Goal: Task Accomplishment & Management: Complete application form

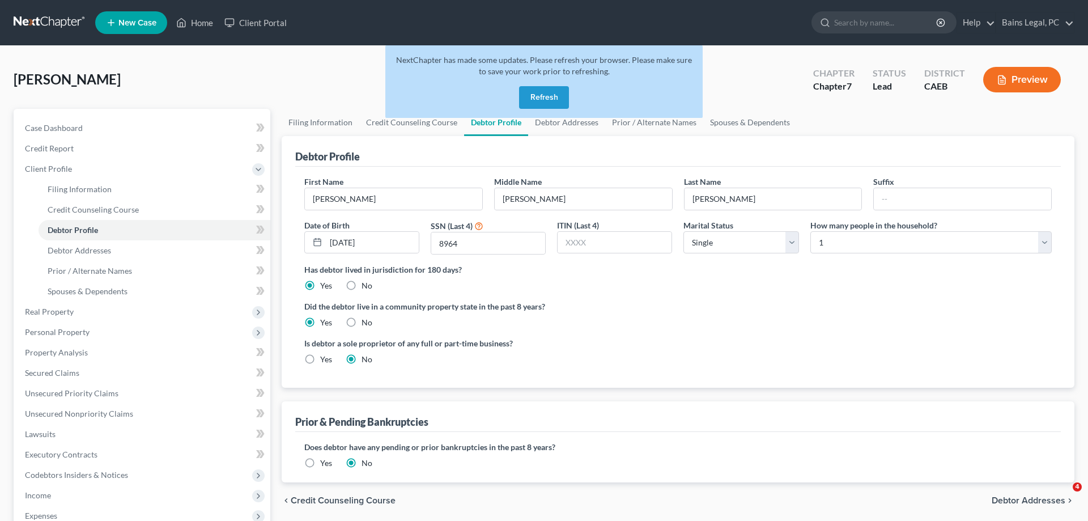
select select "0"
drag, startPoint x: 541, startPoint y: 95, endPoint x: 507, endPoint y: 87, distance: 35.5
click at [541, 95] on button "Refresh" at bounding box center [544, 97] width 50 height 23
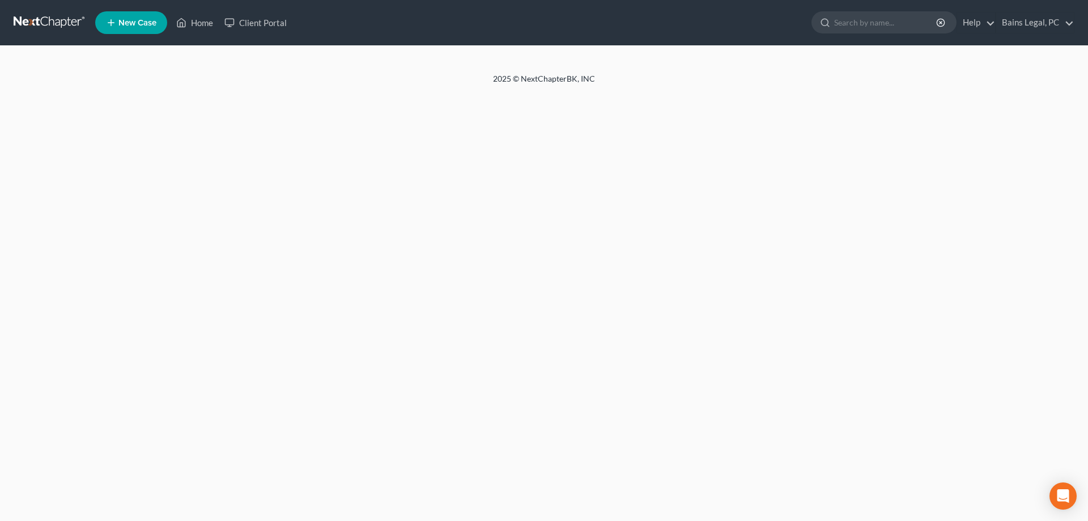
select select "0"
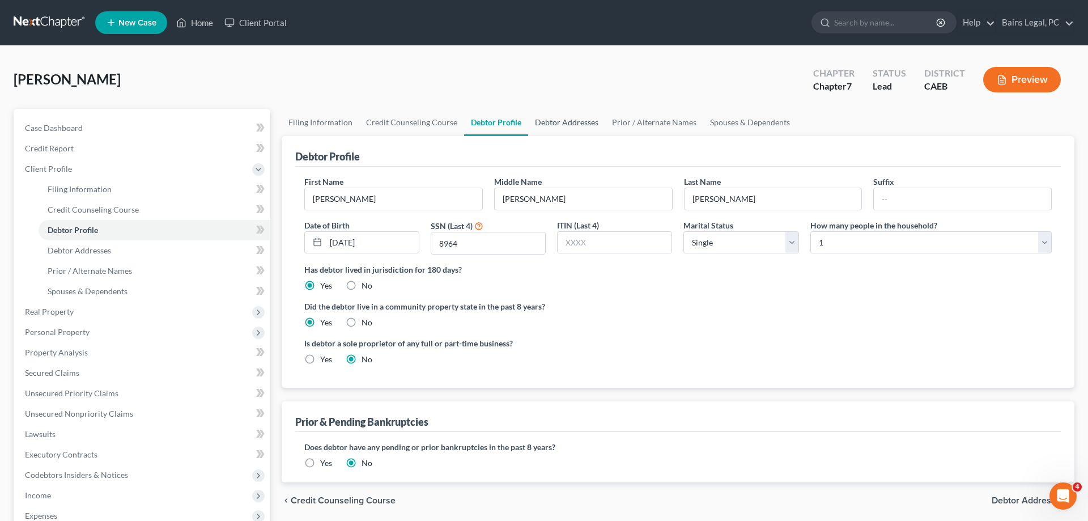
click at [544, 121] on link "Debtor Addresses" at bounding box center [566, 122] width 77 height 27
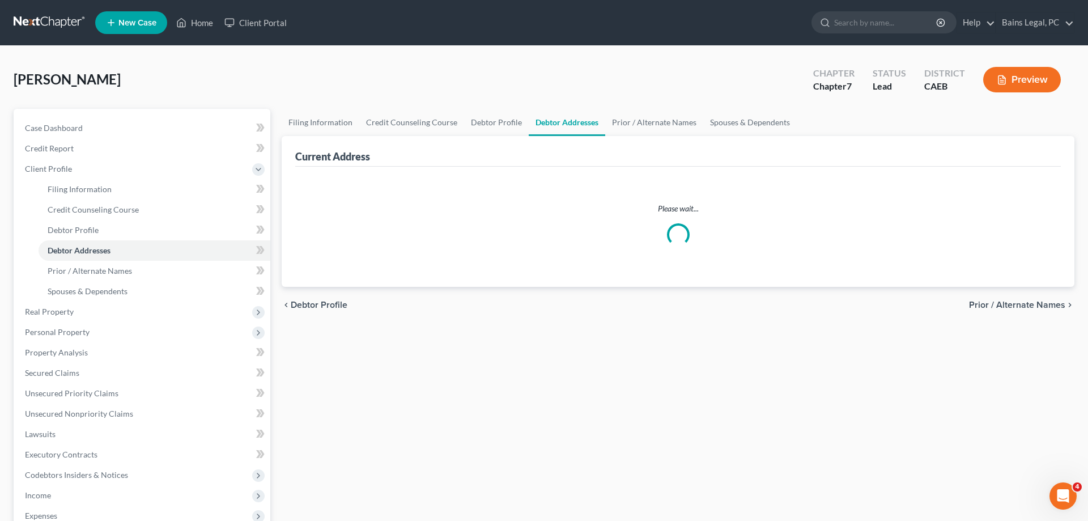
select select "0"
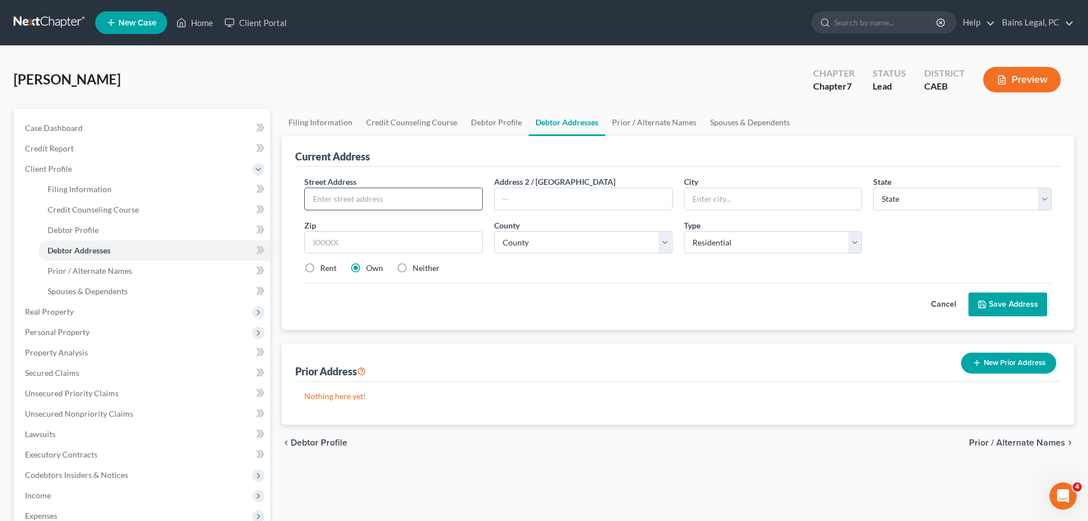
click at [362, 189] on input "text" at bounding box center [393, 199] width 177 height 22
type input "2761 Deborah Lane"
type input "95206"
type input "Stockton"
select select "4"
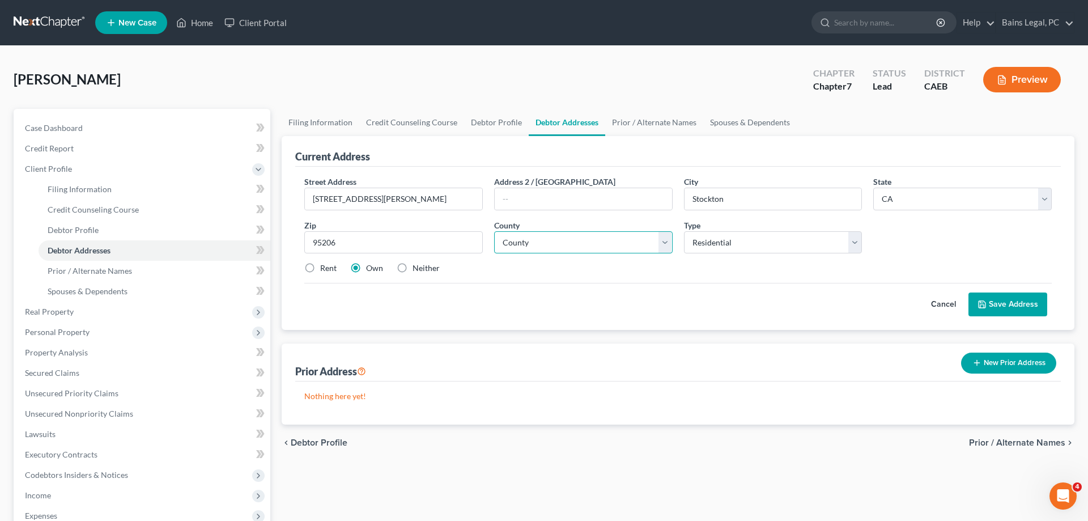
click at [494, 231] on select "County Alameda County Alpine County Amador County Butte County Calaveras County…" at bounding box center [583, 242] width 179 height 23
select select "38"
click option "San Joaquin County" at bounding box center [0, 0] width 0 height 0
drag, startPoint x: 315, startPoint y: 266, endPoint x: 558, endPoint y: 272, distance: 243.8
click at [320, 266] on label "Rent" at bounding box center [328, 267] width 16 height 11
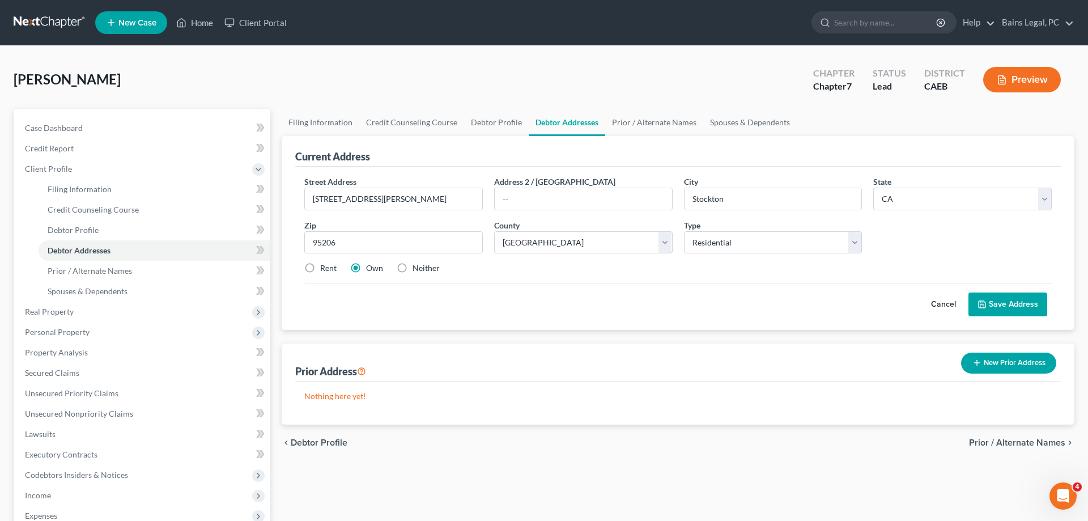
click at [325, 266] on input "Rent" at bounding box center [328, 265] width 7 height 7
radio input "true"
drag, startPoint x: 1028, startPoint y: 315, endPoint x: 1028, endPoint y: 307, distance: 7.9
click at [1028, 313] on button "Save Address" at bounding box center [1008, 304] width 79 height 24
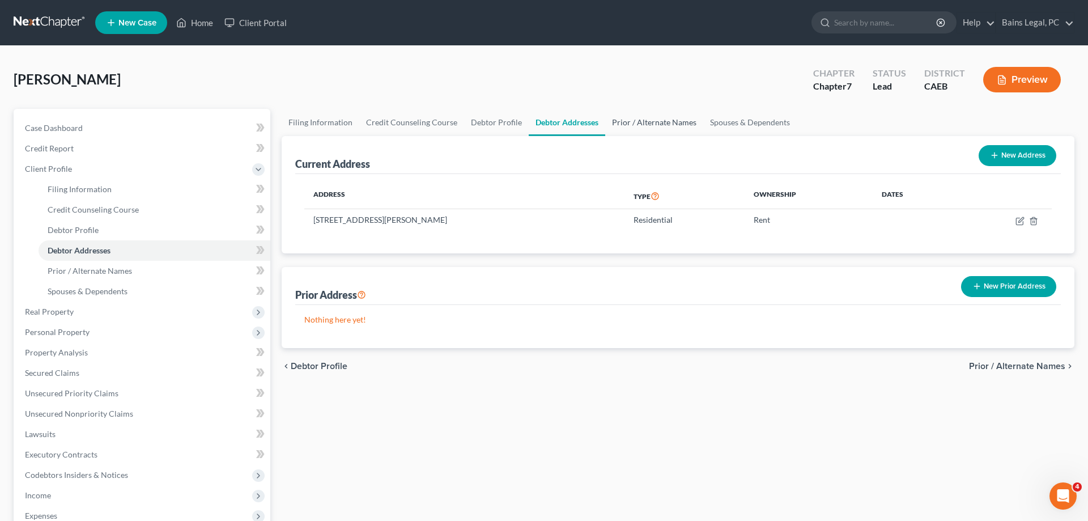
click at [657, 130] on link "Prior / Alternate Names" at bounding box center [654, 122] width 98 height 27
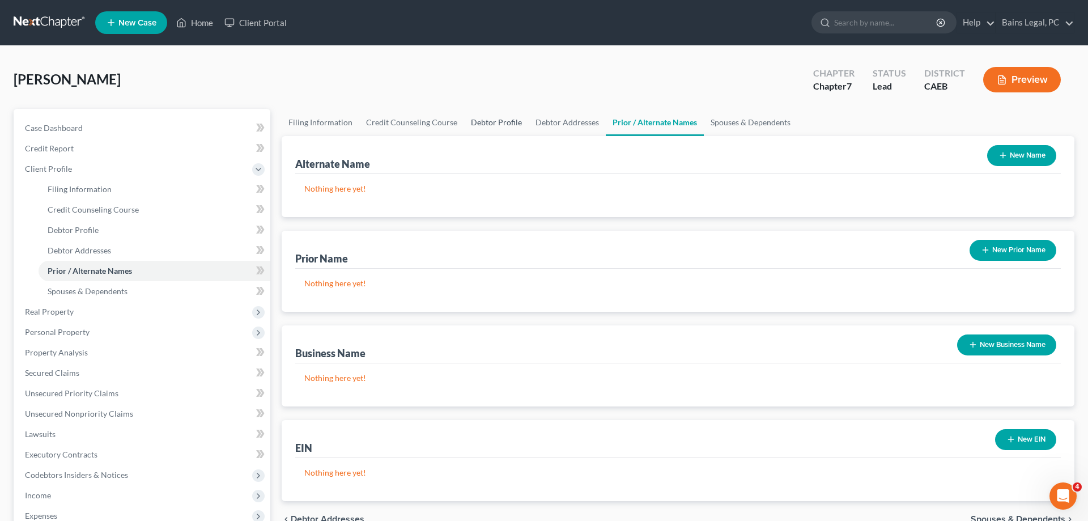
click at [500, 117] on link "Debtor Profile" at bounding box center [496, 122] width 65 height 27
select select "0"
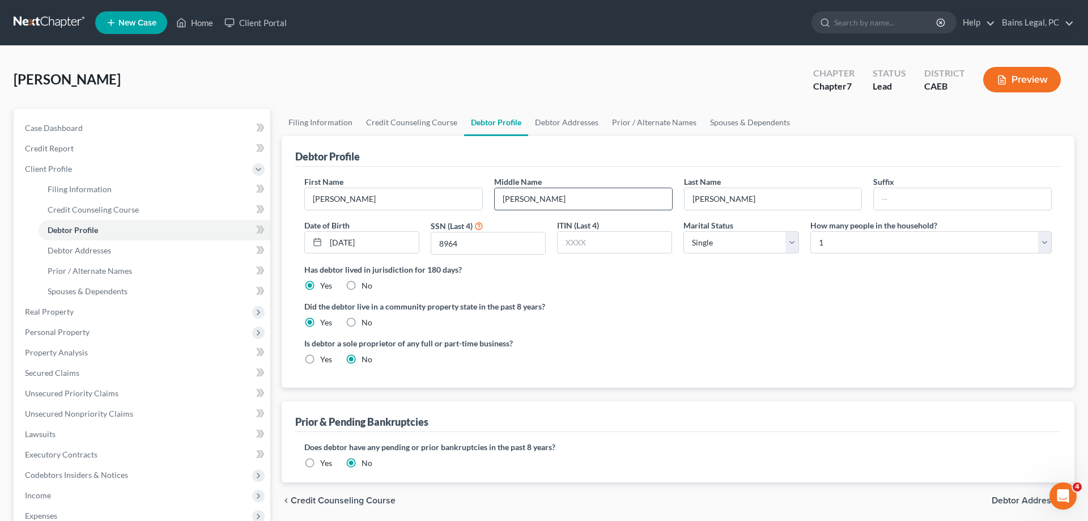
click at [524, 200] on input "Roxanna" at bounding box center [583, 199] width 177 height 22
type input "Roxana"
drag, startPoint x: 614, startPoint y: 117, endPoint x: 622, endPoint y: 125, distance: 11.2
click at [615, 117] on link "Prior / Alternate Names" at bounding box center [654, 122] width 98 height 27
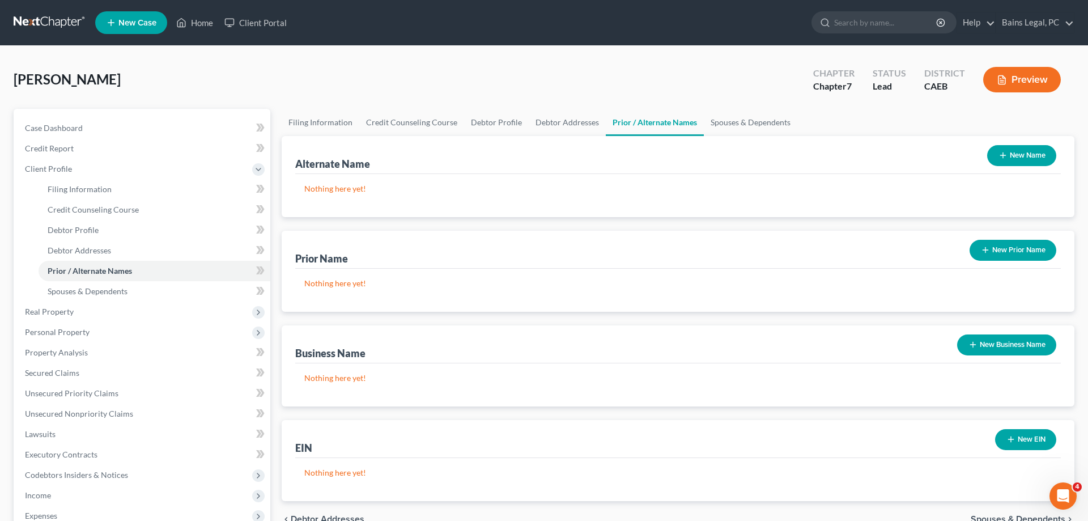
click at [1028, 154] on button "New Name" at bounding box center [1021, 155] width 69 height 21
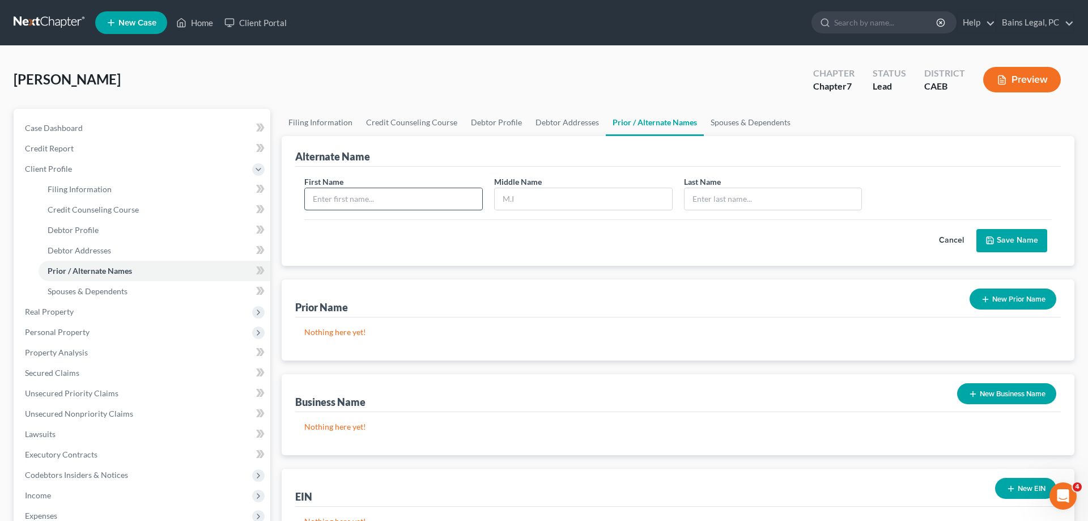
drag, startPoint x: 428, startPoint y: 201, endPoint x: 412, endPoint y: 198, distance: 16.6
click at [430, 201] on input "text" at bounding box center [393, 199] width 177 height 22
type input "Margie"
type input "R"
type input "Morales"
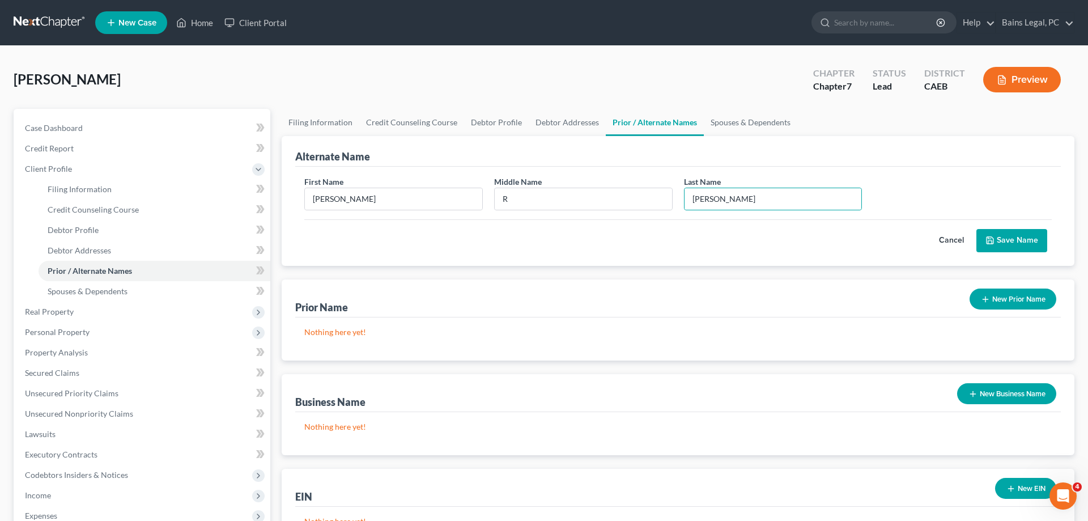
click at [1031, 245] on button "Save Name" at bounding box center [1012, 241] width 71 height 24
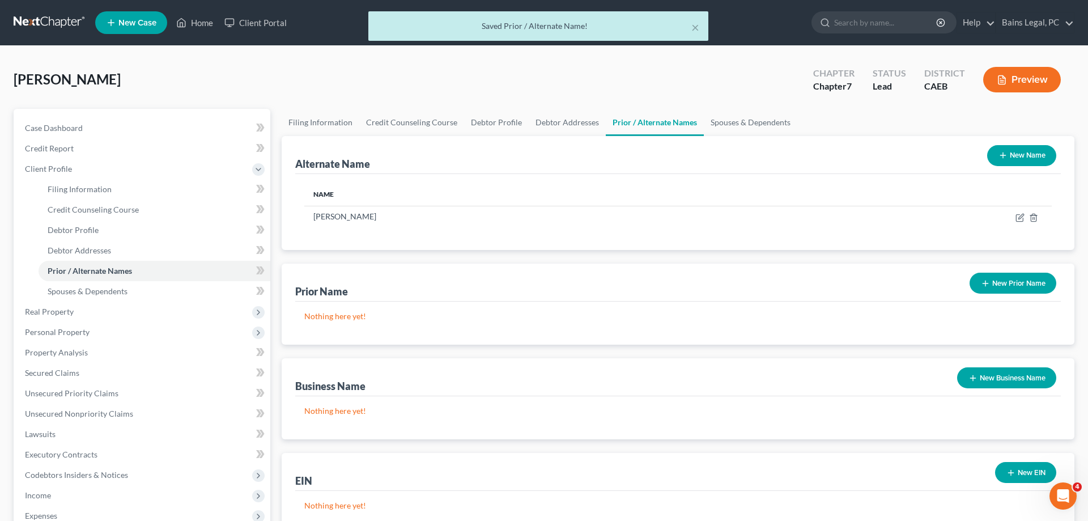
click at [1045, 158] on button "New Name" at bounding box center [1021, 155] width 69 height 21
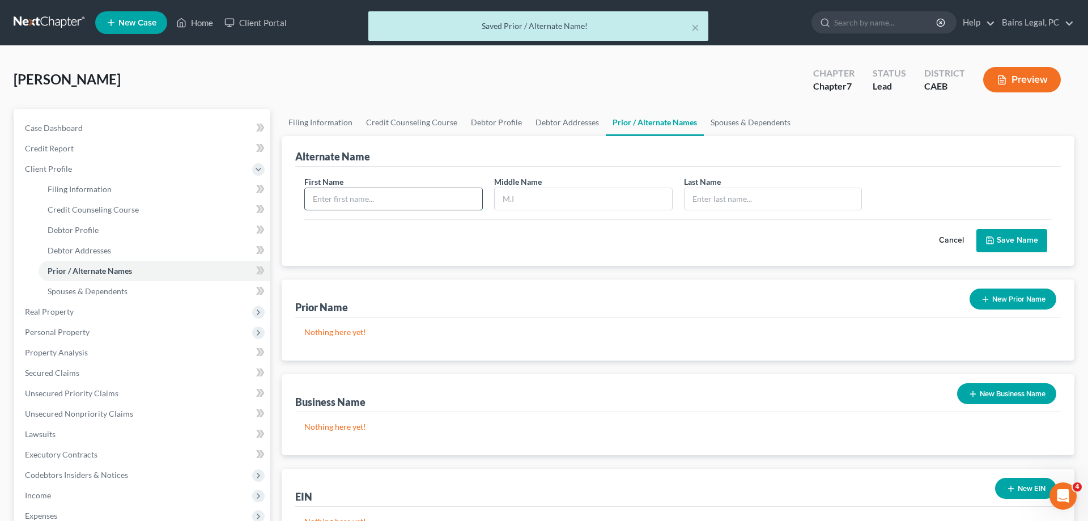
click at [421, 196] on input "text" at bounding box center [393, 199] width 177 height 22
type input "Margie"
type input "m"
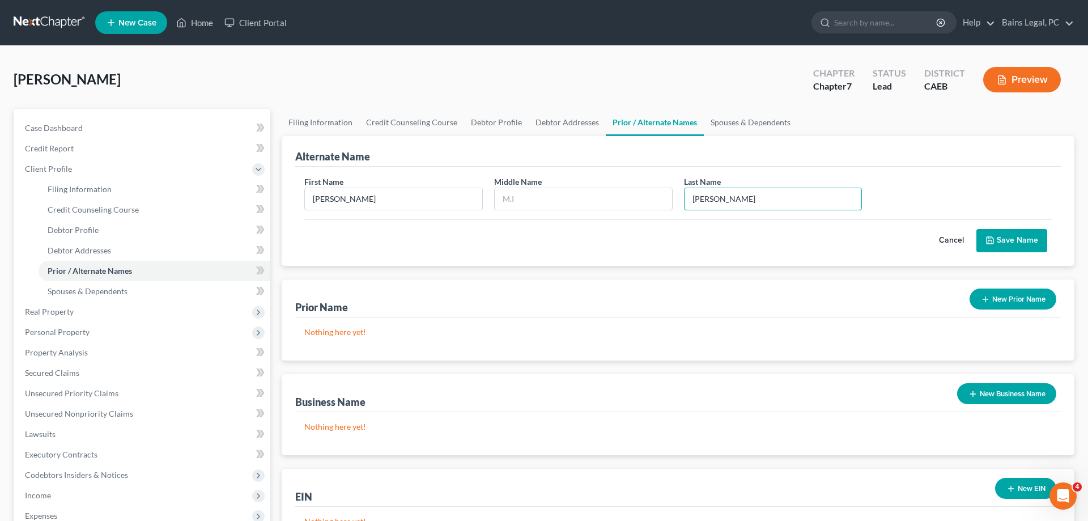
type input "Morales"
click at [1013, 239] on button "Save Name" at bounding box center [1012, 241] width 71 height 24
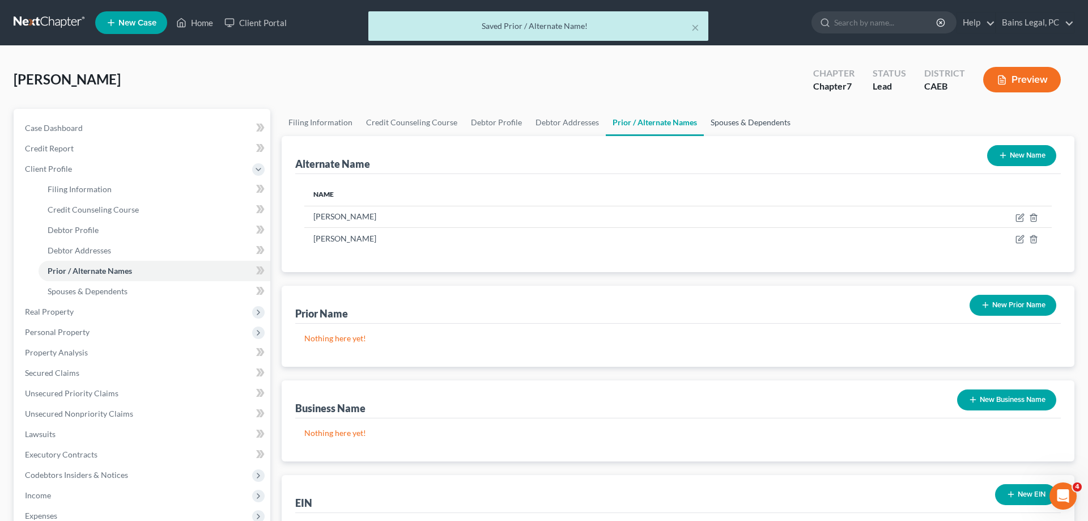
click at [749, 128] on link "Spouses & Dependents" at bounding box center [751, 122] width 94 height 27
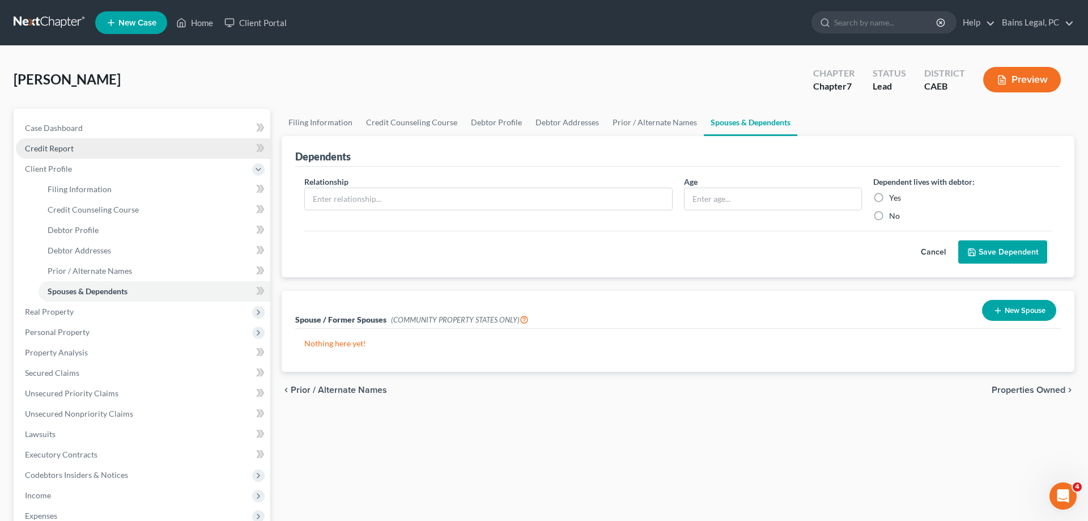
click at [59, 150] on span "Credit Report" at bounding box center [49, 148] width 49 height 10
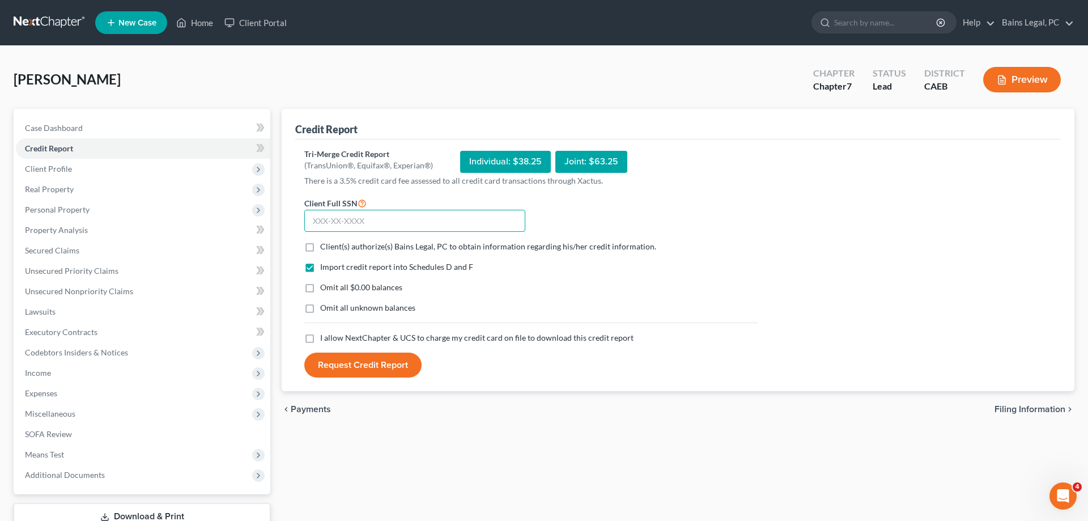
click at [467, 221] on input "text" at bounding box center [414, 221] width 221 height 23
click at [430, 226] on input "text" at bounding box center [414, 221] width 221 height 23
type input "570-17-8964"
click at [378, 247] on span "Client(s) authorize(s) Bains Legal, PC to obtain information regarding his/her …" at bounding box center [488, 246] width 336 height 10
click at [332, 247] on input "Client(s) authorize(s) Bains Legal, PC to obtain information regarding his/her …" at bounding box center [328, 244] width 7 height 7
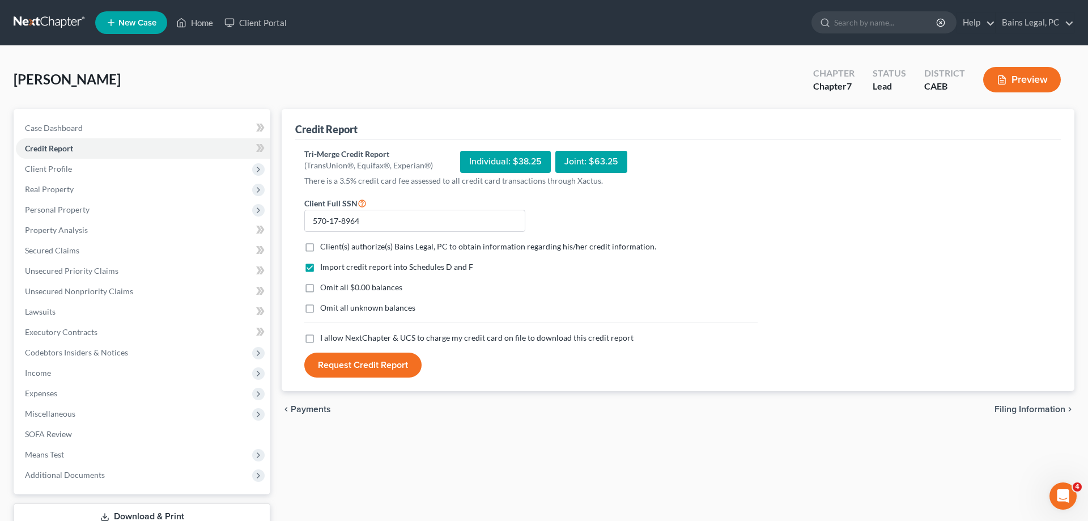
checkbox input "true"
click at [345, 285] on span "Omit all $0.00 balances" at bounding box center [361, 287] width 82 height 10
click at [332, 285] on input "Omit all $0.00 balances" at bounding box center [328, 285] width 7 height 7
checkbox input "true"
click at [338, 311] on span "Omit all unknown balances" at bounding box center [367, 308] width 95 height 10
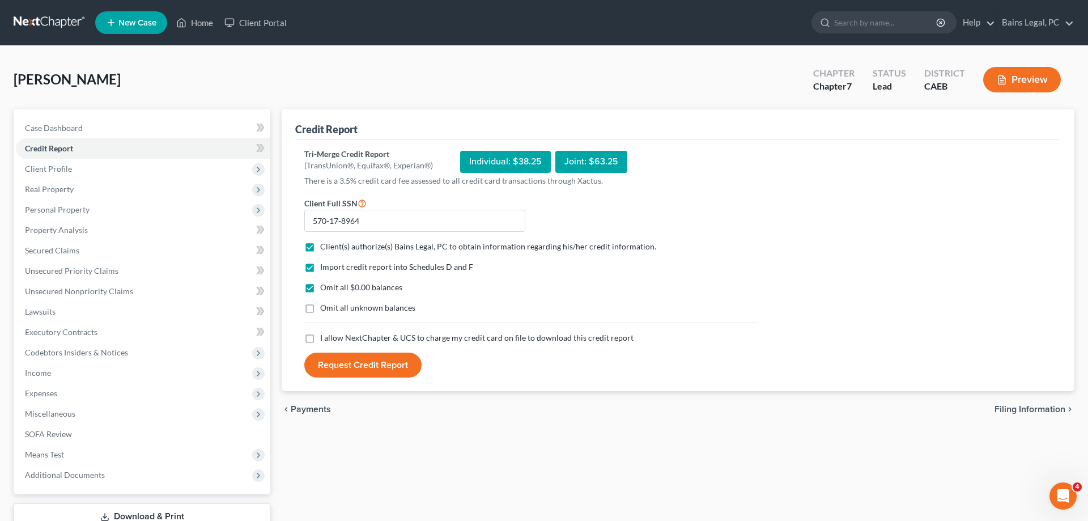
click at [332, 309] on input "Omit all unknown balances" at bounding box center [328, 305] width 7 height 7
checkbox input "true"
drag, startPoint x: 337, startPoint y: 341, endPoint x: 340, endPoint y: 354, distance: 13.9
click at [337, 341] on span "I allow NextChapter & UCS to charge my credit card on file to download this cre…" at bounding box center [476, 338] width 313 height 10
click at [332, 339] on input "I allow NextChapter & UCS to charge my credit card on file to download this cre…" at bounding box center [328, 335] width 7 height 7
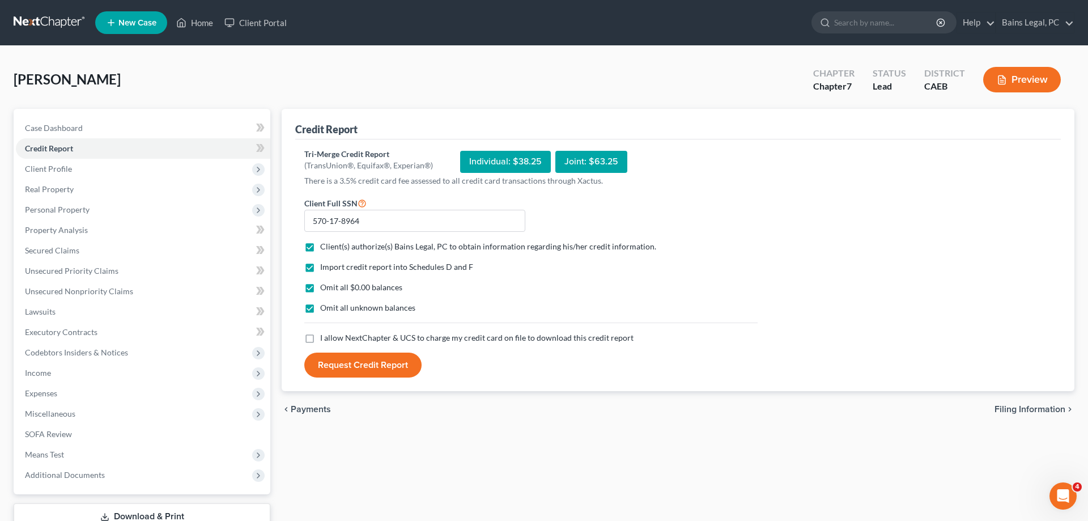
checkbox input "true"
drag, startPoint x: 341, startPoint y: 367, endPoint x: 509, endPoint y: 367, distance: 167.8
click at [342, 367] on button "Request Credit Report" at bounding box center [362, 365] width 117 height 25
click at [379, 207] on div "Client Full SSN *" at bounding box center [415, 214] width 232 height 36
click at [379, 213] on input "text" at bounding box center [414, 221] width 221 height 23
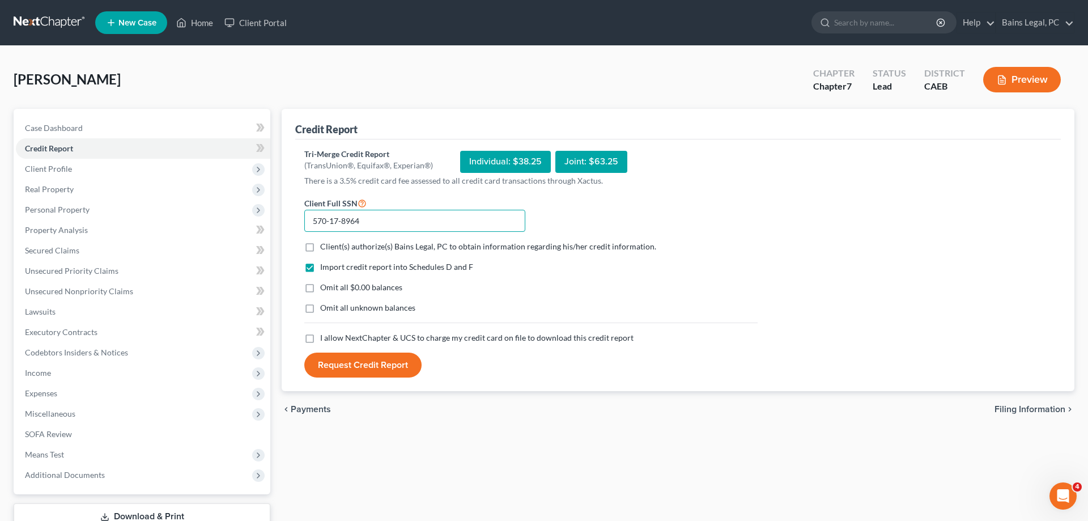
type input "570-17-8964"
drag, startPoint x: 355, startPoint y: 247, endPoint x: 351, endPoint y: 271, distance: 24.1
click at [355, 248] on span "Client(s) authorize(s) Bains Legal, PC to obtain information regarding his/her …" at bounding box center [488, 246] width 336 height 10
click at [332, 248] on input "Client(s) authorize(s) Bains Legal, PC to obtain information regarding his/her …" at bounding box center [328, 244] width 7 height 7
checkbox input "true"
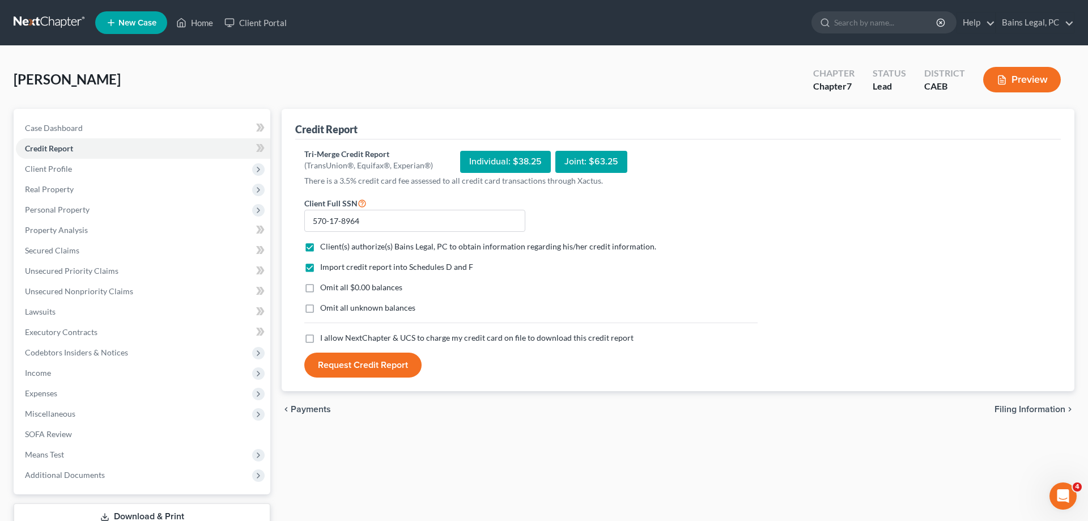
click at [342, 287] on span "Omit all $0.00 balances" at bounding box center [361, 287] width 82 height 10
click at [332, 287] on input "Omit all $0.00 balances" at bounding box center [328, 285] width 7 height 7
checkbox input "true"
click at [339, 307] on span "Omit all unknown balances" at bounding box center [367, 308] width 95 height 10
click at [332, 307] on input "Omit all unknown balances" at bounding box center [328, 305] width 7 height 7
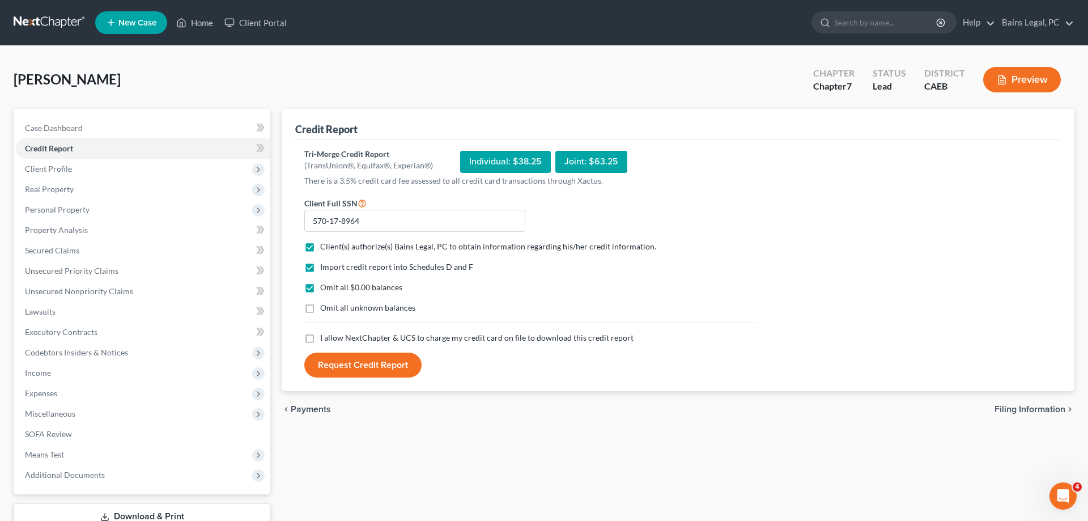
checkbox input "true"
click at [343, 346] on form "Client Full SSN * 570-17-8964 Client(s) authorize(s) Bains Legal, PC to obtain …" at bounding box center [531, 287] width 465 height 182
click at [345, 339] on span "I allow NextChapter & UCS to charge my credit card on file to download this cre…" at bounding box center [476, 338] width 313 height 10
click at [332, 339] on input "I allow NextChapter & UCS to charge my credit card on file to download this cre…" at bounding box center [328, 335] width 7 height 7
checkbox input "true"
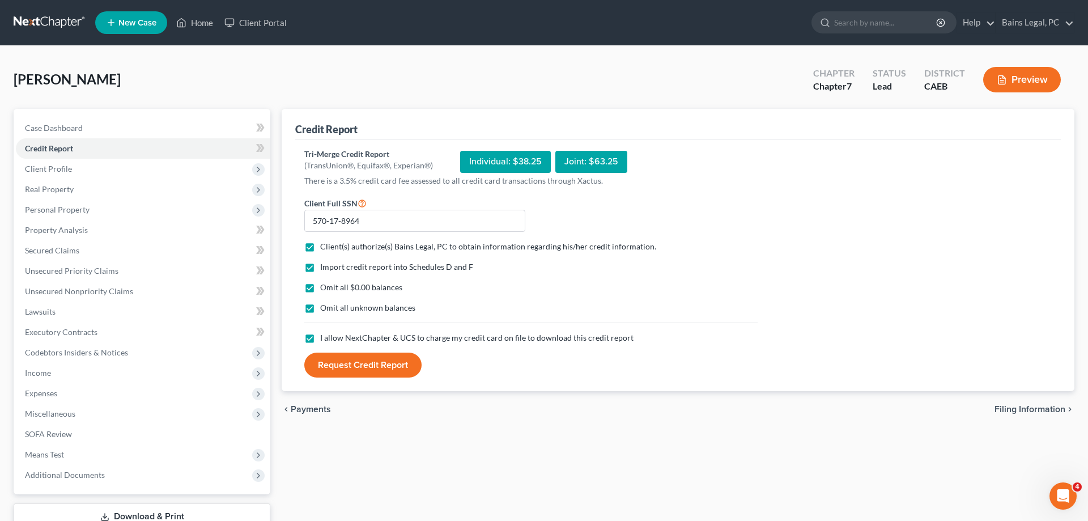
click at [345, 358] on button "Request Credit Report" at bounding box center [362, 365] width 117 height 25
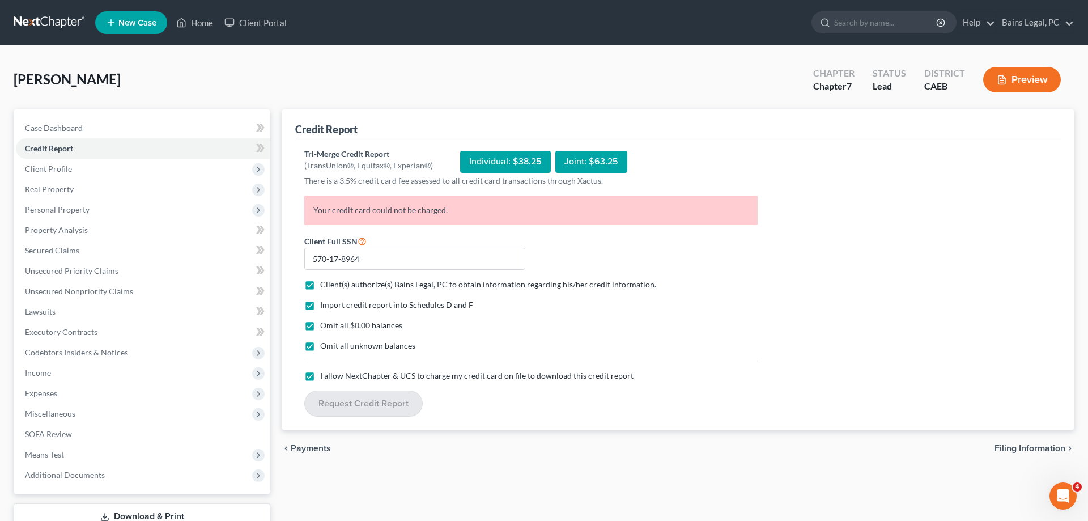
click at [867, 479] on div "Credit Report Tri-Merge Credit Report (TransUnion®, Equifax®, Experian®) Indivi…" at bounding box center [678, 334] width 804 height 451
click at [73, 216] on span "Personal Property" at bounding box center [143, 209] width 254 height 20
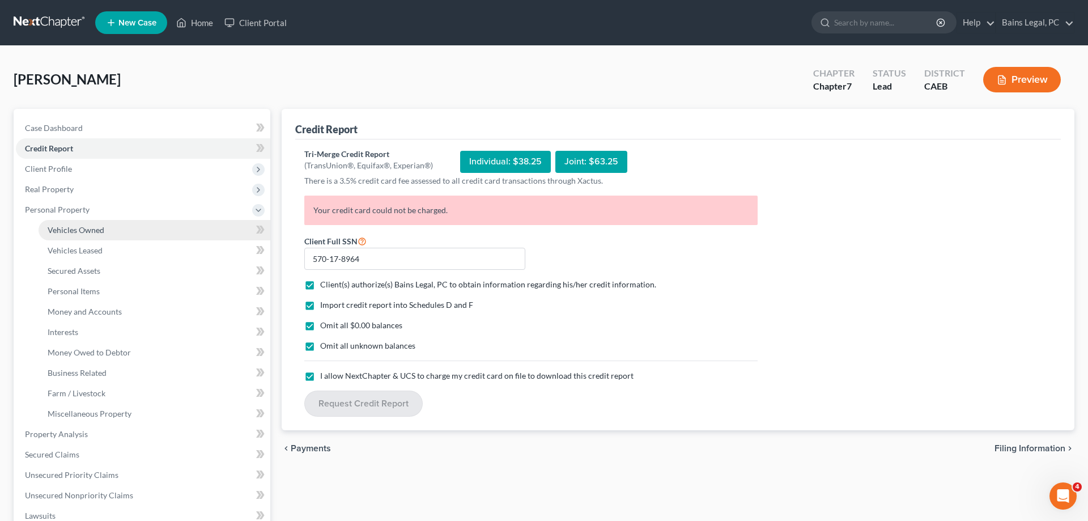
click at [88, 232] on span "Vehicles Owned" at bounding box center [76, 230] width 57 height 10
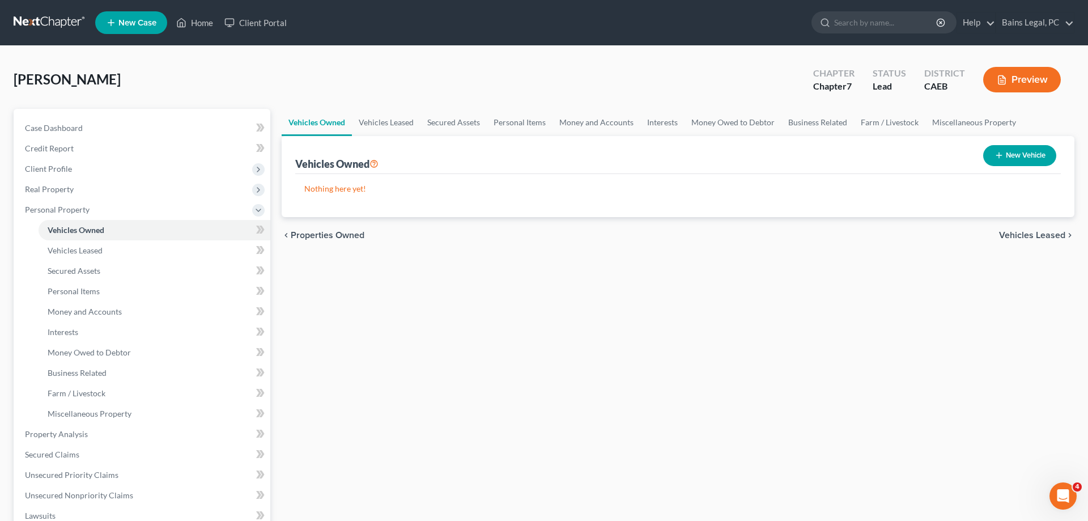
drag, startPoint x: 997, startPoint y: 152, endPoint x: 972, endPoint y: 171, distance: 31.2
click at [997, 153] on icon "button" at bounding box center [999, 155] width 9 height 9
select select "0"
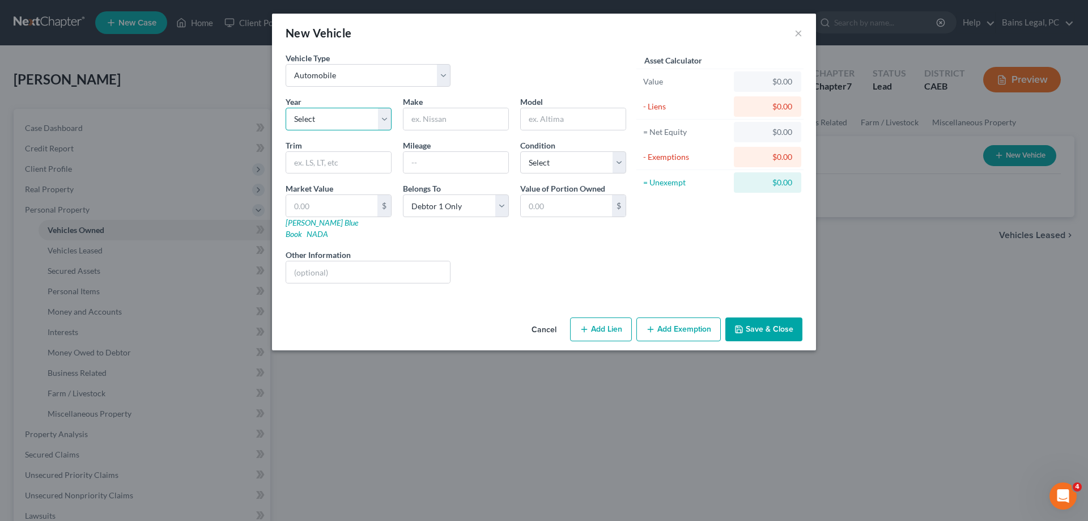
click at [286, 108] on select "Select 2026 2025 2024 2023 2022 2021 2020 2019 2018 2017 2016 2015 2014 2013 20…" at bounding box center [339, 119] width 106 height 23
select select "5"
click option "2021" at bounding box center [0, 0] width 0 height 0
click at [435, 115] on input "text" at bounding box center [456, 119] width 105 height 22
type input "Honda"
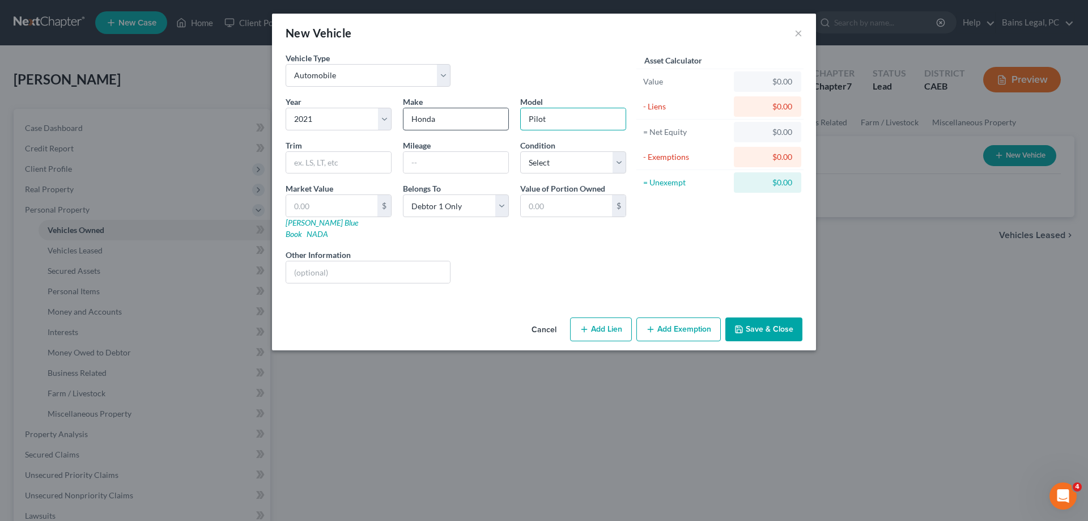
type input "Pilot"
type input "58,000"
select select "2"
type input "2"
type input "2.00"
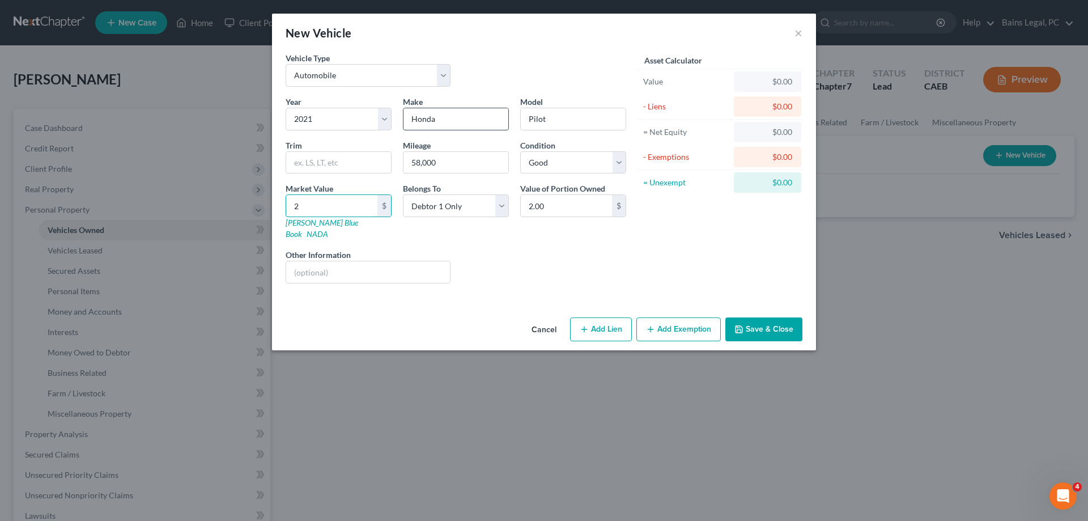
type input "25"
type input "25.00"
type input "254"
type input "254.00"
type input "2548"
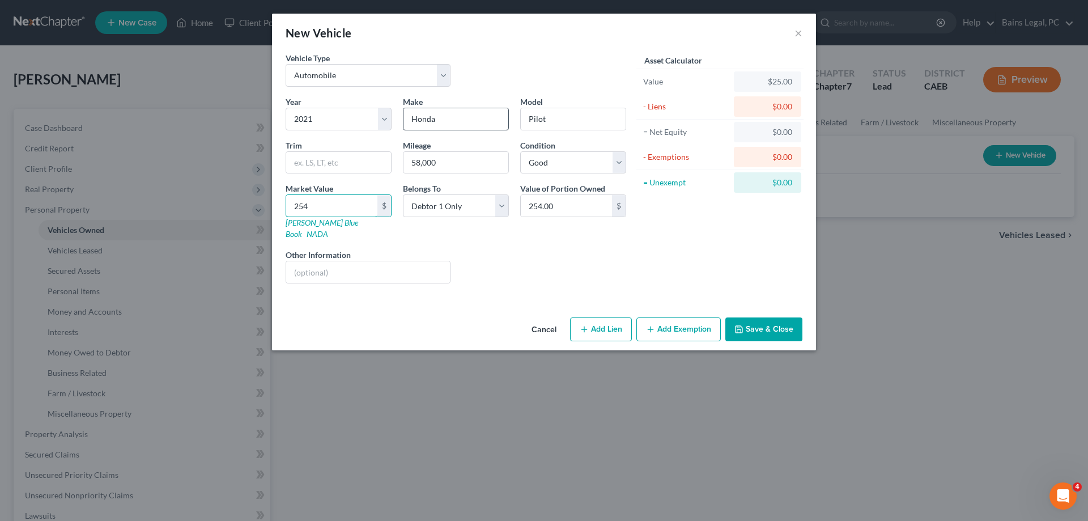
type input "2,548.00"
type input "2,5488"
type input "25,488.00"
drag, startPoint x: 312, startPoint y: 204, endPoint x: 247, endPoint y: 205, distance: 65.7
click at [286, 205] on input "2,5488" at bounding box center [331, 206] width 91 height 22
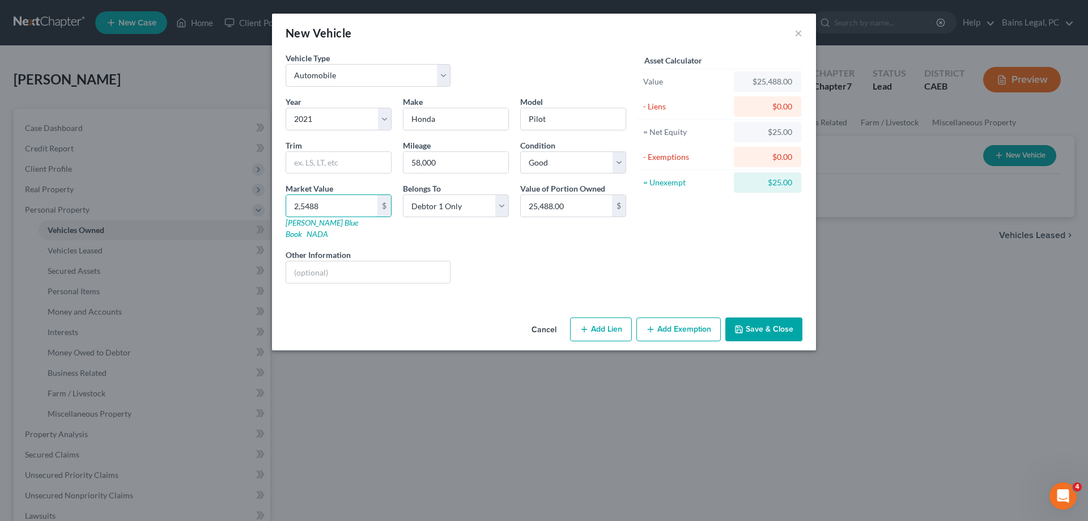
drag, startPoint x: 317, startPoint y: 202, endPoint x: 271, endPoint y: 204, distance: 46.0
click at [286, 203] on input "2,5488" at bounding box center [331, 206] width 91 height 22
type input "2"
type input "2.00"
type input "25"
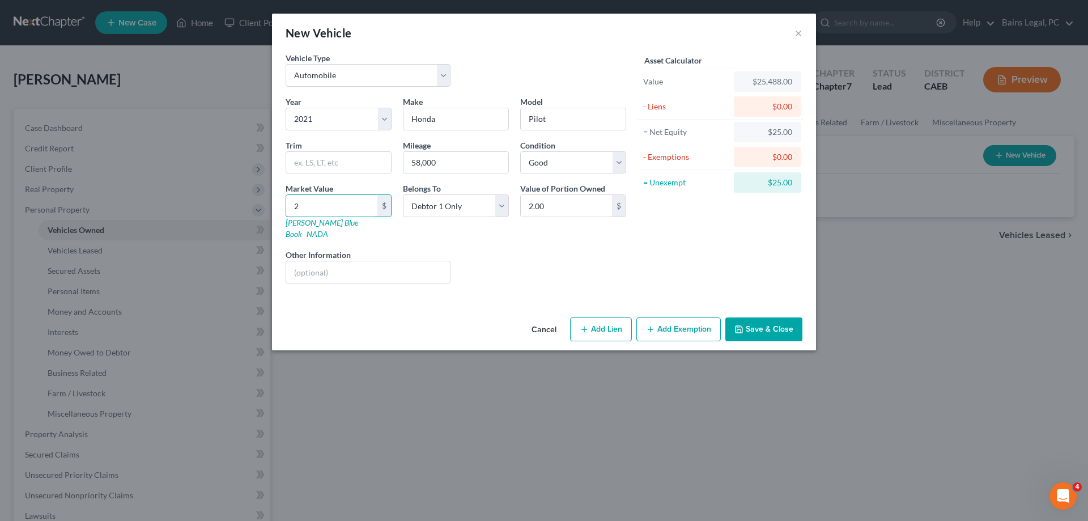
type input "25.00"
type input "254"
type input "254.00"
type input "2548"
type input "2,548.00"
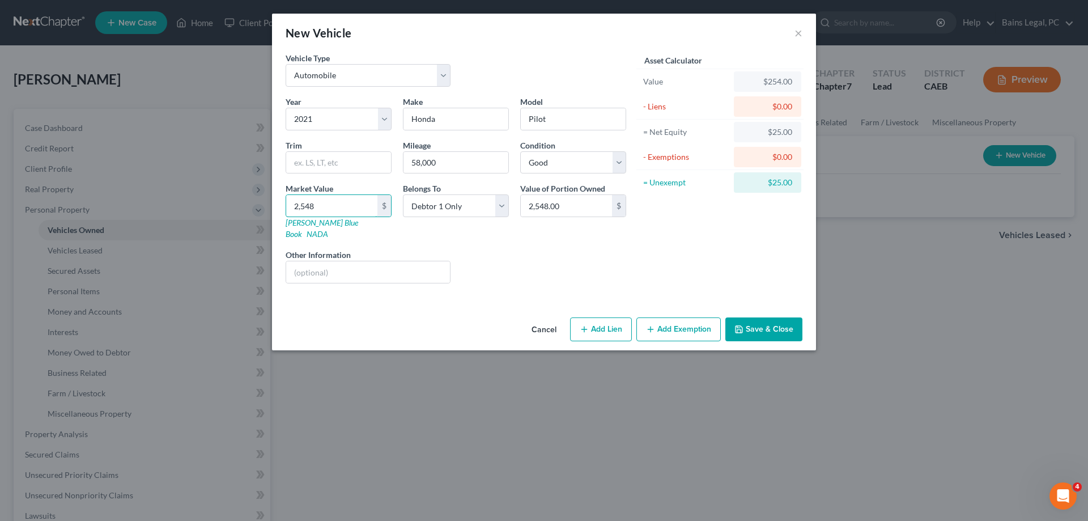
type input "2,5488"
type input "25,488.00"
type input "25,488"
click at [782, 317] on button "Save & Close" at bounding box center [763, 329] width 77 height 24
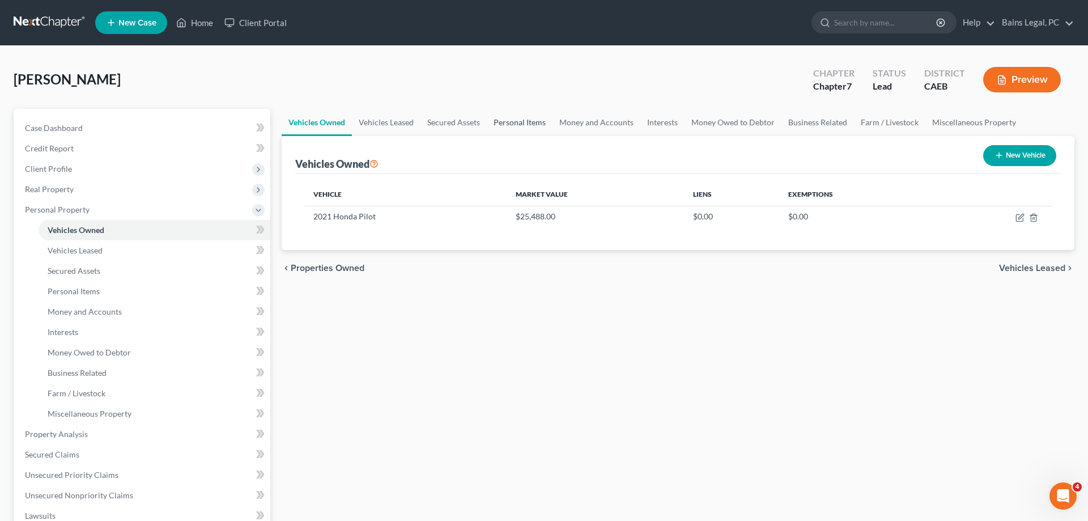
click at [521, 124] on link "Personal Items" at bounding box center [520, 122] width 66 height 27
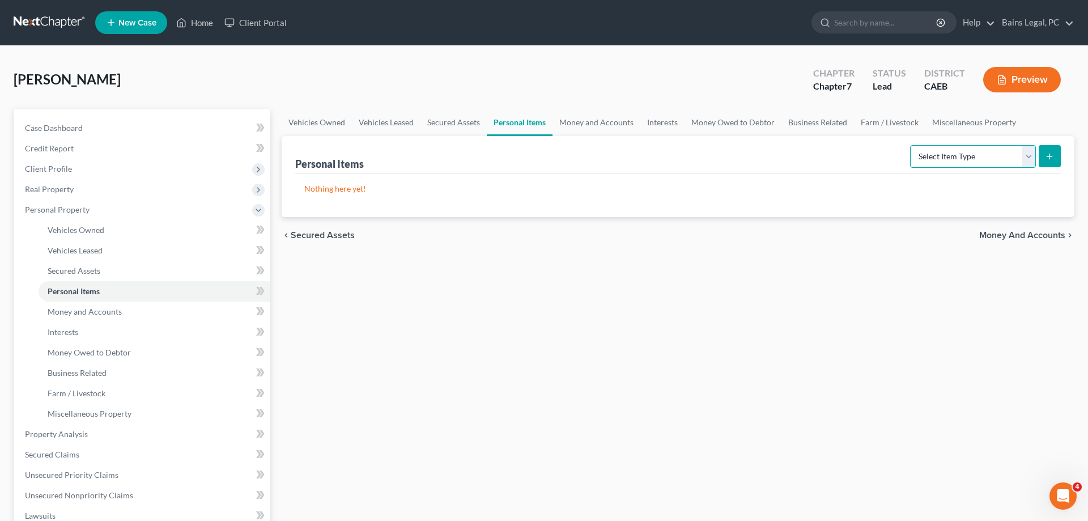
click at [910, 145] on select "Select Item Type Clothing Collectibles Of Value Electronics Firearms Household …" at bounding box center [973, 156] width 126 height 23
select select "clothing"
click option "Clothing" at bounding box center [0, 0] width 0 height 0
click at [1057, 154] on button "submit" at bounding box center [1050, 156] width 22 height 22
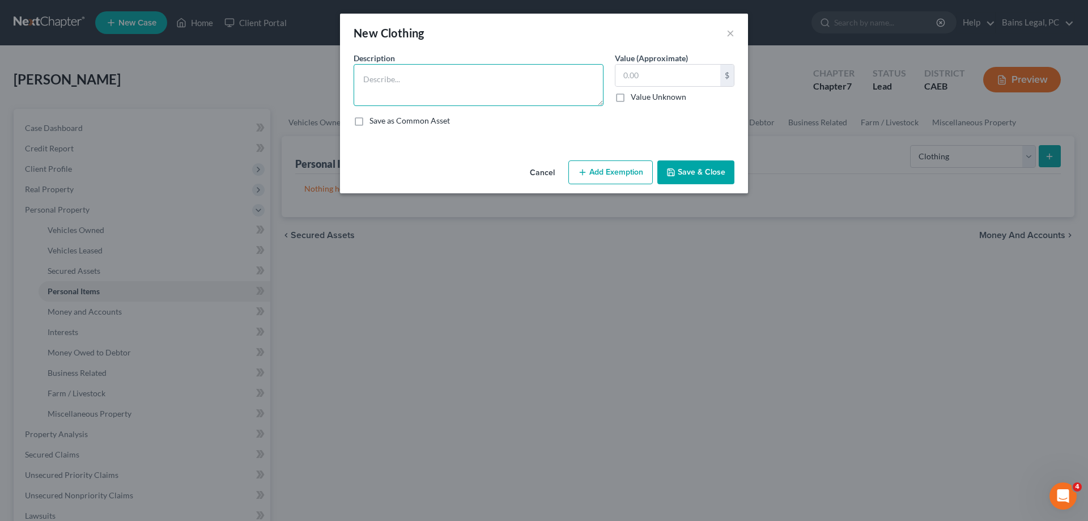
click at [549, 90] on textarea at bounding box center [479, 85] width 250 height 42
type textarea "Clothing"
type input "0"
type input "500"
click at [588, 172] on button "Add Exemption" at bounding box center [610, 172] width 84 height 24
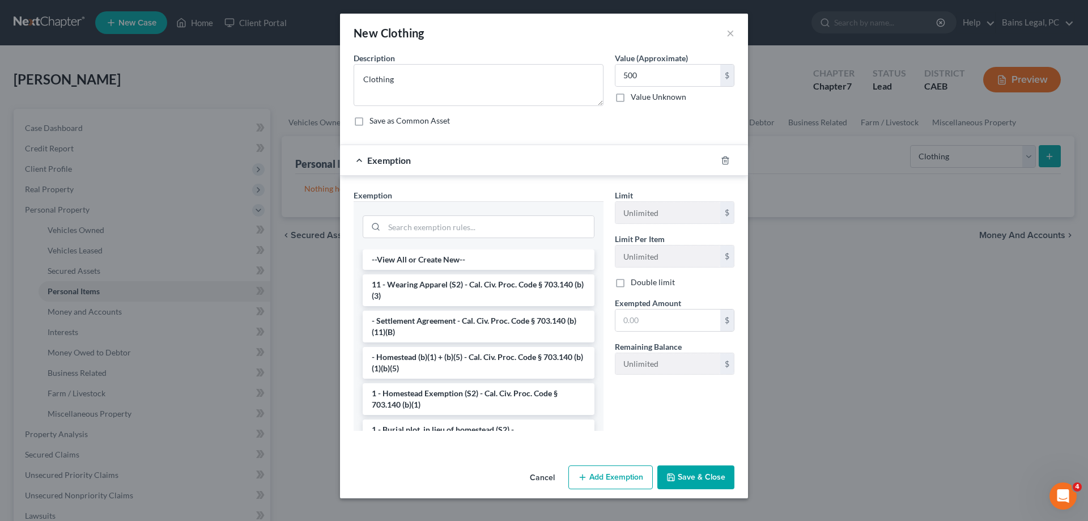
click at [428, 291] on li "11 - Wearing Apparel (S2) - Cal. Civ. Proc. Code § 703.140 (b)(3)" at bounding box center [479, 290] width 232 height 32
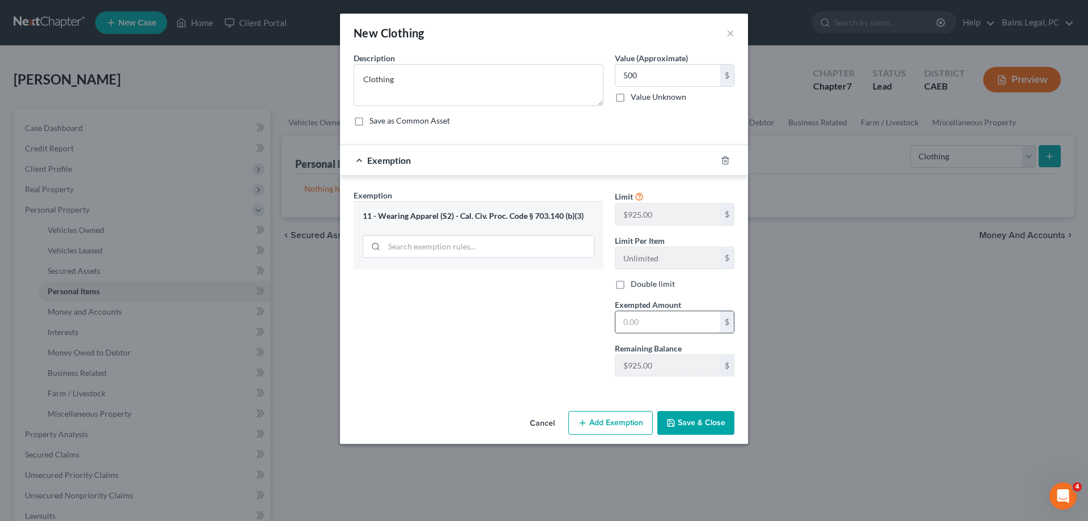
click at [669, 325] on input "text" at bounding box center [667, 322] width 105 height 22
type input "500"
click at [718, 424] on button "Save & Close" at bounding box center [695, 423] width 77 height 24
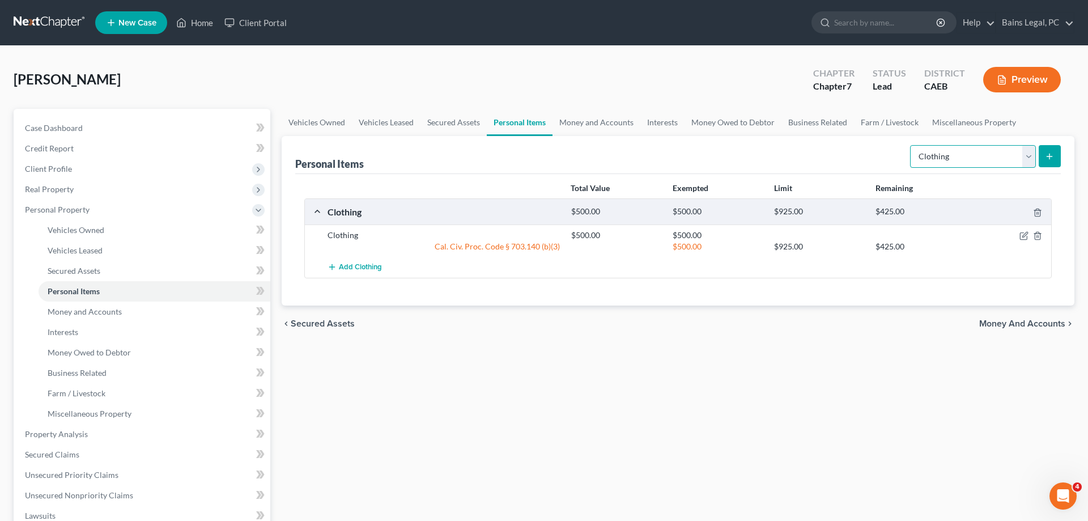
click at [910, 145] on select "Select Item Type Clothing Collectibles Of Value Electronics Firearms Household …" at bounding box center [973, 156] width 126 height 23
select select "electronics"
click option "Electronics" at bounding box center [0, 0] width 0 height 0
click at [1059, 155] on div "Personal Items Select Item Type Clothing Collectibles Of Value Electronics Fire…" at bounding box center [678, 220] width 793 height 169
click at [1053, 155] on icon "submit" at bounding box center [1049, 156] width 9 height 9
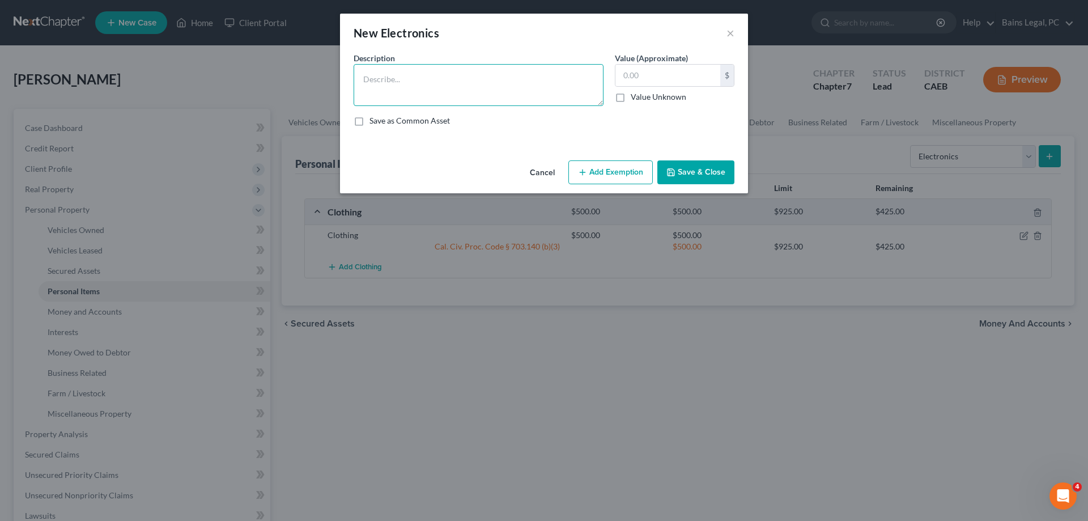
click at [507, 101] on textarea at bounding box center [479, 85] width 250 height 42
click at [392, 82] on textarea "Electroncs" at bounding box center [479, 85] width 250 height 42
type textarea "Electronics"
type input "200"
drag, startPoint x: 632, startPoint y: 176, endPoint x: 606, endPoint y: 181, distance: 26.7
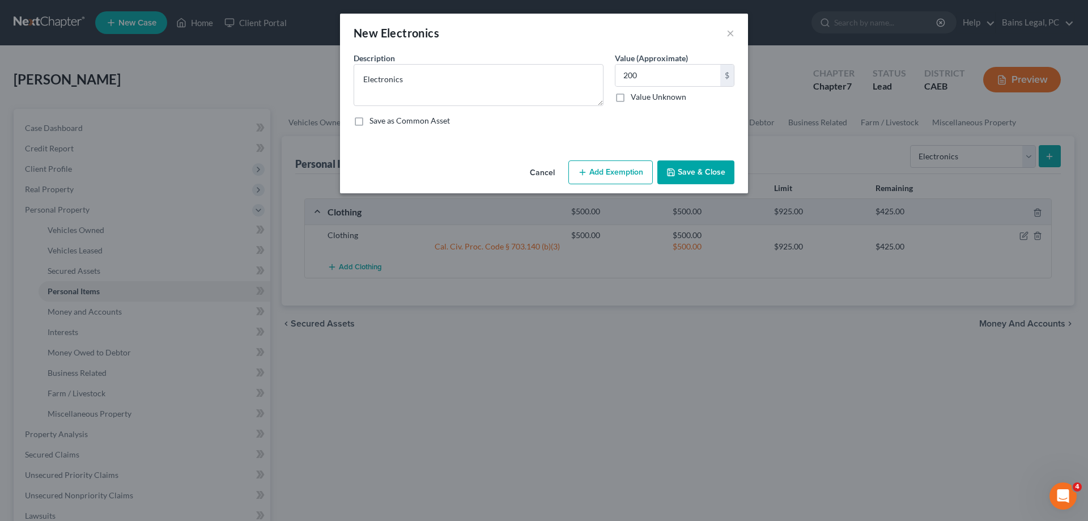
click at [631, 176] on button "Add Exemption" at bounding box center [610, 172] width 84 height 24
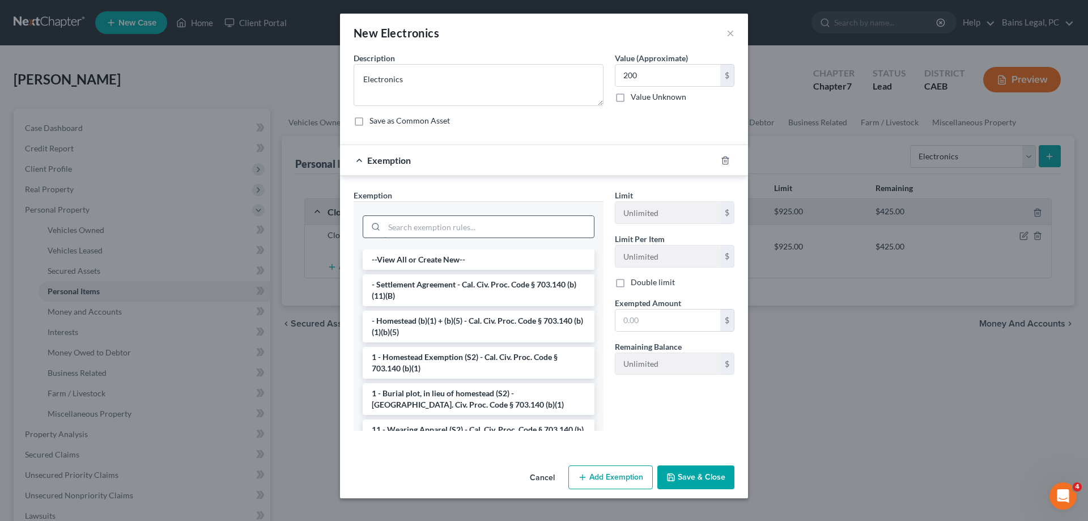
click at [460, 224] on input "search" at bounding box center [489, 227] width 210 height 22
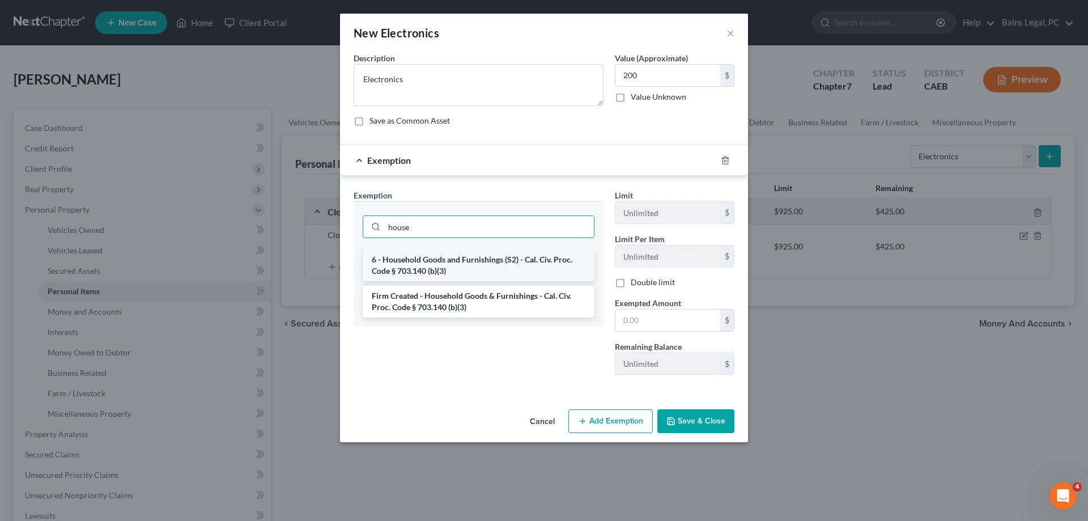
type input "house"
click at [540, 259] on li "6 - Household Goods and Furnishings (S2) - Cal. Civ. Proc. Code § 703.140 (b)(3)" at bounding box center [479, 265] width 232 height 32
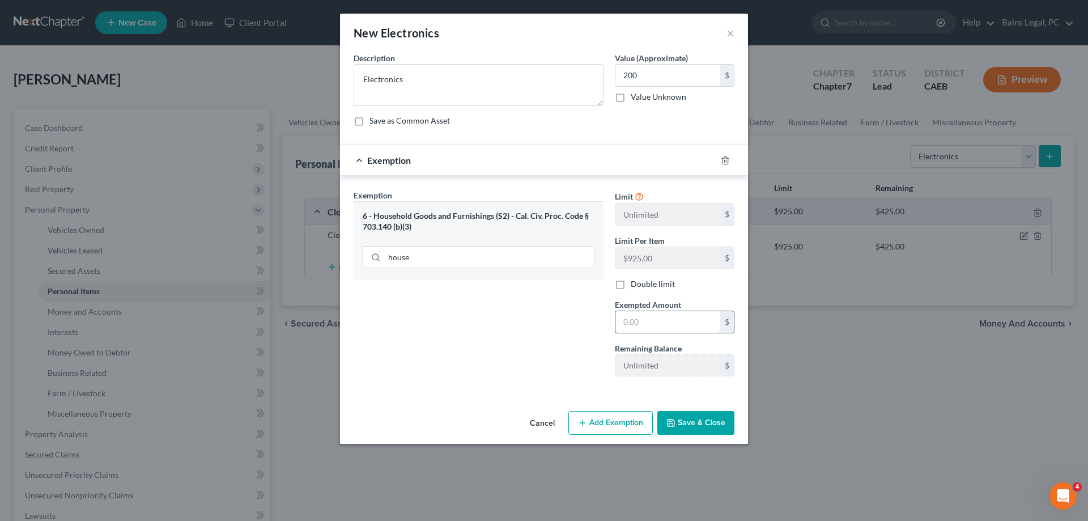
click at [651, 329] on input "text" at bounding box center [667, 322] width 105 height 22
type input "200"
click at [697, 422] on button "Save & Close" at bounding box center [695, 423] width 77 height 24
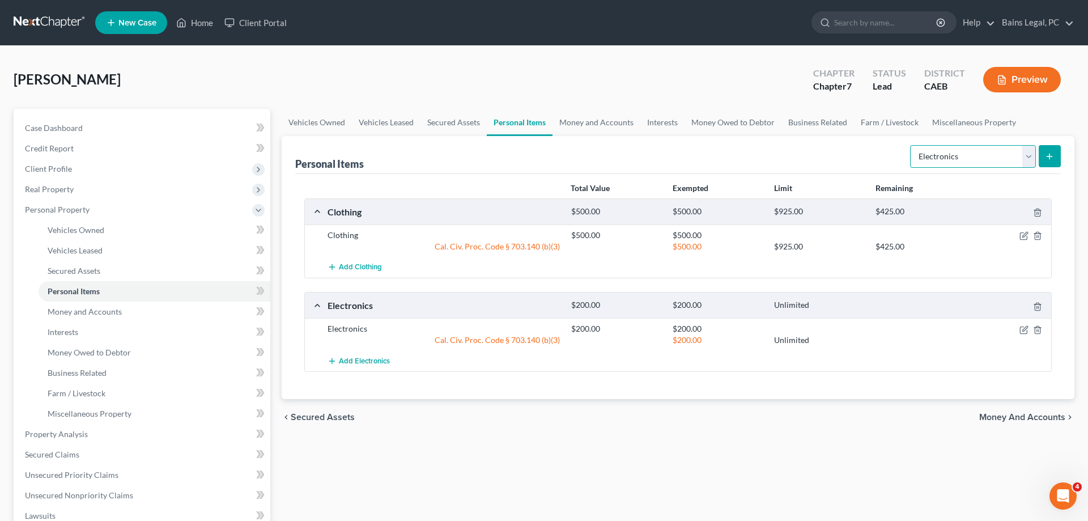
click at [910, 145] on select "Select Item Type Clothing Collectibles Of Value Electronics Firearms Household …" at bounding box center [973, 156] width 126 height 23
select select "household_goods"
click option "Household Goods" at bounding box center [0, 0] width 0 height 0
drag, startPoint x: 1059, startPoint y: 151, endPoint x: 1000, endPoint y: 152, distance: 59.5
click at [1058, 151] on button "submit" at bounding box center [1050, 156] width 22 height 22
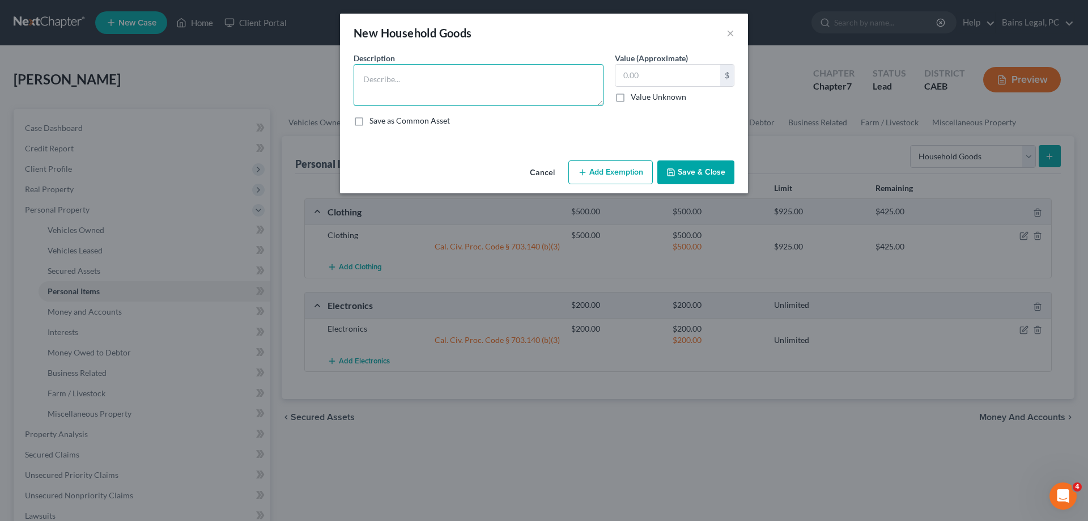
click at [526, 73] on textarea at bounding box center [479, 85] width 250 height 42
type textarea "Household Goods"
type input "500"
click at [618, 179] on button "Add Exemption" at bounding box center [610, 172] width 84 height 24
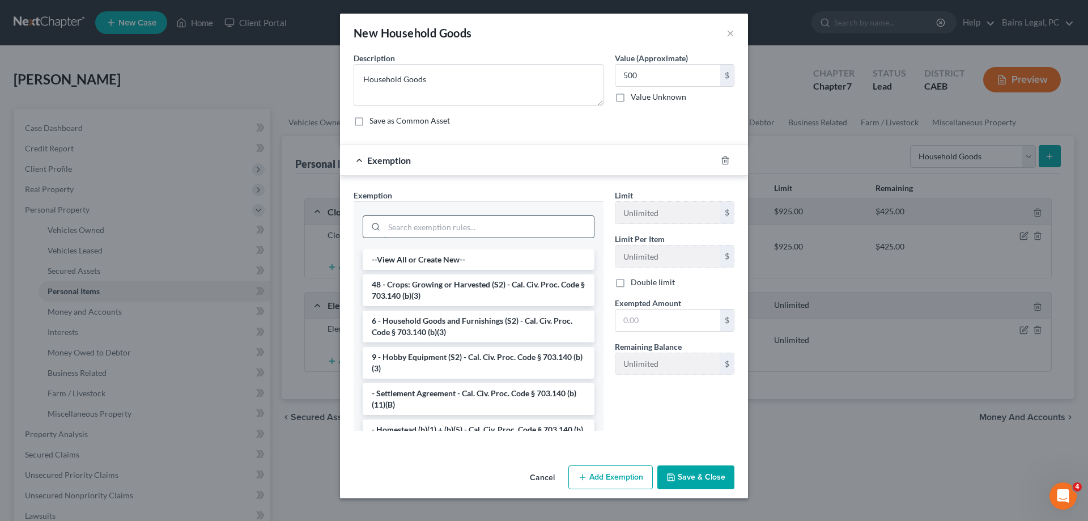
click at [497, 230] on input "search" at bounding box center [489, 227] width 210 height 22
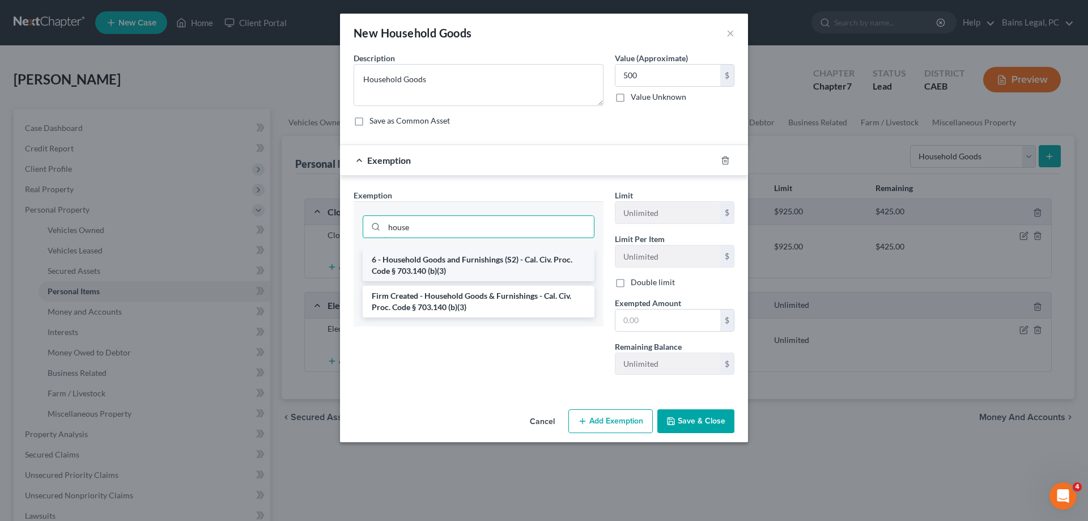
type input "house"
drag, startPoint x: 510, startPoint y: 265, endPoint x: 530, endPoint y: 269, distance: 20.7
click at [510, 266] on li "6 - Household Goods and Furnishings (S2) - Cal. Civ. Proc. Code § 703.140 (b)(3)" at bounding box center [479, 265] width 232 height 32
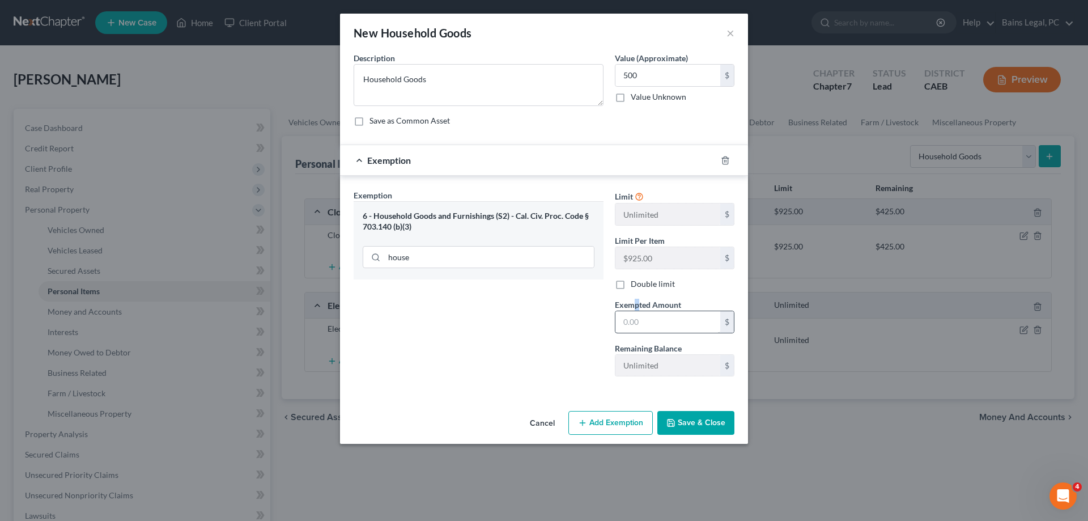
drag, startPoint x: 636, startPoint y: 300, endPoint x: 639, endPoint y: 319, distance: 18.4
click at [639, 319] on div "Exempted Amount * $" at bounding box center [674, 316] width 131 height 35
click at [643, 324] on input "text" at bounding box center [667, 322] width 105 height 22
type input "500"
click at [687, 422] on button "Save & Close" at bounding box center [695, 423] width 77 height 24
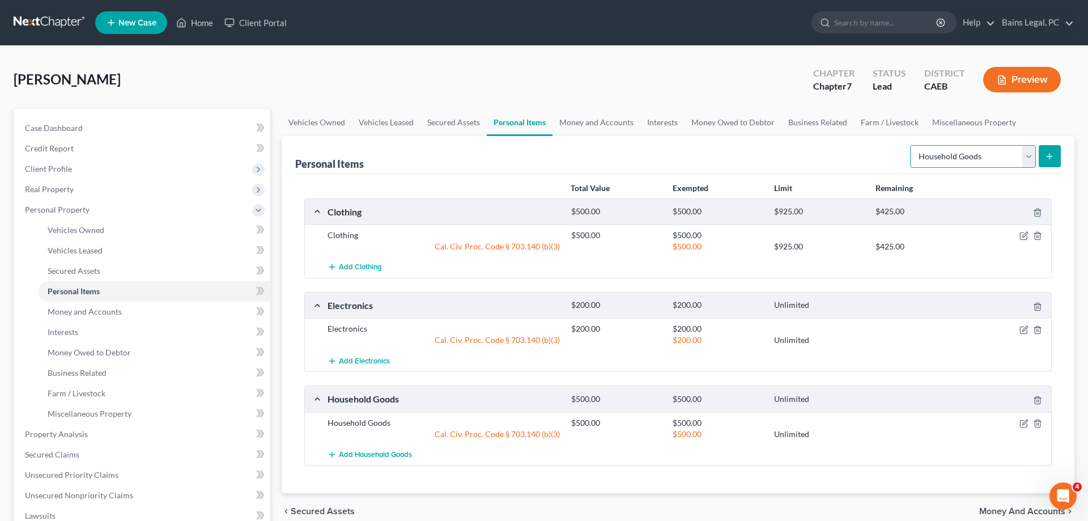
click at [910, 145] on select "Select Item Type Clothing Collectibles Of Value Electronics Firearms Household …" at bounding box center [973, 156] width 126 height 23
select select "jewelry"
click option "Jewelry" at bounding box center [0, 0] width 0 height 0
drag, startPoint x: 1058, startPoint y: 151, endPoint x: 1053, endPoint y: 156, distance: 7.2
click at [1058, 152] on button "submit" at bounding box center [1050, 156] width 22 height 22
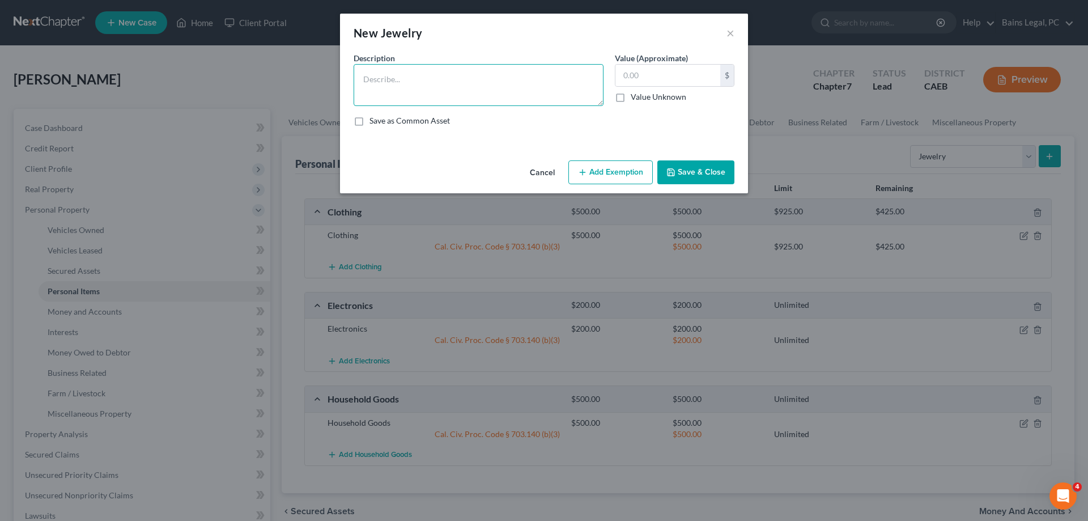
click at [552, 78] on textarea at bounding box center [479, 85] width 250 height 42
type textarea "Jewelry"
click at [702, 181] on button "Save & Close" at bounding box center [695, 172] width 77 height 24
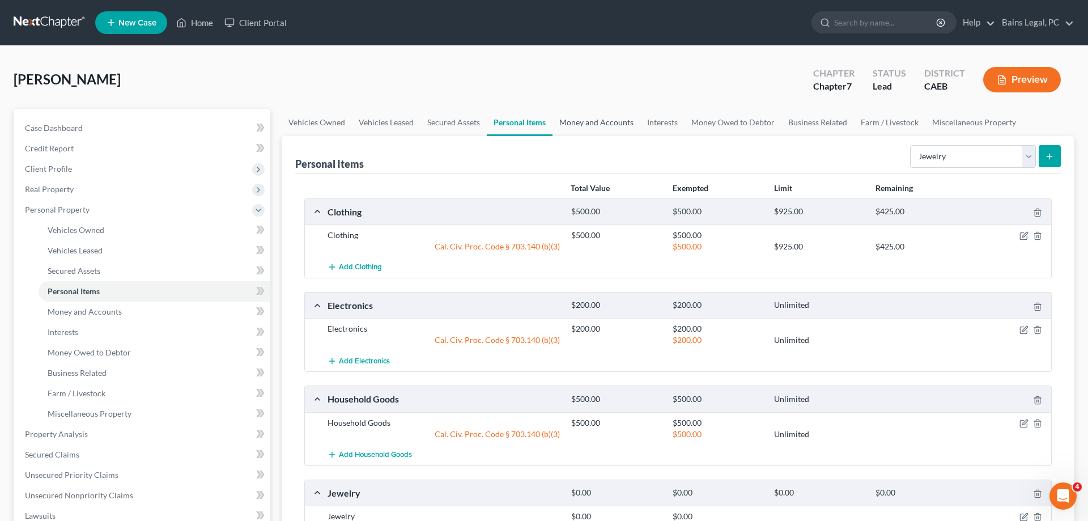
click at [571, 126] on link "Money and Accounts" at bounding box center [597, 122] width 88 height 27
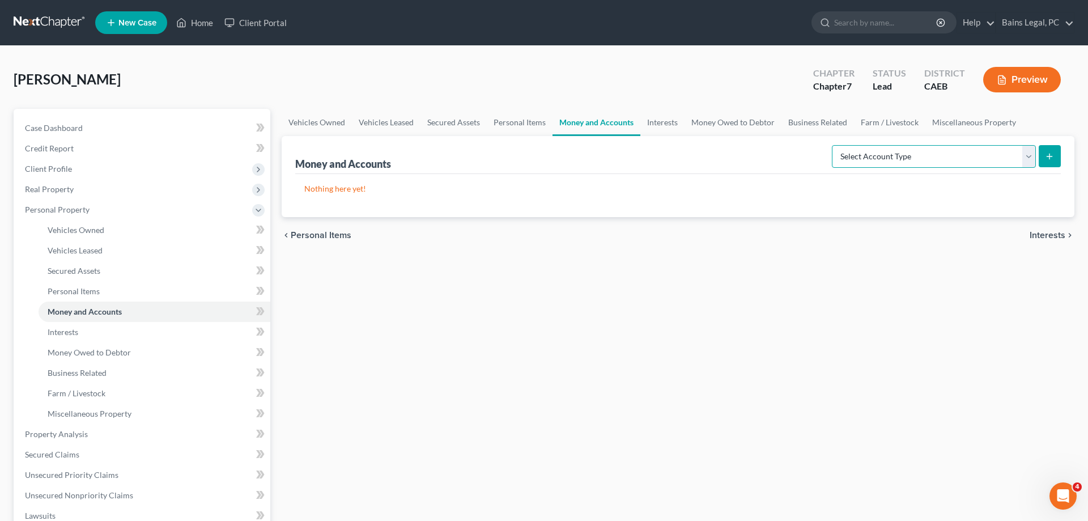
click at [832, 145] on select "Select Account Type Brokerage Cash on Hand Certificates of Deposit Checking Acc…" at bounding box center [934, 156] width 204 height 23
click option "Other (Credit Union, Health Savings Account, etc)" at bounding box center [0, 0] width 0 height 0
click at [832, 145] on select "Select Account Type Brokerage Cash on Hand Certificates of Deposit Checking Acc…" at bounding box center [934, 156] width 204 height 23
select select "security_deposits"
click option "Security Deposits or Prepayments" at bounding box center [0, 0] width 0 height 0
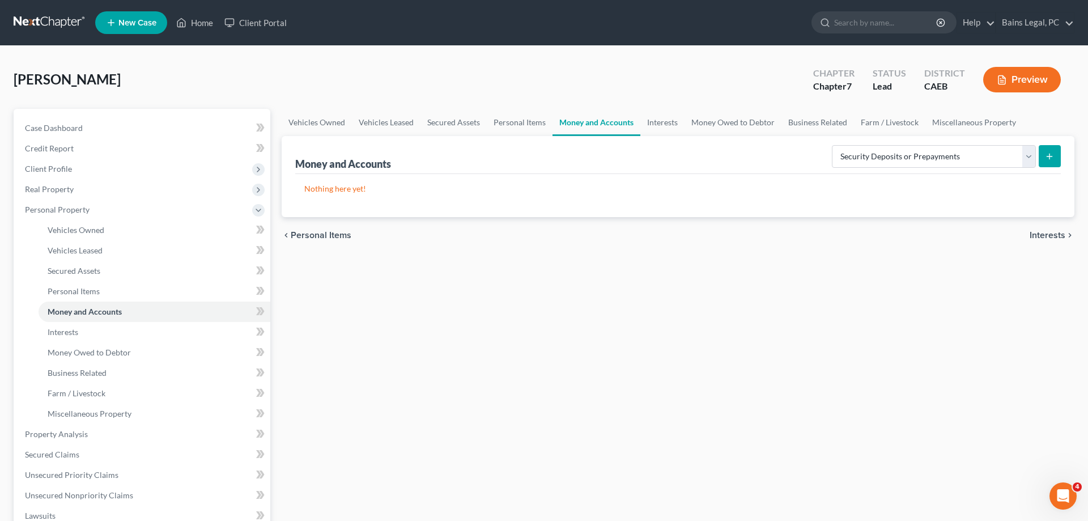
click at [1049, 155] on icon "submit" at bounding box center [1049, 156] width 9 height 9
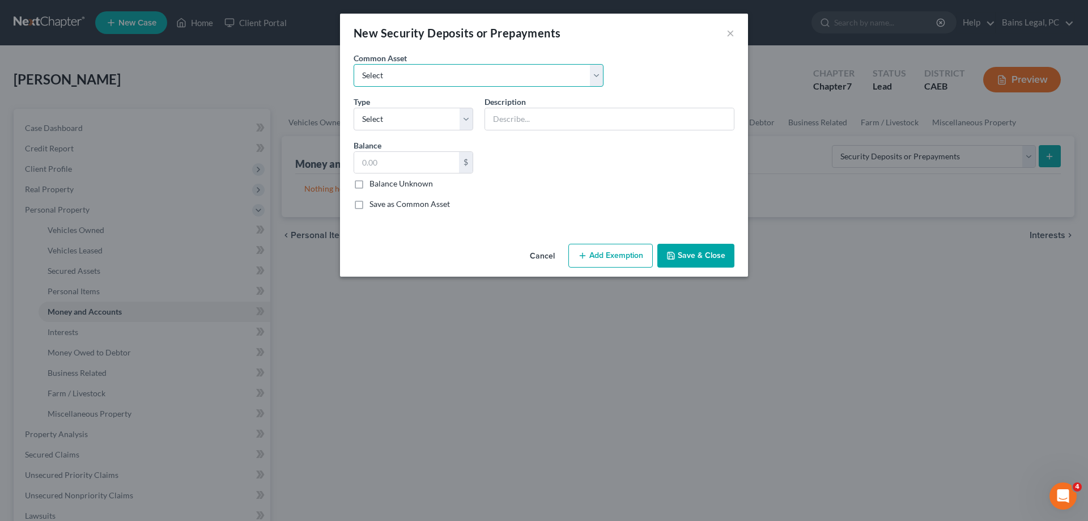
click at [354, 64] on select "Select Security deposit with landlord" at bounding box center [479, 75] width 250 height 23
select select "0"
click option "Security deposit with landlord" at bounding box center [0, 0] width 0 height 0
type input "Security deposit with landlord"
type input "600.00"
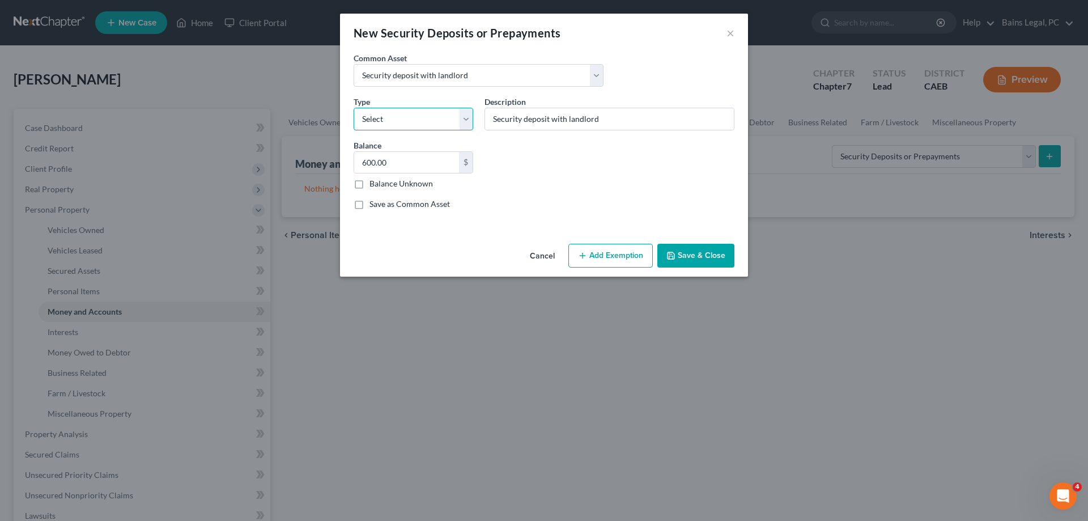
click at [354, 108] on select "Select Electric Gas Heating Oil Security Deposit On Rental Unit Prepaid Rent Te…" at bounding box center [414, 119] width 120 height 23
select select "3"
click option "Security Deposit On Rental Unit" at bounding box center [0, 0] width 0 height 0
click at [406, 162] on input "600.00" at bounding box center [406, 163] width 105 height 22
type input "500"
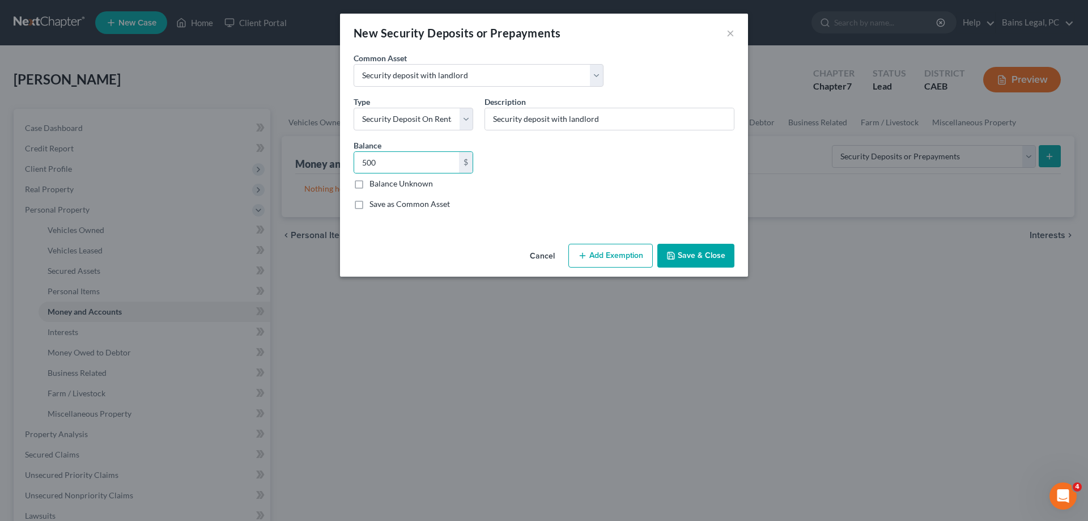
click at [617, 249] on button "Add Exemption" at bounding box center [610, 256] width 84 height 24
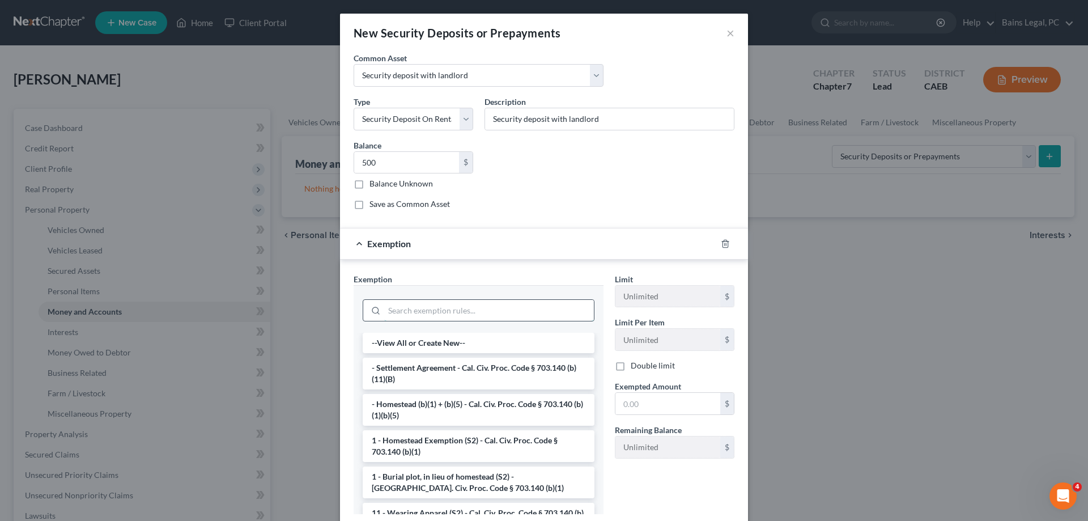
click at [410, 308] on input "search" at bounding box center [489, 311] width 210 height 22
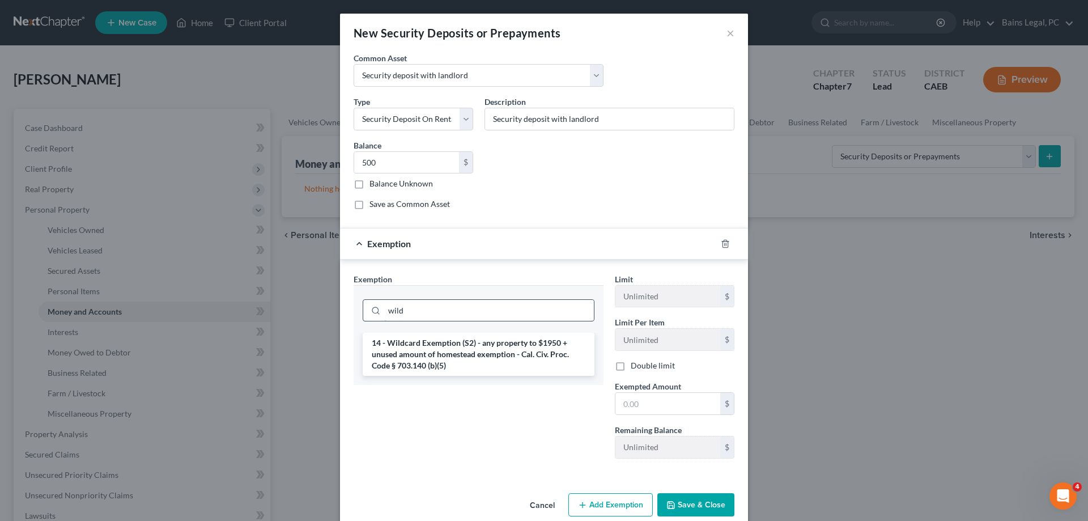
type input "wild"
click at [417, 352] on li "14 - Wildcard Exemption (S2) - any property to $1950 + unused amount of homeste…" at bounding box center [479, 354] width 232 height 43
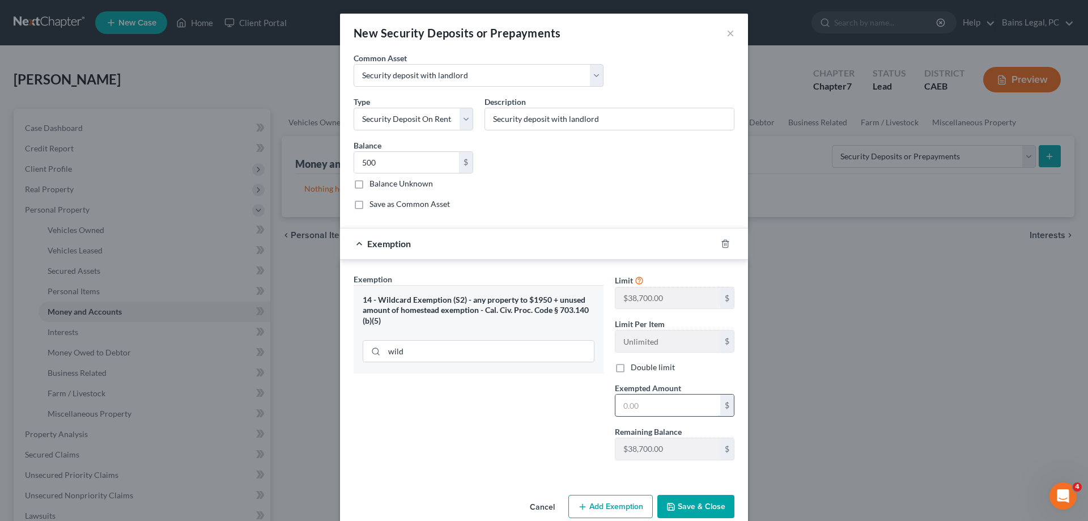
click at [685, 410] on input "text" at bounding box center [667, 405] width 105 height 22
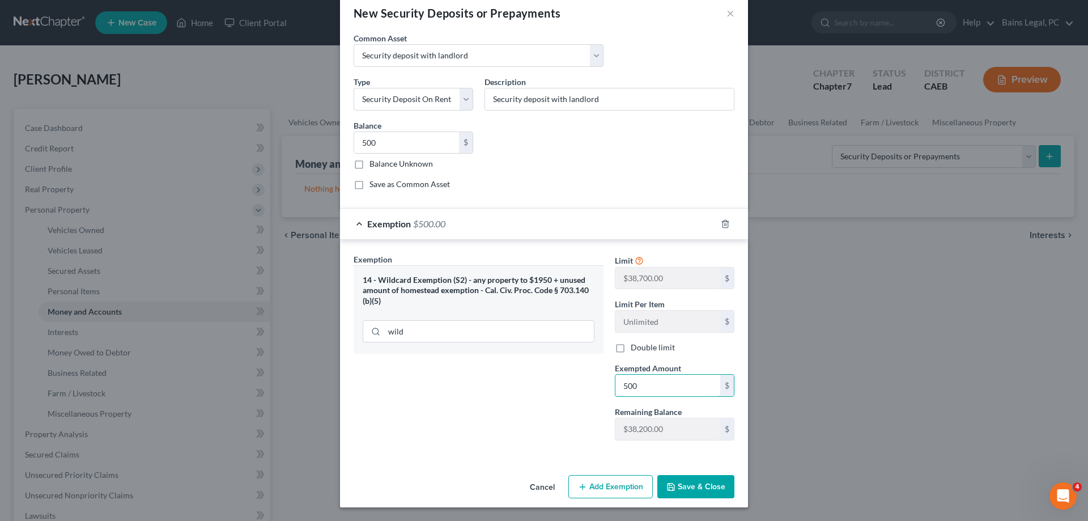
type input "500"
click at [699, 492] on button "Save & Close" at bounding box center [695, 487] width 77 height 24
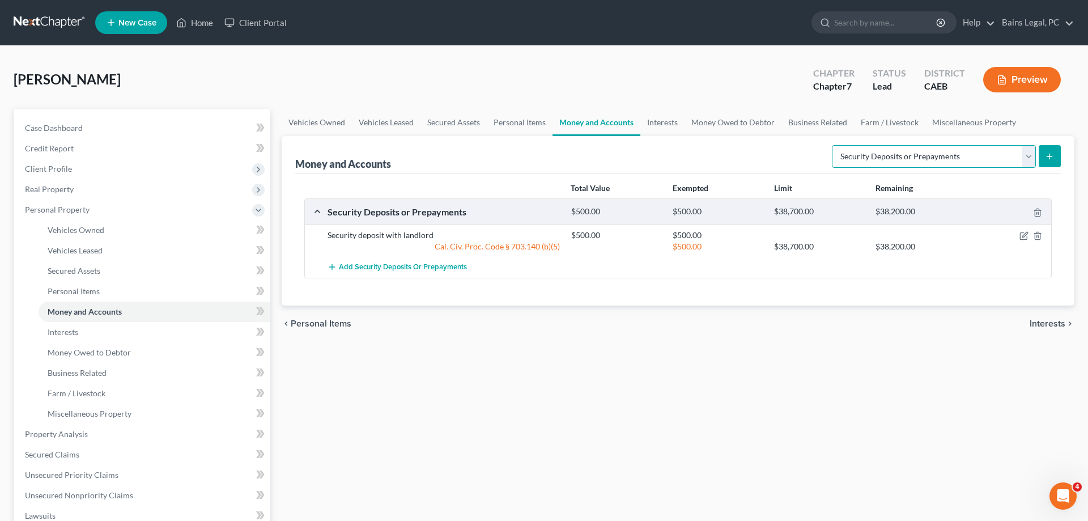
click at [832, 145] on select "Select Account Type Brokerage Cash on Hand Certificates of Deposit Checking Acc…" at bounding box center [934, 156] width 204 height 23
select select "checking"
click option "Checking Account" at bounding box center [0, 0] width 0 height 0
click at [1047, 158] on icon "submit" at bounding box center [1049, 156] width 9 height 9
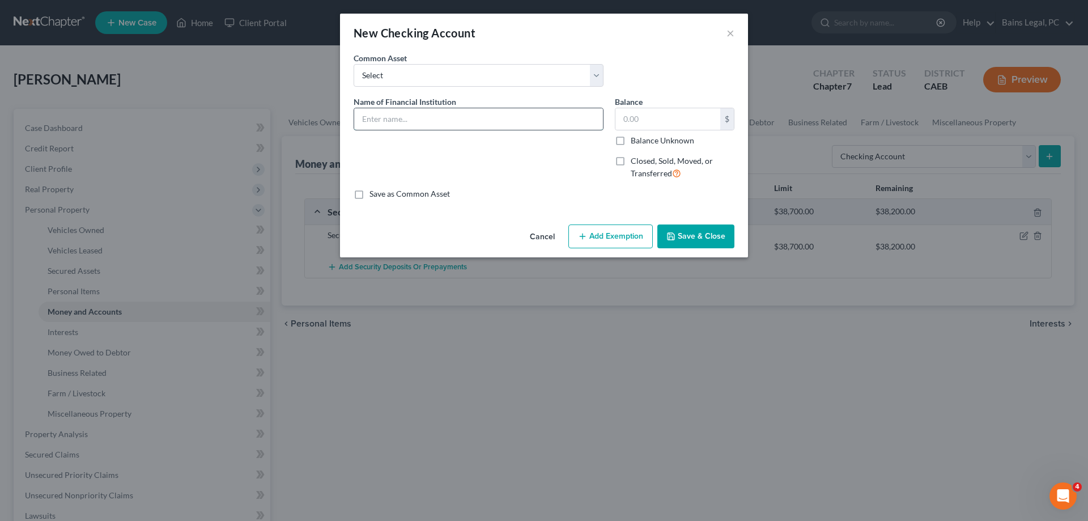
click at [512, 114] on input "text" at bounding box center [478, 119] width 249 height 22
drag, startPoint x: 462, startPoint y: 126, endPoint x: 285, endPoint y: 119, distance: 177.5
click at [354, 119] on input "Bank of America...0794" at bounding box center [478, 119] width 249 height 22
type input "Bank of America...0794"
click at [667, 120] on input "text" at bounding box center [667, 119] width 105 height 22
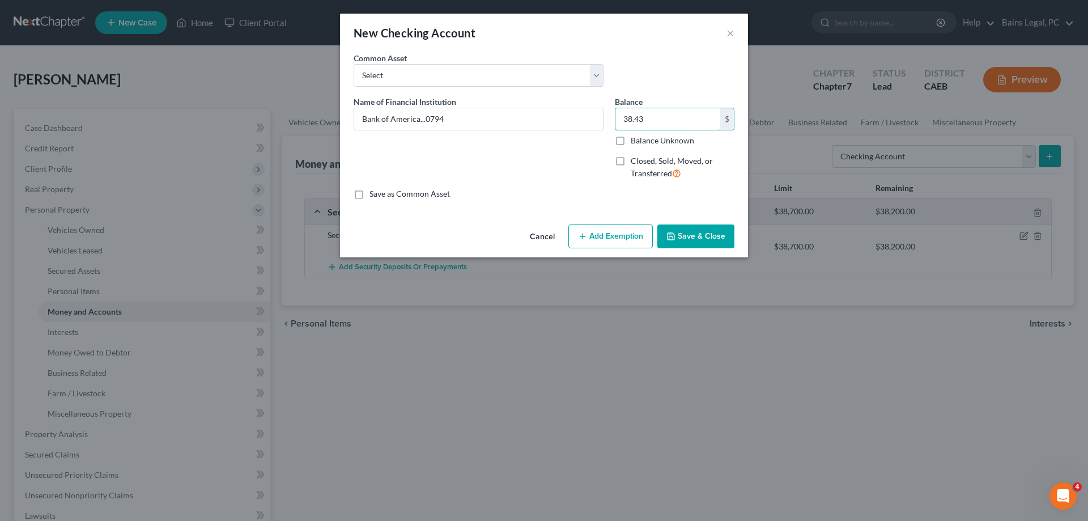
type input "38.43"
click at [593, 236] on button "Add Exemption" at bounding box center [610, 236] width 84 height 24
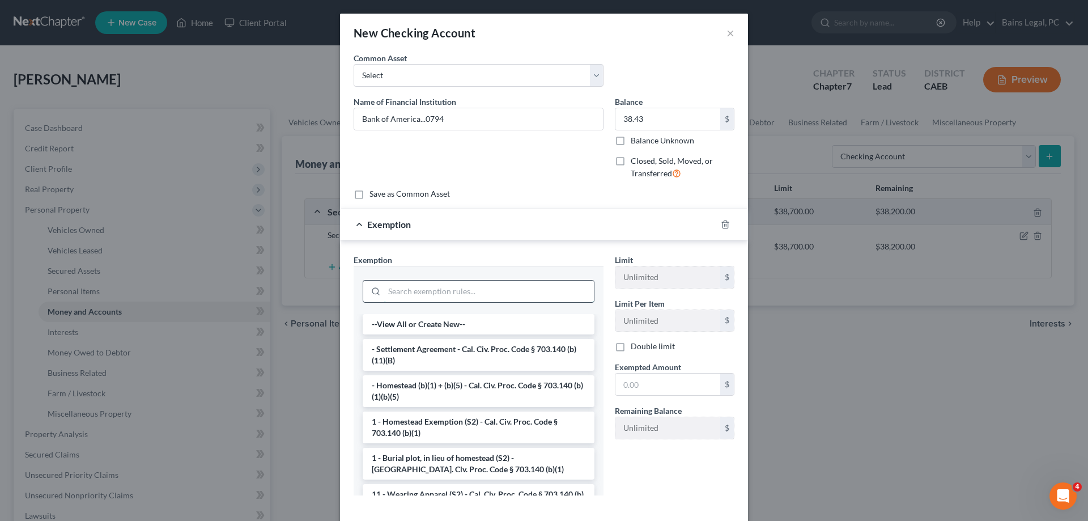
click at [466, 289] on input "search" at bounding box center [489, 292] width 210 height 22
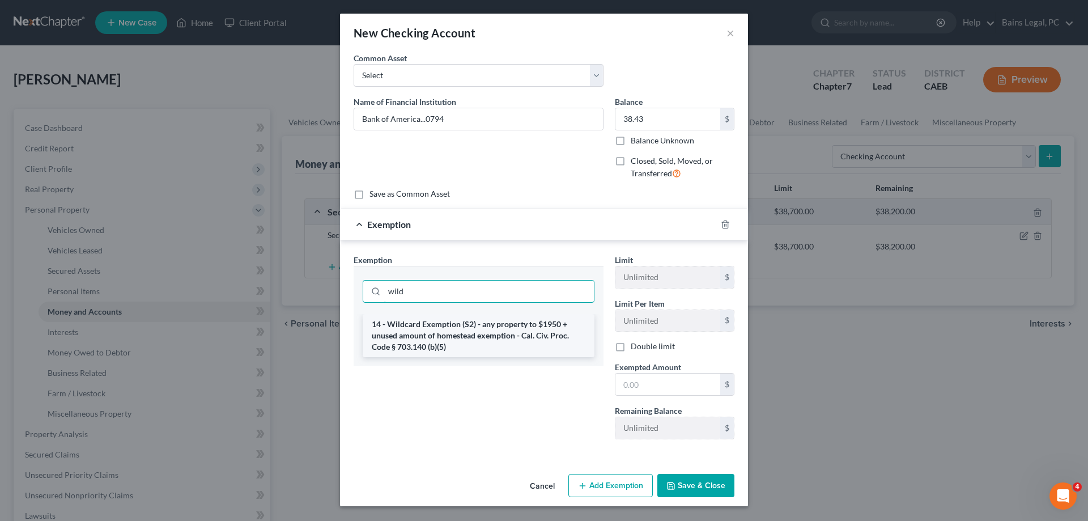
type input "wild"
drag, startPoint x: 451, startPoint y: 340, endPoint x: 597, endPoint y: 357, distance: 146.6
click at [453, 340] on li "14 - Wildcard Exemption (S2) - any property to $1950 + unused amount of homeste…" at bounding box center [479, 335] width 232 height 43
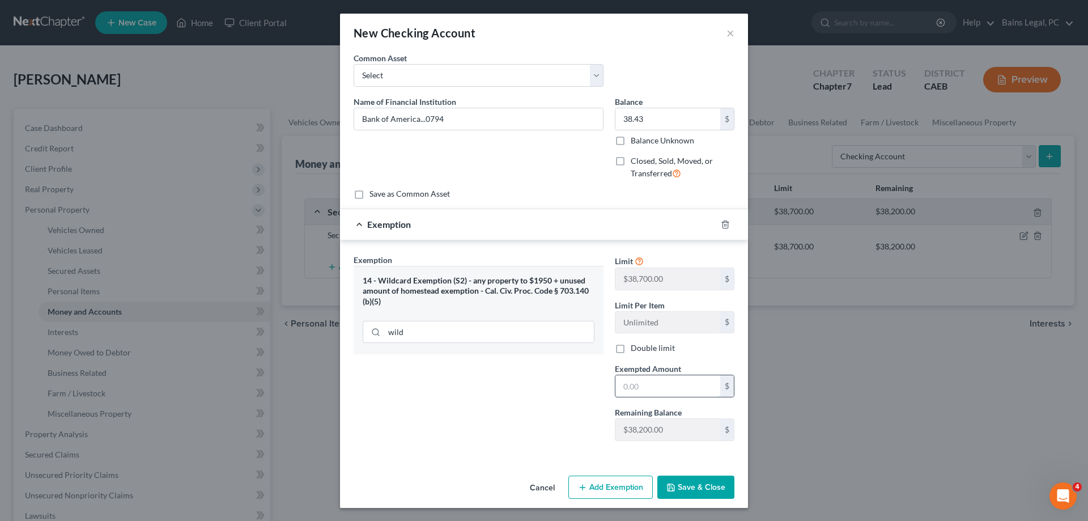
click at [646, 381] on input "text" at bounding box center [667, 386] width 105 height 22
type input "38.43"
drag, startPoint x: 687, startPoint y: 489, endPoint x: 999, endPoint y: 478, distance: 312.5
click at [690, 489] on button "Save & Close" at bounding box center [695, 488] width 77 height 24
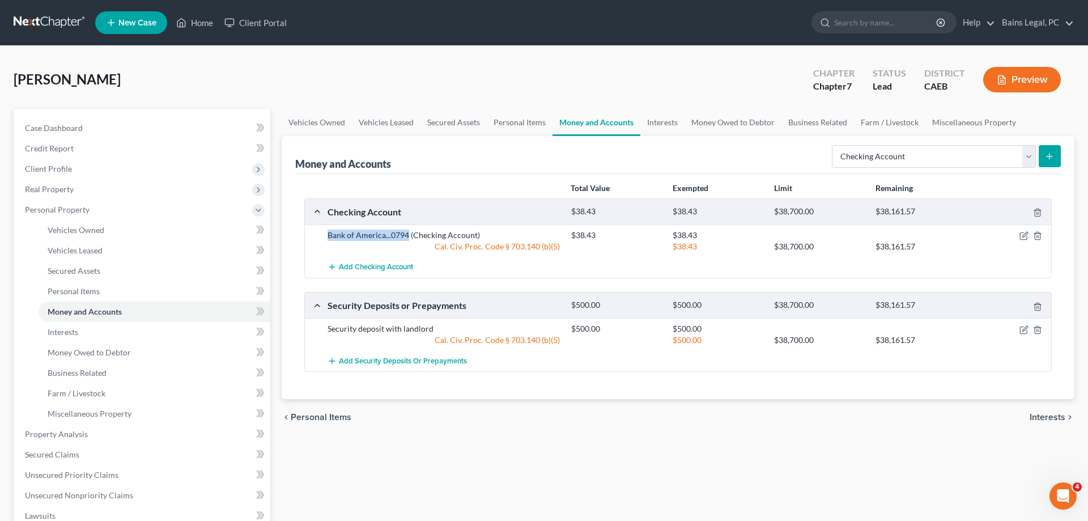
drag, startPoint x: 401, startPoint y: 234, endPoint x: 317, endPoint y: 237, distance: 83.4
click at [317, 237] on div "Bank of America...0794 (Checking Account) $38.43 $38.43 Cal. Civ. Proc. Code § …" at bounding box center [678, 240] width 746 height 32
copy div "Bank of America...0794"
click at [1022, 235] on icon "button" at bounding box center [1024, 235] width 9 height 9
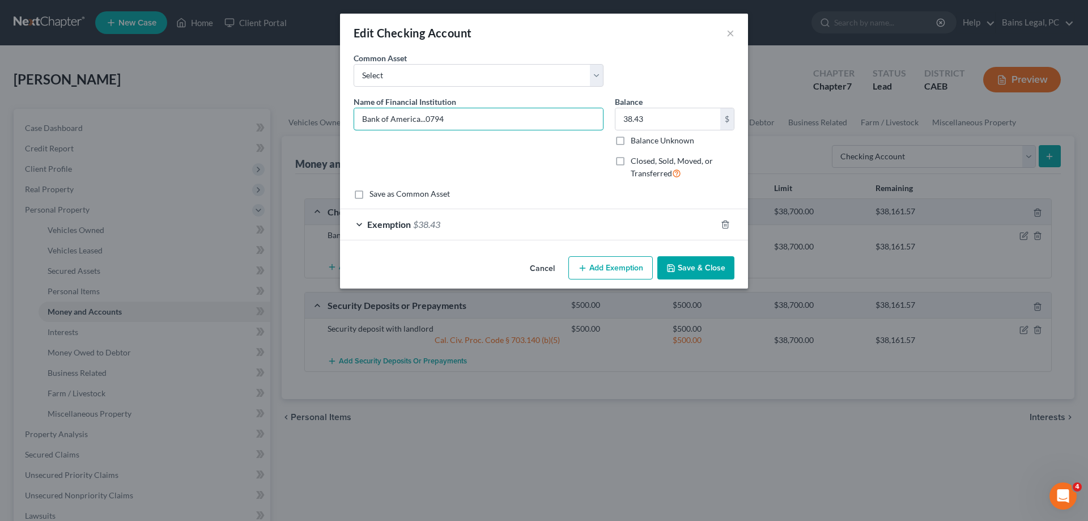
drag, startPoint x: 472, startPoint y: 125, endPoint x: 304, endPoint y: 124, distance: 167.2
click at [354, 124] on input "Bank of America...0794" at bounding box center [478, 119] width 249 height 22
drag, startPoint x: 682, startPoint y: 263, endPoint x: 954, endPoint y: 269, distance: 272.1
click at [682, 262] on button "Save & Close" at bounding box center [695, 268] width 77 height 24
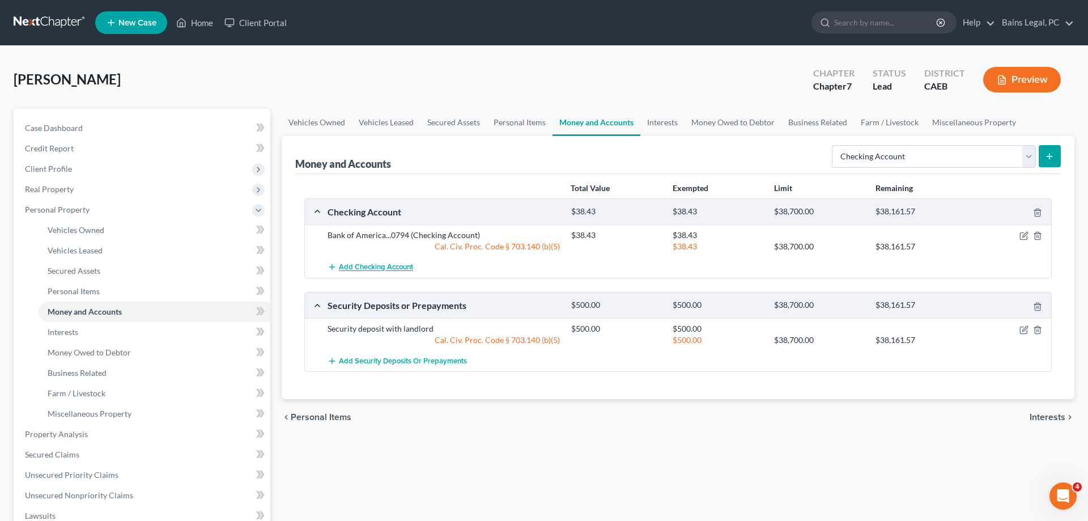
click at [373, 269] on span "Add Checking Account" at bounding box center [376, 267] width 74 height 9
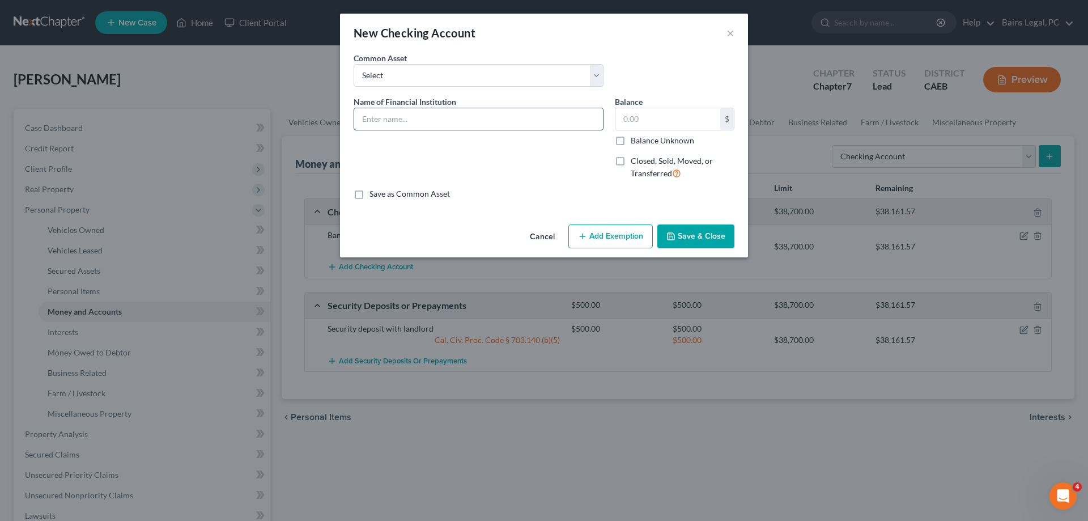
click at [457, 118] on input "text" at bounding box center [478, 119] width 249 height 22
type input "Travis CU...3491"
type input "2,105.19"
click at [604, 231] on button "Add Exemption" at bounding box center [610, 236] width 84 height 24
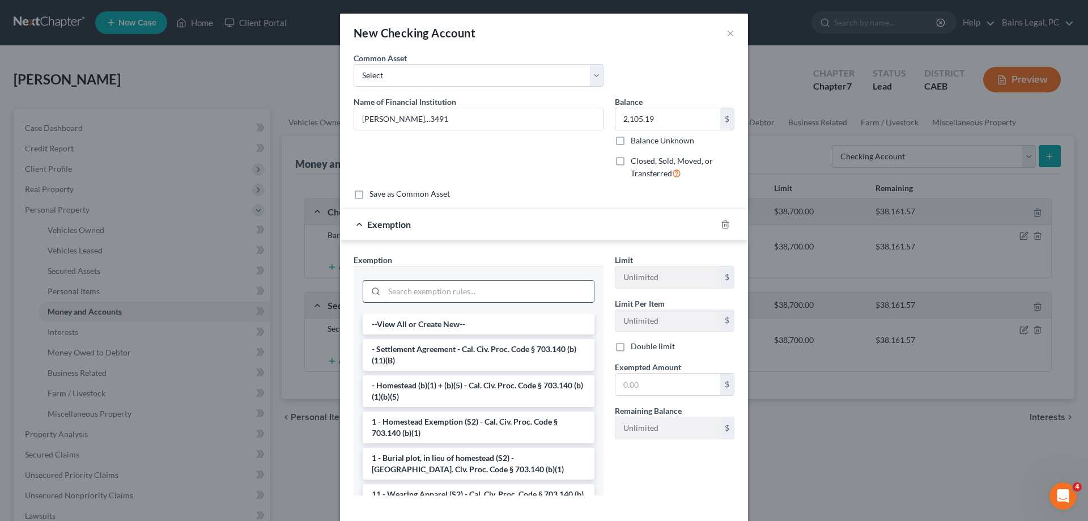
click at [457, 284] on input "search" at bounding box center [489, 292] width 210 height 22
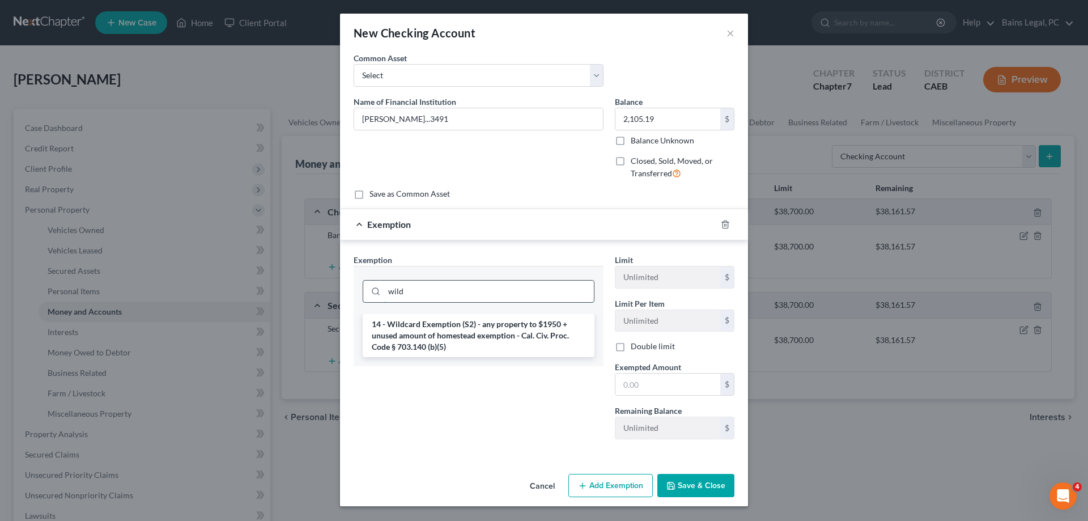
type input "wild"
click at [452, 338] on li "14 - Wildcard Exemption (S2) - any property to $1950 + unused amount of homeste…" at bounding box center [479, 335] width 232 height 43
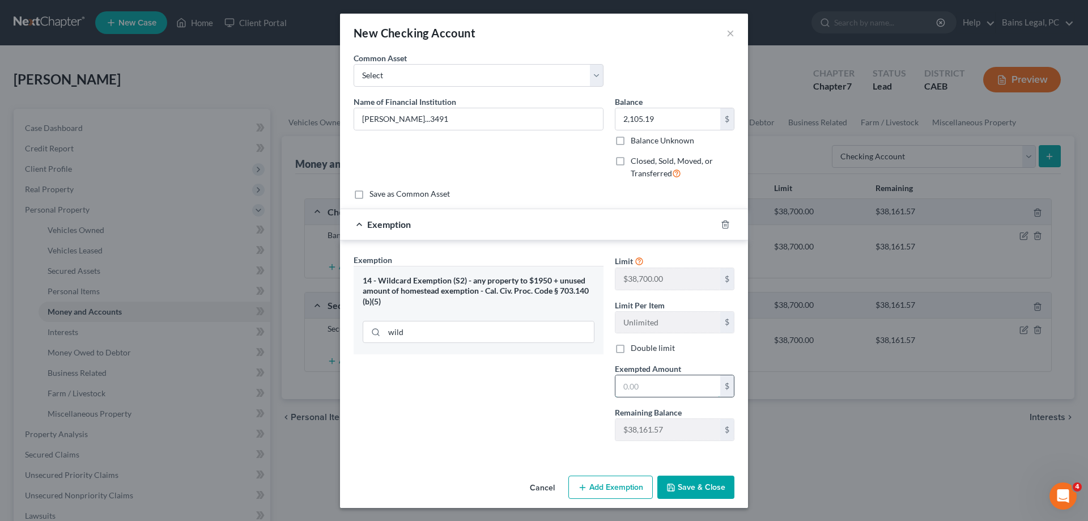
click at [656, 390] on input "text" at bounding box center [667, 386] width 105 height 22
type input "2,105.19"
click at [698, 502] on div "Cancel Add Exemption Save & Close" at bounding box center [544, 489] width 408 height 37
click at [700, 493] on button "Save & Close" at bounding box center [695, 488] width 77 height 24
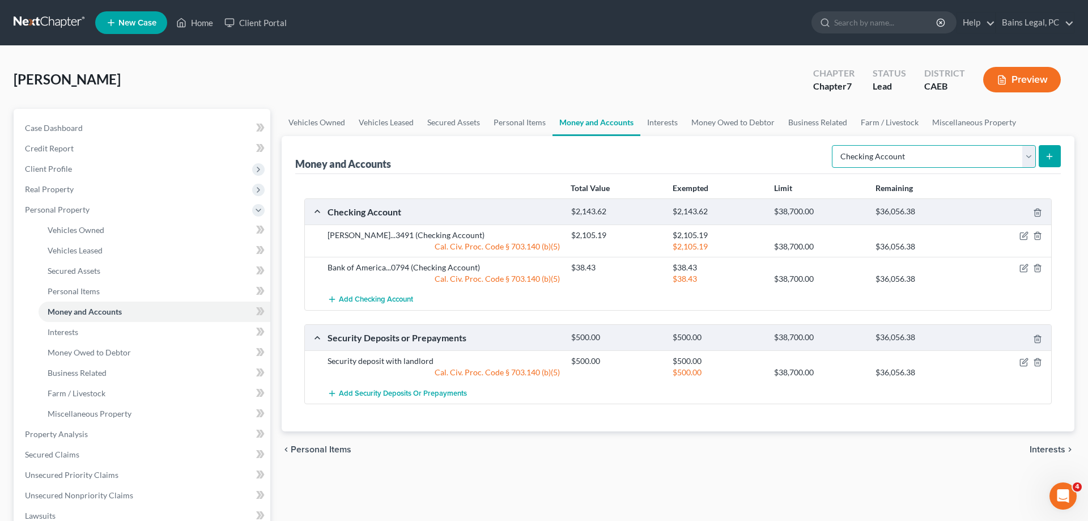
click at [832, 145] on select "Select Account Type Brokerage Cash on Hand Certificates of Deposit Checking Acc…" at bounding box center [934, 156] width 204 height 23
select select "savings"
click option "Savings Account" at bounding box center [0, 0] width 0 height 0
click at [1054, 160] on button "submit" at bounding box center [1050, 156] width 22 height 22
drag, startPoint x: 508, startPoint y: 128, endPoint x: 519, endPoint y: 123, distance: 11.7
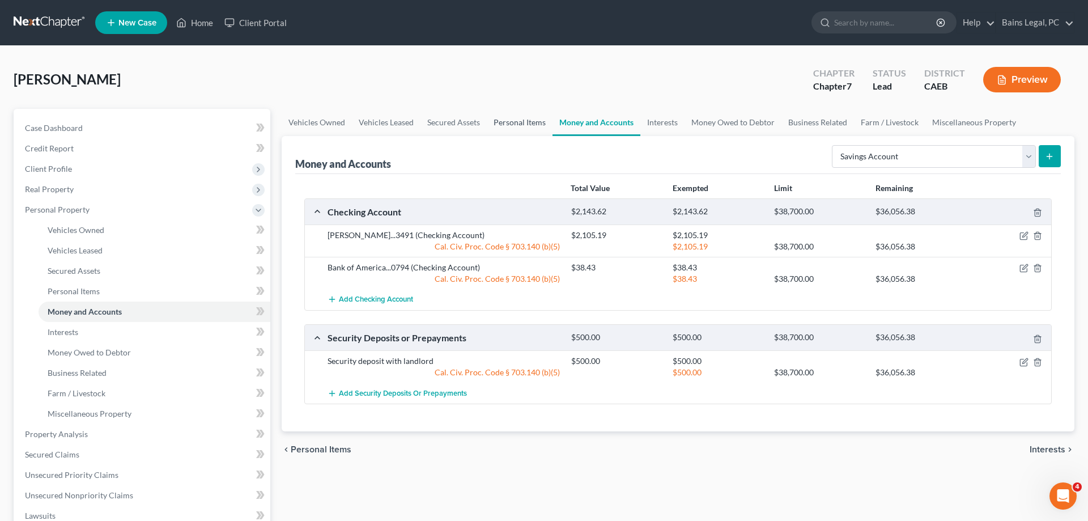
click at [510, 125] on link "Personal Items" at bounding box center [520, 122] width 66 height 27
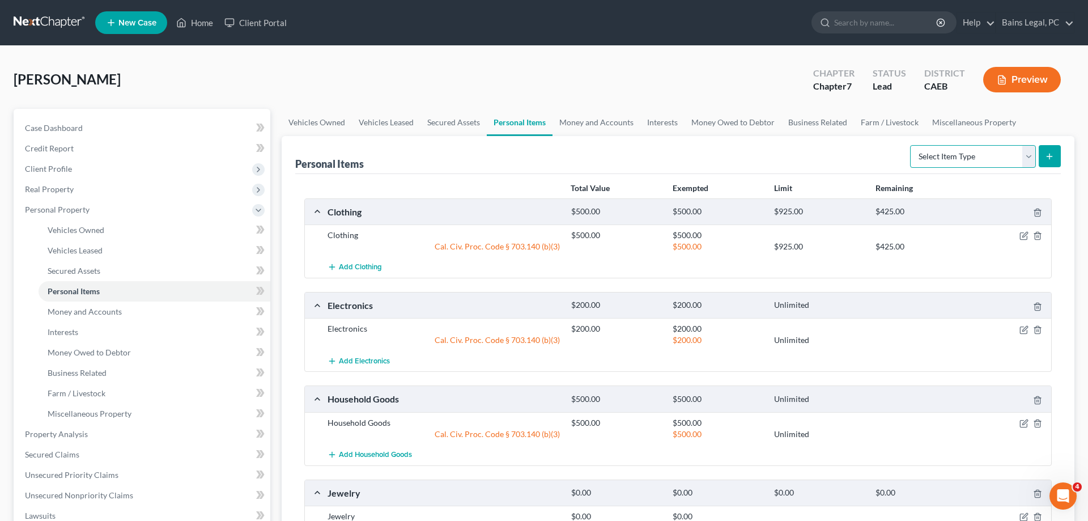
click at [910, 145] on select "Select Item Type Clothing Collectibles Of Value Electronics Firearms Household …" at bounding box center [973, 156] width 126 height 23
drag, startPoint x: 953, startPoint y: 158, endPoint x: 623, endPoint y: 129, distance: 331.2
click at [571, 120] on link "Money and Accounts" at bounding box center [597, 122] width 88 height 27
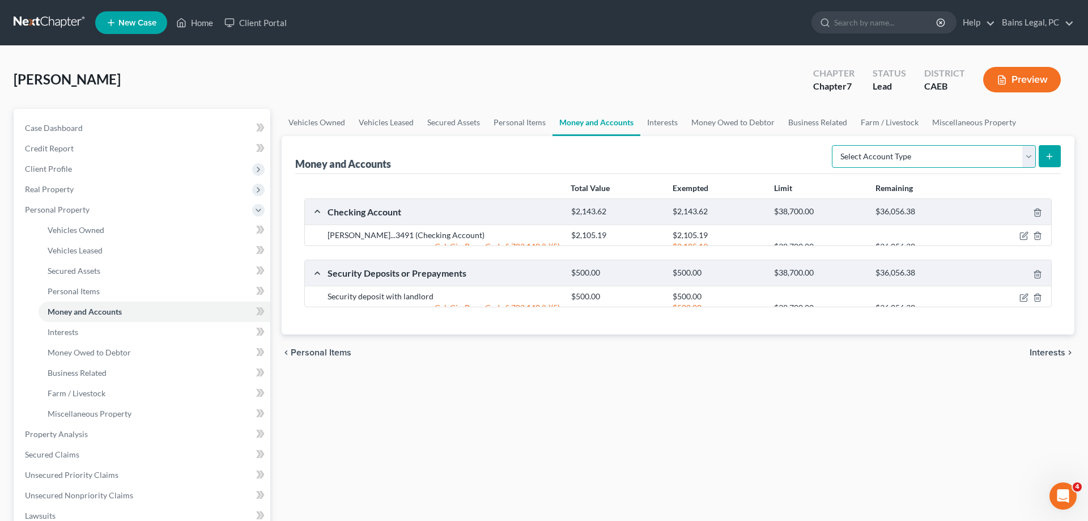
click at [832, 145] on select "Select Account Type Brokerage Cash on Hand Certificates of Deposit Checking Acc…" at bounding box center [934, 156] width 204 height 23
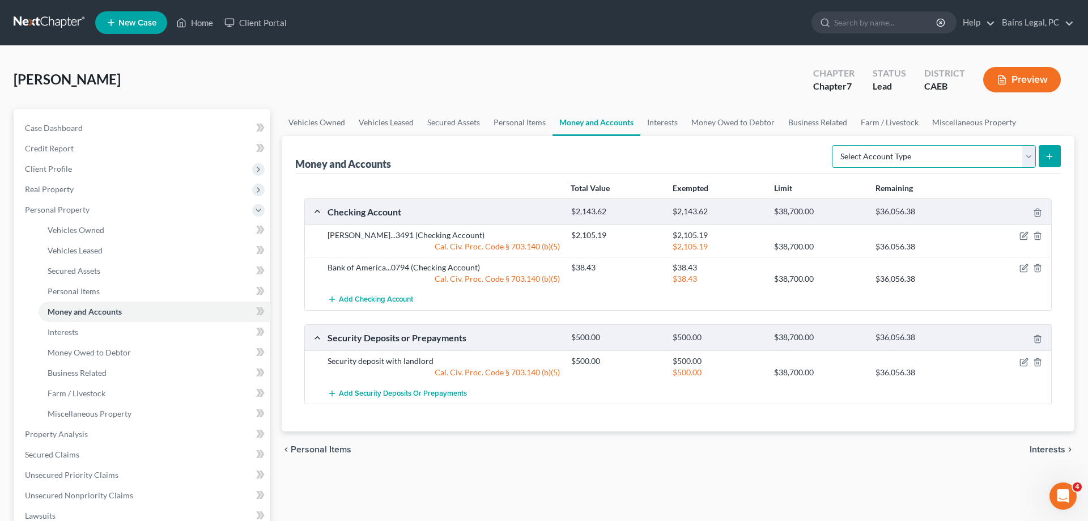
select select "savings"
click option "Savings Account" at bounding box center [0, 0] width 0 height 0
click at [1049, 156] on line "submit" at bounding box center [1049, 156] width 5 height 0
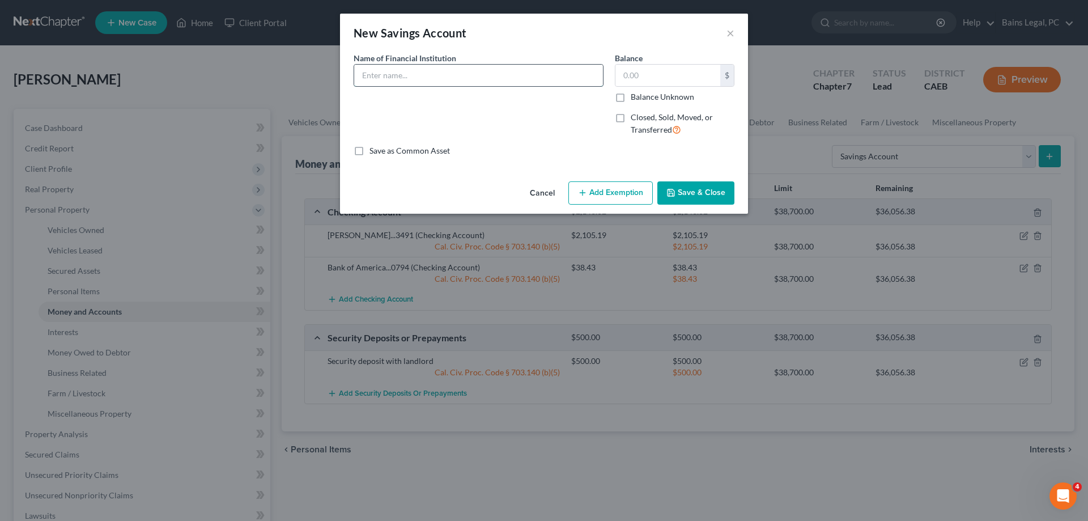
drag, startPoint x: 448, startPoint y: 69, endPoint x: 439, endPoint y: 70, distance: 8.5
click at [448, 70] on input "text" at bounding box center [478, 76] width 249 height 22
type input "Travis CU...0207"
type input "21.56"
click at [597, 187] on button "Add Exemption" at bounding box center [610, 193] width 84 height 24
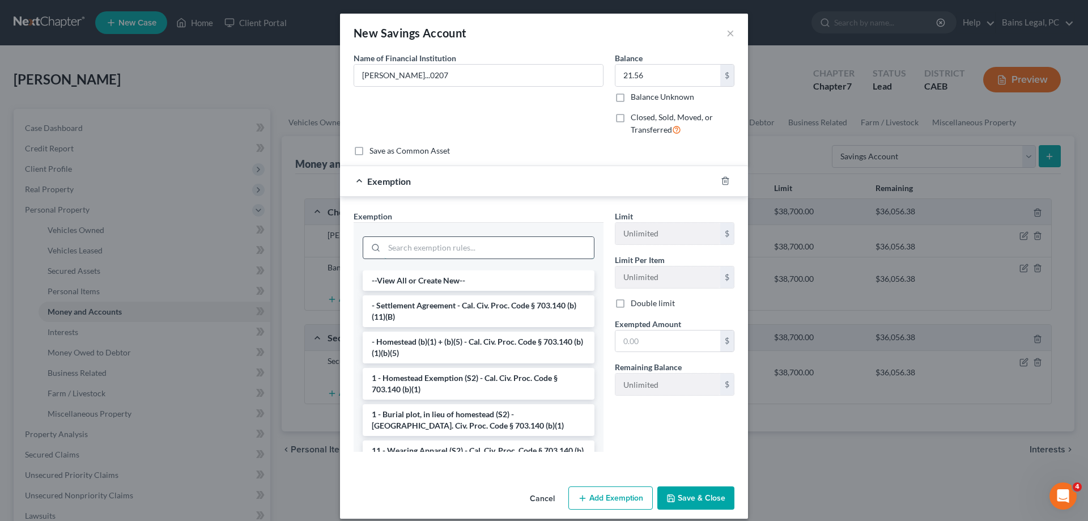
click at [501, 247] on input "search" at bounding box center [489, 248] width 210 height 22
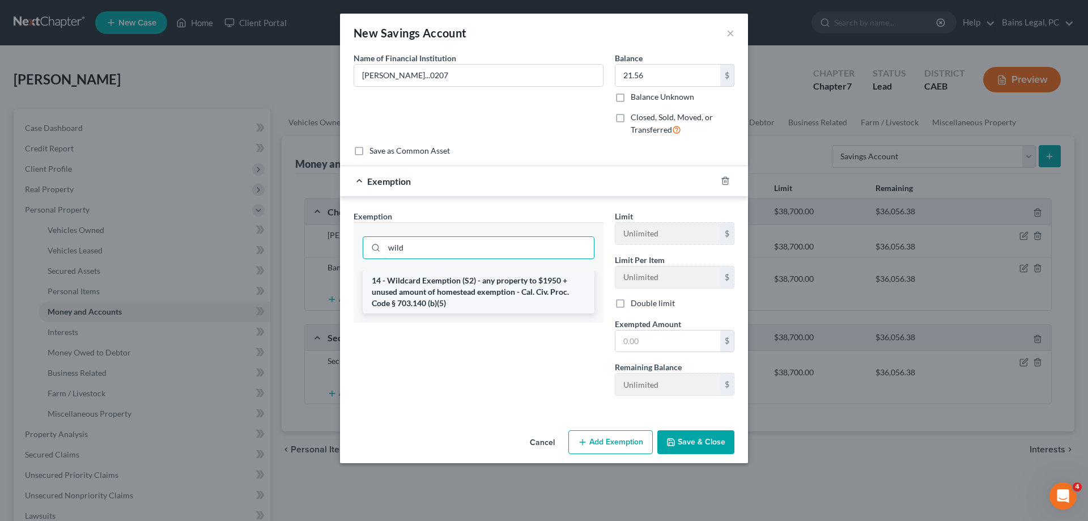
type input "wild"
drag, startPoint x: 542, startPoint y: 298, endPoint x: 701, endPoint y: 339, distance: 164.0
click at [547, 298] on li "14 - Wildcard Exemption (S2) - any property to $1950 + unused amount of homeste…" at bounding box center [479, 291] width 232 height 43
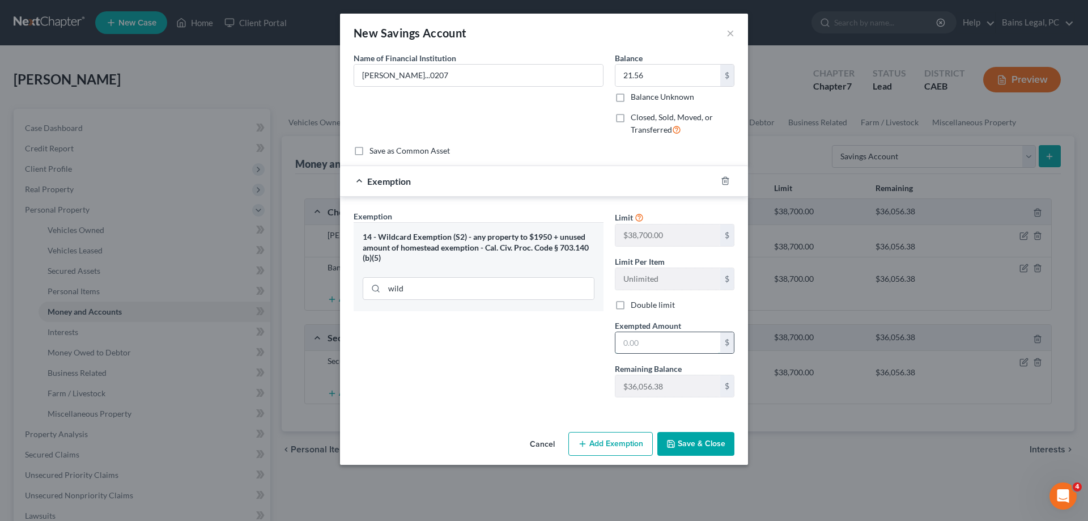
click at [682, 340] on input "text" at bounding box center [667, 343] width 105 height 22
type input "21.56"
click at [697, 461] on div "Cancel Add Exemption Save & Close" at bounding box center [544, 445] width 408 height 37
click at [702, 443] on button "Save & Close" at bounding box center [695, 444] width 77 height 24
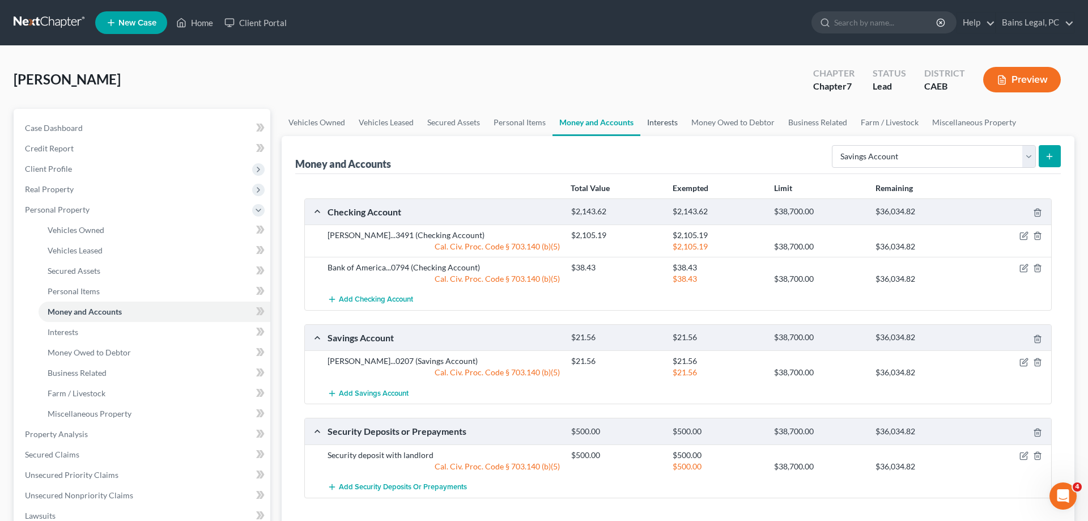
click at [673, 126] on link "Interests" at bounding box center [662, 122] width 44 height 27
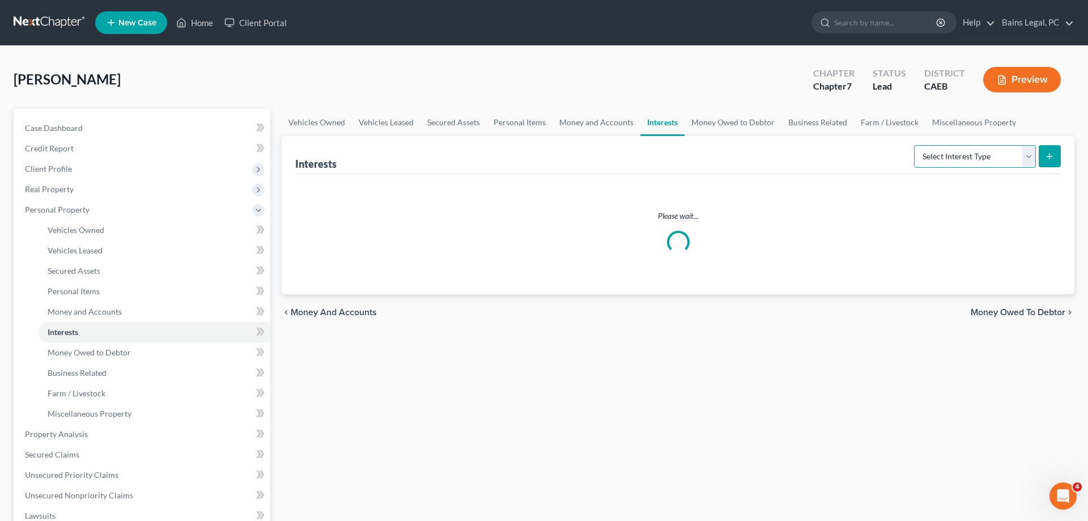
click at [914, 145] on select "Select Interest Type 401K Annuity Bond Education IRA Government Bond Government…" at bounding box center [975, 156] width 122 height 23
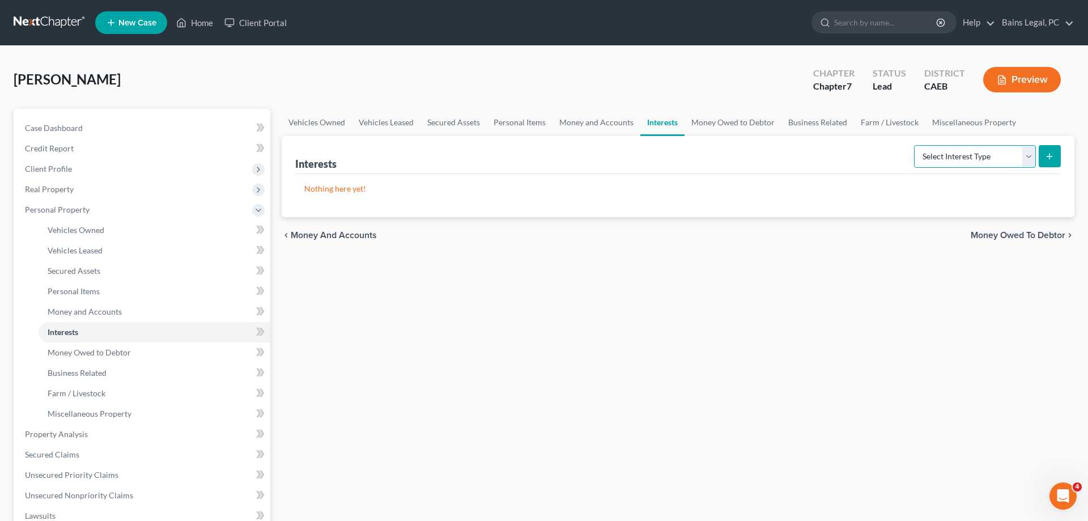
select select "ira"
click option "IRA" at bounding box center [0, 0] width 0 height 0
click at [1058, 163] on button "submit" at bounding box center [1050, 156] width 22 height 22
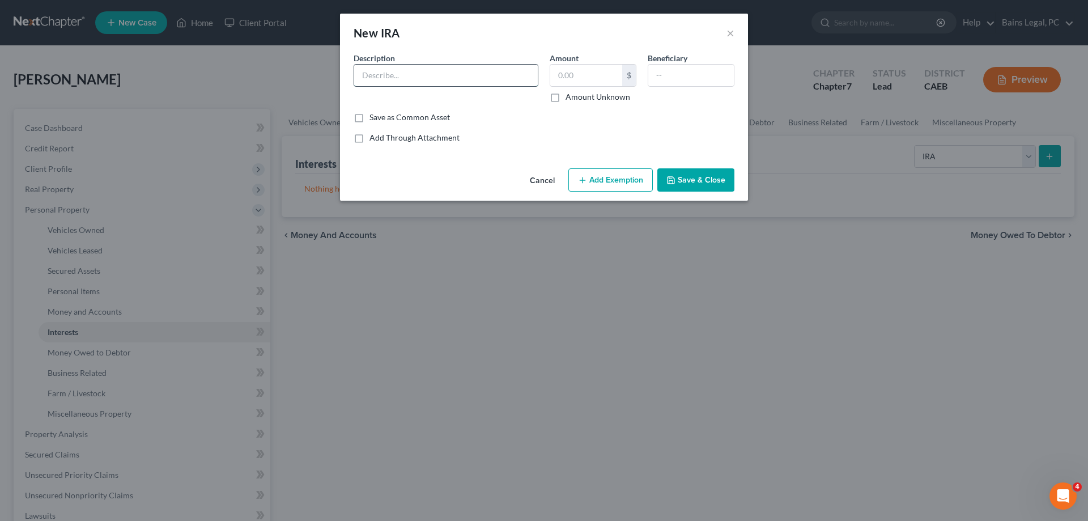
click at [498, 83] on input "text" at bounding box center [446, 76] width 184 height 22
type input "Bank of America IRA"
drag, startPoint x: 606, startPoint y: 78, endPoint x: 515, endPoint y: 76, distance: 91.3
click at [550, 76] on input "3" at bounding box center [586, 76] width 72 height 22
type input "241.74"
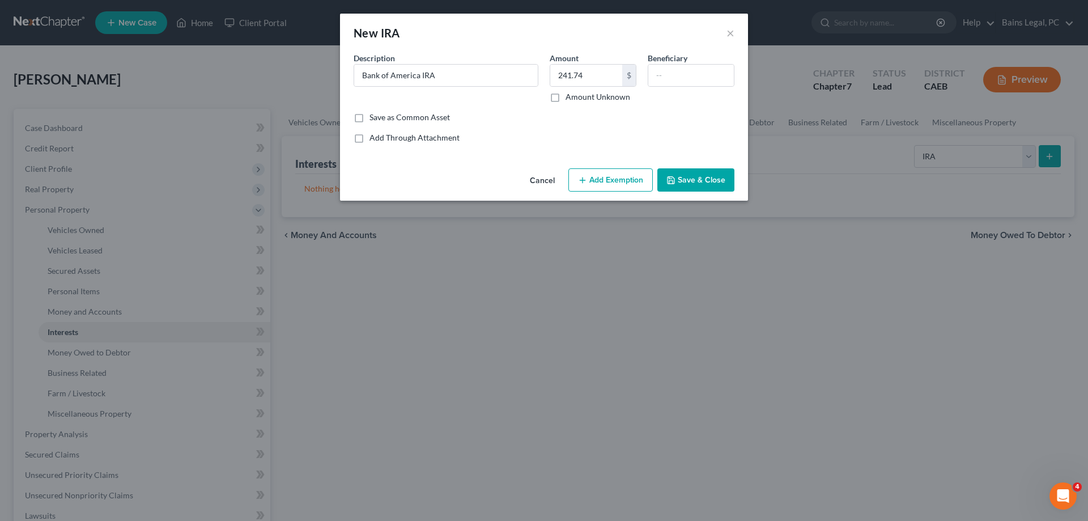
click at [603, 189] on button "Add Exemption" at bounding box center [610, 180] width 84 height 24
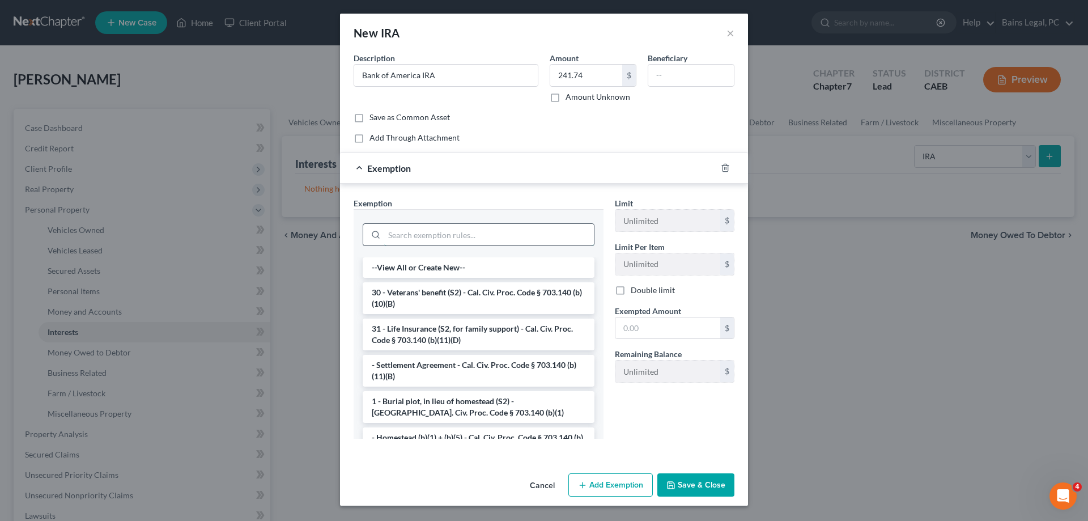
click at [513, 237] on input "search" at bounding box center [489, 235] width 210 height 22
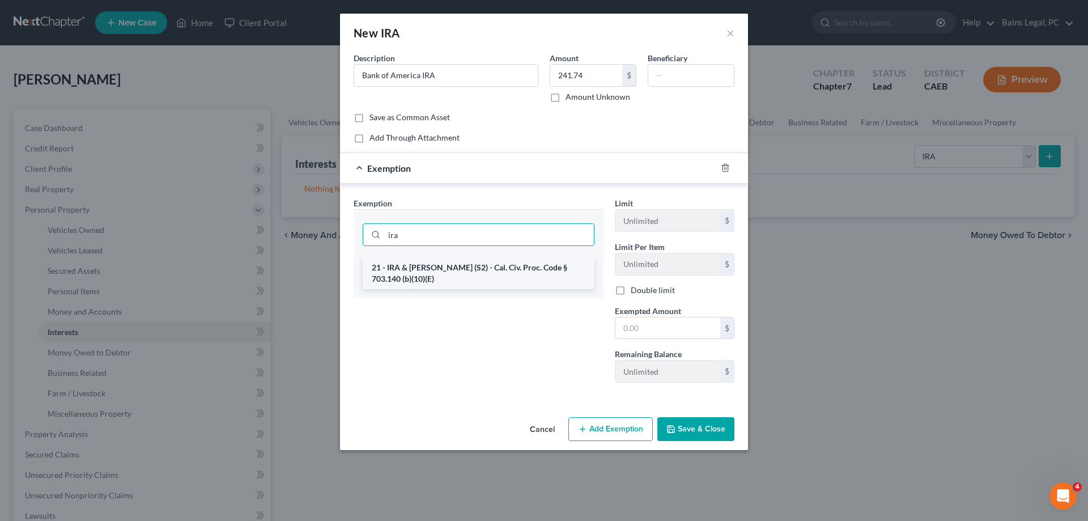
type input "ira"
drag, startPoint x: 503, startPoint y: 280, endPoint x: 515, endPoint y: 279, distance: 11.9
click at [504, 279] on li "21 - IRA & Roth IRA (S2) - Cal. Civ. Proc. Code § 703.140 (b)(10)(E)" at bounding box center [479, 273] width 232 height 32
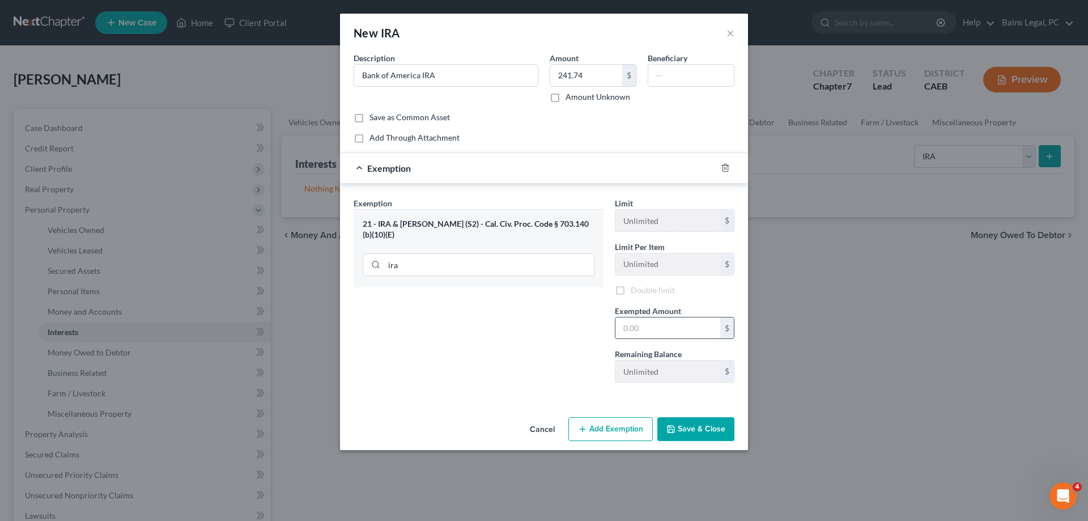
click at [665, 330] on input "text" at bounding box center [667, 328] width 105 height 22
type input "241.74"
drag, startPoint x: 693, startPoint y: 450, endPoint x: 693, endPoint y: 444, distance: 5.7
click at [694, 446] on div "Cancel Add Exemption Save & Close" at bounding box center [544, 432] width 408 height 37
click at [694, 428] on div "Cancel Add Exemption Save & Close" at bounding box center [544, 432] width 408 height 37
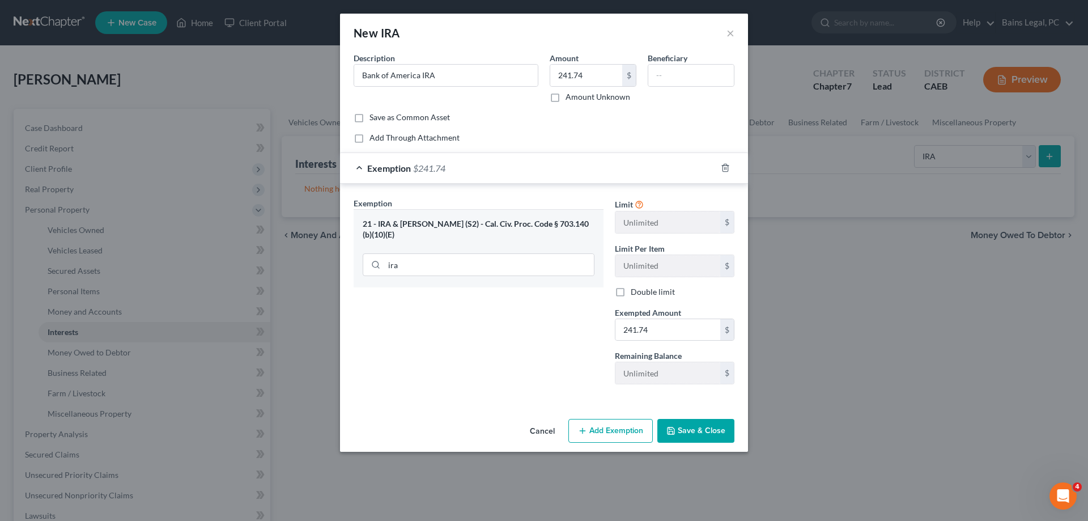
click at [695, 427] on button "Save & Close" at bounding box center [695, 431] width 77 height 24
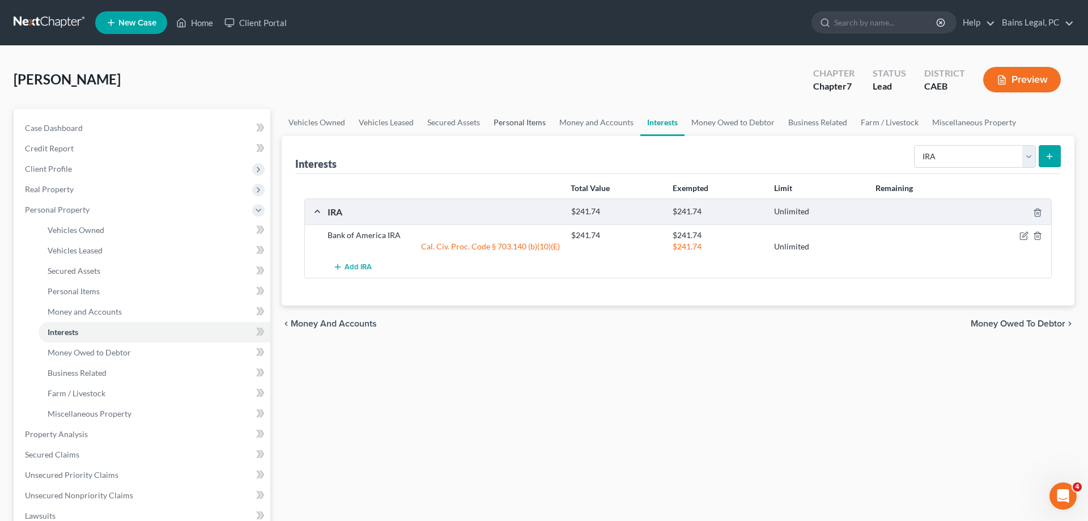
drag, startPoint x: 496, startPoint y: 122, endPoint x: 534, endPoint y: 128, distance: 38.5
click at [496, 121] on link "Personal Items" at bounding box center [520, 122] width 66 height 27
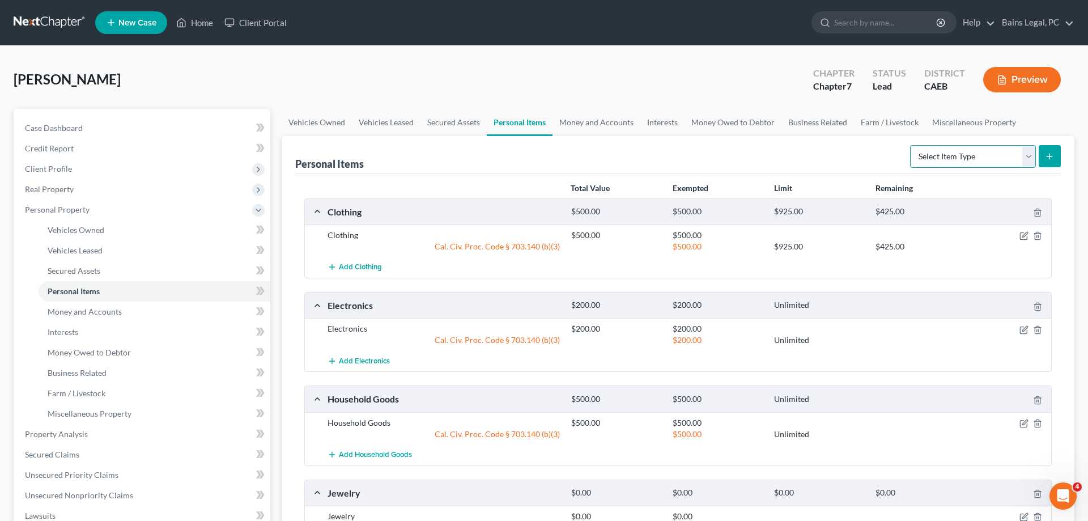
click at [910, 145] on select "Select Item Type Clothing Collectibles Of Value Electronics Firearms Household …" at bounding box center [973, 156] width 126 height 23
select select "pets"
click option "Pet(s)" at bounding box center [0, 0] width 0 height 0
click at [1051, 152] on icon "submit" at bounding box center [1049, 156] width 9 height 9
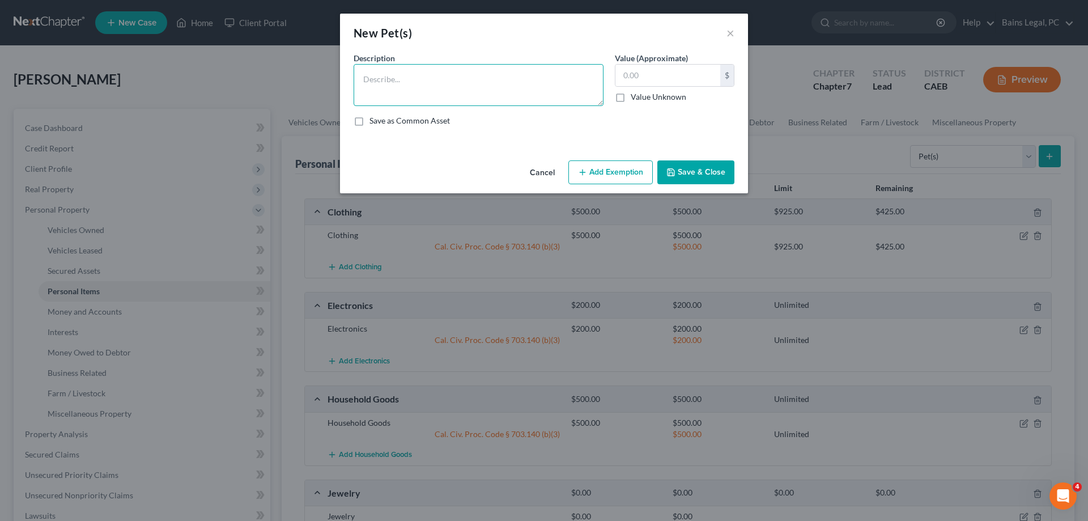
click at [384, 86] on textarea at bounding box center [479, 85] width 250 height 42
type textarea "Maltese Poodle"
type input "100"
click at [592, 164] on button "Add Exemption" at bounding box center [610, 172] width 84 height 24
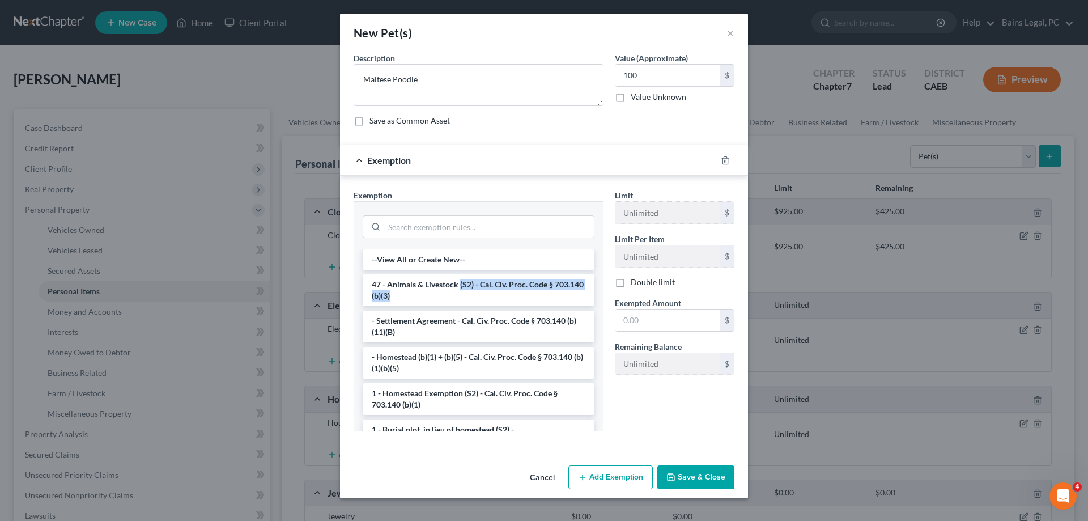
drag, startPoint x: 460, startPoint y: 290, endPoint x: 496, endPoint y: 291, distance: 35.7
click at [462, 291] on li "47 - Animals & Livestock (S2) - Cal. Civ. Proc. Code § 703.140 (b)(3)" at bounding box center [479, 290] width 232 height 32
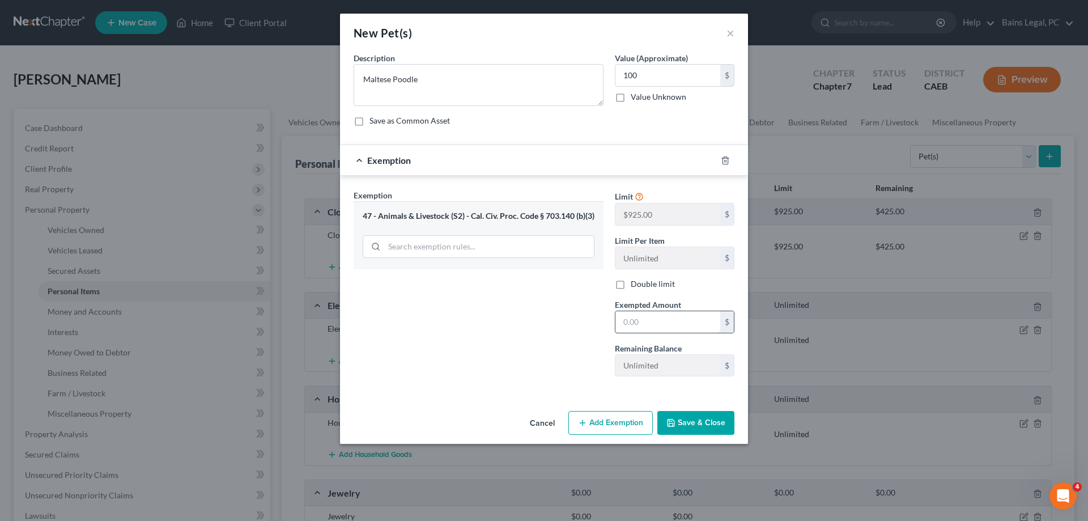
click at [670, 320] on input "text" at bounding box center [667, 322] width 105 height 22
type input "0"
type input "100"
click at [670, 429] on button "Save & Close" at bounding box center [695, 423] width 77 height 24
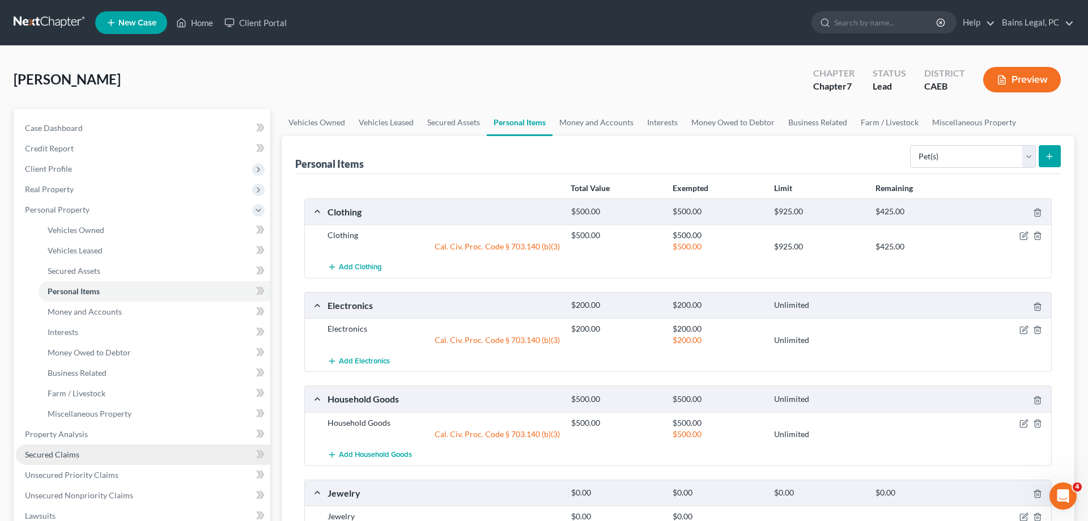
click at [77, 459] on span "Secured Claims" at bounding box center [52, 454] width 54 height 10
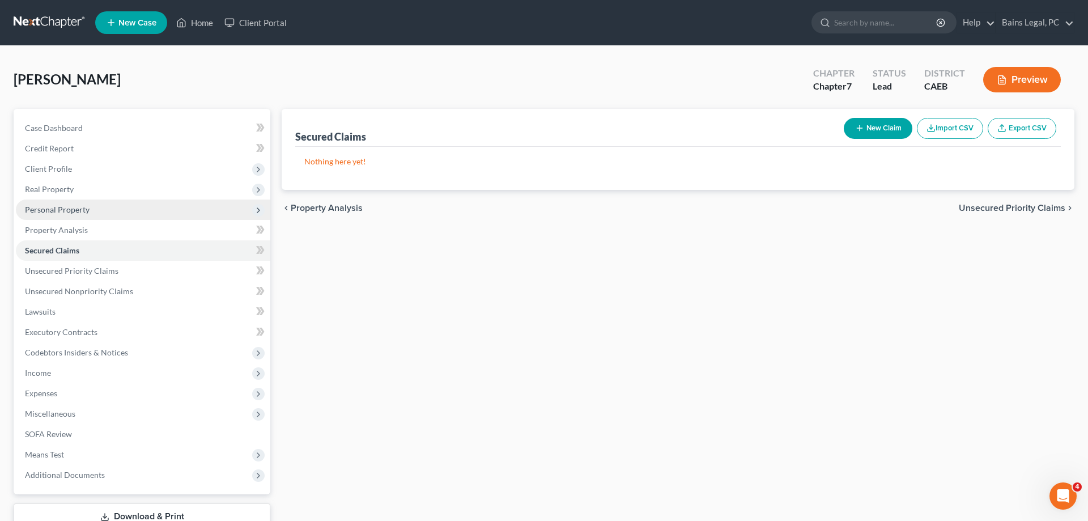
click at [71, 216] on span "Personal Property" at bounding box center [143, 209] width 254 height 20
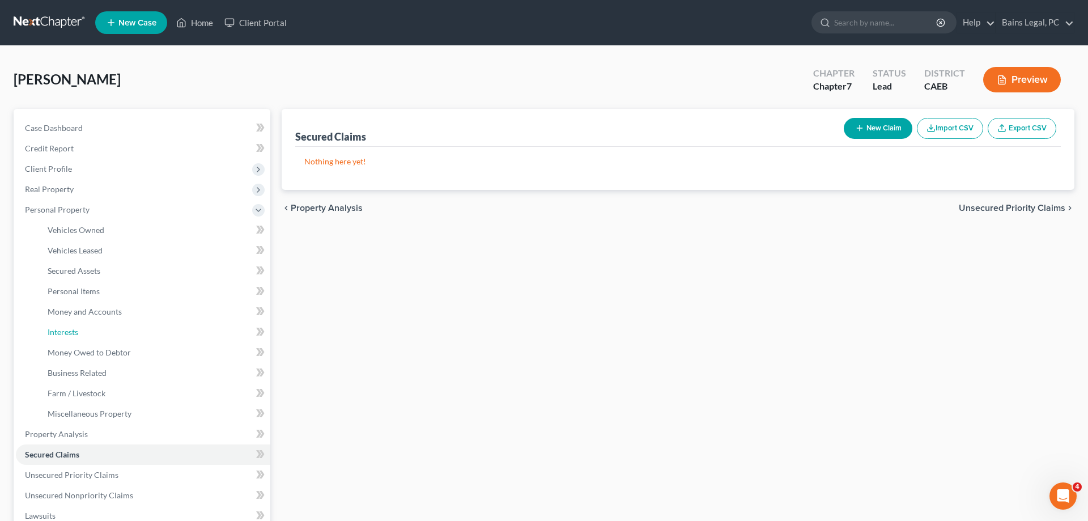
drag, startPoint x: 89, startPoint y: 330, endPoint x: 368, endPoint y: 303, distance: 280.2
click at [90, 331] on link "Interests" at bounding box center [155, 332] width 232 height 20
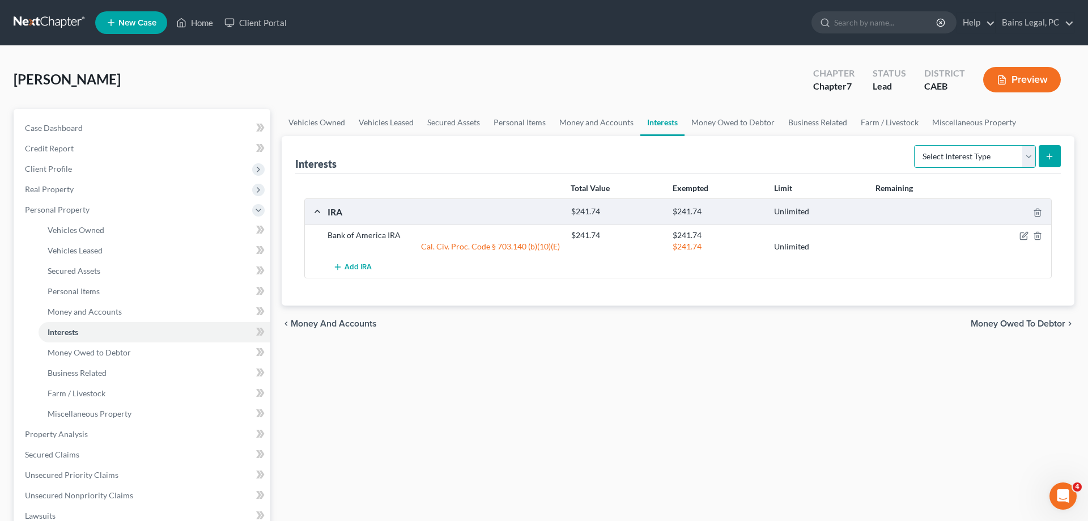
click at [914, 145] on select "Select Interest Type 401K Annuity Bond Education IRA Government Bond Government…" at bounding box center [975, 156] width 122 height 23
select select "ira"
click option "IRA" at bounding box center [0, 0] width 0 height 0
click at [1048, 161] on button "submit" at bounding box center [1050, 156] width 22 height 22
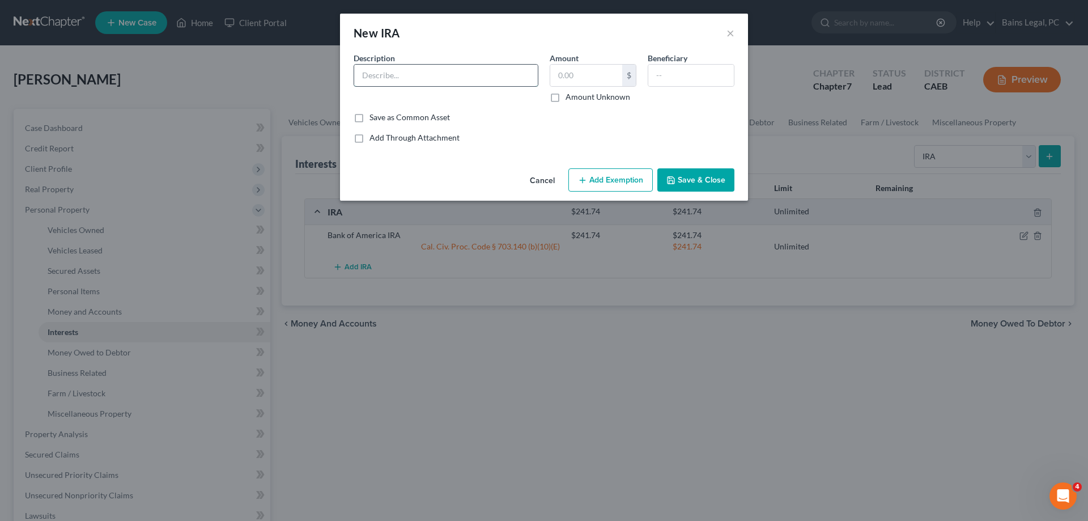
click at [425, 79] on input "text" at bounding box center [446, 76] width 184 height 22
type input "AAA...6856"
click at [707, 180] on button "Save & Close" at bounding box center [695, 180] width 77 height 24
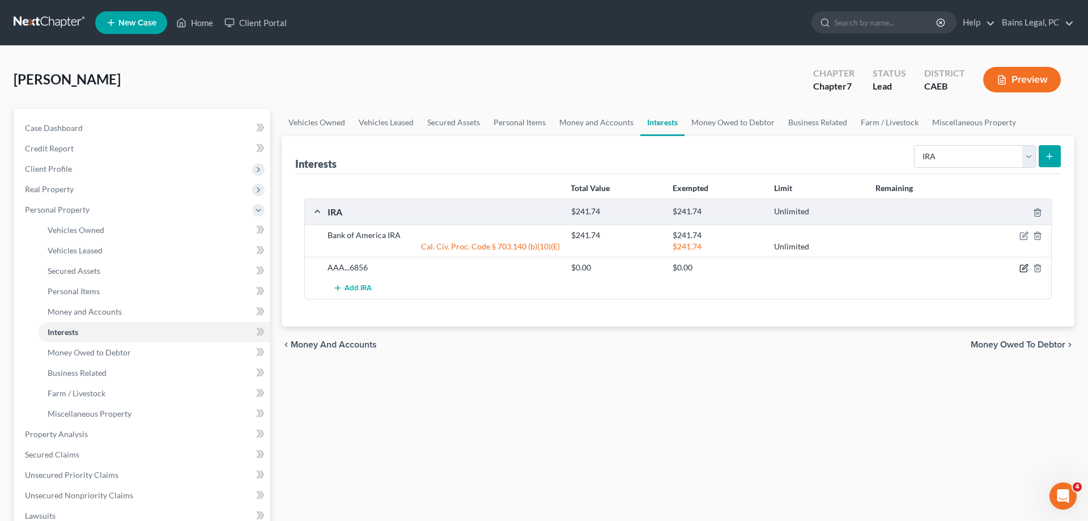
drag, startPoint x: 1022, startPoint y: 270, endPoint x: 803, endPoint y: 260, distance: 219.6
click at [1022, 270] on icon "button" at bounding box center [1024, 268] width 9 height 9
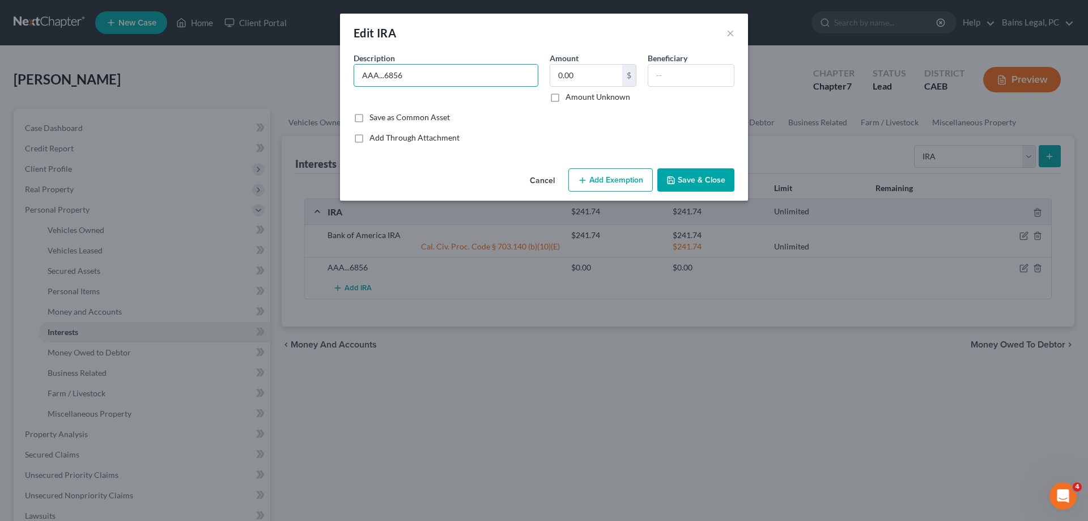
drag, startPoint x: 469, startPoint y: 78, endPoint x: 338, endPoint y: 82, distance: 131.0
click at [354, 82] on input "AAA...6856" at bounding box center [446, 76] width 184 height 22
click at [707, 185] on button "Save & Close" at bounding box center [695, 180] width 77 height 24
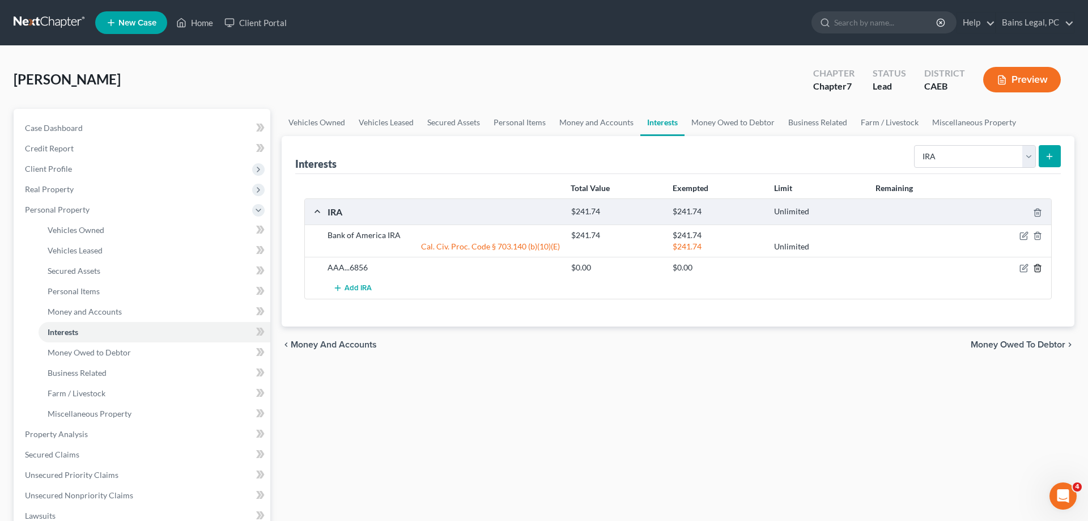
click at [1035, 270] on icon "button" at bounding box center [1037, 268] width 5 height 7
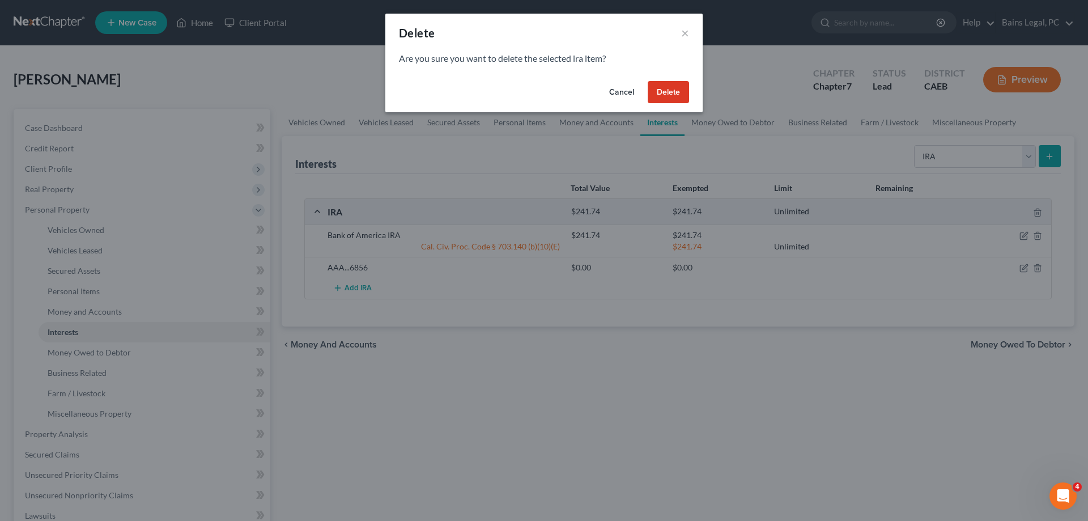
click at [667, 103] on div "Cancel Delete" at bounding box center [543, 95] width 317 height 36
click at [670, 91] on button "Delete" at bounding box center [668, 92] width 41 height 23
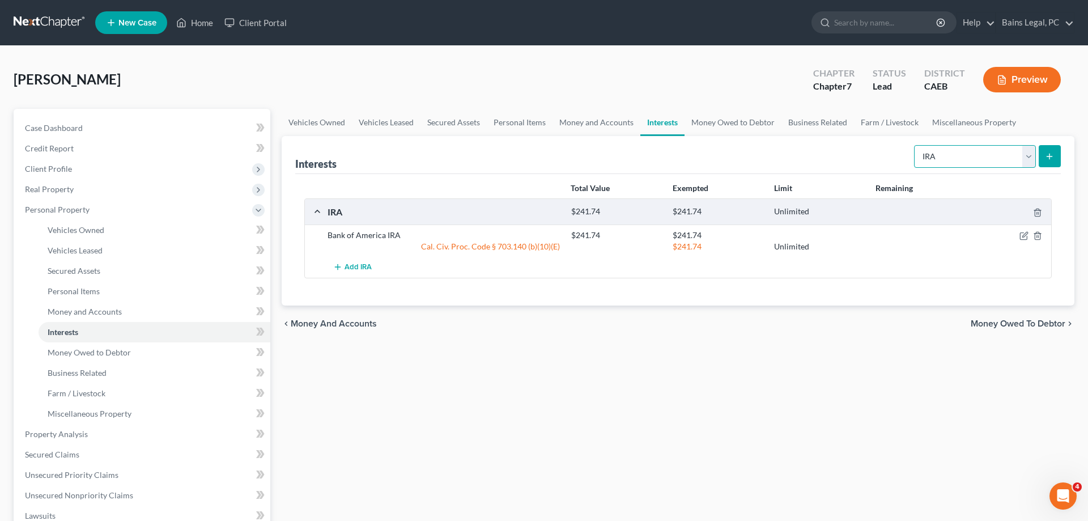
click at [914, 145] on select "Select Interest Type 401K Annuity Bond Education IRA Government Bond Government…" at bounding box center [975, 156] width 122 height 23
select select "term_life_insurance"
click option "Term Life Insurance" at bounding box center [0, 0] width 0 height 0
click at [1050, 148] on button "submit" at bounding box center [1050, 156] width 22 height 22
click at [740, 120] on link "Money Owed to Debtor" at bounding box center [733, 122] width 97 height 27
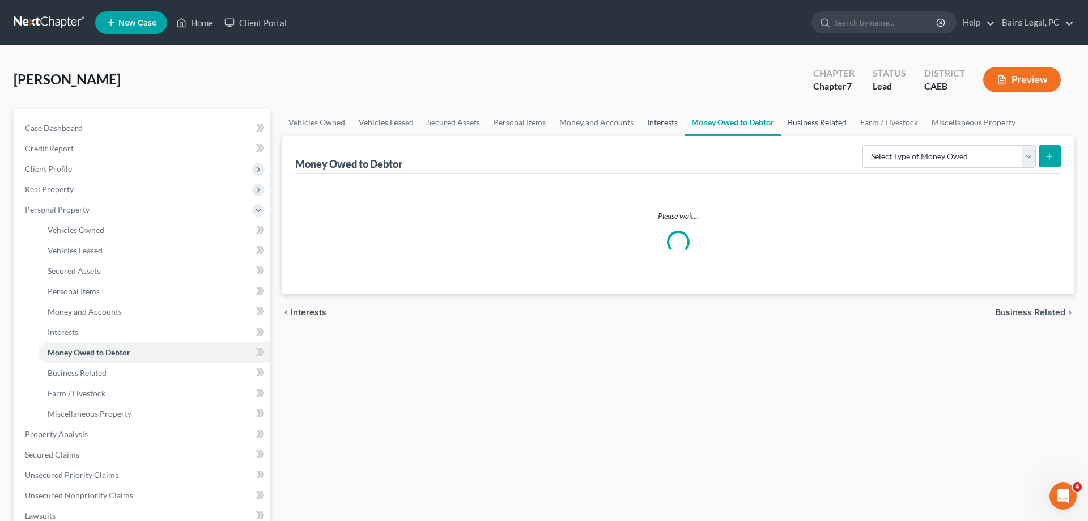
drag, startPoint x: 661, startPoint y: 119, endPoint x: 801, endPoint y: 134, distance: 140.8
click at [662, 118] on link "Interests" at bounding box center [662, 122] width 44 height 27
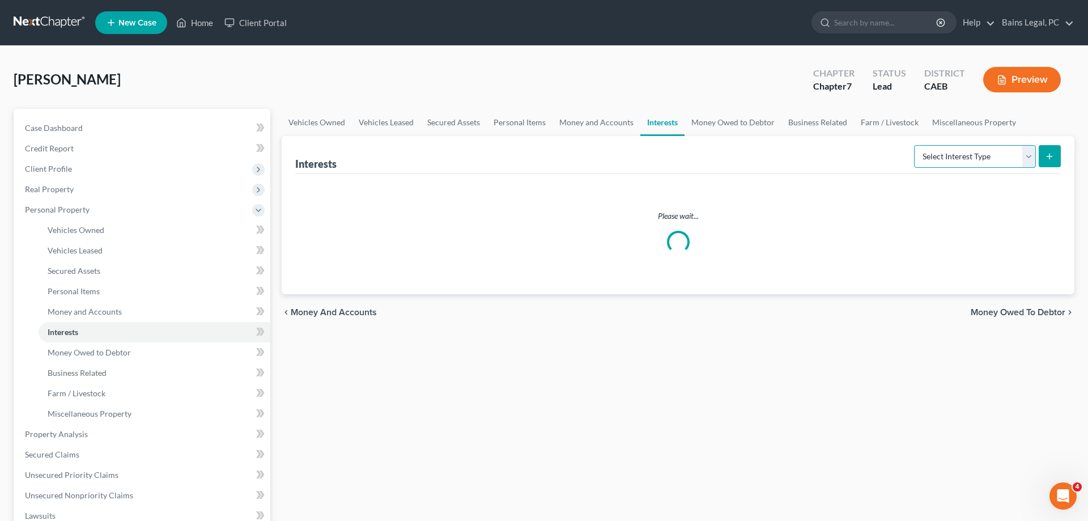
click at [914, 145] on select "Select Interest Type 401K Annuity Bond Education IRA Government Bond Government…" at bounding box center [975, 156] width 122 height 23
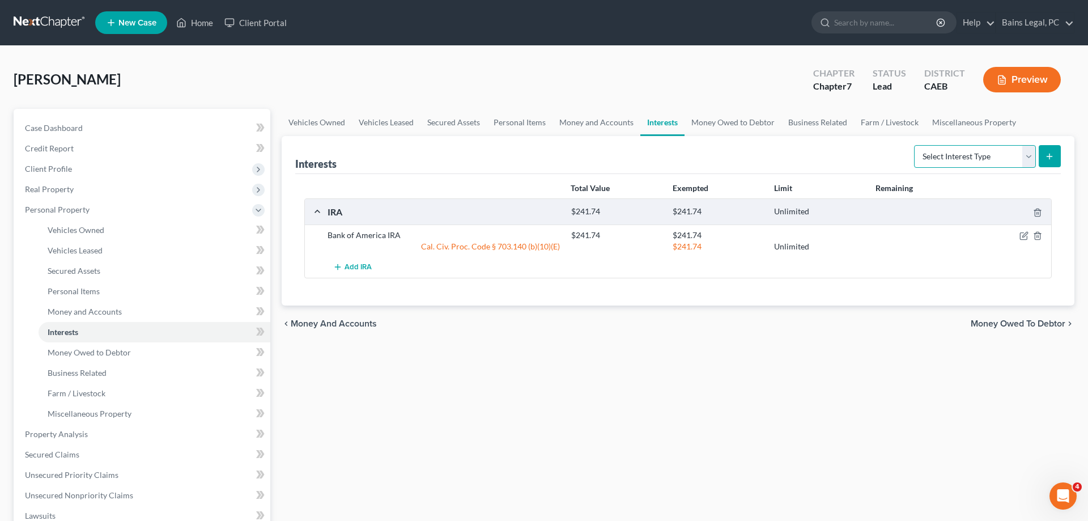
select select "term_life_insurance"
click option "Term Life Insurance" at bounding box center [0, 0] width 0 height 0
drag, startPoint x: 1047, startPoint y: 152, endPoint x: 1023, endPoint y: 160, distance: 25.6
click at [1048, 153] on icon "submit" at bounding box center [1049, 156] width 9 height 9
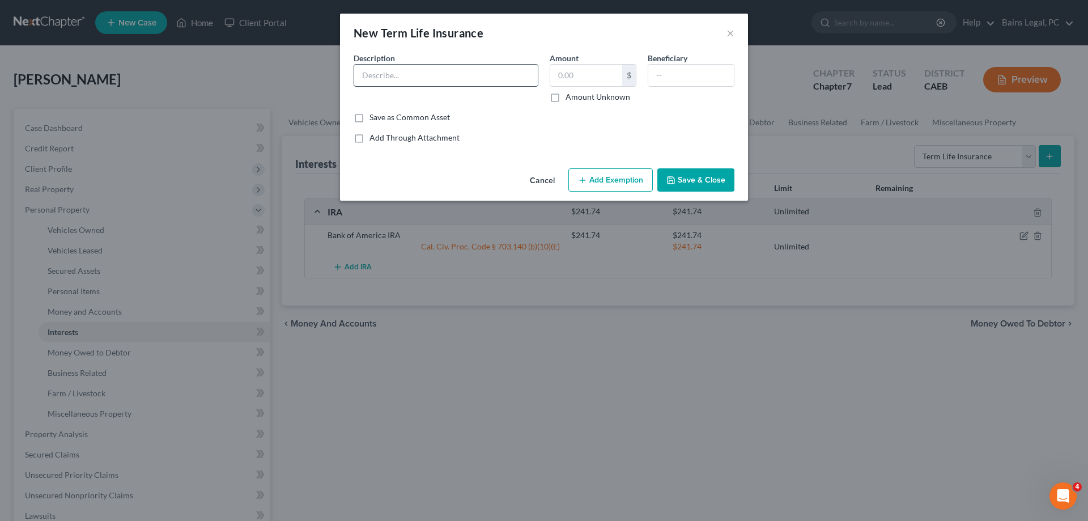
click at [479, 84] on input "text" at bounding box center [446, 76] width 184 height 22
paste input "AAA...6856"
type input "AAA...6856"
click at [678, 187] on button "Save & Close" at bounding box center [695, 180] width 77 height 24
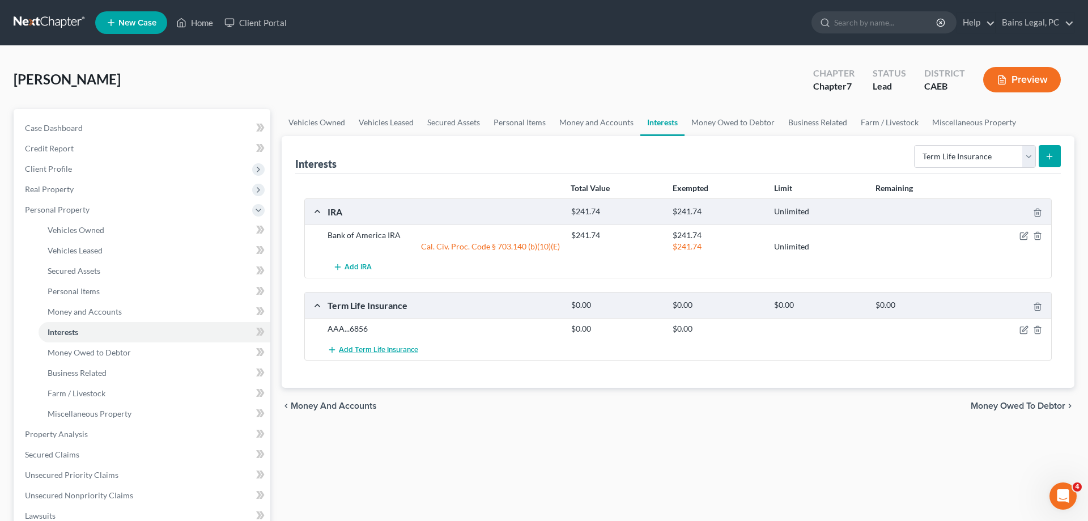
click at [401, 351] on span "Add Term Life Insurance" at bounding box center [378, 349] width 79 height 9
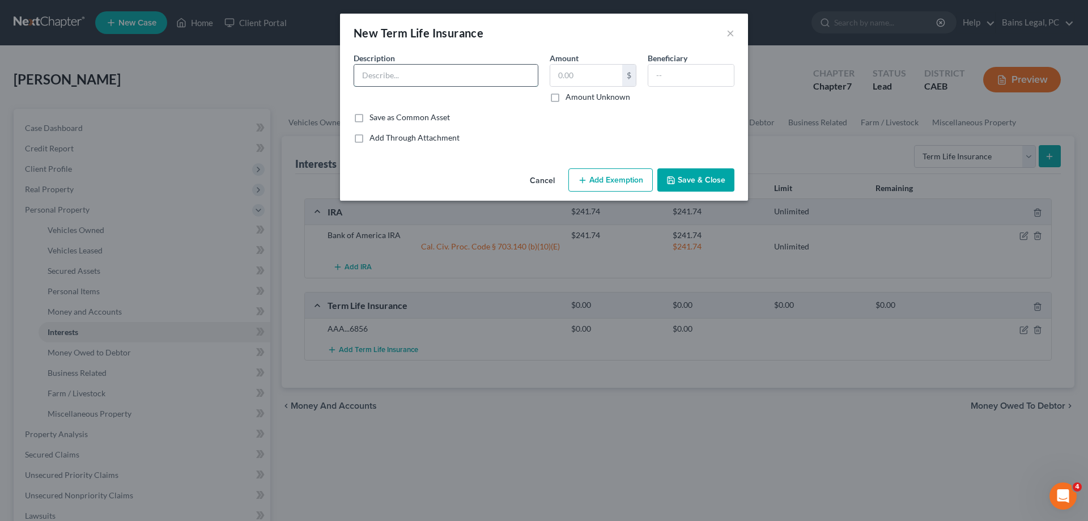
click at [380, 74] on input "text" at bounding box center [446, 76] width 184 height 22
paste input "AAA...6856"
type input "AAA...8200"
drag, startPoint x: 694, startPoint y: 184, endPoint x: 694, endPoint y: 190, distance: 6.2
click at [695, 183] on button "Save & Close" at bounding box center [695, 180] width 77 height 24
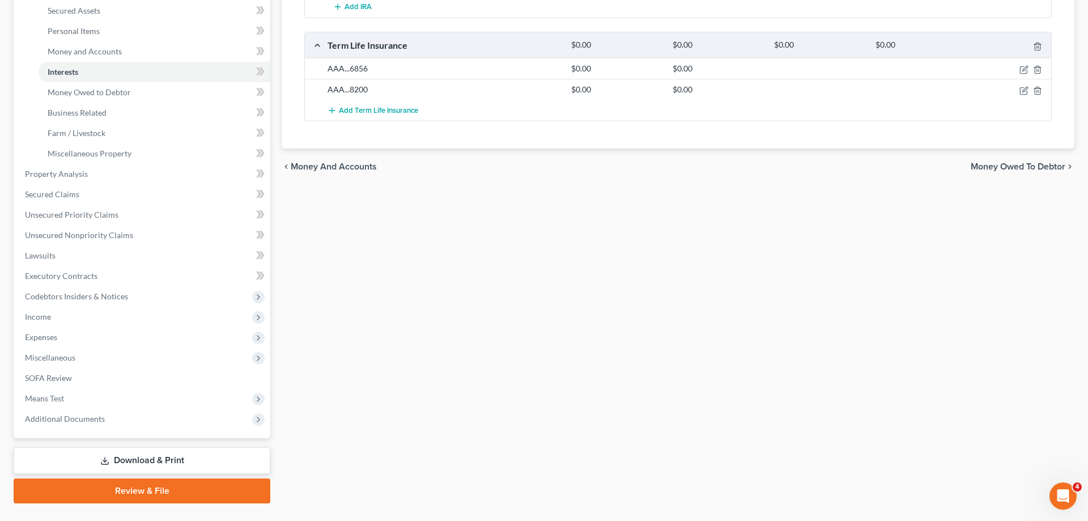
scroll to position [285, 0]
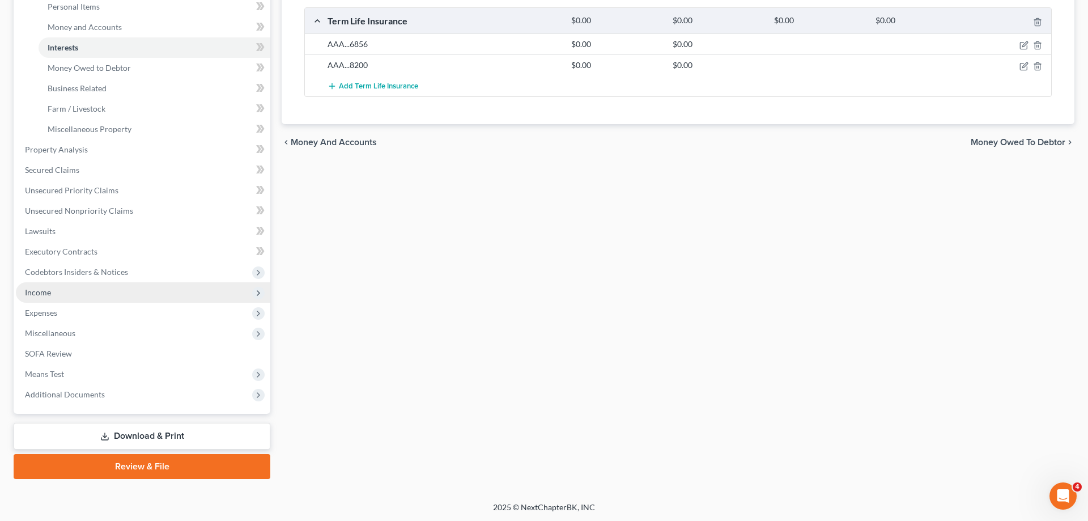
click at [77, 299] on span "Income" at bounding box center [143, 292] width 254 height 20
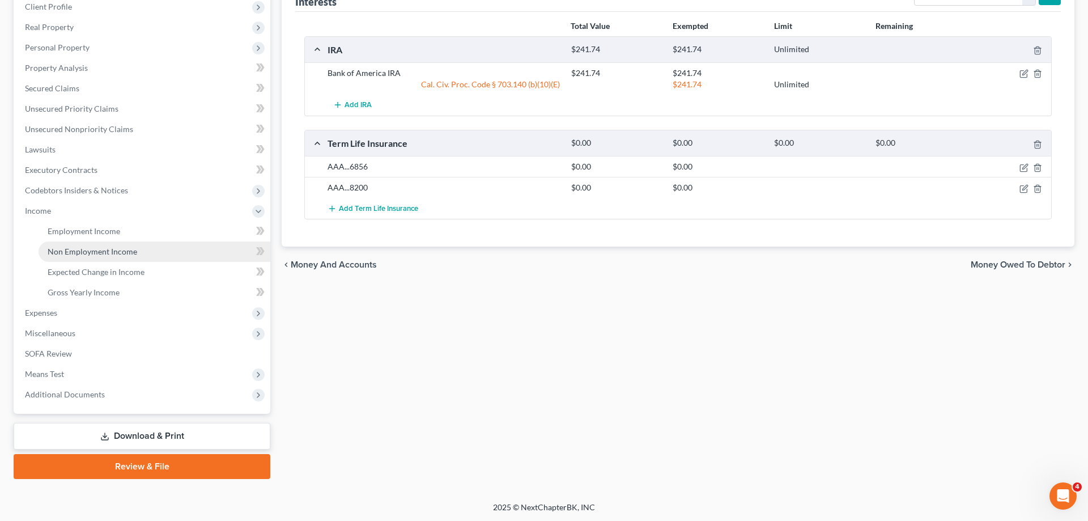
click at [103, 244] on link "Non Employment Income" at bounding box center [155, 251] width 232 height 20
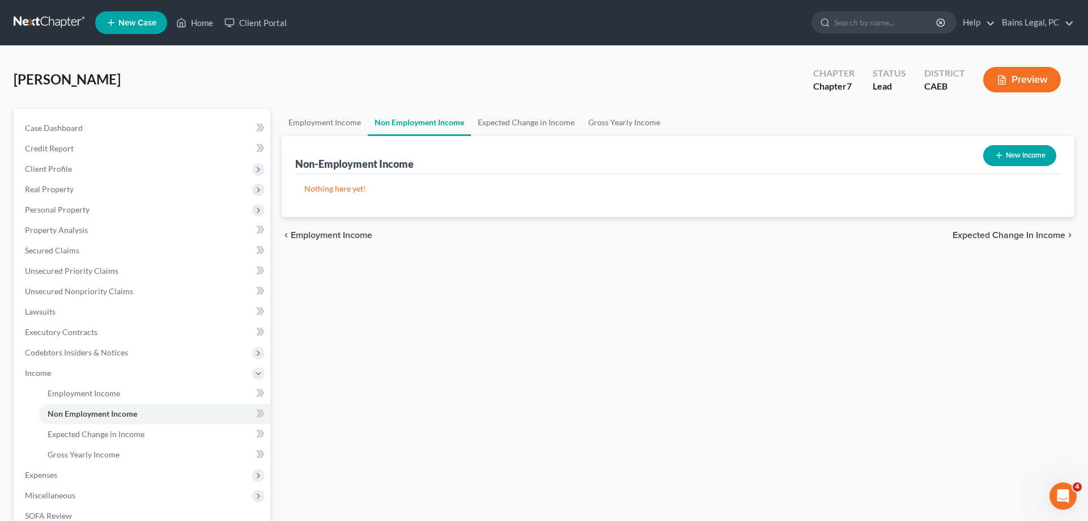
click at [995, 158] on icon "button" at bounding box center [999, 155] width 9 height 9
select select "0"
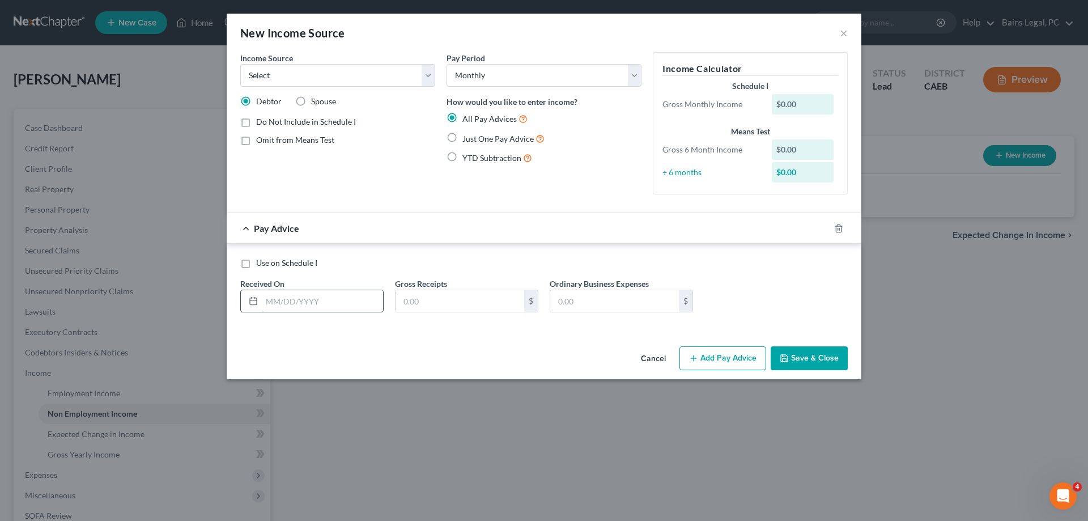
click at [308, 298] on input "text" at bounding box center [322, 301] width 121 height 22
click at [308, 62] on div "Income Source * Select Unemployment Disability (from employer) Pension Retireme…" at bounding box center [337, 69] width 195 height 35
click at [240, 64] on select "Select Unemployment Disability (from employer) Pension Retirement Social Securi…" at bounding box center [337, 75] width 195 height 23
select select "4"
click option "Social Security / Social Security Disability" at bounding box center [0, 0] width 0 height 0
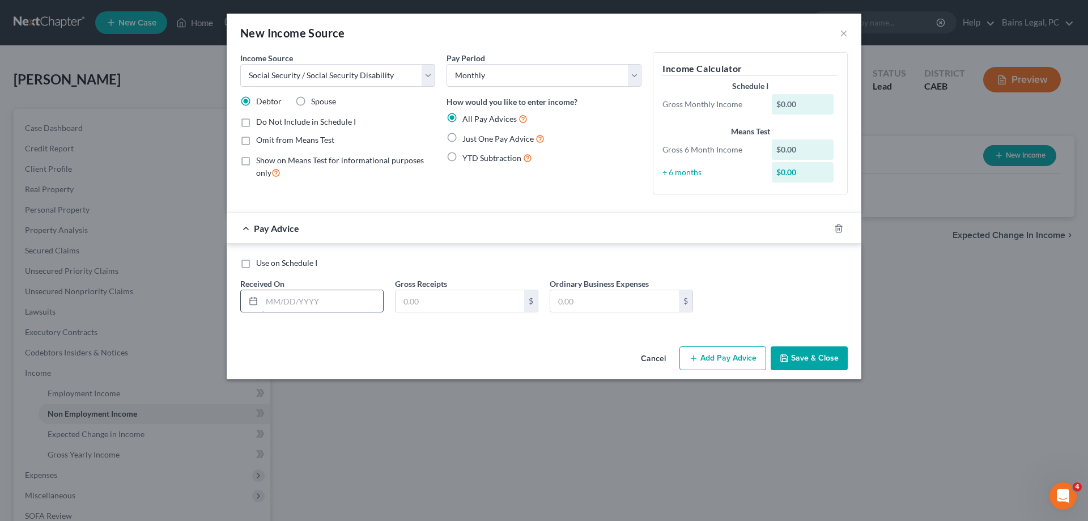
click at [299, 306] on input "text" at bounding box center [322, 301] width 121 height 22
type input "9/1/25"
type input "1,709"
click at [806, 360] on button "Save & Close" at bounding box center [809, 358] width 77 height 24
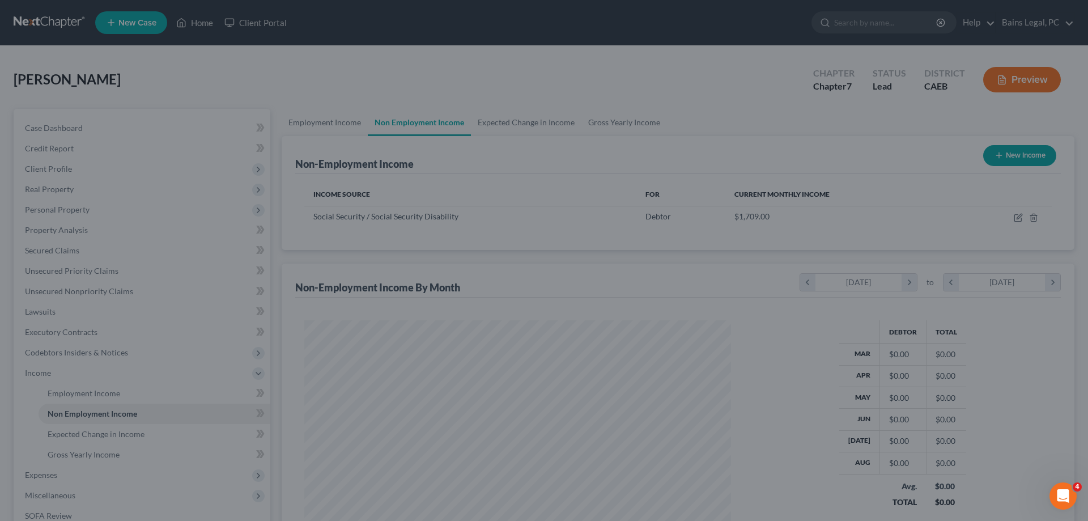
scroll to position [213, 449]
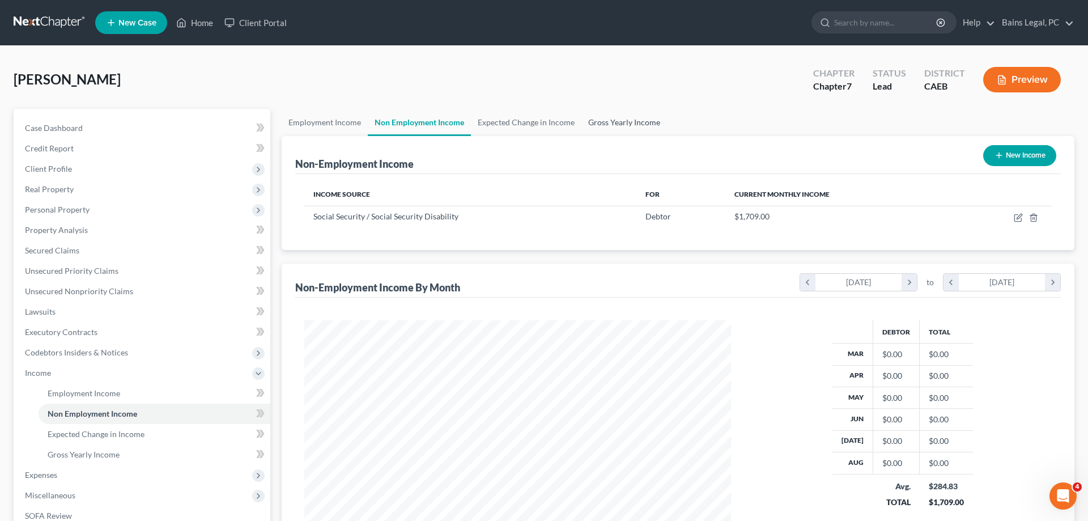
click at [642, 122] on link "Gross Yearly Income" at bounding box center [624, 122] width 86 height 27
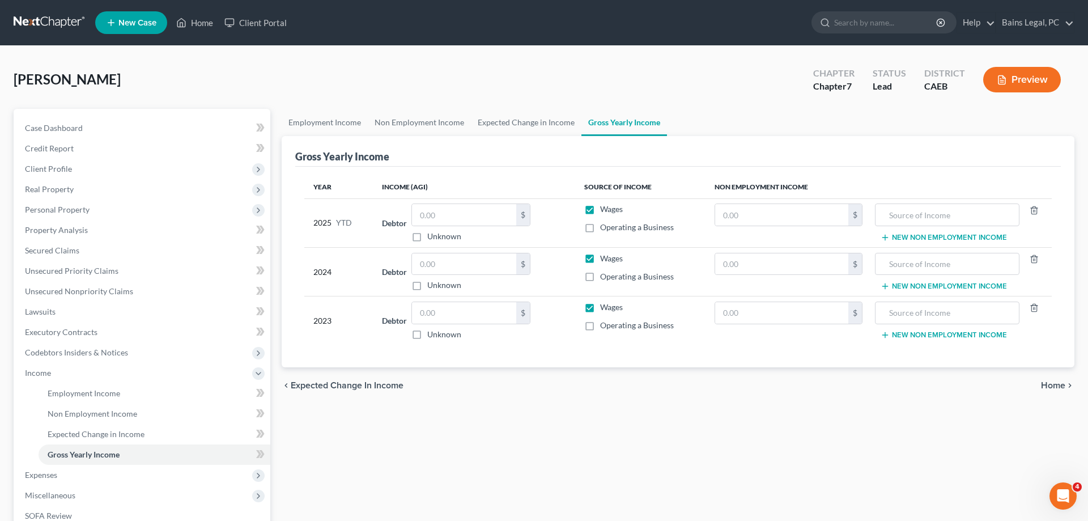
click at [600, 210] on label "Wages" at bounding box center [611, 208] width 23 height 11
click at [605, 210] on input "Wages" at bounding box center [608, 206] width 7 height 7
checkbox input "false"
click at [723, 215] on input "text" at bounding box center [781, 215] width 133 height 22
type input "15,381"
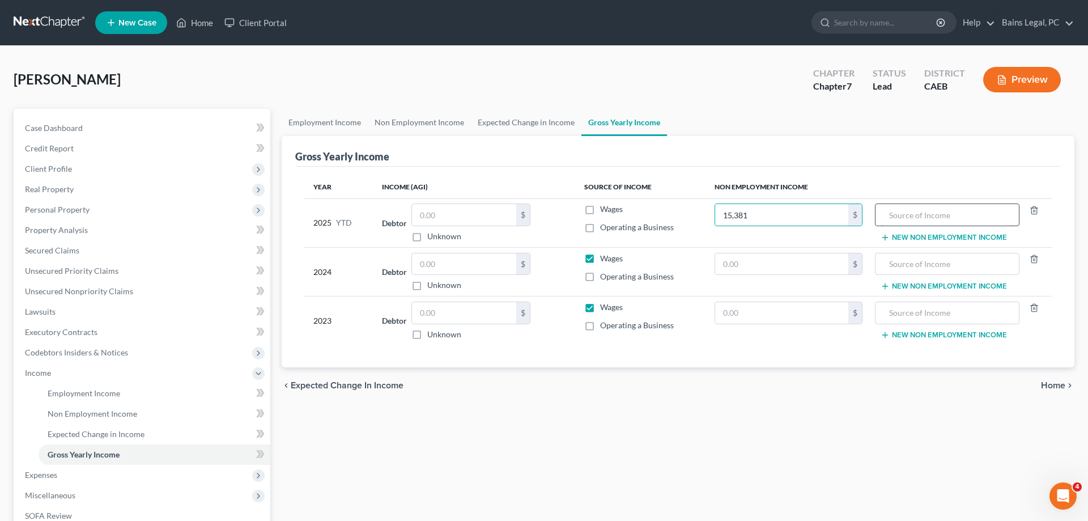
click at [899, 220] on input "text" at bounding box center [947, 215] width 132 height 22
type input "SSI"
click at [512, 218] on input "text" at bounding box center [464, 215] width 104 height 22
type input "0"
click at [506, 260] on input "text" at bounding box center [464, 264] width 104 height 22
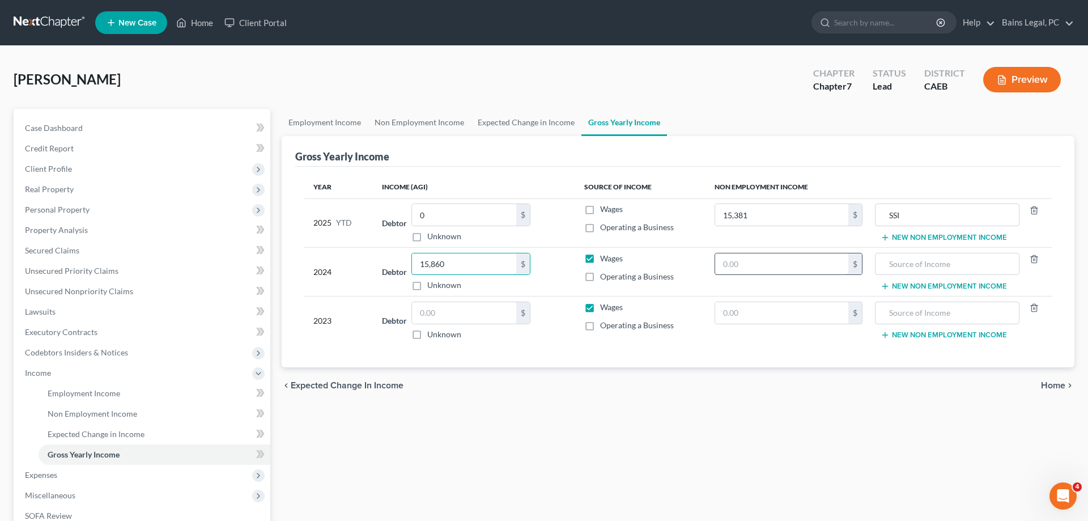
type input "15,860"
click at [819, 264] on input "text" at bounding box center [781, 264] width 133 height 22
type input "21,327"
click at [948, 258] on input "text" at bounding box center [947, 264] width 132 height 22
type input "SSI"
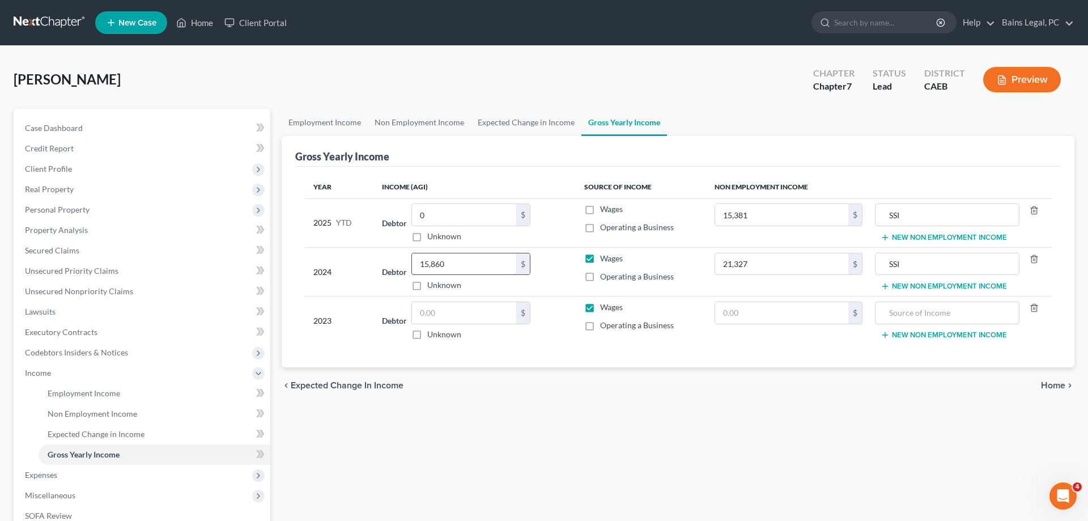
click at [473, 257] on input "15,860" at bounding box center [464, 264] width 104 height 22
click at [491, 315] on input "text" at bounding box center [464, 313] width 104 height 22
paste input "15,860"
type input "15,860"
drag, startPoint x: 782, startPoint y: 264, endPoint x: 762, endPoint y: 258, distance: 21.2
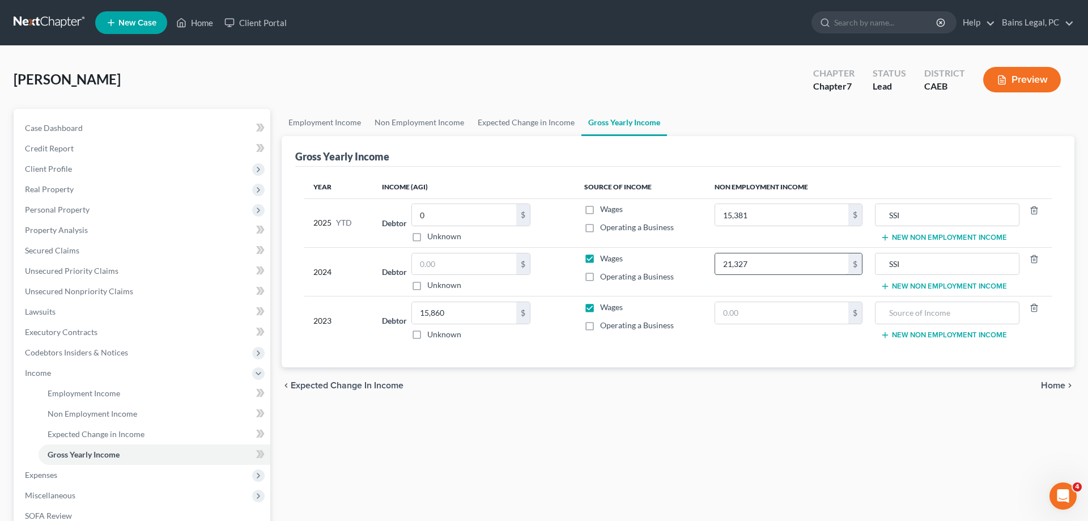
click at [762, 258] on input "21,327" at bounding box center [781, 264] width 133 height 22
type input "0"
drag, startPoint x: 790, startPoint y: 313, endPoint x: 778, endPoint y: 315, distance: 12.6
click at [789, 313] on input "text" at bounding box center [781, 313] width 133 height 22
paste input "21,327"
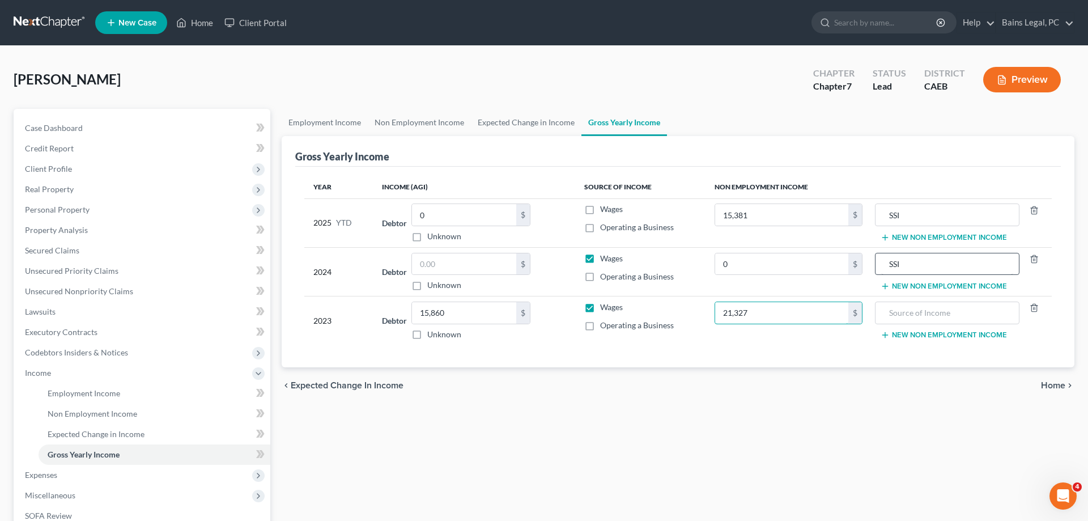
type input "21,327"
drag, startPoint x: 957, startPoint y: 269, endPoint x: 878, endPoint y: 271, distance: 78.2
click at [881, 271] on input "SSI" at bounding box center [947, 264] width 132 height 22
click at [957, 309] on input "text" at bounding box center [947, 313] width 132 height 22
paste input "SSI"
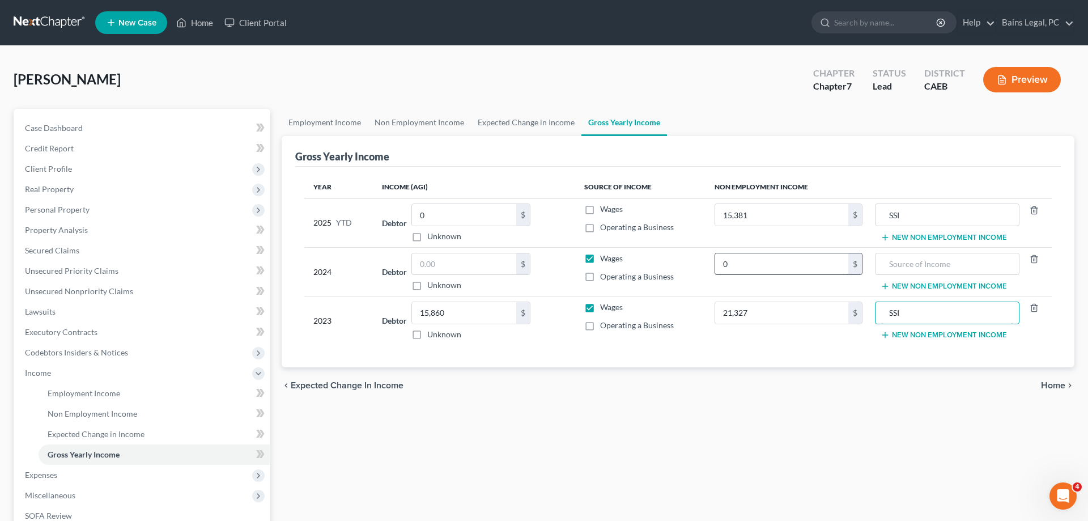
type input "SSI"
click at [777, 264] on input "0" at bounding box center [781, 264] width 133 height 22
click at [915, 286] on button "New Non Employment Income" at bounding box center [944, 286] width 126 height 9
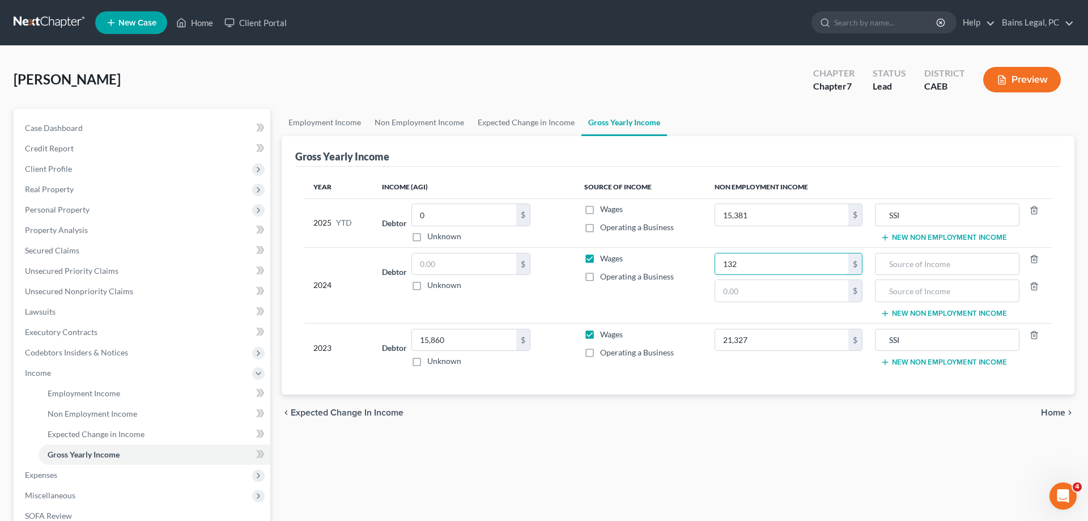
drag, startPoint x: 736, startPoint y: 266, endPoint x: 669, endPoint y: 270, distance: 67.6
click at [715, 271] on input "132" at bounding box center [781, 264] width 133 height 22
drag, startPoint x: 719, startPoint y: 268, endPoint x: 686, endPoint y: 268, distance: 32.9
click at [715, 268] on input "132" at bounding box center [781, 264] width 133 height 22
type input "0"
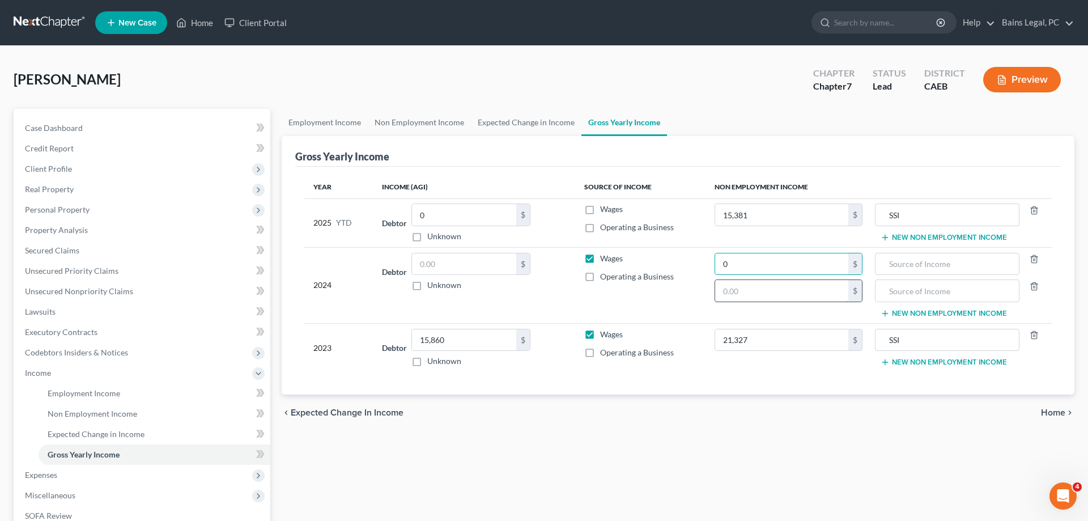
click at [760, 298] on input "text" at bounding box center [781, 291] width 133 height 22
type input "132"
click at [913, 289] on input "text" at bounding box center [947, 291] width 132 height 22
type input "2023 CA Refund"
click at [459, 265] on input "text" at bounding box center [464, 264] width 104 height 22
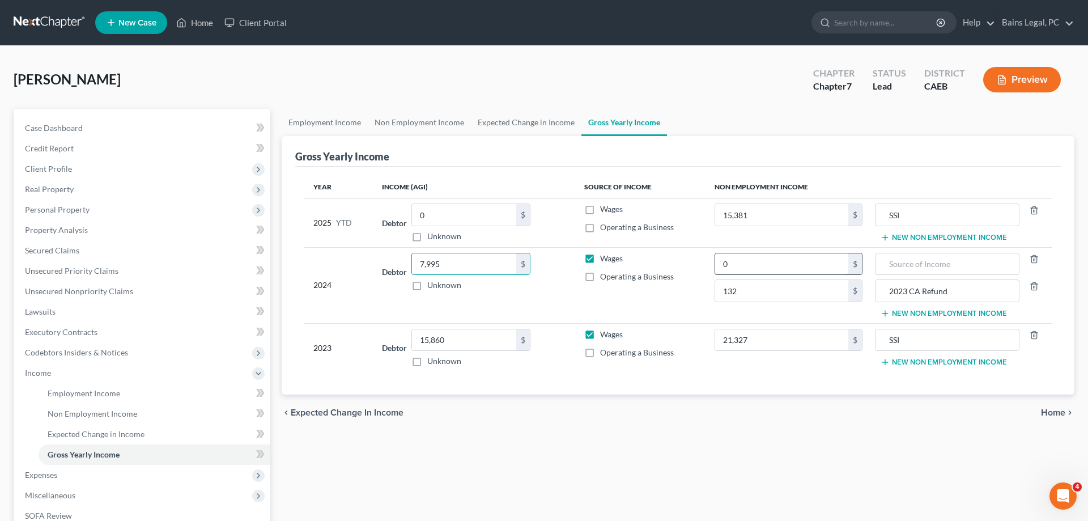
type input "7,995"
click at [761, 264] on input "0" at bounding box center [781, 264] width 133 height 22
type input "22,230"
click at [936, 270] on input "text" at bounding box center [947, 264] width 132 height 22
type input "SSI"
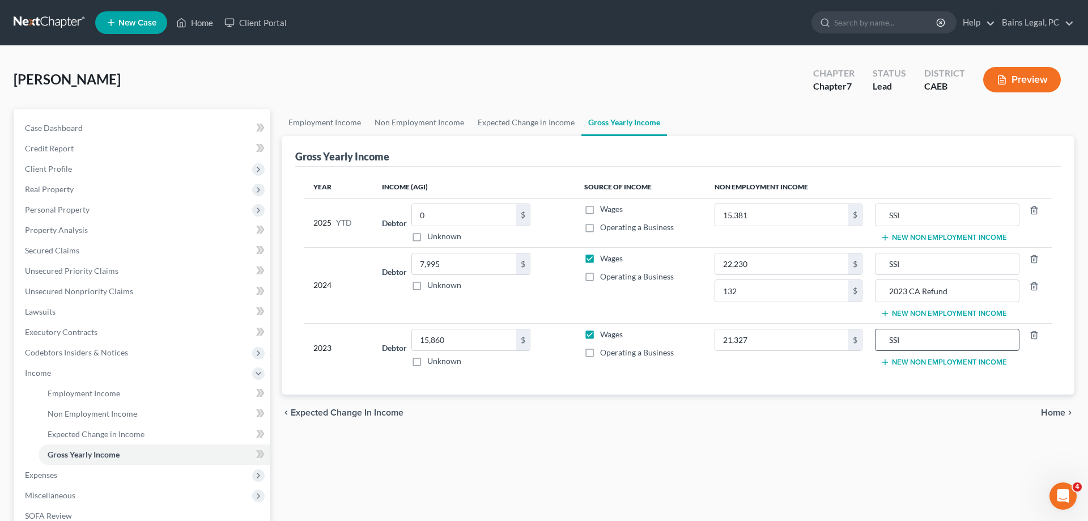
click at [962, 350] on div "SSI" at bounding box center [947, 340] width 145 height 23
click at [931, 238] on button "New Non Employment Income" at bounding box center [944, 237] width 126 height 9
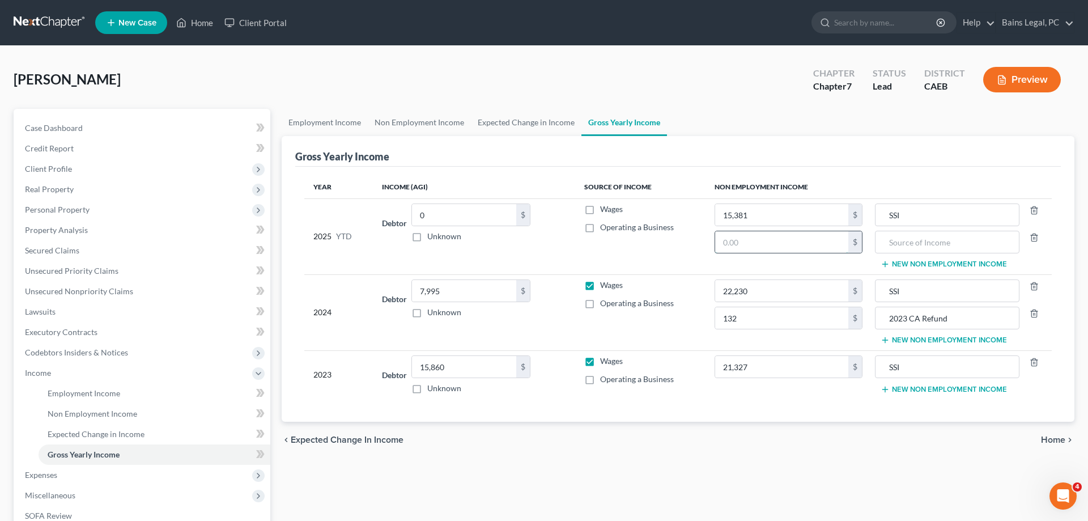
click at [818, 237] on input "text" at bounding box center [781, 242] width 133 height 22
type input "4"
type input "2024 Federal Refund"
click at [907, 341] on button "New Non Employment Income" at bounding box center [944, 340] width 126 height 9
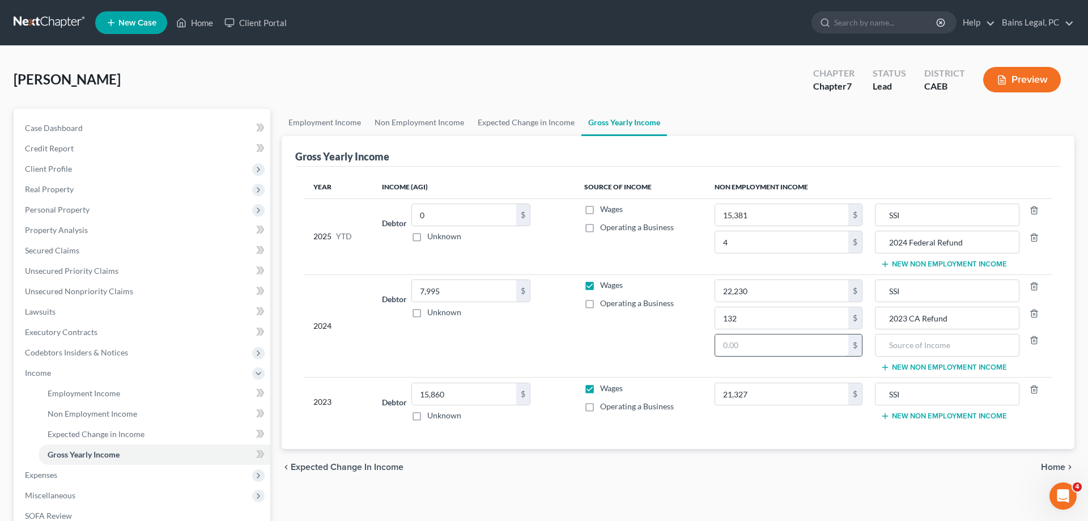
click at [817, 345] on input "text" at bounding box center [781, 345] width 133 height 22
type input "4"
drag, startPoint x: 747, startPoint y: 319, endPoint x: 680, endPoint y: 315, distance: 67.0
click at [715, 318] on input "132" at bounding box center [781, 318] width 133 height 22
drag, startPoint x: 751, startPoint y: 324, endPoint x: 704, endPoint y: 325, distance: 46.5
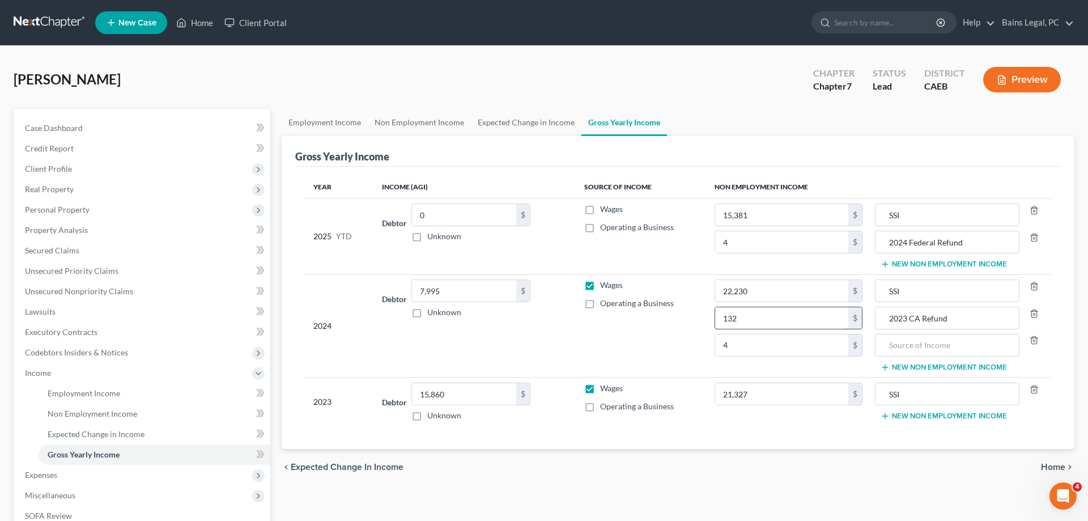
click at [715, 325] on input "132" at bounding box center [781, 318] width 133 height 22
type input "0"
click at [757, 339] on input "4" at bounding box center [781, 345] width 133 height 22
paste input "132"
type input "132"
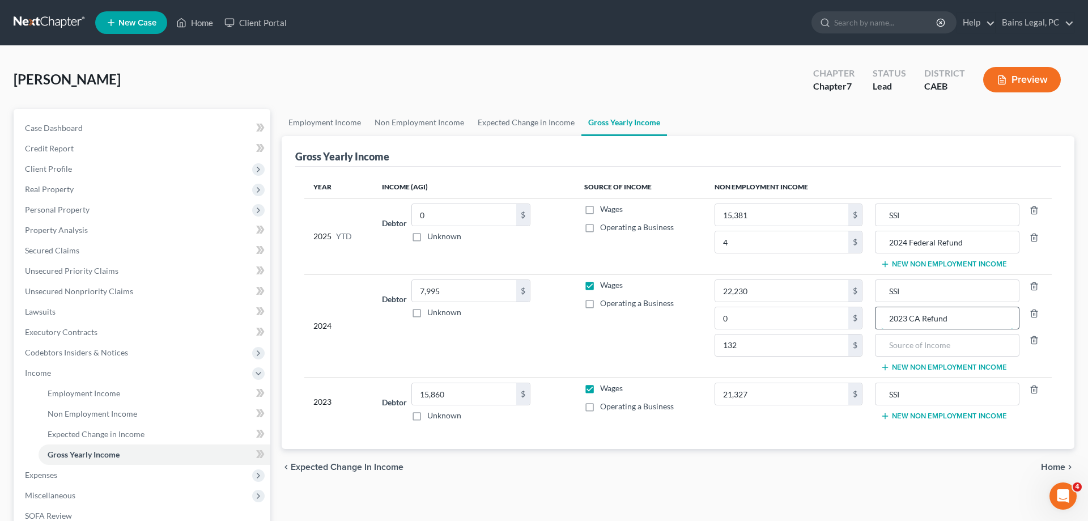
drag, startPoint x: 945, startPoint y: 319, endPoint x: 842, endPoint y: 317, distance: 102.6
click at [881, 317] on input "2023 CA Refund" at bounding box center [947, 318] width 132 height 22
click at [894, 351] on input "text" at bounding box center [947, 345] width 132 height 22
paste input "2023 CA Refund"
type input "2023 CA Refund"
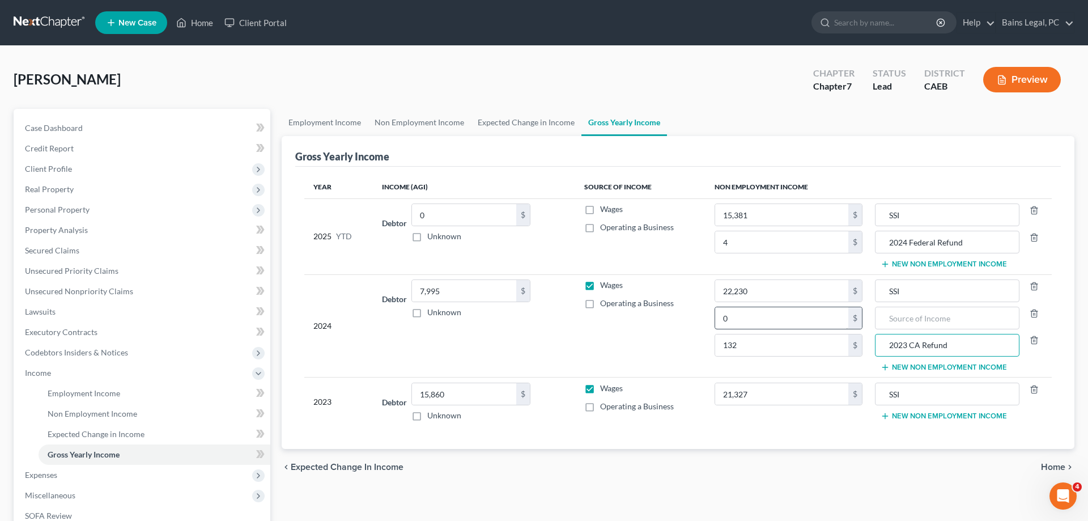
drag, startPoint x: 792, startPoint y: 304, endPoint x: 787, endPoint y: 315, distance: 11.7
click at [792, 305] on td "22,230 $ 0 $ 132 $" at bounding box center [789, 325] width 166 height 103
click at [785, 316] on input "0" at bounding box center [781, 318] width 133 height 22
type input "4,290"
click at [918, 316] on input "text" at bounding box center [947, 318] width 132 height 22
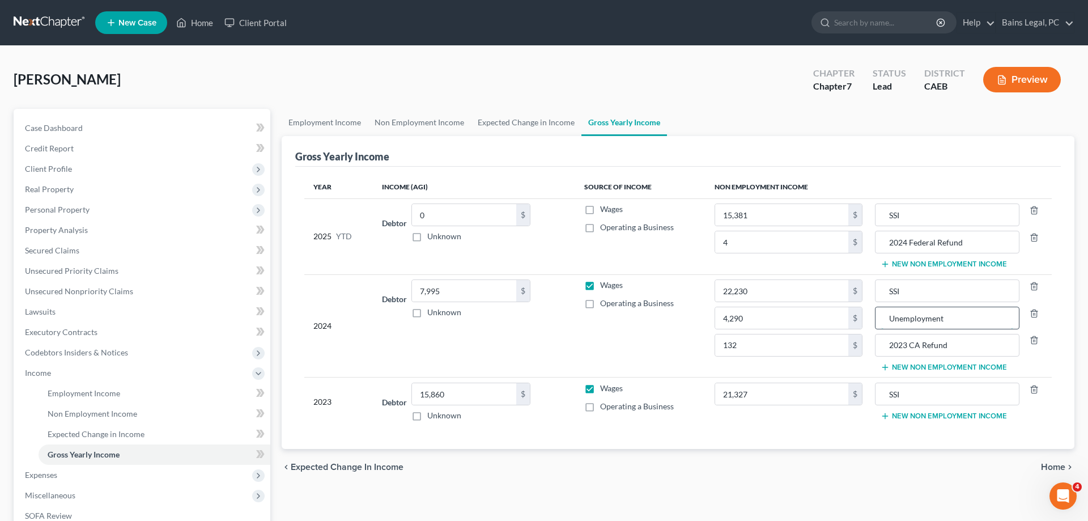
type input "Unemployment"
drag, startPoint x: 903, startPoint y: 264, endPoint x: 864, endPoint y: 268, distance: 39.3
click at [903, 264] on button "New Non Employment Income" at bounding box center [944, 264] width 126 height 9
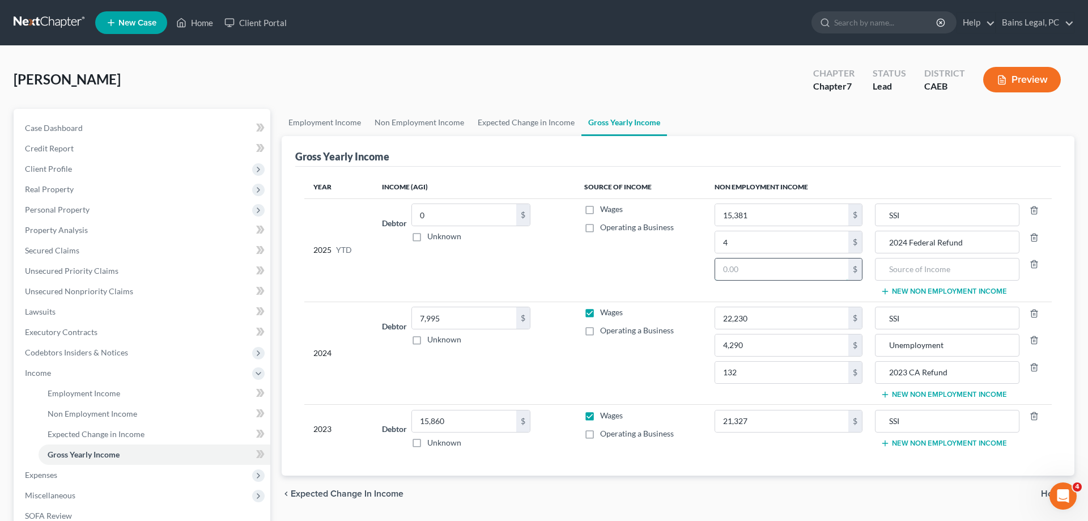
click at [783, 271] on input "text" at bounding box center [781, 269] width 133 height 22
type input "181"
click at [910, 266] on input "text" at bounding box center [947, 269] width 132 height 22
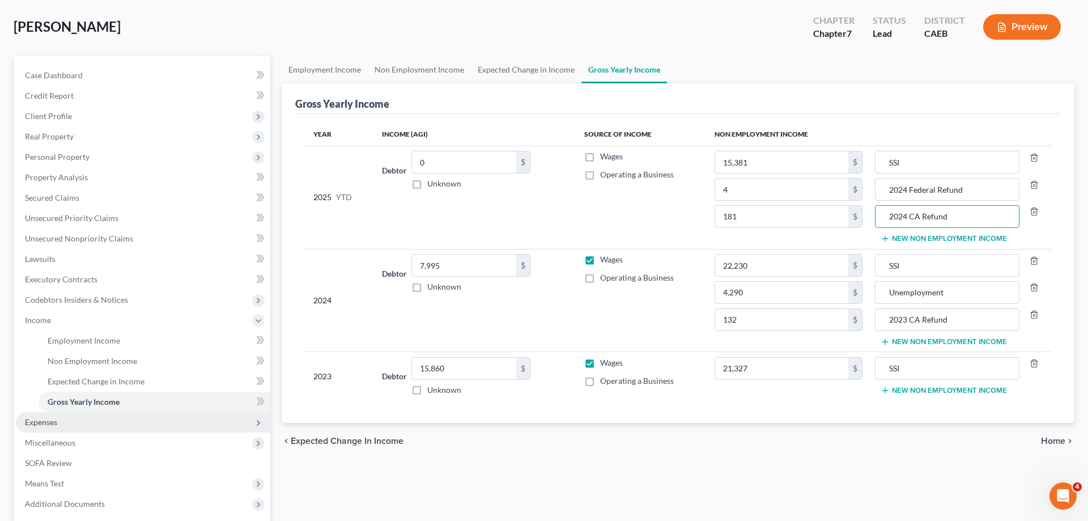
scroll to position [58, 0]
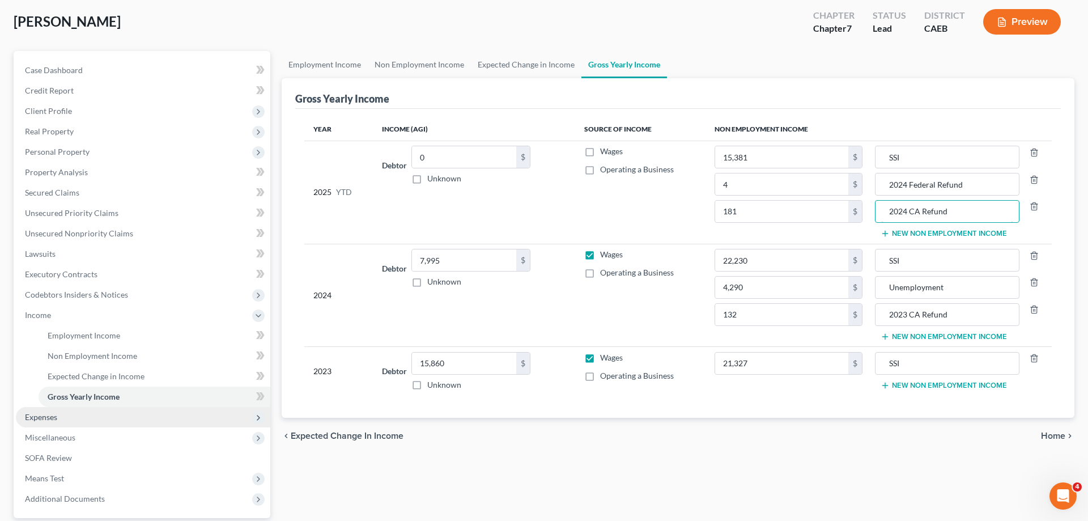
type input "2024 CA Refund"
click at [83, 417] on span "Expenses" at bounding box center [143, 417] width 254 height 20
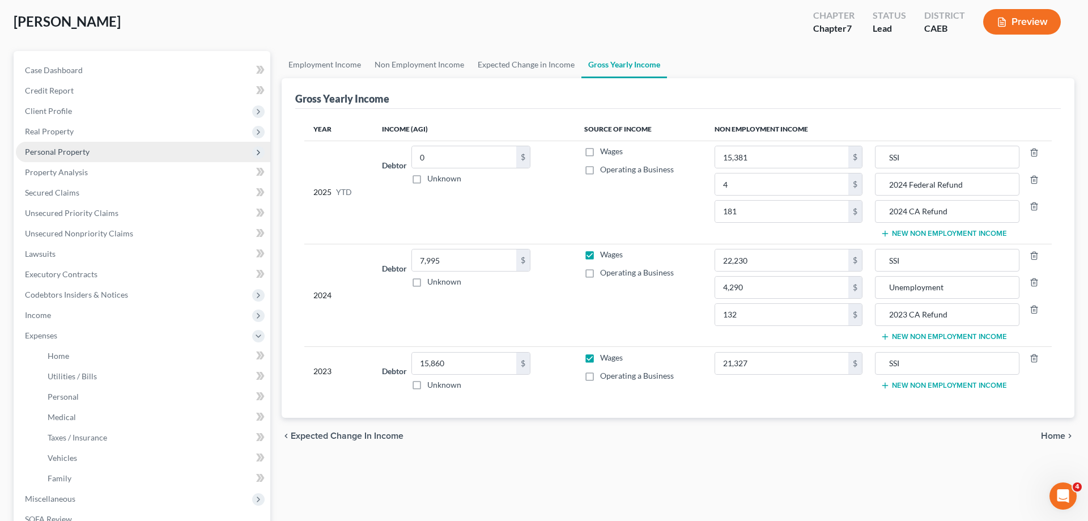
click at [63, 154] on span "Personal Property" at bounding box center [57, 152] width 65 height 10
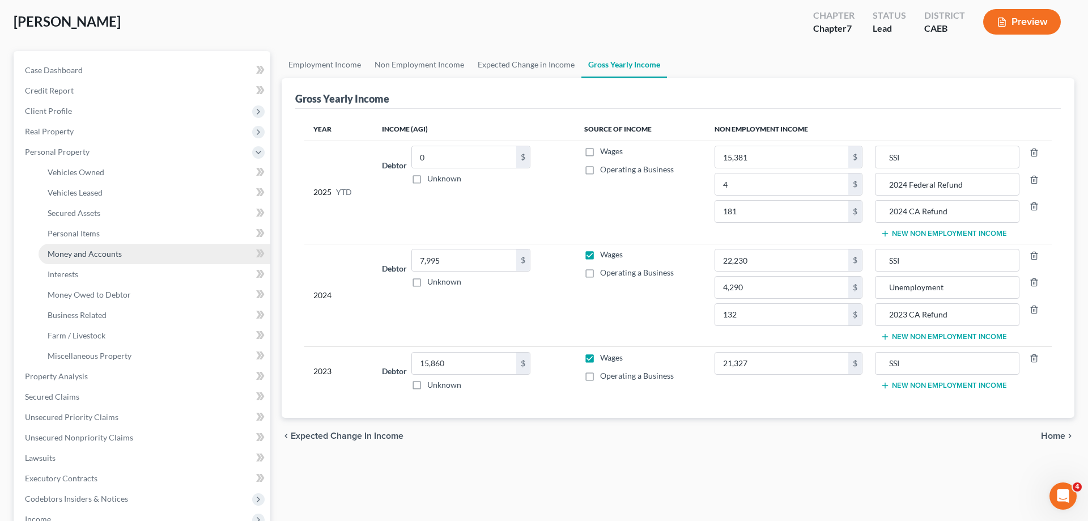
click at [120, 249] on span "Money and Accounts" at bounding box center [85, 254] width 74 height 10
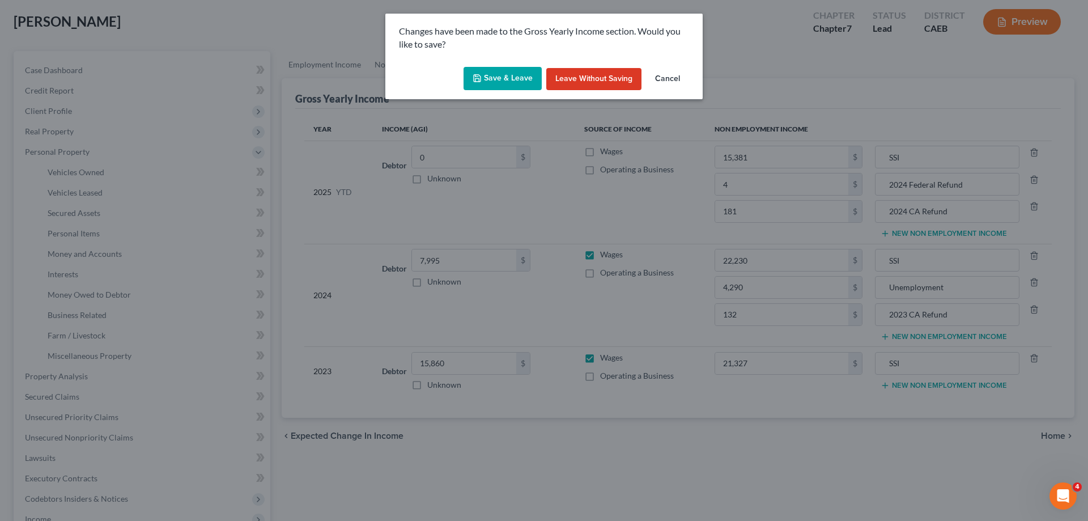
click at [499, 69] on button "Save & Leave" at bounding box center [503, 79] width 78 height 24
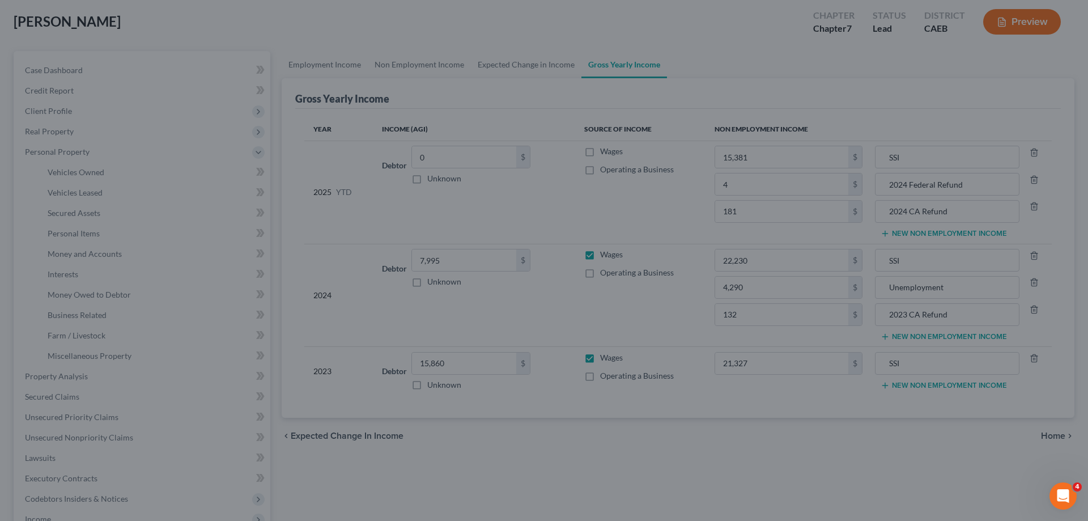
type input "4.00"
type input "2024 Federal Refund"
type input "181.00"
type input "2024 CA Refund"
type input "4,290.00"
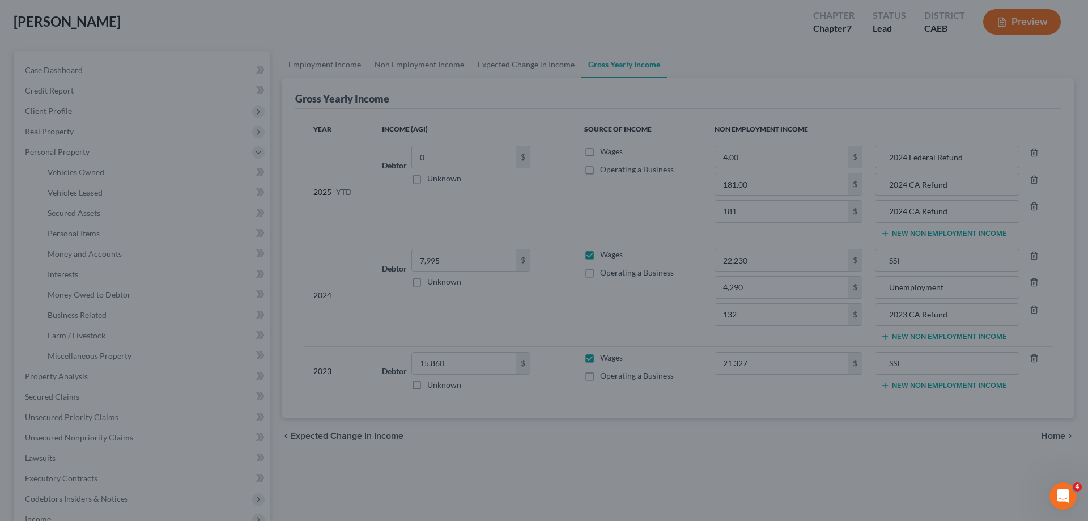
type input "Unemployment"
type input "132.00"
type input "2023 CA Refund"
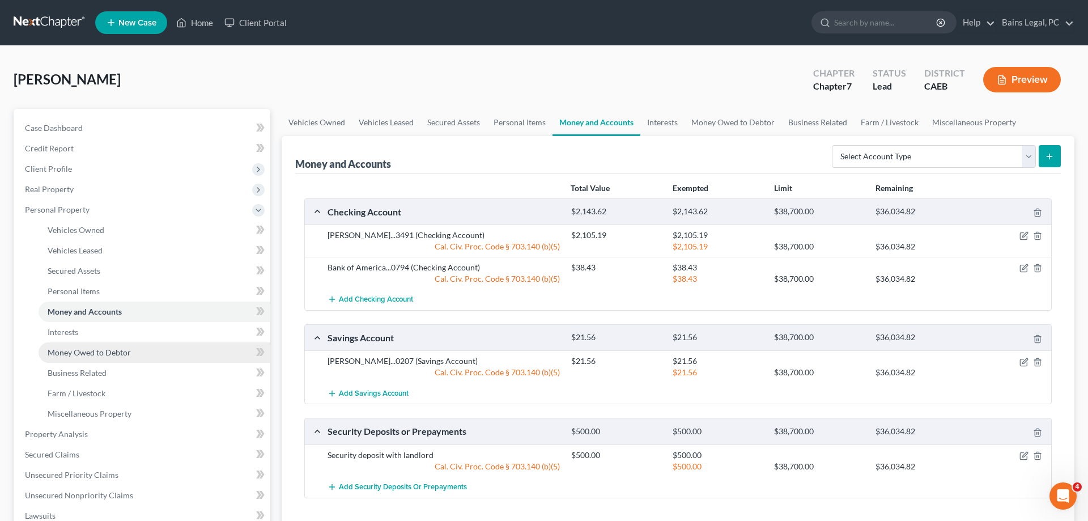
click at [91, 353] on span "Money Owed to Debtor" at bounding box center [89, 352] width 83 height 10
click at [109, 349] on span "Money Owed to Debtor" at bounding box center [89, 352] width 83 height 10
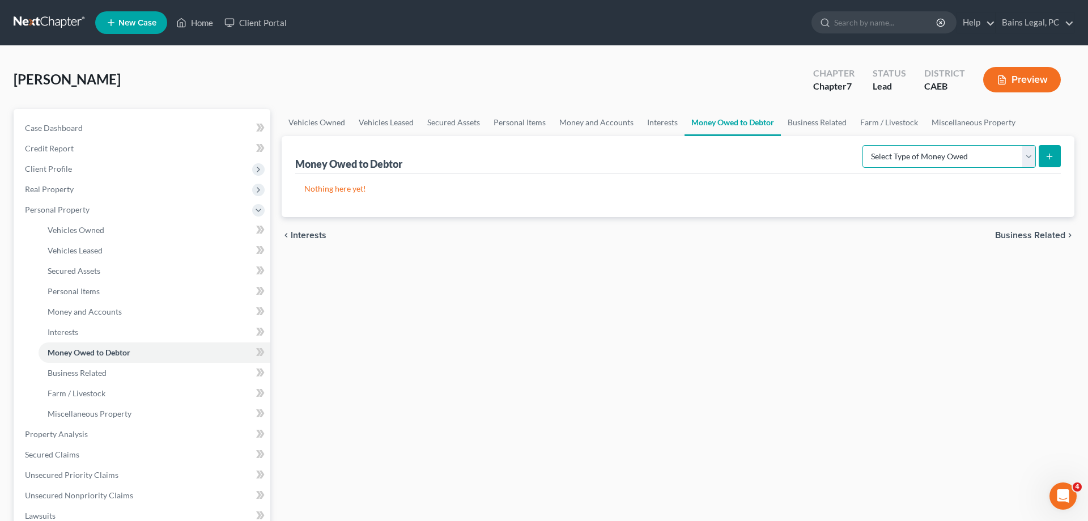
click at [863, 145] on select "Select Type of Money Owed Accounts Receivable Alimony Child Support Claims Agai…" at bounding box center [949, 156] width 173 height 23
select select "expected_tax_refund"
click option "Expected Tax Refund and Unused NOLs" at bounding box center [0, 0] width 0 height 0
drag, startPoint x: 1048, startPoint y: 157, endPoint x: 912, endPoint y: 158, distance: 135.5
click at [1047, 157] on icon "submit" at bounding box center [1049, 156] width 9 height 9
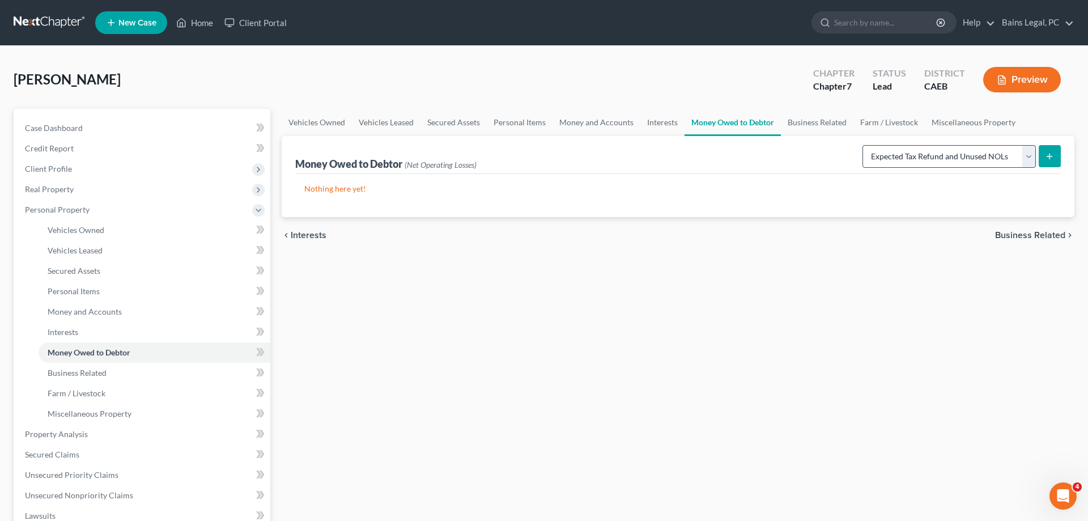
select select "0"
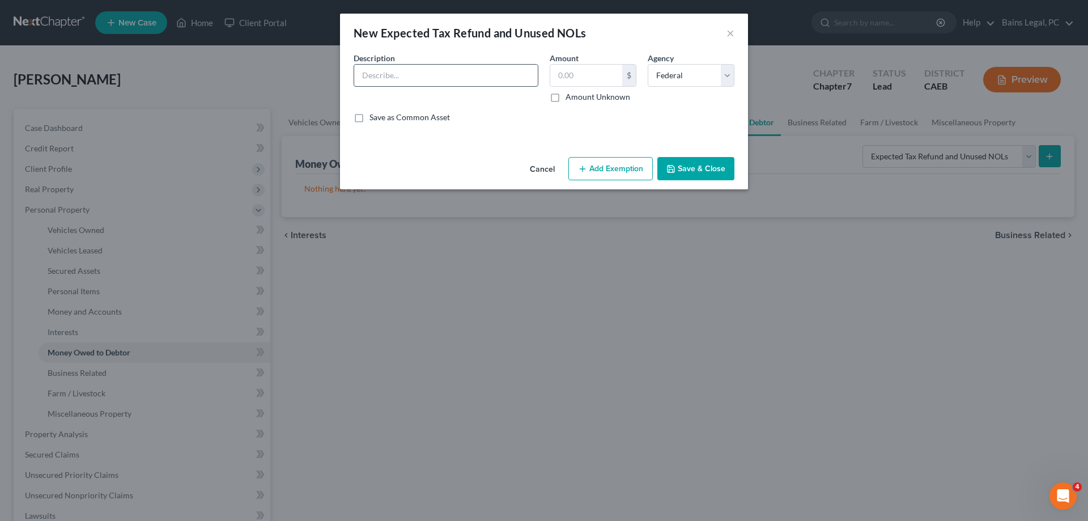
click at [473, 79] on input "text" at bounding box center [446, 76] width 184 height 22
type input "Estimated 2025 Tax Refunds (9/12)"
type input "140"
click at [602, 181] on div "Cancel Add Exemption Save & Close" at bounding box center [544, 170] width 408 height 37
click at [603, 170] on button "Add Exemption" at bounding box center [610, 169] width 84 height 24
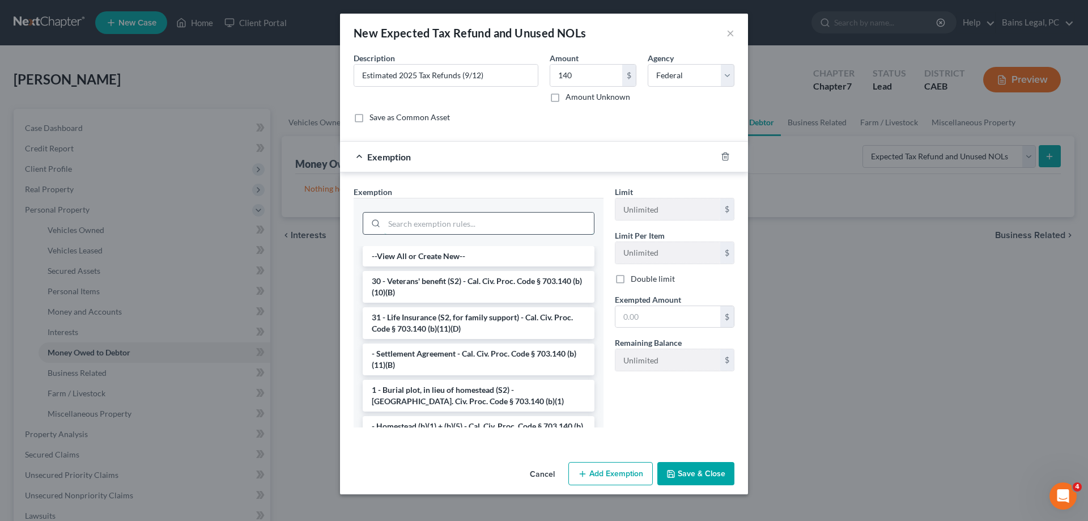
click at [485, 222] on input "search" at bounding box center [489, 224] width 210 height 22
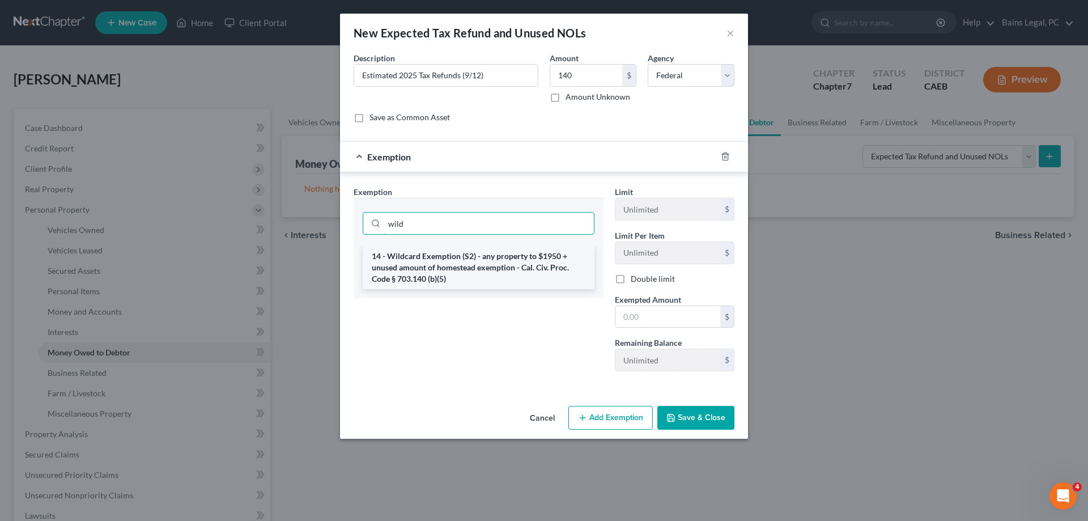
type input "wild"
click at [491, 260] on li "14 - Wildcard Exemption (S2) - any property to $1950 + unused amount of homeste…" at bounding box center [479, 267] width 232 height 43
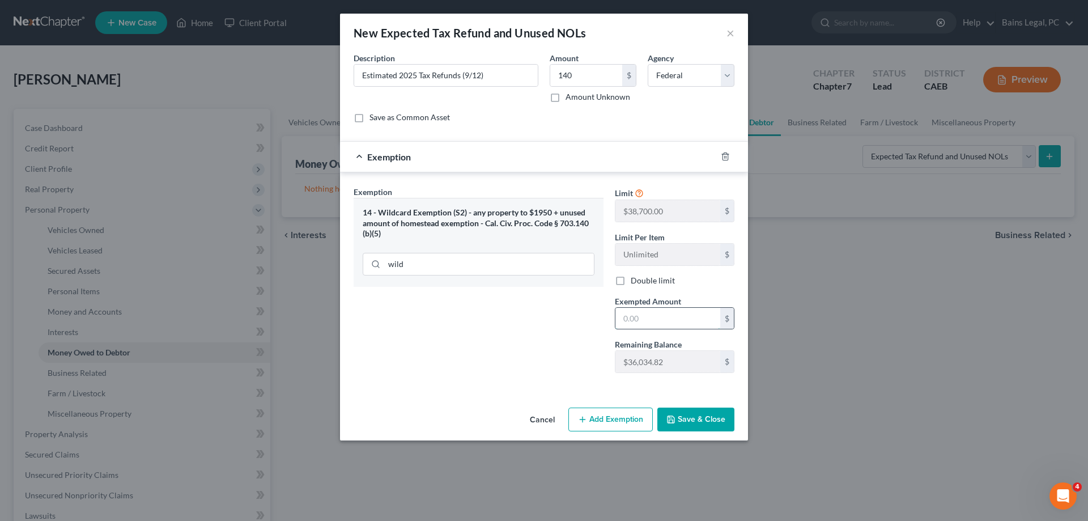
click at [652, 313] on input "text" at bounding box center [667, 319] width 105 height 22
type input "140"
click at [718, 426] on button "Save & Close" at bounding box center [695, 419] width 77 height 24
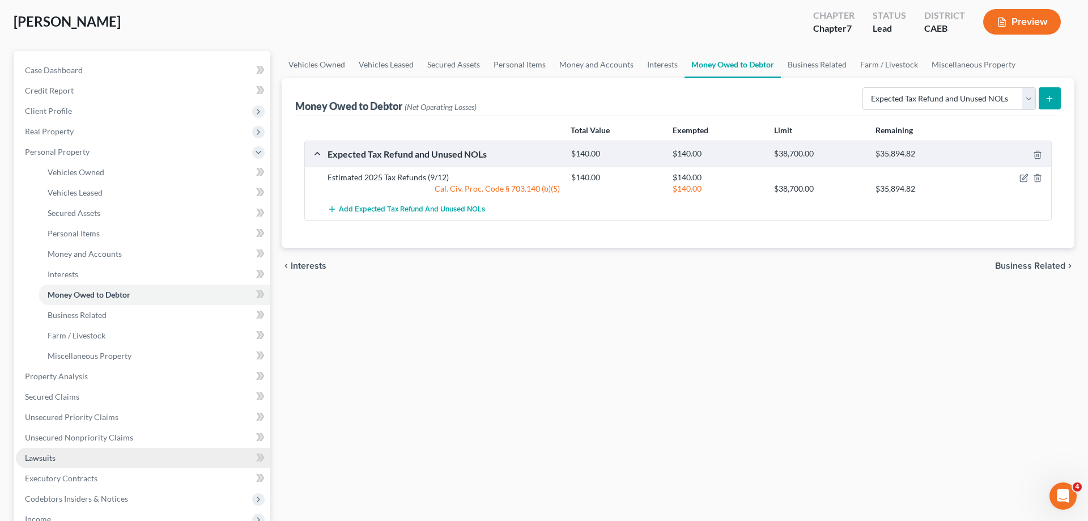
scroll to position [116, 0]
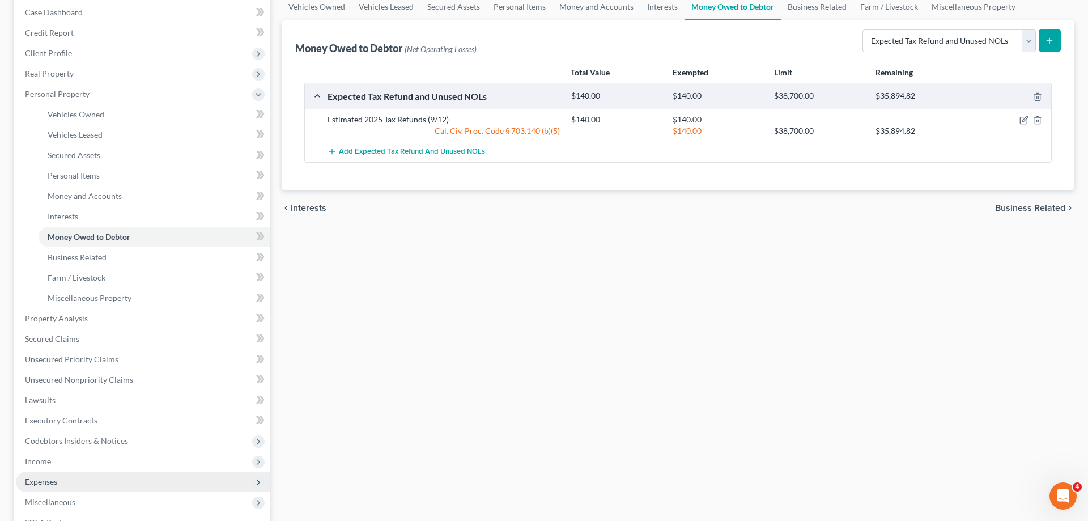
click at [75, 479] on span "Expenses" at bounding box center [143, 482] width 254 height 20
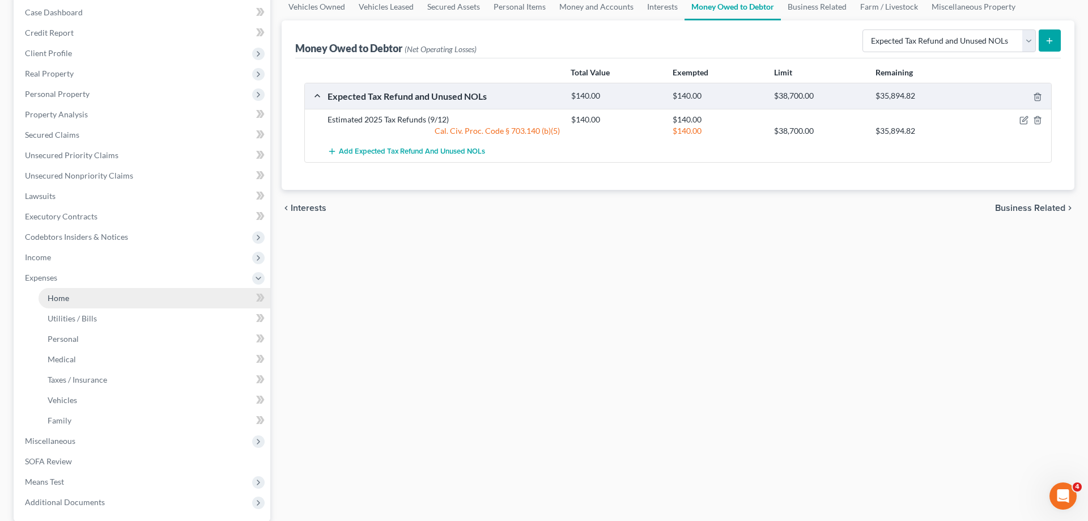
click at [49, 296] on span "Home" at bounding box center [59, 298] width 22 height 10
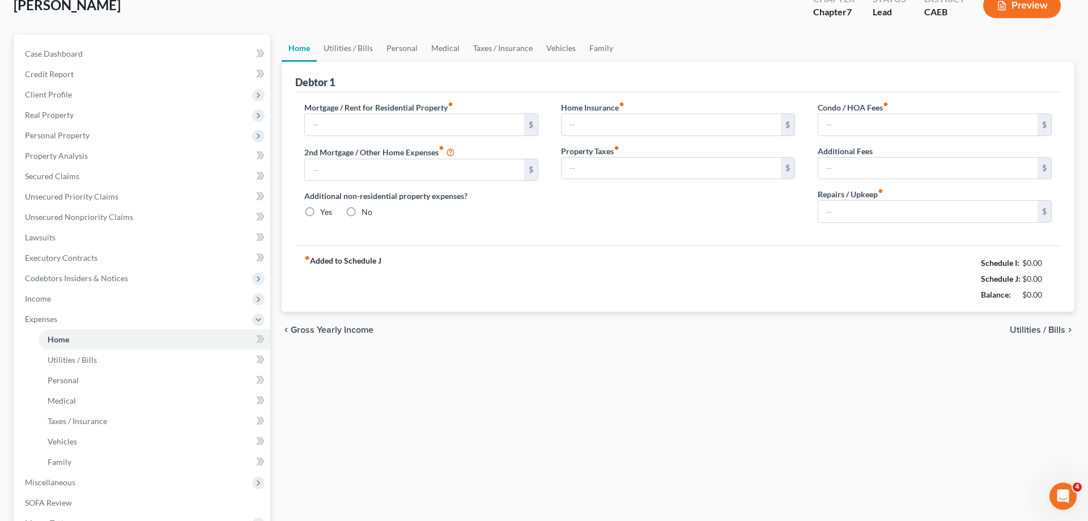
type input "0.00"
radio input "true"
type input "0.00"
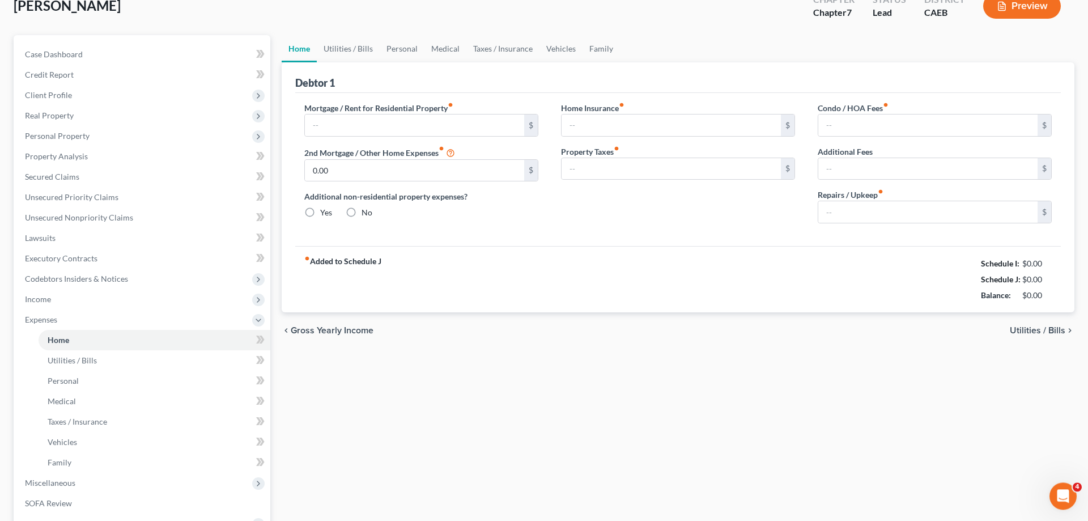
type input "0.00"
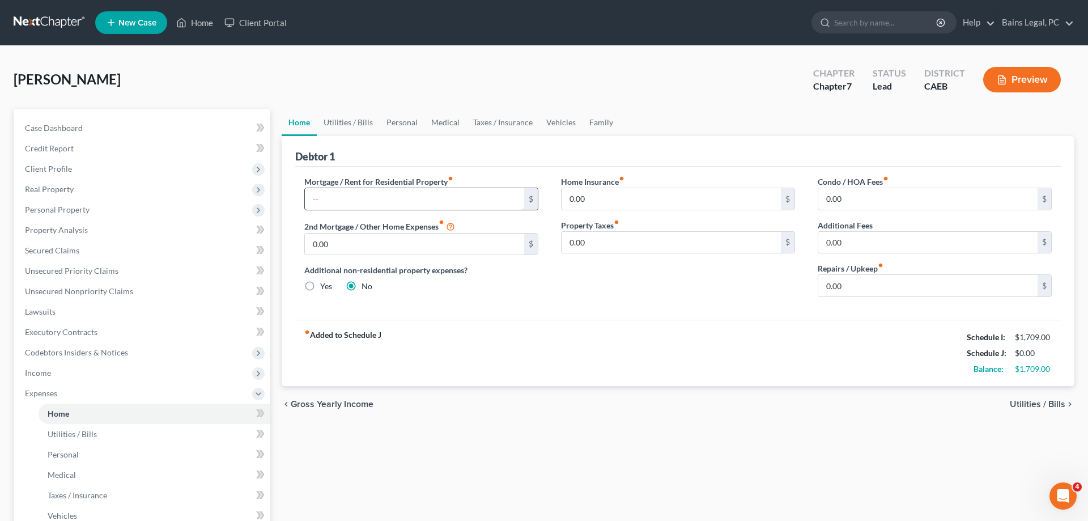
click at [385, 199] on input "text" at bounding box center [414, 199] width 219 height 22
type input "950"
click at [904, 287] on input "0.00" at bounding box center [927, 286] width 219 height 22
type input "500"
click at [341, 122] on link "Utilities / Bills" at bounding box center [348, 122] width 63 height 27
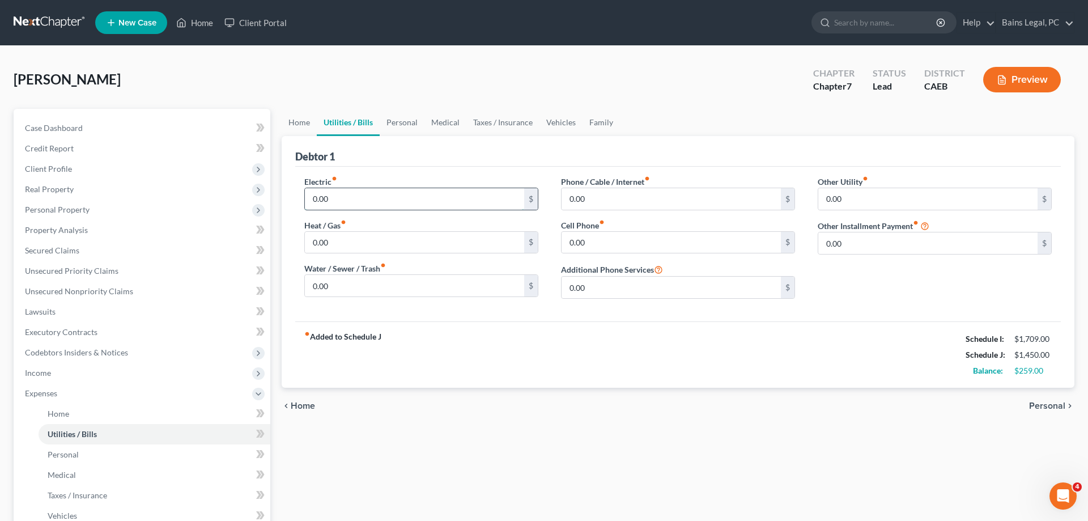
click at [345, 189] on input "0.00" at bounding box center [414, 199] width 219 height 22
type input "150"
type input "200"
type input "150"
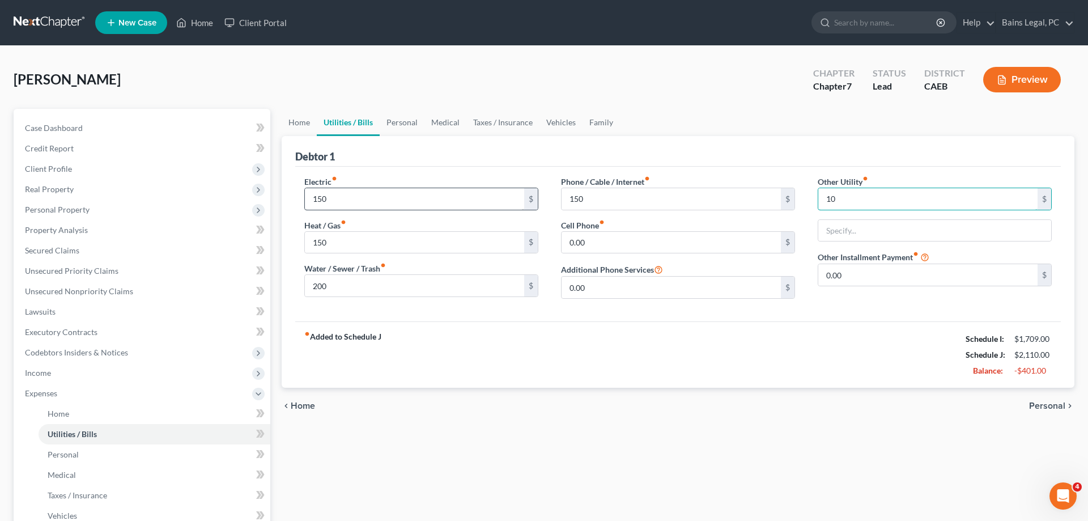
type input "1"
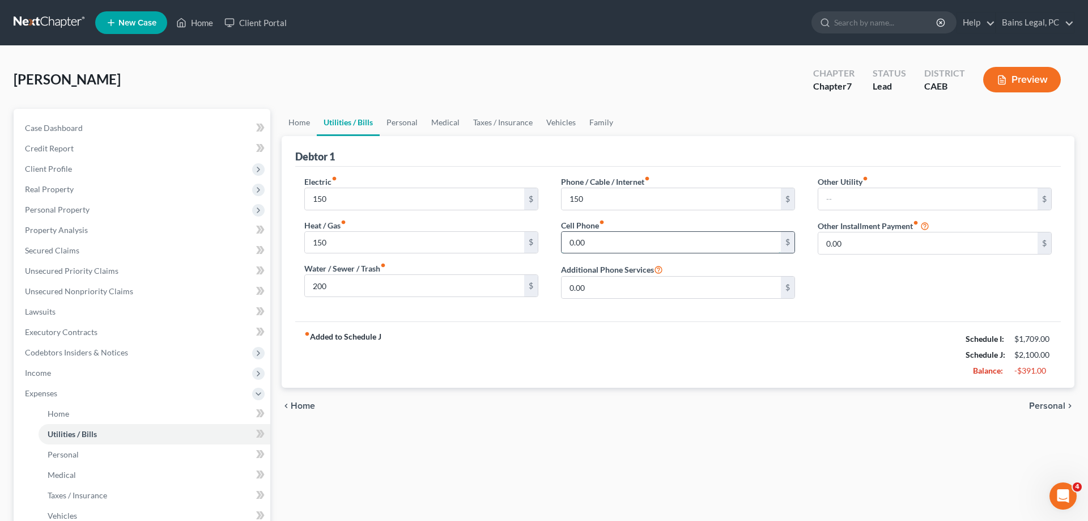
click at [615, 243] on input "0.00" at bounding box center [671, 243] width 219 height 22
type input "100"
click at [396, 122] on link "Personal" at bounding box center [402, 122] width 45 height 27
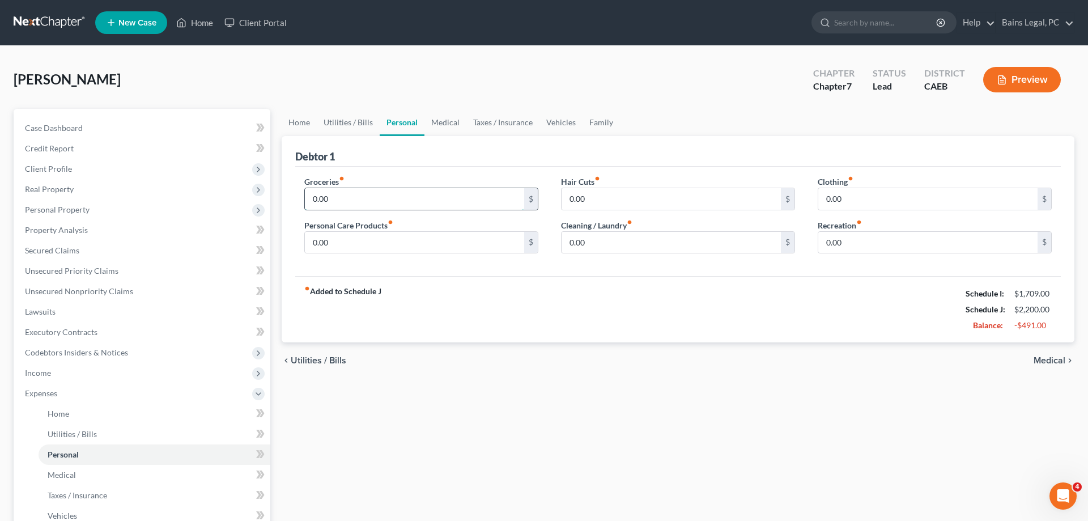
click at [386, 199] on input "0.00" at bounding box center [414, 199] width 219 height 22
type input "500"
type input "250"
type input "1"
type input "100"
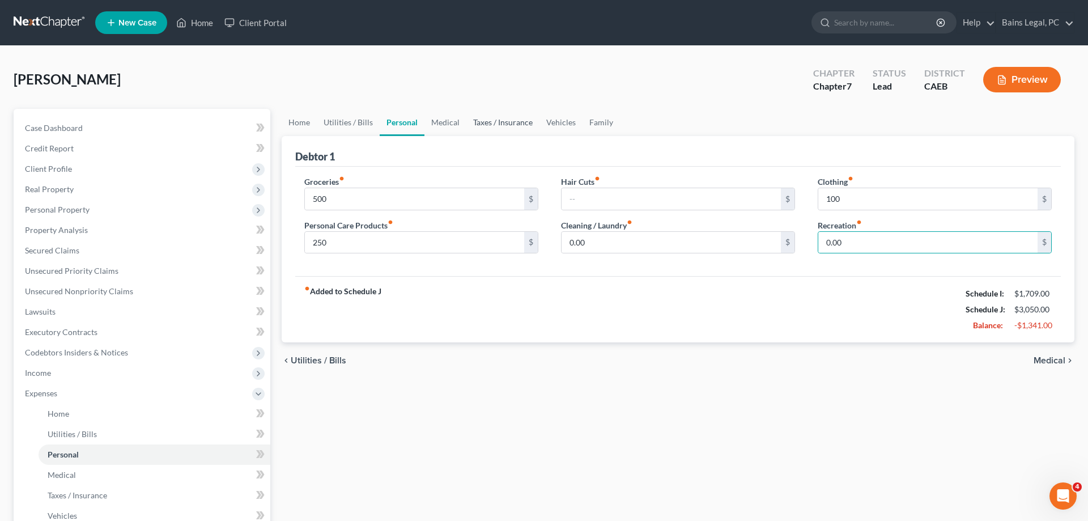
click at [487, 120] on link "Taxes / Insurance" at bounding box center [502, 122] width 73 height 27
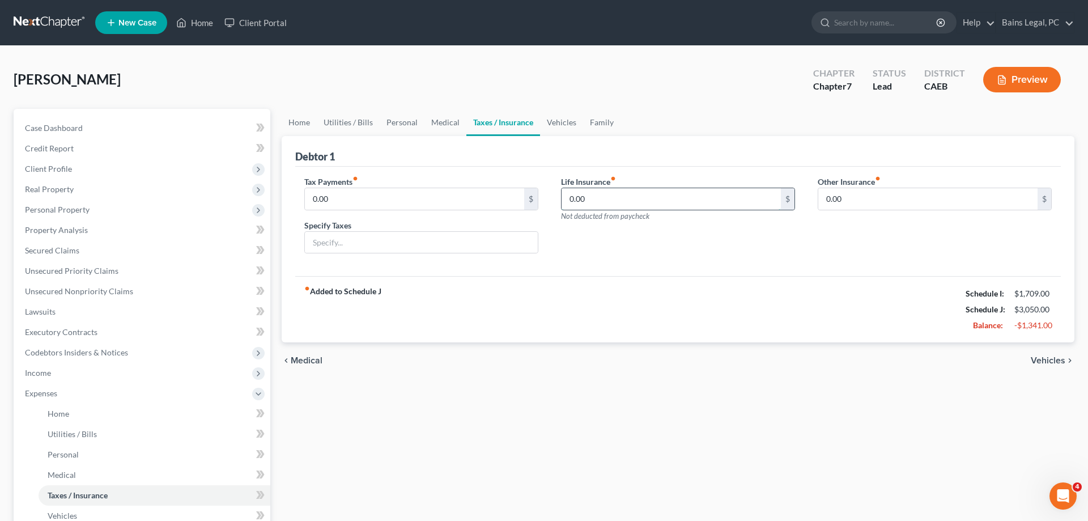
click at [592, 189] on input "0.00" at bounding box center [671, 199] width 219 height 22
type input "0"
type input "100"
drag, startPoint x: 557, startPoint y: 125, endPoint x: 564, endPoint y: 124, distance: 7.5
click at [559, 124] on link "Vehicles" at bounding box center [561, 122] width 43 height 27
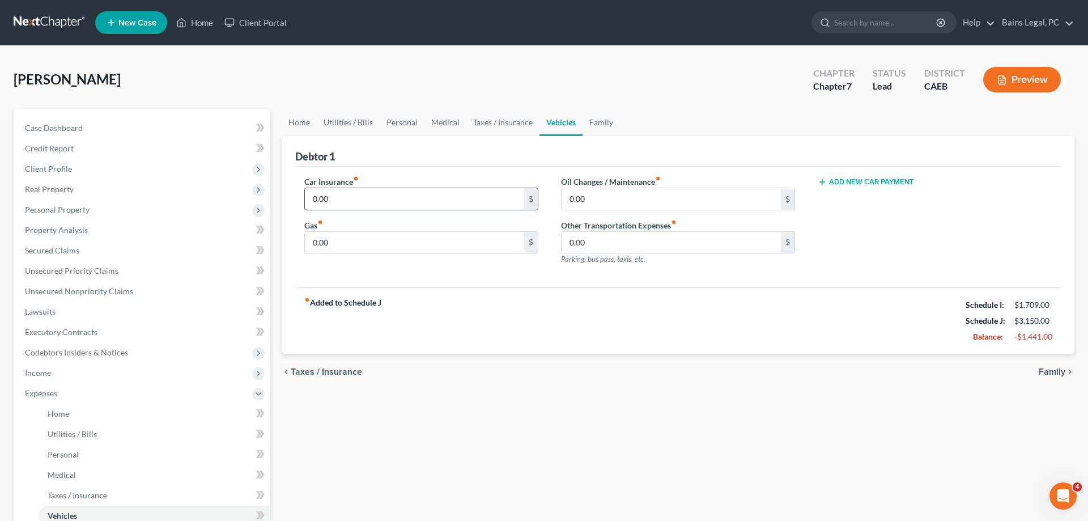
click at [398, 202] on input "0.00" at bounding box center [414, 199] width 219 height 22
type input "300"
type input "45"
click at [602, 121] on link "Family" at bounding box center [601, 122] width 37 height 27
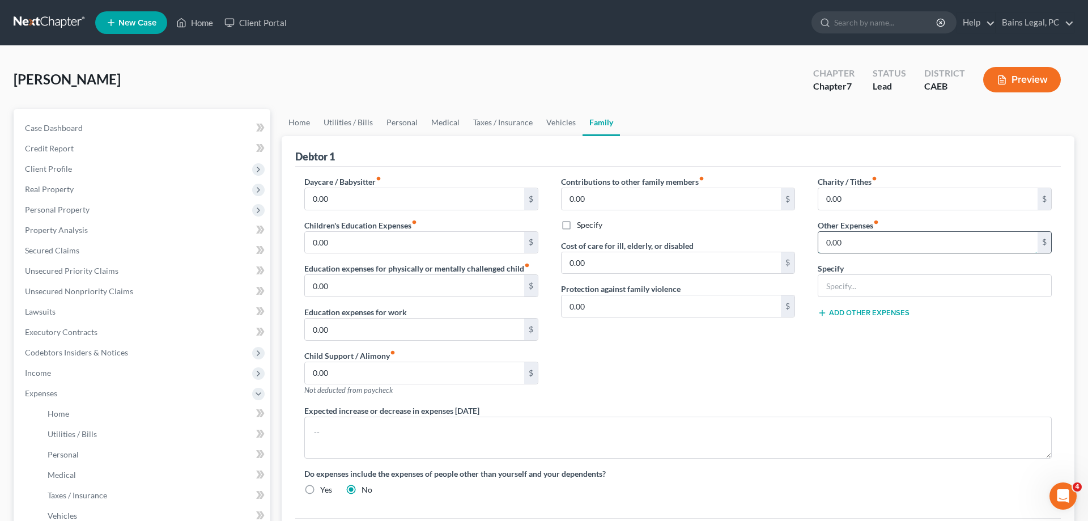
click at [880, 239] on input "0.00" at bounding box center [927, 243] width 219 height 22
type input "58"
type input "Auto Registration"
click at [882, 312] on button "Add Other Expenses" at bounding box center [864, 312] width 92 height 9
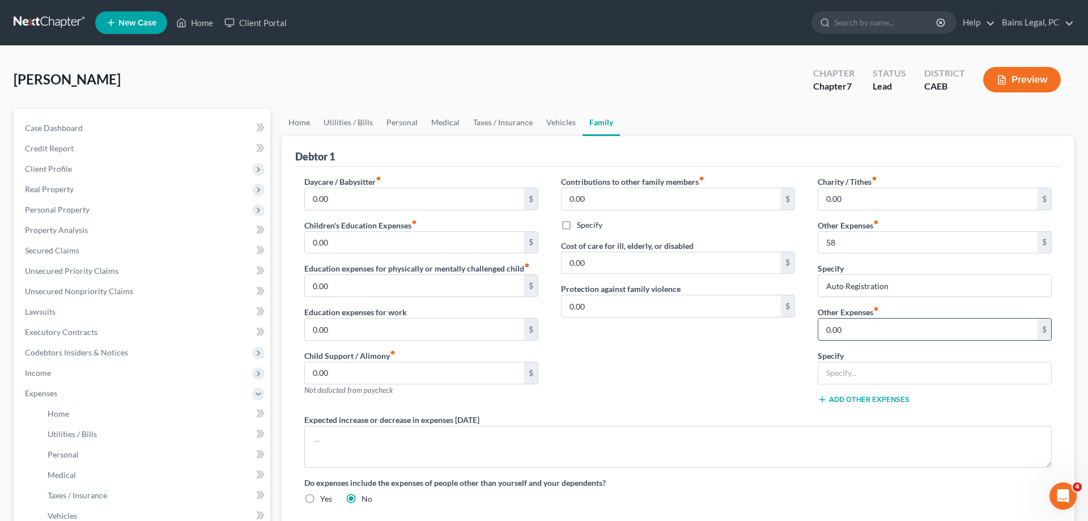
click at [864, 329] on input "0.00" at bounding box center [927, 330] width 219 height 22
type input "100"
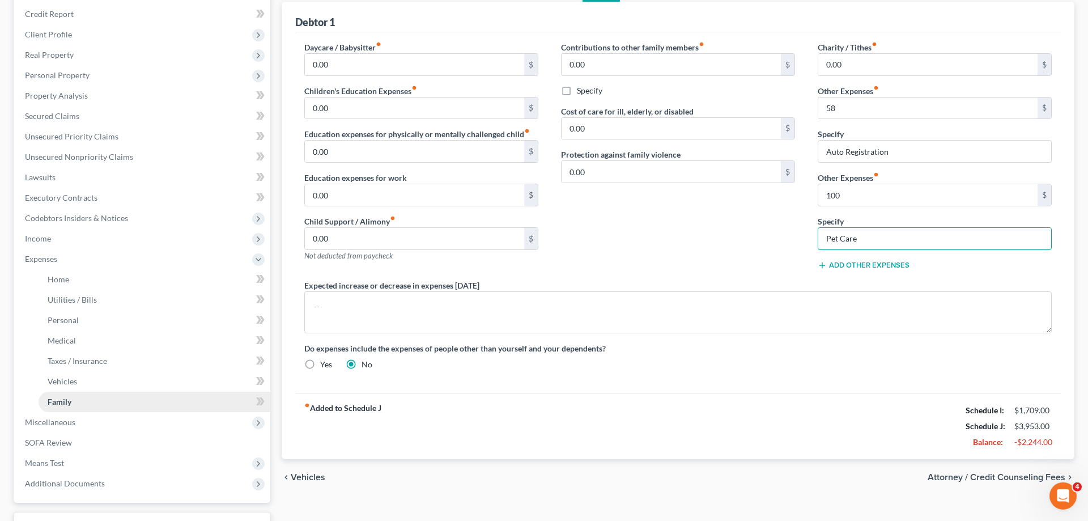
scroll to position [223, 0]
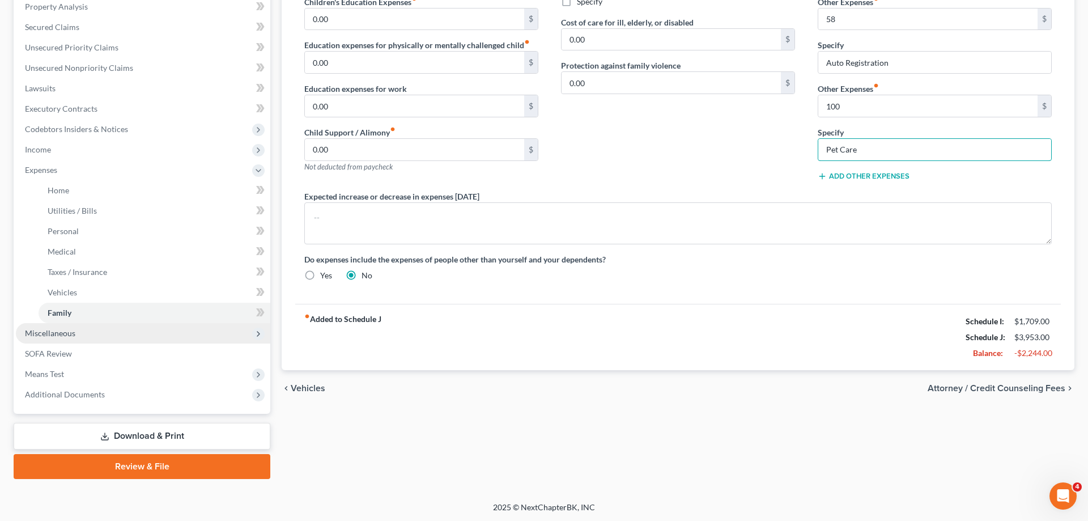
type input "Pet Care"
click at [84, 339] on span "Miscellaneous" at bounding box center [143, 333] width 254 height 20
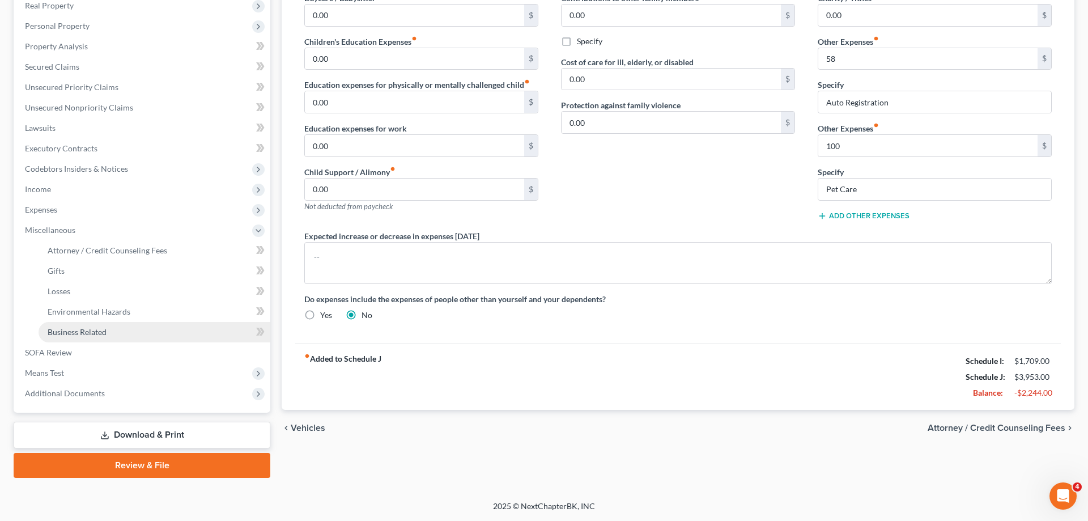
scroll to position [182, 0]
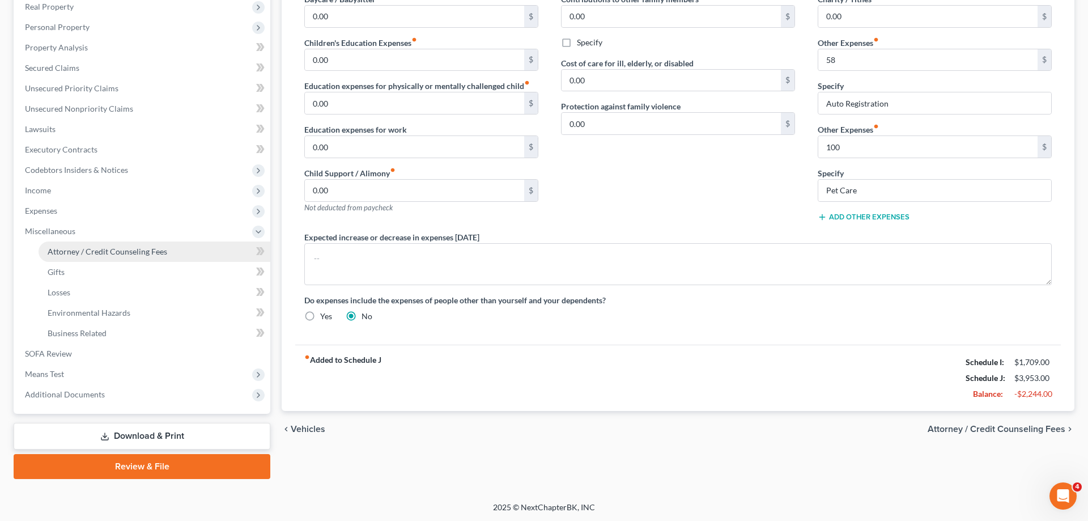
click at [159, 251] on span "Attorney / Credit Counseling Fees" at bounding box center [108, 252] width 120 height 10
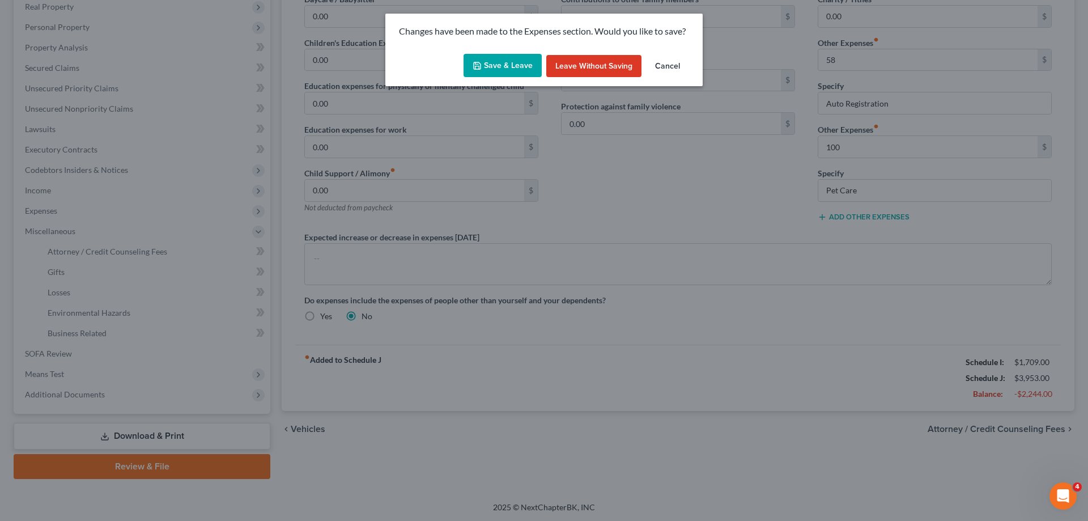
click at [490, 60] on button "Save & Leave" at bounding box center [503, 66] width 78 height 24
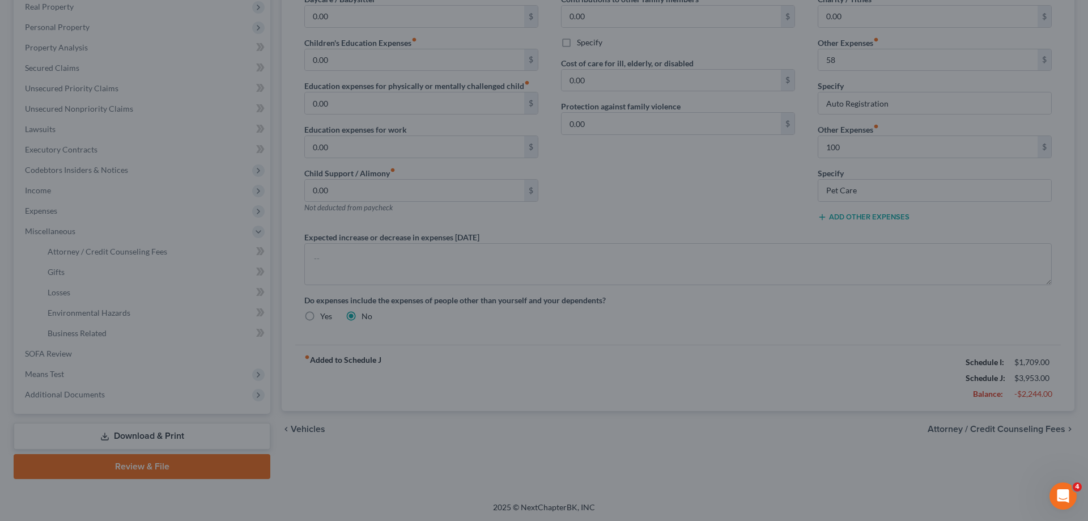
type input "58.00"
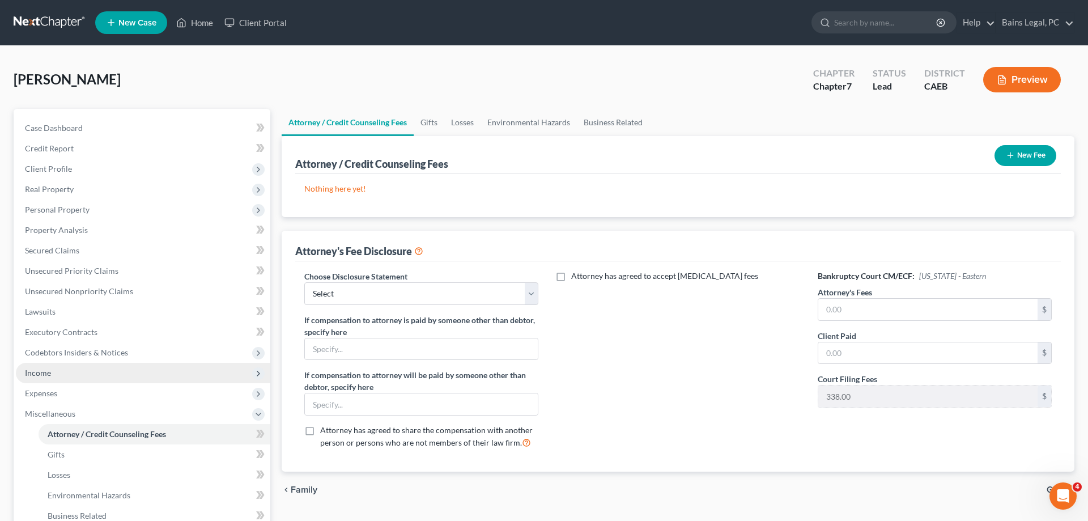
drag, startPoint x: 65, startPoint y: 380, endPoint x: 85, endPoint y: 380, distance: 20.4
click at [66, 379] on span "Income" at bounding box center [143, 373] width 254 height 20
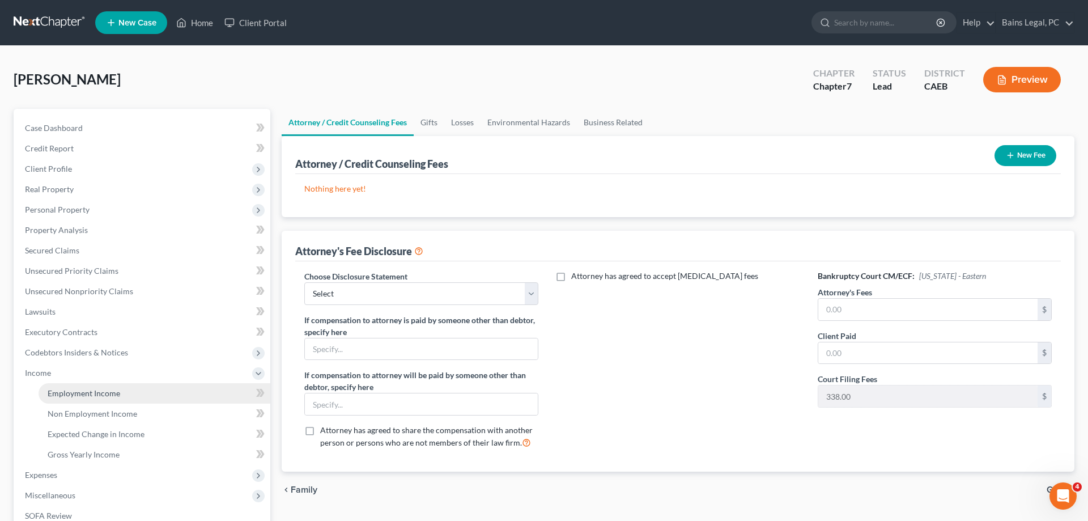
drag, startPoint x: 114, startPoint y: 396, endPoint x: 124, endPoint y: 394, distance: 9.1
click at [115, 396] on span "Employment Income" at bounding box center [84, 393] width 73 height 10
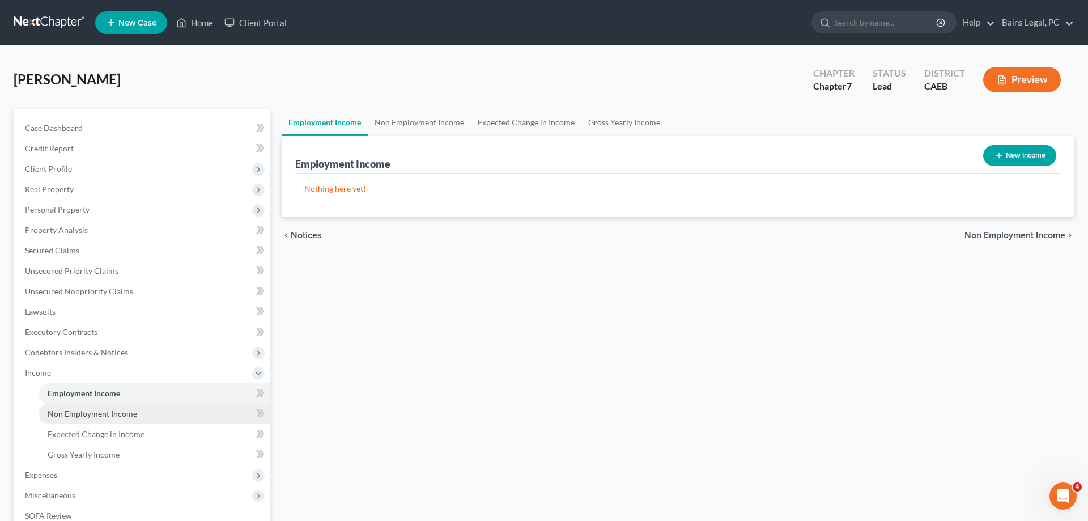
click at [134, 413] on span "Non Employment Income" at bounding box center [93, 414] width 90 height 10
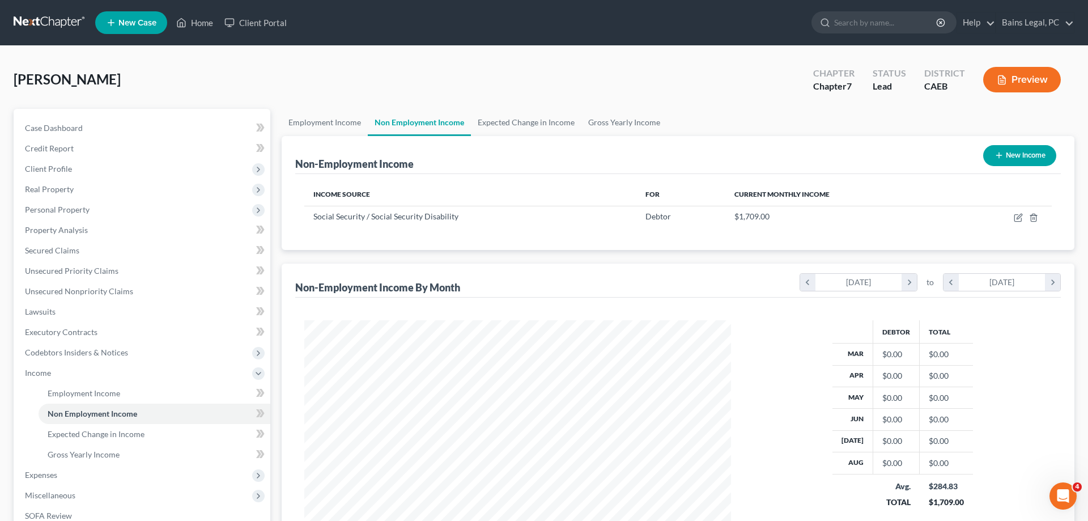
scroll to position [213, 449]
click at [549, 122] on link "Expected Change in Income" at bounding box center [526, 122] width 111 height 27
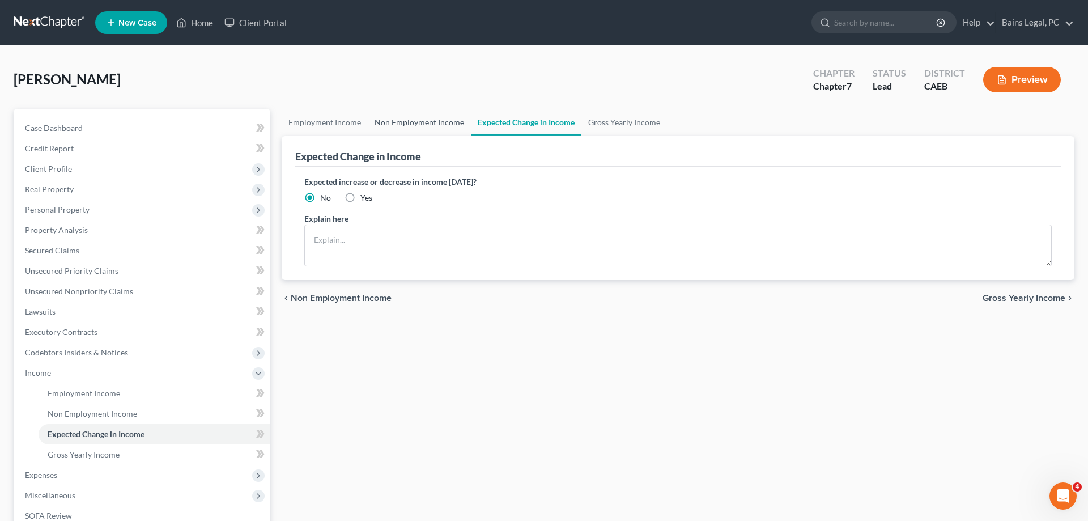
click at [448, 124] on link "Non Employment Income" at bounding box center [419, 122] width 103 height 27
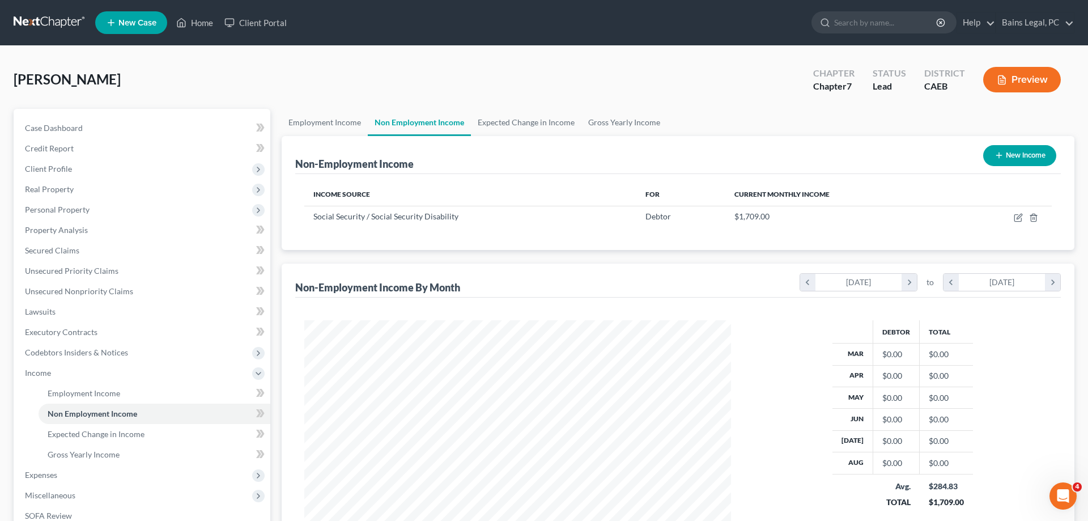
scroll to position [213, 449]
click at [1038, 154] on button "New Income" at bounding box center [1019, 155] width 73 height 21
select select "0"
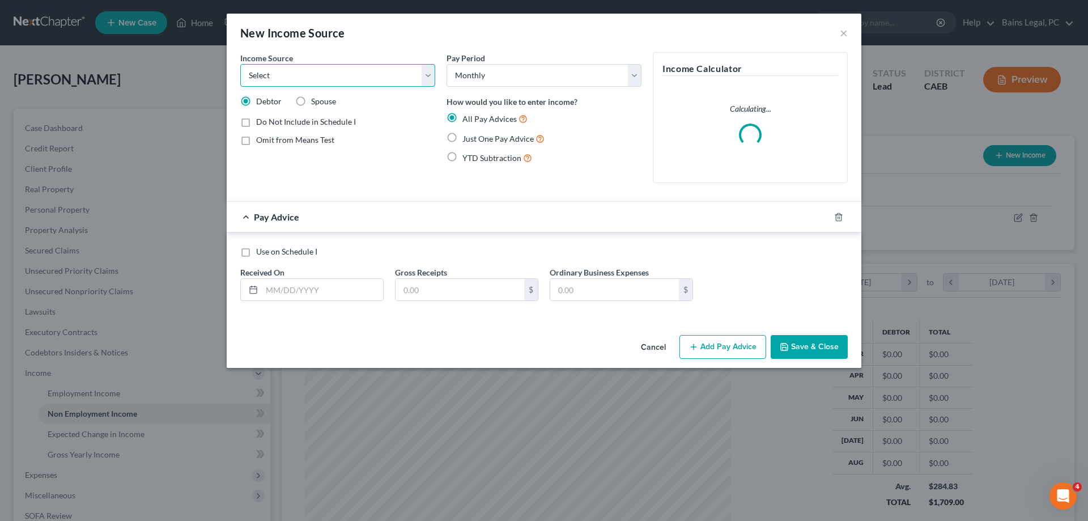
click at [240, 64] on select "Select Unemployment Disability (from employer) Pension Retirement Social Securi…" at bounding box center [337, 75] width 195 height 23
select select "13"
click option "Other Monthly Income" at bounding box center [0, 0] width 0 height 0
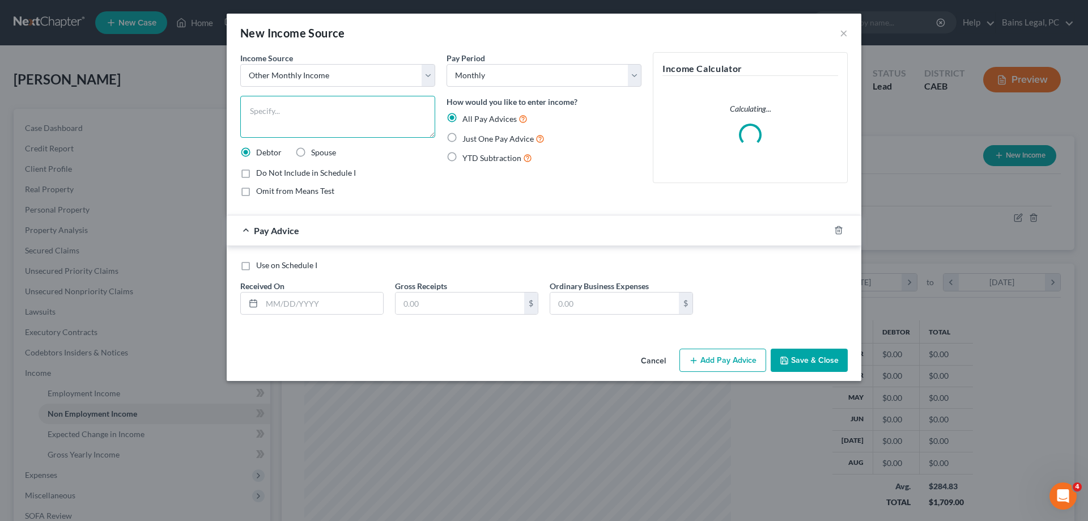
click at [379, 121] on textarea at bounding box center [337, 117] width 195 height 42
type textarea "IRA Withdrawals"
click at [302, 315] on div "Use on Schedule I Received On * Gross Receipts $ Ordinary Business Expenses $" at bounding box center [544, 292] width 619 height 64
click at [304, 305] on input "text" at bounding box center [322, 303] width 121 height 22
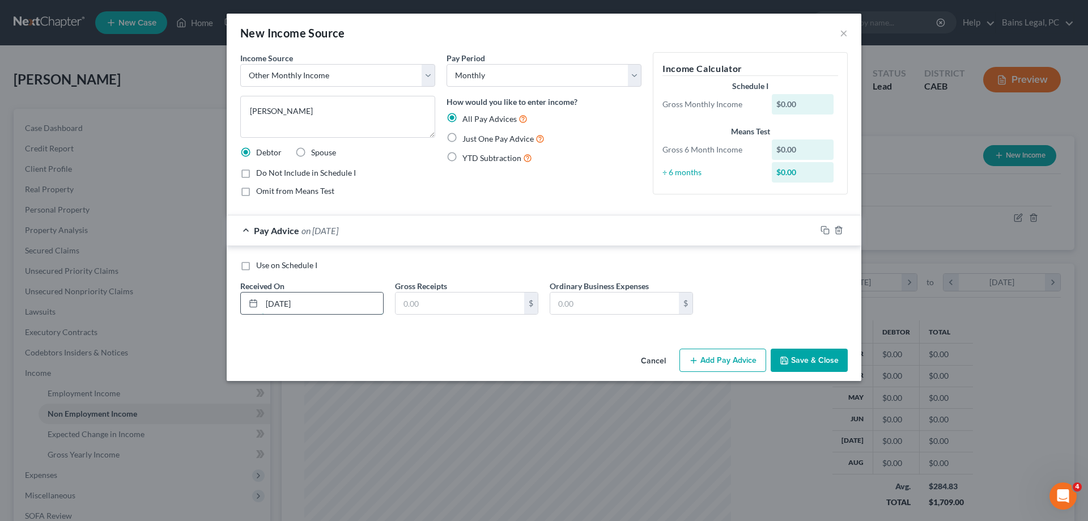
type input "3/24/25"
type input "875"
click at [345, 172] on span "Do Not Include in Schedule I" at bounding box center [306, 173] width 100 height 10
click at [268, 172] on input "Do Not Include in Schedule I" at bounding box center [264, 170] width 7 height 7
checkbox input "true"
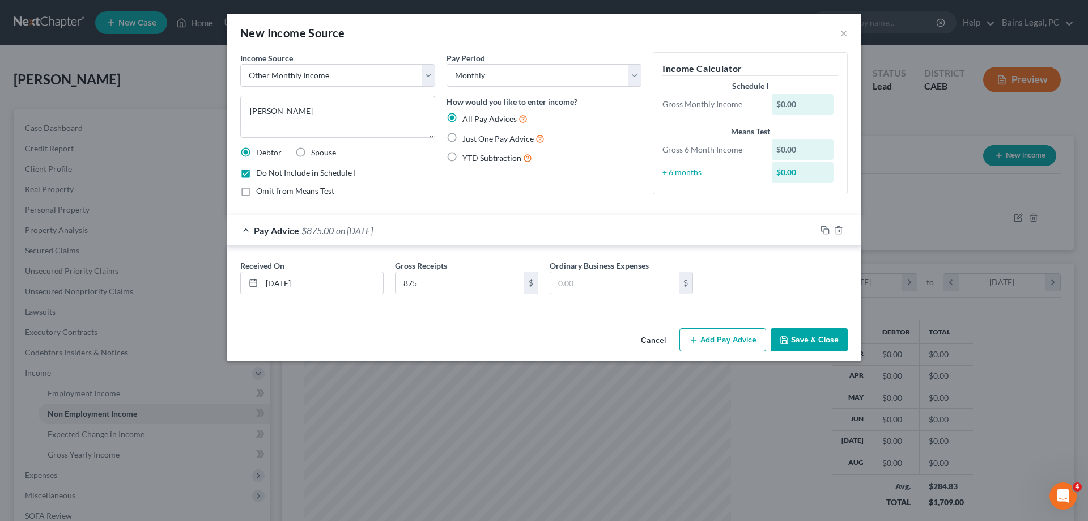
drag, startPoint x: 829, startPoint y: 341, endPoint x: 807, endPoint y: 341, distance: 22.1
click at [827, 341] on button "Save & Close" at bounding box center [809, 340] width 77 height 24
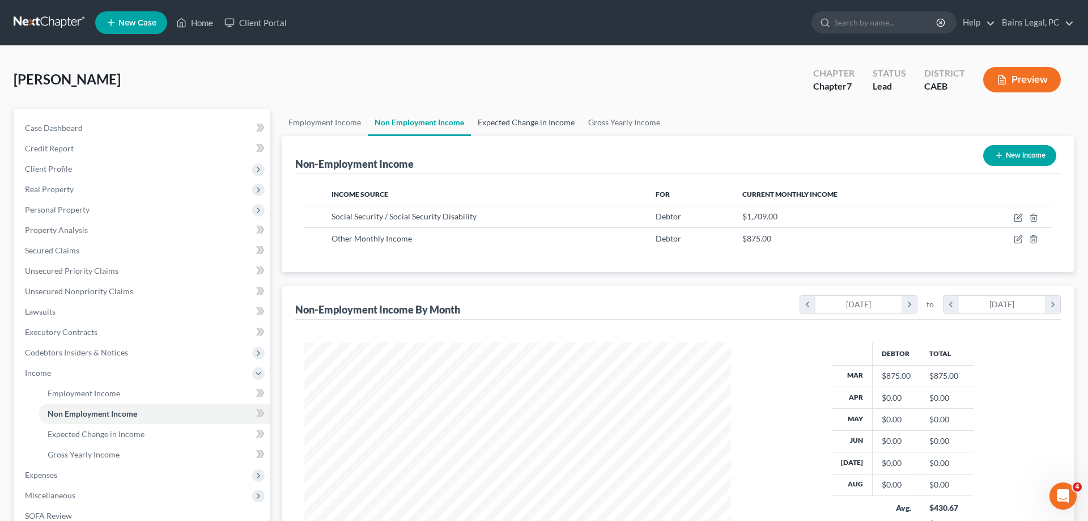
click at [509, 116] on link "Expected Change in Income" at bounding box center [526, 122] width 111 height 27
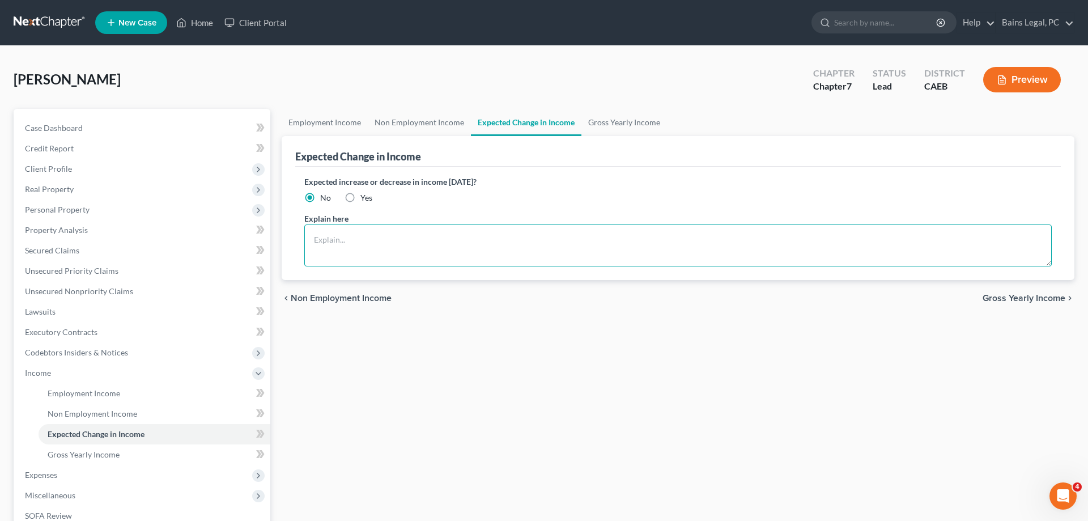
click at [416, 239] on textarea at bounding box center [678, 245] width 748 height 42
type textarea "Debtor withdrew from IRA in March"
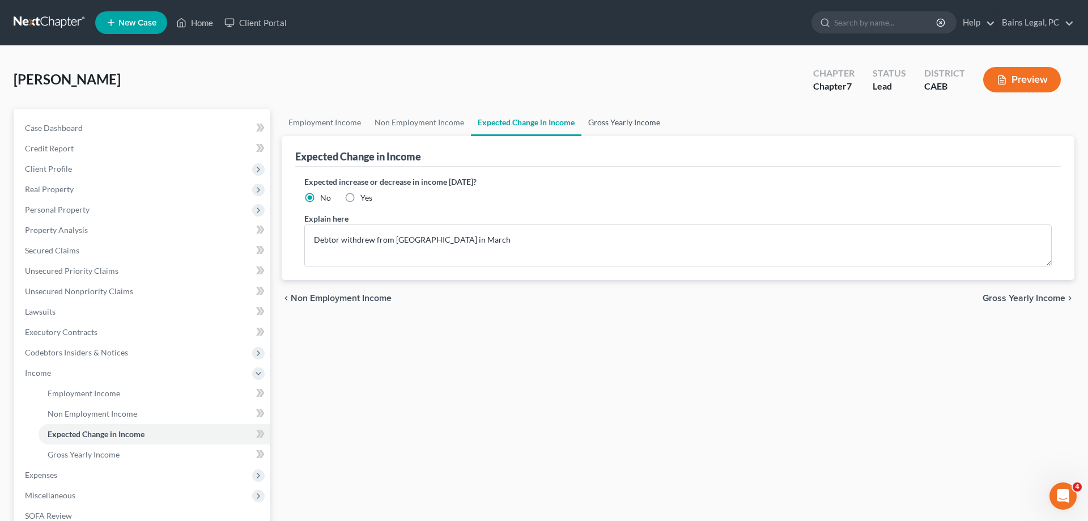
click at [620, 126] on link "Gross Yearly Income" at bounding box center [624, 122] width 86 height 27
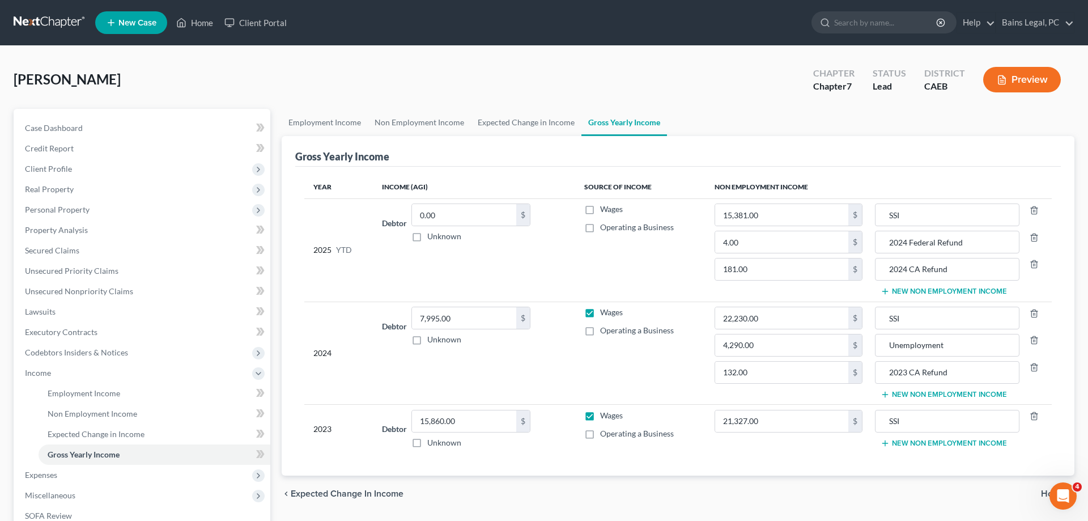
click at [907, 292] on button "New Non Employment Income" at bounding box center [944, 291] width 126 height 9
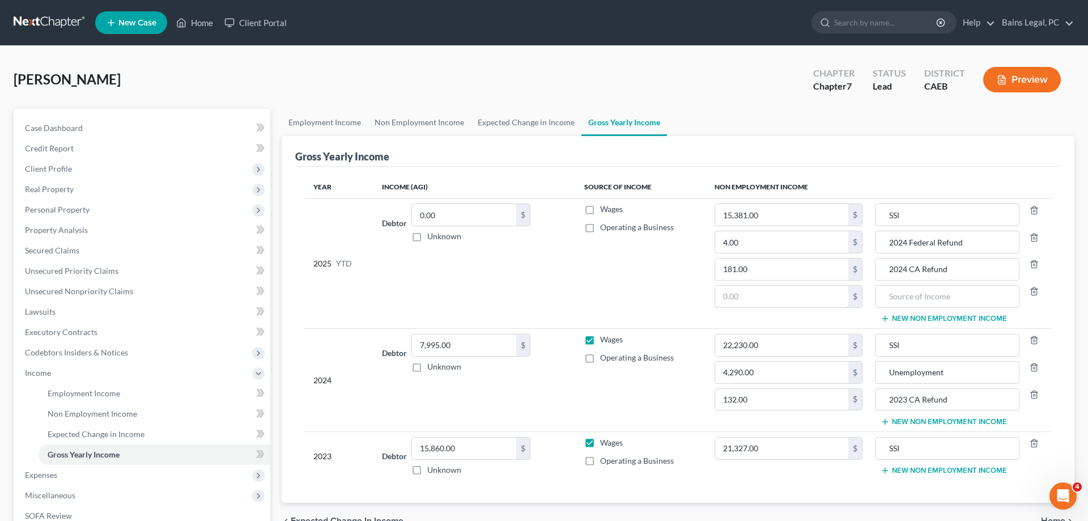
click at [798, 297] on input "text" at bounding box center [781, 297] width 133 height 22
click at [744, 300] on input "875" at bounding box center [781, 297] width 133 height 22
type input "2,994.69"
click at [911, 296] on input "text" at bounding box center [947, 297] width 132 height 22
type input "IRA Withdrawals"
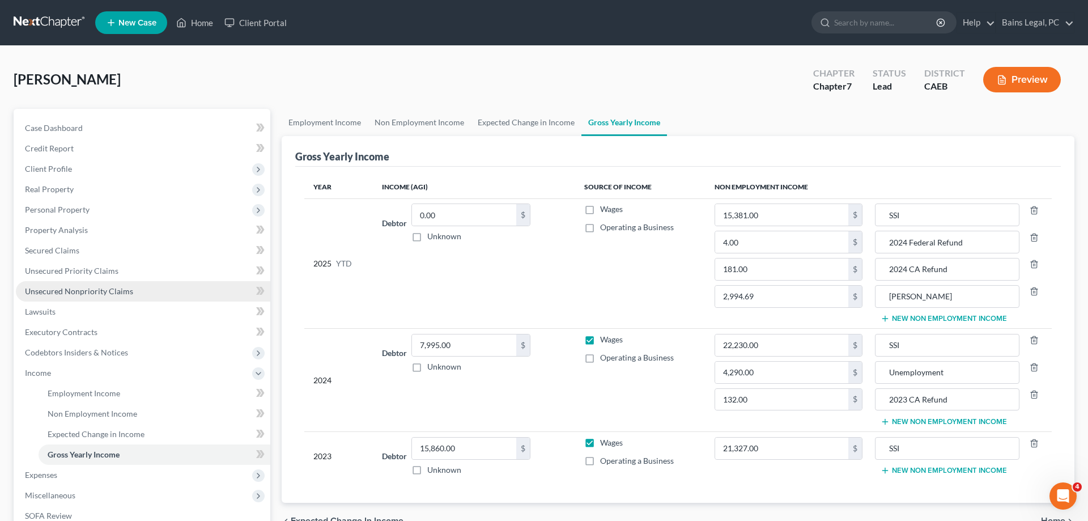
click at [113, 294] on span "Unsecured Nonpriority Claims" at bounding box center [79, 291] width 108 height 10
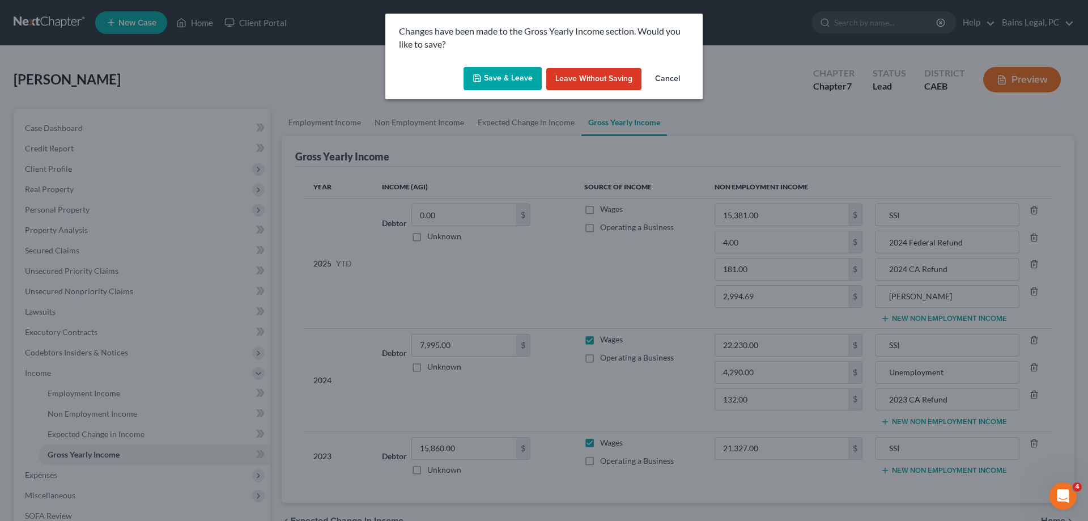
click at [521, 84] on button "Save & Leave" at bounding box center [503, 79] width 78 height 24
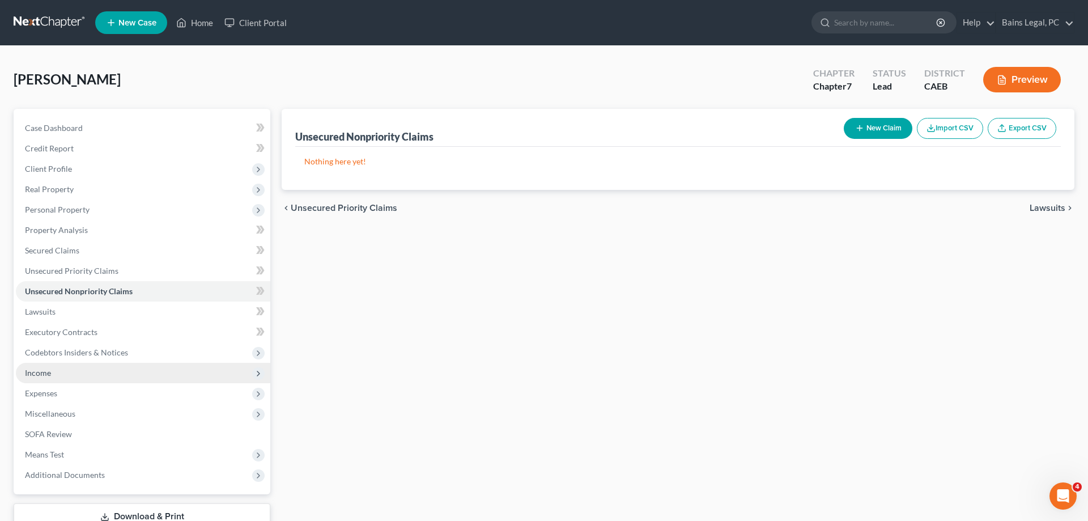
click at [52, 372] on span "Income" at bounding box center [143, 373] width 254 height 20
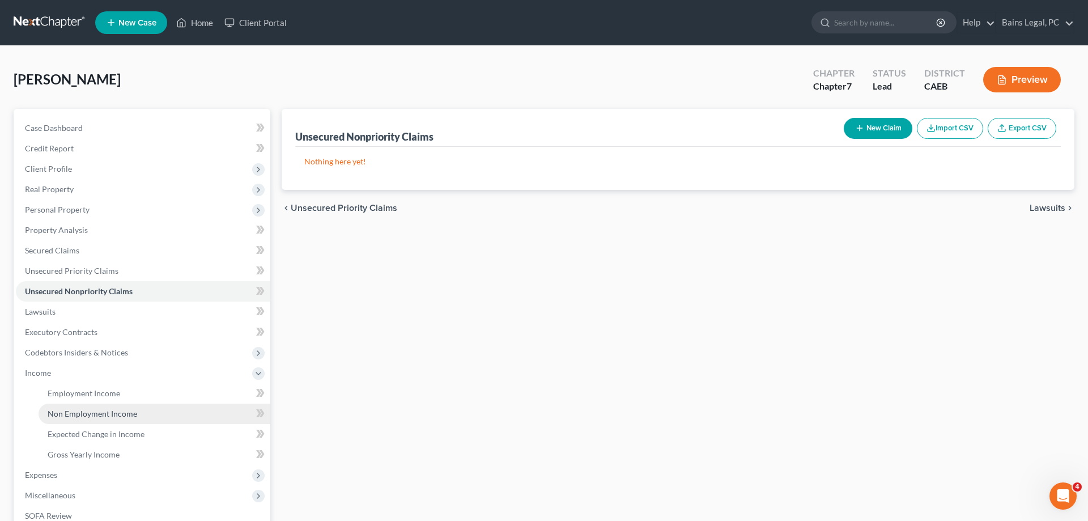
drag, startPoint x: 71, startPoint y: 413, endPoint x: 249, endPoint y: 399, distance: 178.5
click at [75, 411] on span "Non Employment Income" at bounding box center [93, 414] width 90 height 10
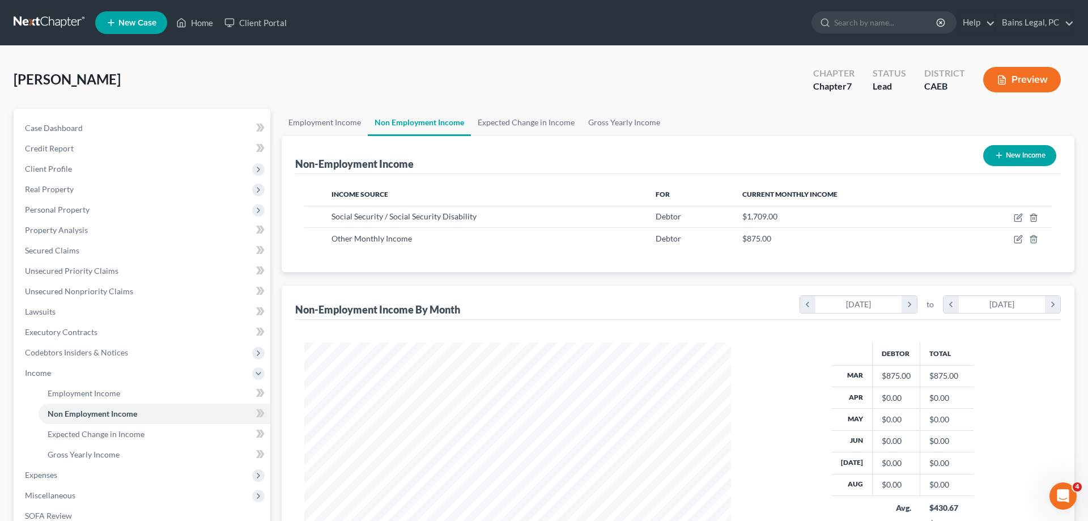
scroll to position [213, 449]
click at [1018, 240] on icon "button" at bounding box center [1018, 239] width 9 height 9
select select "13"
select select "0"
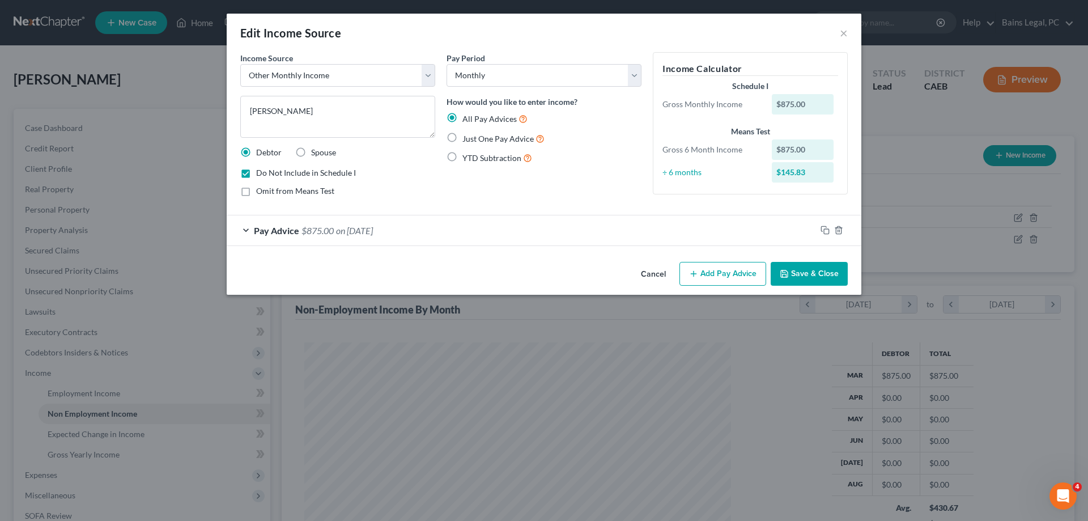
click at [837, 269] on button "Save & Close" at bounding box center [809, 274] width 77 height 24
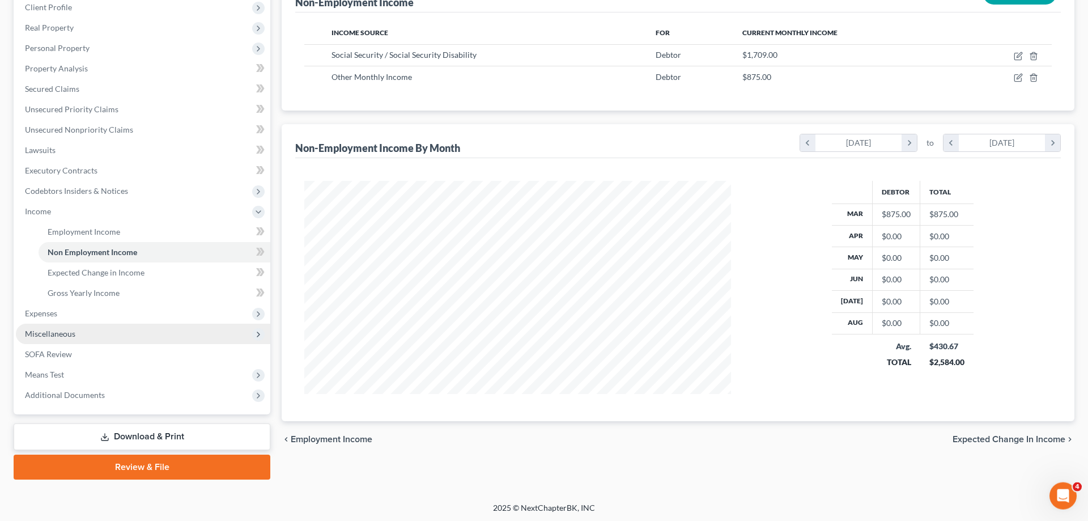
scroll to position [162, 0]
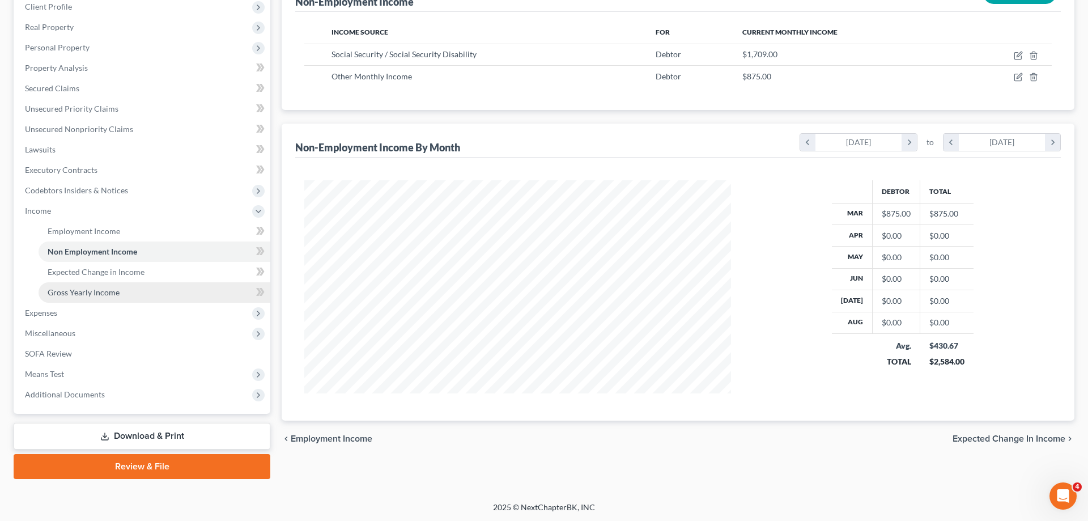
click at [97, 295] on span "Gross Yearly Income" at bounding box center [84, 292] width 72 height 10
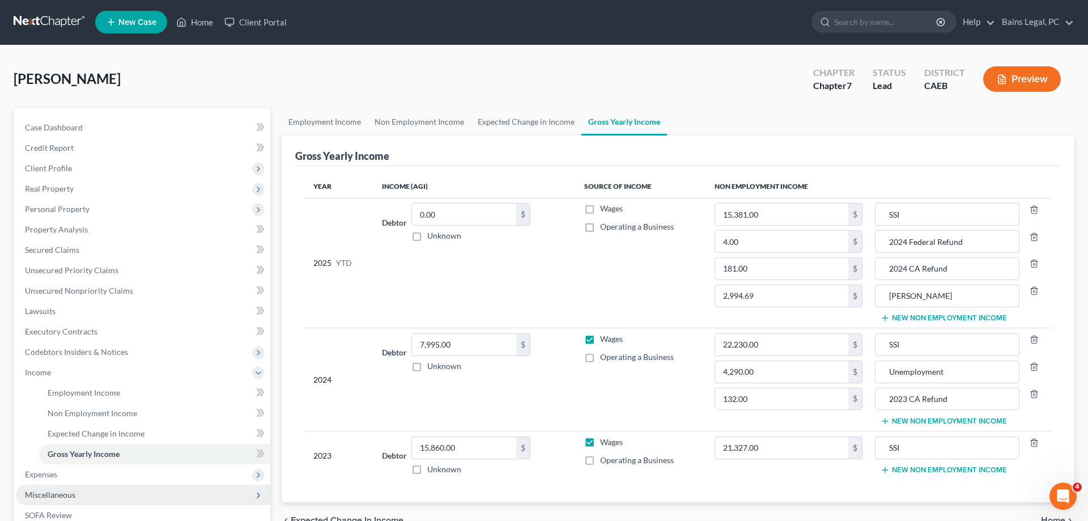
scroll to position [162, 0]
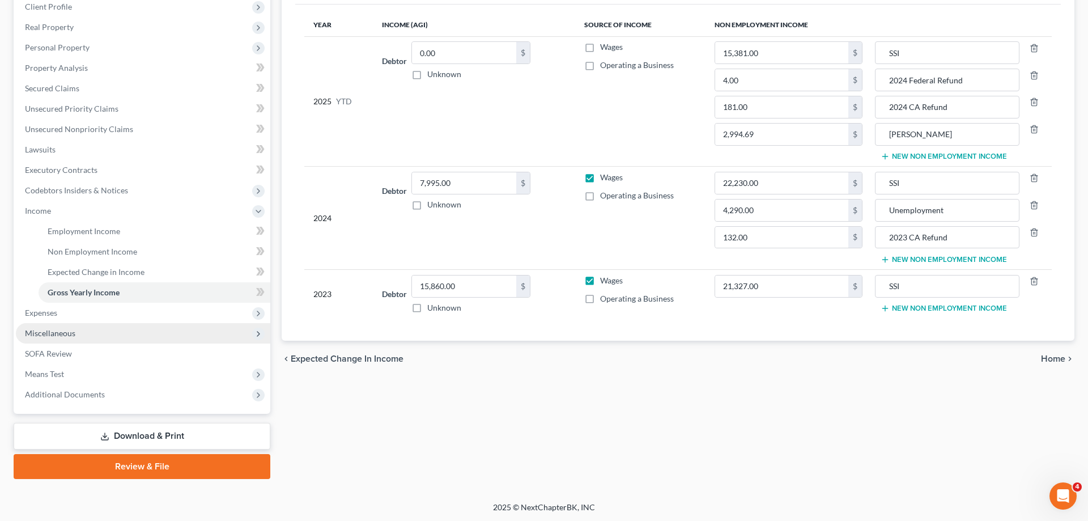
click at [75, 336] on span "Miscellaneous" at bounding box center [143, 333] width 254 height 20
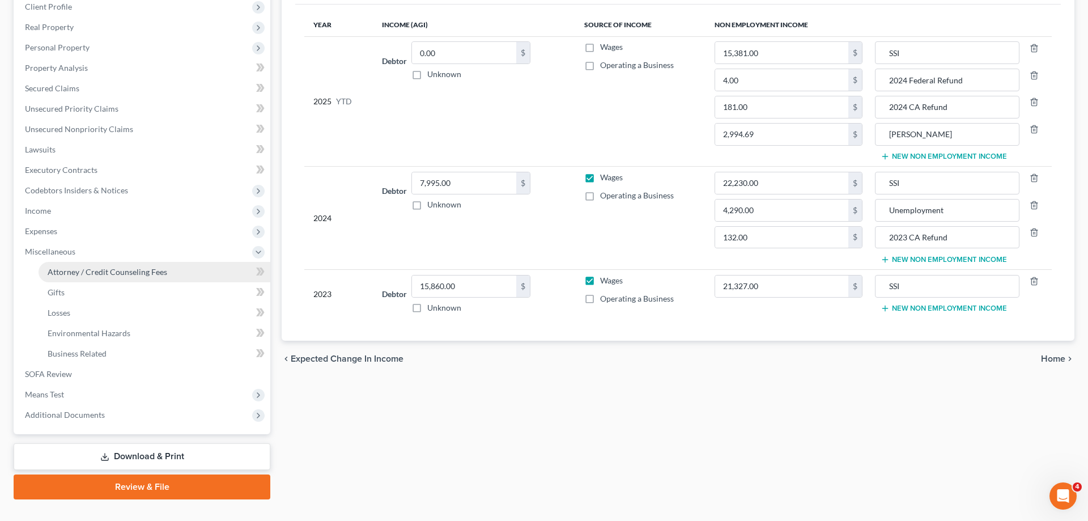
click at [121, 269] on span "Attorney / Credit Counseling Fees" at bounding box center [108, 272] width 120 height 10
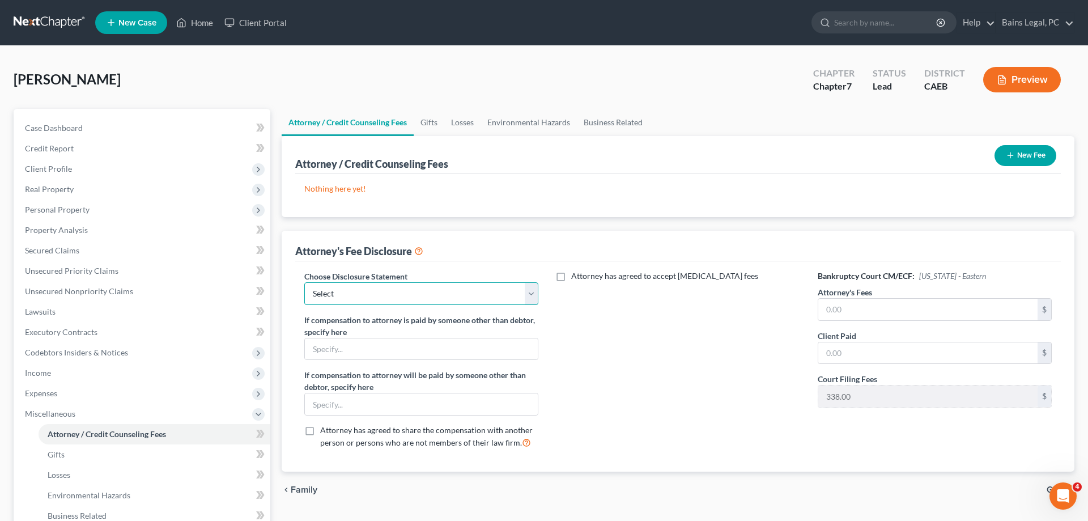
click at [304, 282] on select "Select Fee Disclosure: $2,000 pre; $400 post Fee Discolosure - $1,200 pre; $1,2…" at bounding box center [421, 293] width 234 height 23
select select "36"
click option "Fee Disclosure - All atty fees paid pre filing" at bounding box center [0, 0] width 0 height 0
drag, startPoint x: 890, startPoint y: 315, endPoint x: 891, endPoint y: 297, distance: 17.6
click at [889, 313] on input "text" at bounding box center [927, 310] width 219 height 22
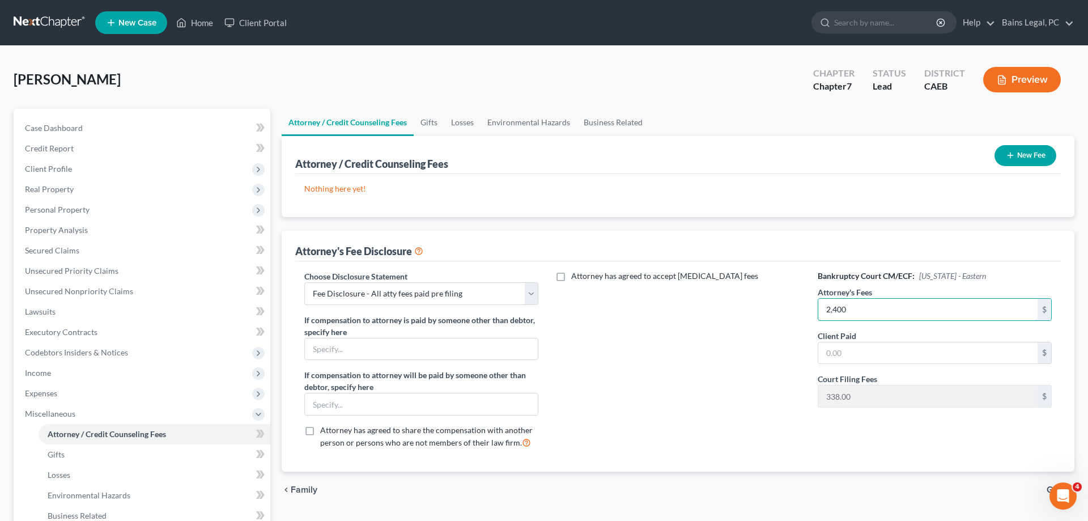
type input "2,400"
type input "1,200"
click at [1020, 165] on div "New Fee" at bounding box center [1025, 156] width 71 height 30
click at [1006, 152] on icon "button" at bounding box center [1010, 155] width 9 height 9
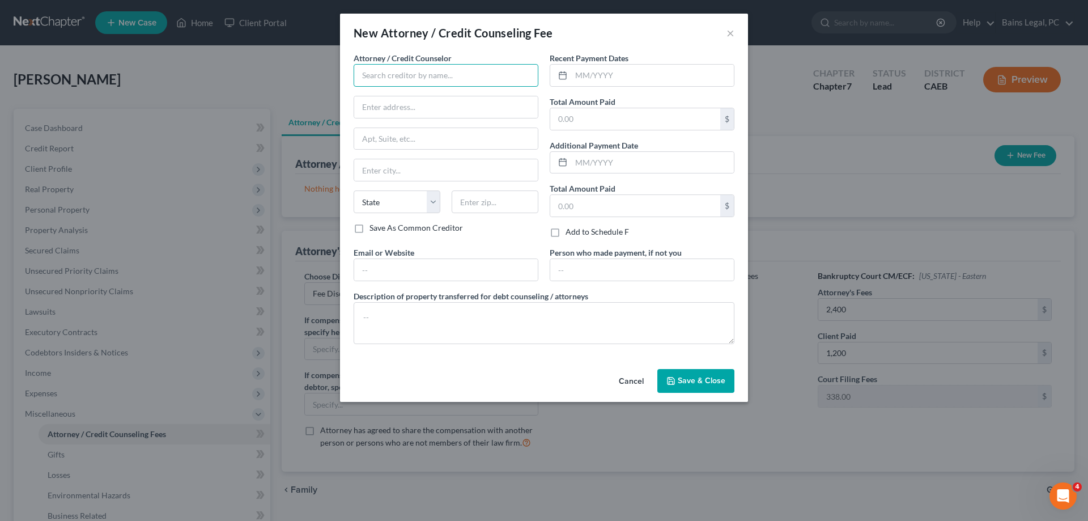
click at [402, 71] on input "text" at bounding box center [446, 75] width 185 height 23
click at [432, 101] on div "Modesto Bankruptcy Attorneys" at bounding box center [422, 95] width 136 height 17
type input "Modesto Bankruptcy Attorneys"
type input "912 11th Street"
type input "Suite 201-9"
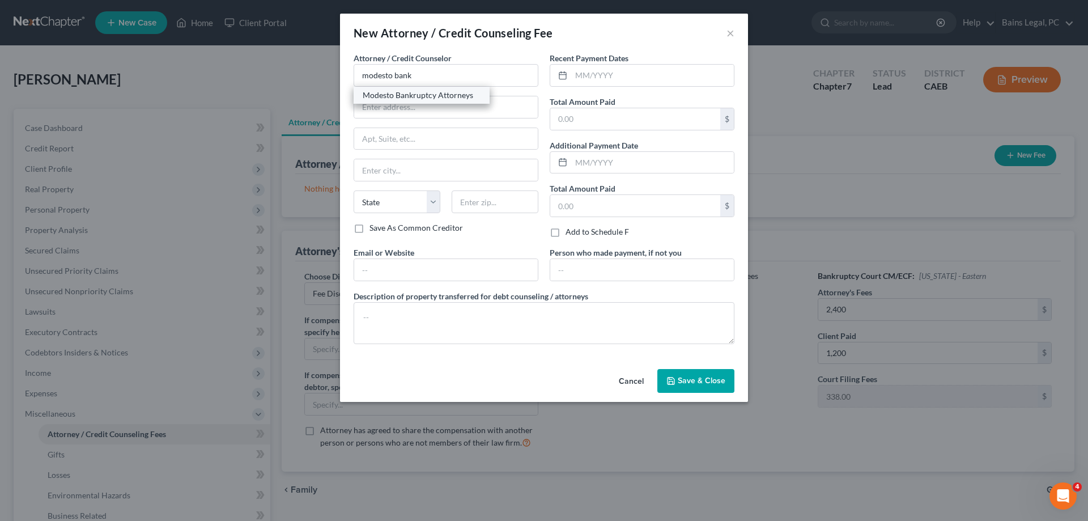
type input "Modesto"
select select "4"
type input "95354"
click at [418, 270] on input "text" at bounding box center [446, 270] width 184 height 22
click at [492, 268] on input "modestobankruptcyattorneys.co" at bounding box center [446, 270] width 184 height 22
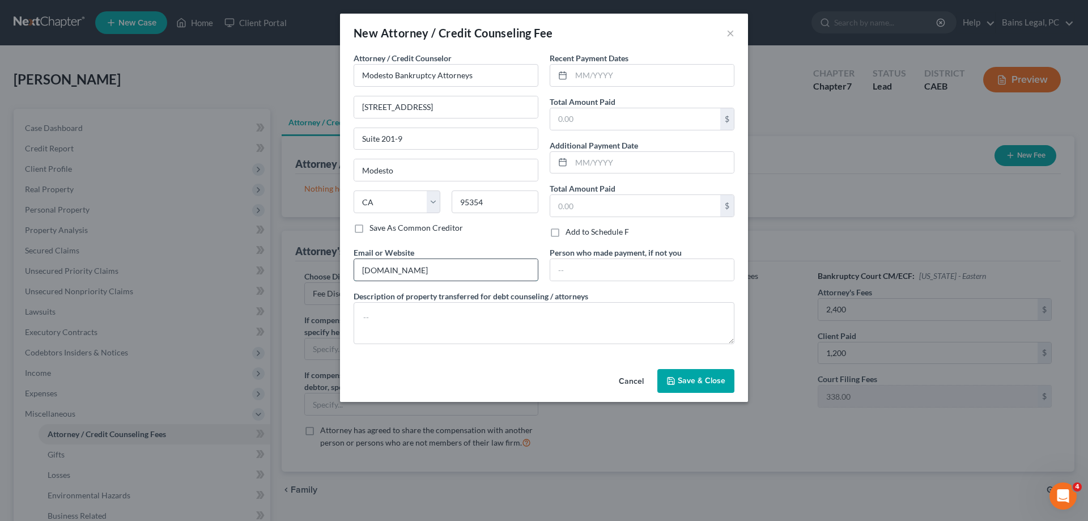
type input "modestobankruptcyattorneys.com"
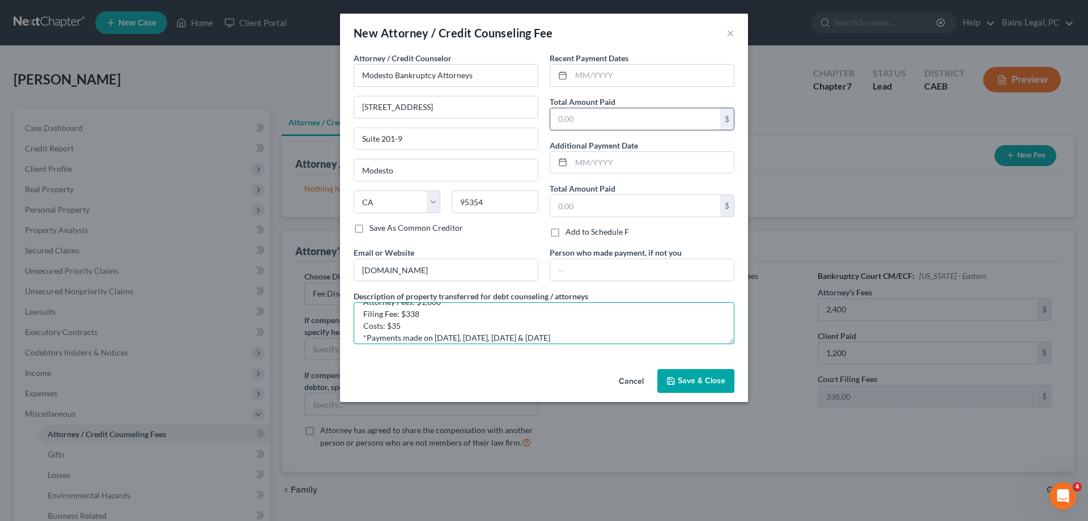
type textarea "Attorney Fees: $1,600 Filing Fee: $338 Costs: $35 *Payments made on 05/27/2025,…"
click at [588, 121] on input "text" at bounding box center [635, 119] width 170 height 22
type input "1,973"
click at [711, 382] on span "Save & Close" at bounding box center [702, 381] width 48 height 10
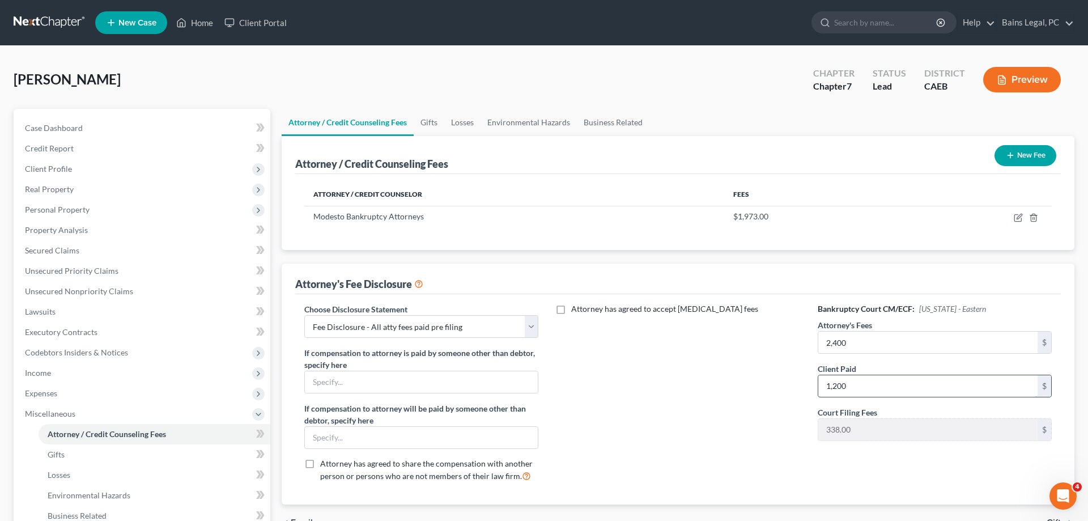
click at [869, 381] on input "1,200" at bounding box center [927, 386] width 219 height 22
type input "1,600"
click at [1027, 165] on button "New Fee" at bounding box center [1026, 155] width 62 height 21
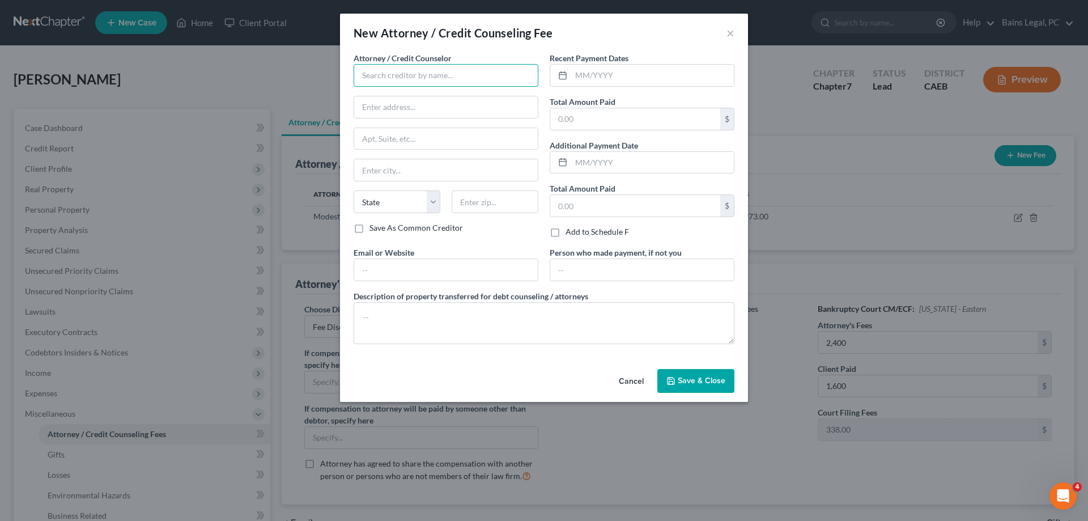
click at [470, 70] on input "text" at bounding box center [446, 75] width 185 height 23
click at [503, 74] on input "text" at bounding box center [446, 75] width 185 height 23
click at [430, 111] on div "001 Debtorcc, Inc" at bounding box center [422, 112] width 118 height 11
type input "001 Debtorcc, Inc"
type input "[STREET_ADDRESS]"
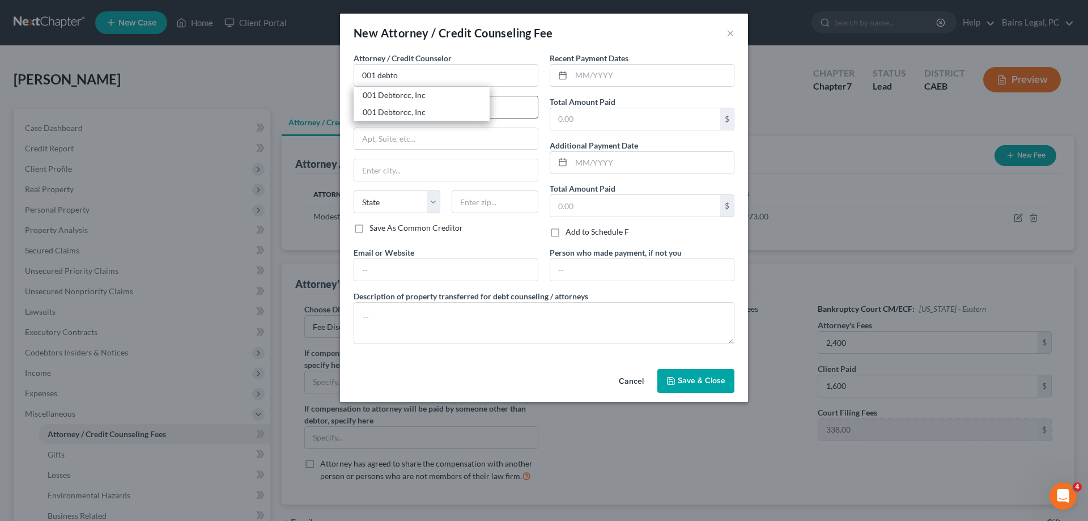
type input "[GEOGRAPHIC_DATA]"
select select "33"
type input "07306"
click at [404, 270] on input "text" at bounding box center [446, 270] width 184 height 22
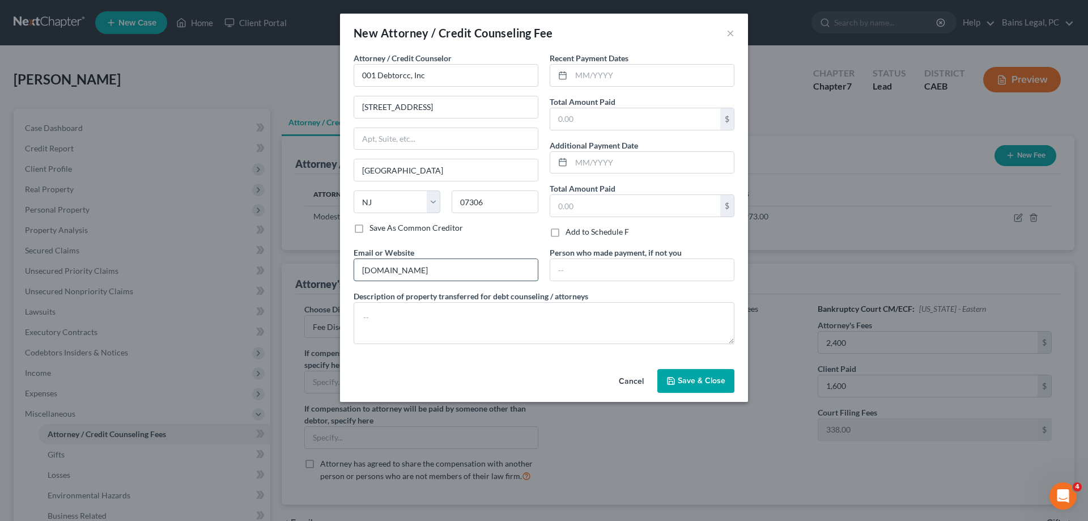
type input "[DOMAIN_NAME]"
type textarea "Credit Counseling"
click at [673, 78] on input "text" at bounding box center [652, 76] width 163 height 22
type input "05/22/2025"
type input "19.95"
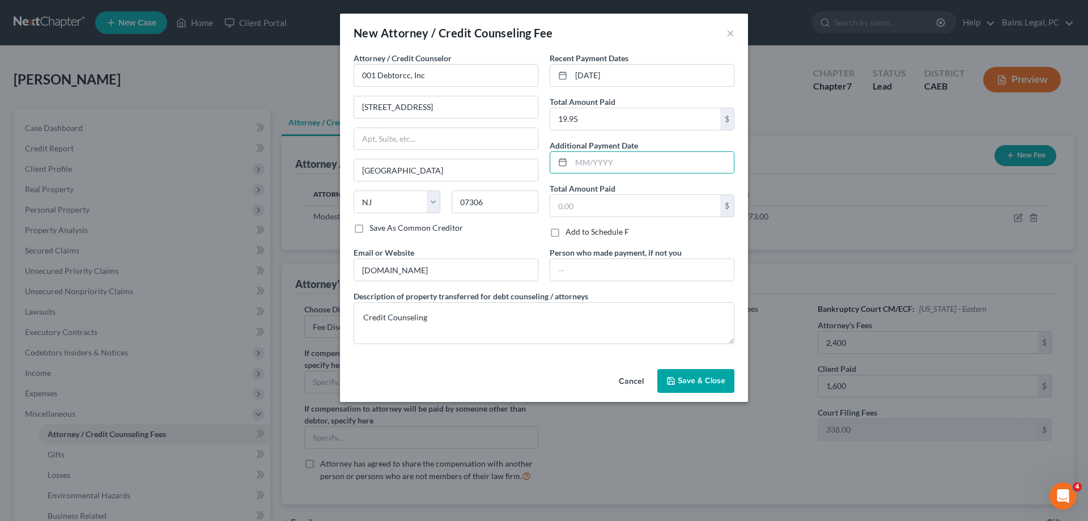
click at [718, 377] on span "Save & Close" at bounding box center [702, 381] width 48 height 10
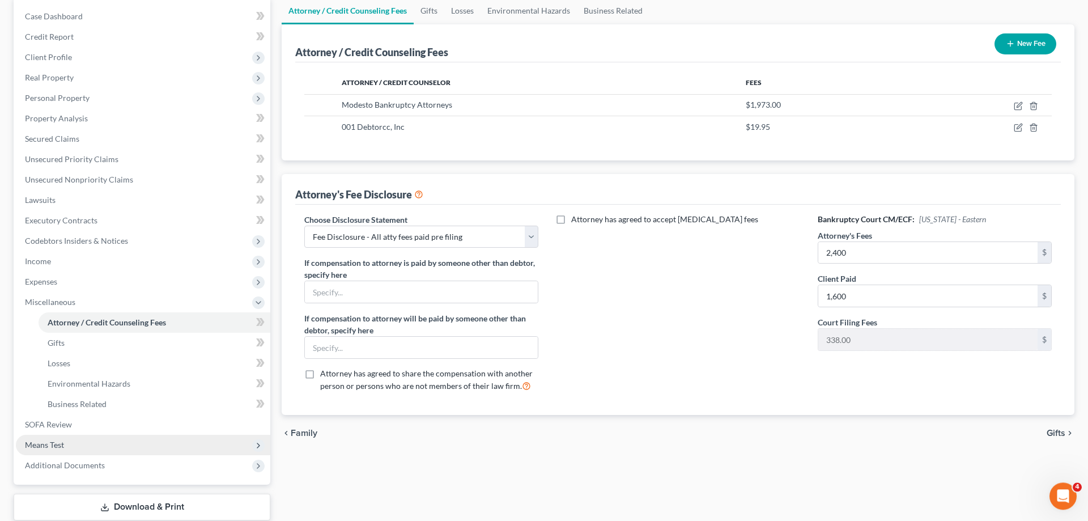
scroll to position [173, 0]
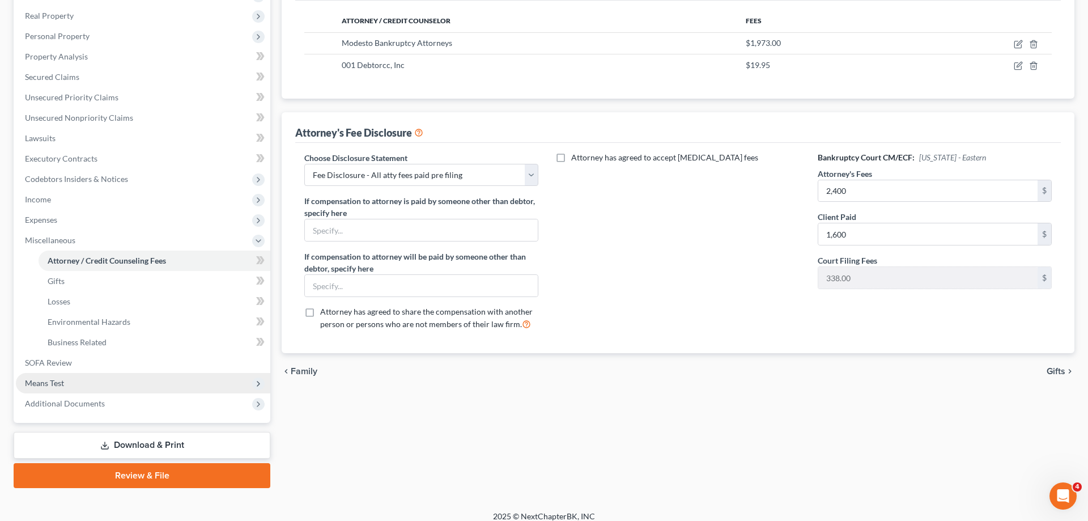
click at [117, 387] on span "Means Test" at bounding box center [143, 383] width 254 height 20
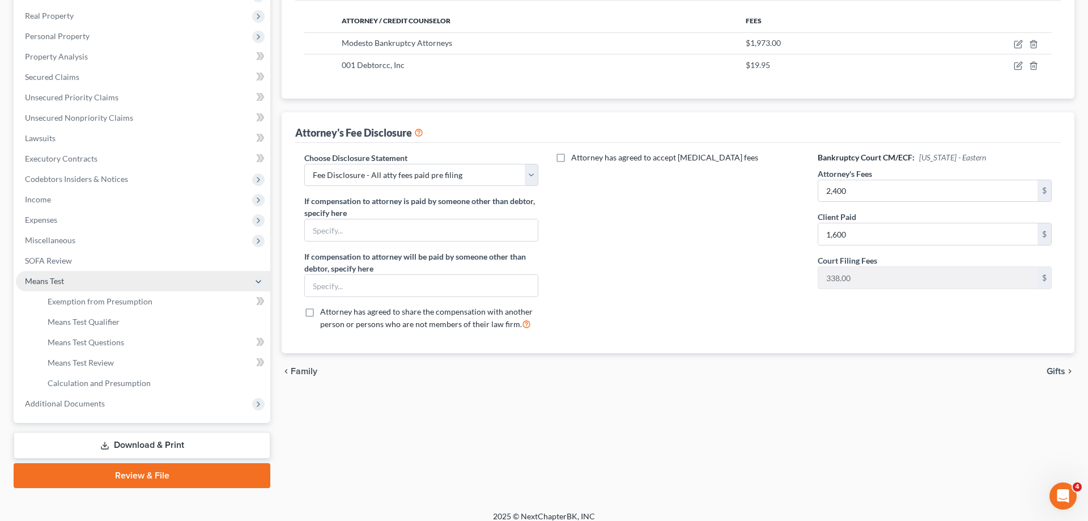
click at [162, 290] on span "Means Test" at bounding box center [143, 281] width 254 height 20
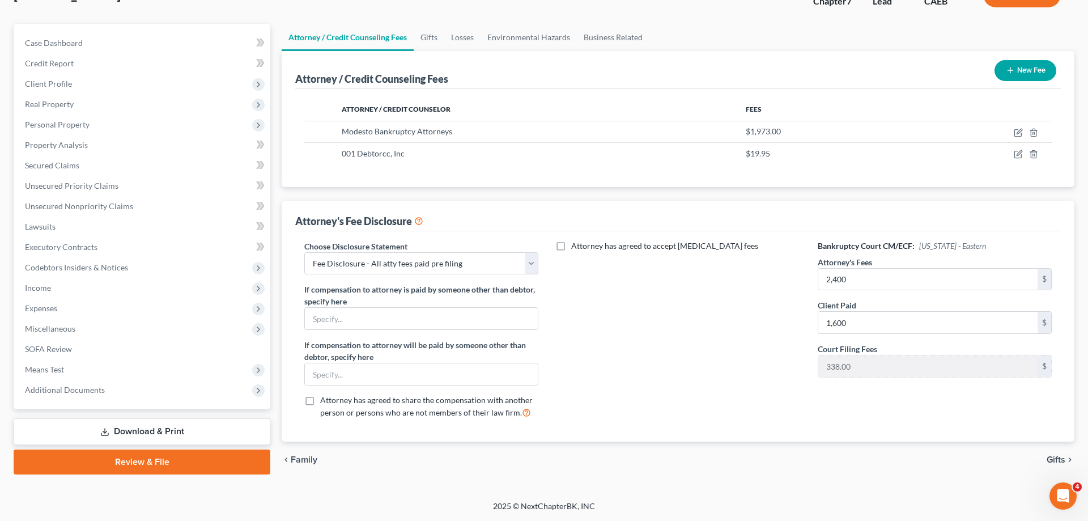
scroll to position [84, 0]
click at [69, 285] on span "Income" at bounding box center [143, 288] width 254 height 20
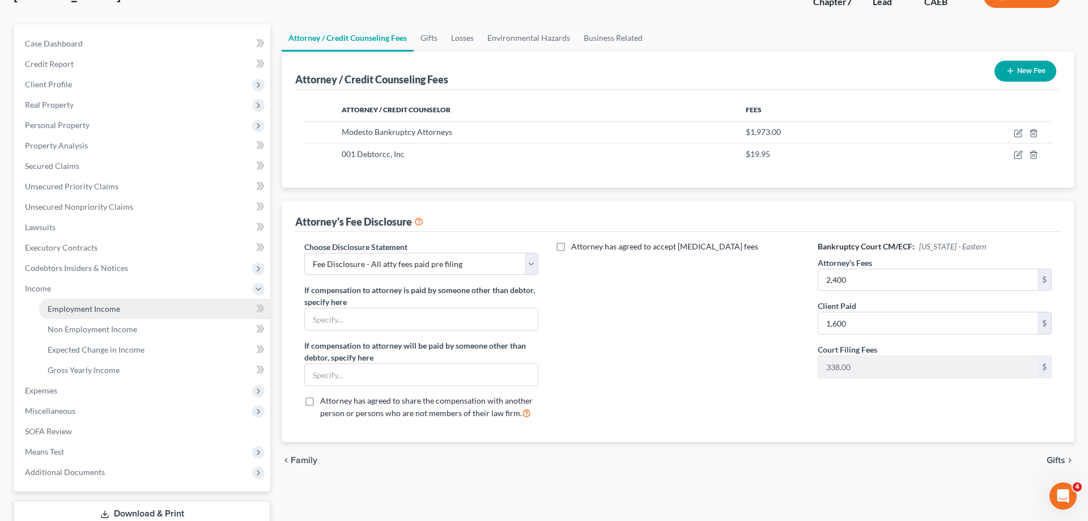
click at [86, 306] on span "Employment Income" at bounding box center [84, 309] width 73 height 10
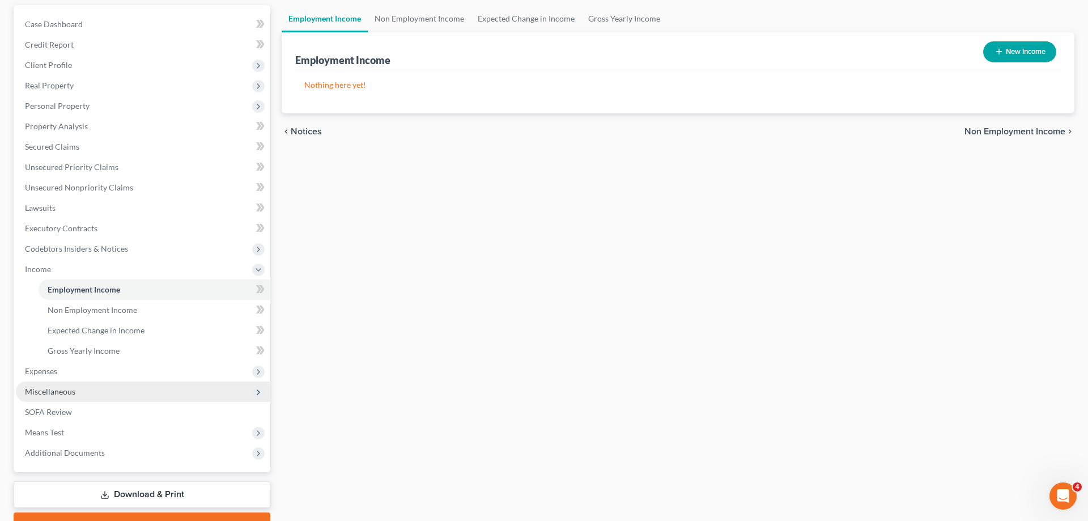
scroll to position [116, 0]
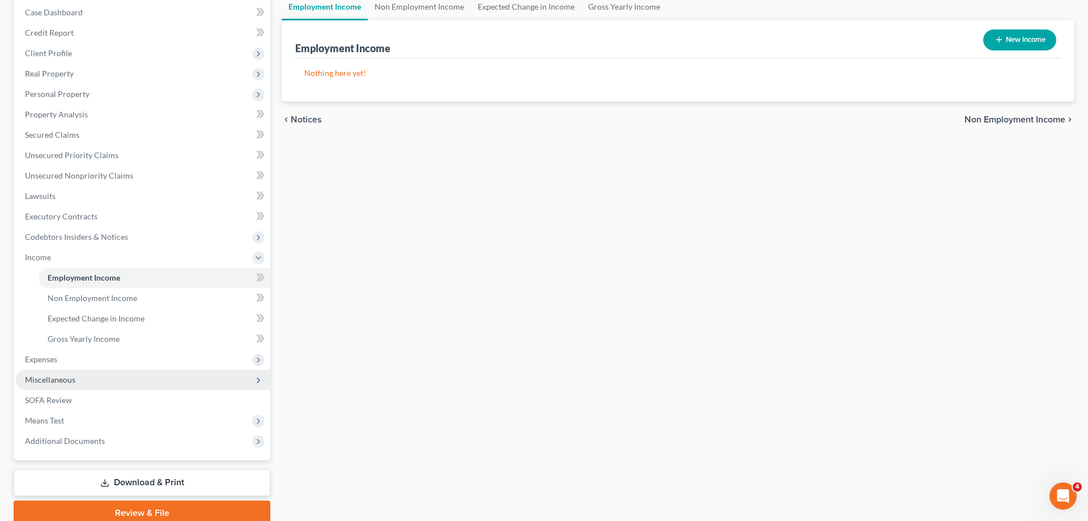
drag, startPoint x: 75, startPoint y: 375, endPoint x: 80, endPoint y: 380, distance: 7.6
click at [75, 376] on span "Miscellaneous" at bounding box center [143, 380] width 254 height 20
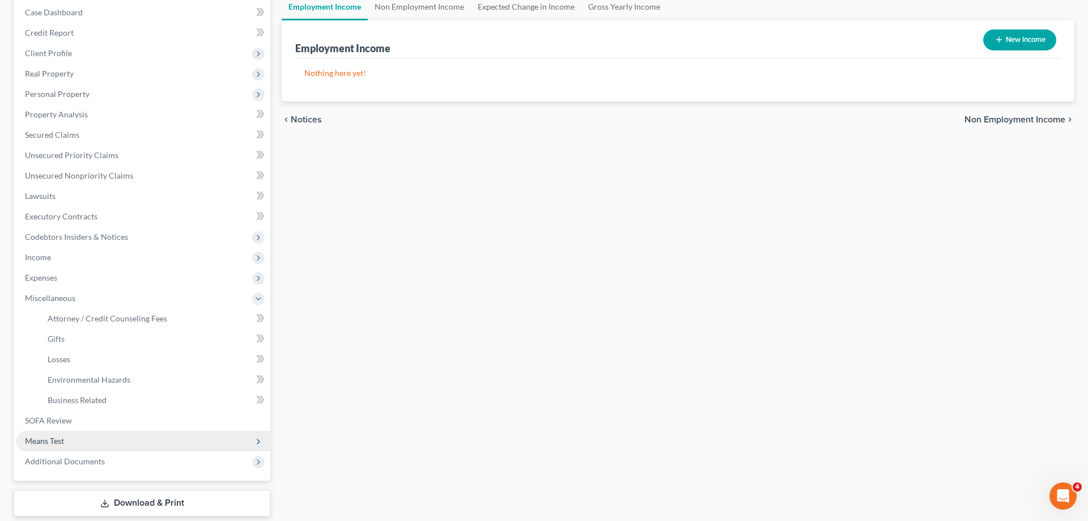
drag, startPoint x: 49, startPoint y: 439, endPoint x: 56, endPoint y: 439, distance: 6.3
click at [49, 439] on span "Means Test" at bounding box center [44, 441] width 39 height 10
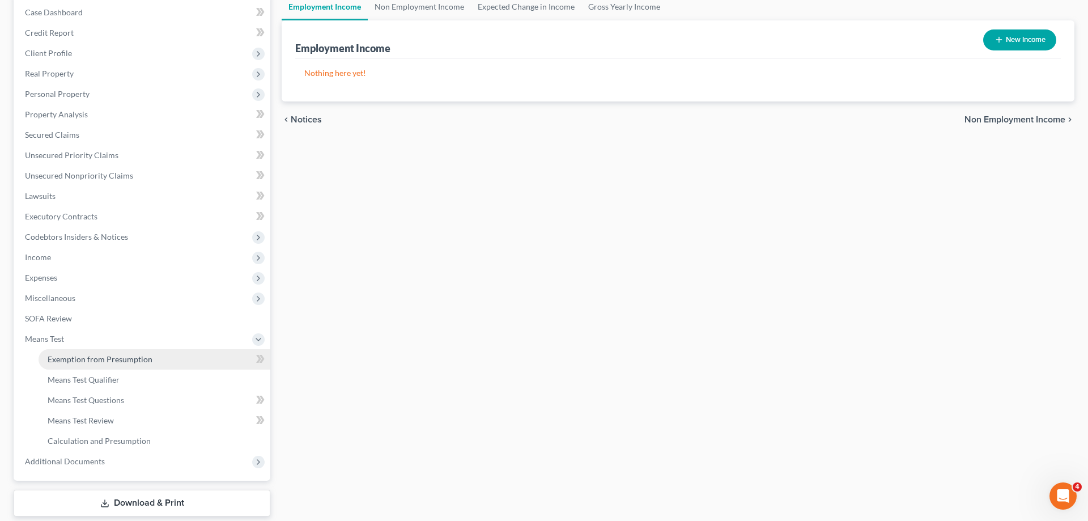
drag, startPoint x: 92, startPoint y: 359, endPoint x: 146, endPoint y: 349, distance: 54.8
click at [94, 358] on span "Exemption from Presumption" at bounding box center [100, 359] width 105 height 10
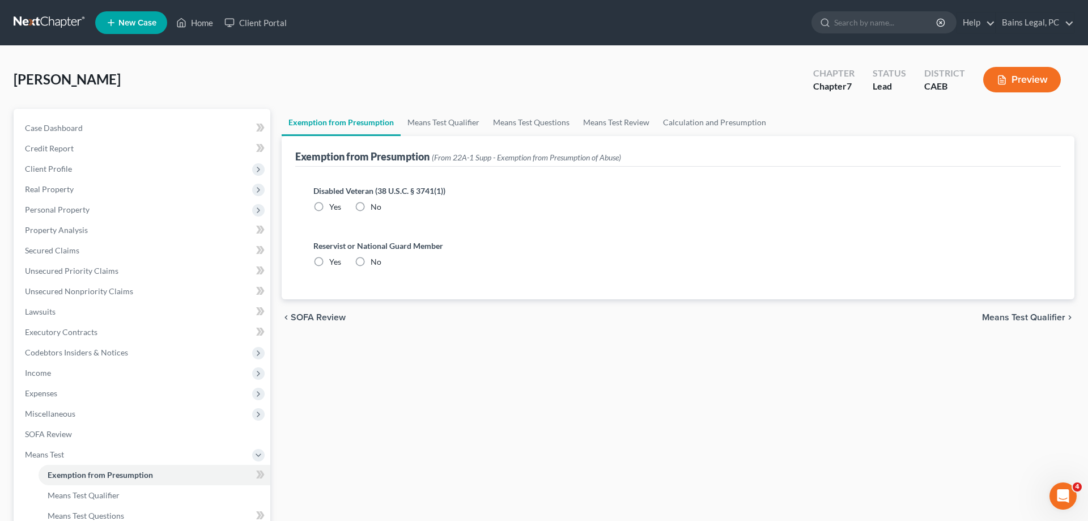
click at [371, 203] on label "No" at bounding box center [376, 206] width 11 height 11
click at [375, 203] on input "No" at bounding box center [378, 204] width 7 height 7
radio input "true"
click at [371, 265] on label "No" at bounding box center [376, 261] width 11 height 11
click at [375, 264] on input "No" at bounding box center [378, 259] width 7 height 7
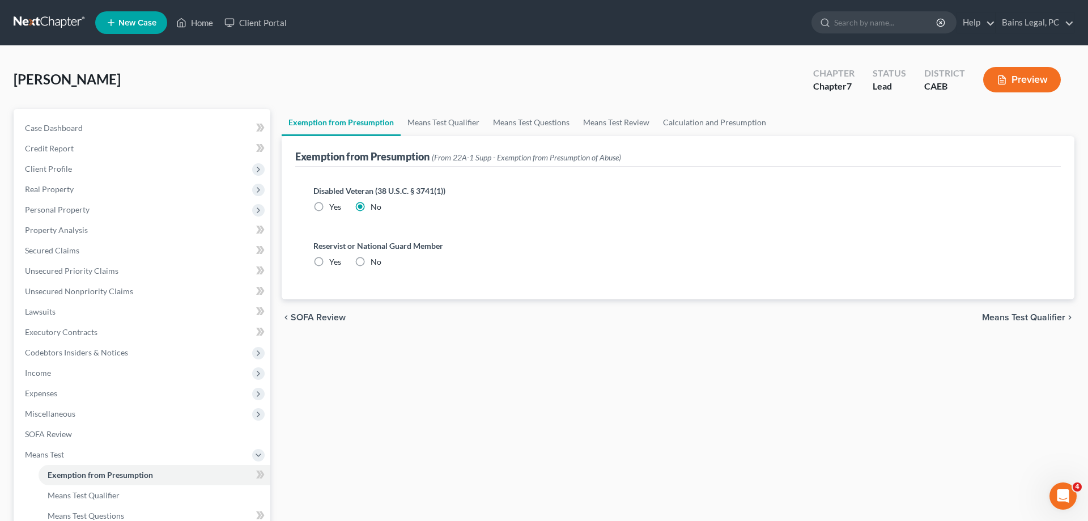
radio input "true"
click at [448, 117] on link "Means Test Qualifier" at bounding box center [444, 122] width 86 height 27
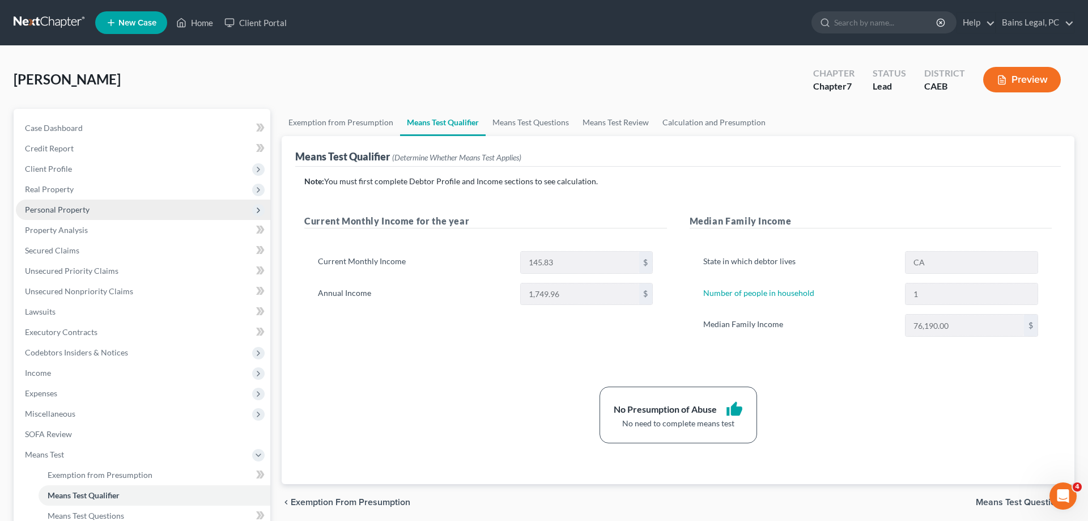
click at [43, 207] on span "Personal Property" at bounding box center [57, 210] width 65 height 10
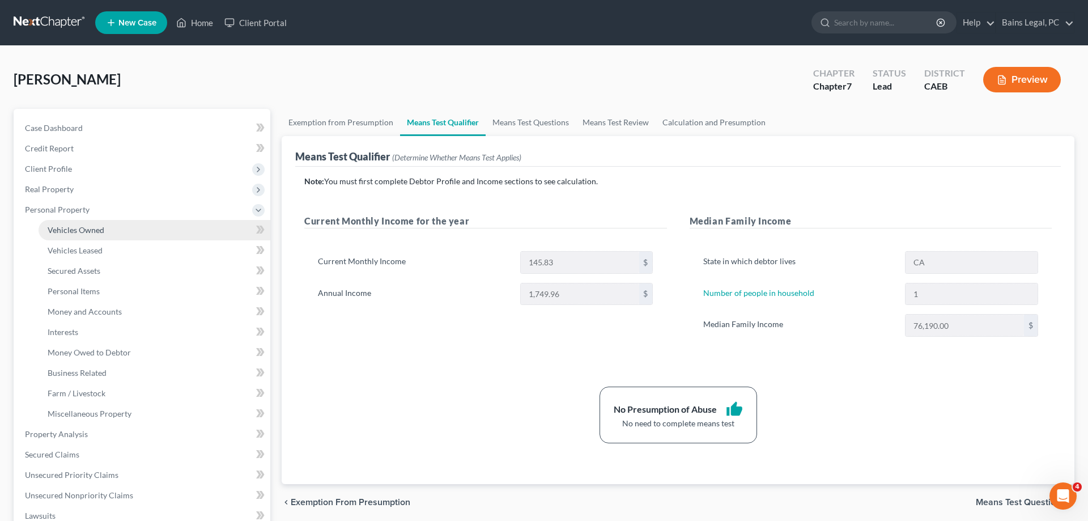
click at [95, 228] on span "Vehicles Owned" at bounding box center [76, 230] width 57 height 10
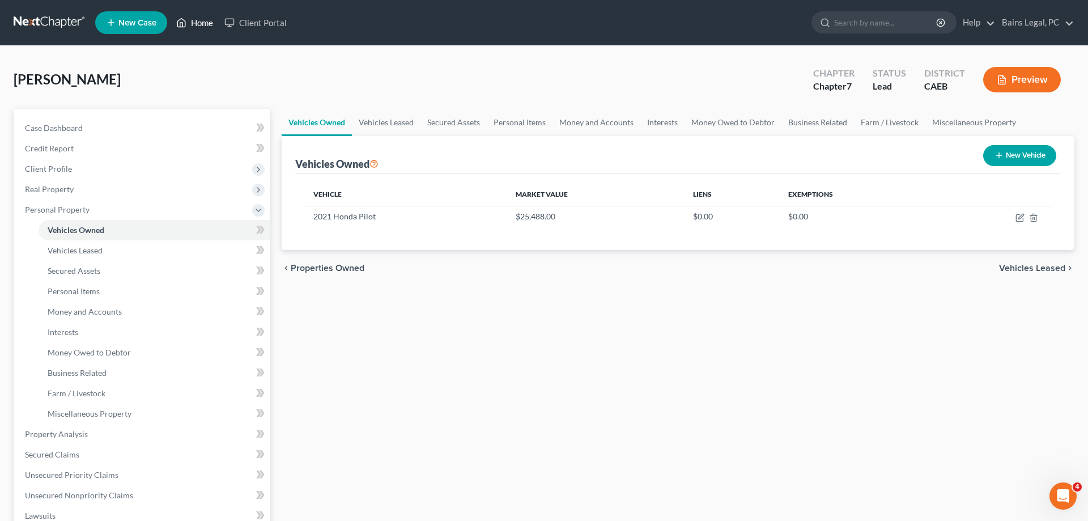
click at [210, 23] on link "Home" at bounding box center [195, 22] width 48 height 20
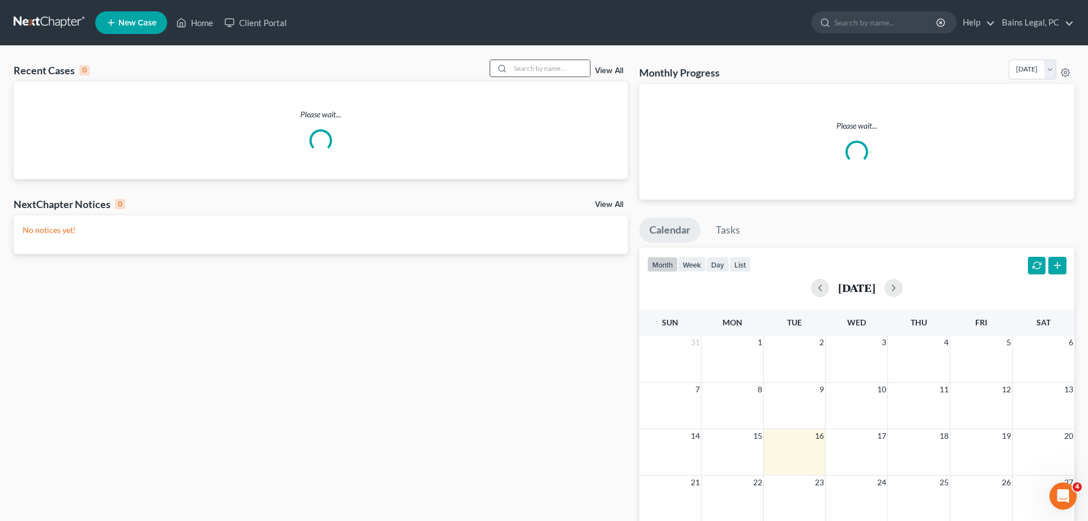
click at [498, 71] on icon at bounding box center [502, 68] width 9 height 9
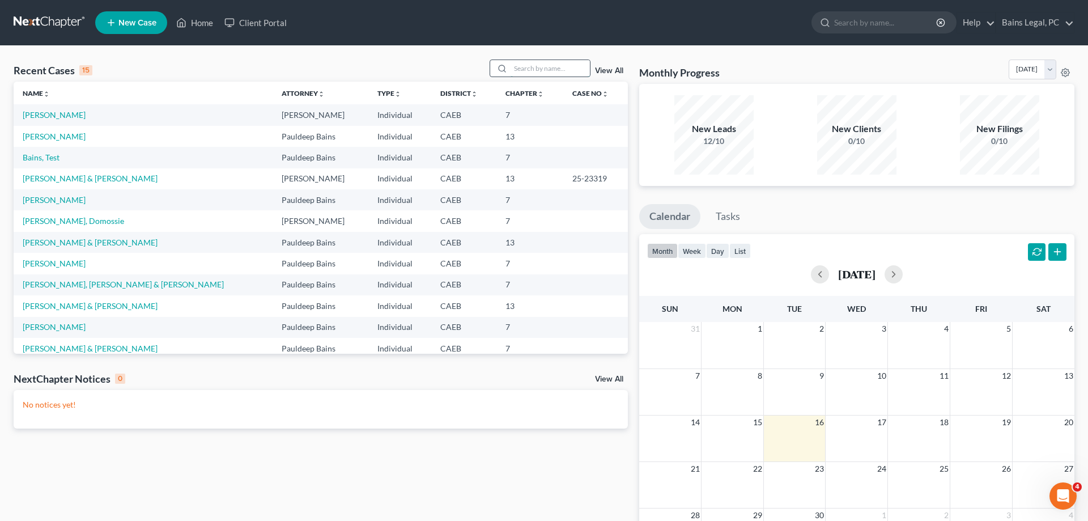
click at [526, 63] on input "search" at bounding box center [550, 68] width 79 height 16
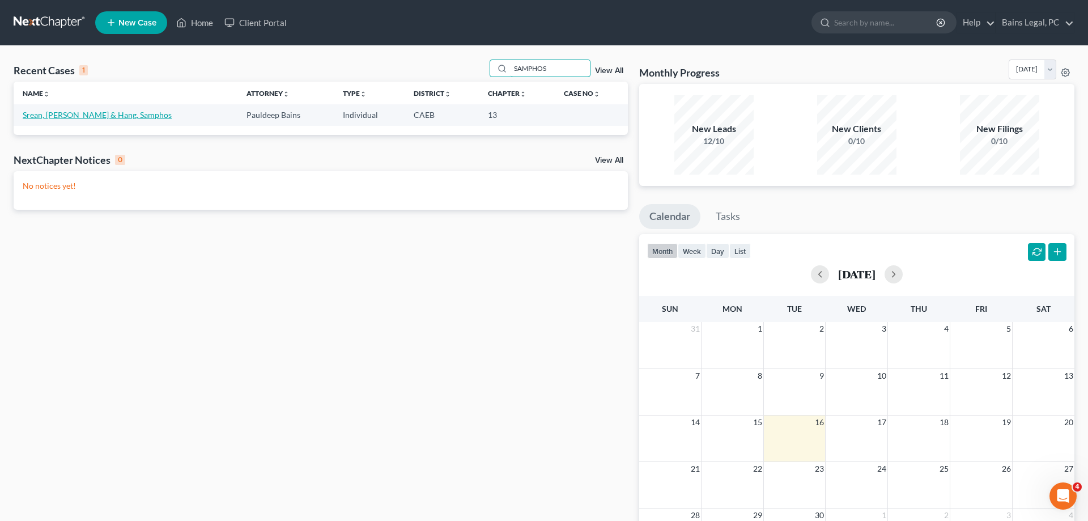
type input "SAMPHOS"
click at [84, 118] on link "Srean, Smoeun & Hang, Samphos" at bounding box center [97, 115] width 149 height 10
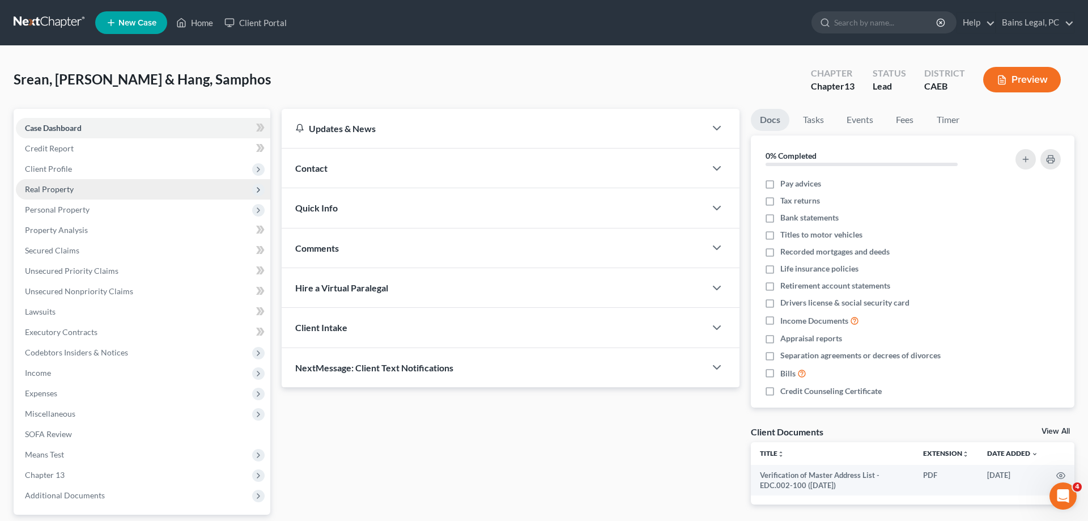
click at [83, 182] on span "Real Property" at bounding box center [143, 189] width 254 height 20
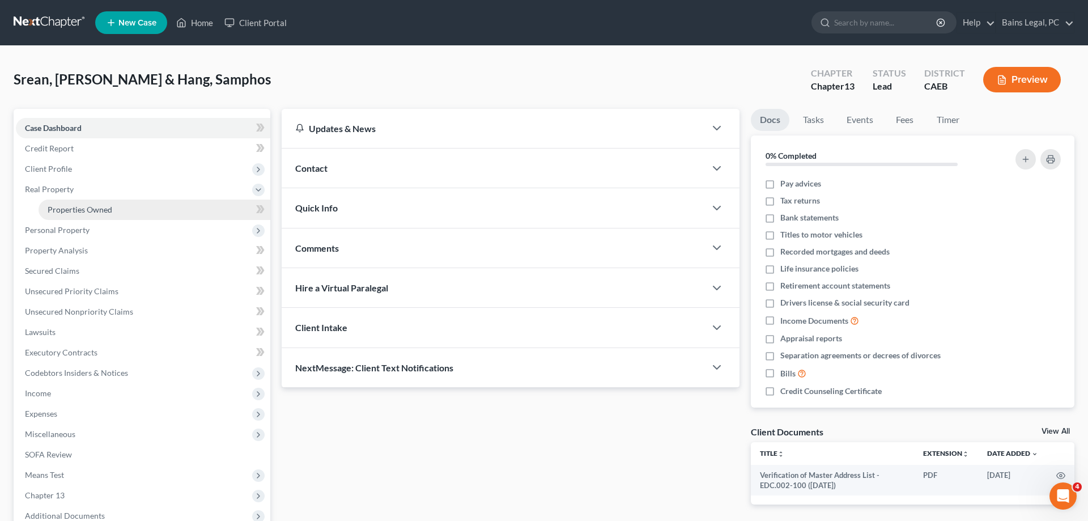
click at [83, 215] on link "Properties Owned" at bounding box center [155, 209] width 232 height 20
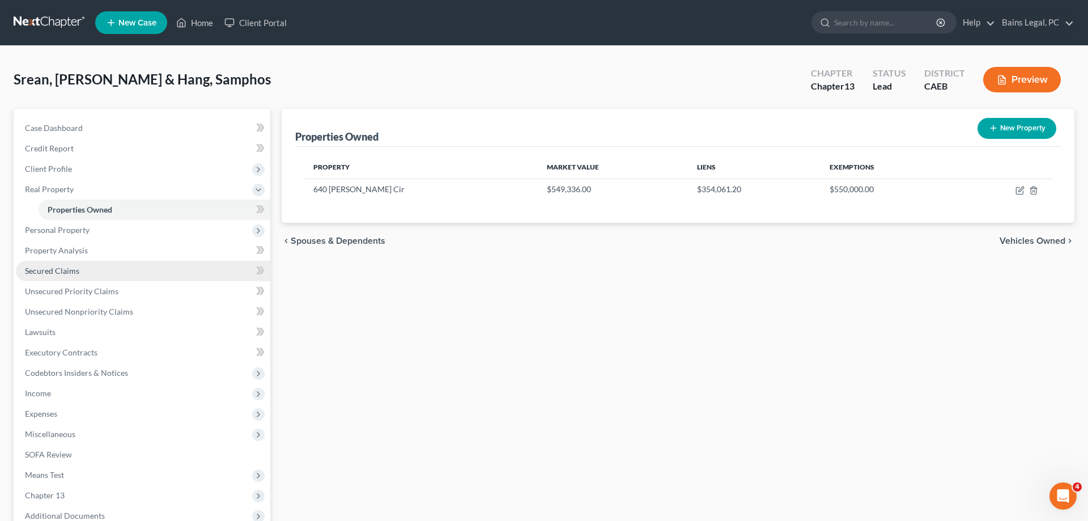
click at [88, 277] on link "Secured Claims" at bounding box center [143, 271] width 254 height 20
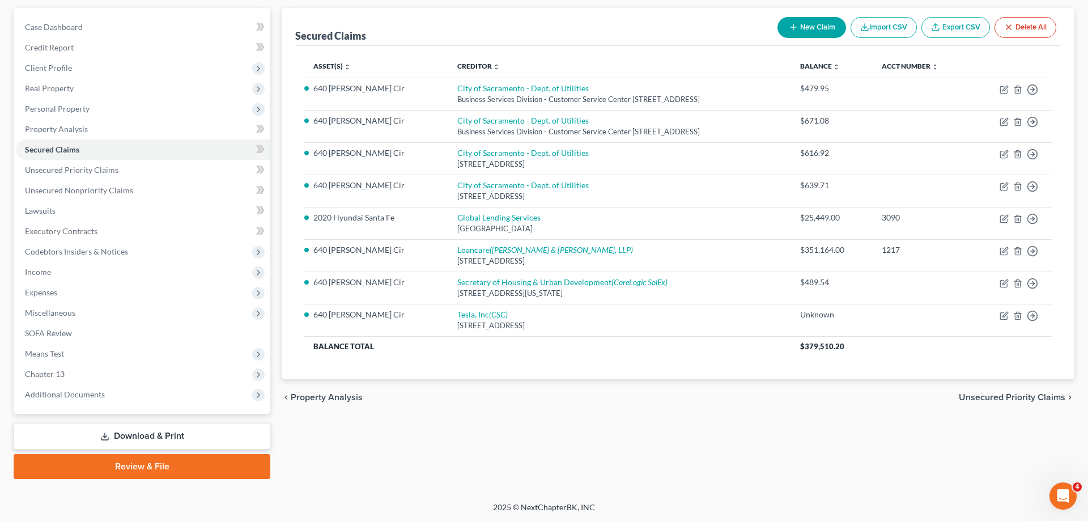
click at [124, 433] on link "Download & Print" at bounding box center [142, 436] width 257 height 27
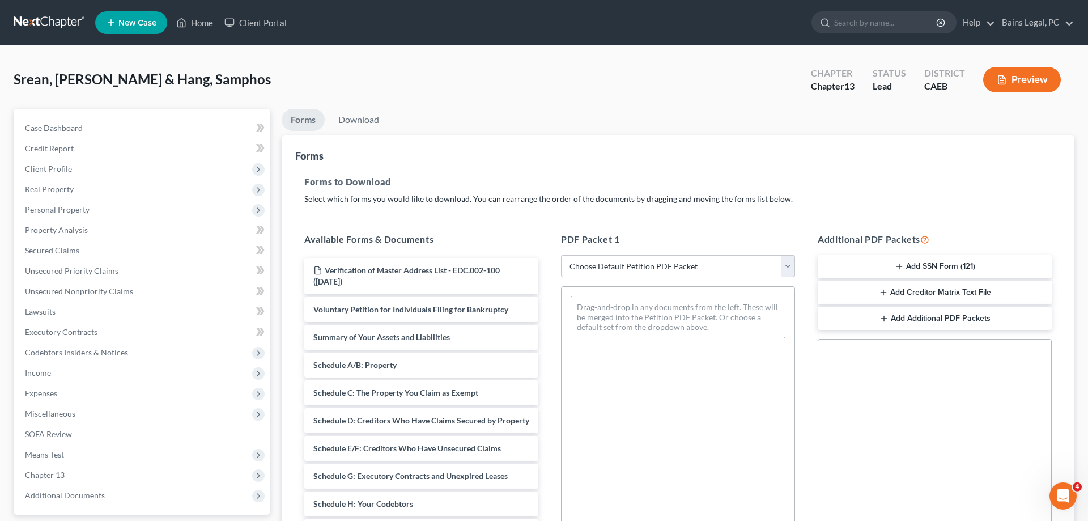
click at [561, 255] on select "Choose Default Petition PDF Packet Complete Bankruptcy Petition (all forms and …" at bounding box center [678, 266] width 234 height 23
drag, startPoint x: 667, startPoint y: 270, endPoint x: 521, endPoint y: 407, distance: 200.5
click at [634, 443] on div "Drag-and-drop in any documents from the left. These will be merged into the Pet…" at bounding box center [678, 442] width 234 height 312
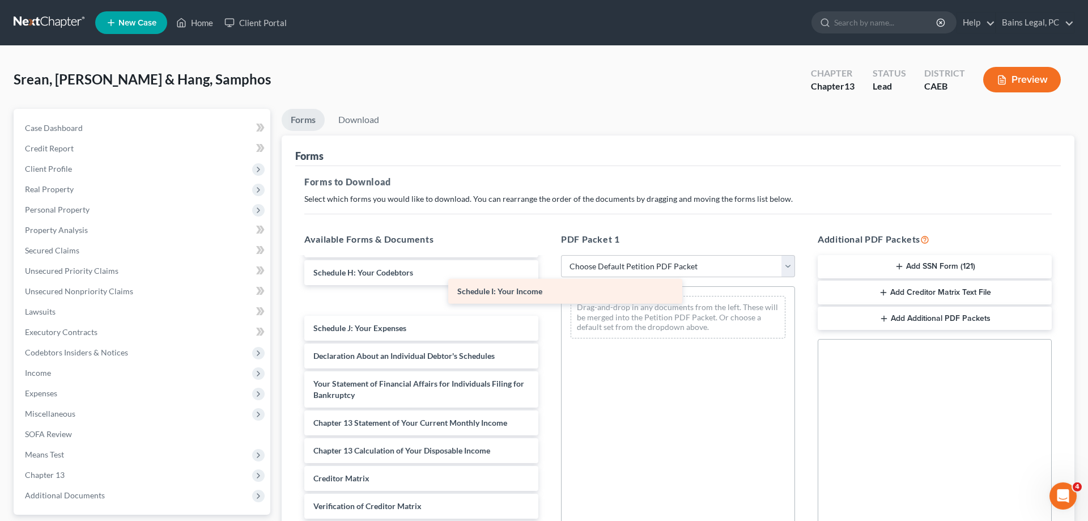
scroll to position [225, 0]
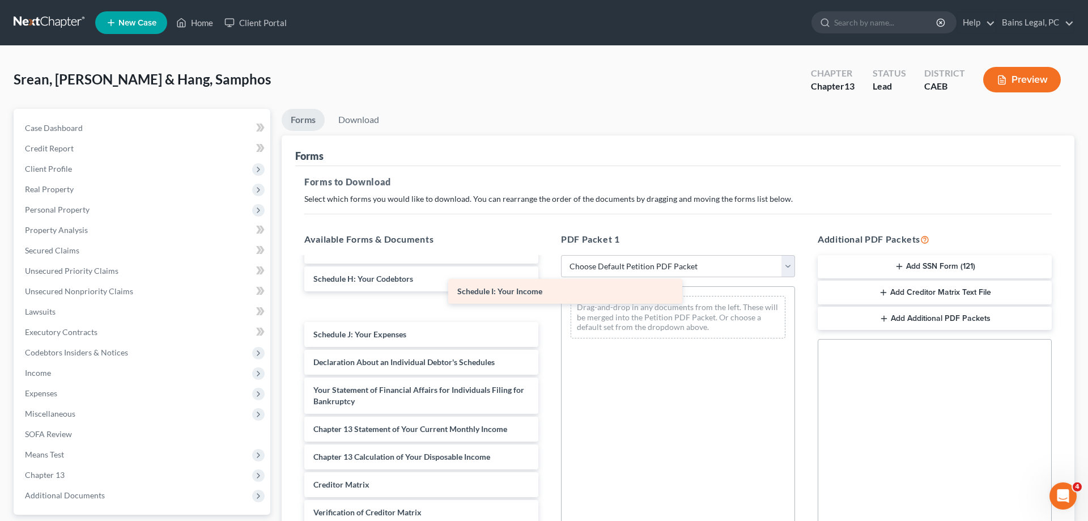
drag, startPoint x: 406, startPoint y: 295, endPoint x: 612, endPoint y: 292, distance: 206.3
click at [547, 291] on div "Schedule I: Your Income Verification of Master Address List - EDC.002-100 (09/0…" at bounding box center [421, 312] width 252 height 559
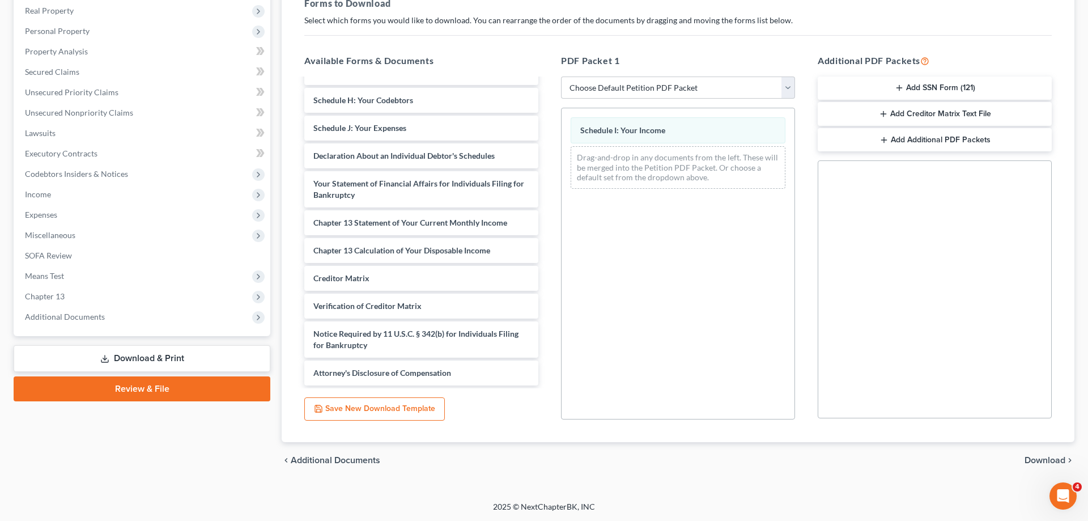
click at [1038, 460] on span "Download" at bounding box center [1045, 460] width 41 height 9
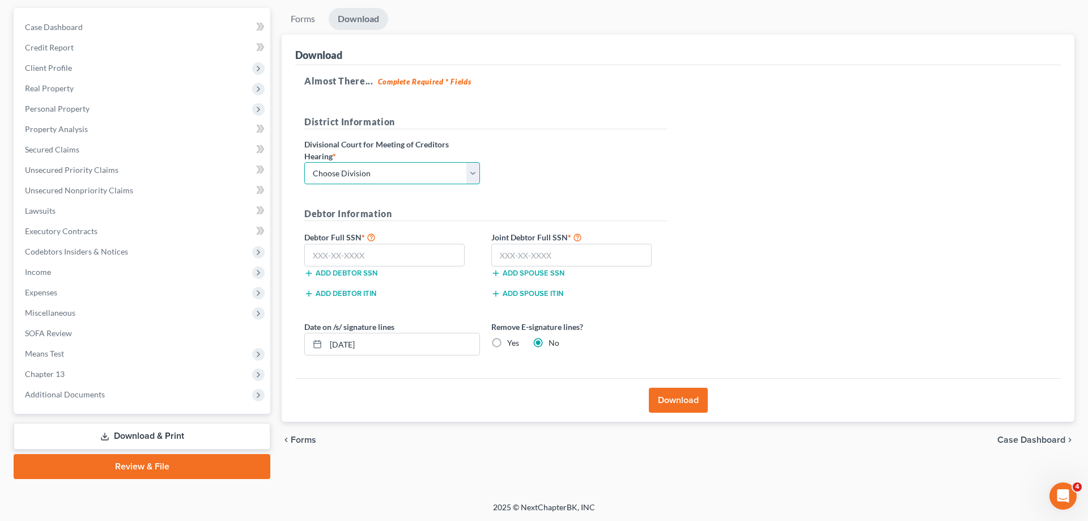
click at [304, 162] on select "Choose Division Fresno Modesto [GEOGRAPHIC_DATA]" at bounding box center [392, 173] width 176 height 23
select select "2"
click option "[GEOGRAPHIC_DATA]" at bounding box center [0, 0] width 0 height 0
click at [350, 253] on input "text" at bounding box center [384, 255] width 160 height 23
type input "111-11-111"
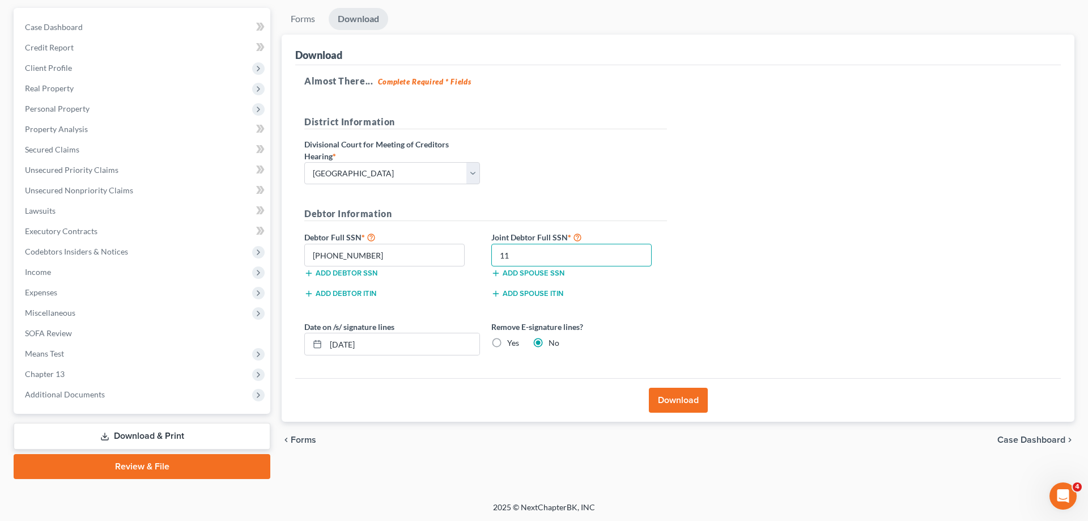
click at [533, 253] on input "11" at bounding box center [571, 255] width 160 height 23
type input "111-11-1111"
click at [694, 394] on button "Download" at bounding box center [678, 400] width 59 height 25
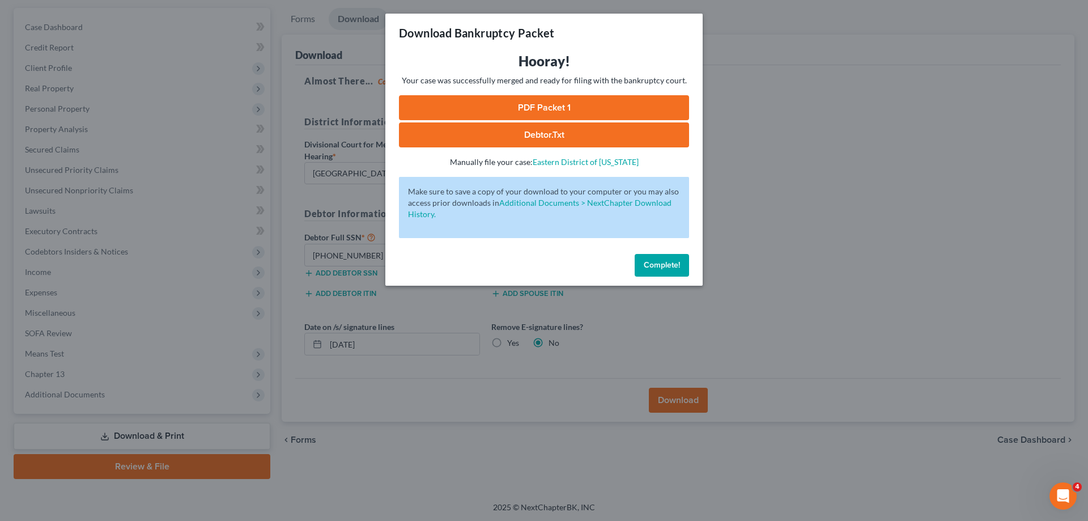
click at [506, 104] on link "PDF Packet 1" at bounding box center [544, 107] width 290 height 25
drag, startPoint x: 670, startPoint y: 275, endPoint x: 666, endPoint y: 269, distance: 7.4
click at [670, 269] on button "Complete!" at bounding box center [662, 265] width 54 height 23
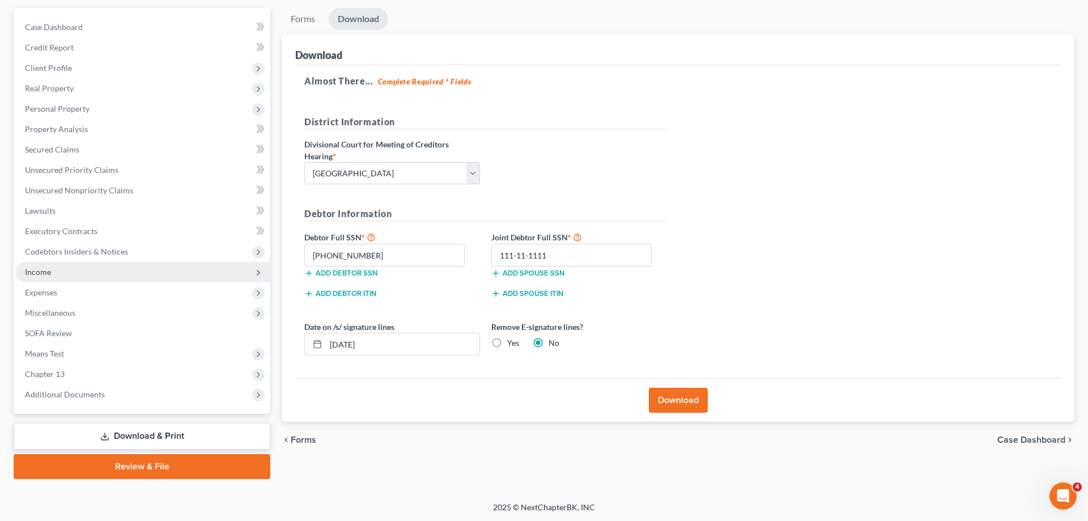
click at [88, 267] on span "Income" at bounding box center [143, 272] width 254 height 20
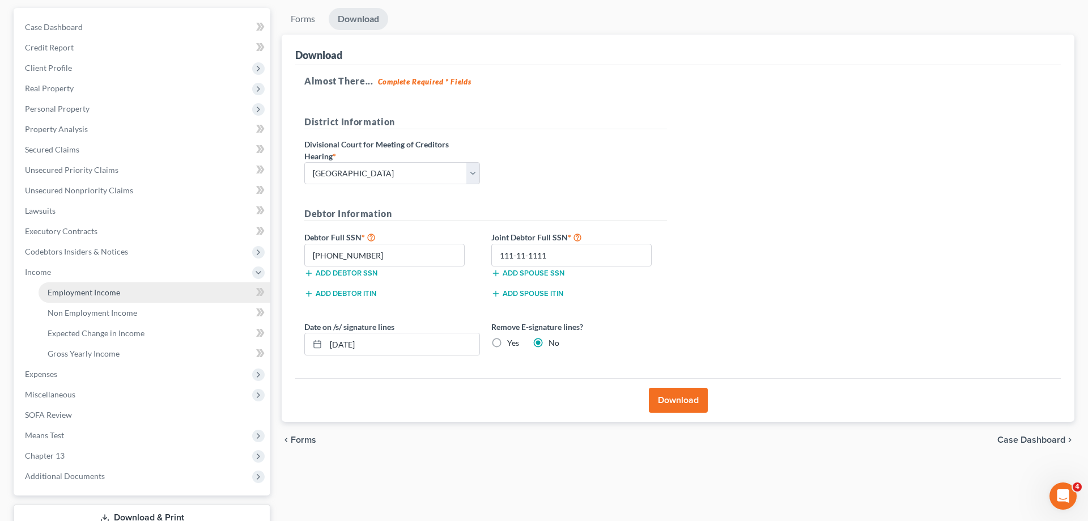
click at [123, 294] on link "Employment Income" at bounding box center [155, 292] width 232 height 20
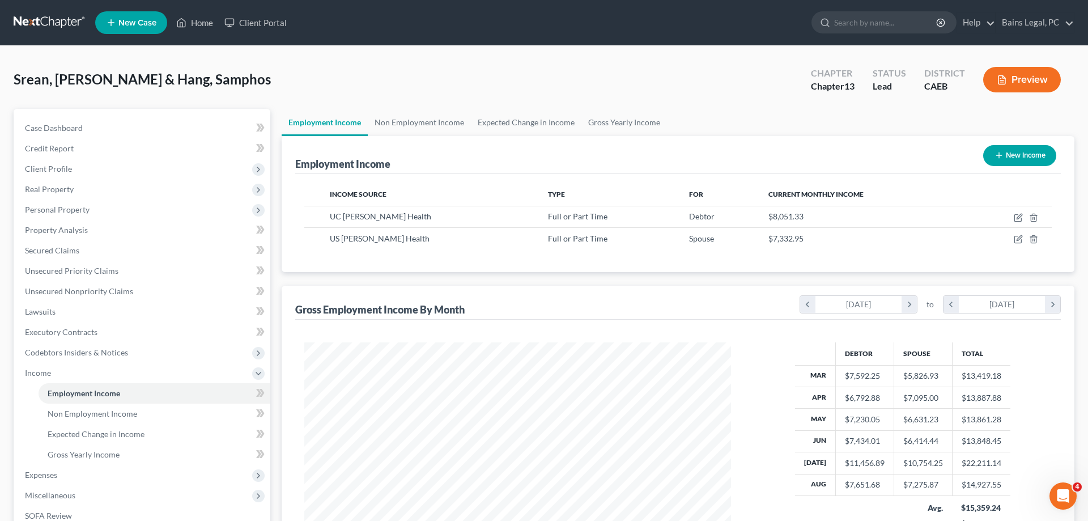
scroll to position [213, 449]
click at [1017, 219] on icon "button" at bounding box center [1018, 217] width 9 height 9
select select "0"
select select "4"
select select "0"
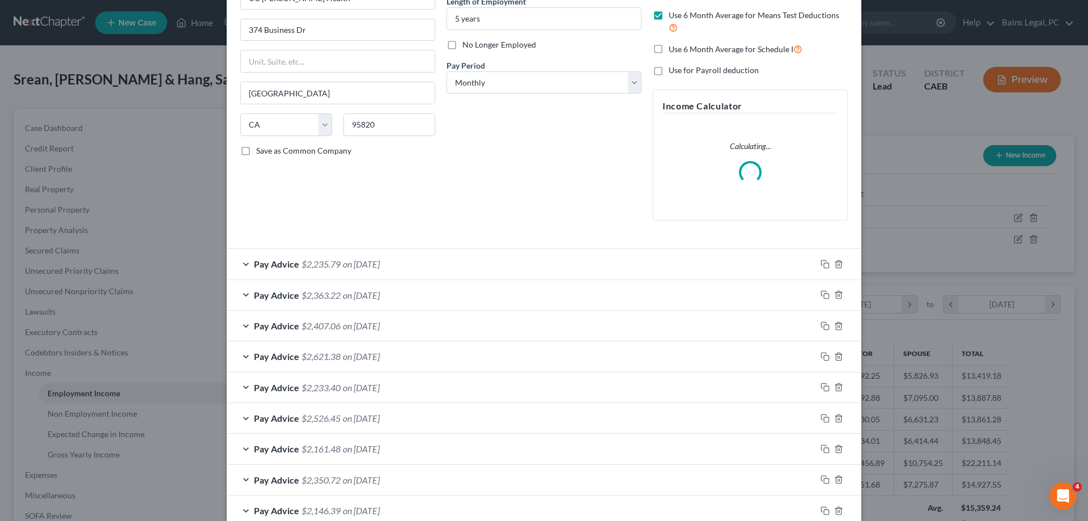
scroll to position [342, 0]
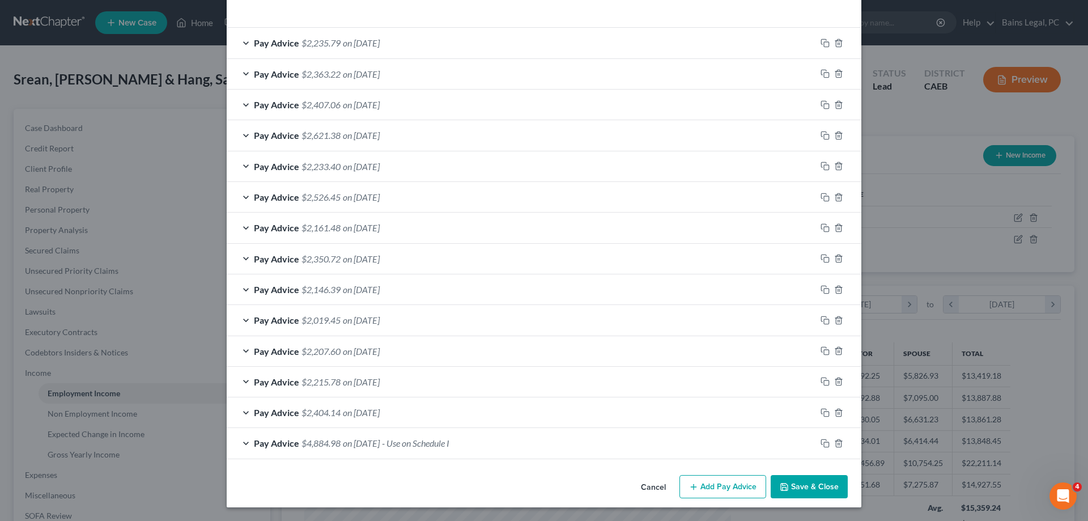
click at [557, 436] on div "Pay Advice $4,884.98 on 01/01/2020 - Use on Schedule I" at bounding box center [521, 443] width 589 height 30
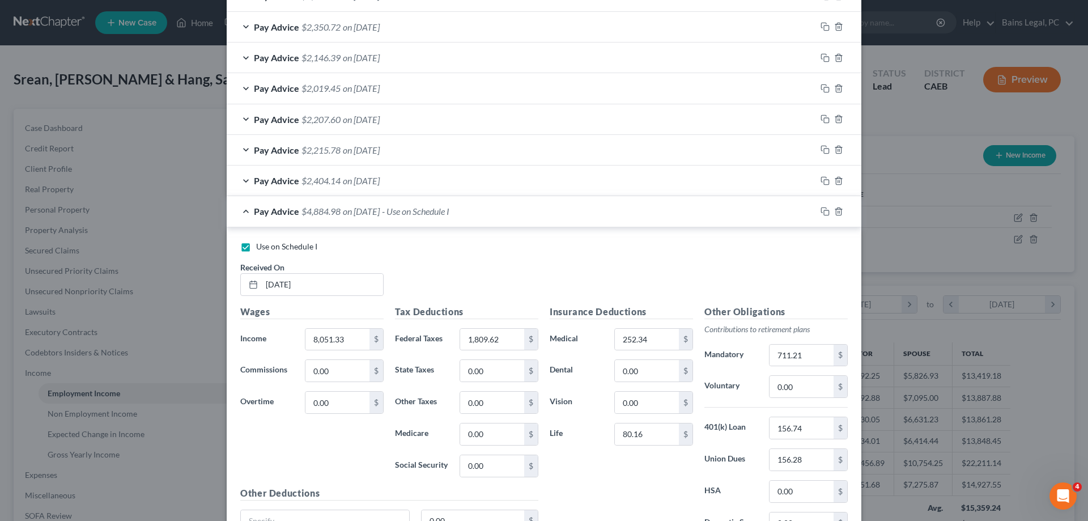
scroll to position [585, 0]
click at [447, 189] on div "Pay Advice $2,404.14 on 03/12/2025" at bounding box center [521, 180] width 589 height 30
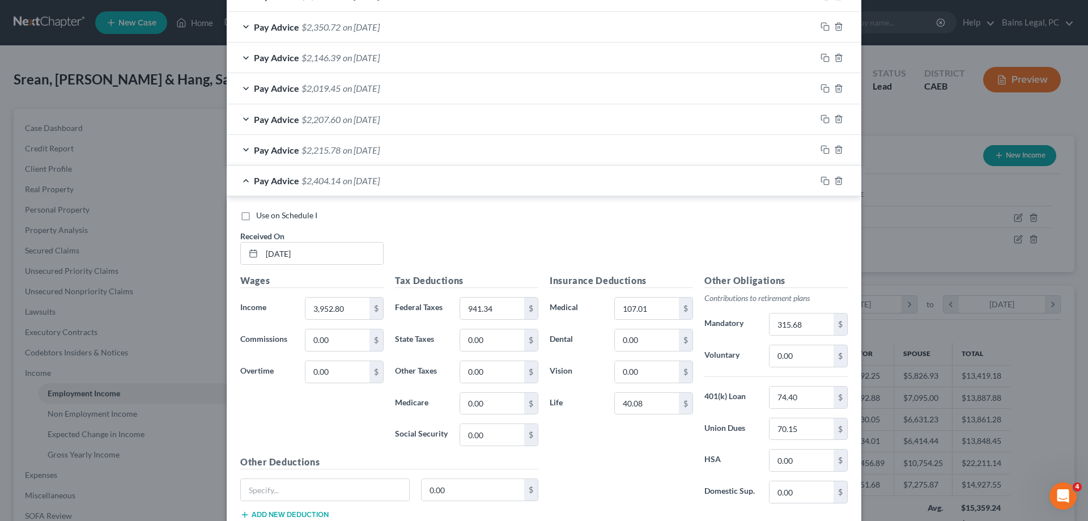
click at [461, 159] on div "Pay Advice $2,215.78 on 03/26/2025" at bounding box center [521, 150] width 589 height 30
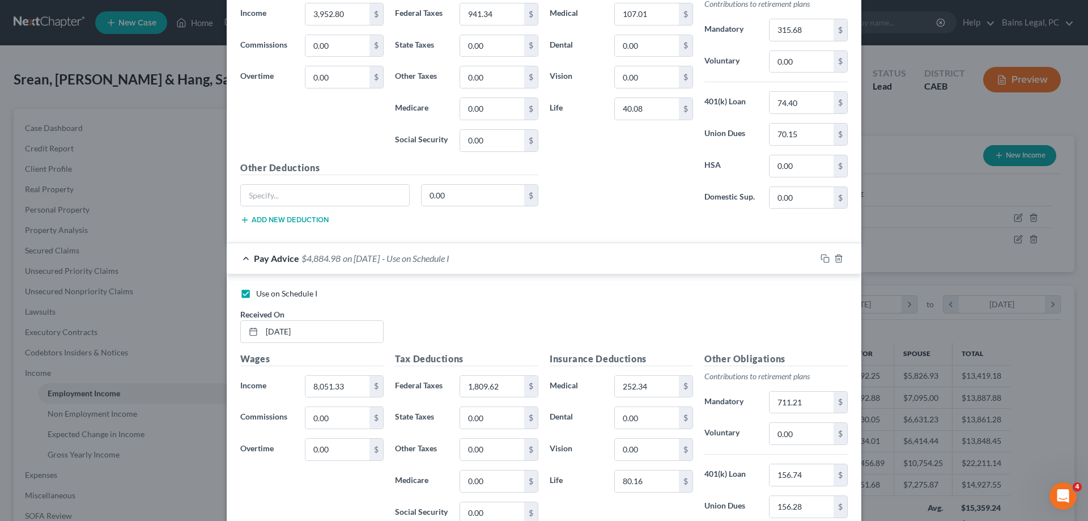
scroll to position [1377, 0]
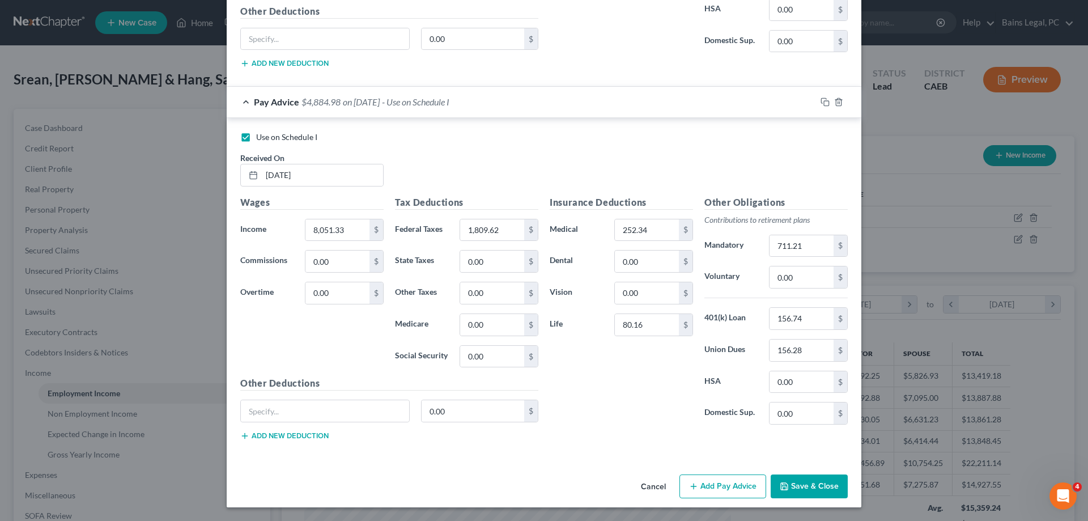
click at [819, 486] on button "Save & Close" at bounding box center [809, 486] width 77 height 24
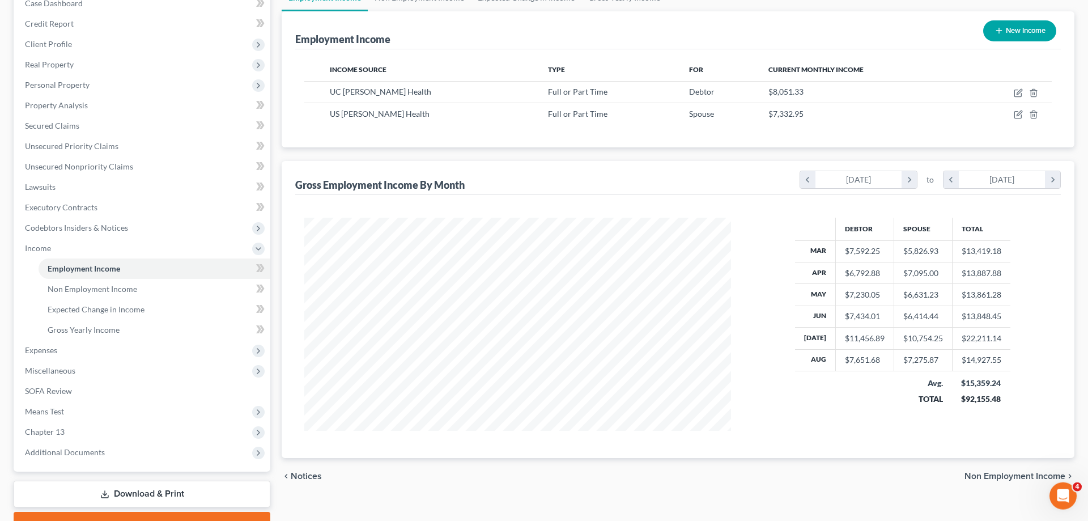
scroll to position [182, 0]
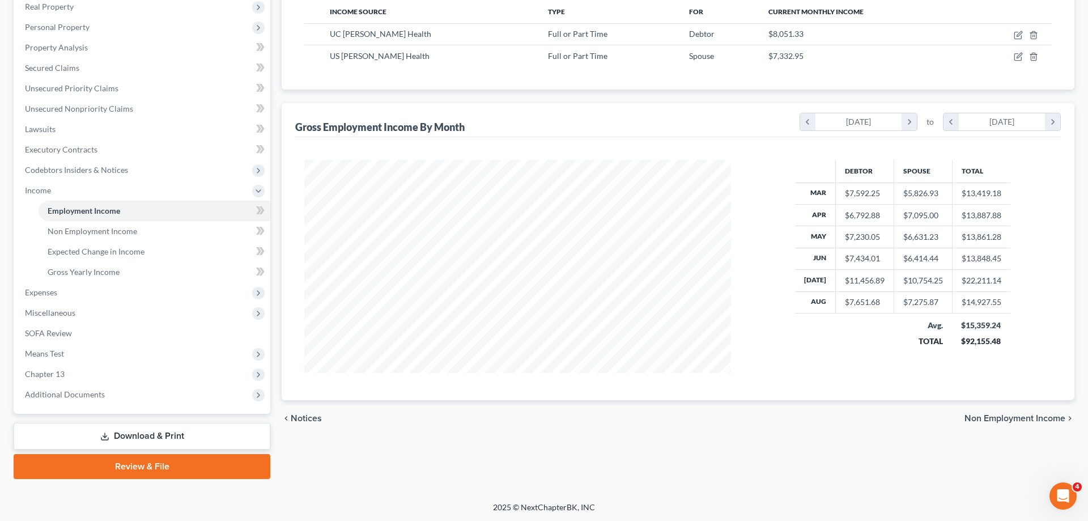
drag, startPoint x: 108, startPoint y: 397, endPoint x: 111, endPoint y: 414, distance: 16.8
click at [108, 397] on span "Additional Documents" at bounding box center [143, 394] width 254 height 20
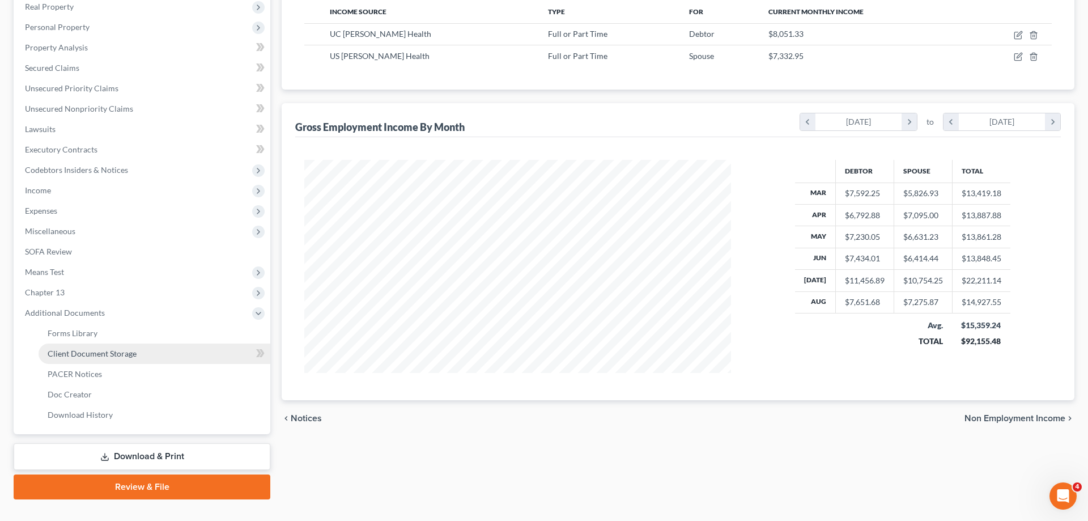
click at [118, 356] on span "Client Document Storage" at bounding box center [92, 354] width 89 height 10
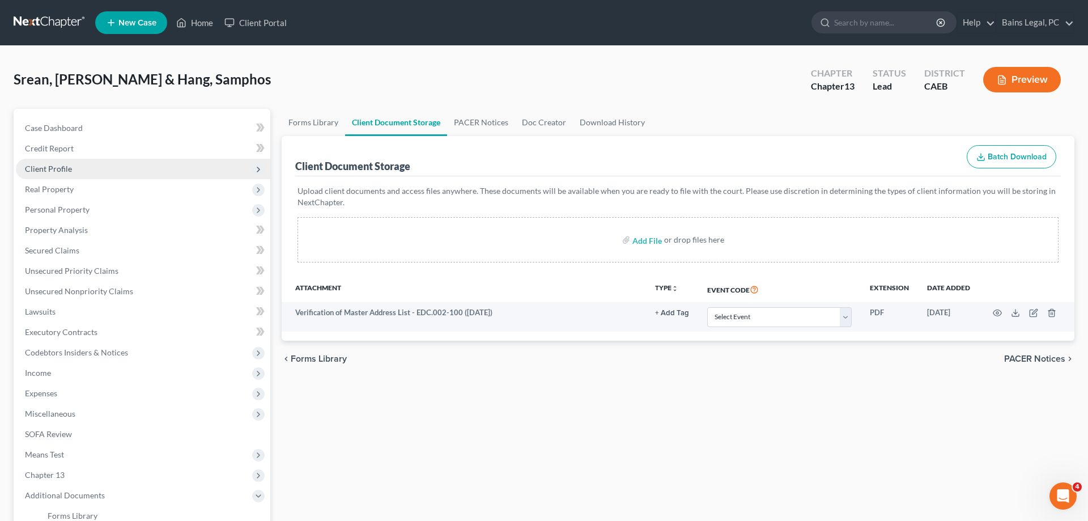
click at [67, 168] on span "Client Profile" at bounding box center [48, 169] width 47 height 10
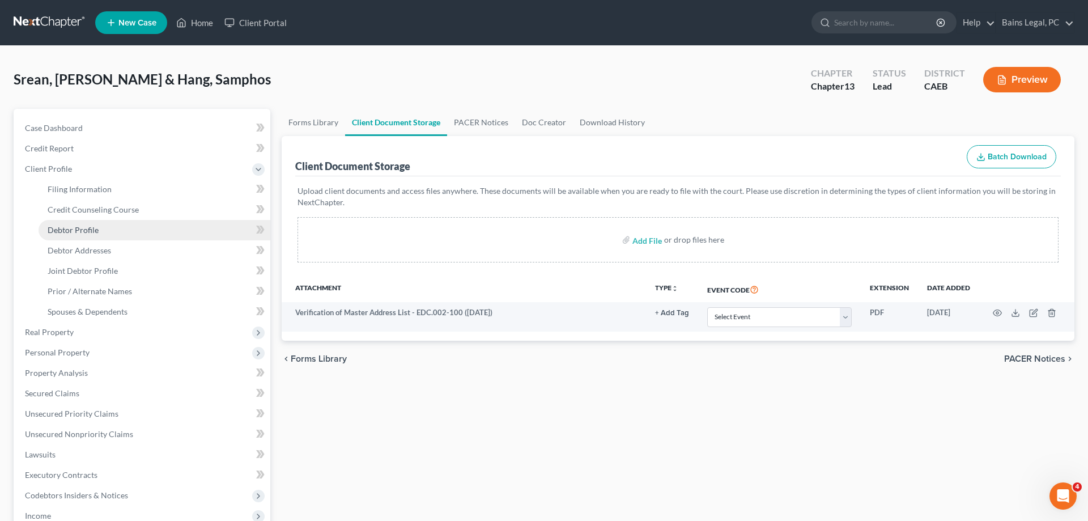
click at [82, 233] on span "Debtor Profile" at bounding box center [73, 230] width 51 height 10
select select "1"
select select "2"
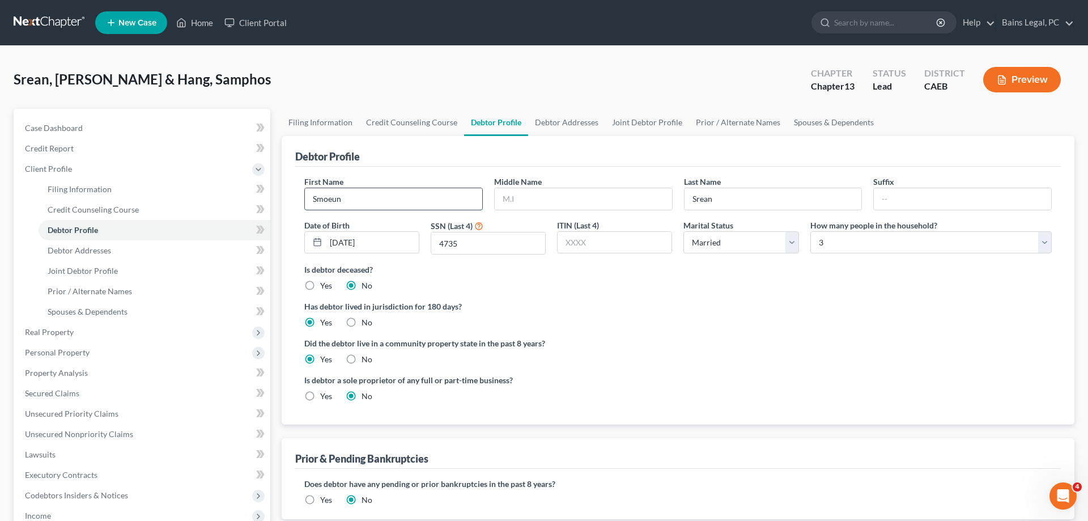
drag, startPoint x: 362, startPoint y: 193, endPoint x: 283, endPoint y: 202, distance: 79.2
click at [305, 202] on input "Smoeun" at bounding box center [393, 199] width 177 height 22
click at [634, 119] on link "Joint Debtor Profile" at bounding box center [647, 122] width 84 height 27
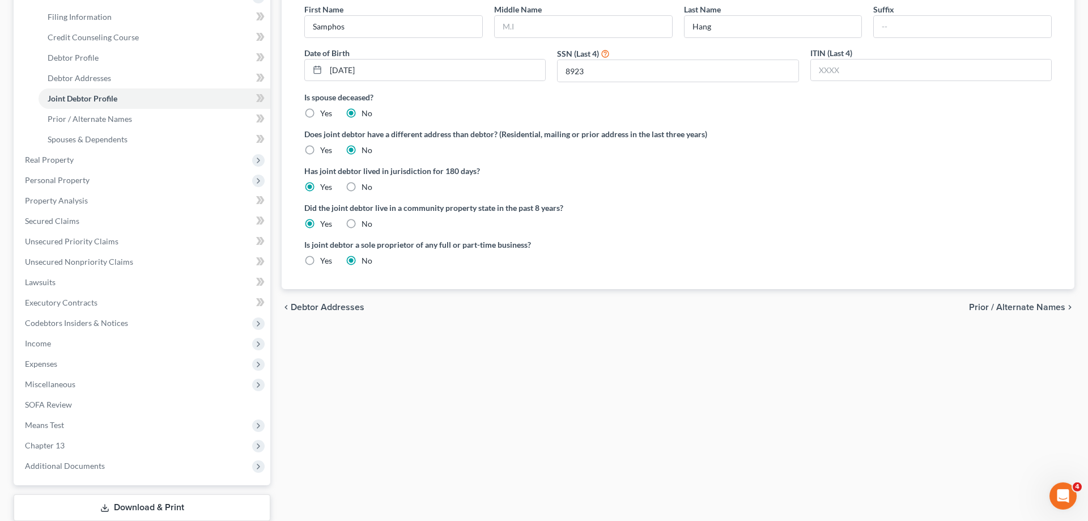
scroll to position [231, 0]
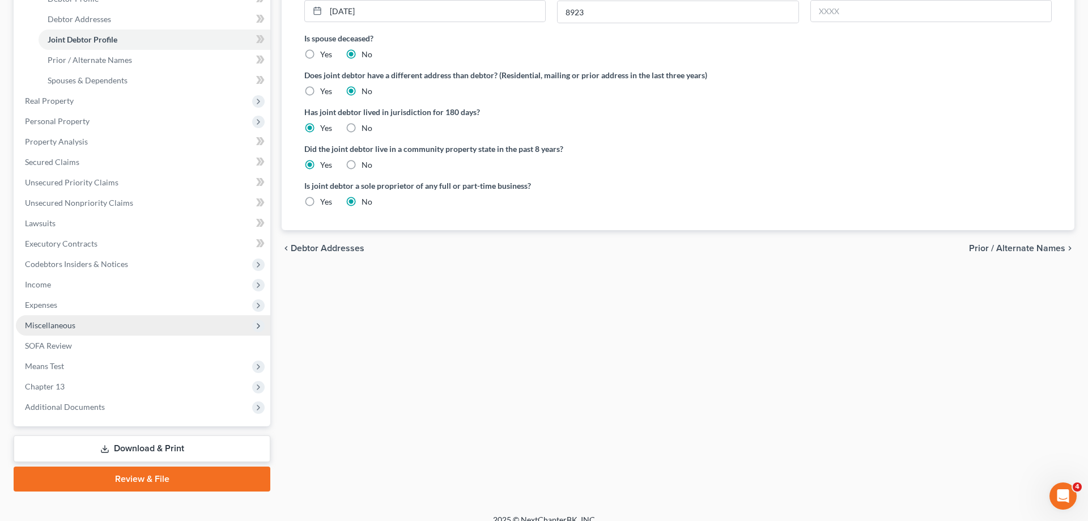
click at [74, 326] on span "Miscellaneous" at bounding box center [50, 325] width 50 height 10
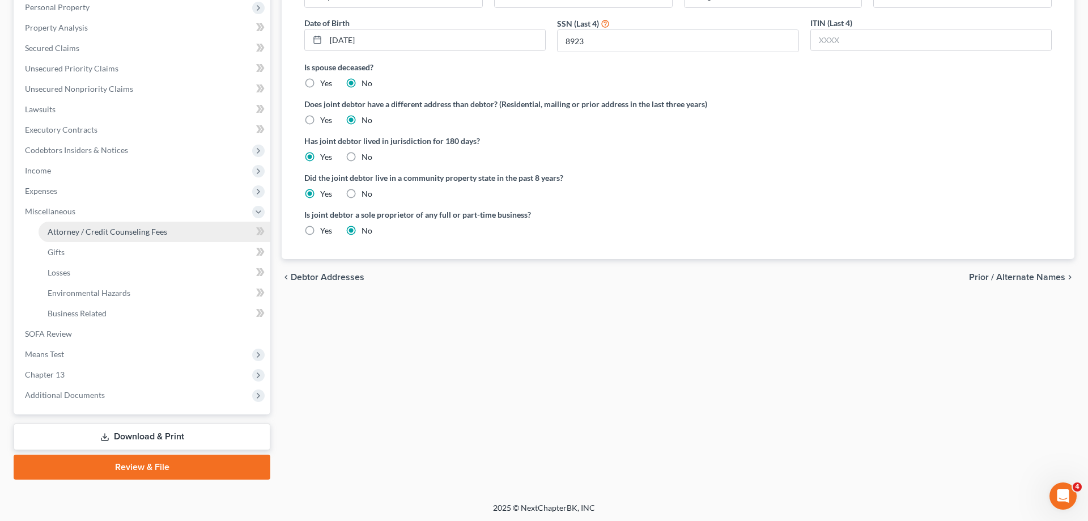
click at [161, 224] on link "Attorney / Credit Counseling Fees" at bounding box center [155, 232] width 232 height 20
select select "36"
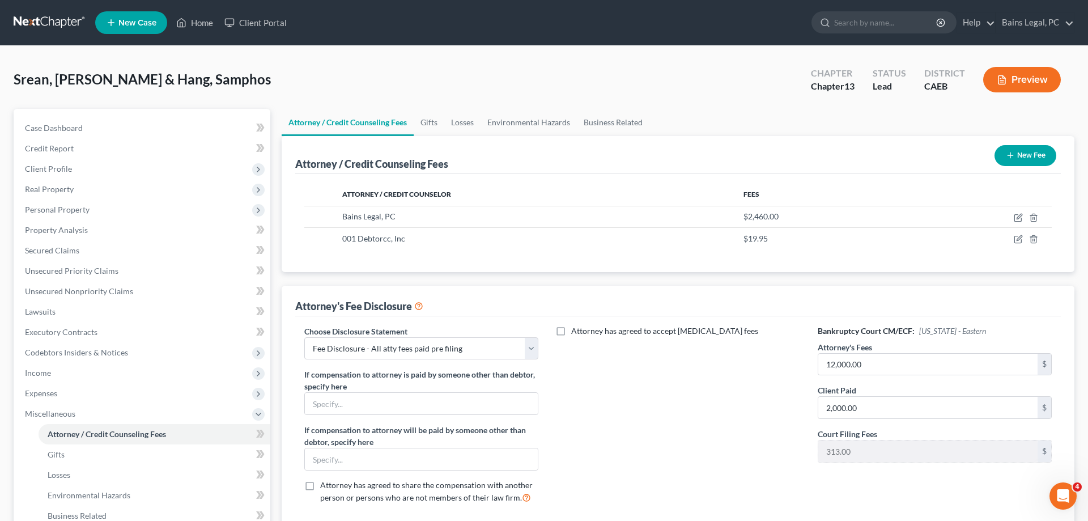
scroll to position [203, 0]
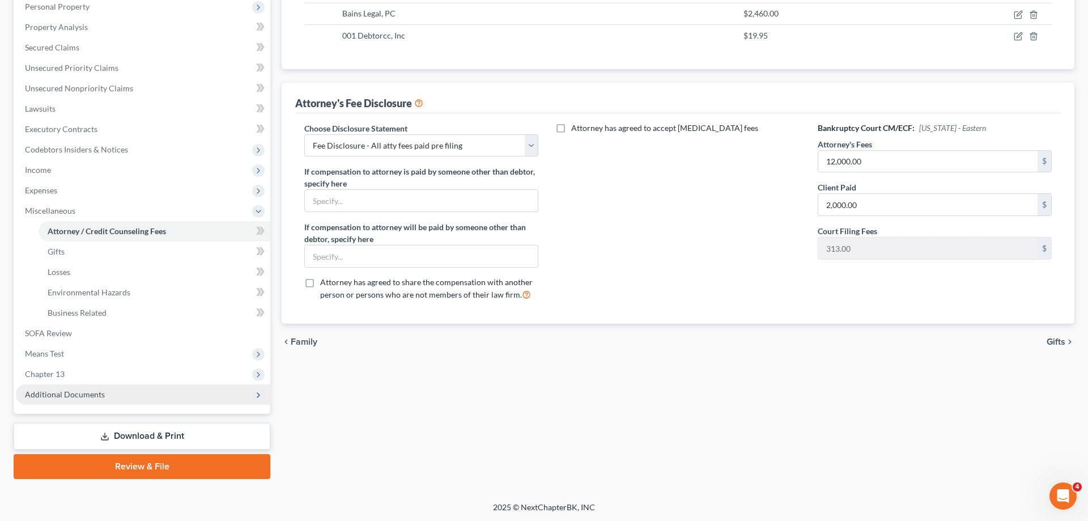
click at [138, 389] on span "Additional Documents" at bounding box center [143, 394] width 254 height 20
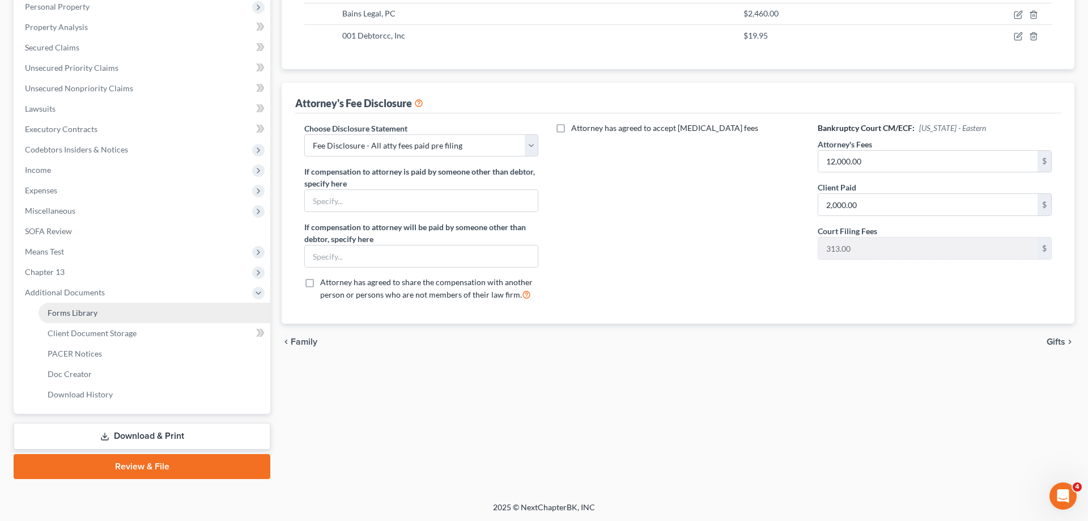
click at [104, 309] on link "Forms Library" at bounding box center [155, 313] width 232 height 20
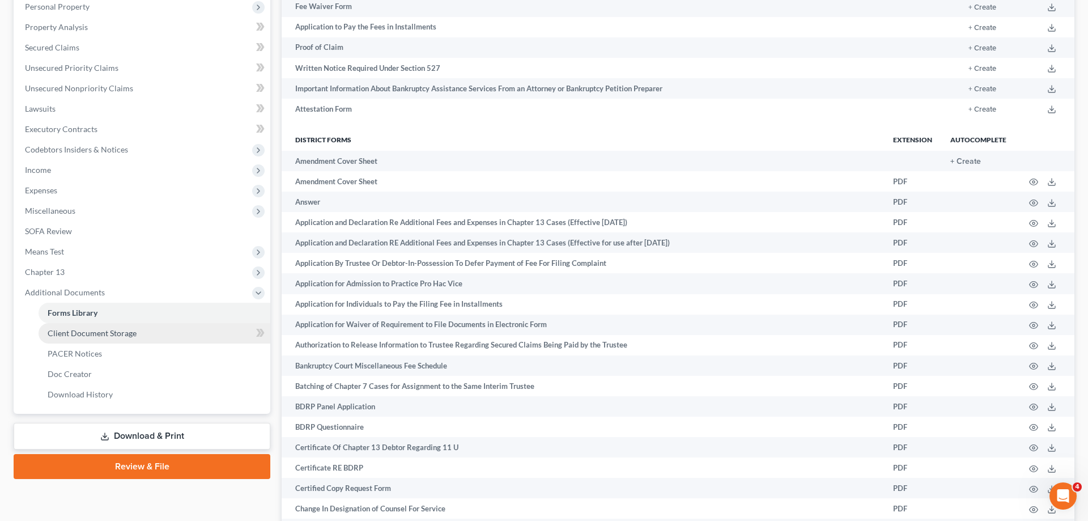
click at [132, 329] on span "Client Document Storage" at bounding box center [92, 333] width 89 height 10
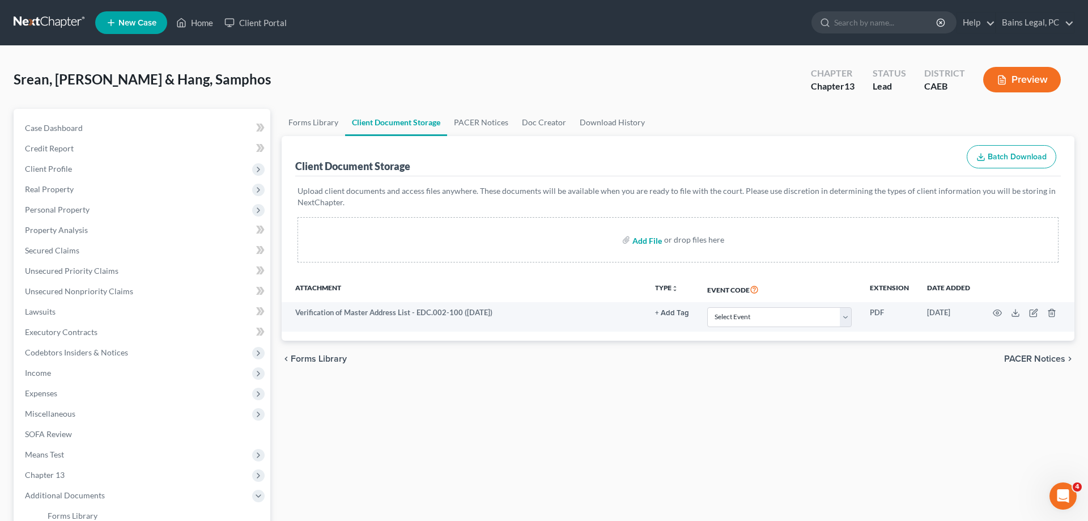
click at [635, 239] on input "file" at bounding box center [646, 240] width 27 height 20
type input "C:\fakepath\CC - HERS.pdf"
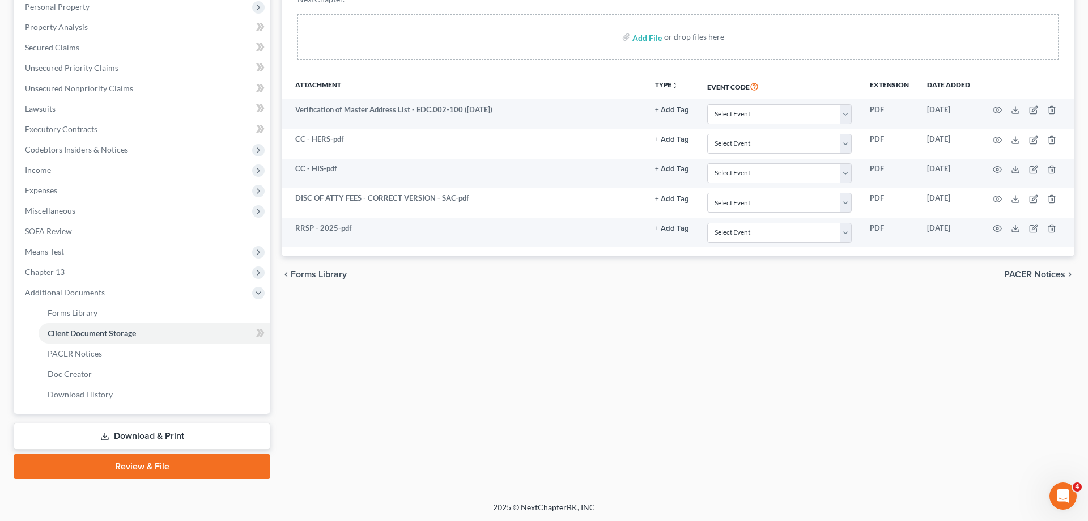
click at [170, 438] on link "Download & Print" at bounding box center [142, 436] width 257 height 27
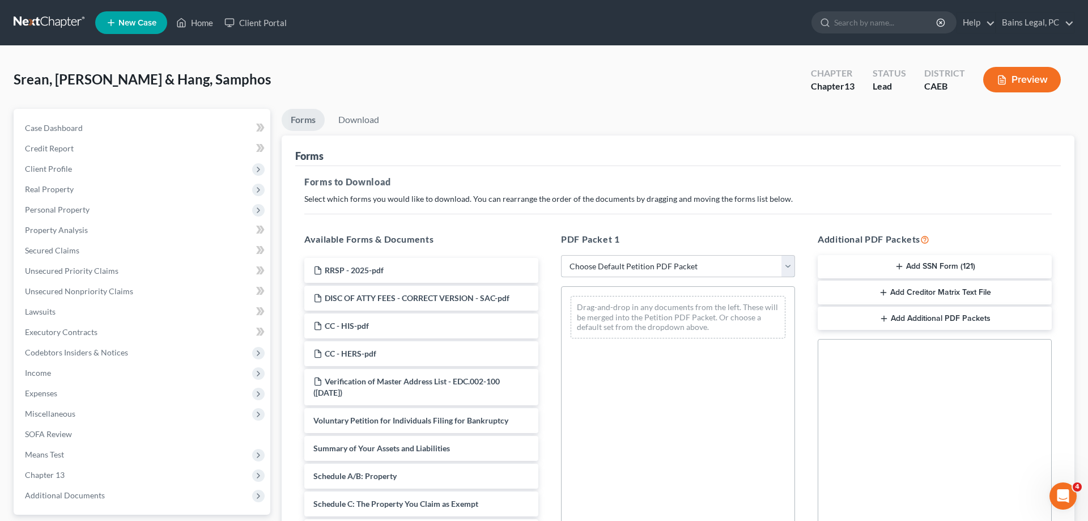
click at [561, 255] on select "Choose Default Petition PDF Packet Complete Bankruptcy Petition (all forms and …" at bounding box center [678, 266] width 234 height 23
select select "0"
click option "Complete Bankruptcy Petition (all forms and schedules)" at bounding box center [0, 0] width 0 height 0
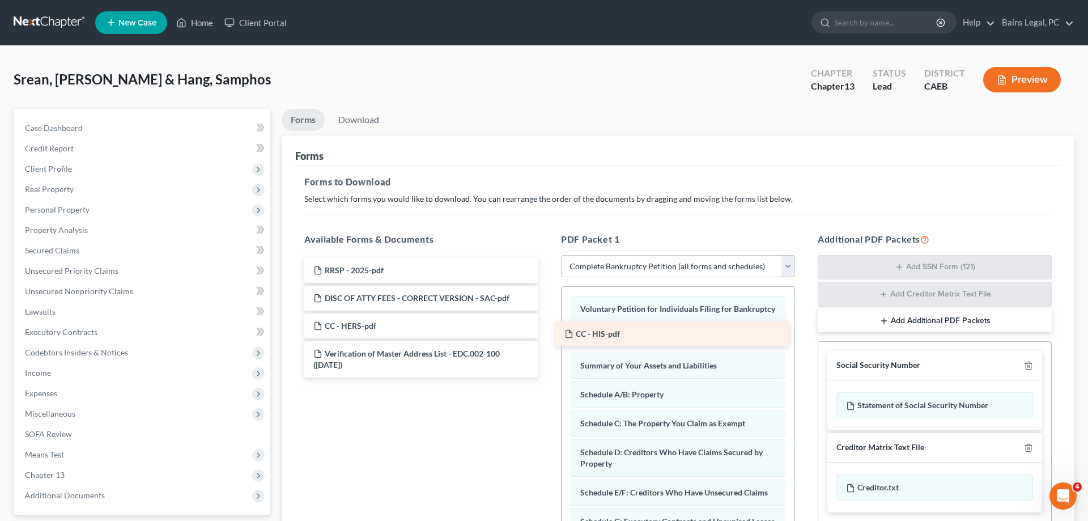
drag, startPoint x: 377, startPoint y: 327, endPoint x: 627, endPoint y: 333, distance: 249.5
click at [547, 332] on div "CC - HIS-pdf RRSP - 2025-pdf DISC OF ATTY FEES - CORRECT VERSION - SAC-pdf CC -…" at bounding box center [421, 318] width 252 height 120
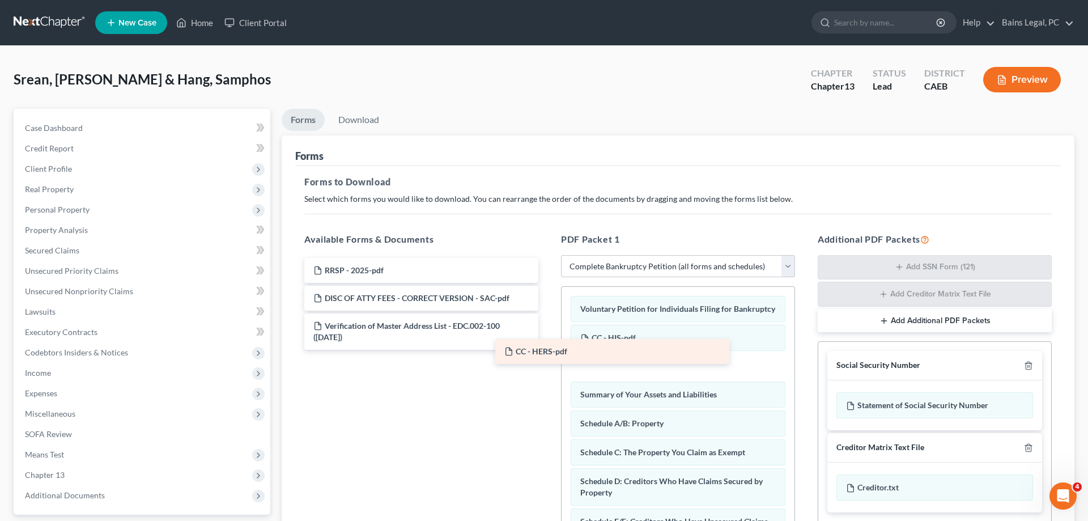
drag, startPoint x: 436, startPoint y: 325, endPoint x: 626, endPoint y: 351, distance: 191.6
click at [547, 350] on div "CC - HERS-pdf RRSP - 2025-pdf DISC OF ATTY FEES - CORRECT VERSION - SAC-pdf CC …" at bounding box center [421, 304] width 252 height 92
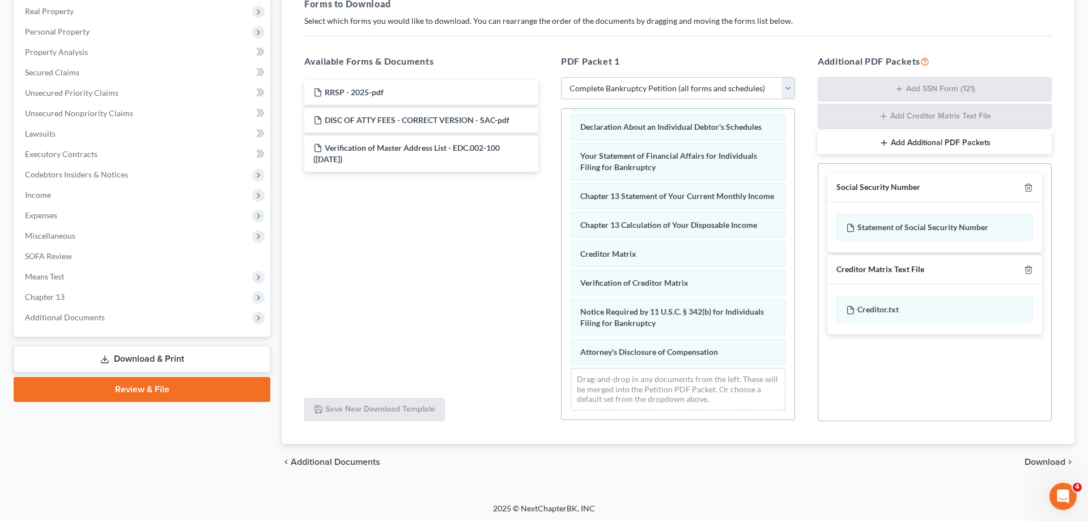
scroll to position [180, 0]
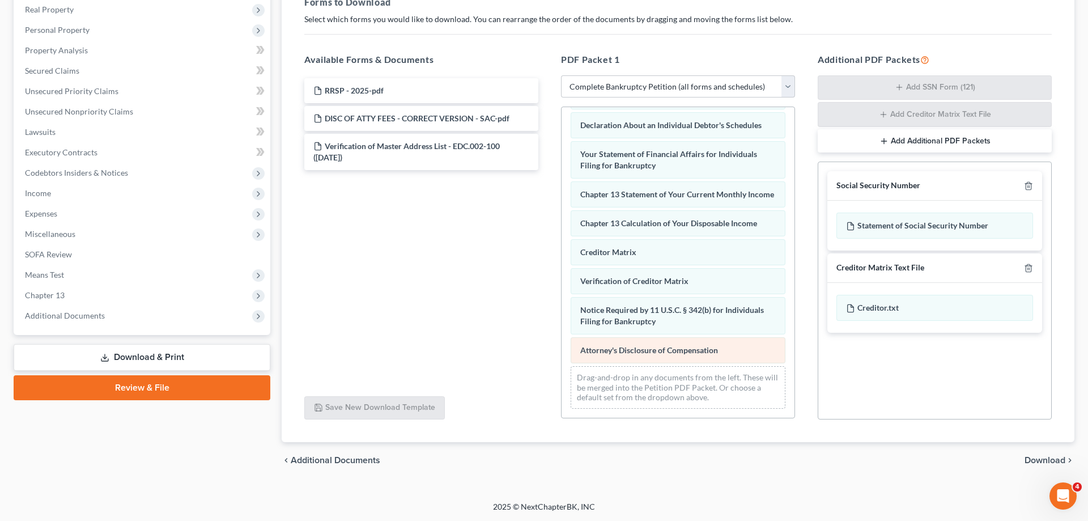
click at [562, 343] on div "Voluntary Petition for Individuals Filing for Bankruptcy CC - HIS-pdf CC - HERS…" at bounding box center [678, 81] width 233 height 673
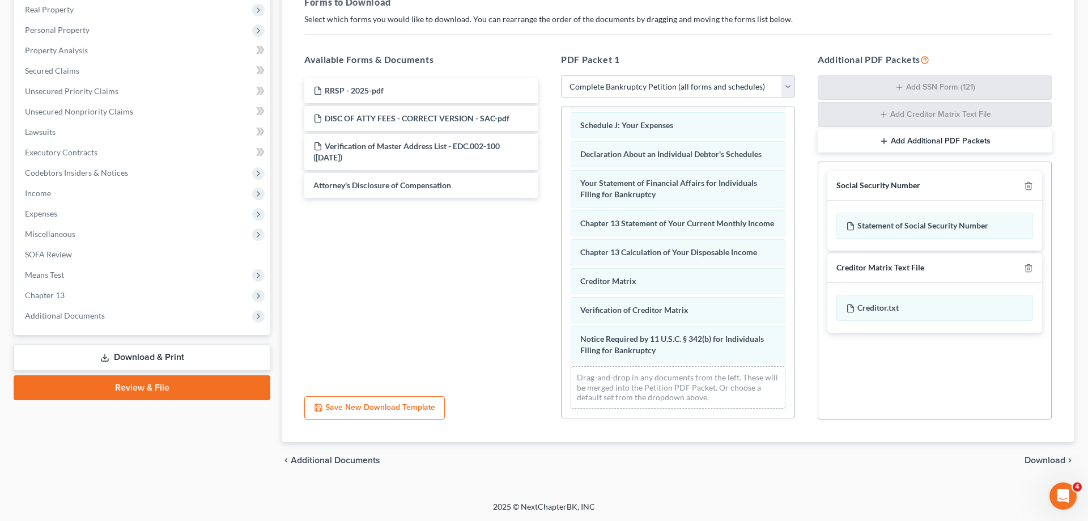
click at [562, 364] on div "Voluntary Petition for Individuals Filing for Bankruptcy CC - HIS-pdf CC - HERS…" at bounding box center [678, 96] width 233 height 644
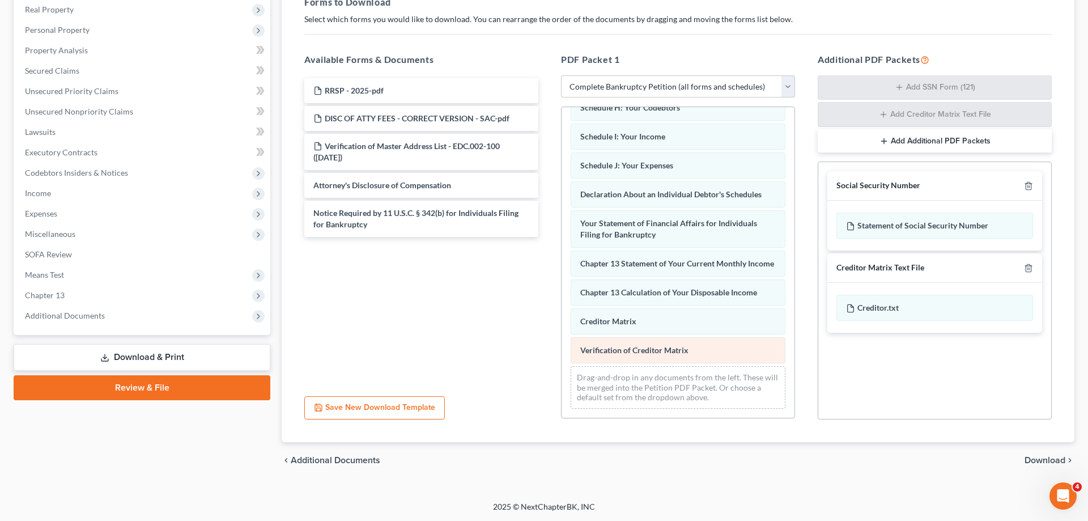
click at [562, 376] on div "Voluntary Petition for Individuals Filing for Bankruptcy CC - HIS-pdf CC - HERS…" at bounding box center [678, 116] width 233 height 604
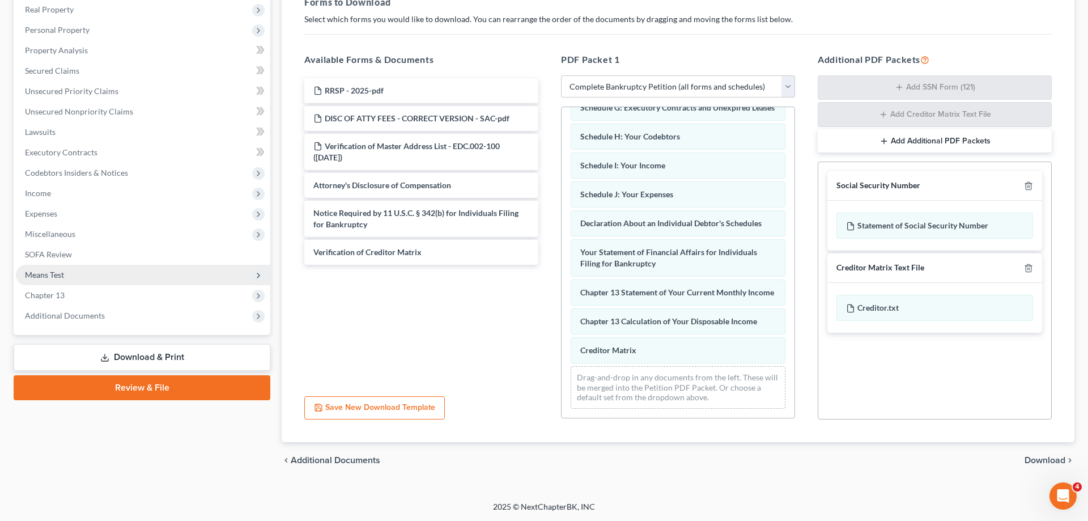
click at [562, 334] on div "Voluntary Petition for Individuals Filing for Bankruptcy CC - HIS-pdf CC - HERS…" at bounding box center [678, 130] width 233 height 575
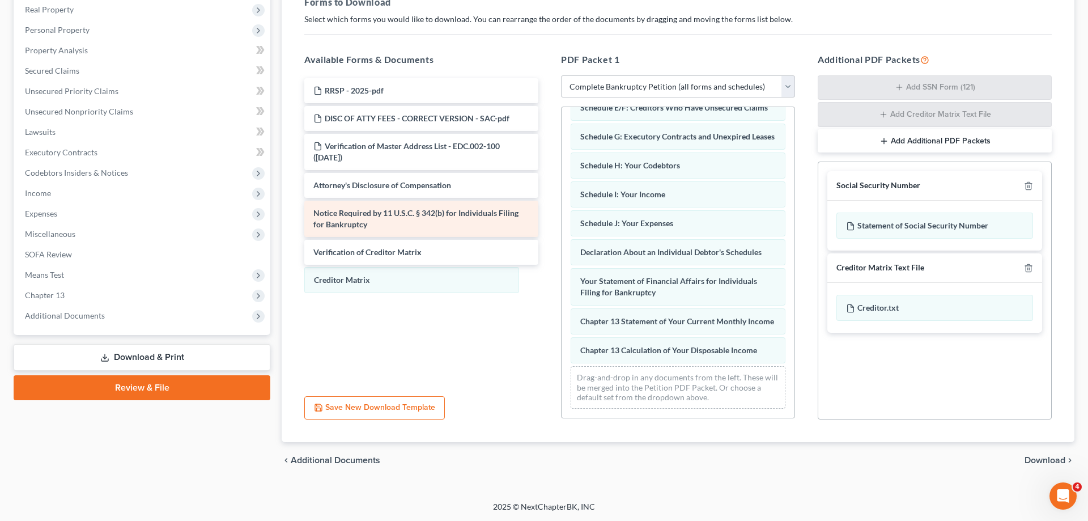
scroll to position [235, 0]
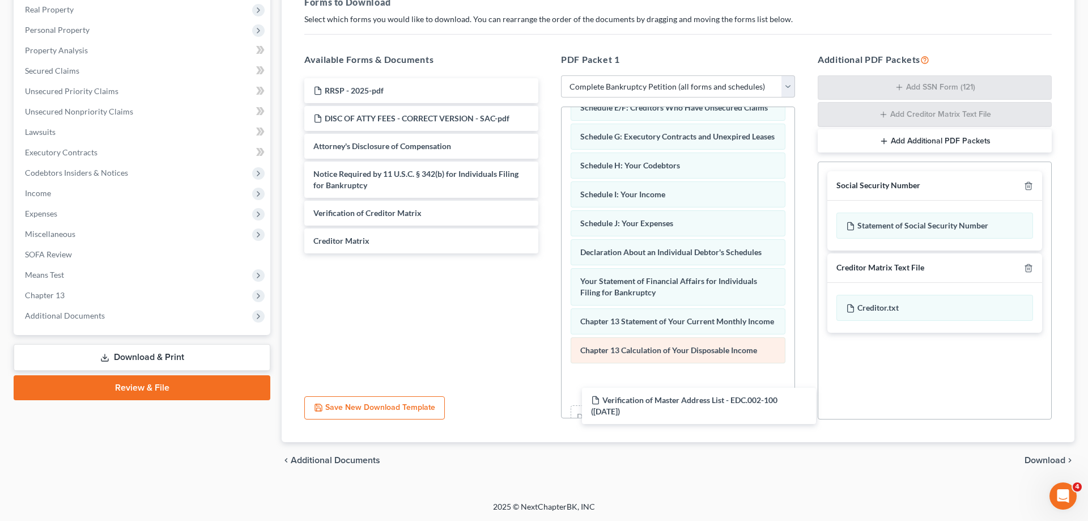
drag, startPoint x: 371, startPoint y: 156, endPoint x: 650, endPoint y: 356, distance: 342.9
click at [547, 253] on div "Verification of Master Address List - EDC.002-100 (09/09/2025) RRSP - 2025-pdf …" at bounding box center [421, 165] width 252 height 175
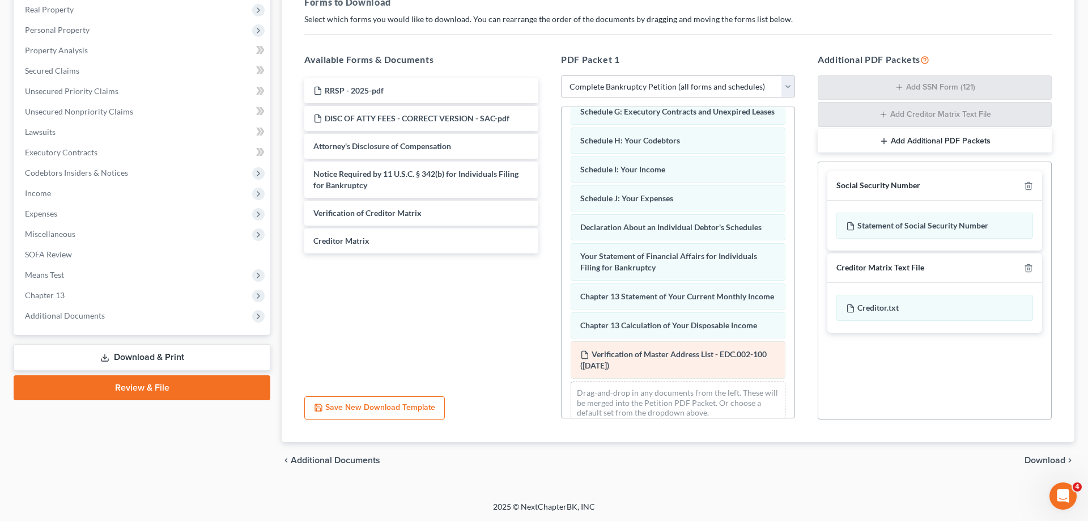
scroll to position [275, 0]
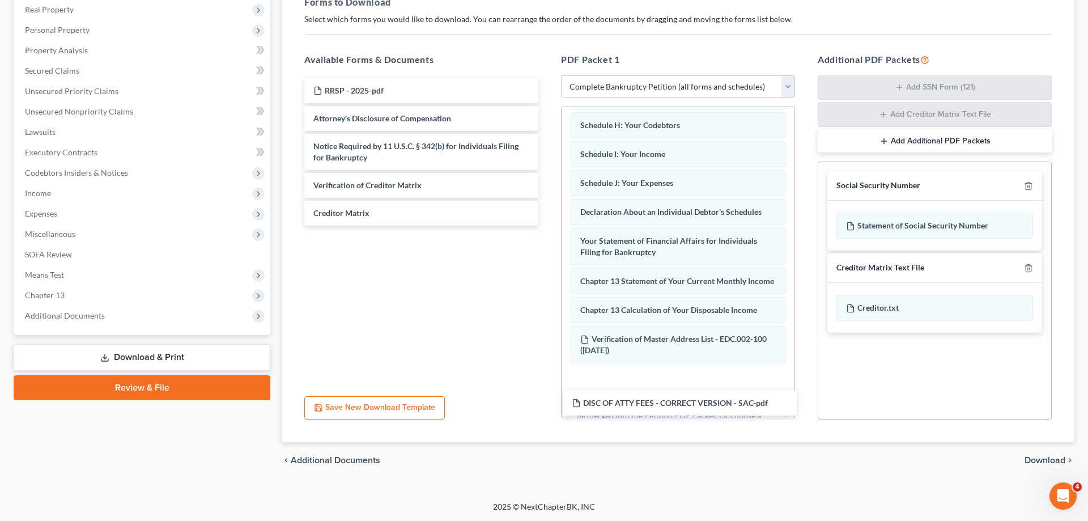
drag, startPoint x: 417, startPoint y: 116, endPoint x: 679, endPoint y: 364, distance: 360.8
click at [547, 226] on div "DISC OF ATTY FEES - CORRECT VERSION - SAC-pdf RRSP - 2025-pdf DISC OF ATTY FEES…" at bounding box center [421, 151] width 252 height 147
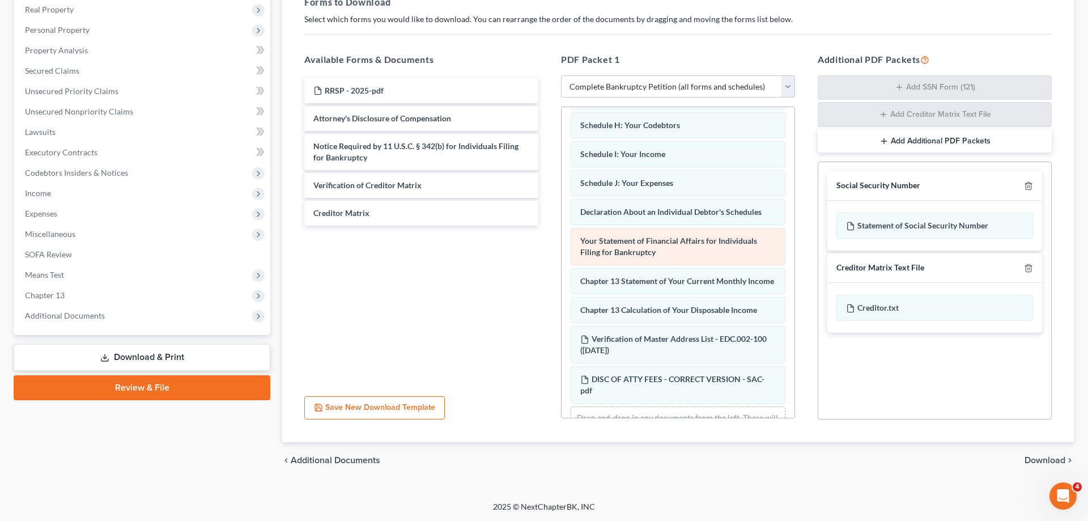
scroll to position [316, 0]
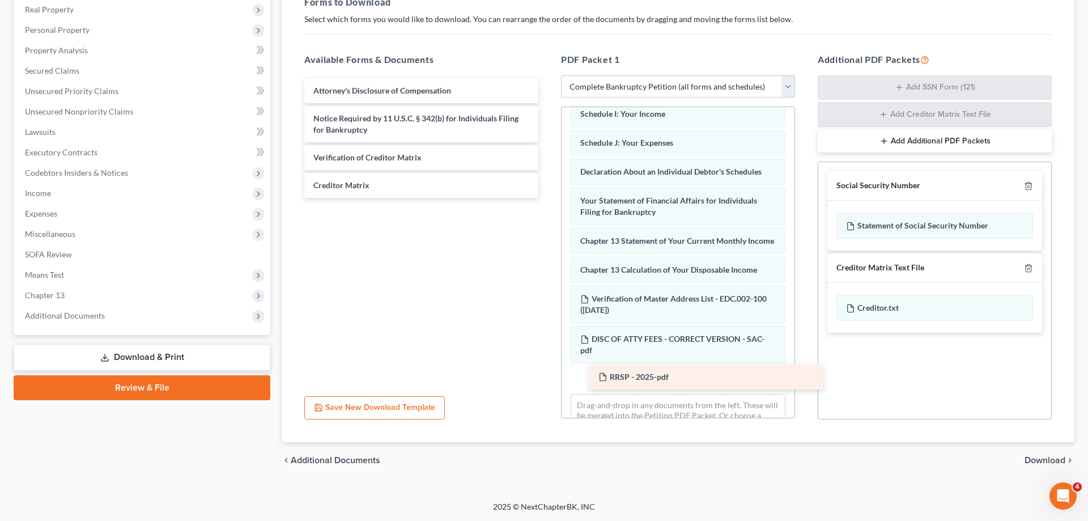
drag, startPoint x: 501, startPoint y: 111, endPoint x: 677, endPoint y: 383, distance: 324.3
click at [547, 198] on div "RRSP - 2025-pdf RRSP - 2025-pdf Attorney's Disclosure of Compensation Notice Re…" at bounding box center [421, 138] width 252 height 120
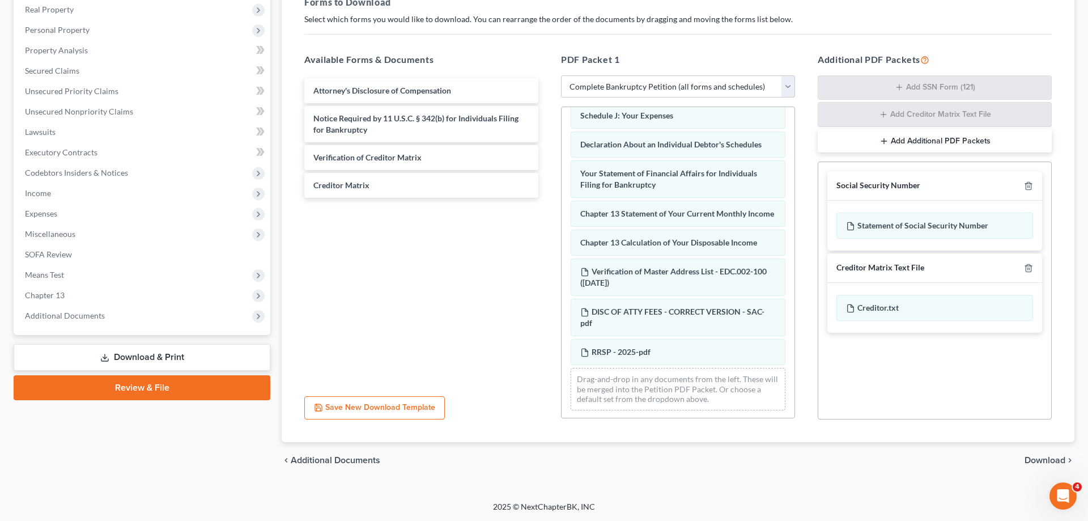
scroll to position [345, 0]
click at [1052, 457] on span "Download" at bounding box center [1045, 460] width 41 height 9
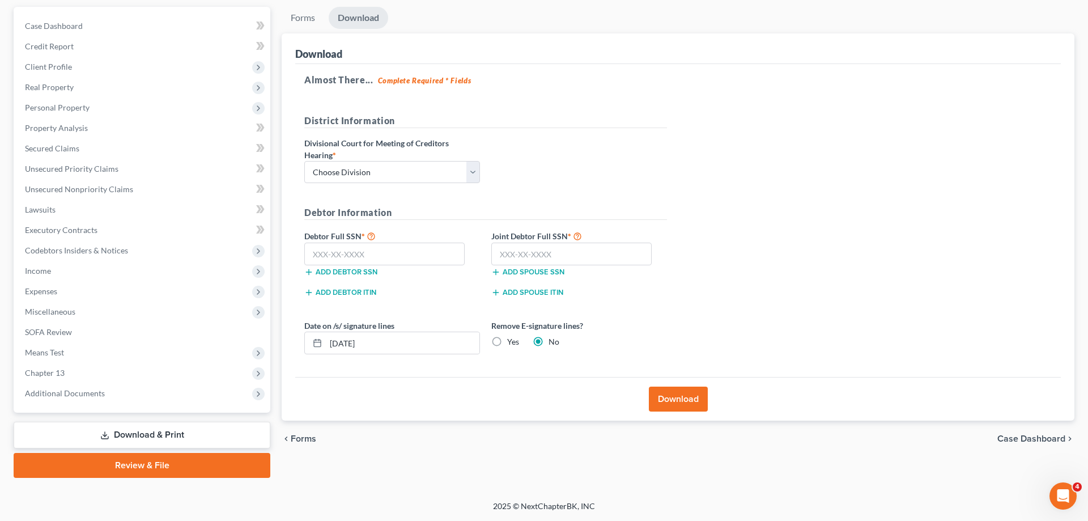
scroll to position [101, 0]
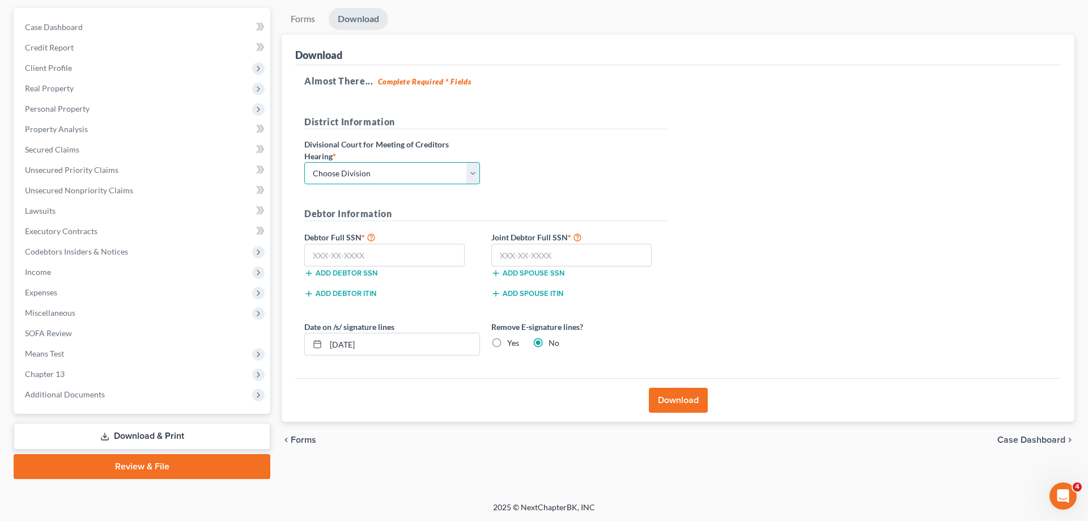
click at [304, 162] on select "Choose Division Fresno Modesto [GEOGRAPHIC_DATA]" at bounding box center [392, 173] width 176 height 23
select select "2"
click option "[GEOGRAPHIC_DATA]" at bounding box center [0, 0] width 0 height 0
click at [387, 258] on input "text" at bounding box center [384, 255] width 160 height 23
type input "226-23-4735"
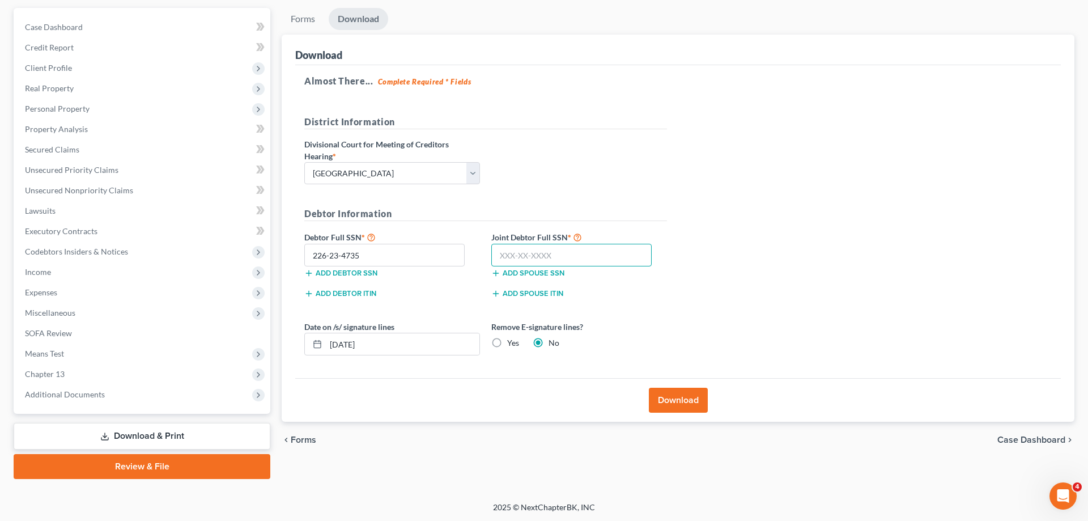
click at [530, 257] on input "text" at bounding box center [571, 255] width 160 height 23
type input "570-79-8923"
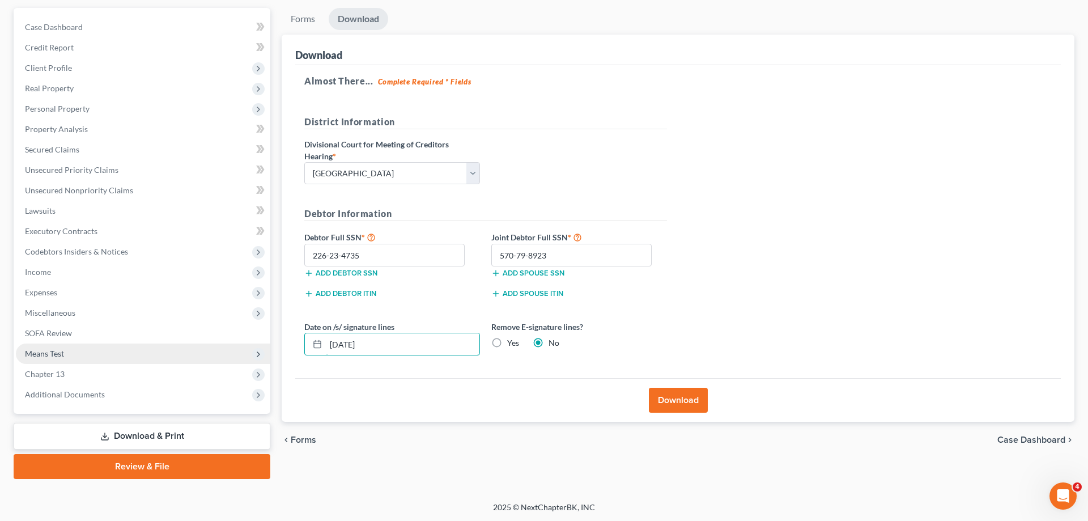
drag, startPoint x: 418, startPoint y: 346, endPoint x: 258, endPoint y: 343, distance: 160.4
click at [326, 343] on input "[DATE]" at bounding box center [403, 344] width 154 height 22
click at [507, 344] on label "Yes" at bounding box center [513, 342] width 12 height 11
click at [512, 344] on input "Yes" at bounding box center [515, 340] width 7 height 7
radio input "true"
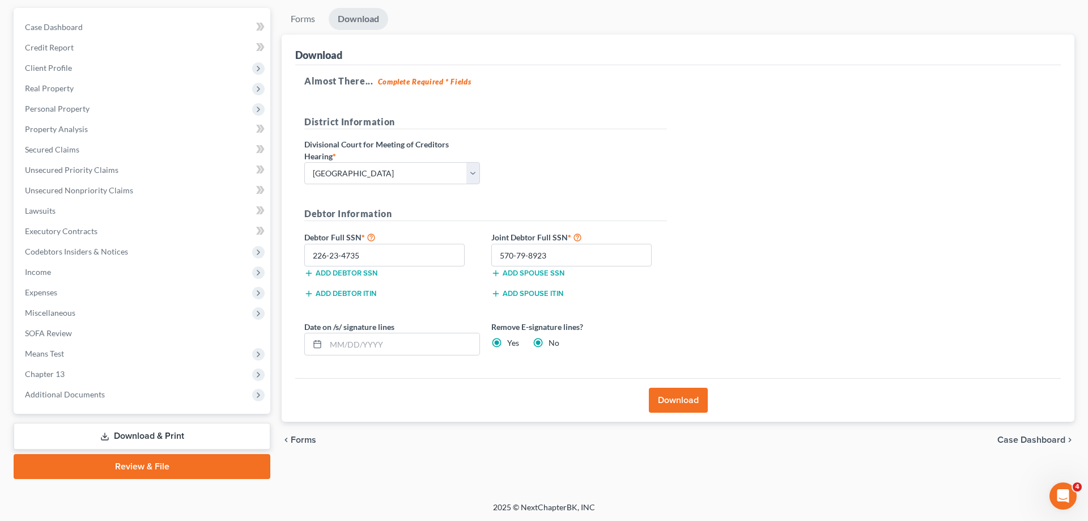
radio input "false"
click at [674, 412] on button "Download" at bounding box center [678, 400] width 59 height 25
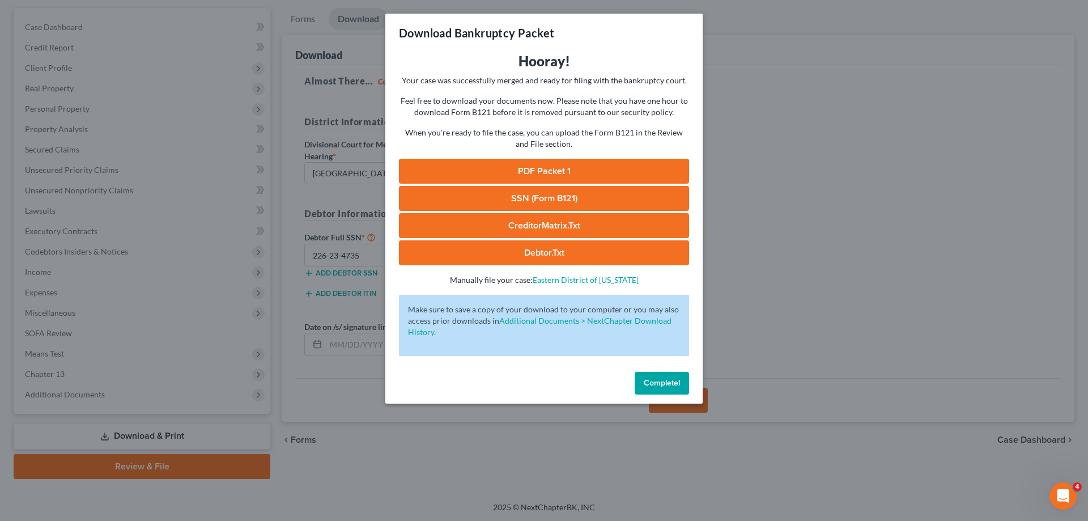
click at [535, 169] on link "PDF Packet 1" at bounding box center [544, 171] width 290 height 25
click at [528, 196] on link "SSN (Form B121)" at bounding box center [544, 198] width 290 height 25
drag, startPoint x: 667, startPoint y: 383, endPoint x: 475, endPoint y: 312, distance: 205.0
click at [666, 383] on span "Complete!" at bounding box center [662, 383] width 36 height 10
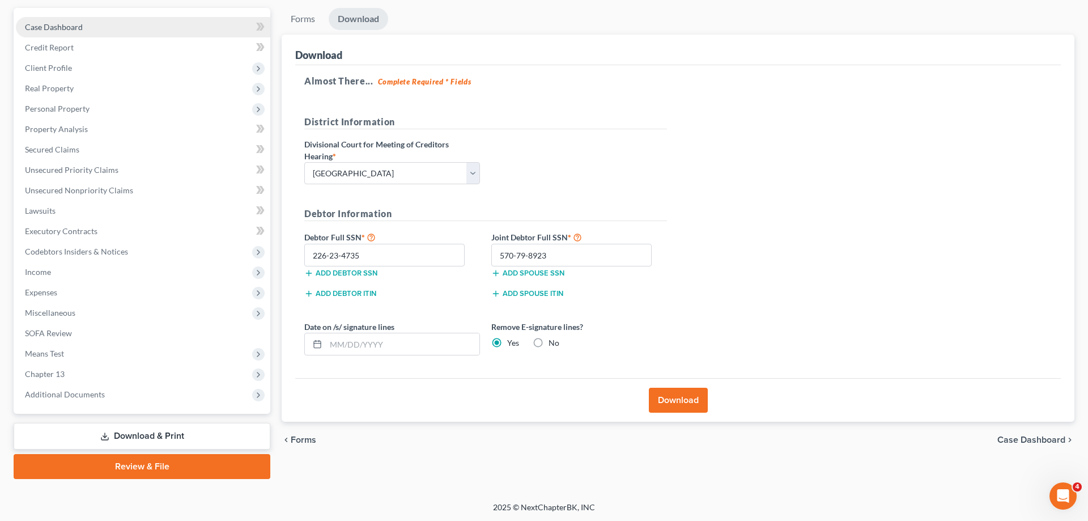
scroll to position [0, 0]
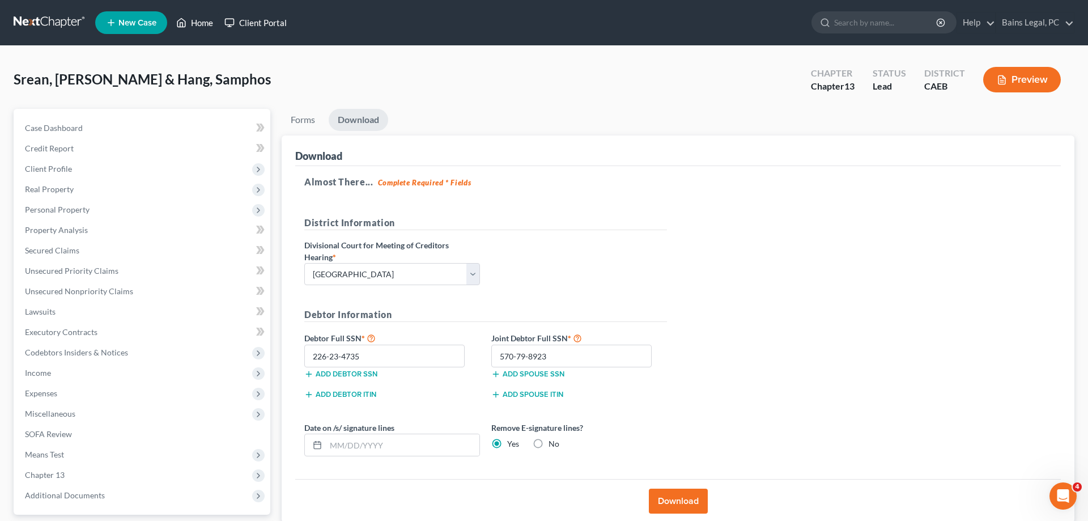
click at [205, 26] on link "Home" at bounding box center [195, 22] width 48 height 20
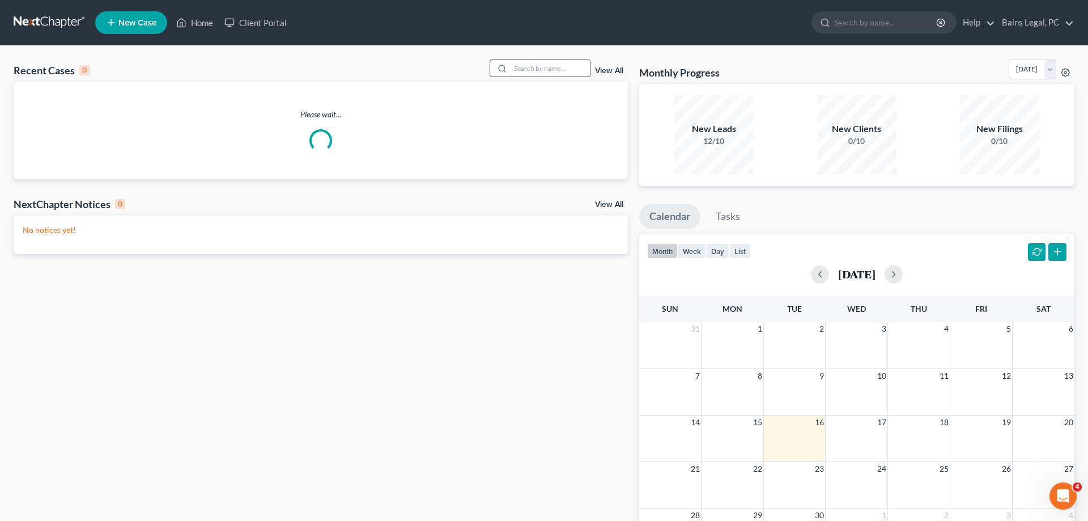
click at [516, 77] on input "search" at bounding box center [550, 68] width 79 height 16
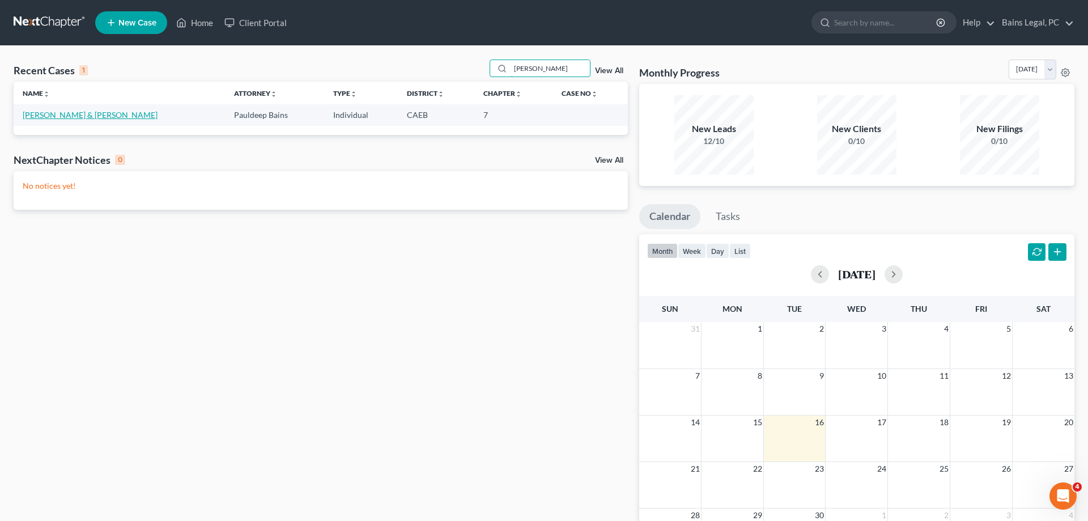
type input "fusco"
click at [66, 119] on link "Fusco, Frankie & Jennifer" at bounding box center [90, 115] width 135 height 10
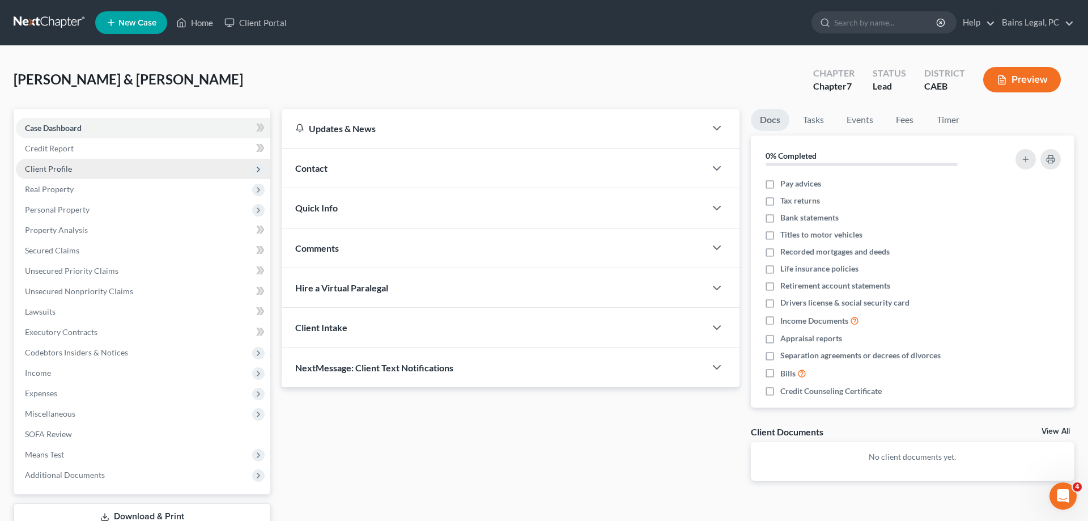
click at [57, 168] on span "Client Profile" at bounding box center [48, 169] width 47 height 10
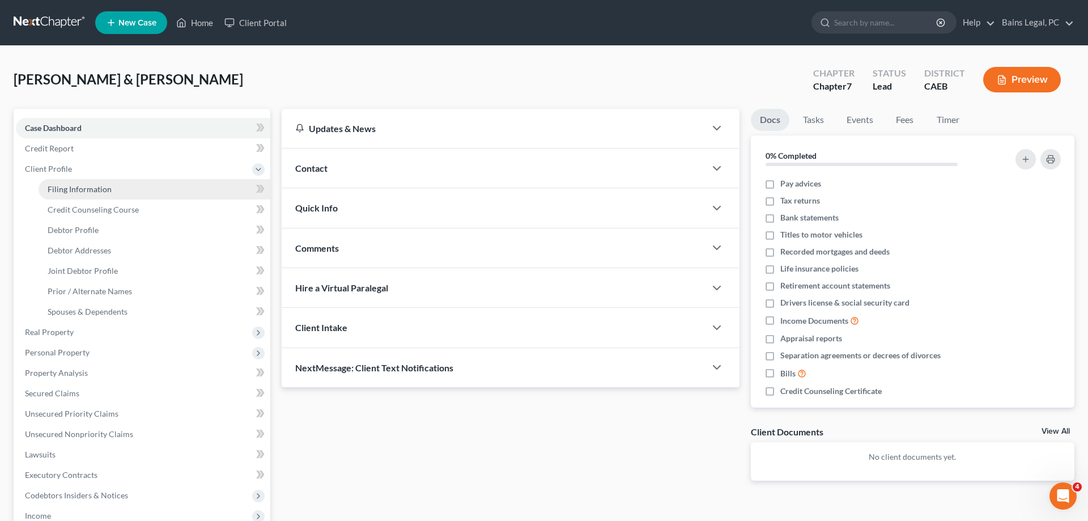
click at [69, 185] on span "Filing Information" at bounding box center [80, 189] width 64 height 10
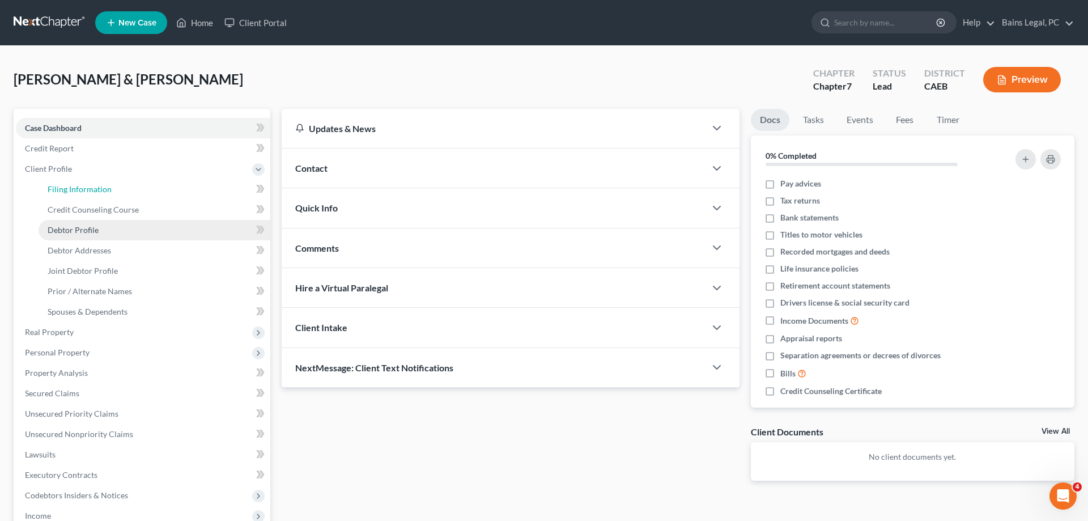
select select "1"
select select "0"
select select "4"
select select "1"
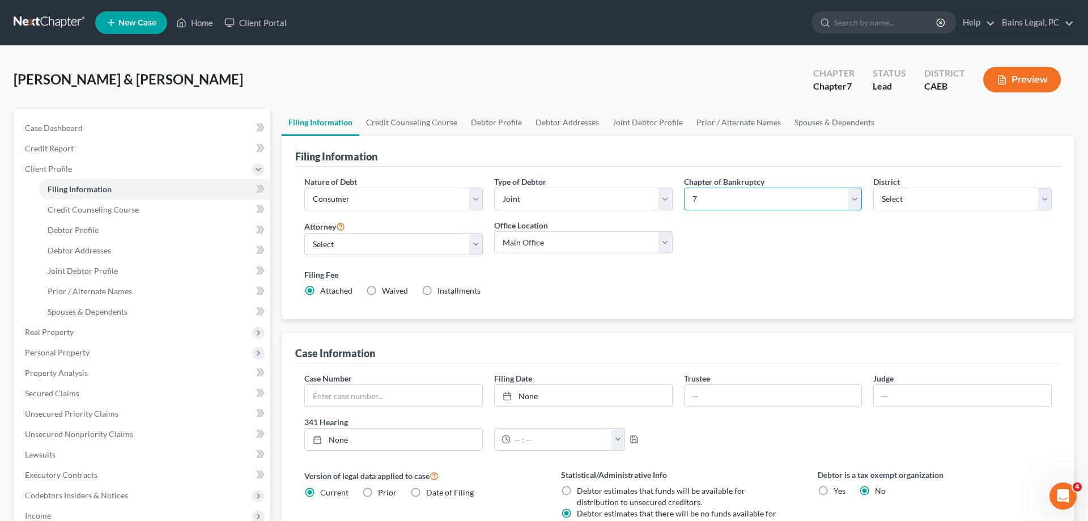
click at [684, 188] on select "Select 7 11 12 13" at bounding box center [773, 199] width 179 height 23
select select "3"
click option "13" at bounding box center [0, 0] width 0 height 0
click at [718, 264] on div "Nature of Debt Select Business Consumer Other Nature of Business Select Clearin…" at bounding box center [678, 241] width 759 height 130
click at [494, 188] on select "Select Individual Joint" at bounding box center [583, 199] width 179 height 23
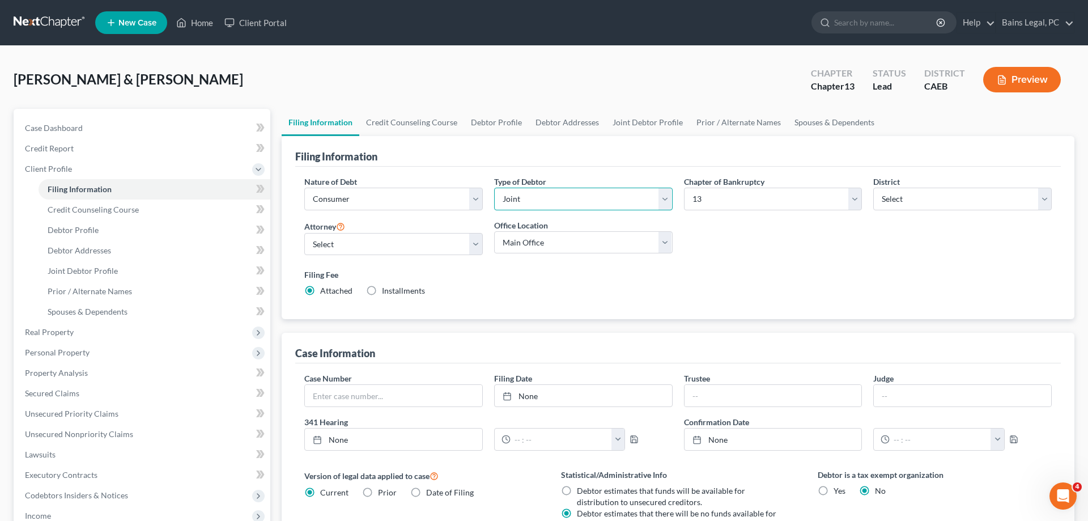
select select "0"
click option "Individual" at bounding box center [0, 0] width 0 height 0
click at [438, 122] on link "Credit Counseling Course" at bounding box center [411, 122] width 105 height 27
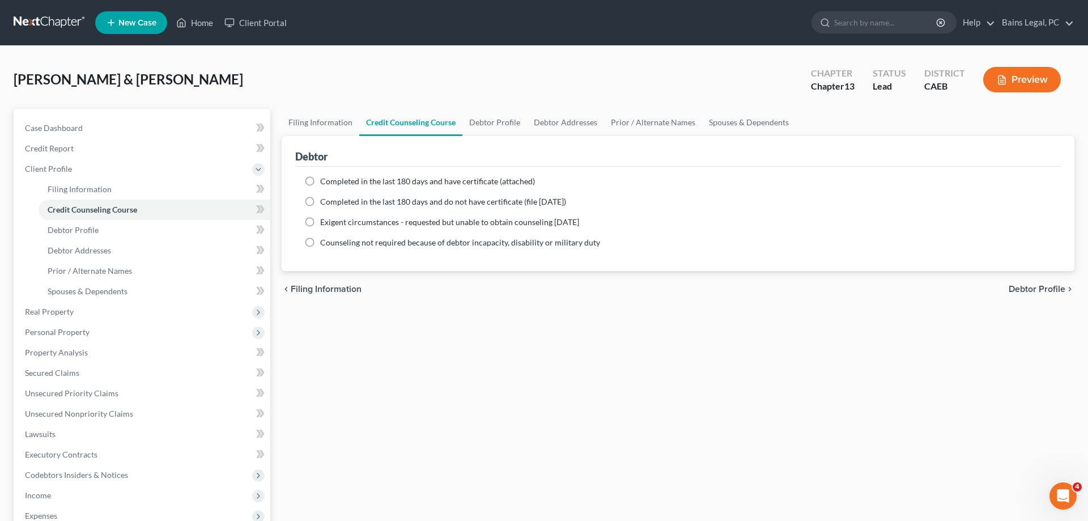
drag, startPoint x: 341, startPoint y: 181, endPoint x: 398, endPoint y: 155, distance: 62.4
click at [342, 181] on span "Completed in the last 180 days and have certificate (attached)" at bounding box center [427, 181] width 215 height 10
click at [332, 181] on input "Completed in the last 180 days and have certificate (attached)" at bounding box center [328, 179] width 7 height 7
radio input "true"
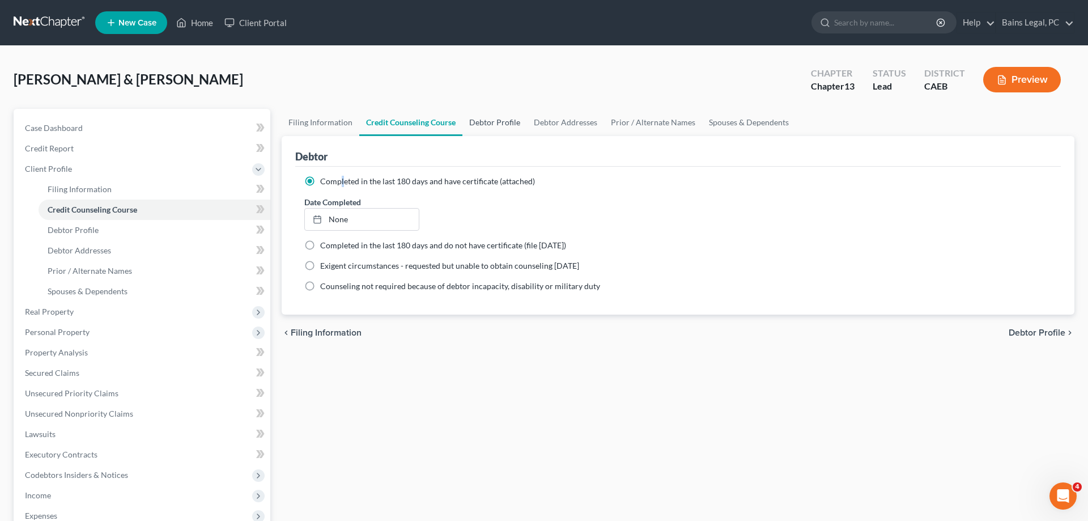
click at [482, 122] on link "Debtor Profile" at bounding box center [494, 122] width 65 height 27
select select "1"
select select "3"
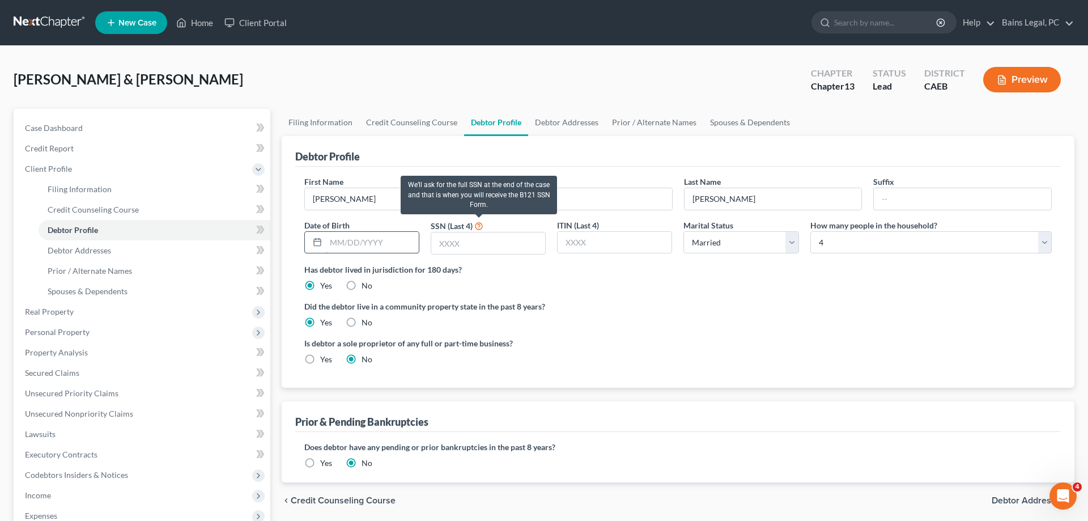
click at [397, 251] on div "First Name Frankie Middle Name Last Name Fusco Suffix Date of Birth SSN (Last 4…" at bounding box center [678, 220] width 759 height 88
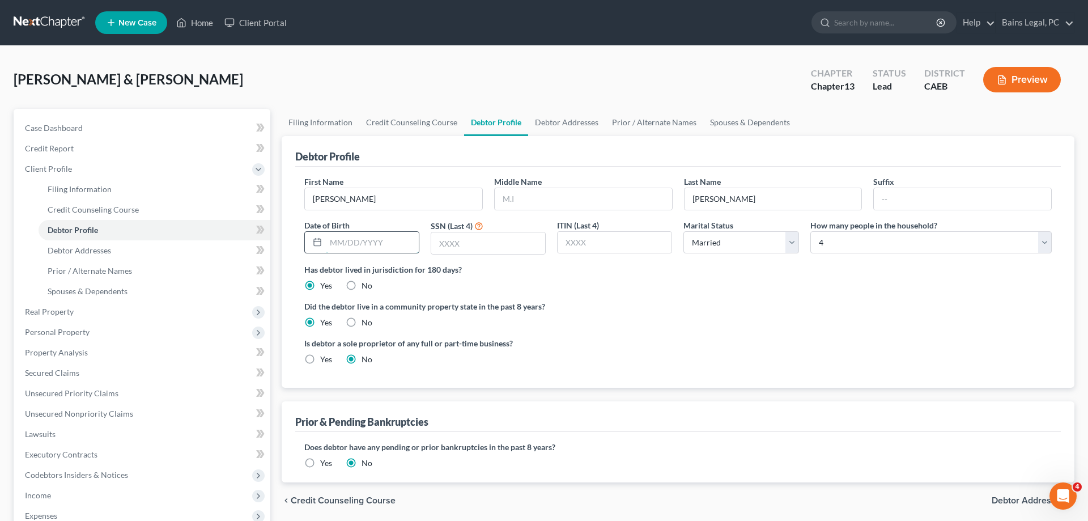
click at [397, 248] on input "text" at bounding box center [372, 243] width 93 height 22
click at [581, 194] on input "text" at bounding box center [583, 199] width 177 height 22
drag, startPoint x: 362, startPoint y: 193, endPoint x: 199, endPoint y: 206, distance: 163.7
click at [305, 202] on input "Frankie" at bounding box center [393, 199] width 177 height 22
type input "f"
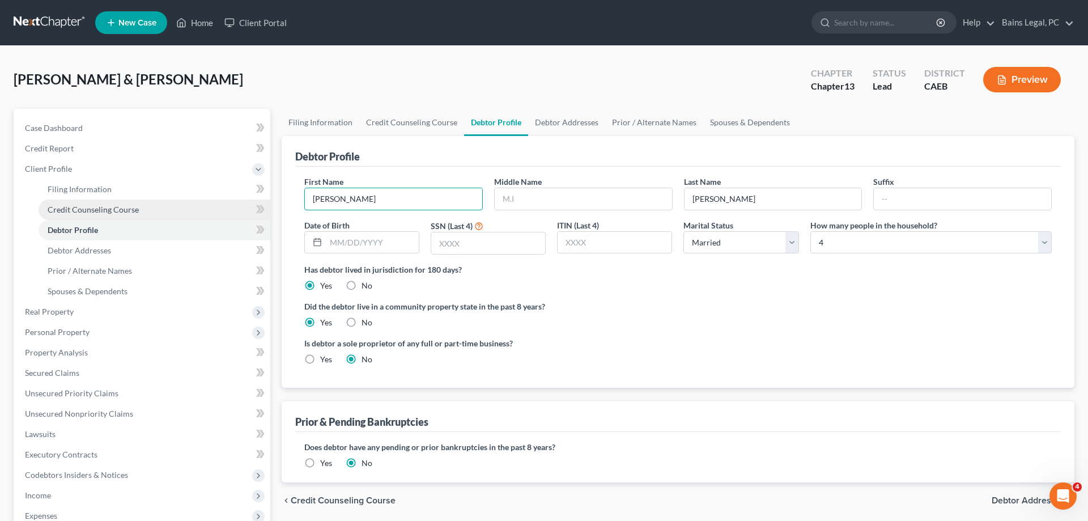
type input "Francesco"
type input "Bruno"
type input "10/08/1978"
type input "6130"
click at [574, 116] on link "Debtor Addresses" at bounding box center [566, 122] width 77 height 27
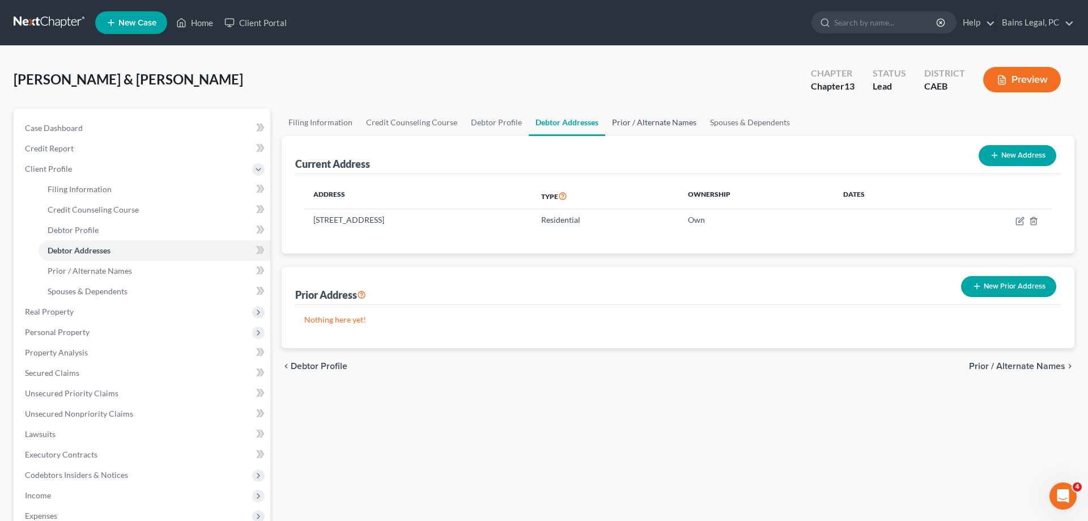
click at [643, 122] on link "Prior / Alternate Names" at bounding box center [654, 122] width 98 height 27
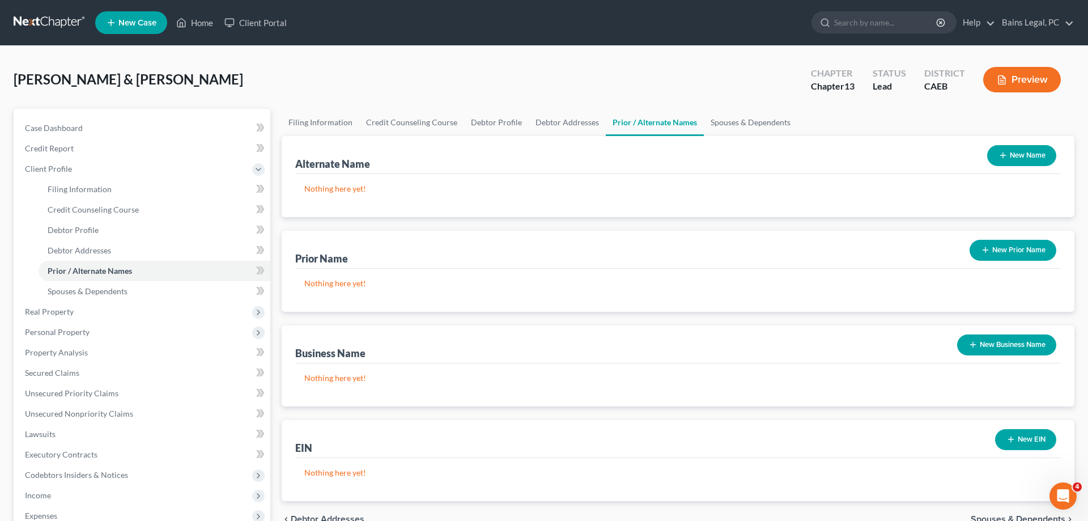
click at [1039, 152] on button "New Name" at bounding box center [1021, 155] width 69 height 21
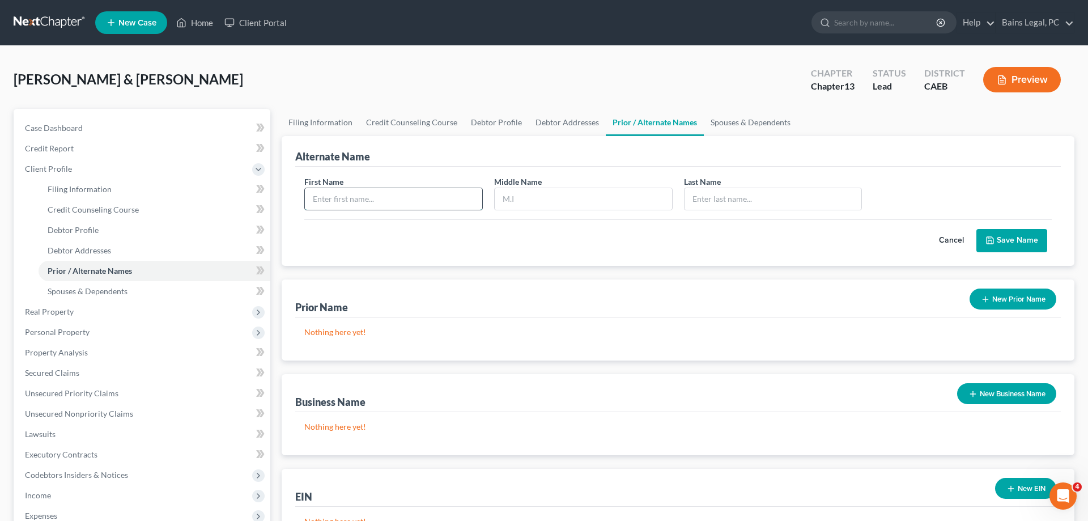
click at [374, 192] on input "text" at bounding box center [393, 199] width 177 height 22
type input "Franceso"
type input "B"
type input "Fusco"
click at [996, 243] on button "Save Name" at bounding box center [1012, 241] width 71 height 24
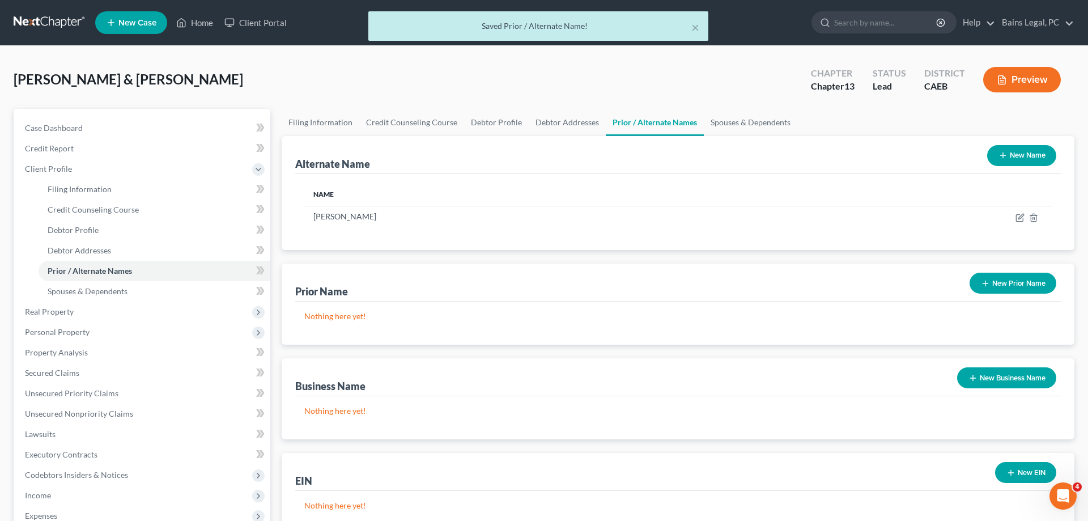
click at [1031, 163] on button "New Name" at bounding box center [1021, 155] width 69 height 21
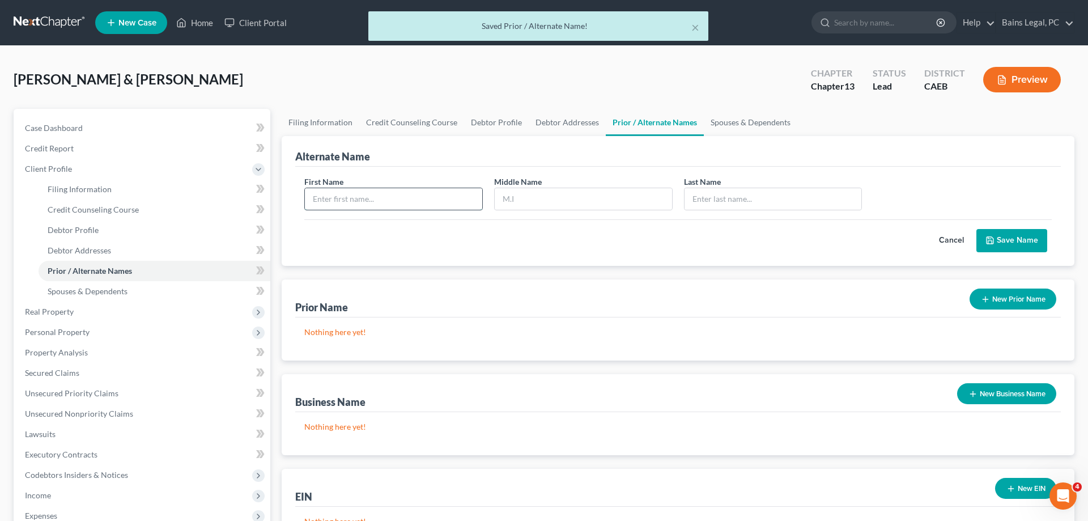
drag, startPoint x: 448, startPoint y: 199, endPoint x: 435, endPoint y: 206, distance: 14.4
click at [447, 199] on input "text" at bounding box center [393, 199] width 177 height 22
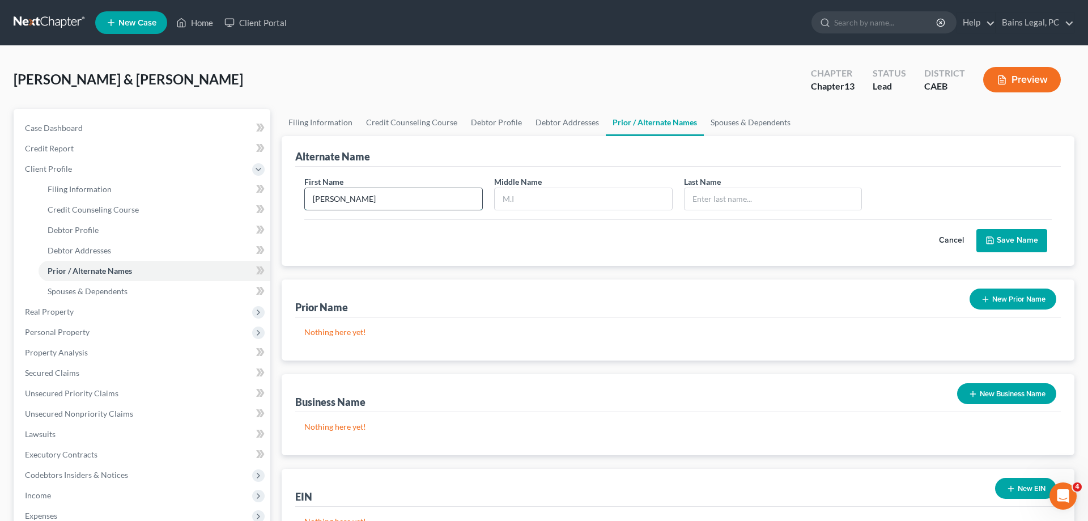
type input "Francesco"
type input "Fusco"
click at [991, 237] on icon "submit" at bounding box center [990, 240] width 9 height 9
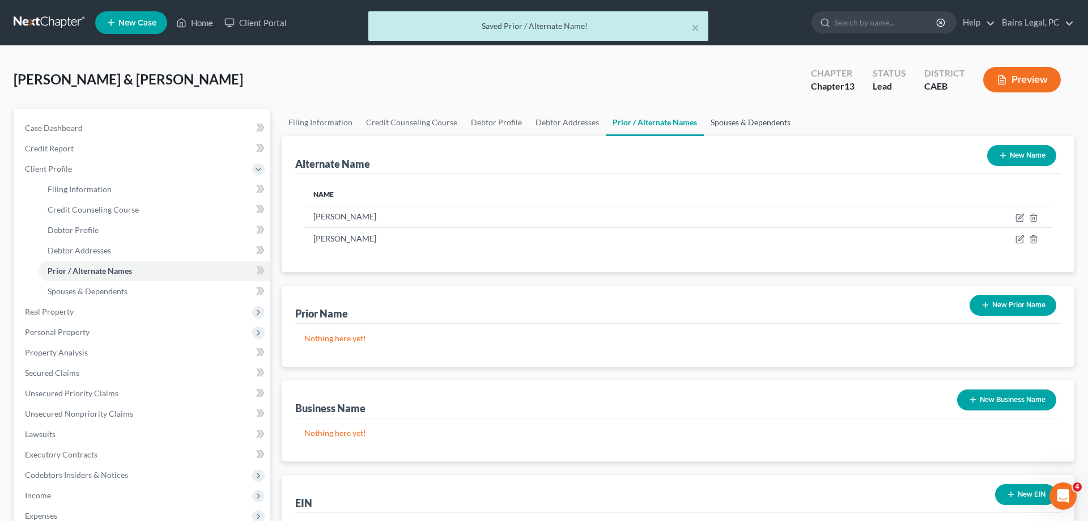
click at [741, 117] on link "Spouses & Dependents" at bounding box center [751, 122] width 94 height 27
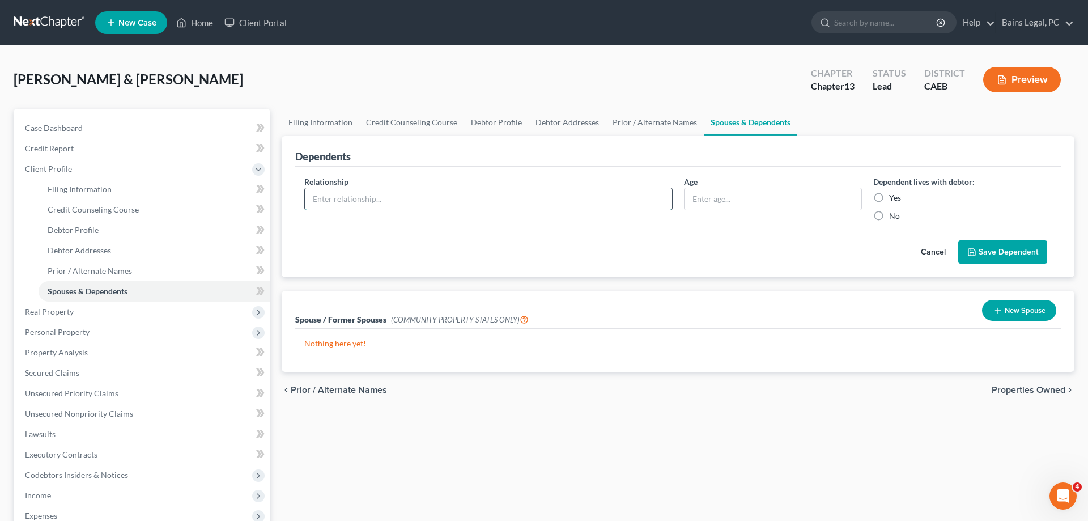
click at [514, 196] on input "text" at bounding box center [488, 199] width 367 height 22
type input "Non-Filing Spouse"
drag, startPoint x: 723, startPoint y: 194, endPoint x: 1058, endPoint y: 193, distance: 335.0
click at [724, 194] on input "text" at bounding box center [773, 199] width 177 height 22
click at [810, 205] on input "text" at bounding box center [773, 199] width 177 height 22
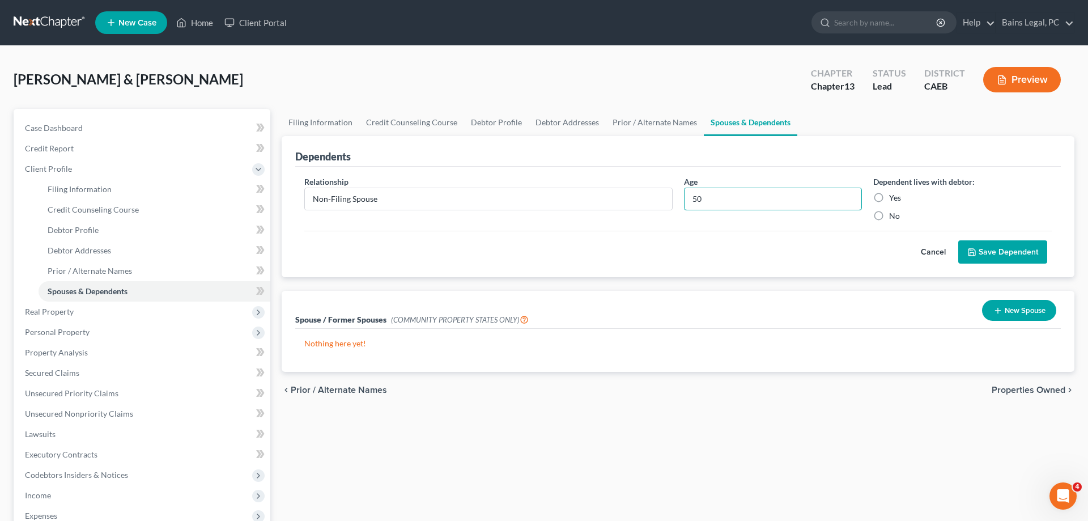
type input "50"
click at [889, 198] on label "Yes" at bounding box center [895, 197] width 12 height 11
click at [894, 198] on input "Yes" at bounding box center [897, 195] width 7 height 7
radio input "true"
click at [983, 253] on button "Save Dependent" at bounding box center [1002, 252] width 89 height 24
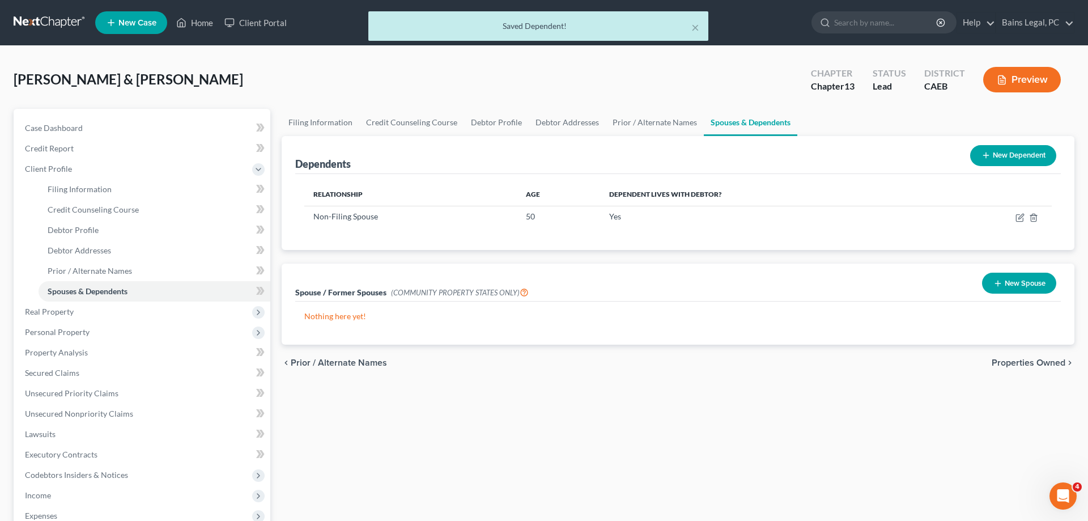
drag, startPoint x: 996, startPoint y: 158, endPoint x: 875, endPoint y: 160, distance: 120.8
click at [996, 157] on button "New Dependent" at bounding box center [1013, 155] width 86 height 21
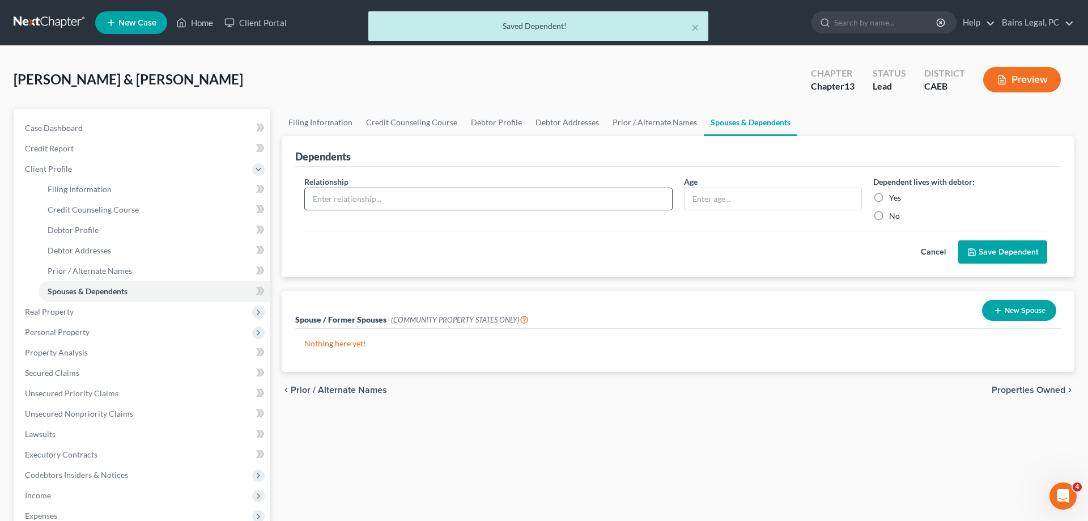
click at [557, 196] on input "text" at bounding box center [488, 199] width 367 height 22
type input "Son"
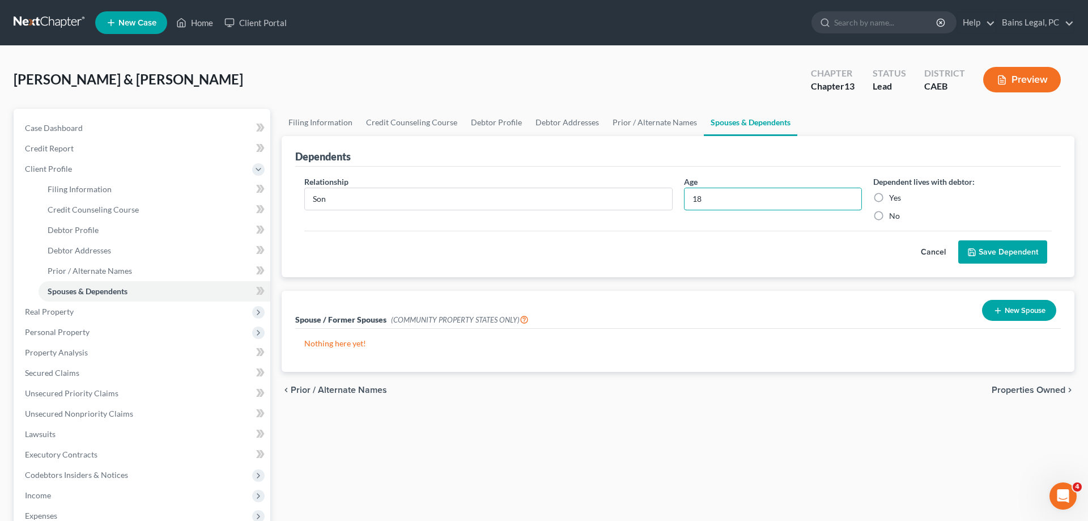
type input "18"
click at [889, 201] on div "Yes" at bounding box center [962, 197] width 179 height 11
drag, startPoint x: 871, startPoint y: 193, endPoint x: 879, endPoint y: 193, distance: 8.0
click at [872, 193] on div "Dependent lives with debtor: Yes No" at bounding box center [963, 199] width 190 height 46
click at [889, 199] on label "Yes" at bounding box center [895, 197] width 12 height 11
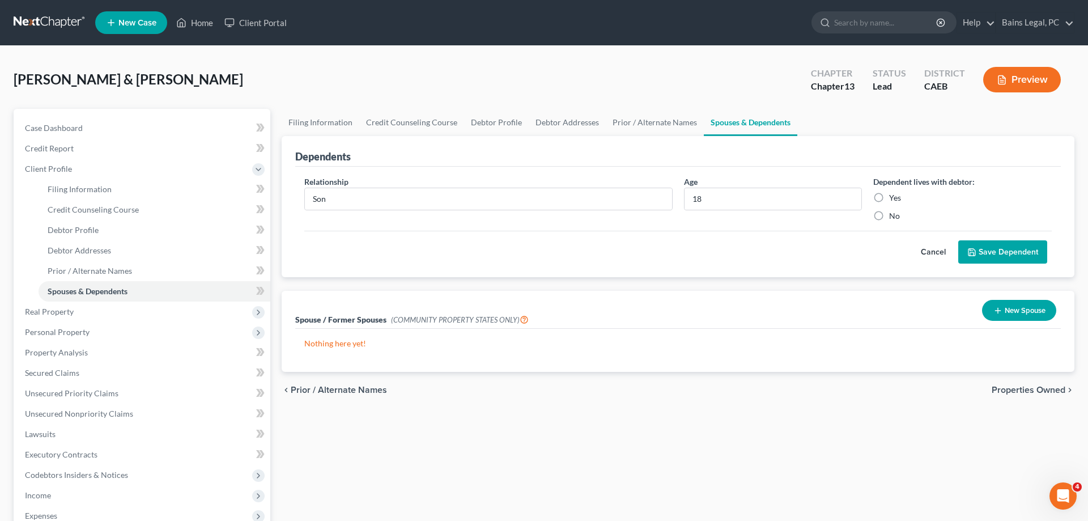
click at [894, 199] on input "Yes" at bounding box center [897, 195] width 7 height 7
radio input "true"
click at [992, 246] on button "Save Dependent" at bounding box center [1002, 252] width 89 height 24
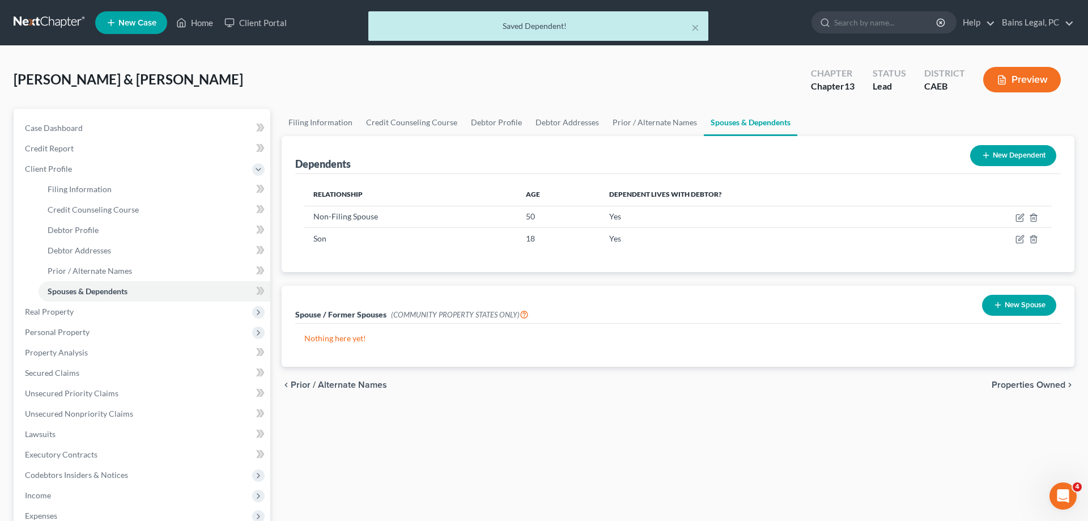
click at [1022, 154] on button "New Dependent" at bounding box center [1013, 155] width 86 height 21
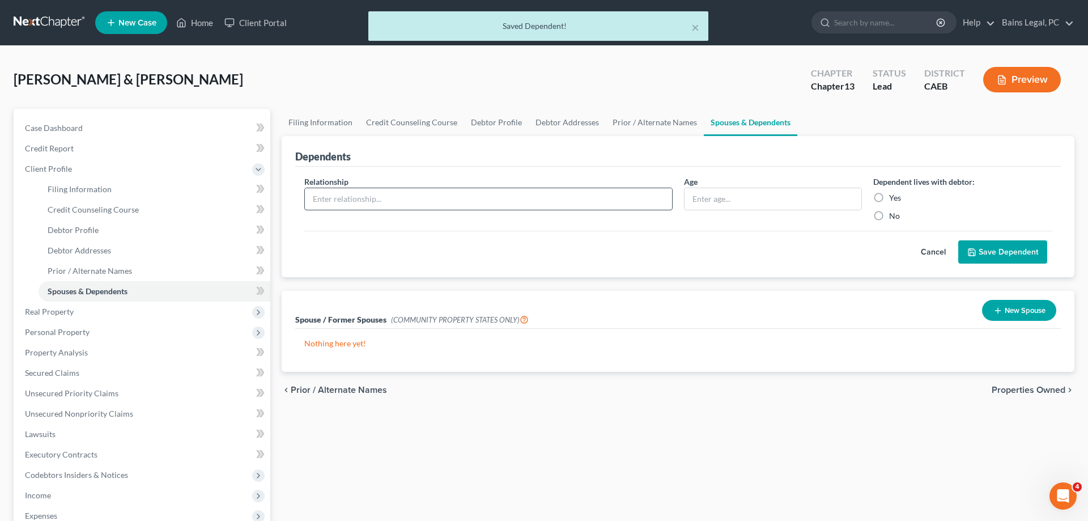
click at [501, 207] on div at bounding box center [488, 199] width 368 height 23
click at [504, 201] on input "text" at bounding box center [488, 199] width 367 height 22
type input "Son"
type input "14"
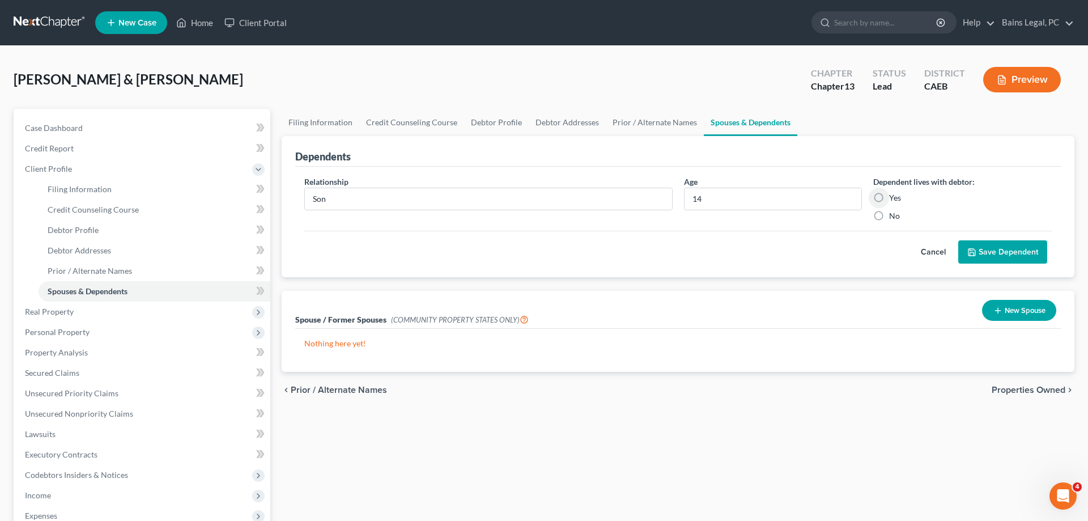
drag, startPoint x: 880, startPoint y: 194, endPoint x: 892, endPoint y: 205, distance: 15.7
click at [889, 195] on label "Yes" at bounding box center [895, 197] width 12 height 11
click at [894, 195] on input "Yes" at bounding box center [897, 195] width 7 height 7
radio input "true"
click at [1020, 261] on button "Save Dependent" at bounding box center [1002, 252] width 89 height 24
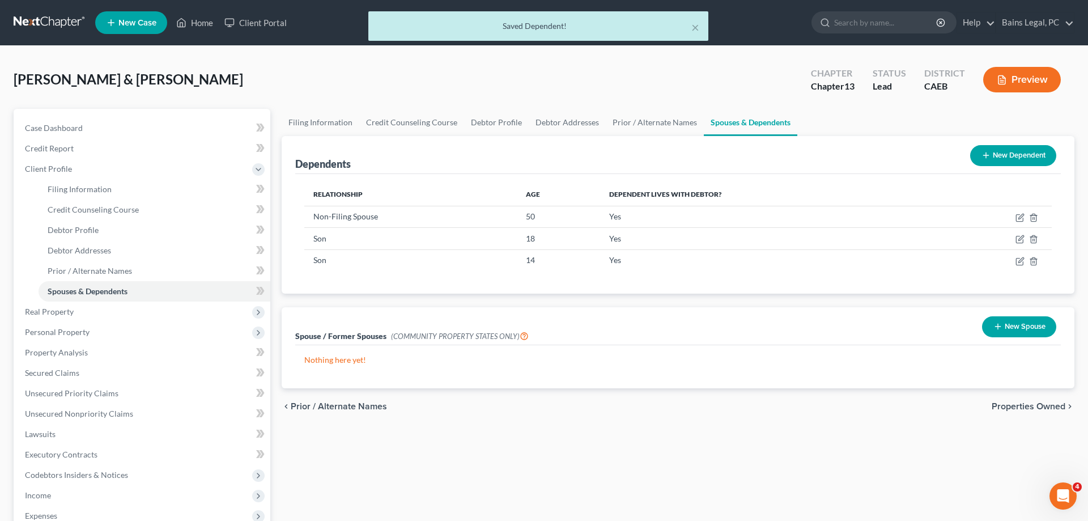
drag, startPoint x: 1035, startPoint y: 324, endPoint x: 346, endPoint y: 307, distance: 689.4
click at [1034, 324] on button "New Spouse" at bounding box center [1019, 326] width 74 height 21
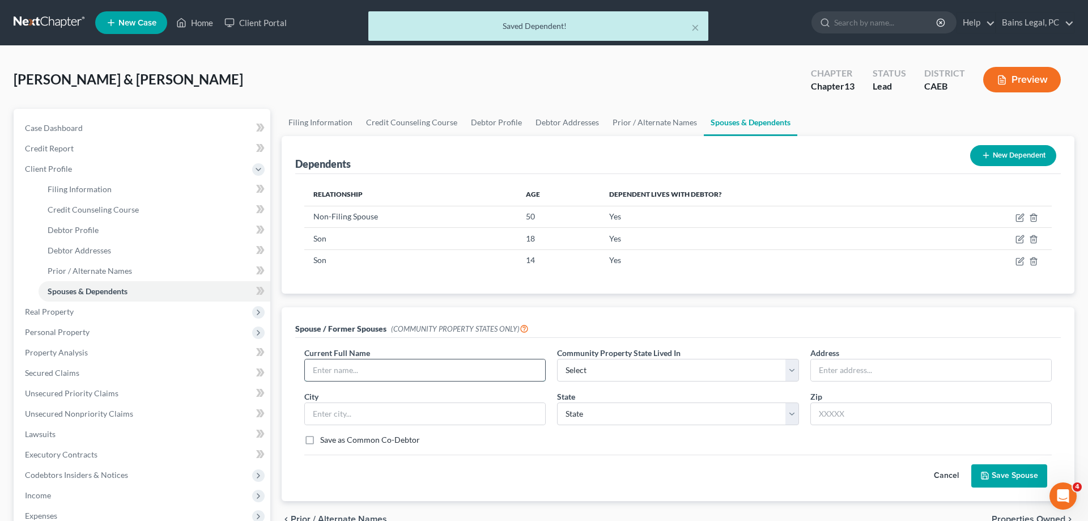
click at [330, 376] on input "text" at bounding box center [425, 370] width 240 height 22
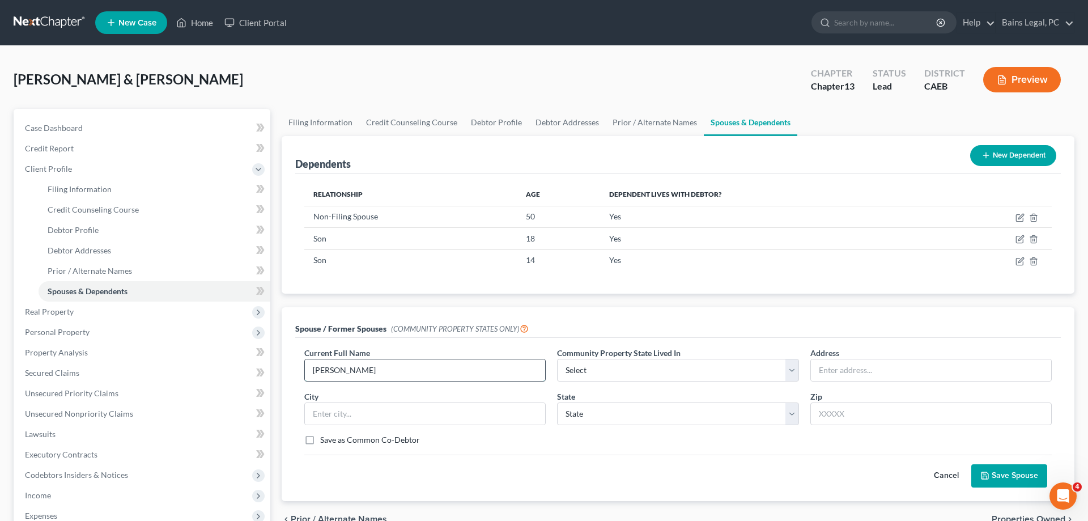
type input "Jennifer Fusco"
select select "1"
click at [870, 360] on input "text" at bounding box center [931, 370] width 240 height 22
type input "5875 Zion Ct"
type input "95677"
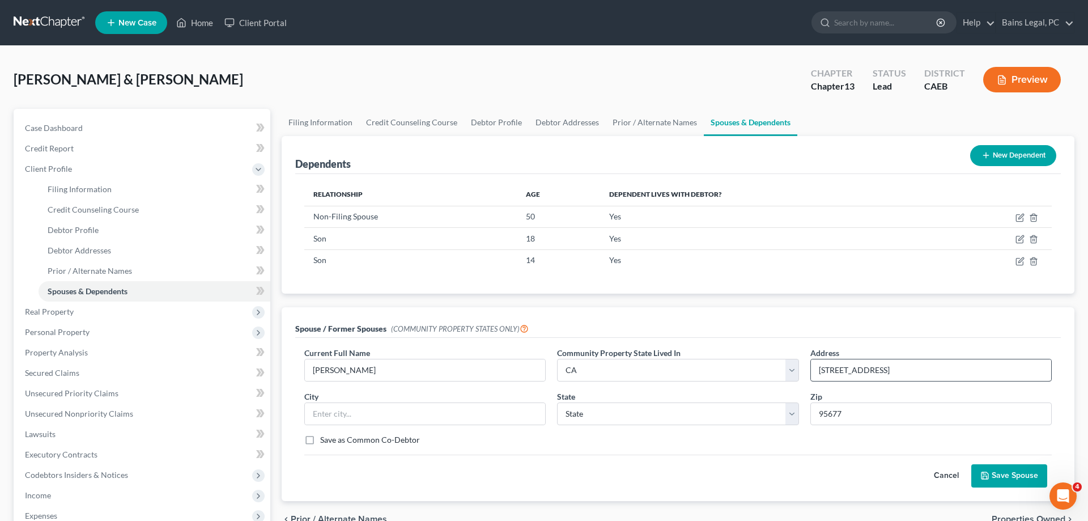
type input "Rocklin"
select select "4"
click at [999, 474] on button "Save Spouse" at bounding box center [1009, 476] width 76 height 24
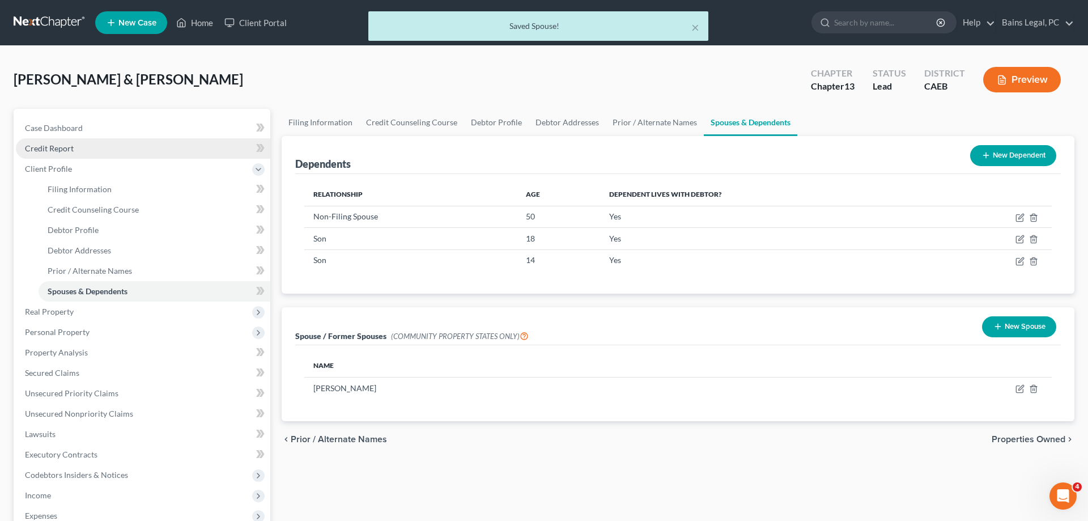
click at [54, 151] on span "Credit Report" at bounding box center [49, 148] width 49 height 10
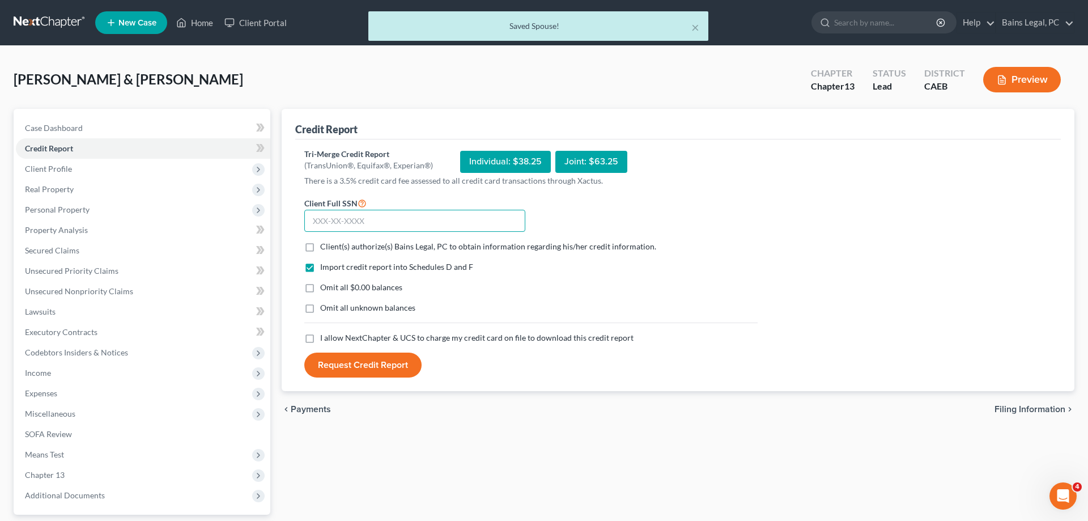
click at [427, 224] on input "text" at bounding box center [414, 221] width 221 height 23
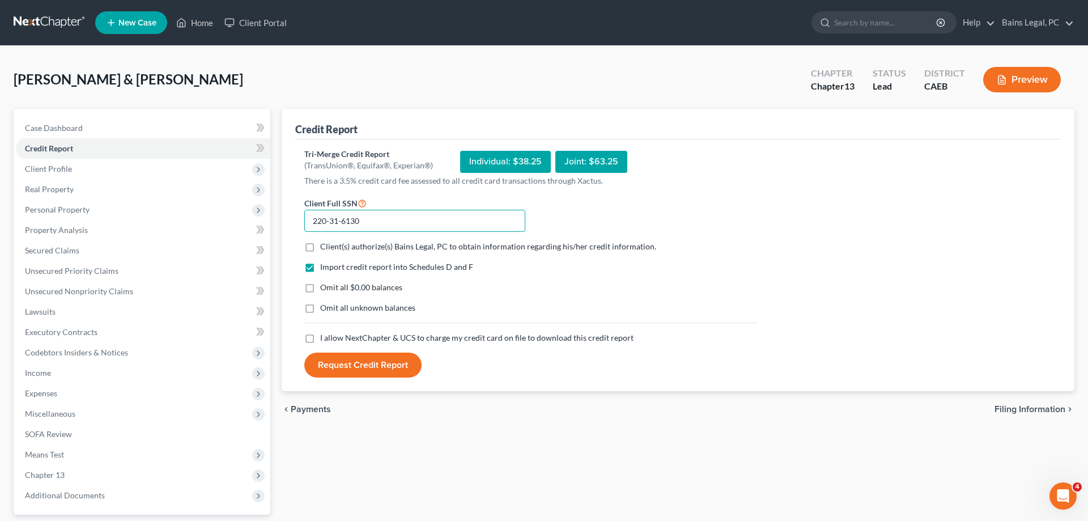
type input "220-31-6130"
click at [383, 254] on form "Client Full SSN * 220-31-6130 Client(s) authorize(s) Bains Legal, PC to obtain …" at bounding box center [531, 287] width 465 height 182
click at [342, 251] on label "Client(s) authorize(s) Bains Legal, PC to obtain information regarding his/her …" at bounding box center [488, 246] width 336 height 11
click at [332, 248] on input "Client(s) authorize(s) Bains Legal, PC to obtain information regarding his/her …" at bounding box center [328, 244] width 7 height 7
checkbox input "true"
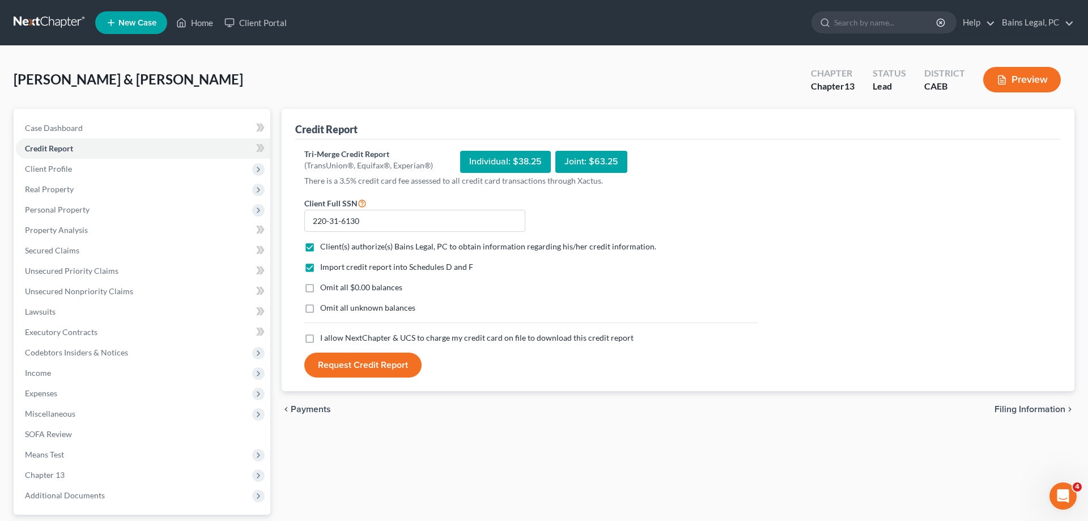
click at [334, 284] on span "Omit all $0.00 balances" at bounding box center [361, 287] width 82 height 10
click at [332, 284] on input "Omit all $0.00 balances" at bounding box center [328, 285] width 7 height 7
checkbox input "true"
click at [334, 302] on div "Import credit report into Schedules D and F Omit all $0.00 balances Omit all un…" at bounding box center [531, 296] width 465 height 71
drag, startPoint x: 335, startPoint y: 308, endPoint x: 334, endPoint y: 321, distance: 13.1
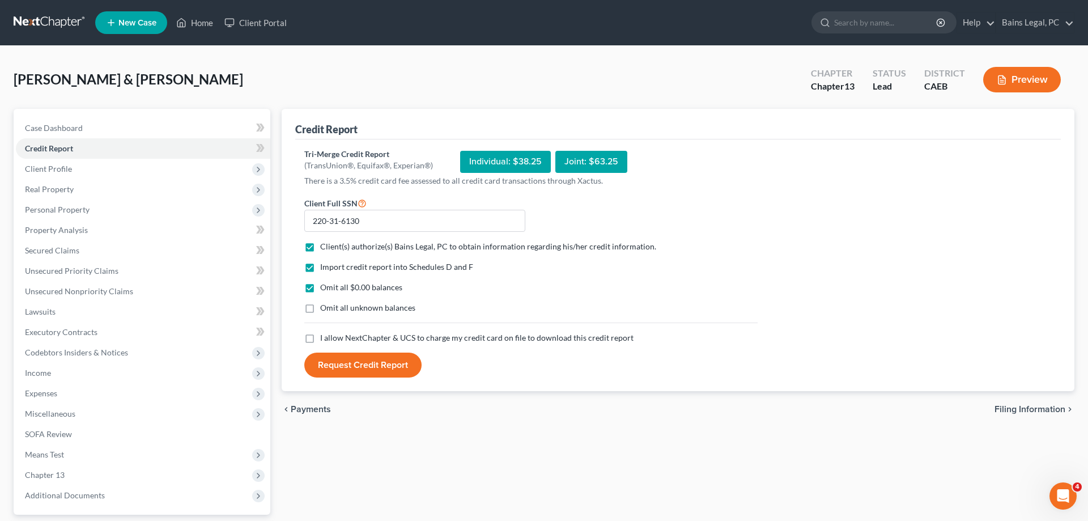
click at [335, 308] on span "Omit all unknown balances" at bounding box center [367, 308] width 95 height 10
click at [332, 308] on input "Omit all unknown balances" at bounding box center [328, 305] width 7 height 7
checkbox input "true"
drag, startPoint x: 332, startPoint y: 338, endPoint x: 348, endPoint y: 358, distance: 25.8
click at [332, 338] on span "I allow NextChapter & UCS to charge my credit card on file to download this cre…" at bounding box center [476, 338] width 313 height 10
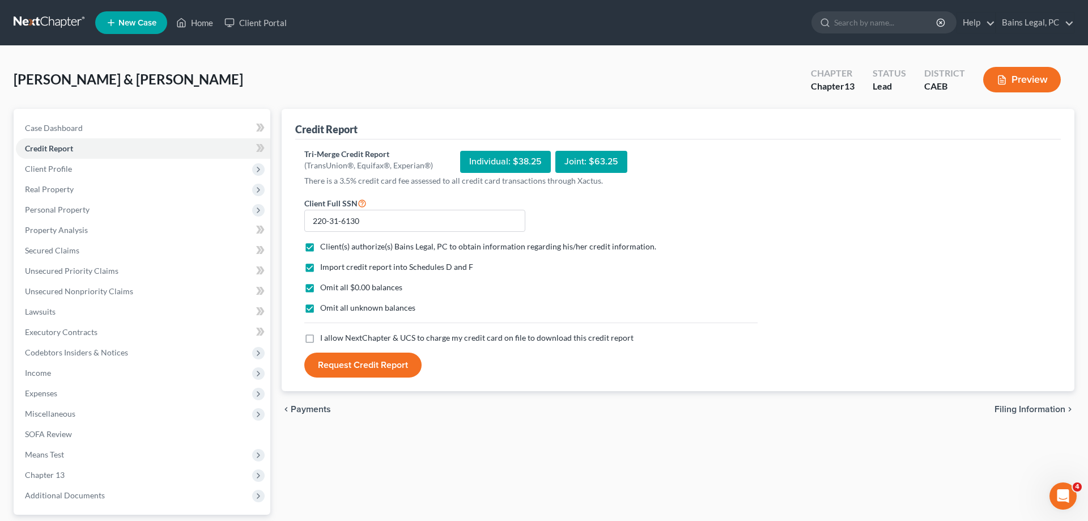
click at [332, 338] on input "I allow NextChapter & UCS to charge my credit card on file to download this cre…" at bounding box center [328, 335] width 7 height 7
checkbox input "true"
drag, startPoint x: 350, startPoint y: 366, endPoint x: 358, endPoint y: 367, distance: 7.4
click at [350, 367] on button "Request Credit Report" at bounding box center [362, 365] width 117 height 25
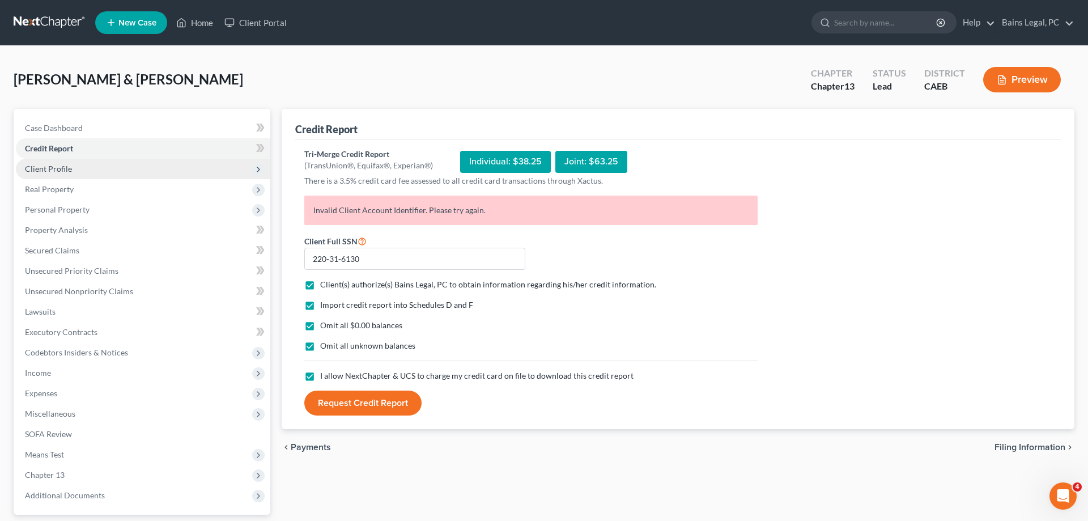
click at [99, 163] on span "Client Profile" at bounding box center [143, 169] width 254 height 20
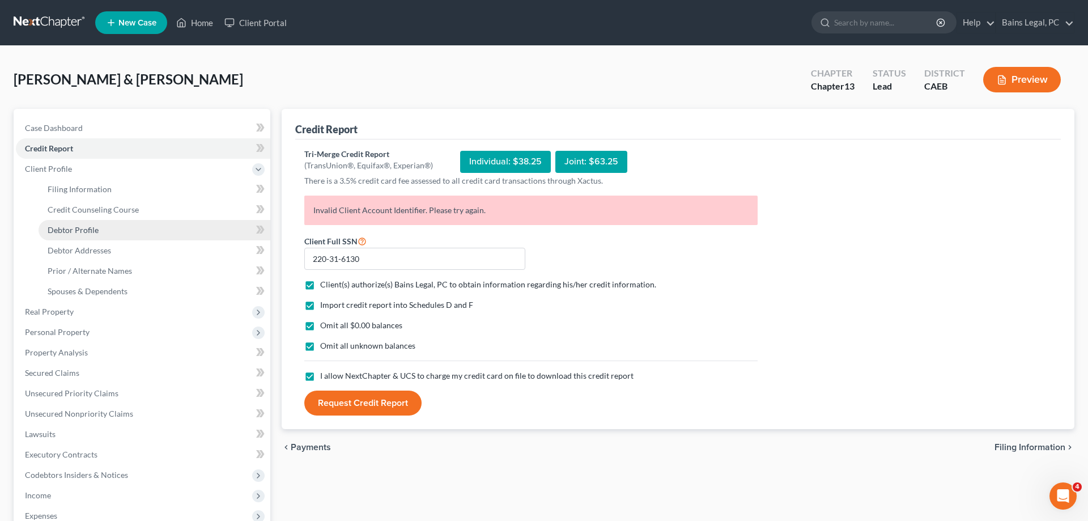
click at [101, 228] on link "Debtor Profile" at bounding box center [155, 230] width 232 height 20
select select "1"
select select "3"
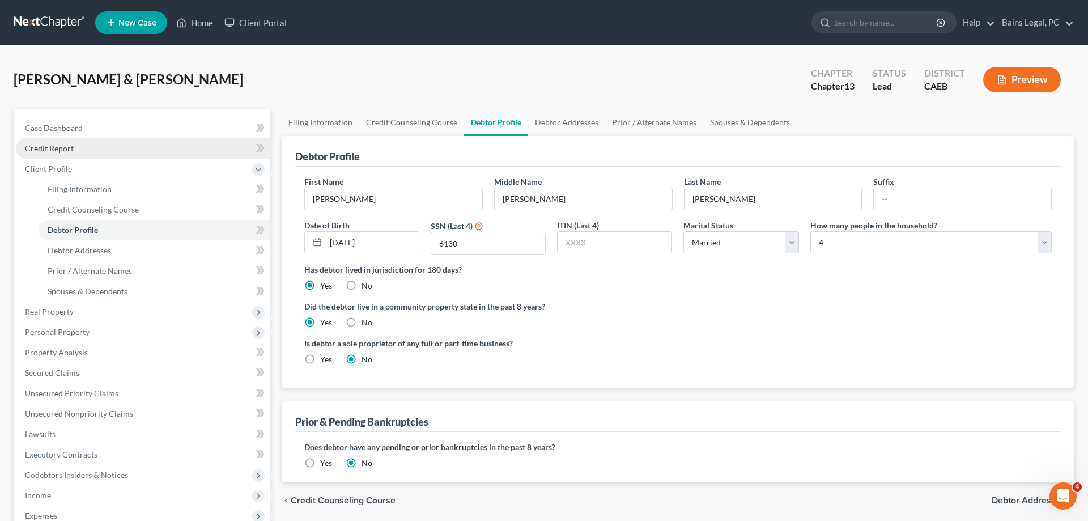
click at [74, 152] on link "Credit Report" at bounding box center [143, 148] width 254 height 20
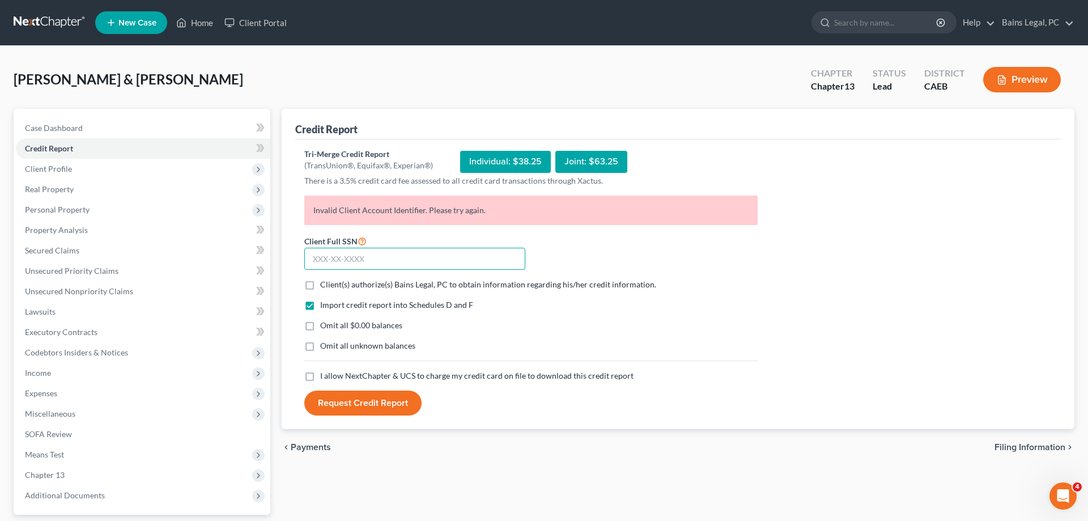
click at [422, 260] on input "text" at bounding box center [414, 259] width 221 height 23
type input "220-31-6130"
click at [434, 285] on span "Client(s) authorize(s) Bains Legal, PC to obtain information regarding his/her …" at bounding box center [488, 284] width 336 height 10
click at [332, 285] on input "Client(s) authorize(s) Bains Legal, PC to obtain information regarding his/her …" at bounding box center [328, 282] width 7 height 7
checkbox input "true"
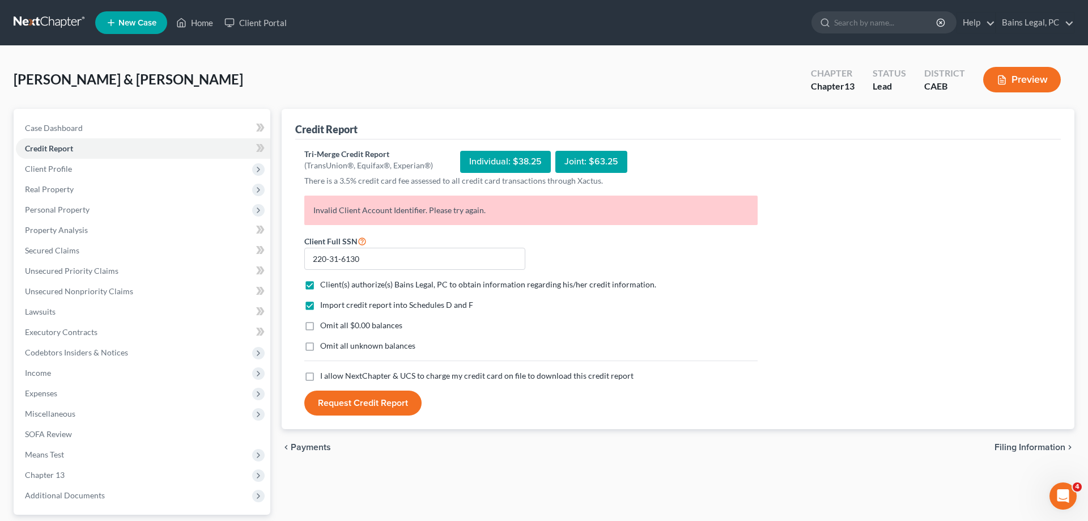
drag, startPoint x: 375, startPoint y: 326, endPoint x: 370, endPoint y: 339, distance: 13.5
click at [374, 326] on span "Omit all $0.00 balances" at bounding box center [361, 325] width 82 height 10
click at [332, 326] on input "Omit all $0.00 balances" at bounding box center [328, 323] width 7 height 7
checkbox input "true"
click at [368, 342] on span "Omit all unknown balances" at bounding box center [367, 346] width 95 height 10
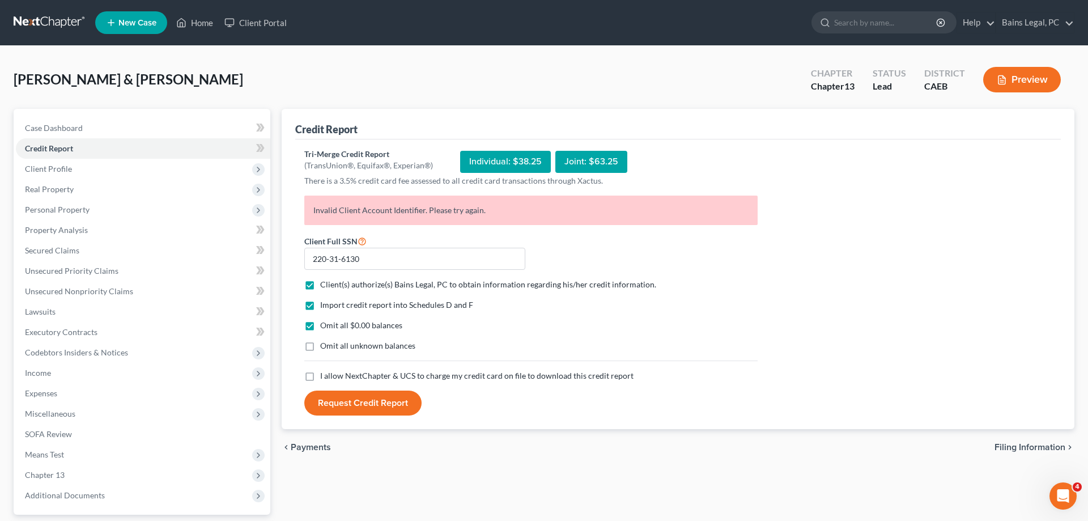
click at [332, 342] on input "Omit all unknown balances" at bounding box center [328, 343] width 7 height 7
checkbox input "true"
drag, startPoint x: 359, startPoint y: 371, endPoint x: 358, endPoint y: 380, distance: 9.1
click at [359, 372] on span "I allow NextChapter & UCS to charge my credit card on file to download this cre…" at bounding box center [476, 376] width 313 height 10
click at [332, 372] on input "I allow NextChapter & UCS to charge my credit card on file to download this cre…" at bounding box center [328, 373] width 7 height 7
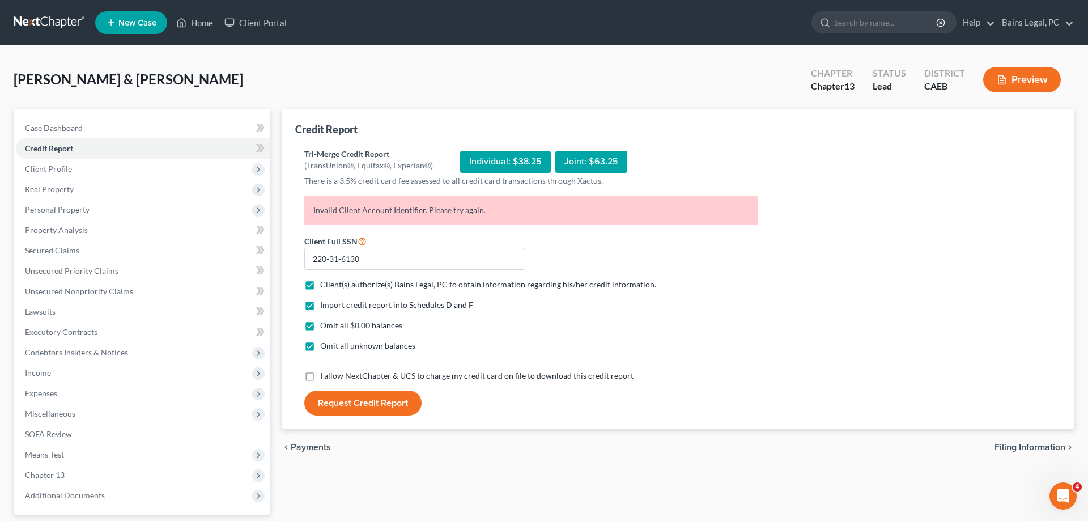
checkbox input "true"
click at [354, 398] on button "Request Credit Report" at bounding box center [362, 402] width 117 height 25
drag, startPoint x: 511, startPoint y: 210, endPoint x: 296, endPoint y: 210, distance: 214.8
click at [296, 210] on div "Tri-Merge Credit Report (TransUnion®, Equifax®, Experian®) Individual: $38.25 J…" at bounding box center [678, 284] width 766 height 290
copy p "Invalid Client Account Identifier. Please try again."
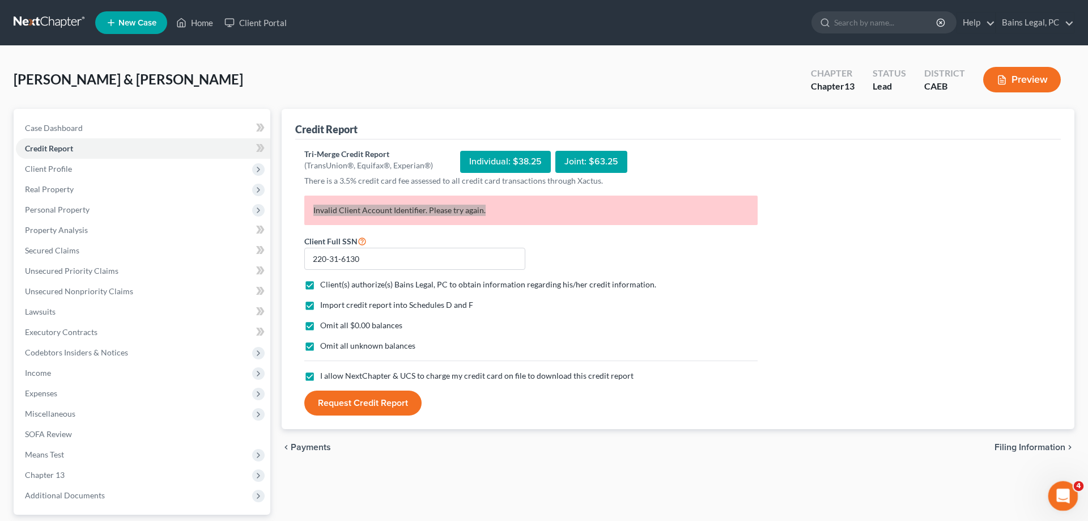
click at [1063, 494] on icon "Open Intercom Messenger" at bounding box center [1062, 494] width 8 height 9
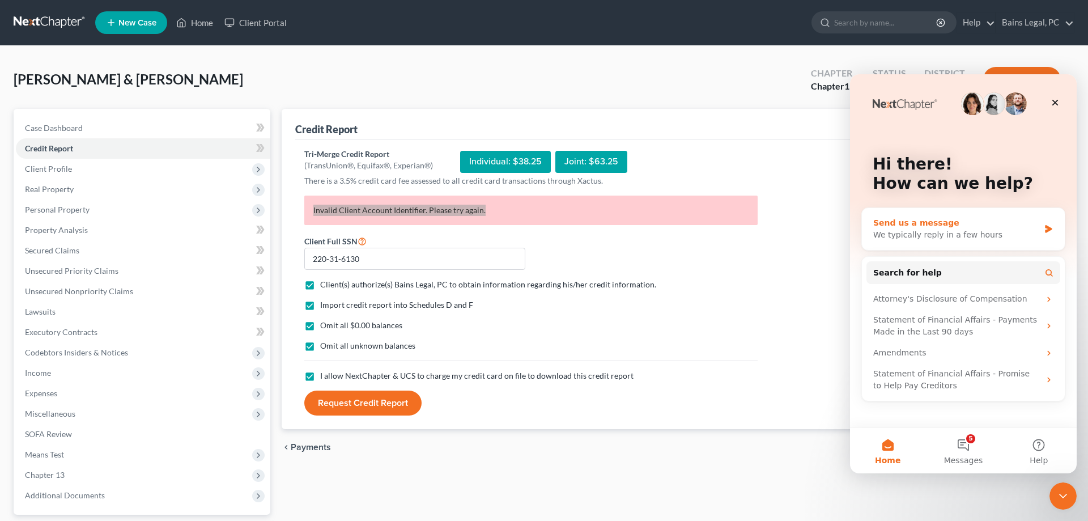
drag, startPoint x: 915, startPoint y: 229, endPoint x: 906, endPoint y: 230, distance: 9.1
click at [915, 229] on div "We typically reply in a few hours" at bounding box center [956, 235] width 166 height 12
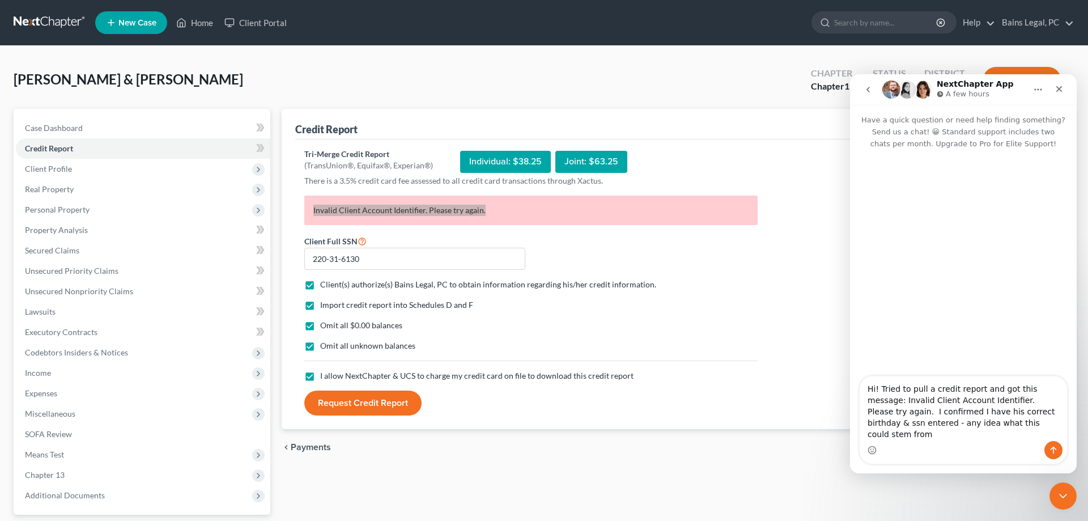
type textarea "Hi! Tried to pull a credit report and got this message: Invalid Client Account …"
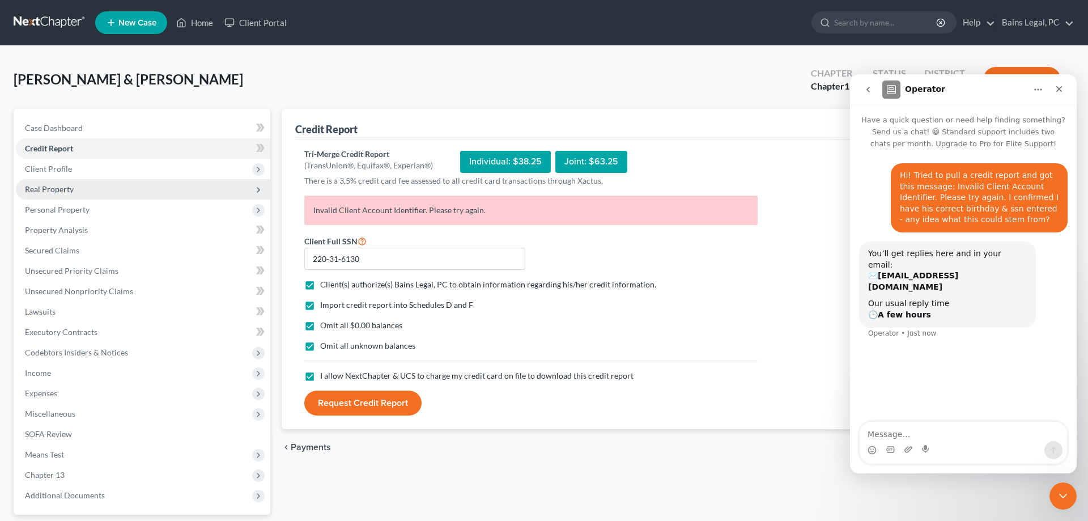
click at [72, 188] on span "Real Property" at bounding box center [49, 189] width 49 height 10
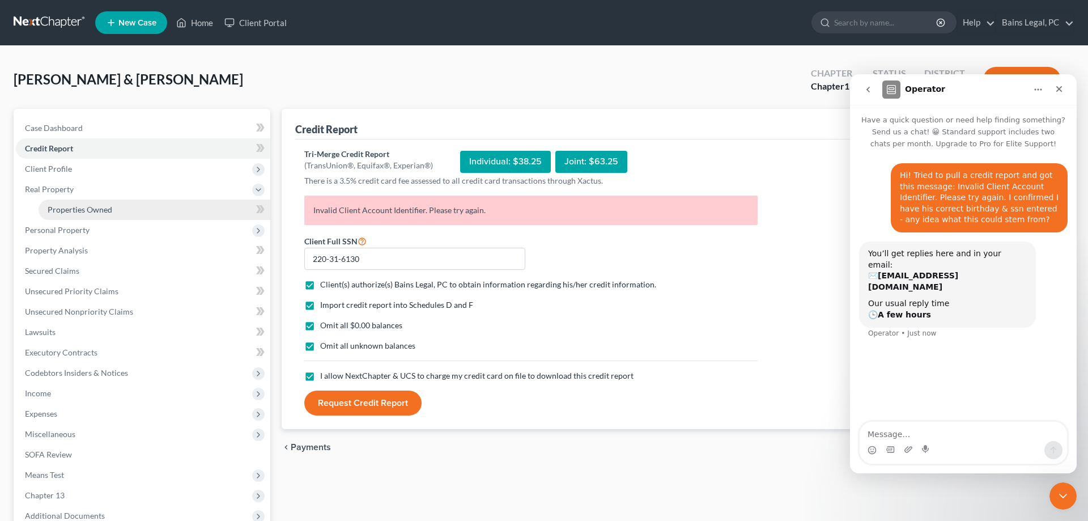
click at [150, 205] on link "Properties Owned" at bounding box center [155, 209] width 232 height 20
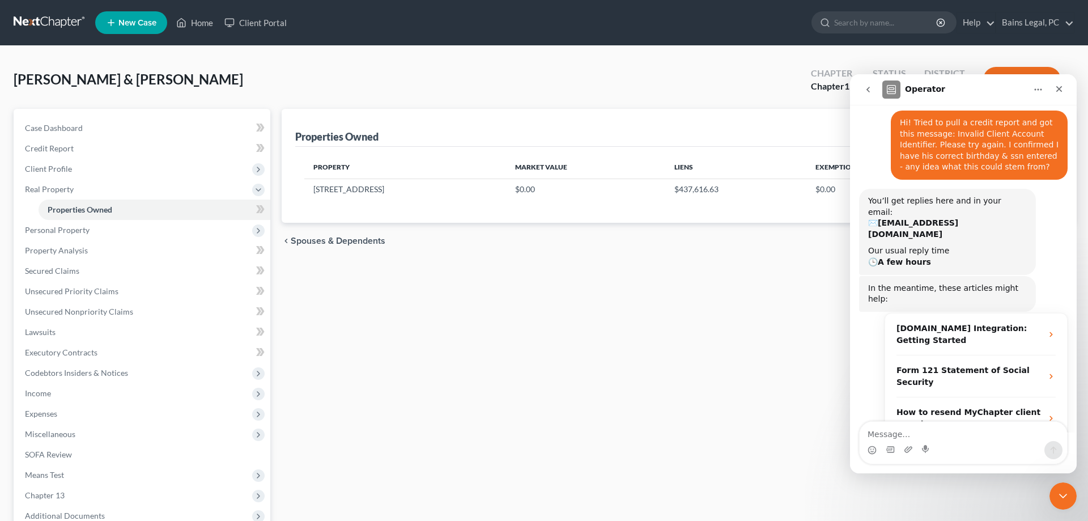
scroll to position [54, 0]
click at [1059, 90] on icon "Close" at bounding box center [1059, 88] width 9 height 9
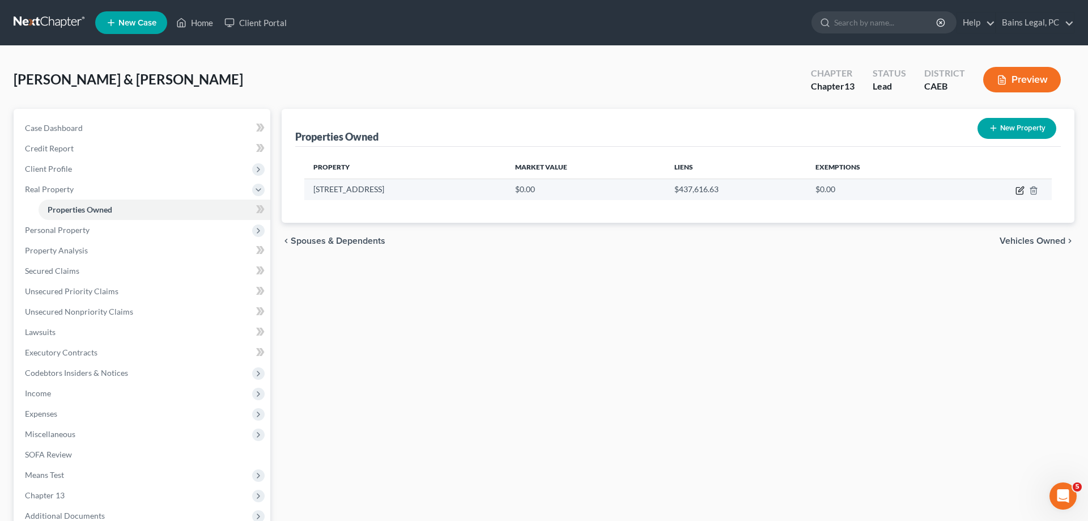
click at [1020, 190] on icon "button" at bounding box center [1020, 188] width 5 height 5
select select "4"
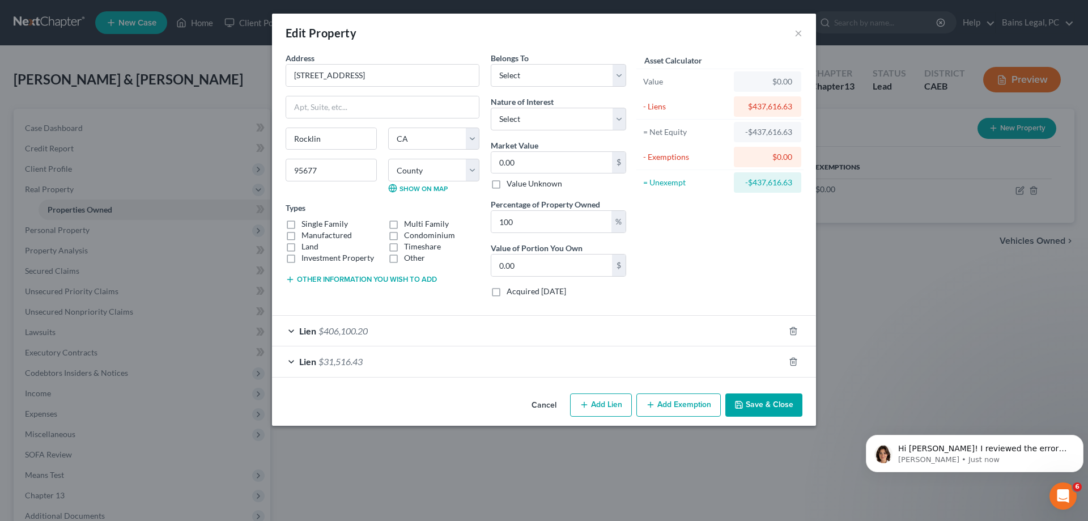
scroll to position [277, 0]
click at [326, 220] on label "Single Family" at bounding box center [325, 223] width 46 height 11
click at [313, 220] on input "Single Family" at bounding box center [309, 221] width 7 height 7
checkbox input "true"
click at [491, 64] on select "Select Debtor 1 Only Debtor 2 Only Debtor 1 And Debtor 2 Only At Least One Of T…" at bounding box center [558, 75] width 135 height 23
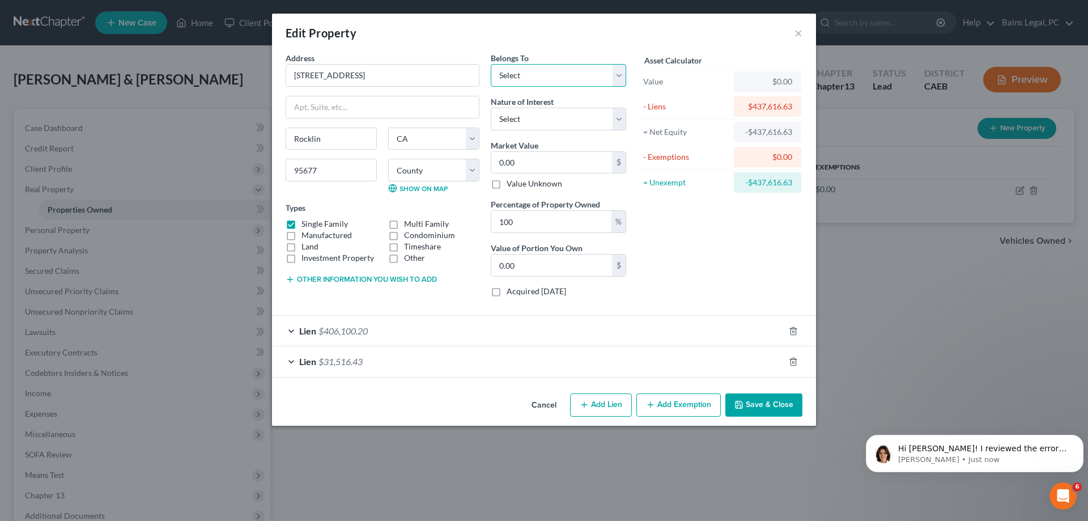
select select "4"
click option "Community Property" at bounding box center [0, 0] width 0 height 0
click at [491, 108] on select "Select Fee Simple Joint Tenant Life Estate Equitable Interest Future Interest T…" at bounding box center [558, 119] width 135 height 23
select select "1"
click option "Joint Tenant" at bounding box center [0, 0] width 0 height 0
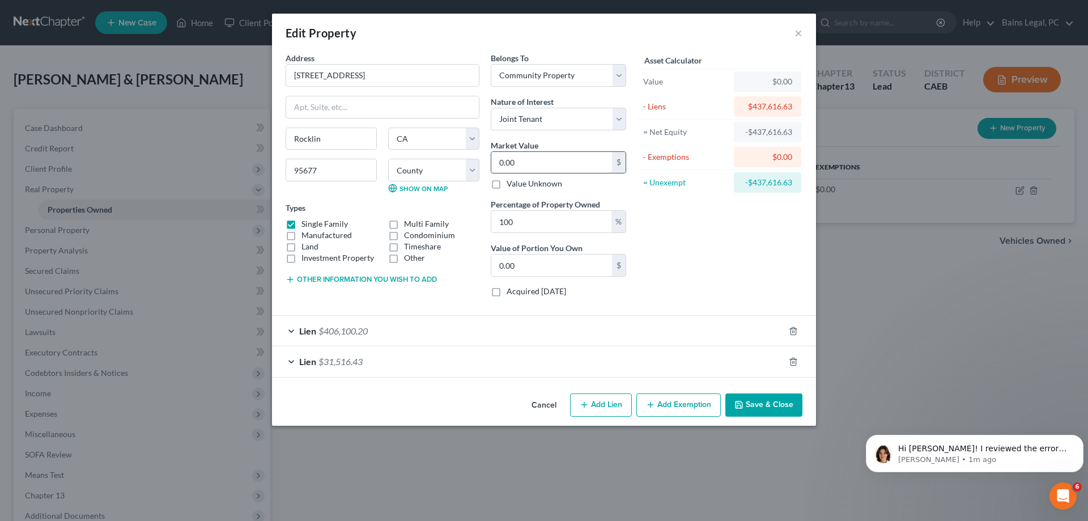
click at [527, 162] on input "0.00" at bounding box center [551, 163] width 121 height 22
type input "5"
type input "5.00"
type input "53"
type input "53.00"
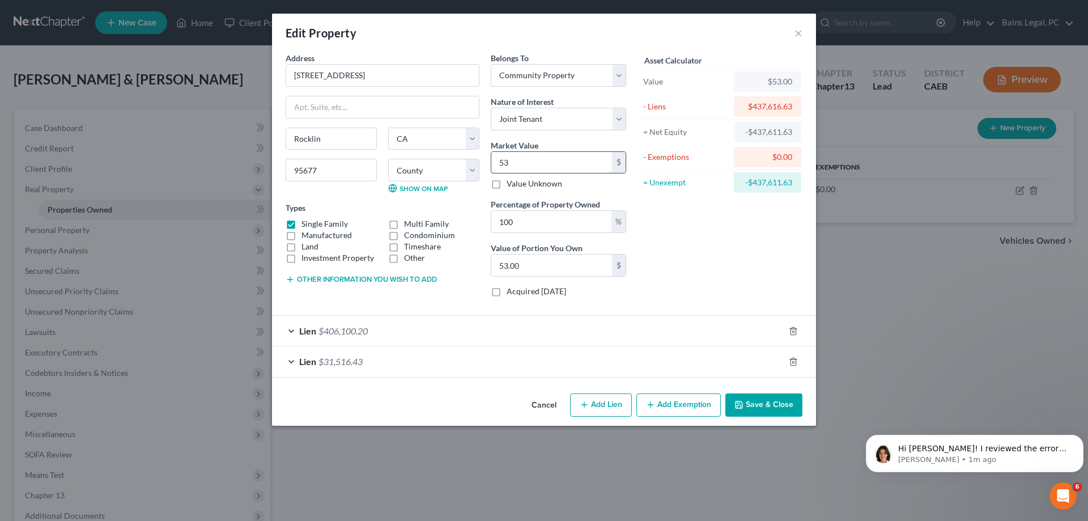
type input "535"
type input "535.00"
type input "5356"
type input "5,356.00"
type input "5,3561"
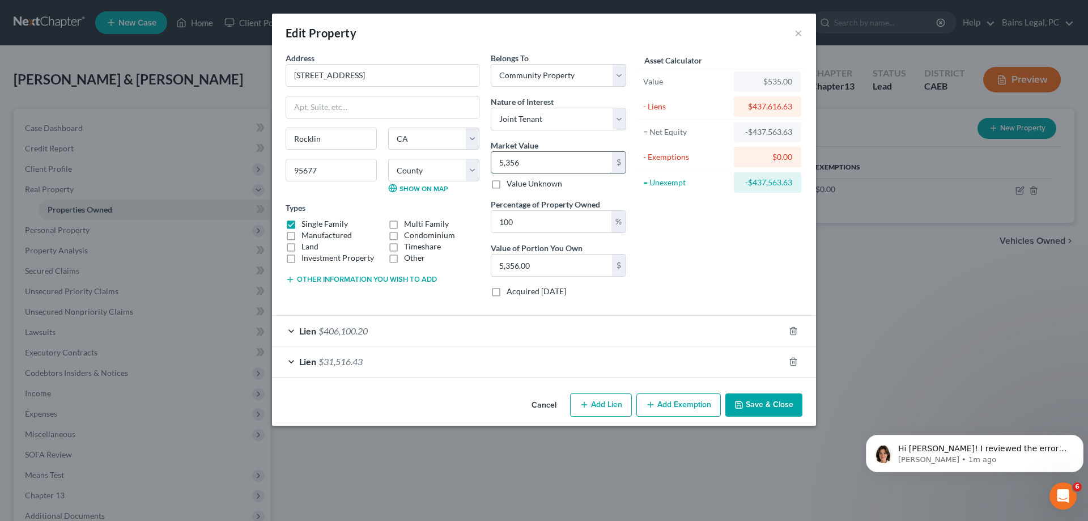
type input "53,561.00"
type input "53,5612"
type input "535,612.00"
type input "535,612"
click at [375, 282] on button "Other information you wish to add" at bounding box center [361, 279] width 151 height 9
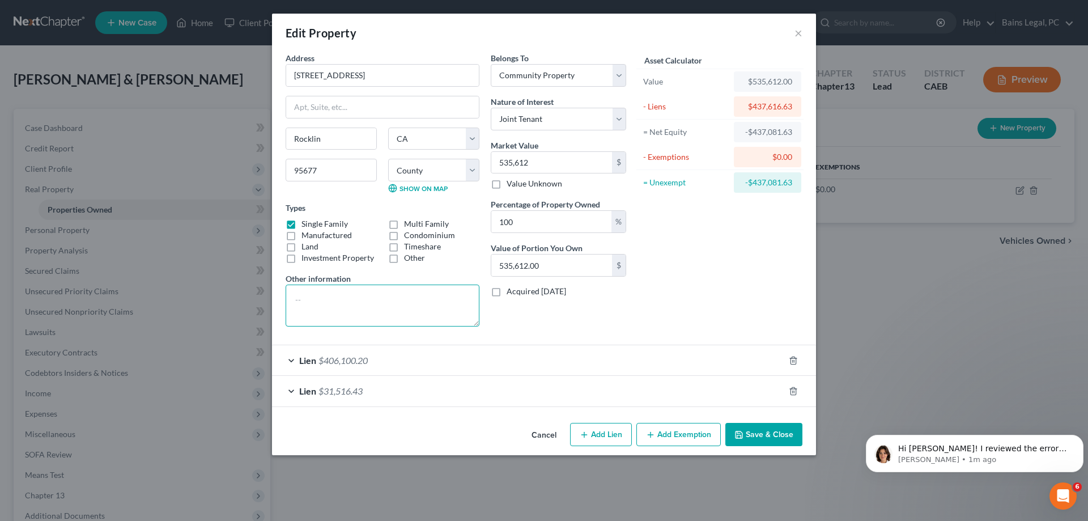
click at [365, 304] on textarea at bounding box center [383, 306] width 194 height 42
type textarea "Value shown reflects a 6% reduction for estimated cost of sale. Purchased in 07…"
click at [763, 430] on button "Save & Close" at bounding box center [763, 435] width 77 height 24
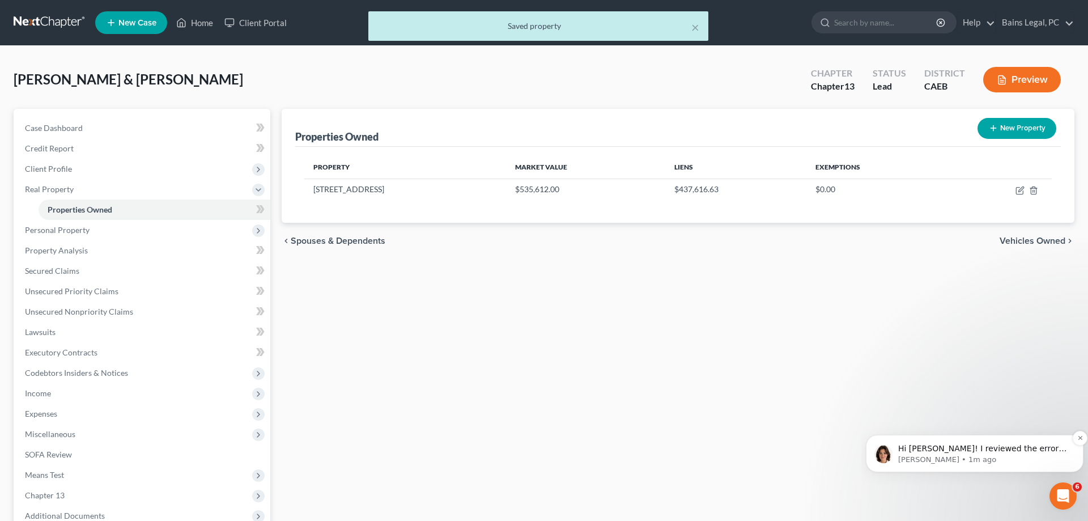
click at [965, 452] on p "Hi Tina! I reviewed the error message, and it looks like our Credit Report Part…" at bounding box center [983, 448] width 171 height 11
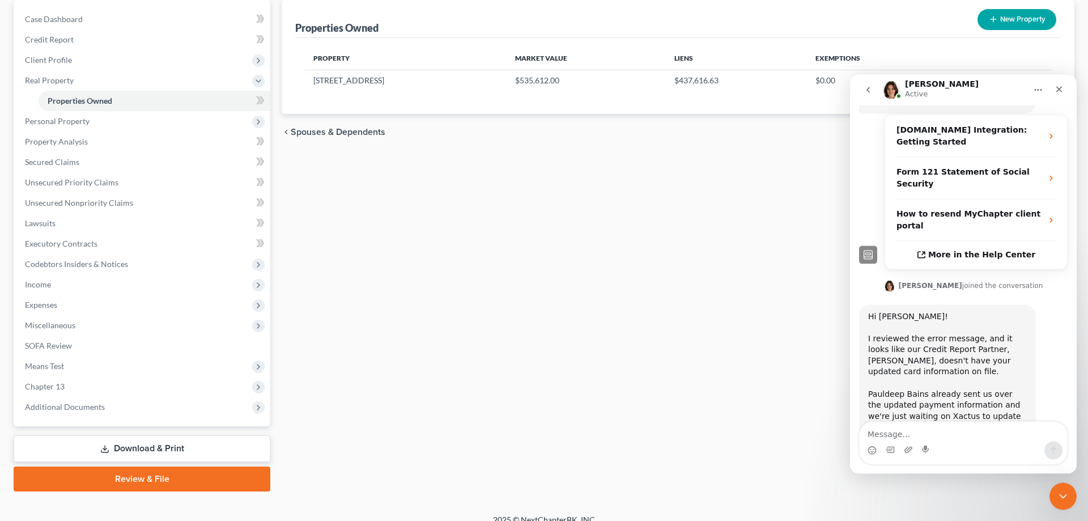
scroll to position [121, 0]
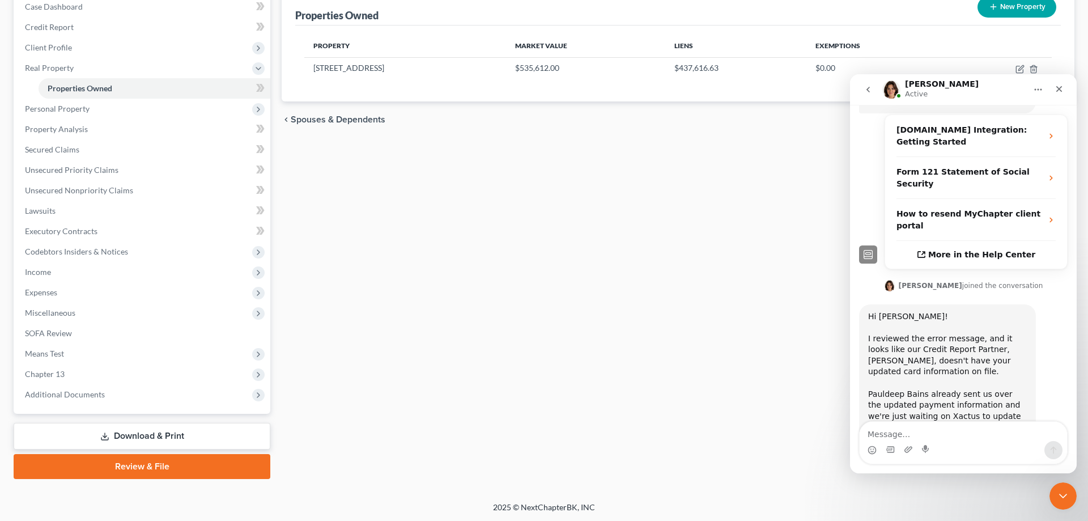
click at [957, 439] on textarea "Message…" at bounding box center [963, 431] width 207 height 19
type textarea "Ok thank you!"
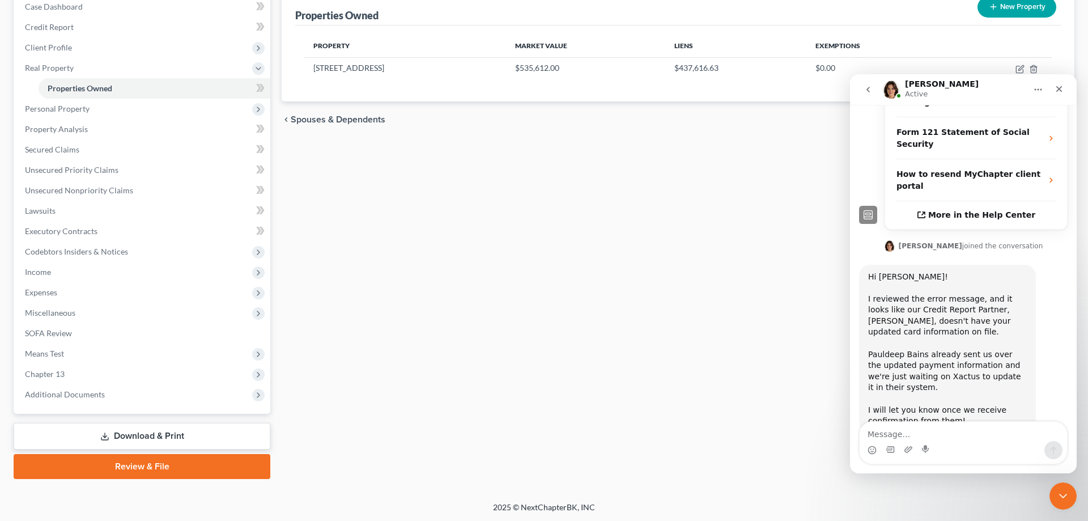
scroll to position [292, 0]
click at [0, 299] on div "Fusco, Frankie & Jennifer Upgraded Chapter Chapter 13 Status Lead District CAEB…" at bounding box center [544, 213] width 1088 height 577
drag, startPoint x: 83, startPoint y: 105, endPoint x: 89, endPoint y: 106, distance: 6.3
click at [83, 105] on span "Personal Property" at bounding box center [57, 109] width 65 height 10
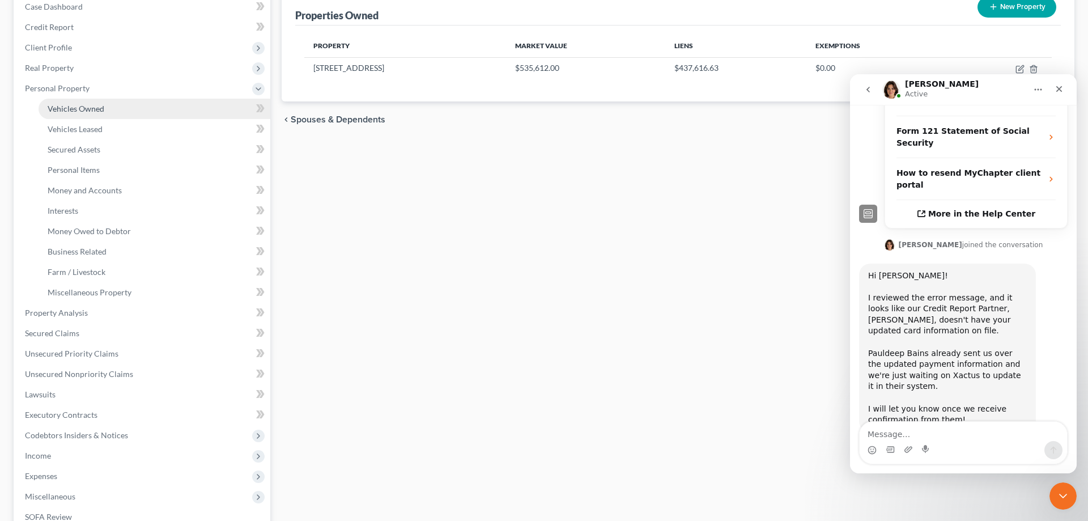
click at [116, 106] on link "Vehicles Owned" at bounding box center [155, 109] width 232 height 20
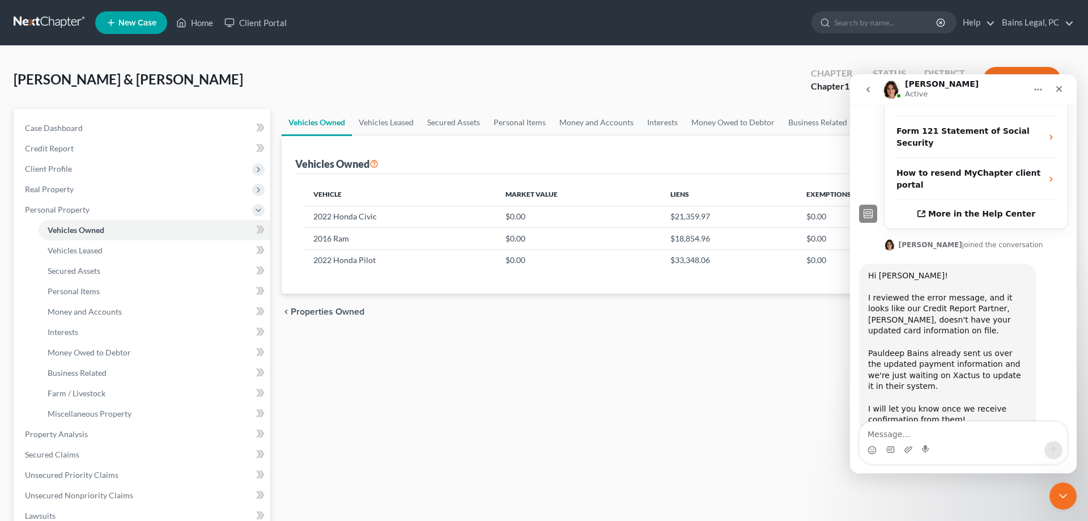
click at [652, 273] on div "Vehicle Market Value Liens Exemptions 2022 Honda Civic $0.00 $21,359.97 $0.00 2…" at bounding box center [678, 234] width 766 height 120
click at [1063, 90] on icon "Close" at bounding box center [1059, 88] width 9 height 9
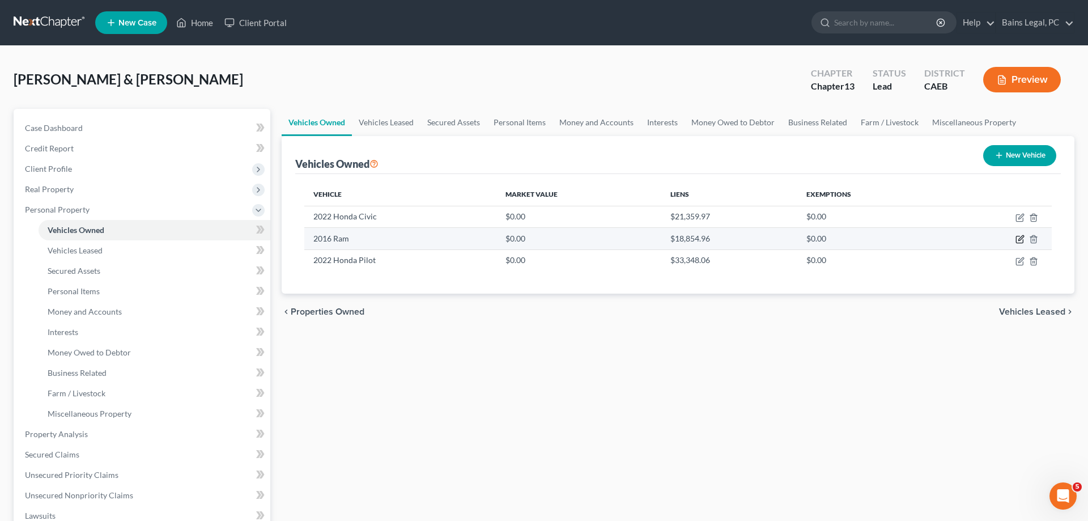
click at [1021, 239] on icon "button" at bounding box center [1020, 239] width 9 height 9
select select "0"
select select "10"
select select "2"
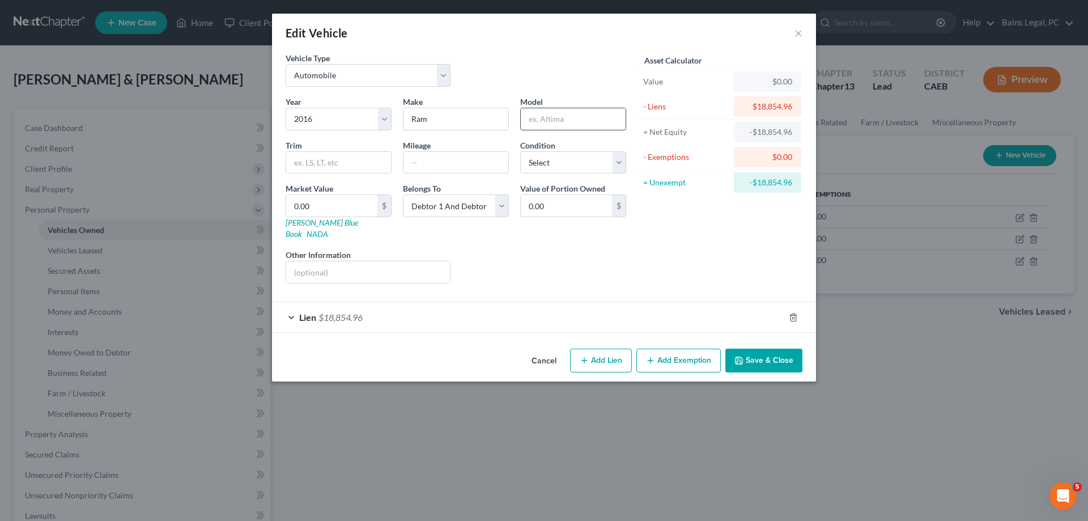
click at [546, 116] on input "text" at bounding box center [573, 119] width 105 height 22
type input "1500 Quad Cab"
type input "186,000"
select select "2"
type input "1"
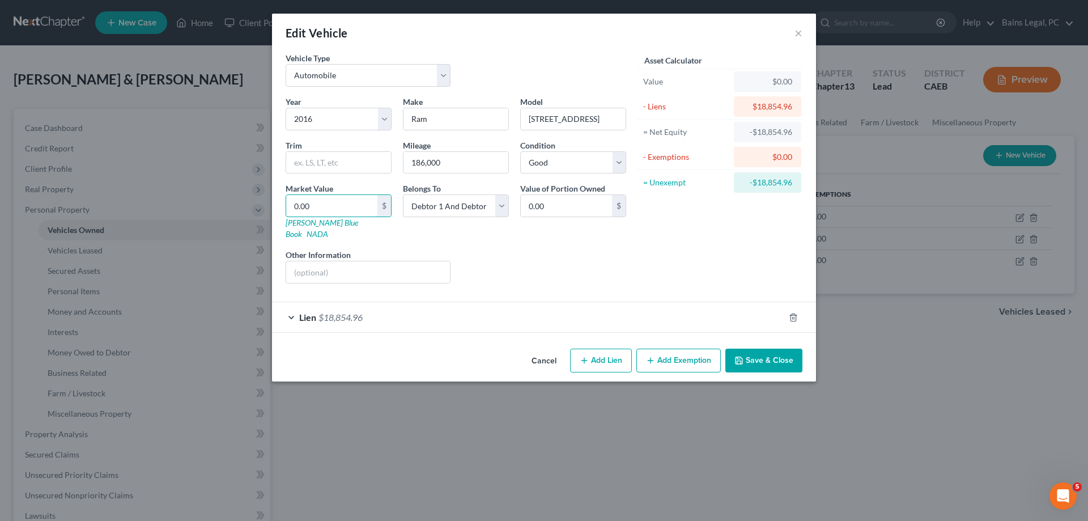
type input "1.00"
type input "10"
type input "10.00"
type input "100"
type input "100.00"
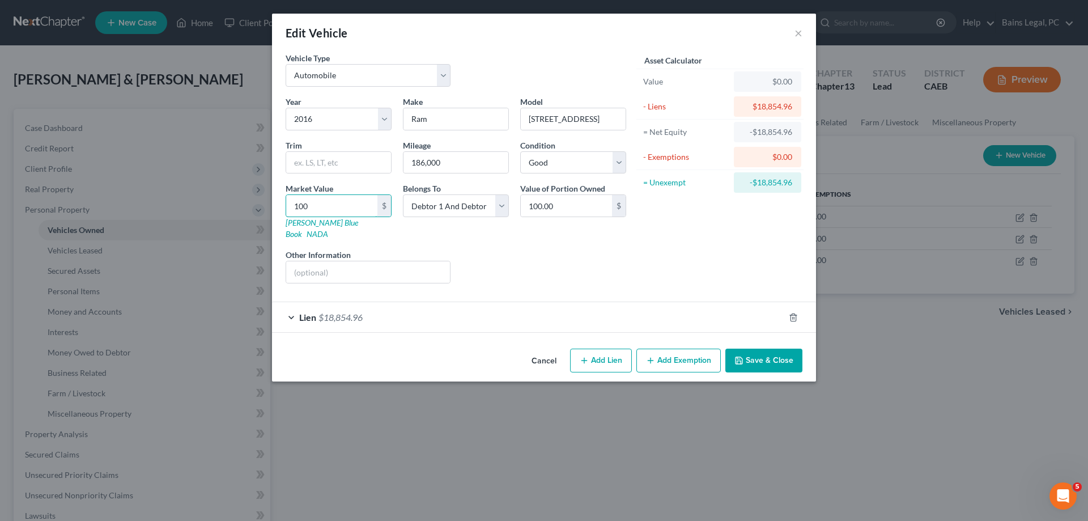
type input "1001"
type input "1,001.00"
type input "1,0019"
type input "10,019.00"
type input "10,019"
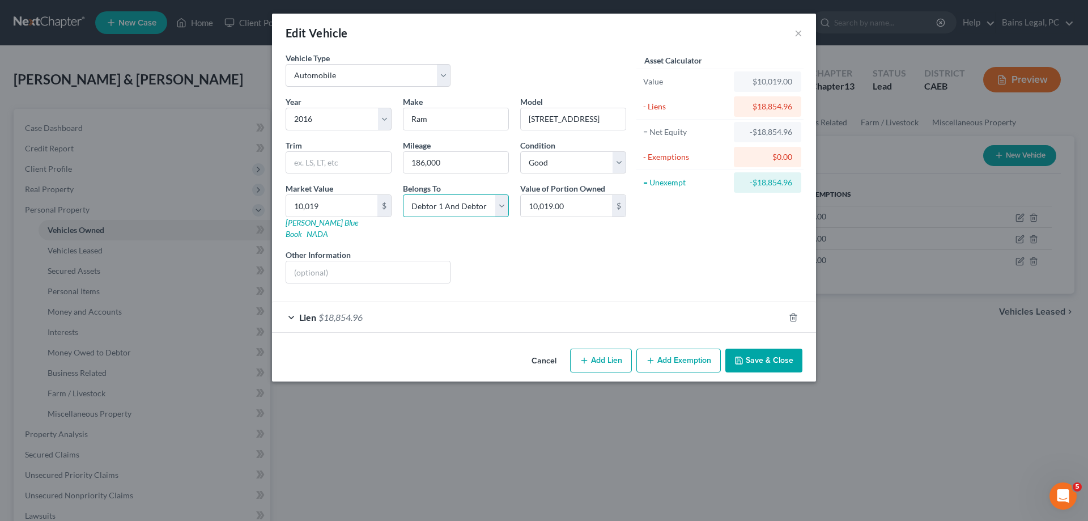
click at [403, 194] on select "Select Debtor 1 Only Debtor 2 Only Debtor 1 And Debtor 2 Only At Least One Of T…" at bounding box center [456, 205] width 106 height 23
select select "4"
click option "Community Property" at bounding box center [0, 0] width 0 height 0
click at [757, 351] on button "Save & Close" at bounding box center [763, 361] width 77 height 24
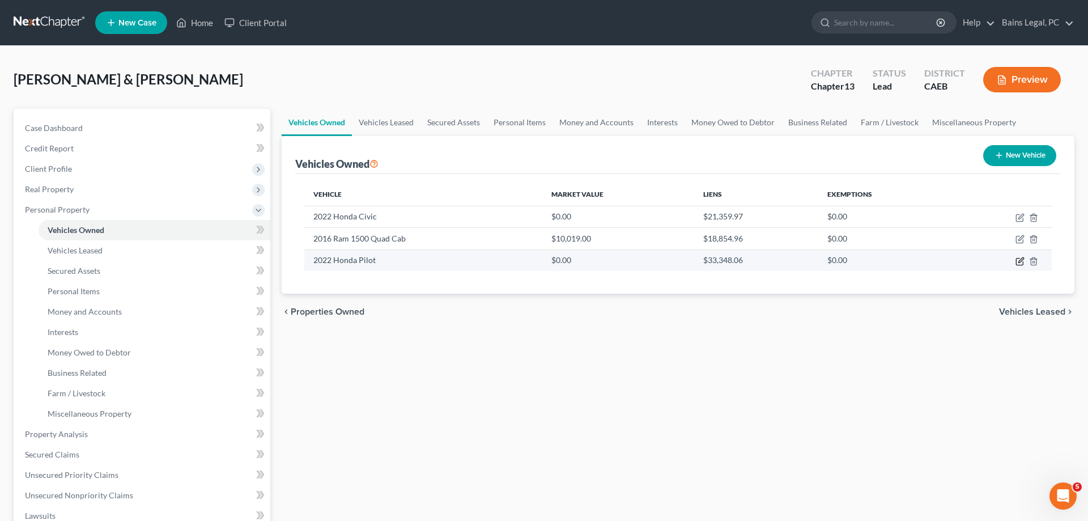
click at [1021, 260] on icon "button" at bounding box center [1020, 261] width 9 height 9
select select "0"
select select "4"
select select "2"
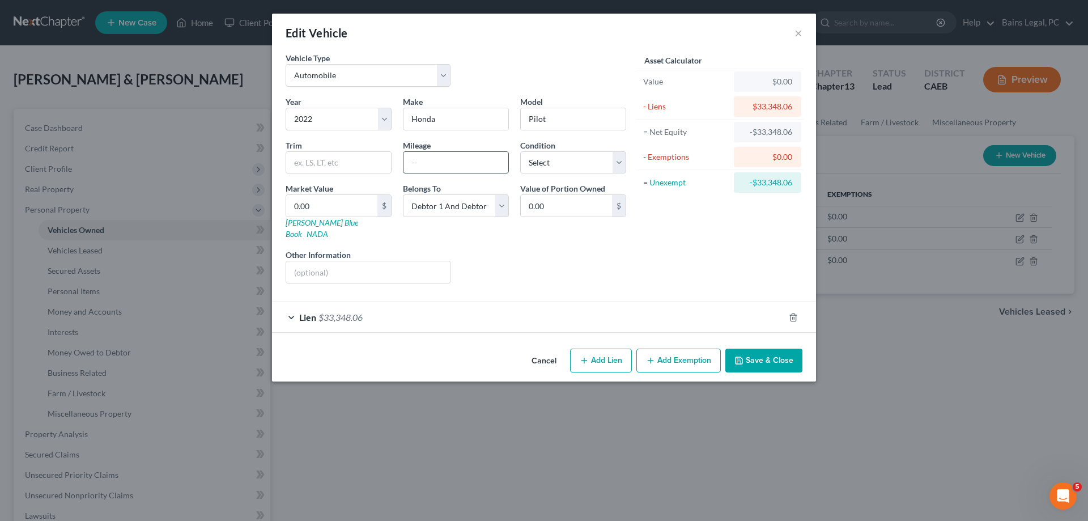
click at [428, 164] on input "text" at bounding box center [456, 163] width 105 height 22
type input "34,566"
click at [520, 151] on select "Select Excellent Very Good Good Fair Poor" at bounding box center [573, 162] width 106 height 23
click option "Select" at bounding box center [0, 0] width 0 height 0
type input "3"
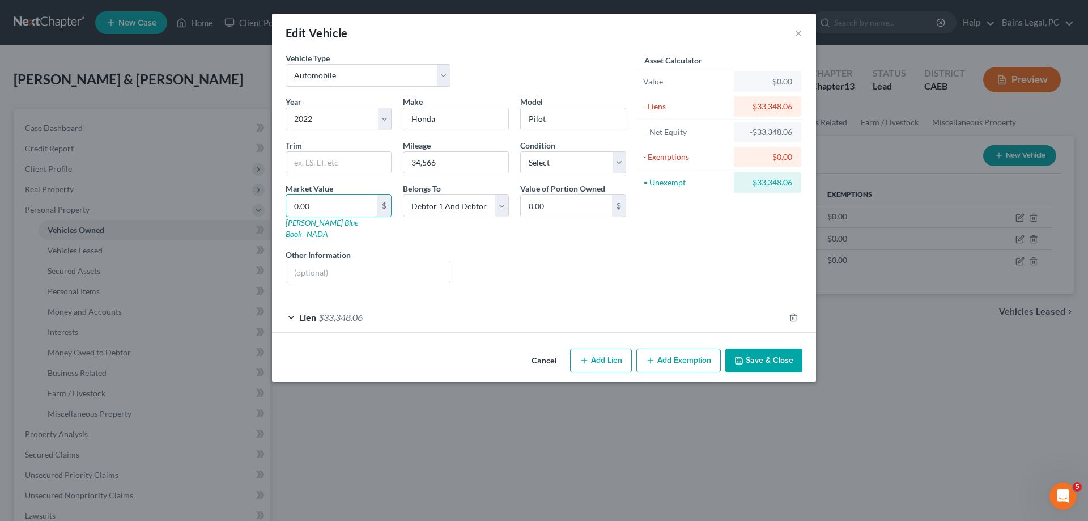
type input "3.00"
type input "37"
type input "37.00"
type input "373"
type input "373.00"
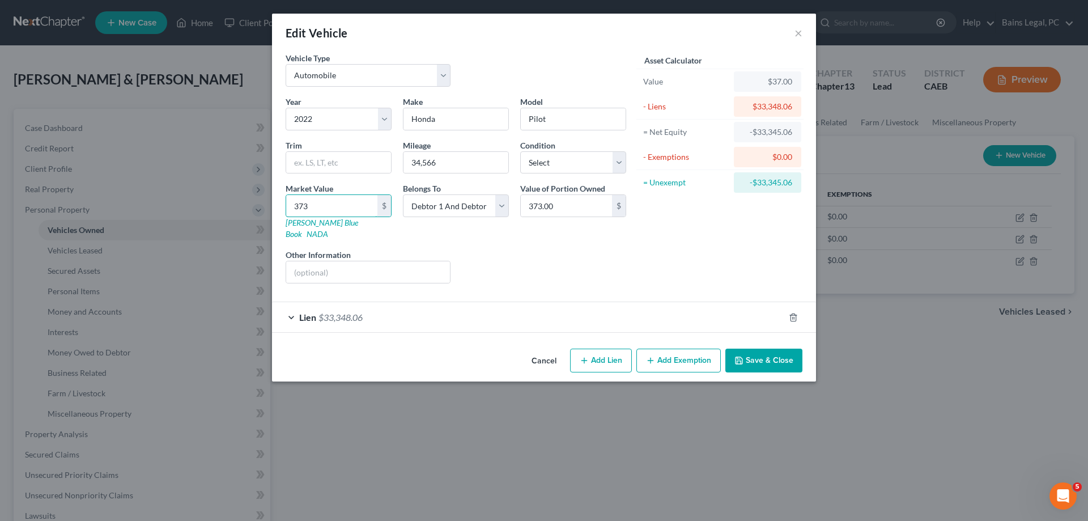
type input "3731"
type input "3,731.00"
type input "3,7317"
type input "37,317.00"
type input "37,317"
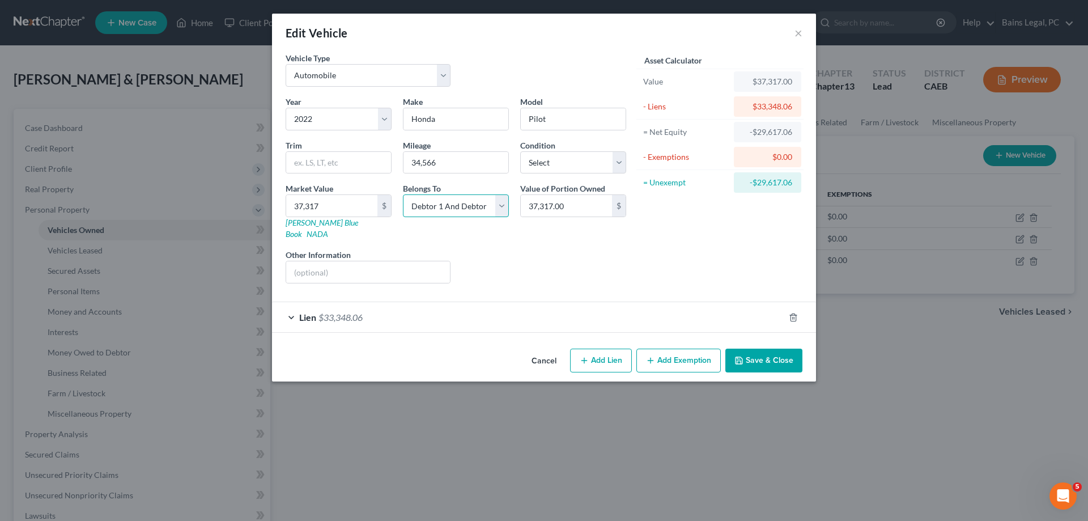
click at [403, 194] on select "Select Debtor 1 Only Debtor 2 Only Debtor 1 And Debtor 2 Only At Least One Of T…" at bounding box center [456, 205] width 106 height 23
select select "4"
click option "Community Property" at bounding box center [0, 0] width 0 height 0
click at [753, 349] on button "Save & Close" at bounding box center [763, 361] width 77 height 24
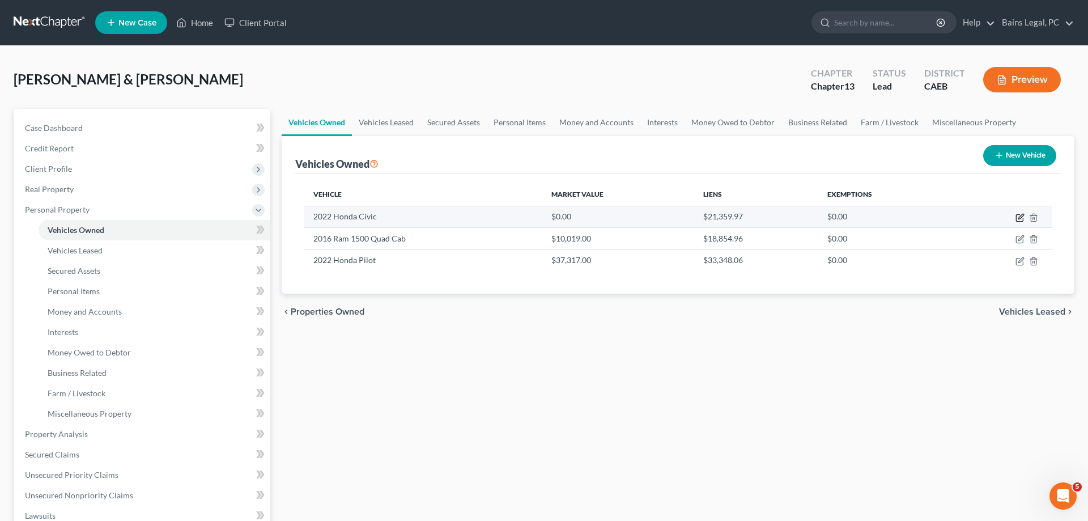
click at [1020, 219] on icon "button" at bounding box center [1020, 216] width 5 height 5
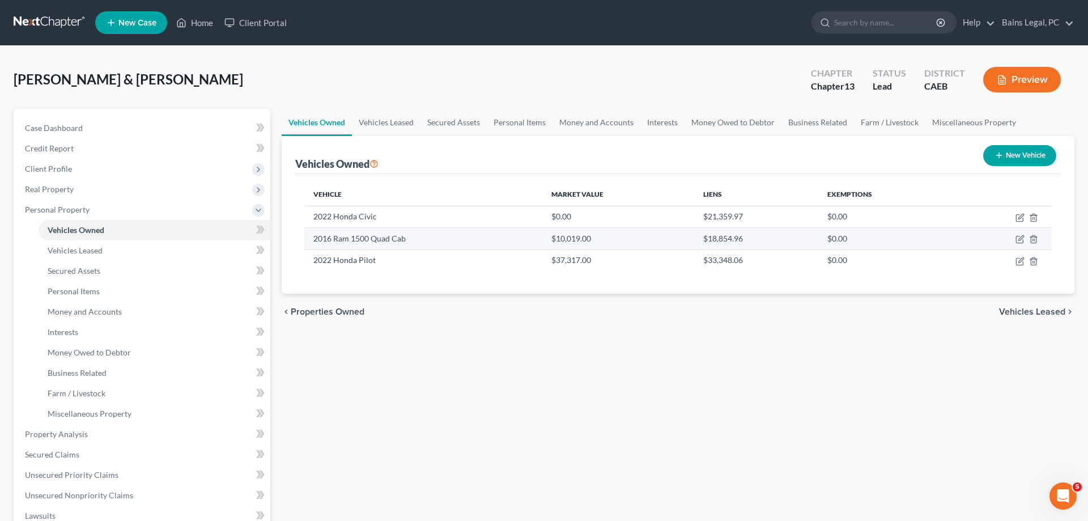
select select "0"
select select "4"
select select "2"
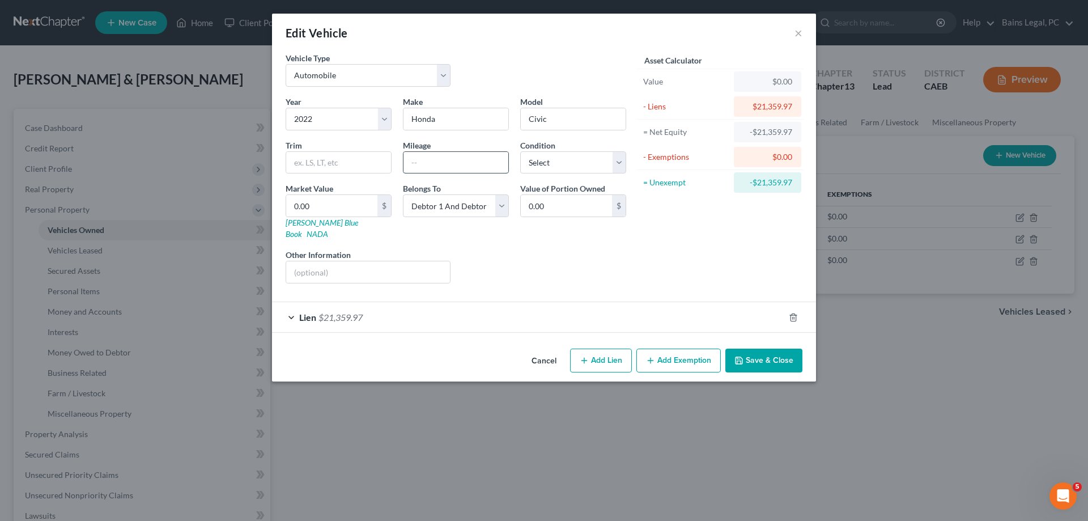
click at [432, 165] on input "text" at bounding box center [456, 163] width 105 height 22
click at [403, 194] on select "Select Debtor 1 Only Debtor 2 Only Debtor 1 And Debtor 2 Only At Least One Of T…" at bounding box center [456, 205] width 106 height 23
click option "Community Property" at bounding box center [0, 0] width 0 height 0
click at [773, 349] on button "Save & Close" at bounding box center [763, 361] width 77 height 24
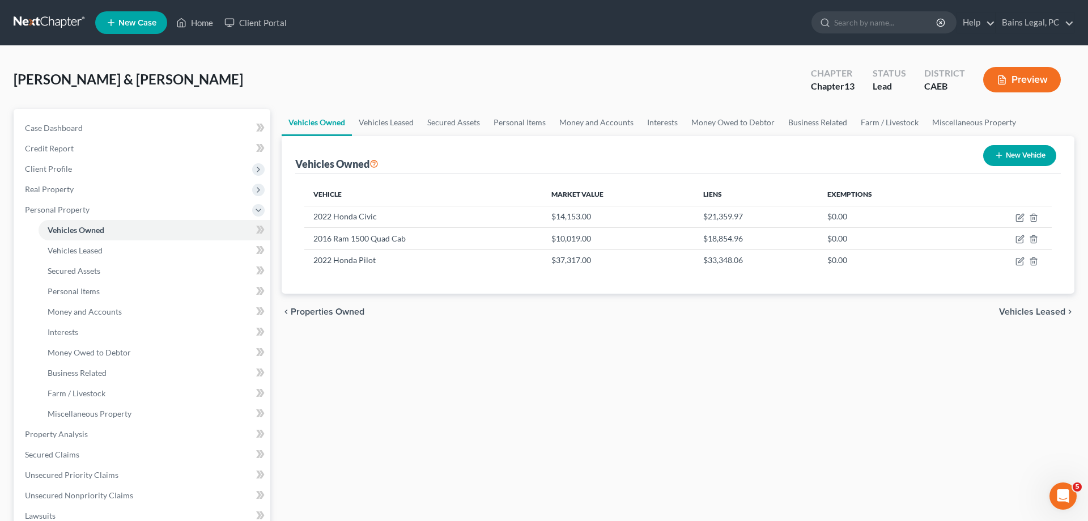
click at [1038, 162] on button "New Vehicle" at bounding box center [1019, 155] width 73 height 21
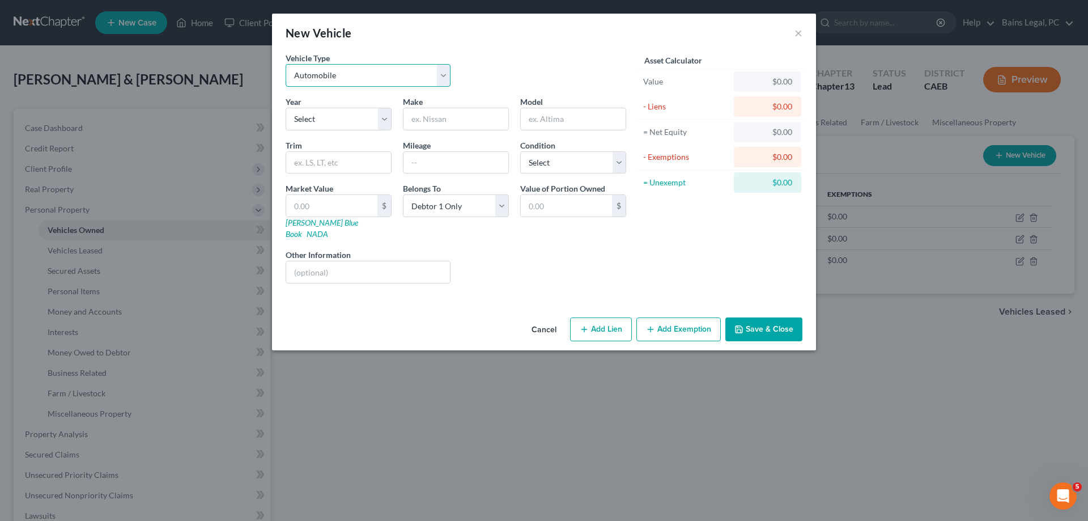
click at [286, 64] on select "Select Automobile Truck Trailer Watercraft Aircraft Motor Home Atv Other Vehicle" at bounding box center [368, 75] width 165 height 23
click option "Watercraft" at bounding box center [0, 0] width 0 height 0
click at [286, 108] on select "Select 2026 2025 2024 2023 2022 2021 2020 2019 2018 2017 2016 2015 2014 2013 20…" at bounding box center [339, 119] width 106 height 23
click option "2021" at bounding box center [0, 0] width 0 height 0
click at [286, 108] on select "Select 2026 2025 2024 2023 2022 2021 2020 2019 2018 2017 2016 2015 2014 2013 20…" at bounding box center [339, 119] width 106 height 23
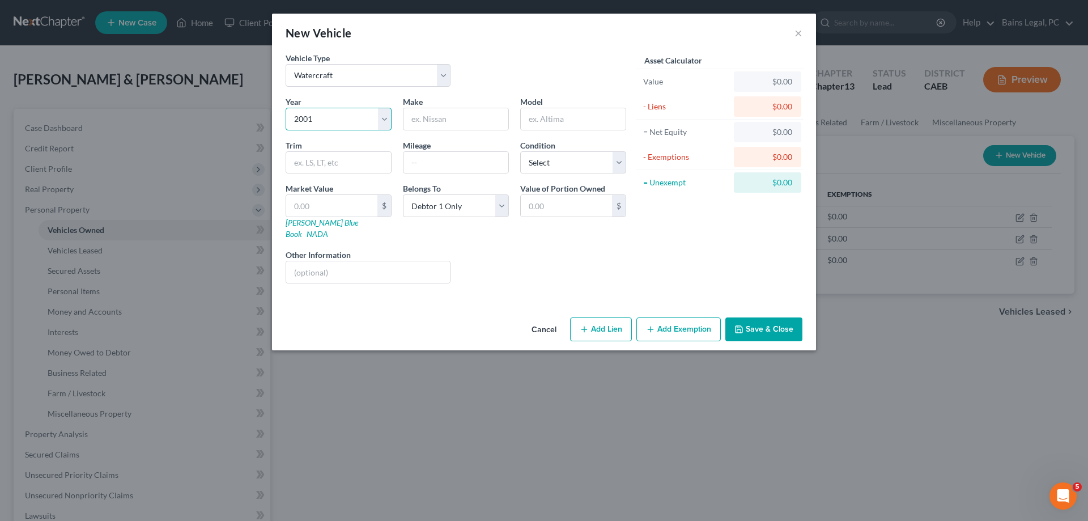
click option "2001" at bounding box center [0, 0] width 0 height 0
click at [452, 129] on div at bounding box center [456, 119] width 106 height 23
click at [455, 126] on input "text" at bounding box center [456, 119] width 105 height 22
click at [403, 194] on select "Select Debtor 1 Only Debtor 2 Only Debtor 1 And Debtor 2 Only At Least One Of T…" at bounding box center [456, 205] width 106 height 23
click option "Community Property" at bounding box center [0, 0] width 0 height 0
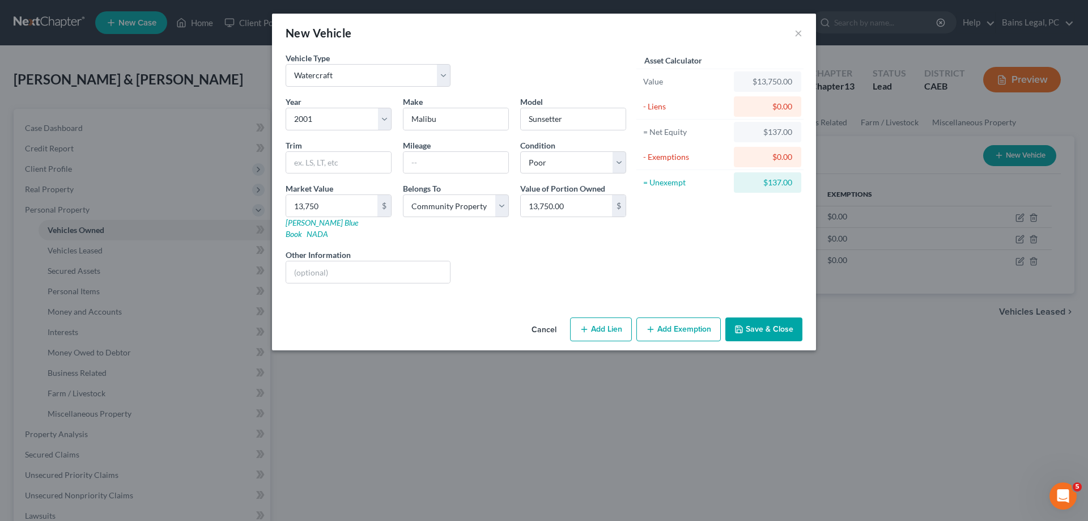
click at [762, 321] on button "Save & Close" at bounding box center [763, 329] width 77 height 24
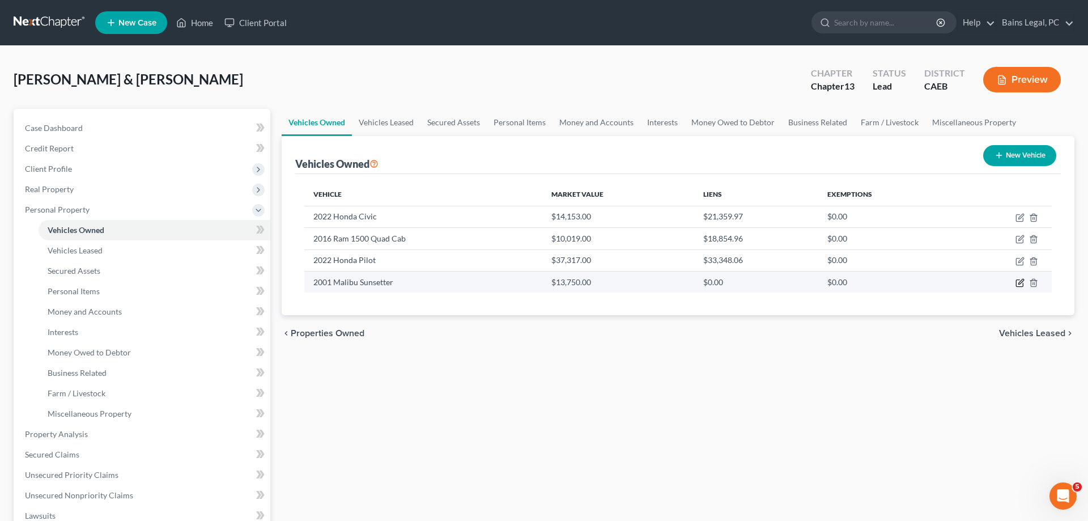
click at [1021, 284] on icon "button" at bounding box center [1020, 282] width 9 height 9
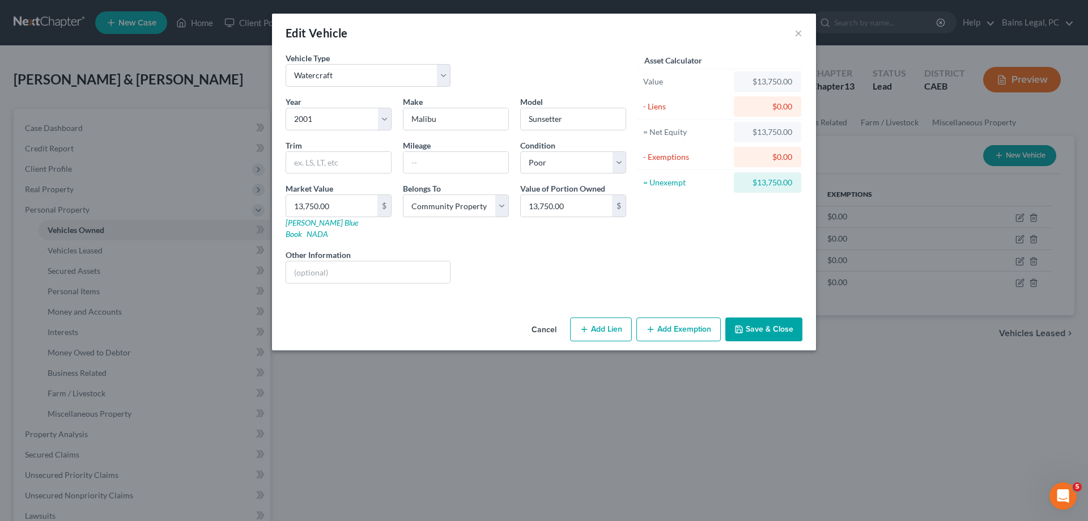
click at [667, 328] on button "Add Exemption" at bounding box center [678, 329] width 84 height 24
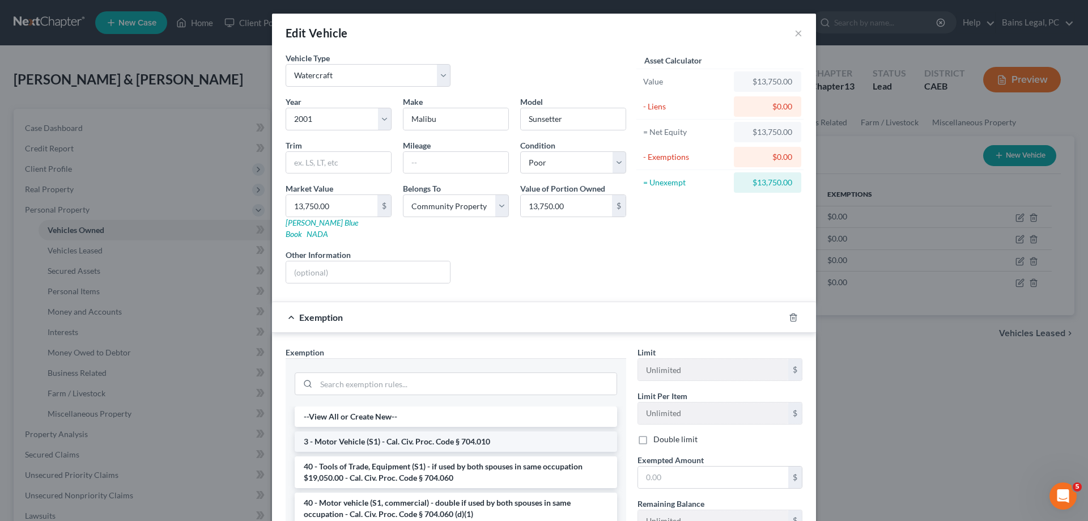
drag, startPoint x: 428, startPoint y: 428, endPoint x: 482, endPoint y: 437, distance: 54.6
click at [428, 431] on li "3 - Motor Vehicle (S1) - Cal. Civ. Proc. Code § 704.010" at bounding box center [456, 441] width 322 height 20
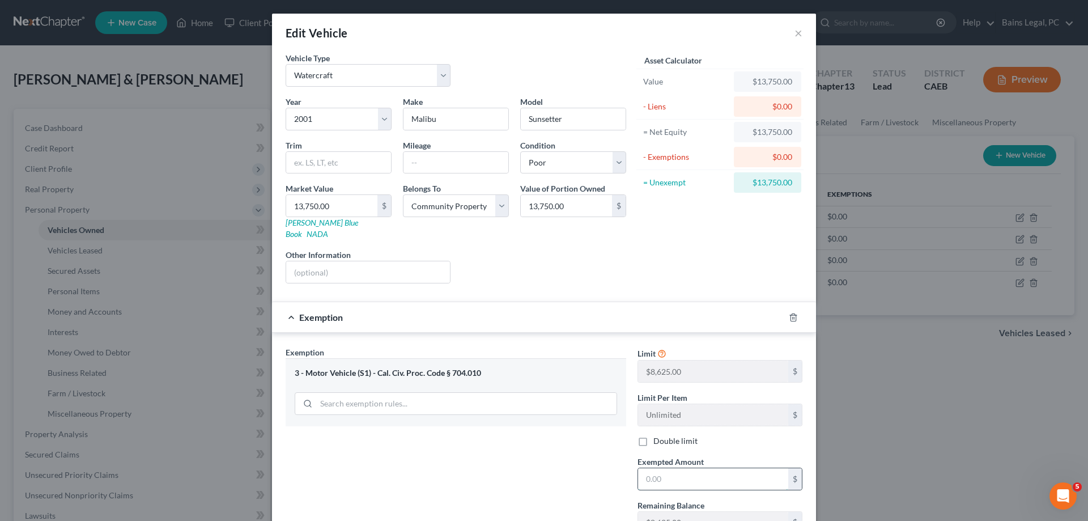
click at [723, 468] on input "text" at bounding box center [713, 479] width 150 height 22
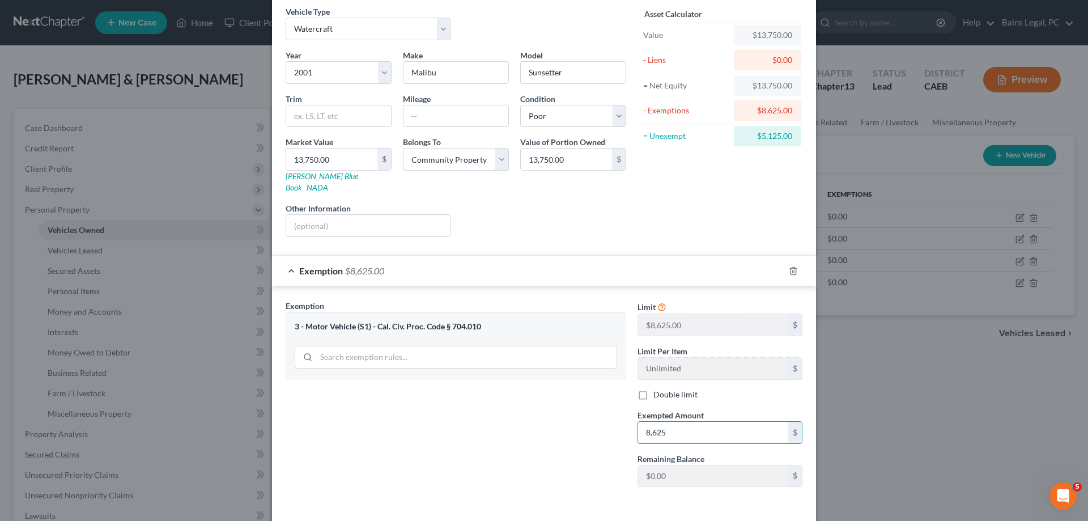
scroll to position [82, 0]
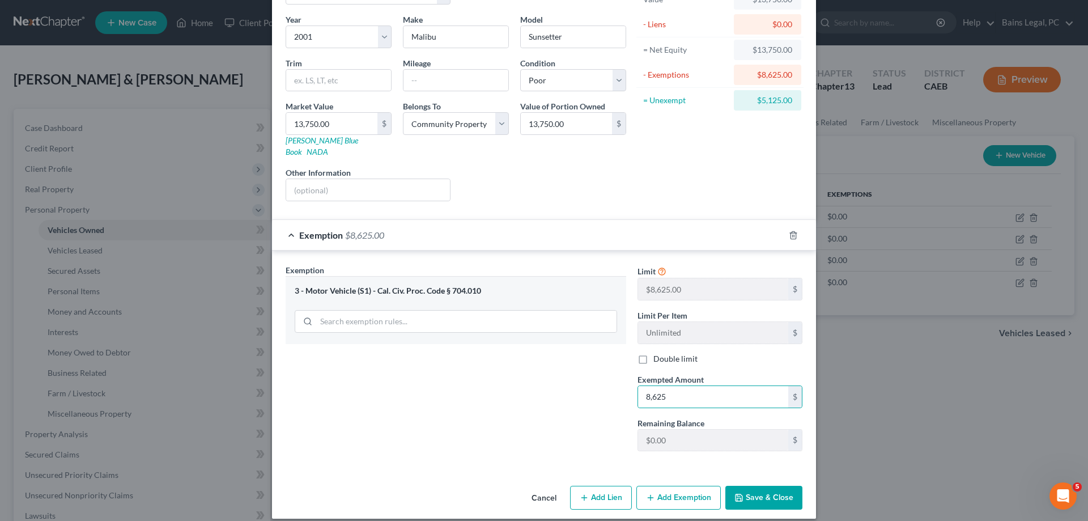
click at [770, 495] on button "Save & Close" at bounding box center [763, 498] width 77 height 24
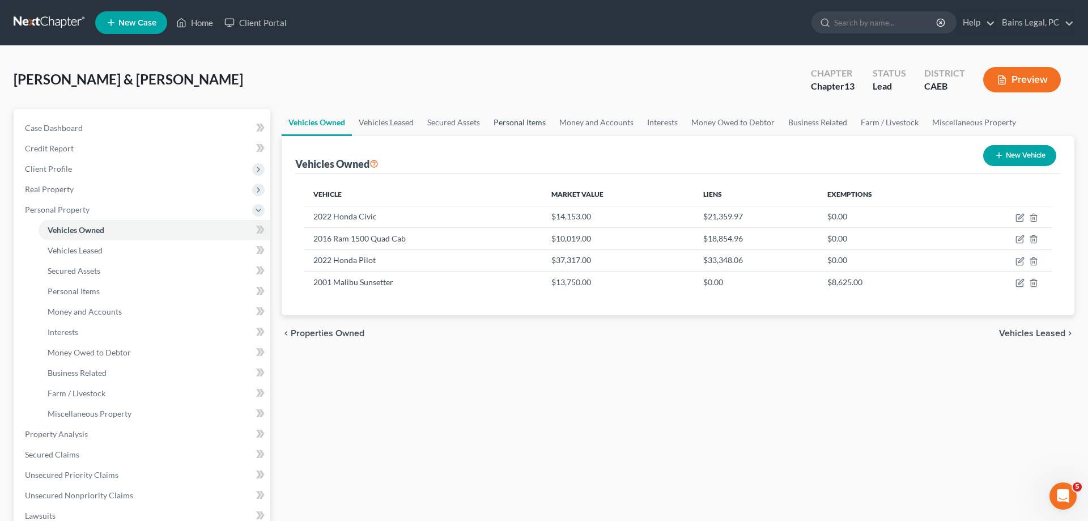
click at [527, 120] on link "Personal Items" at bounding box center [520, 122] width 66 height 27
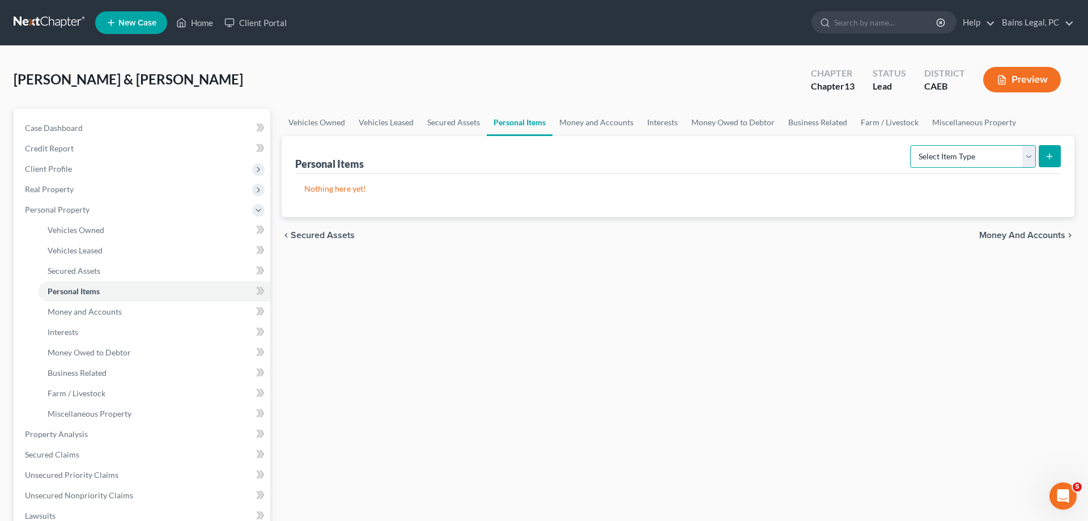
click at [910, 145] on select "Select Item Type Clothing Collectibles Of Value Electronics Firearms Household …" at bounding box center [973, 156] width 126 height 23
click option "Clothing" at bounding box center [0, 0] width 0 height 0
click at [1055, 160] on button "submit" at bounding box center [1050, 156] width 22 height 22
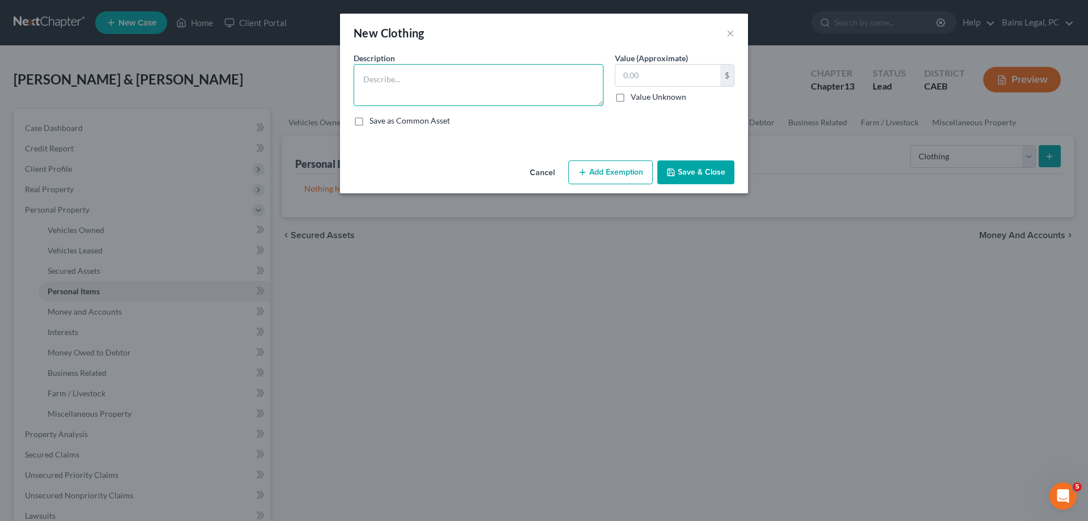
click at [472, 95] on textarea at bounding box center [479, 85] width 250 height 42
click at [601, 172] on button "Add Exemption" at bounding box center [610, 172] width 84 height 24
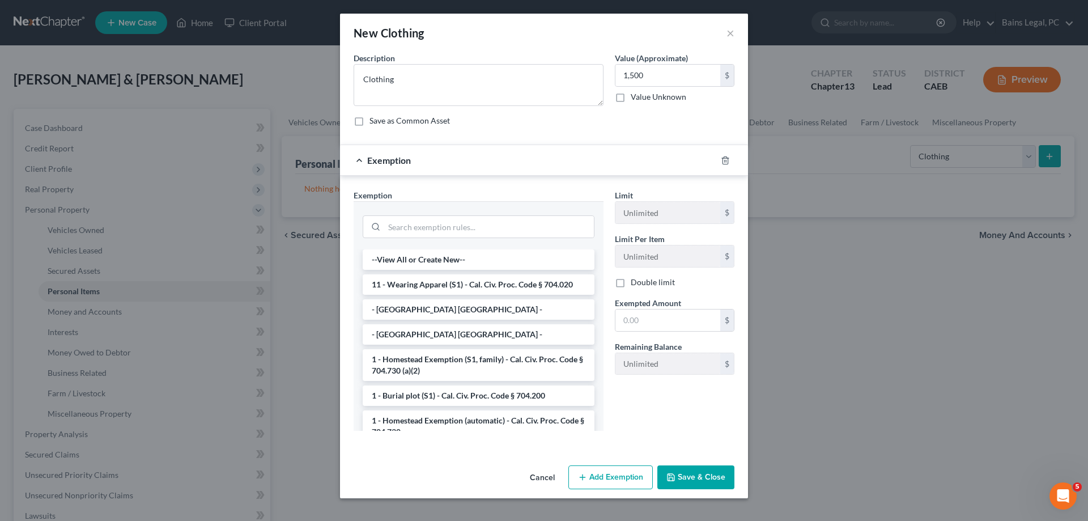
click at [422, 287] on li "11 - Wearing Apparel (S1) - Cal. Civ. Proc. Code § 704.020" at bounding box center [479, 284] width 232 height 20
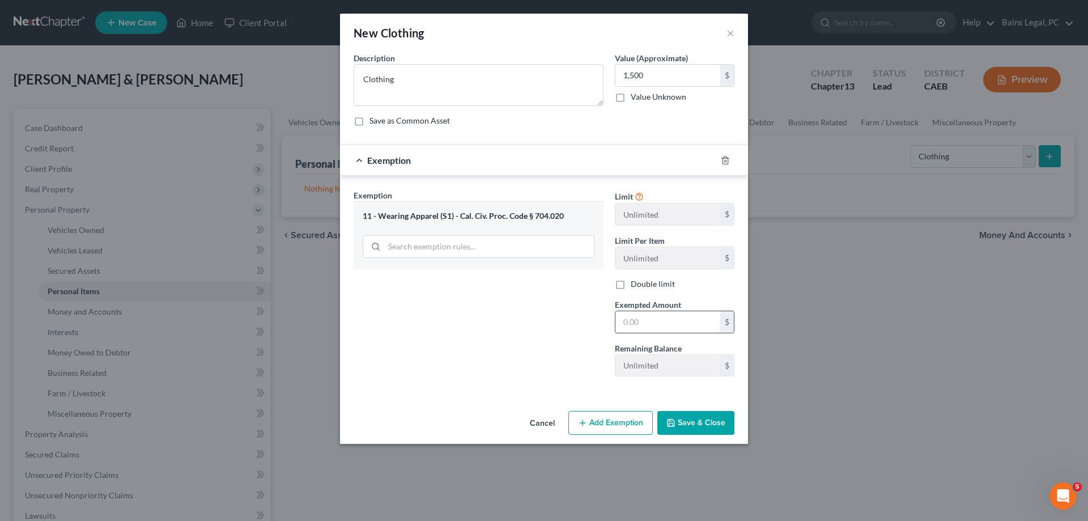
click at [667, 327] on input "text" at bounding box center [667, 322] width 105 height 22
click at [710, 433] on button "Save & Close" at bounding box center [695, 423] width 77 height 24
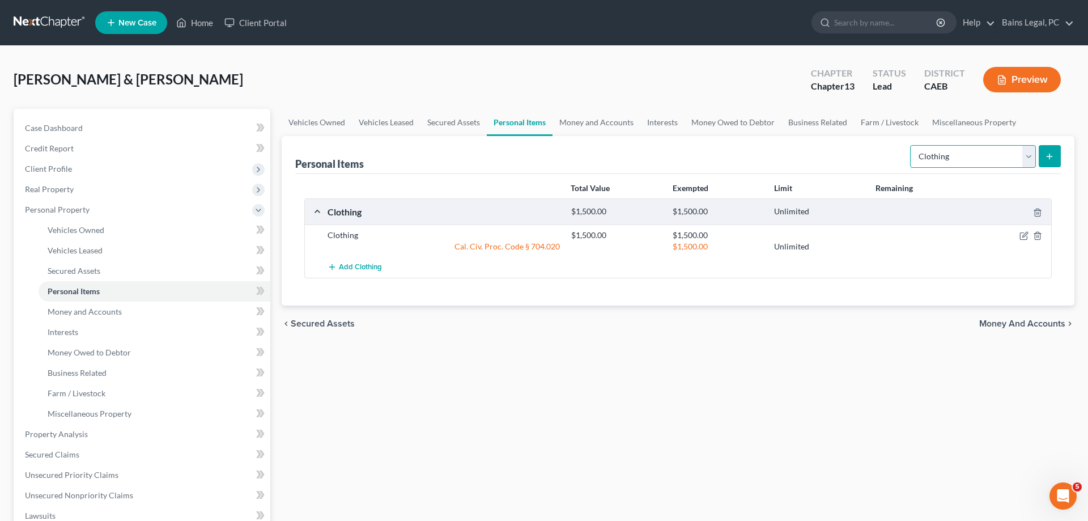
click at [910, 145] on select "Select Item Type Clothing Collectibles Of Value Electronics Firearms Household …" at bounding box center [973, 156] width 126 height 23
click option "Other" at bounding box center [0, 0] width 0 height 0
click at [1054, 157] on icon "submit" at bounding box center [1049, 156] width 9 height 9
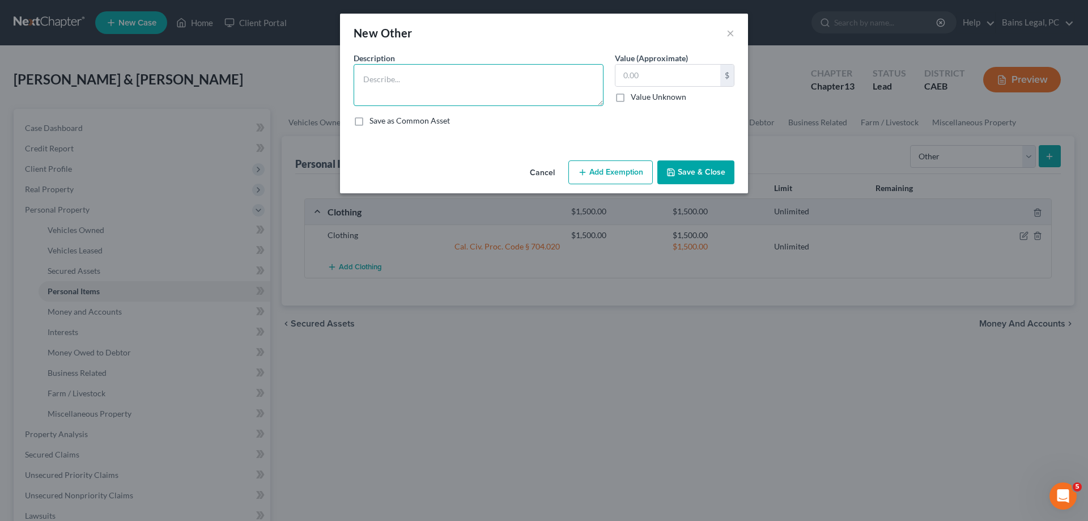
click at [435, 92] on textarea at bounding box center [479, 85] width 250 height 42
drag, startPoint x: 586, startPoint y: 171, endPoint x: 574, endPoint y: 186, distance: 19.8
click at [586, 171] on icon "button" at bounding box center [582, 172] width 9 height 9
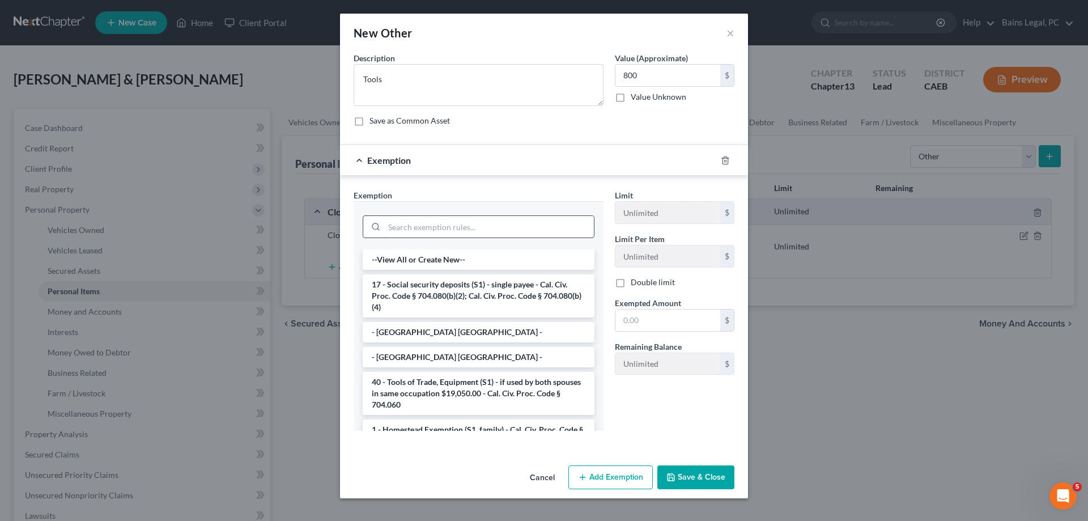
click at [456, 228] on input "search" at bounding box center [489, 227] width 210 height 22
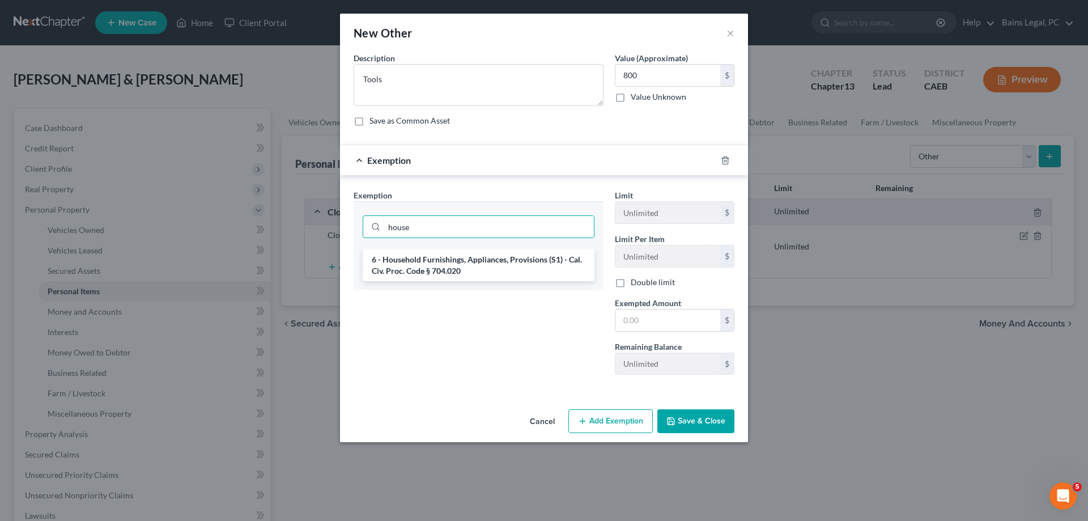
click at [464, 262] on li "6 - Household Furnishings, Appliances, Provisions (S1) - Cal. Civ. Proc. Code §…" at bounding box center [479, 265] width 232 height 32
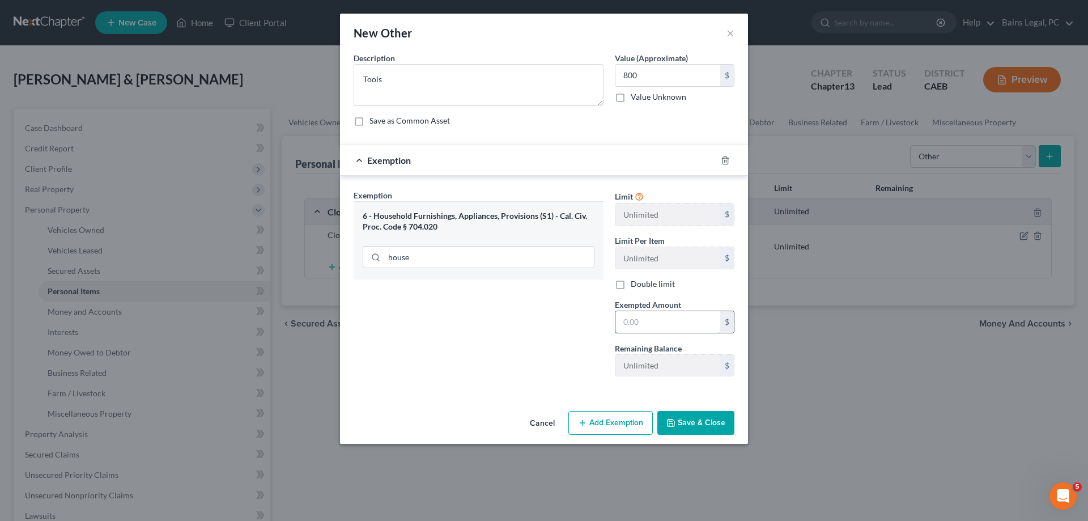
click at [638, 315] on input "text" at bounding box center [667, 322] width 105 height 22
click at [702, 426] on button "Save & Close" at bounding box center [695, 423] width 77 height 24
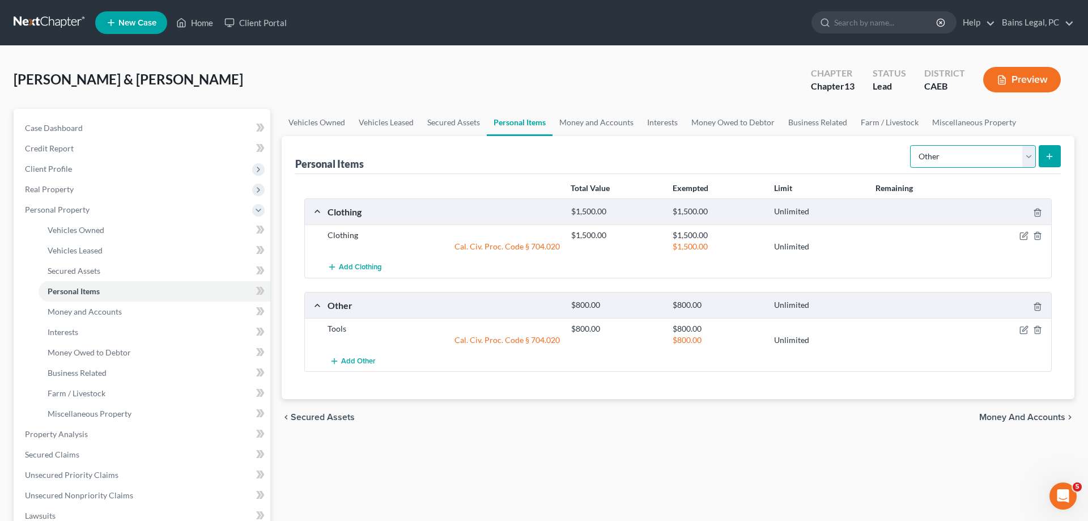
click at [910, 145] on select "Select Item Type Clothing Collectibles Of Value Electronics Firearms Household …" at bounding box center [973, 156] width 126 height 23
click option "Electronics" at bounding box center [0, 0] width 0 height 0
click at [1054, 157] on icon "submit" at bounding box center [1049, 156] width 9 height 9
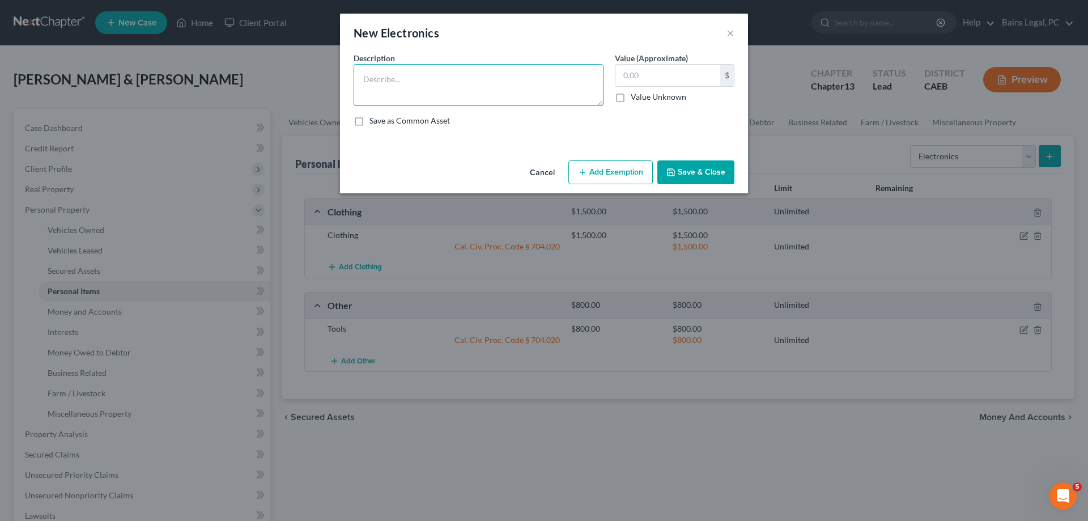
click at [484, 88] on textarea at bounding box center [479, 85] width 250 height 42
drag, startPoint x: 617, startPoint y: 165, endPoint x: 579, endPoint y: 188, distance: 44.2
click at [618, 167] on button "Add Exemption" at bounding box center [610, 172] width 84 height 24
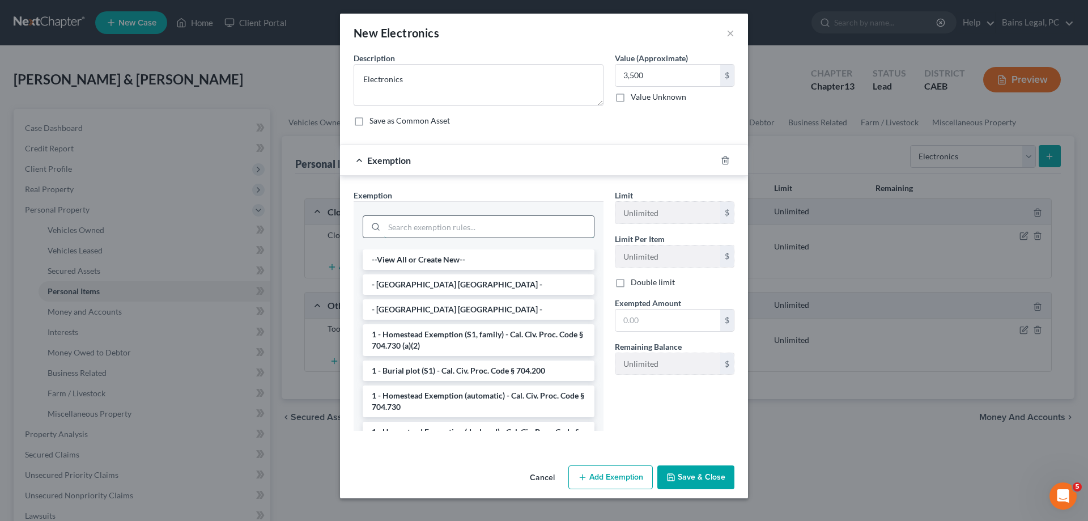
click at [449, 232] on input "search" at bounding box center [489, 227] width 210 height 22
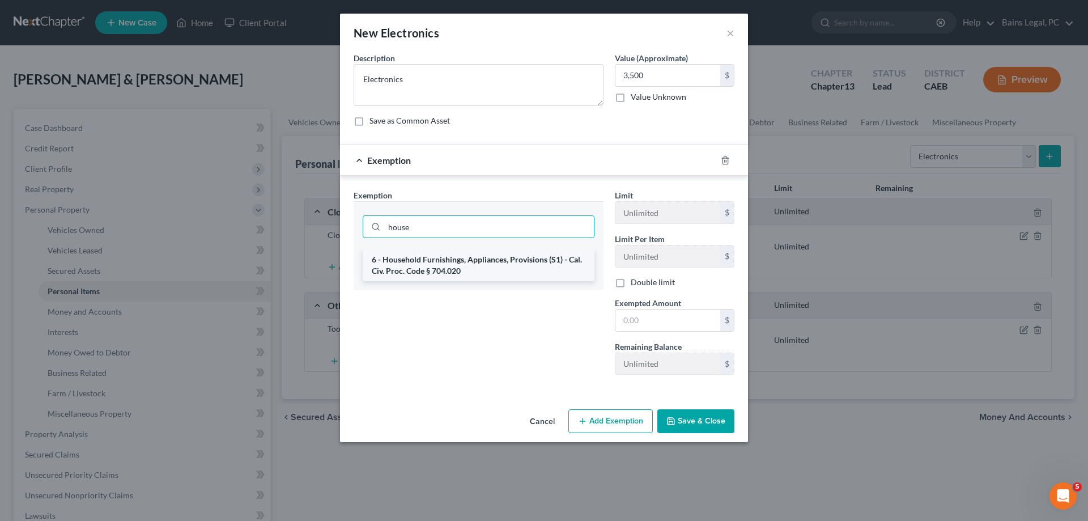
click at [522, 261] on li "6 - Household Furnishings, Appliances, Provisions (S1) - Cal. Civ. Proc. Code §…" at bounding box center [479, 265] width 232 height 32
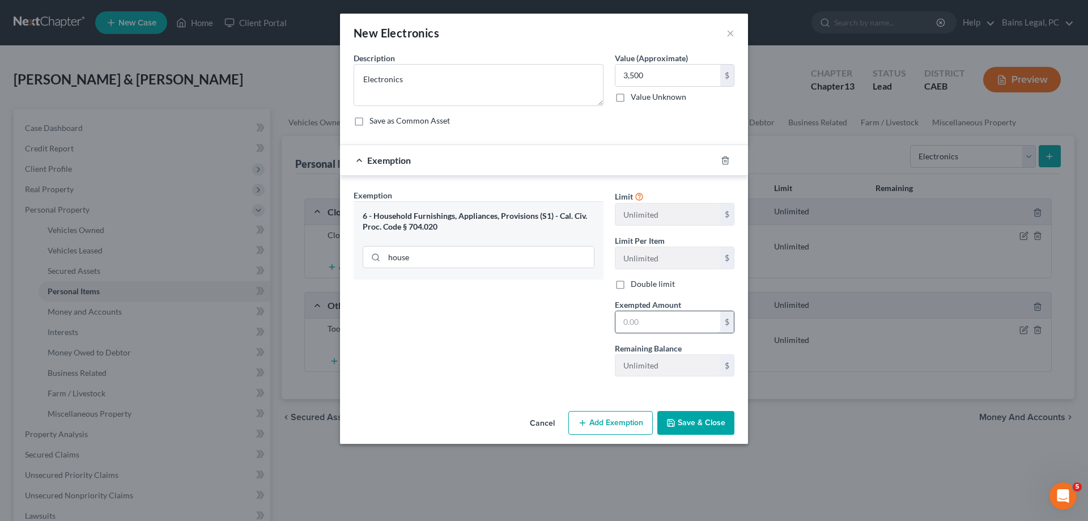
click at [680, 325] on input "text" at bounding box center [667, 322] width 105 height 22
click at [704, 422] on button "Save & Close" at bounding box center [695, 423] width 77 height 24
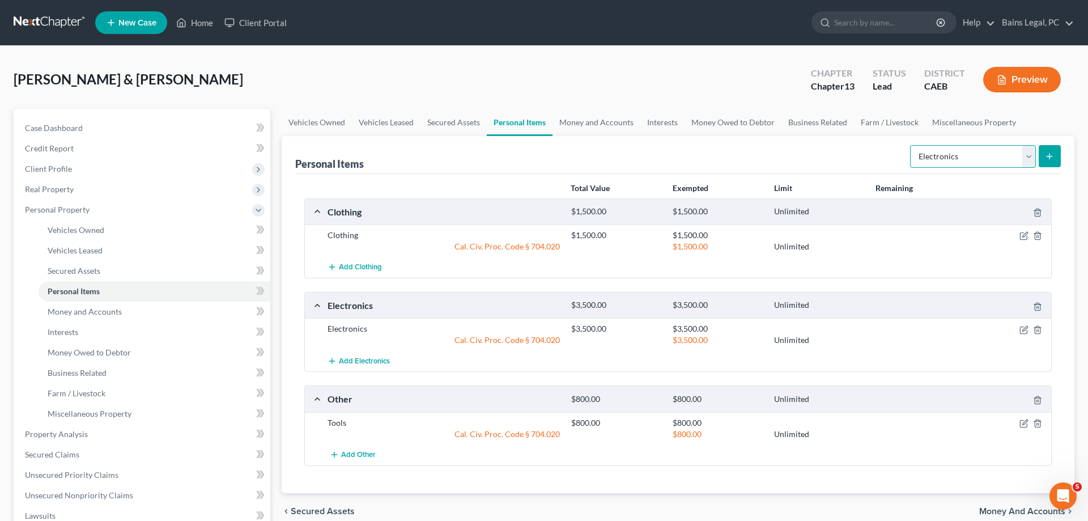
click at [910, 145] on select "Select Item Type Clothing Collectibles Of Value Electronics Firearms Household …" at bounding box center [973, 156] width 126 height 23
click option "Household Goods" at bounding box center [0, 0] width 0 height 0
click at [1041, 159] on button "submit" at bounding box center [1050, 156] width 22 height 22
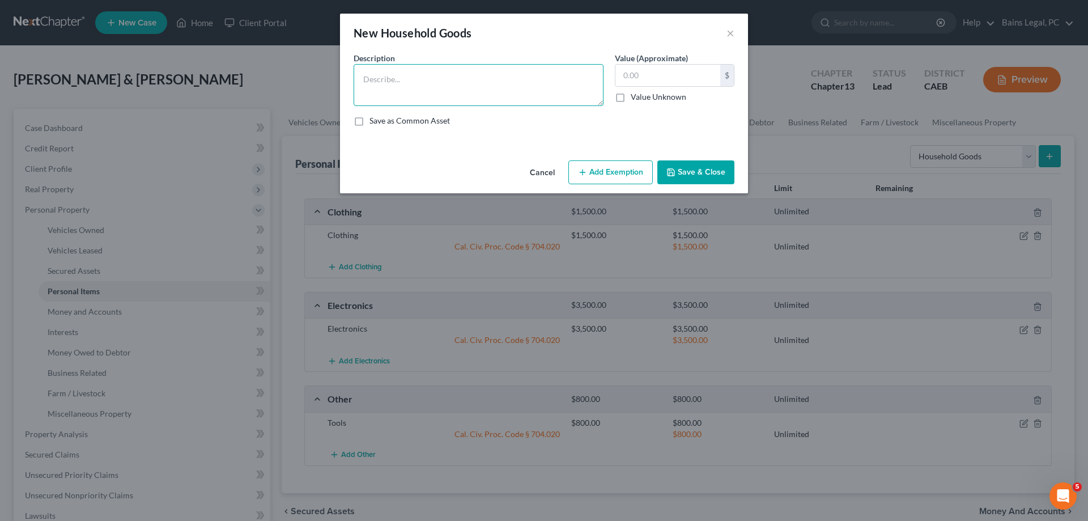
click at [472, 91] on textarea at bounding box center [479, 85] width 250 height 42
drag, startPoint x: 608, startPoint y: 177, endPoint x: 495, endPoint y: 220, distance: 121.3
click at [607, 177] on button "Add Exemption" at bounding box center [610, 172] width 84 height 24
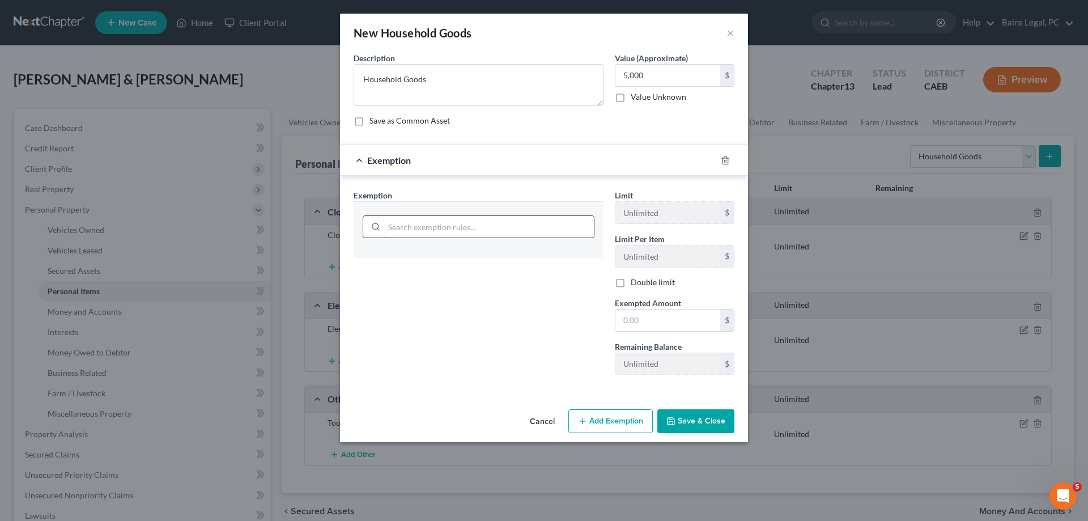
click at [474, 229] on input "search" at bounding box center [489, 227] width 210 height 22
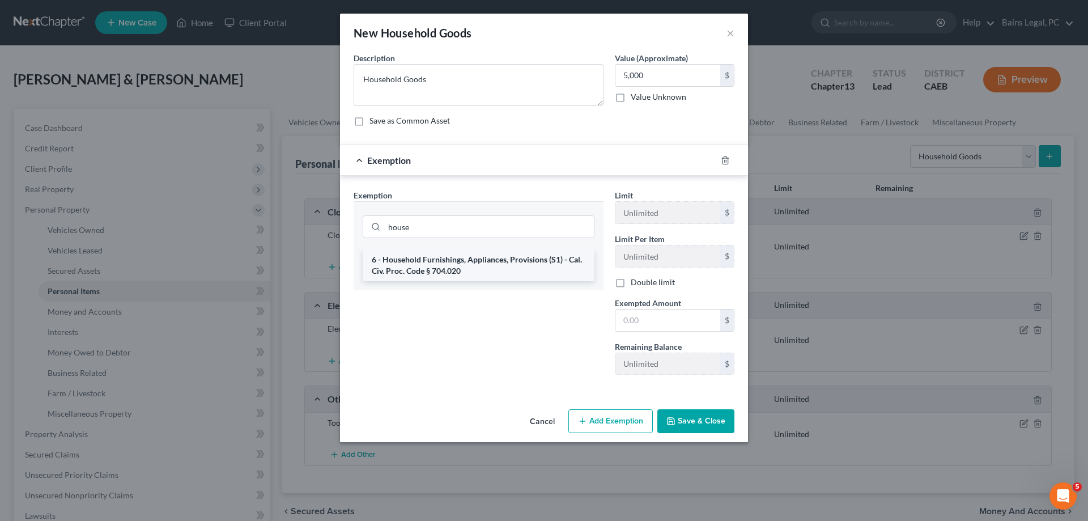
click at [487, 264] on li "6 - Household Furnishings, Appliances, Provisions (S1) - Cal. Civ. Proc. Code §…" at bounding box center [479, 265] width 232 height 32
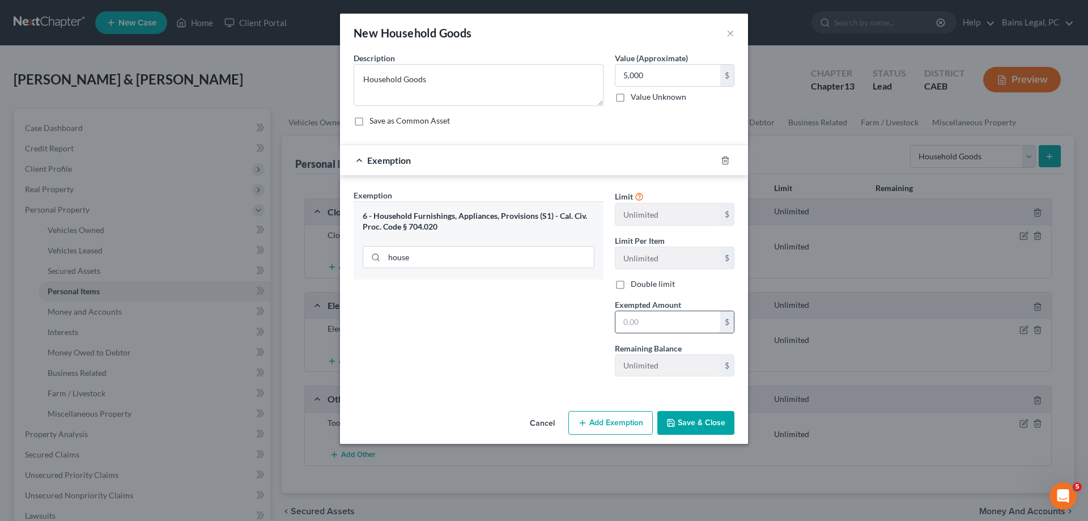
click at [656, 321] on input "text" at bounding box center [667, 322] width 105 height 22
click at [710, 428] on button "Save & Close" at bounding box center [695, 423] width 77 height 24
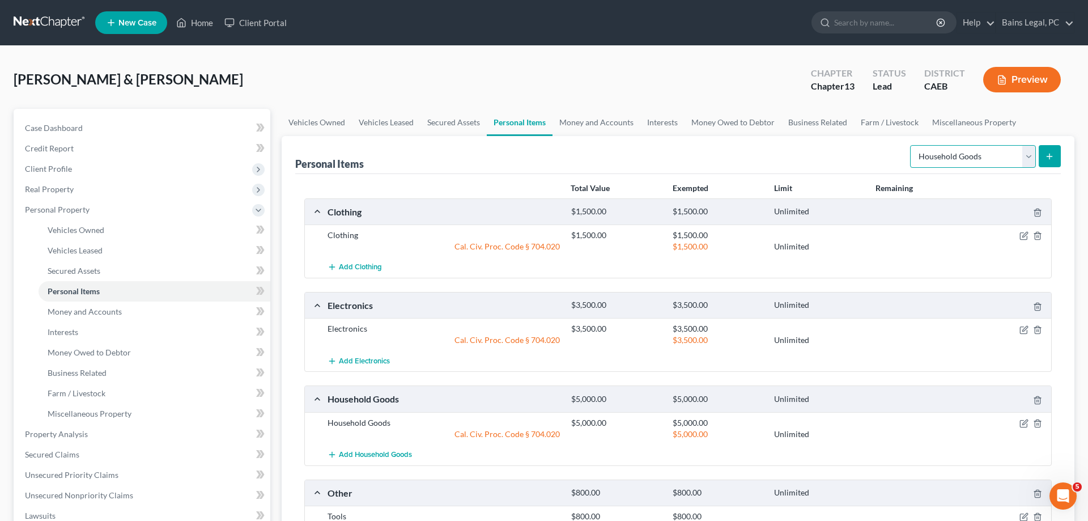
click at [910, 145] on select "Select Item Type Clothing Collectibles Of Value Electronics Firearms Household …" at bounding box center [973, 156] width 126 height 23
click option "Jewelry" at bounding box center [0, 0] width 0 height 0
click at [1046, 153] on icon "submit" at bounding box center [1049, 156] width 9 height 9
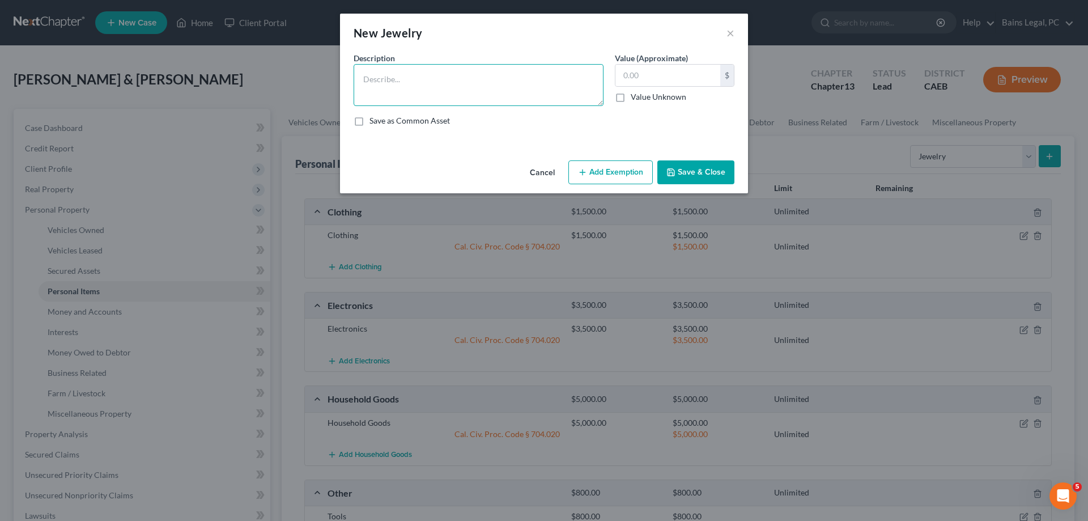
click at [484, 68] on textarea at bounding box center [479, 85] width 250 height 42
click at [602, 174] on button "Add Exemption" at bounding box center [610, 172] width 84 height 24
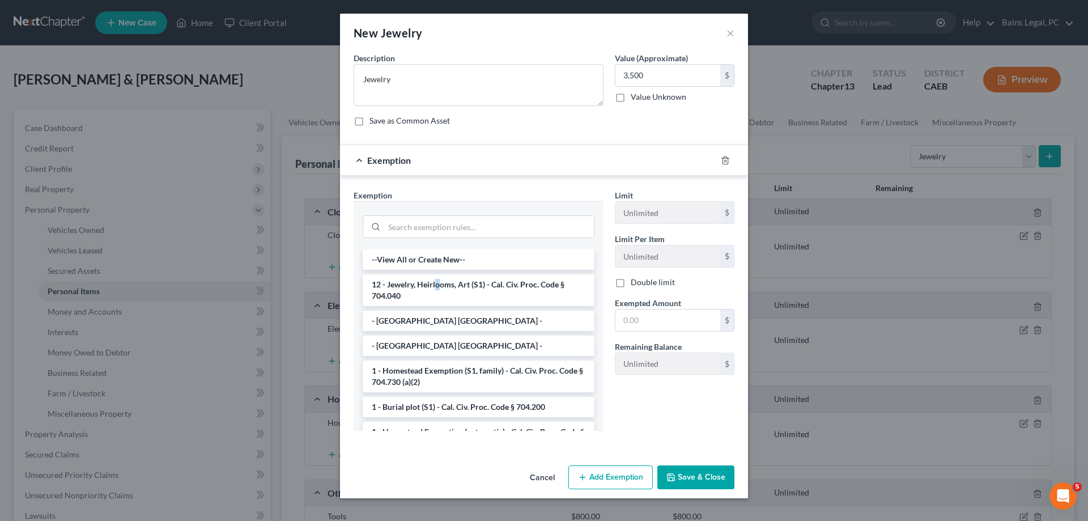
drag, startPoint x: 438, startPoint y: 289, endPoint x: 581, endPoint y: 295, distance: 144.1
click at [439, 289] on li "12 - Jewelry, Heirlooms, Art (S1) - Cal. Civ. Proc. Code § 704.040" at bounding box center [479, 290] width 232 height 32
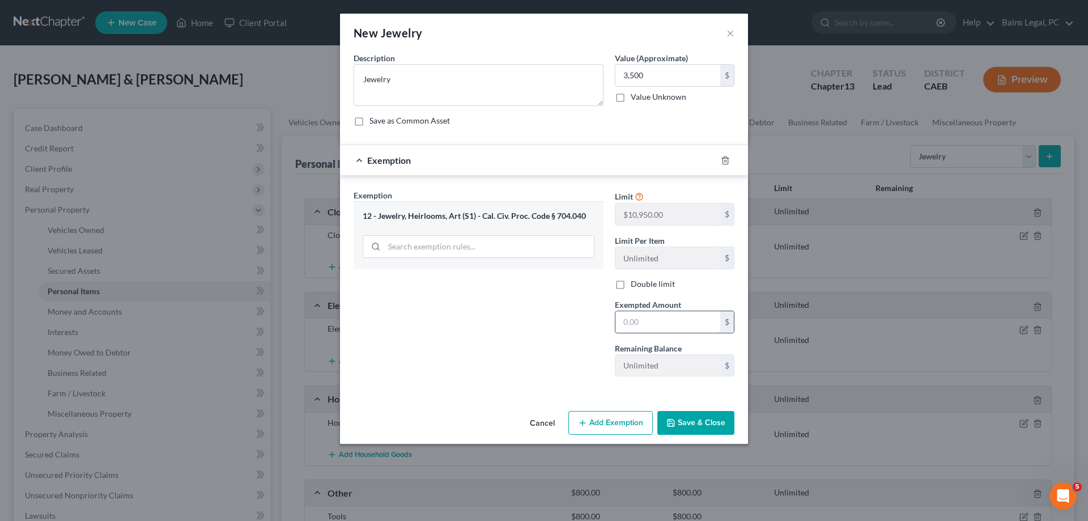
click at [660, 319] on input "text" at bounding box center [667, 322] width 105 height 22
click at [694, 430] on button "Save & Close" at bounding box center [695, 423] width 77 height 24
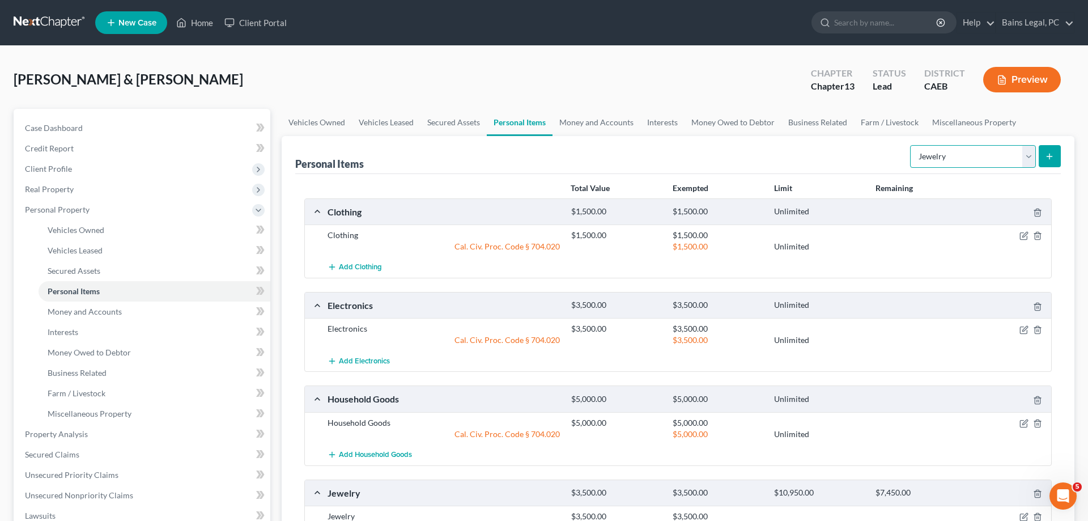
click at [910, 145] on select "Select Item Type Clothing Collectibles Of Value Electronics Firearms Household …" at bounding box center [973, 156] width 126 height 23
click option "Other" at bounding box center [0, 0] width 0 height 0
click at [1046, 158] on icon "submit" at bounding box center [1049, 156] width 9 height 9
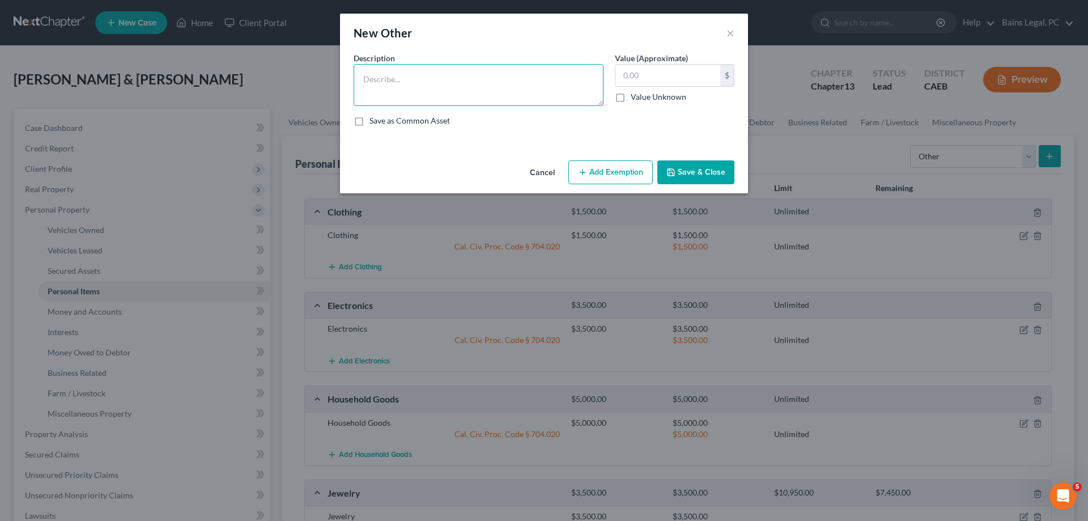
click at [435, 92] on textarea at bounding box center [479, 85] width 250 height 42
click at [609, 177] on button "Add Exemption" at bounding box center [610, 172] width 84 height 24
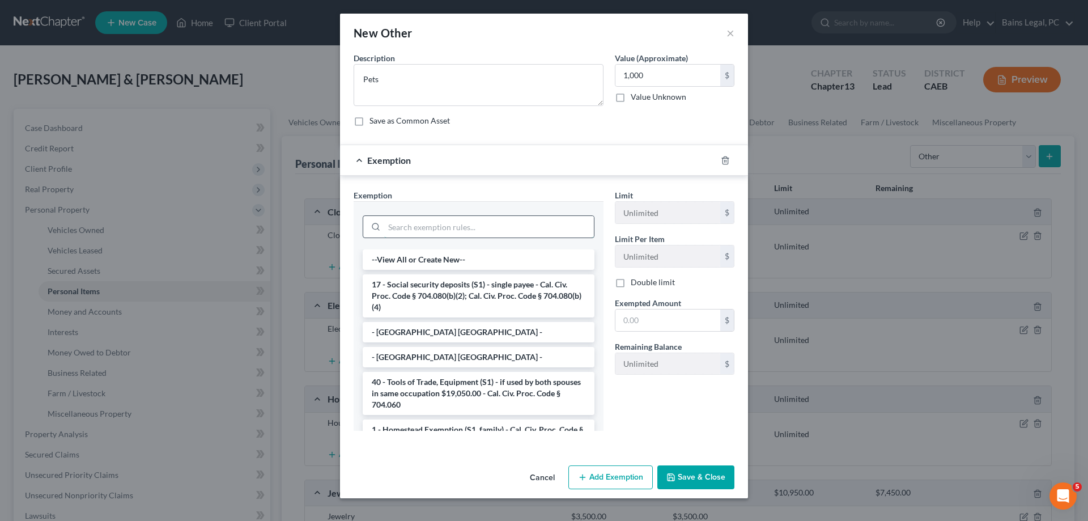
click at [438, 228] on input "search" at bounding box center [489, 227] width 210 height 22
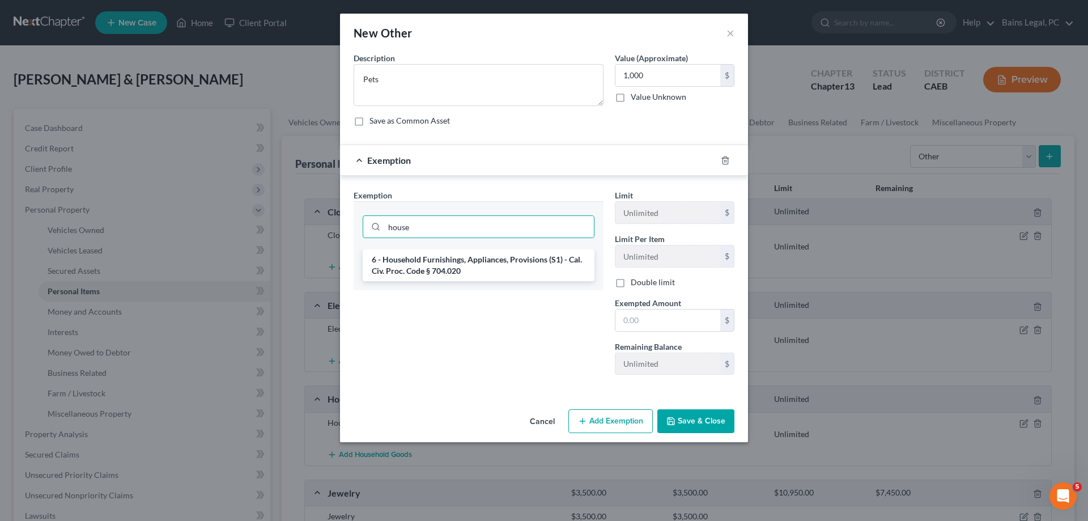
click at [420, 270] on li "6 - Household Furnishings, Appliances, Provisions (S1) - Cal. Civ. Proc. Code §…" at bounding box center [479, 265] width 232 height 32
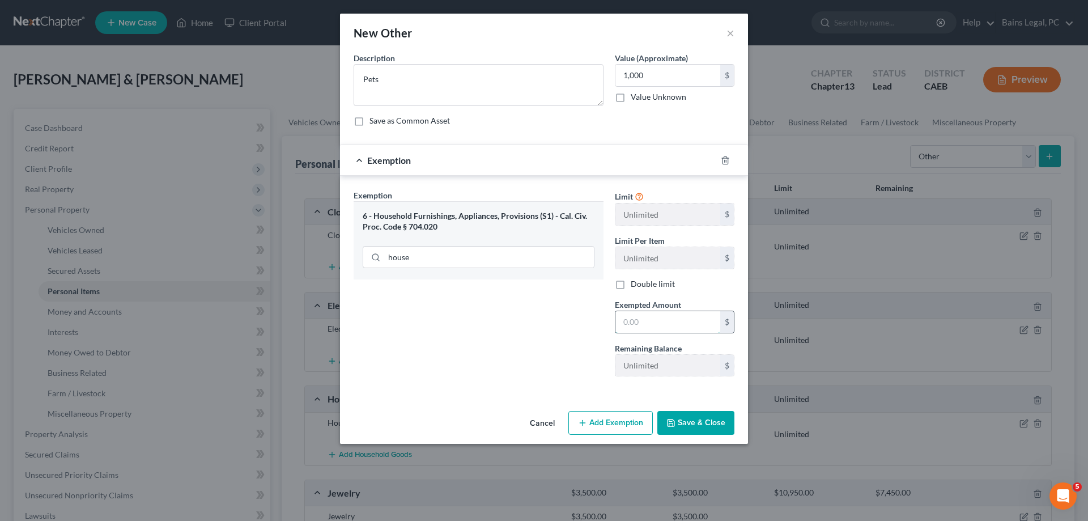
click at [632, 324] on input "text" at bounding box center [667, 322] width 105 height 22
click at [702, 416] on button "Save & Close" at bounding box center [695, 423] width 77 height 24
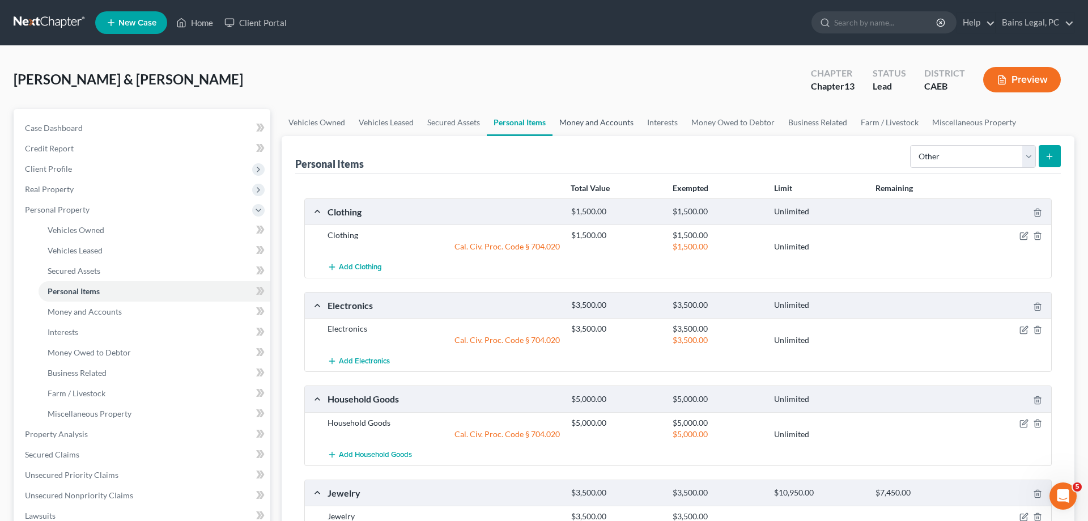
click at [610, 122] on link "Money and Accounts" at bounding box center [597, 122] width 88 height 27
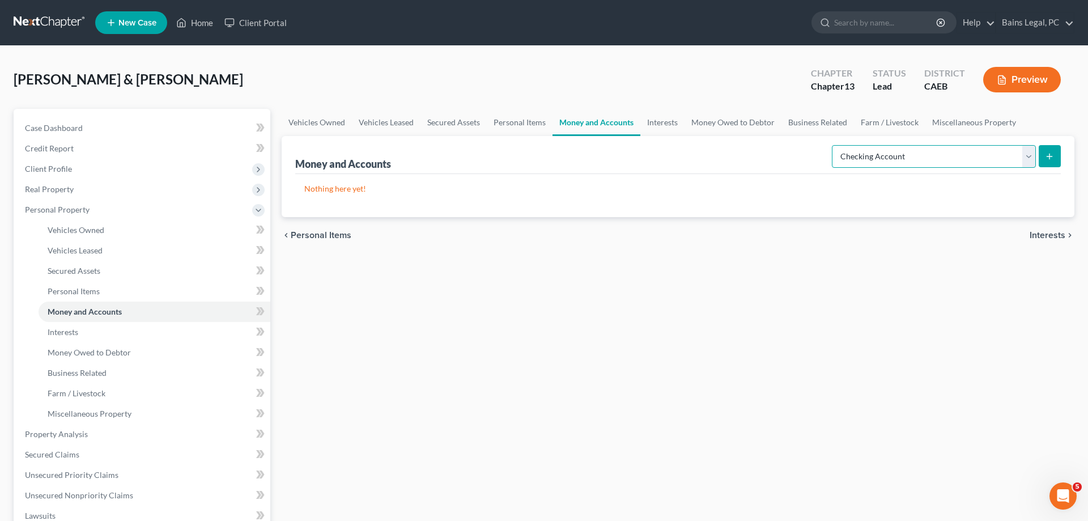
click option "Checking Account" at bounding box center [0, 0] width 0 height 0
click at [1062, 168] on div "Money and Accounts Select Account Type Brokerage Cash on Hand Certificates of D…" at bounding box center [678, 176] width 793 height 81
click at [1052, 155] on icon "submit" at bounding box center [1049, 156] width 9 height 9
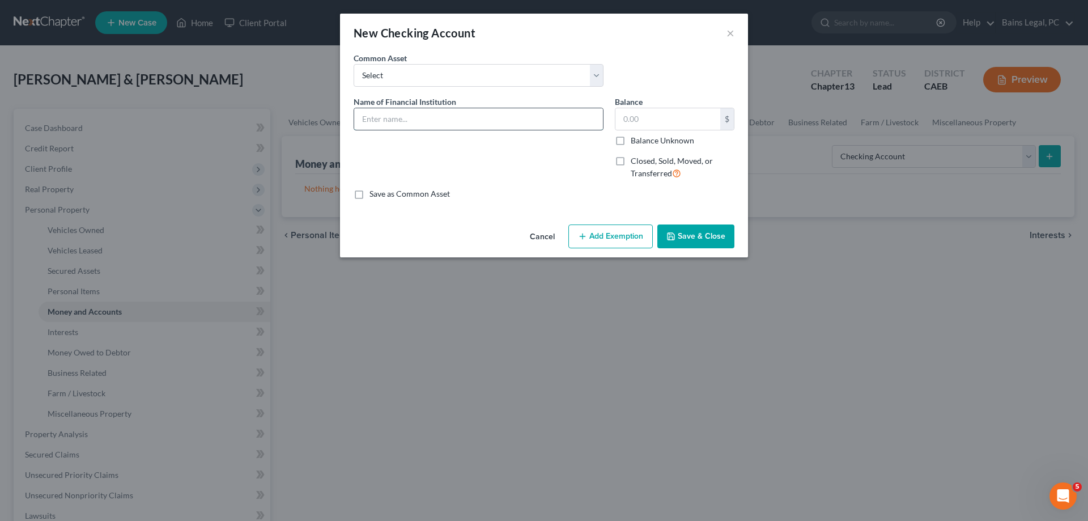
click at [379, 122] on input "text" at bounding box center [478, 119] width 249 height 22
drag, startPoint x: 398, startPoint y: 127, endPoint x: 325, endPoint y: 114, distance: 74.3
click at [354, 114] on input "Bank of America...7258" at bounding box center [478, 119] width 249 height 22
click at [679, 120] on input "text" at bounding box center [667, 119] width 105 height 22
click at [617, 234] on button "Add Exemption" at bounding box center [610, 236] width 84 height 24
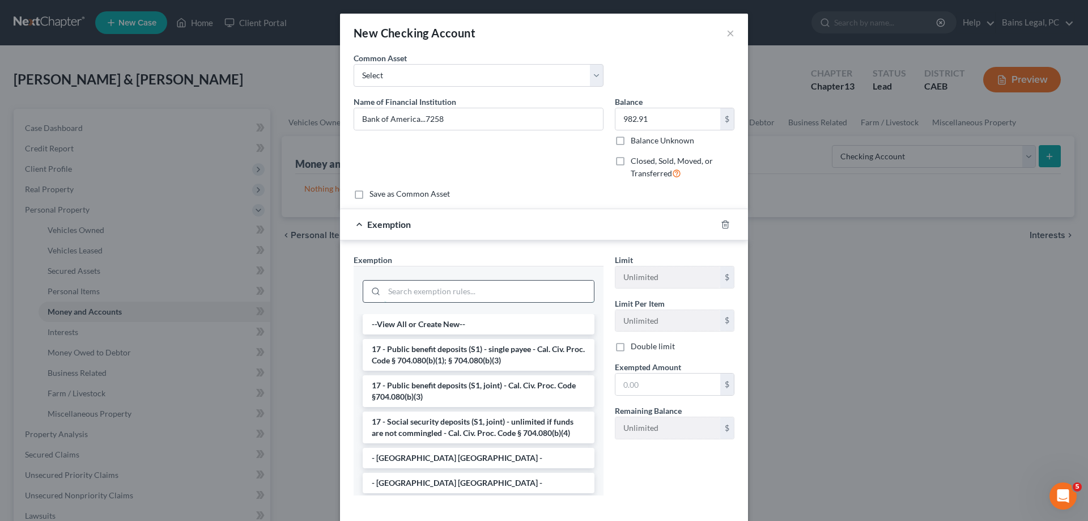
click at [482, 290] on input "search" at bounding box center [489, 292] width 210 height 22
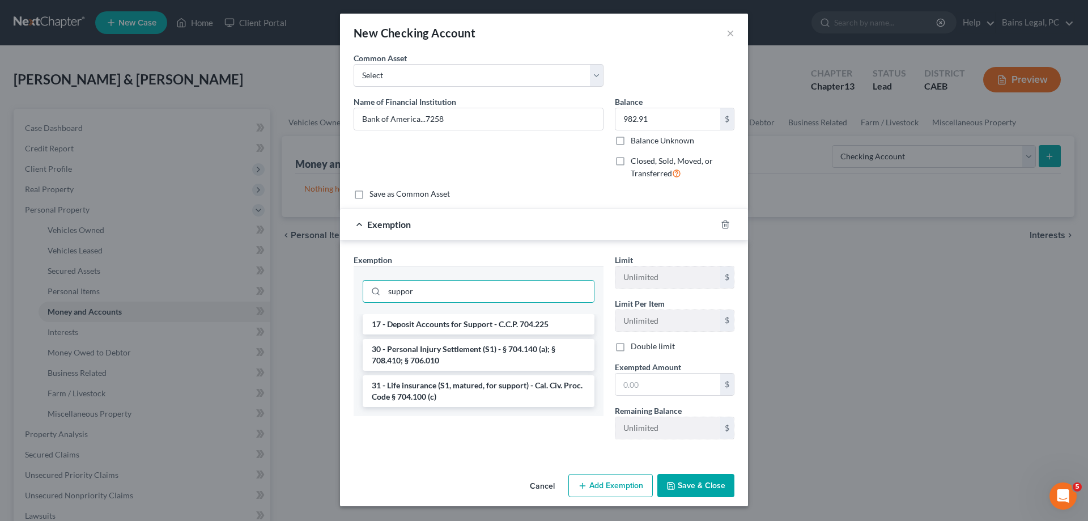
drag, startPoint x: 490, startPoint y: 325, endPoint x: 616, endPoint y: 353, distance: 129.5
click at [490, 326] on li "17 - Deposit Accounts for Support - C.C.P. 704.225" at bounding box center [479, 324] width 232 height 20
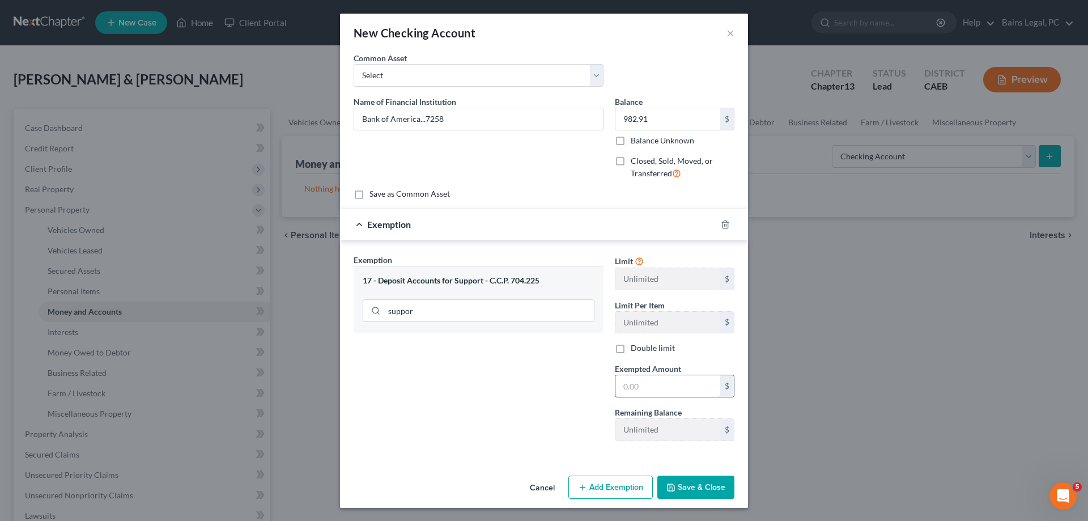
drag, startPoint x: 685, startPoint y: 388, endPoint x: 676, endPoint y: 390, distance: 9.8
click at [685, 388] on input "text" at bounding box center [667, 386] width 105 height 22
click at [704, 498] on button "Save & Close" at bounding box center [695, 488] width 77 height 24
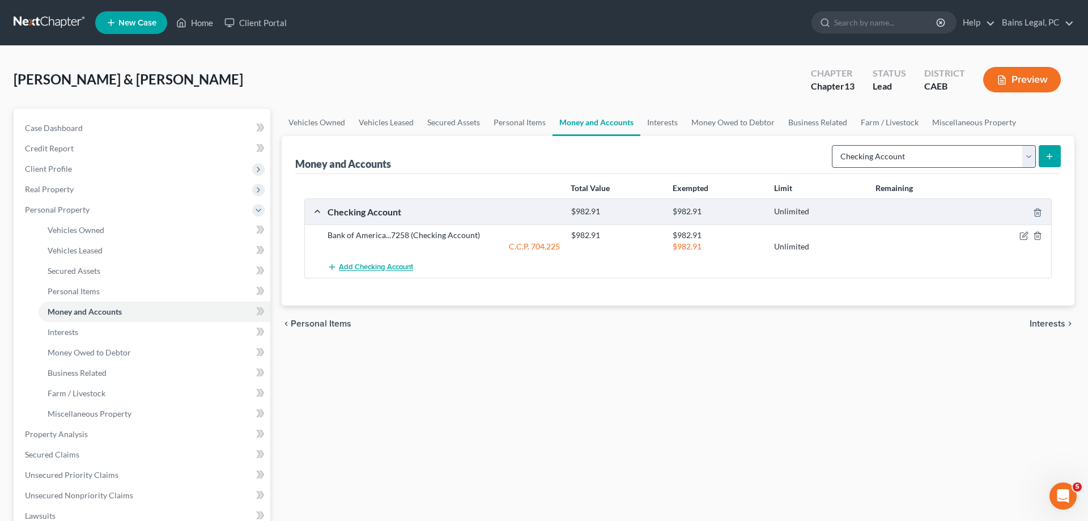
click at [355, 265] on span "Add Checking Account" at bounding box center [376, 267] width 74 height 9
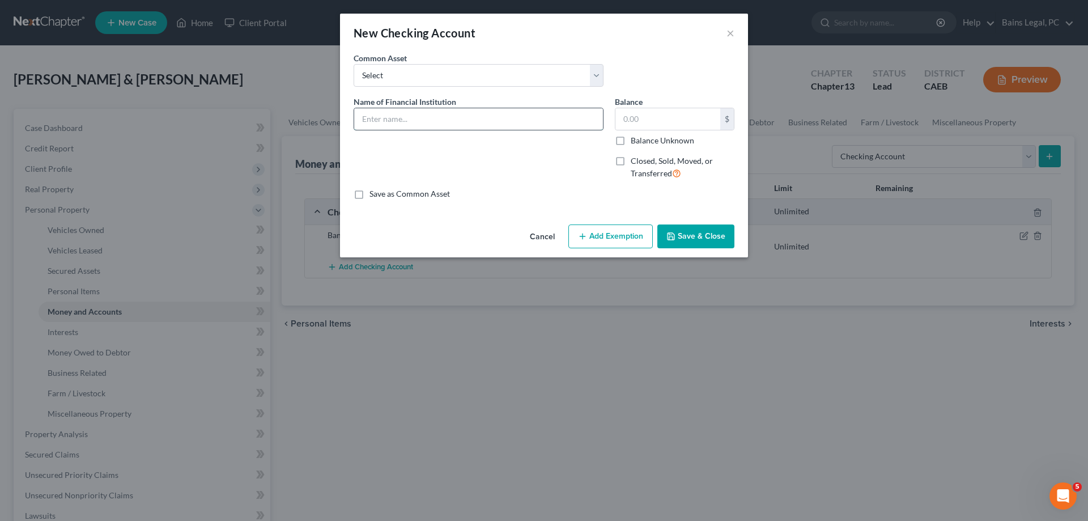
click at [402, 122] on input "text" at bounding box center [478, 119] width 249 height 22
click at [712, 231] on button "Save & Close" at bounding box center [695, 236] width 77 height 24
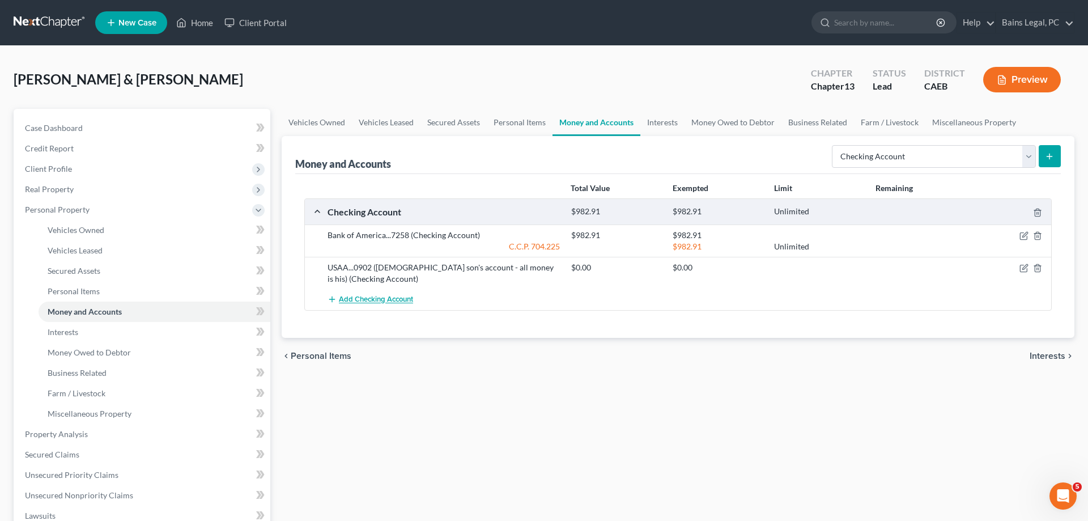
drag, startPoint x: 376, startPoint y: 301, endPoint x: 402, endPoint y: 283, distance: 31.8
click at [376, 301] on span "Add Checking Account" at bounding box center [376, 299] width 74 height 9
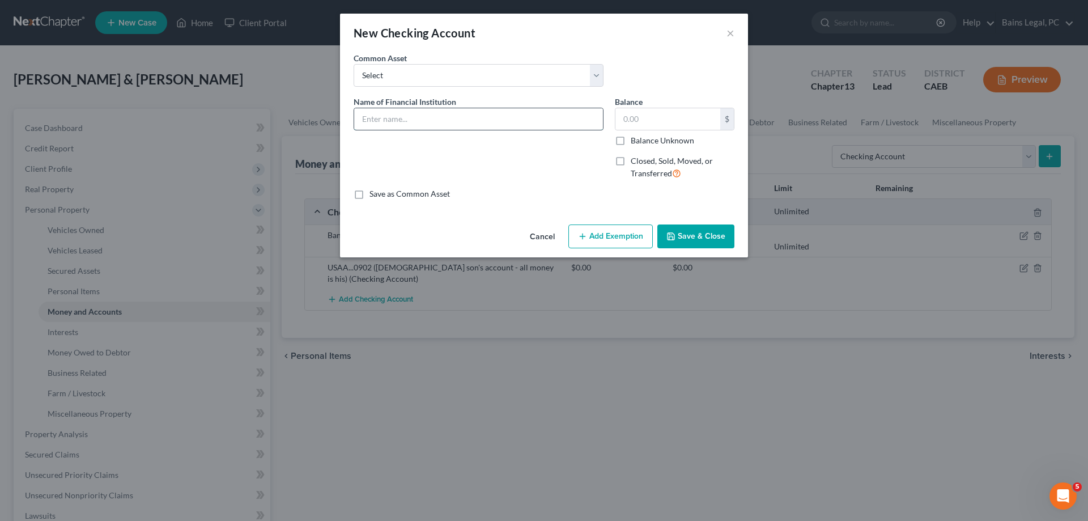
click at [482, 119] on input "text" at bounding box center [478, 119] width 249 height 22
drag, startPoint x: 427, startPoint y: 124, endPoint x: 326, endPoint y: 122, distance: 101.5
click at [354, 124] on input "USAA...4277" at bounding box center [478, 119] width 249 height 22
drag, startPoint x: 629, startPoint y: 236, endPoint x: 524, endPoint y: 277, distance: 111.8
click at [628, 236] on button "Add Exemption" at bounding box center [610, 236] width 84 height 24
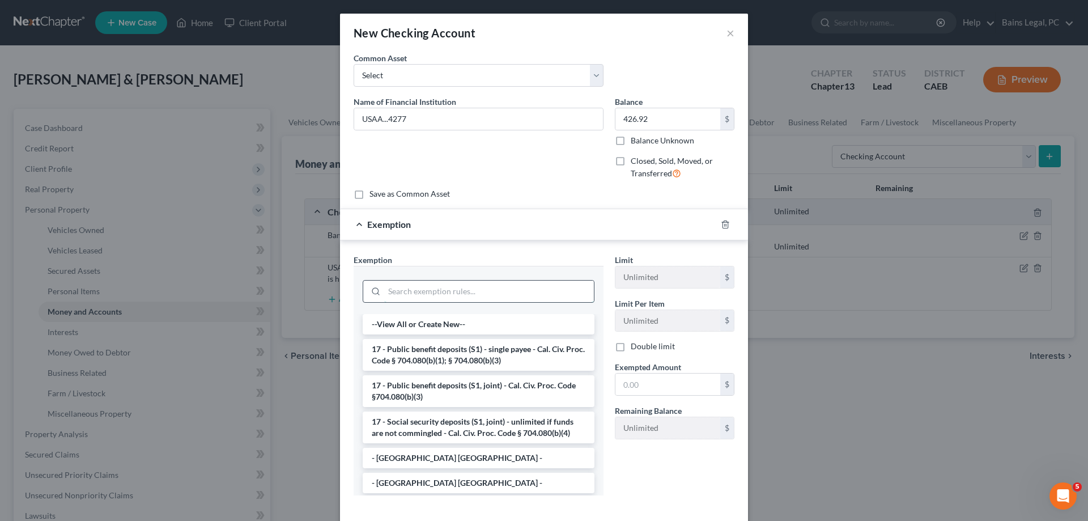
click at [449, 282] on input "search" at bounding box center [489, 292] width 210 height 22
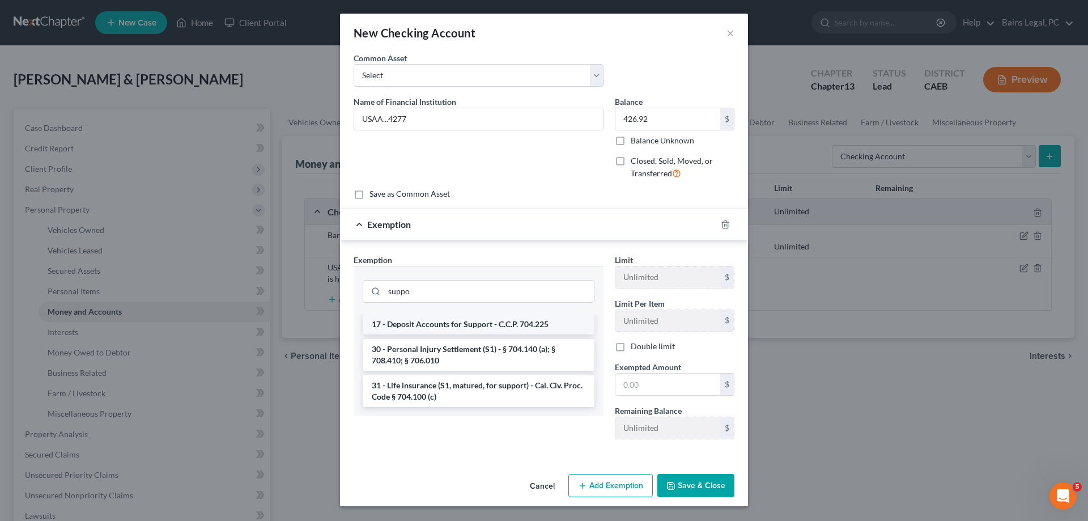
click at [456, 328] on li "17 - Deposit Accounts for Support - C.C.P. 704.225" at bounding box center [479, 324] width 232 height 20
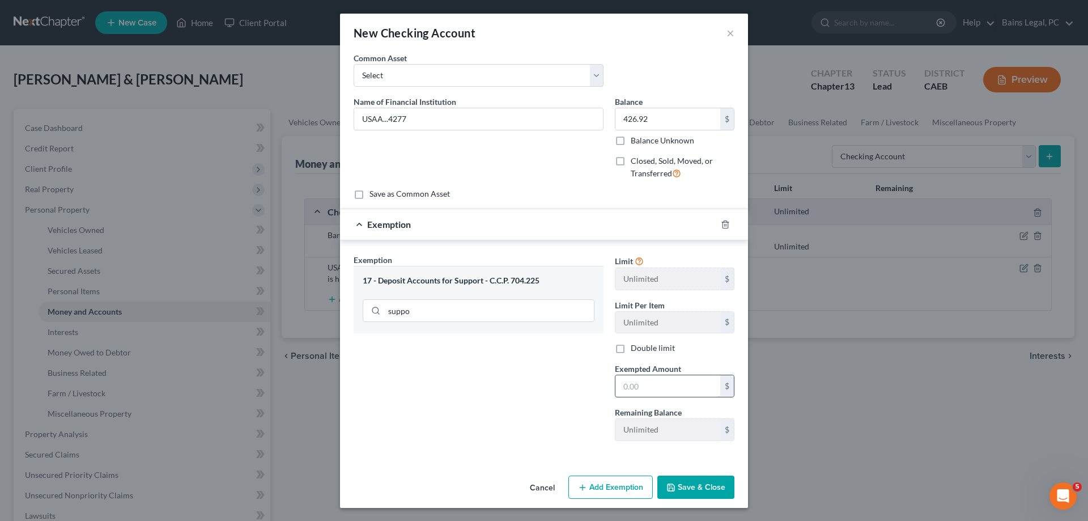
click at [643, 390] on input "text" at bounding box center [667, 386] width 105 height 22
click at [681, 491] on button "Save & Close" at bounding box center [695, 488] width 77 height 24
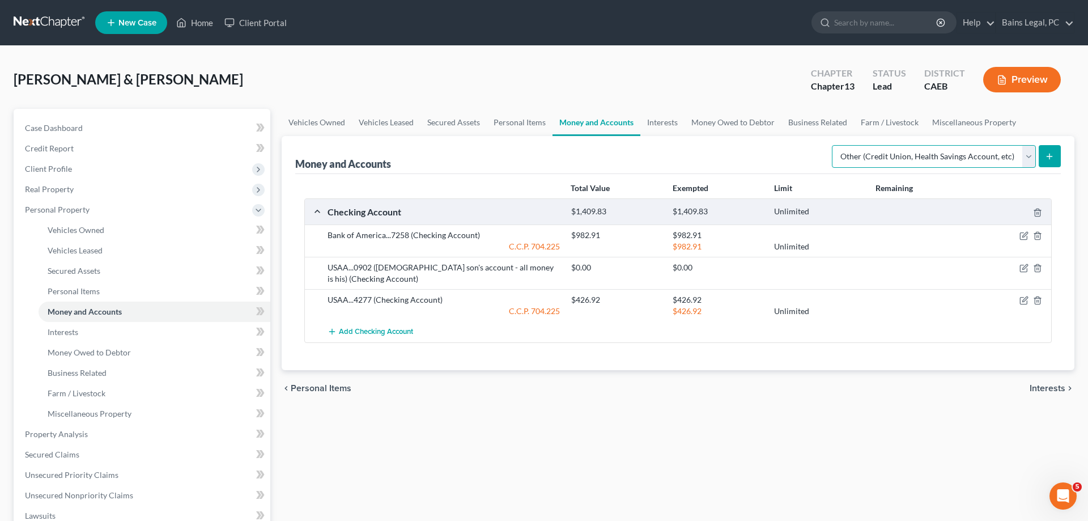
click option "Other (Credit Union, Health Savings Account, etc)" at bounding box center [0, 0] width 0 height 0
click at [1050, 155] on line "submit" at bounding box center [1050, 156] width 0 height 5
drag, startPoint x: 444, startPoint y: 121, endPoint x: 554, endPoint y: 125, distance: 110.0
click at [445, 120] on link "Secured Assets" at bounding box center [454, 122] width 66 height 27
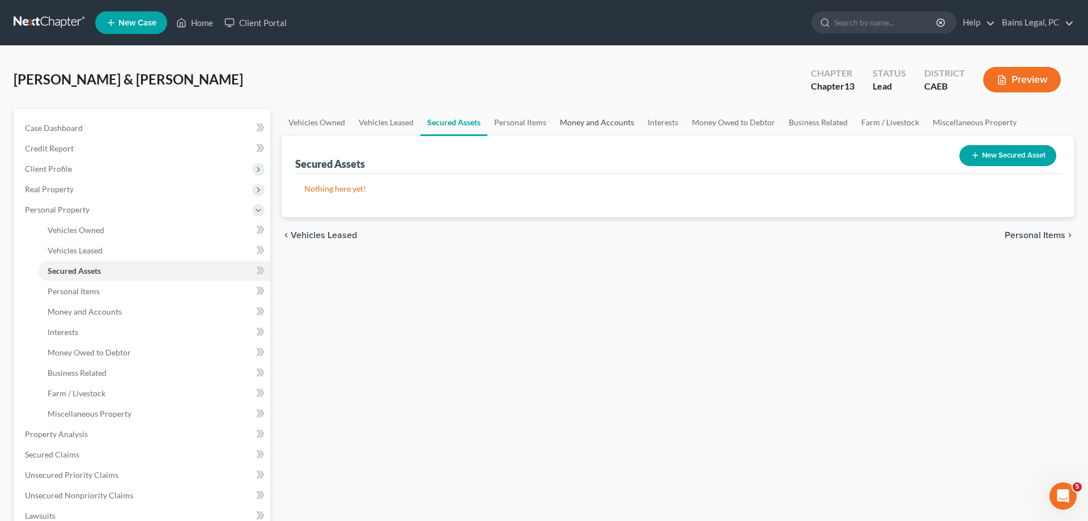
drag, startPoint x: 581, startPoint y: 121, endPoint x: 659, endPoint y: 125, distance: 77.2
click at [582, 121] on link "Money and Accounts" at bounding box center [597, 122] width 88 height 27
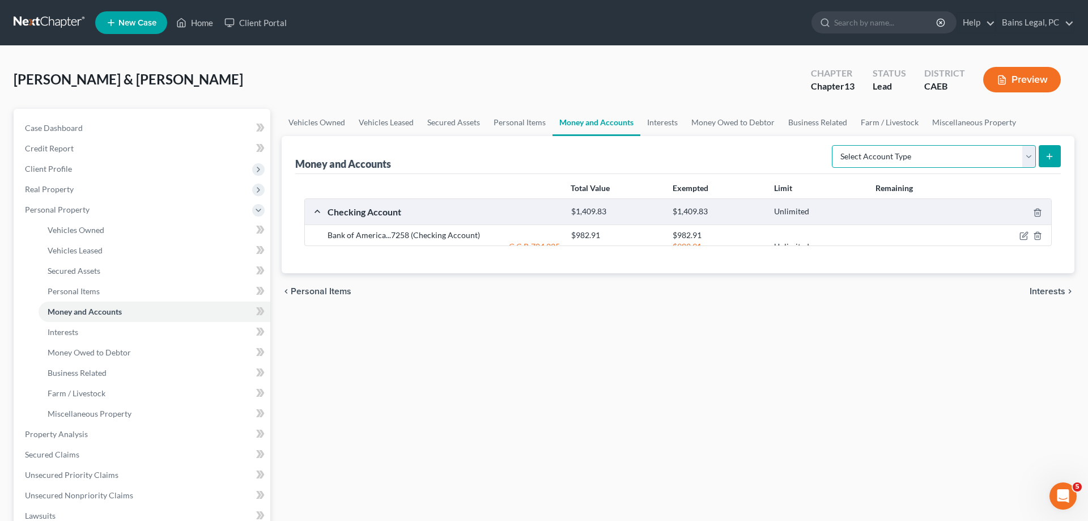
click at [832, 145] on select "Select Account Type Brokerage Cash on Hand Certificates of Deposit Checking Acc…" at bounding box center [934, 156] width 204 height 23
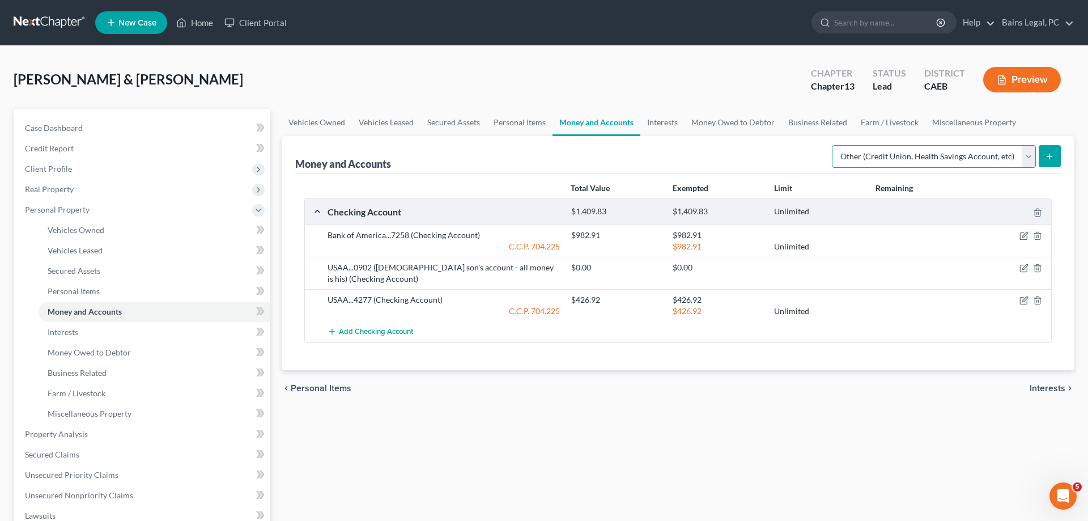
click option "Other (Credit Union, Health Savings Account, etc)" at bounding box center [0, 0] width 0 height 0
click at [1045, 150] on button "submit" at bounding box center [1050, 156] width 22 height 22
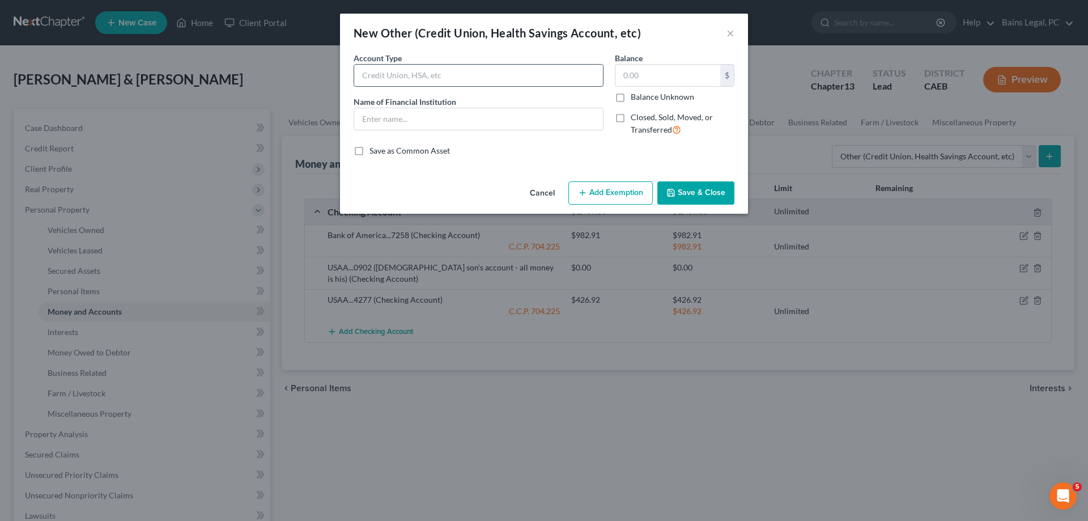
click at [395, 82] on input "text" at bounding box center [478, 76] width 249 height 22
click at [659, 75] on input "text" at bounding box center [667, 76] width 105 height 22
click at [609, 201] on button "Add Exemption" at bounding box center [610, 193] width 84 height 24
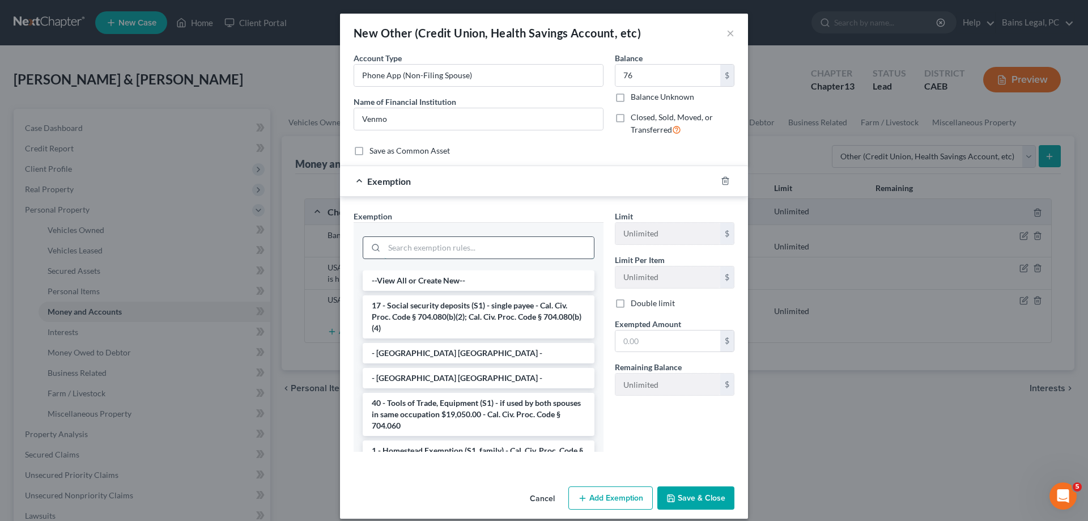
click at [436, 251] on input "search" at bounding box center [489, 248] width 210 height 22
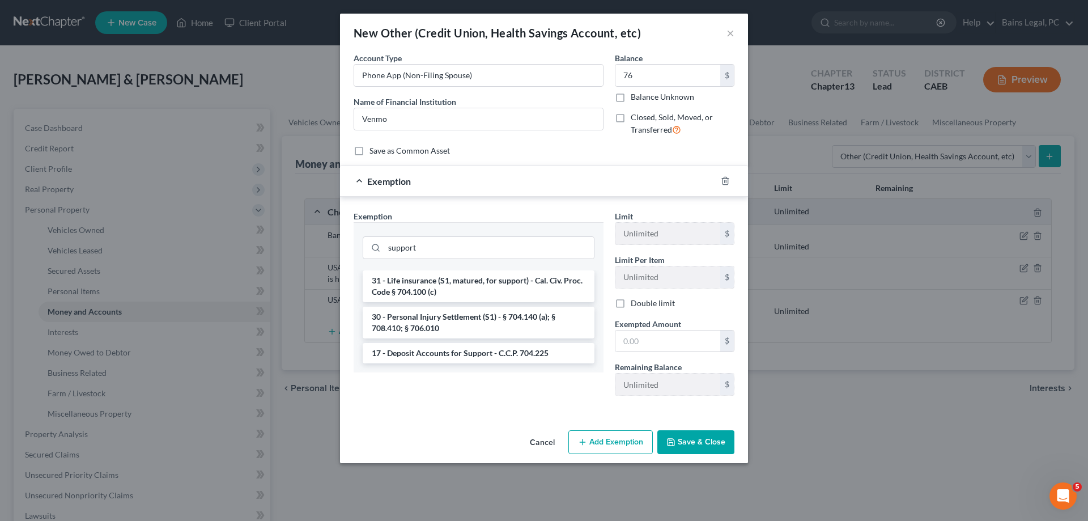
drag, startPoint x: 418, startPoint y: 355, endPoint x: 597, endPoint y: 343, distance: 179.5
click at [420, 355] on li "17 - Deposit Accounts for Support - C.C.P. 704.225" at bounding box center [479, 353] width 232 height 20
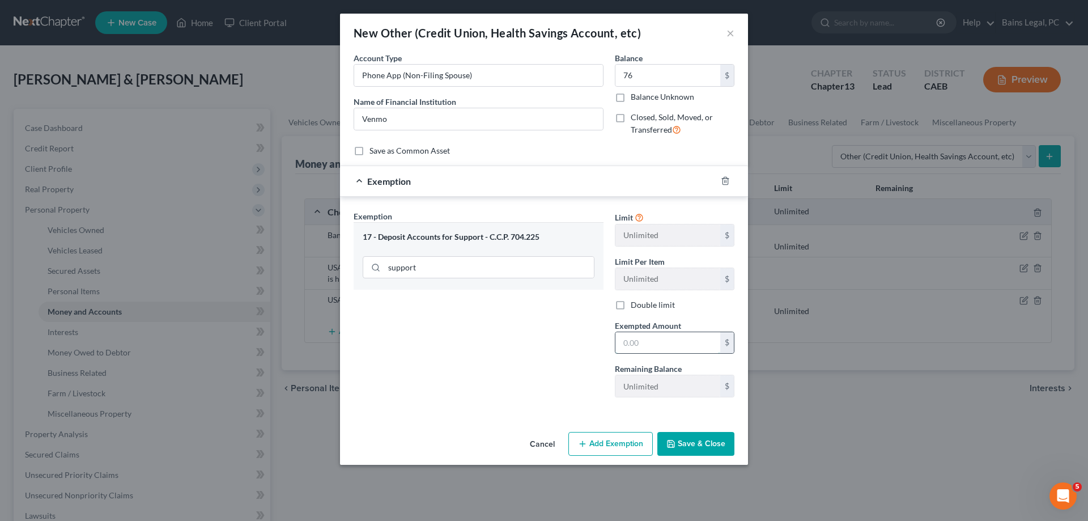
click at [663, 340] on input "text" at bounding box center [667, 343] width 105 height 22
click at [689, 457] on div "Cancel Add Exemption Save & Close" at bounding box center [544, 445] width 408 height 37
click at [711, 452] on button "Save & Close" at bounding box center [695, 444] width 77 height 24
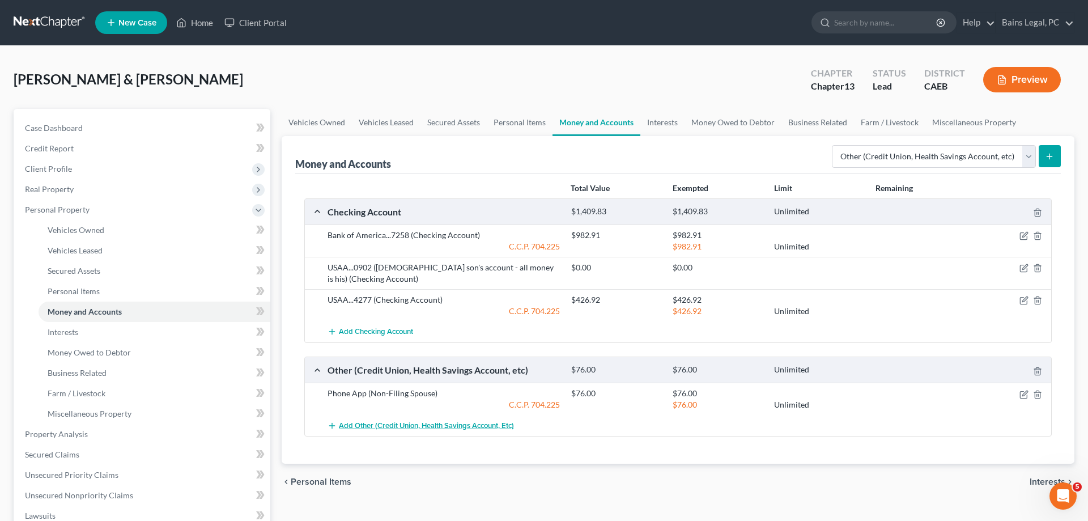
click at [480, 423] on span "Add Other (Credit Union, Health Savings Account, etc)" at bounding box center [426, 425] width 175 height 9
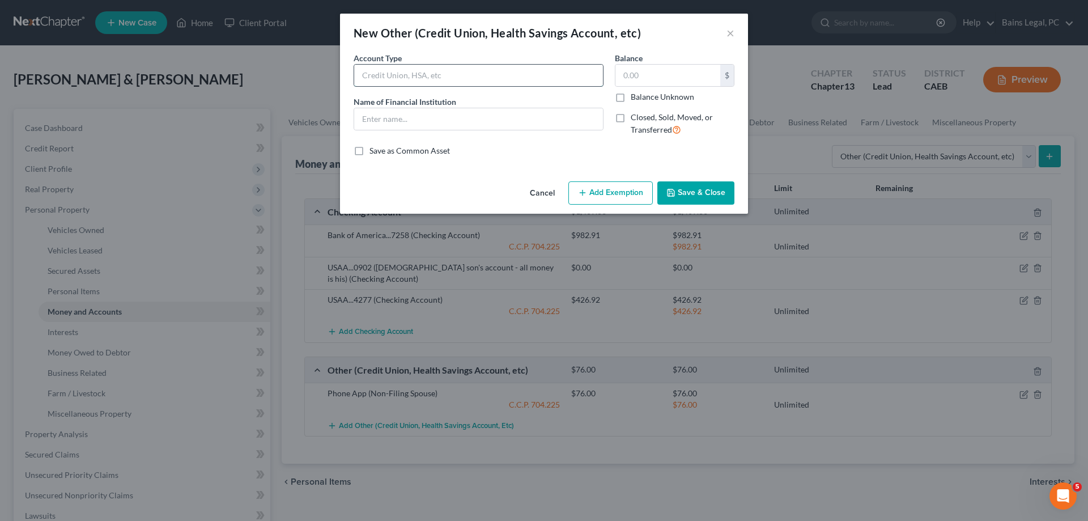
click at [457, 68] on input "text" at bounding box center [478, 76] width 249 height 22
drag, startPoint x: 617, startPoint y: 196, endPoint x: 409, endPoint y: 260, distance: 217.6
click at [615, 196] on button "Add Exemption" at bounding box center [610, 193] width 84 height 24
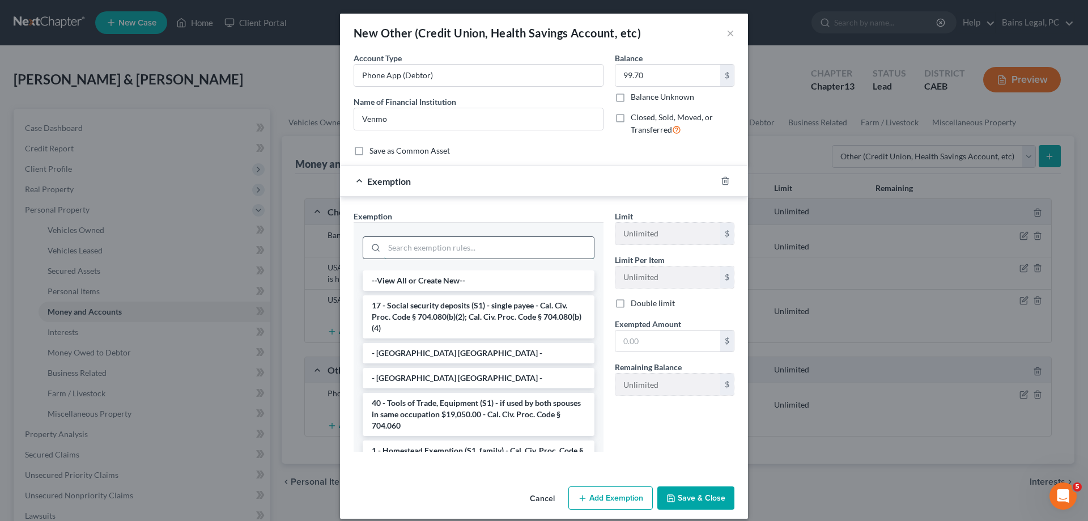
click at [409, 251] on input "search" at bounding box center [489, 248] width 210 height 22
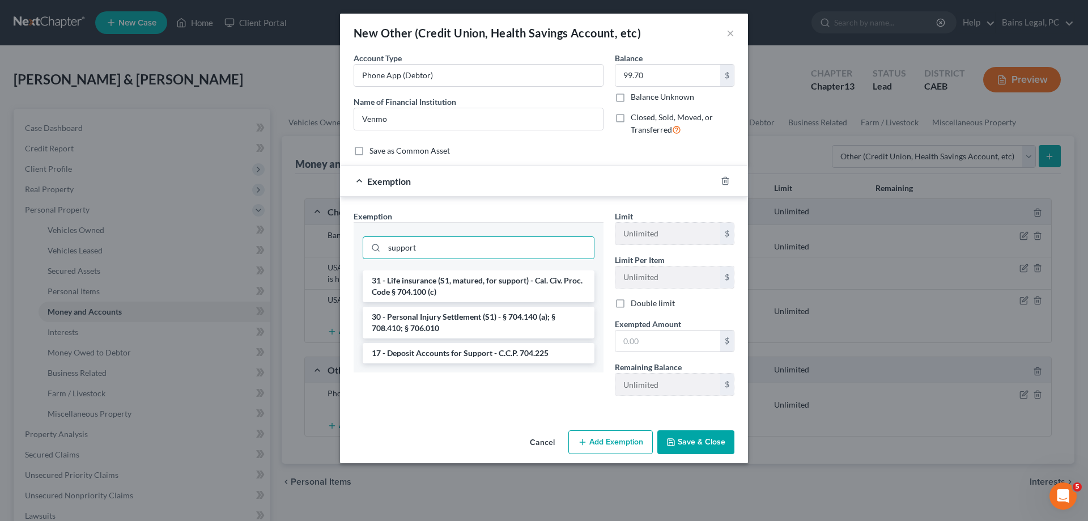
drag, startPoint x: 419, startPoint y: 354, endPoint x: 489, endPoint y: 350, distance: 69.9
click at [420, 354] on li "17 - Deposit Accounts for Support - C.C.P. 704.225" at bounding box center [479, 353] width 232 height 20
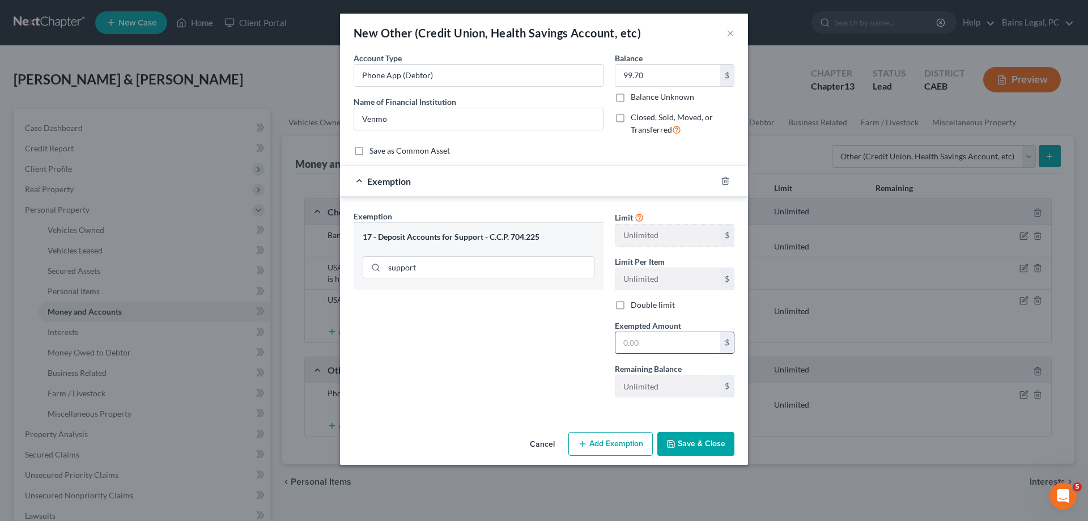
click at [648, 346] on input "text" at bounding box center [667, 343] width 105 height 22
click at [704, 445] on button "Save & Close" at bounding box center [695, 444] width 77 height 24
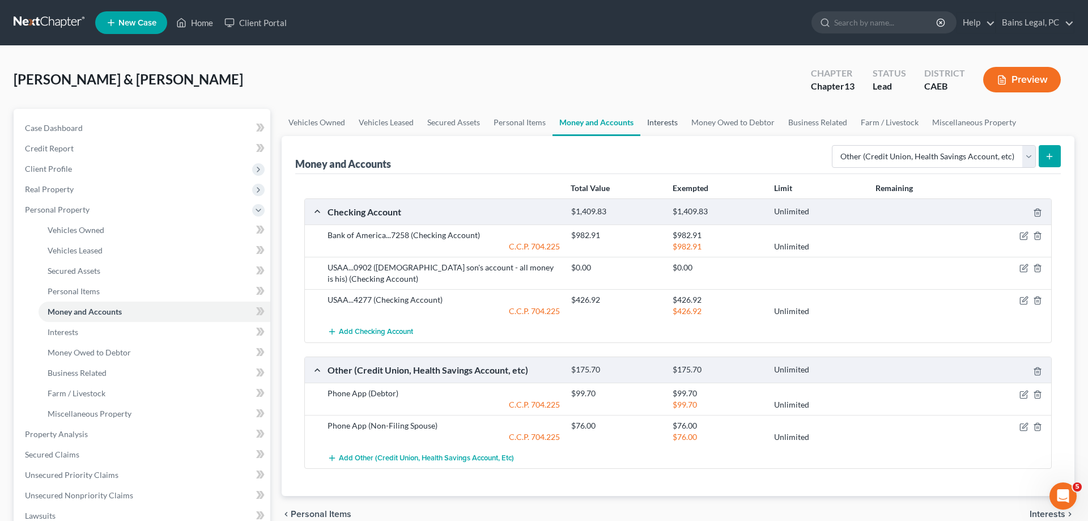
click at [658, 115] on link "Interests" at bounding box center [662, 122] width 44 height 27
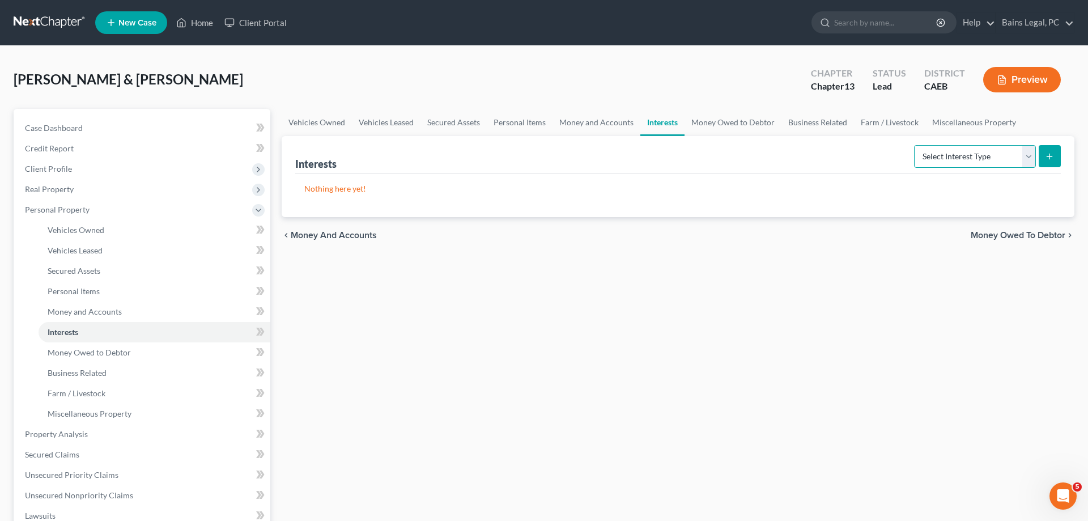
click at [914, 145] on select "Select Interest Type 401K Annuity Bond Education IRA Government Bond Government…" at bounding box center [975, 156] width 122 height 23
click option "401K" at bounding box center [0, 0] width 0 height 0
click at [1057, 152] on button "submit" at bounding box center [1050, 156] width 22 height 22
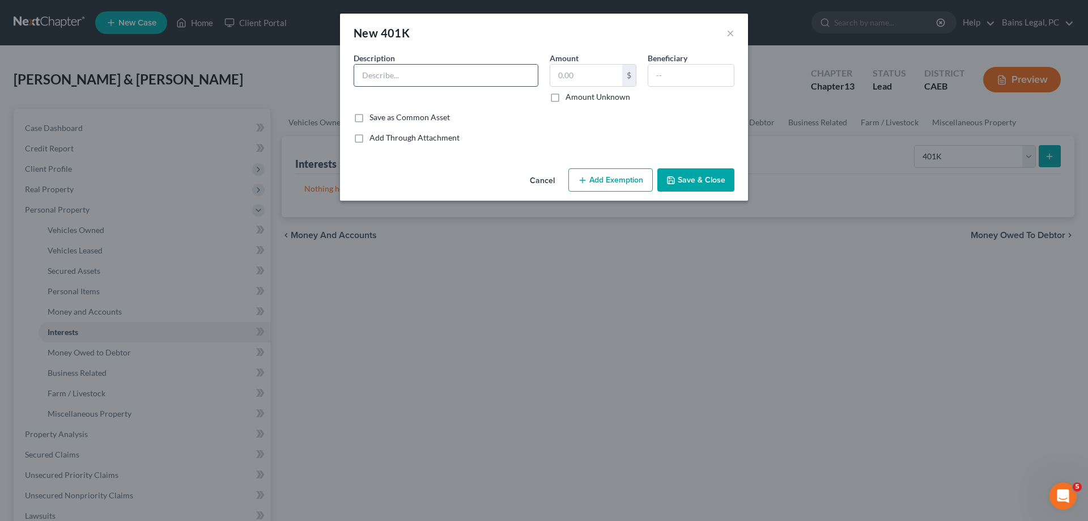
click at [516, 77] on input "text" at bounding box center [446, 76] width 184 height 22
click at [611, 180] on button "Add Exemption" at bounding box center [610, 180] width 84 height 24
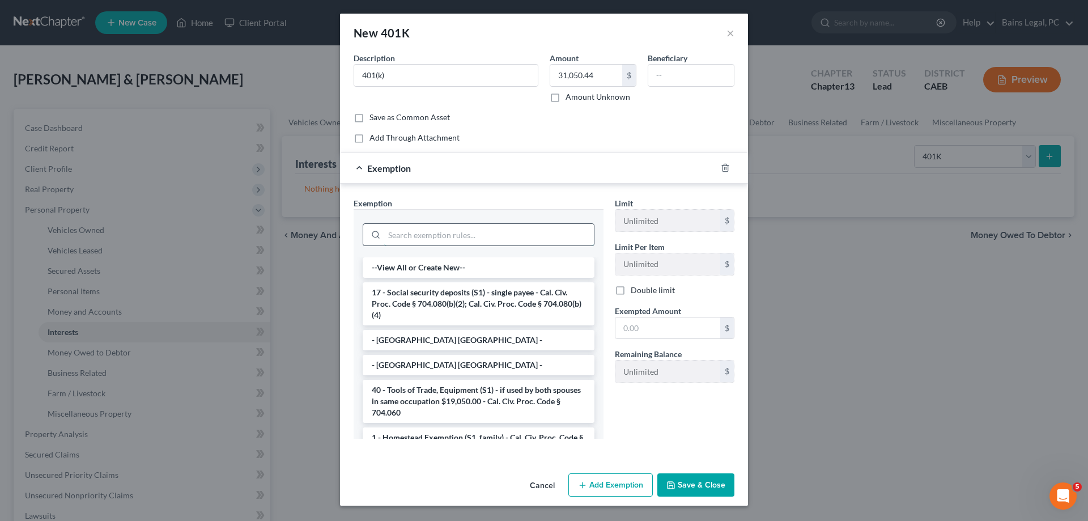
click at [487, 244] on input "search" at bounding box center [489, 235] width 210 height 22
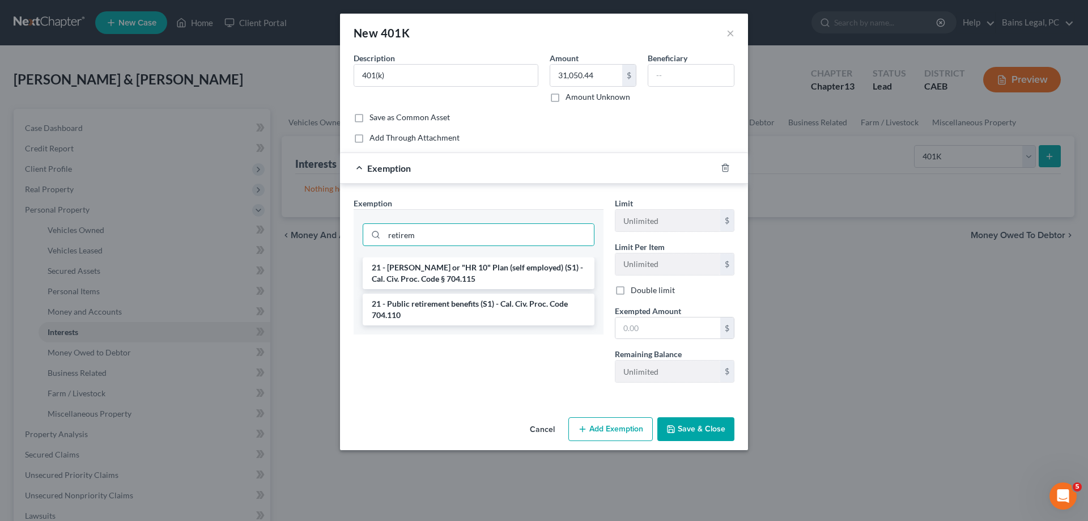
click at [481, 321] on li "21 - Public retirement benefits (S1) - Cal. Civ. Proc. Code 704.110" at bounding box center [479, 310] width 232 height 32
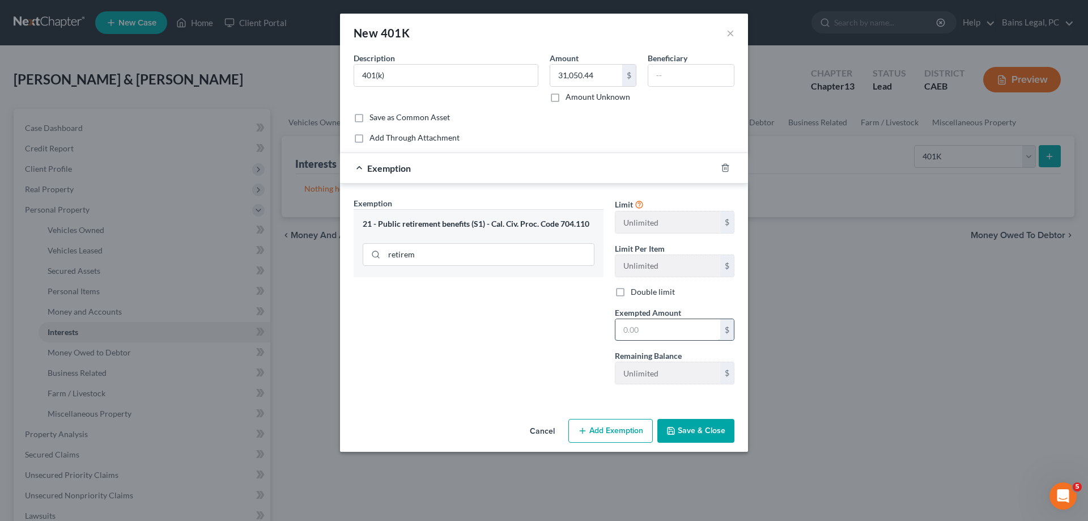
click at [683, 328] on input "text" at bounding box center [667, 330] width 105 height 22
click at [710, 431] on button "Save & Close" at bounding box center [695, 431] width 77 height 24
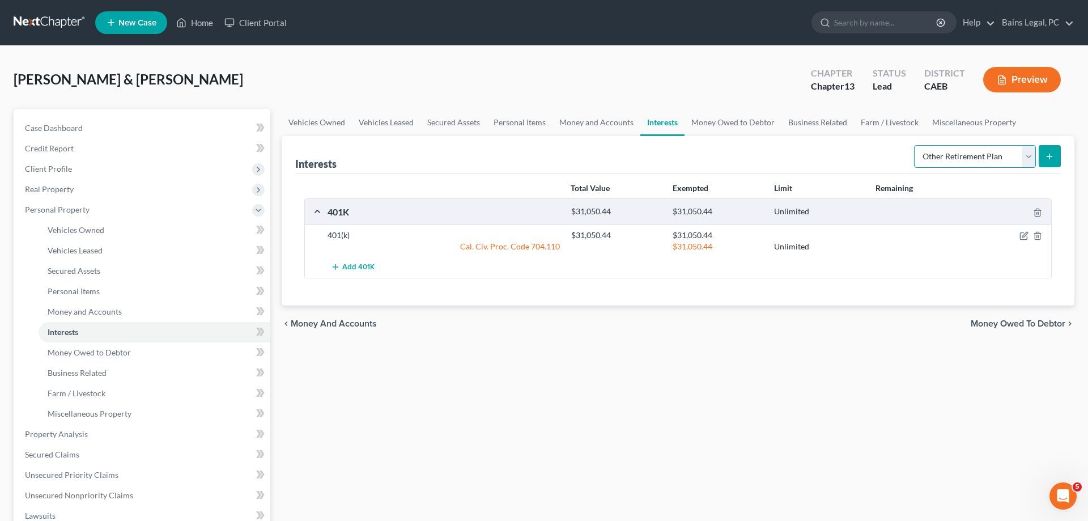
click option "Other Retirement Plan" at bounding box center [0, 0] width 0 height 0
click at [1046, 156] on icon "submit" at bounding box center [1049, 156] width 9 height 9
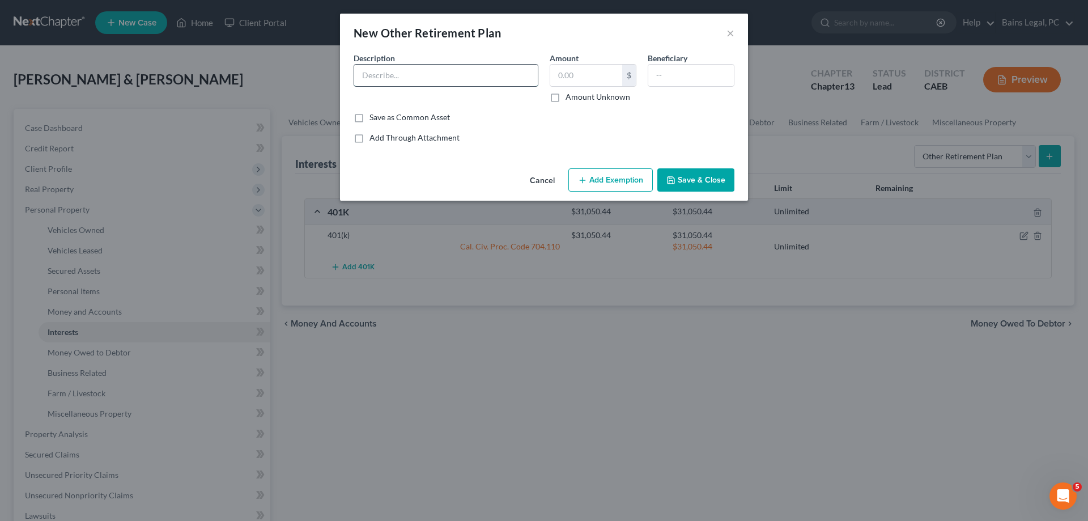
click at [409, 77] on input "text" at bounding box center [446, 76] width 184 height 22
click at [603, 181] on button "Add Exemption" at bounding box center [610, 180] width 84 height 24
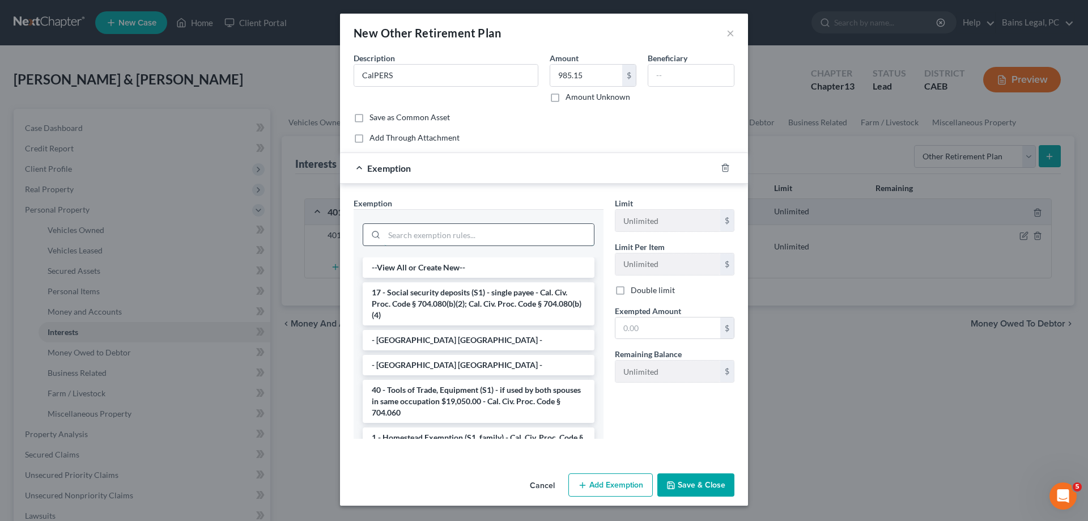
click at [442, 239] on input "search" at bounding box center [489, 235] width 210 height 22
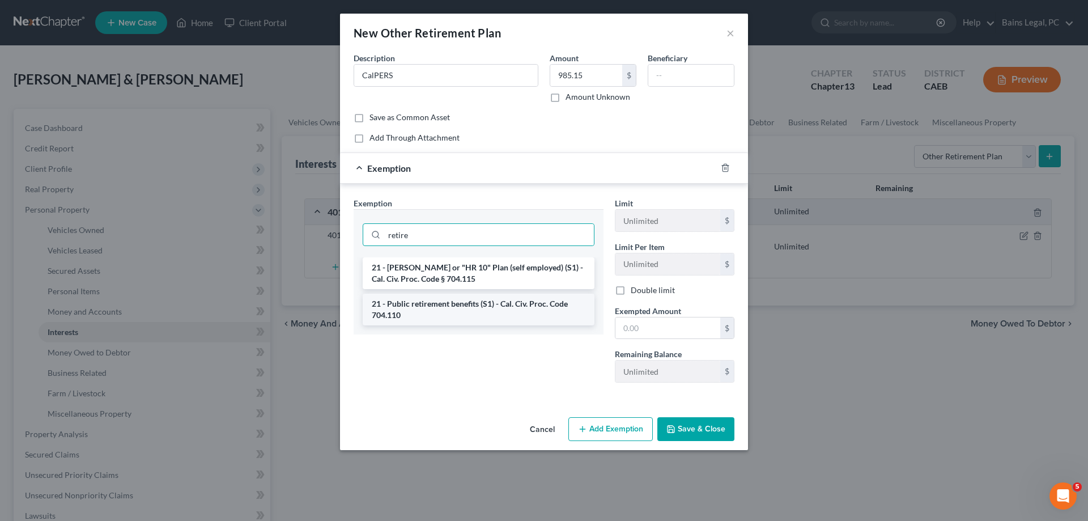
click at [460, 315] on li "21 - Public retirement benefits (S1) - Cal. Civ. Proc. Code 704.110" at bounding box center [479, 310] width 232 height 32
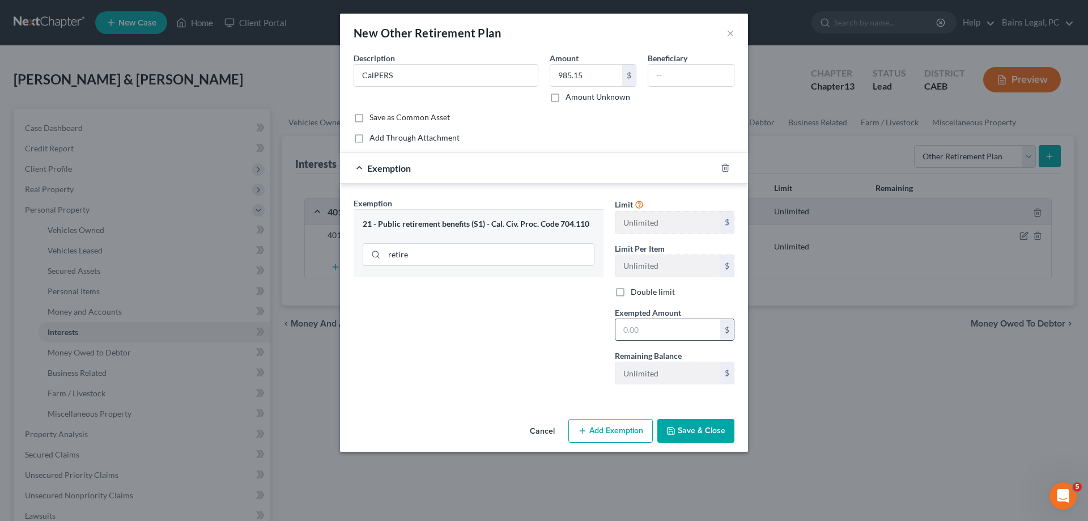
click at [651, 333] on input "text" at bounding box center [667, 330] width 105 height 22
click at [699, 432] on button "Save & Close" at bounding box center [695, 431] width 77 height 24
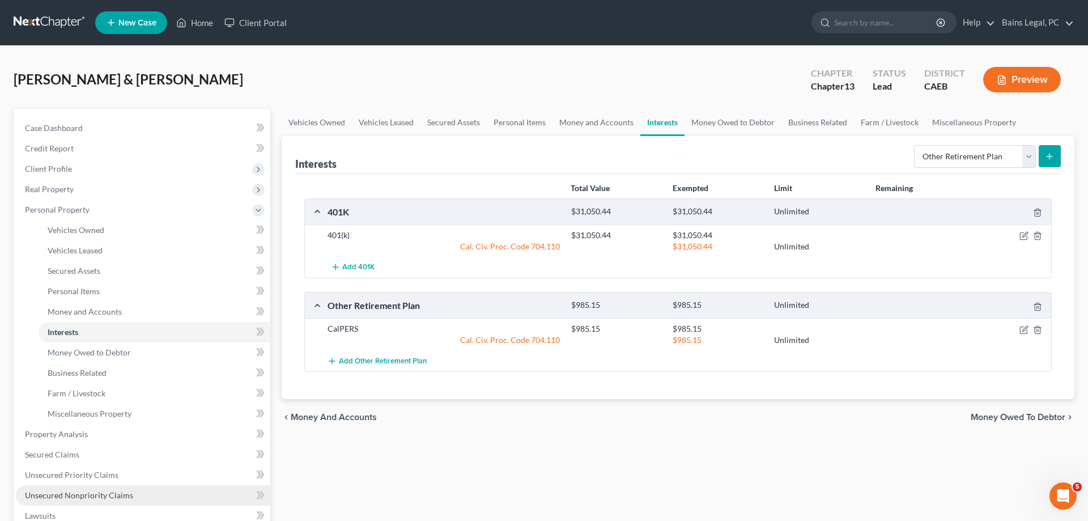
scroll to position [231, 0]
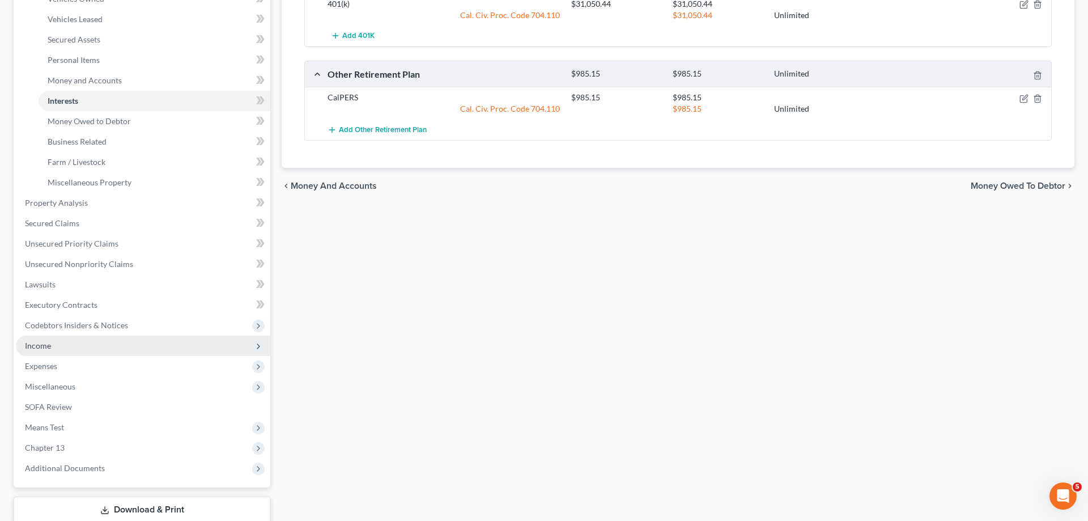
click at [62, 343] on span "Income" at bounding box center [143, 346] width 254 height 20
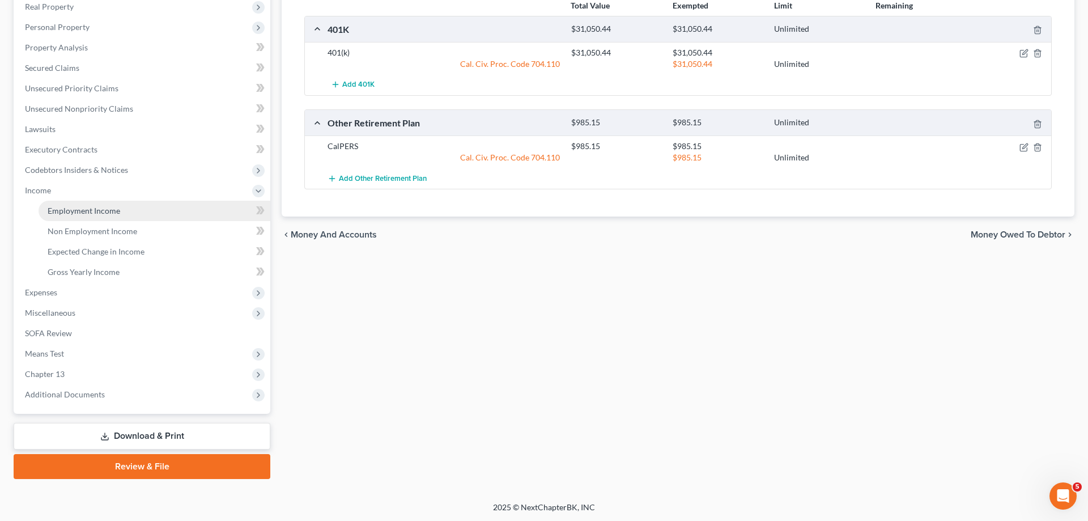
click at [117, 211] on span "Employment Income" at bounding box center [84, 211] width 73 height 10
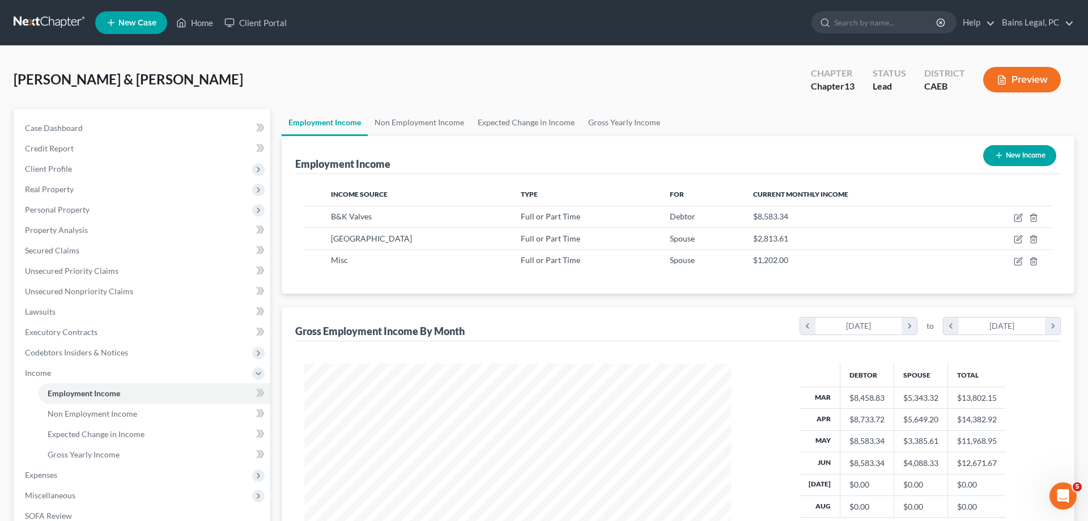
scroll to position [213, 449]
click at [1019, 220] on icon "button" at bounding box center [1018, 217] width 9 height 9
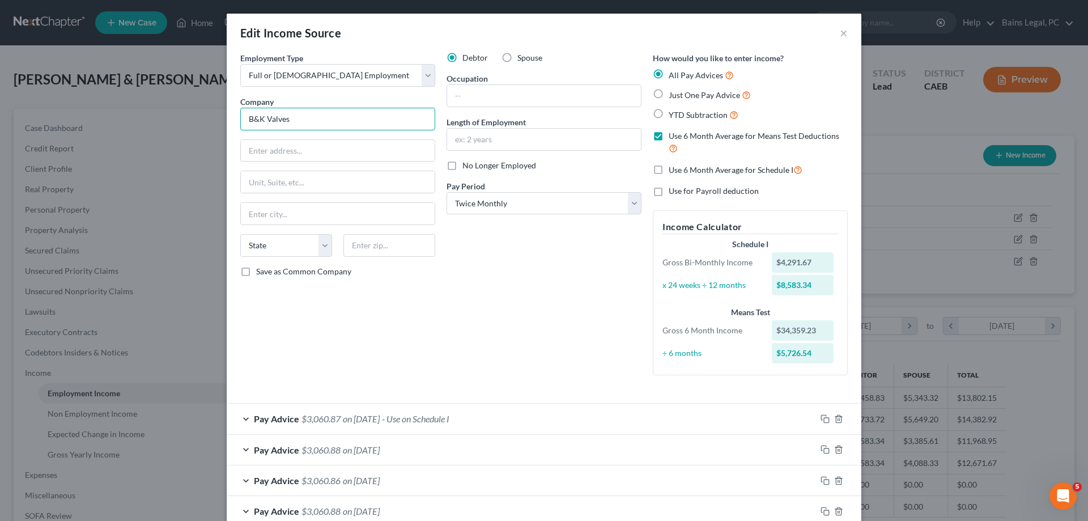
click at [311, 122] on input "B&K Valves" at bounding box center [337, 119] width 195 height 23
click at [559, 97] on input "text" at bounding box center [544, 96] width 194 height 22
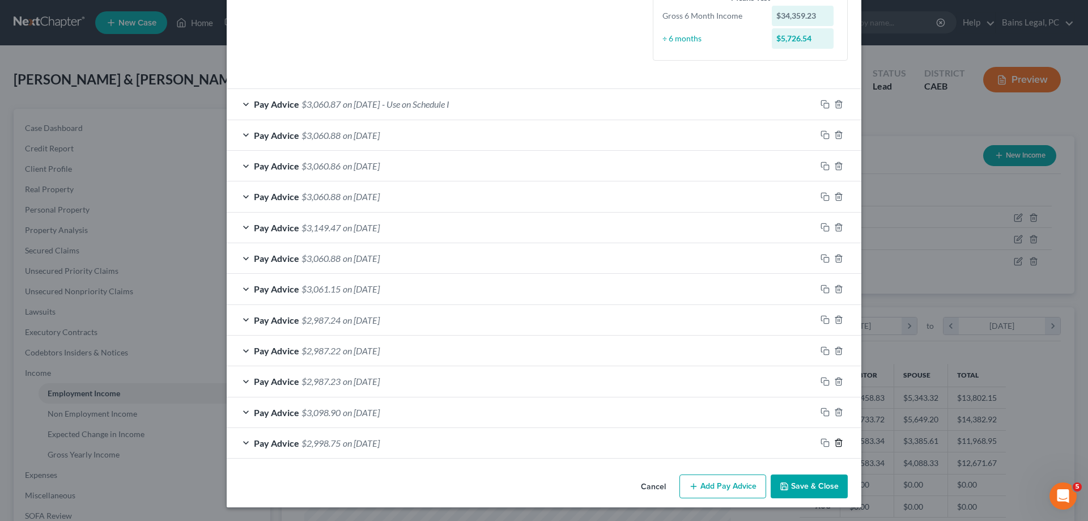
click at [837, 444] on icon "button" at bounding box center [838, 442] width 5 height 7
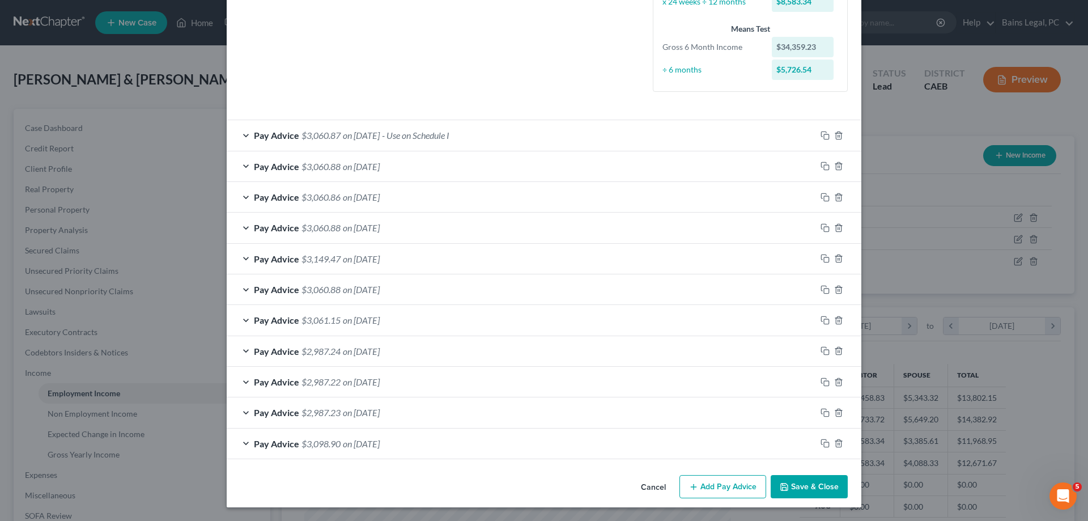
scroll to position [284, 0]
click at [837, 444] on icon "button" at bounding box center [838, 442] width 5 height 7
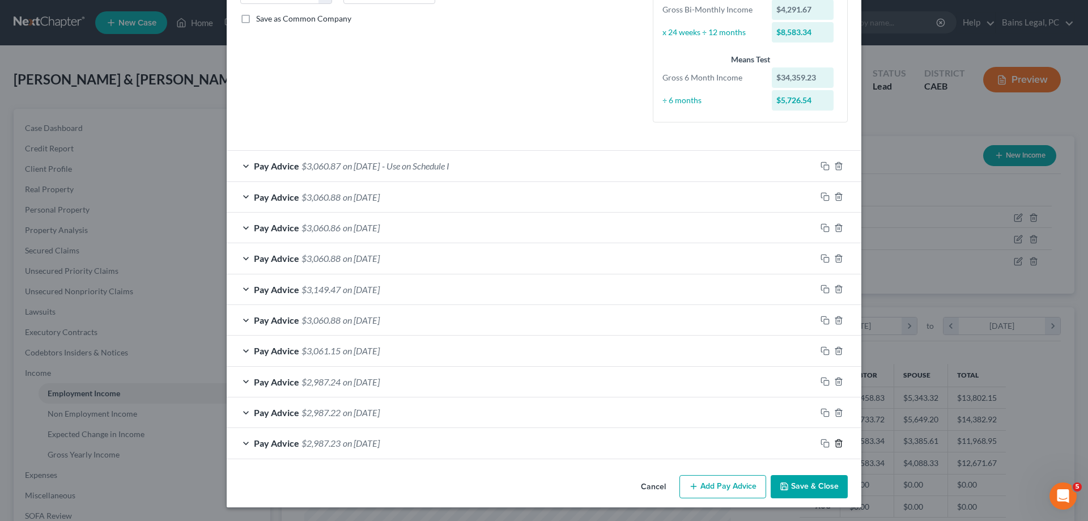
click at [837, 444] on icon "button" at bounding box center [838, 442] width 5 height 7
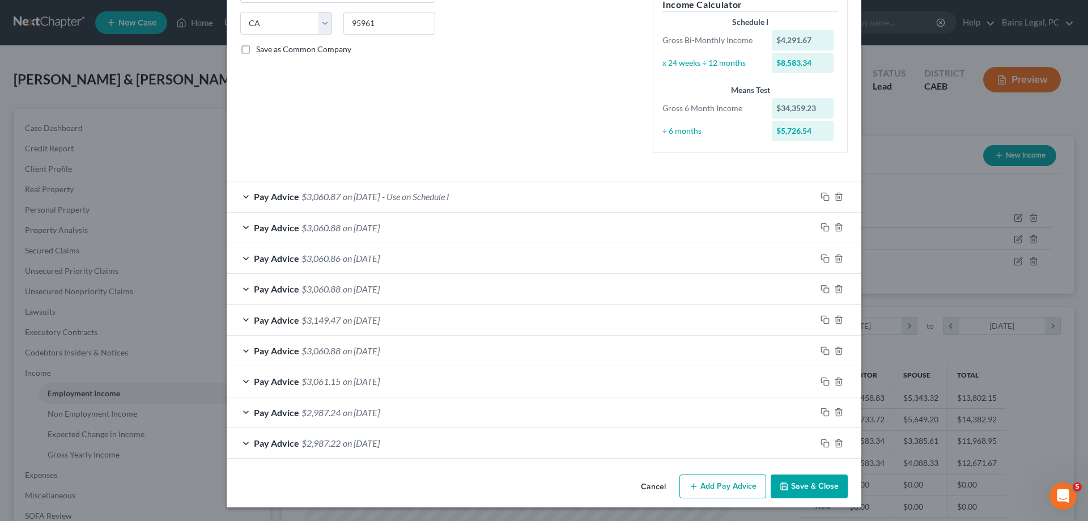
scroll to position [222, 0]
click at [837, 444] on icon "button" at bounding box center [838, 442] width 5 height 7
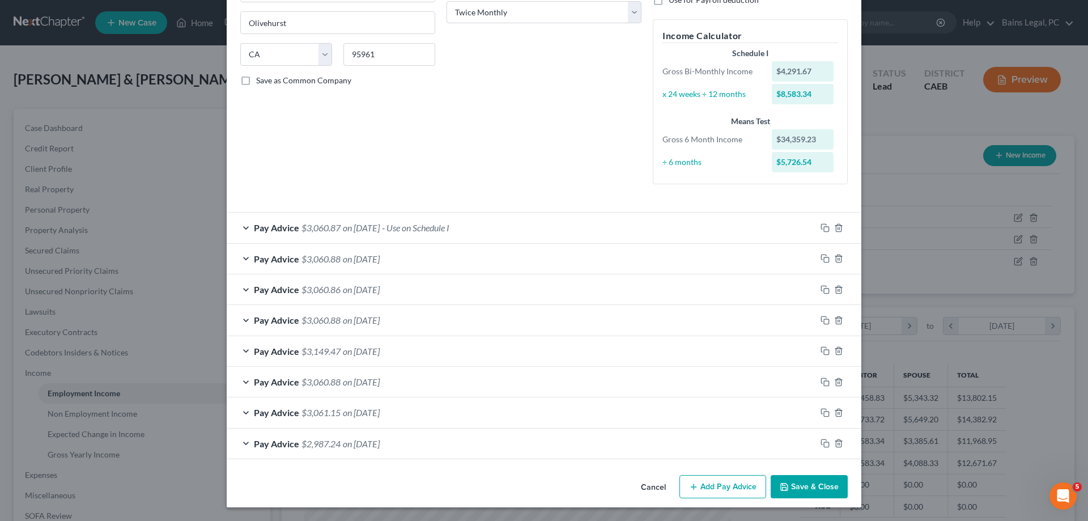
scroll to position [192, 0]
click at [571, 231] on div "Pay Advice $3,060.87 on 06/30/2025 - Use on Schedule I" at bounding box center [521, 228] width 589 height 30
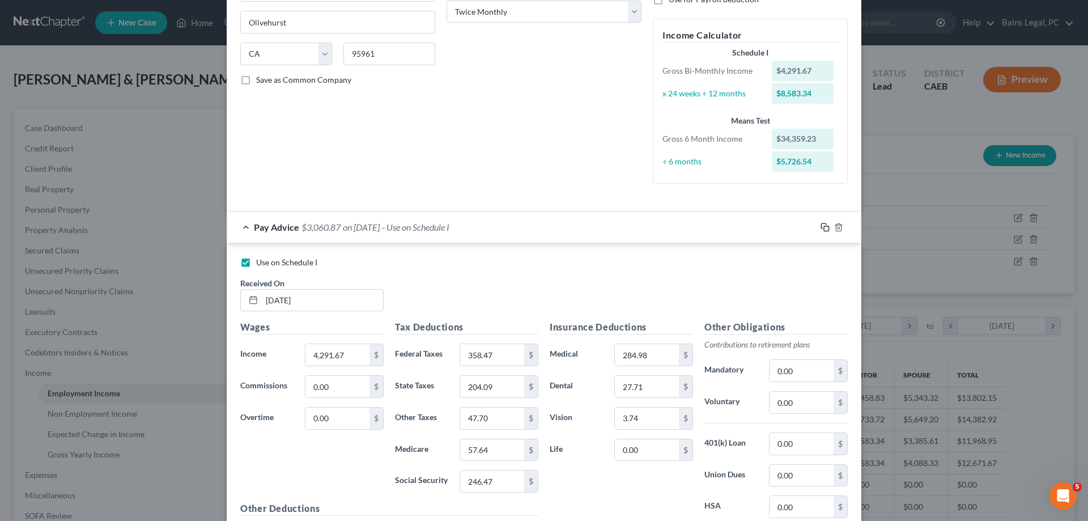
drag, startPoint x: 829, startPoint y: 226, endPoint x: 1005, endPoint y: 319, distance: 199.3
click at [829, 226] on icon "button" at bounding box center [825, 227] width 9 height 9
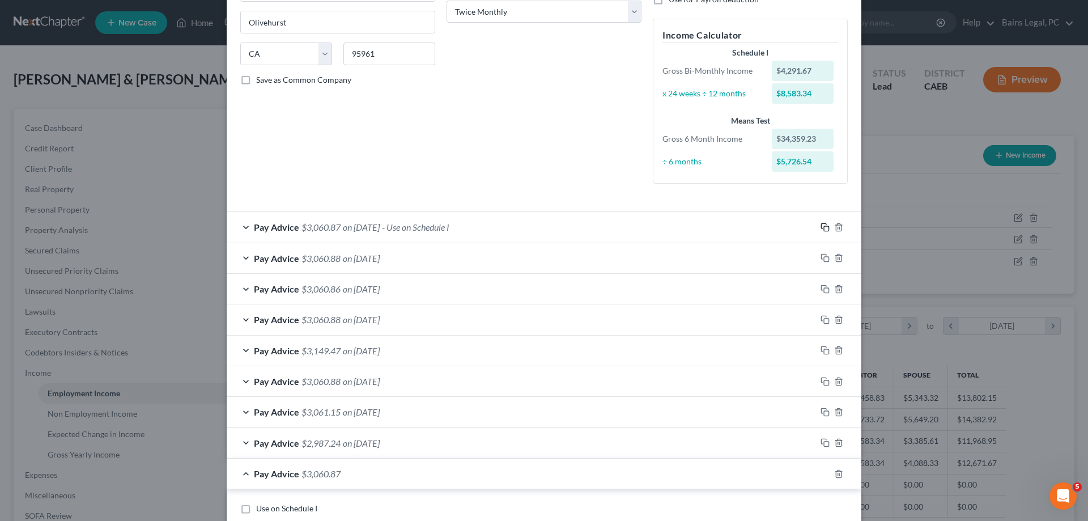
scroll to position [538, 0]
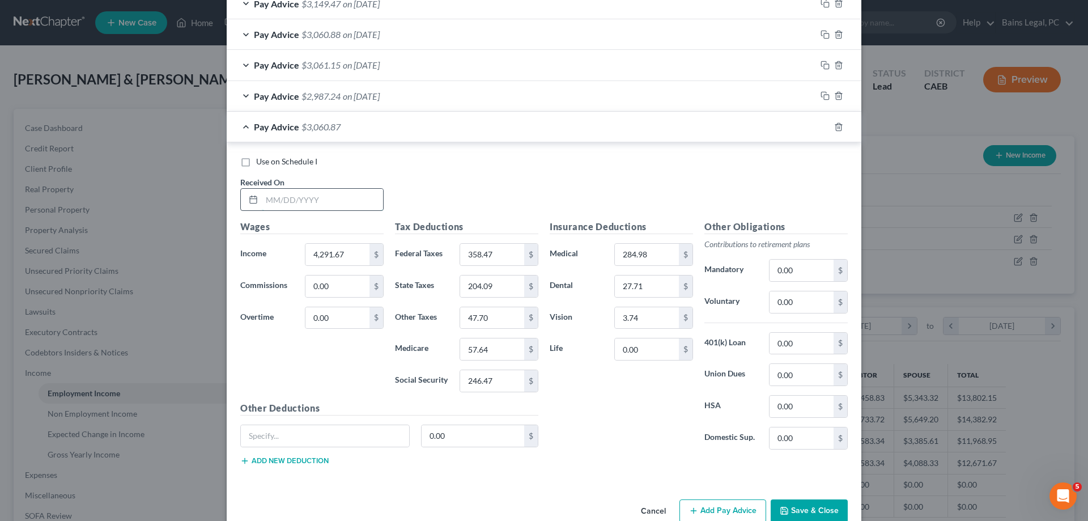
click at [332, 198] on input "text" at bounding box center [322, 200] width 121 height 22
click at [495, 258] on input "358.47" at bounding box center [492, 255] width 64 height 22
click at [665, 258] on input "284.98" at bounding box center [647, 255] width 64 height 22
click at [810, 299] on input "0.00" at bounding box center [802, 302] width 64 height 22
click at [822, 301] on input "128.75" at bounding box center [802, 302] width 64 height 22
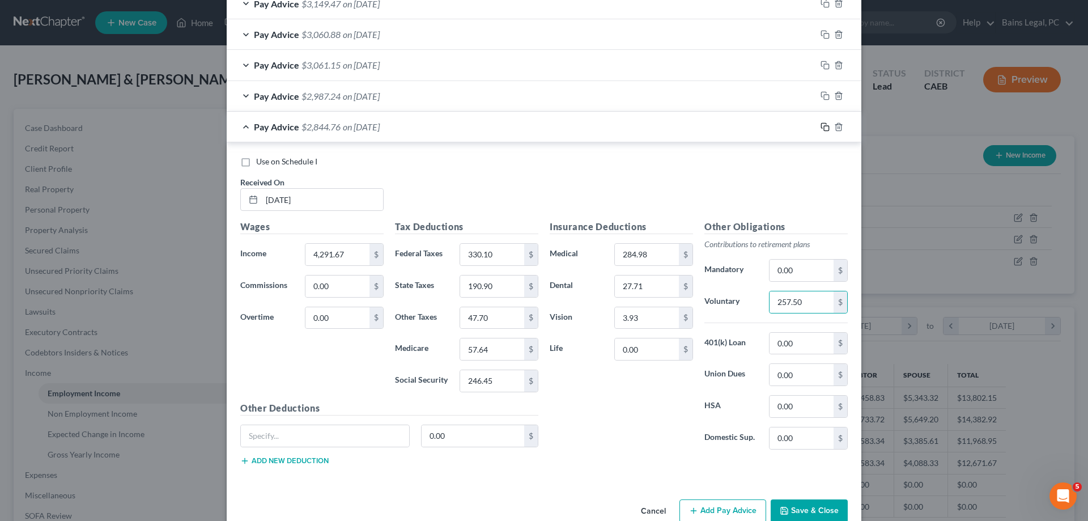
click at [828, 126] on rect "button" at bounding box center [826, 128] width 5 height 5
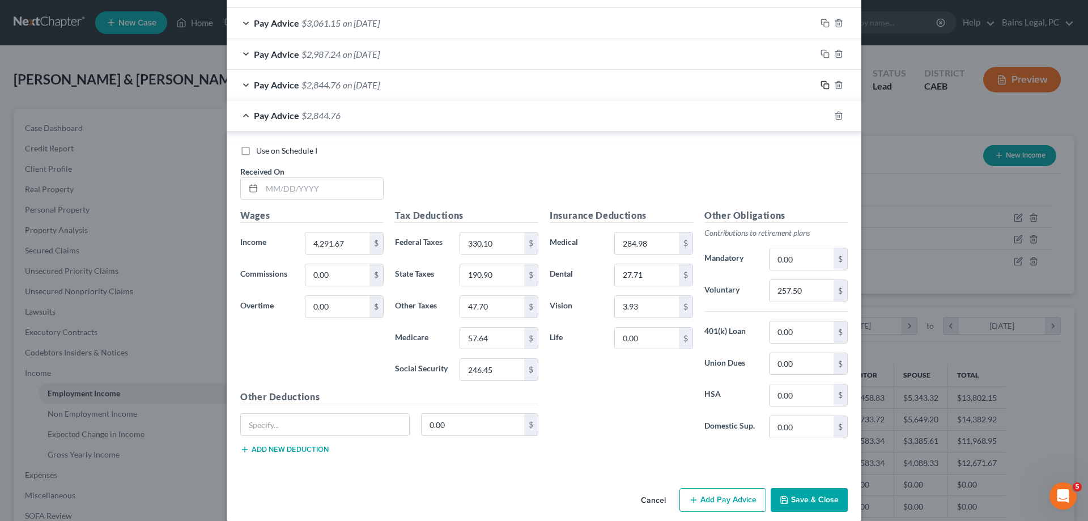
scroll to position [594, 0]
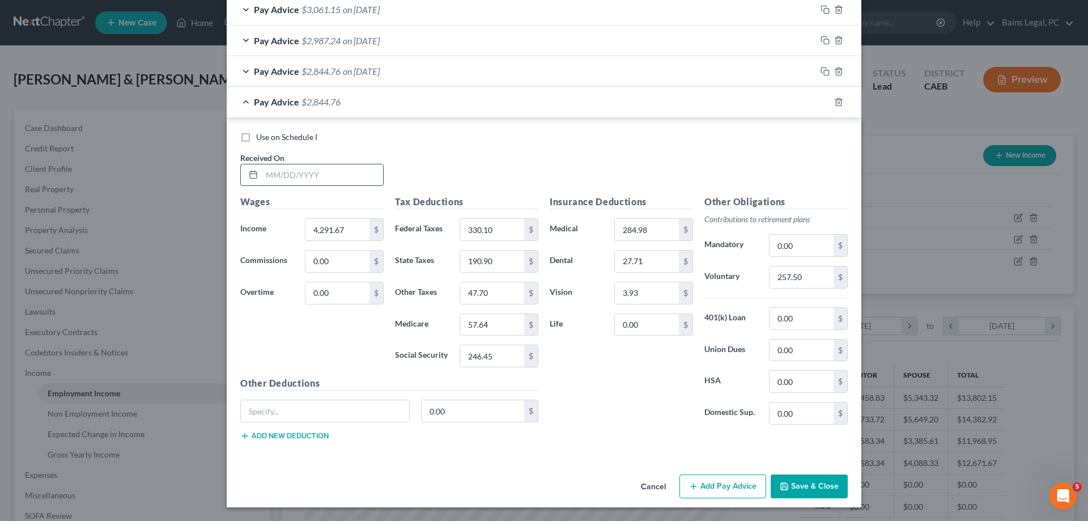
click at [333, 173] on input "text" at bounding box center [322, 175] width 121 height 22
click at [513, 237] on input "330.10" at bounding box center [492, 230] width 64 height 22
drag, startPoint x: 518, startPoint y: 257, endPoint x: 513, endPoint y: 261, distance: 6.0
click at [516, 258] on input "65.18" at bounding box center [492, 262] width 64 height 22
click at [809, 275] on input "257.50" at bounding box center [802, 277] width 64 height 22
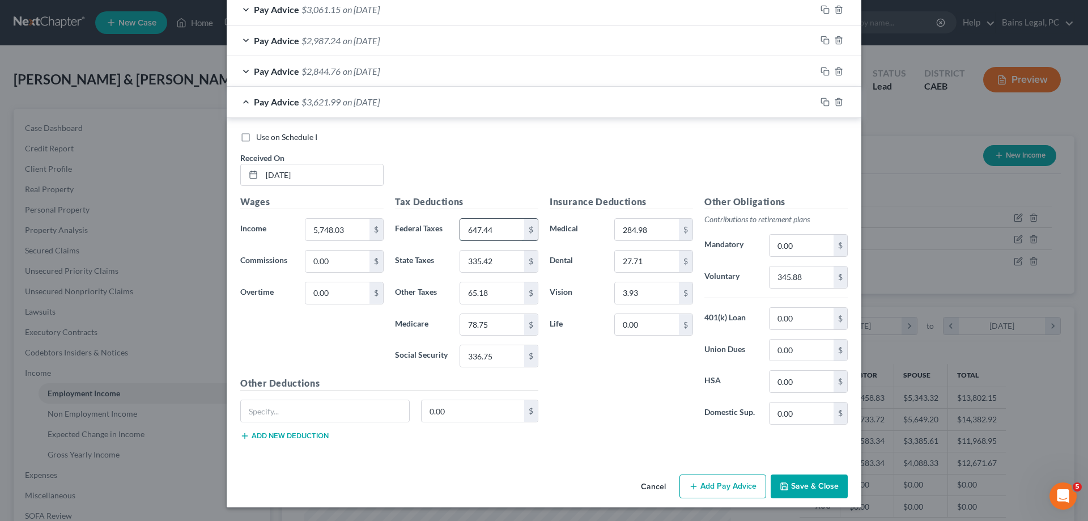
click at [510, 234] on input "647.44" at bounding box center [492, 230] width 64 height 22
click at [515, 269] on input "335.42" at bounding box center [492, 262] width 64 height 22
click at [513, 291] on input "65.18" at bounding box center [492, 293] width 64 height 22
click at [501, 328] on input "78.75" at bounding box center [492, 325] width 64 height 22
click at [494, 356] on input "336.75" at bounding box center [492, 356] width 64 height 22
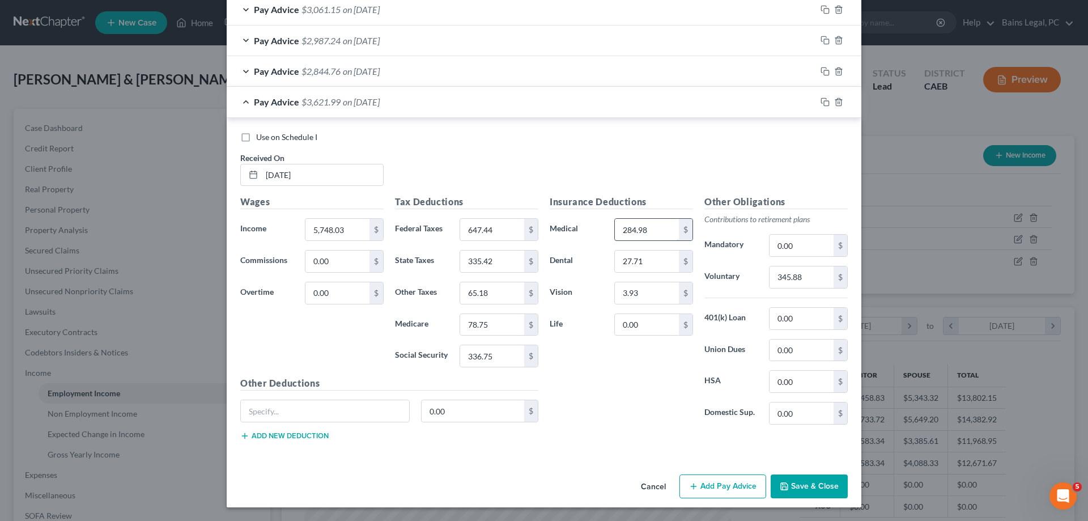
click at [664, 232] on input "284.98" at bounding box center [647, 230] width 64 height 22
drag, startPoint x: 658, startPoint y: 257, endPoint x: 656, endPoint y: 278, distance: 20.5
click at [657, 257] on input "27.71" at bounding box center [647, 262] width 64 height 22
click at [656, 293] on input "3.93" at bounding box center [647, 293] width 64 height 22
click at [789, 279] on input "345.88" at bounding box center [802, 277] width 64 height 22
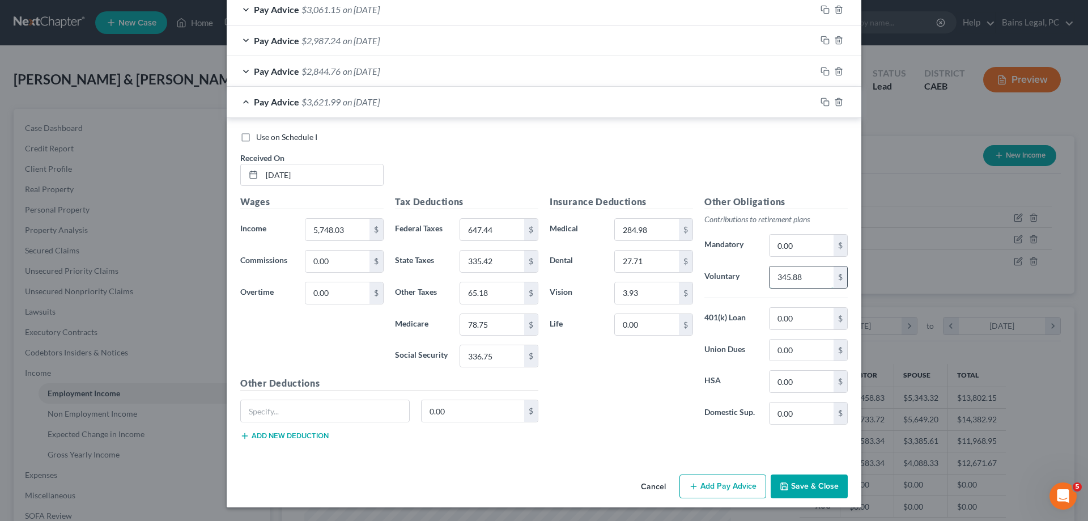
click at [791, 279] on input "345.88" at bounding box center [802, 277] width 64 height 22
click at [824, 101] on rect "button" at bounding box center [826, 103] width 5 height 5
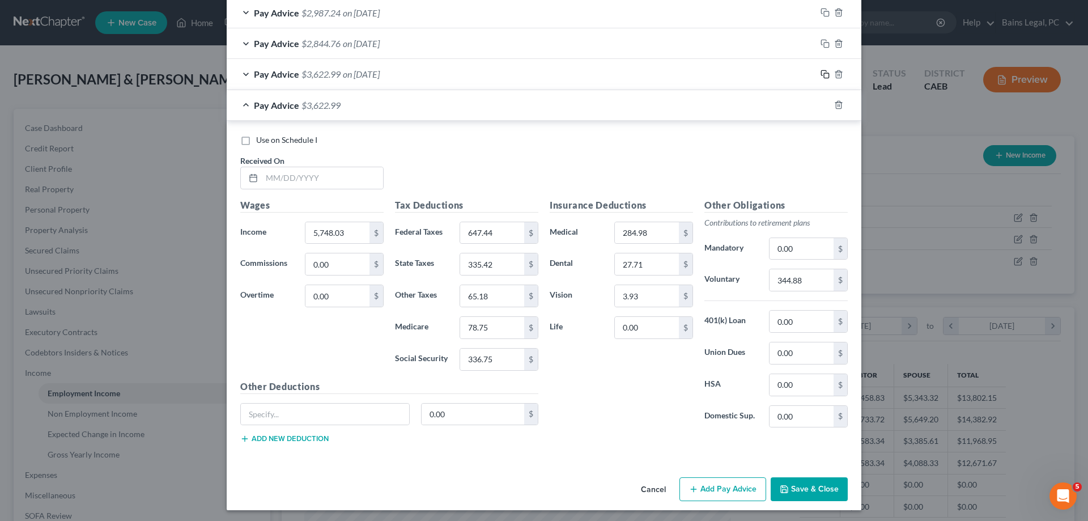
scroll to position [625, 0]
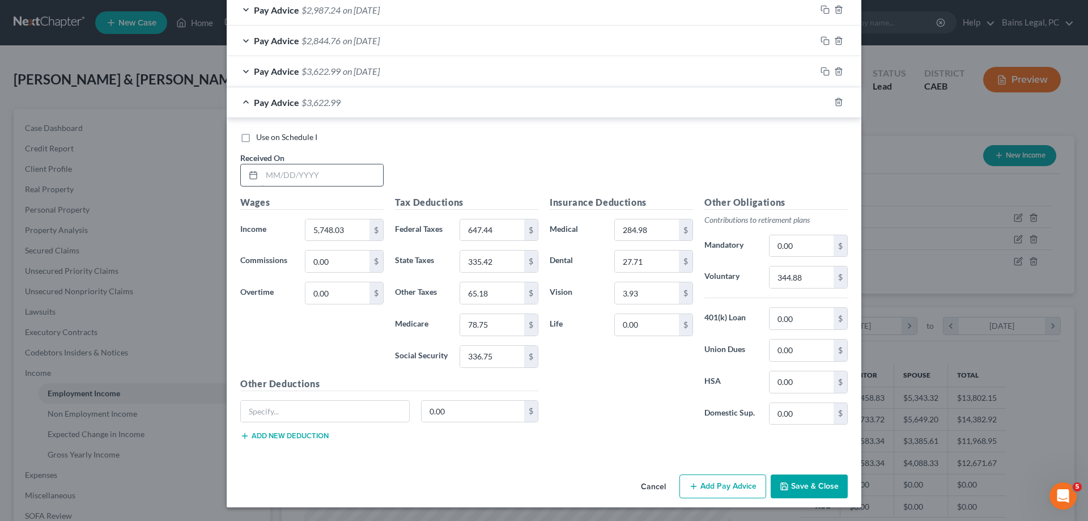
click at [319, 174] on input "text" at bounding box center [322, 175] width 121 height 22
click at [838, 100] on polyline "button" at bounding box center [838, 100] width 7 height 0
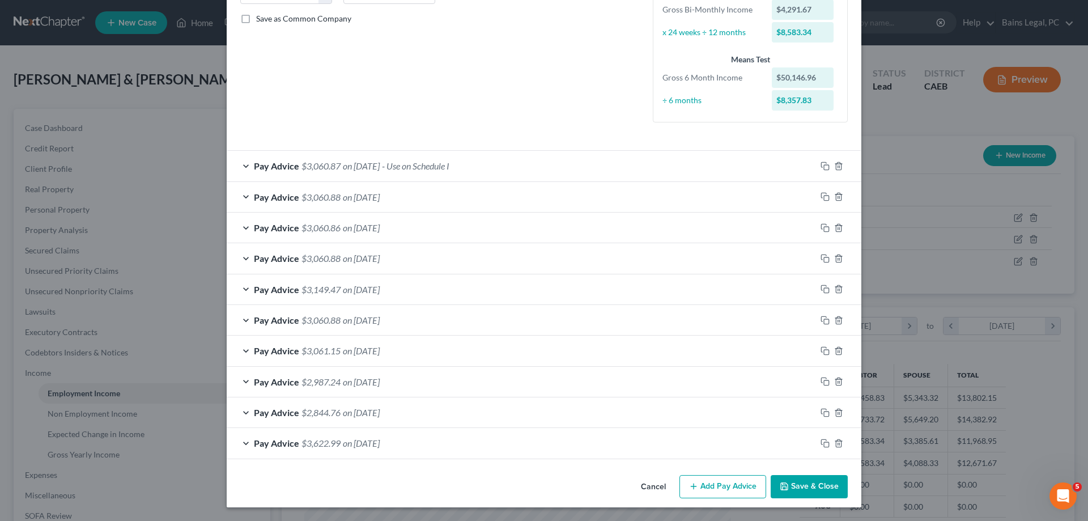
scroll to position [253, 0]
click at [512, 419] on div "Pay Advice $2,844.76 on 07/17/2025" at bounding box center [521, 412] width 589 height 30
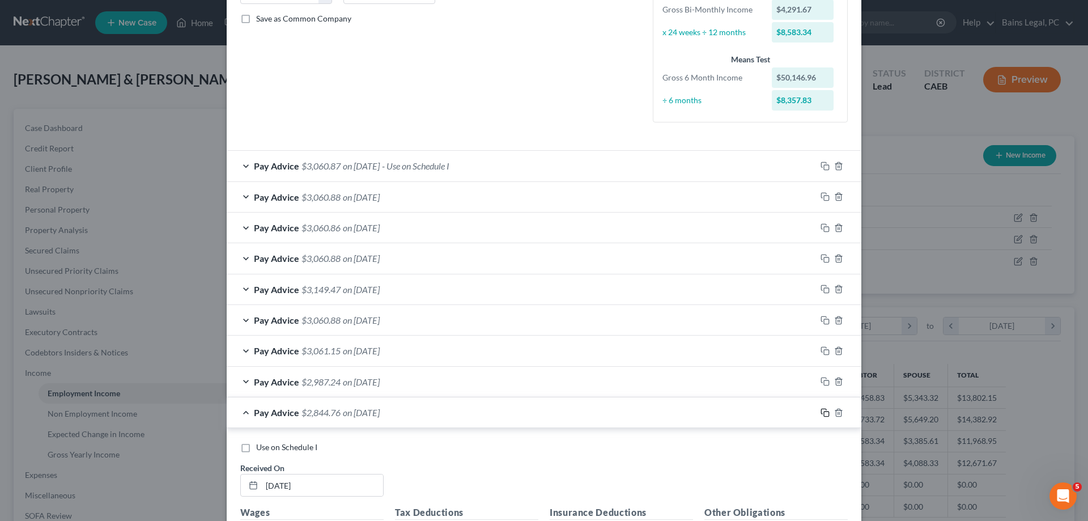
click at [827, 415] on icon "button" at bounding box center [825, 412] width 9 height 9
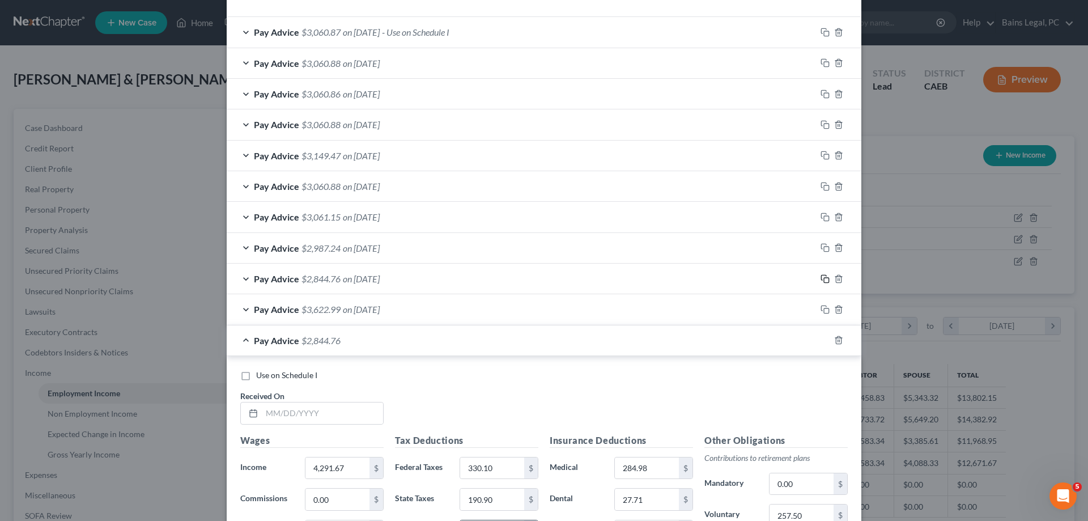
scroll to position [542, 0]
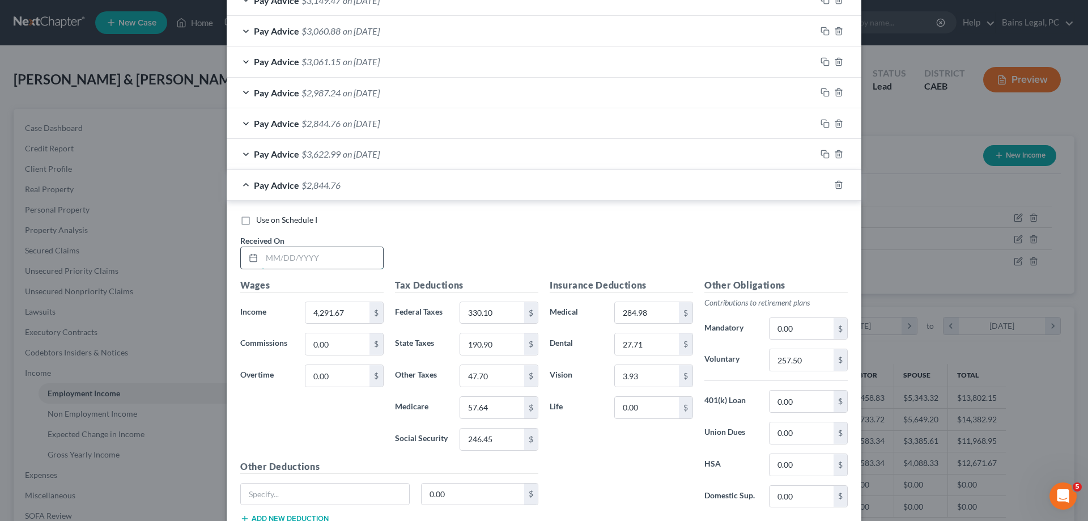
click at [358, 253] on input "text" at bounding box center [322, 258] width 121 height 22
click at [826, 186] on icon "button" at bounding box center [825, 184] width 9 height 9
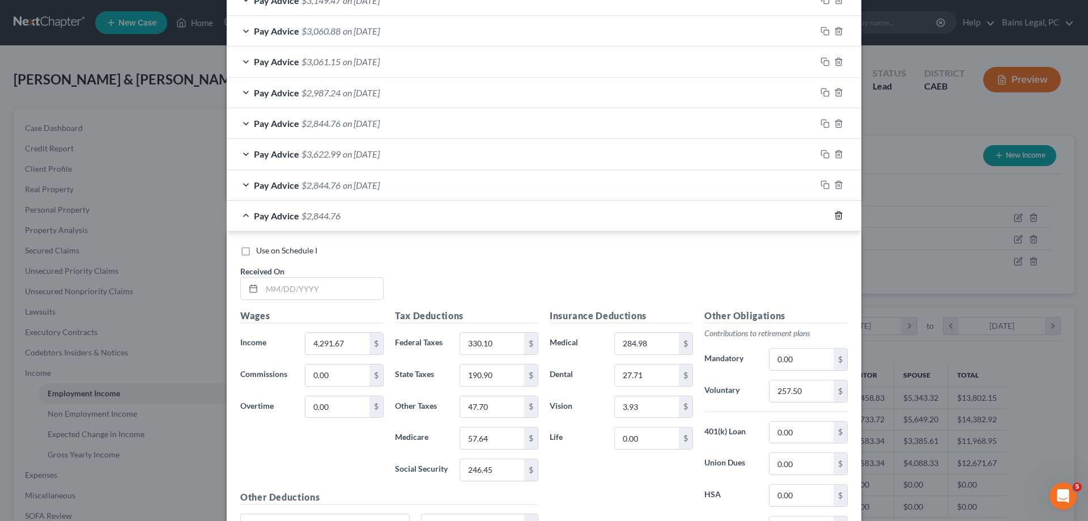
click at [838, 214] on icon "button" at bounding box center [838, 215] width 9 height 9
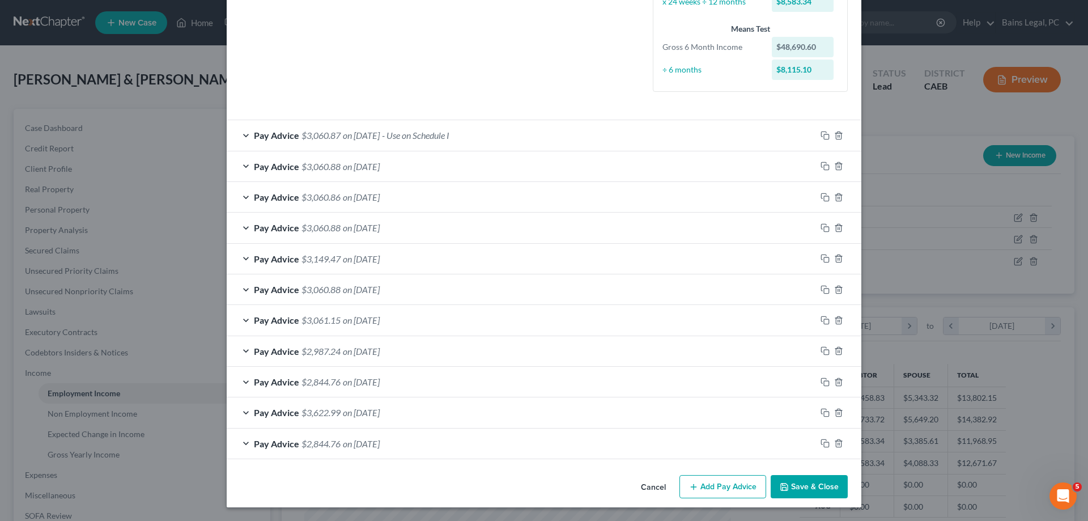
scroll to position [284, 0]
click at [806, 485] on button "Save & Close" at bounding box center [809, 487] width 77 height 24
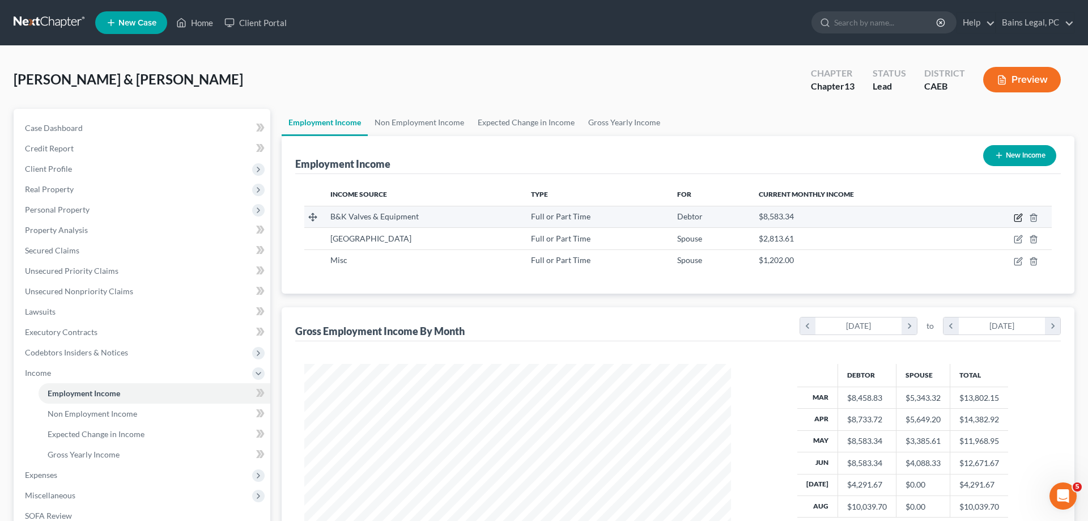
click at [1017, 215] on icon "button" at bounding box center [1017, 218] width 7 height 7
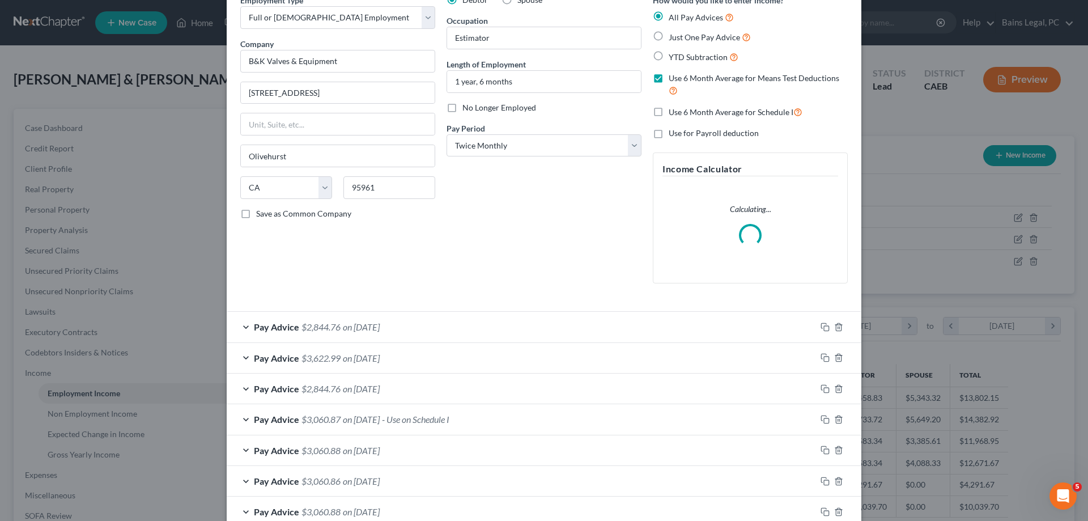
scroll to position [250, 0]
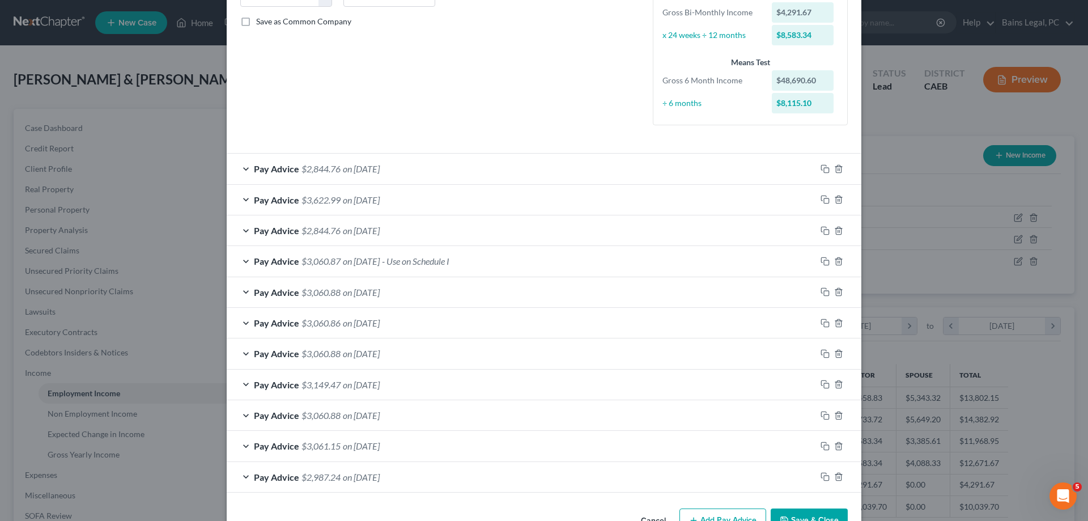
click at [380, 168] on span "on 08/18/2025" at bounding box center [361, 168] width 37 height 11
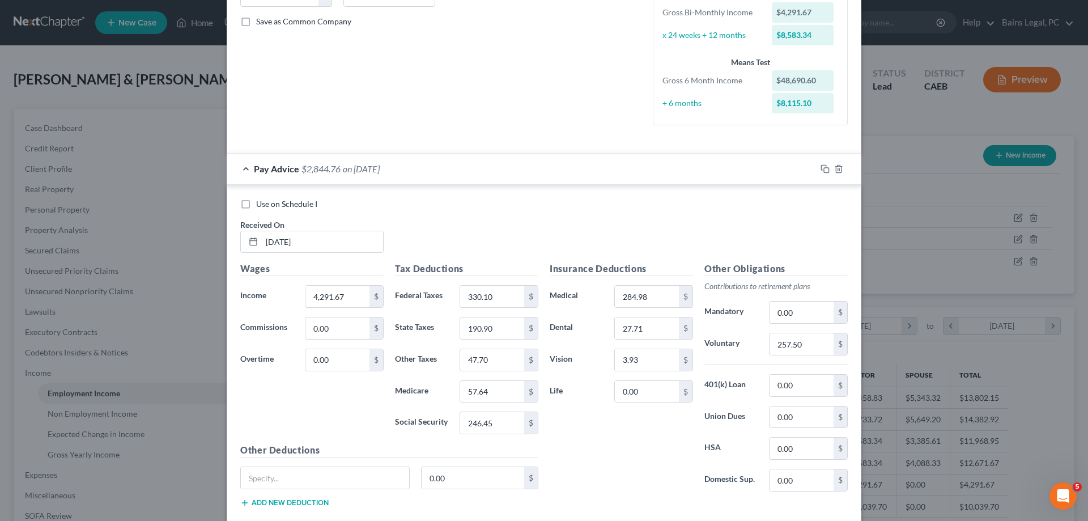
click at [299, 210] on div "Use on Schedule I Received On * 08/18/2025" at bounding box center [544, 230] width 619 height 64
click at [298, 200] on span "Use on Schedule I" at bounding box center [286, 204] width 61 height 10
click at [268, 200] on input "Use on Schedule I" at bounding box center [264, 201] width 7 height 7
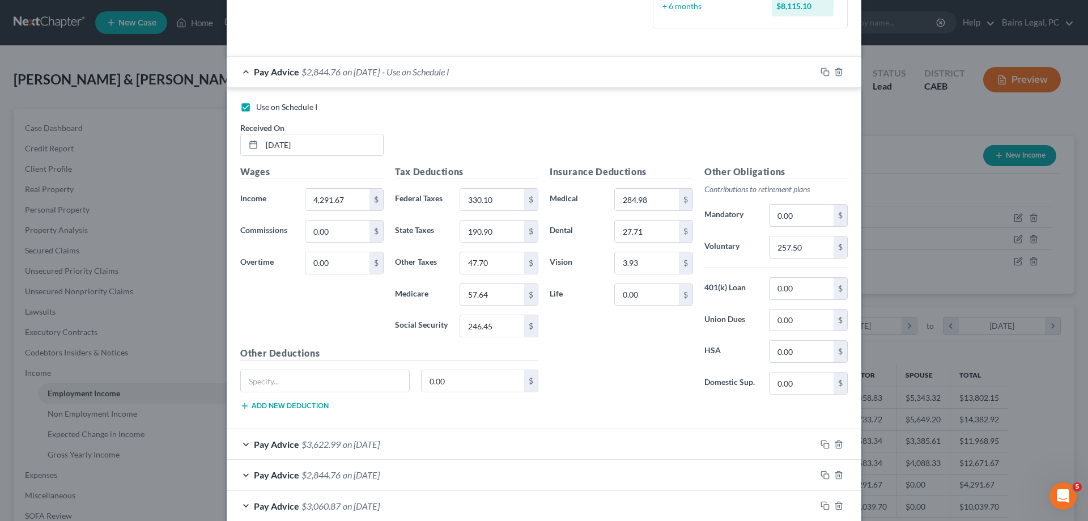
scroll to position [625, 0]
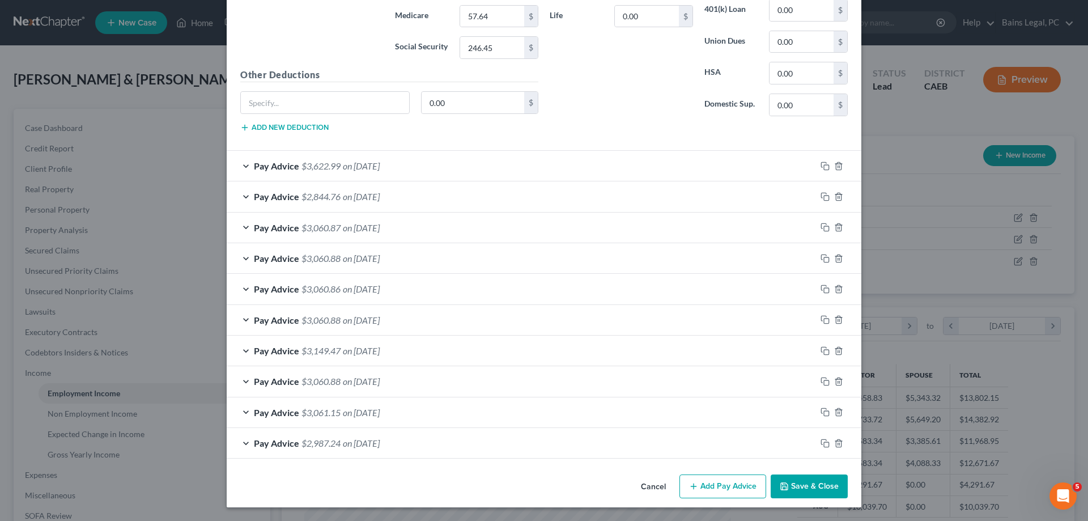
click at [833, 489] on button "Save & Close" at bounding box center [809, 486] width 77 height 24
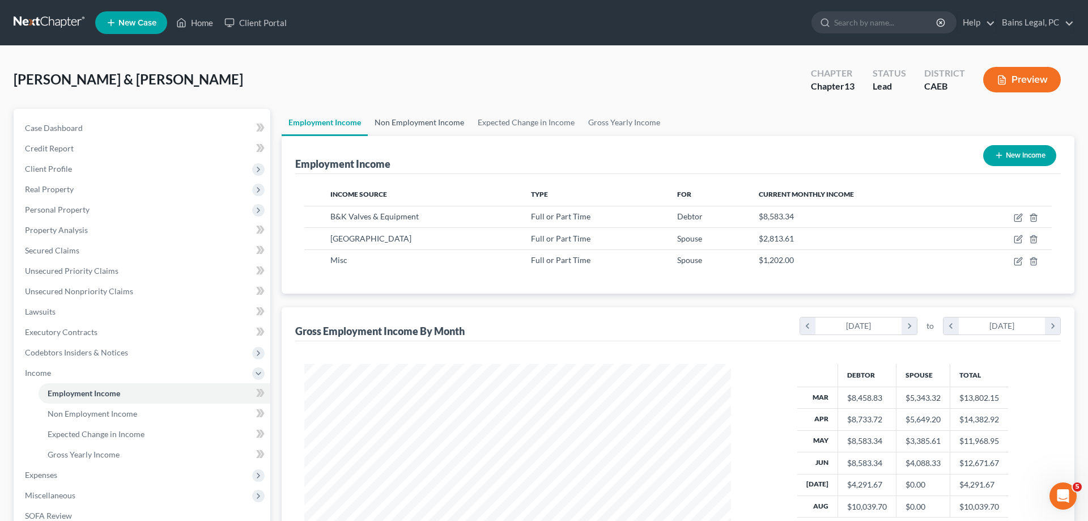
click at [428, 124] on link "Non Employment Income" at bounding box center [419, 122] width 103 height 27
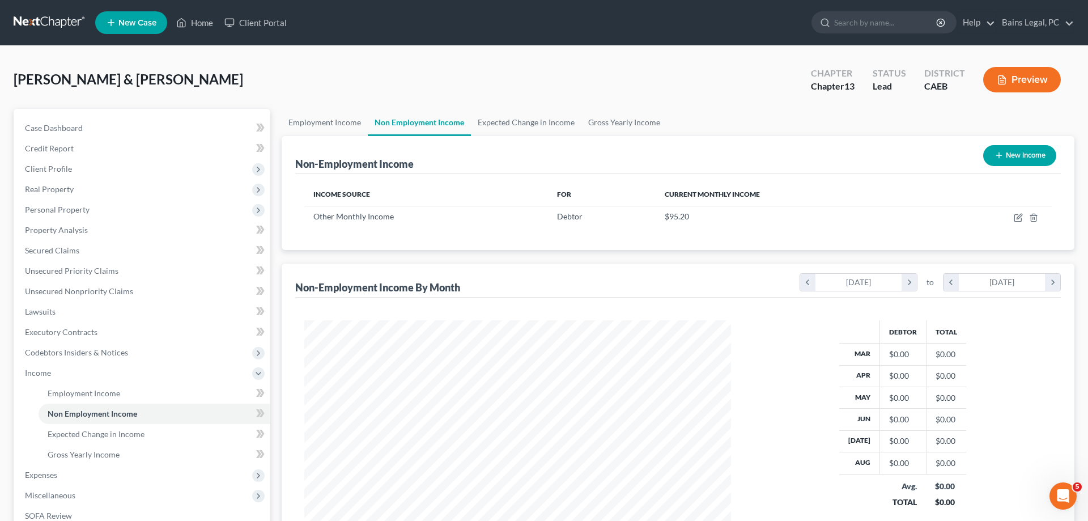
scroll to position [213, 449]
click at [1017, 217] on icon "button" at bounding box center [1018, 217] width 9 height 9
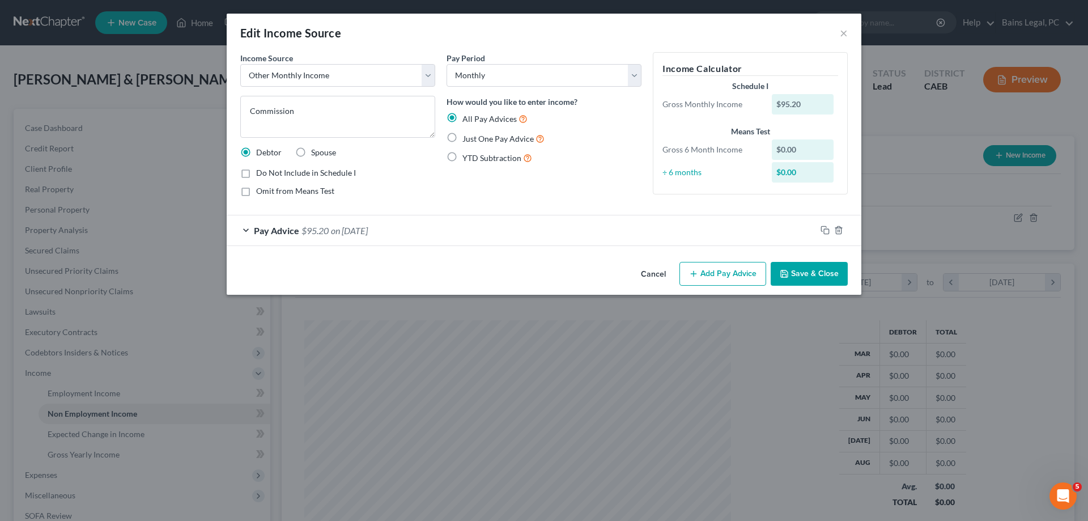
click at [827, 284] on button "Save & Close" at bounding box center [809, 274] width 77 height 24
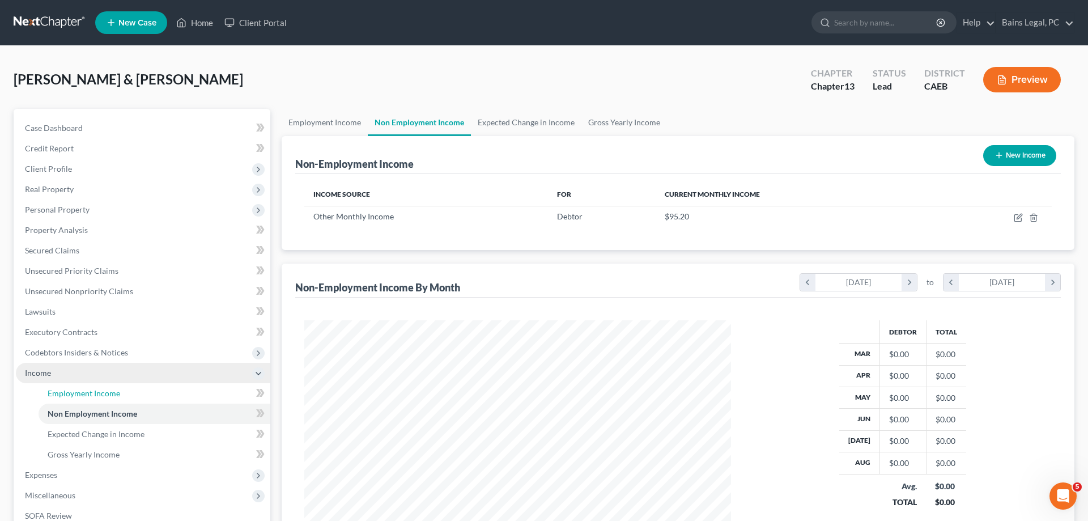
click at [101, 389] on span "Employment Income" at bounding box center [84, 393] width 73 height 10
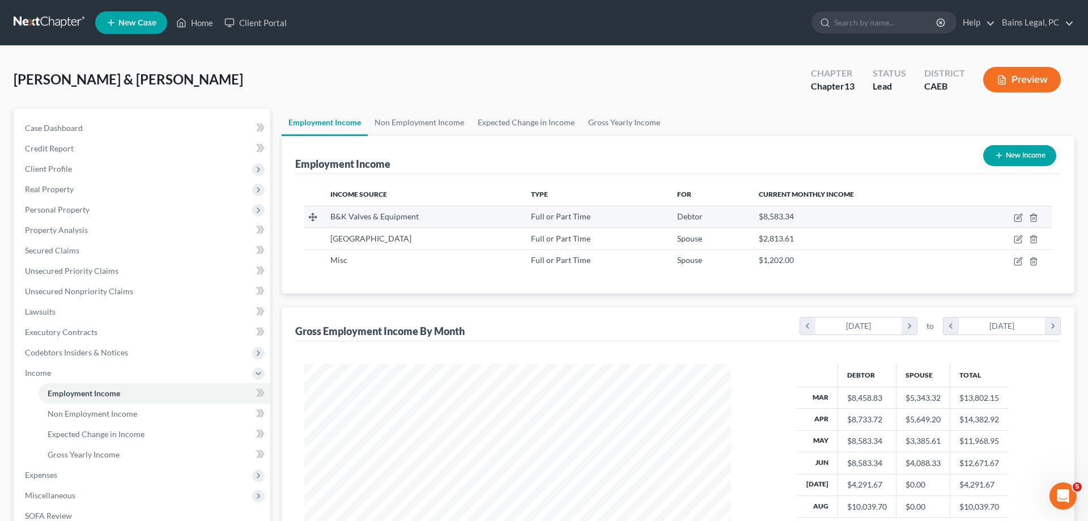
scroll to position [213, 449]
click at [1021, 217] on icon "button" at bounding box center [1018, 217] width 9 height 9
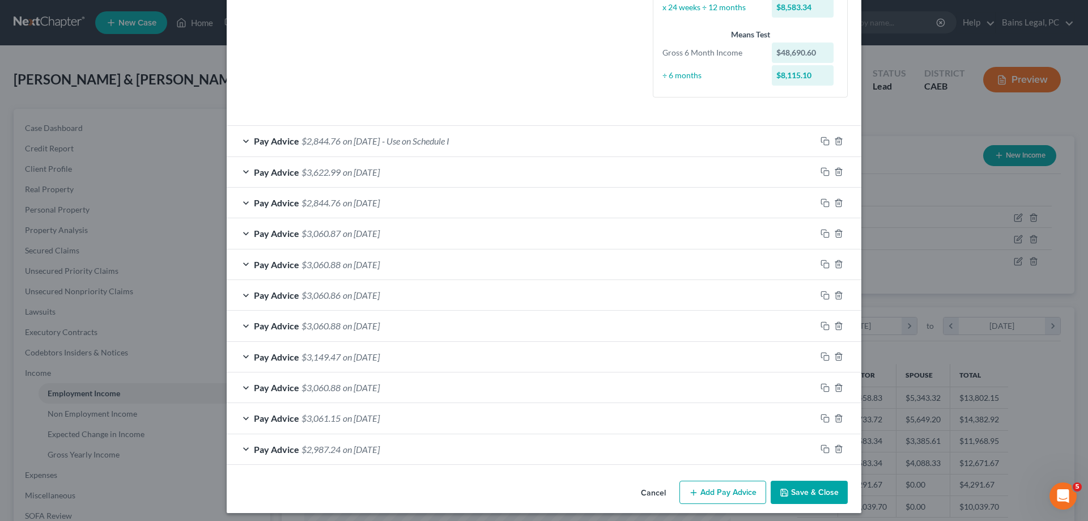
scroll to position [284, 0]
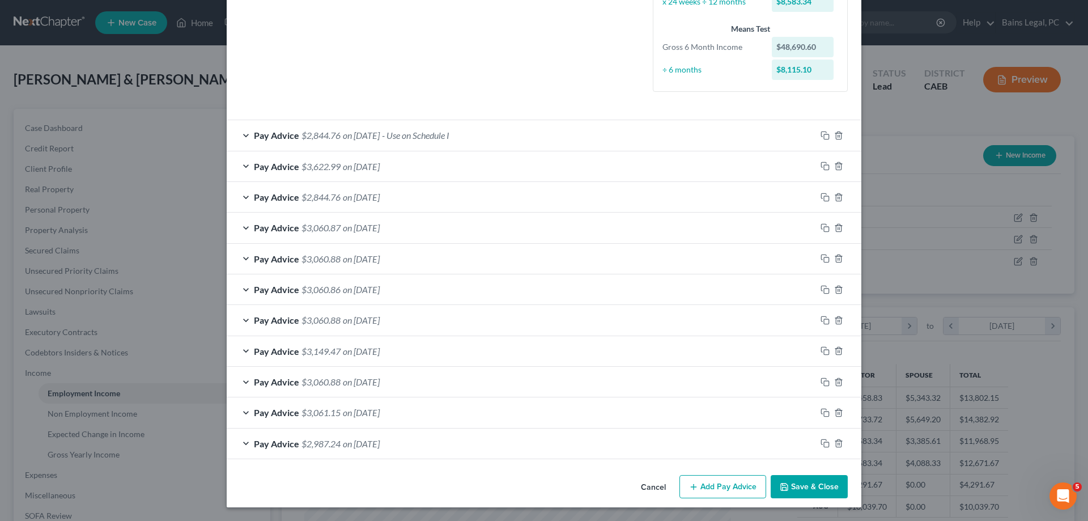
click at [816, 476] on button "Save & Close" at bounding box center [809, 487] width 77 height 24
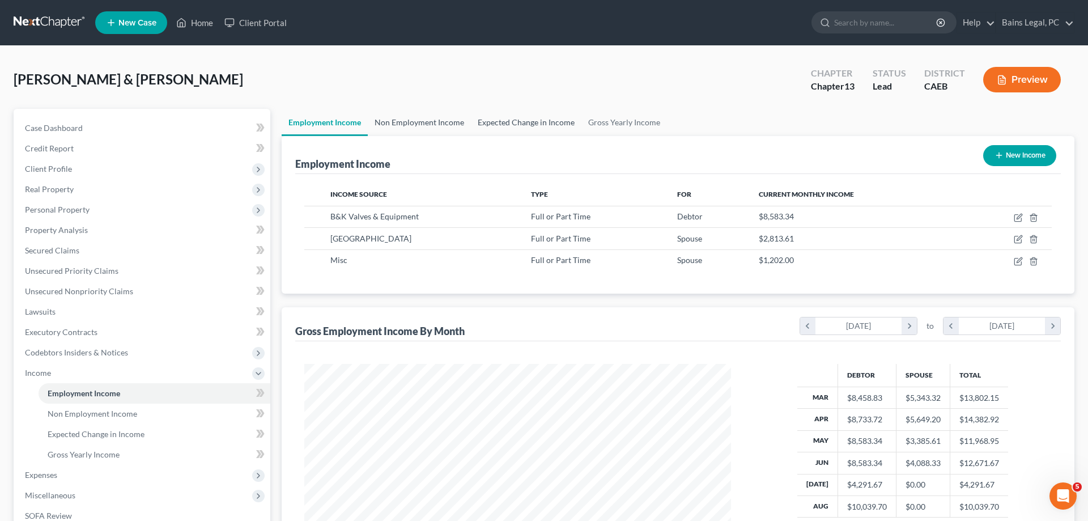
drag, startPoint x: 419, startPoint y: 120, endPoint x: 506, endPoint y: 122, distance: 87.3
click at [419, 120] on link "Non Employment Income" at bounding box center [419, 122] width 103 height 27
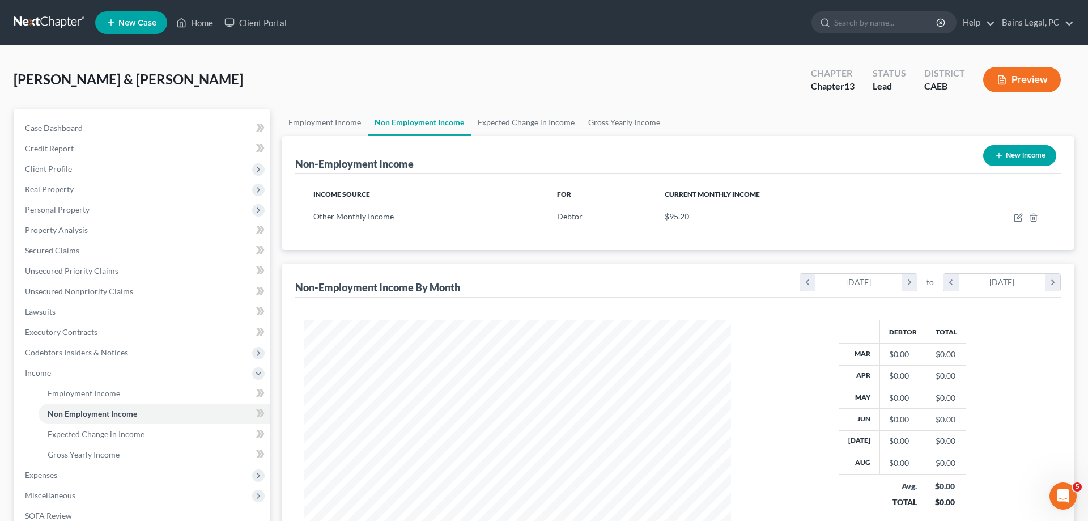
scroll to position [213, 449]
click at [1020, 219] on icon "button" at bounding box center [1018, 217] width 9 height 9
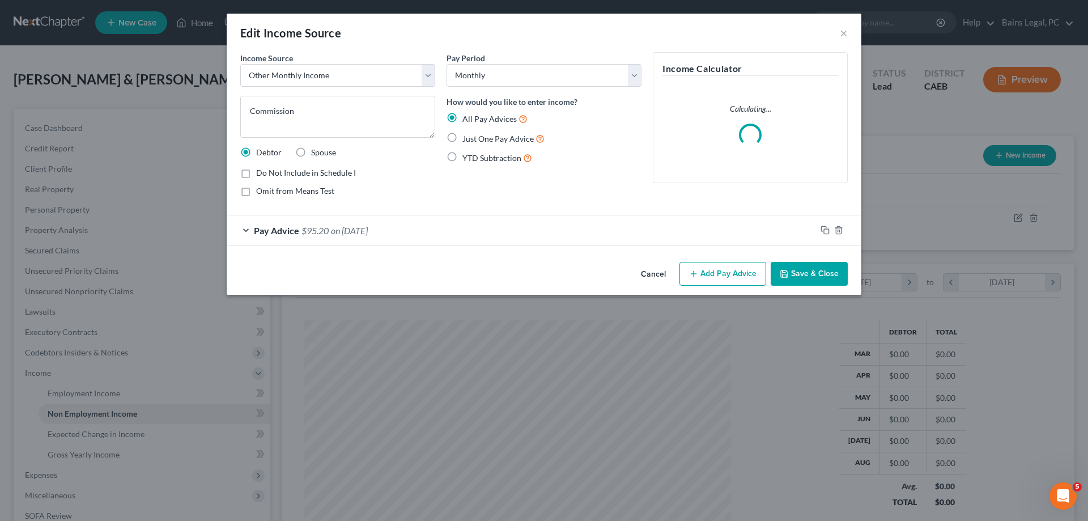
click at [383, 239] on div "Pay Advice $95.20 on 01/01/2020" at bounding box center [521, 230] width 589 height 30
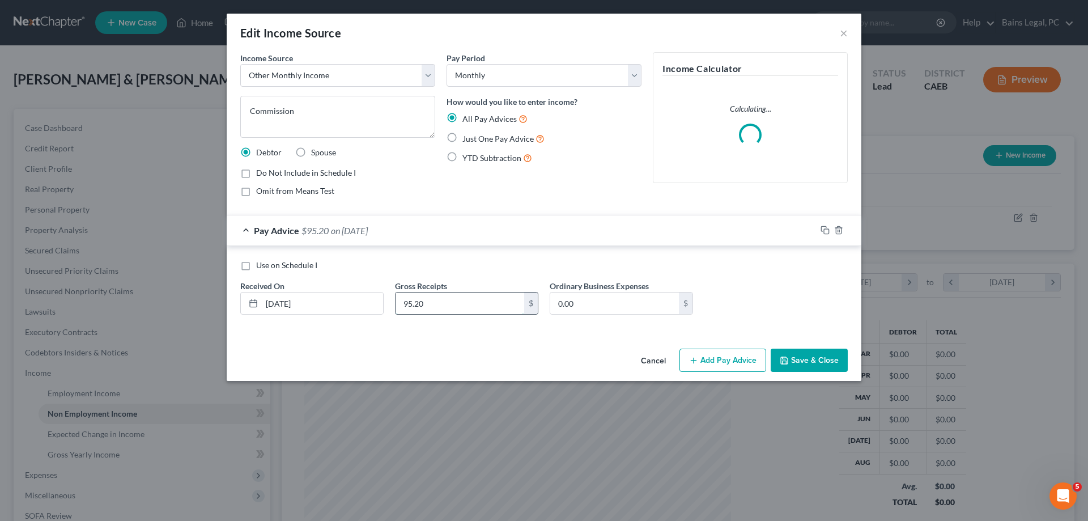
click at [438, 308] on input "95.20" at bounding box center [460, 303] width 129 height 22
drag, startPoint x: 803, startPoint y: 367, endPoint x: 801, endPoint y: 358, distance: 8.7
click at [803, 363] on button "Save & Close" at bounding box center [809, 361] width 77 height 24
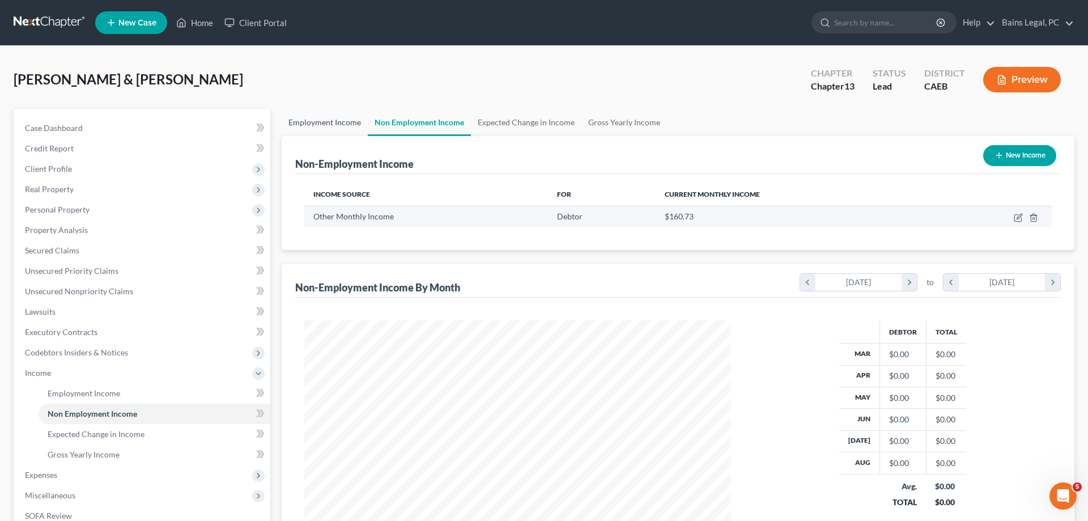
click at [334, 122] on link "Employment Income" at bounding box center [325, 122] width 86 height 27
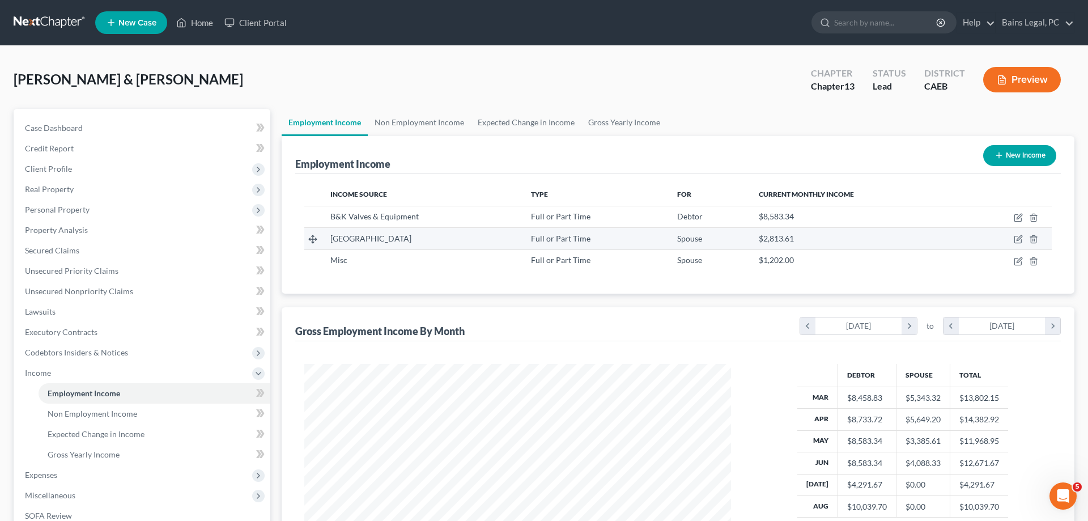
scroll to position [213, 449]
click at [1017, 239] on icon "button" at bounding box center [1018, 239] width 9 height 9
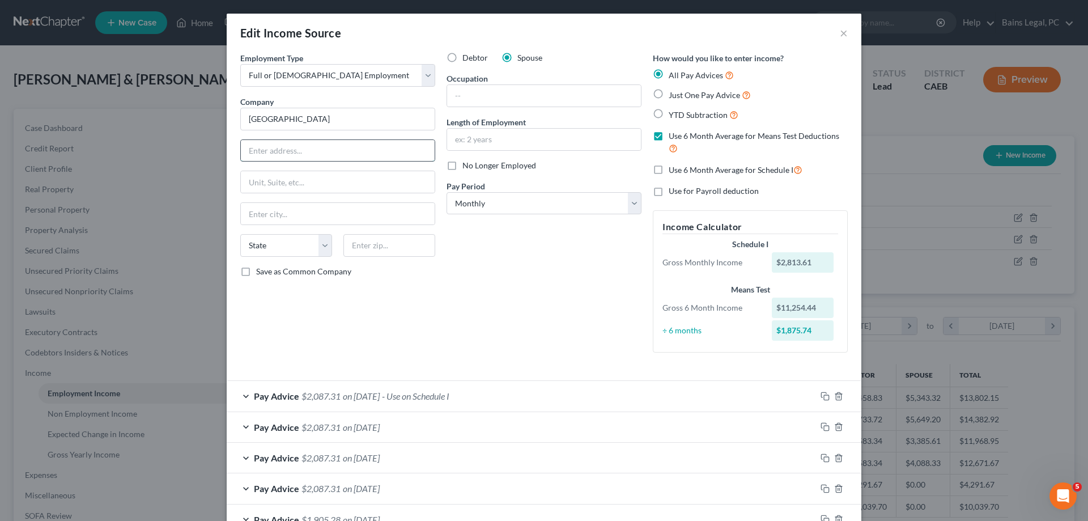
click at [297, 152] on input "text" at bounding box center [338, 151] width 194 height 22
click at [515, 91] on input "text" at bounding box center [544, 96] width 194 height 22
click at [460, 137] on input "7years" at bounding box center [544, 140] width 194 height 22
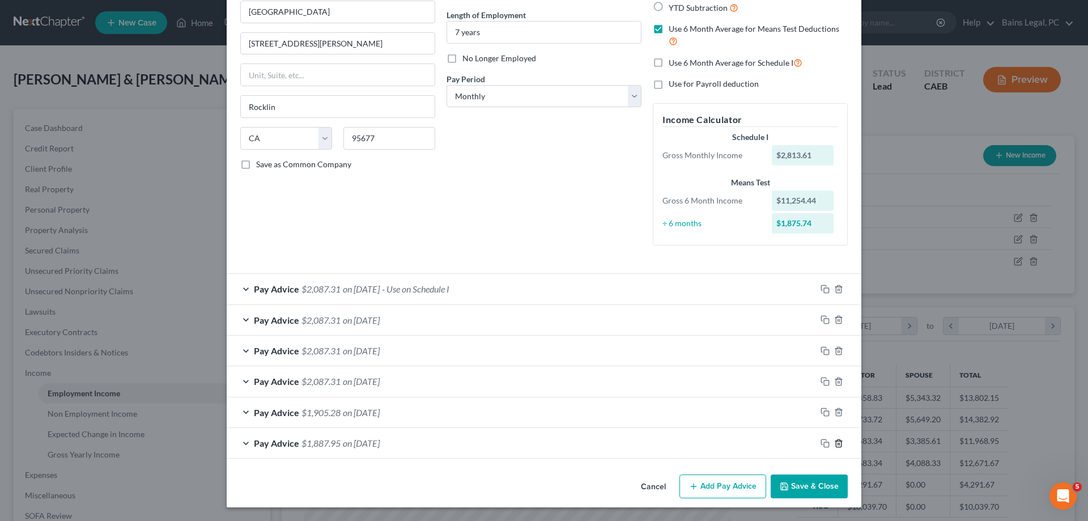
click at [841, 444] on icon "button" at bounding box center [838, 442] width 5 height 7
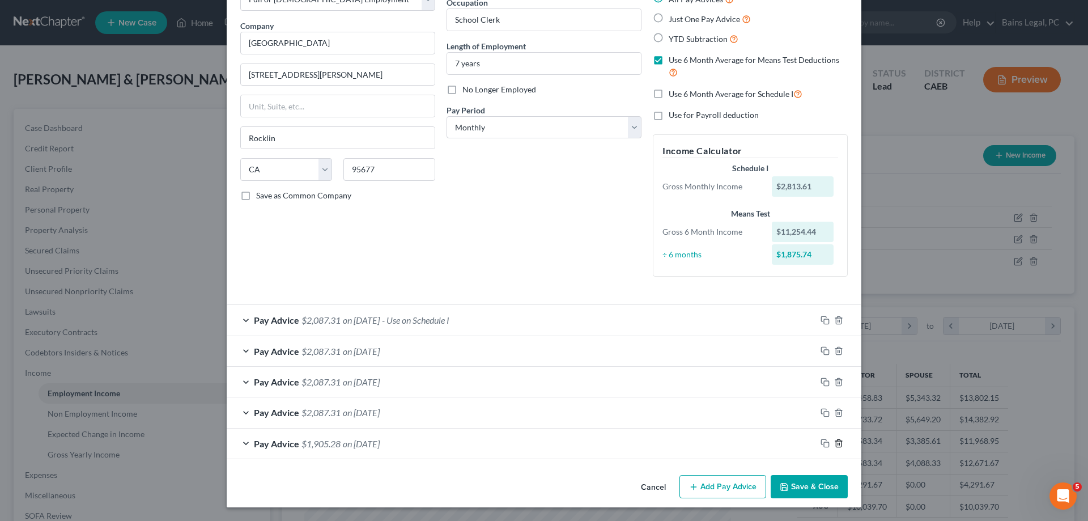
click at [841, 444] on icon "button" at bounding box center [838, 443] width 5 height 7
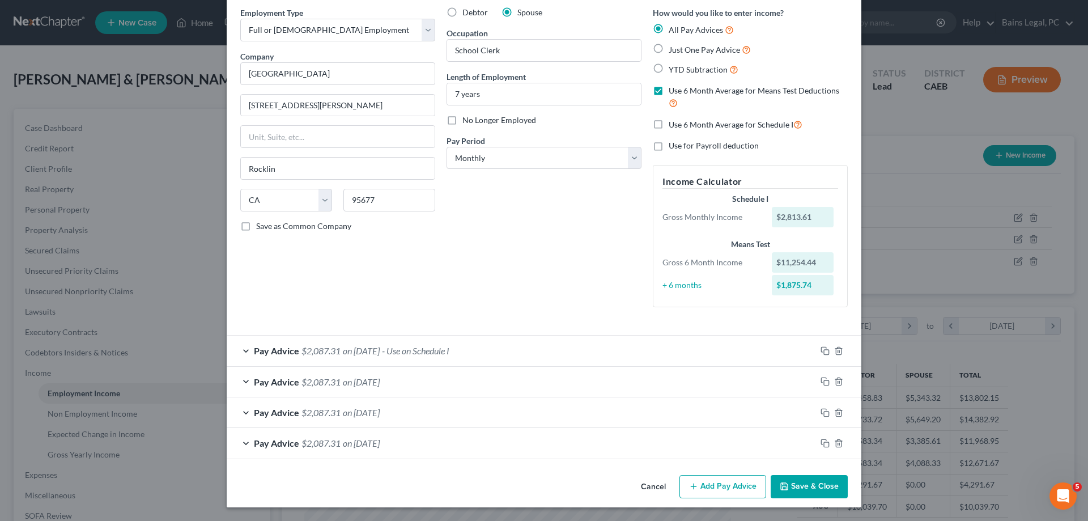
scroll to position [45, 0]
click at [533, 349] on div "Pay Advice $2,087.31 on 06/30/2025 - Use on Schedule I" at bounding box center [521, 351] width 589 height 30
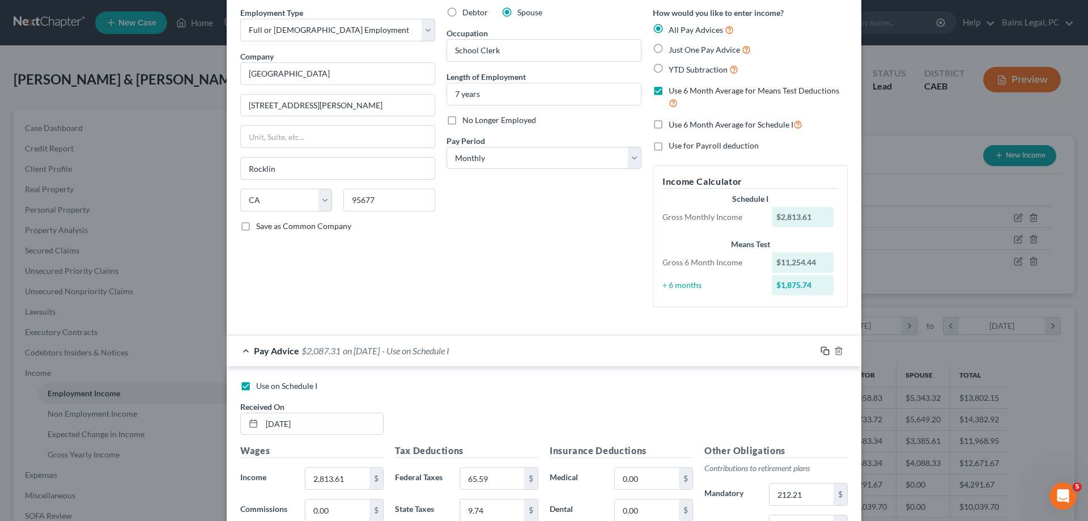
click at [828, 351] on icon "button" at bounding box center [825, 350] width 9 height 9
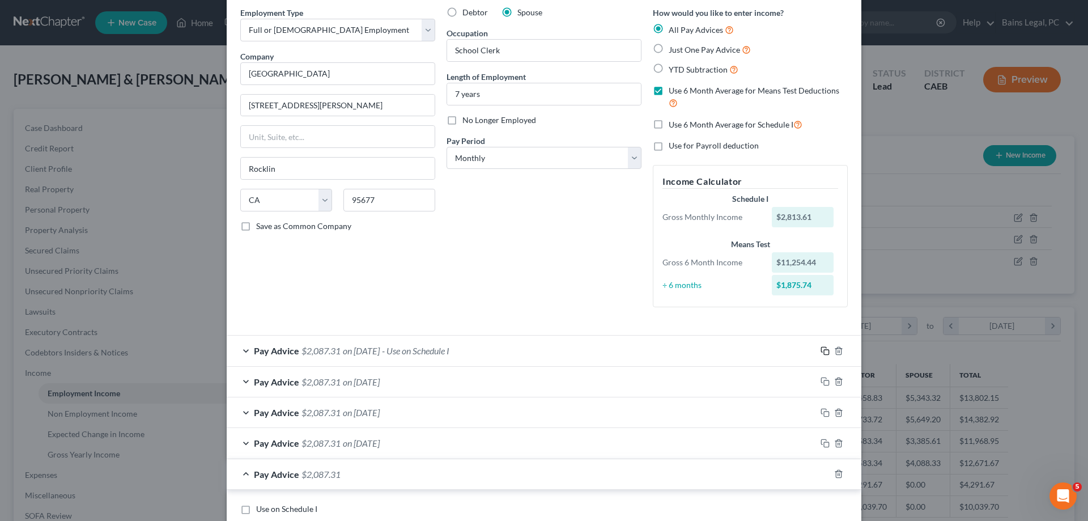
scroll to position [277, 0]
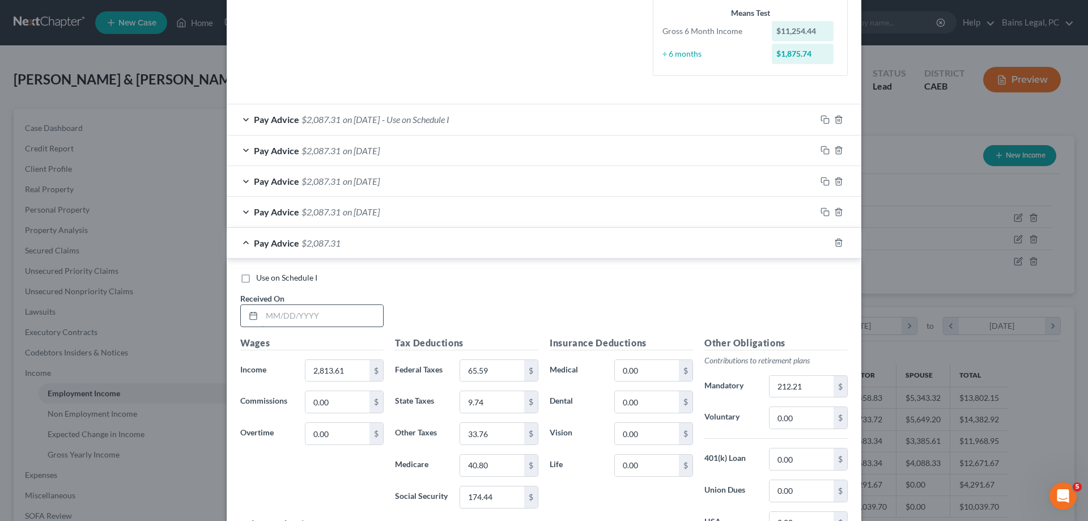
click at [341, 324] on input "text" at bounding box center [322, 316] width 121 height 22
click at [512, 371] on input "65.59" at bounding box center [492, 371] width 64 height 22
drag, startPoint x: 810, startPoint y: 381, endPoint x: 824, endPoint y: 385, distance: 14.2
click at [775, 389] on input "212.21" at bounding box center [802, 387] width 64 height 22
drag, startPoint x: 824, startPoint y: 385, endPoint x: 848, endPoint y: 385, distance: 23.8
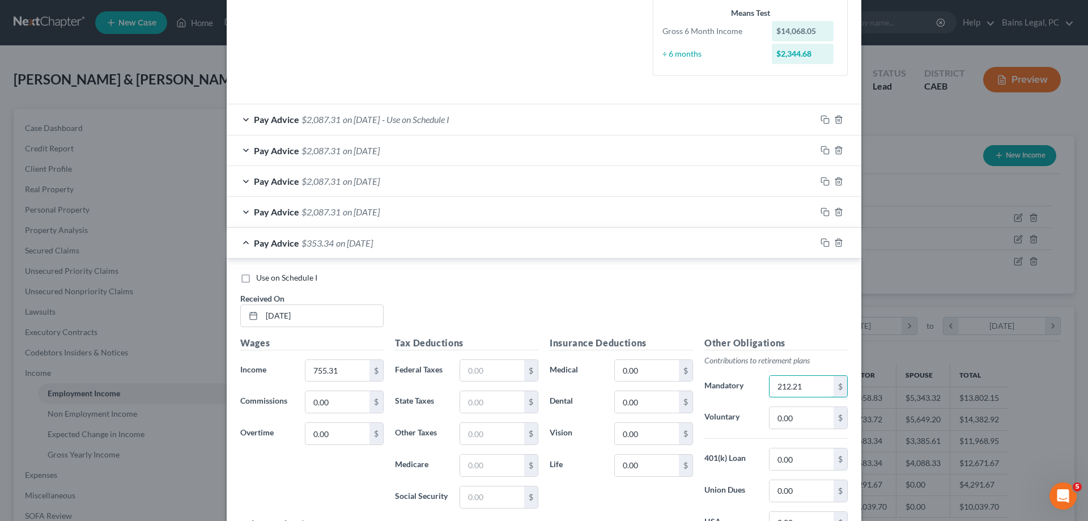
click at [847, 385] on div "212.21 $" at bounding box center [808, 386] width 79 height 23
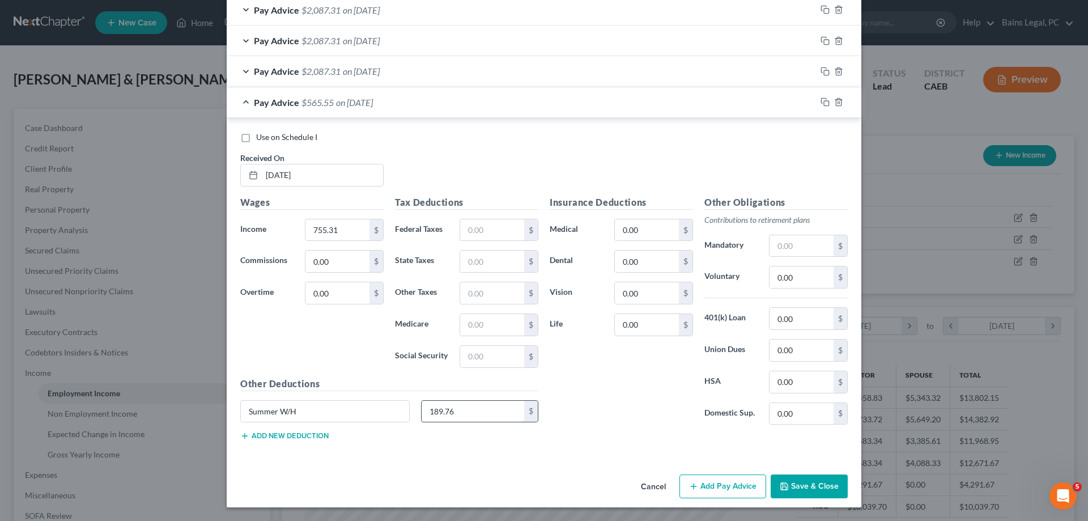
click at [477, 411] on input "189.76" at bounding box center [473, 412] width 103 height 22
click at [574, 410] on div "Insurance Deductions Medical 0.00 $ Dental 0.00 $ Vision 0.00 $ Life 0.00 $" at bounding box center [621, 315] width 155 height 239
click at [825, 103] on icon "button" at bounding box center [825, 101] width 9 height 9
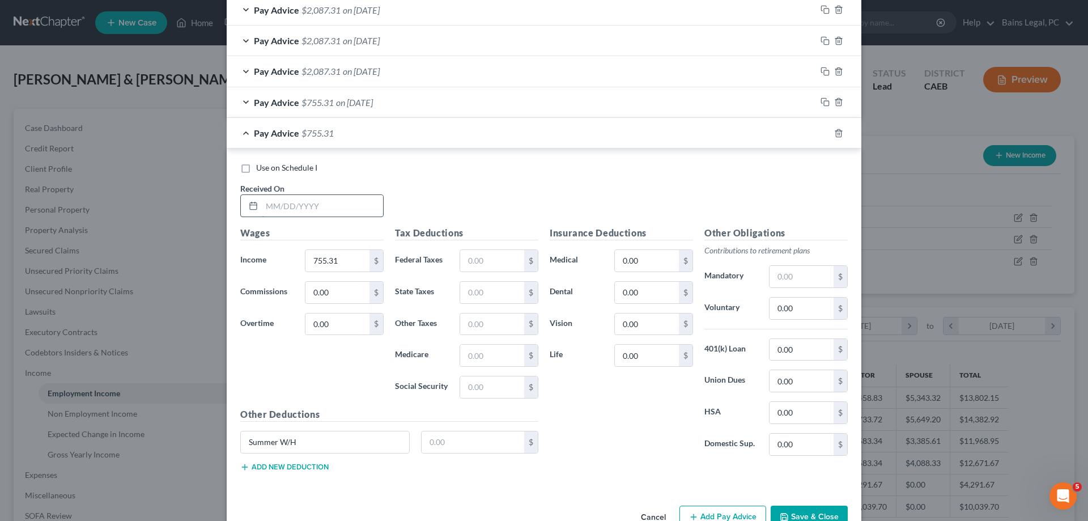
click at [335, 201] on input "text" at bounding box center [322, 206] width 121 height 22
click at [470, 260] on input "text" at bounding box center [492, 261] width 64 height 22
click at [805, 275] on input "text" at bounding box center [802, 277] width 64 height 22
click at [819, 380] on input "0.00" at bounding box center [802, 381] width 64 height 22
click at [455, 442] on input "text" at bounding box center [473, 442] width 103 height 22
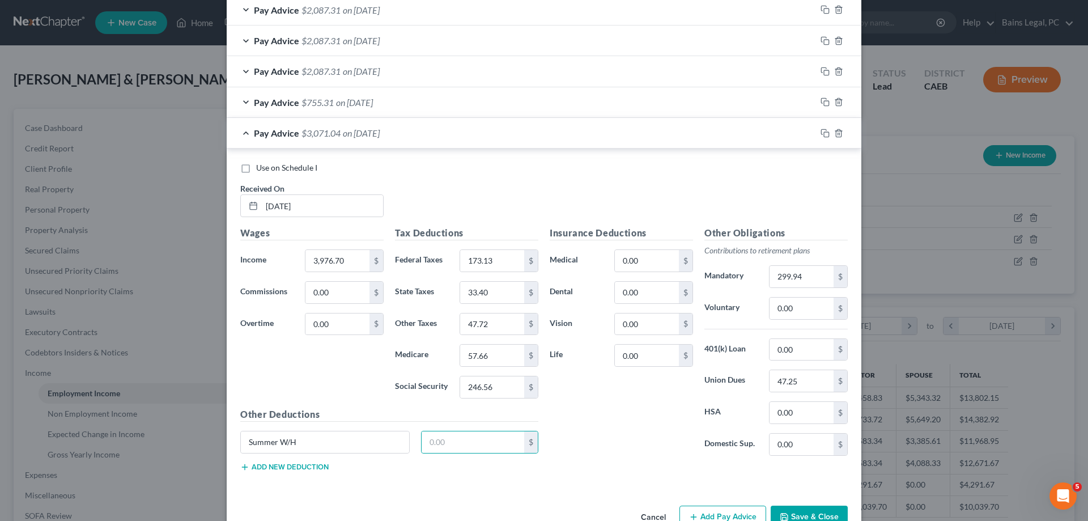
click at [441, 425] on div "Other Deductions Summer W/H $ Add new deduction" at bounding box center [389, 443] width 309 height 73
click at [434, 441] on input "text" at bounding box center [473, 442] width 103 height 22
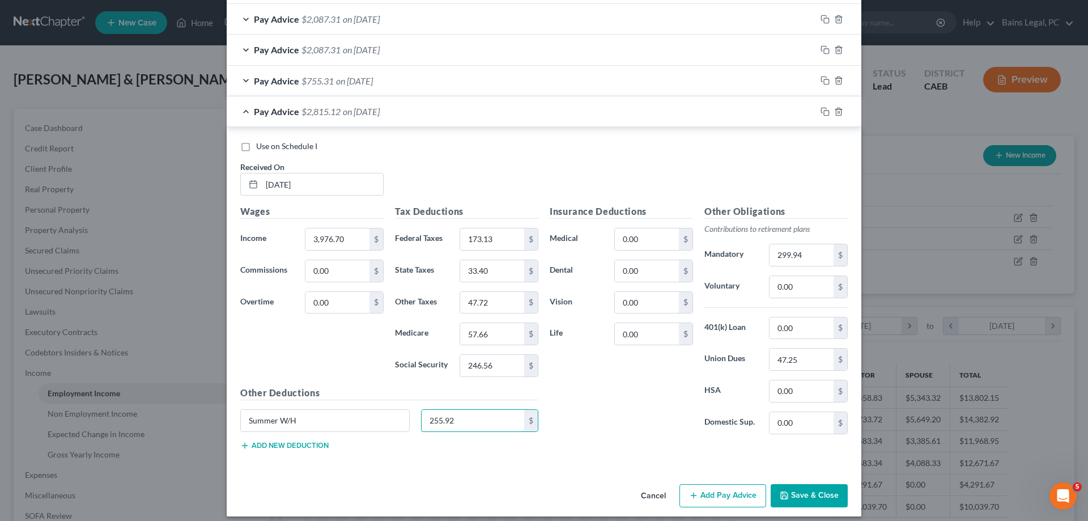
scroll to position [448, 0]
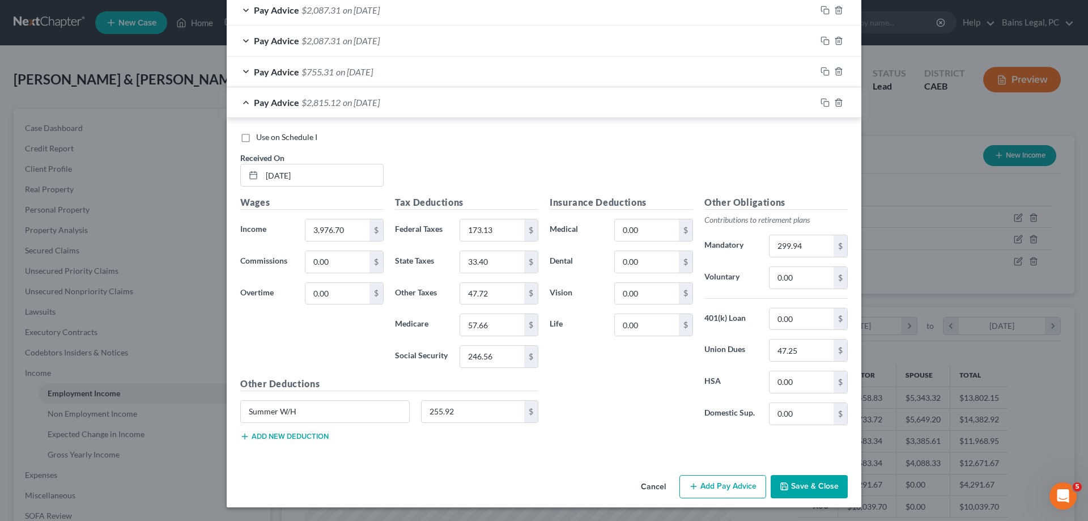
drag, startPoint x: 809, startPoint y: 487, endPoint x: 970, endPoint y: 328, distance: 226.4
click at [810, 486] on button "Save & Close" at bounding box center [809, 487] width 77 height 24
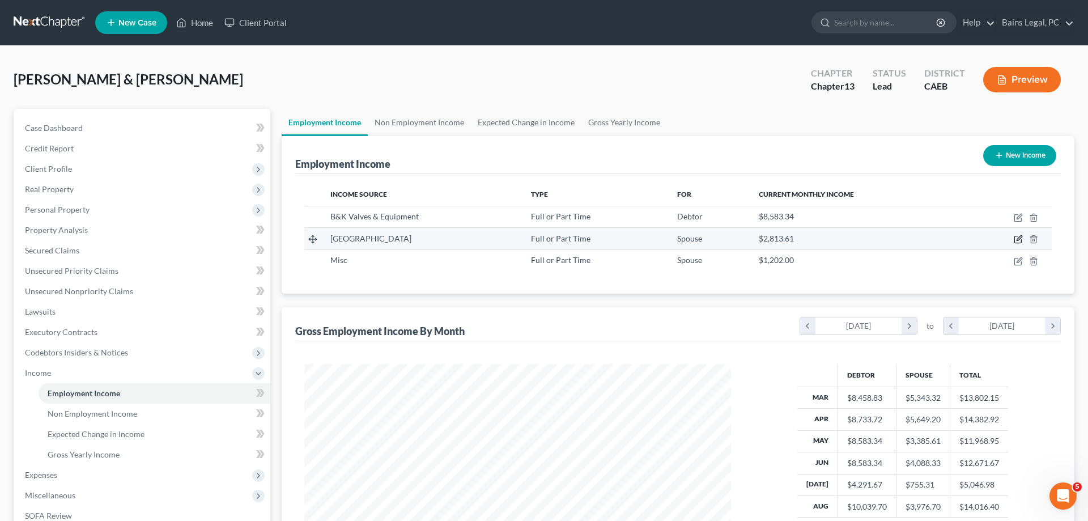
click at [1016, 235] on icon "button" at bounding box center [1018, 239] width 9 height 9
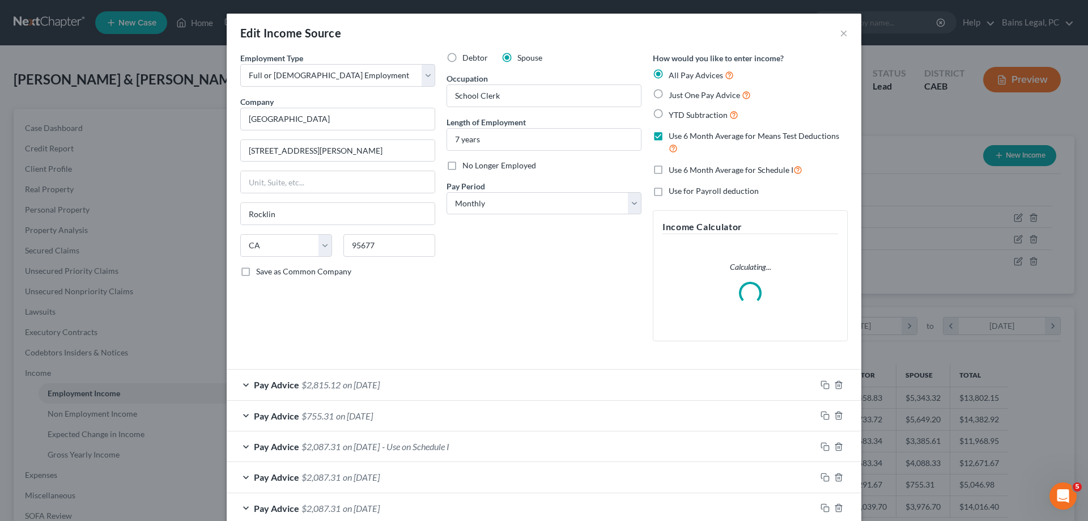
scroll to position [96, 0]
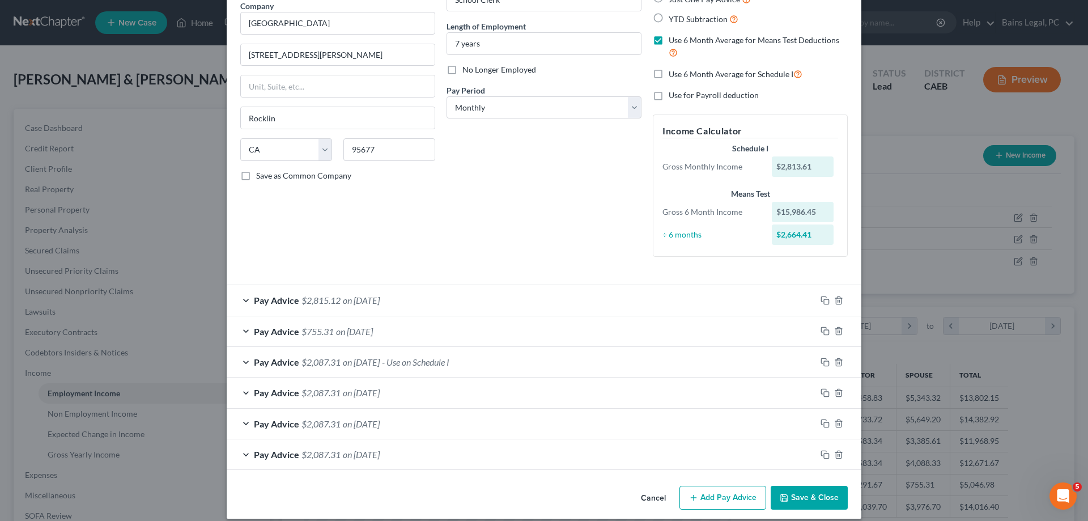
click at [456, 294] on div "Pay Advice $2,815.12 on 08/29/2025" at bounding box center [521, 300] width 589 height 30
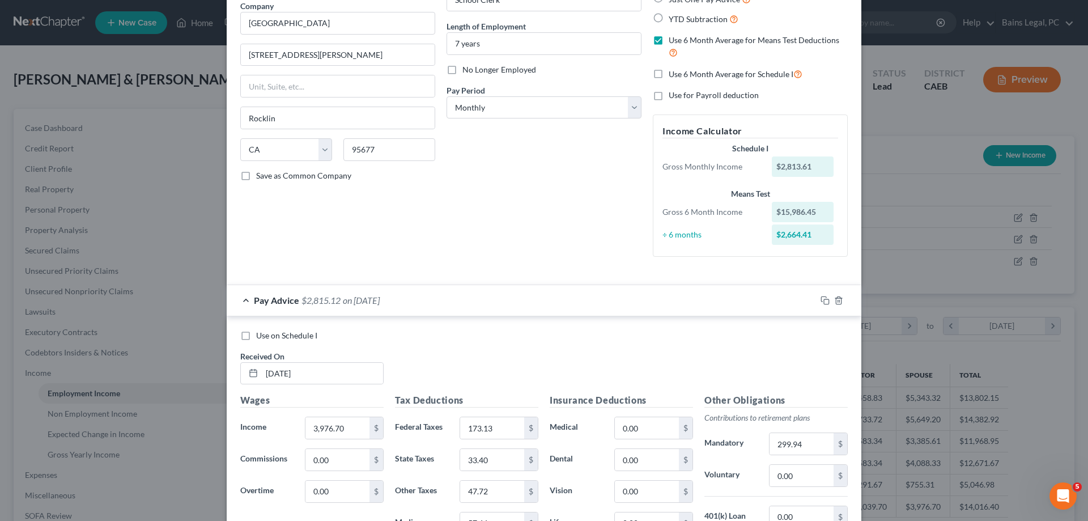
click at [296, 333] on span "Use on Schedule I" at bounding box center [286, 335] width 61 height 10
click at [268, 333] on input "Use on Schedule I" at bounding box center [264, 333] width 7 height 7
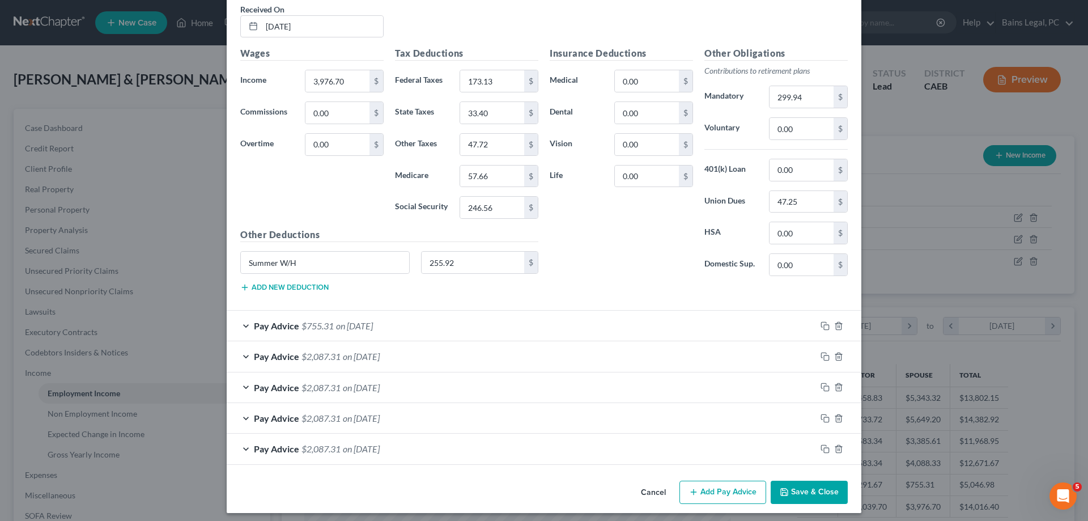
scroll to position [448, 0]
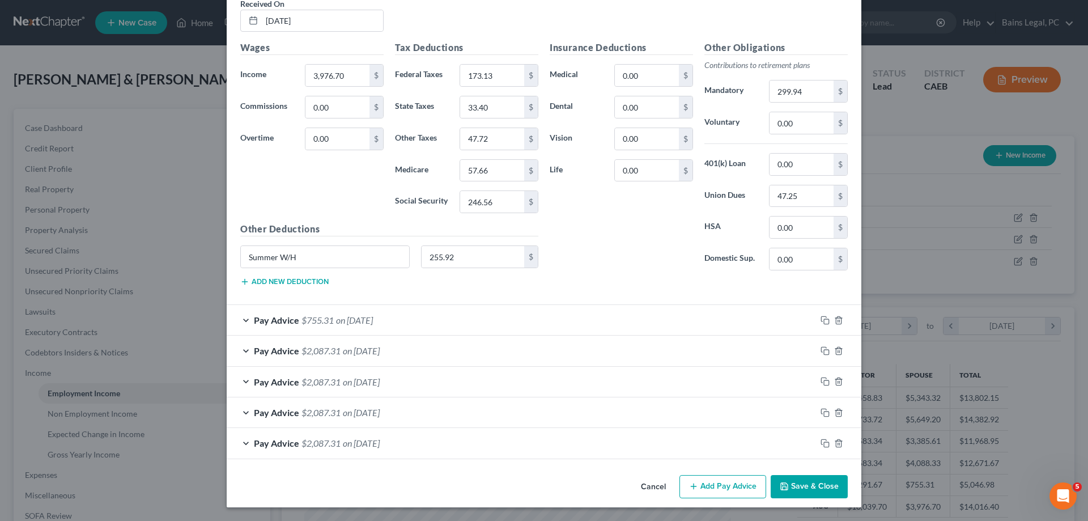
drag, startPoint x: 809, startPoint y: 486, endPoint x: 851, endPoint y: 466, distance: 46.6
click at [814, 487] on button "Save & Close" at bounding box center [809, 487] width 77 height 24
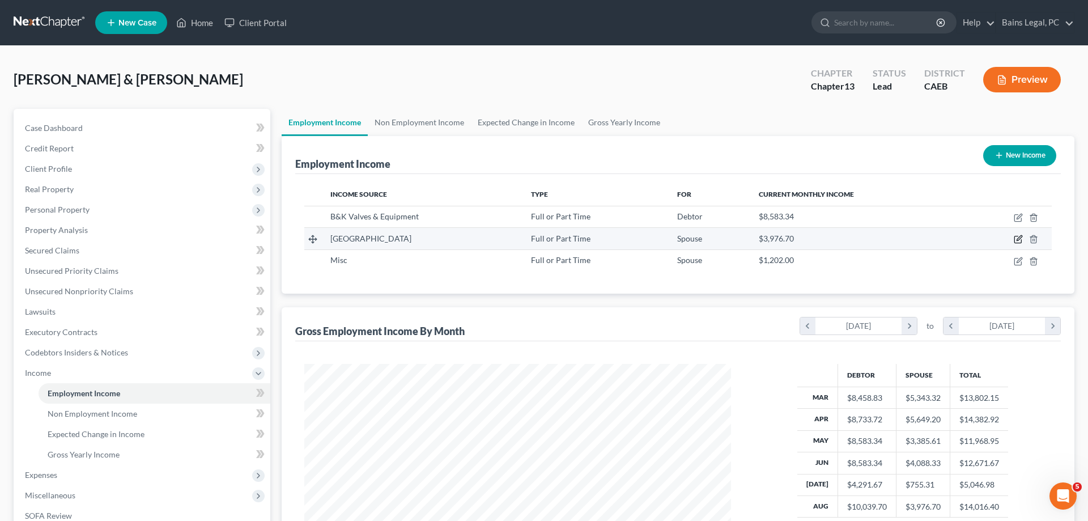
click at [1018, 240] on icon "button" at bounding box center [1019, 238] width 5 height 5
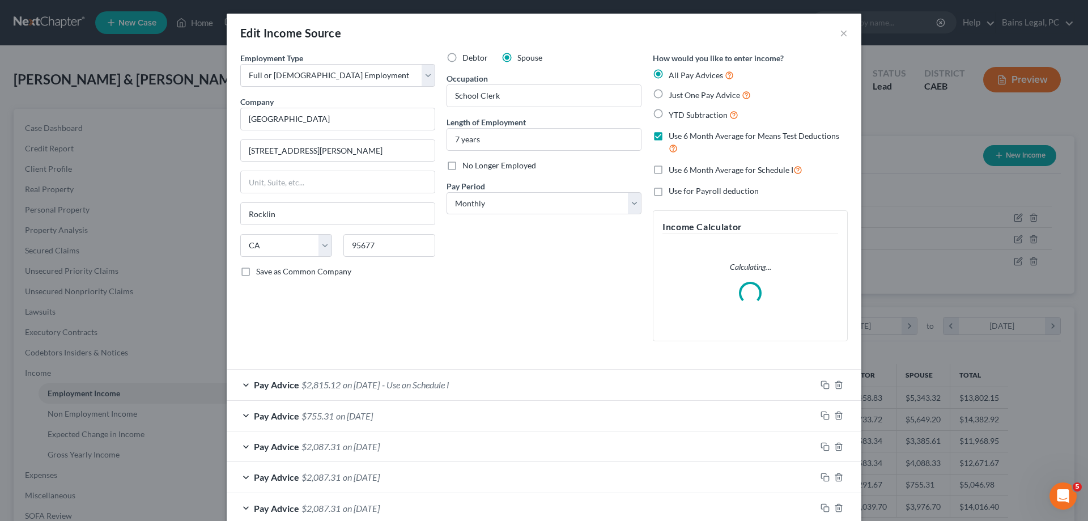
scroll to position [96, 0]
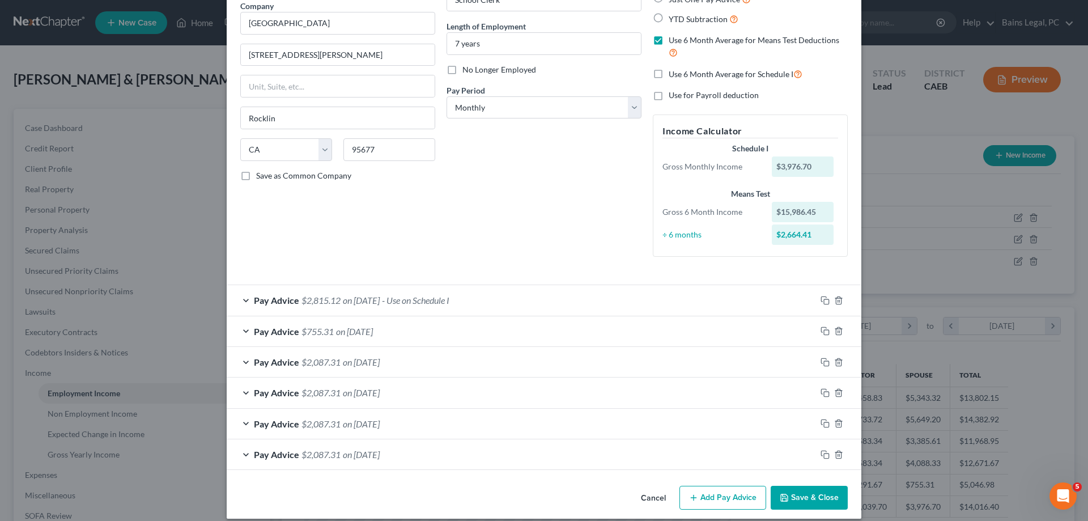
click at [411, 359] on div "Pay Advice $2,087.31 on 06/30/2025" at bounding box center [521, 362] width 589 height 30
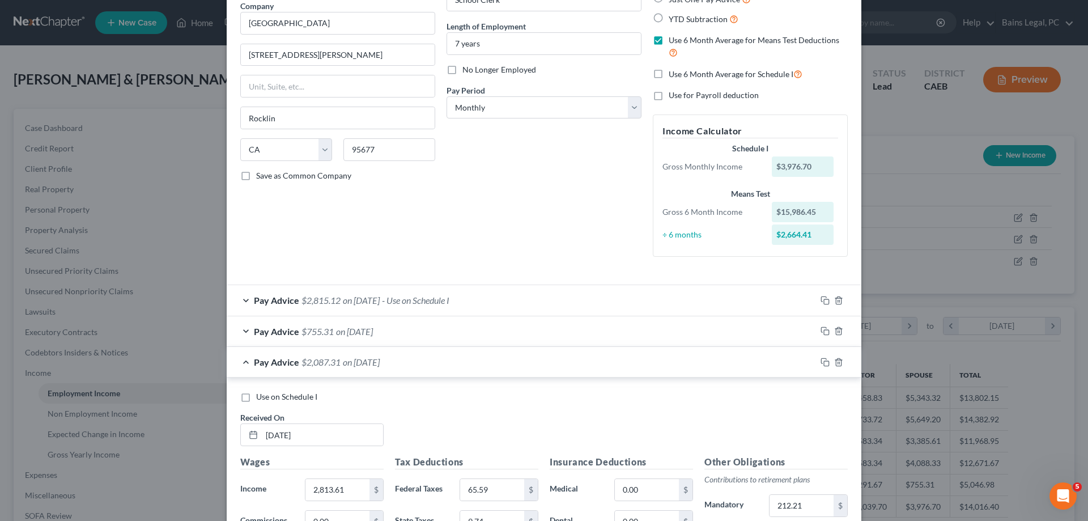
drag, startPoint x: 299, startPoint y: 393, endPoint x: 309, endPoint y: 394, distance: 10.3
click at [299, 393] on span "Use on Schedule I" at bounding box center [286, 397] width 61 height 10
click at [268, 393] on input "Use on Schedule I" at bounding box center [264, 394] width 7 height 7
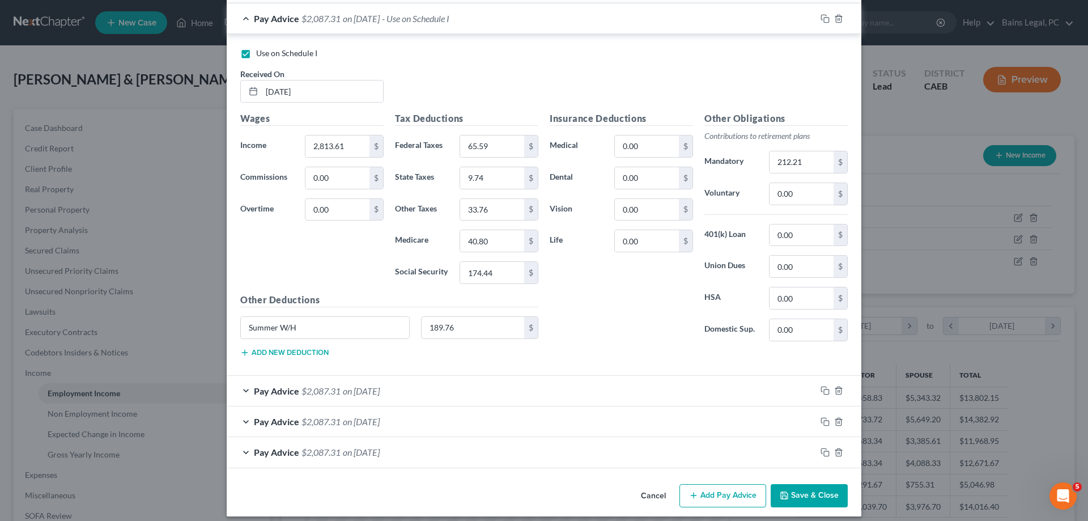
scroll to position [448, 0]
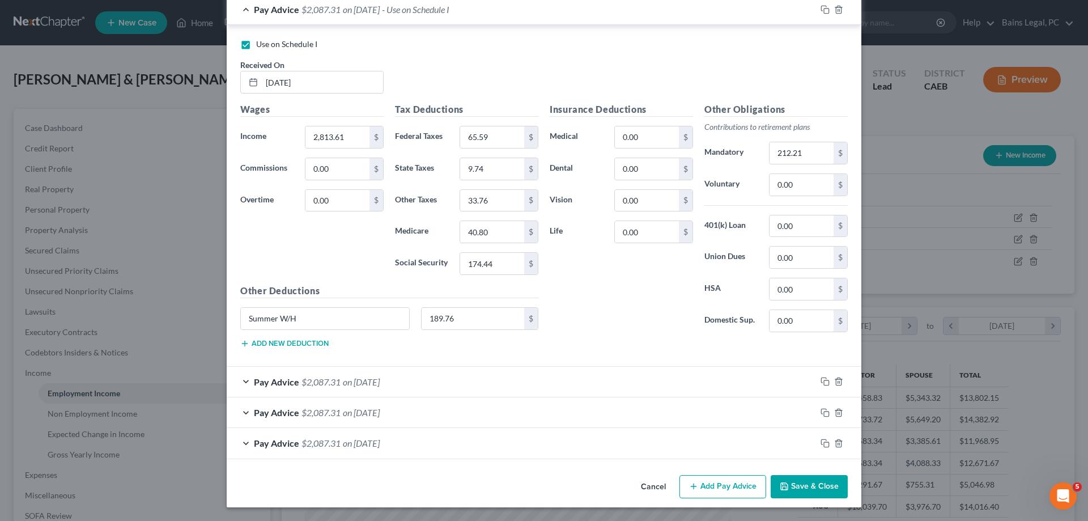
drag, startPoint x: 812, startPoint y: 494, endPoint x: 830, endPoint y: 483, distance: 20.8
click at [813, 494] on button "Save & Close" at bounding box center [809, 487] width 77 height 24
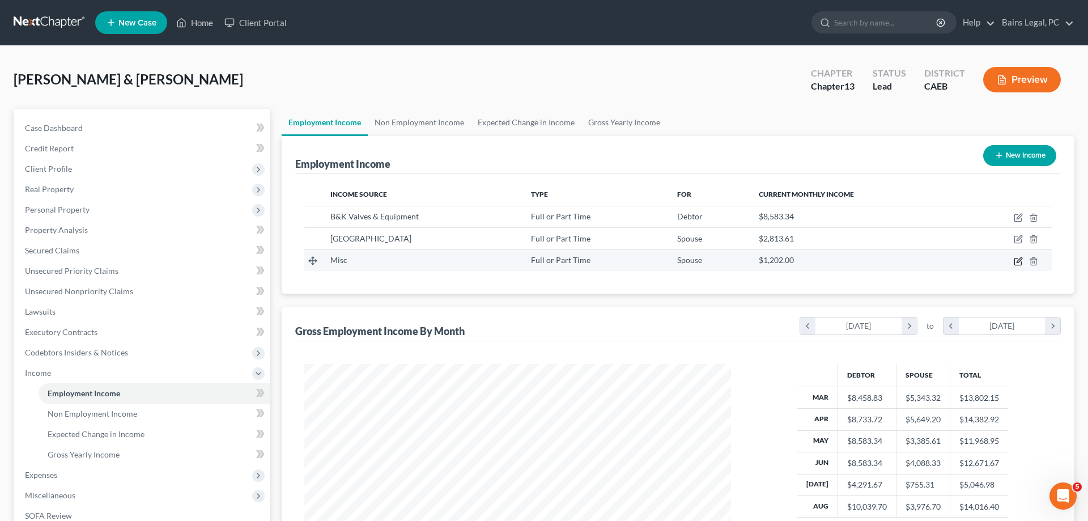
click at [1022, 258] on icon "button" at bounding box center [1019, 259] width 5 height 5
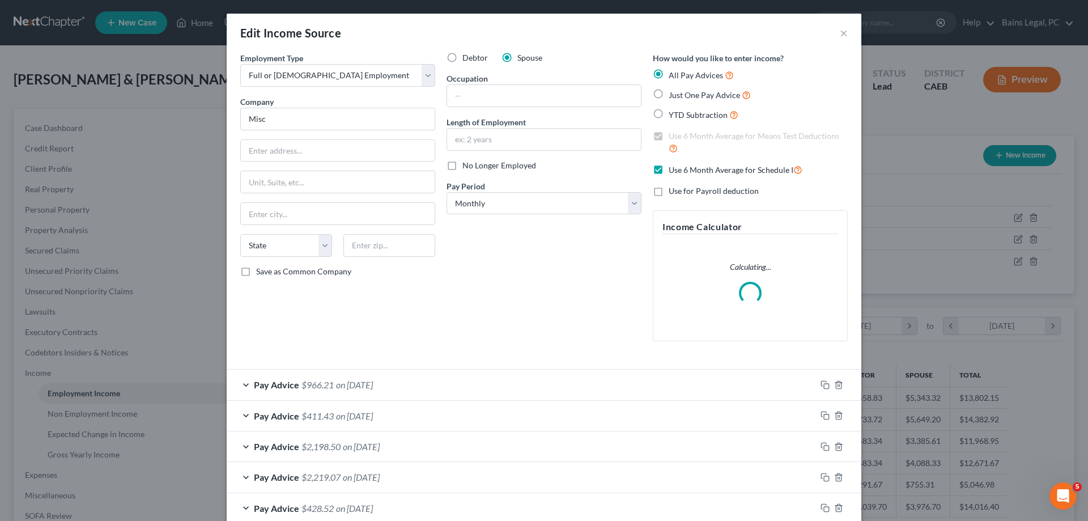
scroll to position [65, 0]
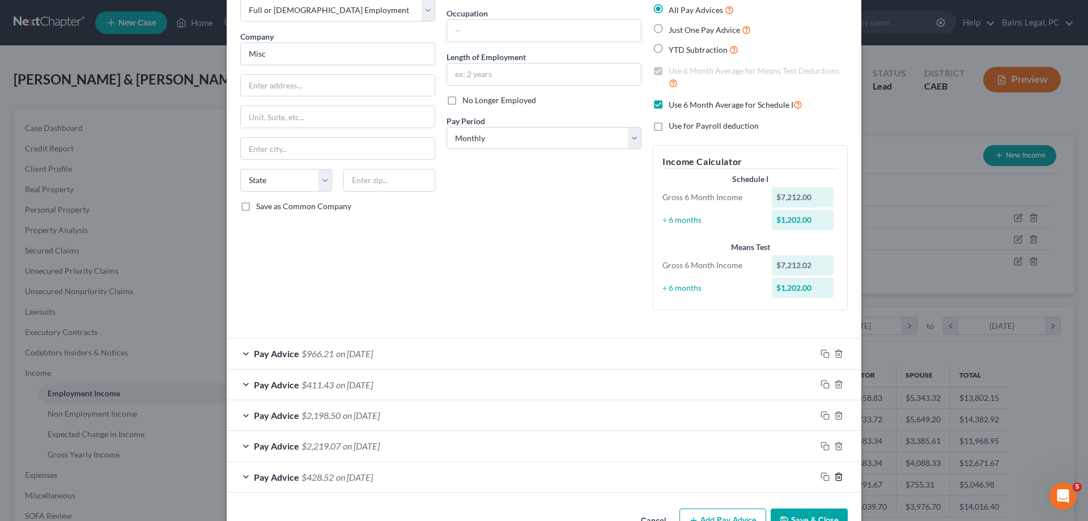
click at [838, 479] on icon "button" at bounding box center [838, 476] width 9 height 9
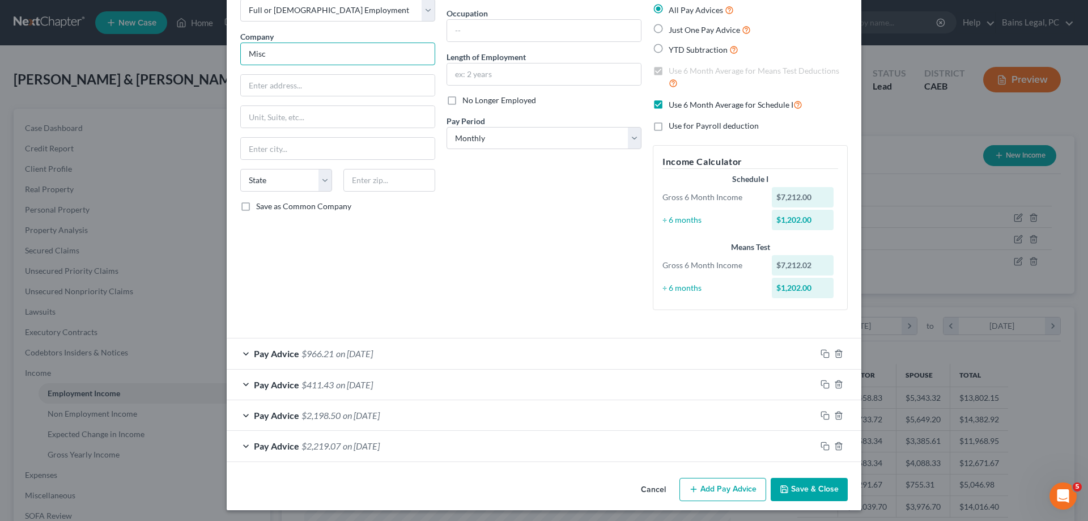
drag, startPoint x: 269, startPoint y: 60, endPoint x: 215, endPoint y: 47, distance: 54.7
click at [217, 46] on div "Edit Income Source × Employment Type * Select Full or Part Time Employment Self…" at bounding box center [544, 260] width 1088 height 521
drag, startPoint x: 479, startPoint y: 356, endPoint x: 503, endPoint y: 354, distance: 24.0
click at [479, 356] on div "Pay Advice $966.21 on 06/10/2025" at bounding box center [521, 353] width 589 height 30
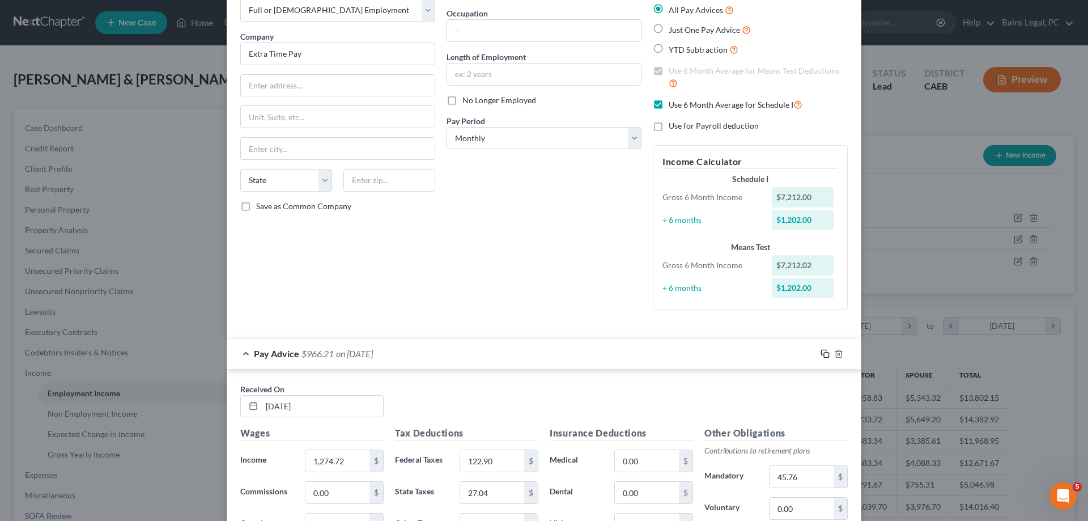
click at [829, 354] on rect "button" at bounding box center [826, 355] width 5 height 5
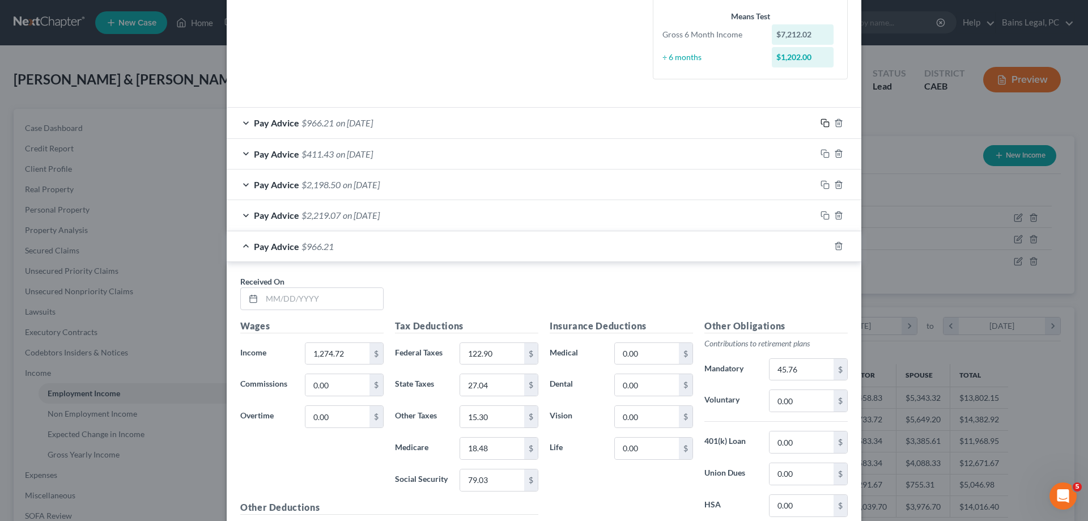
scroll to position [296, 0]
click at [345, 298] on input "text" at bounding box center [322, 298] width 121 height 22
click at [511, 359] on input "122.90" at bounding box center [492, 353] width 64 height 22
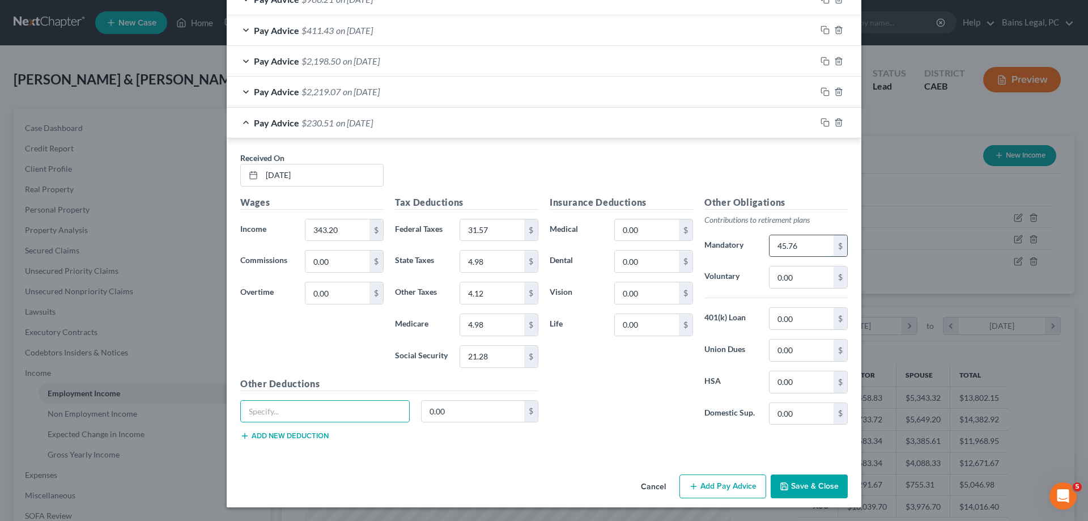
click at [813, 245] on input "45.76" at bounding box center [802, 246] width 64 height 22
click at [487, 264] on input "4.98" at bounding box center [492, 262] width 64 height 22
click at [826, 123] on icon "button" at bounding box center [825, 122] width 9 height 9
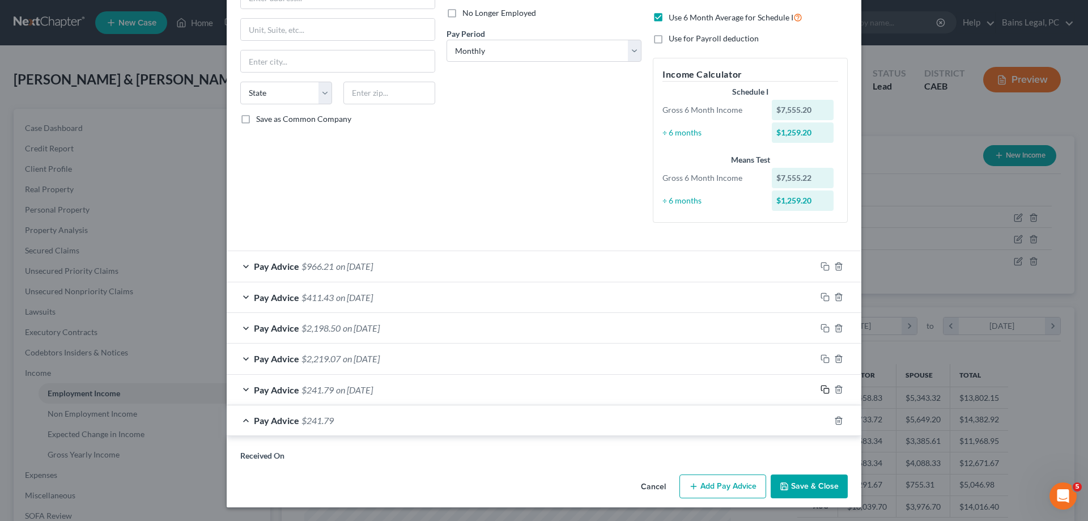
scroll to position [130, 0]
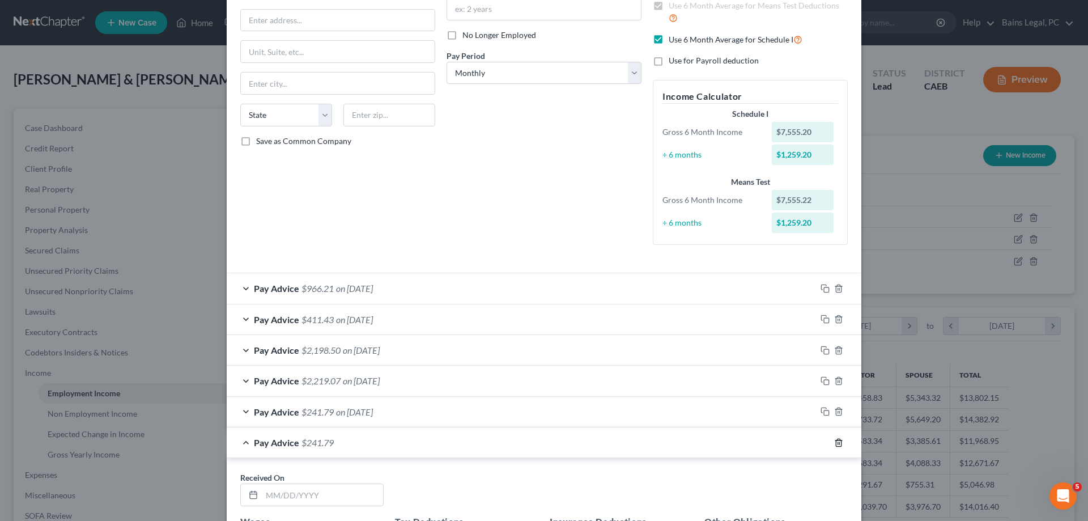
click at [842, 444] on icon "button" at bounding box center [838, 442] width 9 height 9
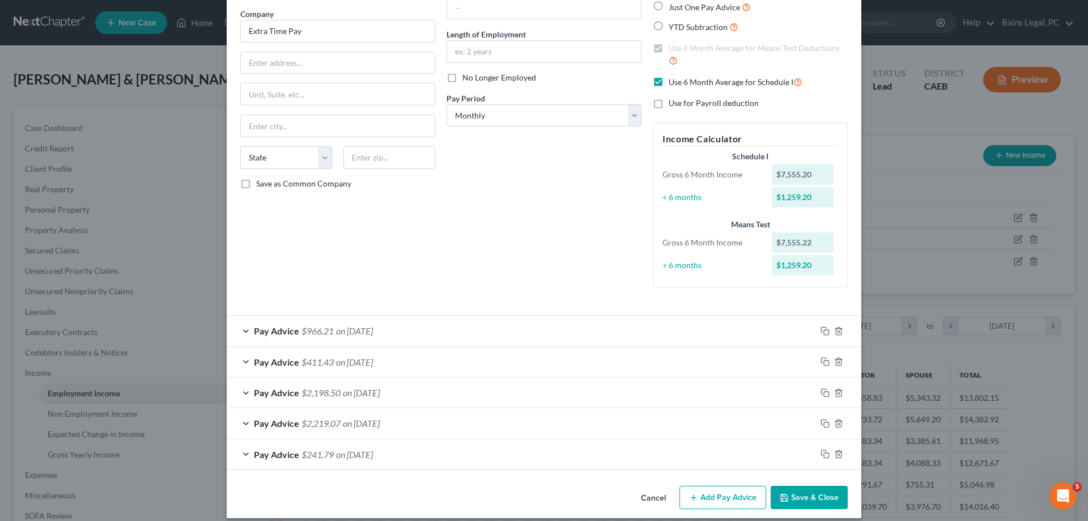
scroll to position [99, 0]
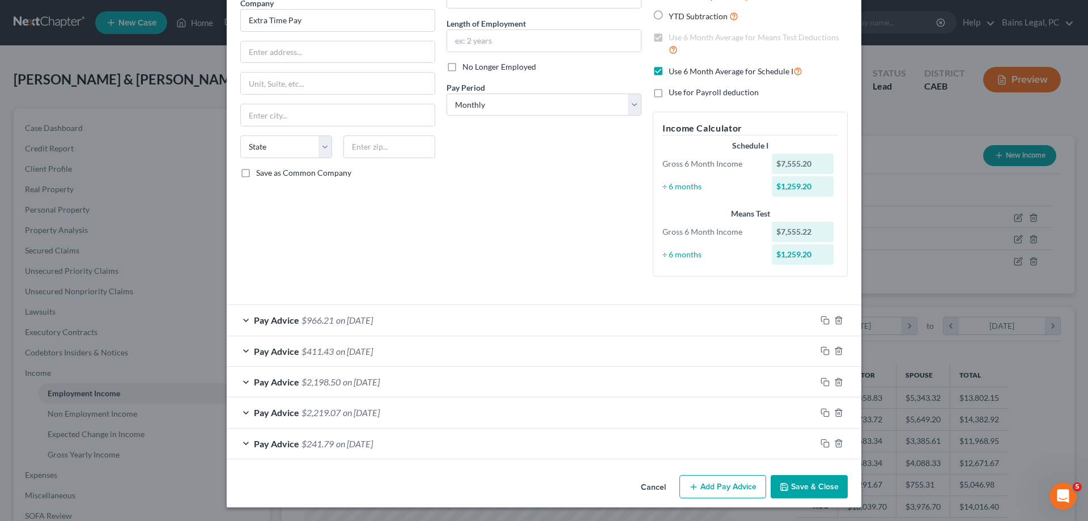
click at [821, 487] on button "Save & Close" at bounding box center [809, 487] width 77 height 24
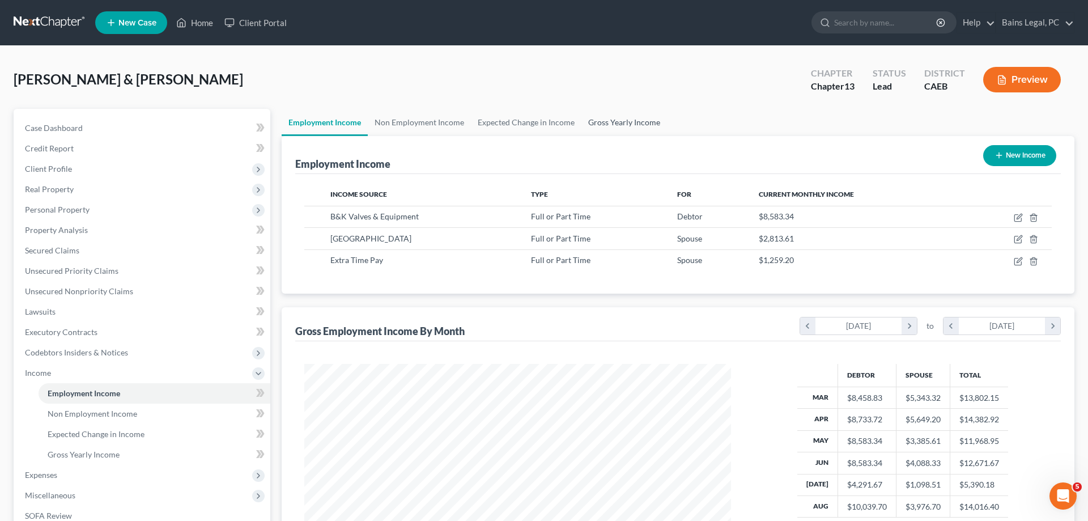
click at [601, 122] on link "Gross Yearly Income" at bounding box center [624, 122] width 86 height 27
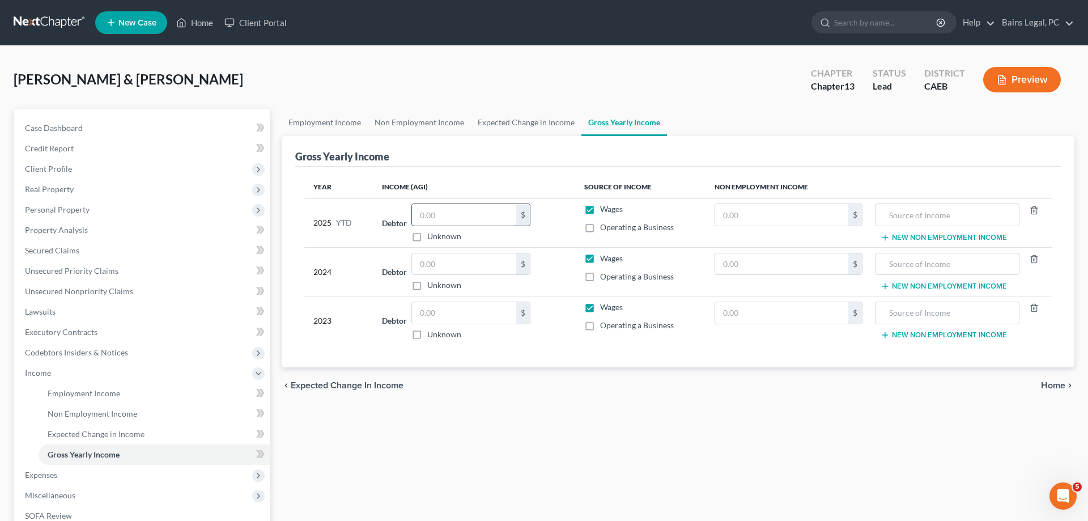
click at [459, 214] on input "text" at bounding box center [464, 215] width 104 height 22
click at [730, 263] on input "text" at bounding box center [781, 264] width 133 height 22
click at [772, 200] on td "$" at bounding box center [789, 222] width 166 height 49
click at [766, 266] on input "text" at bounding box center [781, 264] width 133 height 22
click at [899, 269] on input "text" at bounding box center [947, 264] width 132 height 22
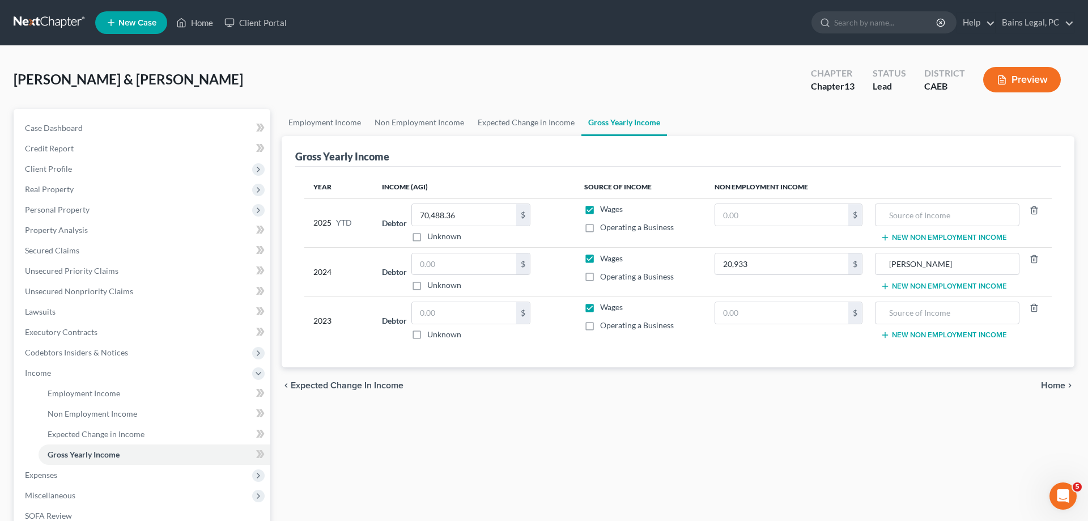
drag, startPoint x: 932, startPoint y: 282, endPoint x: 845, endPoint y: 294, distance: 88.1
click at [932, 282] on button "New Non Employment Income" at bounding box center [944, 286] width 126 height 9
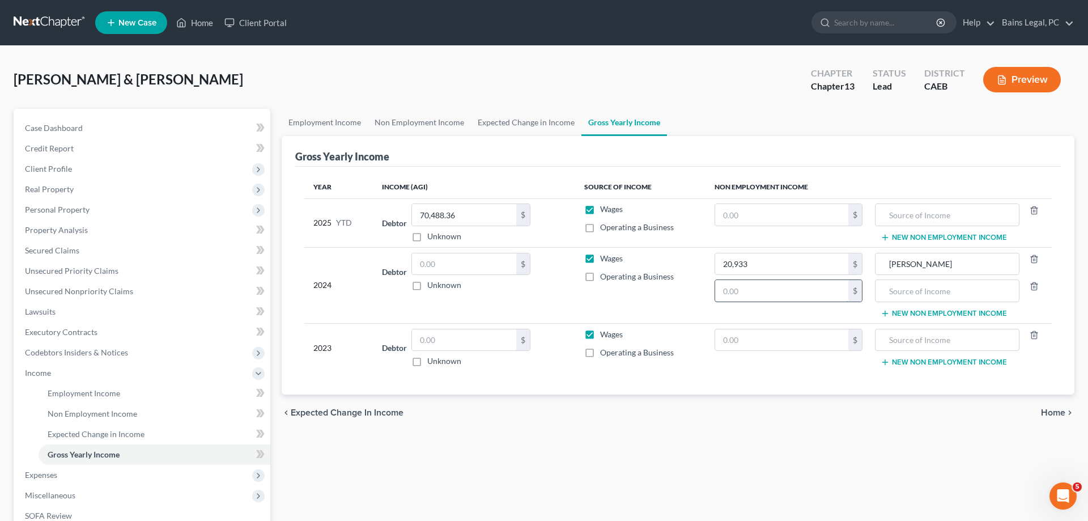
click at [829, 295] on input "text" at bounding box center [781, 291] width 133 height 22
click at [759, 213] on input "text" at bounding box center [781, 215] width 133 height 22
click at [504, 269] on input "text" at bounding box center [464, 264] width 104 height 22
click at [961, 236] on button "New Non Employment Income" at bounding box center [944, 237] width 126 height 9
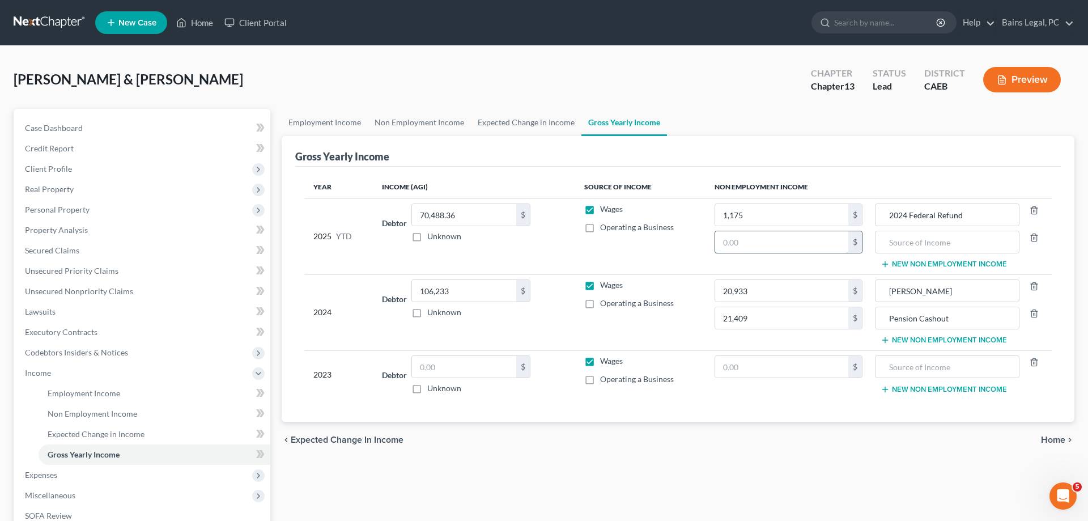
click at [732, 249] on input "text" at bounding box center [781, 242] width 133 height 22
click at [884, 244] on input "text" at bounding box center [947, 242] width 132 height 22
click at [927, 343] on button "New Non Employment Income" at bounding box center [944, 340] width 126 height 9
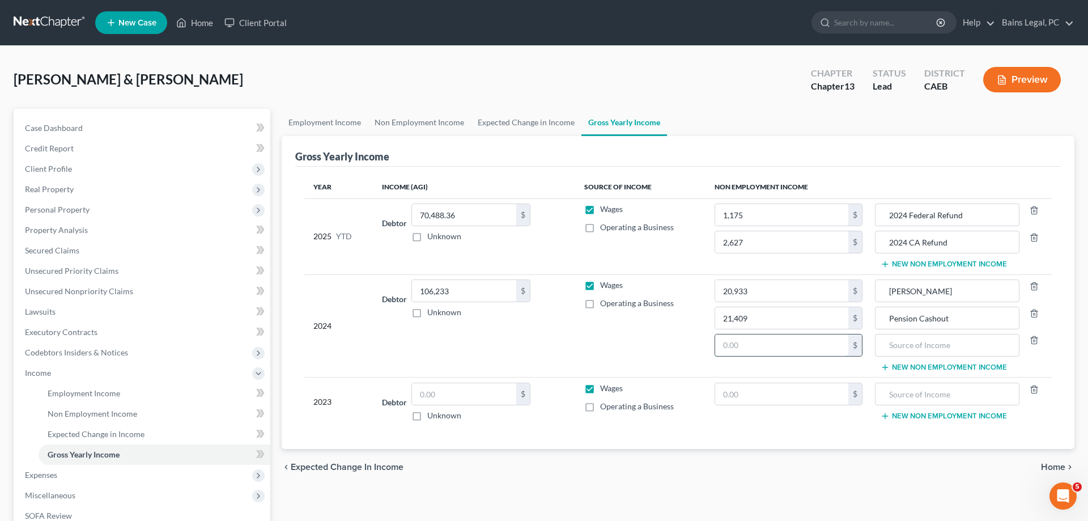
click at [778, 346] on input "text" at bounding box center [781, 345] width 133 height 22
click at [933, 350] on input "text" at bounding box center [947, 345] width 132 height 22
click at [483, 398] on input "text" at bounding box center [464, 394] width 104 height 22
click at [941, 362] on td "IRA Cashout Pension Cashout 2023 Federal Refund New Non Employment Income" at bounding box center [962, 325] width 180 height 103
click at [947, 371] on button "New Non Employment Income" at bounding box center [944, 367] width 126 height 9
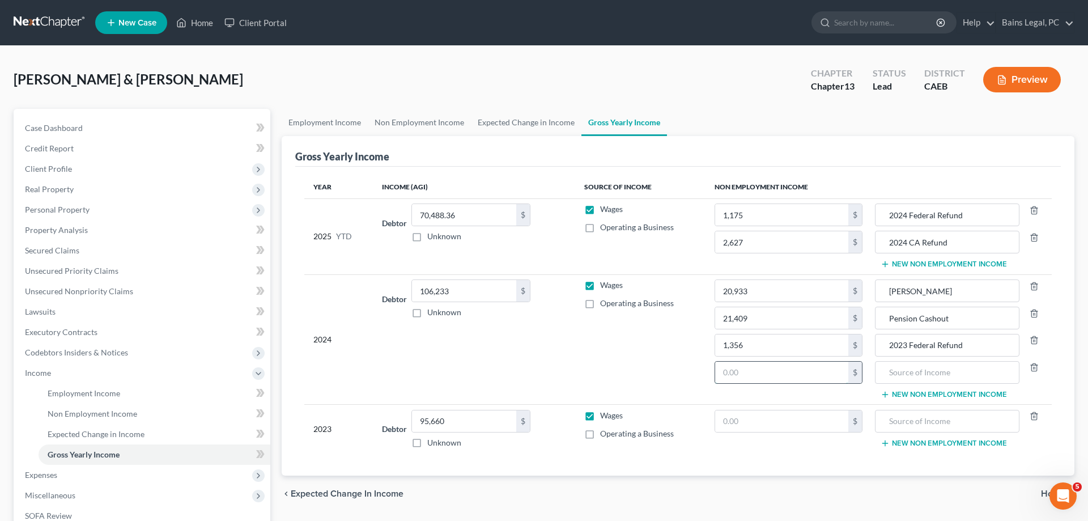
click at [758, 374] on input "text" at bounding box center [781, 373] width 133 height 22
click at [915, 370] on input "text" at bounding box center [947, 373] width 132 height 22
drag, startPoint x: 820, startPoint y: 423, endPoint x: 810, endPoint y: 426, distance: 10.8
click at [820, 423] on input "text" at bounding box center [781, 421] width 133 height 22
drag, startPoint x: 60, startPoint y: 476, endPoint x: 87, endPoint y: 481, distance: 27.8
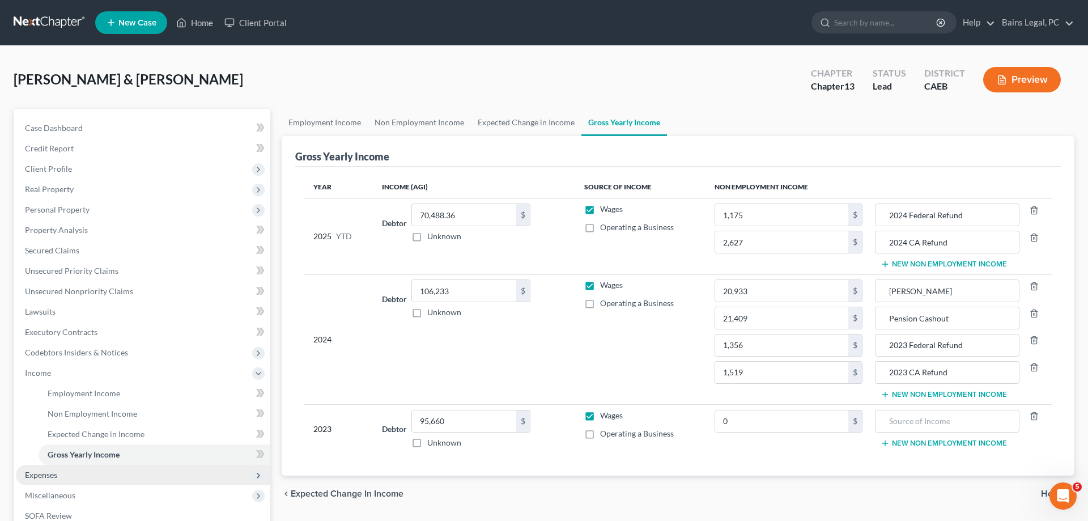
click at [61, 476] on span "Expenses" at bounding box center [143, 475] width 254 height 20
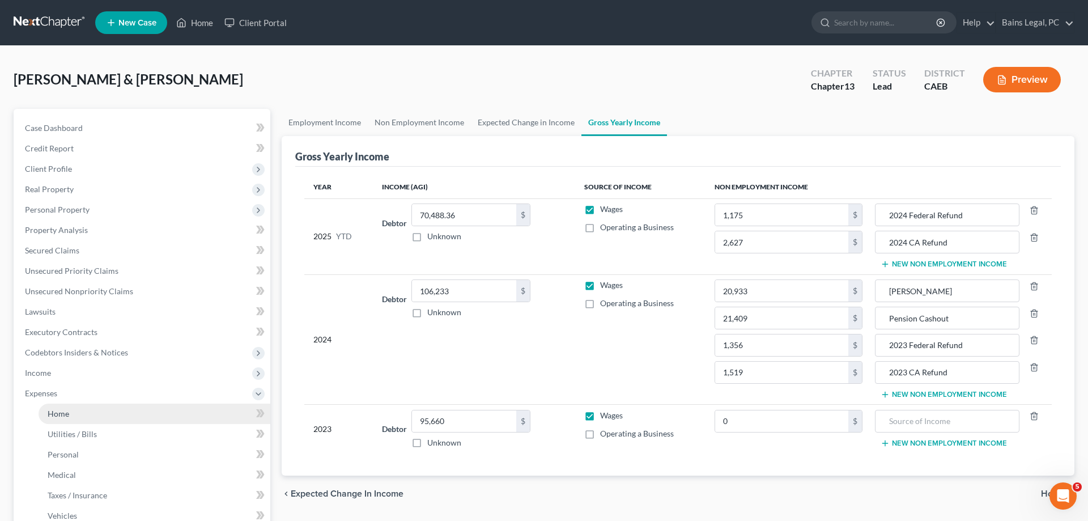
click at [69, 413] on link "Home" at bounding box center [155, 414] width 232 height 20
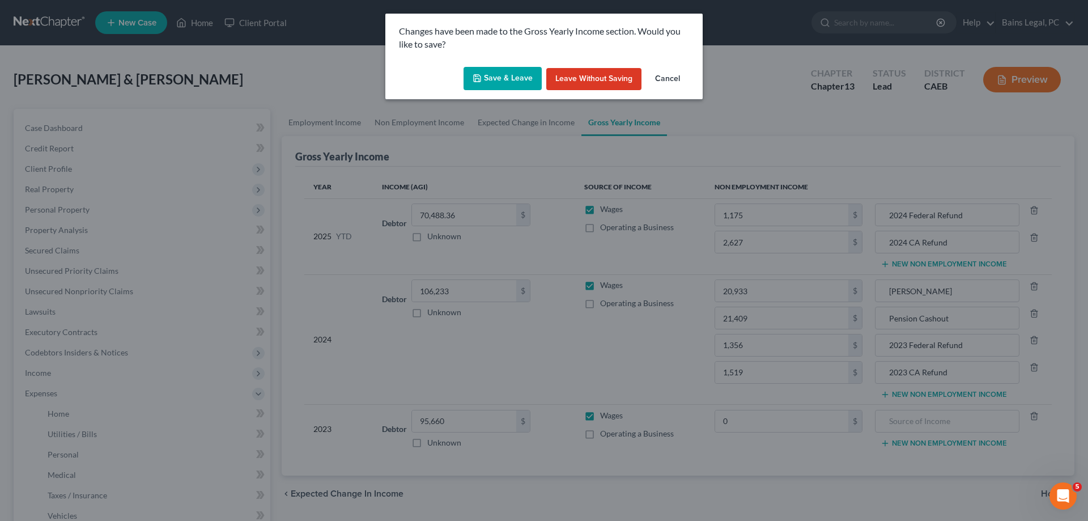
click at [508, 71] on button "Save & Leave" at bounding box center [503, 79] width 78 height 24
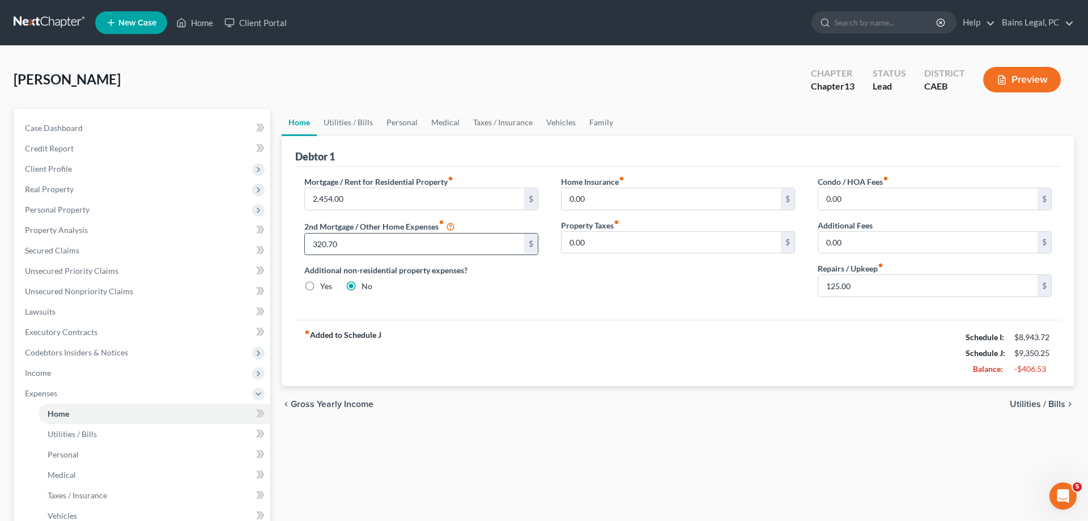
click at [375, 245] on input "320.70" at bounding box center [414, 245] width 219 height 22
click at [651, 198] on input "0.00" at bounding box center [671, 199] width 219 height 22
click at [336, 114] on link "Utilities / Bills" at bounding box center [348, 122] width 63 height 27
type input "2,454.00"
type input "320.70"
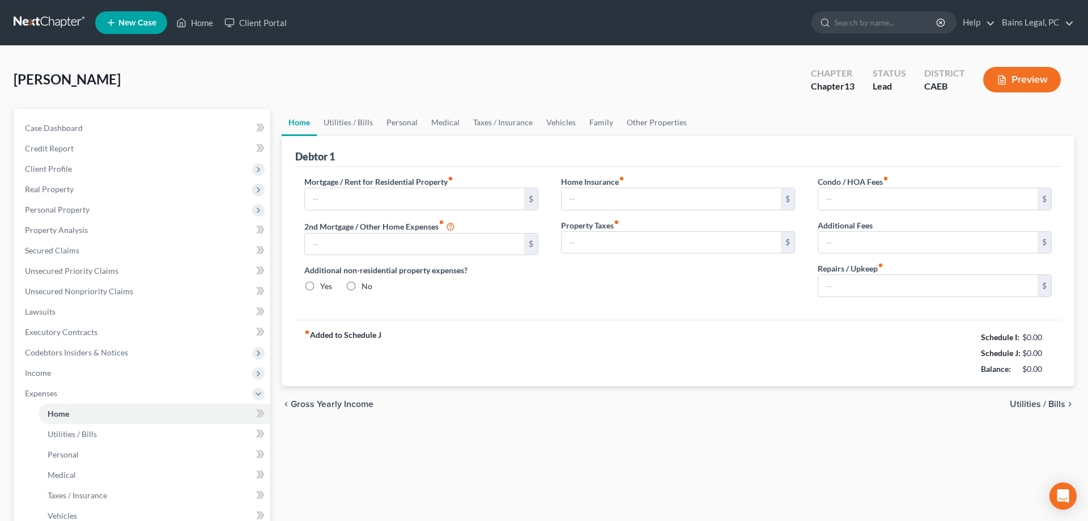
radio input "true"
type input "0.00"
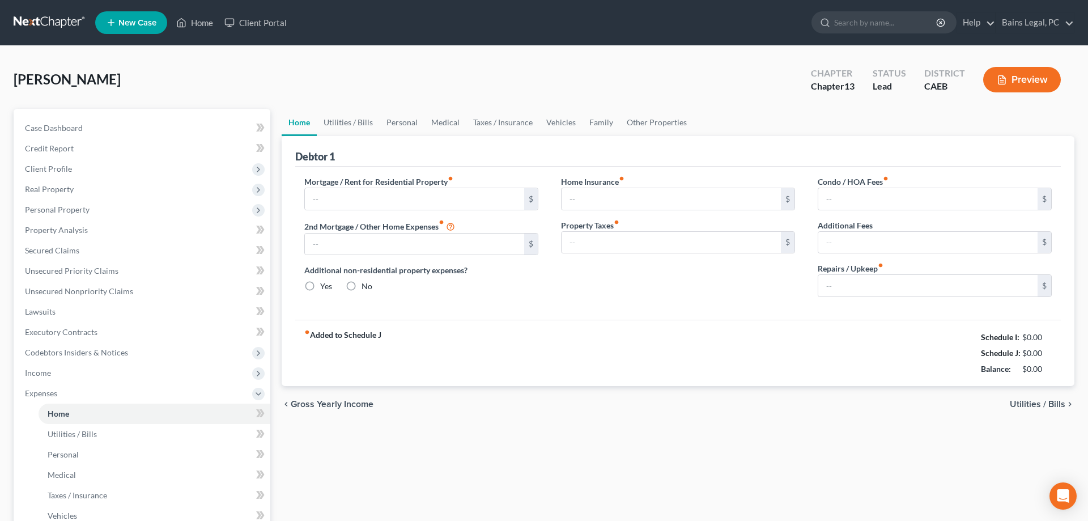
type input "125.00"
click at [676, 202] on input "0.00" at bounding box center [671, 199] width 219 height 22
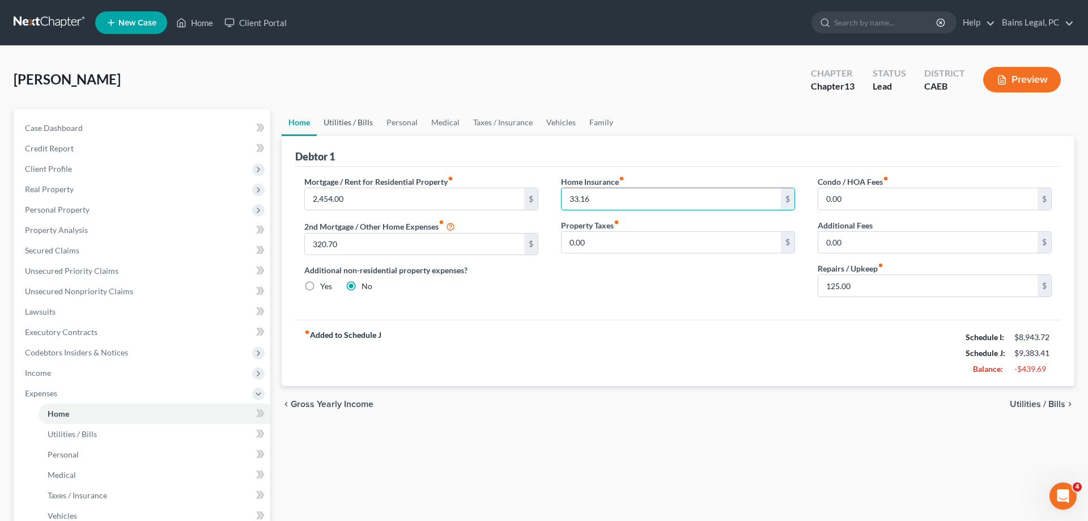
type input "33.16"
click at [348, 120] on link "Utilities / Bills" at bounding box center [348, 122] width 63 height 27
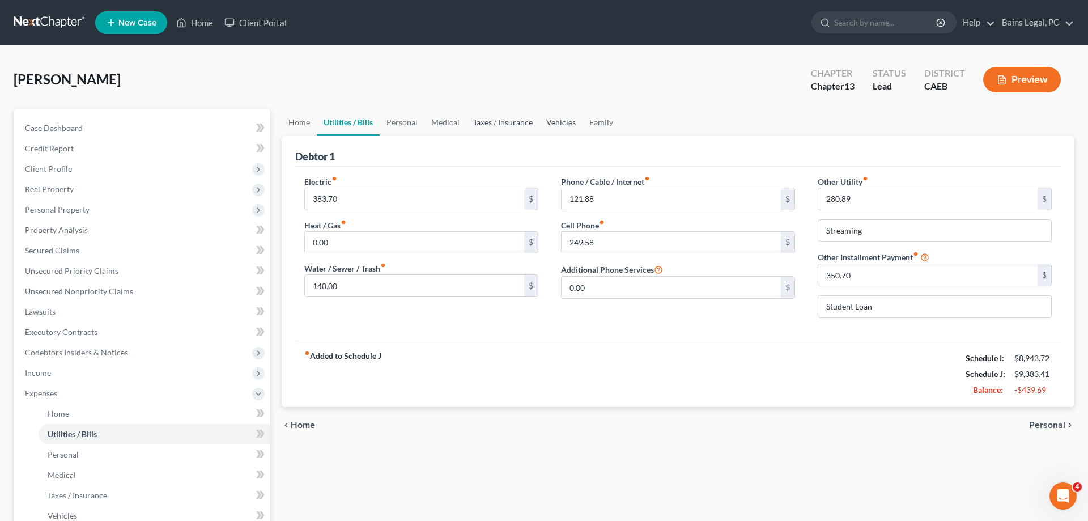
drag, startPoint x: 537, startPoint y: 119, endPoint x: 558, endPoint y: 117, distance: 21.7
click at [538, 118] on link "Taxes / Insurance" at bounding box center [502, 122] width 73 height 27
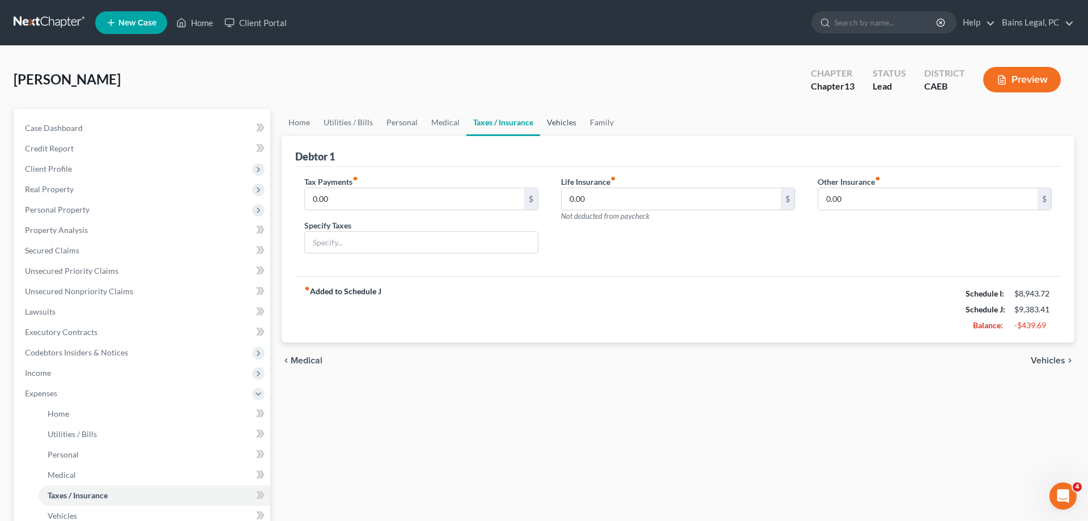
click at [567, 120] on link "Vehicles" at bounding box center [561, 122] width 43 height 27
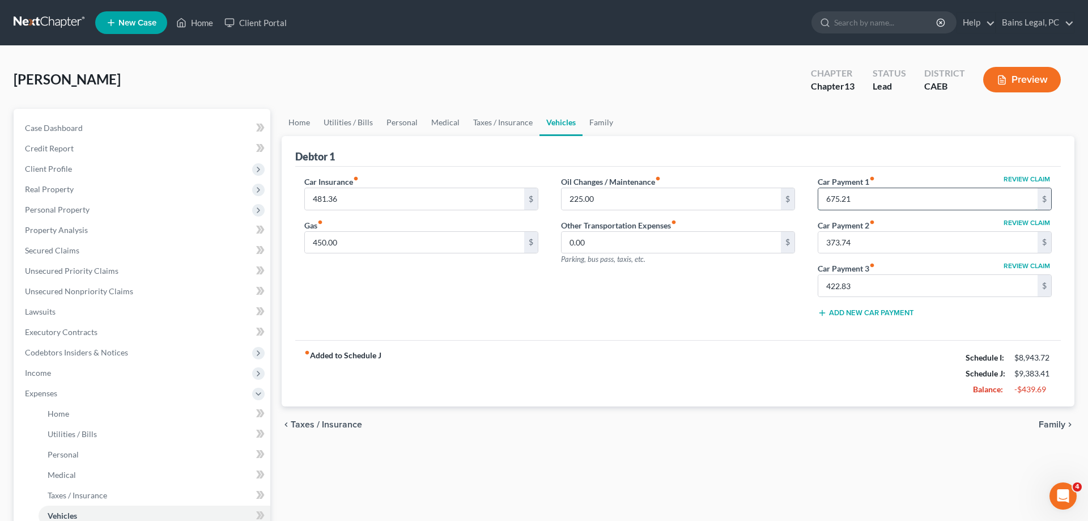
drag, startPoint x: 872, startPoint y: 200, endPoint x: 966, endPoint y: 194, distance: 93.7
click at [966, 194] on input "675.21" at bounding box center [927, 199] width 219 height 22
type input "0"
click at [868, 239] on input "373.74" at bounding box center [927, 243] width 219 height 22
type input "0"
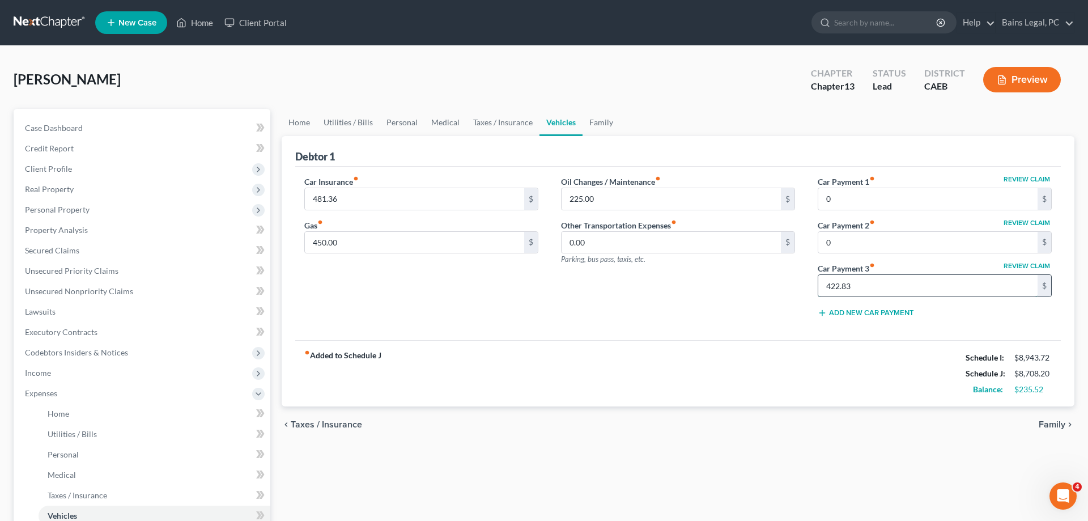
click at [878, 288] on input "422.83" at bounding box center [927, 286] width 219 height 22
type input "0"
click at [708, 297] on div "Oil Changes / Maintenance fiber_manual_record 225.00 $ Other Transportation Exp…" at bounding box center [678, 251] width 257 height 151
click at [591, 122] on link "Family" at bounding box center [601, 122] width 37 height 27
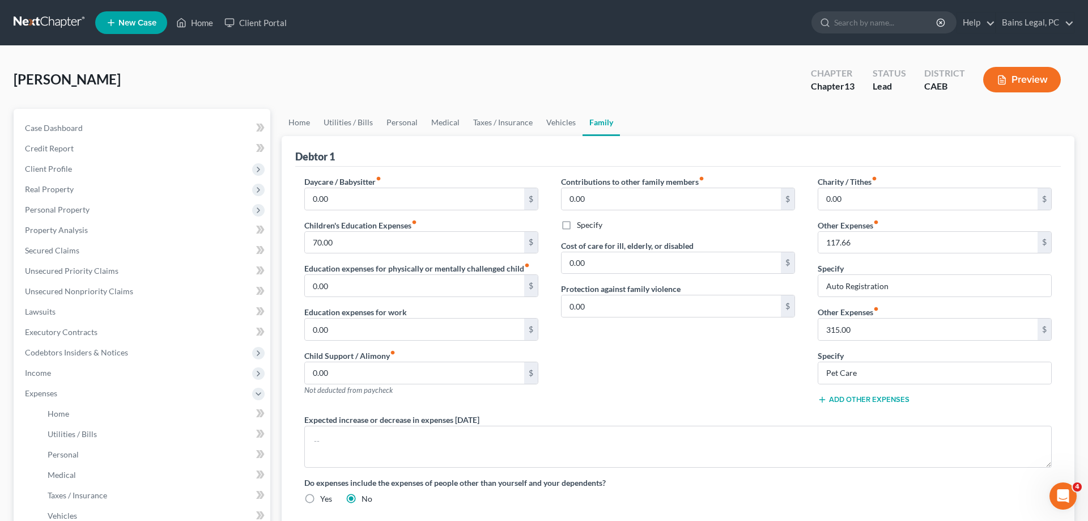
click at [871, 397] on button "Add Other Expenses" at bounding box center [864, 399] width 92 height 9
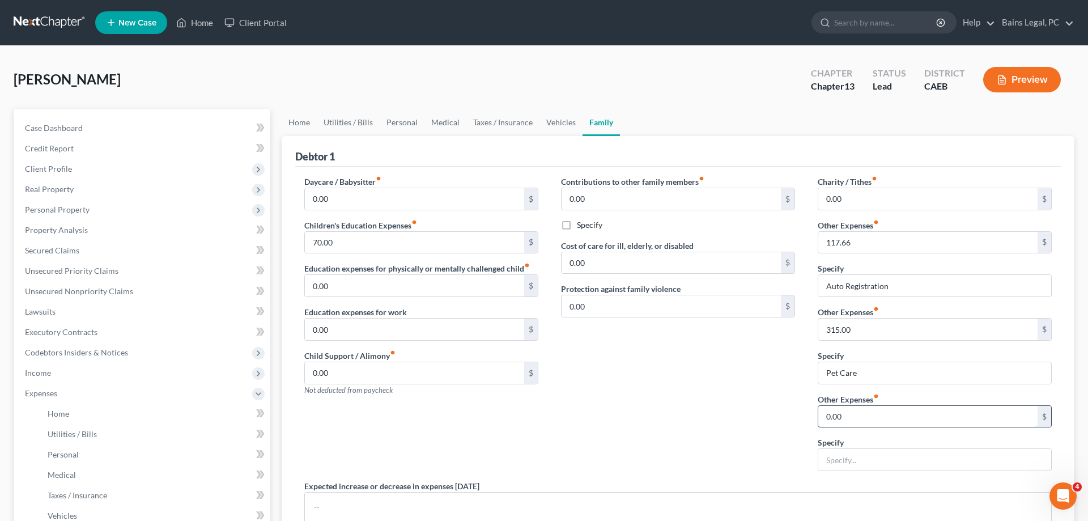
drag, startPoint x: 866, startPoint y: 418, endPoint x: 869, endPoint y: 413, distance: 5.8
click at [866, 415] on input "0.00" at bounding box center [927, 417] width 219 height 22
type input "125"
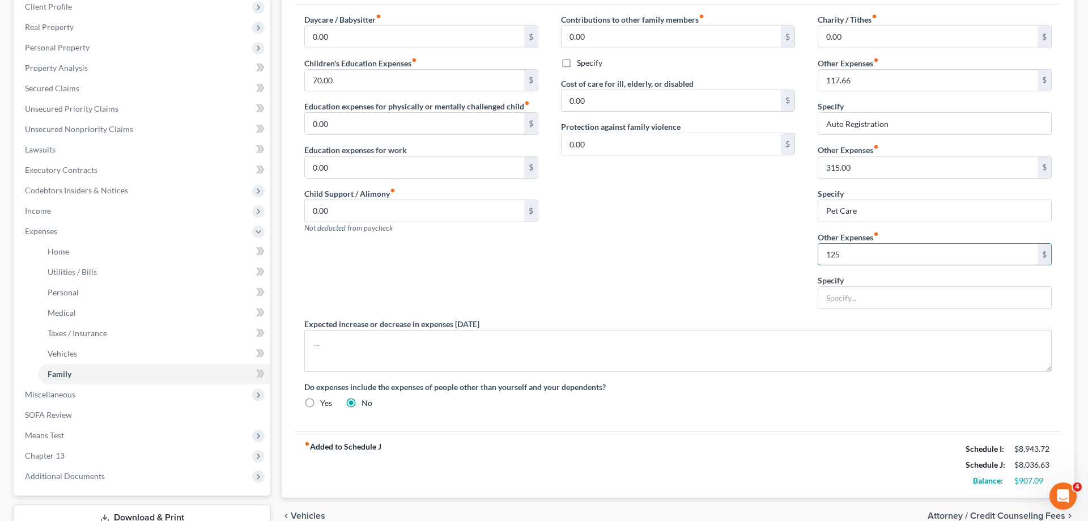
scroll to position [244, 0]
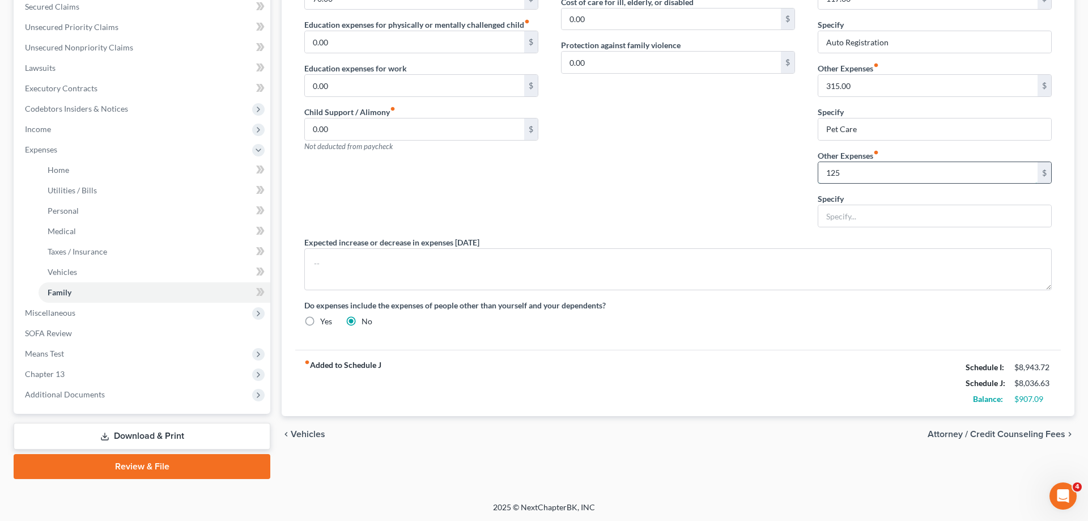
drag, startPoint x: 925, startPoint y: 171, endPoint x: 808, endPoint y: 173, distance: 116.8
click at [818, 173] on input "125" at bounding box center [927, 173] width 219 height 22
drag, startPoint x: 793, startPoint y: 245, endPoint x: 603, endPoint y: 286, distance: 194.6
click at [792, 245] on div "Expected increase or decrease in expenses [DATE]" at bounding box center [678, 263] width 770 height 54
click at [67, 356] on span "Means Test" at bounding box center [143, 353] width 254 height 20
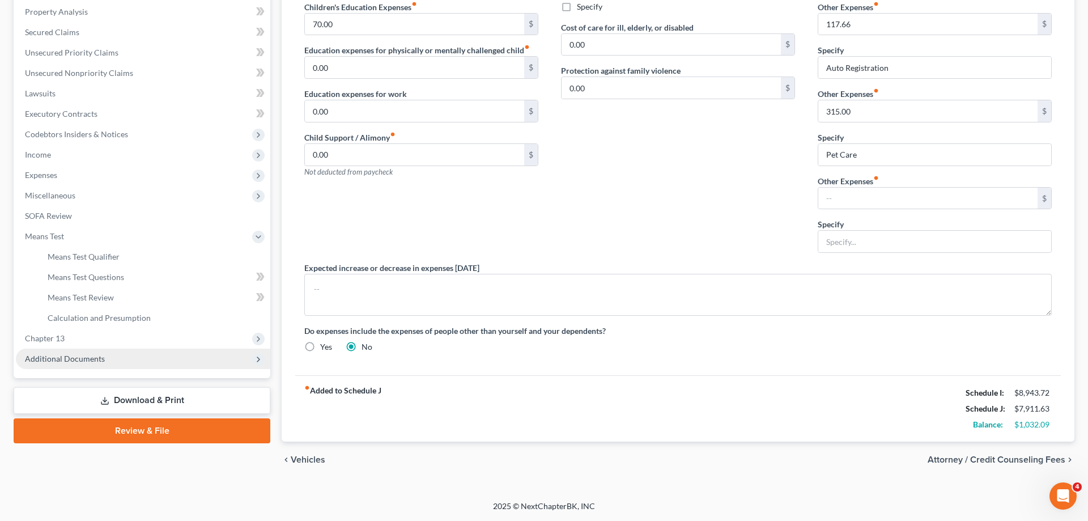
scroll to position [218, 0]
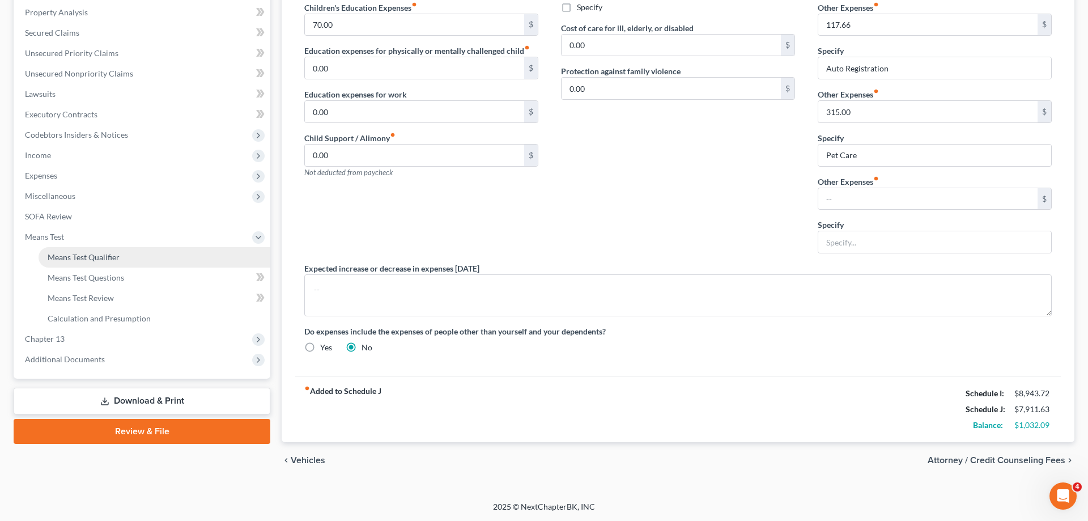
click at [139, 256] on link "Means Test Qualifier" at bounding box center [155, 257] width 232 height 20
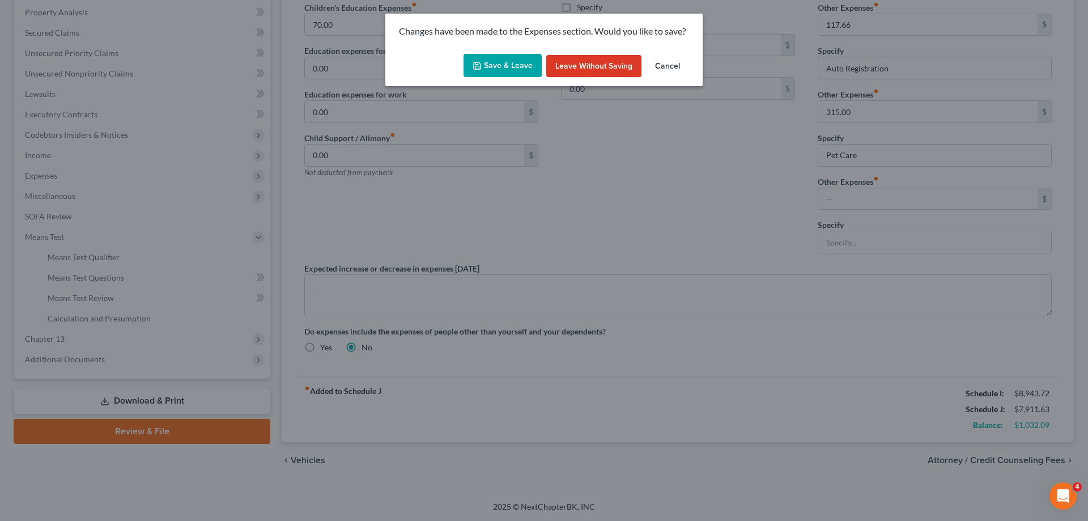
click at [494, 63] on button "Save & Leave" at bounding box center [503, 66] width 78 height 24
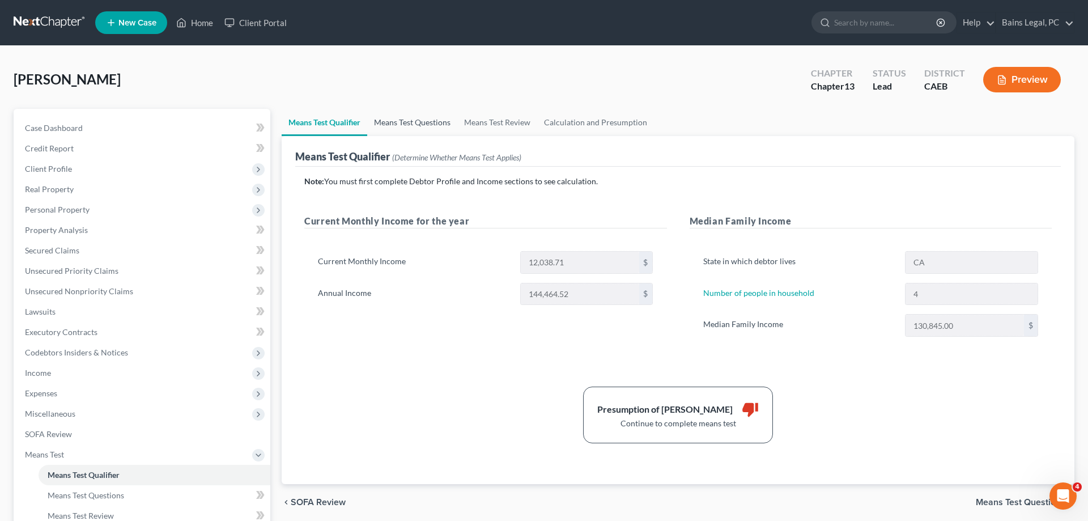
click at [407, 129] on link "Means Test Questions" at bounding box center [412, 122] width 90 height 27
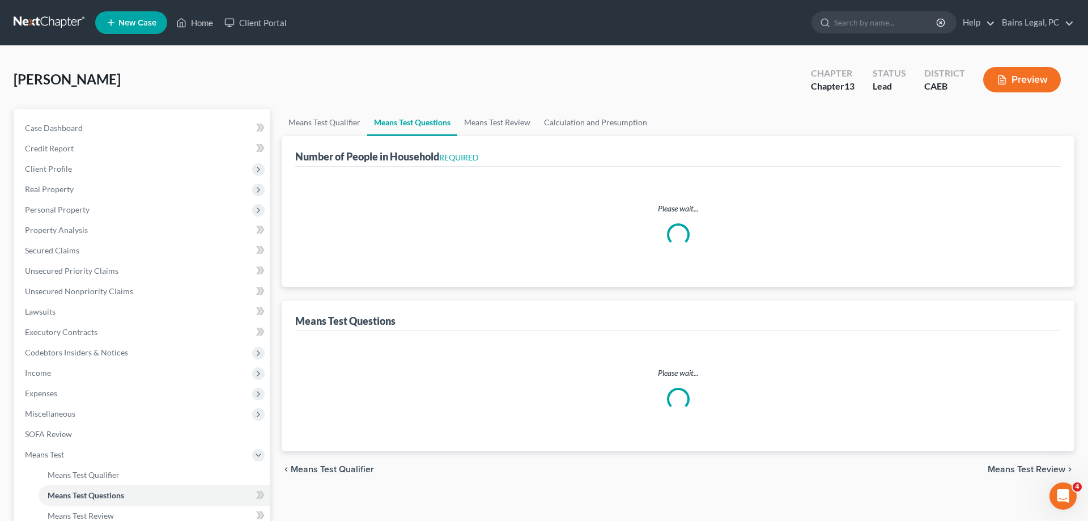
select select "1"
select select "60"
select select "1"
select select "60"
select select "1"
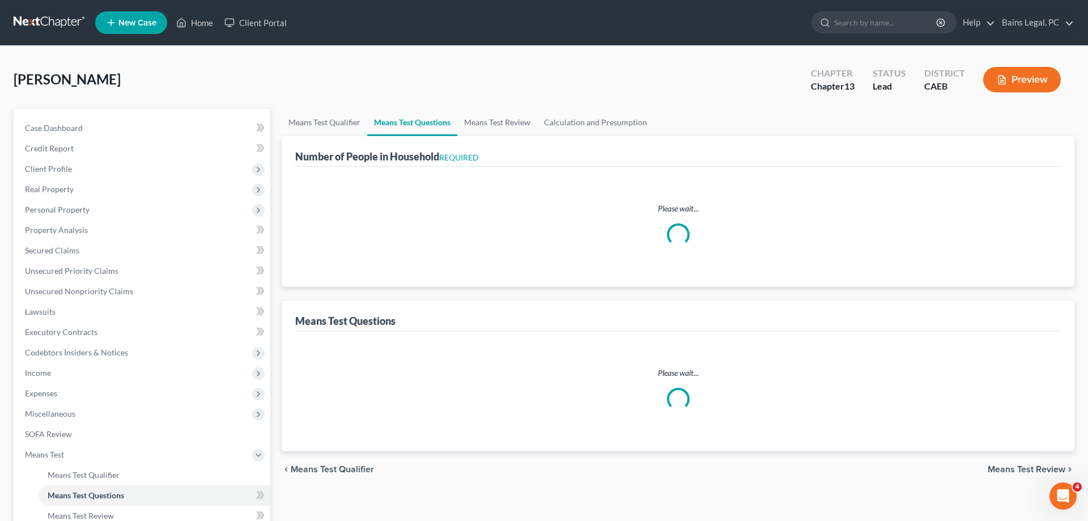
select select "60"
select select "0"
select select "60"
select select "0"
select select "60"
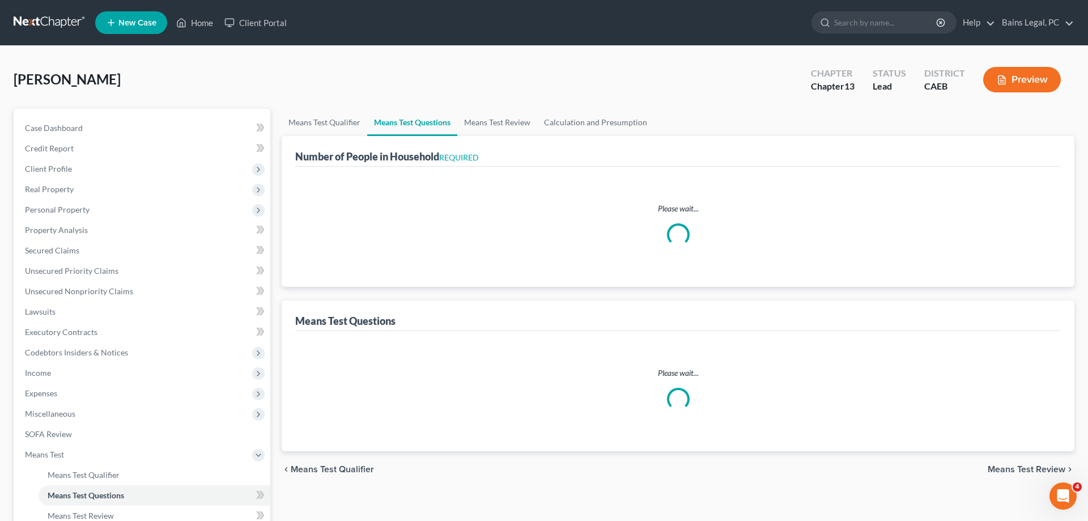
select select "4"
select select "3"
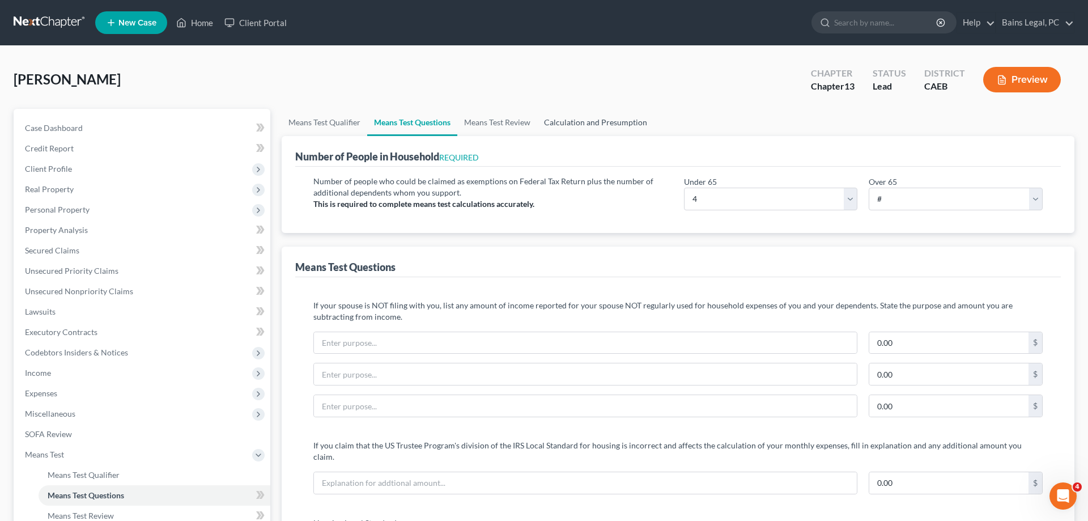
click at [597, 116] on link "Calculation and Presumption" at bounding box center [595, 122] width 117 height 27
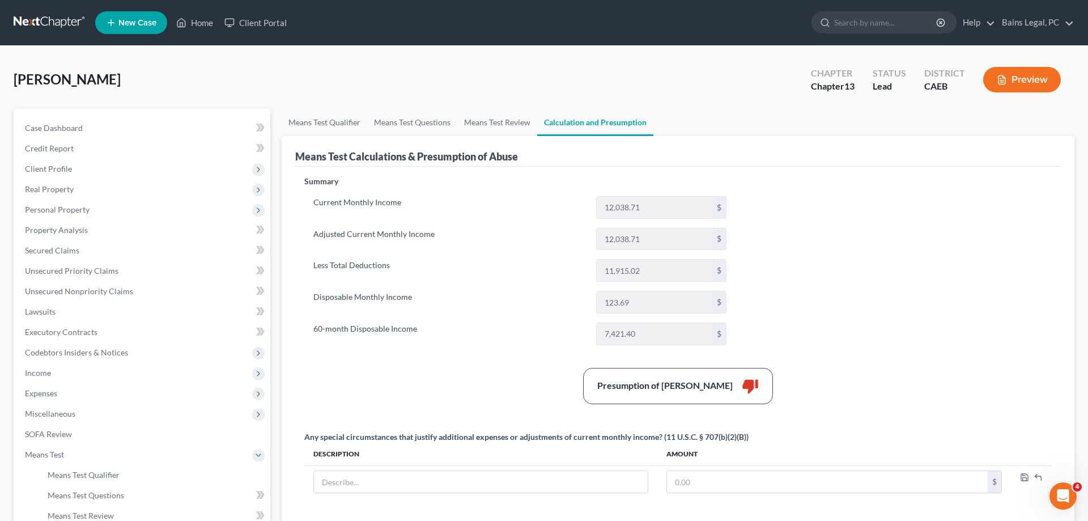
scroll to position [212, 0]
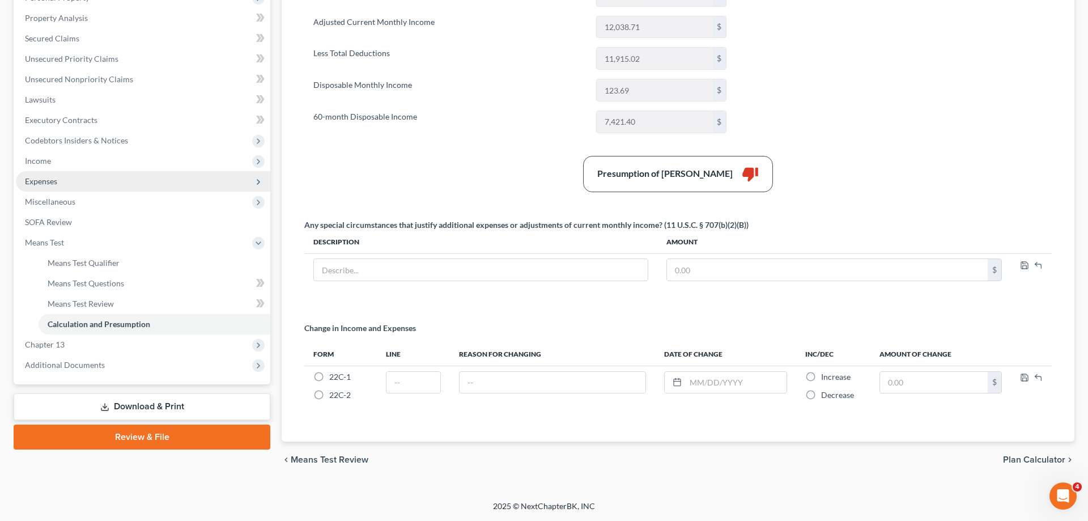
click at [59, 187] on span "Expenses" at bounding box center [143, 181] width 254 height 20
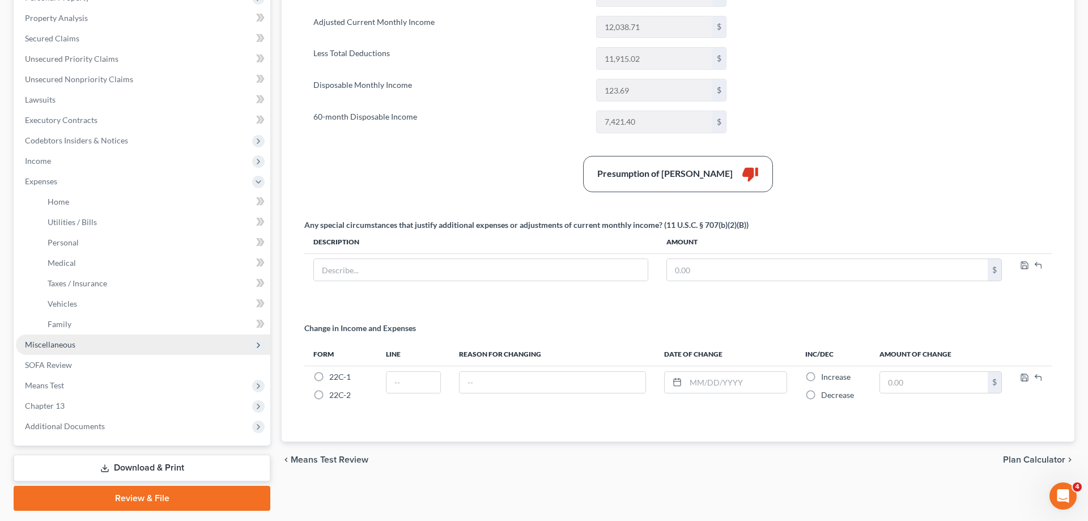
click at [65, 347] on span "Miscellaneous" at bounding box center [50, 344] width 50 height 10
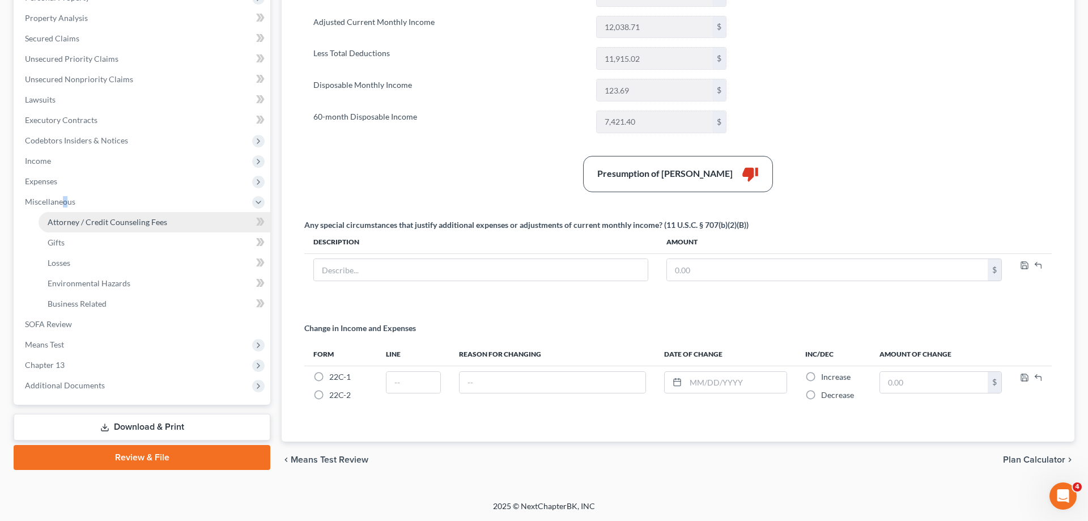
click at [122, 220] on span "Attorney / Credit Counseling Fees" at bounding box center [108, 222] width 120 height 10
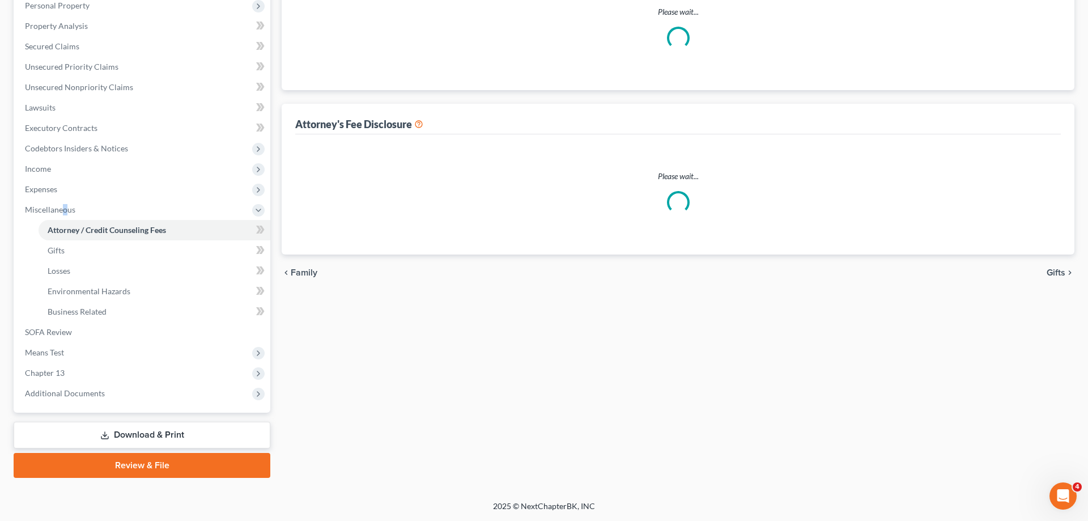
scroll to position [203, 0]
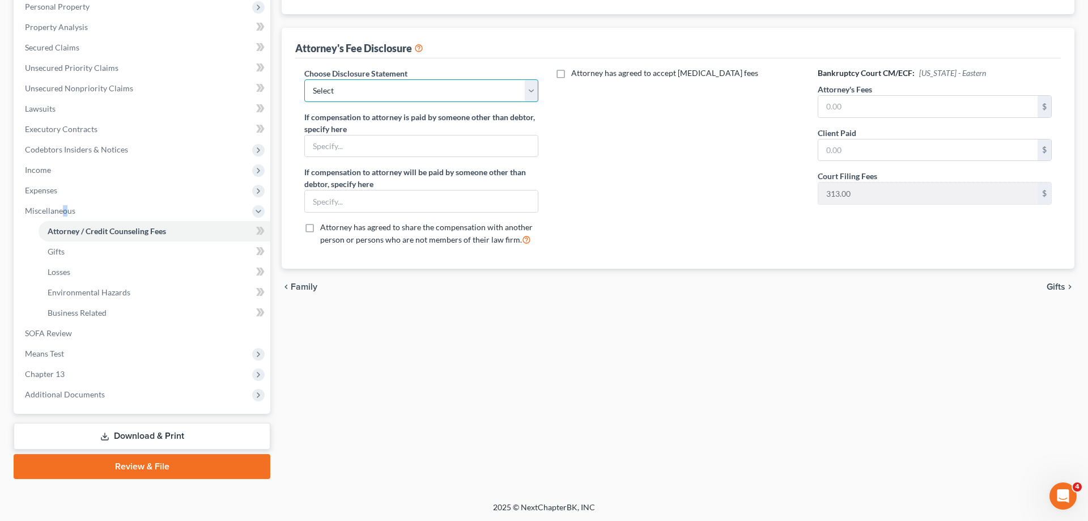
click at [304, 79] on select "Select Fee Disclosure: $2,000 pre; $400 post Fee Discolosure - $1,200 pre; $1,2…" at bounding box center [421, 90] width 234 height 23
select select "36"
click option "Fee Disclosure - All atty fees paid pre filing" at bounding box center [0, 0] width 0 height 0
click at [902, 105] on input "text" at bounding box center [927, 107] width 219 height 22
type input "12,000"
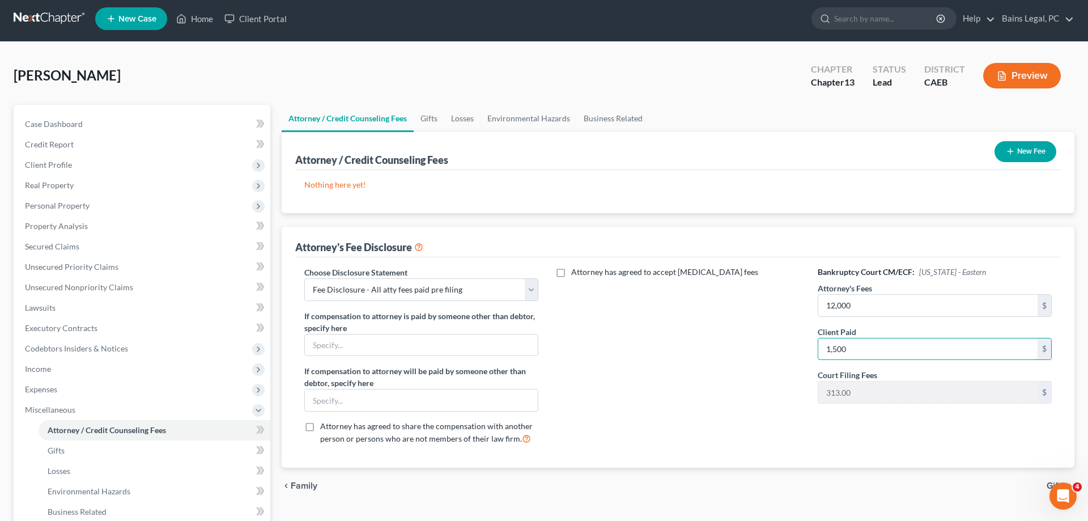
scroll to position [0, 0]
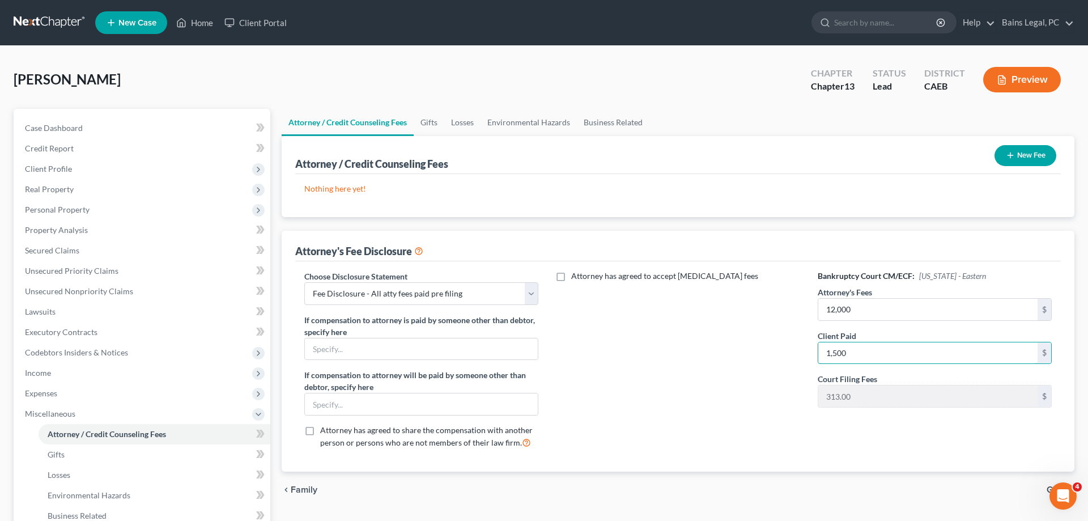
type input "1,500"
drag, startPoint x: 1029, startPoint y: 156, endPoint x: 1019, endPoint y: 158, distance: 10.3
click at [1029, 156] on button "New Fee" at bounding box center [1026, 155] width 62 height 21
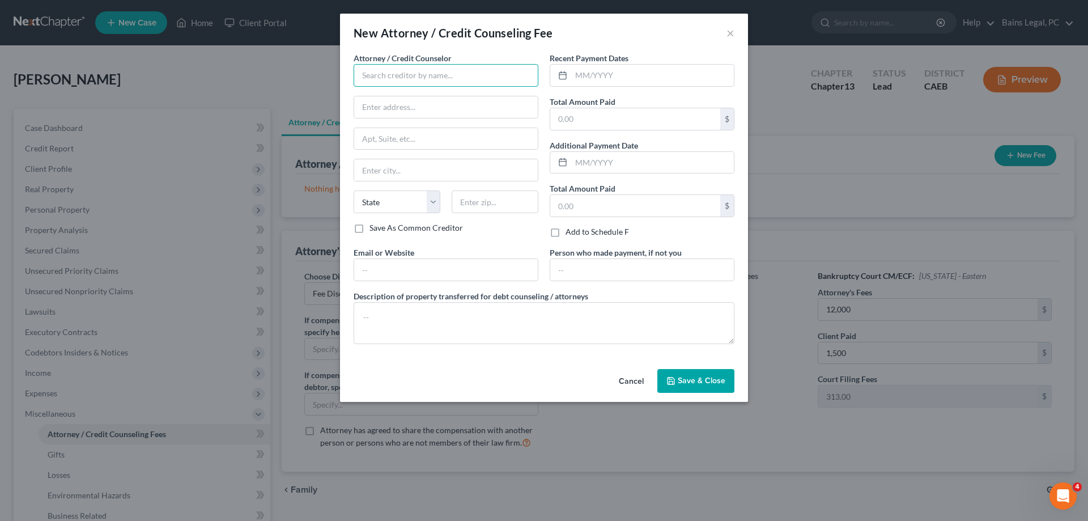
click at [422, 83] on input "text" at bounding box center [446, 75] width 185 height 23
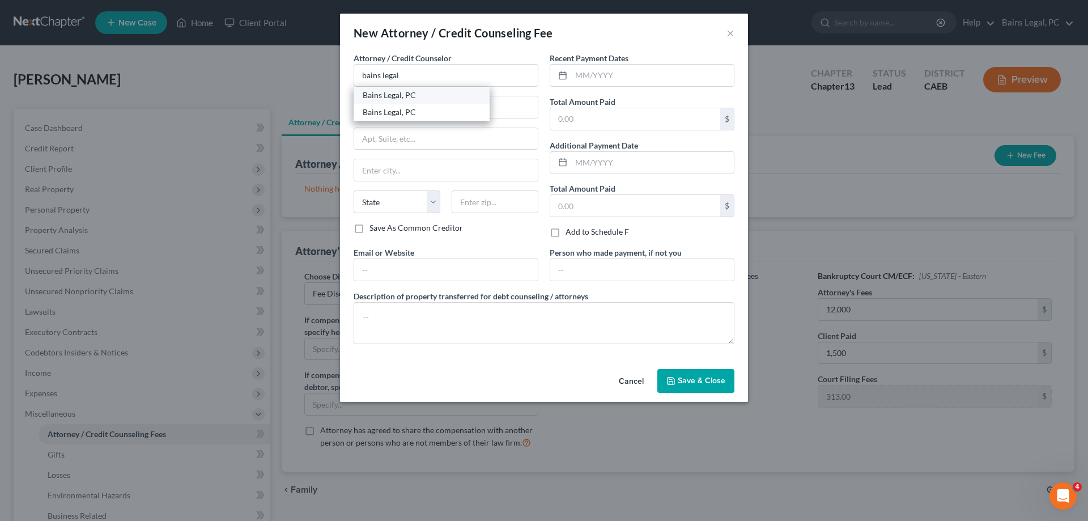
click at [408, 94] on div "Bains Legal, PC" at bounding box center [422, 95] width 118 height 11
type input "Bains Legal, PC"
type input "[STREET_ADDRESS]"
type input "Suite 250"
type input "[GEOGRAPHIC_DATA]"
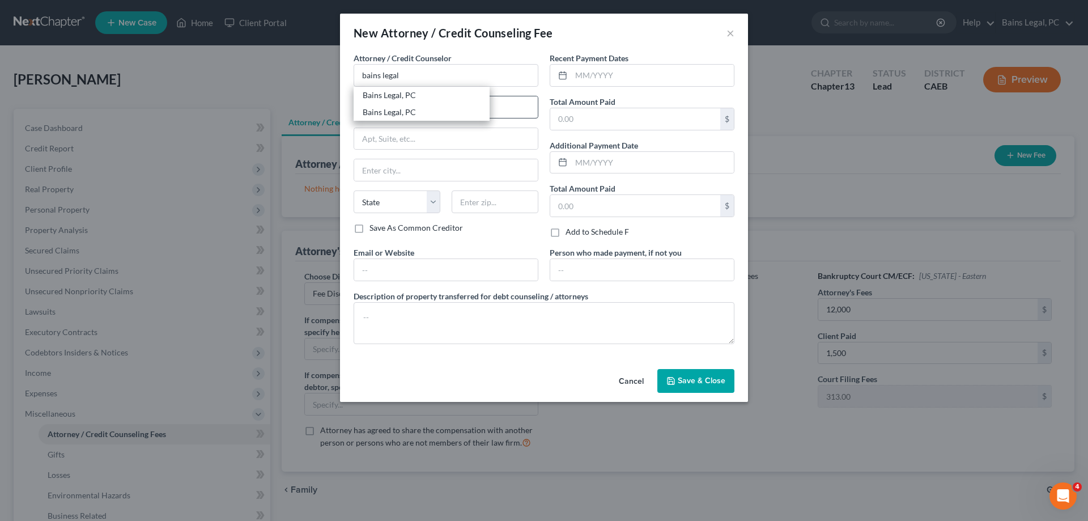
select select "4"
type input "95678"
click at [415, 271] on input "text" at bounding box center [446, 270] width 184 height 22
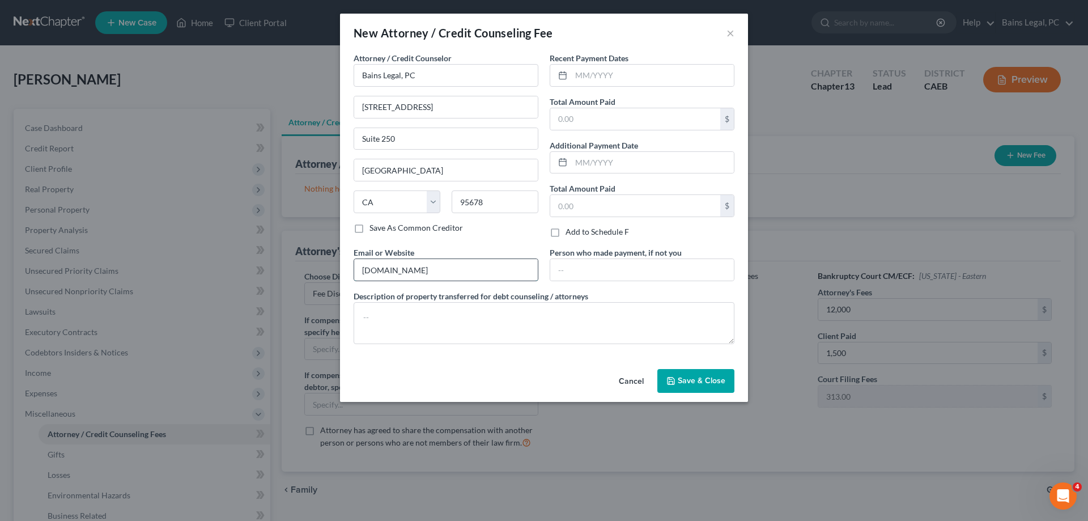
type input "[DOMAIN_NAME]"
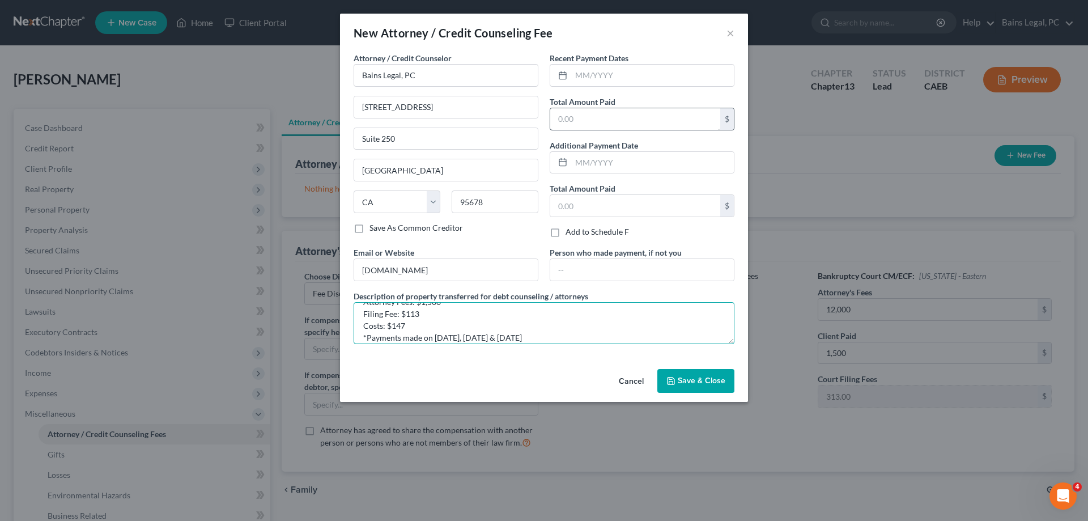
type textarea "Attorney Fees: $1,500 Filing Fee: $113 Costs: $147 *Payments made on [DATE], [D…"
click at [592, 118] on input "text" at bounding box center [635, 119] width 170 height 22
type input "1,960"
drag, startPoint x: 712, startPoint y: 386, endPoint x: 718, endPoint y: 376, distance: 11.7
click at [713, 382] on button "Save & Close" at bounding box center [695, 381] width 77 height 24
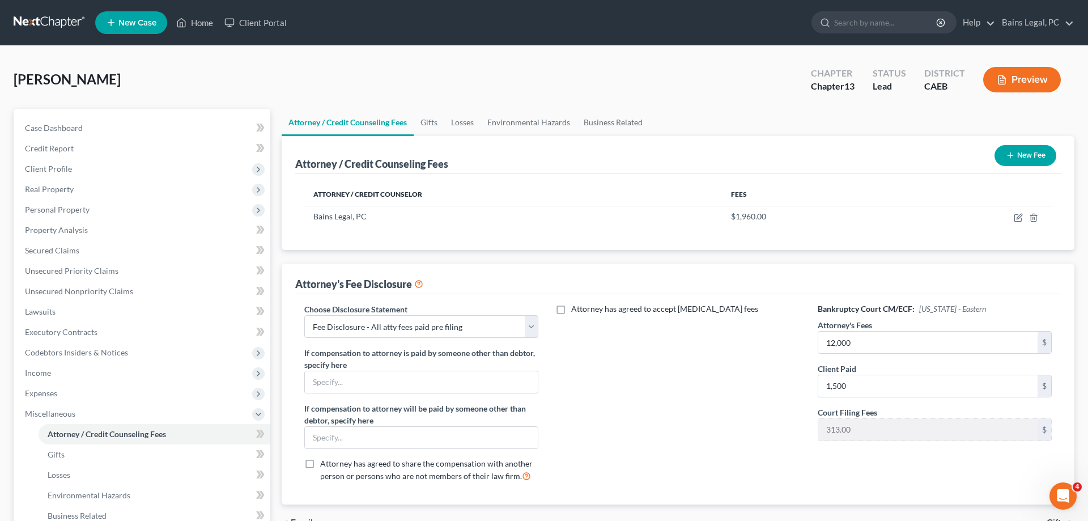
click at [1031, 158] on button "New Fee" at bounding box center [1026, 155] width 62 height 21
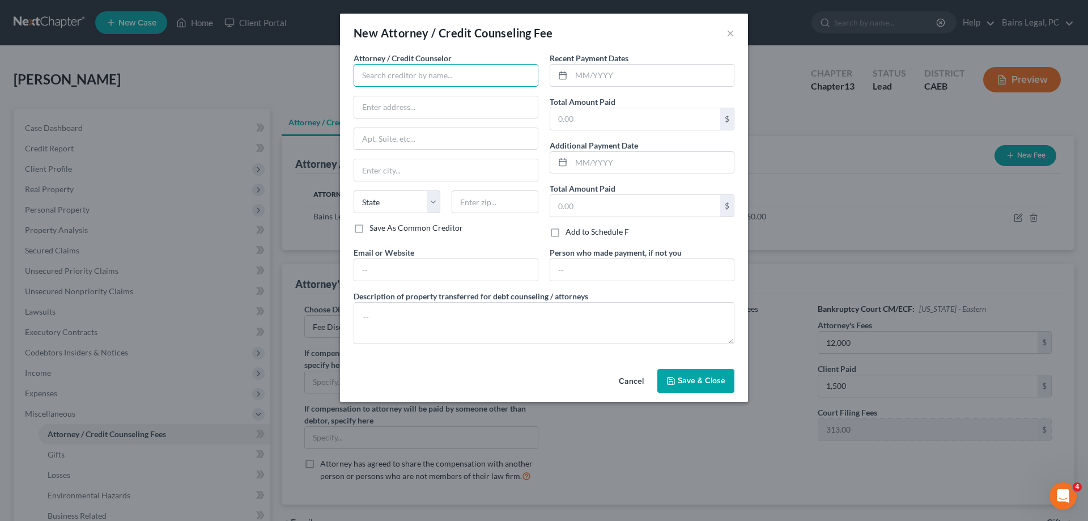
click at [459, 77] on input "text" at bounding box center [446, 75] width 185 height 23
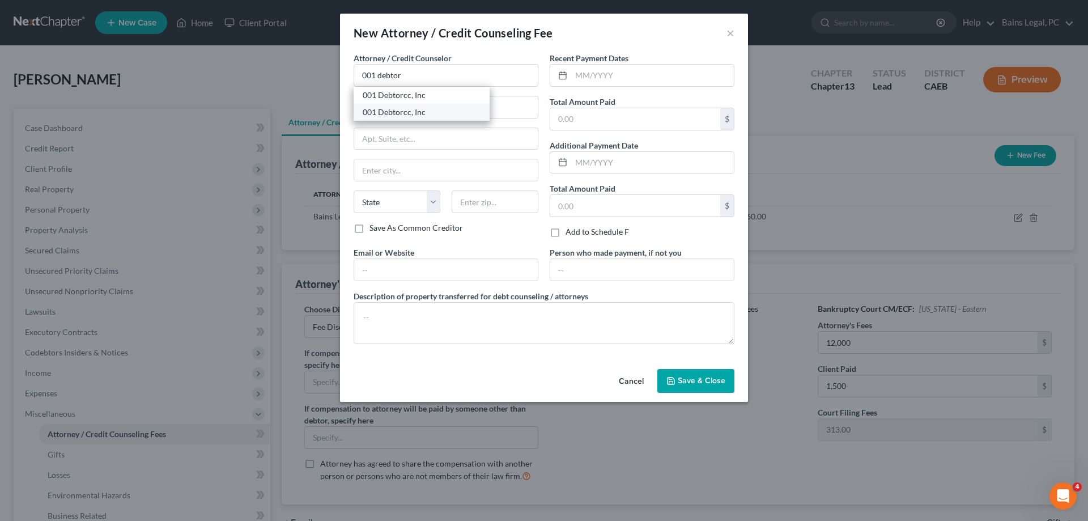
click at [406, 116] on div "001 Debtorcc, Inc" at bounding box center [422, 112] width 118 height 11
type input "001 Debtorcc, Inc"
type input "[STREET_ADDRESS]"
type input "[GEOGRAPHIC_DATA]"
select select "33"
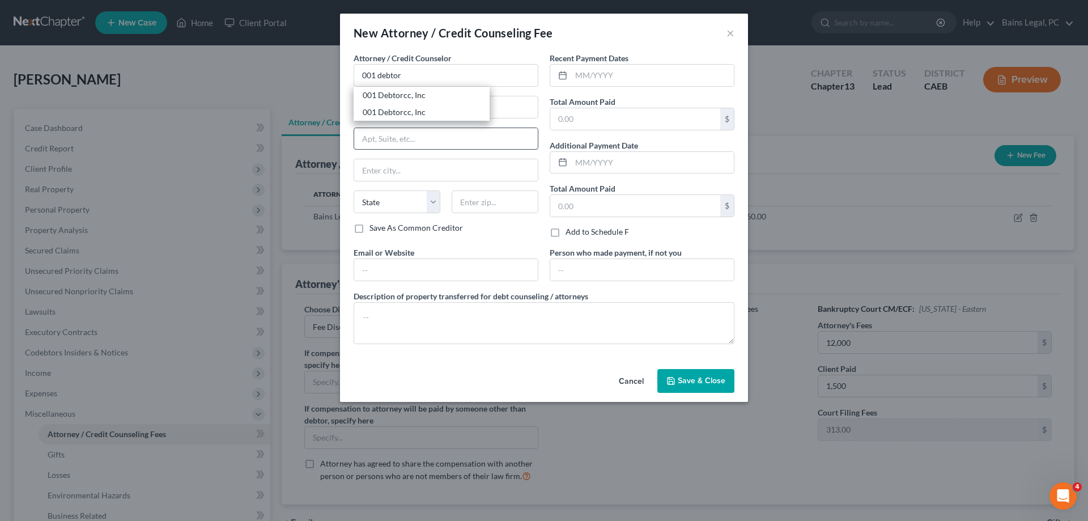
type input "07306"
click at [394, 274] on input "text" at bounding box center [446, 270] width 184 height 22
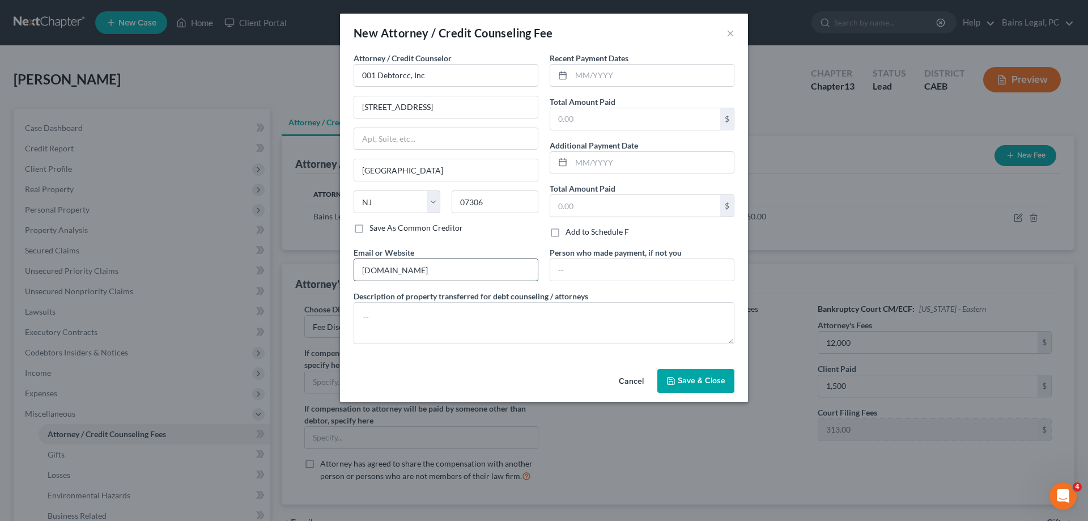
type input "[DOMAIN_NAME]"
type textarea "Credit Counseling"
click at [641, 71] on input "text" at bounding box center [652, 76] width 163 height 22
type input "[DATE]"
type input "19.95"
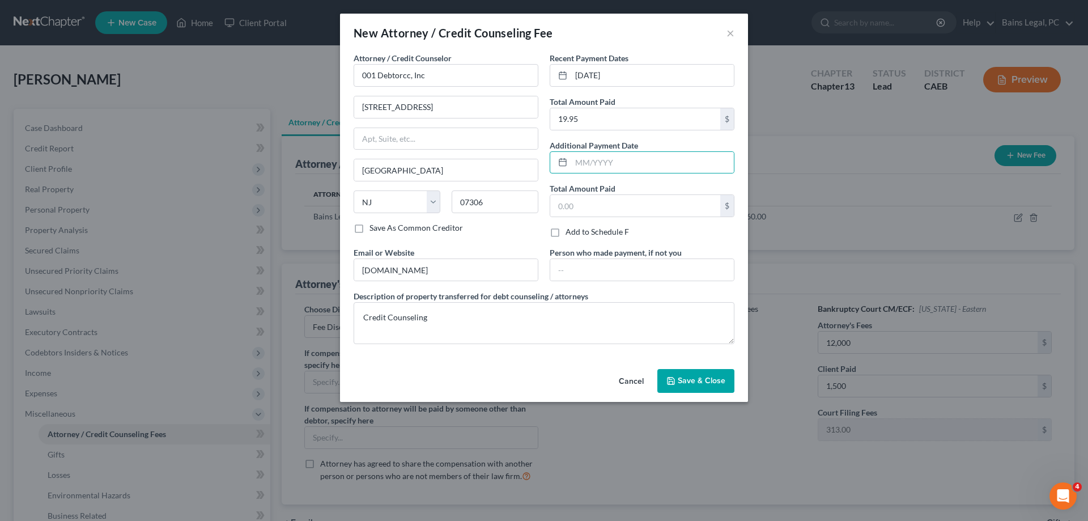
click at [693, 378] on span "Save & Close" at bounding box center [702, 381] width 48 height 10
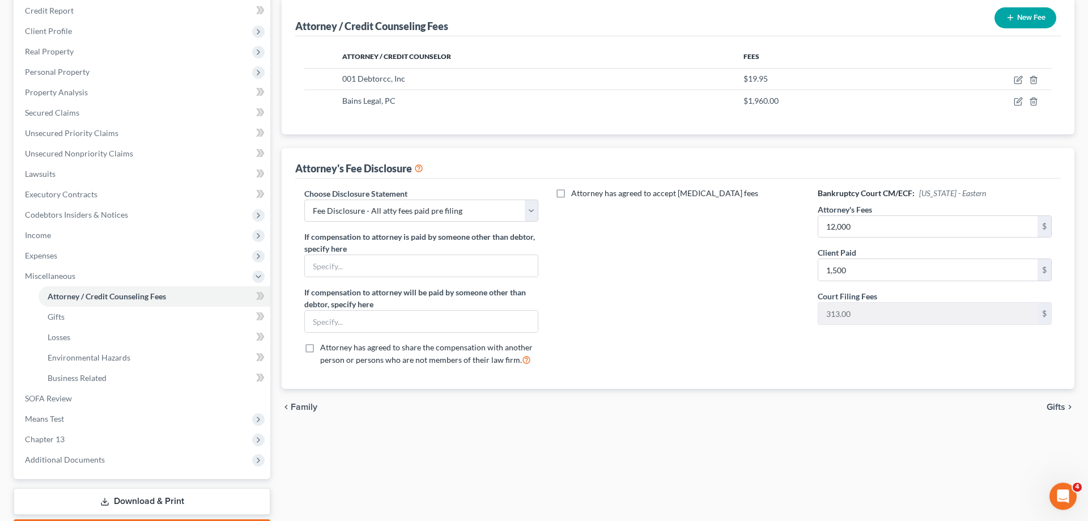
scroll to position [173, 0]
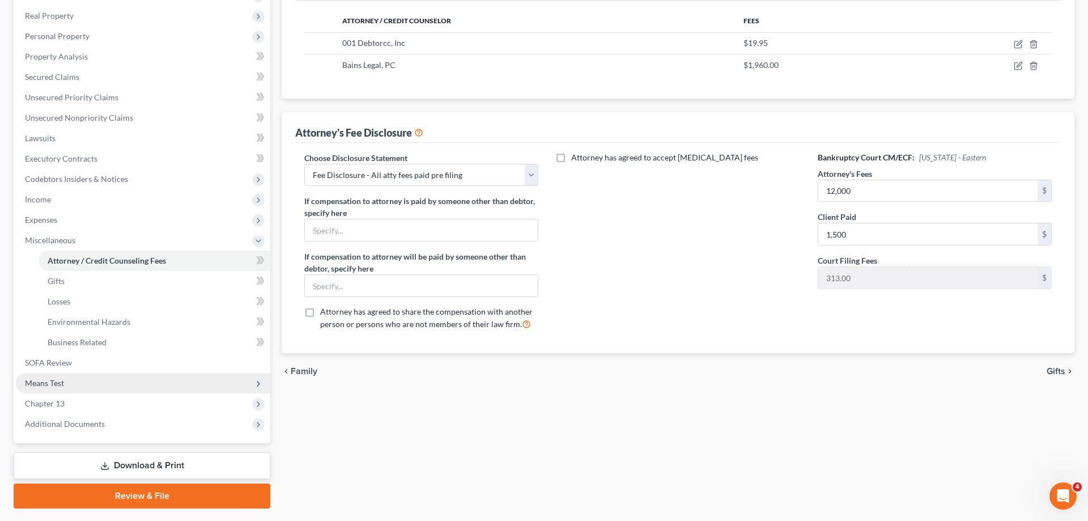
click at [80, 380] on span "Means Test" at bounding box center [143, 383] width 254 height 20
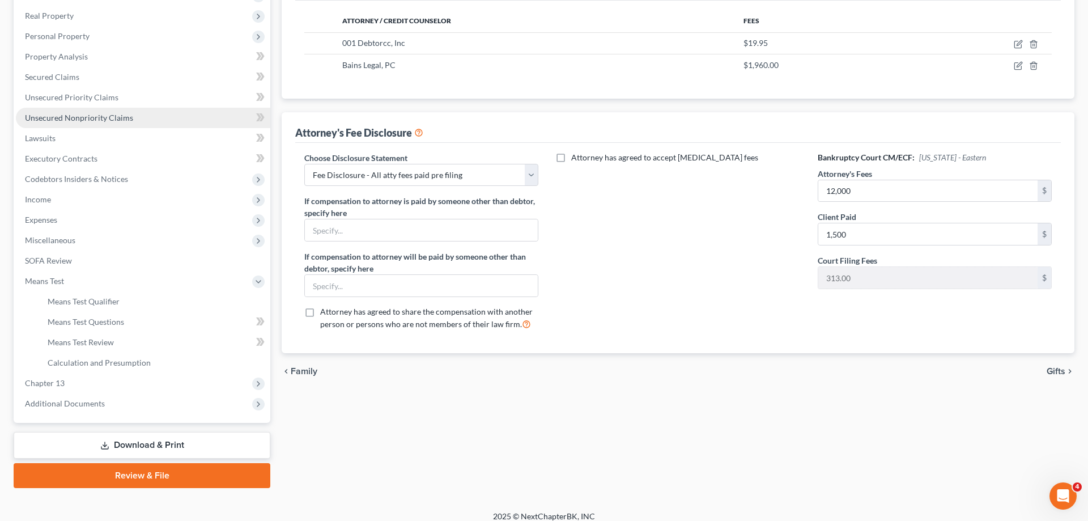
scroll to position [0, 0]
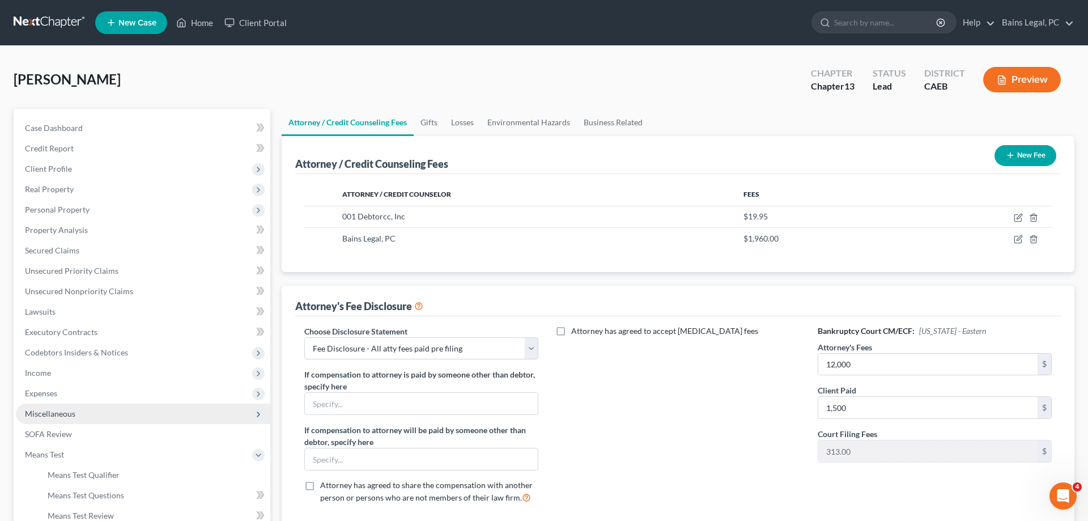
drag, startPoint x: 60, startPoint y: 419, endPoint x: 66, endPoint y: 414, distance: 7.7
click at [62, 417] on span "Miscellaneous" at bounding box center [143, 414] width 254 height 20
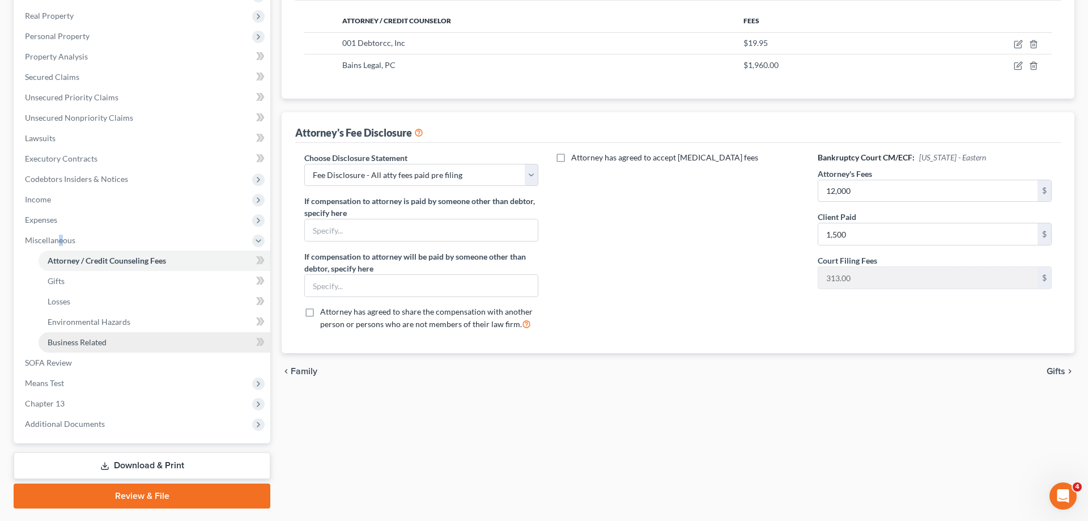
click at [111, 340] on link "Business Related" at bounding box center [155, 342] width 232 height 20
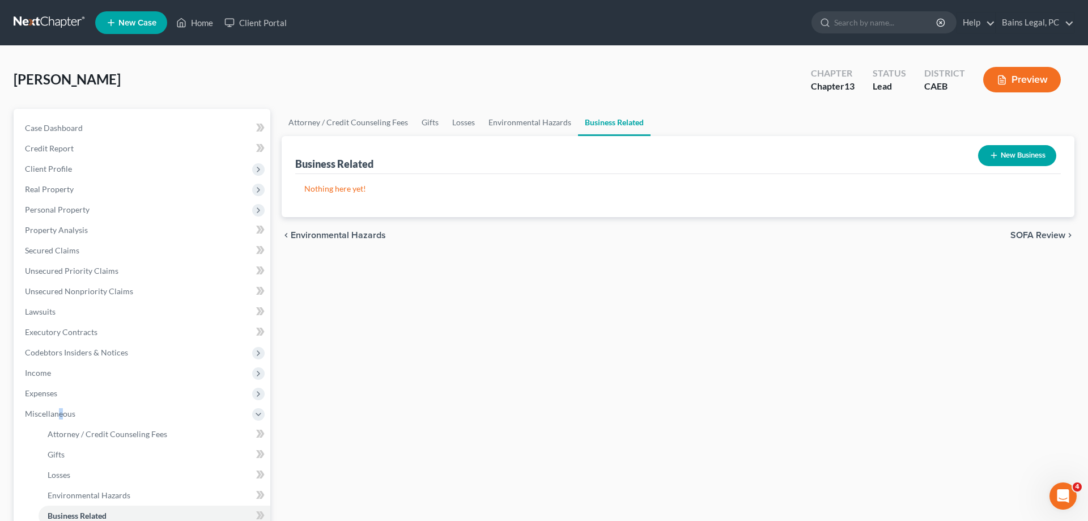
click at [1026, 148] on button "New Business" at bounding box center [1017, 155] width 78 height 21
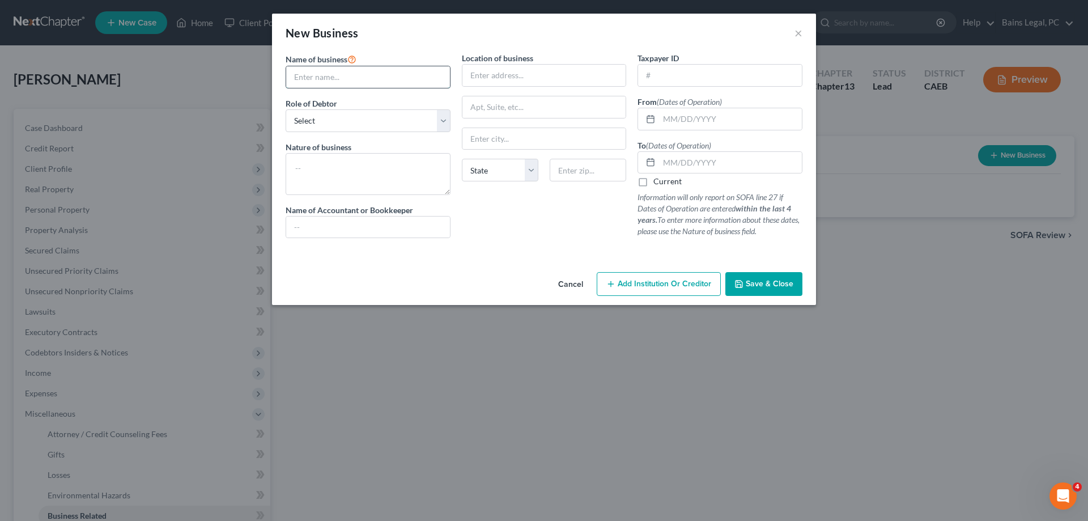
click at [349, 79] on input "text" at bounding box center [368, 77] width 164 height 22
type input "Adult Club Consultants, LLC"
click at [286, 109] on select "Select A member of a limited liability company (LLC) or limited liability partn…" at bounding box center [368, 120] width 165 height 23
select select "member"
click option "A member of a limited liability company (LLC) or limited liability partnership …" at bounding box center [0, 0] width 0 height 0
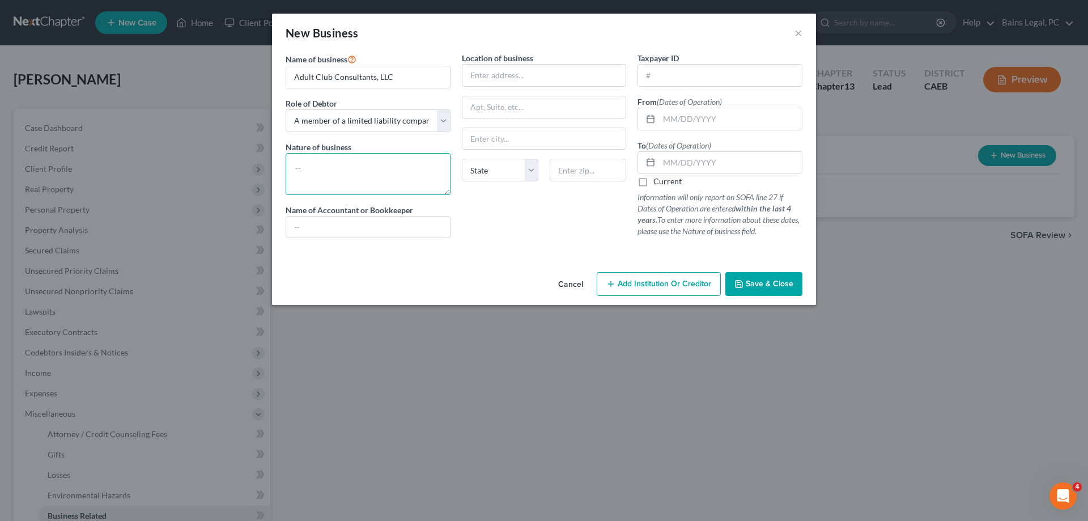
click at [387, 180] on textarea at bounding box center [368, 174] width 165 height 42
type textarea "Consulting"
click at [567, 67] on input "text" at bounding box center [544, 76] width 164 height 22
type input "[STREET_ADDRESS]"
click at [600, 168] on input "text" at bounding box center [588, 170] width 77 height 23
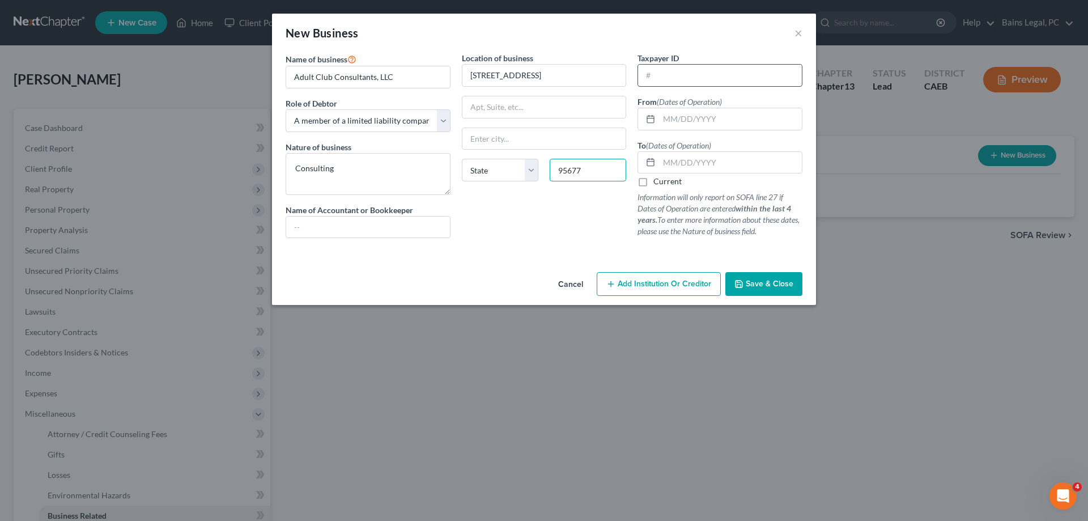
type input "95677"
type input "Rocklin"
select select "4"
click at [725, 74] on input "text" at bounding box center [720, 76] width 164 height 22
type input "[US_EMPLOYER_IDENTIFICATION_NUMBER]"
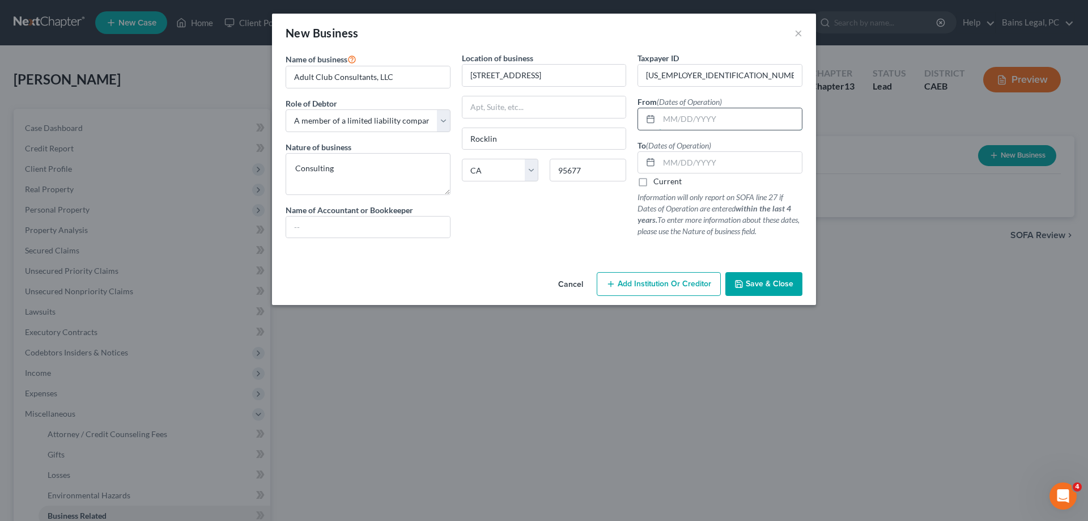
click at [693, 114] on input "text" at bounding box center [730, 119] width 143 height 22
type input "[DATE]"
click at [705, 169] on input "text" at bounding box center [730, 163] width 143 height 22
type input "[DATE]"
drag, startPoint x: 721, startPoint y: 77, endPoint x: 601, endPoint y: 78, distance: 120.7
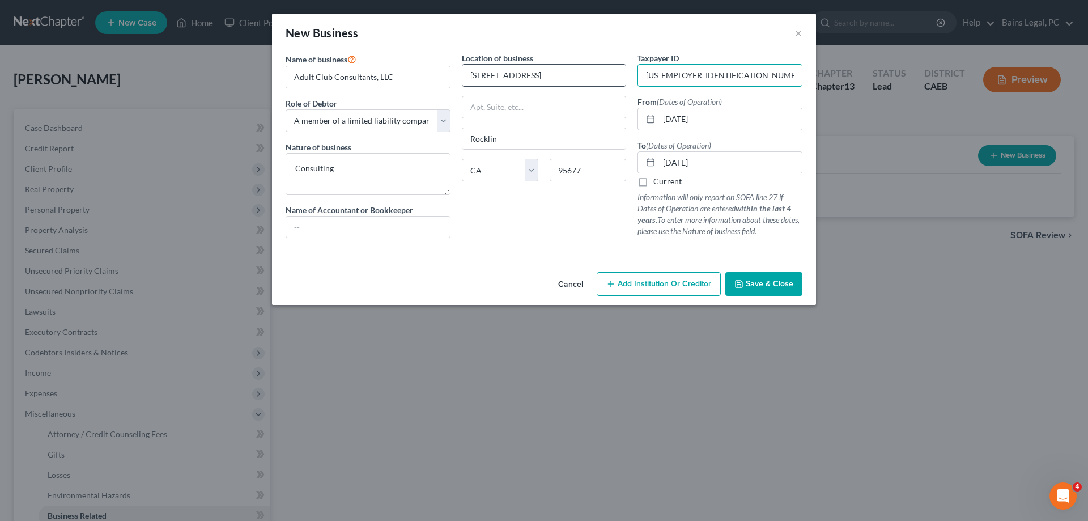
click at [638, 78] on input "[US_EMPLOYER_IDENTIFICATION_NUMBER]" at bounding box center [720, 76] width 164 height 22
click at [784, 279] on button "Save & Close" at bounding box center [763, 284] width 77 height 24
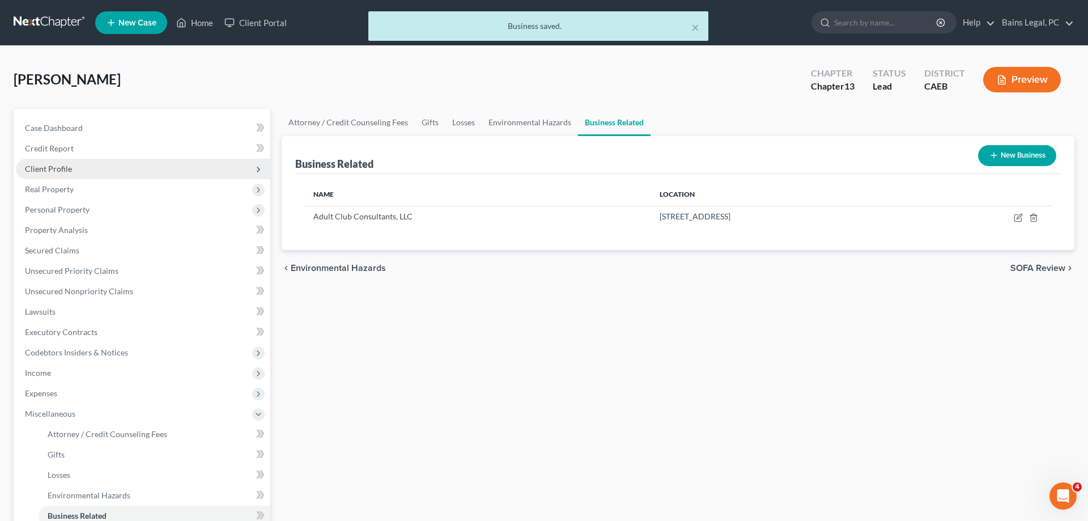
click at [78, 169] on span "Client Profile" at bounding box center [143, 169] width 254 height 20
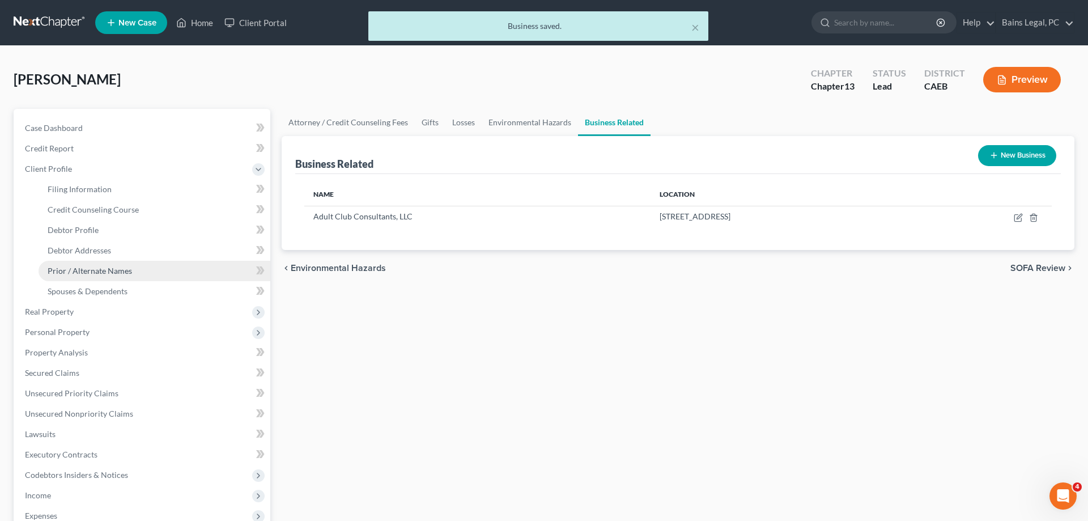
drag, startPoint x: 112, startPoint y: 276, endPoint x: 82, endPoint y: 274, distance: 30.1
click at [112, 275] on link "Prior / Alternate Names" at bounding box center [155, 271] width 232 height 20
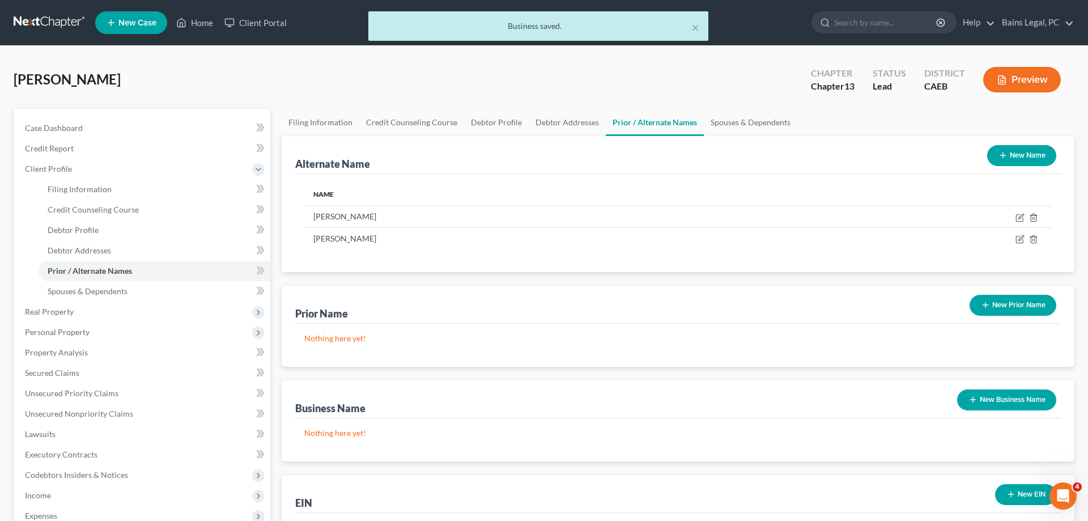
scroll to position [173, 0]
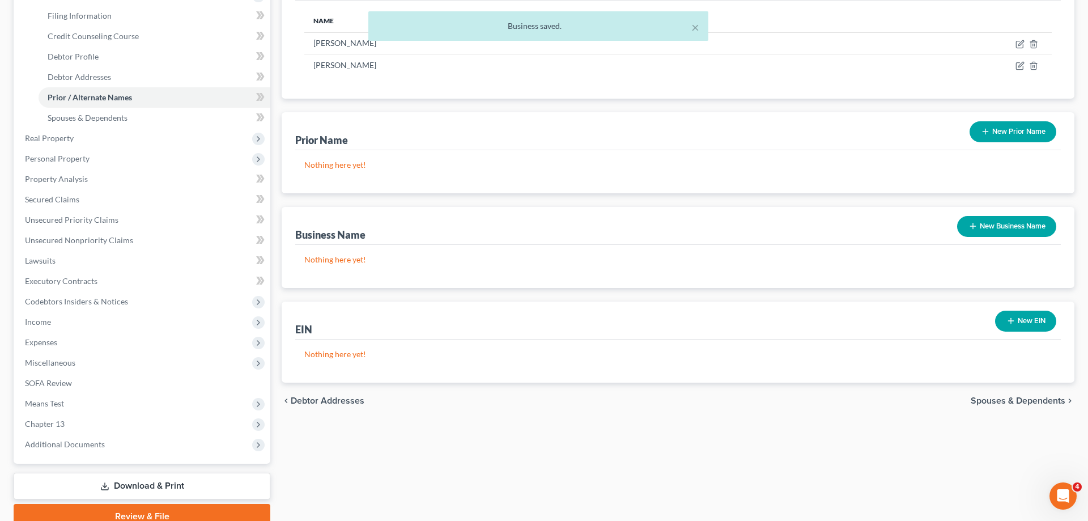
click at [1025, 321] on button "New EIN" at bounding box center [1025, 321] width 61 height 21
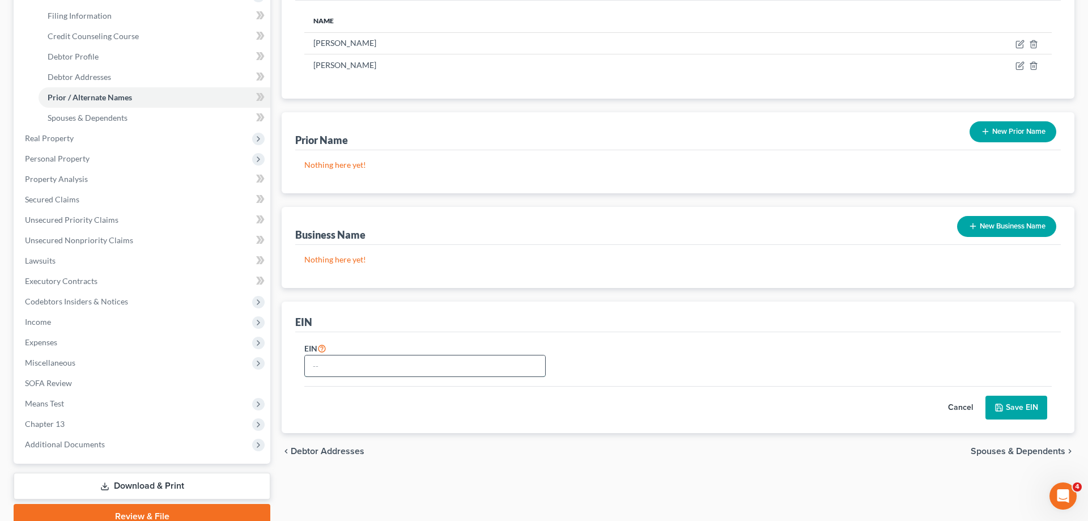
click at [354, 371] on input "text" at bounding box center [425, 366] width 240 height 22
paste input "[US_EMPLOYER_IDENTIFICATION_NUMBER]"
type input "[US_EMPLOYER_IDENTIFICATION_NUMBER]"
click at [1027, 412] on button "Save EIN" at bounding box center [1017, 408] width 62 height 24
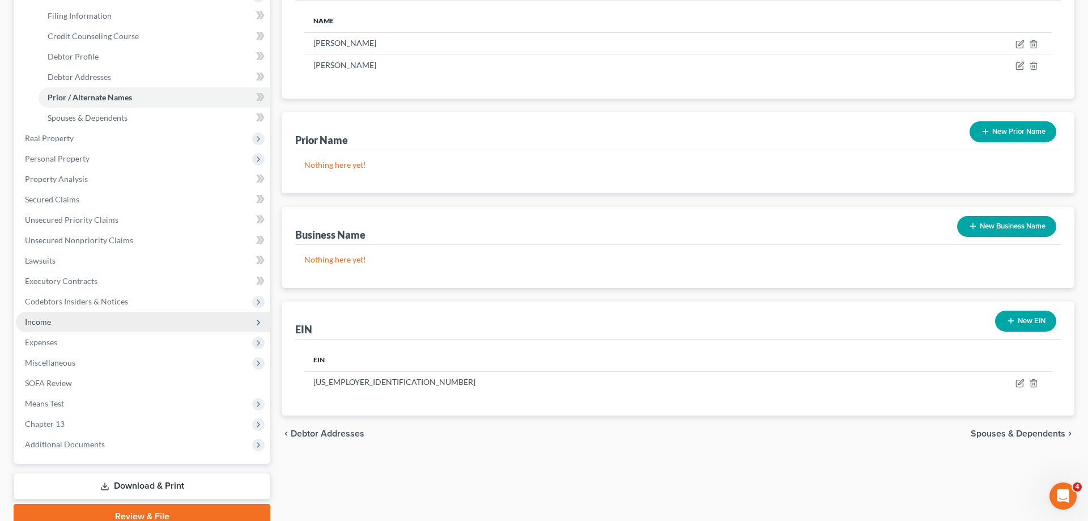
click at [61, 317] on span "Income" at bounding box center [143, 322] width 254 height 20
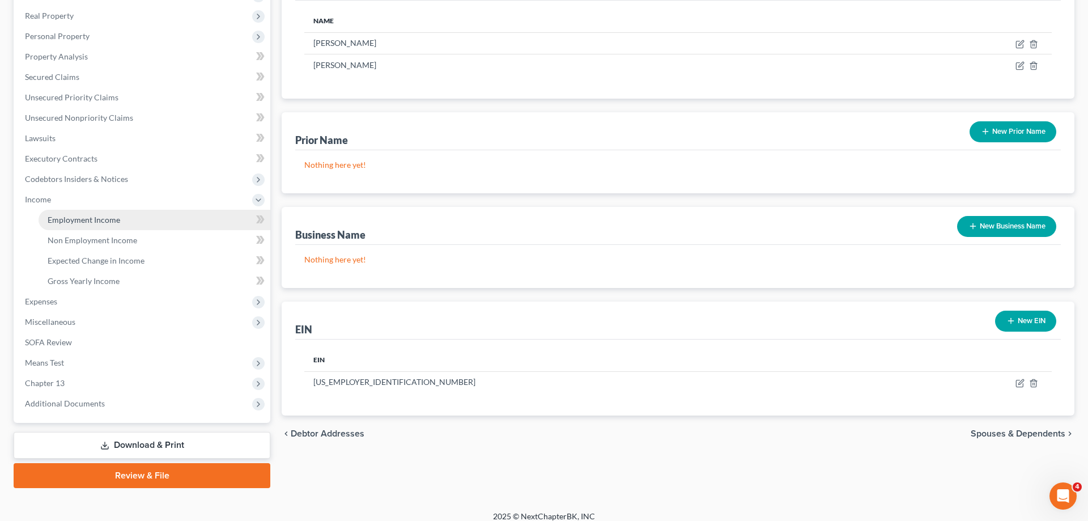
click at [127, 218] on link "Employment Income" at bounding box center [155, 220] width 232 height 20
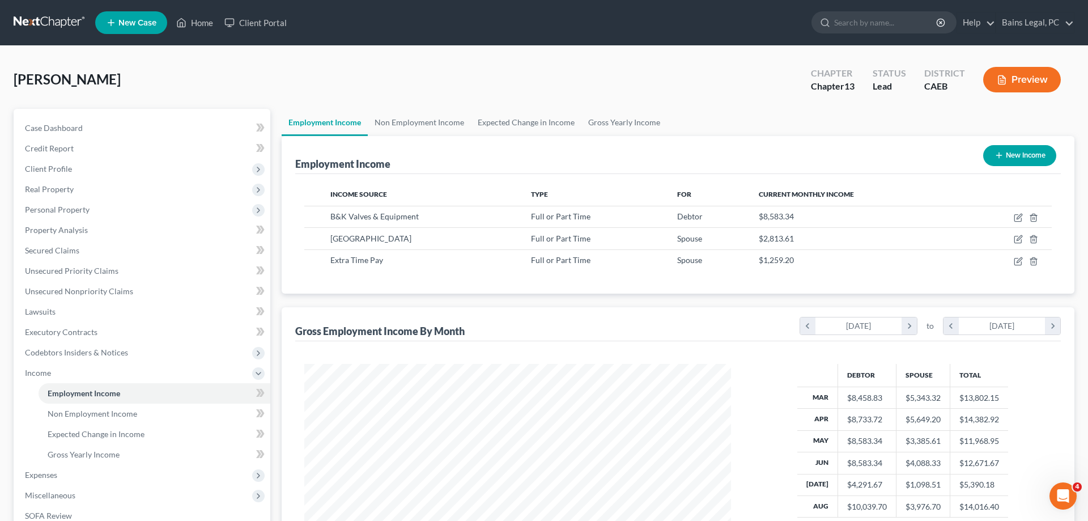
click at [1008, 159] on button "New Income" at bounding box center [1019, 155] width 73 height 21
select select "0"
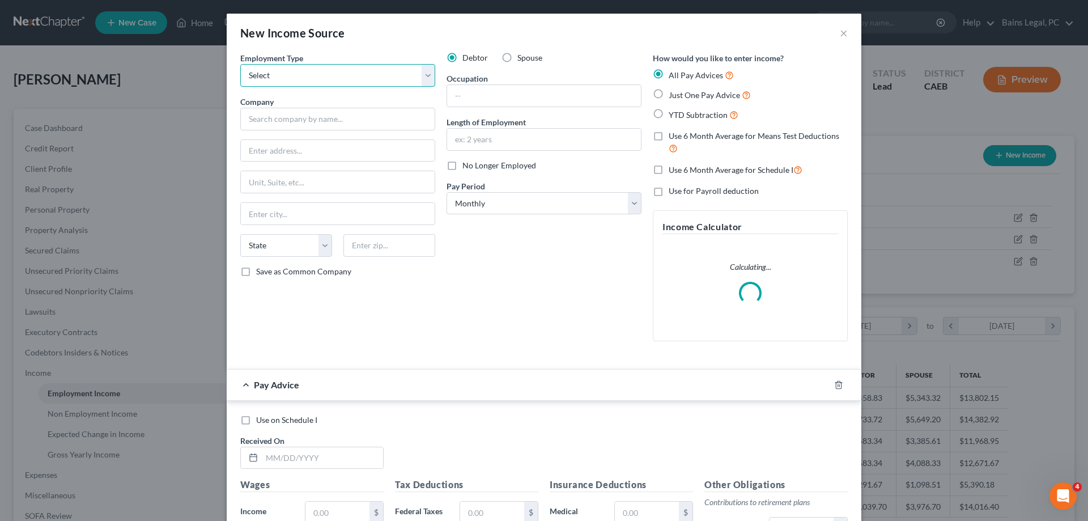
click at [240, 64] on select "Select Full or [DEMOGRAPHIC_DATA] Employment Self Employment" at bounding box center [337, 75] width 195 height 23
click option "Full or [DEMOGRAPHIC_DATA] Employment" at bounding box center [0, 0] width 0 height 0
click at [240, 64] on select "Select Full or [DEMOGRAPHIC_DATA] Employment Self Employment" at bounding box center [337, 75] width 195 height 23
select select "1"
click option "Self Employment" at bounding box center [0, 0] width 0 height 0
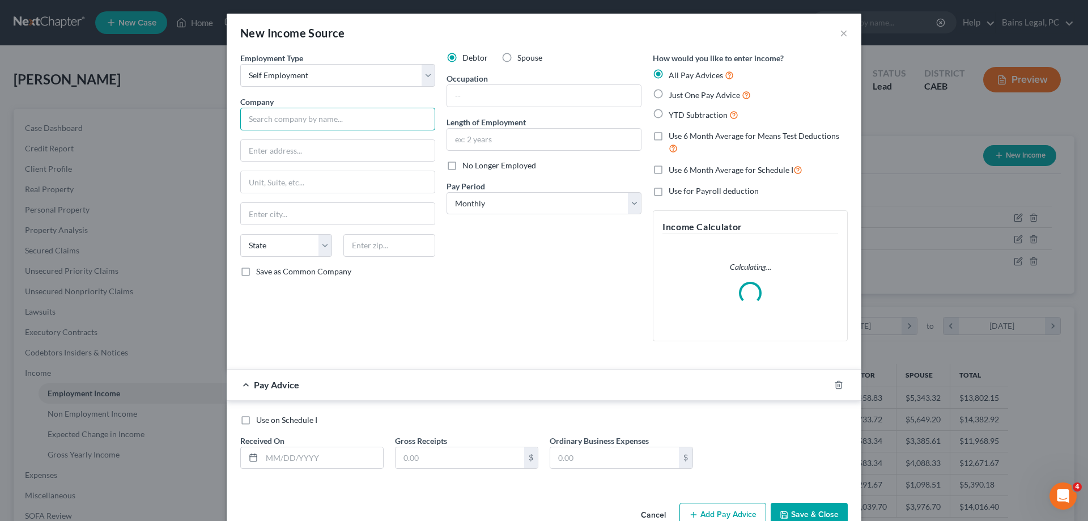
click at [346, 120] on input "text" at bounding box center [337, 119] width 195 height 23
type input "Uber"
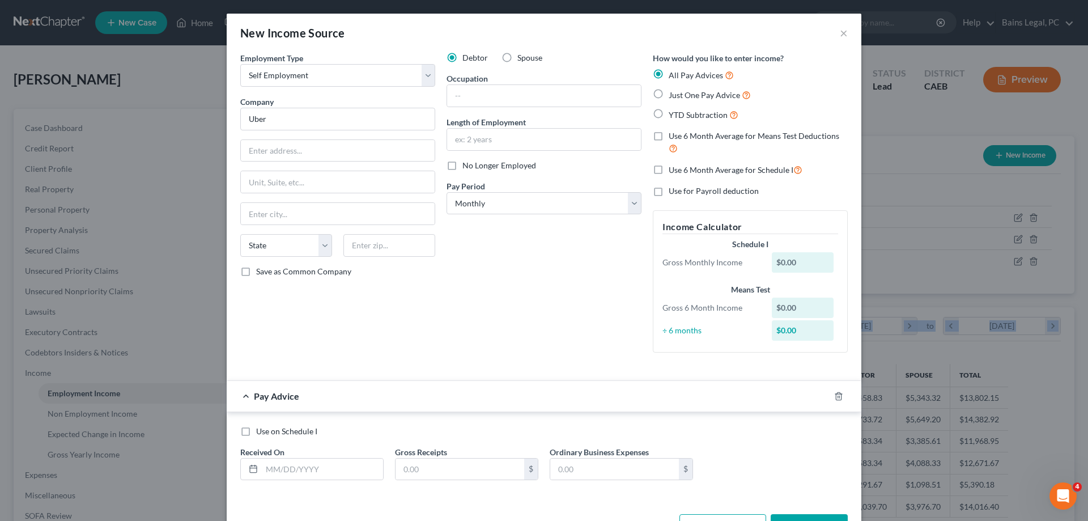
drag, startPoint x: 674, startPoint y: 211, endPoint x: 1379, endPoint y: 308, distance: 712.2
click at [1088, 308] on div "New Income Source × Employment Type * Select Full or [DEMOGRAPHIC_DATA] Employm…" at bounding box center [544, 260] width 1088 height 521
click at [481, 341] on div "Debtor Spouse Occupation Length of Employment No Longer Employed Pay Period * S…" at bounding box center [544, 206] width 206 height 309
click at [462, 166] on label "No Longer Employed" at bounding box center [499, 165] width 74 height 11
click at [467, 166] on input "No Longer Employed" at bounding box center [470, 163] width 7 height 7
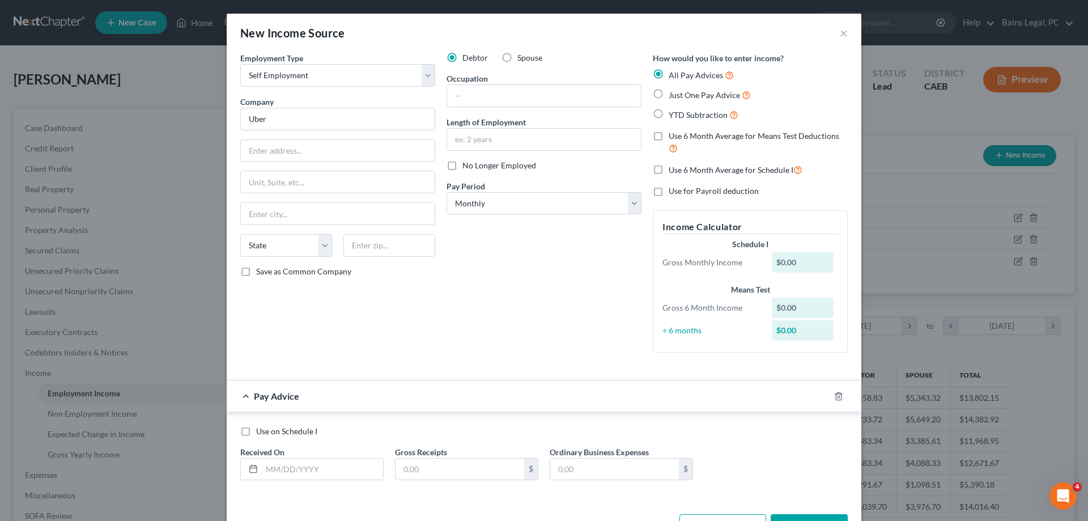
checkbox input "true"
drag, startPoint x: 698, startPoint y: 145, endPoint x: 704, endPoint y: 141, distance: 7.7
click at [698, 144] on label "Use 6 Month Average for Means Test Deductions" at bounding box center [758, 142] width 179 height 24
click at [681, 138] on input "Use 6 Month Average for Means Test Deductions" at bounding box center [676, 133] width 7 height 7
checkbox input "true"
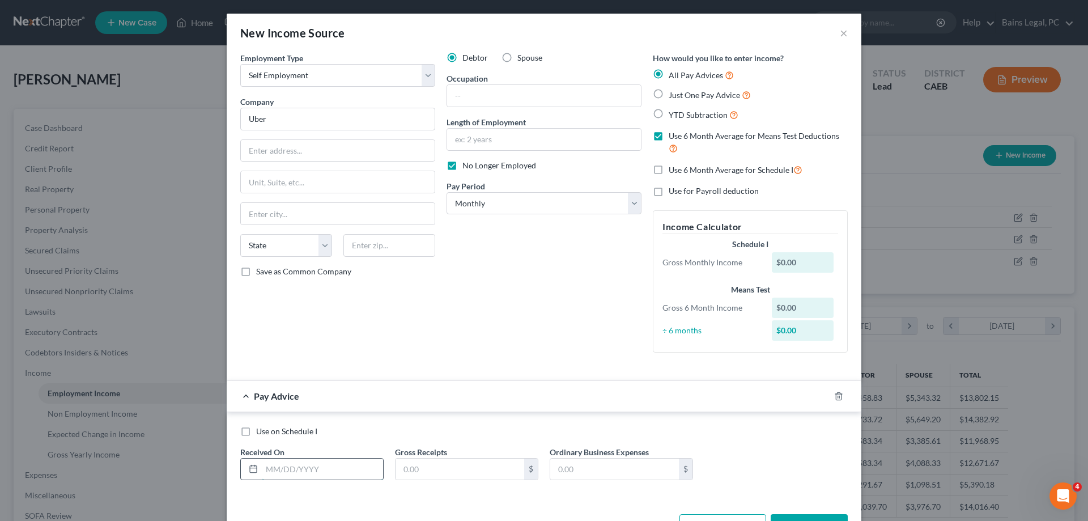
click at [270, 464] on input "text" at bounding box center [322, 470] width 121 height 22
type input "[DATE]"
type input "114.25"
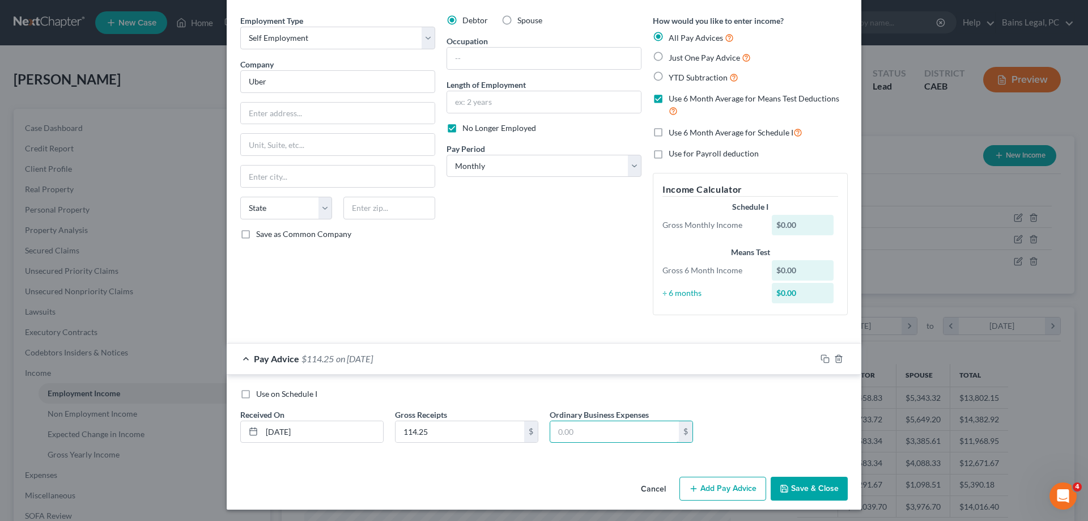
scroll to position [40, 0]
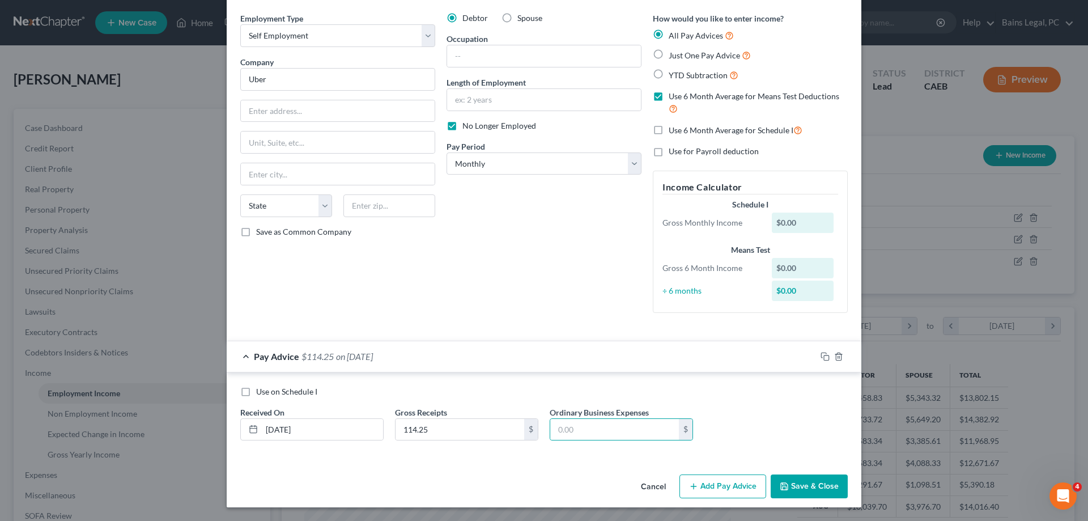
click at [814, 483] on button "Save & Close" at bounding box center [809, 486] width 77 height 24
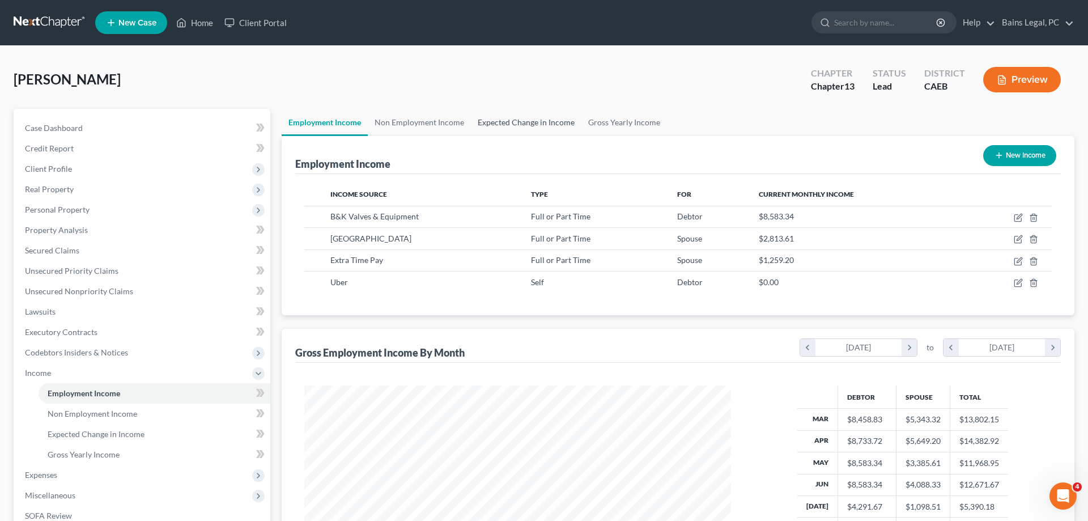
click at [512, 118] on link "Expected Change in Income" at bounding box center [526, 122] width 111 height 27
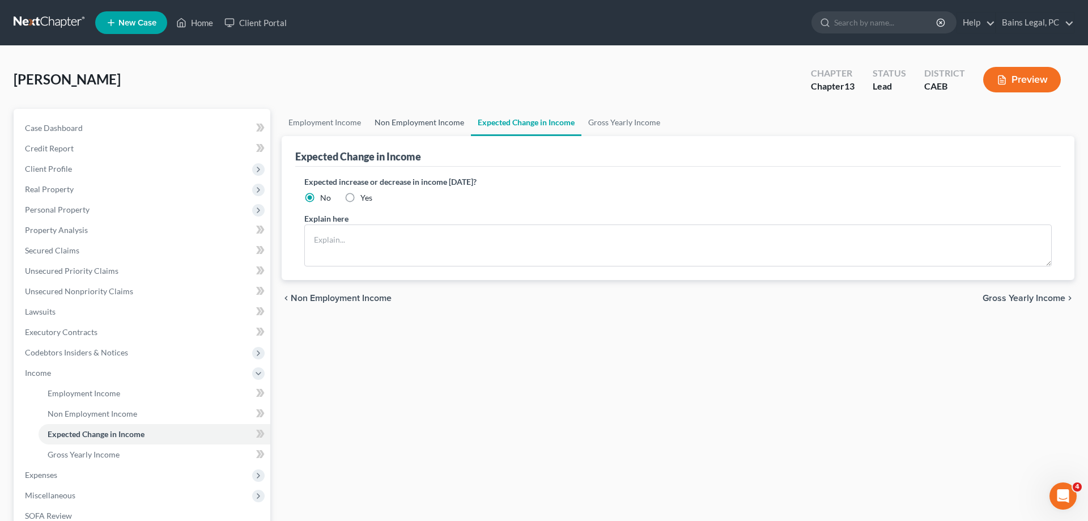
click at [447, 124] on link "Non Employment Income" at bounding box center [419, 122] width 103 height 27
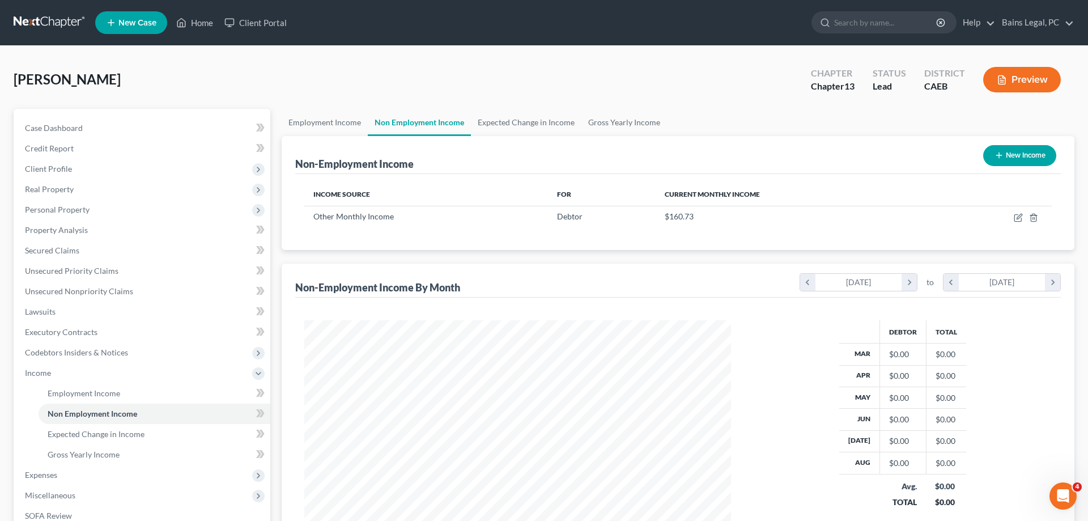
scroll to position [213, 449]
click at [524, 120] on link "Expected Change in Income" at bounding box center [526, 122] width 111 height 27
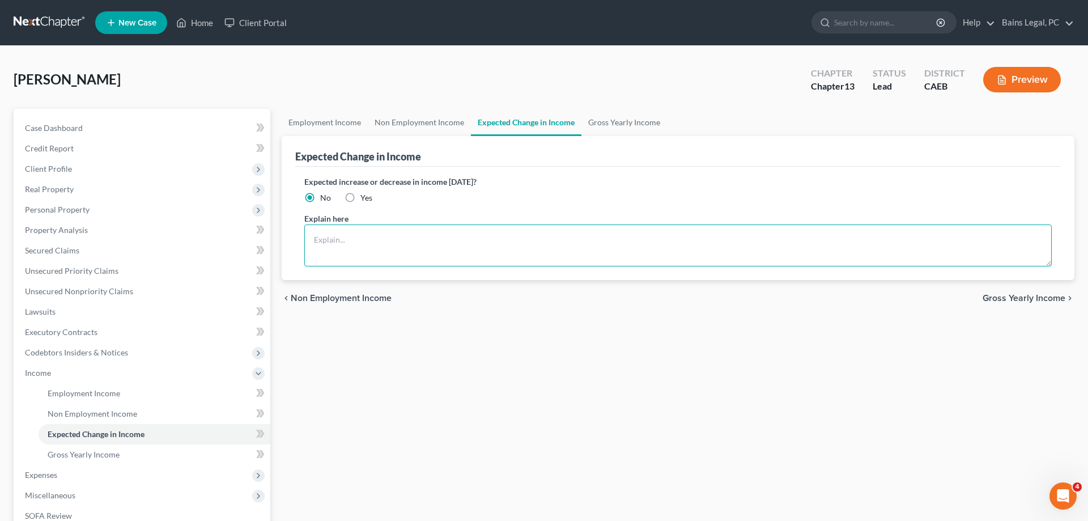
click at [350, 253] on textarea at bounding box center [678, 245] width 748 height 42
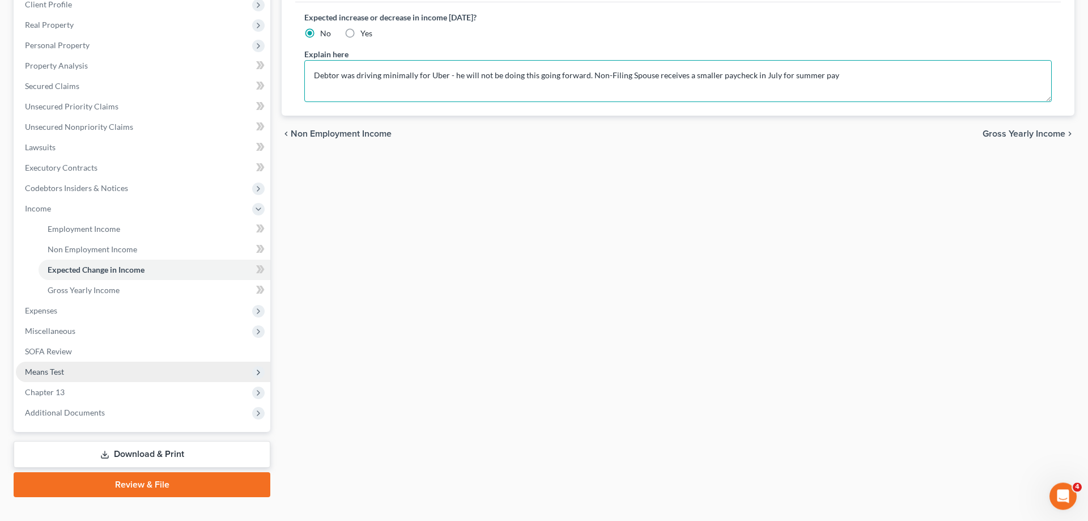
scroll to position [182, 0]
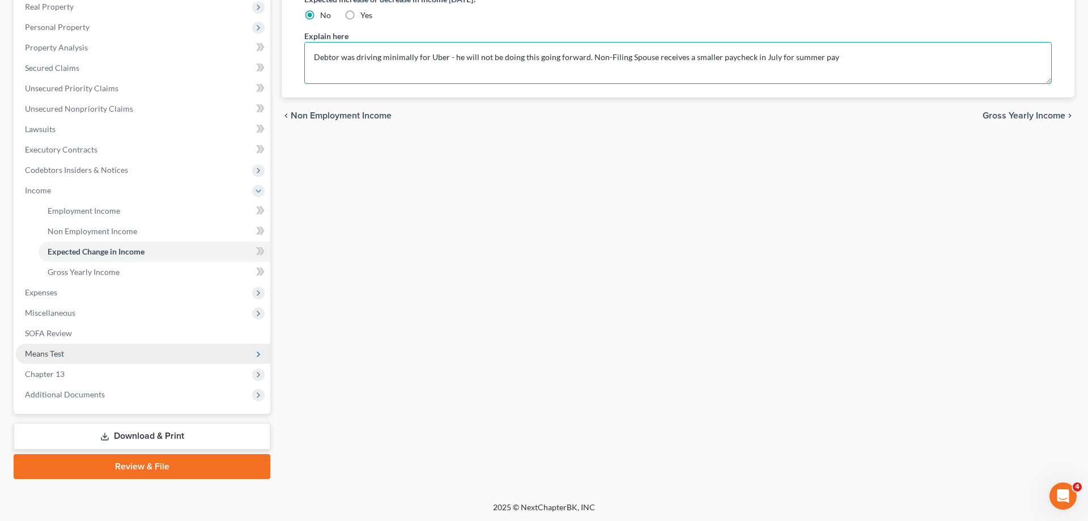
type textarea "Debtor was driving minimally for Uber - he will not be doing this going forward…"
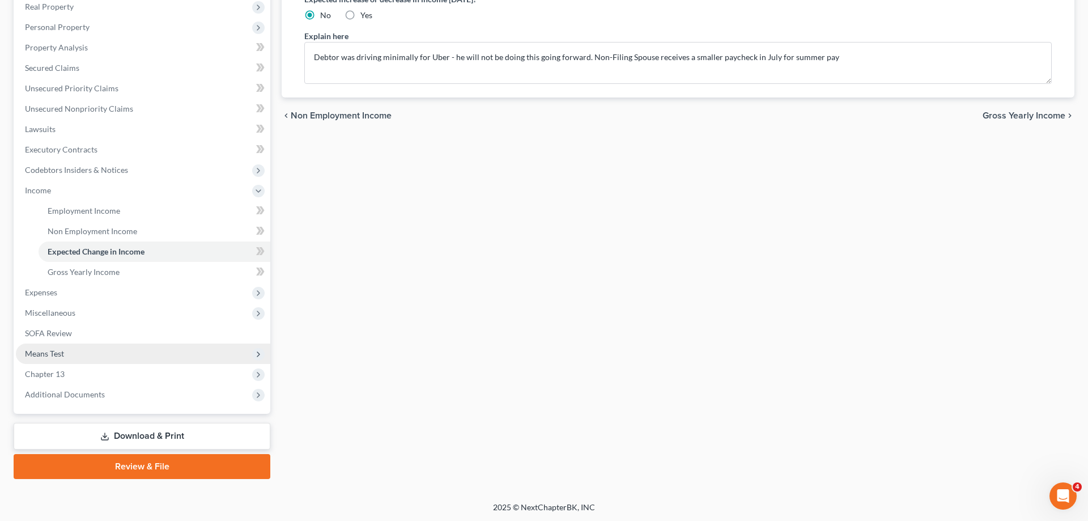
click at [77, 350] on span "Means Test" at bounding box center [143, 353] width 254 height 20
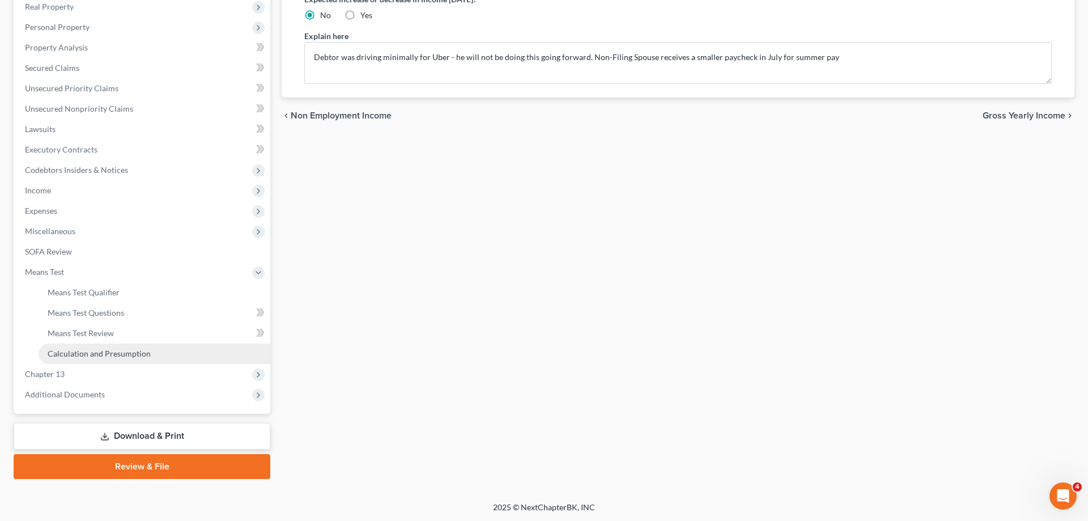
click at [118, 351] on span "Calculation and Presumption" at bounding box center [99, 354] width 103 height 10
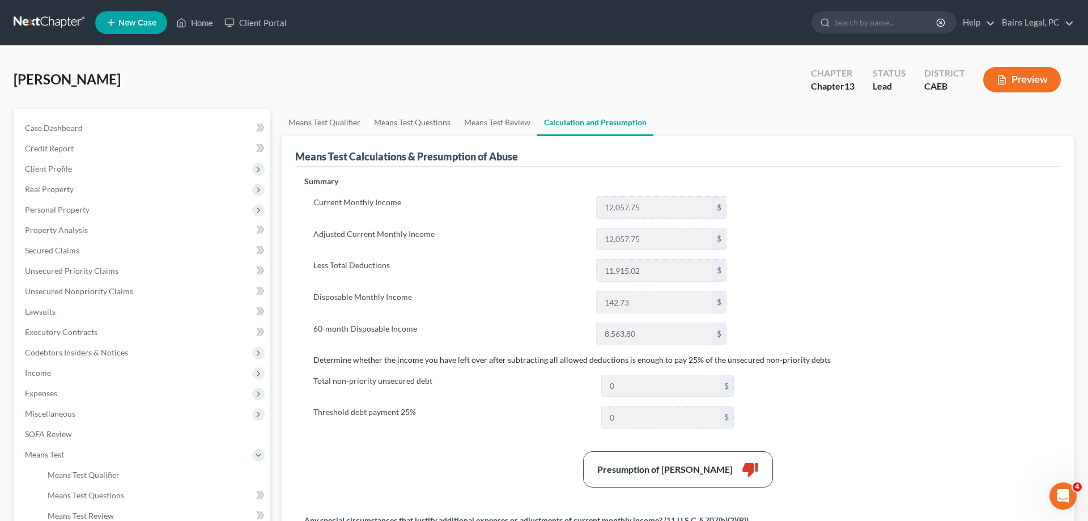
click at [597, 118] on link "Calculation and Presumption" at bounding box center [595, 122] width 116 height 27
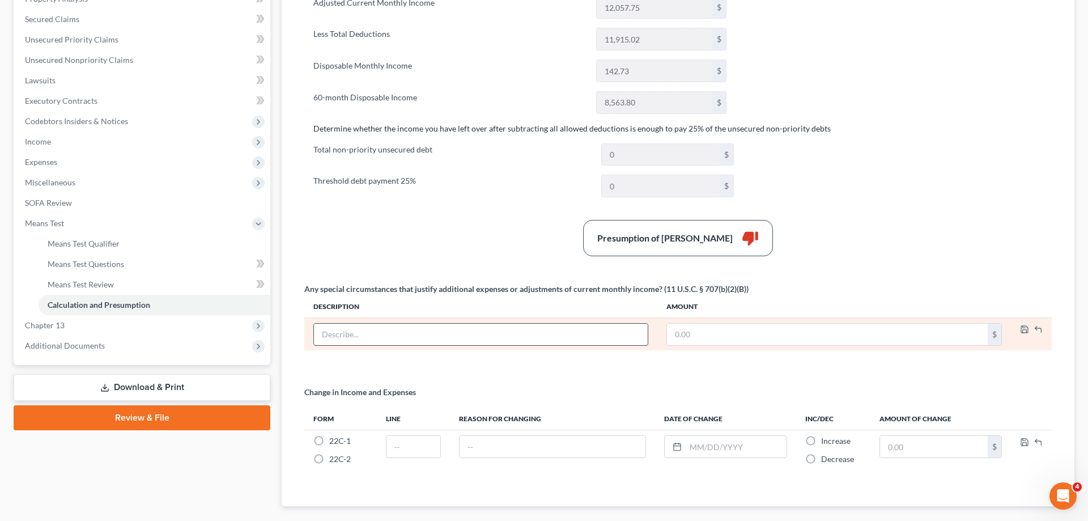
click at [403, 330] on input "text" at bounding box center [481, 335] width 334 height 22
type input "Attorney Fees"
click at [755, 325] on input "text" at bounding box center [827, 335] width 321 height 22
type input "175"
click at [1022, 329] on icon "button" at bounding box center [1024, 329] width 9 height 9
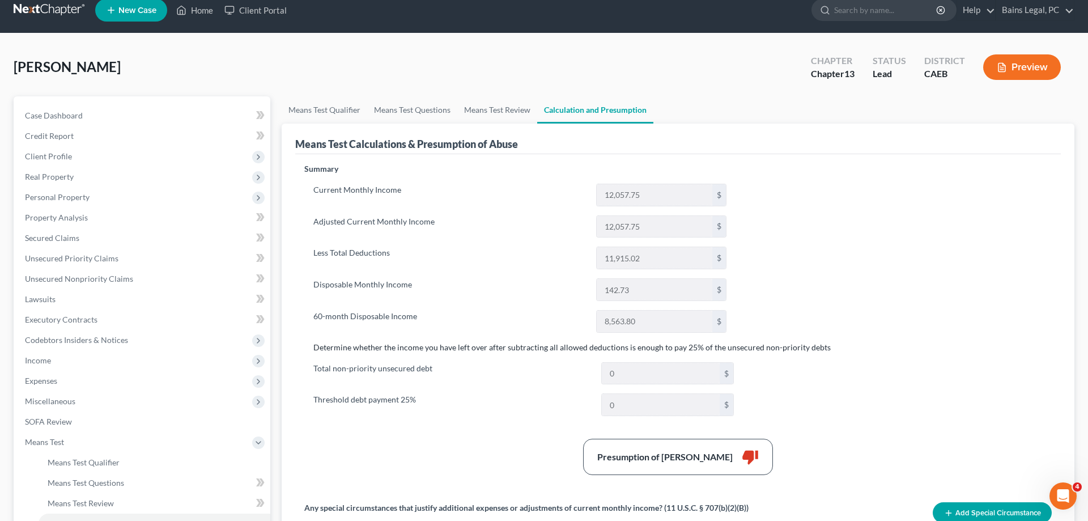
scroll to position [0, 0]
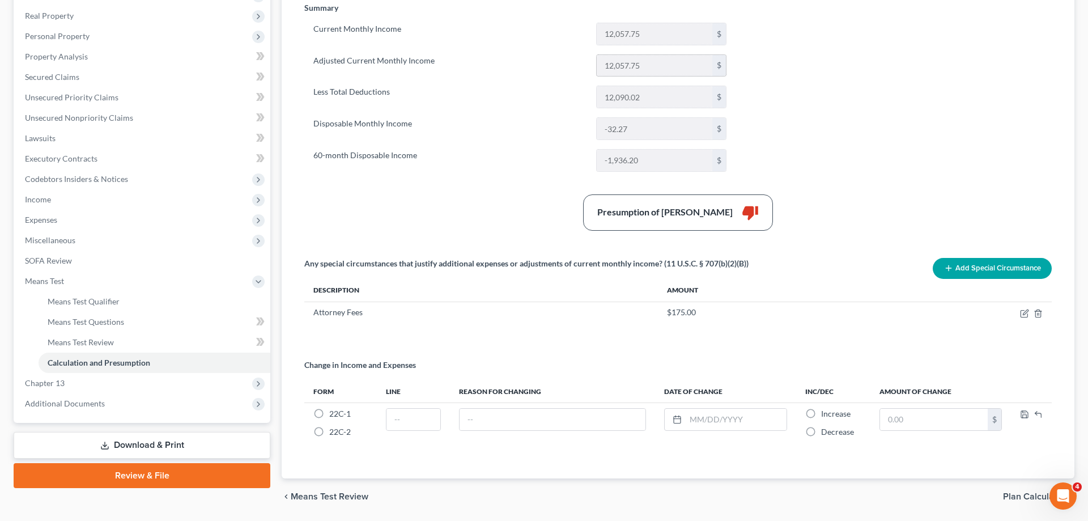
scroll to position [210, 0]
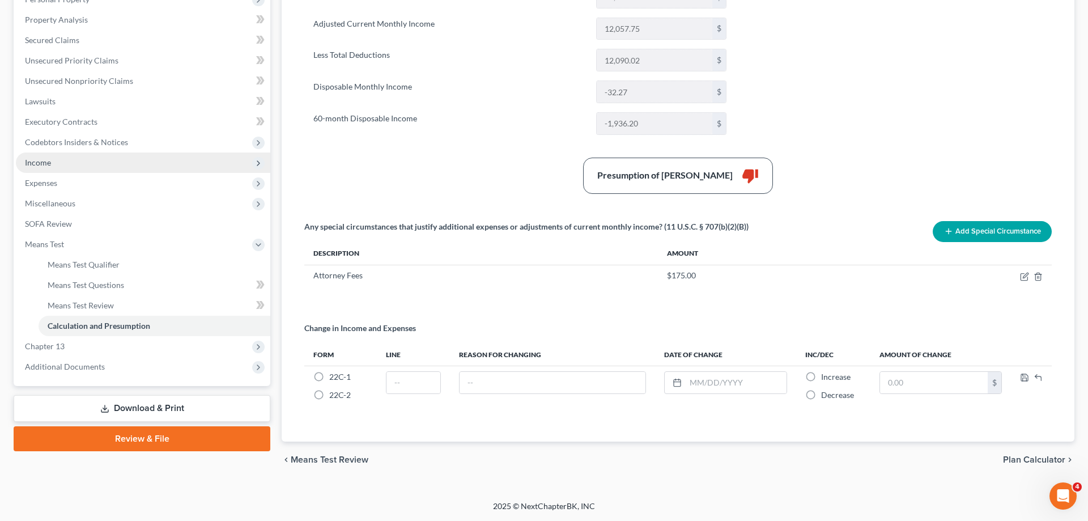
click at [77, 166] on span "Income" at bounding box center [143, 162] width 254 height 20
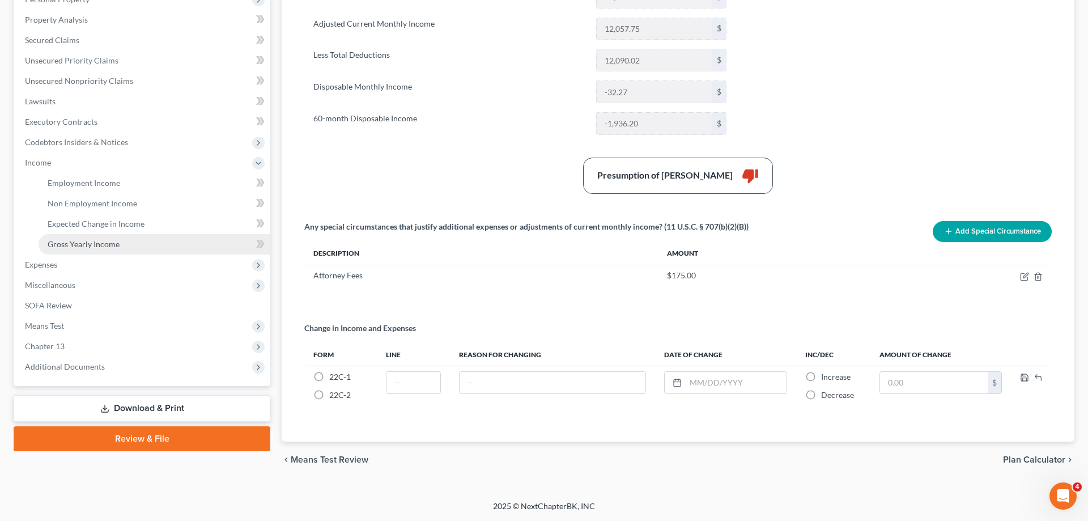
click at [96, 249] on link "Gross Yearly Income" at bounding box center [155, 244] width 232 height 20
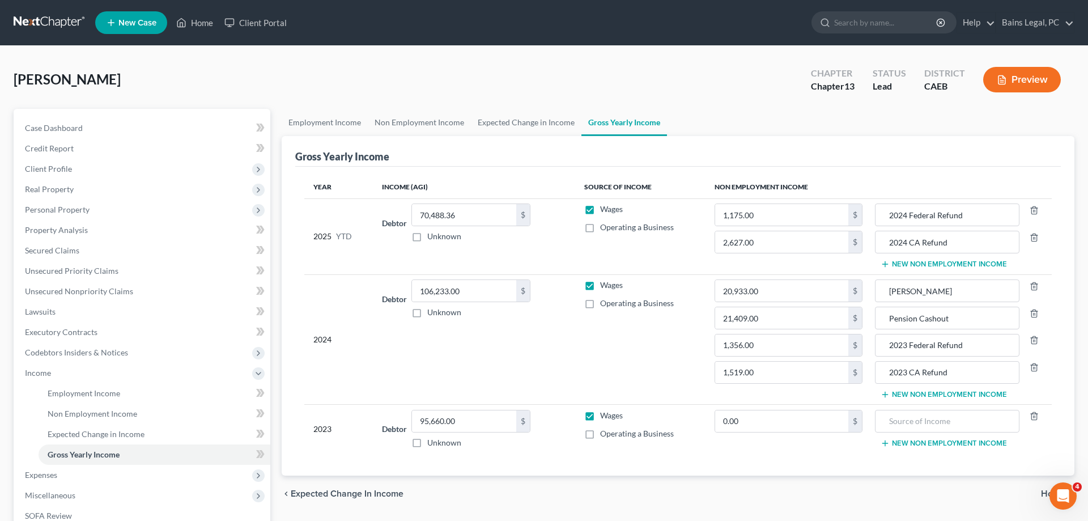
click at [928, 267] on button "New Non Employment Income" at bounding box center [944, 264] width 126 height 9
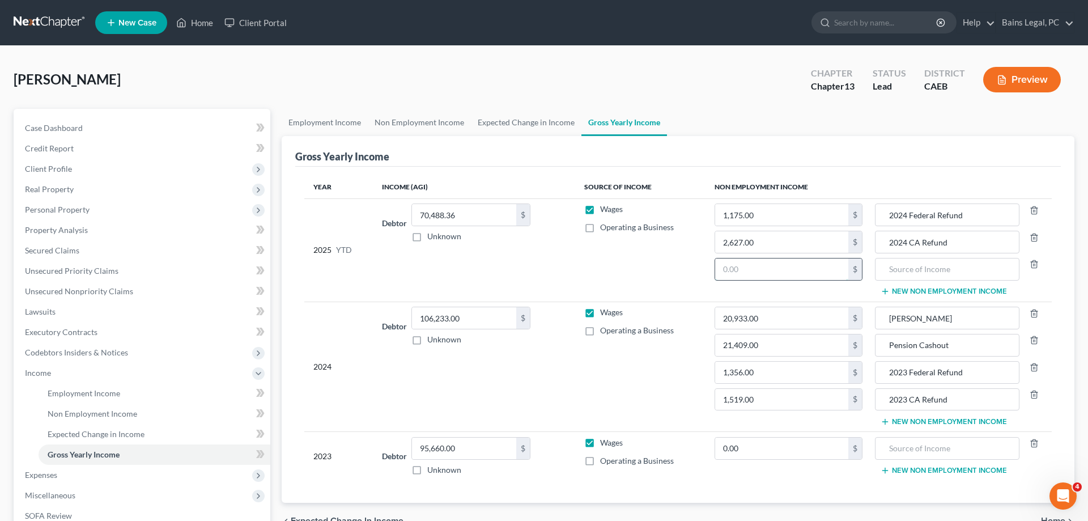
click at [820, 264] on input "text" at bounding box center [781, 269] width 133 height 22
type input "114.25"
click at [945, 267] on input "text" at bounding box center [947, 269] width 132 height 22
type input "Uber"
click at [92, 209] on span "Personal Property" at bounding box center [143, 209] width 254 height 20
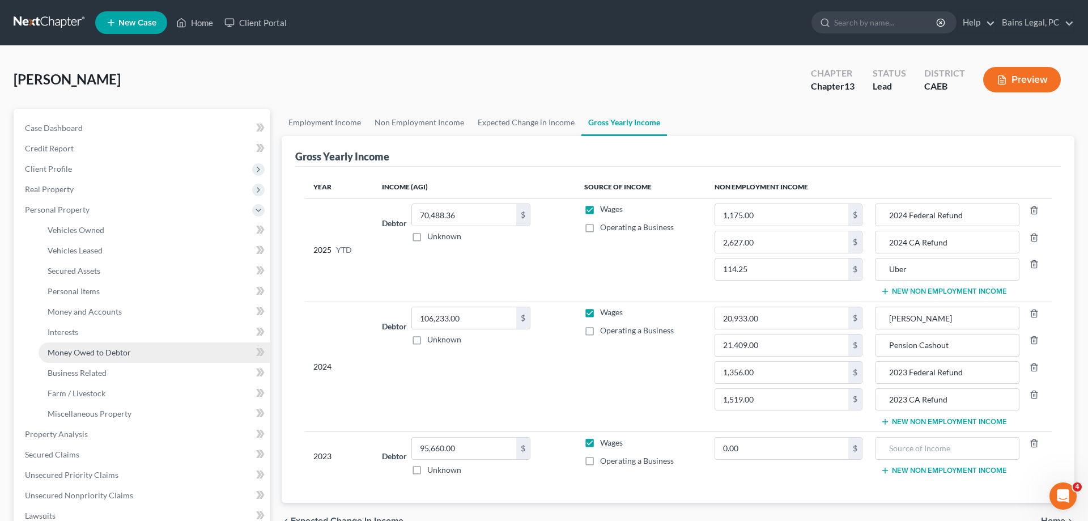
drag, startPoint x: 90, startPoint y: 362, endPoint x: 96, endPoint y: 358, distance: 7.1
click at [91, 360] on link "Money Owed to Debtor" at bounding box center [155, 352] width 232 height 20
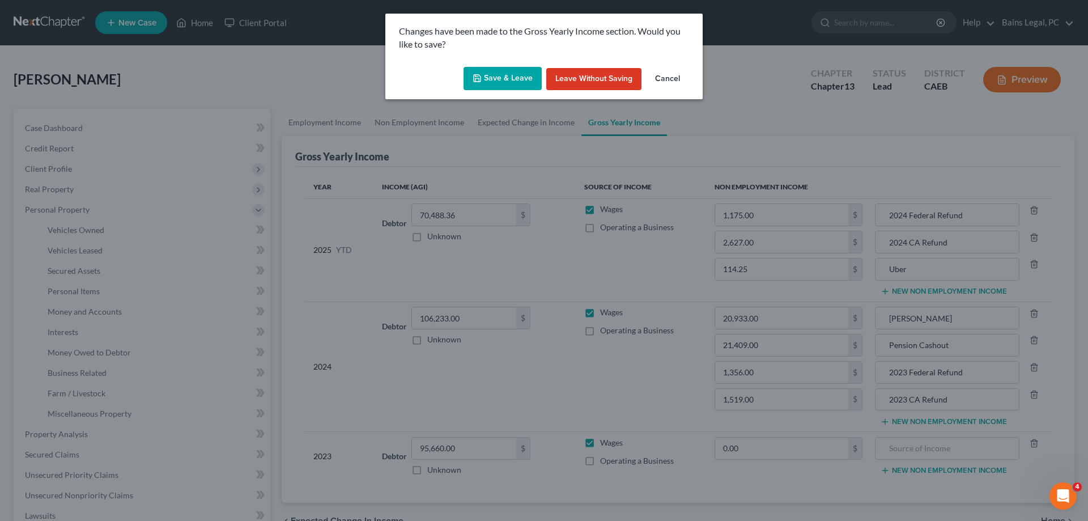
click at [519, 81] on button "Save & Leave" at bounding box center [503, 79] width 78 height 24
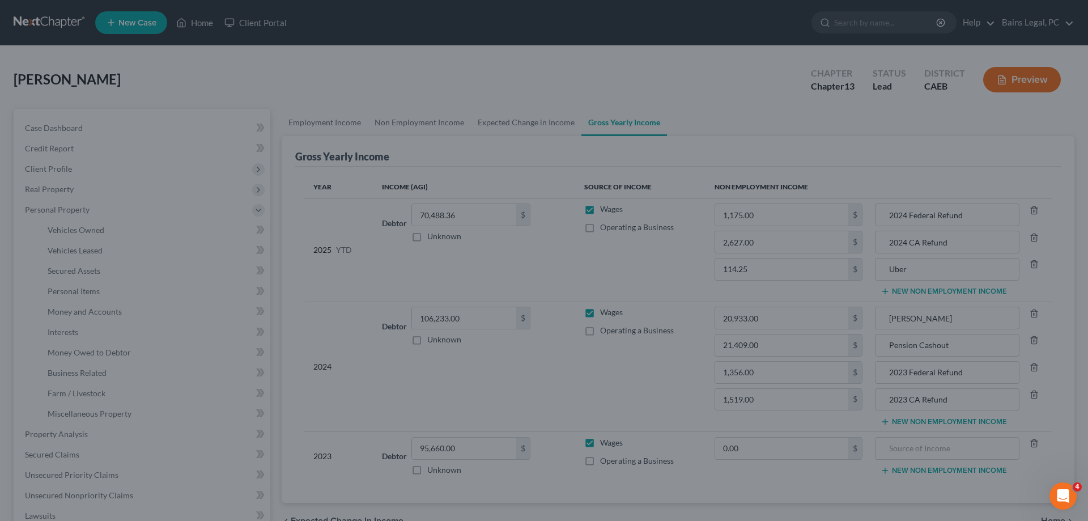
type input "114.25"
type input "1,175.00"
type input "Uber"
type input "2024 Federal Refund"
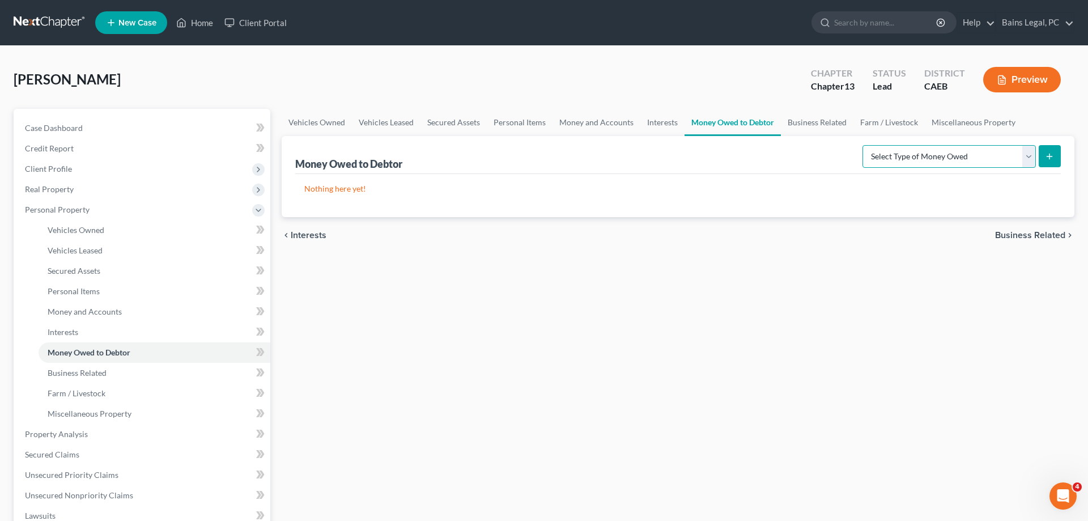
click at [863, 145] on select "Select Type of Money Owed Accounts Receivable Alimony Child Support Claims Agai…" at bounding box center [949, 156] width 173 height 23
select select "expected_tax_refund"
click option "Expected Tax Refund and Unused NOLs" at bounding box center [0, 0] width 0 height 0
click at [1052, 159] on icon "submit" at bounding box center [1049, 156] width 9 height 9
select select "0"
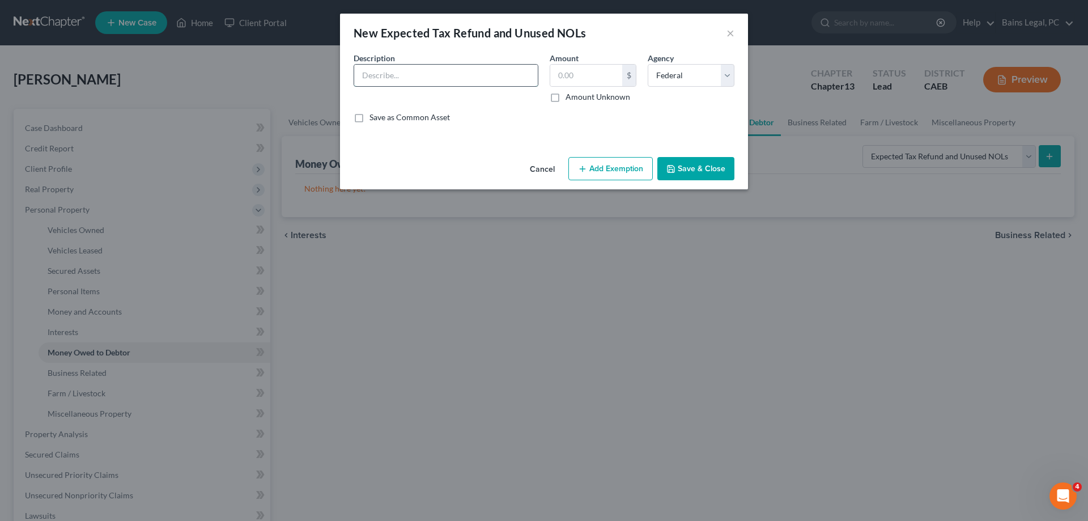
drag, startPoint x: 423, startPoint y: 72, endPoint x: 403, endPoint y: 75, distance: 20.0
click at [422, 73] on input "text" at bounding box center [446, 76] width 184 height 22
type input "Estimated 2025 federal refund (99/12)"
type input "881.25"
click at [623, 169] on button "Add Exemption" at bounding box center [610, 169] width 84 height 24
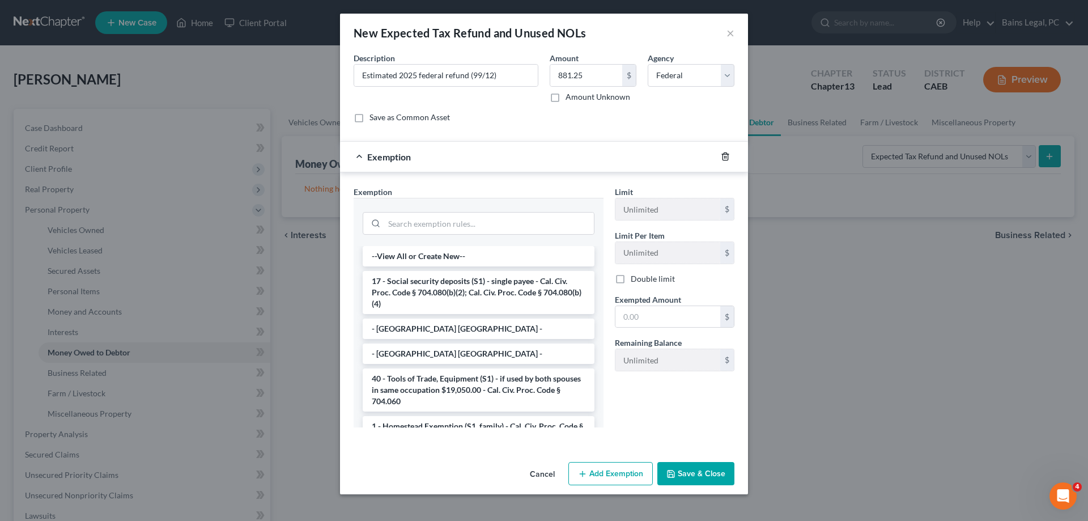
click at [725, 157] on icon "button" at bounding box center [725, 156] width 9 height 9
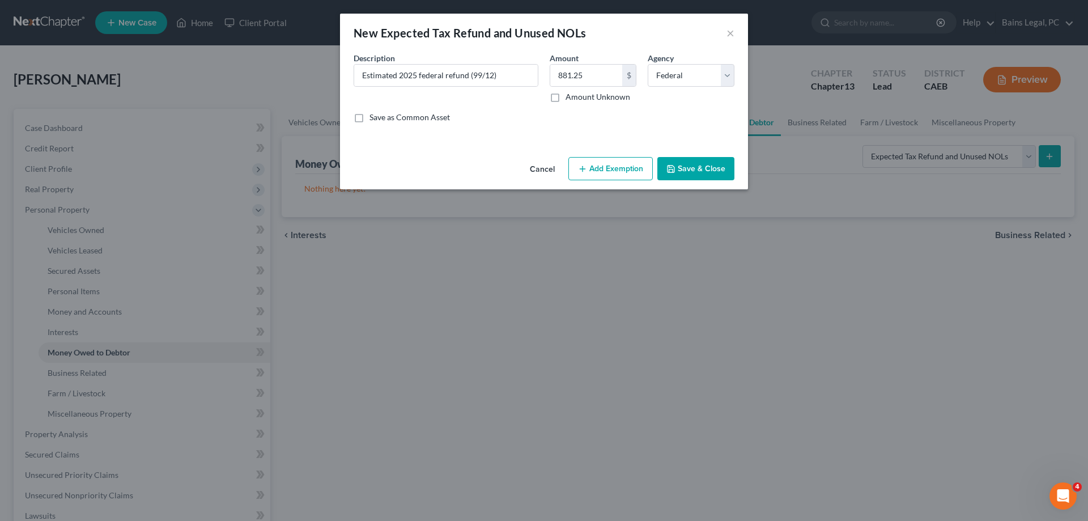
click at [693, 175] on button "Save & Close" at bounding box center [695, 169] width 77 height 24
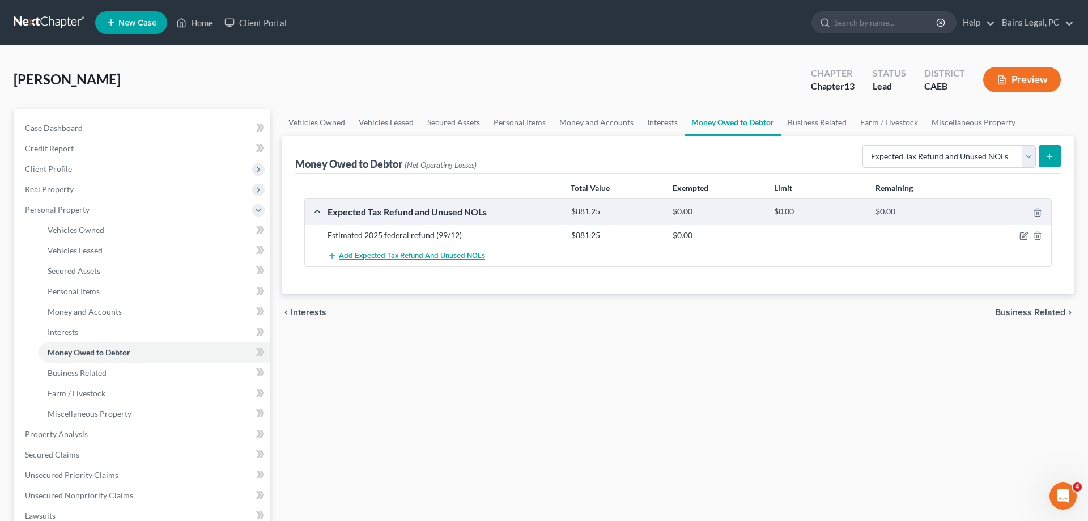
click at [402, 258] on span "Add Expected Tax Refund and Unused NOLs" at bounding box center [412, 256] width 146 height 9
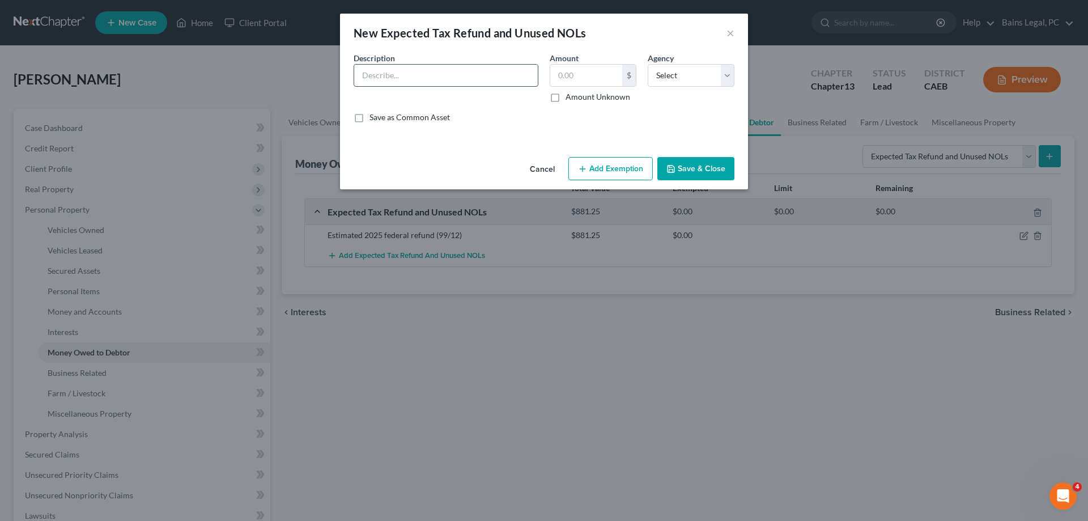
click at [518, 83] on input "text" at bounding box center [446, 76] width 184 height 22
type input "Estimated 2025 CA refund (9/12)"
type input "1,970.25"
click at [648, 64] on select "Select Federal State Local" at bounding box center [691, 75] width 87 height 23
select select "1"
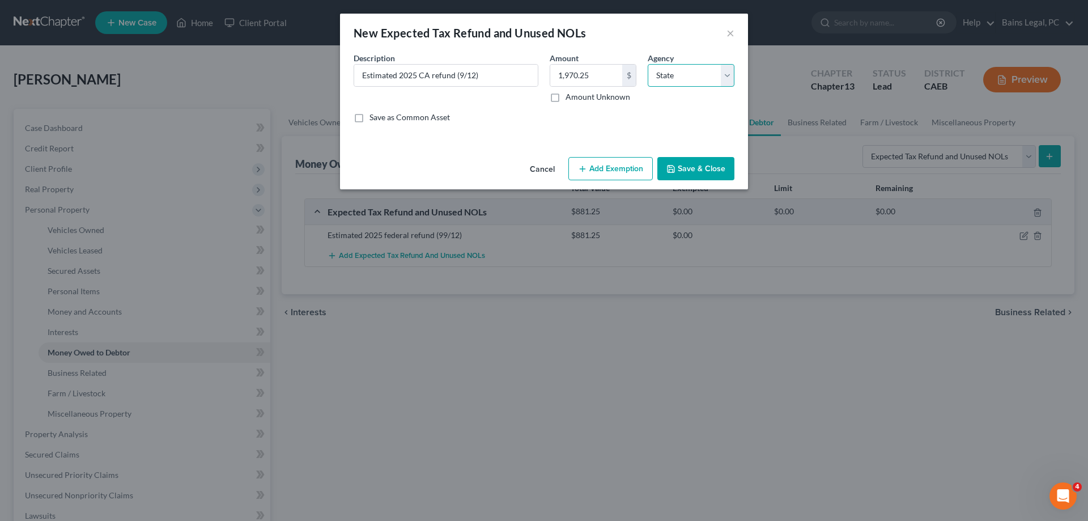
click option "State" at bounding box center [0, 0] width 0 height 0
click at [690, 165] on button "Save & Close" at bounding box center [695, 169] width 77 height 24
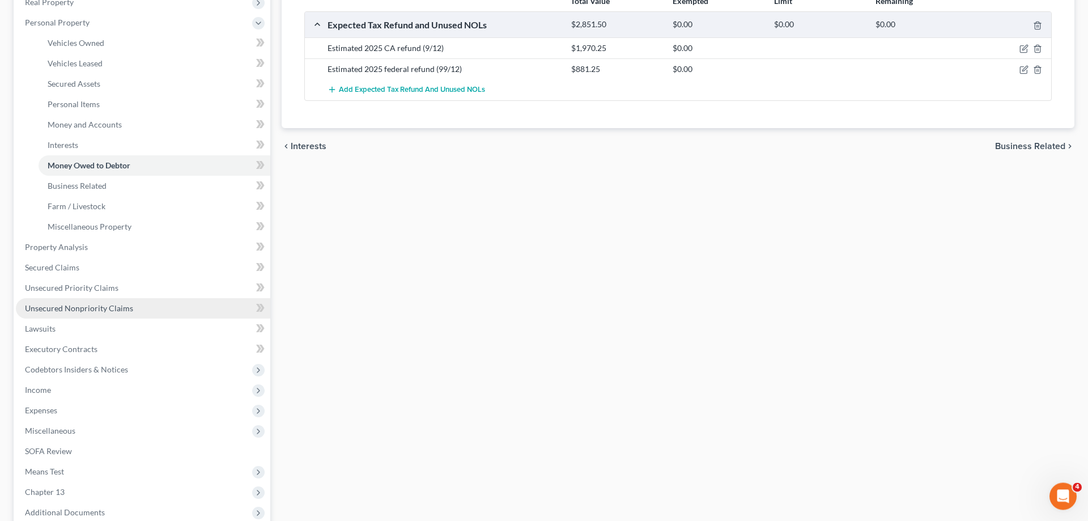
scroll to position [231, 0]
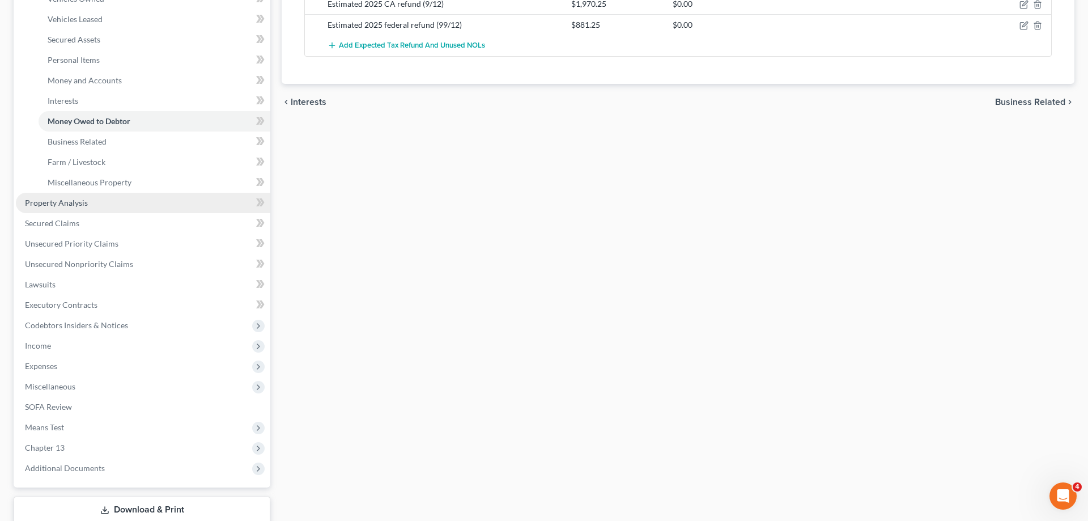
click at [112, 204] on link "Property Analysis" at bounding box center [143, 203] width 254 height 20
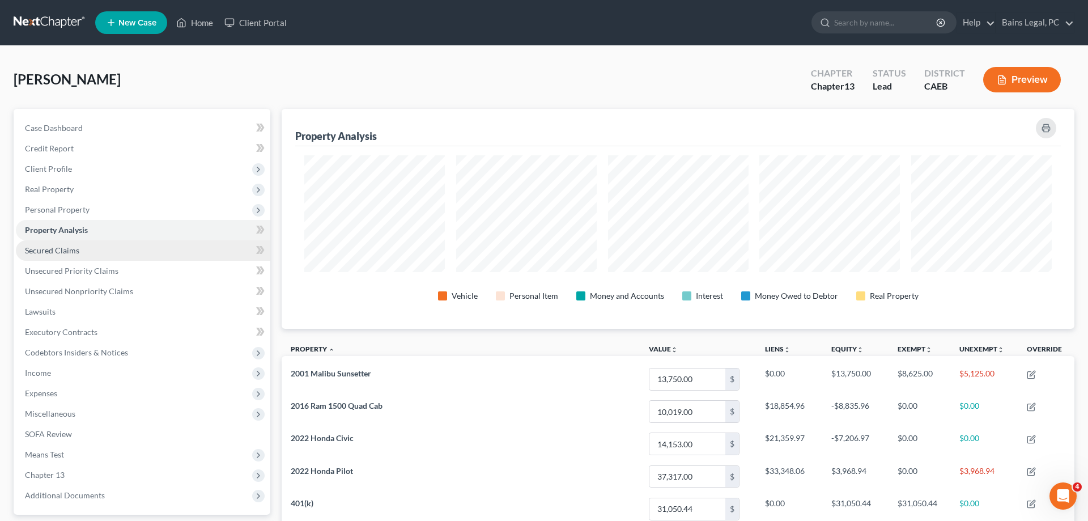
click at [89, 252] on link "Secured Claims" at bounding box center [143, 250] width 254 height 20
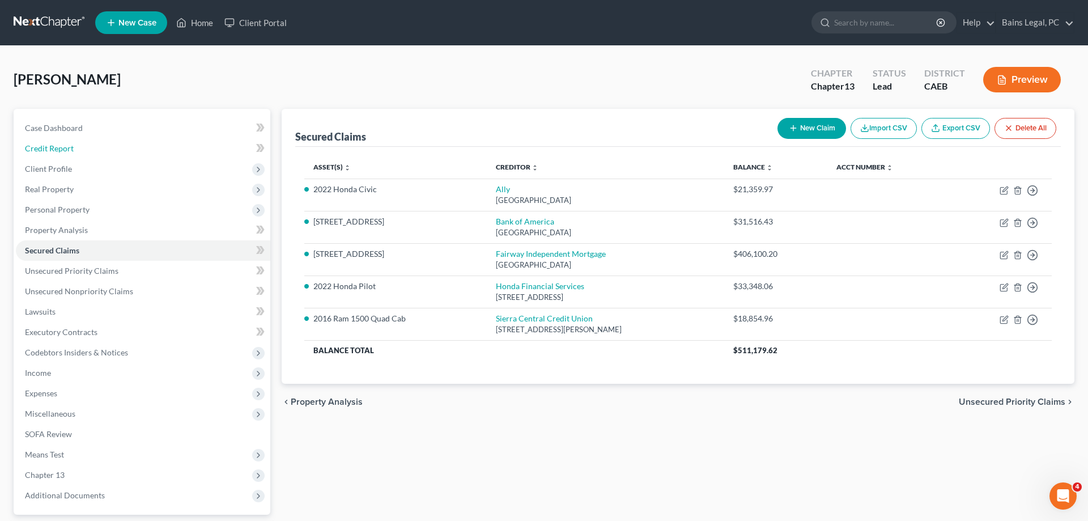
drag, startPoint x: 74, startPoint y: 145, endPoint x: 266, endPoint y: 128, distance: 192.9
click at [75, 145] on link "Credit Report" at bounding box center [143, 148] width 254 height 20
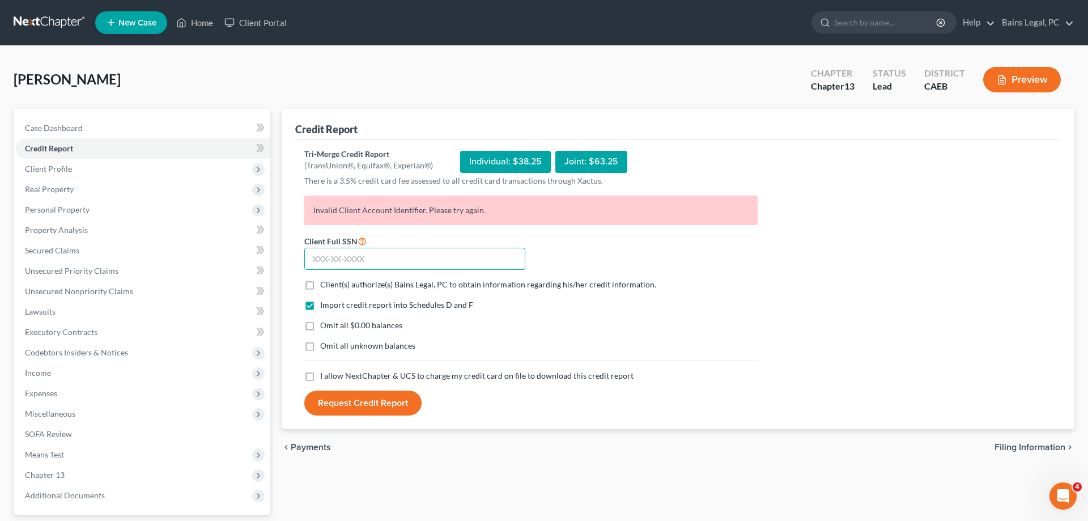
click at [442, 254] on input "text" at bounding box center [414, 259] width 221 height 23
type input "220-31-6130"
click at [392, 286] on span "Client(s) authorize(s) Bains Legal, PC to obtain information regarding his/her …" at bounding box center [488, 284] width 336 height 10
click at [332, 286] on input "Client(s) authorize(s) Bains Legal, PC to obtain information regarding his/her …" at bounding box center [328, 282] width 7 height 7
checkbox input "true"
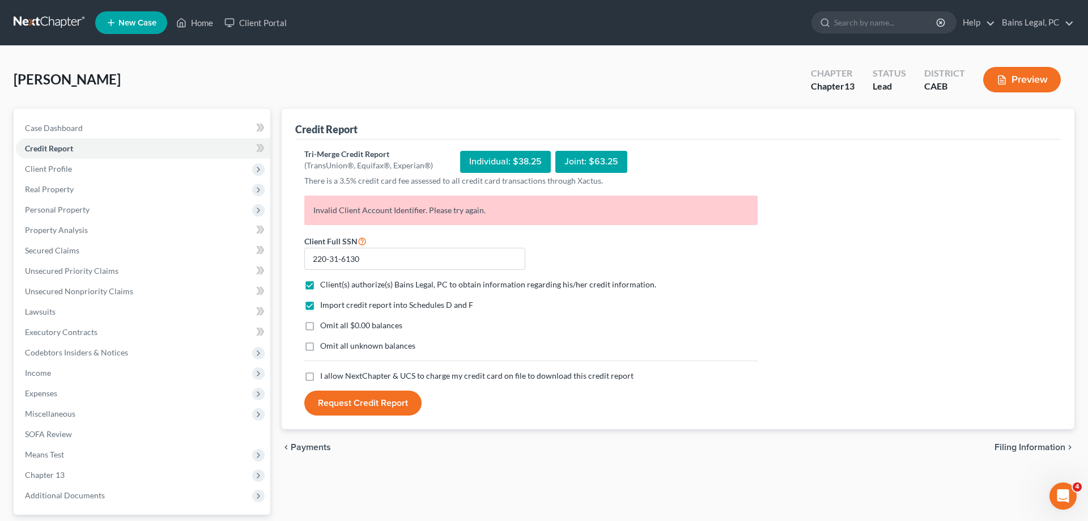
click at [369, 325] on span "Omit all $0.00 balances" at bounding box center [361, 325] width 82 height 10
click at [332, 325] on input "Omit all $0.00 balances" at bounding box center [328, 323] width 7 height 7
checkbox input "true"
click at [364, 345] on span "Omit all unknown balances" at bounding box center [367, 346] width 95 height 10
click at [332, 345] on input "Omit all unknown balances" at bounding box center [328, 343] width 7 height 7
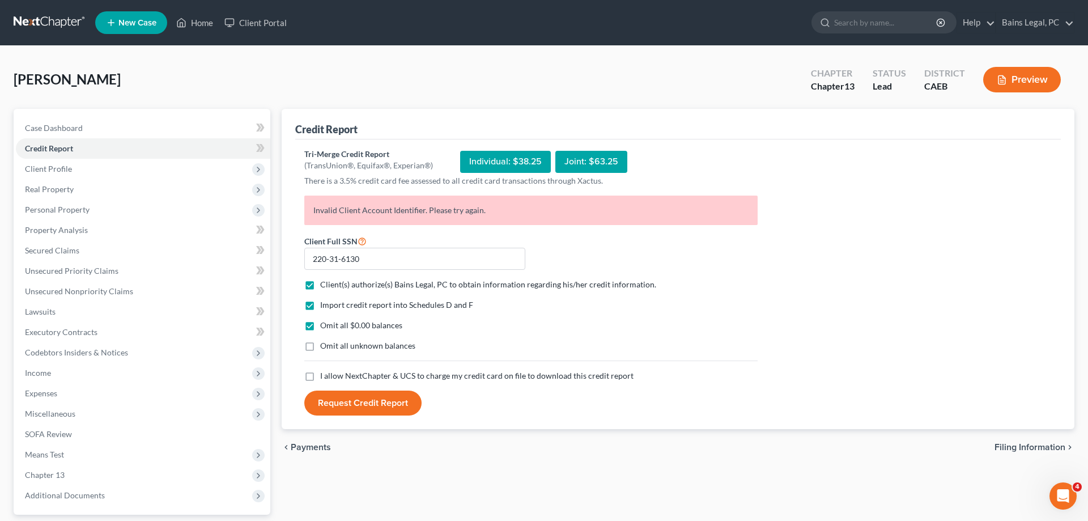
checkbox input "true"
drag, startPoint x: 351, startPoint y: 379, endPoint x: 358, endPoint y: 406, distance: 28.6
click at [351, 380] on span "I allow NextChapter & UCS to charge my credit card on file to download this cre…" at bounding box center [476, 376] width 313 height 10
click at [332, 377] on input "I allow NextChapter & UCS to charge my credit card on file to download this cre…" at bounding box center [328, 373] width 7 height 7
checkbox input "true"
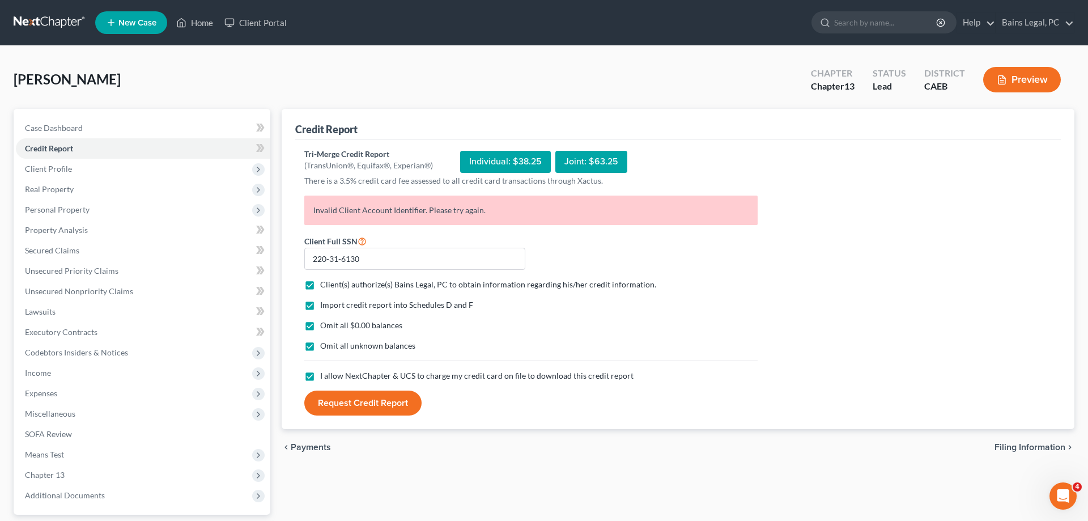
click at [363, 405] on button "Request Credit Report" at bounding box center [362, 402] width 117 height 25
click at [69, 173] on span "Client Profile" at bounding box center [48, 169] width 47 height 10
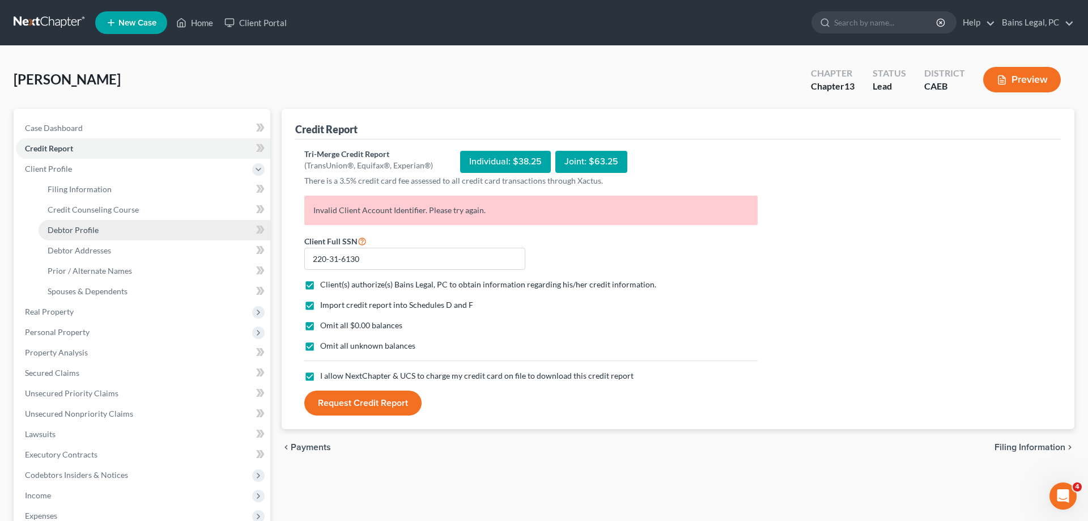
click at [112, 226] on link "Debtor Profile" at bounding box center [155, 230] width 232 height 20
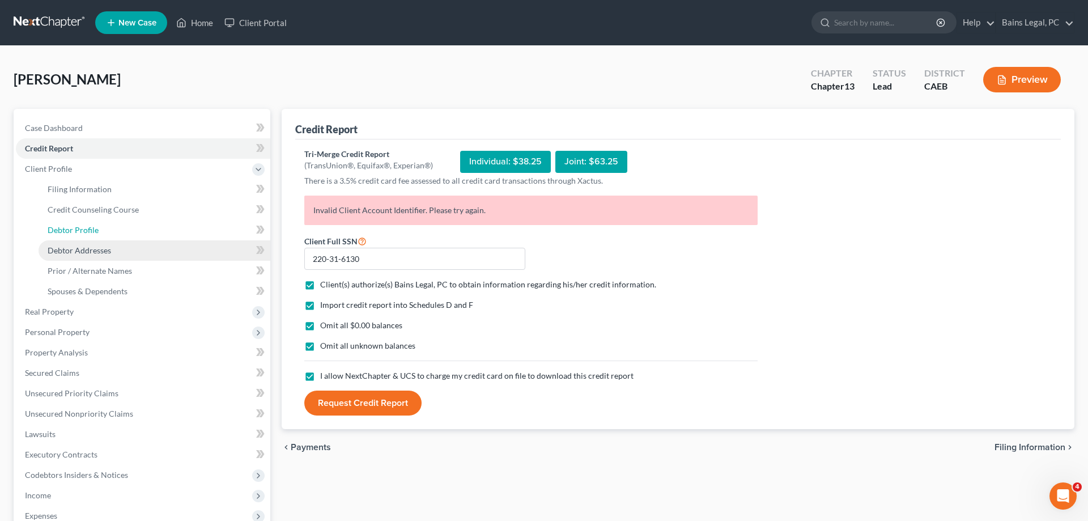
select select "1"
select select "3"
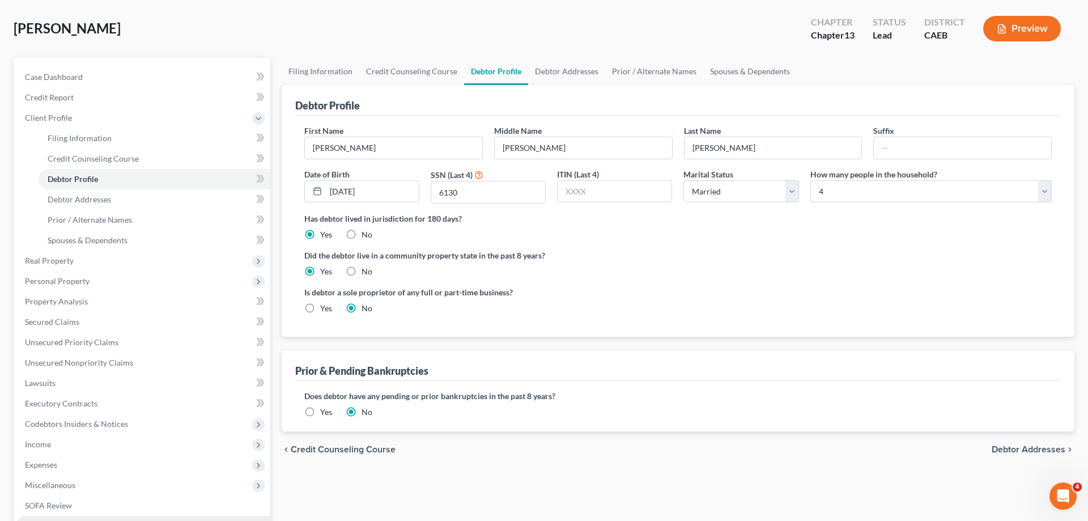
scroll to position [223, 0]
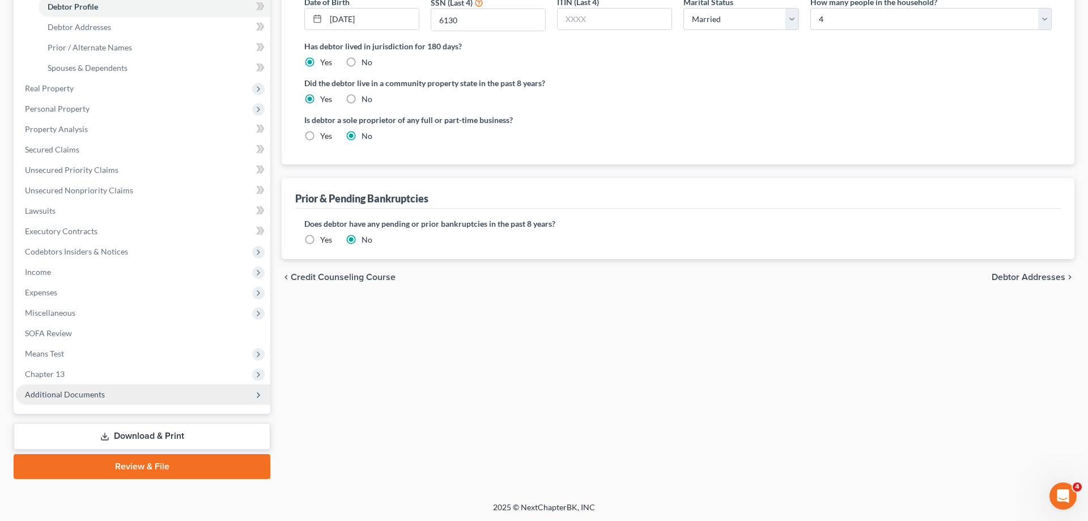
drag, startPoint x: 95, startPoint y: 394, endPoint x: 120, endPoint y: 396, distance: 25.0
click at [95, 394] on span "Additional Documents" at bounding box center [65, 394] width 80 height 10
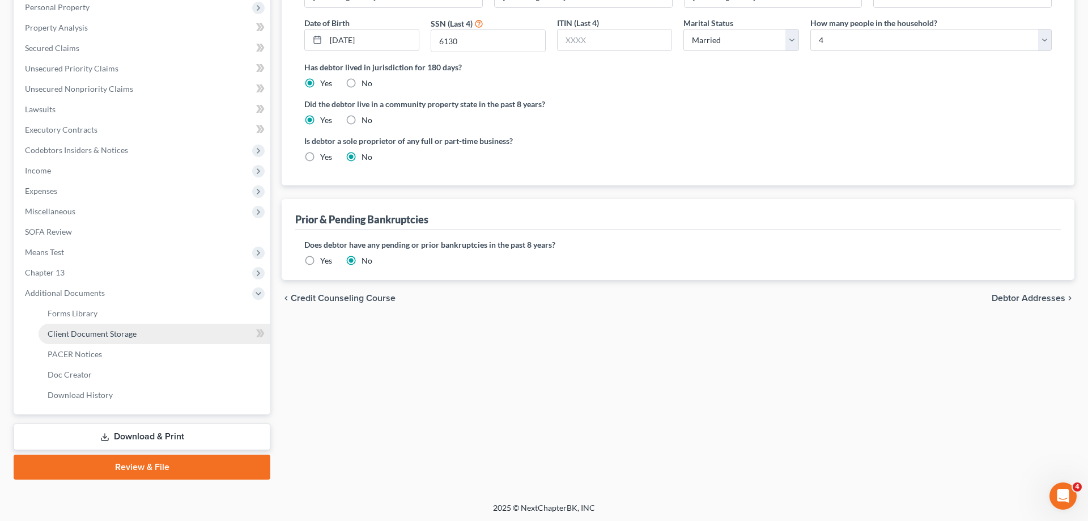
click at [121, 330] on span "Client Document Storage" at bounding box center [92, 334] width 89 height 10
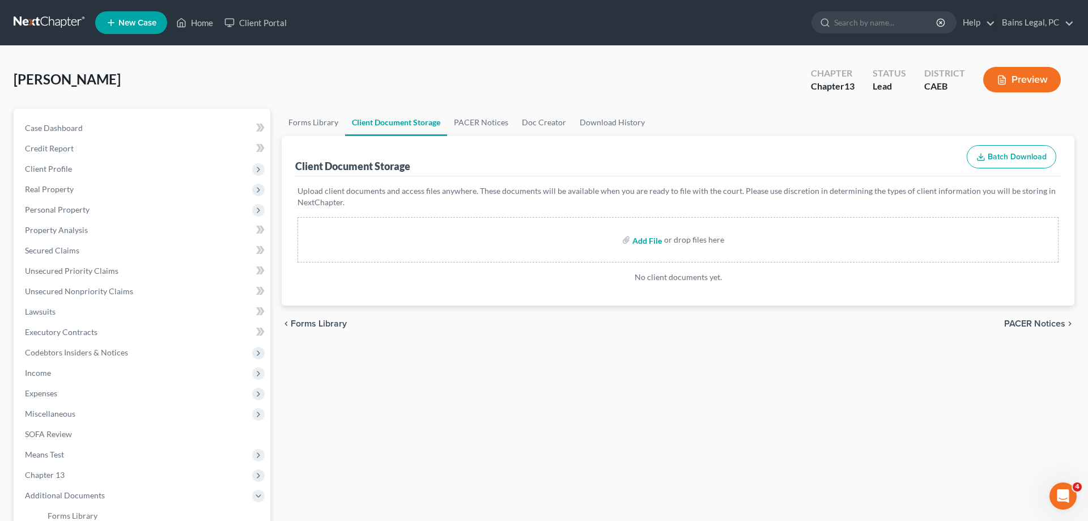
click at [647, 245] on input "file" at bounding box center [646, 240] width 27 height 20
type input "C:\fakepath\15725-CAE-CC-040013367.pdf"
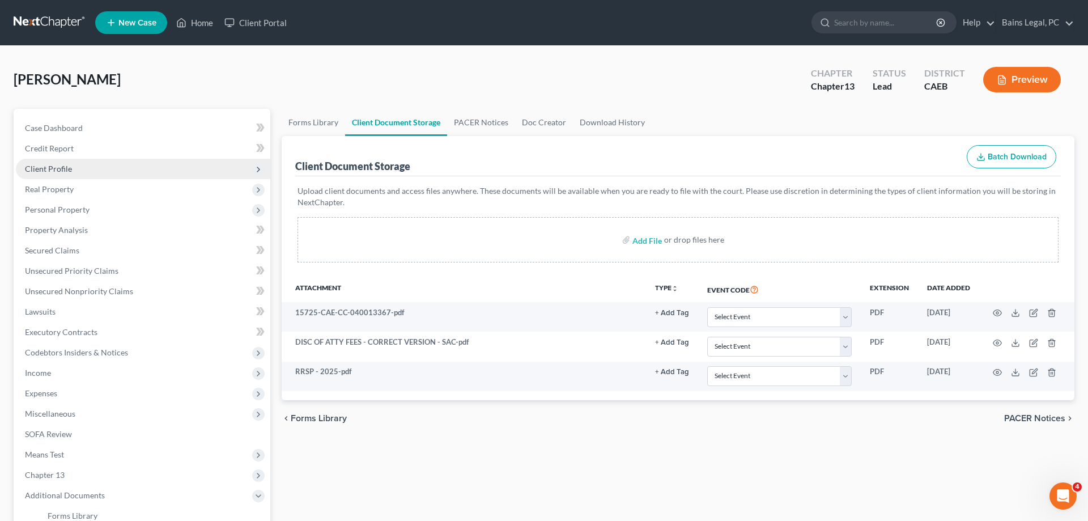
click at [66, 165] on span "Client Profile" at bounding box center [48, 169] width 47 height 10
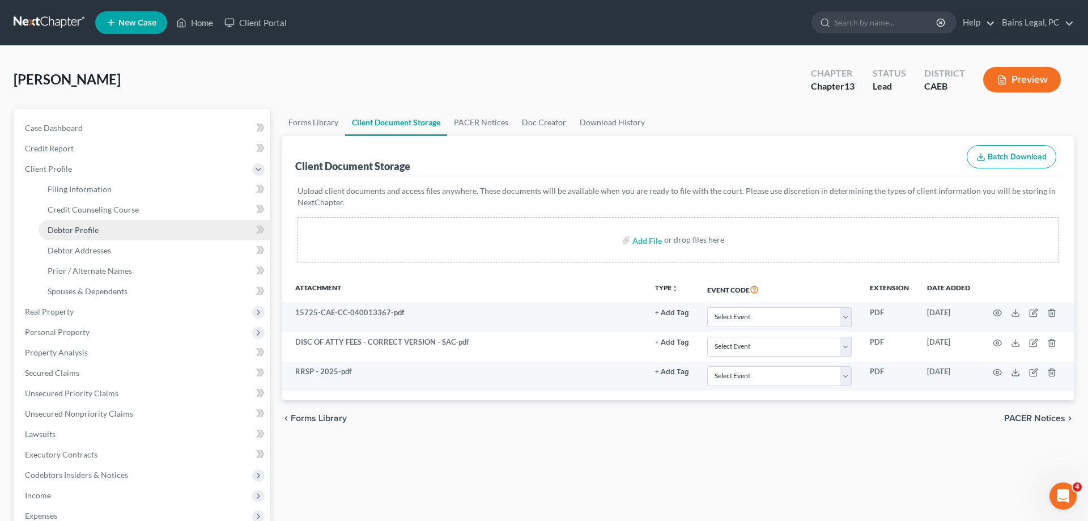
drag, startPoint x: 83, startPoint y: 234, endPoint x: 100, endPoint y: 235, distance: 17.0
click at [84, 234] on span "Debtor Profile" at bounding box center [73, 230] width 51 height 10
select select "1"
select select "3"
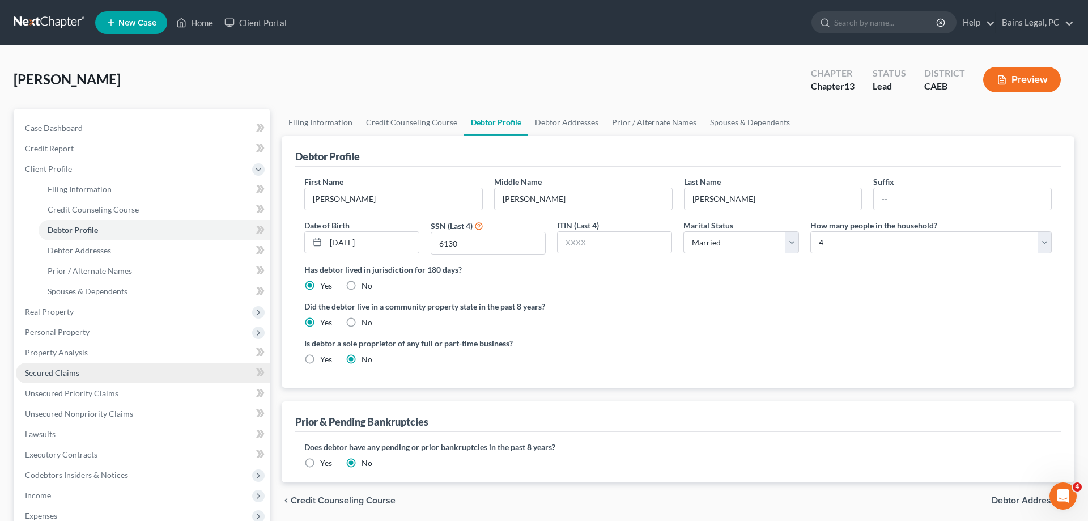
click at [77, 370] on span "Secured Claims" at bounding box center [52, 373] width 54 height 10
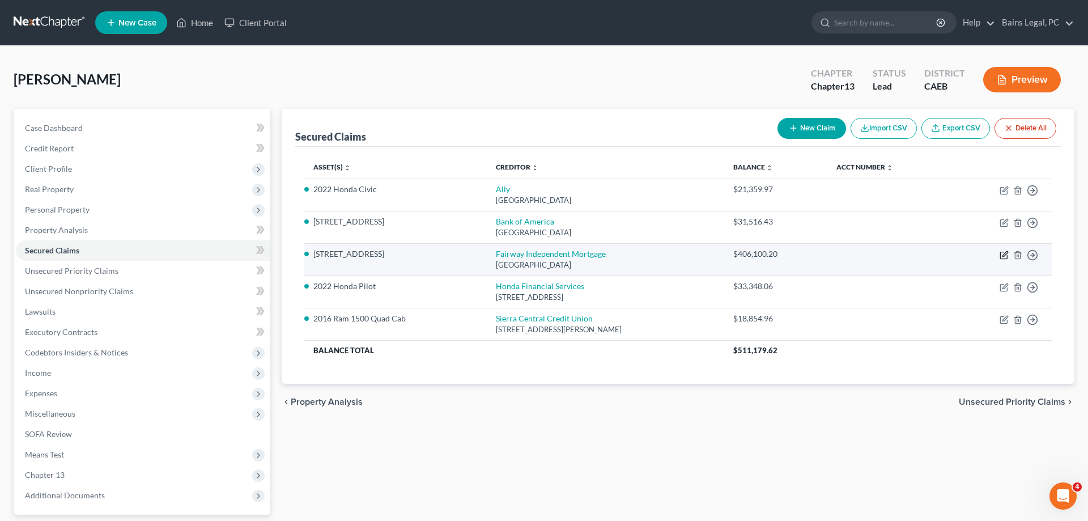
click at [1005, 258] on icon "button" at bounding box center [1004, 255] width 9 height 9
select select "10"
select select "4"
select select "0"
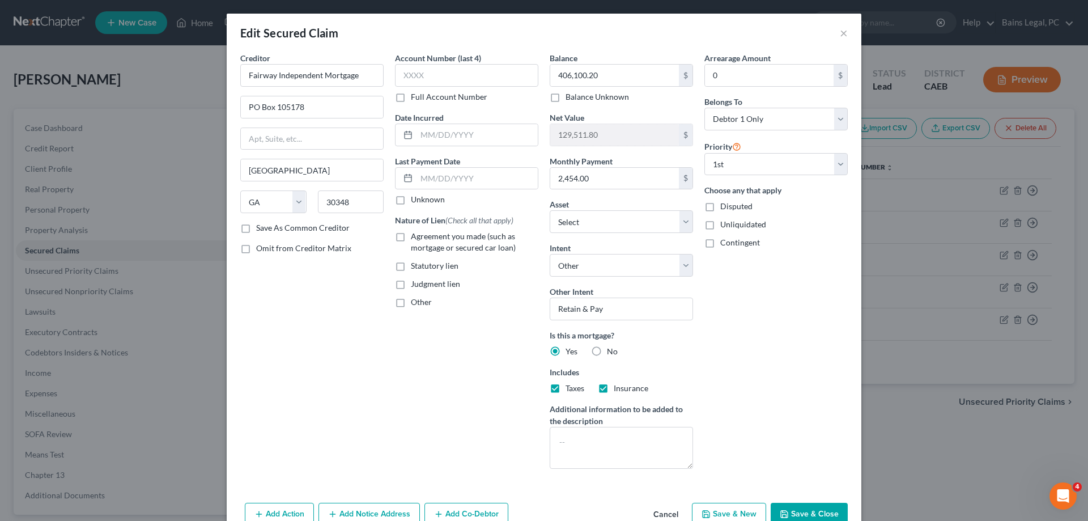
scroll to position [61, 0]
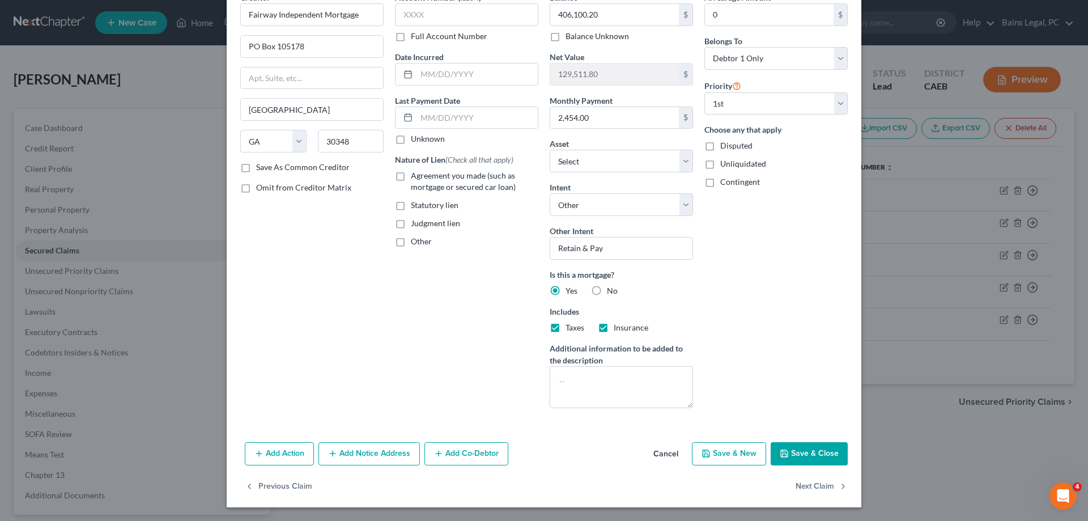
click at [797, 462] on button "Save & Close" at bounding box center [809, 454] width 77 height 24
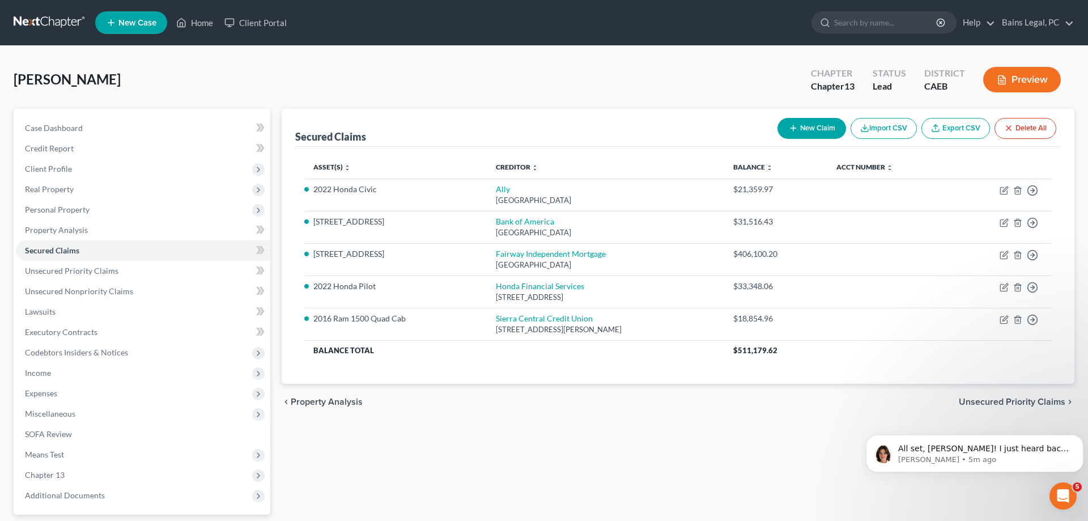
scroll to position [0, 0]
click at [928, 453] on p "All set, Tina! I just heard back from Xactus, confirming they've updated your a…" at bounding box center [983, 448] width 171 height 11
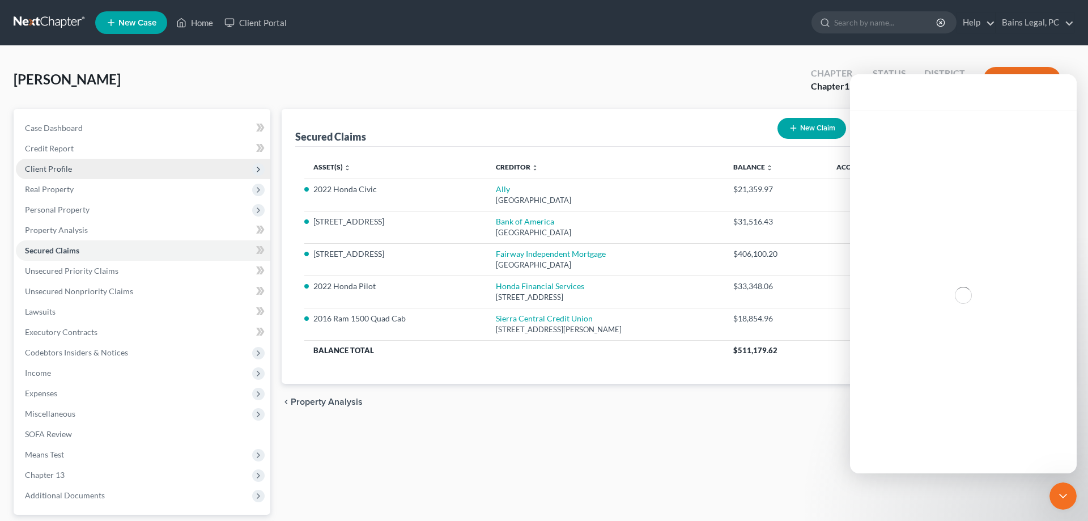
click at [49, 169] on span "Client Profile" at bounding box center [48, 169] width 47 height 10
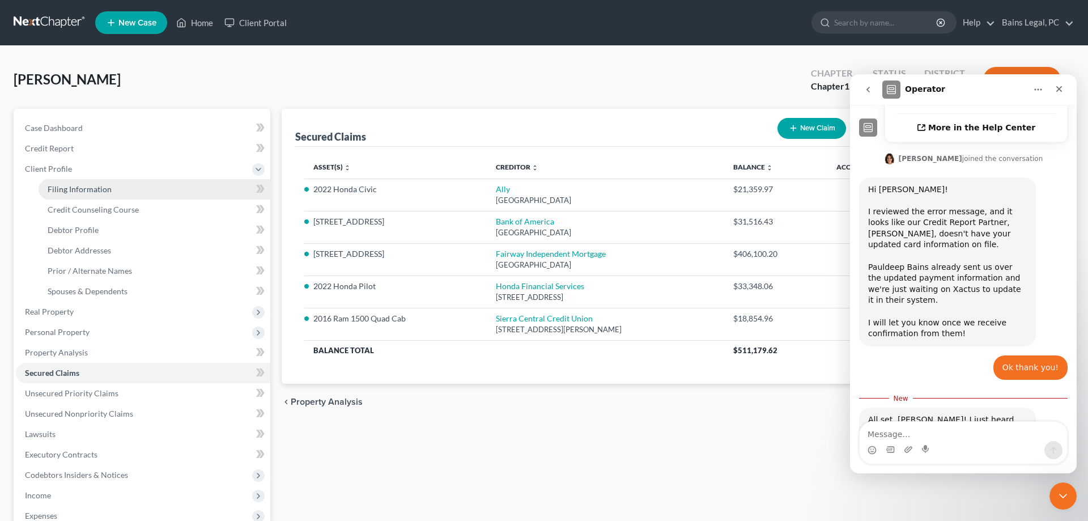
scroll to position [378, 0]
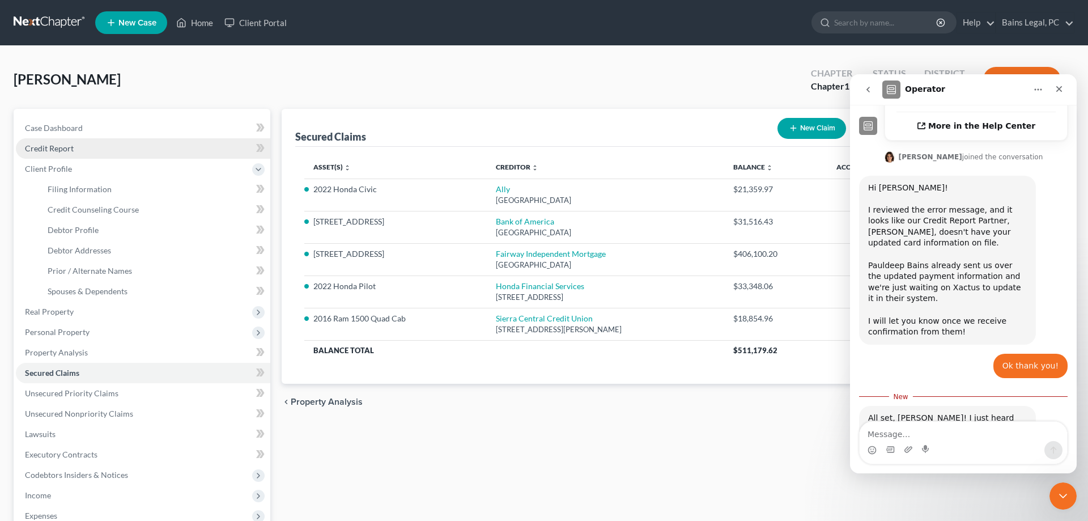
click at [87, 154] on link "Credit Report" at bounding box center [143, 148] width 254 height 20
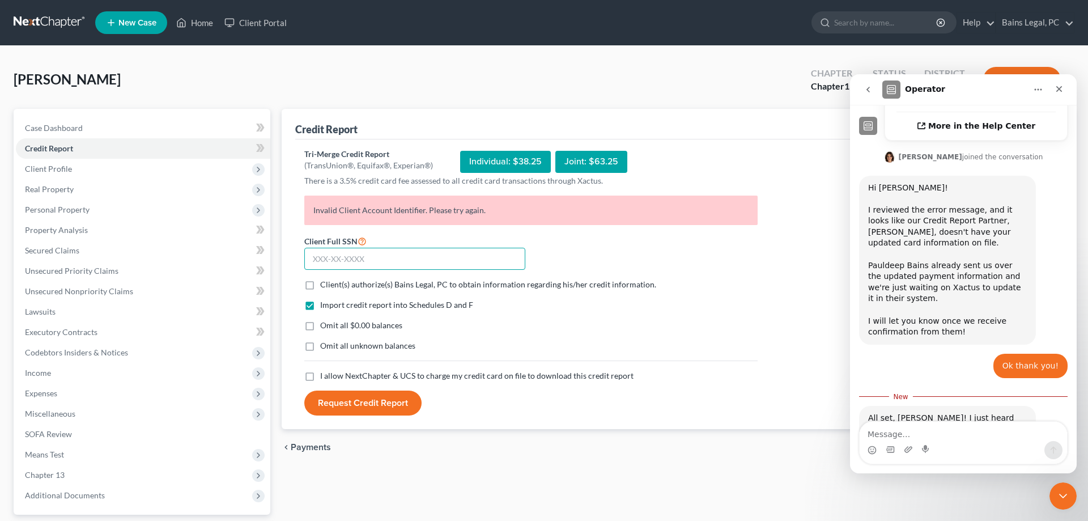
click at [350, 252] on input "text" at bounding box center [414, 259] width 221 height 23
type input "220-31-6130"
drag, startPoint x: 377, startPoint y: 284, endPoint x: 371, endPoint y: 291, distance: 10.0
click at [377, 283] on span "Client(s) authorize(s) Bains Legal, PC to obtain information regarding his/her …" at bounding box center [488, 284] width 336 height 10
click at [332, 283] on input "Client(s) authorize(s) Bains Legal, PC to obtain information regarding his/her …" at bounding box center [328, 282] width 7 height 7
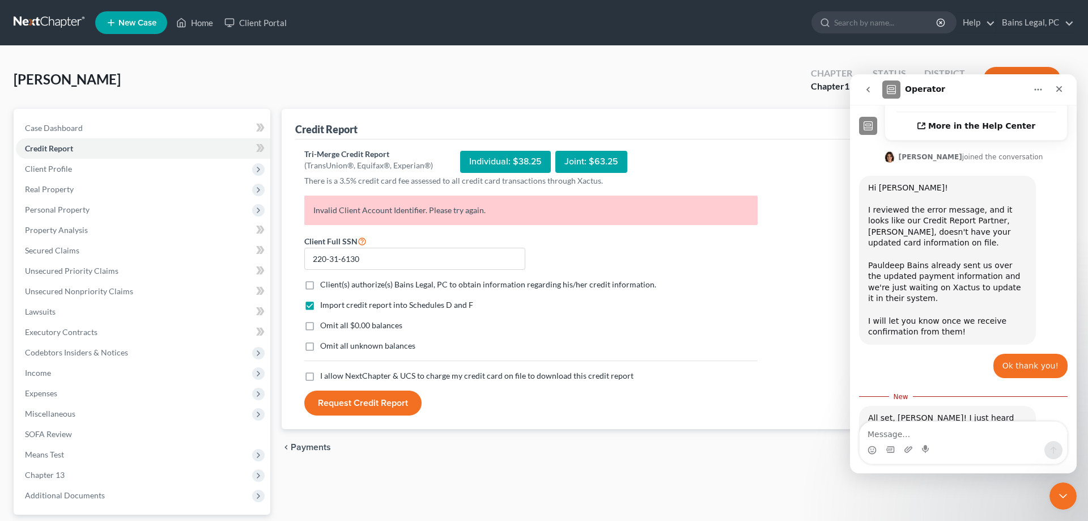
checkbox input "true"
click at [358, 325] on span "Omit all $0.00 balances" at bounding box center [361, 325] width 82 height 10
click at [332, 325] on input "Omit all $0.00 balances" at bounding box center [328, 323] width 7 height 7
checkbox input "true"
click at [360, 346] on span "Omit all unknown balances" at bounding box center [367, 346] width 95 height 10
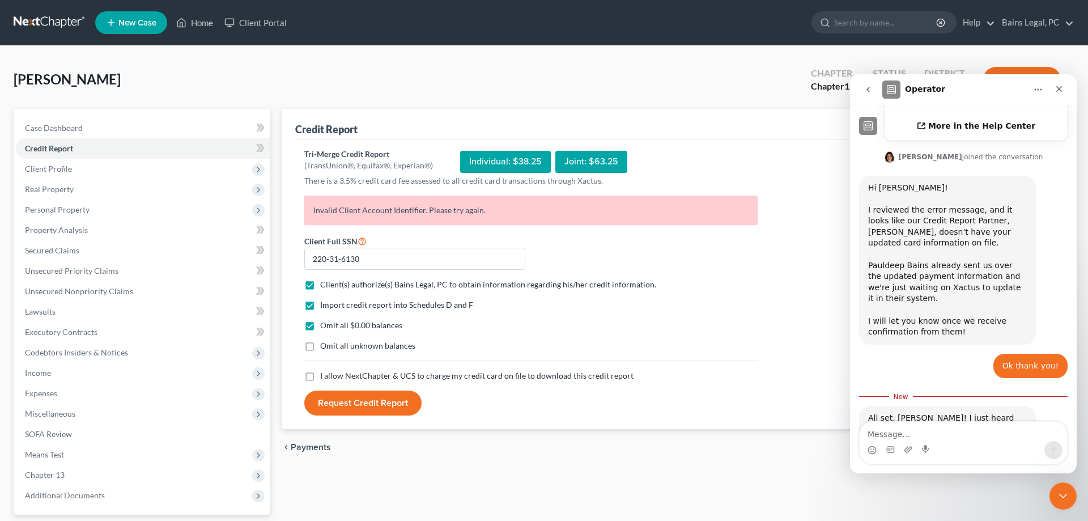
click at [332, 346] on input "Omit all unknown balances" at bounding box center [328, 343] width 7 height 7
checkbox input "true"
click at [348, 373] on span "I allow NextChapter & UCS to charge my credit card on file to download this cre…" at bounding box center [476, 376] width 313 height 10
click at [332, 373] on input "I allow NextChapter & UCS to charge my credit card on file to download this cre…" at bounding box center [328, 373] width 7 height 7
checkbox input "true"
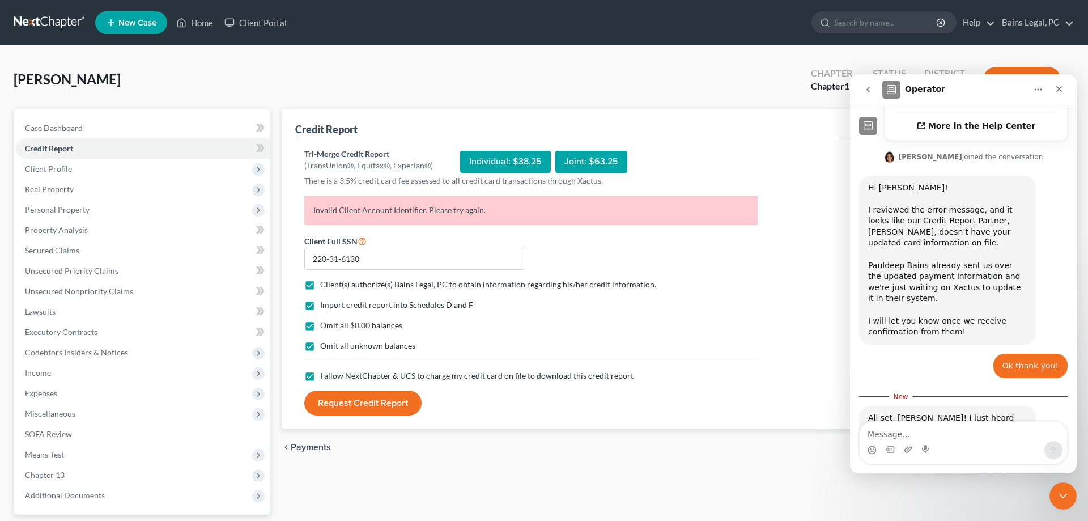
click at [347, 401] on button "Request Credit Report" at bounding box center [362, 402] width 117 height 25
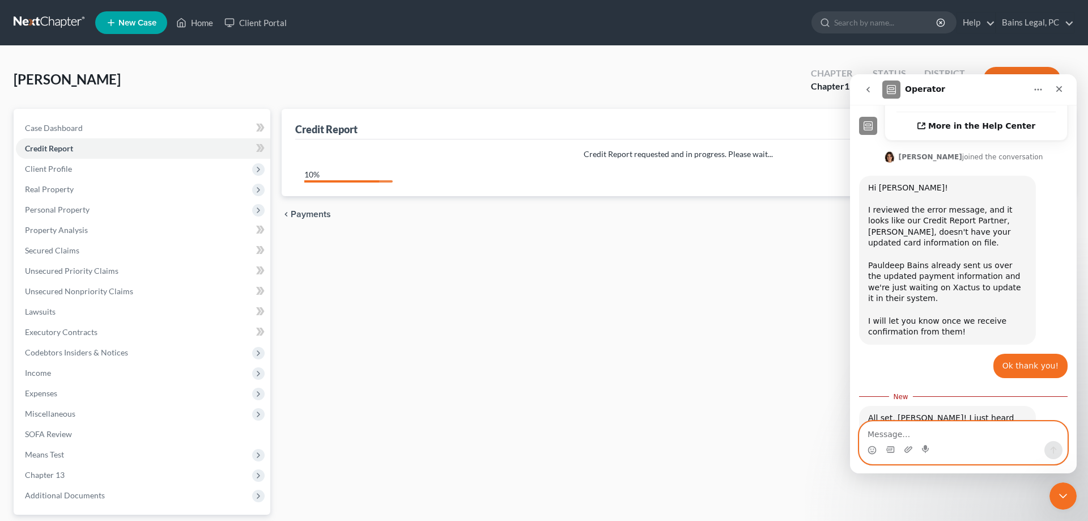
click at [963, 439] on textarea "Message…" at bounding box center [963, 431] width 207 height 19
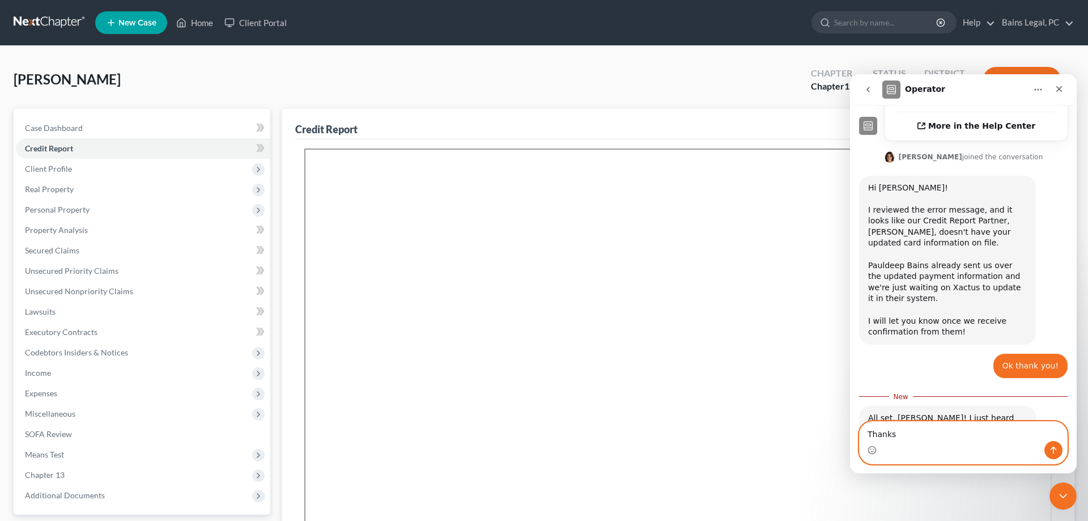
type textarea "Thanks"
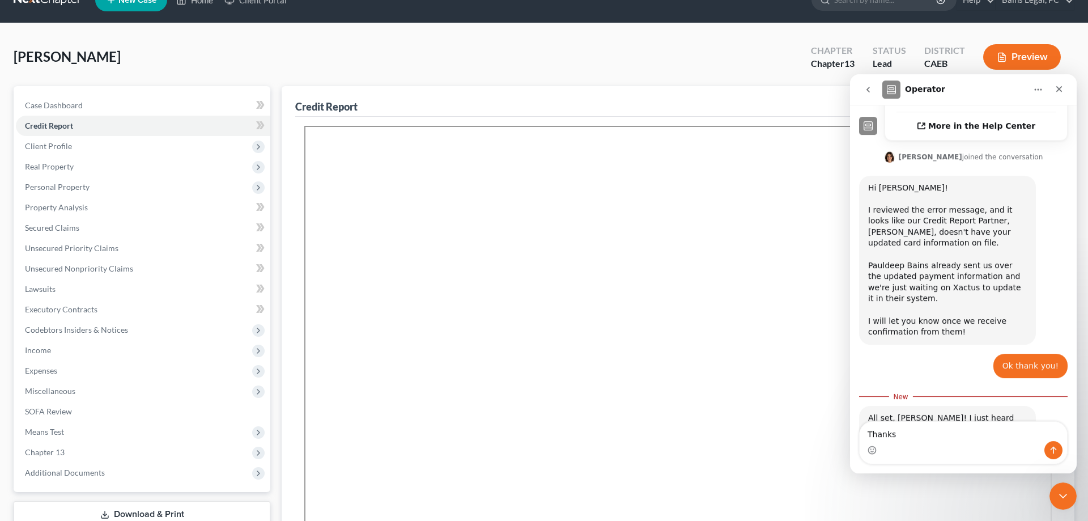
scroll to position [58, 0]
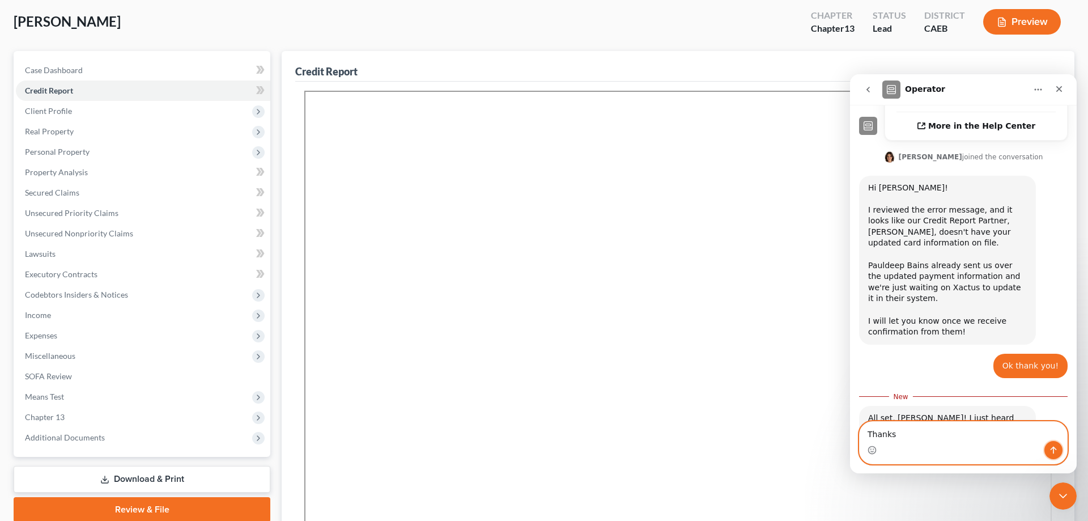
click at [1055, 449] on icon "Send a message…" at bounding box center [1054, 450] width 6 height 7
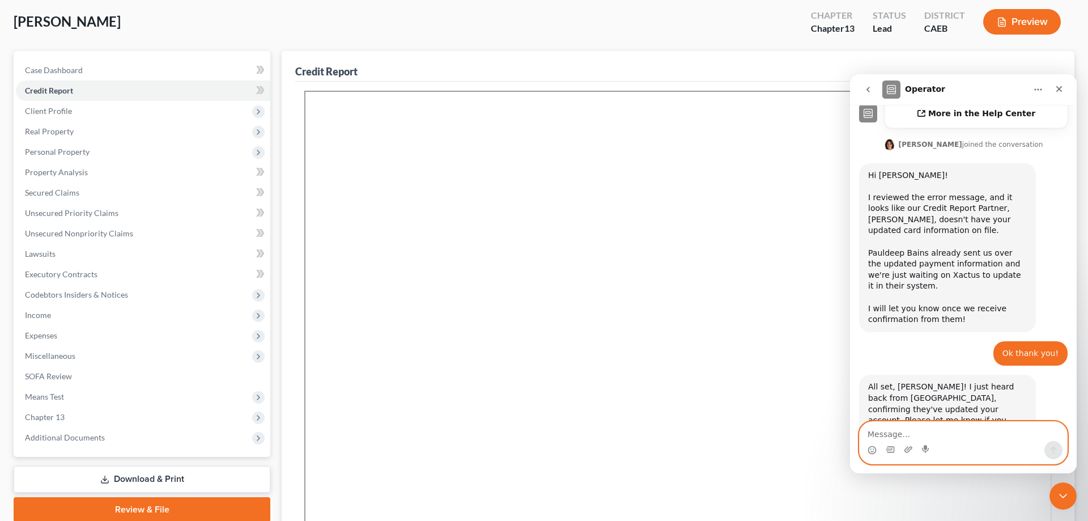
scroll to position [393, 0]
click at [1063, 78] on nav "Operator" at bounding box center [963, 89] width 227 height 31
click at [1063, 86] on icon "Close" at bounding box center [1059, 88] width 9 height 9
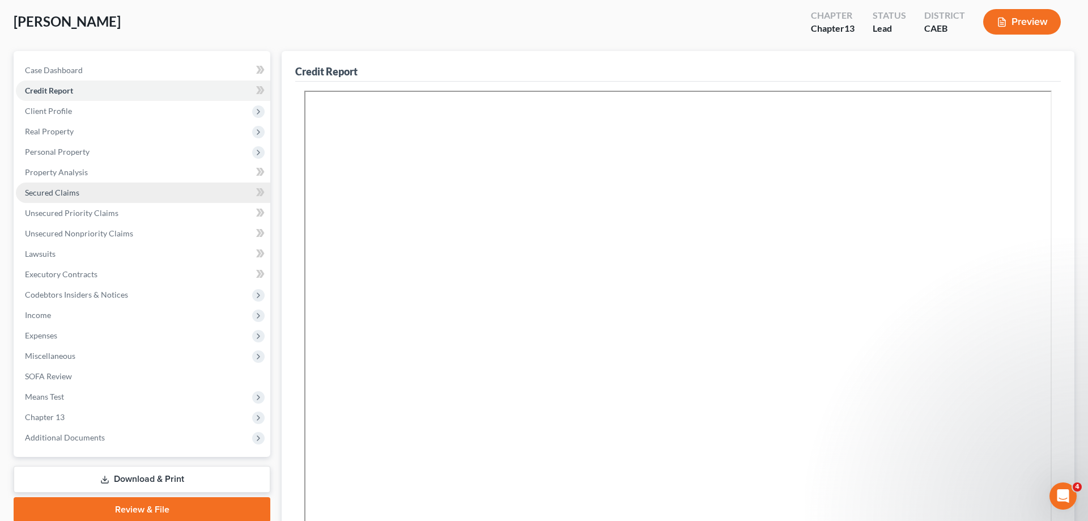
click at [73, 186] on link "Secured Claims" at bounding box center [143, 192] width 254 height 20
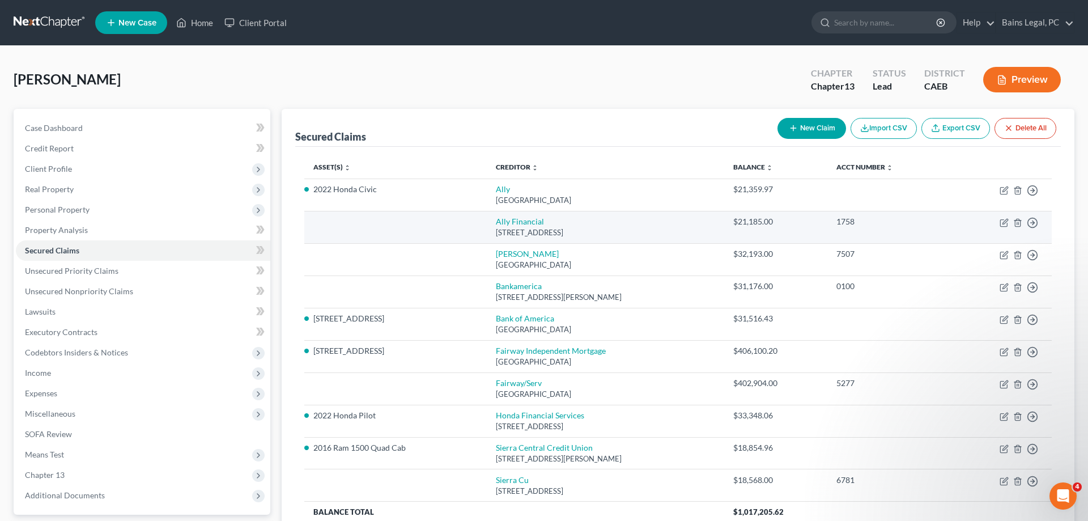
scroll to position [392, 0]
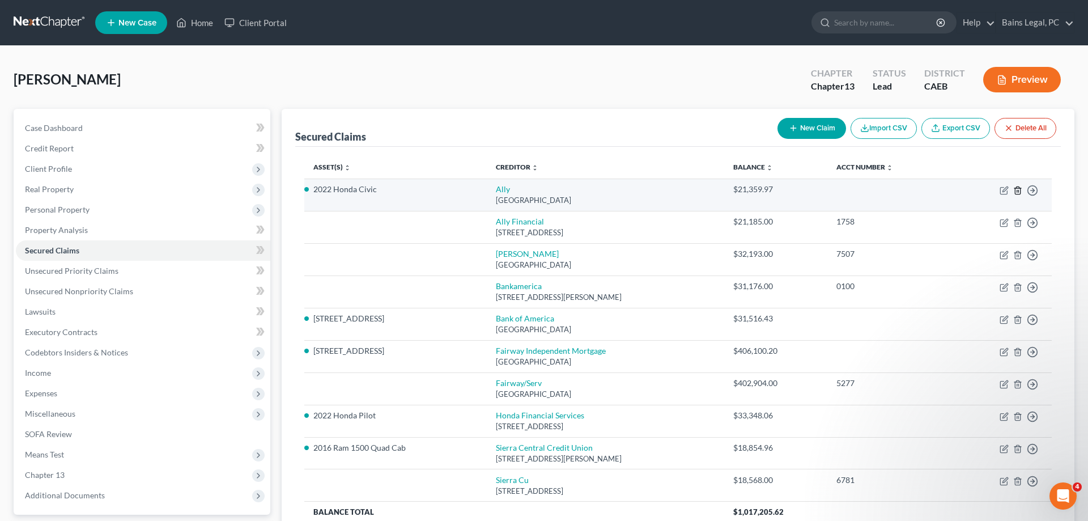
click at [1016, 189] on icon "button" at bounding box center [1017, 190] width 9 height 9
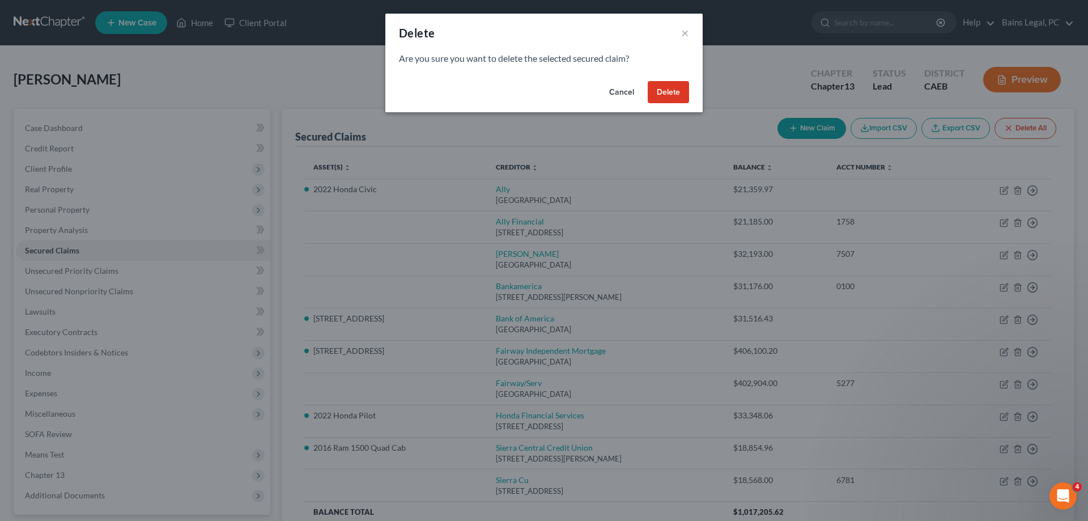
click at [659, 94] on button "Delete" at bounding box center [668, 92] width 41 height 23
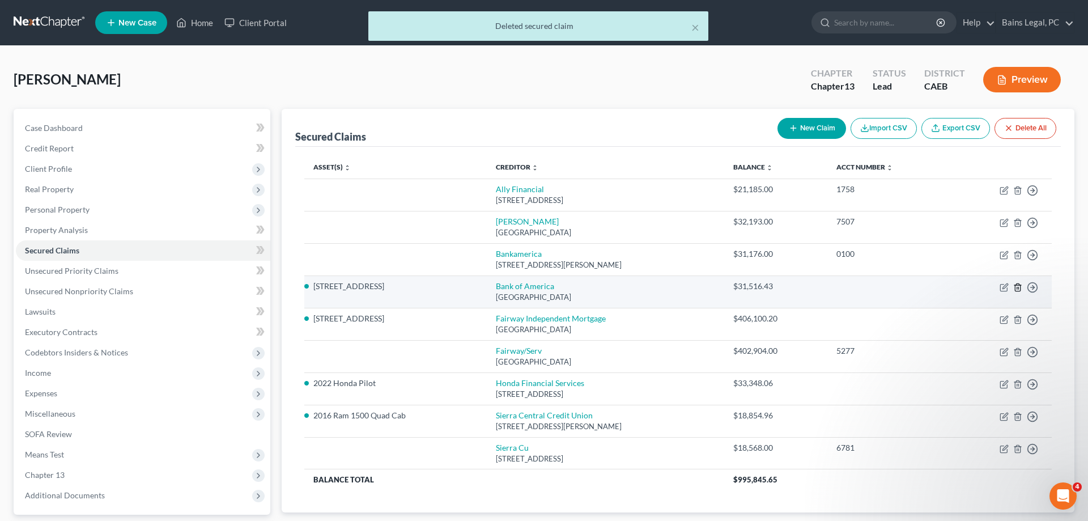
click at [1017, 283] on icon "button" at bounding box center [1017, 286] width 5 height 7
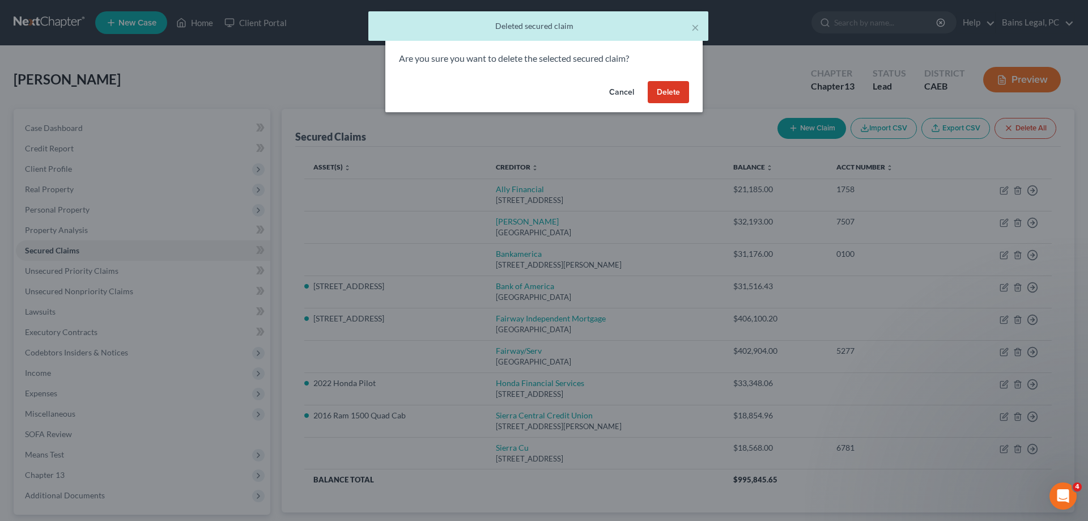
click at [674, 92] on button "Delete" at bounding box center [668, 92] width 41 height 23
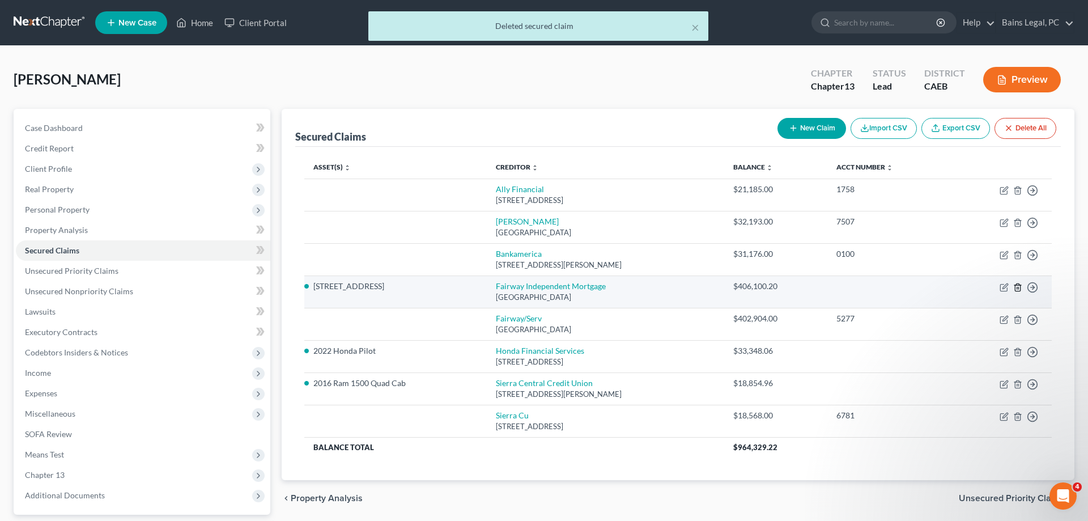
scroll to position [0, 0]
click at [1015, 287] on icon "button" at bounding box center [1017, 286] width 5 height 7
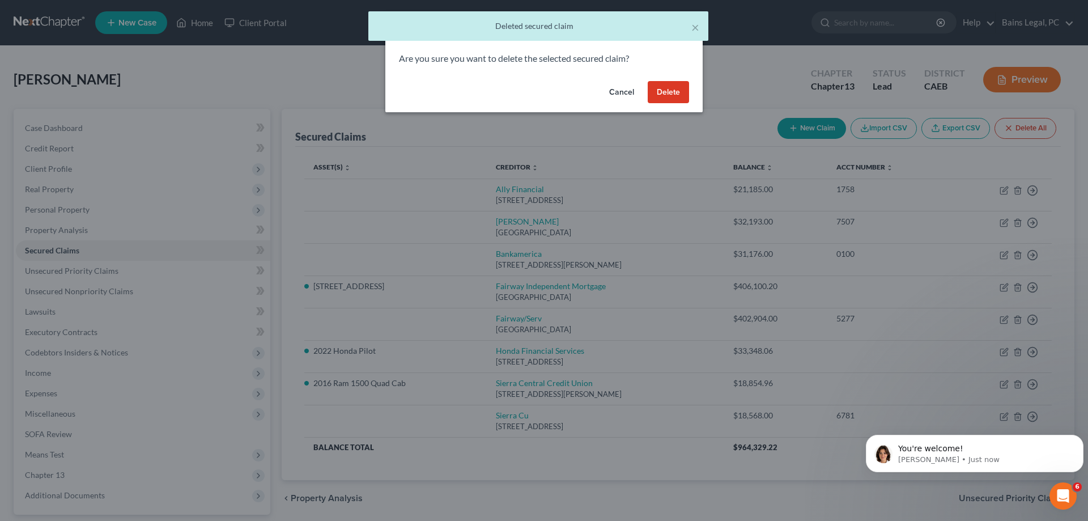
click at [672, 90] on button "Delete" at bounding box center [668, 92] width 41 height 23
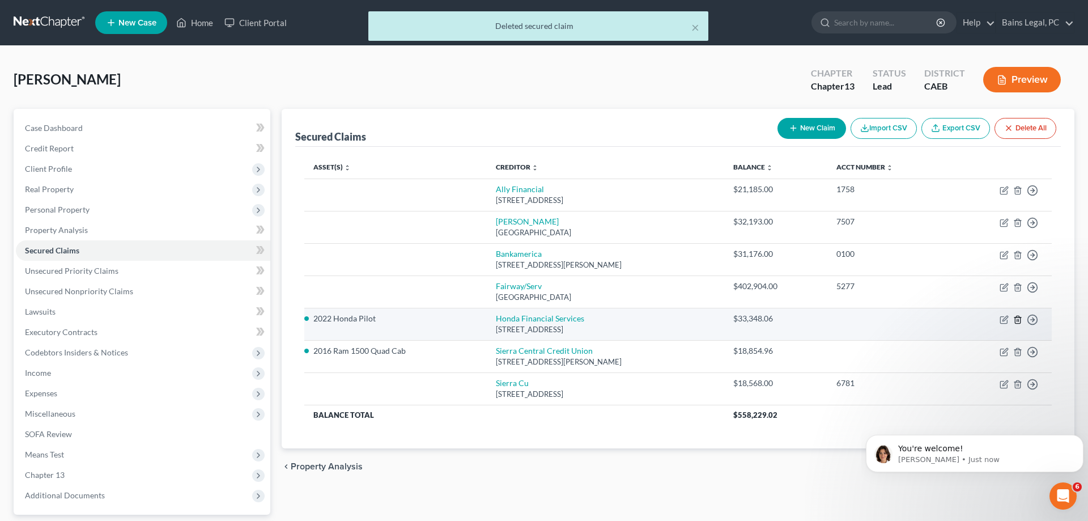
click at [1018, 321] on icon "button" at bounding box center [1017, 319] width 9 height 9
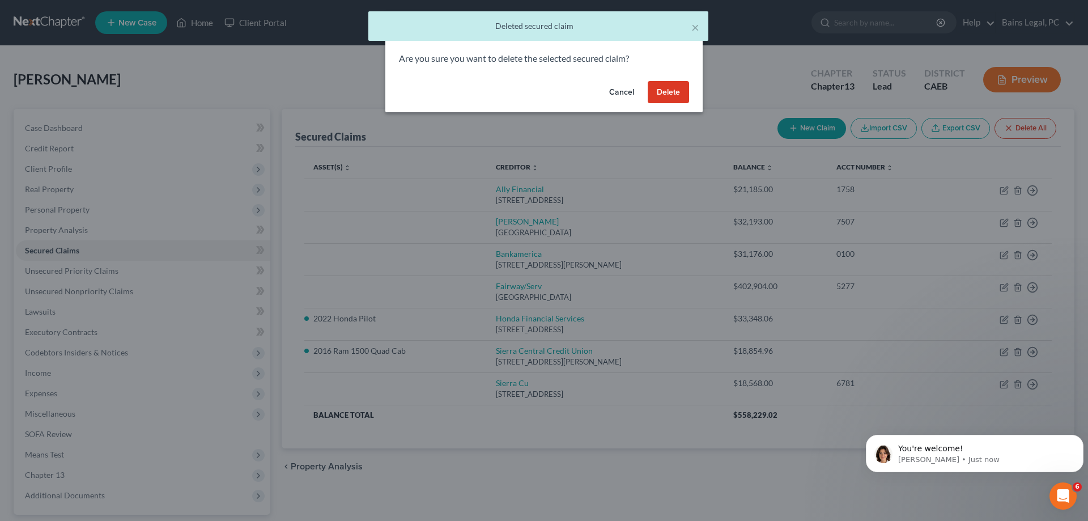
click at [670, 96] on button "Delete" at bounding box center [668, 92] width 41 height 23
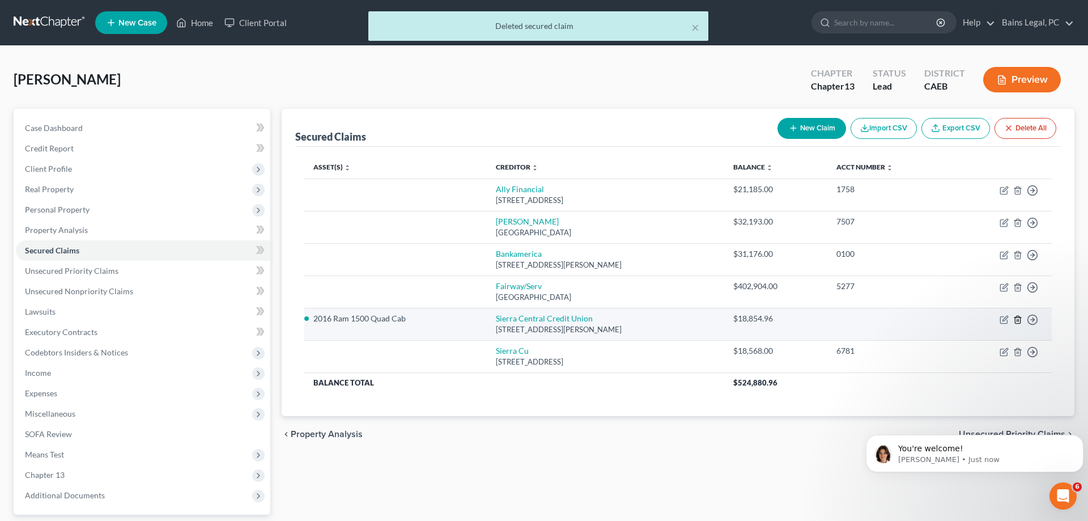
click at [1015, 319] on icon "button" at bounding box center [1017, 319] width 5 height 7
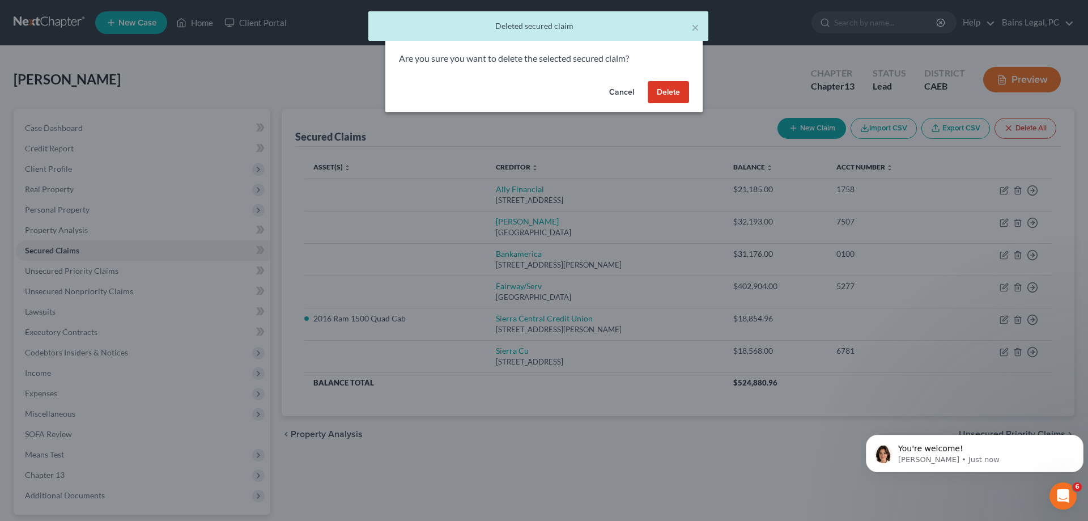
click at [676, 94] on button "Delete" at bounding box center [668, 92] width 41 height 23
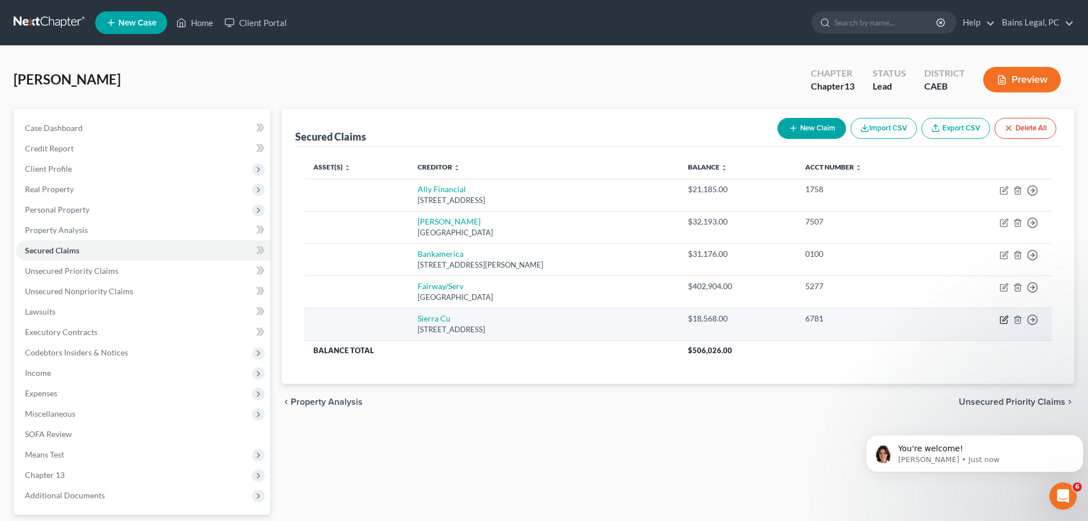
click at [1003, 317] on icon "button" at bounding box center [1003, 319] width 7 height 7
select select "4"
select select "0"
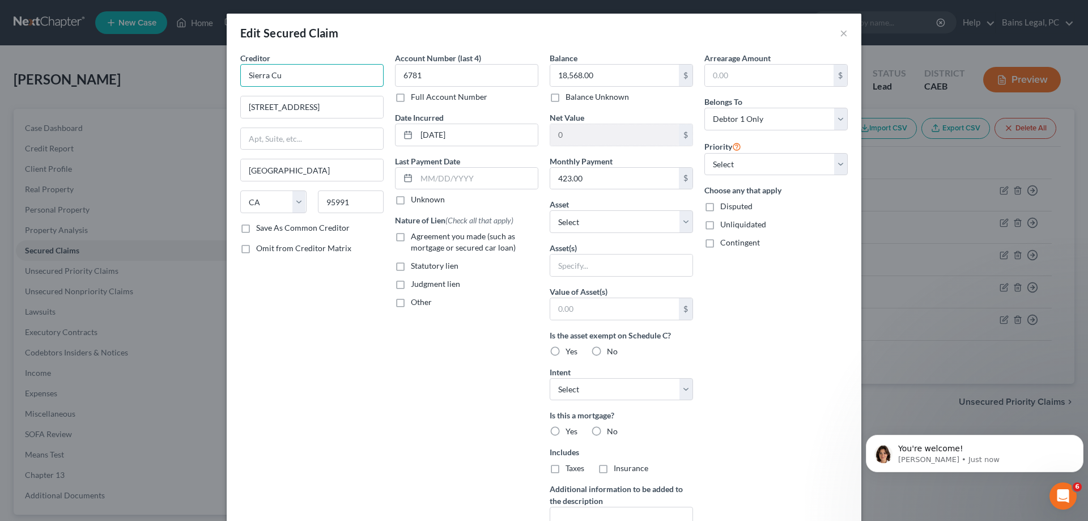
click at [305, 70] on input "Sierra Cu" at bounding box center [311, 75] width 143 height 23
click at [321, 105] on div "[STREET_ADDRESS][PERSON_NAME]" at bounding box center [308, 106] width 118 height 10
type input "Sierra Central Credit Union"
type input "1351 Harter Parkway"
type input "95933"
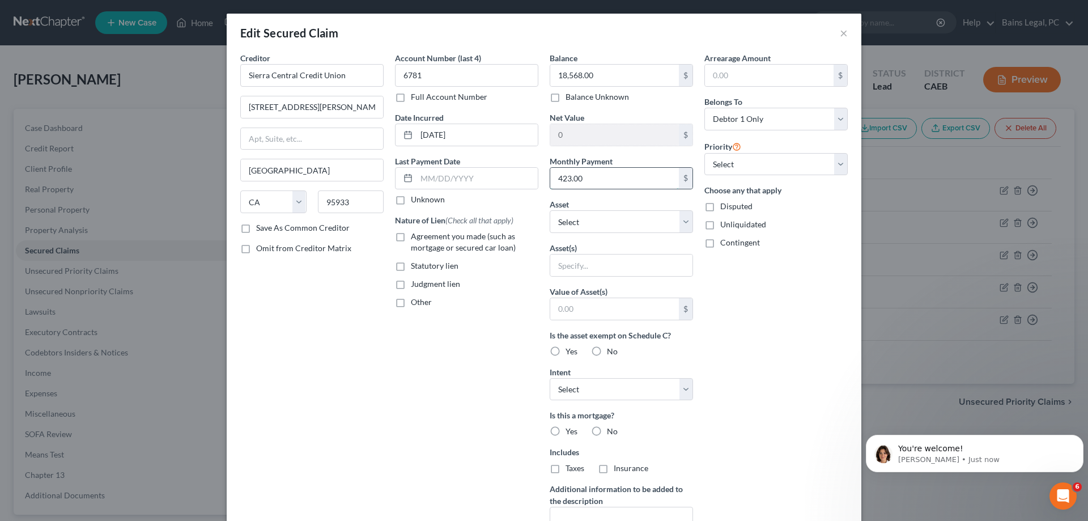
click at [613, 185] on input "423.00" at bounding box center [614, 179] width 129 height 22
click at [550, 210] on select "Select Other Multiple Assets 2001 Malibu Sunsetter - $13750.0 Other - Pets - $1…" at bounding box center [621, 221] width 143 height 23
select select "19"
click option "2016 Ram 1500 Quad Cab - $10019.0" at bounding box center [0, 0] width 0 height 0
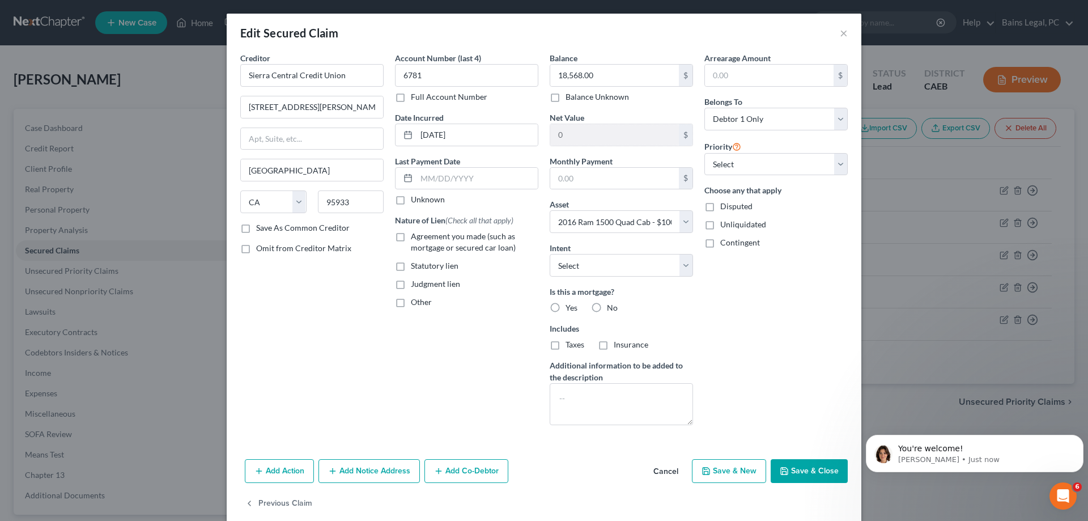
click at [607, 309] on label "No" at bounding box center [612, 307] width 11 height 11
click at [612, 309] on input "No" at bounding box center [615, 305] width 7 height 7
radio input "true"
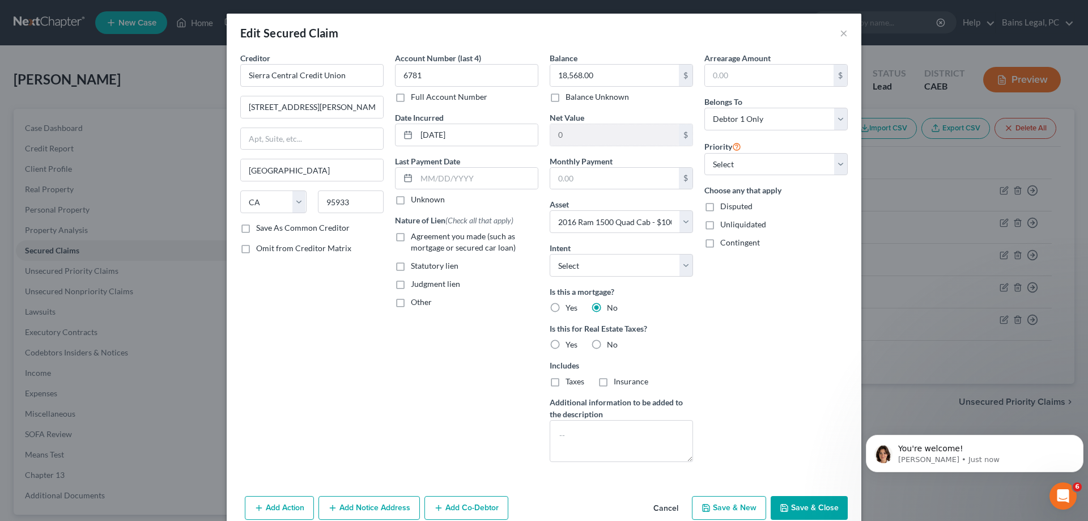
click at [607, 348] on label "No" at bounding box center [612, 344] width 11 height 11
click at [612, 346] on input "No" at bounding box center [615, 342] width 7 height 7
radio input "true"
click at [476, 253] on label "Agreement you made (such as mortgage or secured car loan)" at bounding box center [475, 242] width 128 height 23
click at [423, 238] on input "Agreement you made (such as mortgage or secured car loan)" at bounding box center [418, 234] width 7 height 7
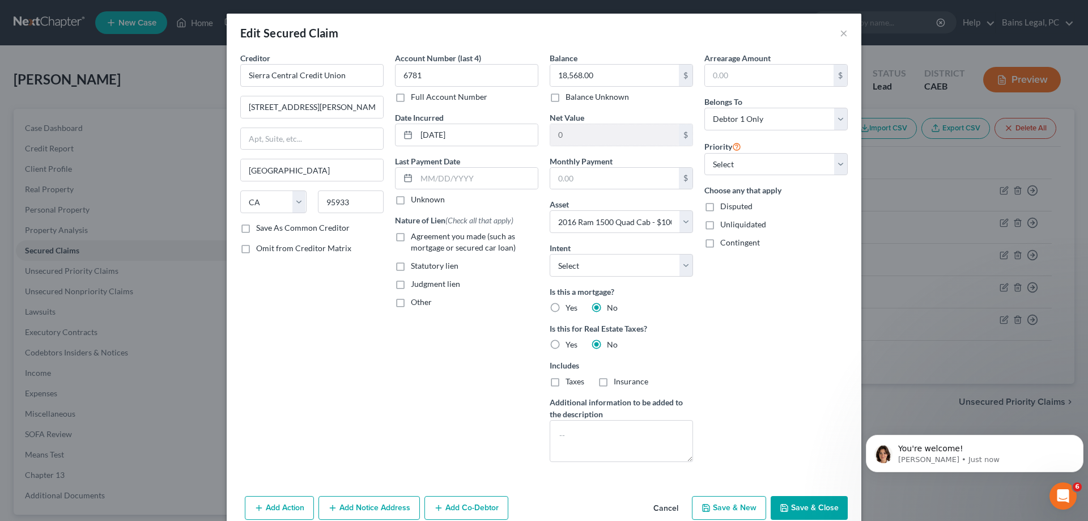
checkbox input "true"
click at [485, 186] on input "text" at bounding box center [477, 179] width 121 height 22
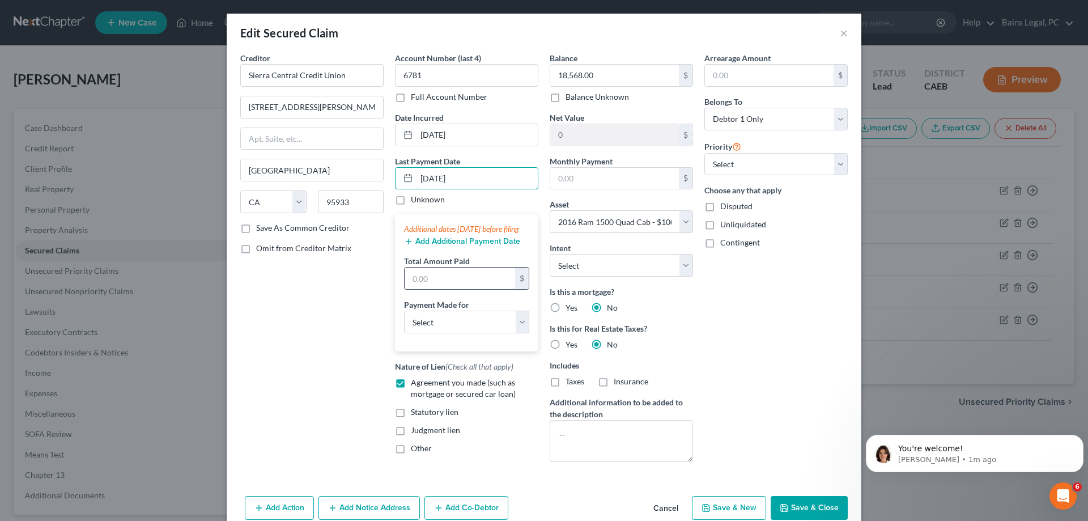
type input "9/13/25"
click at [502, 281] on input "text" at bounding box center [460, 279] width 111 height 22
type input "1,268.49"
click at [404, 311] on select "Select Car Credit Card Loan Repayment Mortgage Other Suppliers Or Vendors" at bounding box center [466, 322] width 125 height 23
select select "0"
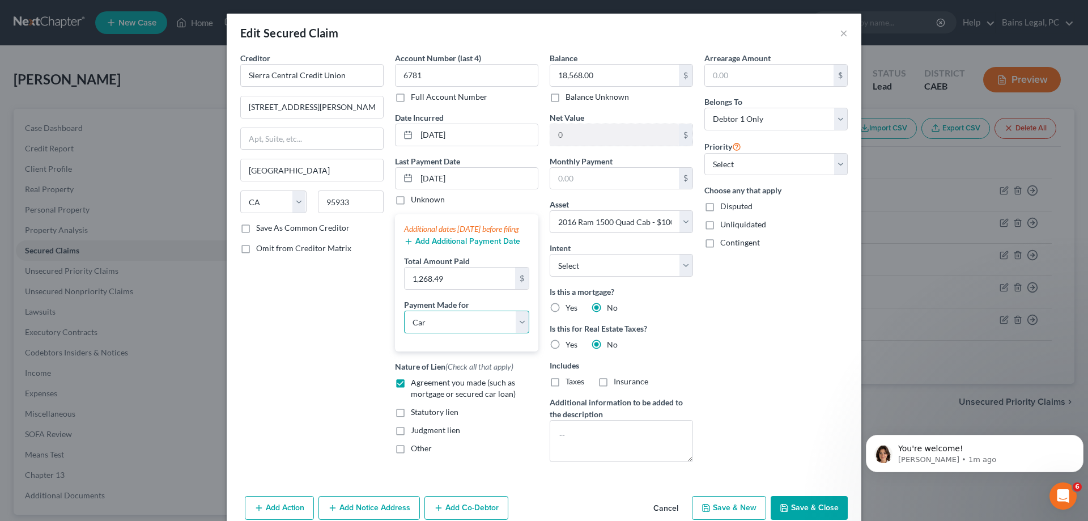
click option "Car" at bounding box center [0, 0] width 0 height 0
drag, startPoint x: 766, startPoint y: 333, endPoint x: 762, endPoint y: 338, distance: 6.0
click at [767, 334] on div "Arrearage Amount $ Belongs To * Select Debtor 1 Only Debtor 2 Only Debtor 1 And…" at bounding box center [776, 261] width 155 height 419
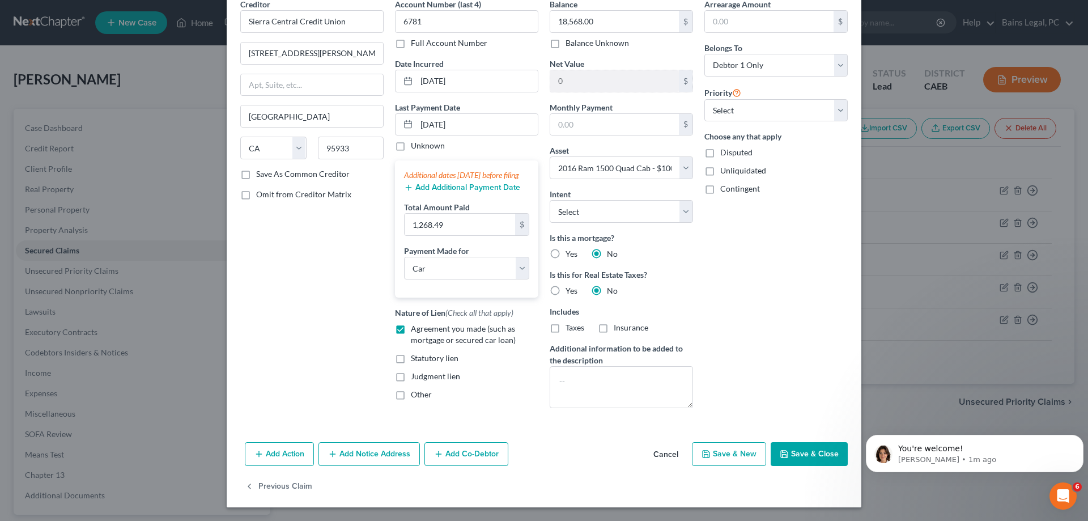
click at [806, 450] on button "Save & Close" at bounding box center [809, 454] width 77 height 24
select select
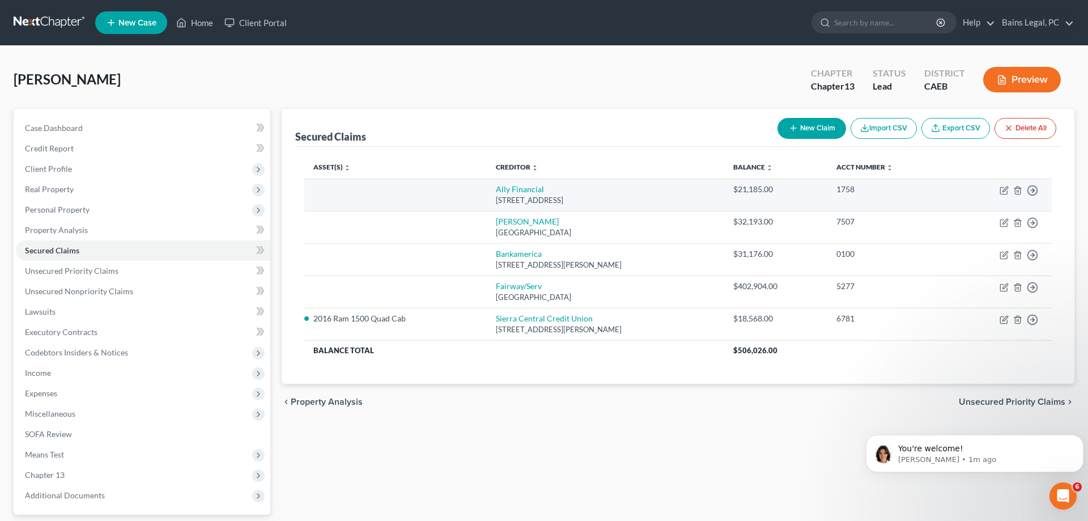
click at [1003, 185] on td "Move to E Move to F Move to G Move to Notice Only" at bounding box center [1001, 195] width 101 height 32
click at [1008, 190] on icon "button" at bounding box center [1004, 190] width 9 height 9
select select "23"
select select "0"
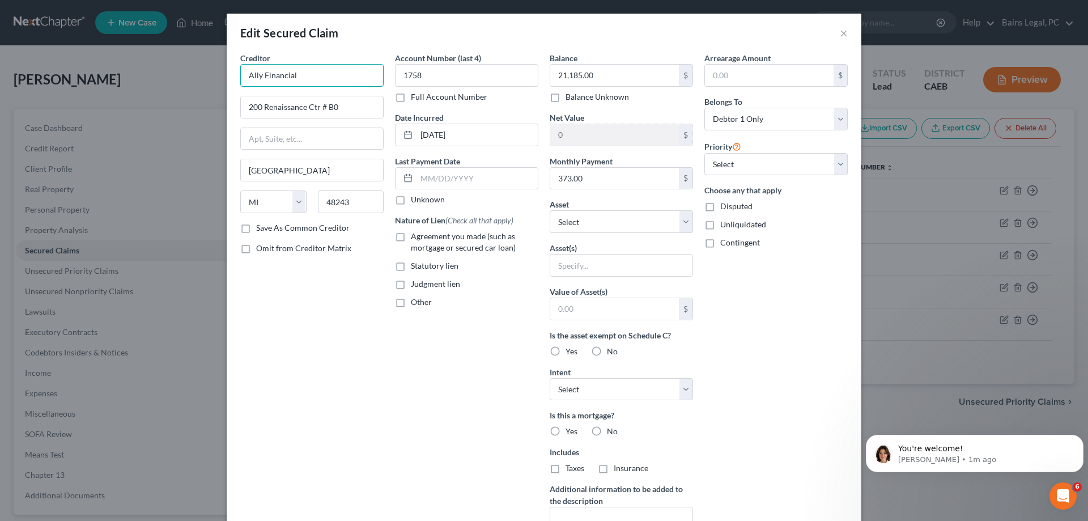
click at [355, 75] on input "Ally Financial" at bounding box center [311, 75] width 143 height 23
click at [299, 106] on div "[GEOGRAPHIC_DATA]" at bounding box center [308, 106] width 118 height 10
type input "Ally Financial"
type input "PO Box 660401"
type input "[GEOGRAPHIC_DATA]"
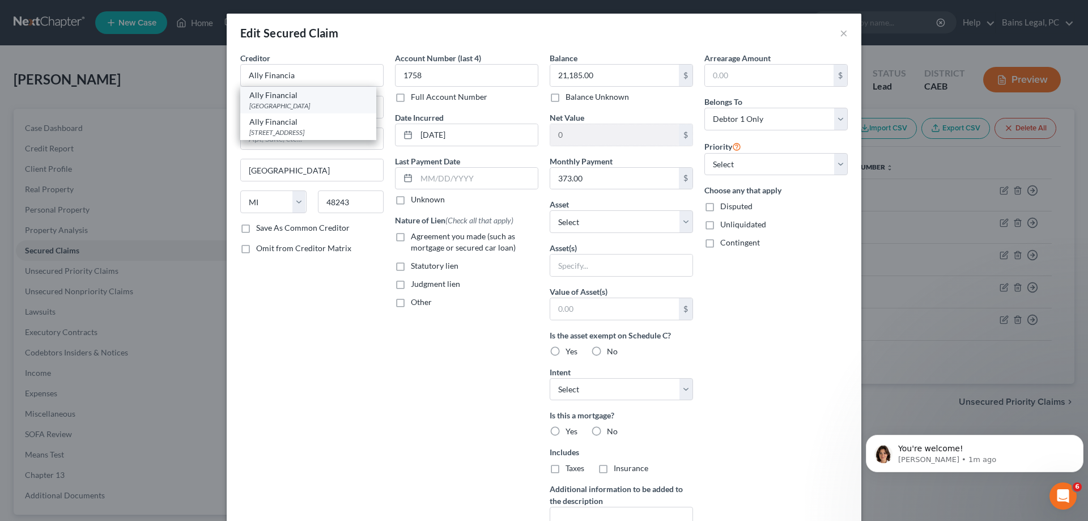
select select "45"
type input "75266"
click at [630, 178] on input "373.00" at bounding box center [614, 179] width 129 height 22
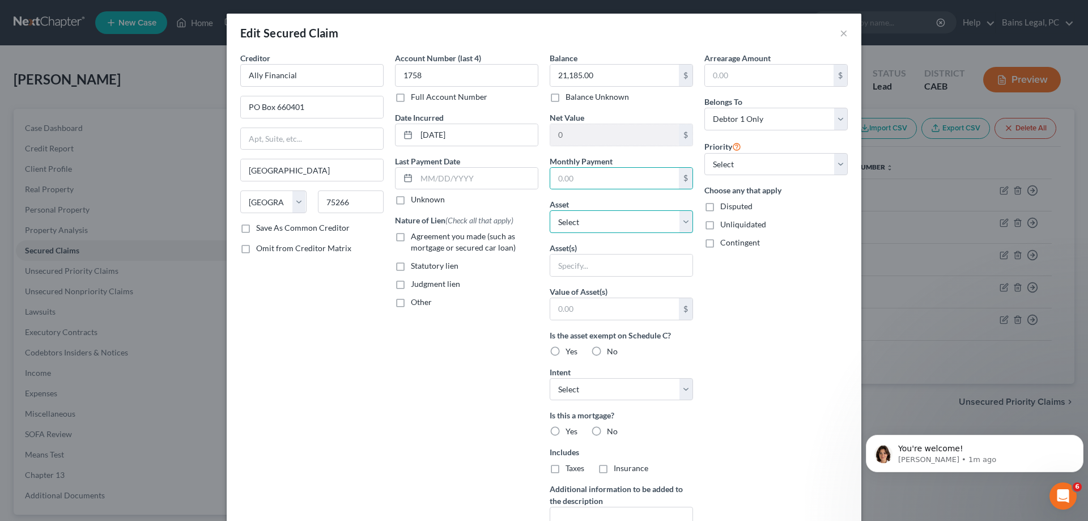
click at [550, 210] on select "Select Other Multiple Assets 2001 Malibu Sunsetter - $13750.0 Other - Pets - $1…" at bounding box center [621, 221] width 143 height 23
select select "18"
click option "2022 Honda Civic - $14153.0" at bounding box center [0, 0] width 0 height 0
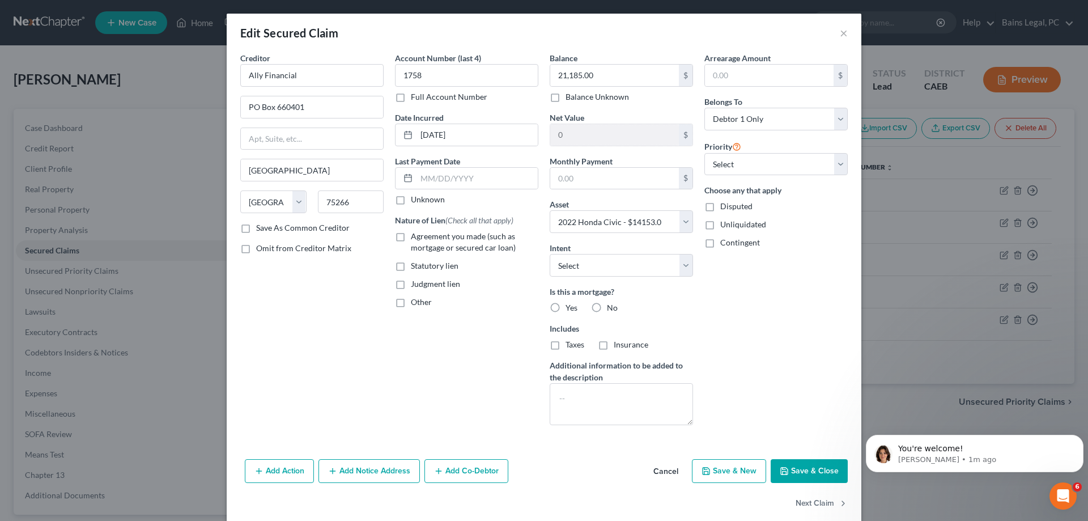
click at [607, 306] on label "No" at bounding box center [612, 307] width 11 height 11
click at [612, 306] on input "No" at bounding box center [615, 305] width 7 height 7
radio input "true"
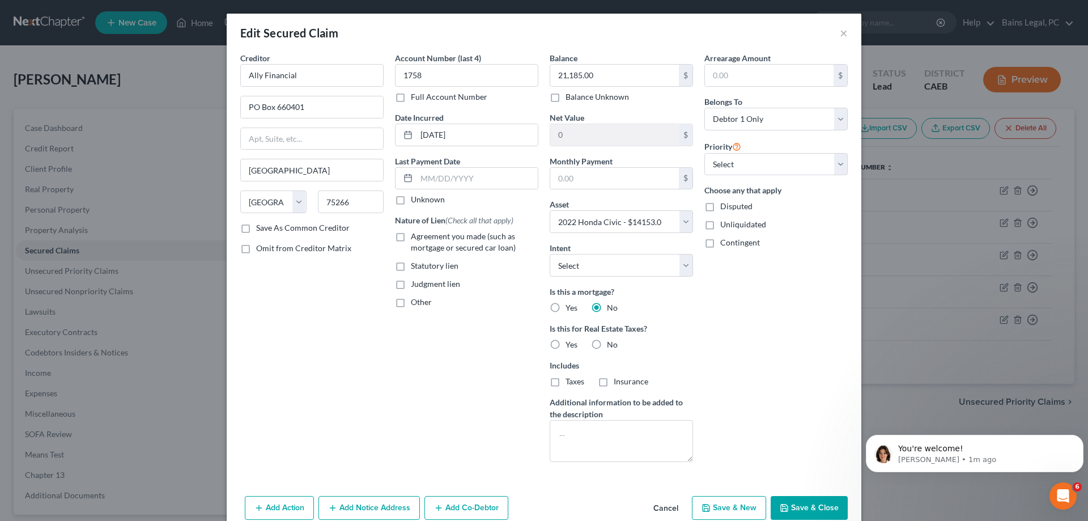
click at [607, 347] on label "No" at bounding box center [612, 344] width 11 height 11
click at [612, 346] on input "No" at bounding box center [615, 342] width 7 height 7
radio input "true"
click at [431, 245] on span "Agreement you made (such as mortgage or secured car loan)" at bounding box center [463, 241] width 105 height 21
click at [423, 238] on input "Agreement you made (such as mortgage or secured car loan)" at bounding box center [418, 234] width 7 height 7
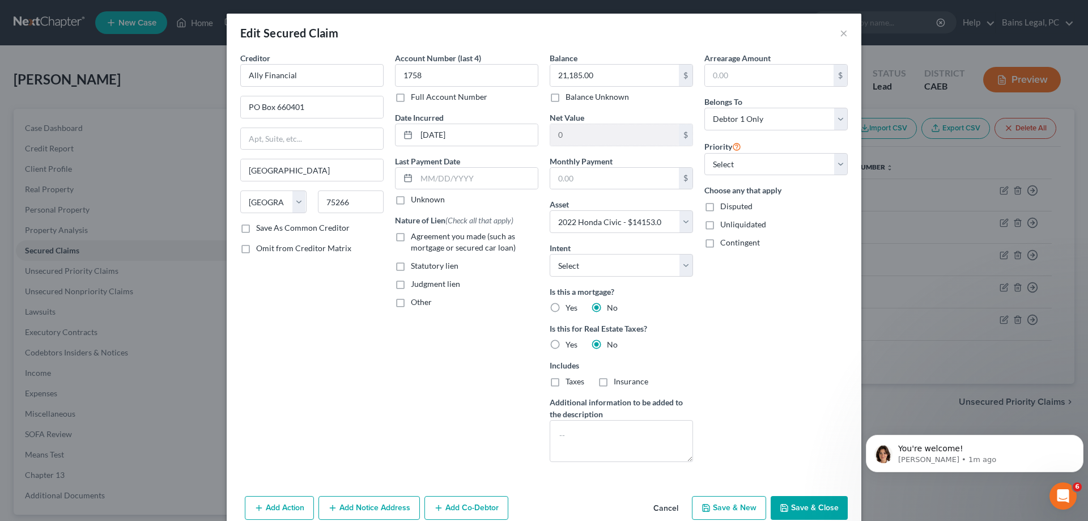
checkbox input "true"
click at [469, 176] on input "text" at bounding box center [477, 179] width 121 height 22
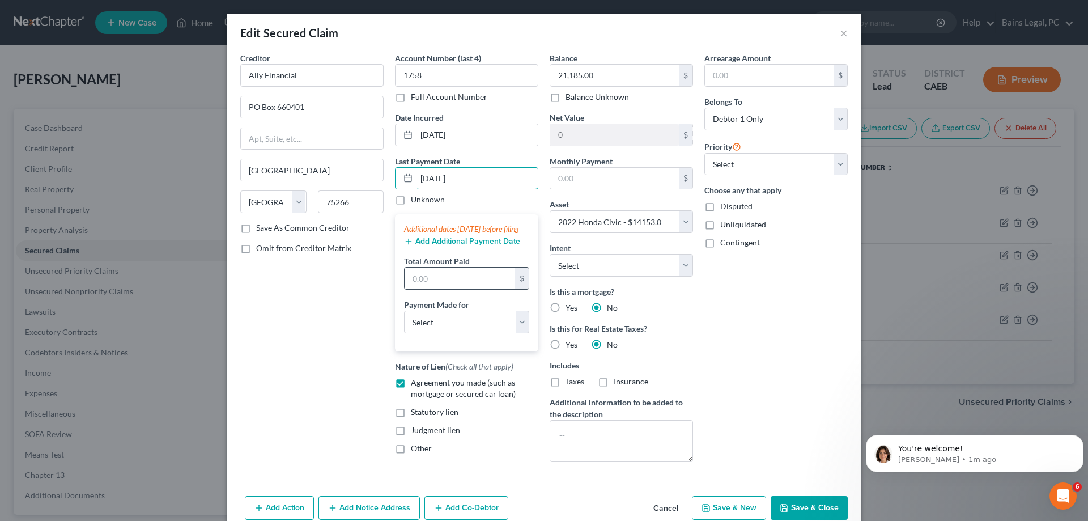
type input "9/13/25"
click at [498, 289] on input "text" at bounding box center [460, 279] width 111 height 22
type input "1,121.22"
click at [404, 311] on select "Select Car Credit Card Loan Repayment Mortgage Other Suppliers Or Vendors" at bounding box center [466, 322] width 125 height 23
select select "0"
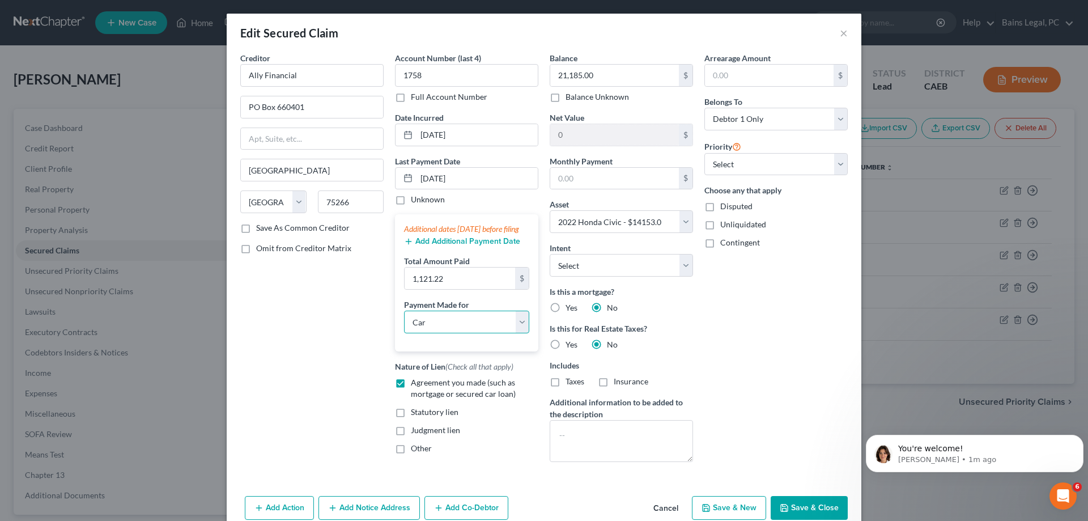
click option "Car" at bounding box center [0, 0] width 0 height 0
click at [737, 362] on div "Arrearage Amount $ Belongs To * Select Debtor 1 Only Debtor 2 Only Debtor 1 And…" at bounding box center [776, 261] width 155 height 419
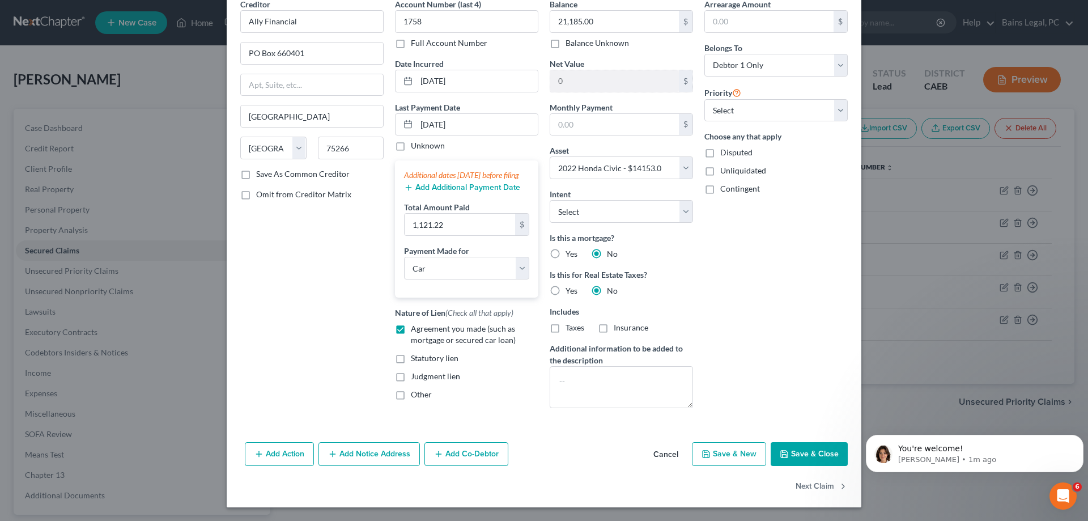
click at [809, 459] on button "Save & Close" at bounding box center [809, 454] width 77 height 24
select select
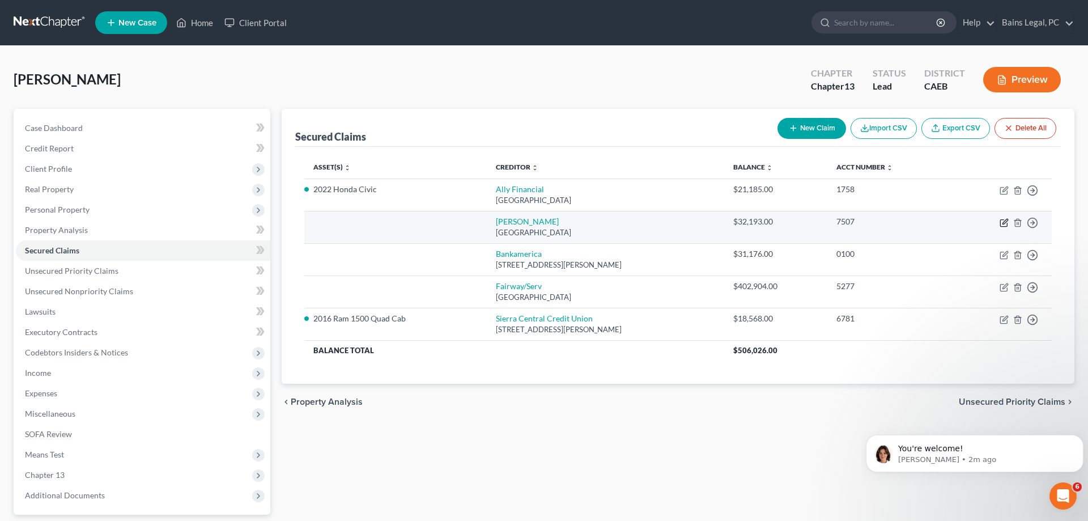
click at [1000, 222] on icon "button" at bounding box center [1003, 223] width 7 height 7
select select "45"
select select "0"
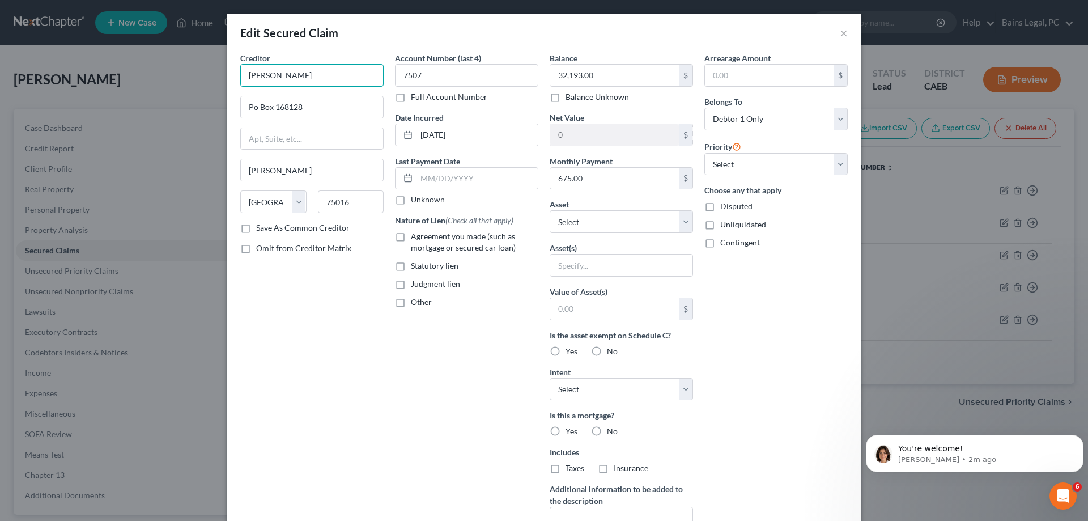
click at [295, 75] on input "Amer Honda" at bounding box center [311, 75] width 143 height 23
drag, startPoint x: 318, startPoint y: 78, endPoint x: 196, endPoint y: 67, distance: 122.3
click at [240, 67] on input "Amer Honda" at bounding box center [311, 75] width 143 height 23
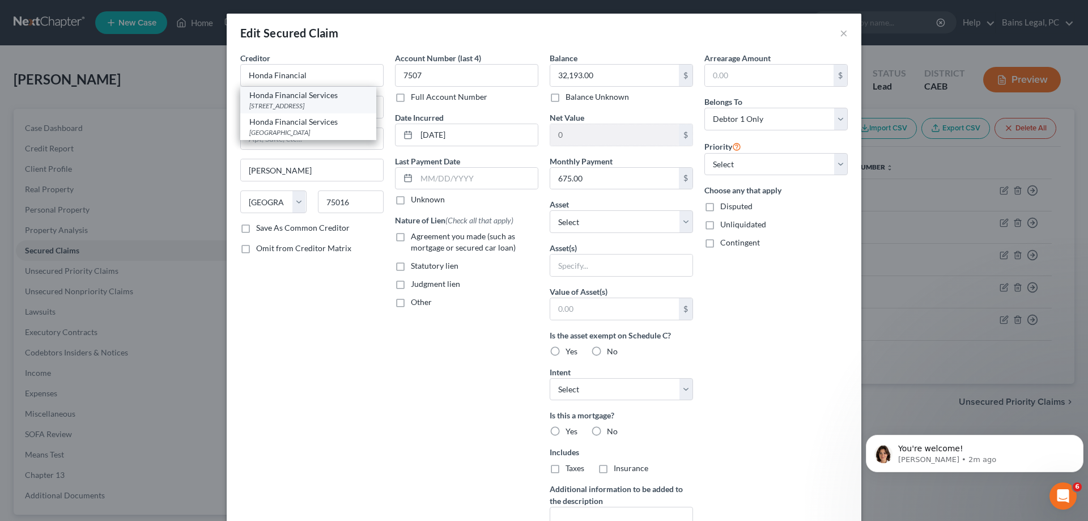
click at [296, 104] on div "[STREET_ADDRESS]" at bounding box center [308, 106] width 118 height 10
type input "Honda Financial Services"
type input "PO Box 60001"
type input "City Of Industry"
select select "4"
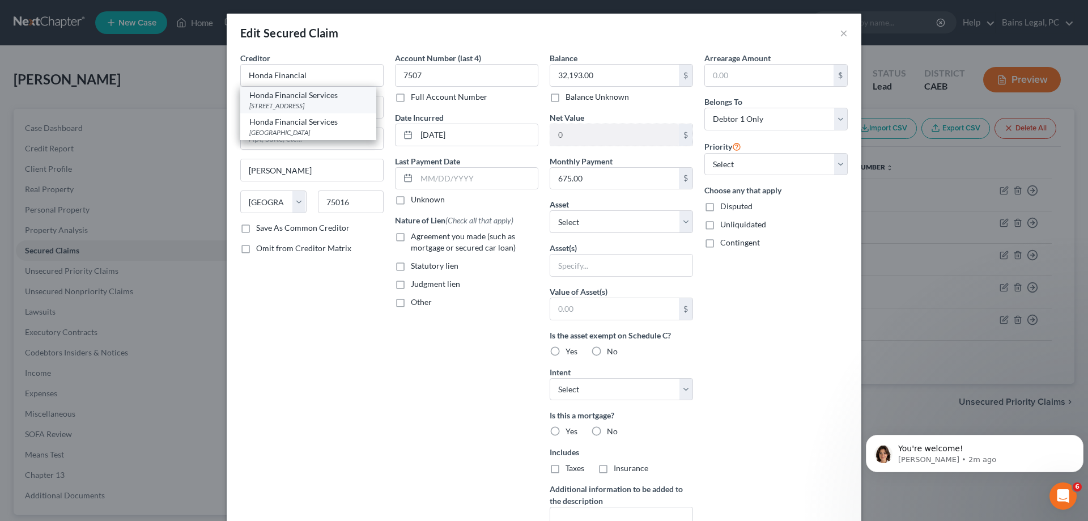
type input "91716"
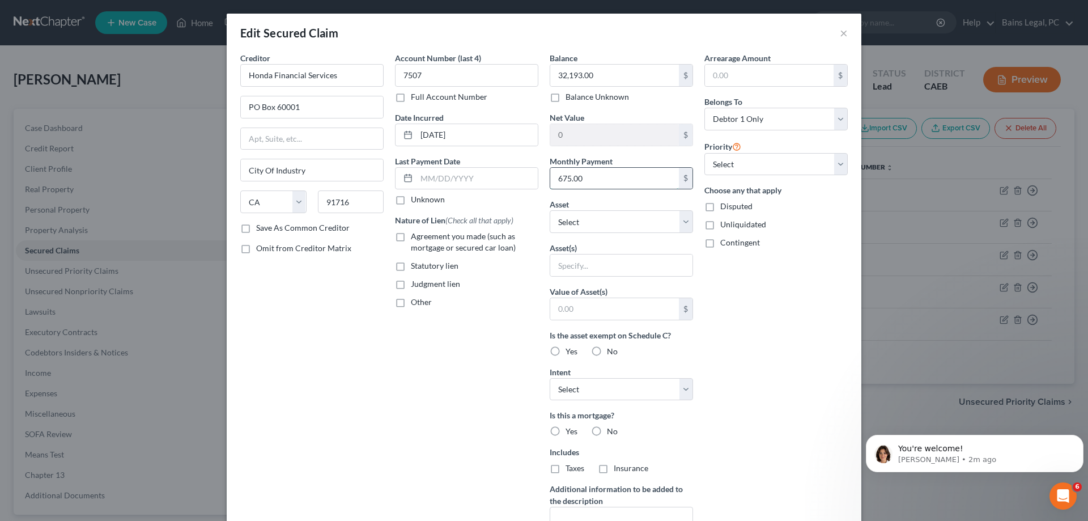
click at [604, 182] on input "675.00" at bounding box center [614, 179] width 129 height 22
click at [550, 210] on select "Select Other Multiple Assets 2001 Malibu Sunsetter - $13750.0 Other - Pets - $1…" at bounding box center [621, 221] width 143 height 23
select select "21"
click option "2022 Honda Pilot - $37317.0" at bounding box center [0, 0] width 0 height 0
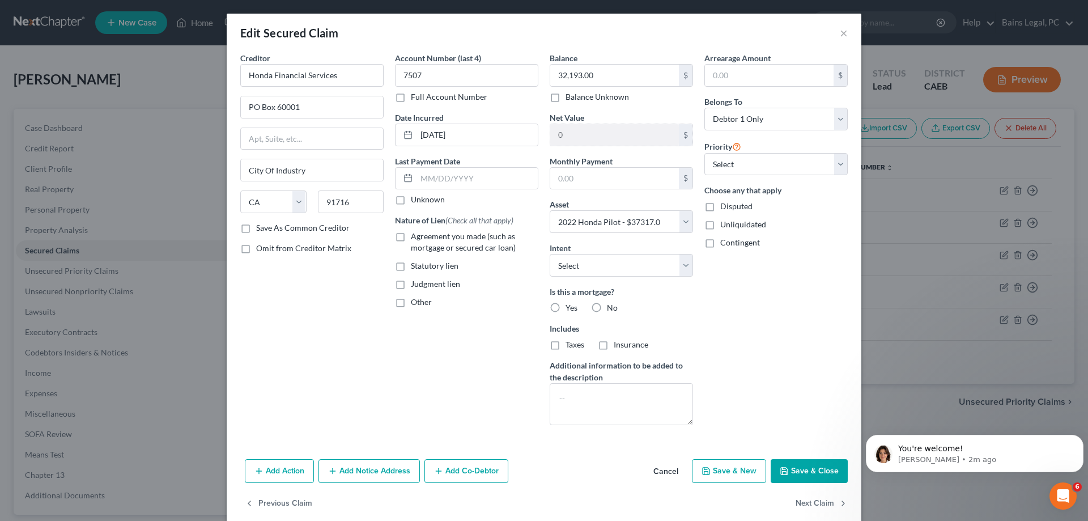
click at [607, 304] on label "No" at bounding box center [612, 307] width 11 height 11
click at [612, 304] on input "No" at bounding box center [615, 305] width 7 height 7
radio input "true"
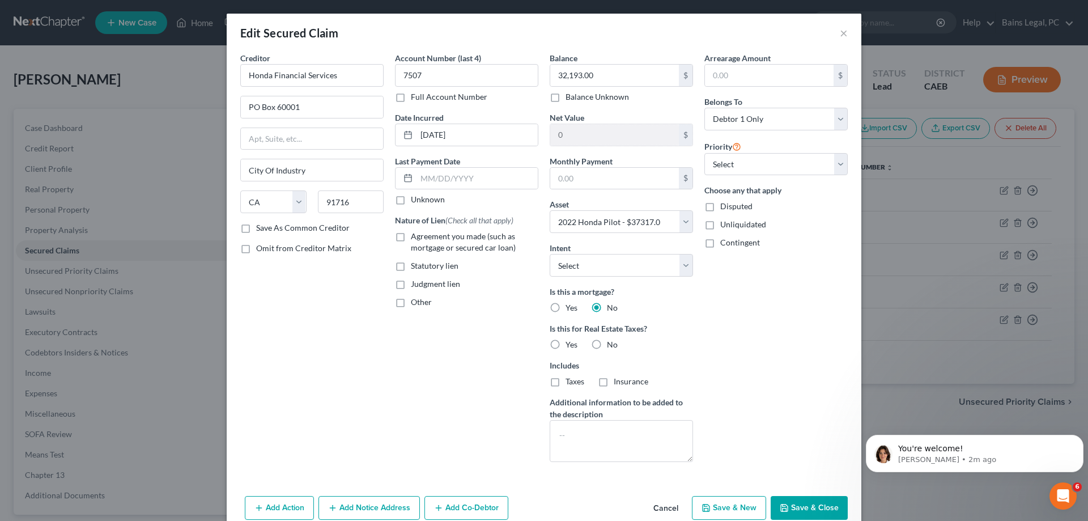
click at [607, 347] on label "No" at bounding box center [612, 344] width 11 height 11
click at [612, 346] on input "No" at bounding box center [615, 342] width 7 height 7
radio input "true"
click at [480, 244] on span "Agreement you made (such as mortgage or secured car loan)" at bounding box center [463, 241] width 105 height 21
click at [423, 238] on input "Agreement you made (such as mortgage or secured car loan)" at bounding box center [418, 234] width 7 height 7
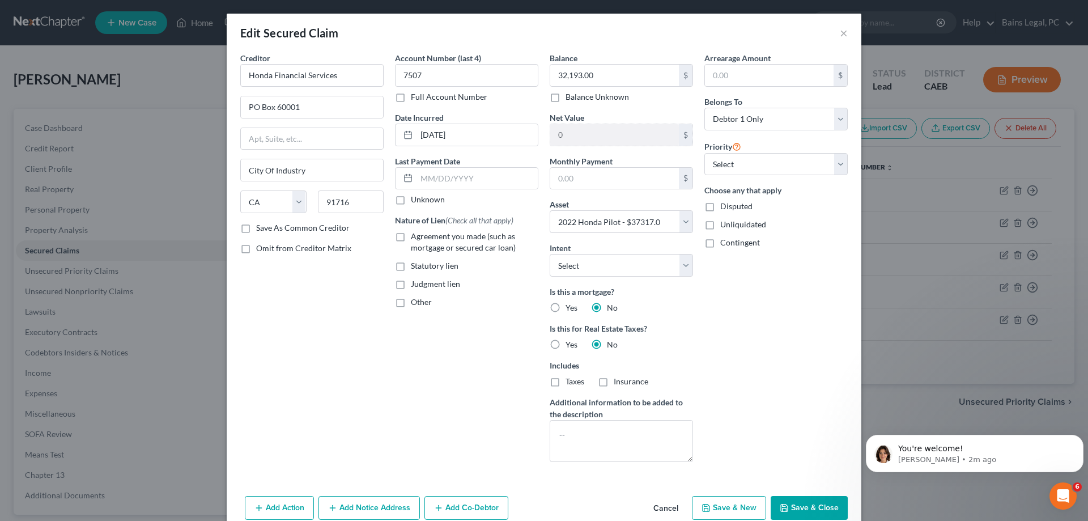
checkbox input "true"
click at [472, 179] on input "text" at bounding box center [477, 179] width 121 height 22
click at [794, 79] on input "text" at bounding box center [769, 76] width 129 height 22
type input "1,367.80"
click at [488, 177] on input "text" at bounding box center [477, 179] width 121 height 22
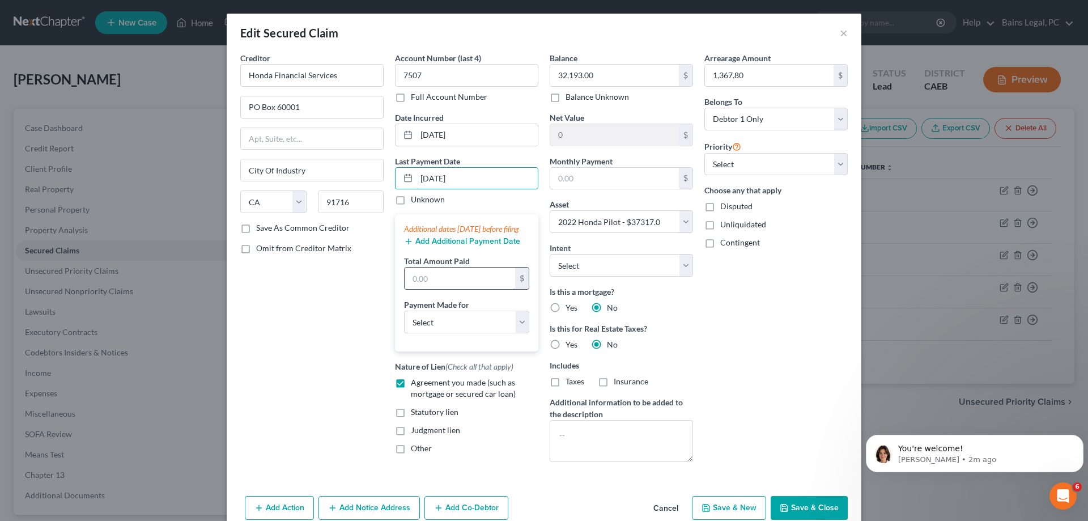
type input "7/17/25"
click at [457, 287] on input "text" at bounding box center [460, 279] width 111 height 22
type input "692.09"
click at [404, 311] on select "Select Car Credit Card Loan Repayment Mortgage Other Suppliers Or Vendors" at bounding box center [466, 322] width 125 height 23
select select "0"
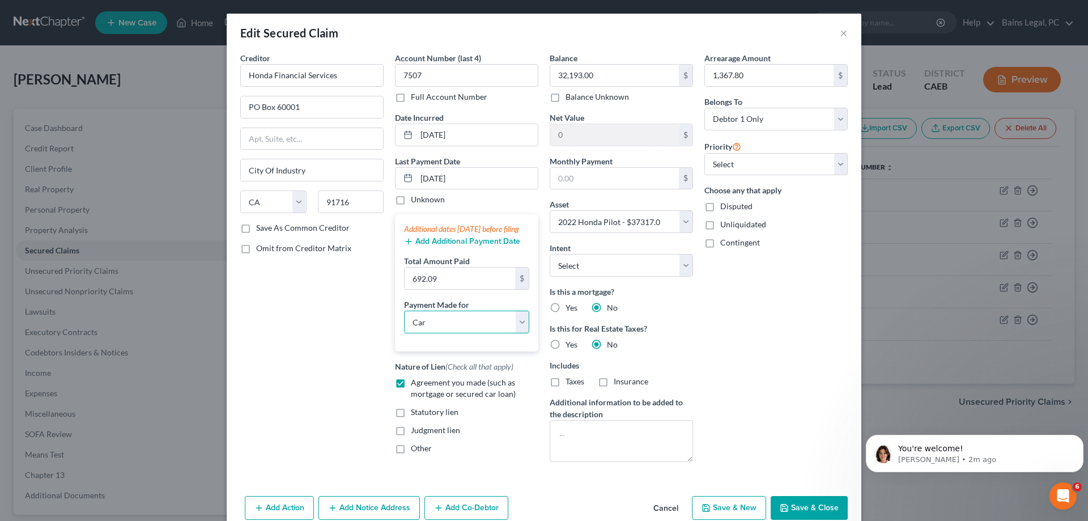
click option "Car" at bounding box center [0, 0] width 0 height 0
drag, startPoint x: 774, startPoint y: 351, endPoint x: 784, endPoint y: 339, distance: 15.7
click at [784, 339] on div "Arrearage Amount 1,367.80 $ Belongs To * Select Debtor 1 Only Debtor 2 Only Deb…" at bounding box center [776, 261] width 155 height 419
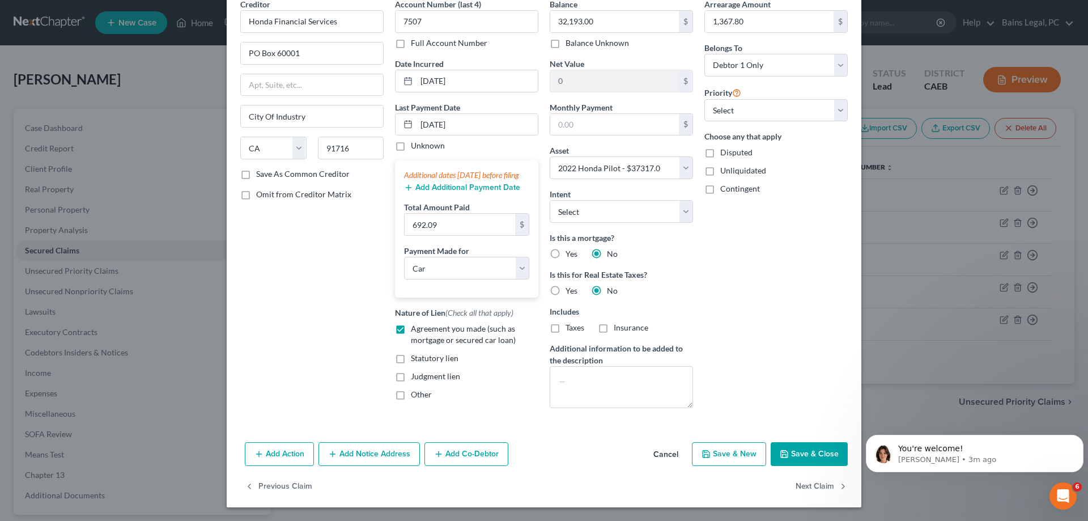
click at [800, 449] on button "Save & Close" at bounding box center [809, 454] width 77 height 24
select select
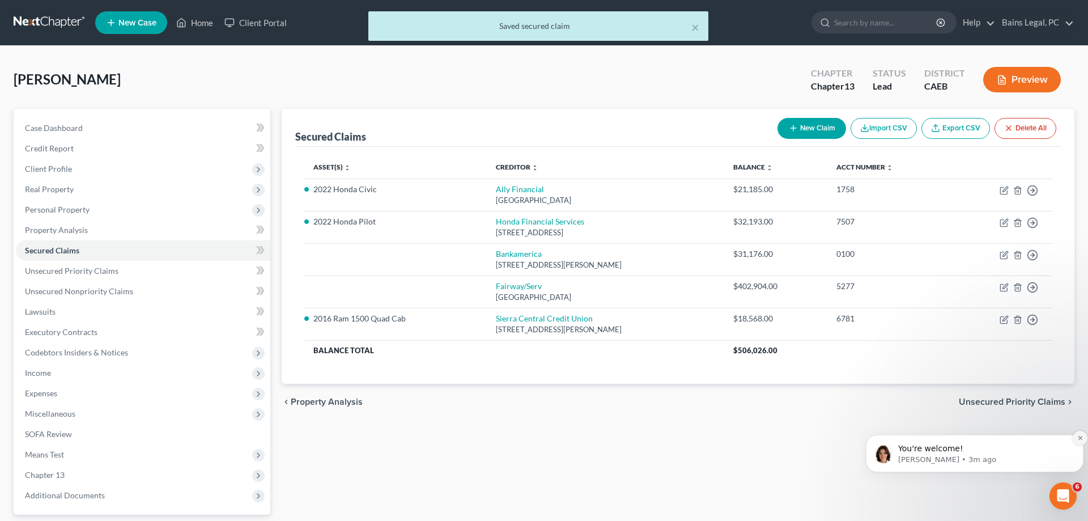
click at [1075, 436] on button "Dismiss notification" at bounding box center [1080, 438] width 15 height 15
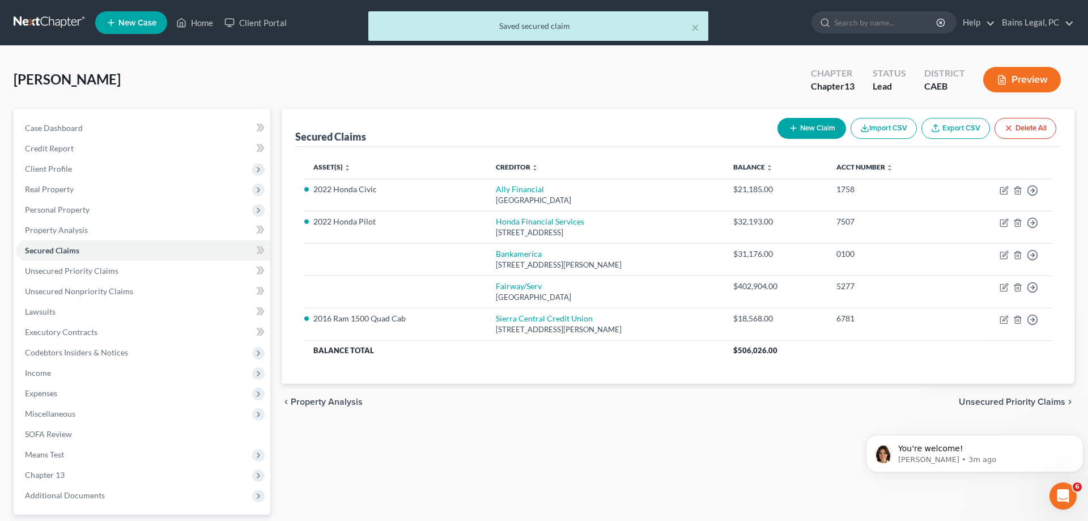
scroll to position [0, 0]
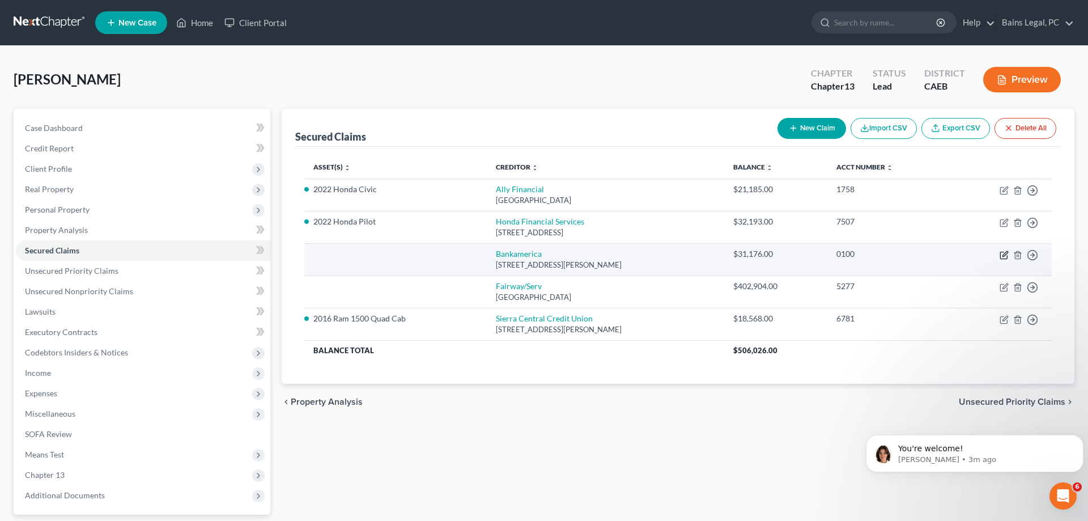
click at [1001, 253] on icon "button" at bounding box center [1003, 255] width 7 height 7
select select "9"
select select "0"
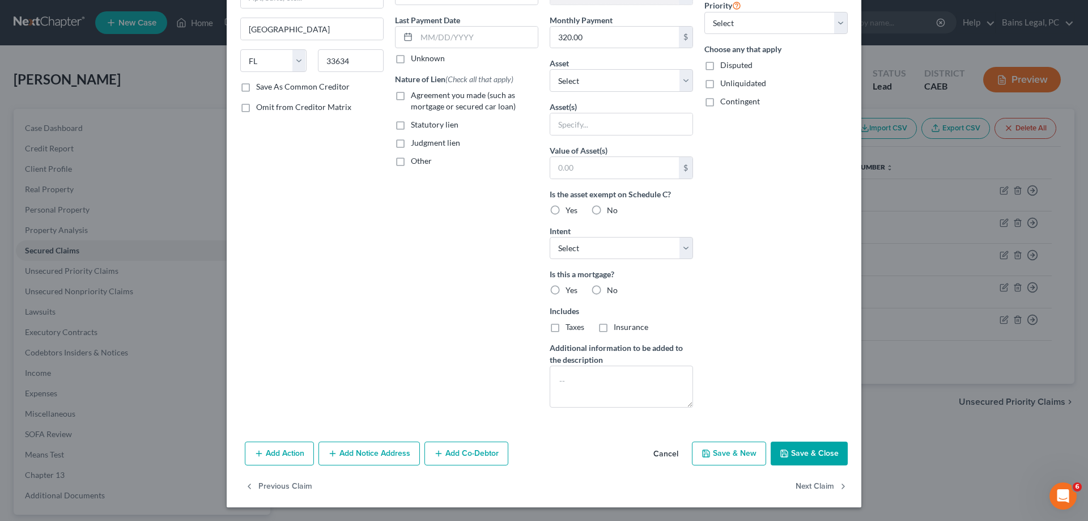
drag, startPoint x: 793, startPoint y: 457, endPoint x: 799, endPoint y: 451, distance: 8.8
click at [795, 457] on button "Save & Close" at bounding box center [809, 454] width 77 height 24
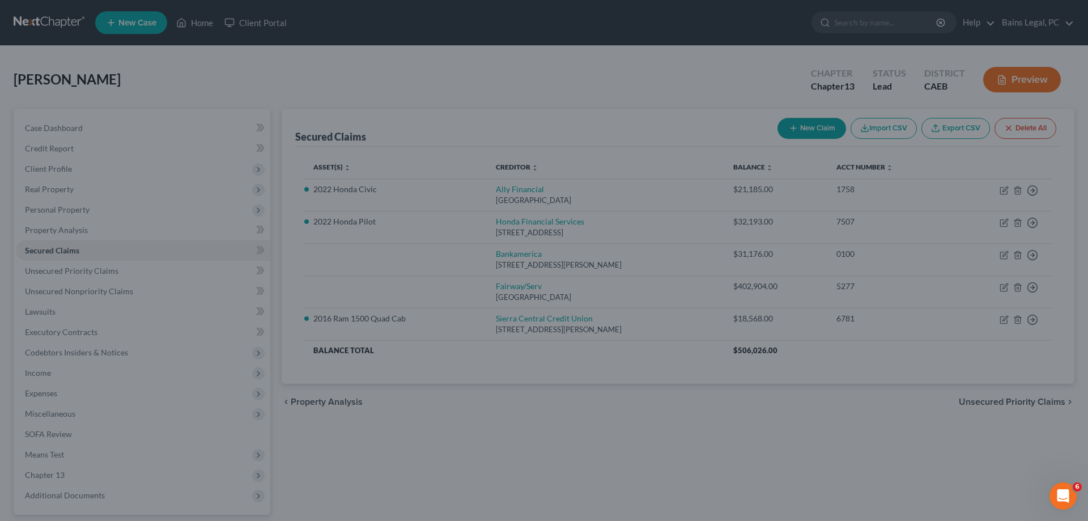
type input "0"
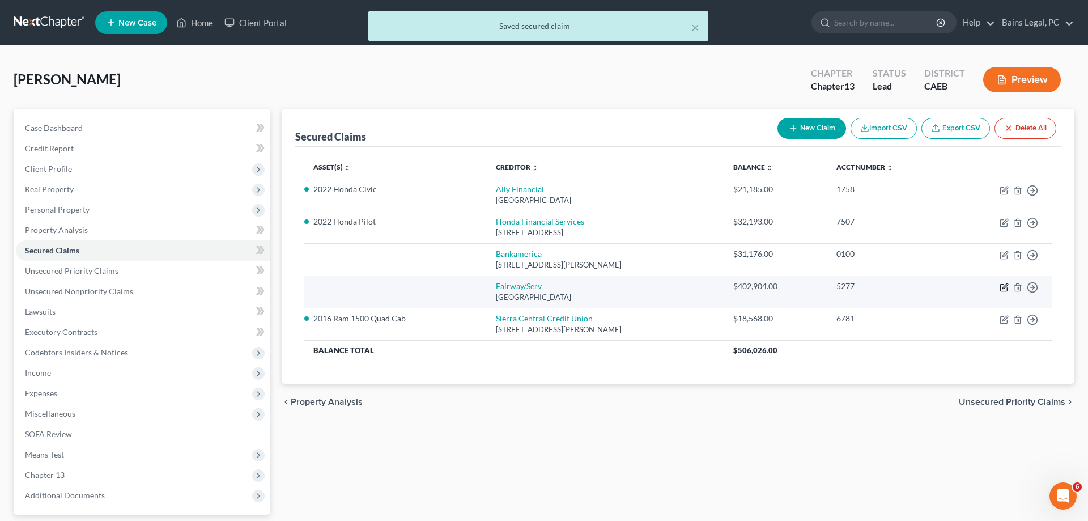
click at [1003, 286] on icon "button" at bounding box center [1004, 287] width 9 height 9
select select "10"
select select "0"
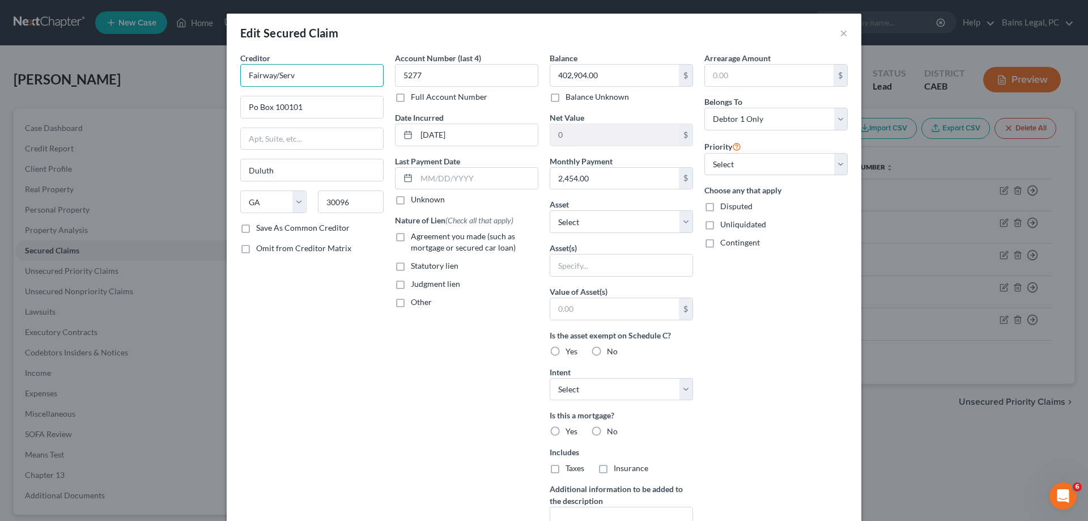
drag, startPoint x: 319, startPoint y: 72, endPoint x: 177, endPoint y: 76, distance: 142.3
click at [240, 75] on input "Fairway/Serv" at bounding box center [311, 75] width 143 height 23
type input "Fairway Independent Mortgage Corporation"
type input "PO Box 105178"
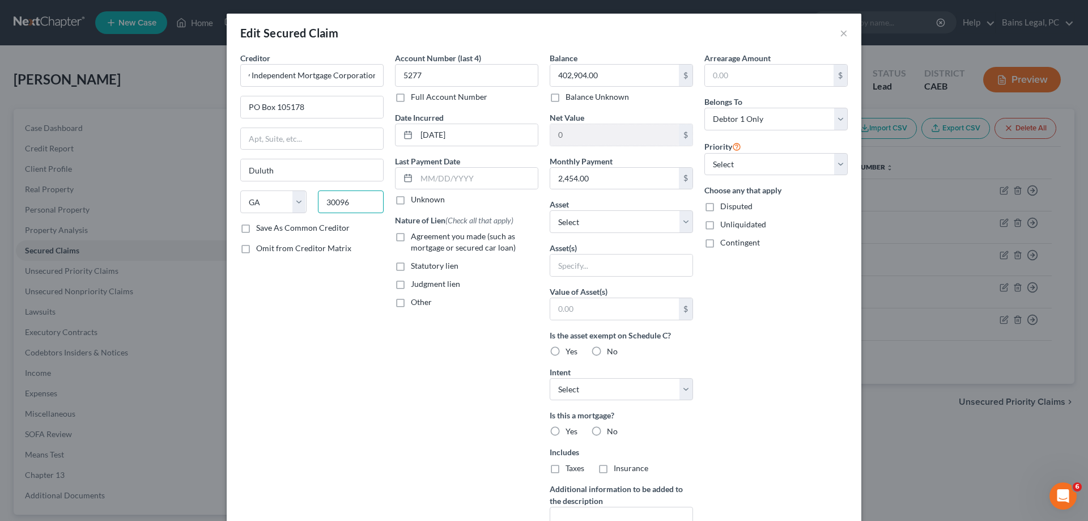
click at [356, 197] on input "30096" at bounding box center [351, 201] width 66 height 23
drag, startPoint x: 356, startPoint y: 198, endPoint x: 292, endPoint y: 192, distance: 64.3
click at [318, 195] on input "30096" at bounding box center [351, 201] width 66 height 23
type input "30348"
type input "[GEOGRAPHIC_DATA]"
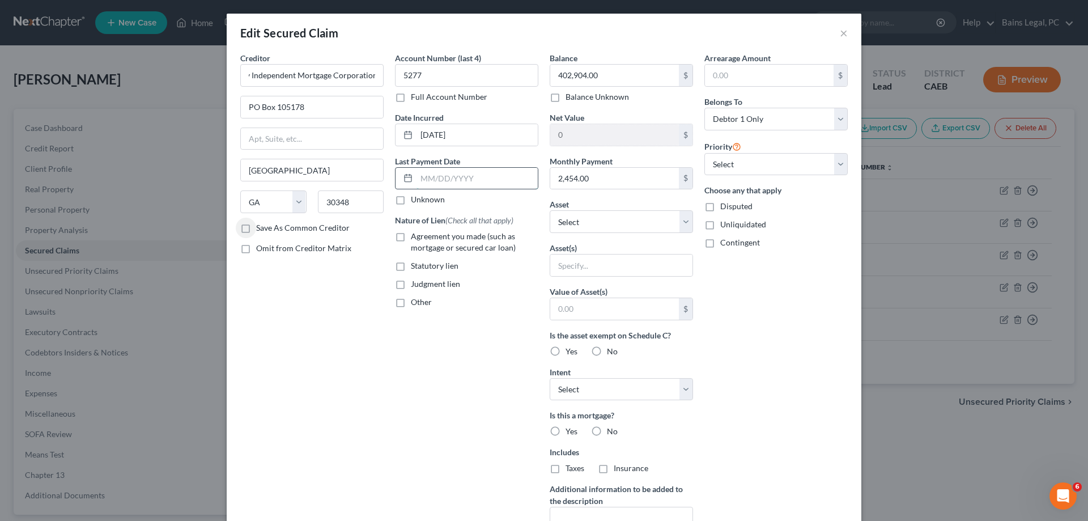
click at [498, 175] on input "text" at bounding box center [477, 179] width 121 height 22
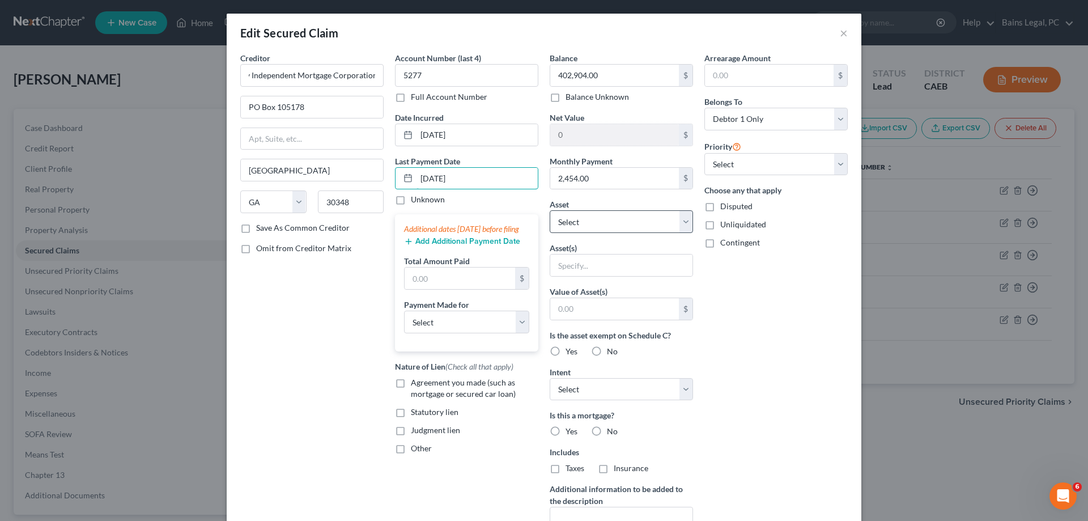
type input "9/1/25"
click at [485, 287] on input "text" at bounding box center [460, 279] width 111 height 22
type input "7,362"
click at [404, 311] on select "Select Car Credit Card Loan Repayment Mortgage Other Suppliers Or Vendors" at bounding box center [466, 322] width 125 height 23
select select "3"
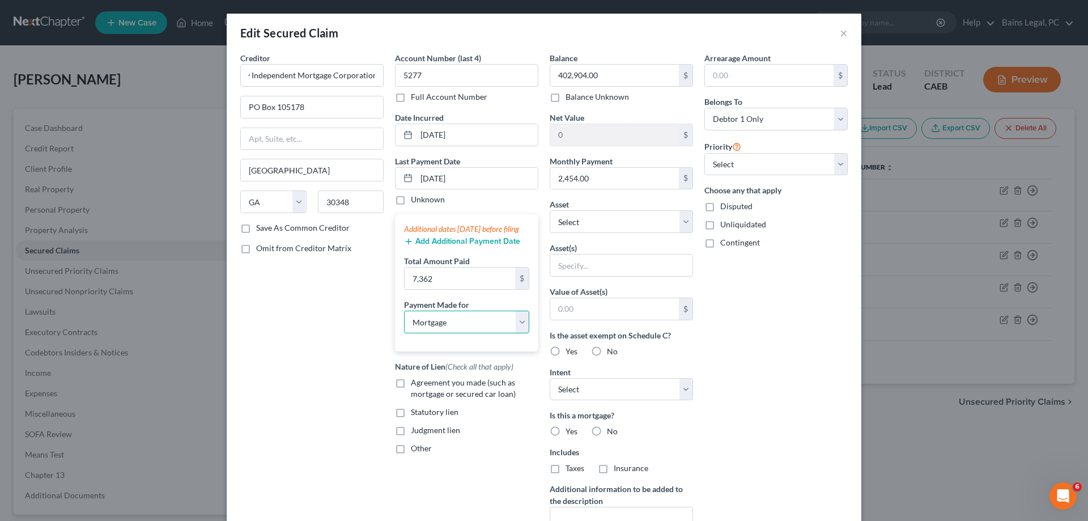
click option "Mortgage" at bounding box center [0, 0] width 0 height 0
click at [438, 398] on span "Agreement you made (such as mortgage or secured car loan)" at bounding box center [463, 387] width 105 height 21
click at [423, 384] on input "Agreement you made (such as mortgage or secured car loan)" at bounding box center [418, 380] width 7 height 7
checkbox input "true"
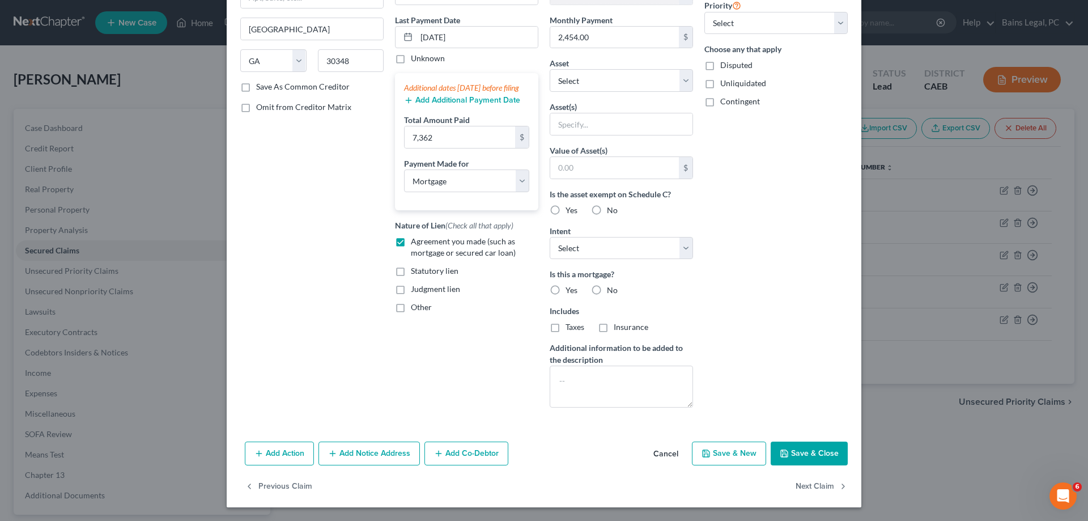
drag, startPoint x: 803, startPoint y: 449, endPoint x: 687, endPoint y: 56, distance: 410.5
click at [692, 37] on div "Edit Secured Claim × Creditor * Fairway Independent Mortgage Corporation PO Box…" at bounding box center [544, 189] width 635 height 635
click at [550, 69] on select "Select Other Multiple Assets 2001 Malibu Sunsetter - $13750.0 Other - Pets - $1…" at bounding box center [621, 80] width 143 height 23
select select "20"
click option "5875 Zion Ct - $535612.0" at bounding box center [0, 0] width 0 height 0
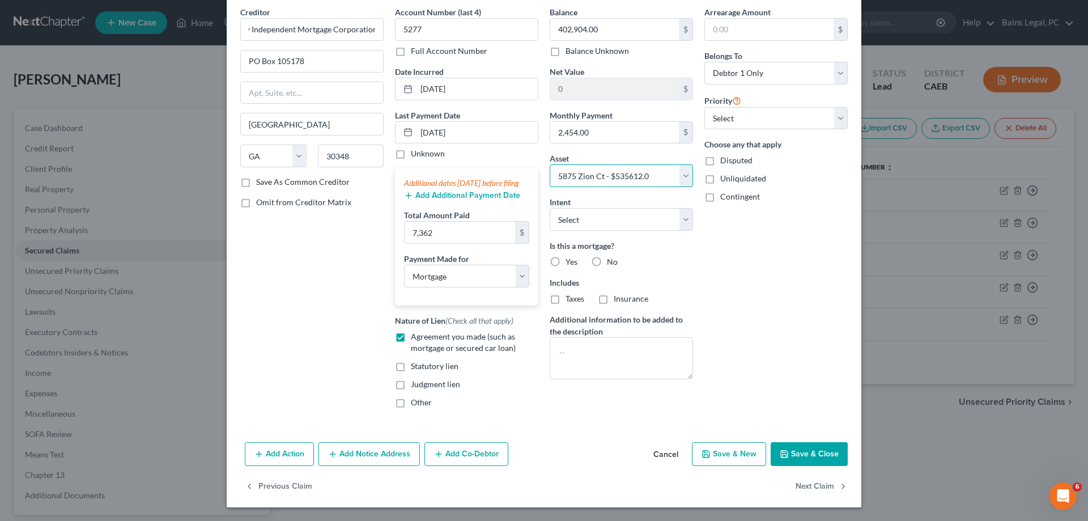
scroll to position [57, 0]
click at [704, 107] on select "Select 1st 2nd 3rd 4th 5th 6th 7th 8th 9th 10th 11th 12th 13th 14th 15th 16th 1…" at bounding box center [775, 118] width 143 height 23
select select "0"
click option "1st" at bounding box center [0, 0] width 0 height 0
click at [772, 236] on div "Arrearage Amount $ Belongs To * Select Debtor 1 Only Debtor 2 Only Debtor 1 And…" at bounding box center [776, 211] width 155 height 411
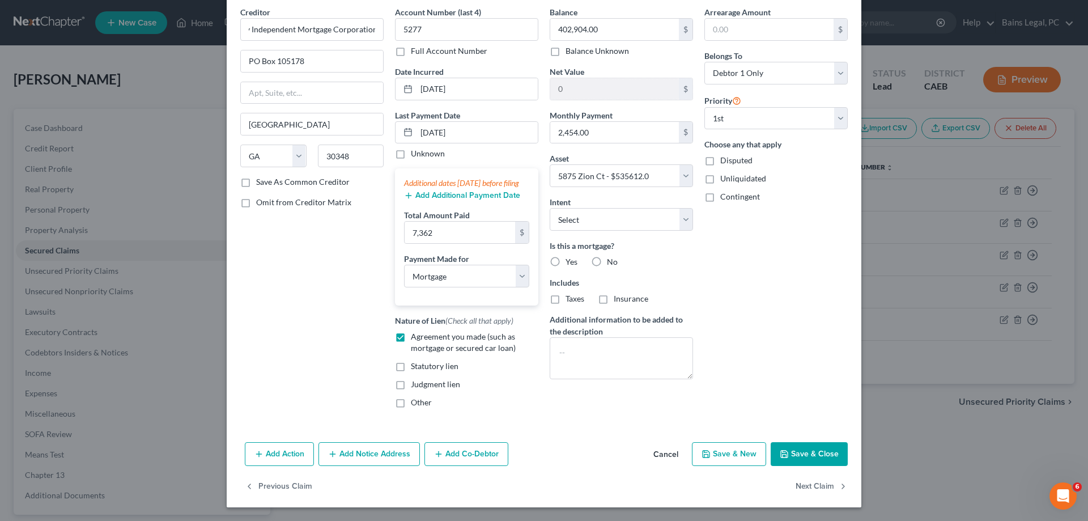
click at [810, 461] on button "Save & Close" at bounding box center [809, 454] width 77 height 24
select select
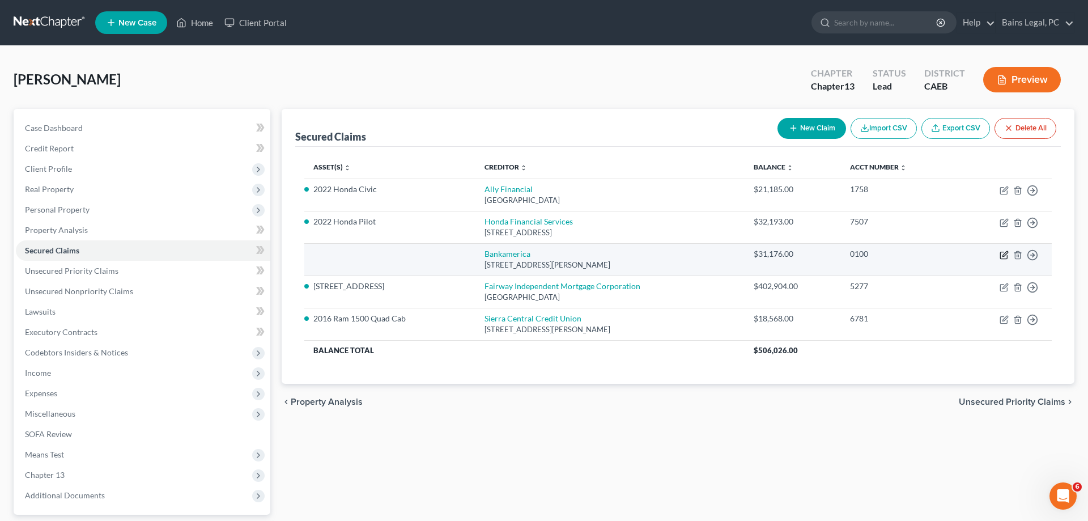
click at [1005, 255] on icon "button" at bounding box center [1004, 255] width 9 height 9
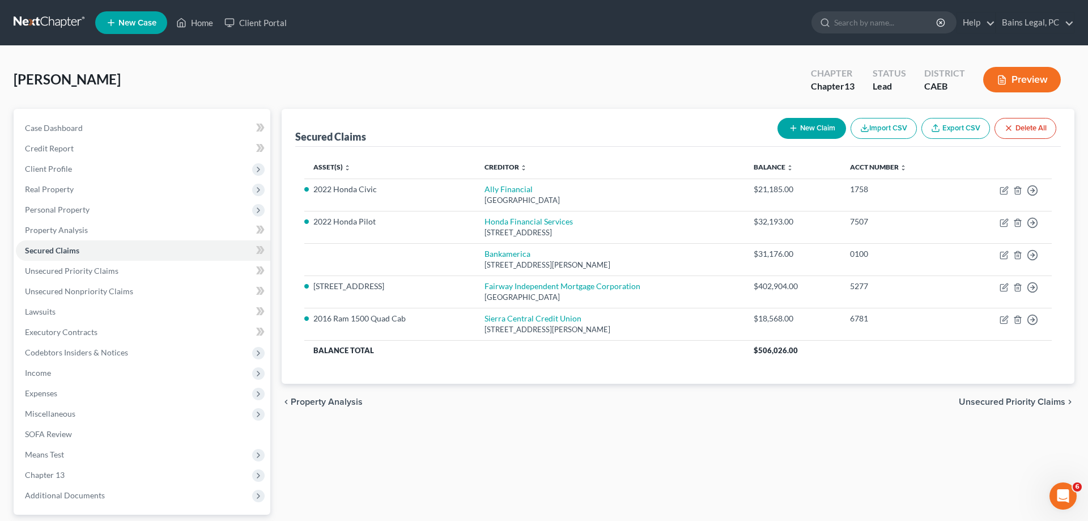
select select "9"
select select "0"
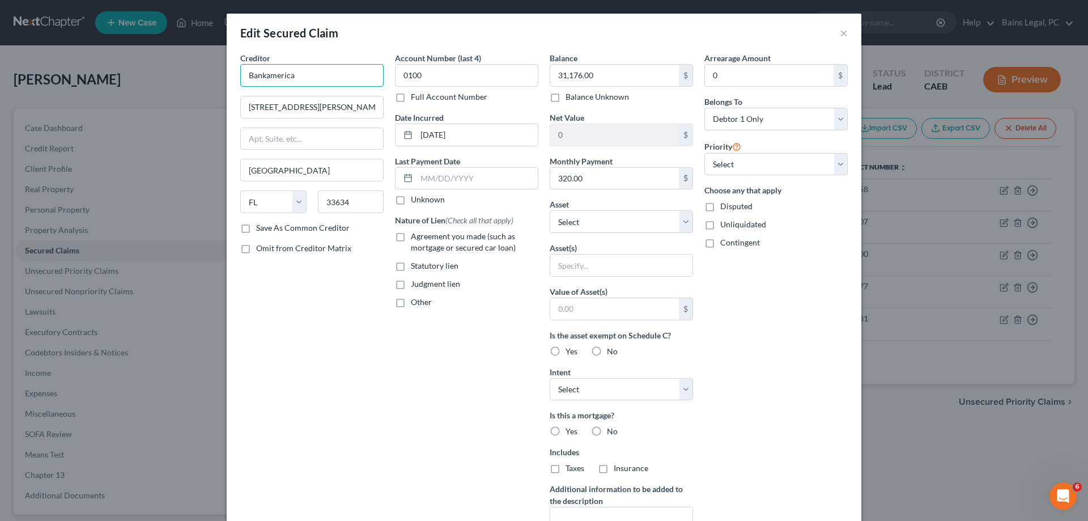
drag, startPoint x: 246, startPoint y: 75, endPoint x: 184, endPoint y: 67, distance: 62.4
click at [240, 67] on input "Bankamerica" at bounding box center [311, 75] width 143 height 23
type input "Bank of America, NA"
type input "PO Box 660861"
type input "75266"
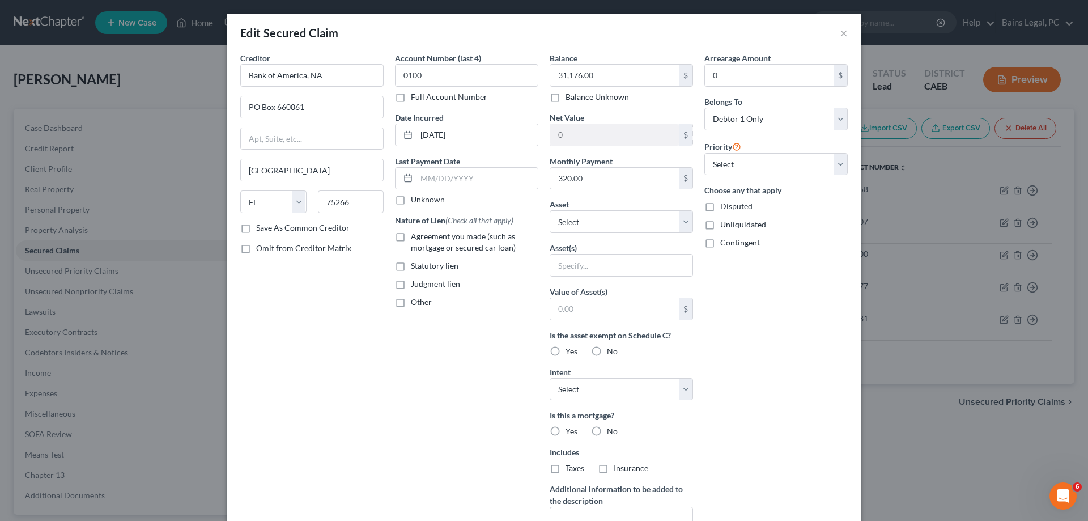
type input "[GEOGRAPHIC_DATA]"
select select "45"
click at [647, 182] on input "320.00" at bounding box center [614, 179] width 129 height 22
type input "320.66"
click at [550, 210] on select "Select Other Multiple Assets 2001 Malibu Sunsetter - $13750.0 Other - Pets - $1…" at bounding box center [621, 221] width 143 height 23
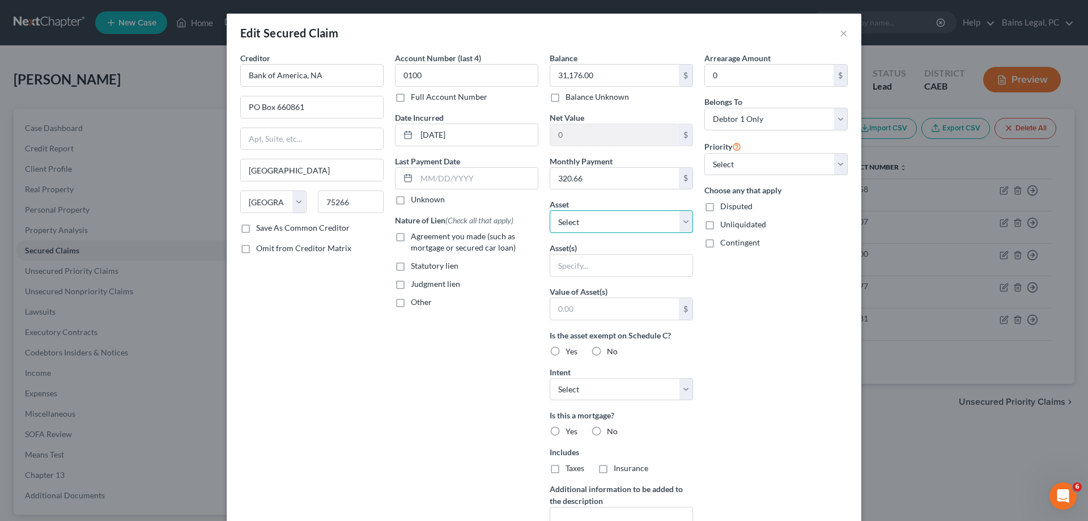
select select "20"
click option "5875 Zion Ct - $535612.0" at bounding box center [0, 0] width 0 height 0
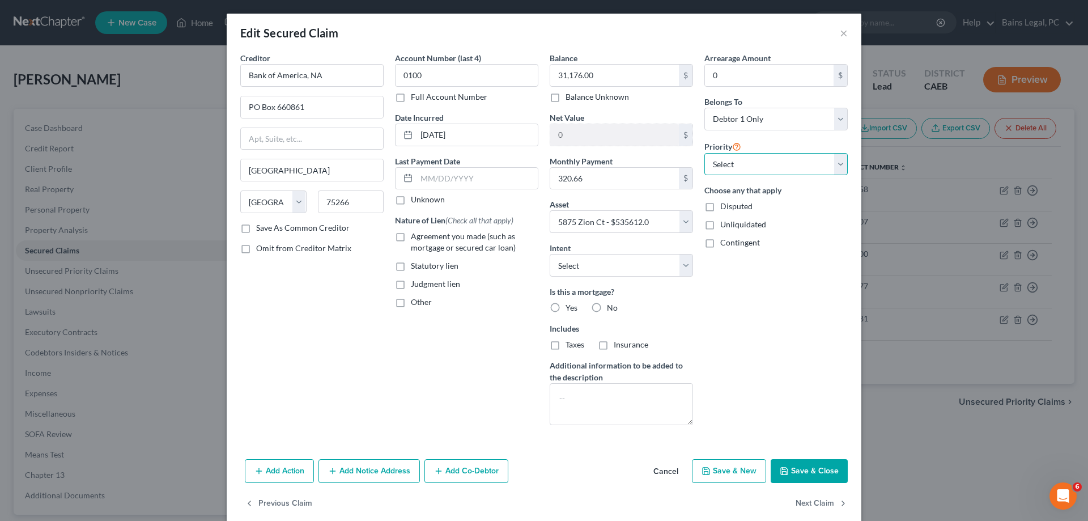
click at [704, 153] on select "Select 2nd 3rd 4th 5th 6th 7th 8th 9th 10th 11th 12th 13th 14th 15th 16th 17th …" at bounding box center [775, 164] width 143 height 23
select select "0"
click option "2nd" at bounding box center [0, 0] width 0 height 0
click at [550, 254] on select "Select Surrender Redeem Reaffirm Avoid Other" at bounding box center [621, 265] width 143 height 23
click at [650, 265] on select "Select Surrender Redeem Reaffirm Avoid Other" at bounding box center [621, 265] width 143 height 23
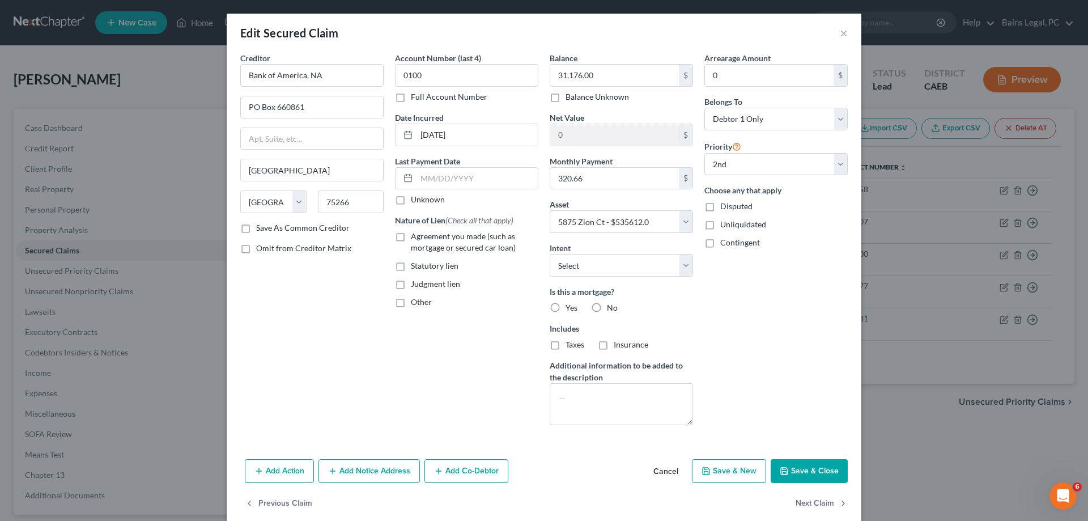
click at [607, 308] on label "No" at bounding box center [612, 307] width 11 height 11
click at [612, 308] on input "No" at bounding box center [615, 305] width 7 height 7
radio input "true"
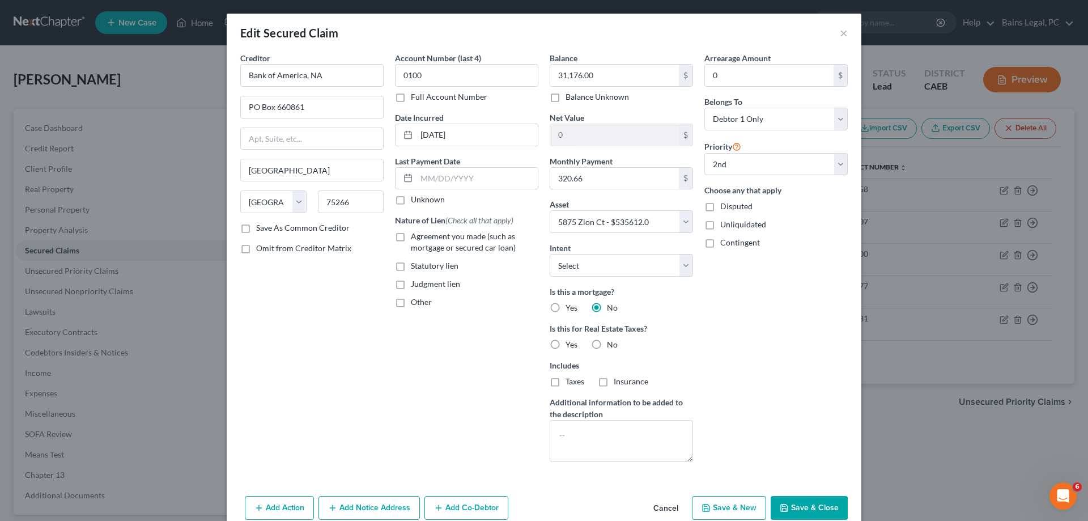
click at [607, 342] on label "No" at bounding box center [612, 344] width 11 height 11
click at [612, 342] on input "No" at bounding box center [615, 342] width 7 height 7
radio input "true"
drag, startPoint x: 591, startPoint y: 441, endPoint x: 580, endPoint y: 418, distance: 25.1
click at [592, 442] on textarea at bounding box center [621, 441] width 143 height 42
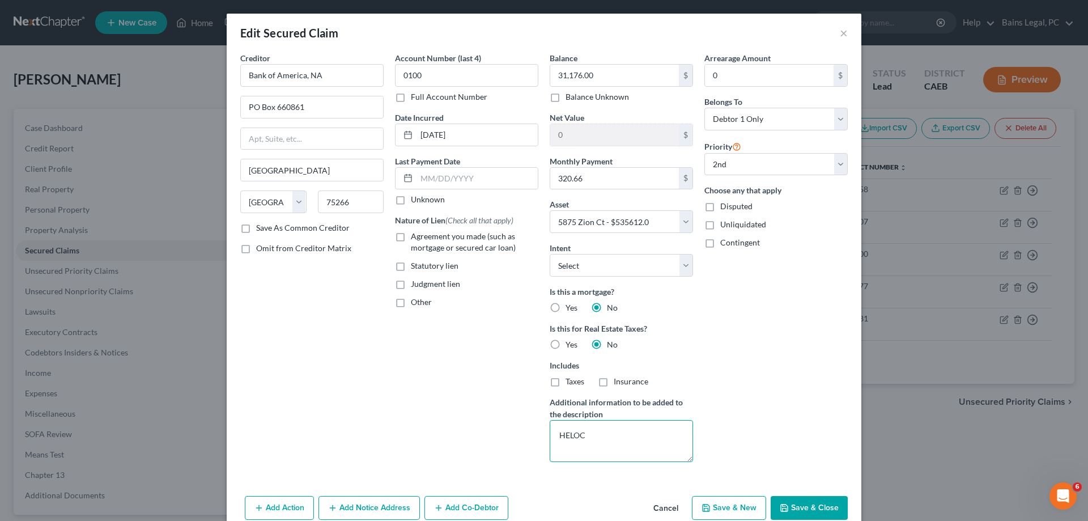
drag, startPoint x: 586, startPoint y: 439, endPoint x: 517, endPoint y: 438, distance: 69.2
click at [550, 438] on textarea "HELOC" at bounding box center [621, 441] width 143 height 42
type textarea "HELOC"
click at [464, 181] on input "text" at bounding box center [477, 179] width 121 height 22
type input "9/14/25"
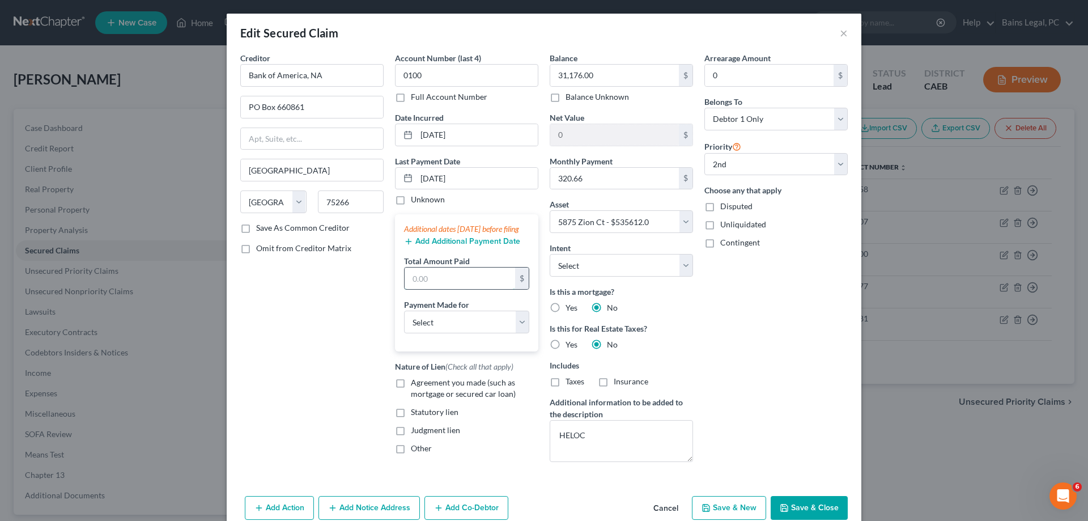
click at [471, 289] on input "text" at bounding box center [460, 279] width 111 height 22
type input "961.98"
click at [404, 311] on select "Select Car Credit Card Loan Repayment Mortgage Other Suppliers Or Vendors" at bounding box center [466, 322] width 125 height 23
select select "4"
click option "Other" at bounding box center [0, 0] width 0 height 0
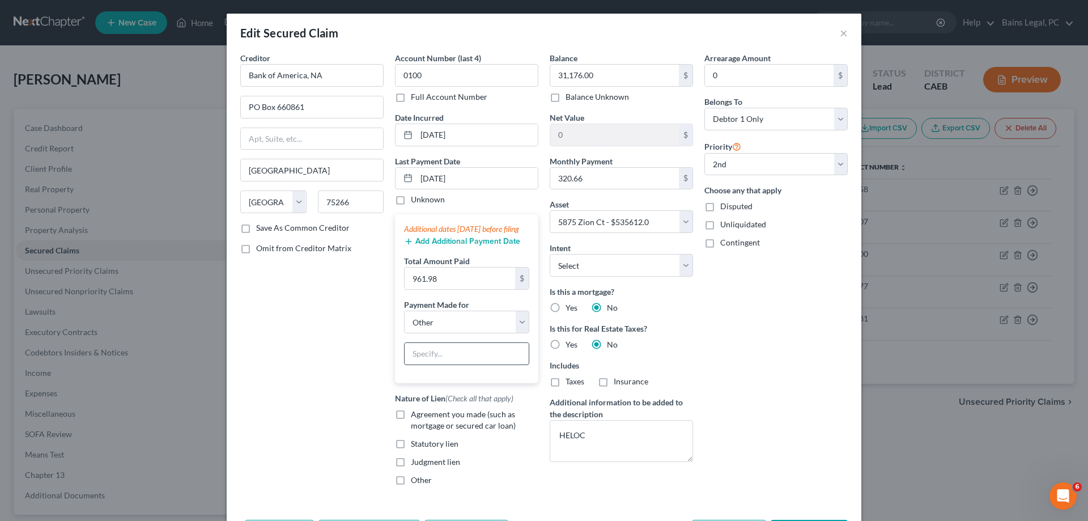
click at [470, 364] on input "text" at bounding box center [467, 354] width 124 height 22
paste input "HELOC"
type input "HELOC"
drag, startPoint x: 442, startPoint y: 434, endPoint x: 434, endPoint y: 435, distance: 8.0
click at [442, 430] on span "Agreement you made (such as mortgage or secured car loan)" at bounding box center [463, 419] width 105 height 21
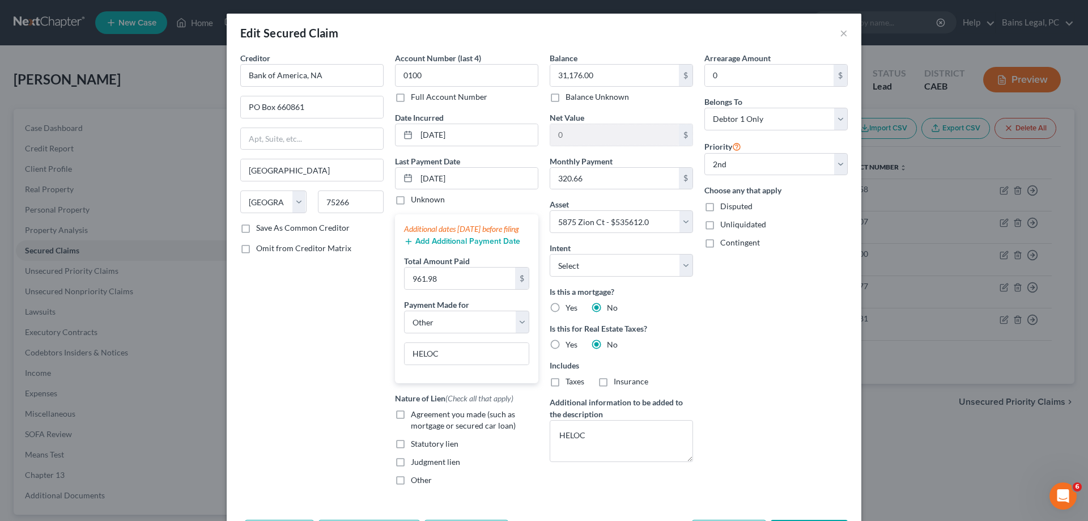
click at [423, 416] on input "Agreement you made (such as mortgage or secured car loan)" at bounding box center [418, 412] width 7 height 7
checkbox input "true"
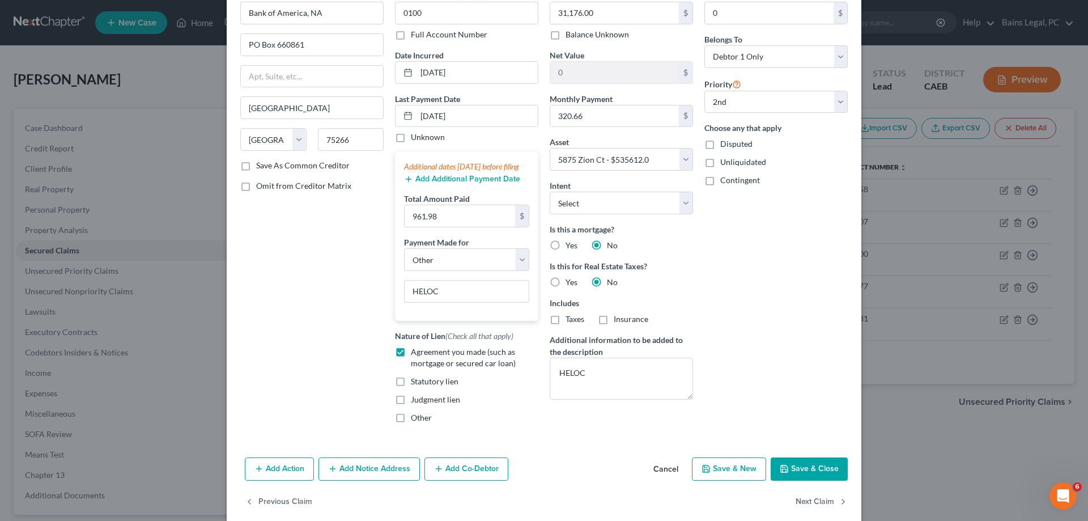
scroll to position [89, 0]
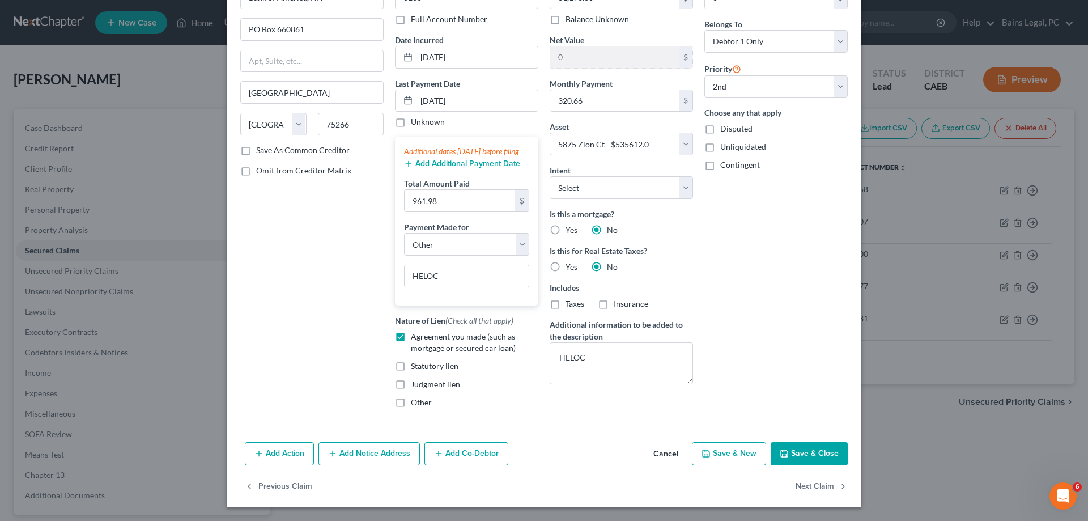
click at [828, 454] on button "Save & Close" at bounding box center [809, 454] width 77 height 24
select select
select select "1"
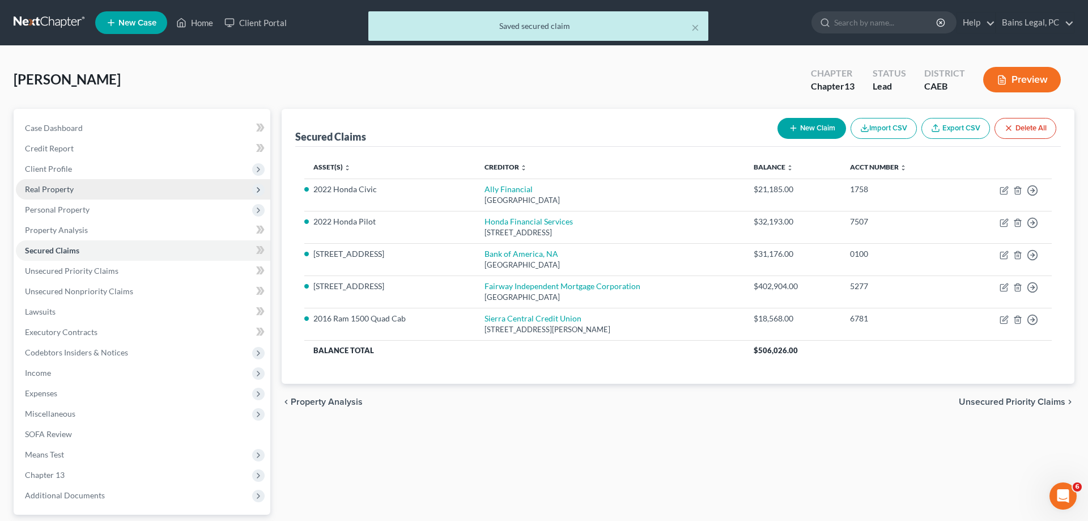
click at [91, 188] on span "Real Property" at bounding box center [143, 189] width 254 height 20
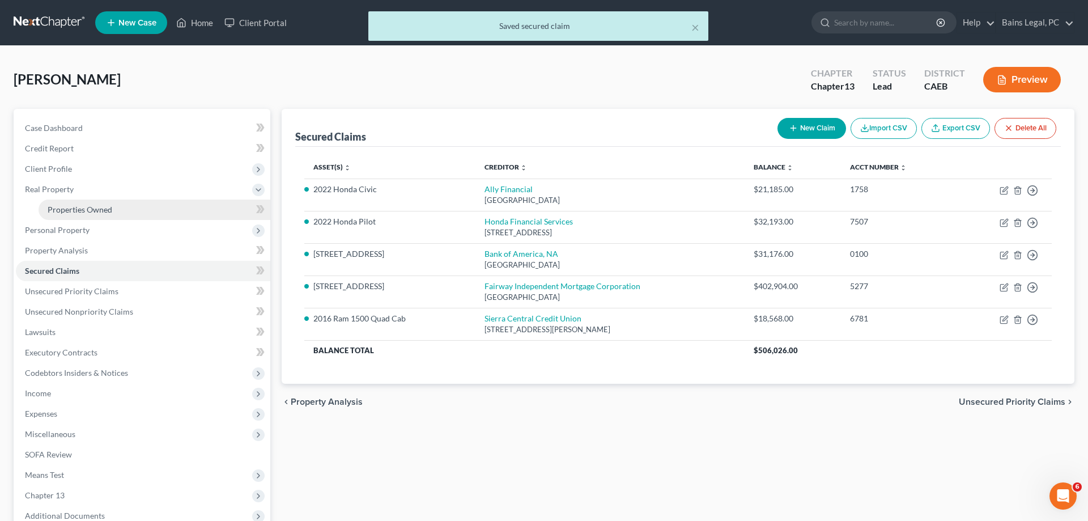
click at [95, 210] on span "Properties Owned" at bounding box center [80, 210] width 65 height 10
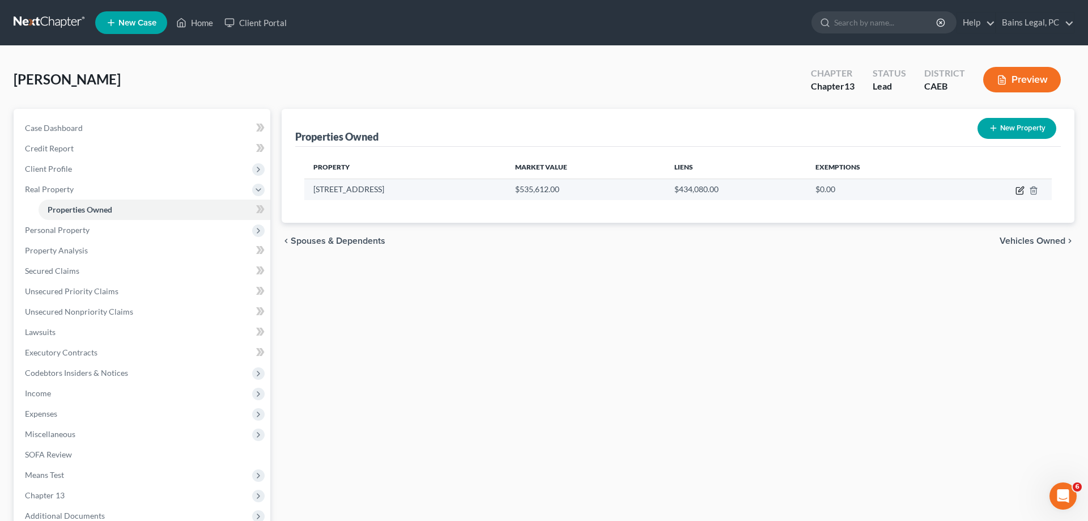
click at [1022, 187] on icon "button" at bounding box center [1020, 190] width 9 height 9
select select "4"
select select "1"
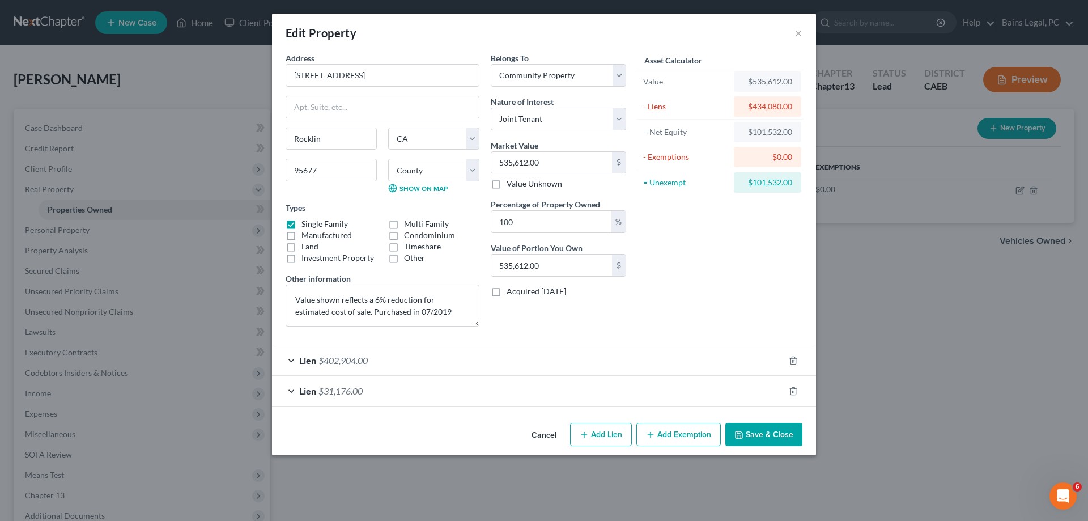
drag, startPoint x: 661, startPoint y: 434, endPoint x: 381, endPoint y: 390, distance: 282.8
click at [647, 434] on button "Add Exemption" at bounding box center [678, 435] width 84 height 24
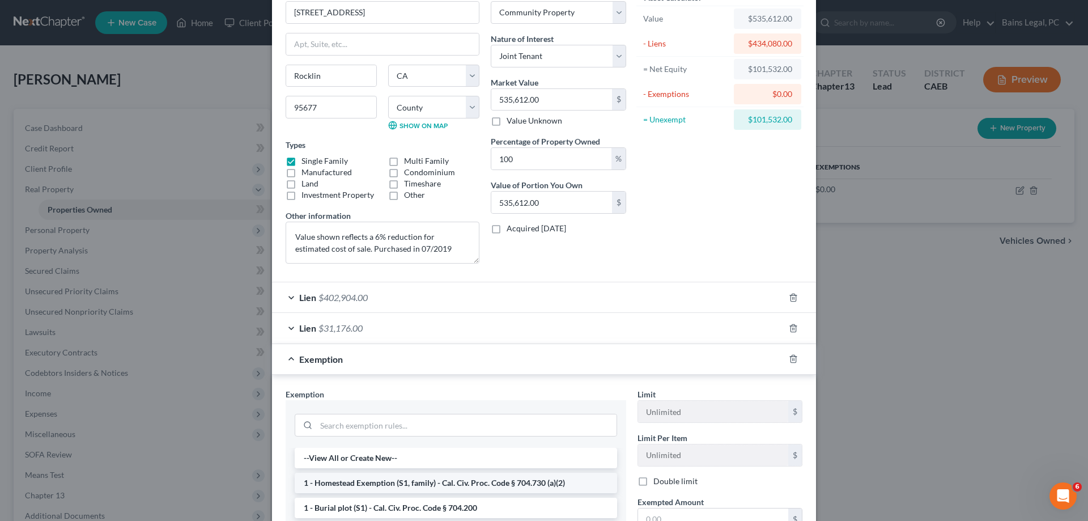
scroll to position [173, 0]
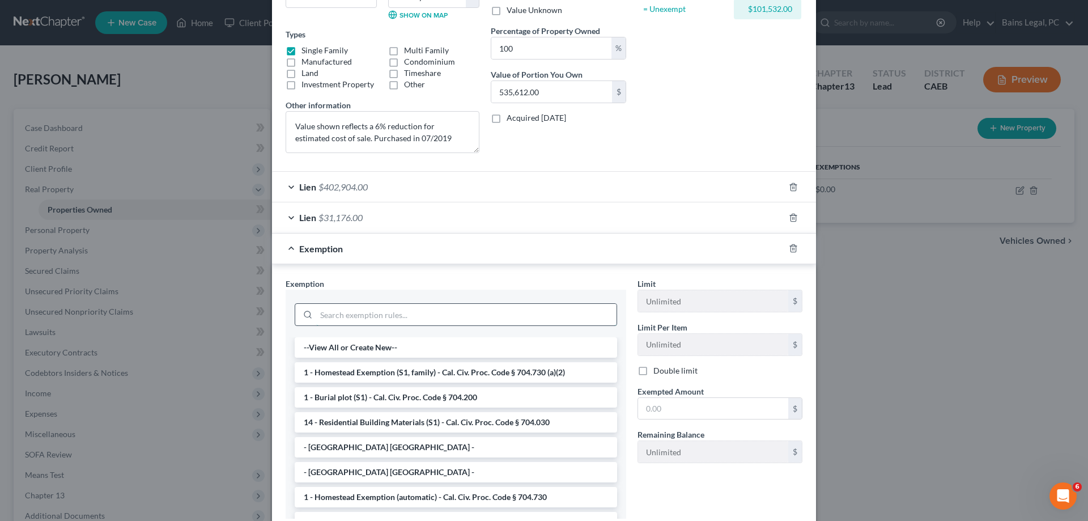
click at [396, 315] on input "search" at bounding box center [466, 315] width 300 height 22
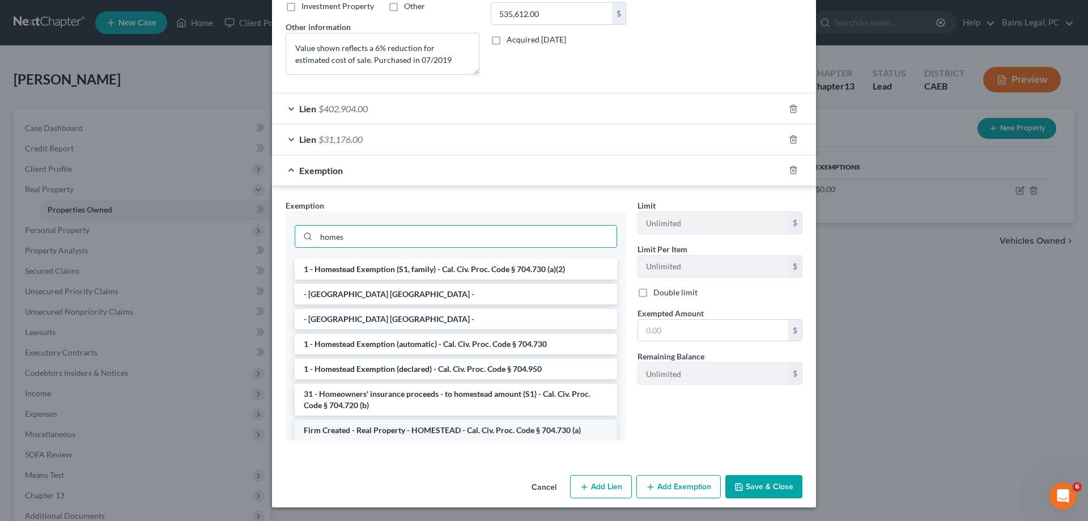
type input "homes"
click at [421, 434] on li "Firm Created - Real Property - HOMESTEAD - Cal. Civ. Proc. Code § 704.730 (a)" at bounding box center [456, 430] width 322 height 20
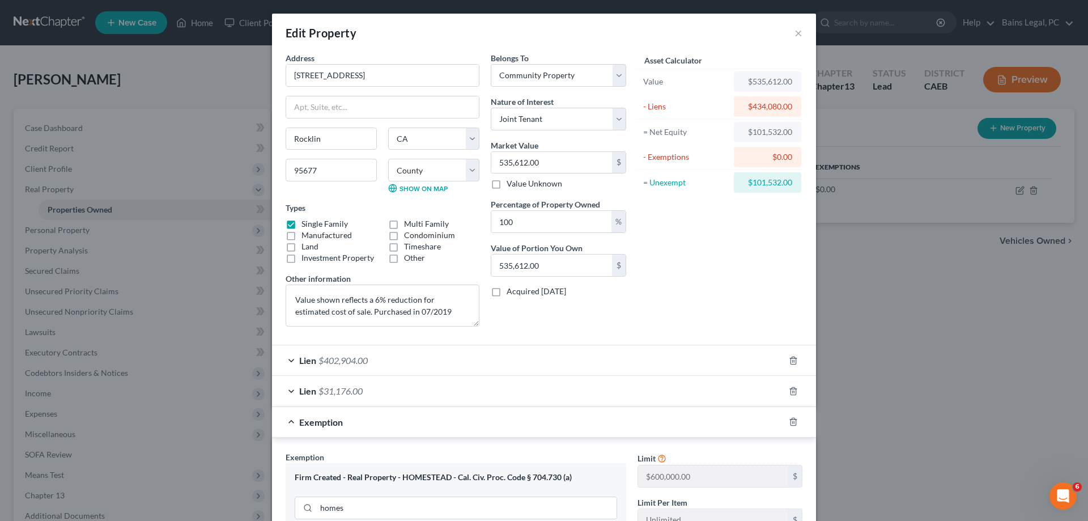
scroll to position [198, 0]
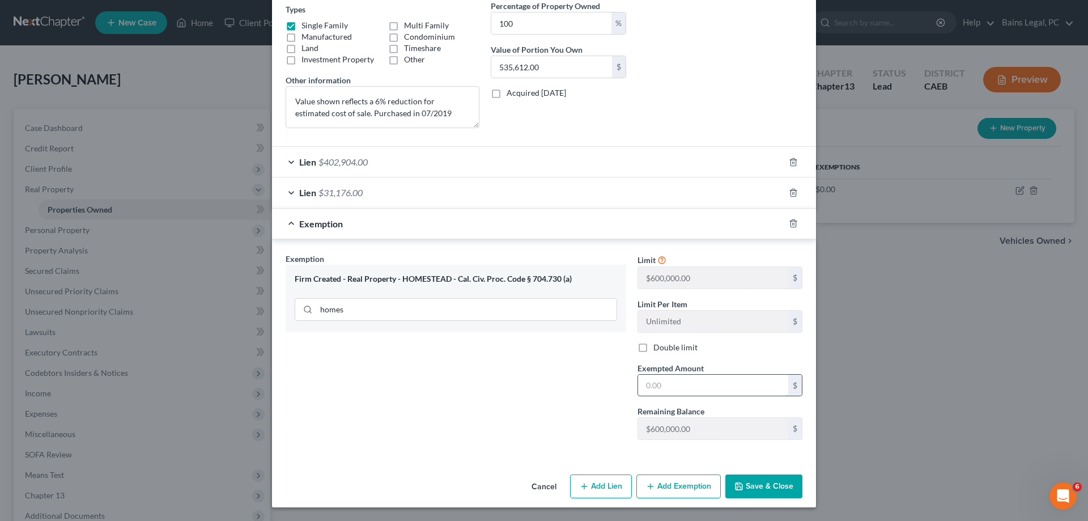
click at [695, 383] on input "text" at bounding box center [713, 386] width 150 height 22
type input "600,000"
click at [749, 493] on button "Save & Close" at bounding box center [763, 486] width 77 height 24
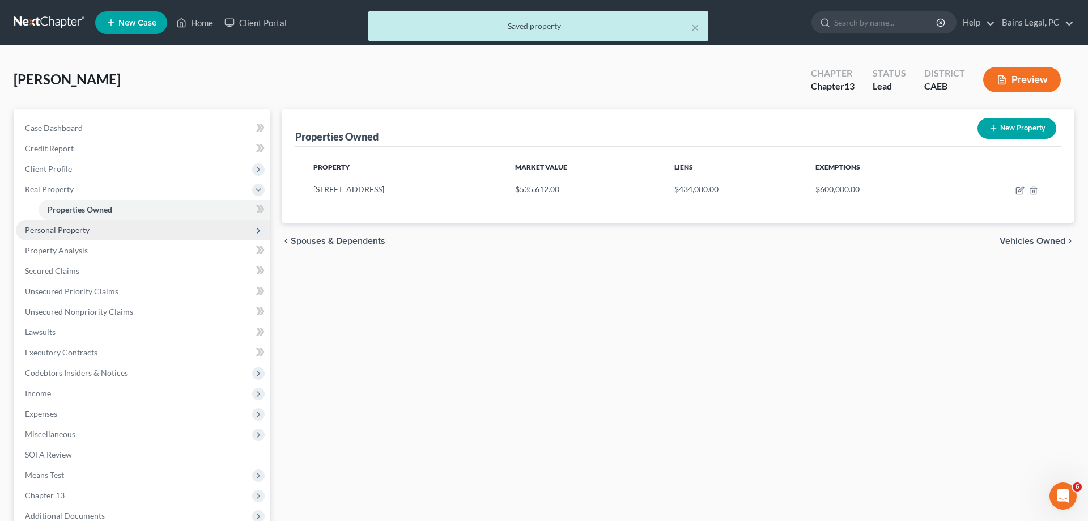
click at [88, 231] on span "Personal Property" at bounding box center [143, 230] width 254 height 20
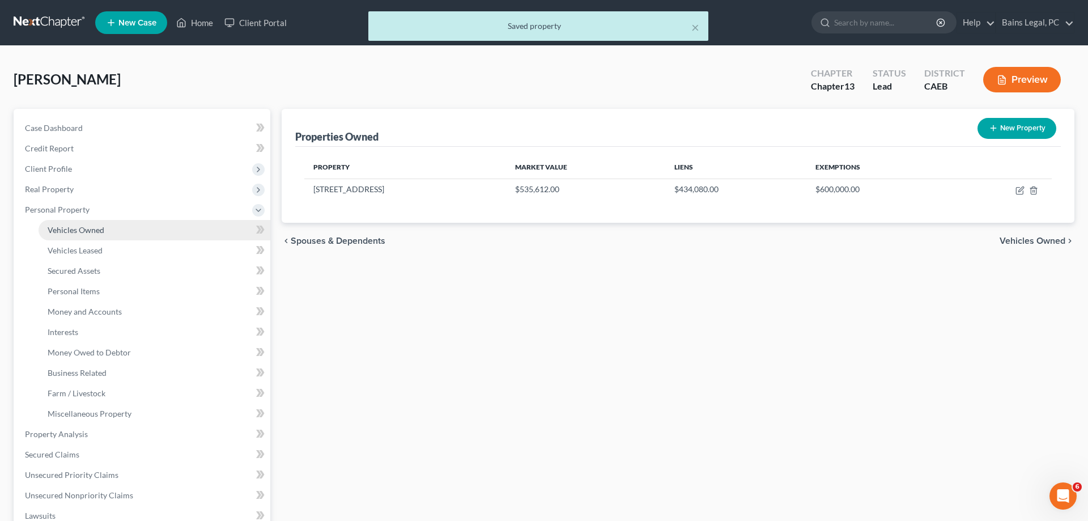
click at [100, 235] on link "Vehicles Owned" at bounding box center [155, 230] width 232 height 20
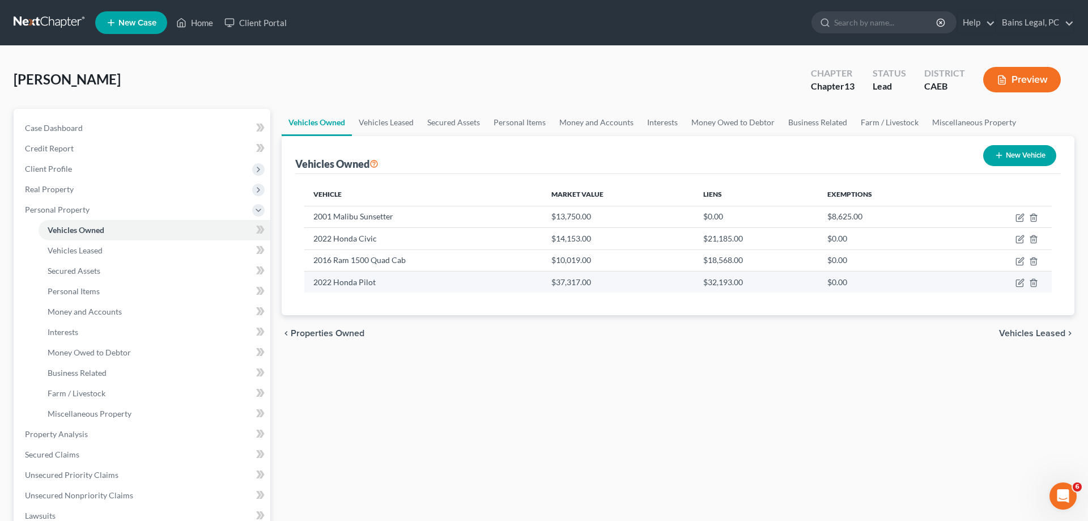
click at [621, 286] on td "$37,317.00" at bounding box center [617, 282] width 151 height 22
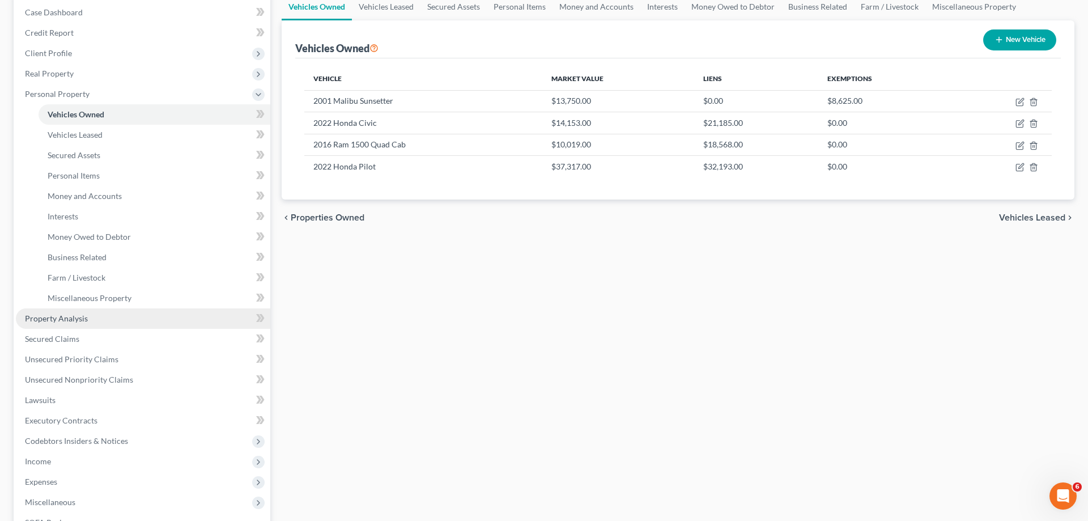
click at [100, 322] on link "Property Analysis" at bounding box center [143, 318] width 254 height 20
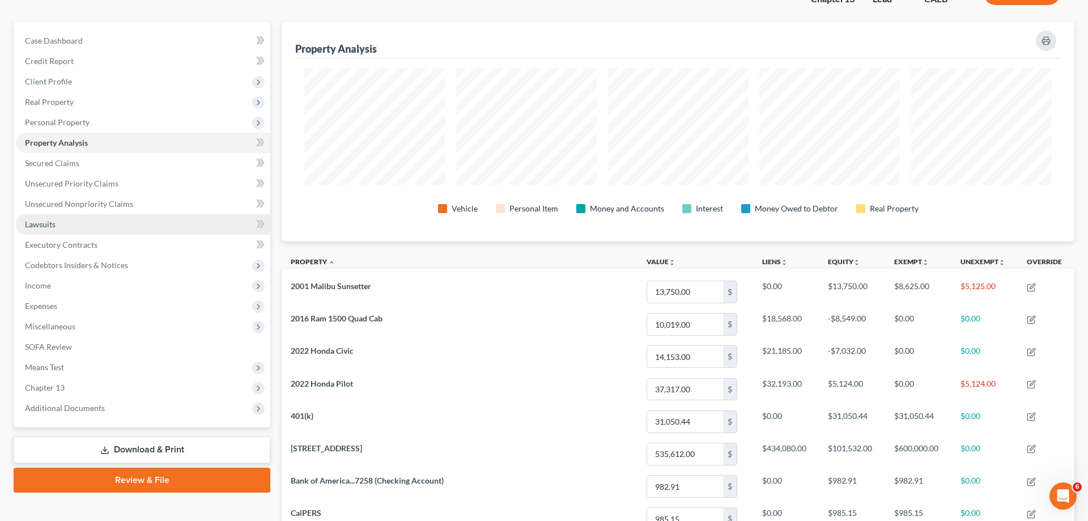
scroll to position [23, 0]
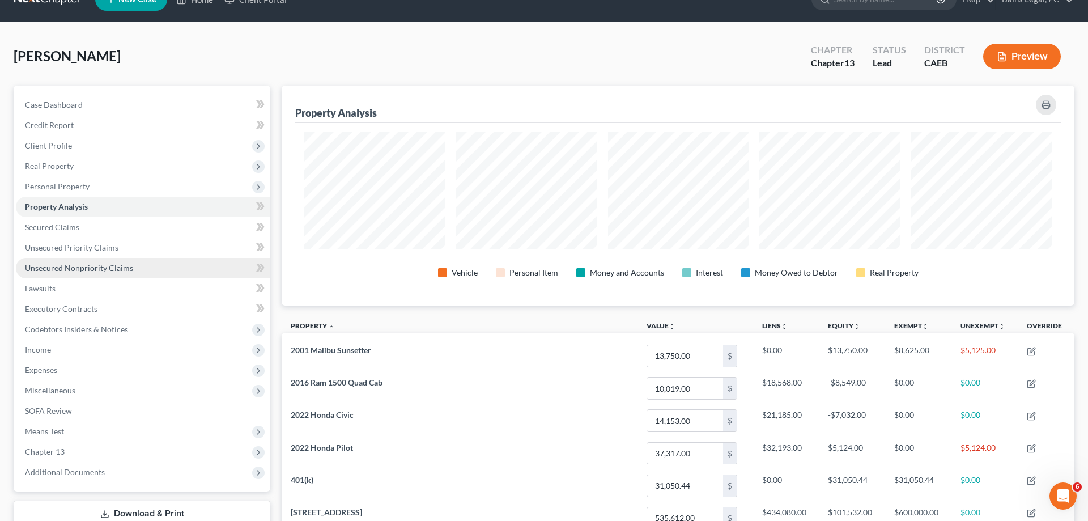
click at [105, 270] on span "Unsecured Nonpriority Claims" at bounding box center [79, 268] width 108 height 10
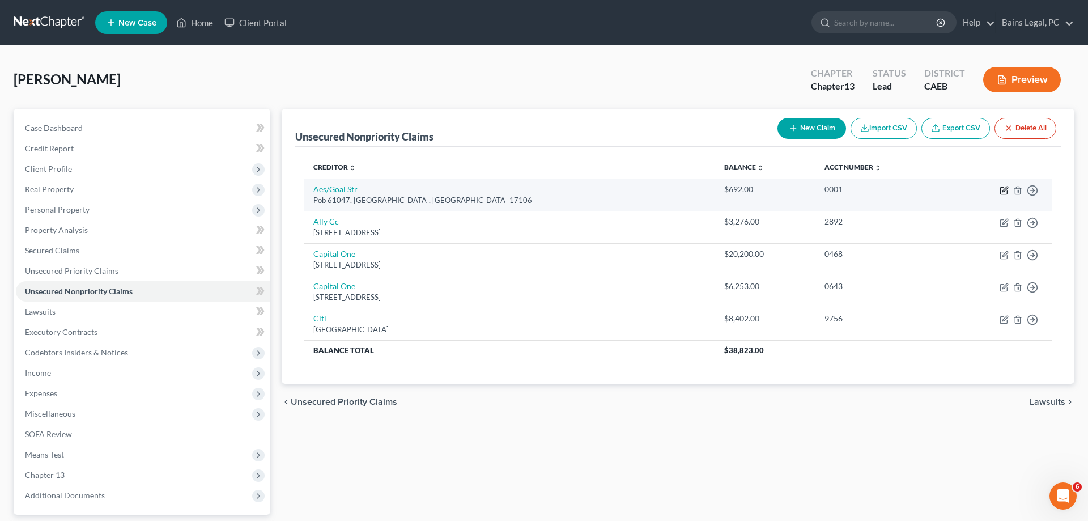
click at [1007, 190] on icon "button" at bounding box center [1004, 190] width 9 height 9
select select "39"
select select "17"
select select "0"
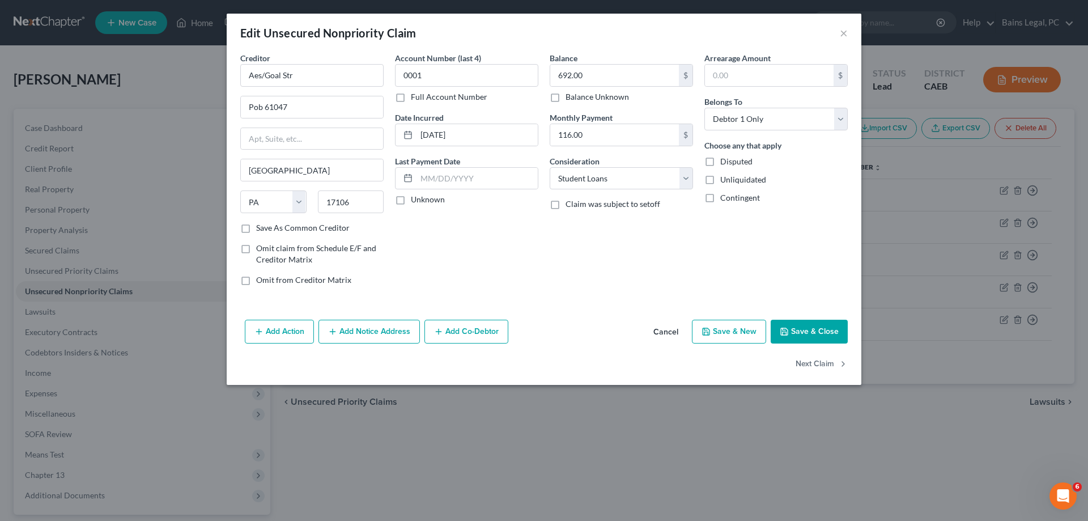
click at [377, 333] on button "Add Notice Address" at bounding box center [369, 332] width 101 height 24
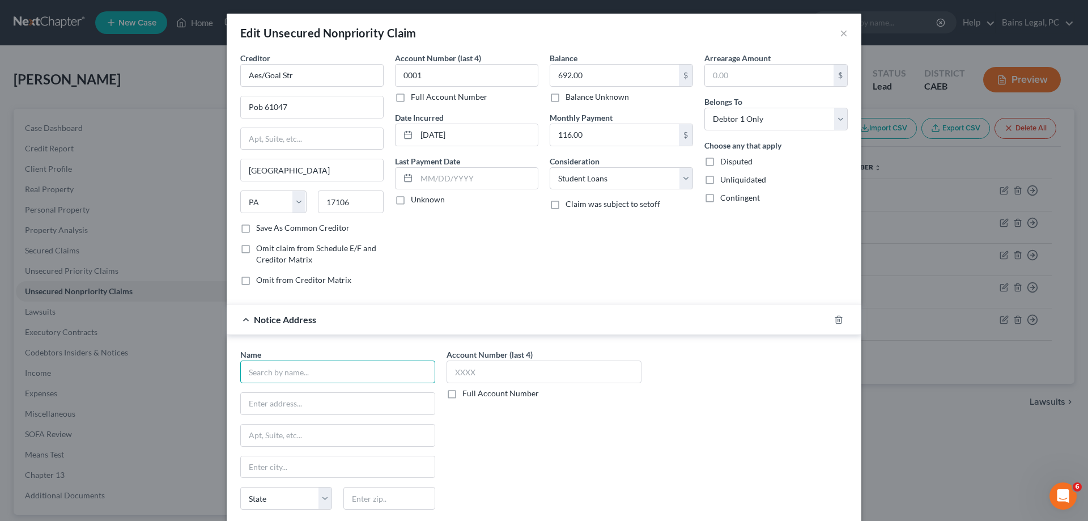
click at [349, 367] on input "text" at bounding box center [337, 371] width 195 height 23
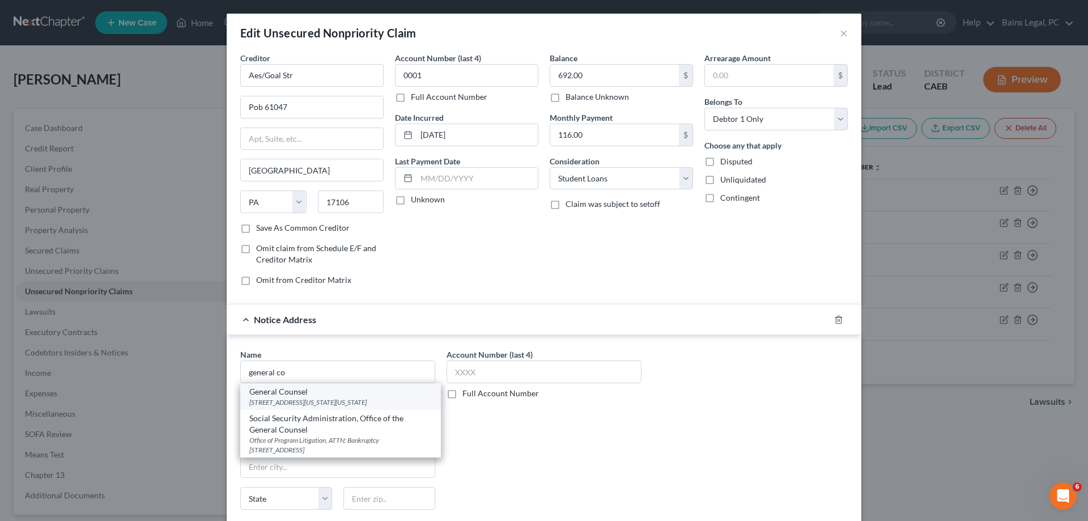
drag, startPoint x: 317, startPoint y: 394, endPoint x: 350, endPoint y: 396, distance: 33.5
click at [319, 393] on div "General Counsel" at bounding box center [340, 391] width 182 height 11
type input "General Counsel"
type input "400 Maryland Ave SW"
type input "Washington"
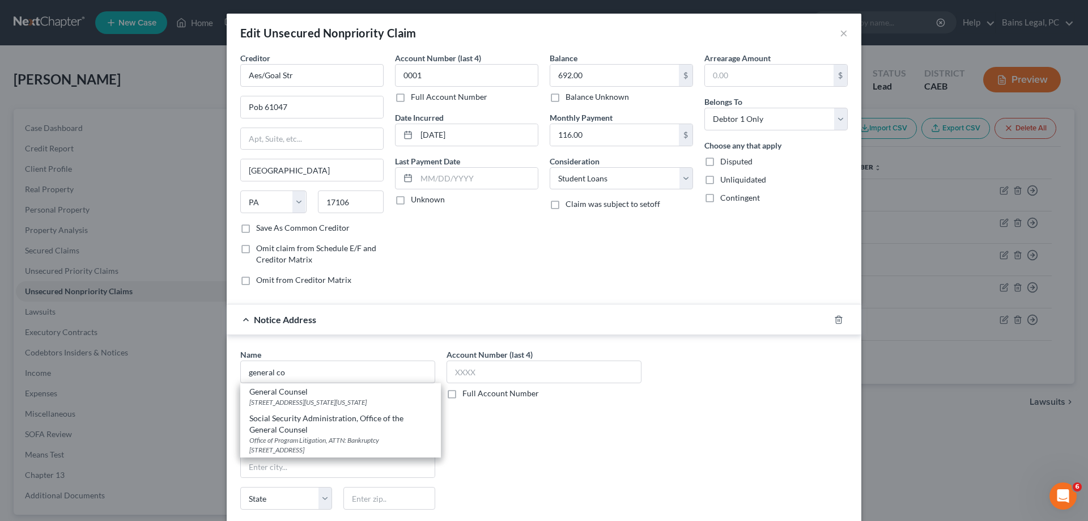
select select "8"
type input "20202"
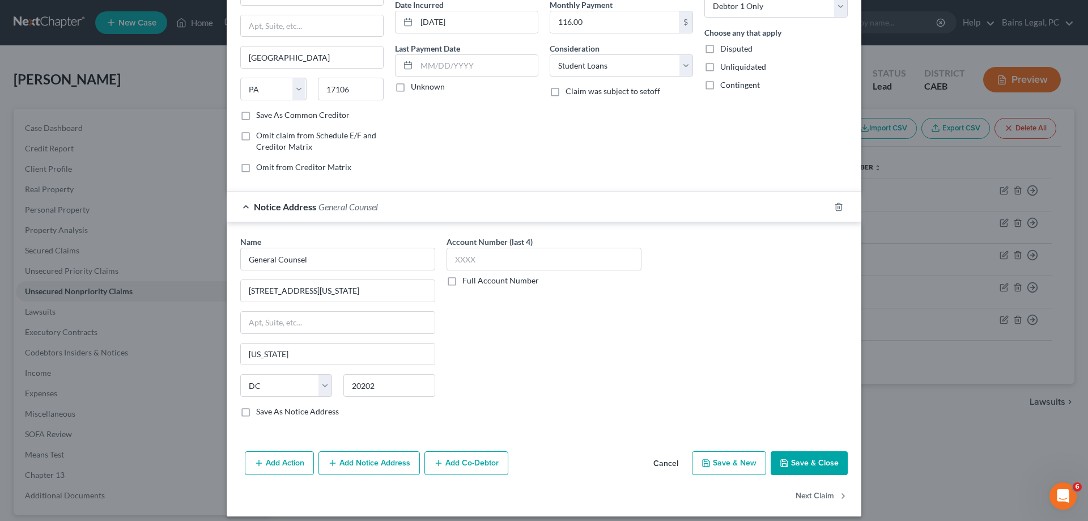
scroll to position [122, 0]
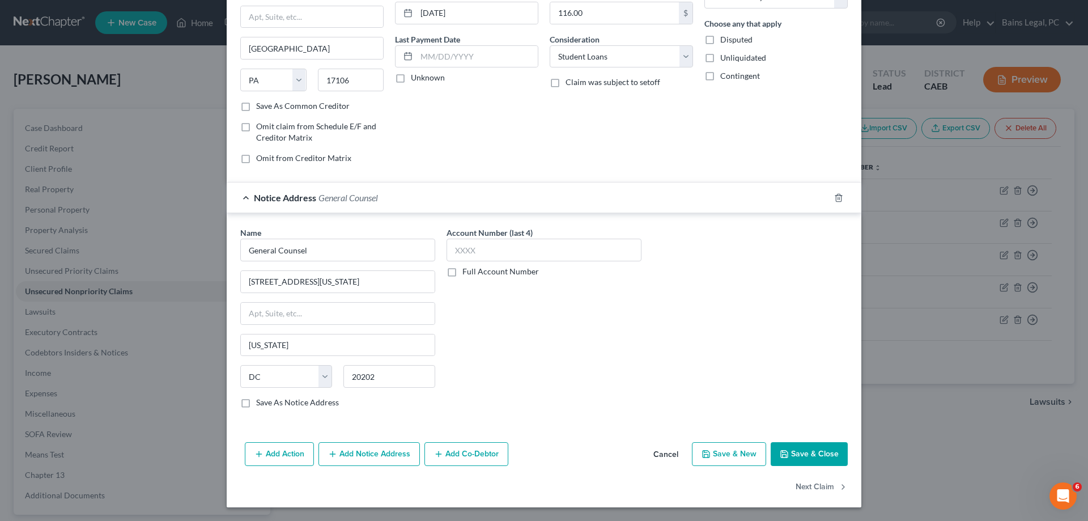
click at [809, 461] on button "Save & Close" at bounding box center [809, 454] width 77 height 24
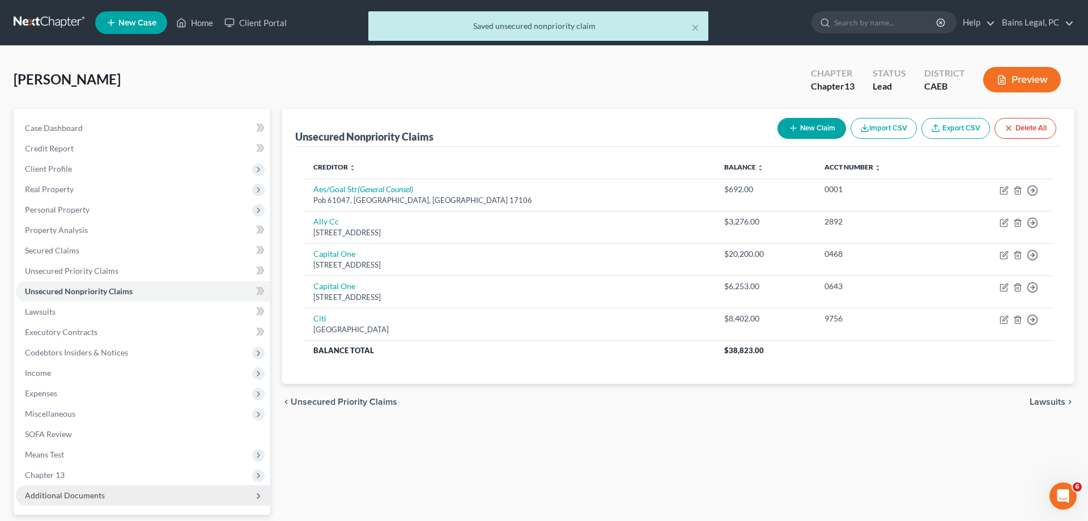
scroll to position [58, 0]
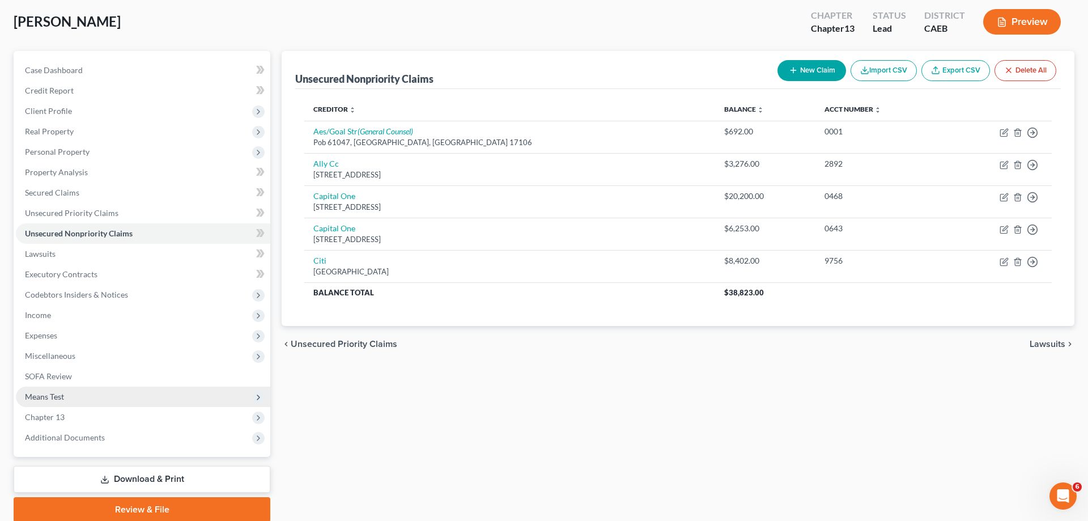
click at [75, 396] on span "Means Test" at bounding box center [143, 397] width 254 height 20
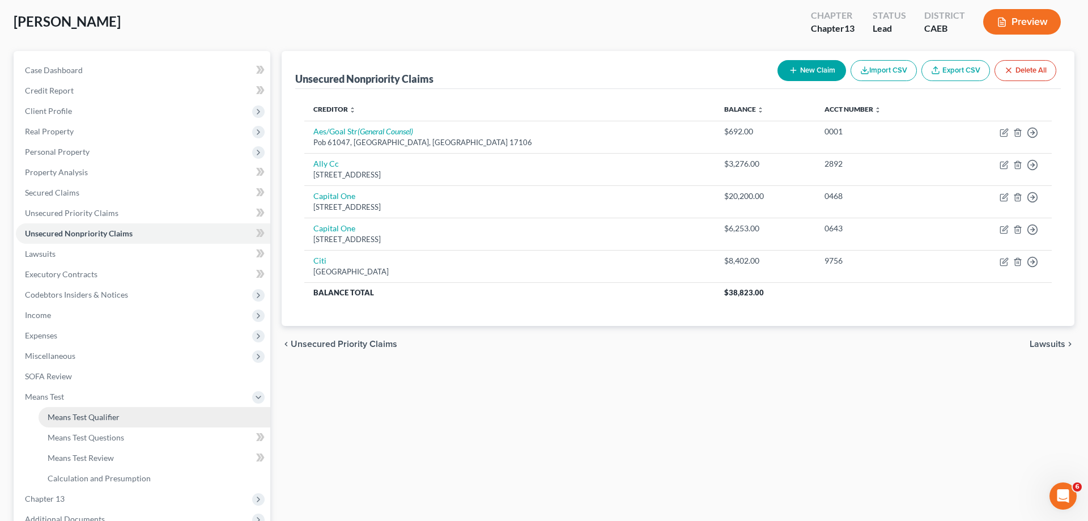
click at [107, 408] on link "Means Test Qualifier" at bounding box center [155, 417] width 232 height 20
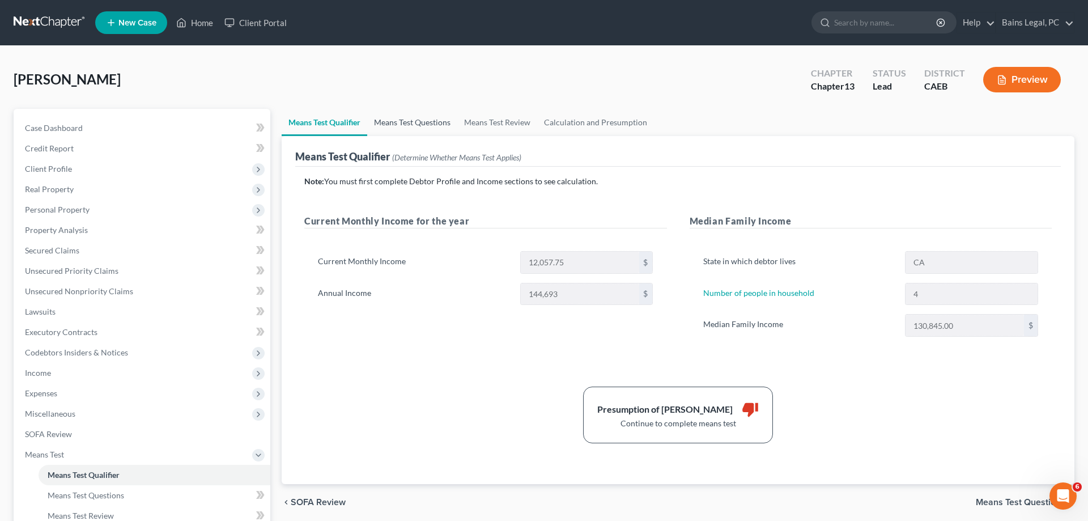
click at [413, 127] on link "Means Test Questions" at bounding box center [412, 122] width 90 height 27
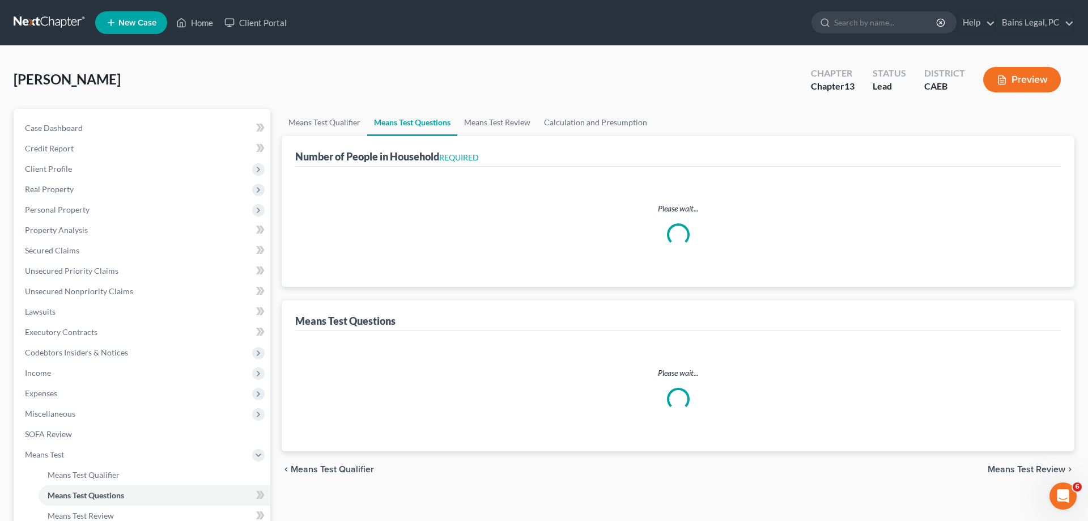
select select "0"
select select "60"
select select "1"
select select "60"
select select "0"
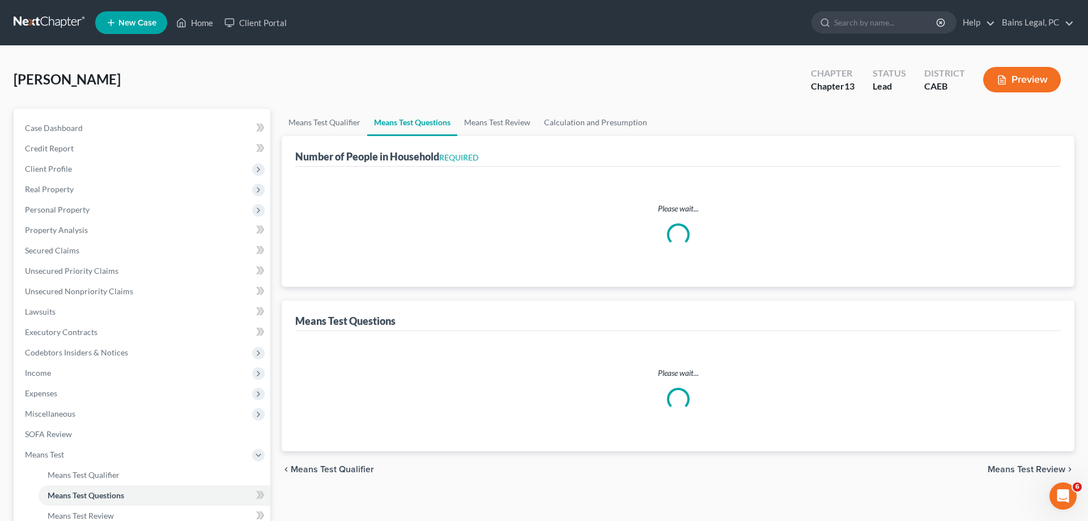
select select "60"
select select "1"
select select "60"
select select "1"
select select "60"
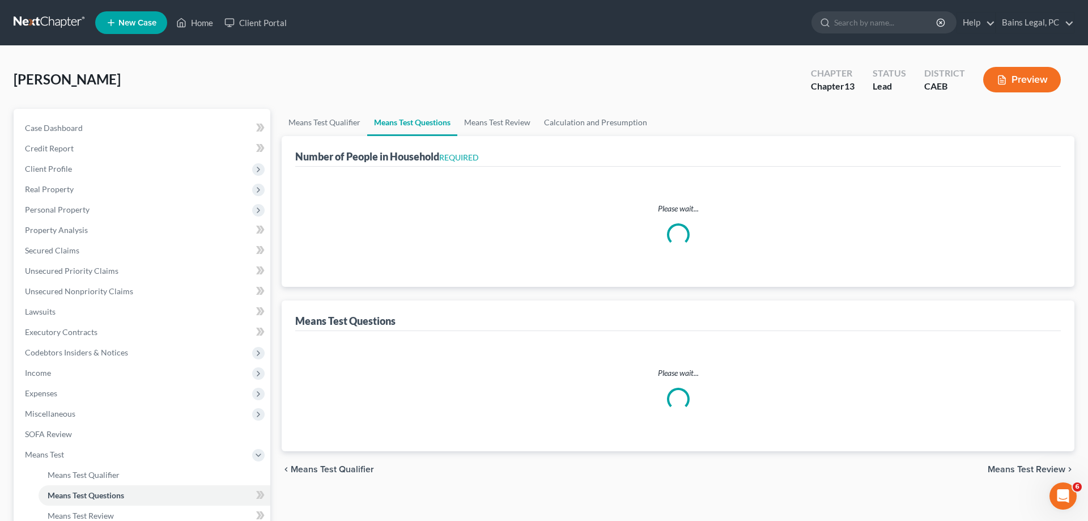
select select "4"
select select "3"
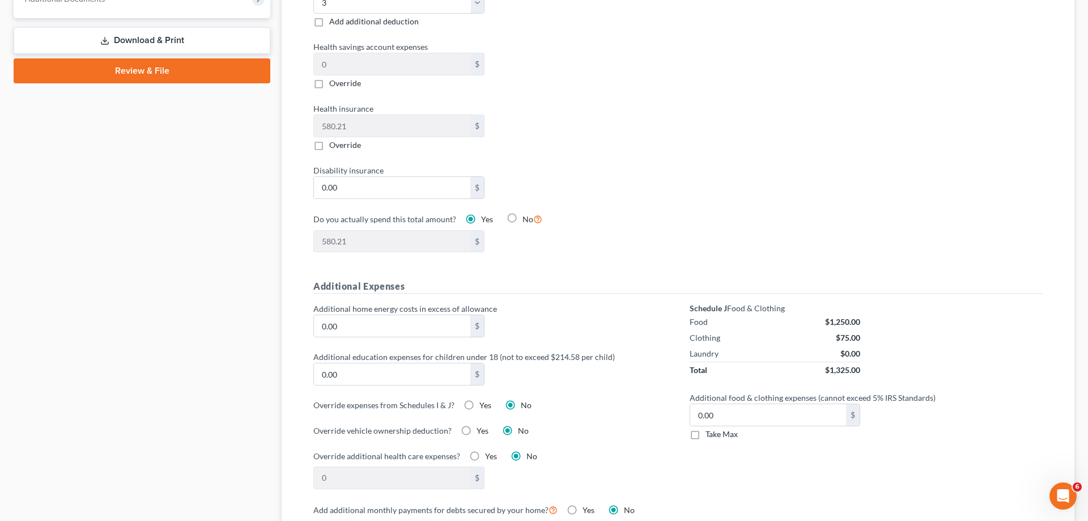
scroll to position [925, 0]
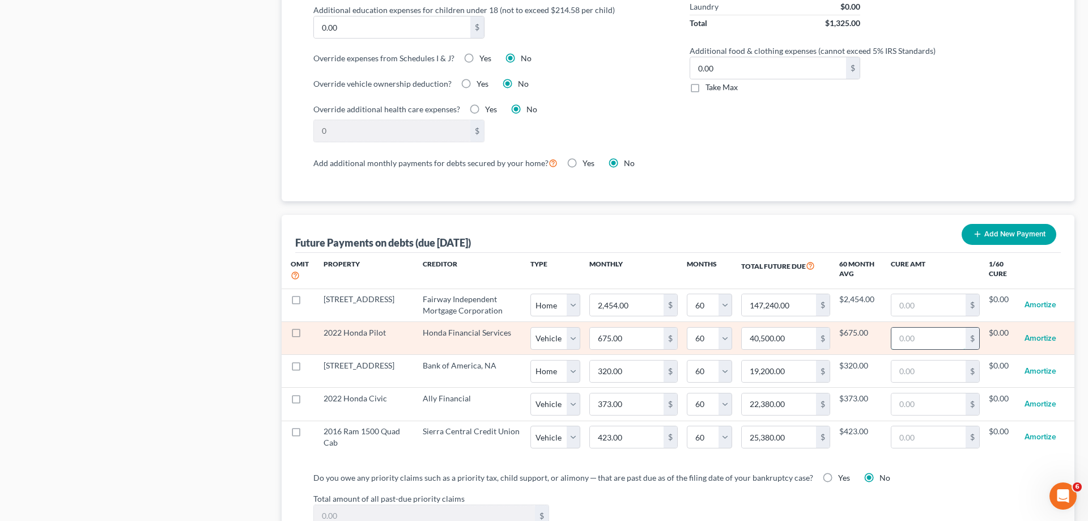
click at [937, 328] on input "text" at bounding box center [929, 339] width 74 height 22
type input "1,367"
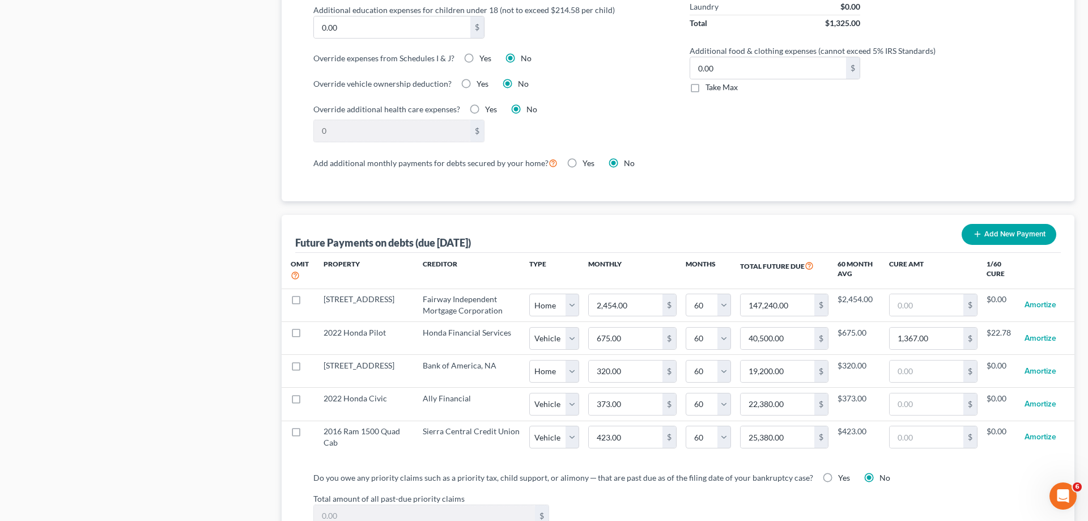
select select "1"
select select "60"
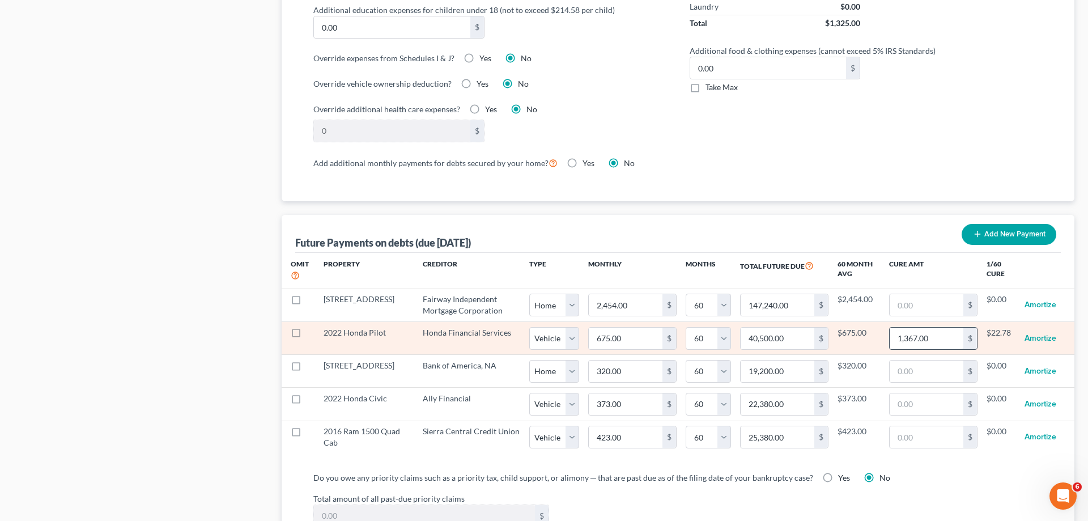
select select "1"
select select "60"
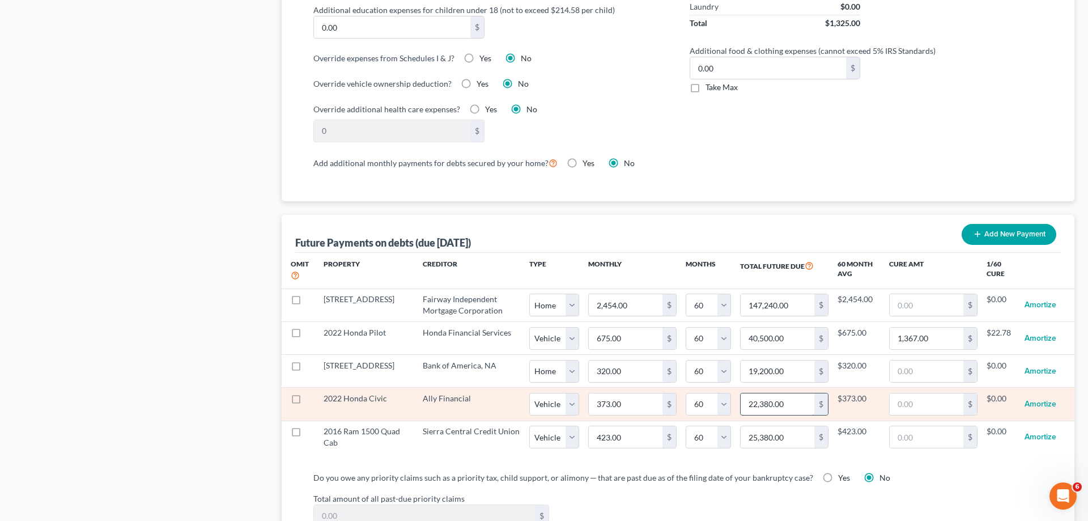
select select "1"
select select "60"
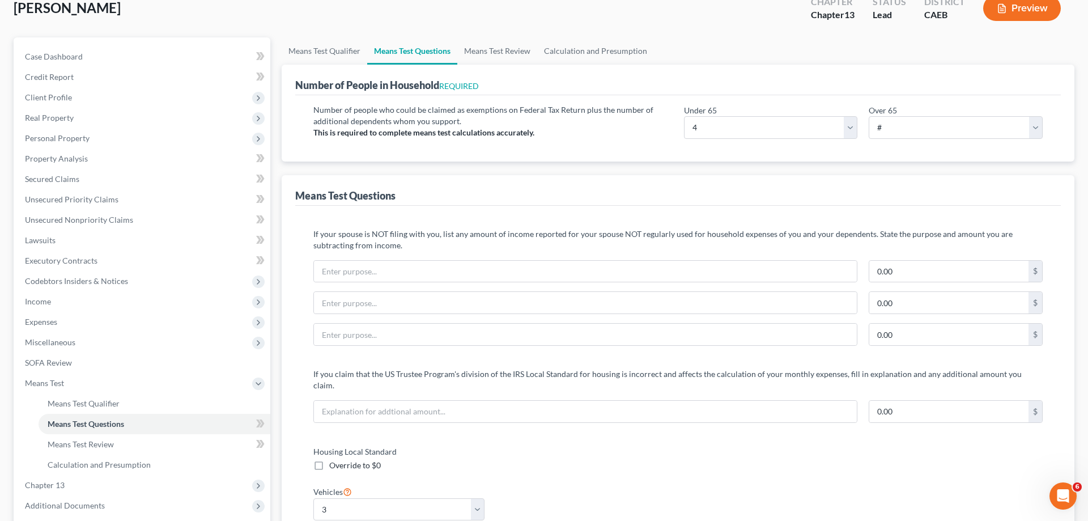
scroll to position [0, 0]
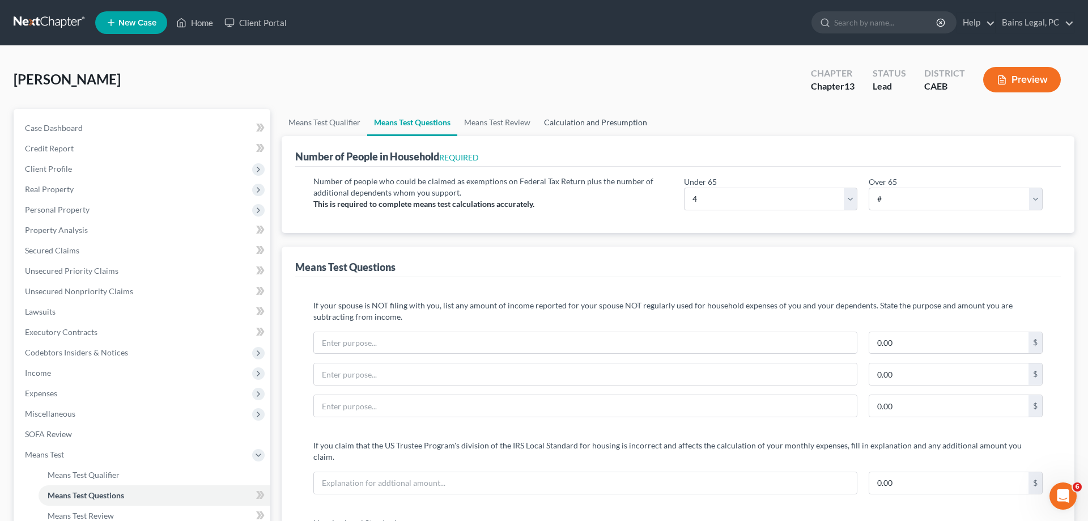
drag, startPoint x: 598, startPoint y: 116, endPoint x: 702, endPoint y: 129, distance: 104.0
click at [598, 116] on link "Calculation and Presumption" at bounding box center [595, 122] width 117 height 27
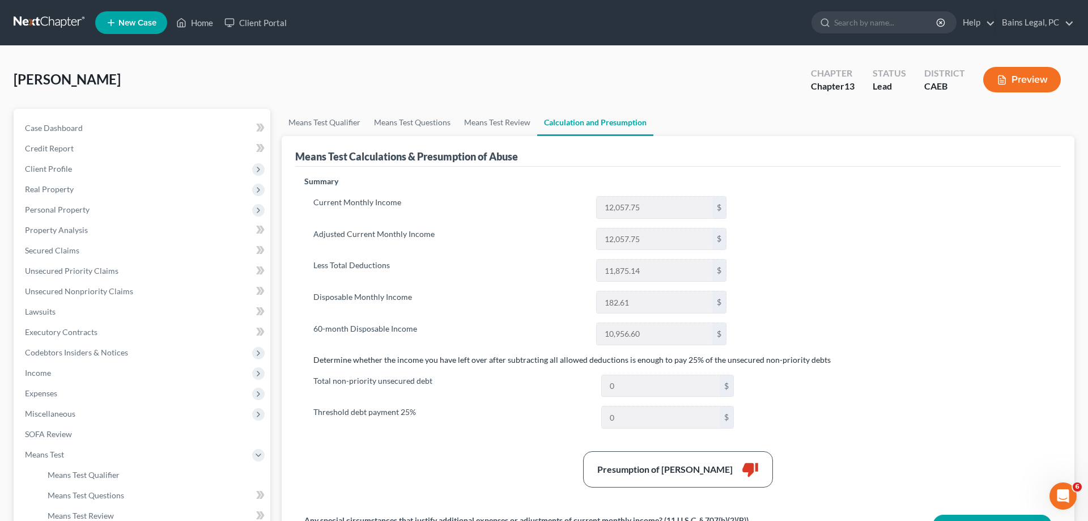
scroll to position [289, 0]
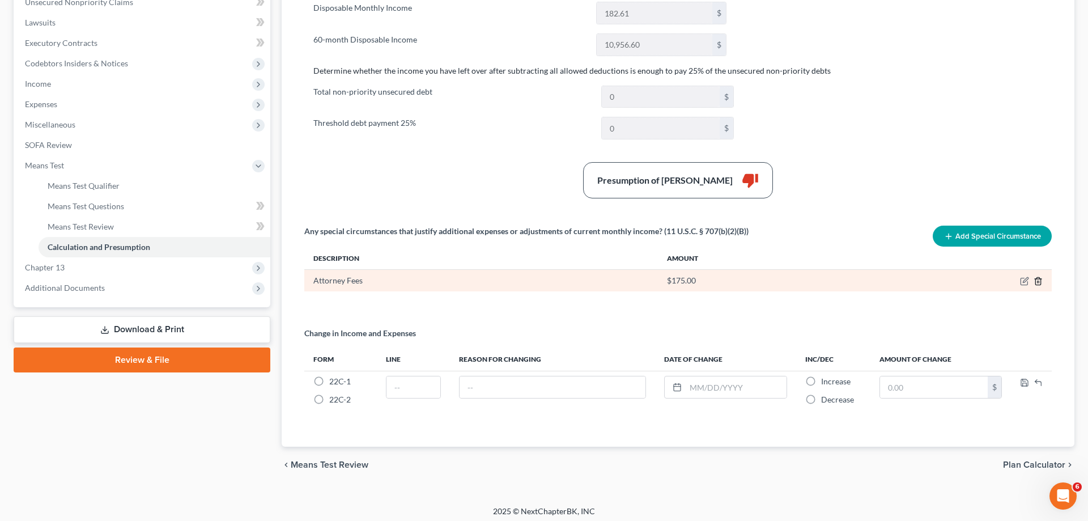
click at [1035, 280] on icon "button" at bounding box center [1037, 281] width 5 height 7
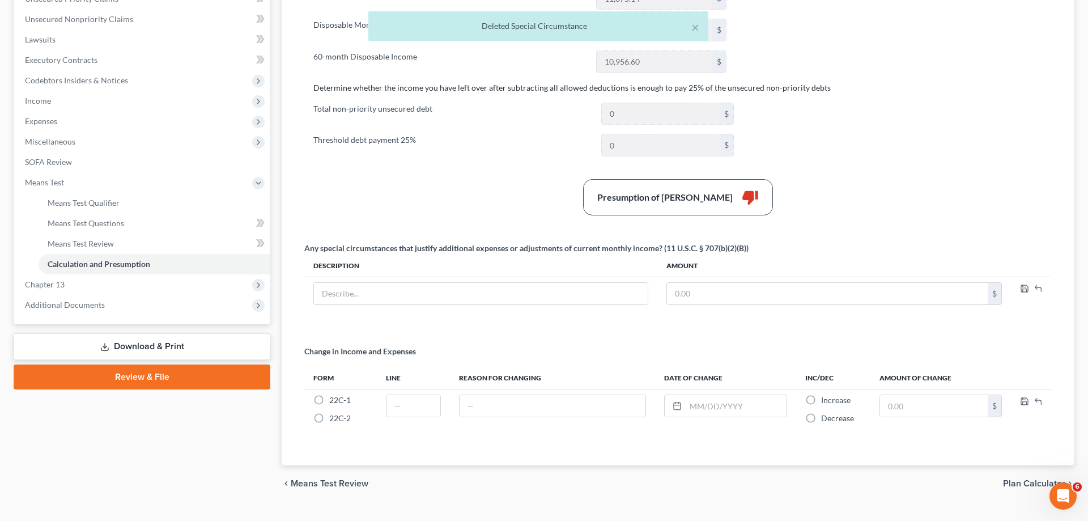
scroll to position [41, 0]
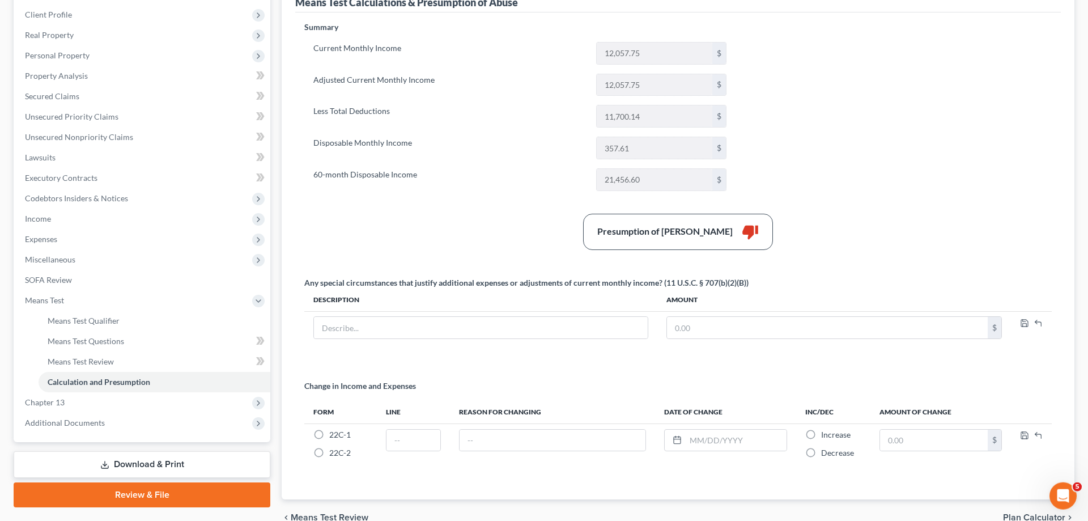
scroll to position [173, 0]
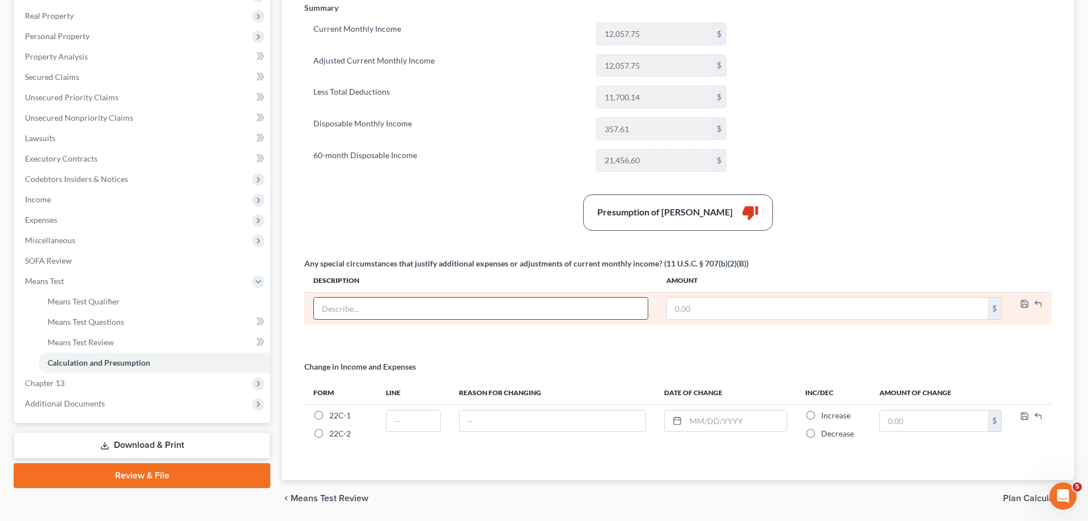
click at [371, 309] on input "text" at bounding box center [481, 309] width 334 height 22
type input "Attorney Fees"
type input "175"
click at [1025, 305] on icon "button" at bounding box center [1024, 303] width 9 height 9
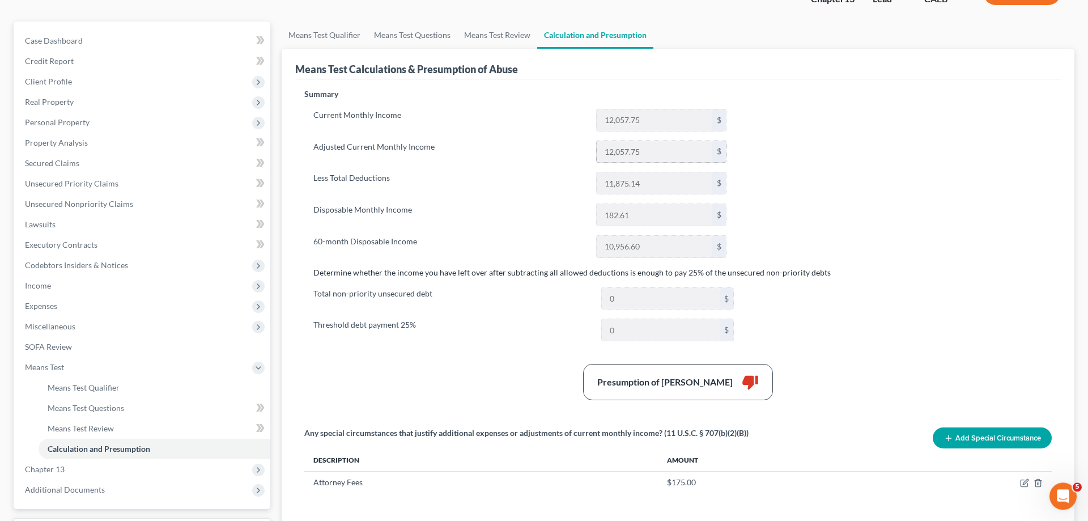
scroll to position [289, 0]
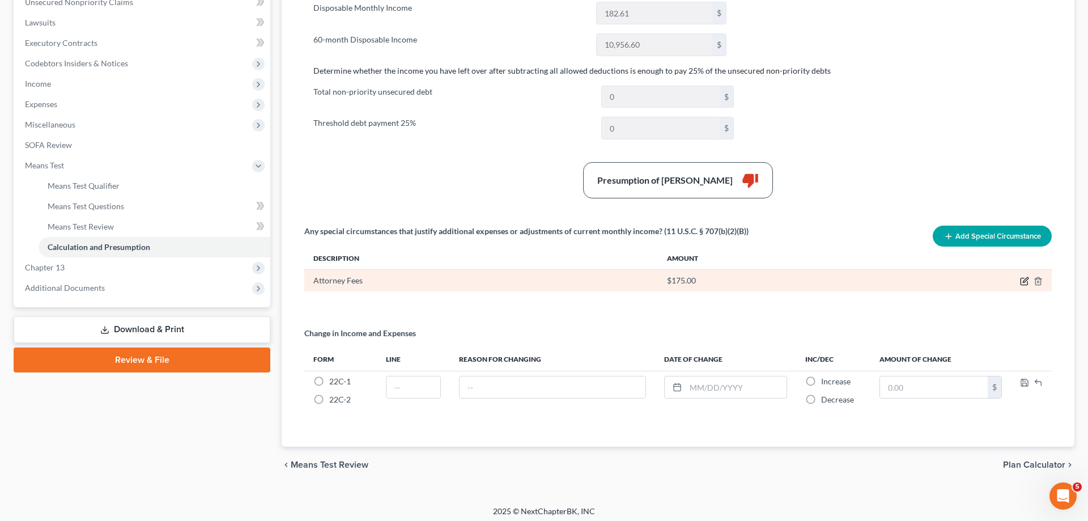
click at [1024, 279] on icon "button" at bounding box center [1024, 281] width 9 height 9
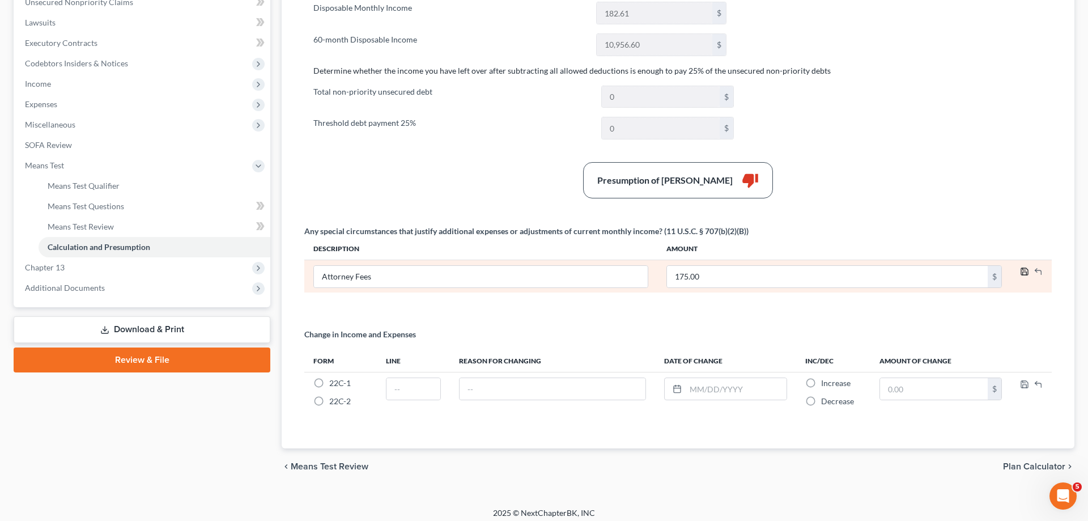
click at [1022, 270] on icon "button" at bounding box center [1024, 271] width 9 height 9
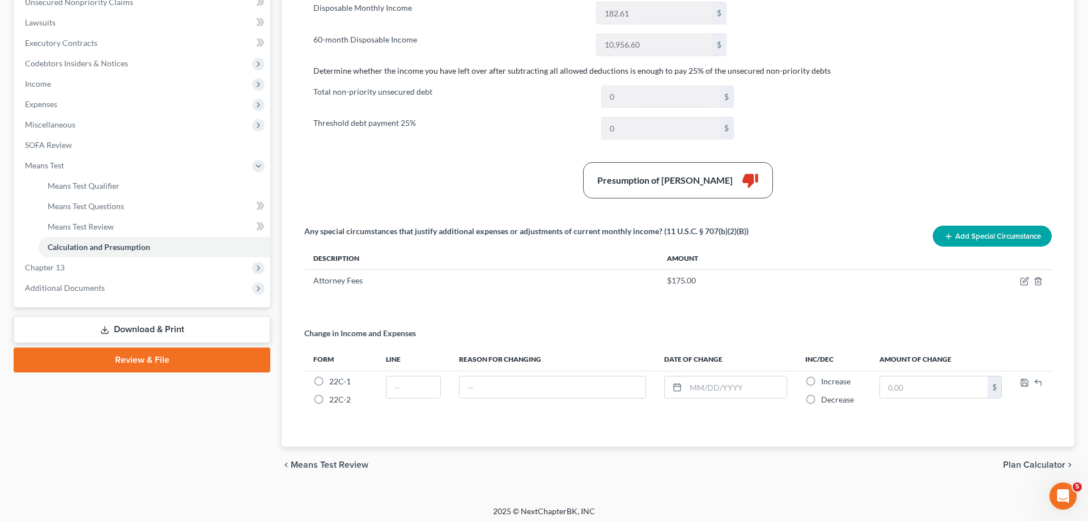
click at [978, 240] on button "Add Special Circumstance" at bounding box center [992, 236] width 119 height 21
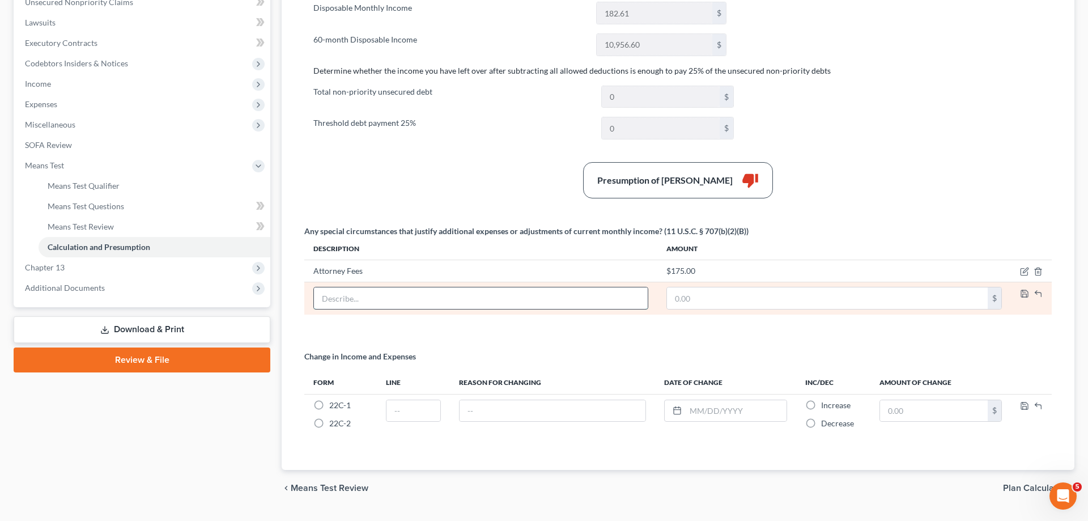
click at [472, 303] on input "text" at bounding box center [481, 298] width 334 height 22
type input "Business (Uber) Expenses"
type input "7.95"
click at [1029, 294] on td at bounding box center [1031, 298] width 41 height 33
click at [1029, 294] on icon "button" at bounding box center [1024, 293] width 9 height 9
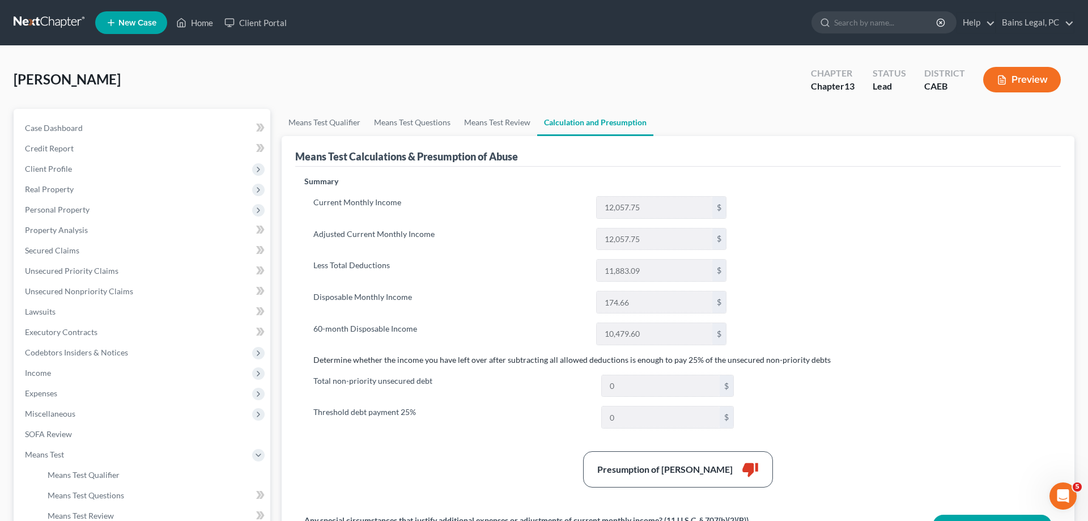
scroll to position [289, 0]
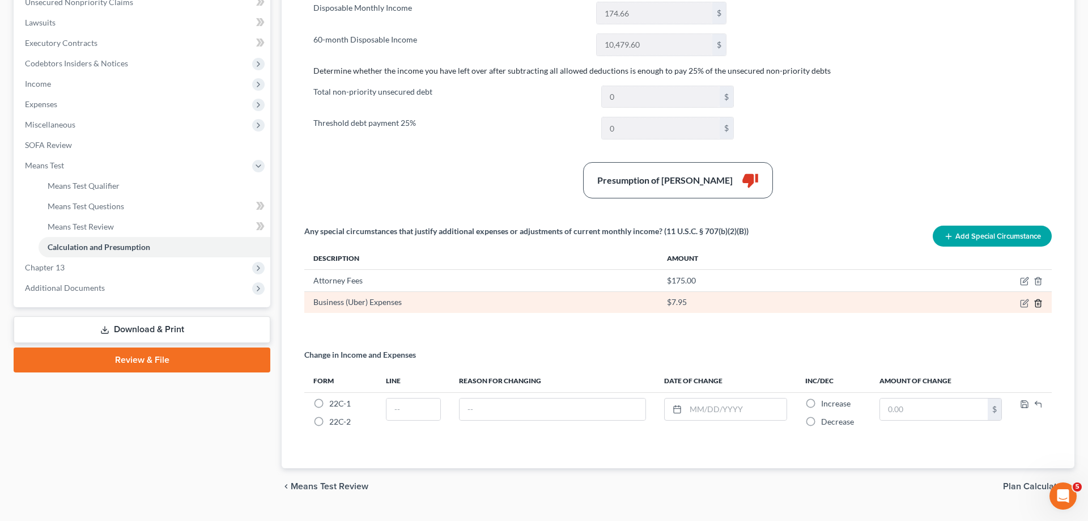
click at [1035, 305] on icon "button" at bounding box center [1037, 302] width 5 height 7
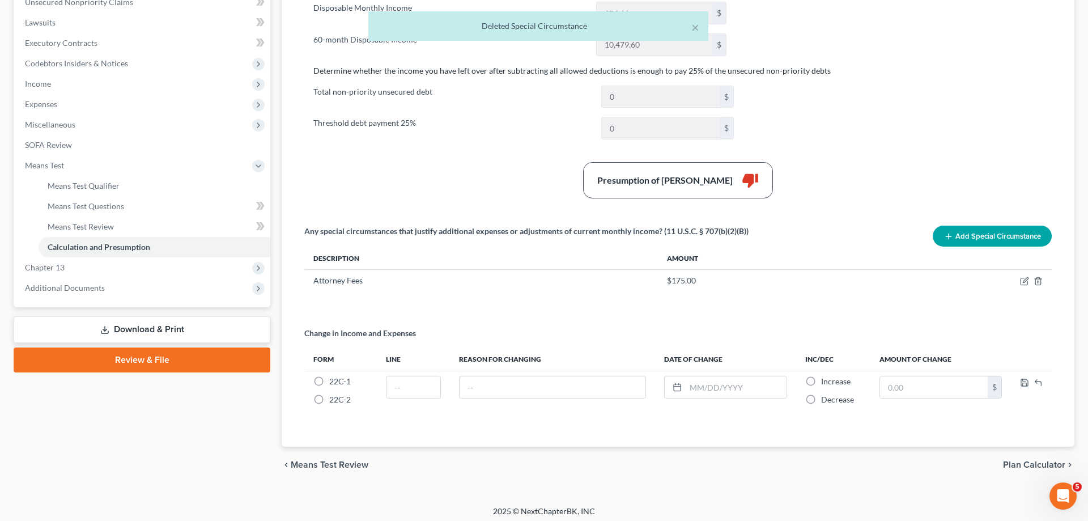
scroll to position [58, 0]
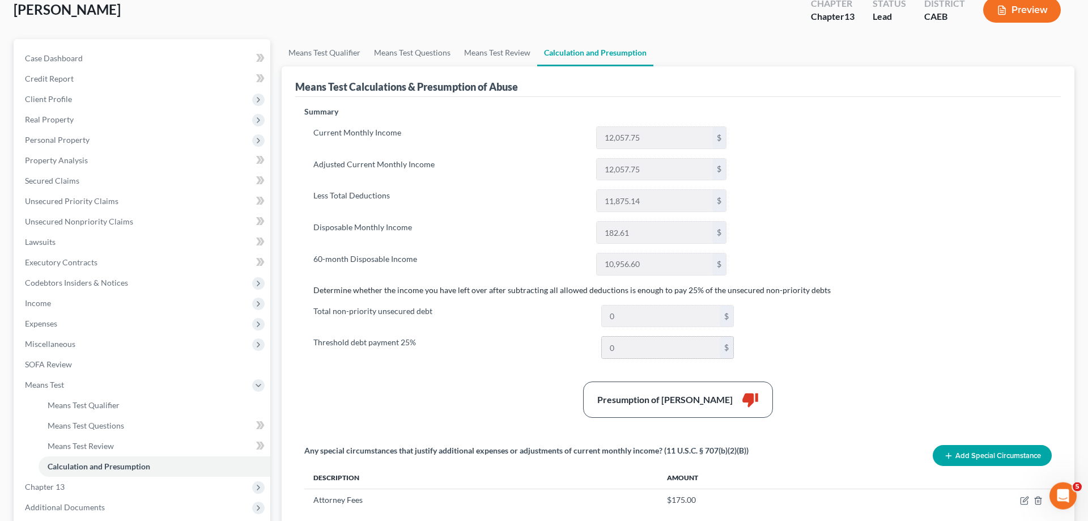
scroll to position [173, 0]
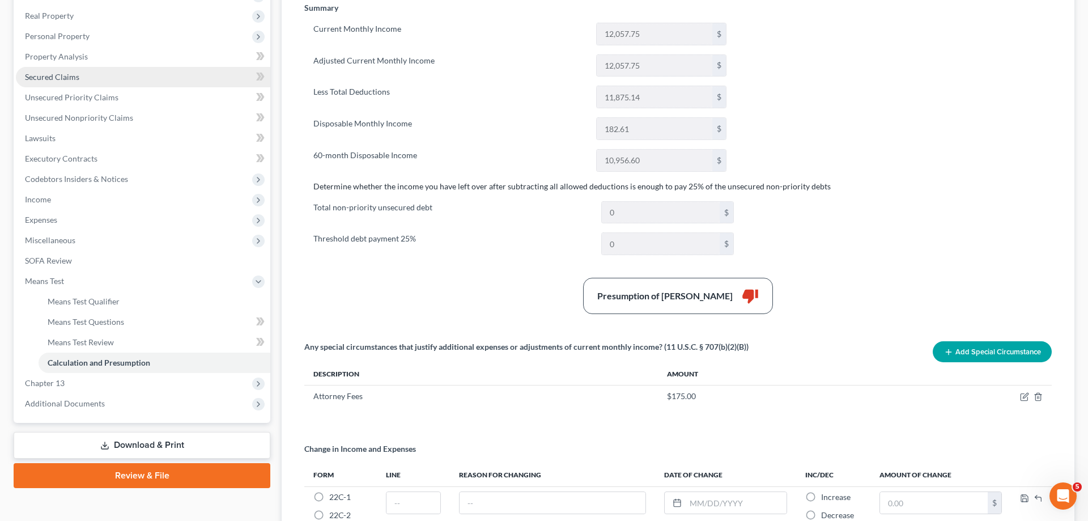
click at [86, 74] on link "Secured Claims" at bounding box center [143, 77] width 254 height 20
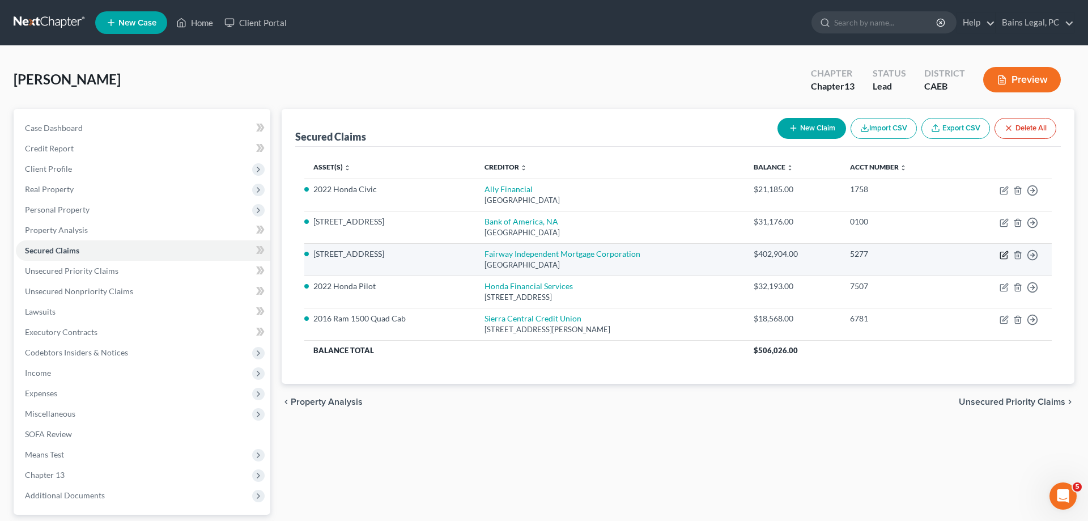
click at [1004, 254] on icon "button" at bounding box center [1005, 253] width 5 height 5
select select "10"
select select "3"
select select "0"
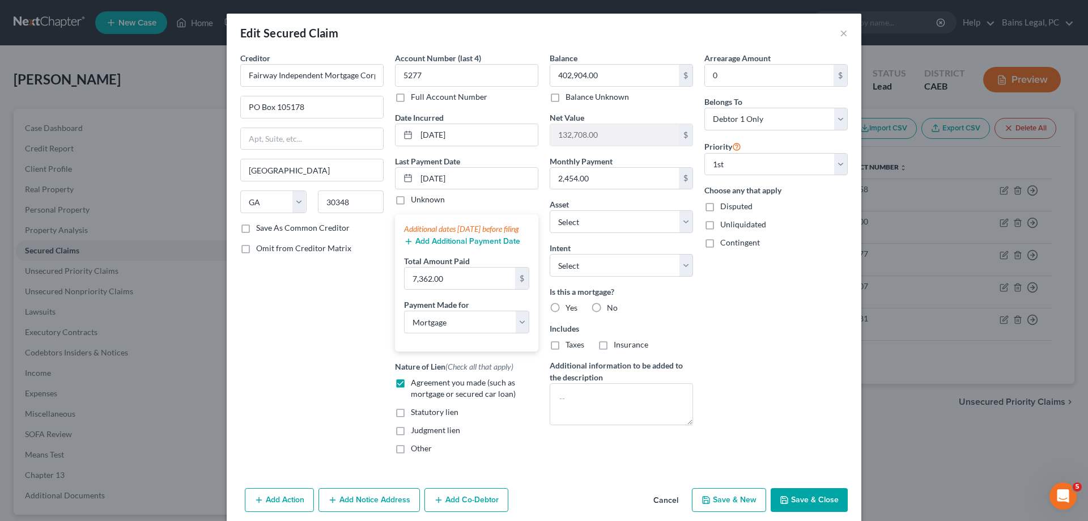
click at [813, 506] on button "Save & Close" at bounding box center [809, 500] width 77 height 24
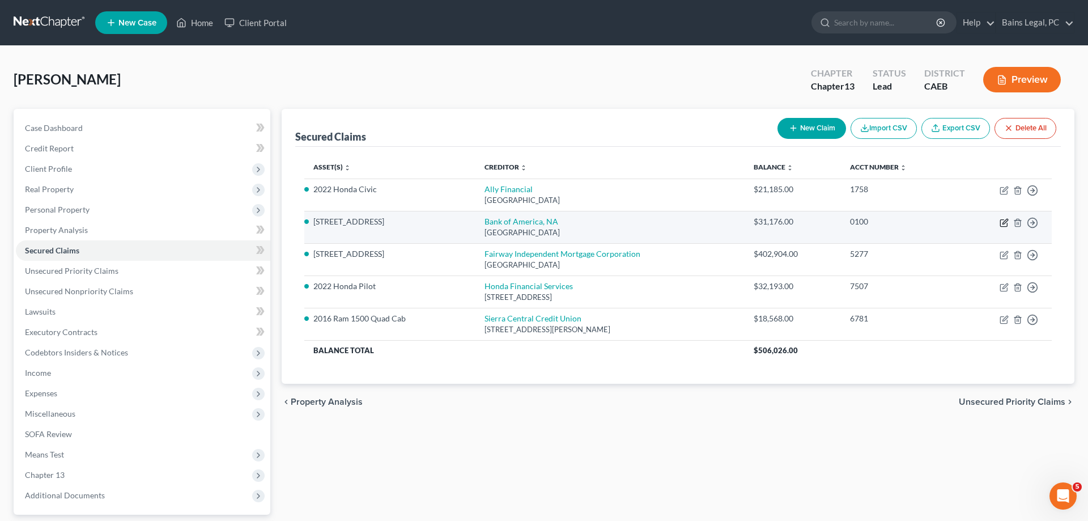
click at [1001, 222] on icon "button" at bounding box center [1004, 222] width 9 height 9
select select "45"
select select "4"
select select "0"
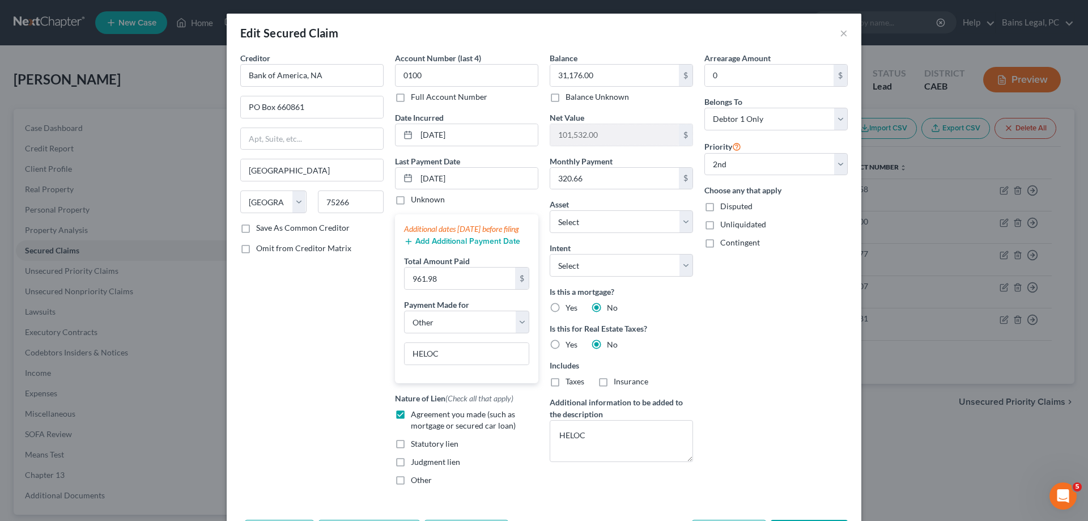
scroll to position [89, 0]
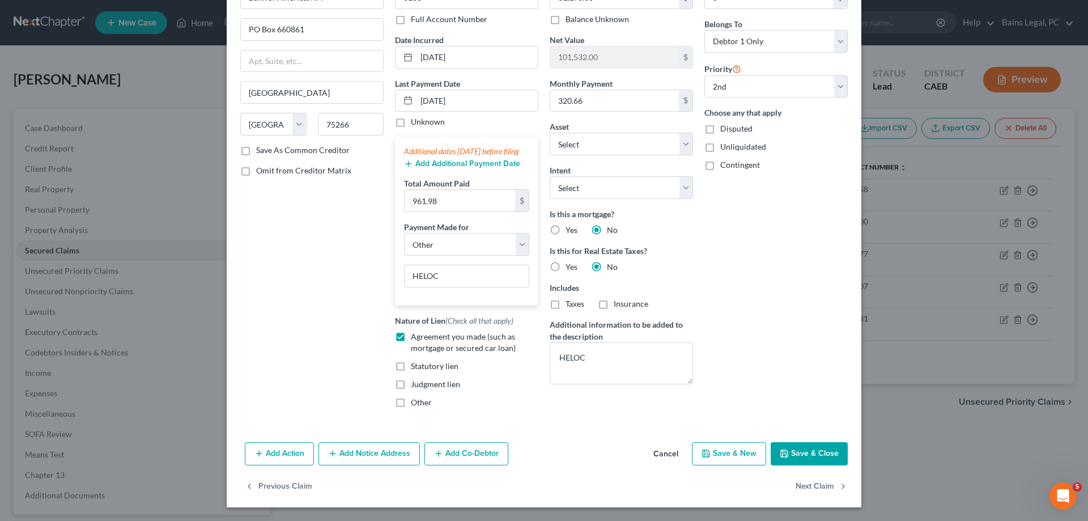
click at [812, 458] on button "Save & Close" at bounding box center [809, 454] width 77 height 24
select select "1"
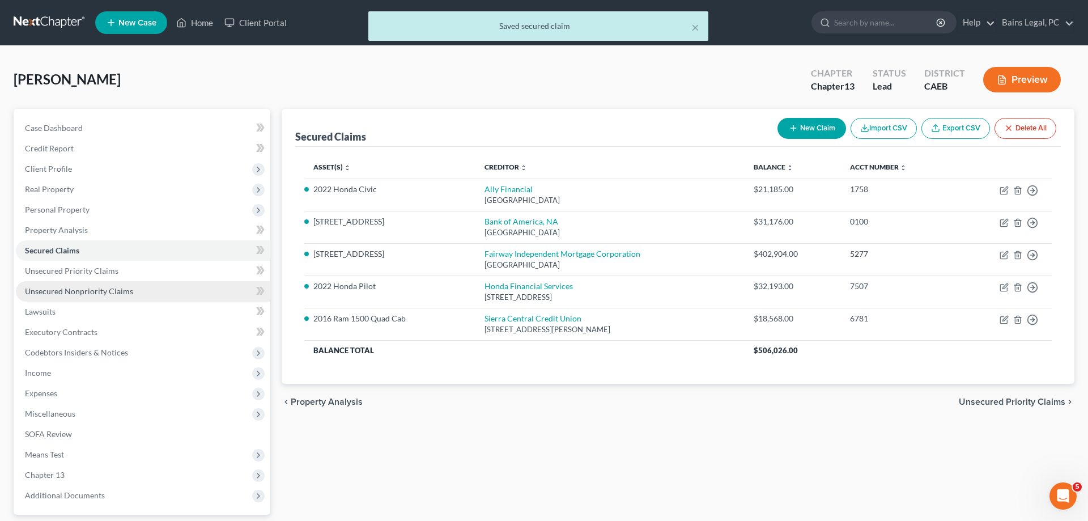
click at [121, 291] on span "Unsecured Nonpriority Claims" at bounding box center [79, 291] width 108 height 10
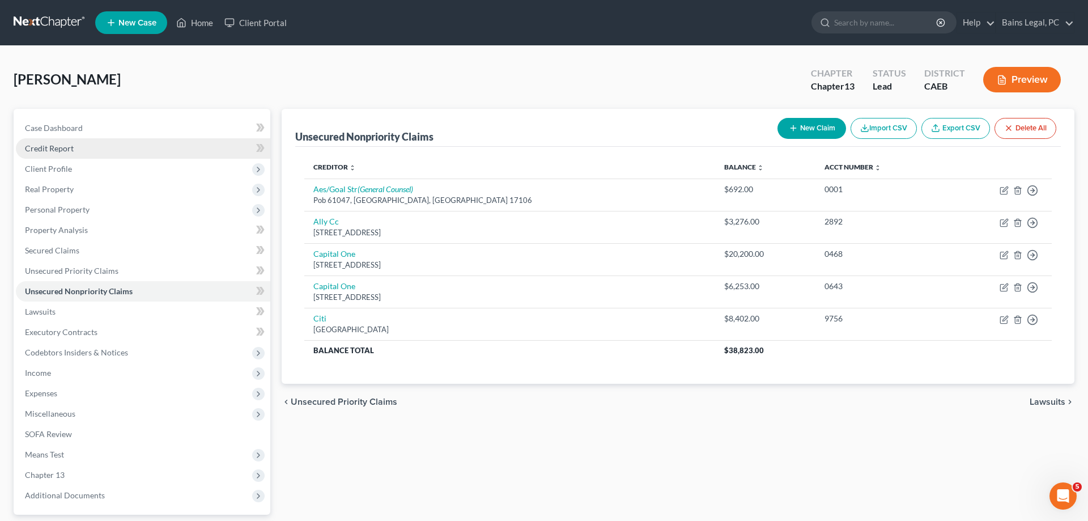
click at [83, 148] on link "Credit Report" at bounding box center [143, 148] width 254 height 20
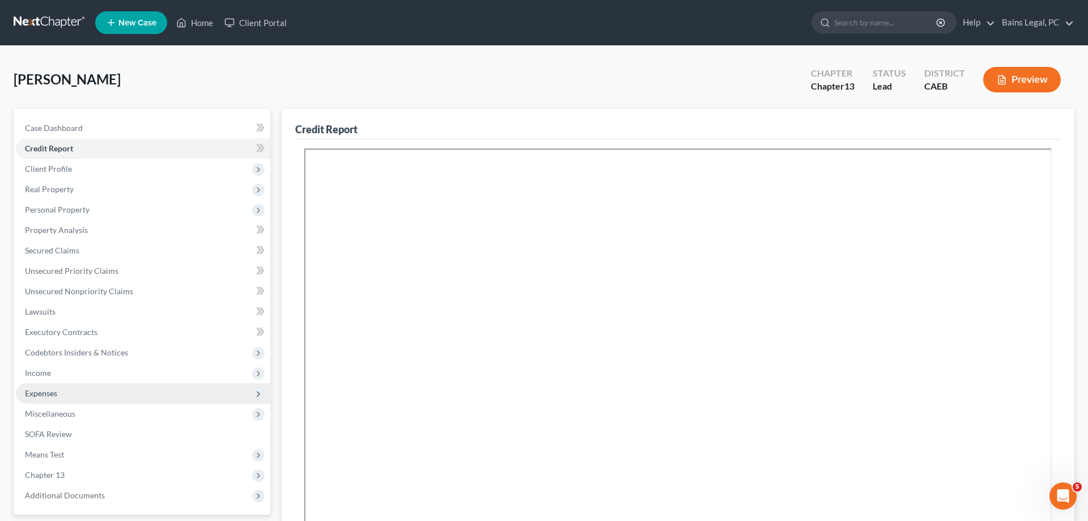
click at [65, 397] on span "Expenses" at bounding box center [143, 393] width 254 height 20
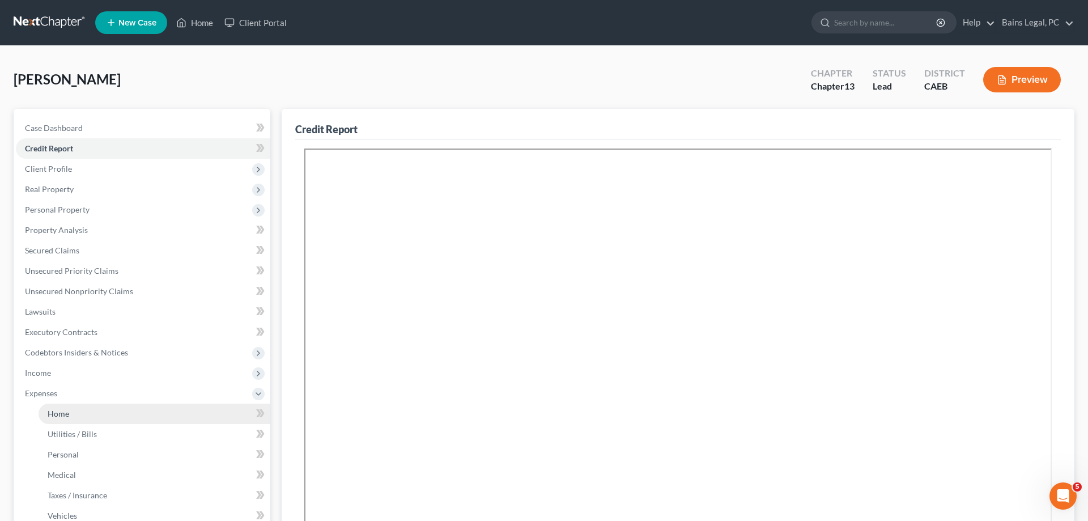
drag, startPoint x: 59, startPoint y: 414, endPoint x: 74, endPoint y: 410, distance: 16.0
click at [61, 415] on span "Home" at bounding box center [59, 414] width 22 height 10
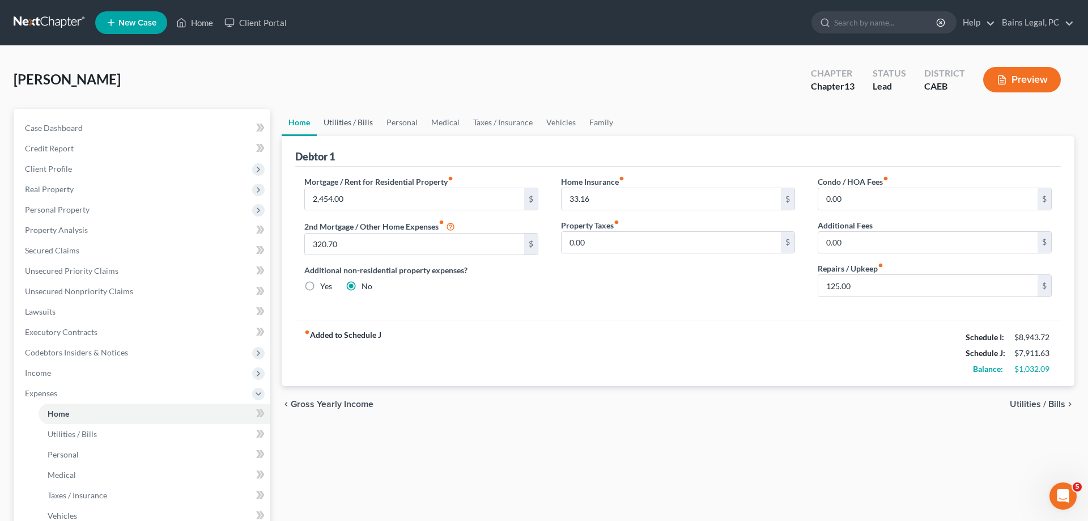
click at [347, 122] on link "Utilities / Bills" at bounding box center [348, 122] width 63 height 27
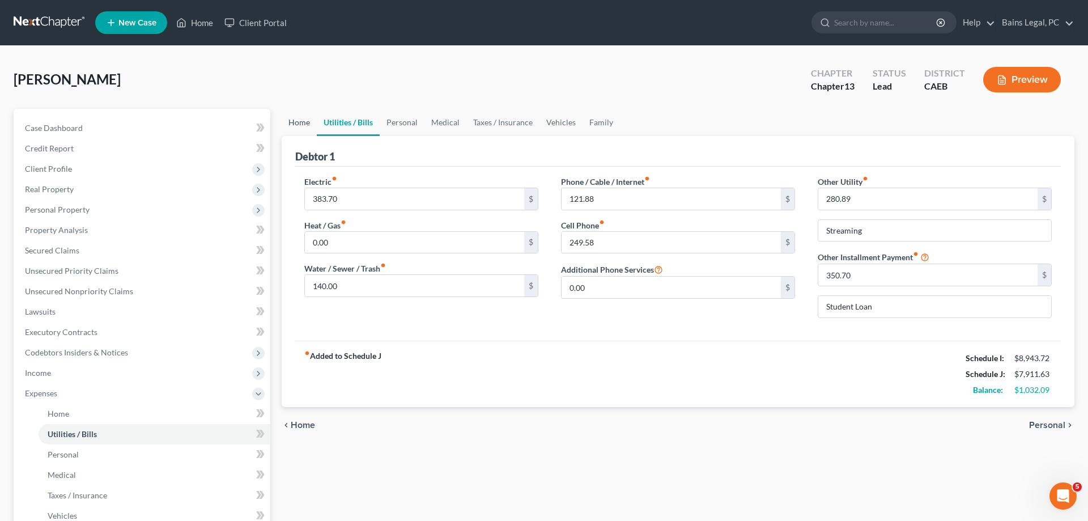
click at [295, 126] on link "Home" at bounding box center [299, 122] width 35 height 27
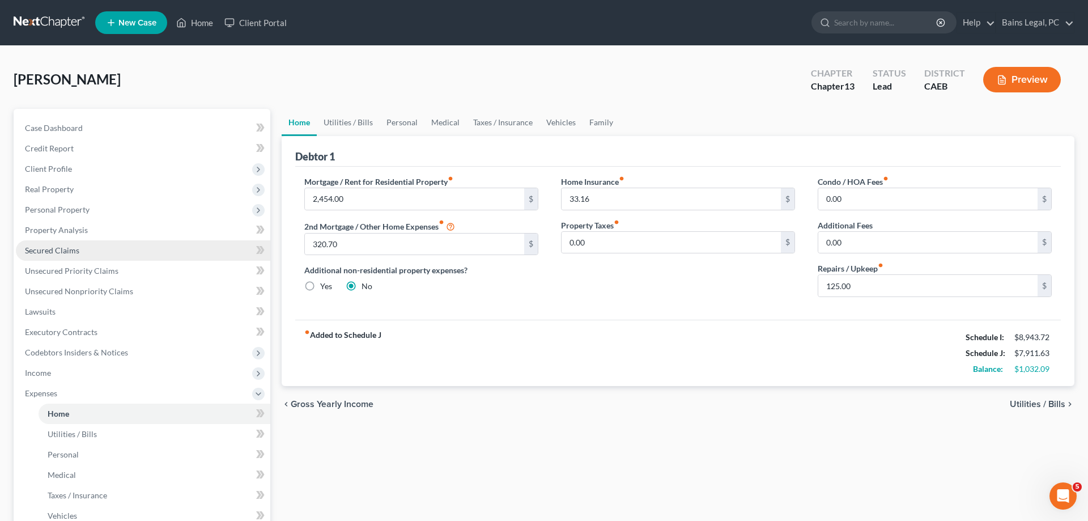
drag, startPoint x: 59, startPoint y: 248, endPoint x: 195, endPoint y: 245, distance: 136.0
click at [61, 248] on span "Secured Claims" at bounding box center [52, 250] width 54 height 10
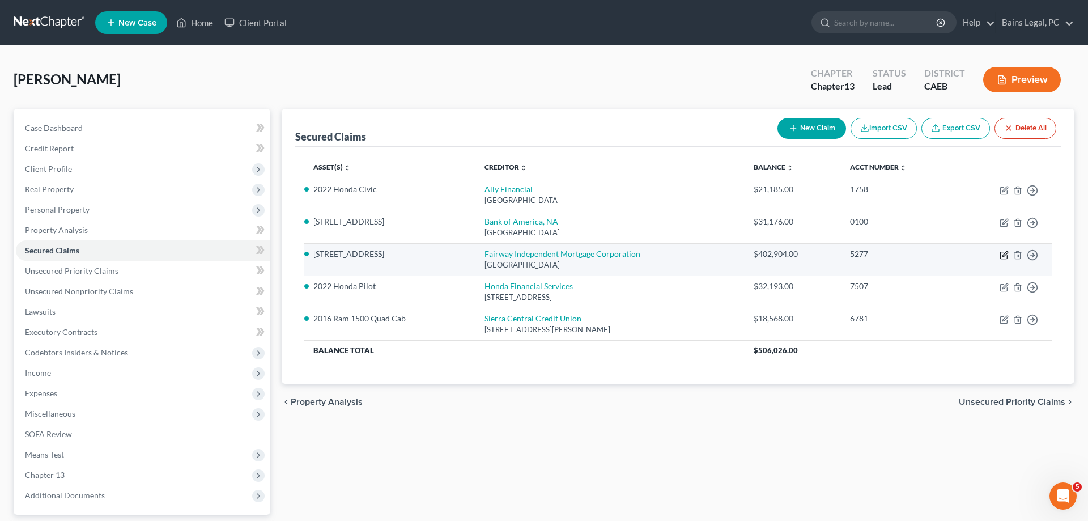
click at [1003, 255] on icon "button" at bounding box center [1004, 255] width 9 height 9
select select "10"
select select "3"
select select "0"
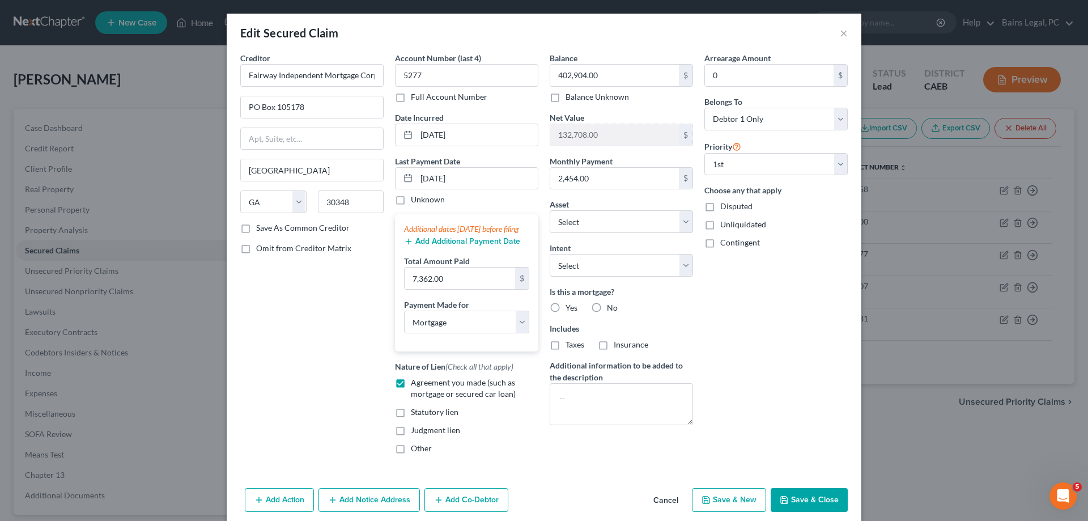
click at [566, 345] on label "Taxes" at bounding box center [575, 344] width 19 height 11
click at [570, 345] on input "Taxes" at bounding box center [573, 342] width 7 height 7
checkbox input "true"
click at [812, 504] on button "Save & Close" at bounding box center [809, 500] width 77 height 24
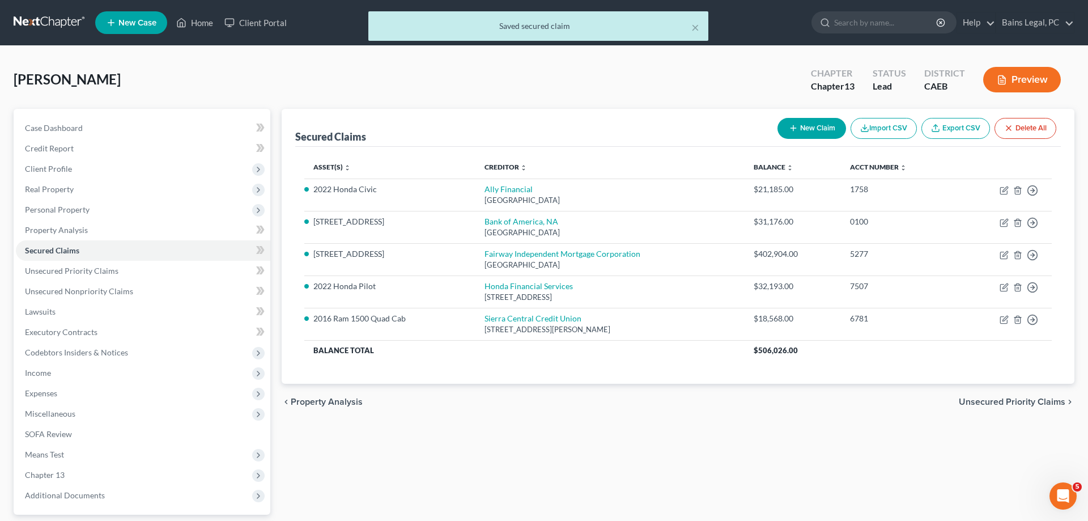
drag, startPoint x: 53, startPoint y: 392, endPoint x: 112, endPoint y: 410, distance: 61.7
click at [53, 392] on span "Expenses" at bounding box center [41, 393] width 32 height 10
click at [56, 410] on span "Home" at bounding box center [59, 414] width 22 height 10
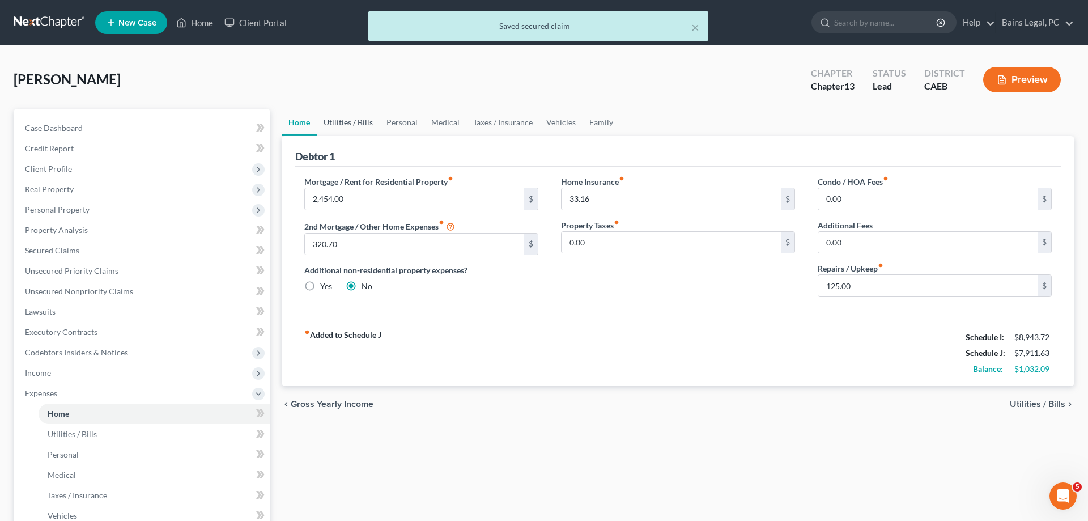
click at [351, 126] on link "Utilities / Bills" at bounding box center [348, 122] width 63 height 27
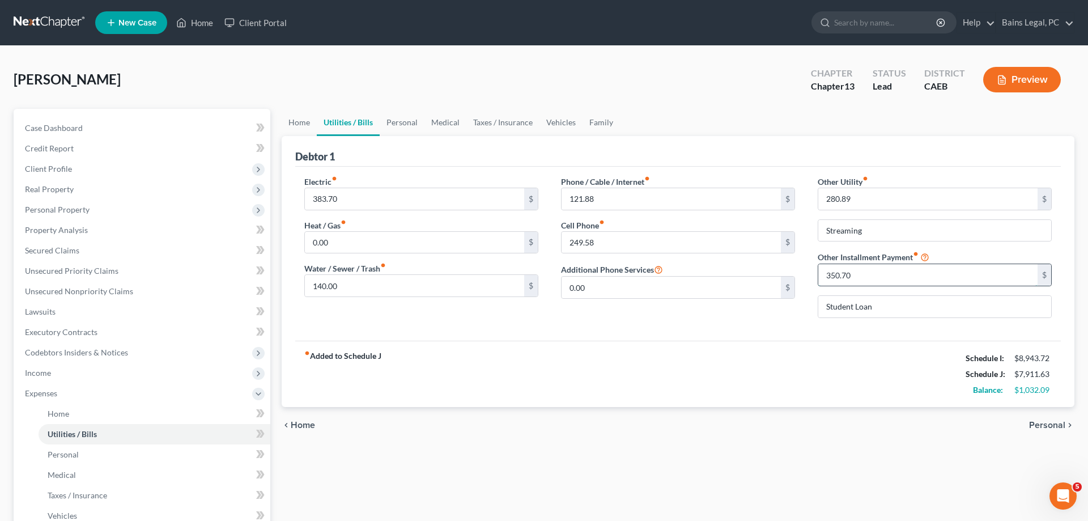
drag, startPoint x: 868, startPoint y: 279, endPoint x: 872, endPoint y: 270, distance: 9.7
click at [872, 270] on input "350.70" at bounding box center [927, 275] width 219 height 22
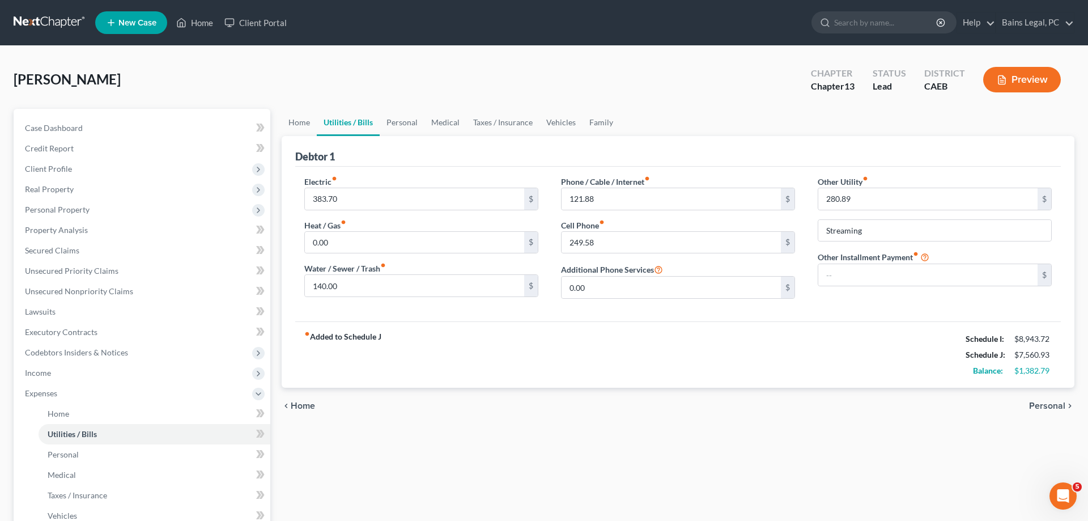
drag, startPoint x: 899, startPoint y: 319, endPoint x: 888, endPoint y: 341, distance: 24.8
click at [899, 319] on div "Electric fiber_manual_record 383.70 $ Heat / Gas fiber_manual_record 0.00 $ Wat…" at bounding box center [678, 244] width 766 height 155
click at [882, 348] on div "fiber_manual_record Added to Schedule J Schedule I: $8,943.72 Schedule J: $7,56…" at bounding box center [678, 354] width 766 height 66
click at [407, 127] on link "Personal" at bounding box center [402, 122] width 45 height 27
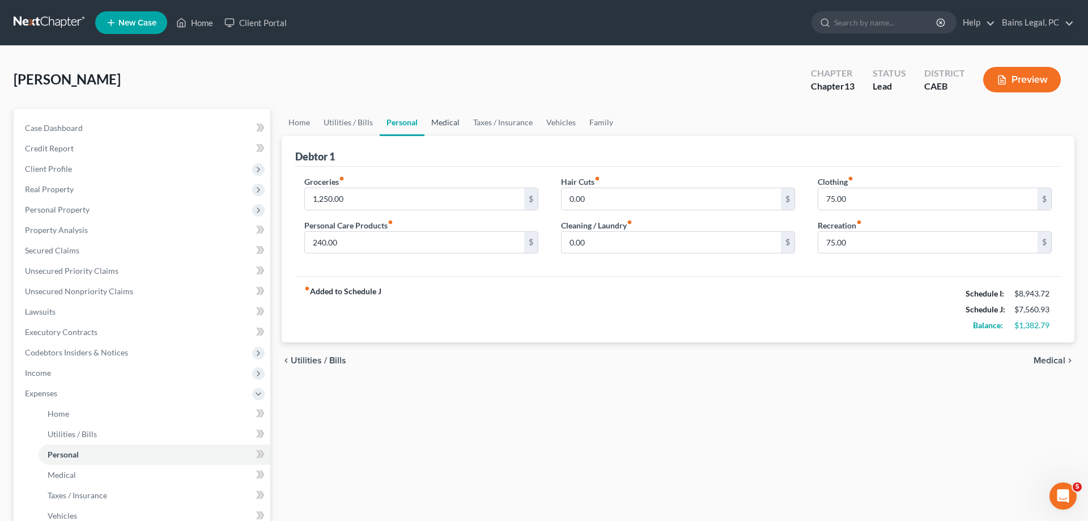
click at [437, 126] on link "Medical" at bounding box center [446, 122] width 42 height 27
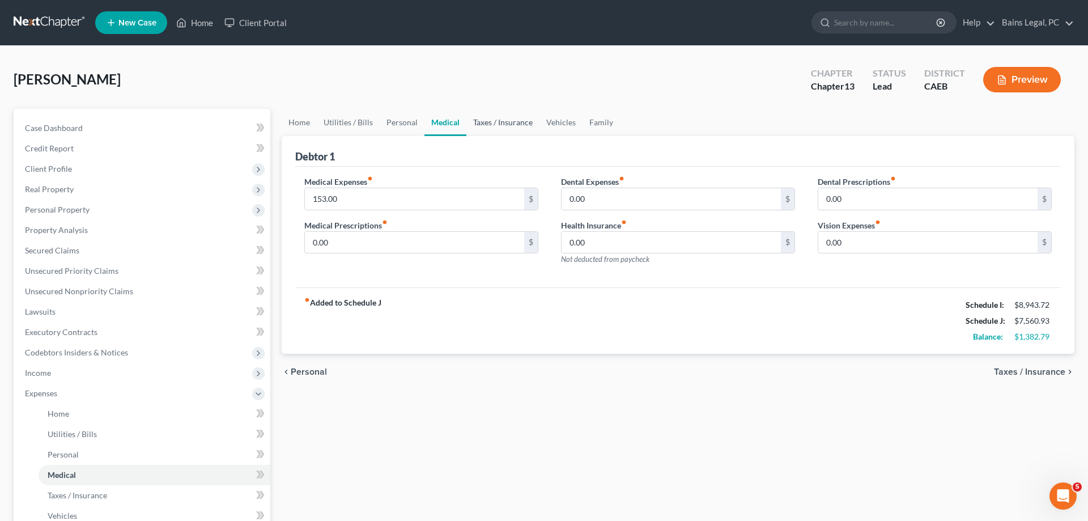
click at [500, 120] on link "Taxes / Insurance" at bounding box center [502, 122] width 73 height 27
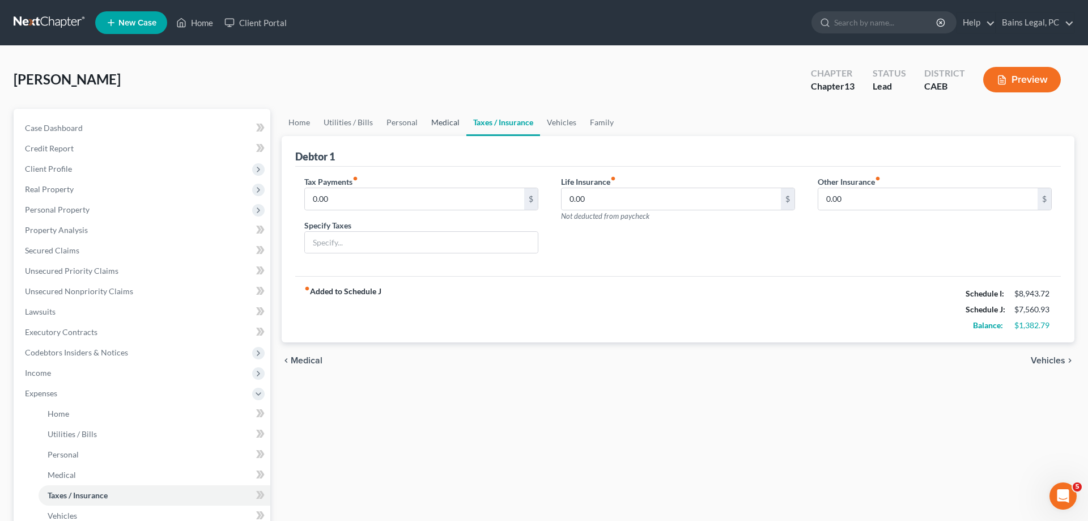
click at [446, 125] on link "Medical" at bounding box center [446, 122] width 42 height 27
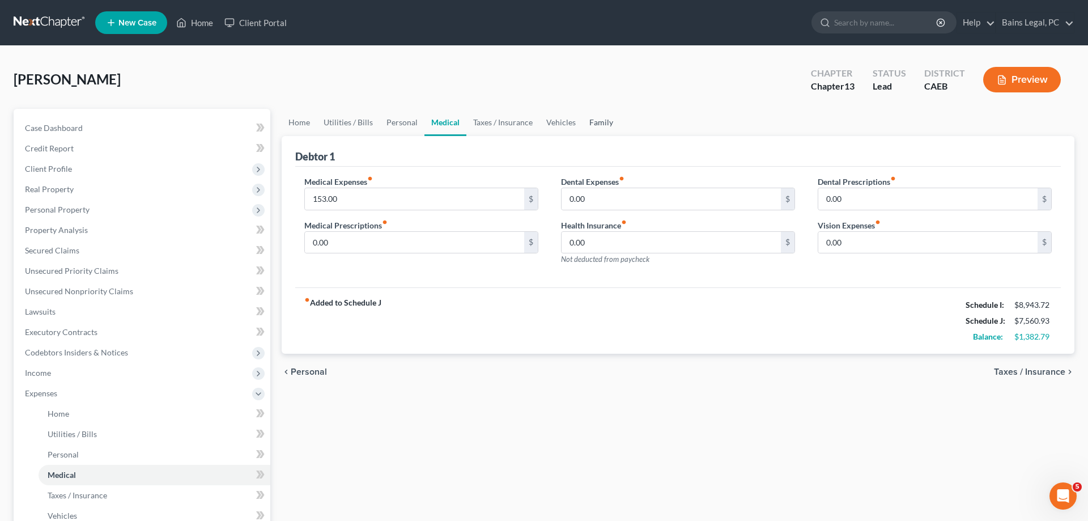
click at [595, 125] on link "Family" at bounding box center [601, 122] width 37 height 27
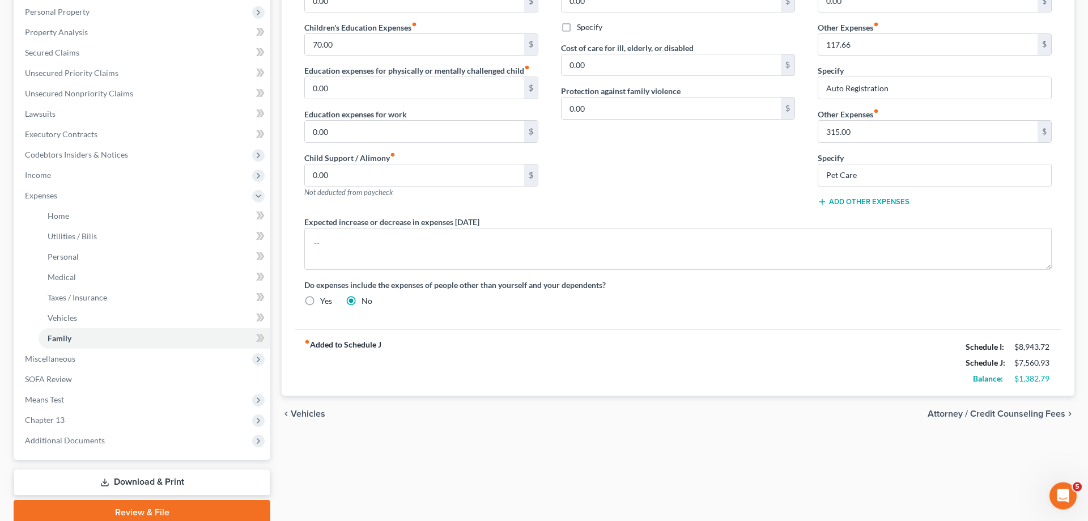
scroll to position [244, 0]
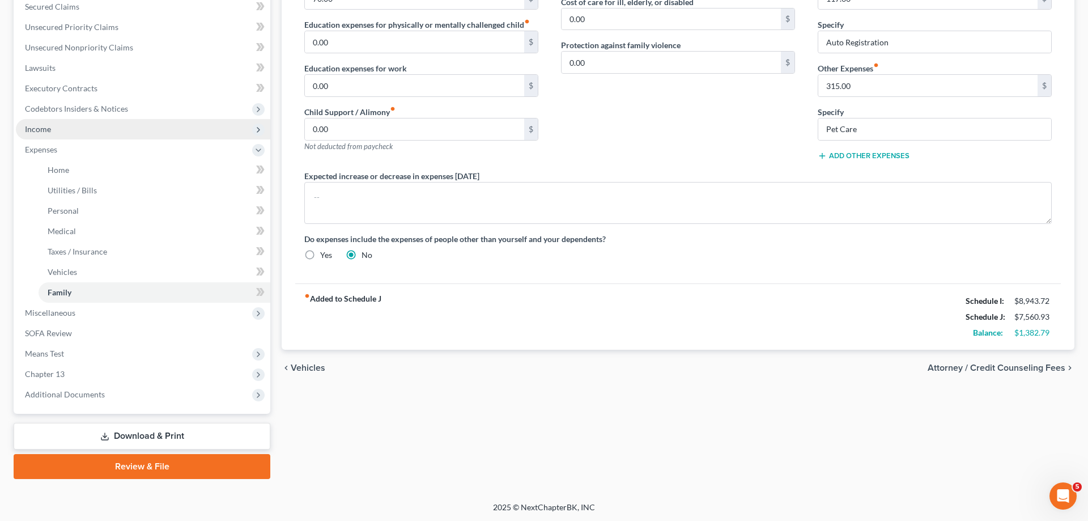
click at [103, 129] on span "Income" at bounding box center [143, 129] width 254 height 20
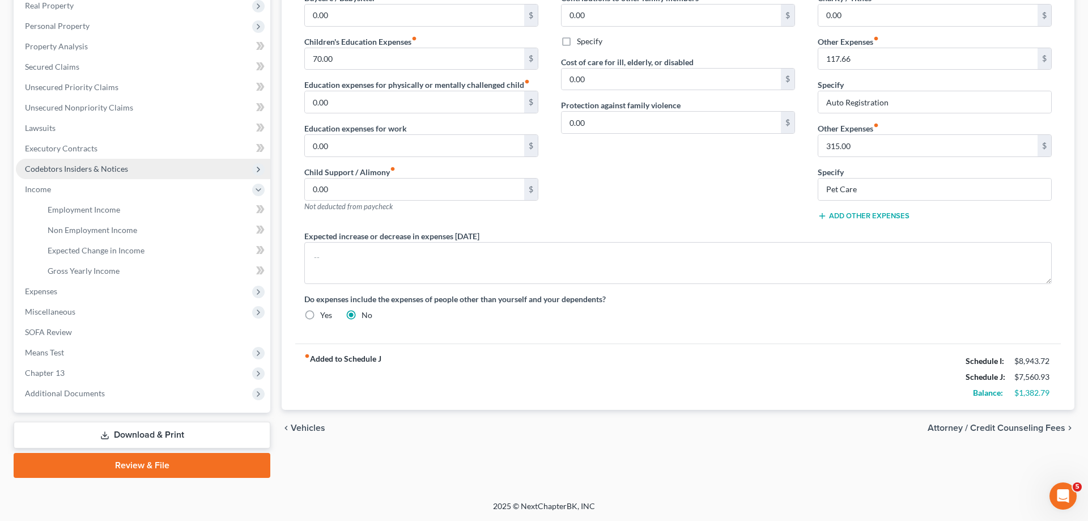
scroll to position [182, 0]
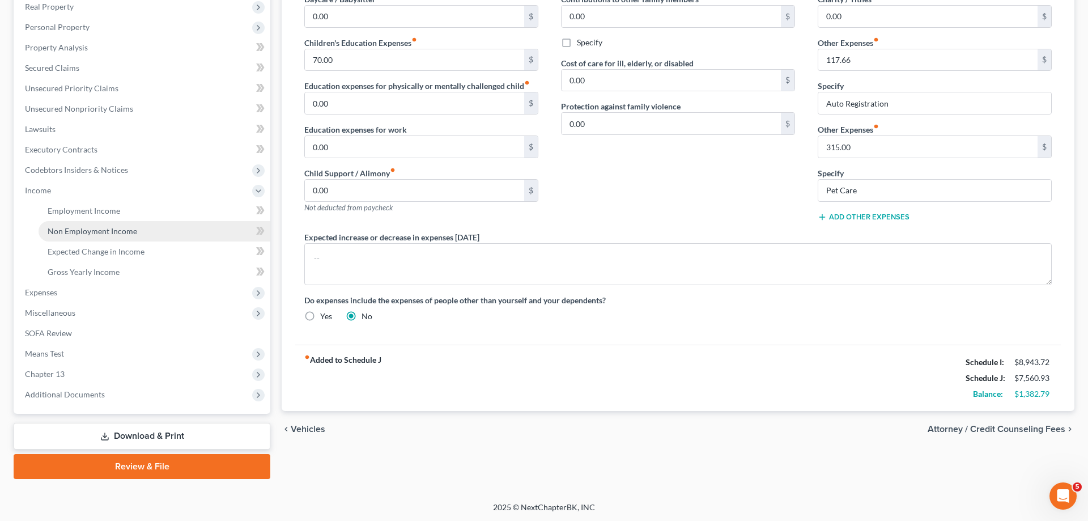
click at [120, 230] on span "Non Employment Income" at bounding box center [93, 231] width 90 height 10
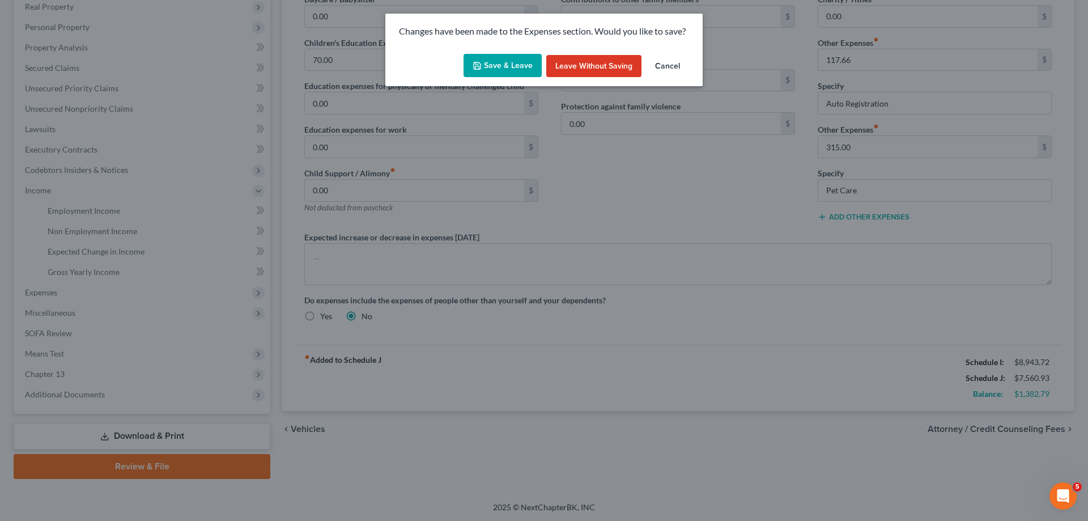
click at [519, 63] on button "Save & Leave" at bounding box center [503, 66] width 78 height 24
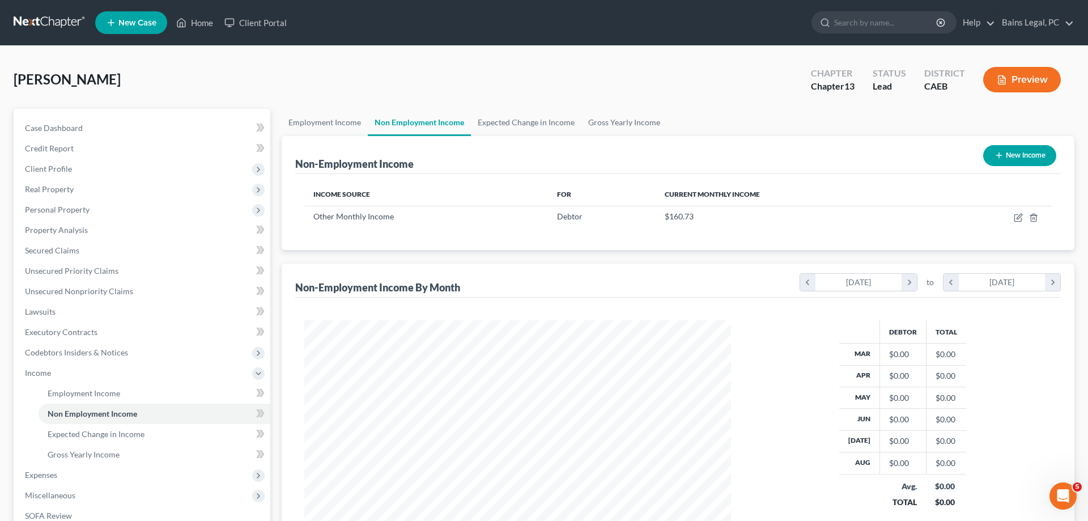
click at [423, 124] on link "Non Employment Income" at bounding box center [419, 122] width 103 height 27
click at [525, 118] on link "Expected Change in Income" at bounding box center [526, 122] width 111 height 27
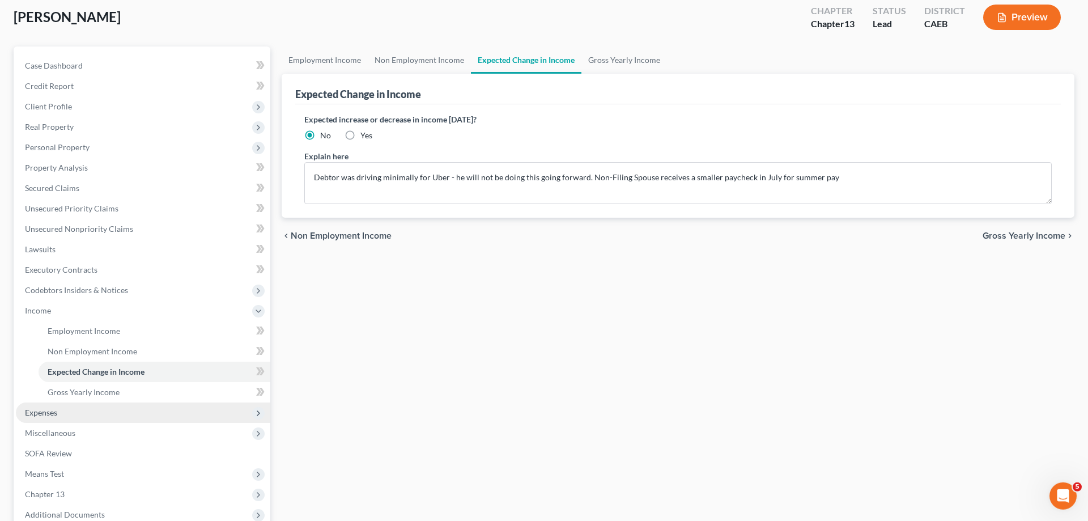
scroll to position [116, 0]
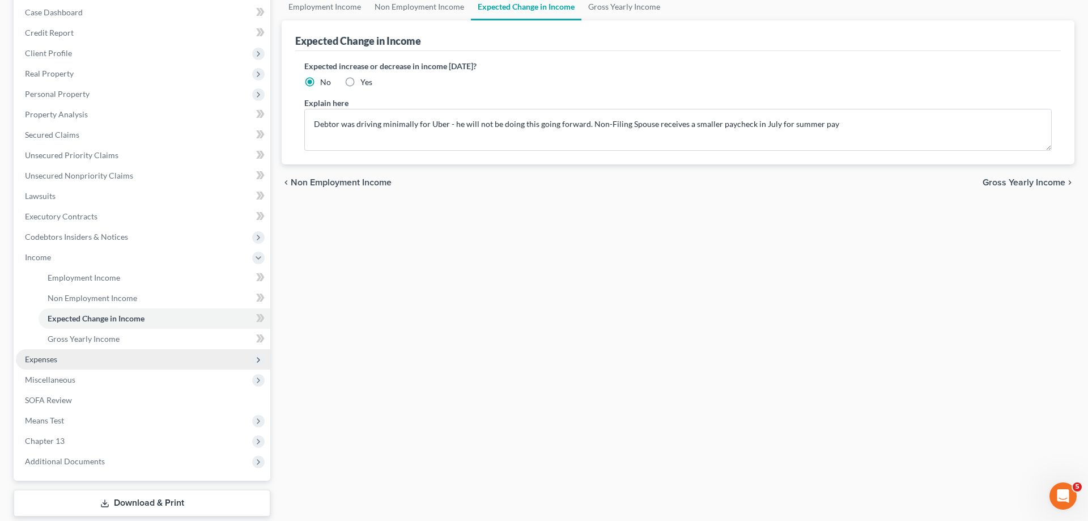
click at [70, 362] on span "Expenses" at bounding box center [143, 359] width 254 height 20
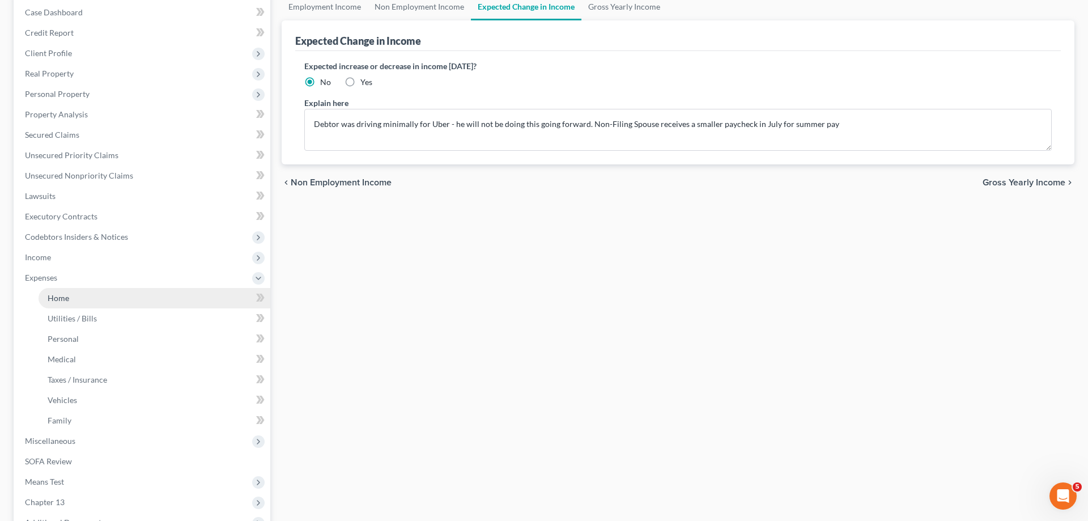
click at [80, 299] on link "Home" at bounding box center [155, 298] width 232 height 20
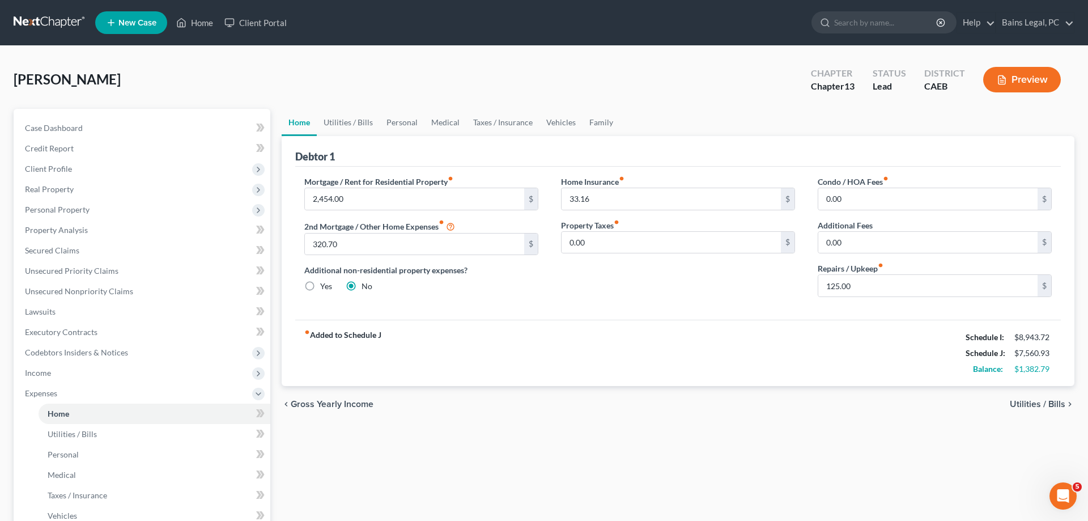
scroll to position [244, 0]
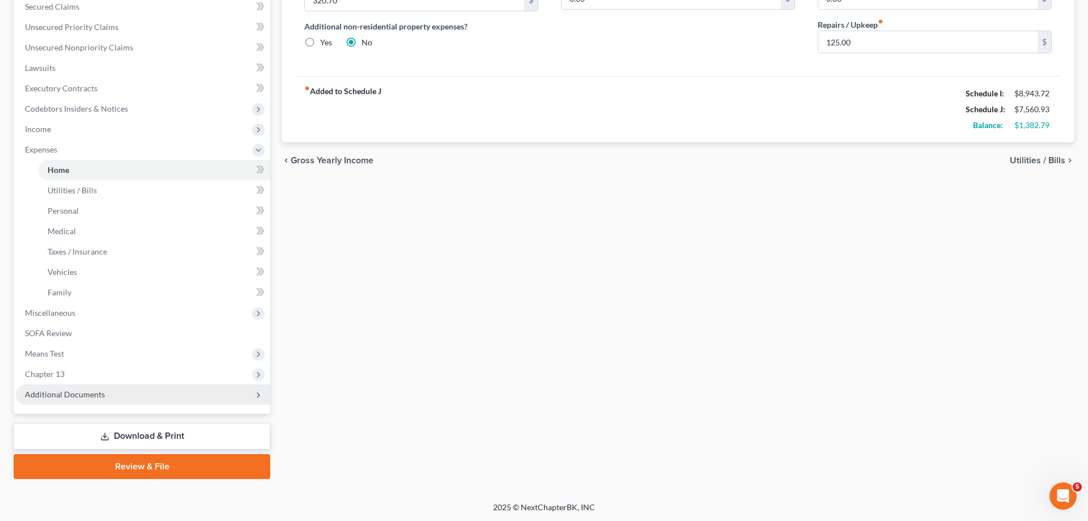
click at [108, 390] on span "Additional Documents" at bounding box center [143, 394] width 254 height 20
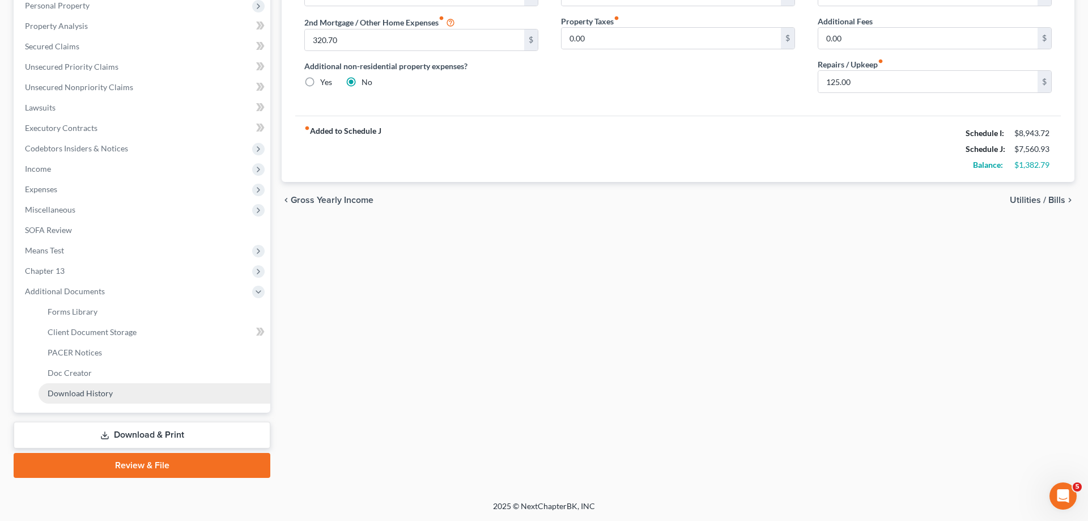
scroll to position [203, 0]
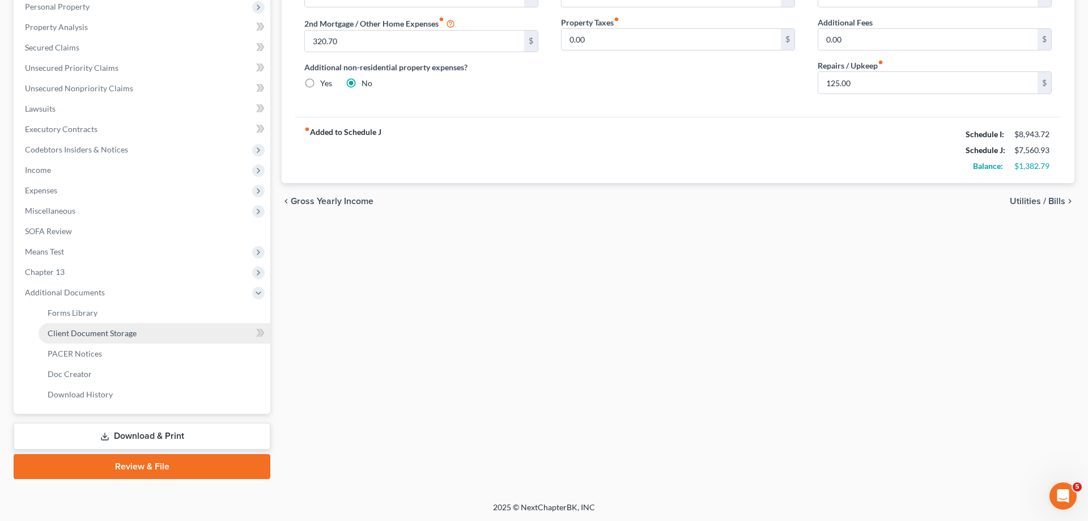
click at [98, 334] on span "Client Document Storage" at bounding box center [92, 333] width 89 height 10
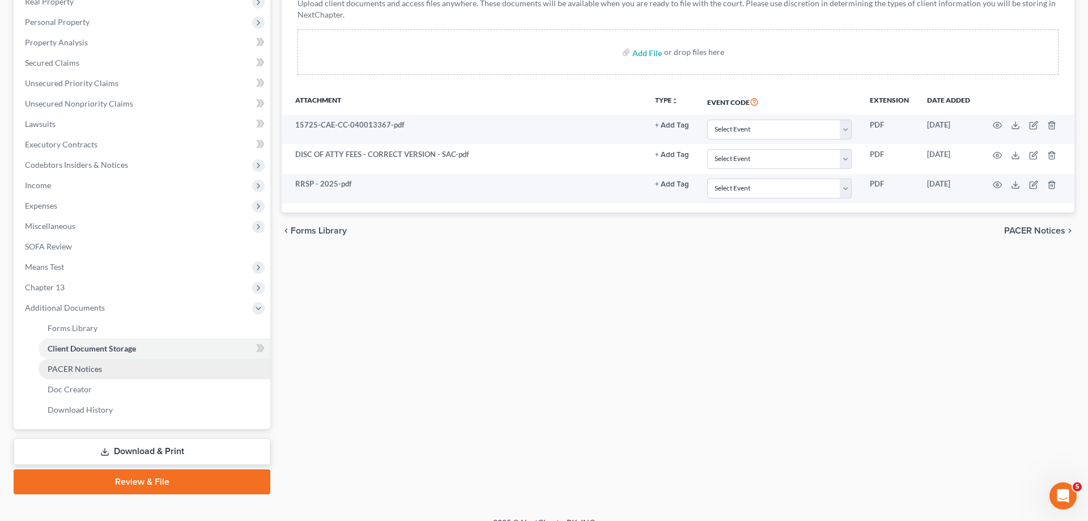
scroll to position [203, 0]
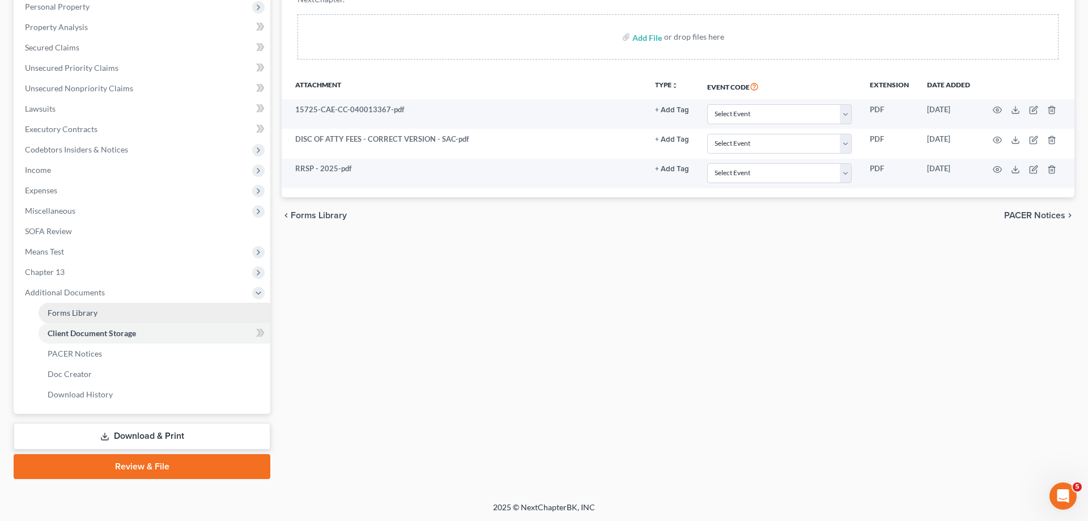
drag, startPoint x: 101, startPoint y: 311, endPoint x: 179, endPoint y: 303, distance: 78.1
click at [101, 311] on link "Forms Library" at bounding box center [155, 313] width 232 height 20
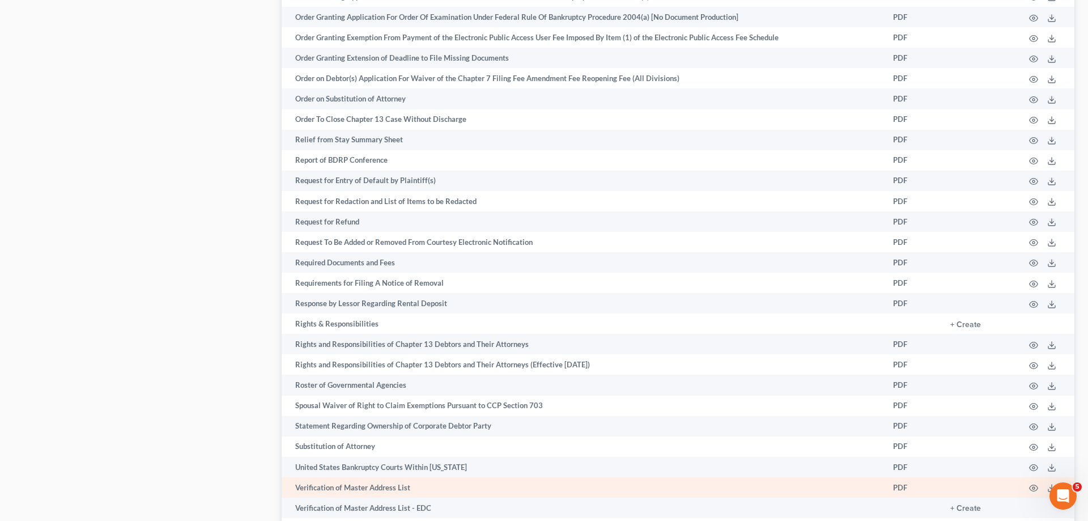
scroll to position [1687, 0]
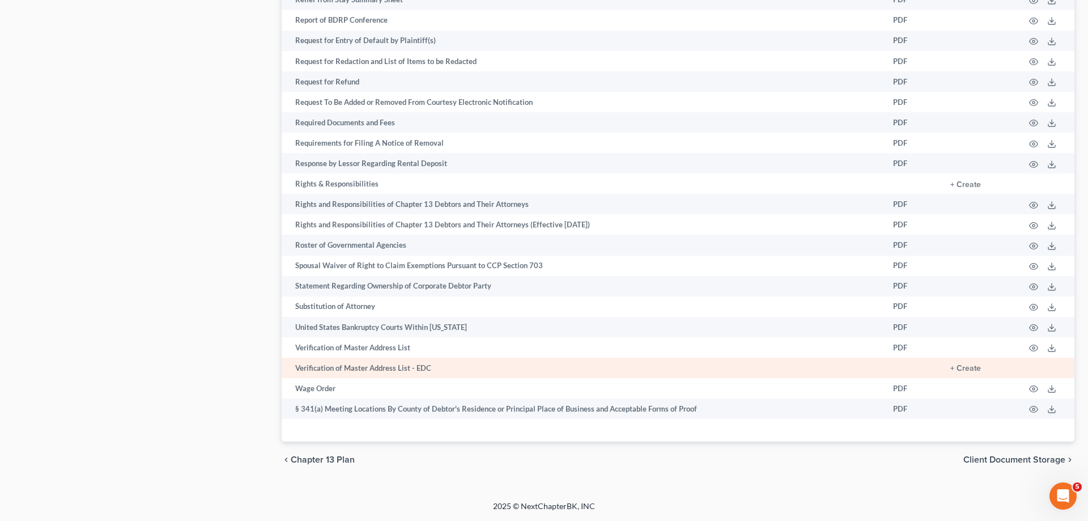
click at [967, 375] on td "+ Create" at bounding box center [978, 368] width 74 height 20
click at [969, 369] on button "+ Create" at bounding box center [965, 368] width 31 height 8
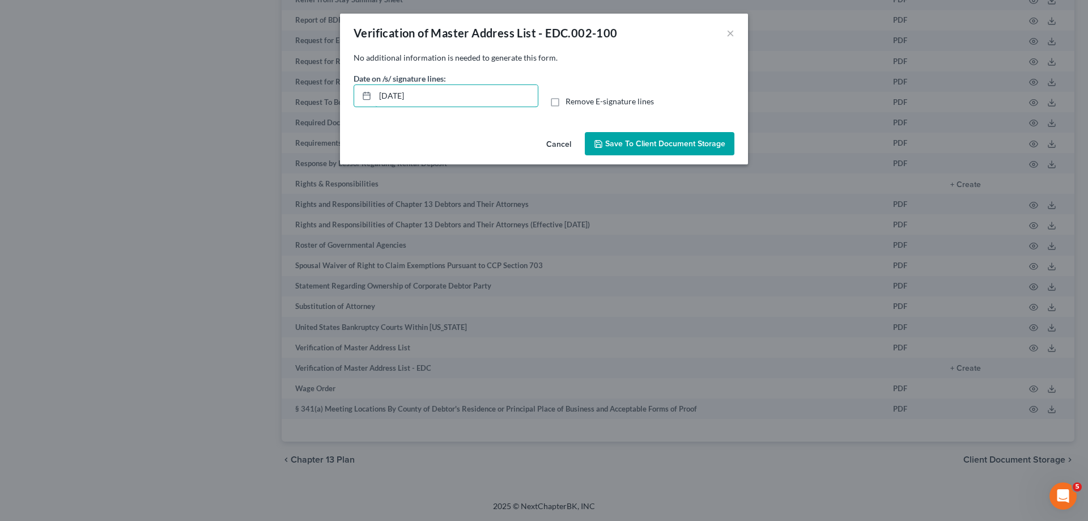
drag, startPoint x: 479, startPoint y: 102, endPoint x: 325, endPoint y: 90, distance: 154.7
click at [375, 96] on input "[DATE]" at bounding box center [456, 96] width 163 height 22
drag, startPoint x: 430, startPoint y: 98, endPoint x: 307, endPoint y: 97, distance: 122.4
click at [375, 107] on input "[DATE]" at bounding box center [456, 96] width 163 height 22
drag, startPoint x: 466, startPoint y: 99, endPoint x: 279, endPoint y: 101, distance: 187.6
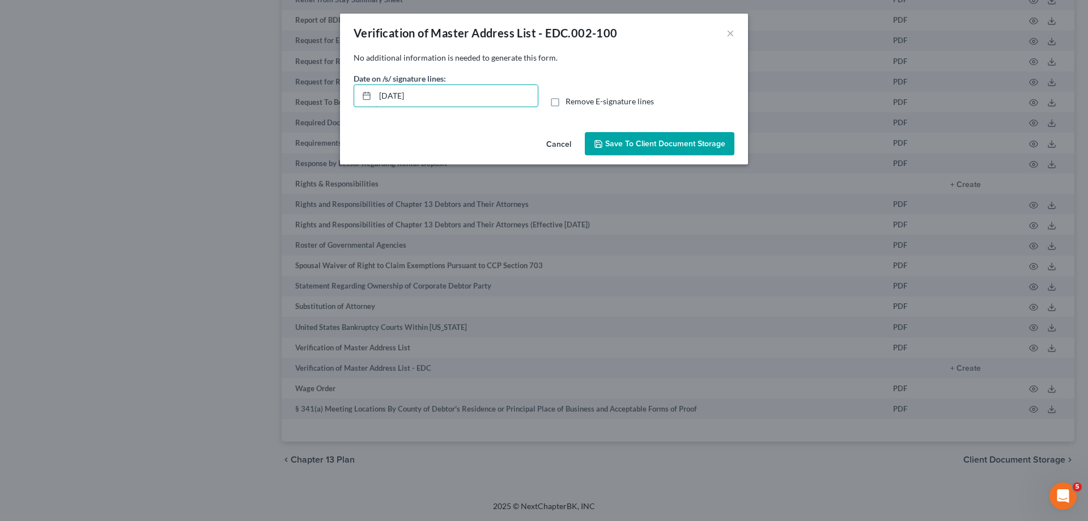
click at [375, 101] on input "[DATE]" at bounding box center [456, 96] width 163 height 22
drag, startPoint x: 550, startPoint y: 105, endPoint x: 557, endPoint y: 105, distance: 6.8
click at [566, 105] on label "Remove E-signature lines" at bounding box center [610, 101] width 88 height 11
click at [570, 103] on input "Remove E-signature lines" at bounding box center [573, 99] width 7 height 7
checkbox input "true"
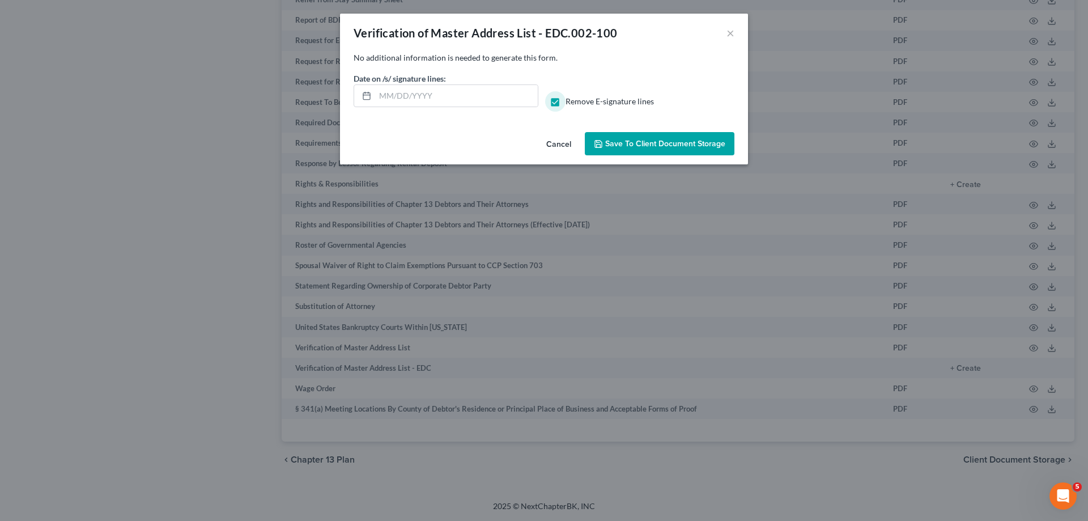
drag, startPoint x: 617, startPoint y: 138, endPoint x: 622, endPoint y: 142, distance: 6.5
click at [617, 138] on button "Save to Client Document Storage" at bounding box center [660, 144] width 150 height 24
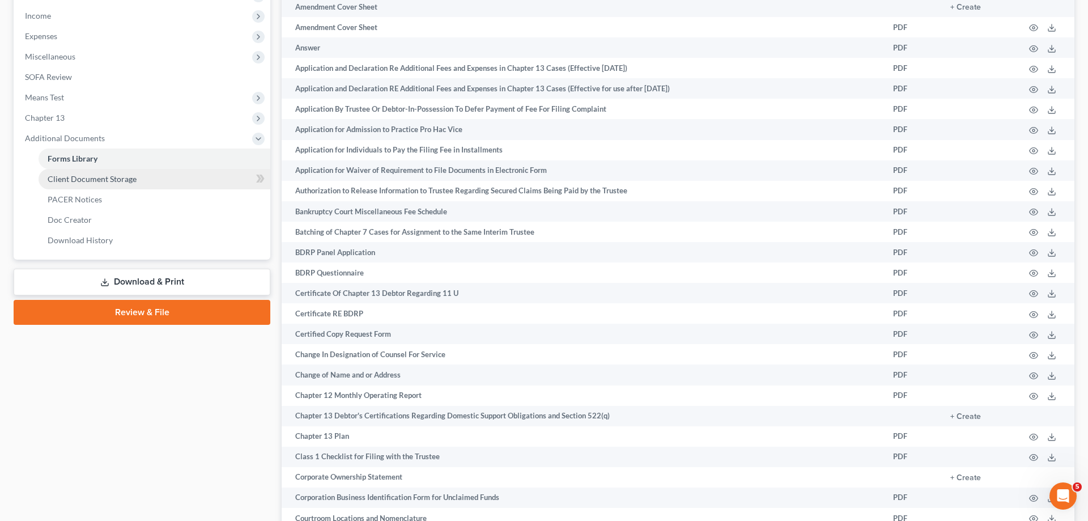
click at [157, 171] on link "Client Document Storage" at bounding box center [155, 179] width 232 height 20
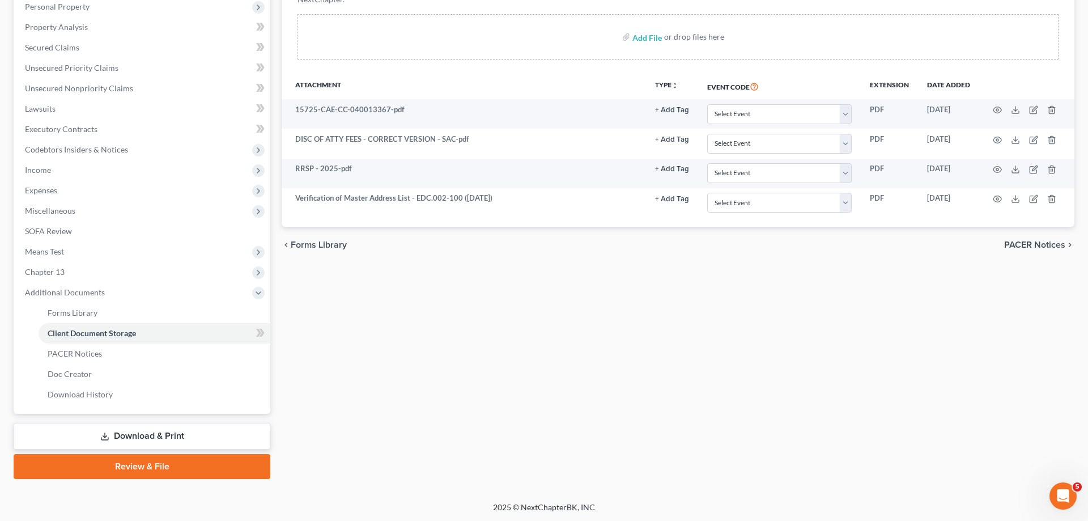
drag, startPoint x: 157, startPoint y: 431, endPoint x: 164, endPoint y: 431, distance: 7.4
click at [158, 433] on link "Download & Print" at bounding box center [142, 436] width 257 height 27
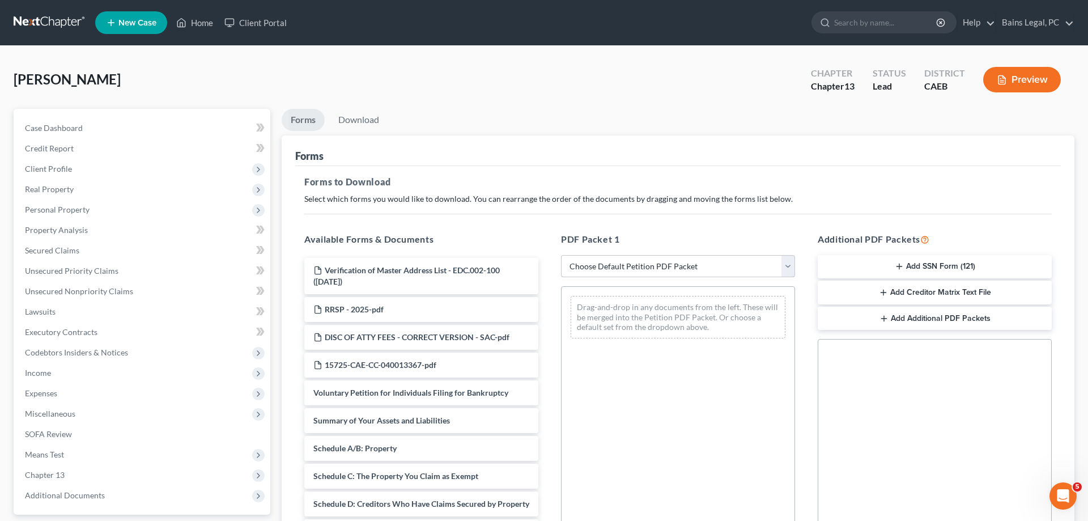
click at [561, 255] on select "Choose Default Petition PDF Packet Complete Bankruptcy Petition (all forms and …" at bounding box center [678, 266] width 234 height 23
select select "0"
click option "Complete Bankruptcy Petition (all forms and schedules)" at bounding box center [0, 0] width 0 height 0
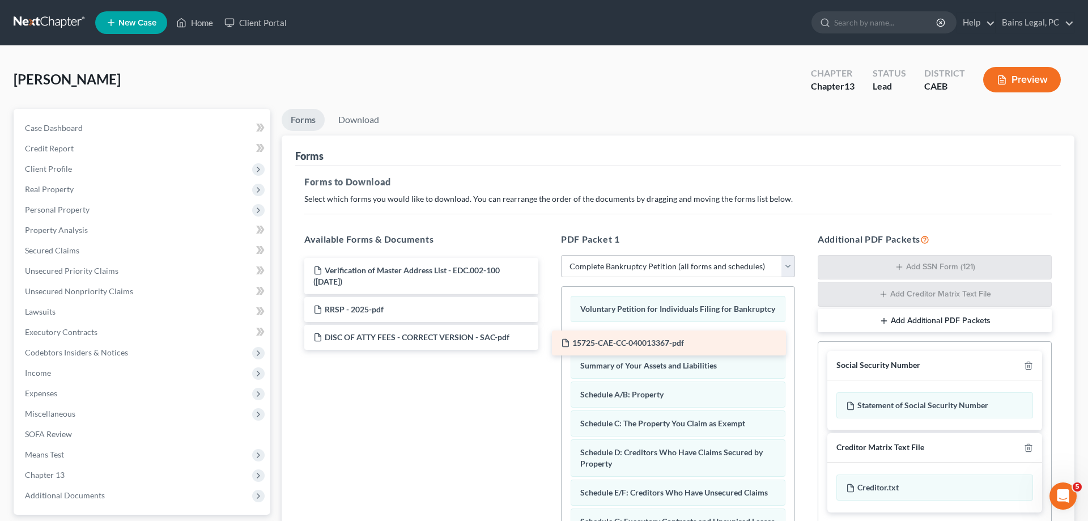
drag, startPoint x: 387, startPoint y: 370, endPoint x: 621, endPoint y: 345, distance: 236.0
click at [547, 347] on div "15725-CAE-CC-040013367-pdf Verification of Master Address List - EDC.002-100 (0…" at bounding box center [421, 304] width 252 height 92
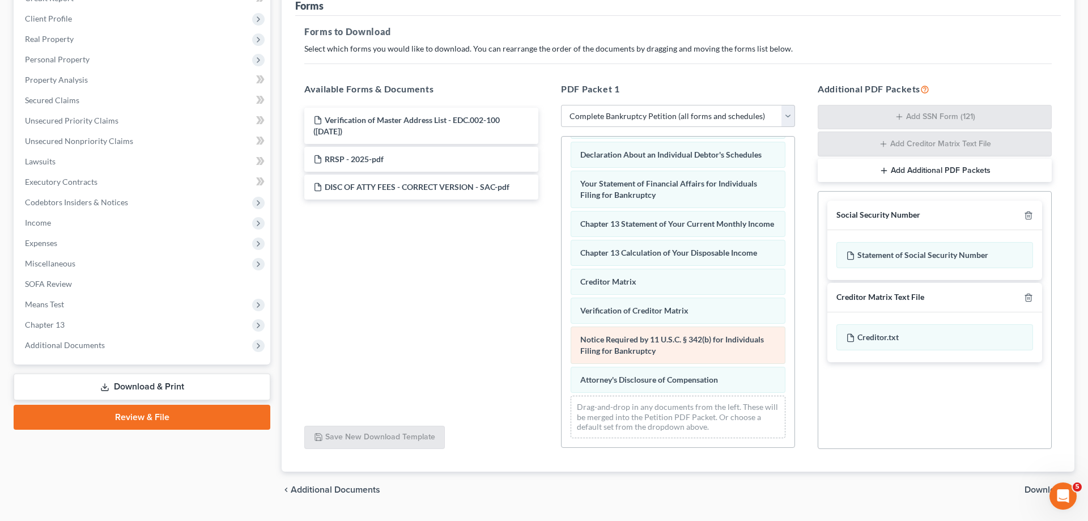
scroll to position [173, 0]
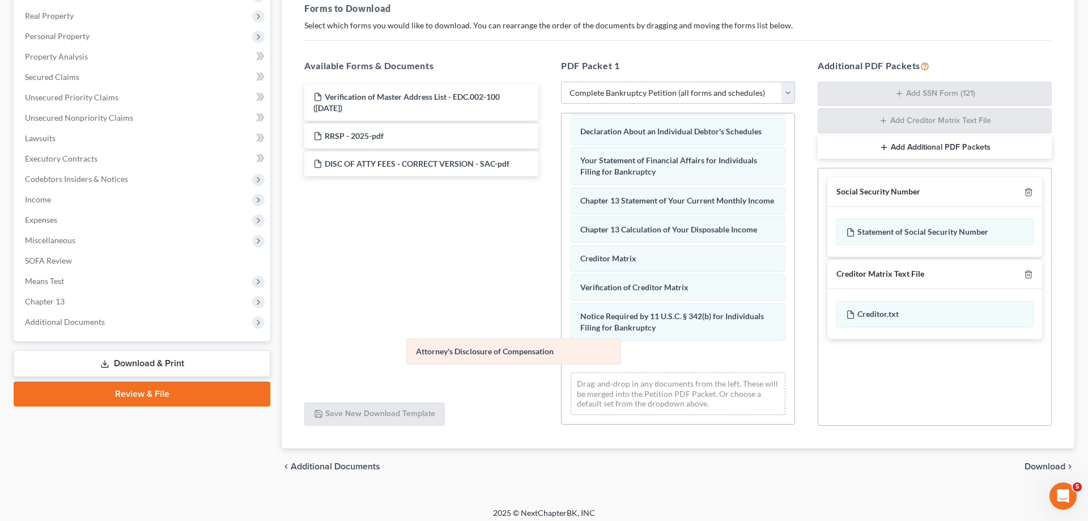
drag, startPoint x: 703, startPoint y: 360, endPoint x: 144, endPoint y: 324, distance: 560.0
click at [562, 330] on div "Attorney's Disclosure of Compensation Voluntary Petition for Individuals Filing…" at bounding box center [678, 102] width 233 height 644
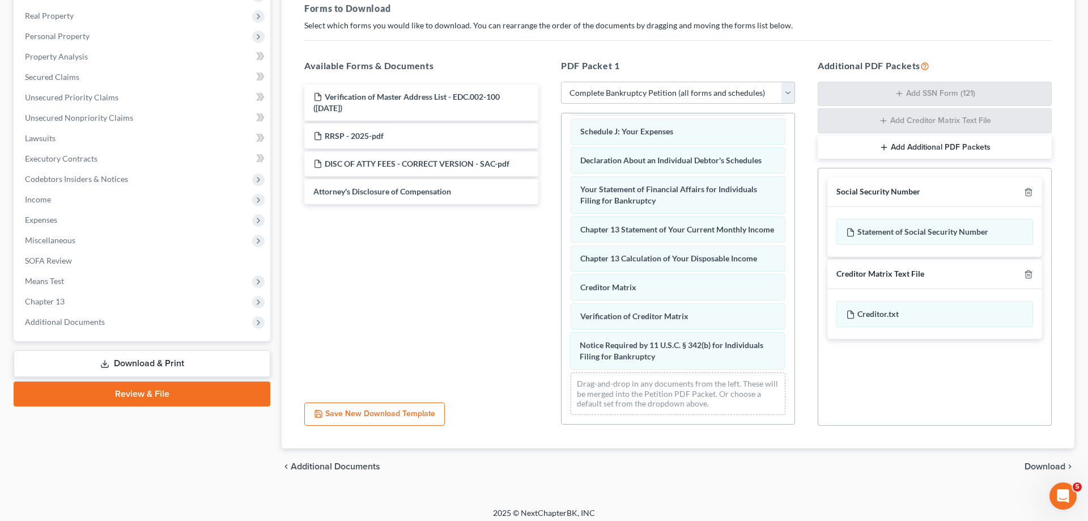
drag, startPoint x: 646, startPoint y: 359, endPoint x: 493, endPoint y: 354, distance: 153.1
click at [562, 342] on div "Notice Required by 11 U.S.C. § 342(b) for Individuals Filing for Bankruptcy Vol…" at bounding box center [678, 116] width 233 height 615
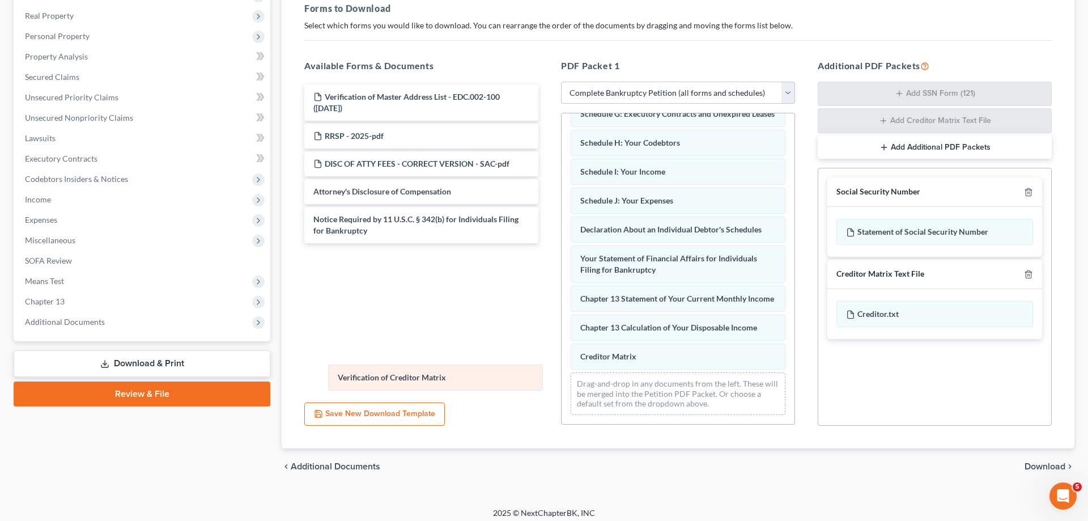
drag, startPoint x: 656, startPoint y: 359, endPoint x: 187, endPoint y: 344, distance: 468.9
click at [562, 359] on div "Verification of Creditor Matrix Voluntary Petition for Individuals Filing for B…" at bounding box center [678, 151] width 233 height 546
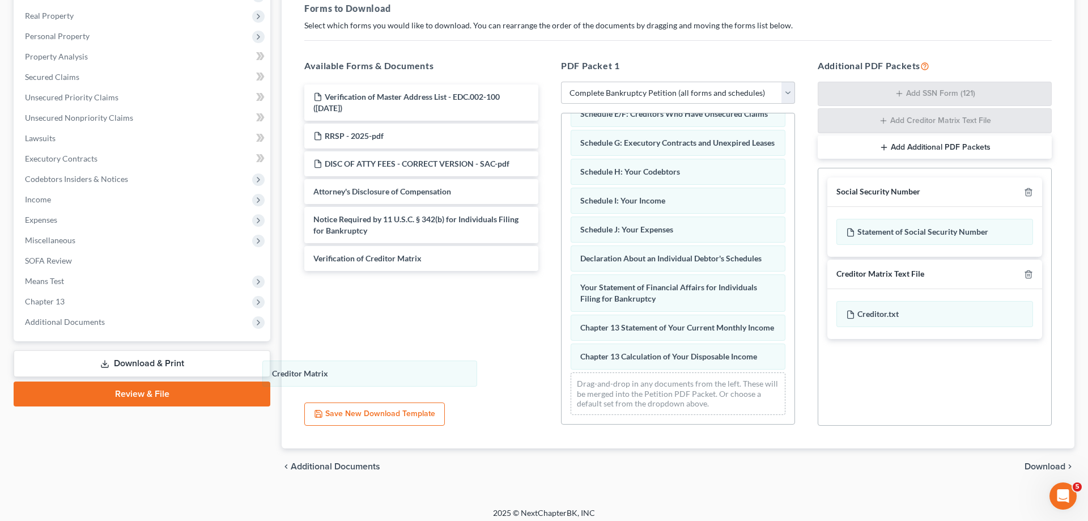
scroll to position [206, 0]
drag, startPoint x: 386, startPoint y: 378, endPoint x: 301, endPoint y: 87, distance: 303.5
click at [562, 339] on div "Creditor Matrix Voluntary Petition for Individuals Filing for Bankruptcy 15725-…" at bounding box center [678, 165] width 233 height 517
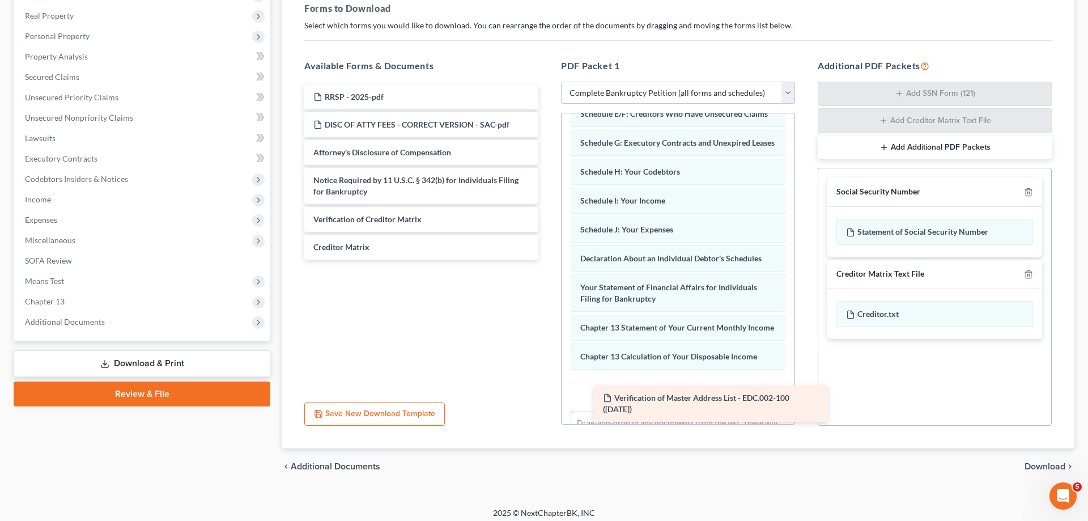
drag, startPoint x: 818, startPoint y: 287, endPoint x: 634, endPoint y: 380, distance: 206.6
click at [547, 260] on div "Verification of Master Address List - EDC.002-100 (09/16/2025) Verification of …" at bounding box center [421, 171] width 252 height 175
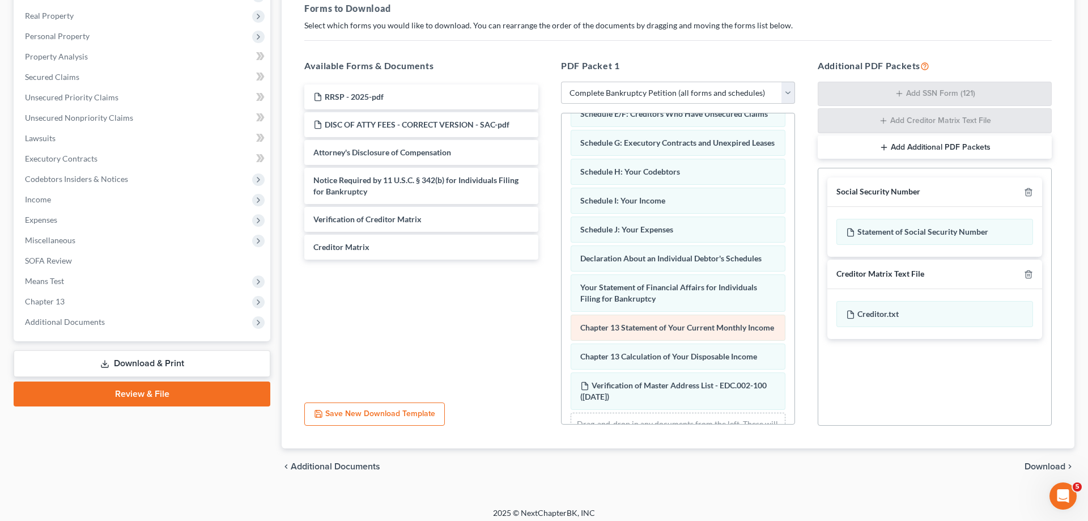
scroll to position [247, 0]
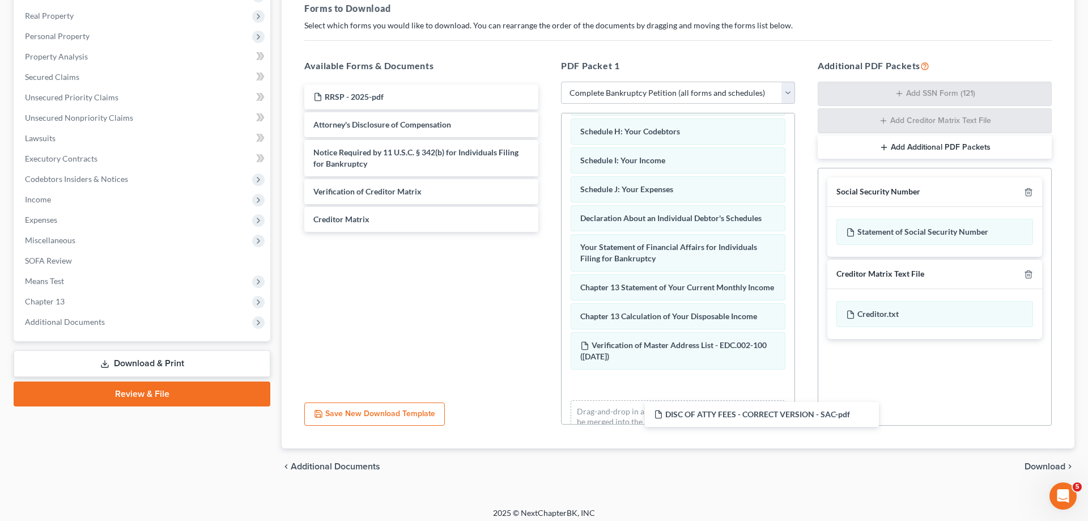
drag, startPoint x: 342, startPoint y: 123, endPoint x: 654, endPoint y: 373, distance: 400.0
click at [547, 232] on div "DISC OF ATTY FEES - CORRECT VERSION - SAC-pdf RRSP - 2025-pdf DISC OF ATTY FEES…" at bounding box center [421, 157] width 252 height 147
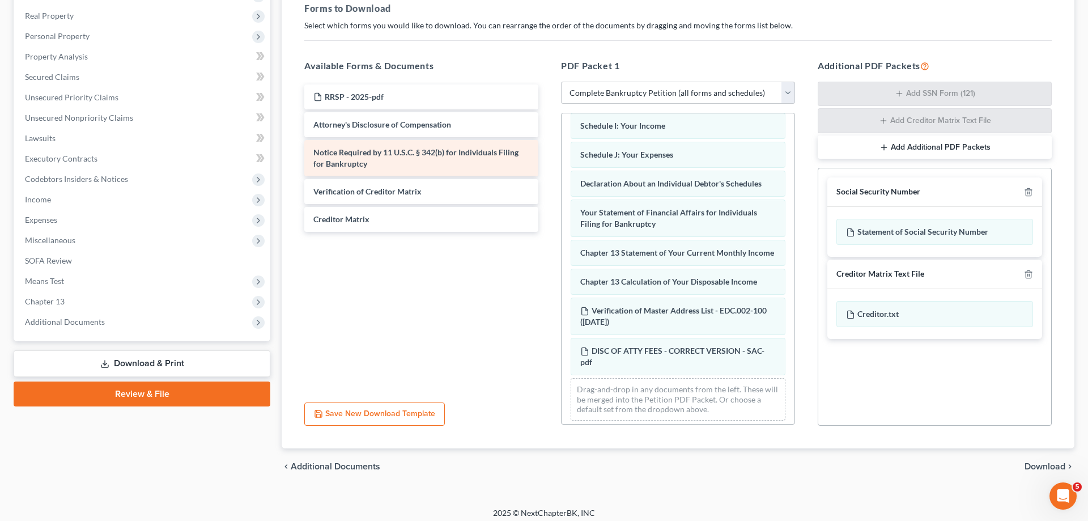
scroll to position [287, 0]
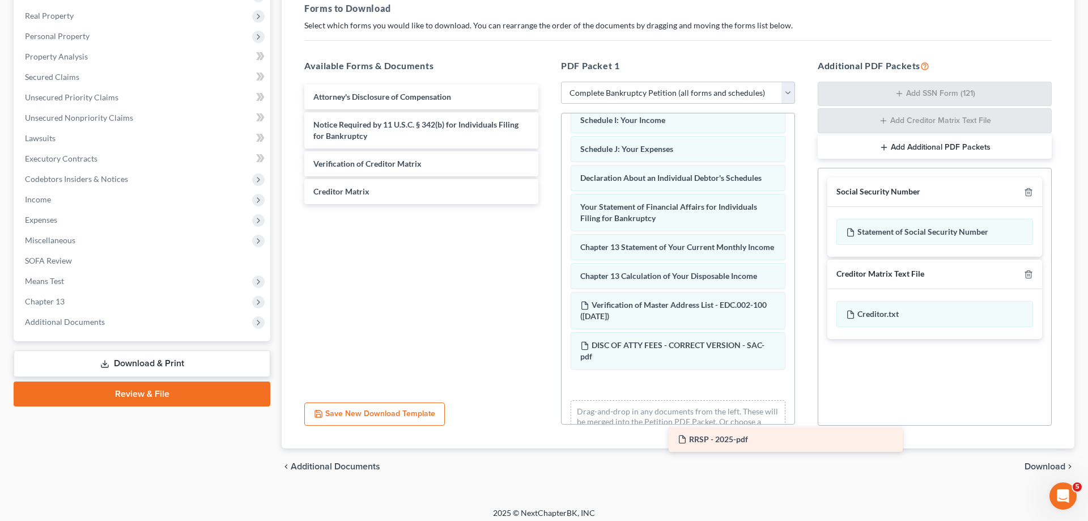
drag, startPoint x: 334, startPoint y: 97, endPoint x: 623, endPoint y: 387, distance: 409.6
click at [547, 204] on div "RRSP - 2025-pdf RRSP - 2025-pdf Attorney's Disclosure of Compensation Notice Re…" at bounding box center [421, 144] width 252 height 120
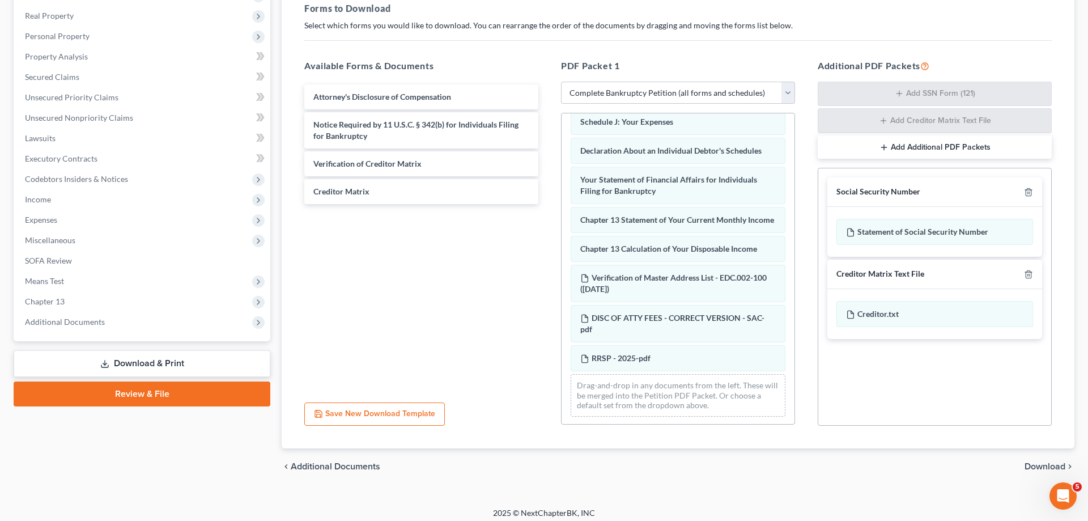
scroll to position [316, 0]
click at [1041, 466] on span "Download" at bounding box center [1045, 466] width 41 height 9
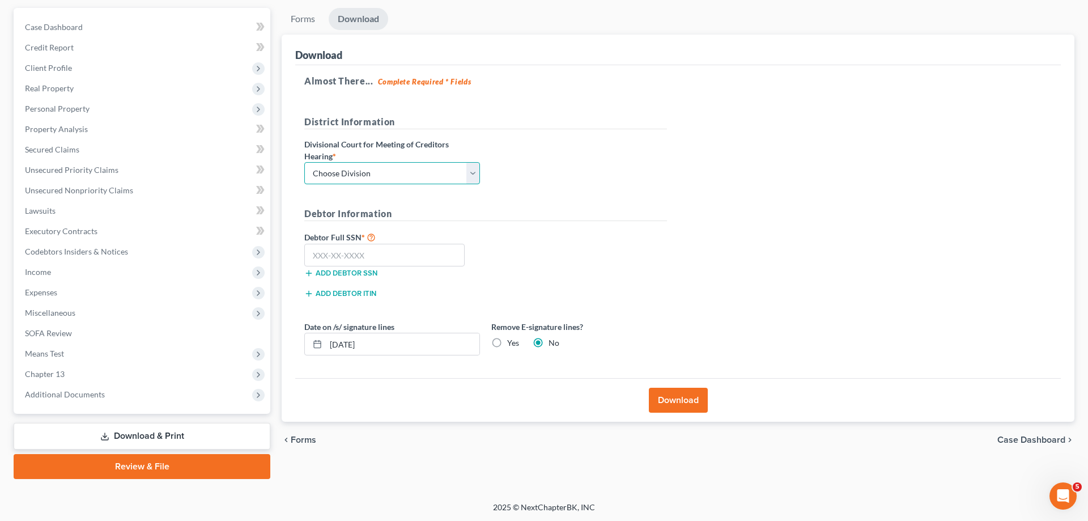
click at [304, 162] on select "Choose Division Fresno Modesto [GEOGRAPHIC_DATA]" at bounding box center [392, 173] width 176 height 23
select select "2"
click option "[GEOGRAPHIC_DATA]" at bounding box center [0, 0] width 0 height 0
click at [341, 255] on input "text" at bounding box center [384, 255] width 160 height 23
type input "220-31-6130"
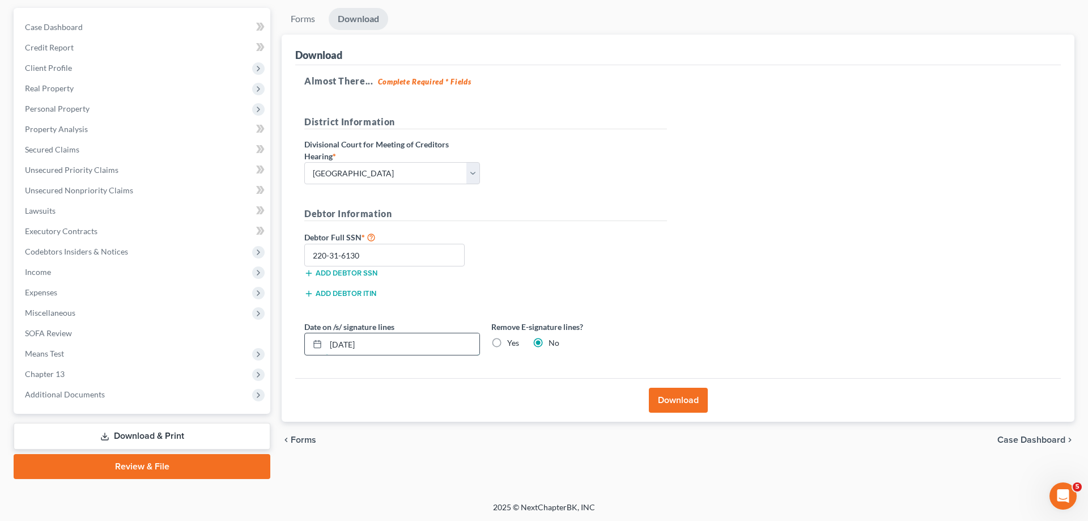
drag, startPoint x: 397, startPoint y: 341, endPoint x: 262, endPoint y: 341, distance: 134.9
click at [326, 341] on input "[DATE]" at bounding box center [403, 344] width 154 height 22
click at [510, 345] on label "Yes" at bounding box center [513, 342] width 12 height 11
click at [512, 345] on input "Yes" at bounding box center [515, 340] width 7 height 7
radio input "true"
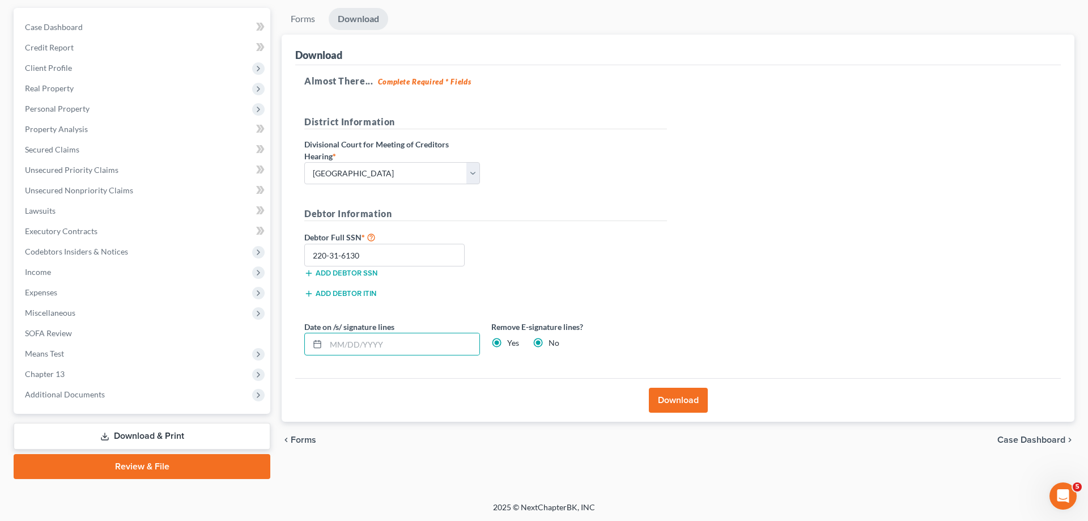
radio input "false"
click at [688, 400] on button "Download" at bounding box center [678, 400] width 59 height 25
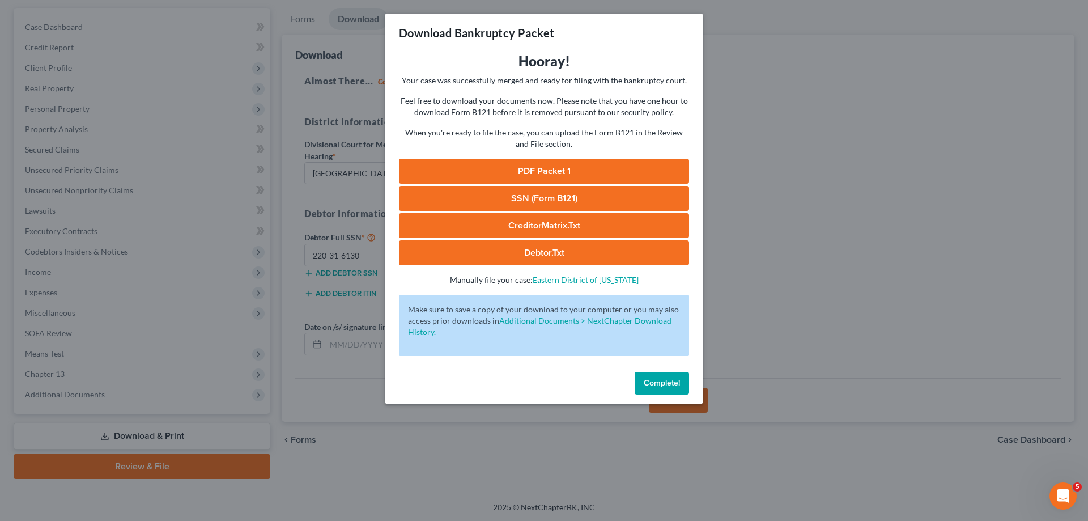
click at [587, 171] on link "PDF Packet 1" at bounding box center [544, 171] width 290 height 25
drag, startPoint x: 575, startPoint y: 198, endPoint x: 581, endPoint y: 197, distance: 6.3
click at [575, 198] on link "SSN (Form B121)" at bounding box center [544, 198] width 290 height 25
click at [680, 378] on button "Complete!" at bounding box center [662, 383] width 54 height 23
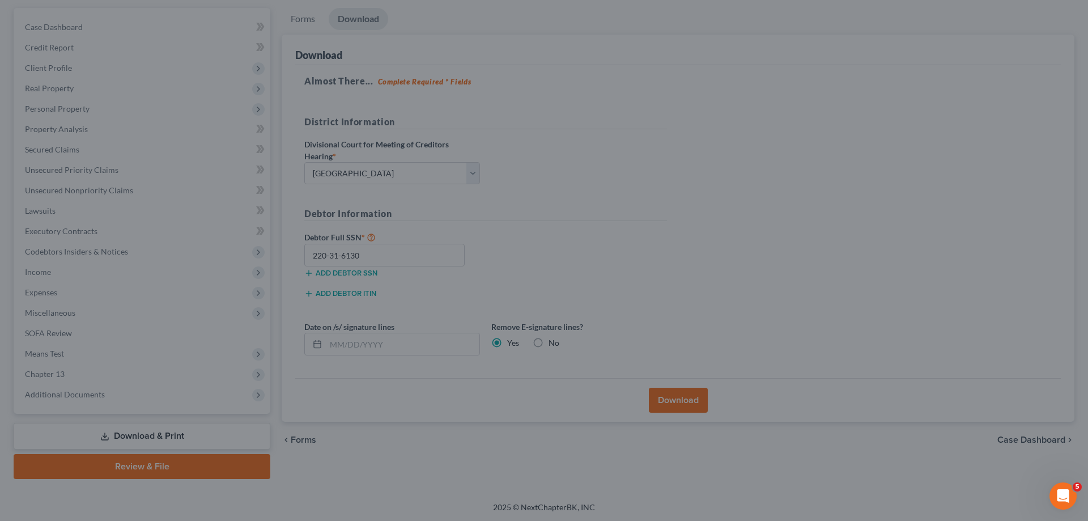
scroll to position [0, 0]
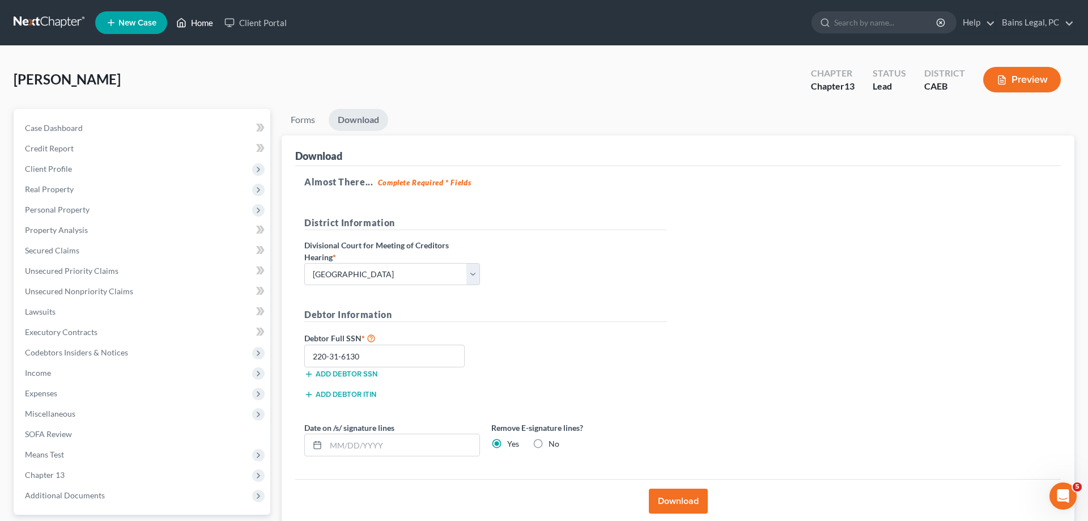
click at [205, 15] on link "Home" at bounding box center [195, 22] width 48 height 20
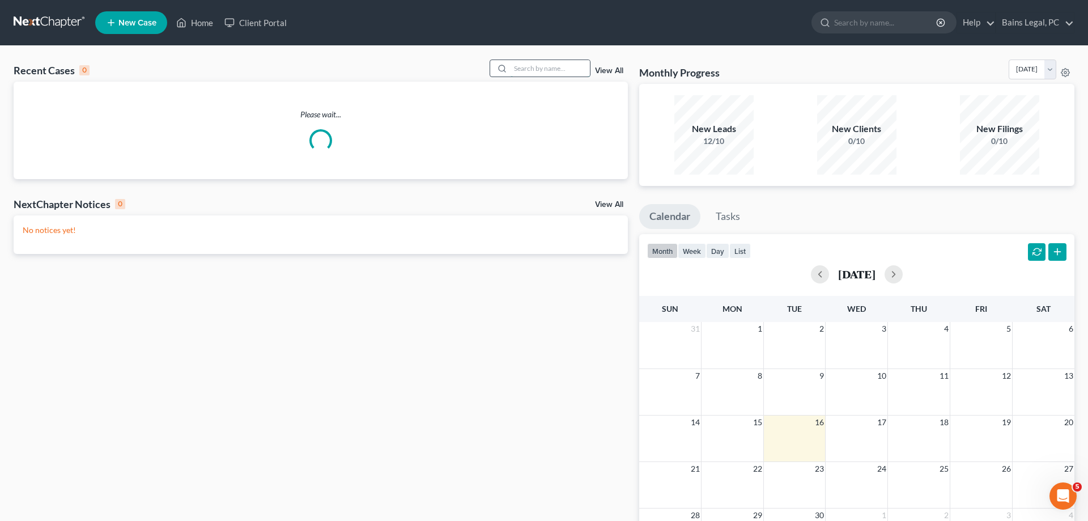
click at [577, 70] on input "search" at bounding box center [550, 68] width 79 height 16
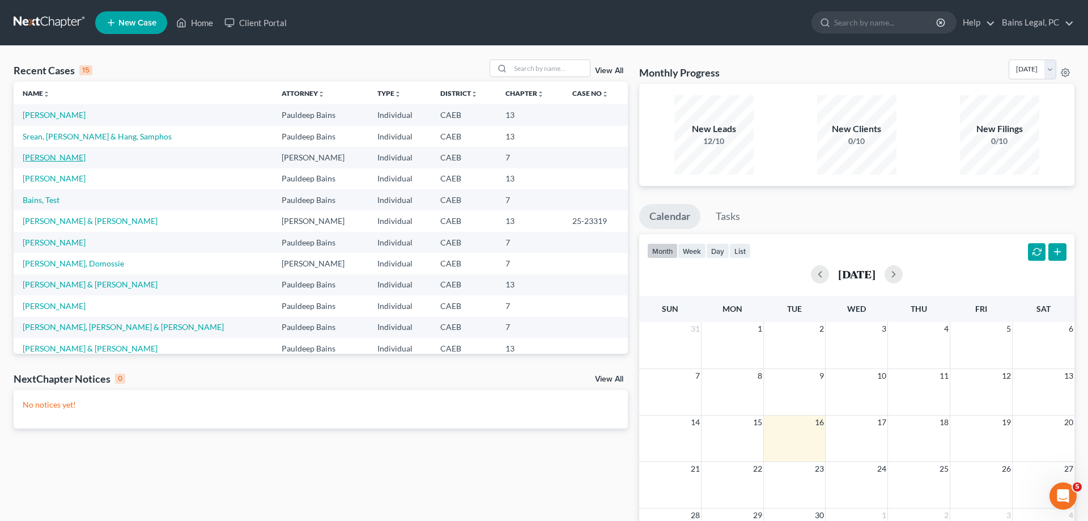
click at [65, 158] on link "[PERSON_NAME]" at bounding box center [54, 157] width 63 height 10
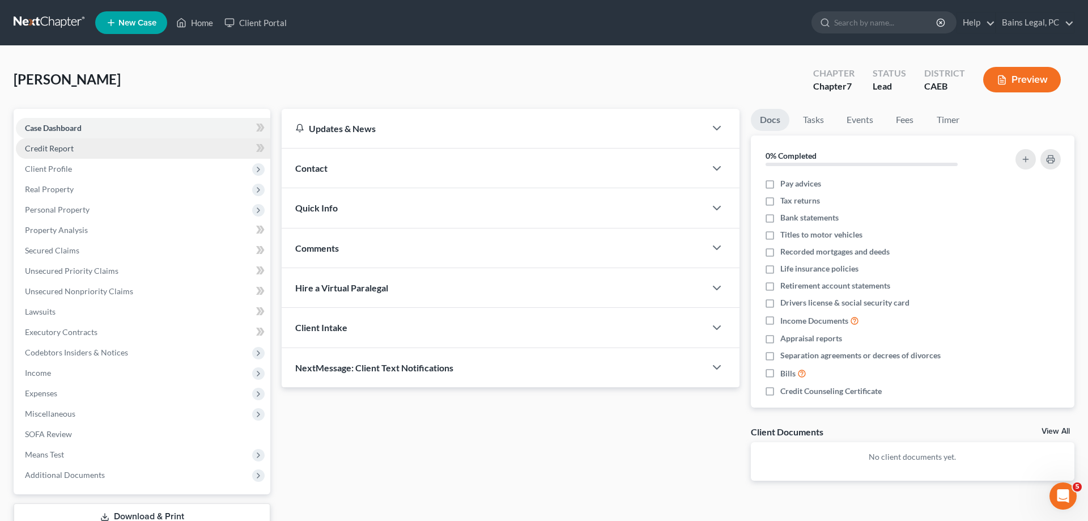
click at [83, 144] on link "Credit Report" at bounding box center [143, 148] width 254 height 20
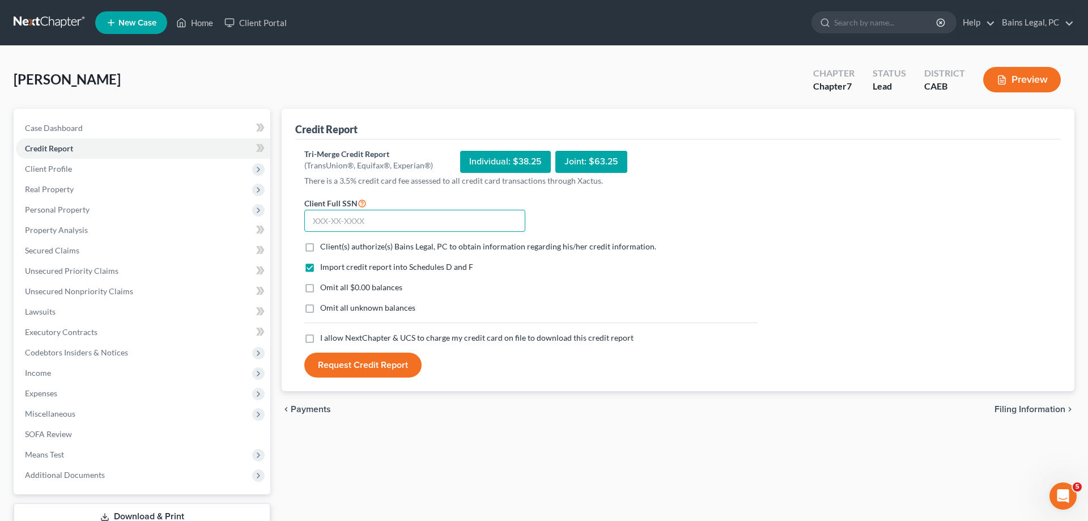
click at [383, 218] on input "text" at bounding box center [414, 221] width 221 height 23
type input "570-17-8964"
click at [358, 250] on span "Client(s) authorize(s) Bains Legal, PC to obtain information regarding his/her …" at bounding box center [488, 246] width 336 height 10
click at [332, 248] on input "Client(s) authorize(s) Bains Legal, PC to obtain information regarding his/her …" at bounding box center [328, 244] width 7 height 7
checkbox input "true"
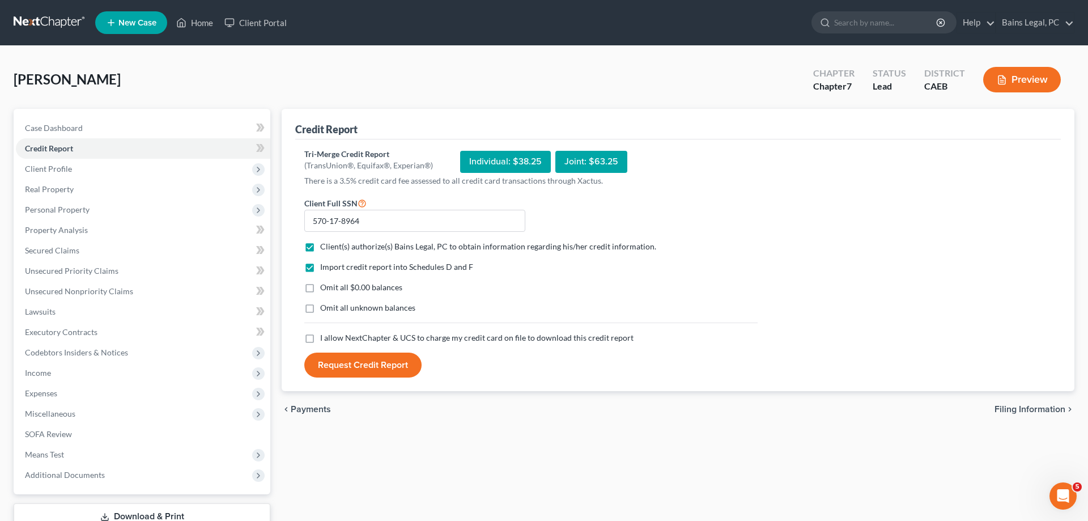
click at [344, 287] on span "Omit all $0.00 balances" at bounding box center [361, 287] width 82 height 10
click at [332, 287] on input "Omit all $0.00 balances" at bounding box center [328, 285] width 7 height 7
checkbox input "true"
drag, startPoint x: 337, startPoint y: 305, endPoint x: 337, endPoint y: 320, distance: 14.7
click at [337, 305] on span "Omit all unknown balances" at bounding box center [367, 308] width 95 height 10
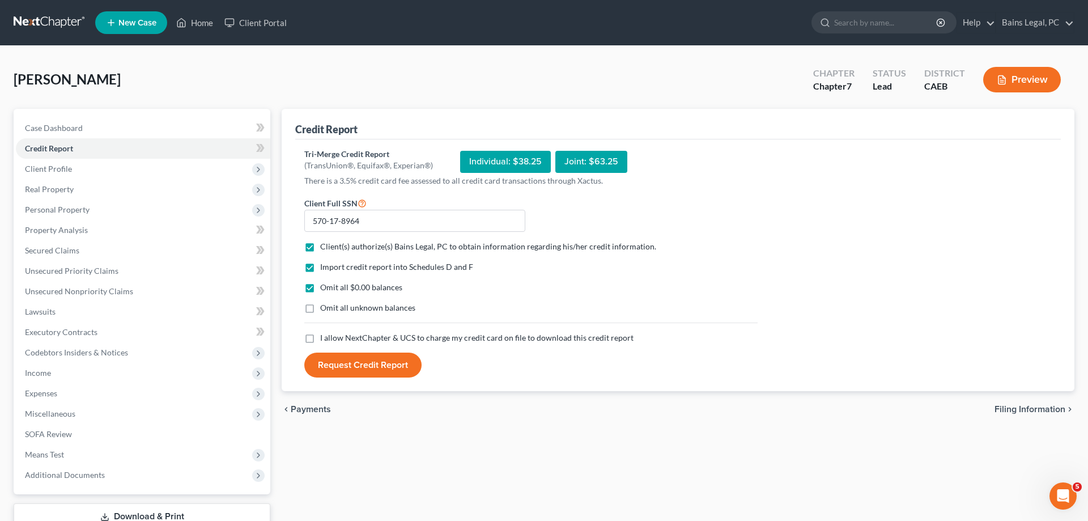
click at [332, 305] on input "Omit all unknown balances" at bounding box center [328, 305] width 7 height 7
checkbox input "true"
drag, startPoint x: 333, startPoint y: 340, endPoint x: 338, endPoint y: 354, distance: 14.3
click at [333, 341] on span "I allow NextChapter & UCS to charge my credit card on file to download this cre…" at bounding box center [476, 338] width 313 height 10
click at [332, 339] on input "I allow NextChapter & UCS to charge my credit card on file to download this cre…" at bounding box center [328, 335] width 7 height 7
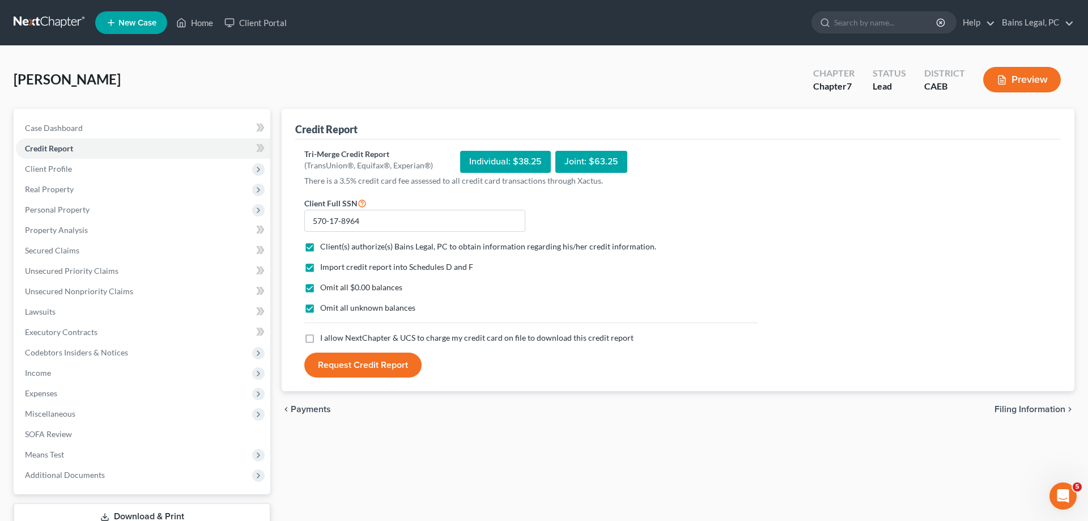
checkbox input "true"
click at [339, 364] on button "Request Credit Report" at bounding box center [362, 365] width 117 height 25
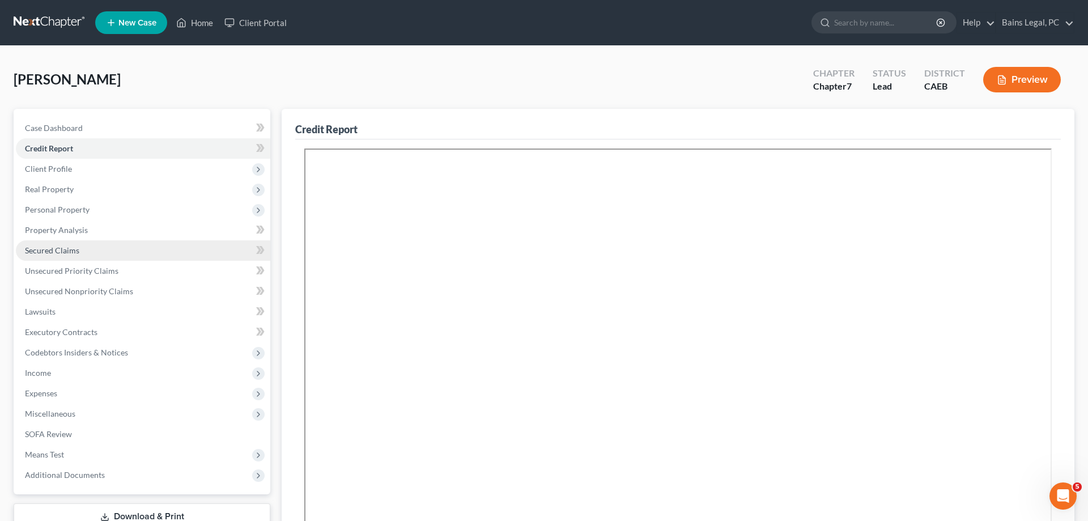
click at [80, 250] on link "Secured Claims" at bounding box center [143, 250] width 254 height 20
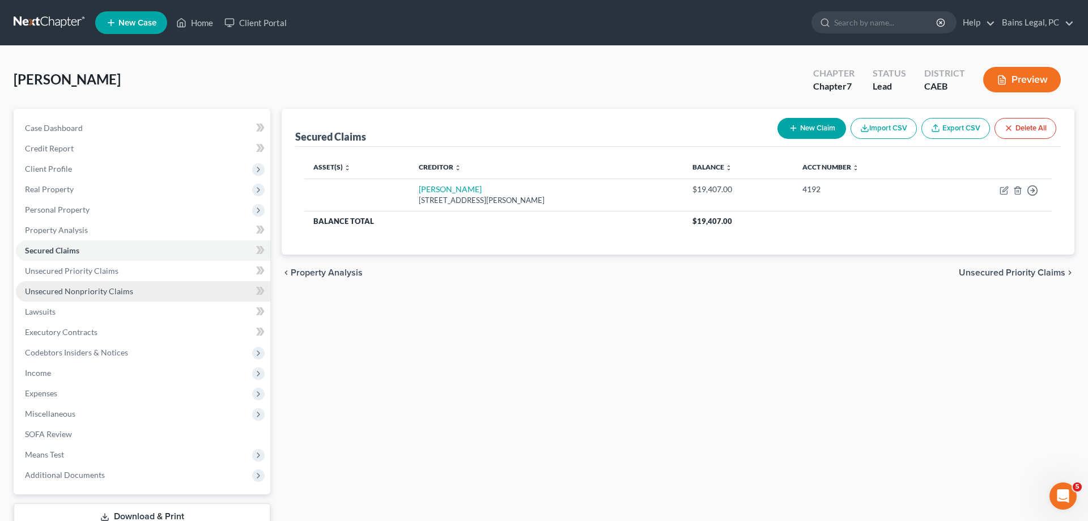
click at [120, 295] on span "Unsecured Nonpriority Claims" at bounding box center [79, 291] width 108 height 10
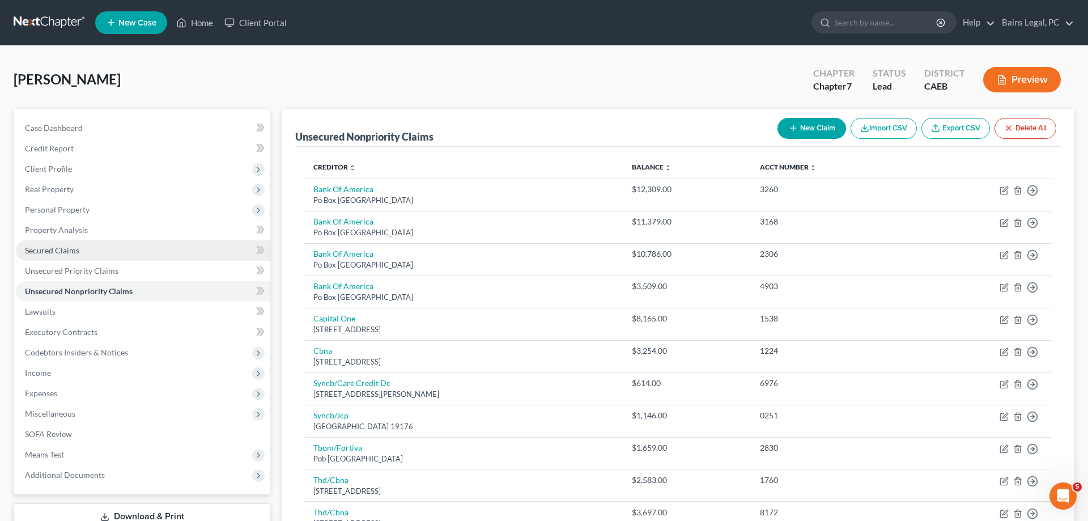
click at [47, 247] on span "Secured Claims" at bounding box center [52, 250] width 54 height 10
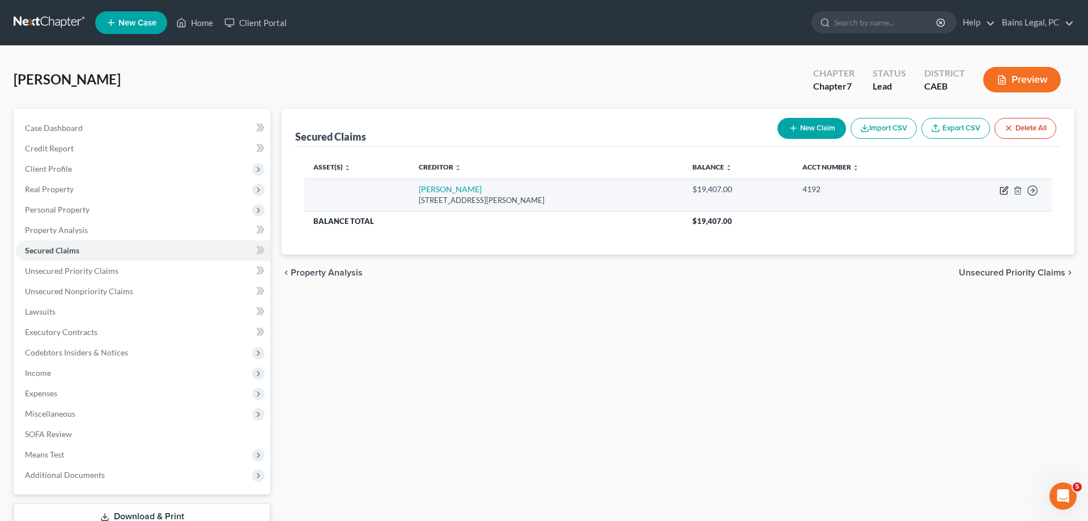
click at [1004, 186] on icon "button" at bounding box center [1004, 190] width 9 height 9
select select "4"
select select "0"
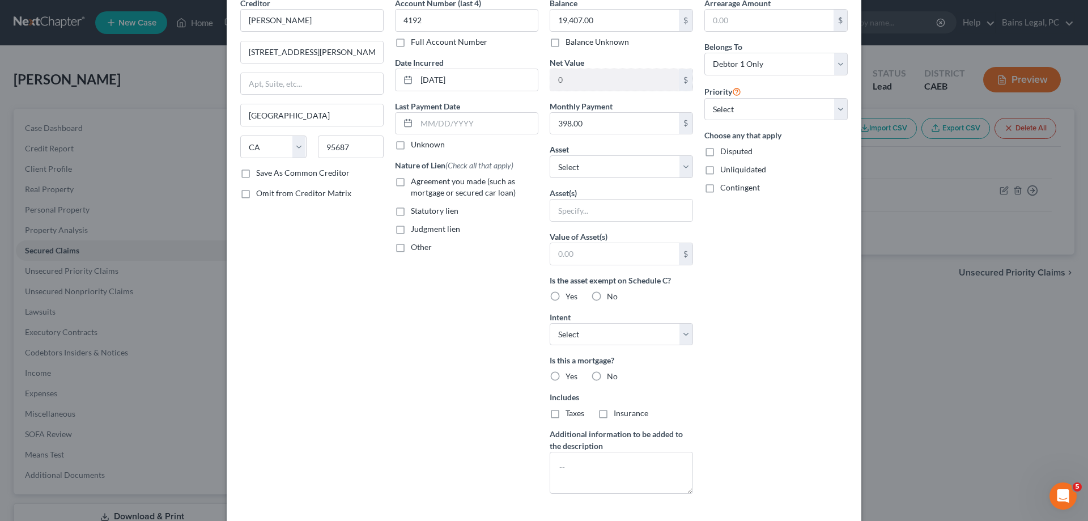
scroll to position [117, 0]
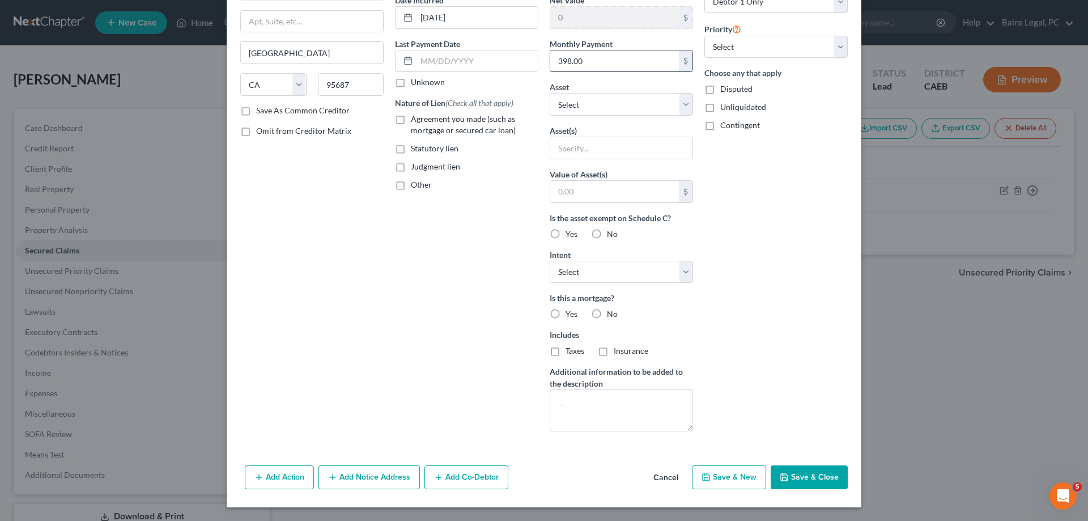
click at [596, 56] on input "398.00" at bounding box center [614, 61] width 129 height 22
type input "397.99"
click at [550, 93] on select "Select Other Multiple Assets Security deposit with landlord (Security Deposits …" at bounding box center [621, 104] width 143 height 23
select select "10"
click option "2021 Honda Pilot - $25488.0" at bounding box center [0, 0] width 0 height 0
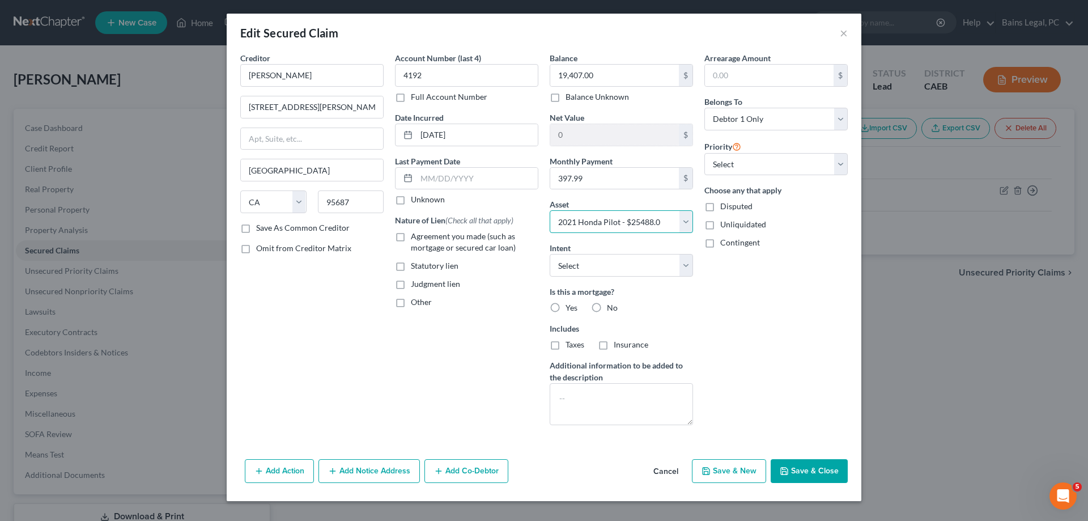
scroll to position [0, 0]
click at [550, 254] on select "Select Surrender Redeem Reaffirm Avoid Other" at bounding box center [621, 265] width 143 height 23
select select "2"
click option "Reaffirm" at bounding box center [0, 0] width 0 height 0
click at [607, 306] on label "No" at bounding box center [612, 307] width 11 height 11
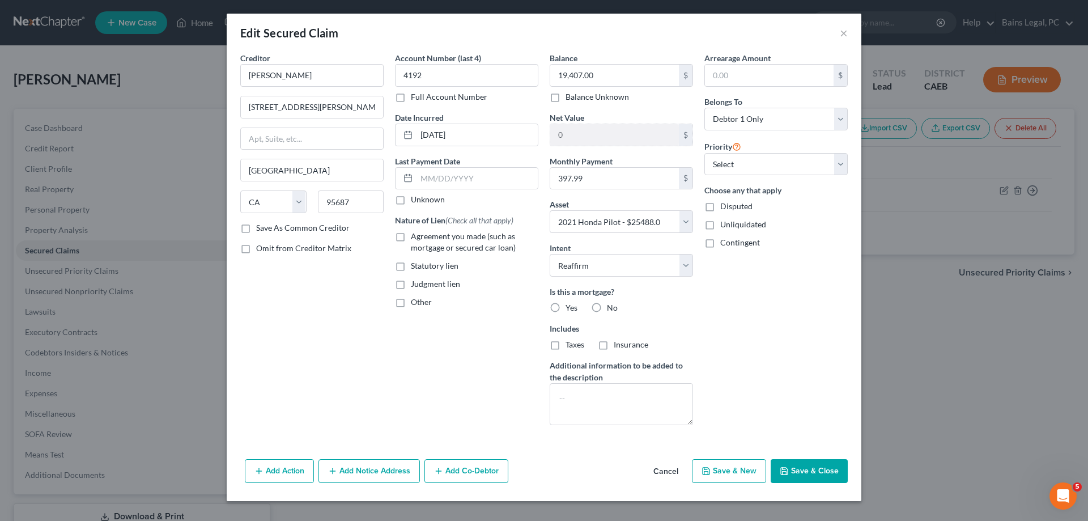
click at [612, 306] on input "No" at bounding box center [615, 305] width 7 height 7
radio input "true"
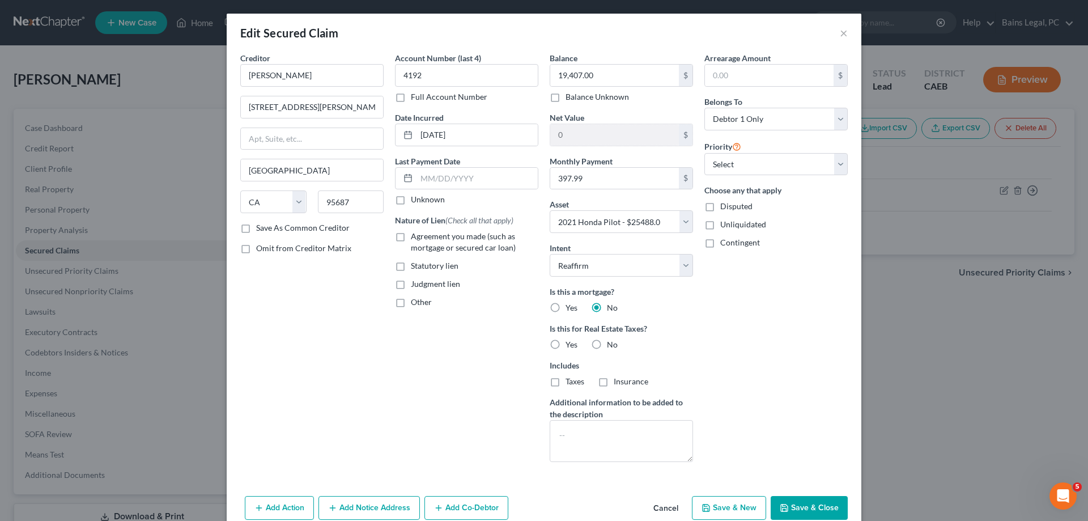
click at [607, 342] on label "No" at bounding box center [612, 344] width 11 height 11
click at [612, 342] on input "No" at bounding box center [615, 342] width 7 height 7
radio input "true"
click at [462, 235] on span "Agreement you made (such as mortgage or secured car loan)" at bounding box center [463, 241] width 105 height 21
click at [423, 235] on input "Agreement you made (such as mortgage or secured car loan)" at bounding box center [418, 234] width 7 height 7
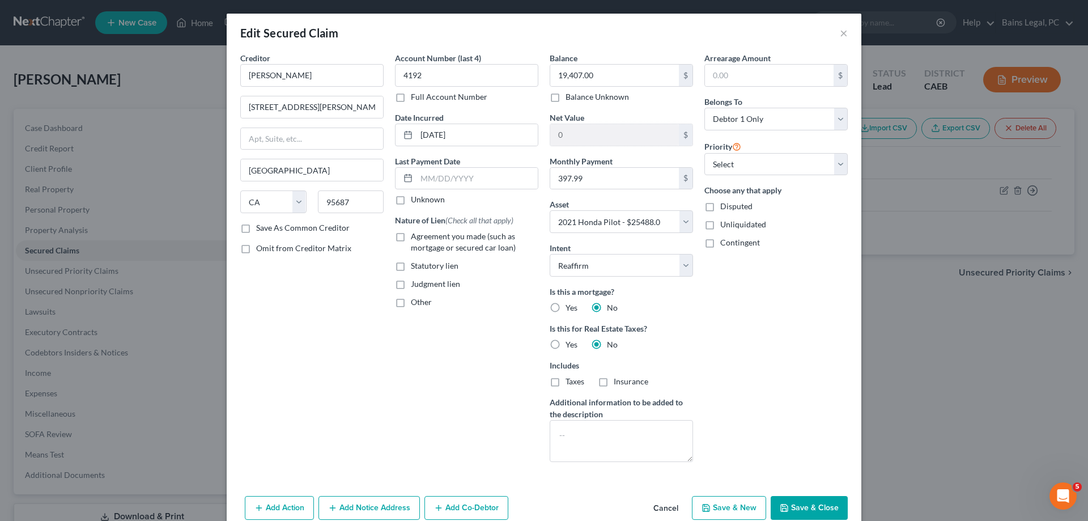
checkbox input "true"
click at [497, 181] on input "text" at bounding box center [477, 179] width 121 height 22
drag, startPoint x: 439, startPoint y: 177, endPoint x: 448, endPoint y: 181, distance: 9.6
click at [439, 177] on input "9/101/25" at bounding box center [477, 179] width 121 height 22
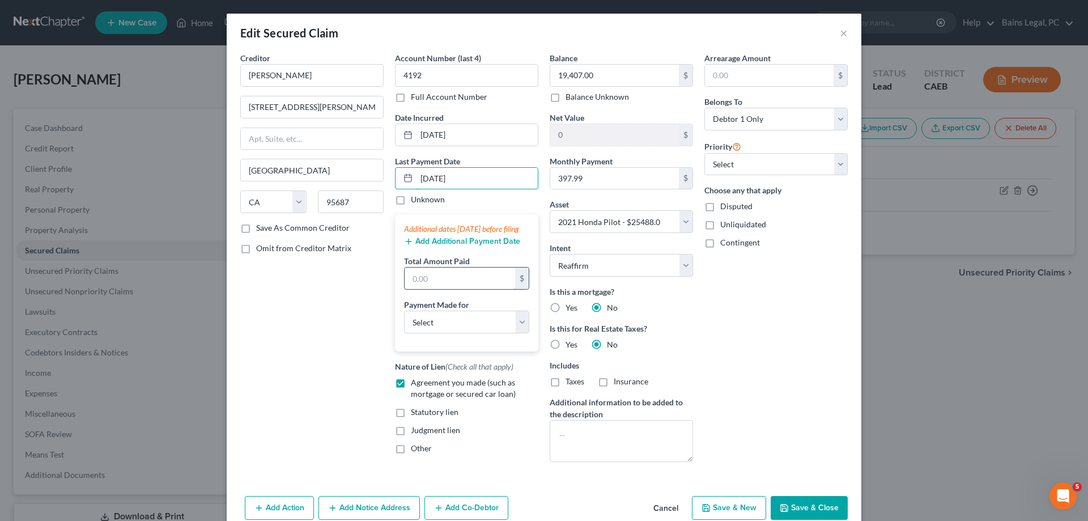
type input "9/10/25"
click at [451, 289] on input "text" at bounding box center [460, 279] width 111 height 22
type input "1,193.97"
click at [404, 311] on select "Select Car Credit Card Loan Repayment Mortgage Other Suppliers Or Vendors" at bounding box center [466, 322] width 125 height 23
select select "0"
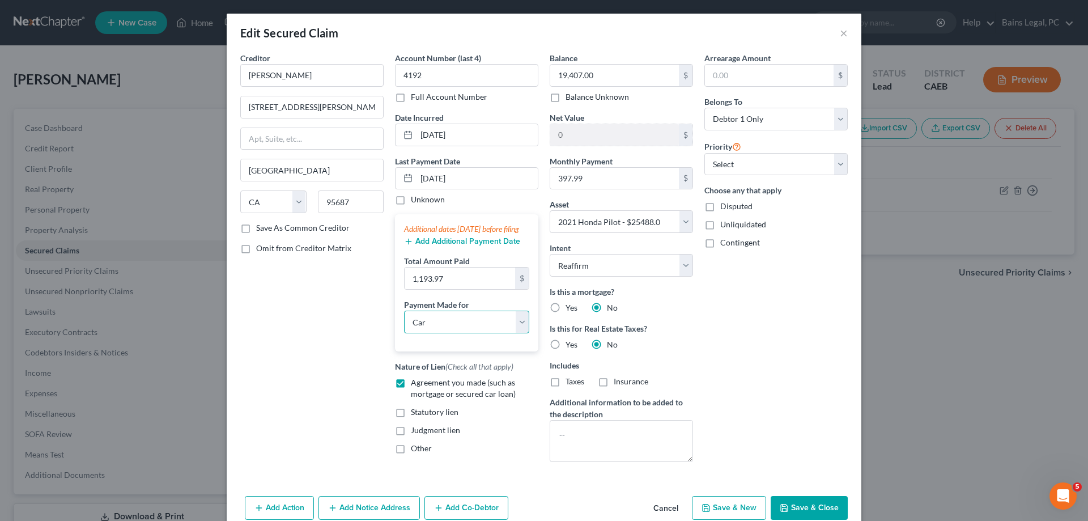
click option "Car" at bounding box center [0, 0] width 0 height 0
click at [759, 364] on div "Arrearage Amount $ Belongs To * Select Debtor 1 Only Debtor 2 Only Debtor 1 And…" at bounding box center [776, 261] width 155 height 419
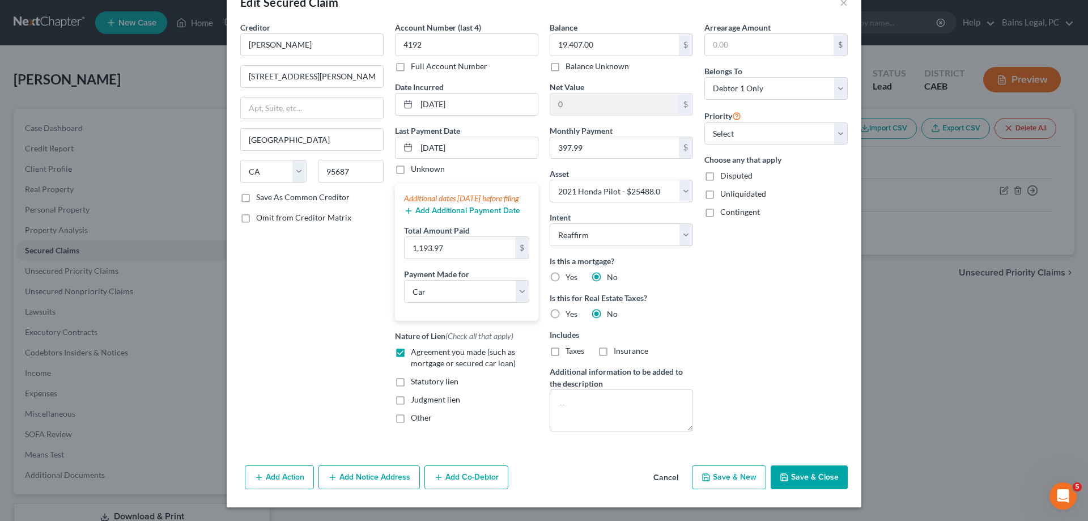
scroll to position [34, 0]
click at [376, 477] on button "Add Notice Address" at bounding box center [369, 477] width 101 height 24
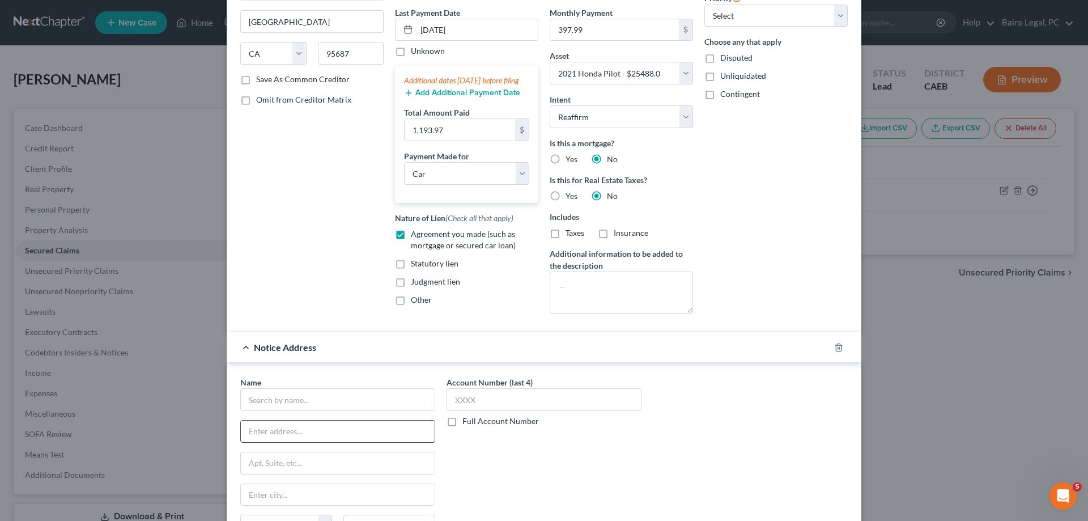
scroll to position [150, 0]
click at [388, 403] on input "text" at bounding box center [337, 398] width 195 height 23
type input "Miguel A Lopez"
click at [837, 349] on icon "button" at bounding box center [838, 346] width 9 height 9
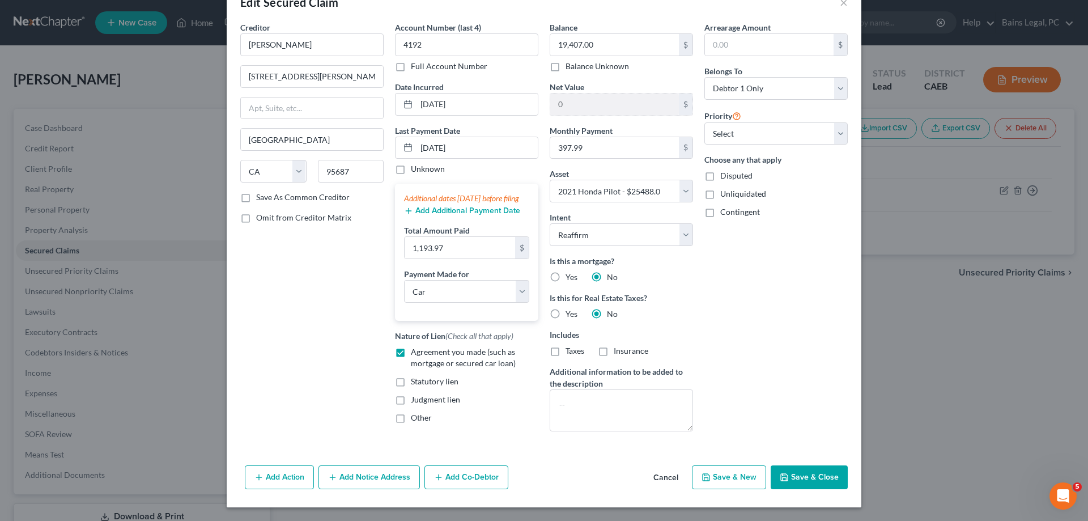
scroll to position [34, 0]
click at [468, 480] on button "Add Co-Debtor" at bounding box center [467, 477] width 84 height 24
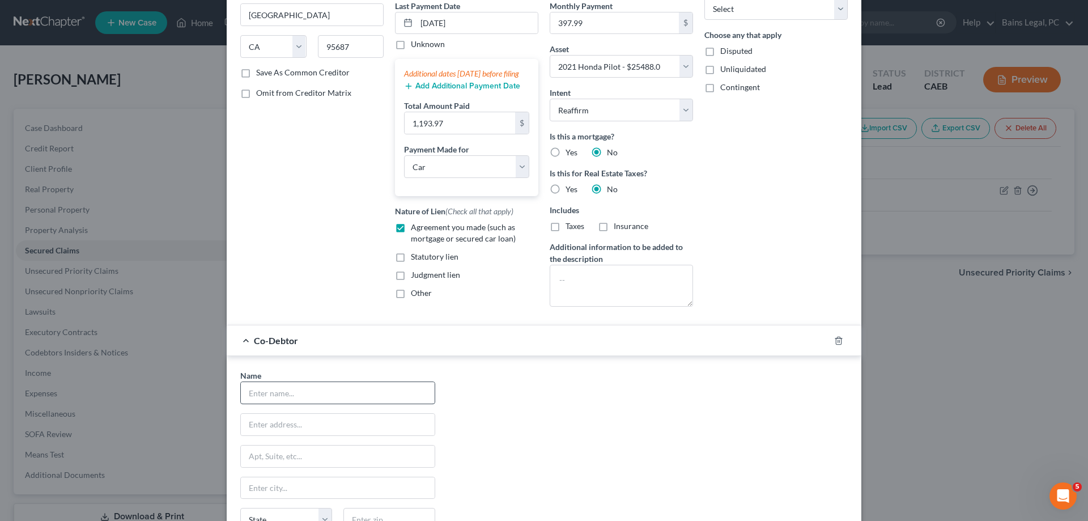
scroll to position [186, 0]
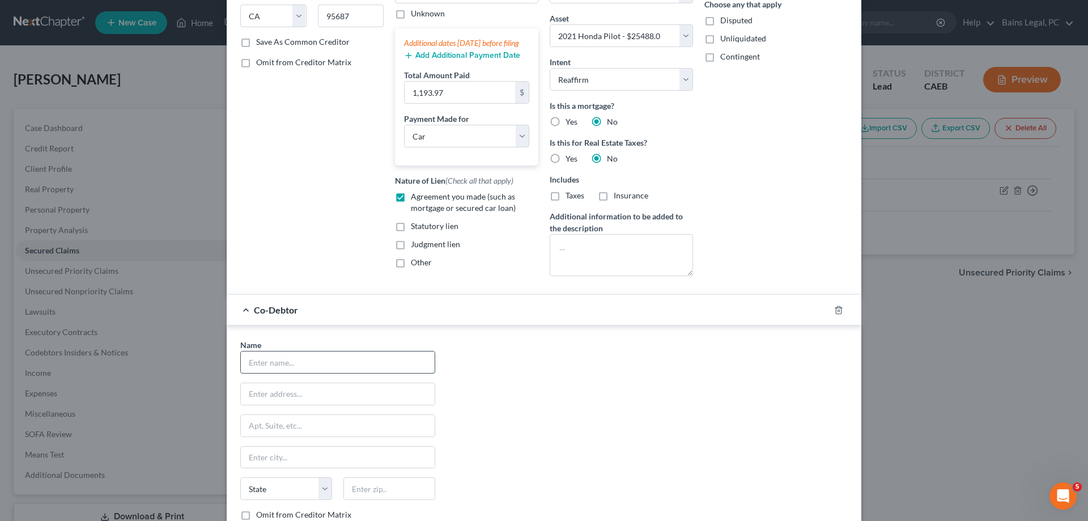
click at [350, 360] on input "text" at bounding box center [338, 362] width 194 height 22
type input "Miguel A Lopez"
type input "2136 Jason Way"
click at [379, 492] on input "text" at bounding box center [389, 488] width 92 height 23
type input "95350"
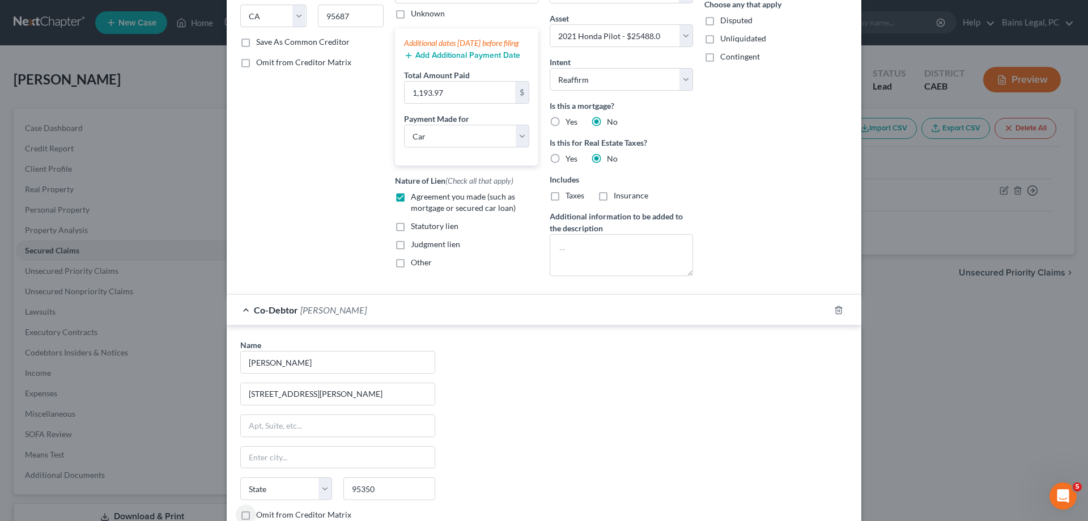
type input "Modesto"
select select "4"
click at [655, 355] on div "Name * Miguel A Lopez 2136 Jason Way Modesto State AL AK AR AZ CA CO CT DE DC F…" at bounding box center [544, 444] width 619 height 211
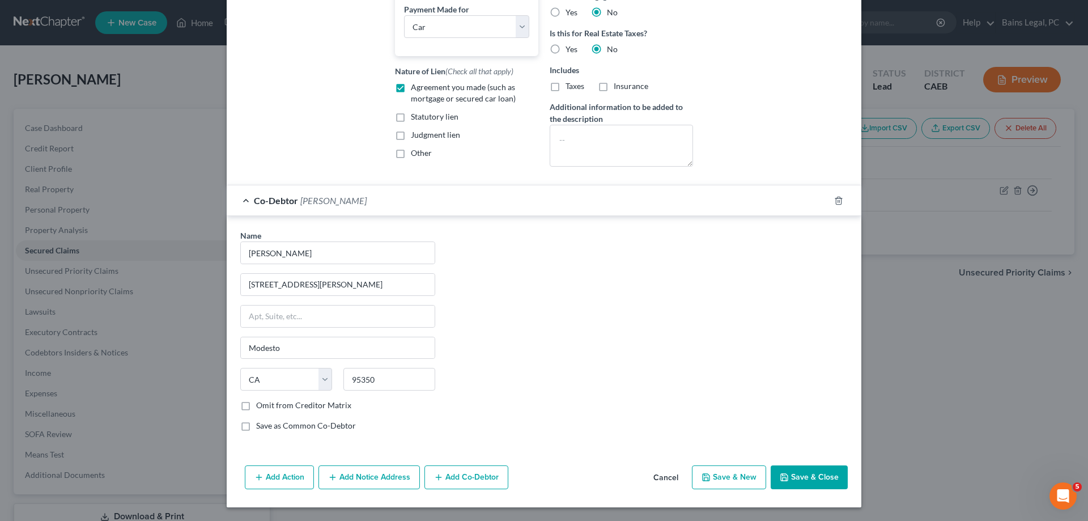
click at [289, 409] on label "Omit from Creditor Matrix" at bounding box center [303, 405] width 95 height 11
click at [268, 407] on input "Omit from Creditor Matrix" at bounding box center [264, 403] width 7 height 7
checkbox input "true"
click at [793, 478] on button "Save & Close" at bounding box center [809, 477] width 77 height 24
select select
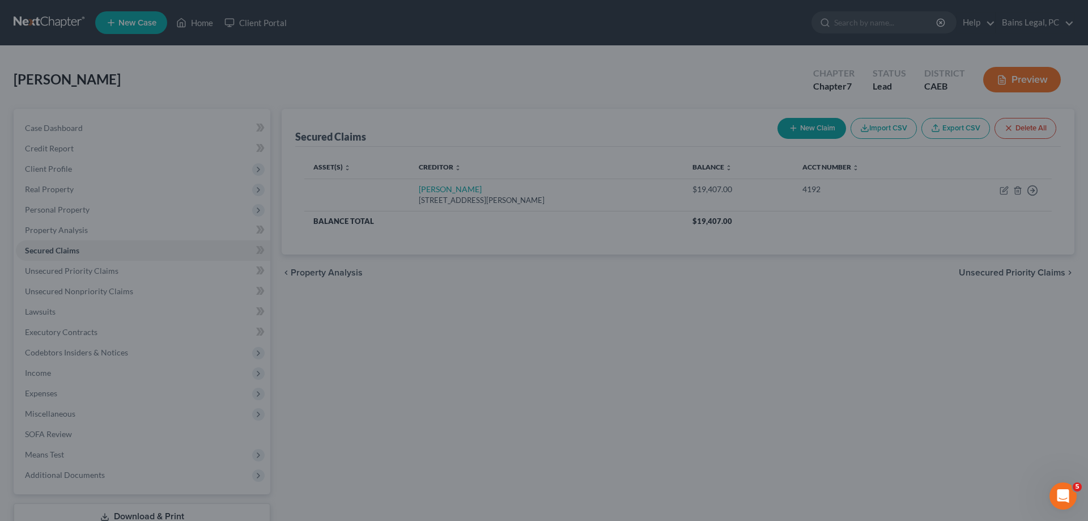
scroll to position [0, 0]
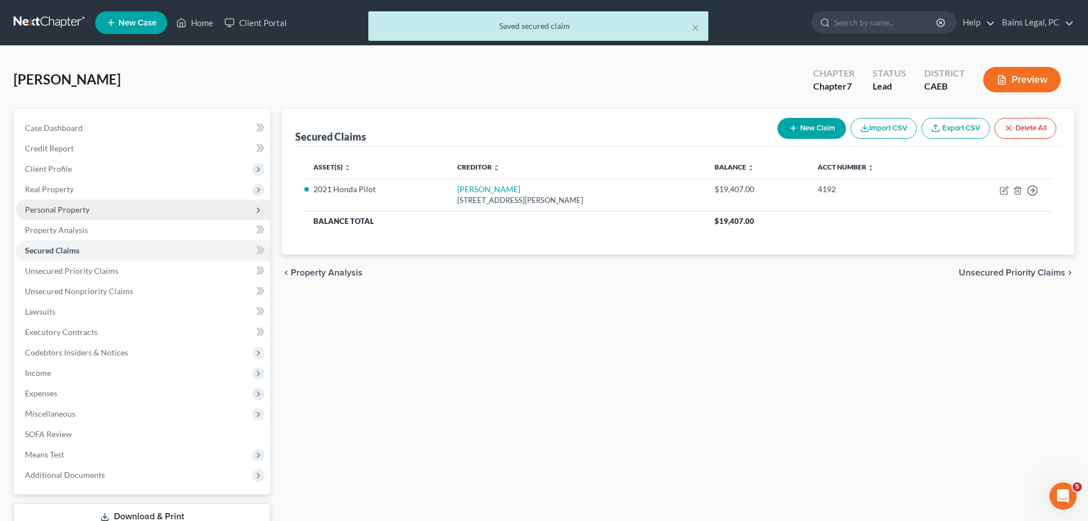
click at [54, 204] on span "Personal Property" at bounding box center [143, 209] width 254 height 20
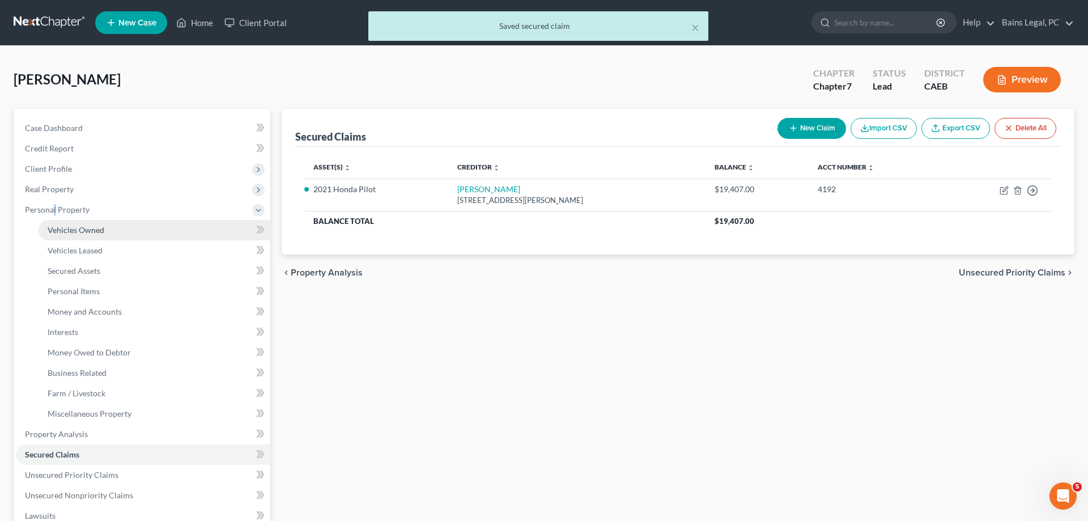
drag, startPoint x: 103, startPoint y: 226, endPoint x: 232, endPoint y: 236, distance: 129.1
click at [103, 226] on span "Vehicles Owned" at bounding box center [76, 230] width 57 height 10
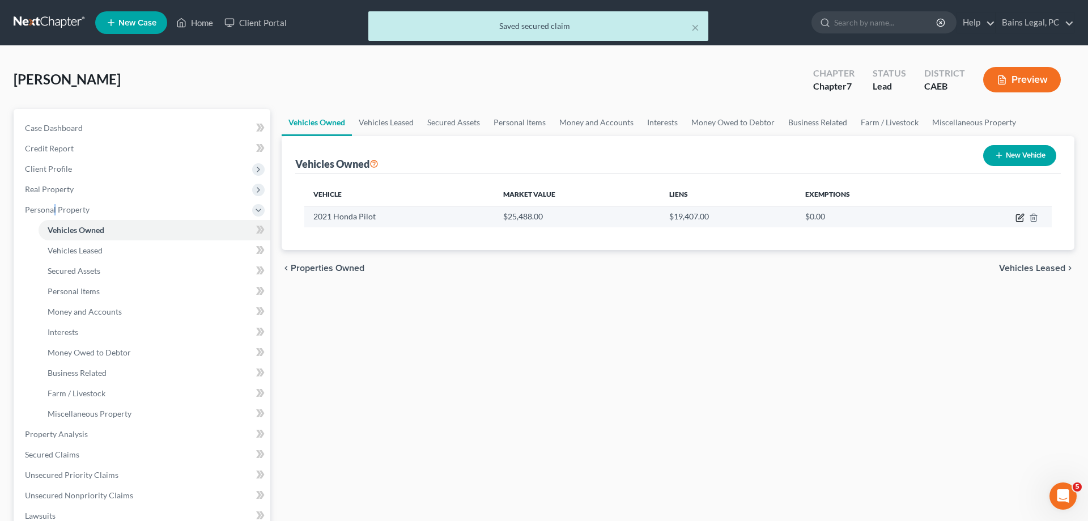
click at [1018, 219] on icon "button" at bounding box center [1020, 216] width 5 height 5
select select "0"
select select "5"
select select "2"
select select "0"
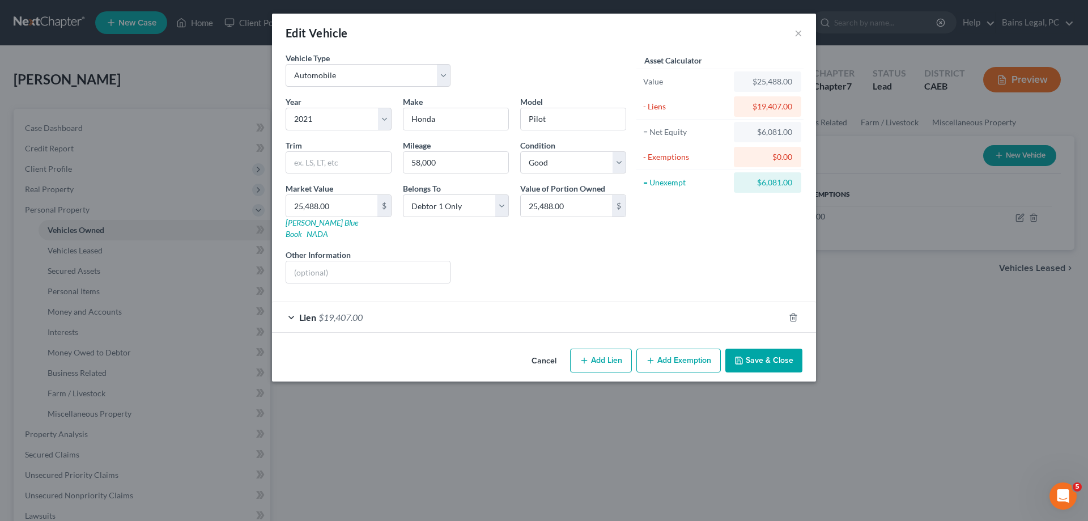
click at [690, 353] on button "Add Exemption" at bounding box center [678, 361] width 84 height 24
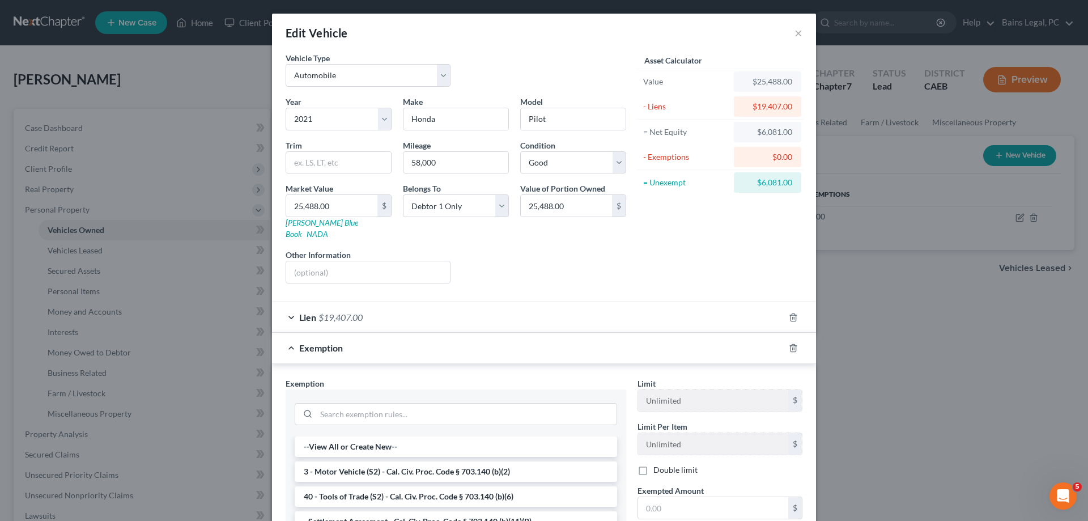
click at [445, 461] on li "3 - Motor Vehicle (S2) - Cal. Civ. Proc. Code § 703.140 (b)(2)" at bounding box center [456, 471] width 322 height 20
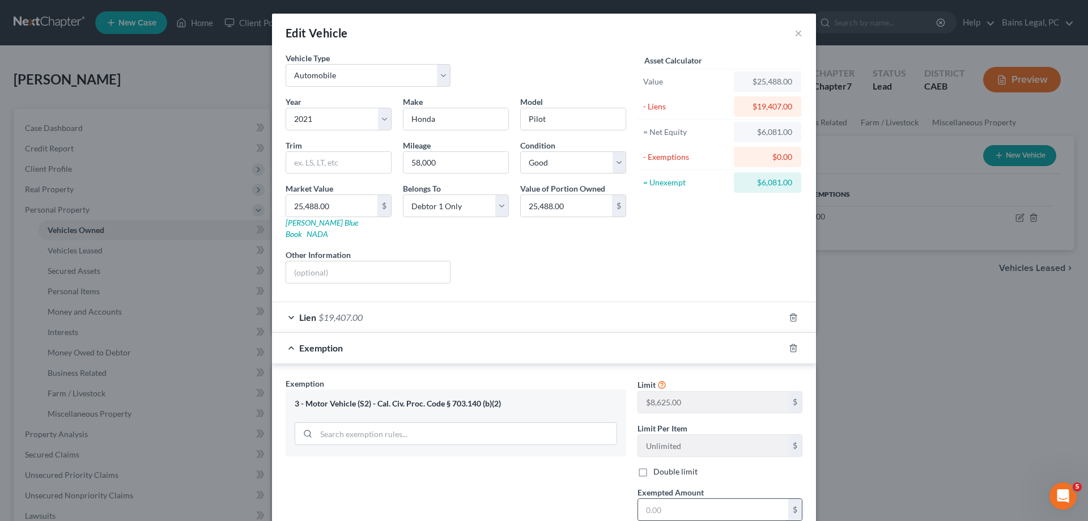
click at [680, 499] on input "text" at bounding box center [713, 510] width 150 height 22
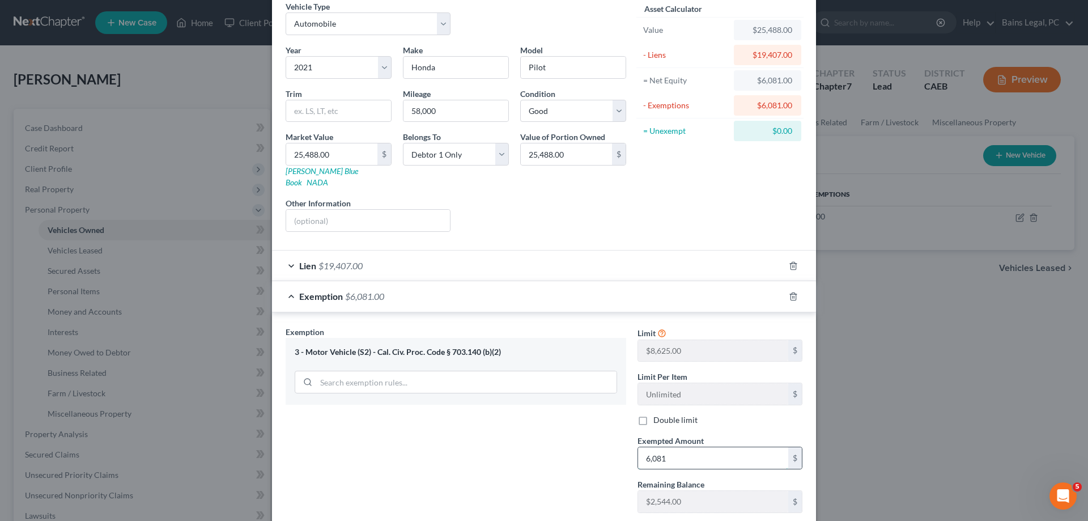
scroll to position [113, 0]
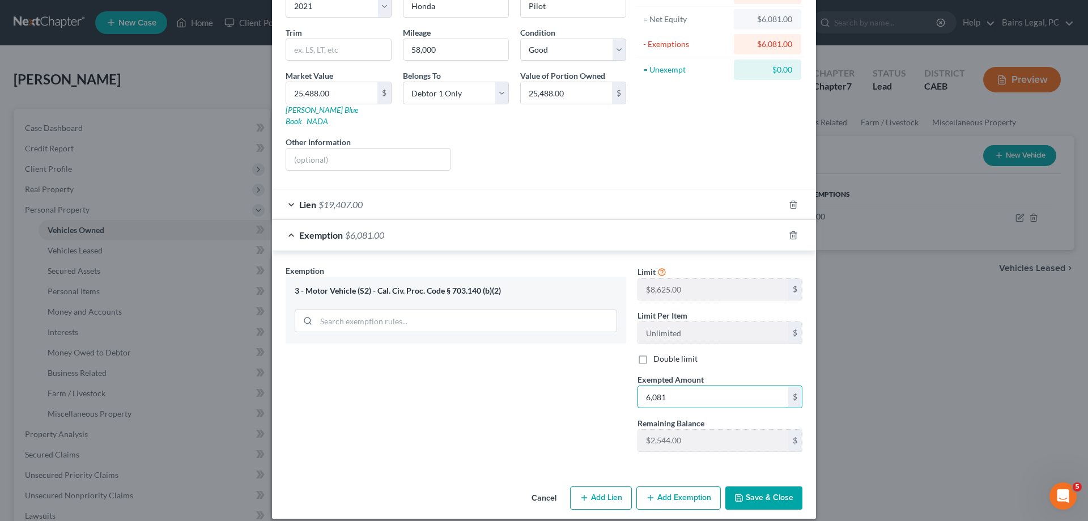
type input "6,081"
drag, startPoint x: 767, startPoint y: 491, endPoint x: 774, endPoint y: 468, distance: 23.5
click at [769, 490] on button "Save & Close" at bounding box center [763, 498] width 77 height 24
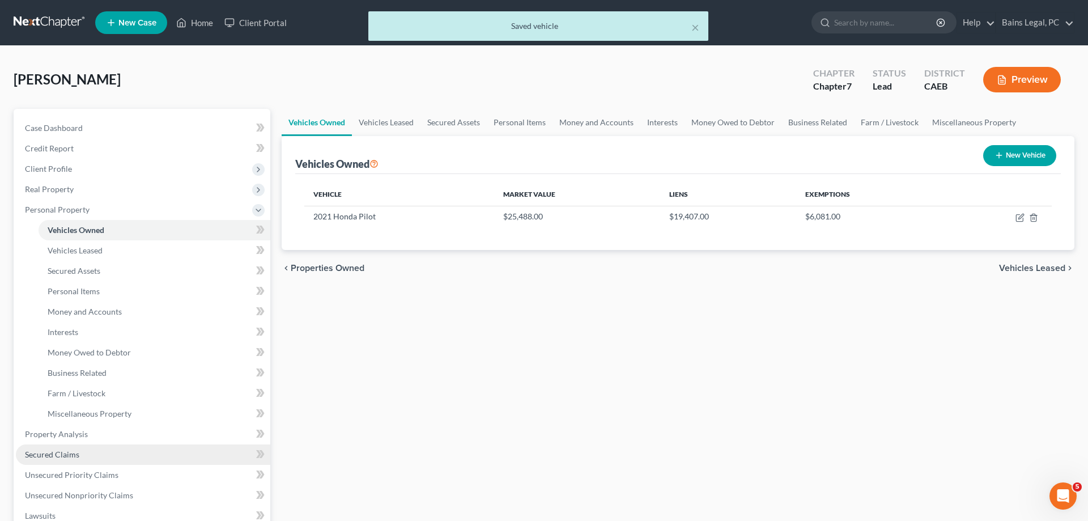
click at [58, 456] on span "Secured Claims" at bounding box center [52, 454] width 54 height 10
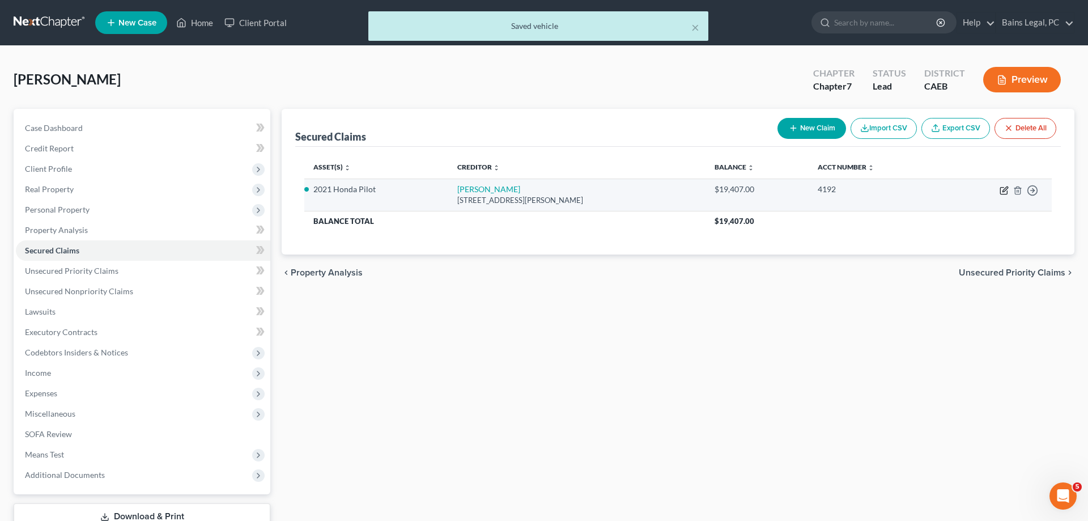
click at [1004, 189] on icon "button" at bounding box center [1004, 190] width 9 height 9
select select "4"
select select "0"
select select "2"
select select "0"
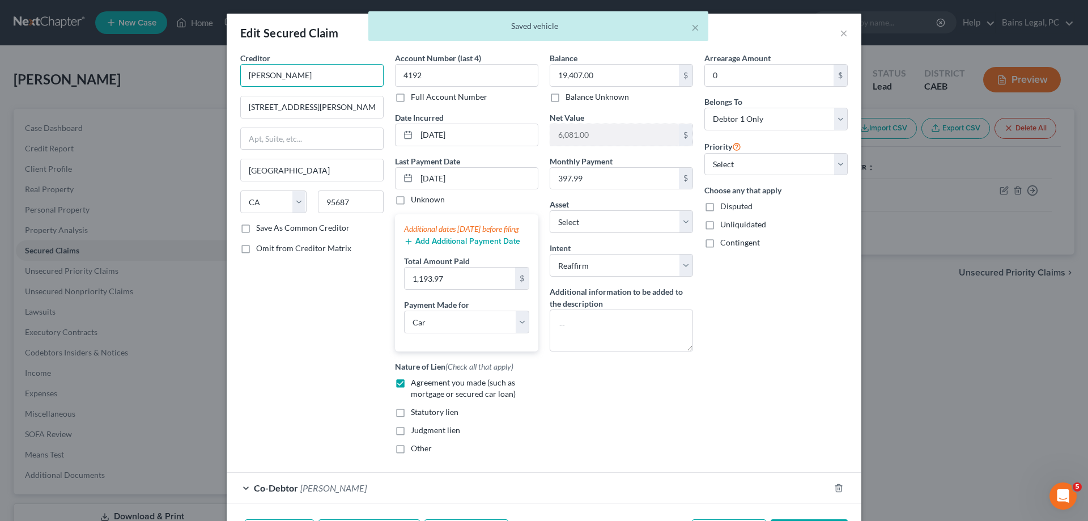
drag, startPoint x: 278, startPoint y: 74, endPoint x: 324, endPoint y: 82, distance: 46.5
click at [324, 82] on input "Travis Cu" at bounding box center [311, 75] width 143 height 23
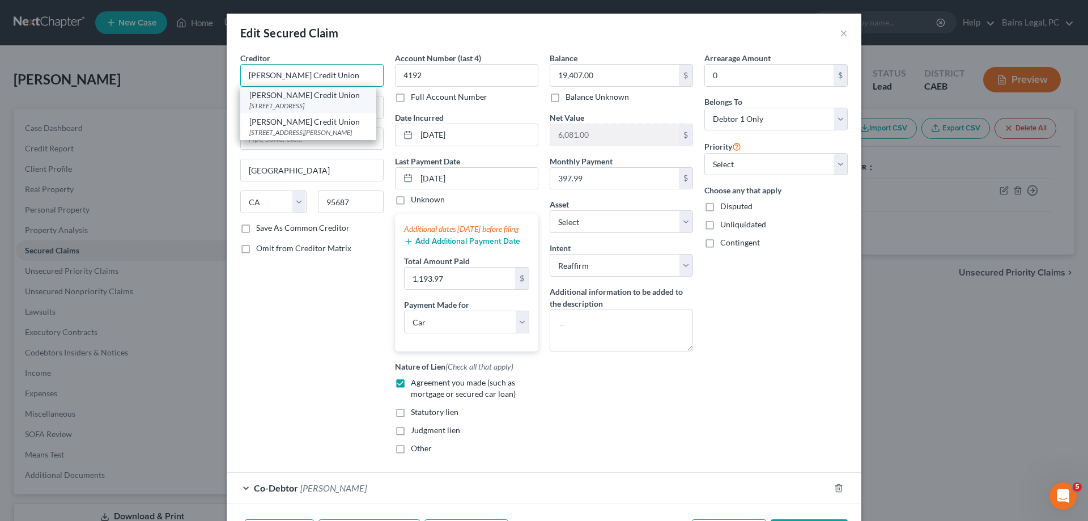
type input "Travis Credit Union"
click at [305, 104] on div "PO Box 2069, Vacaville, CA 95696" at bounding box center [308, 106] width 118 height 10
type input "PO Box 2069"
type input "95696"
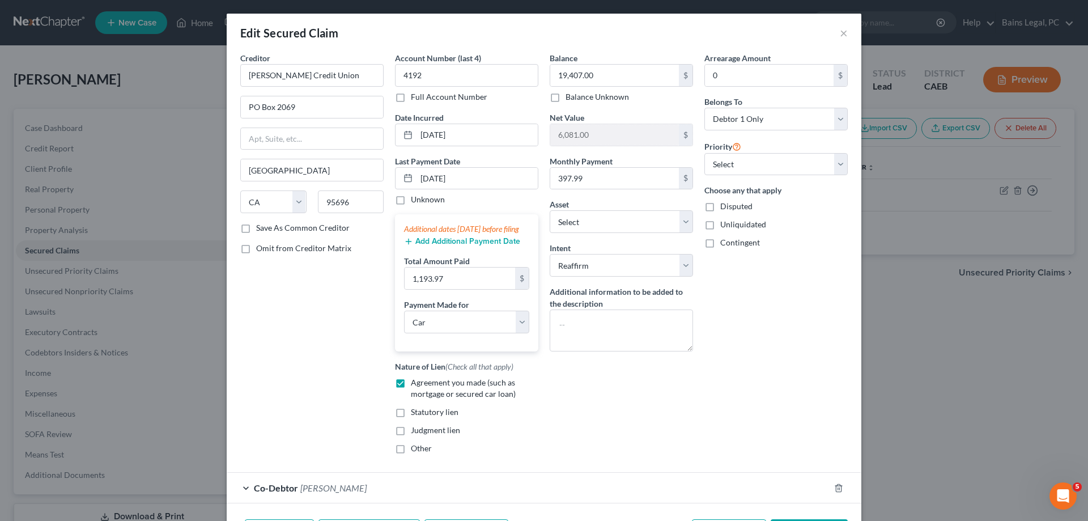
scroll to position [65, 0]
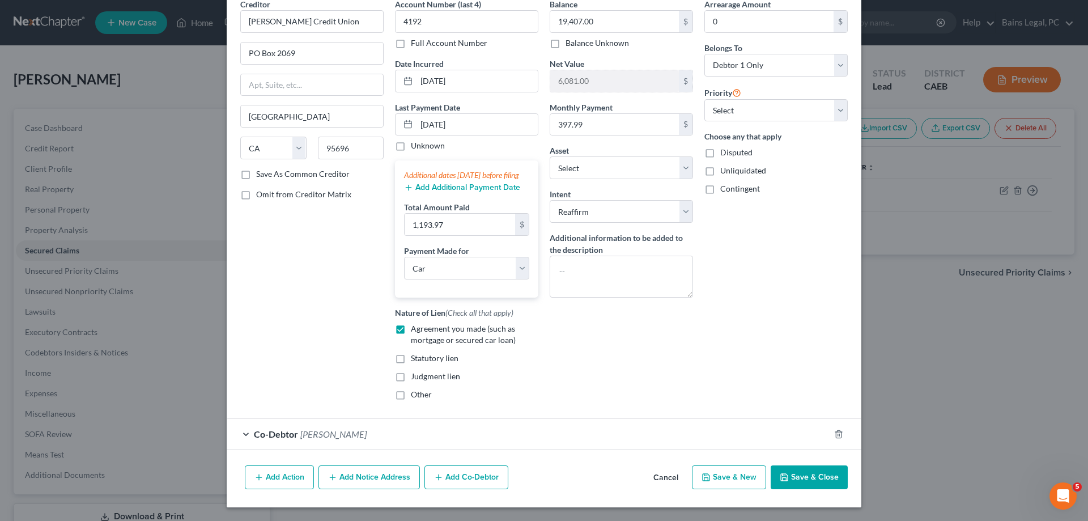
click at [812, 476] on button "Save & Close" at bounding box center [809, 477] width 77 height 24
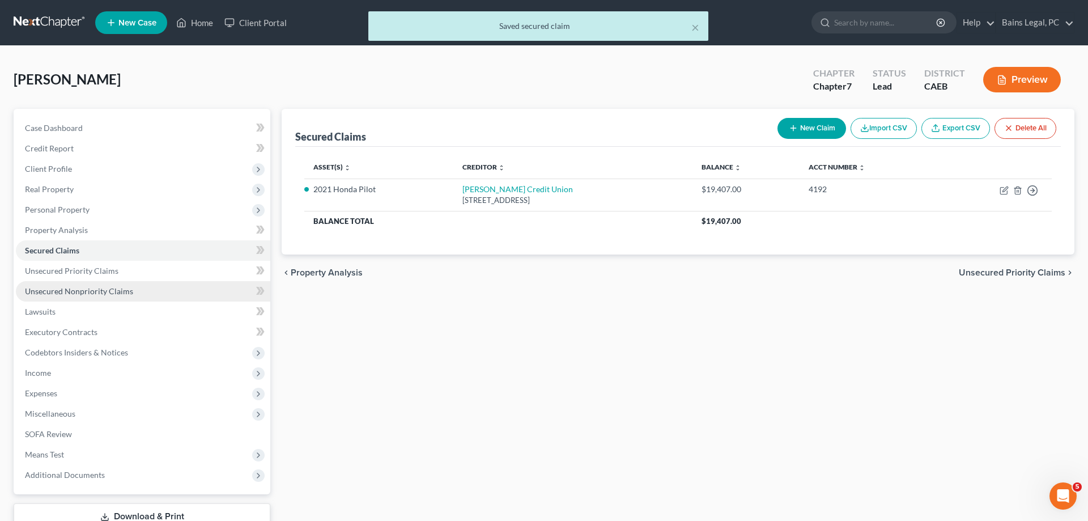
click at [145, 290] on link "Unsecured Nonpriority Claims" at bounding box center [143, 291] width 254 height 20
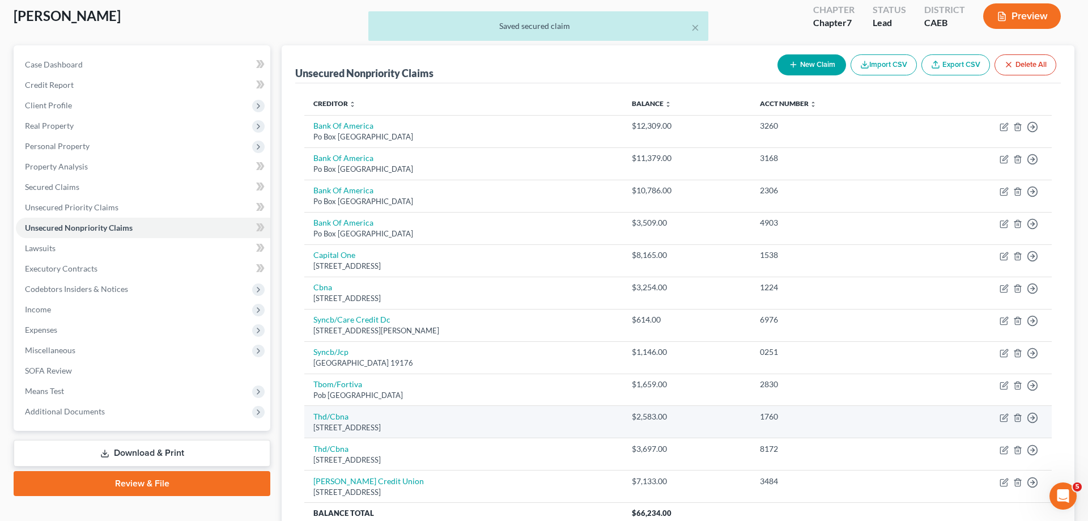
scroll to position [168, 0]
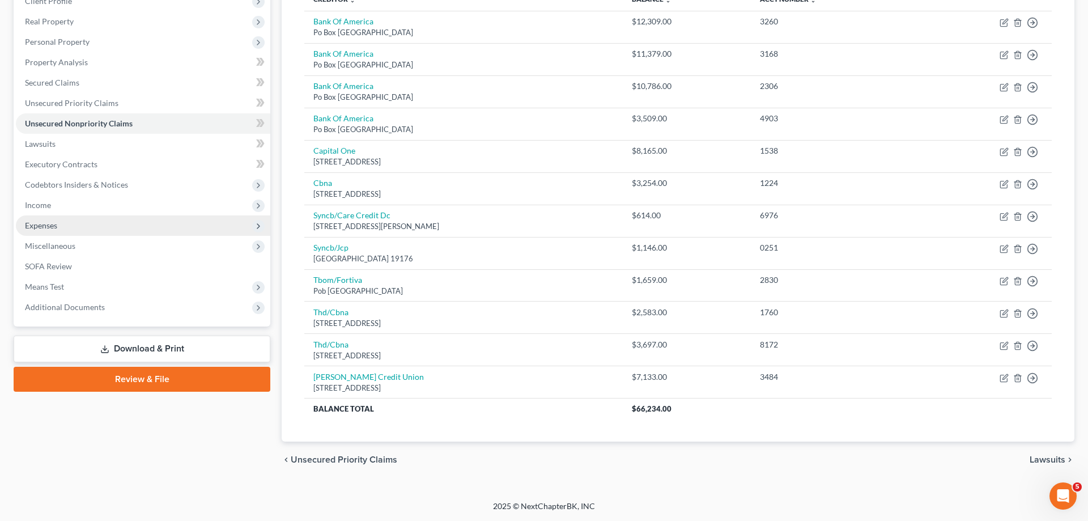
click at [60, 227] on span "Expenses" at bounding box center [143, 225] width 254 height 20
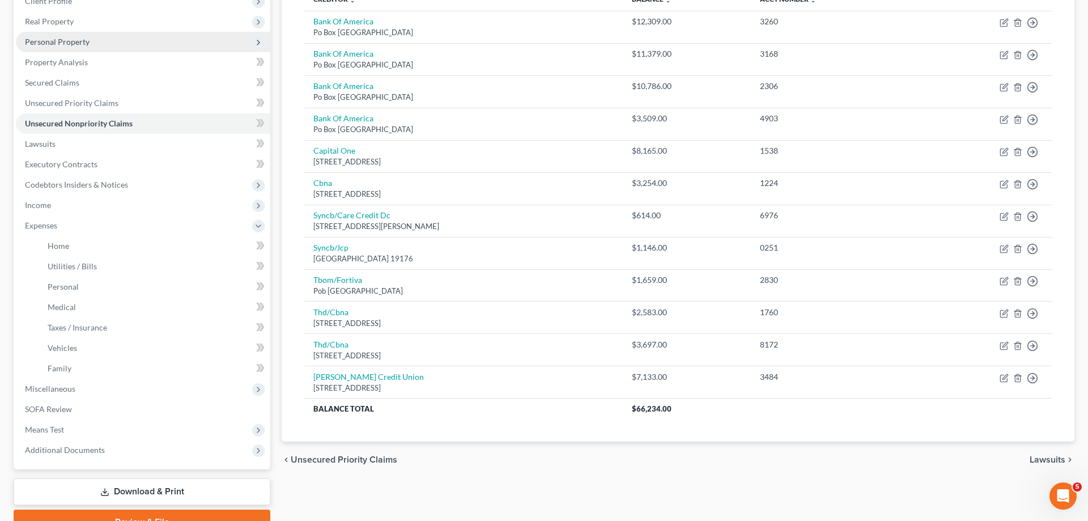
click at [101, 47] on span "Personal Property" at bounding box center [143, 42] width 254 height 20
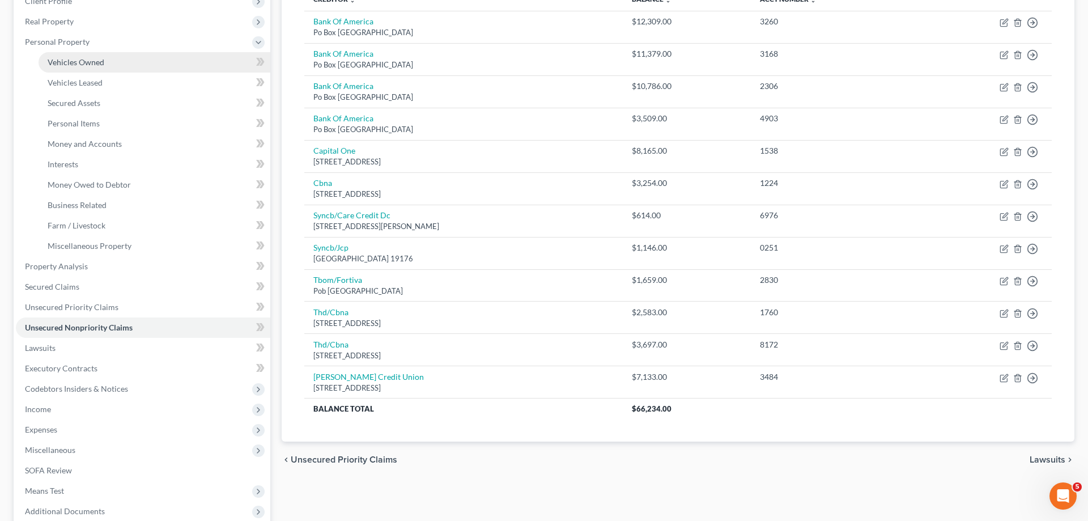
click at [105, 57] on link "Vehicles Owned" at bounding box center [155, 62] width 232 height 20
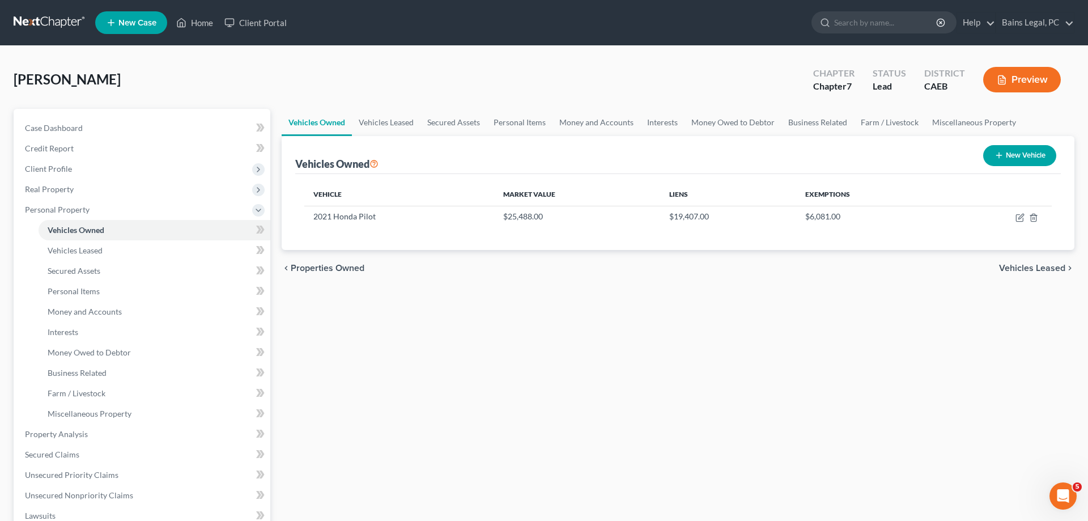
scroll to position [231, 0]
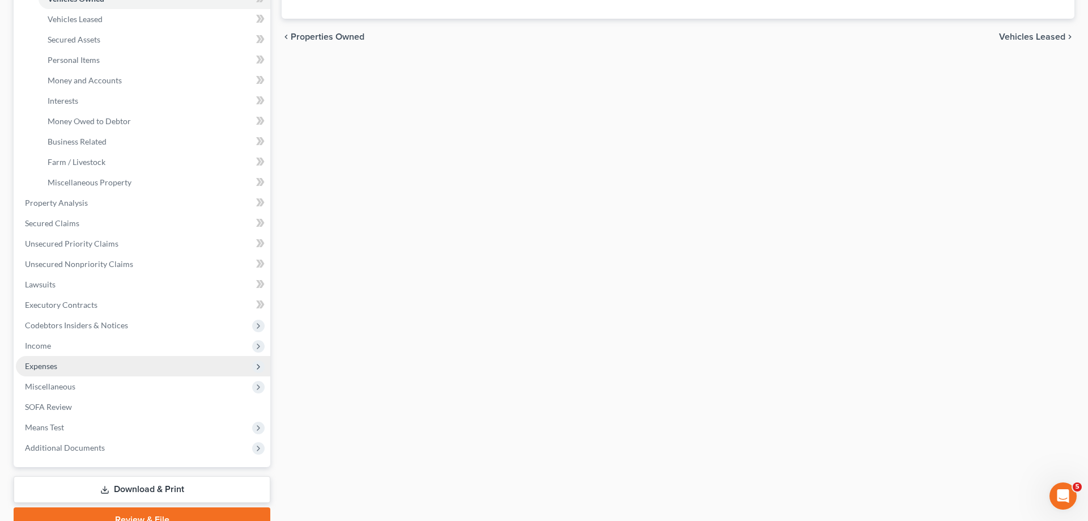
click at [67, 364] on span "Expenses" at bounding box center [143, 366] width 254 height 20
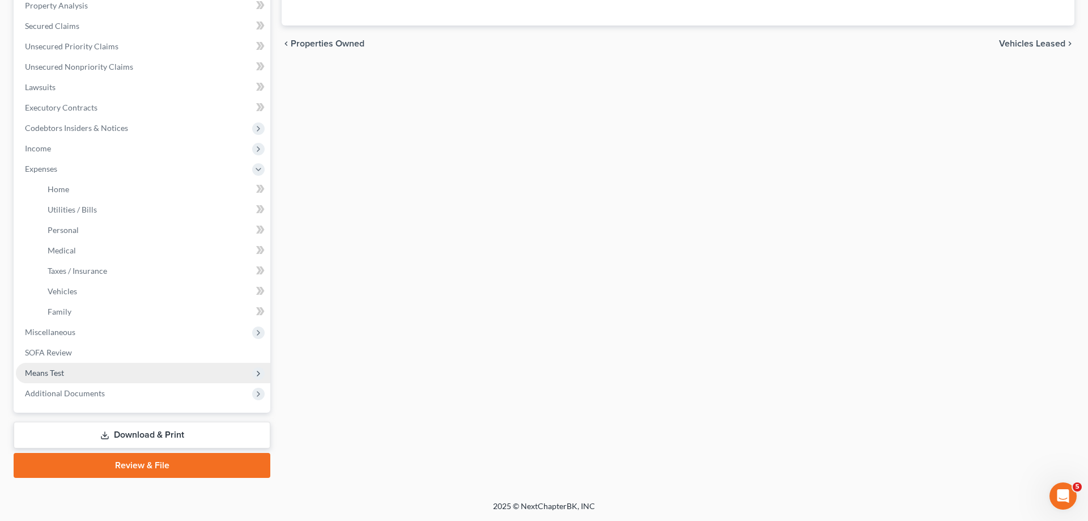
scroll to position [223, 0]
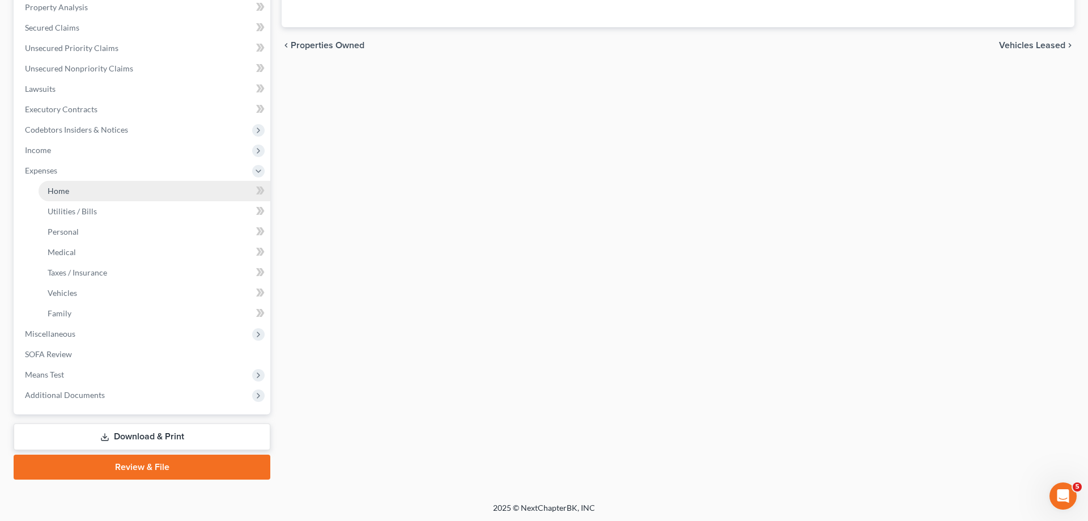
click at [91, 179] on span "Expenses" at bounding box center [143, 170] width 254 height 20
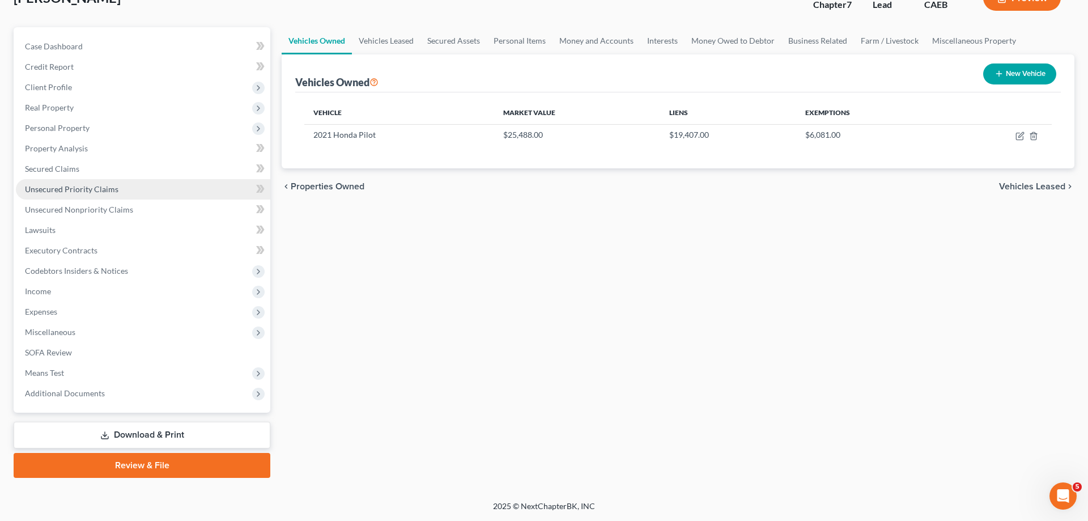
scroll to position [80, 0]
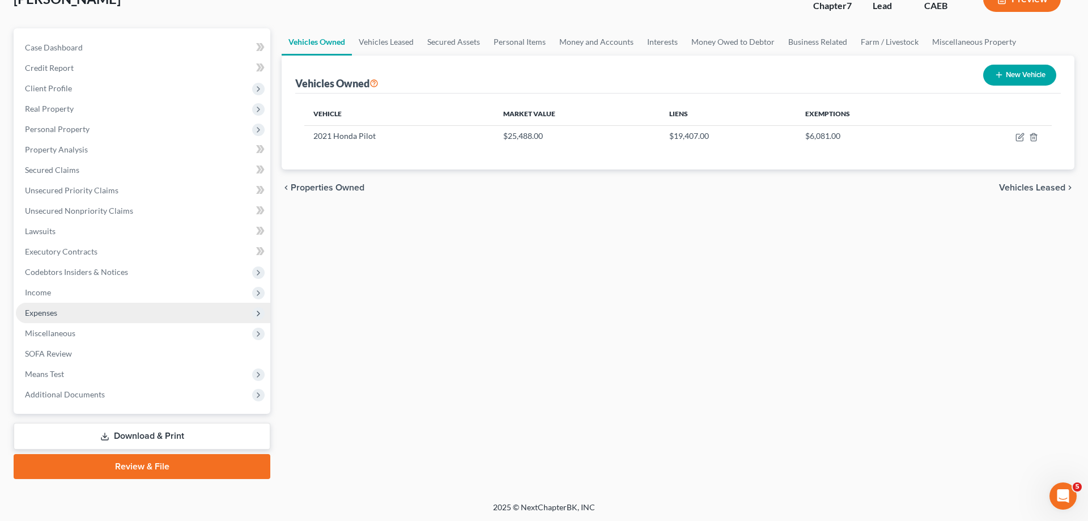
click at [53, 321] on span "Expenses" at bounding box center [143, 313] width 254 height 20
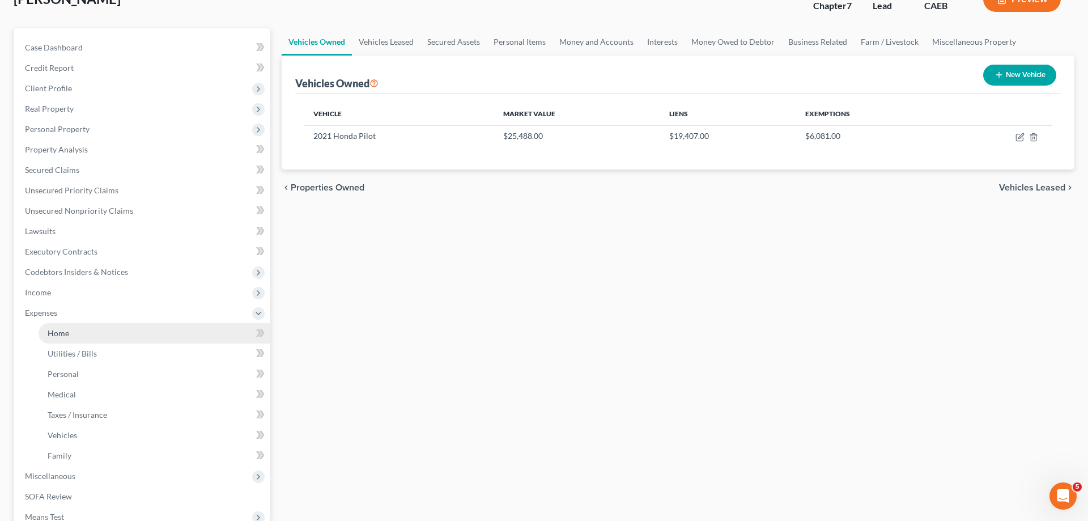
click at [63, 336] on span "Home" at bounding box center [59, 333] width 22 height 10
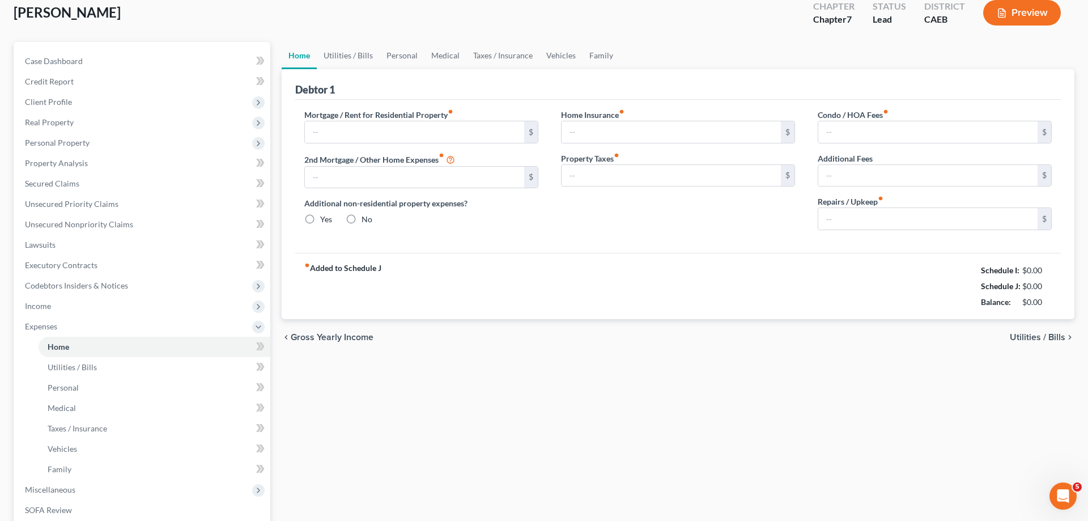
type input "950.00"
type input "0.00"
radio input "true"
type input "0.00"
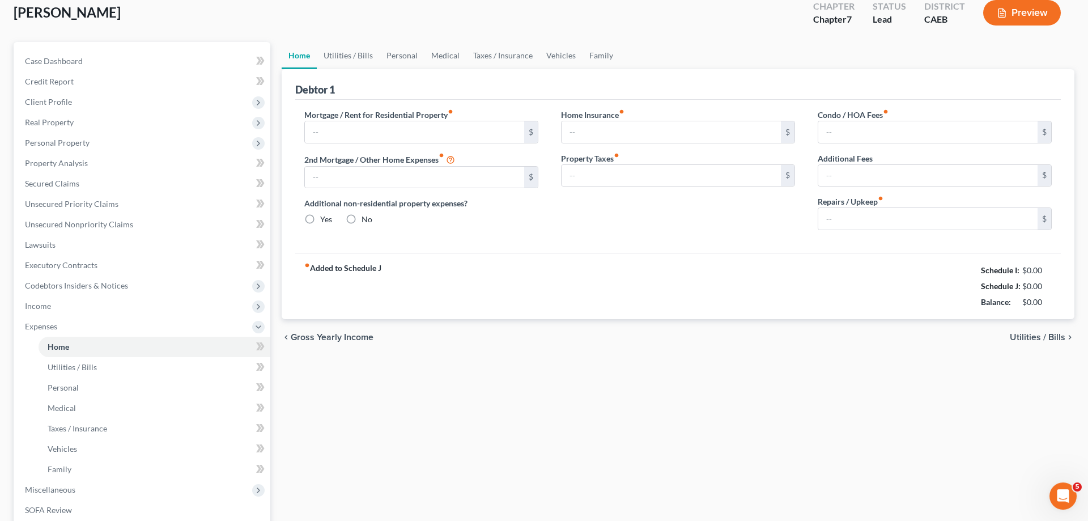
type input "0.00"
type input "500.00"
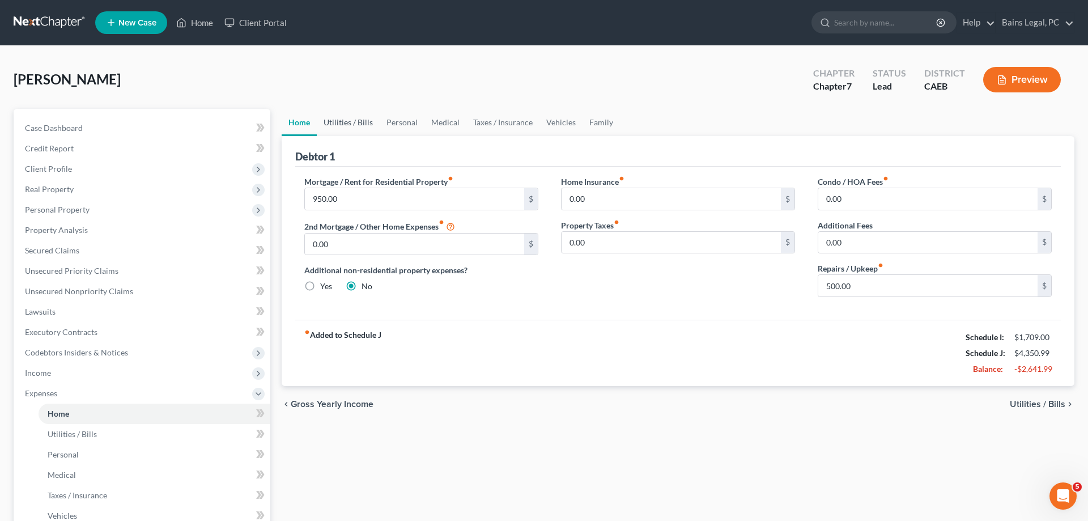
click at [354, 124] on link "Utilities / Bills" at bounding box center [348, 122] width 63 height 27
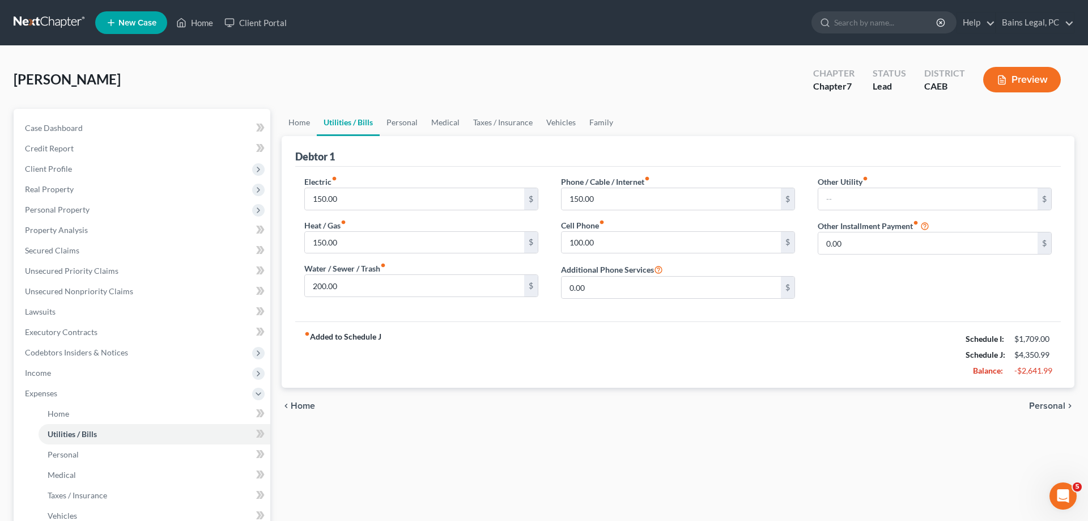
scroll to position [223, 0]
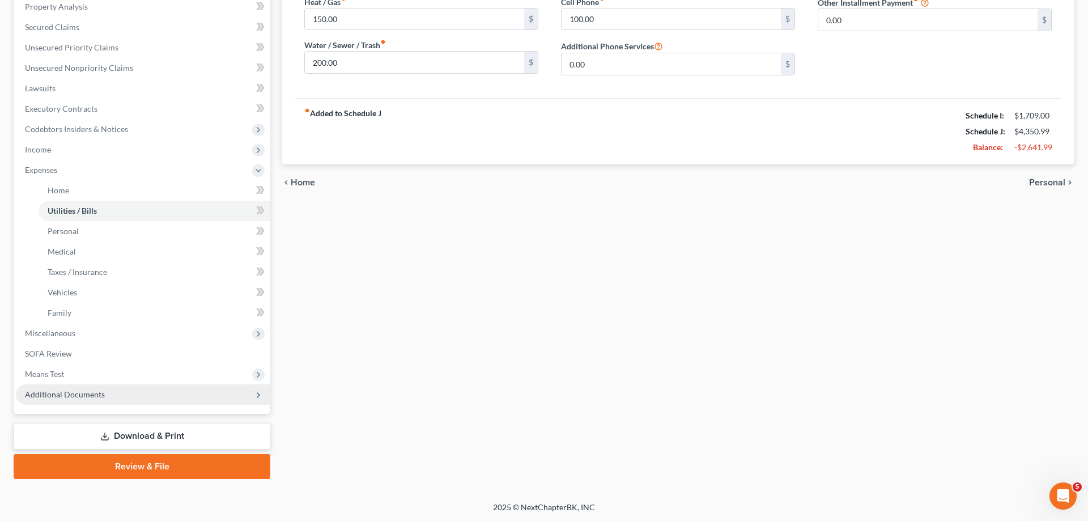
drag, startPoint x: 113, startPoint y: 393, endPoint x: 120, endPoint y: 393, distance: 6.8
click at [113, 393] on span "Additional Documents" at bounding box center [143, 394] width 254 height 20
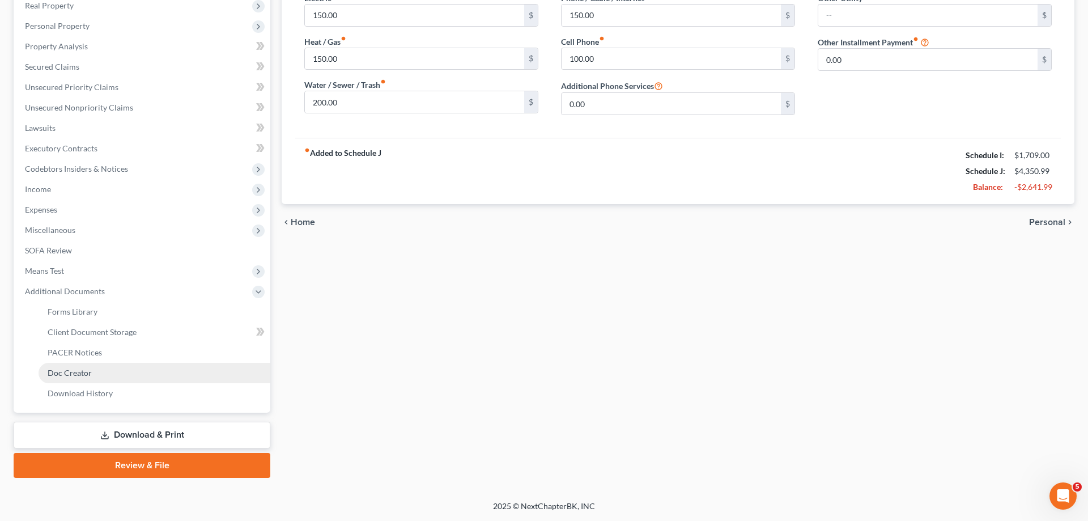
scroll to position [182, 0]
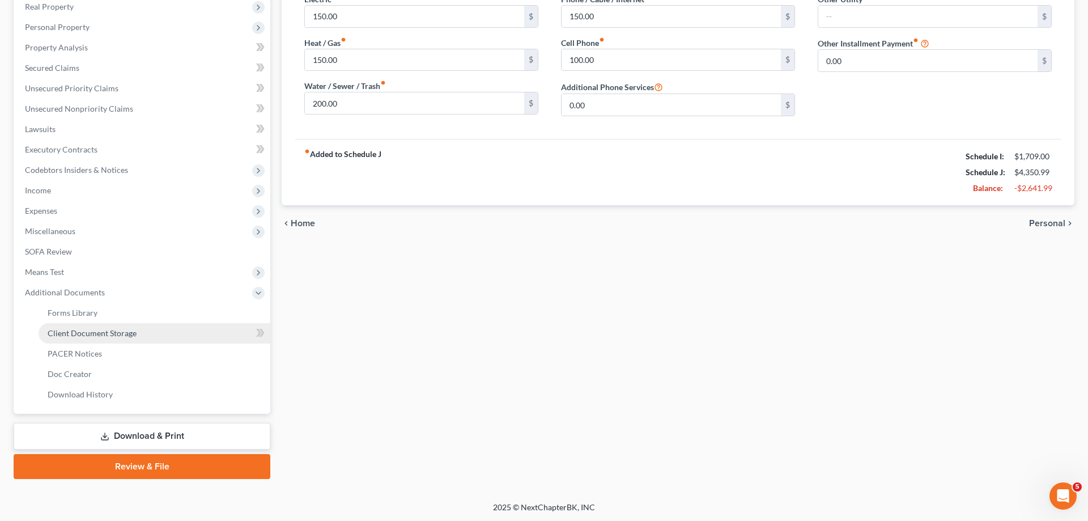
click at [140, 334] on link "Client Document Storage" at bounding box center [155, 333] width 232 height 20
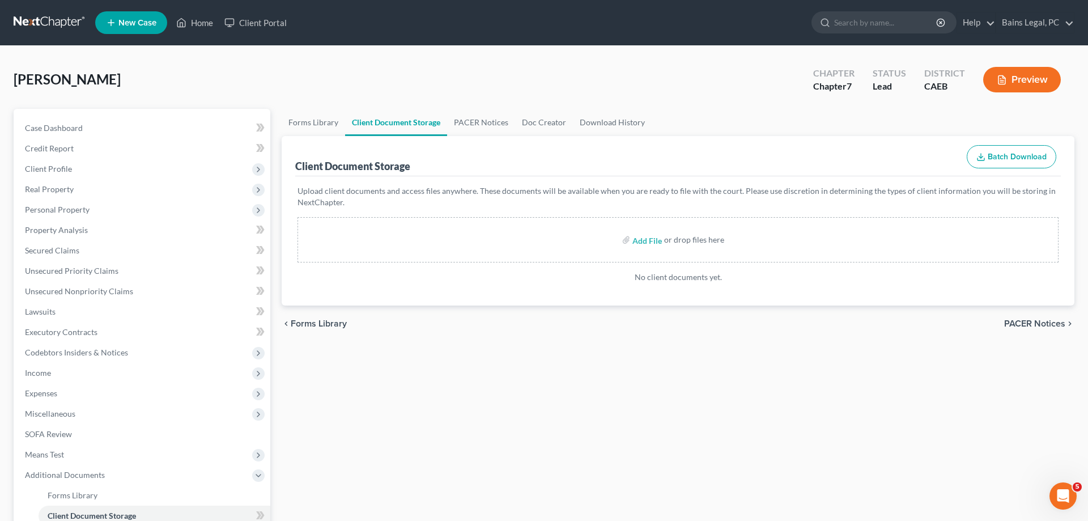
scroll to position [182, 0]
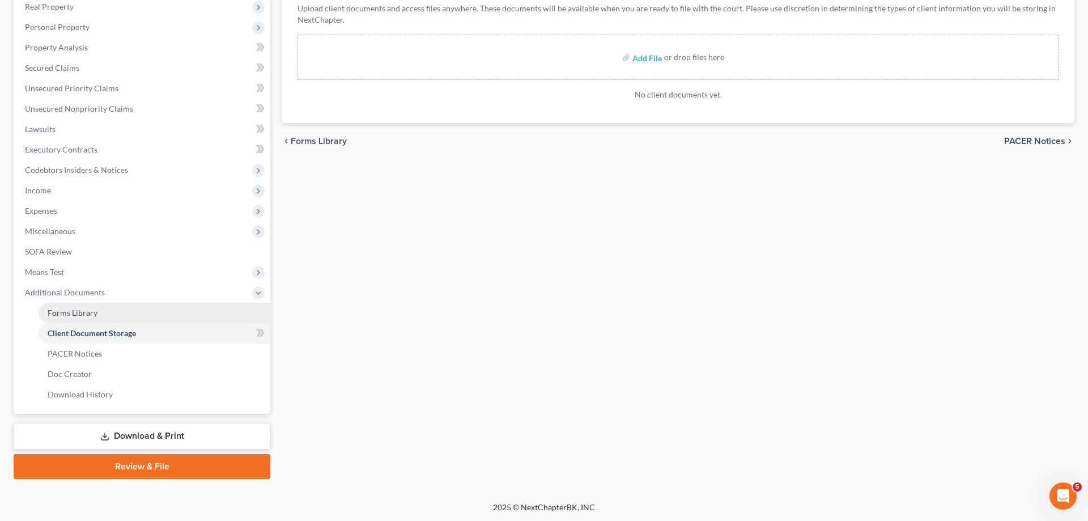
click at [143, 309] on link "Forms Library" at bounding box center [155, 313] width 232 height 20
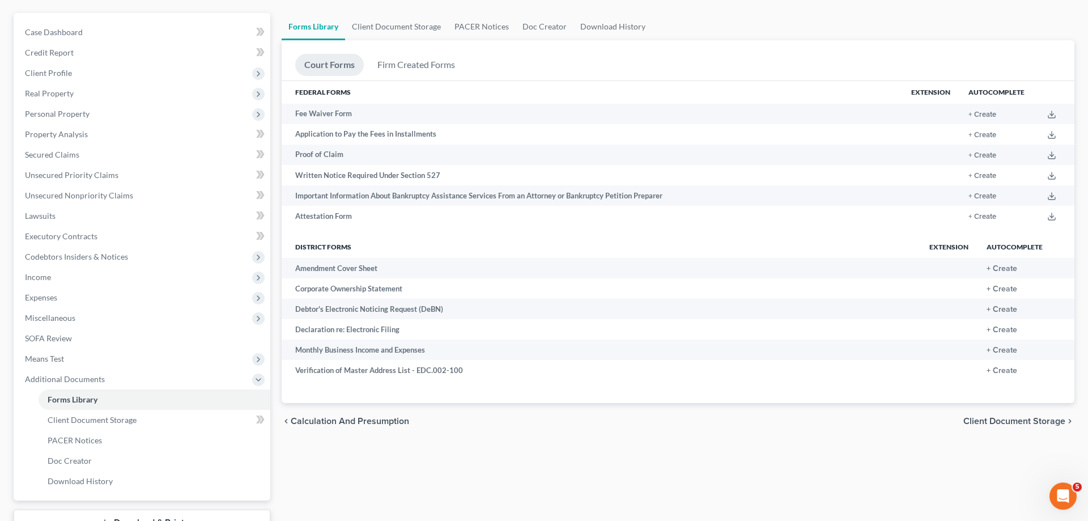
scroll to position [67, 0]
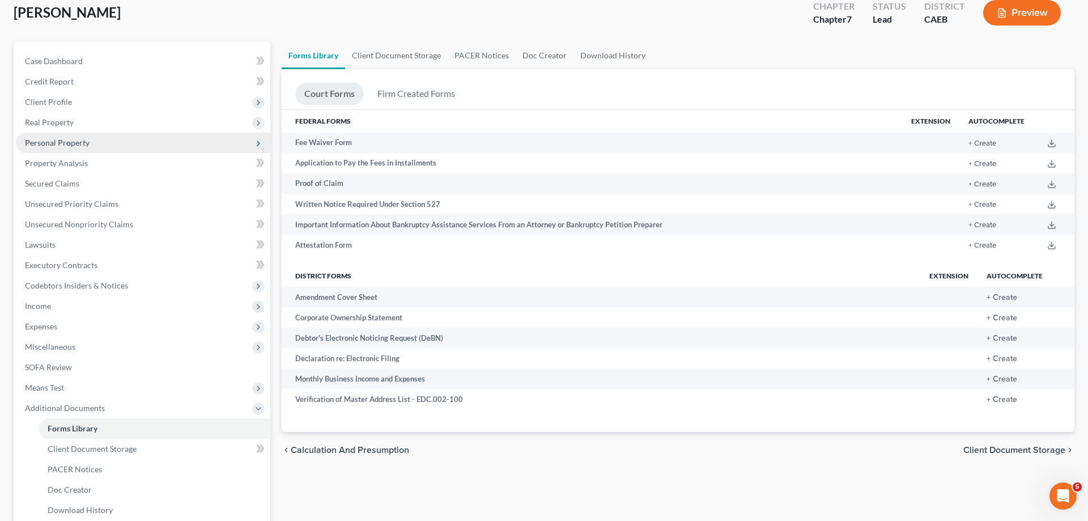
click at [56, 146] on span "Personal Property" at bounding box center [57, 143] width 65 height 10
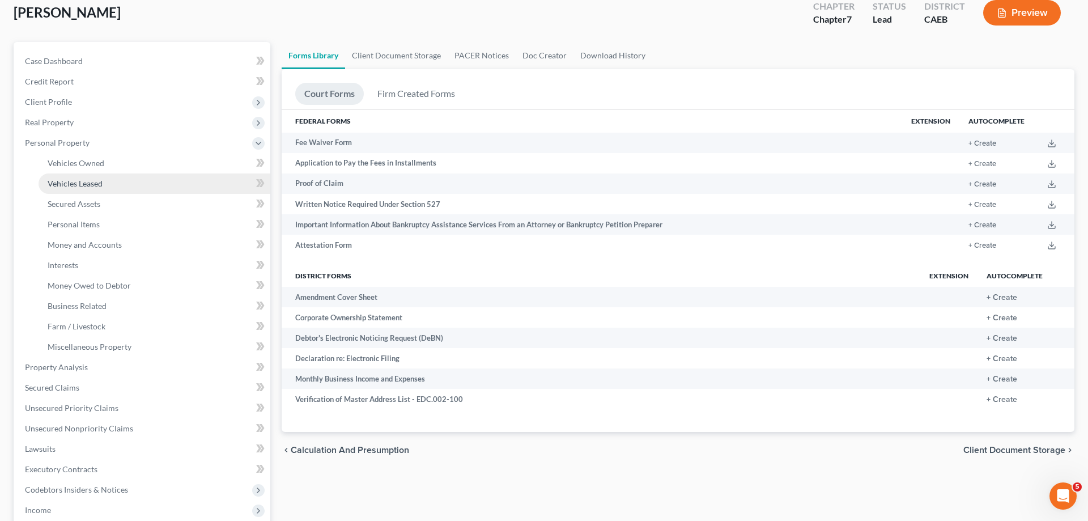
click at [71, 174] on link "Vehicles Leased" at bounding box center [155, 183] width 232 height 20
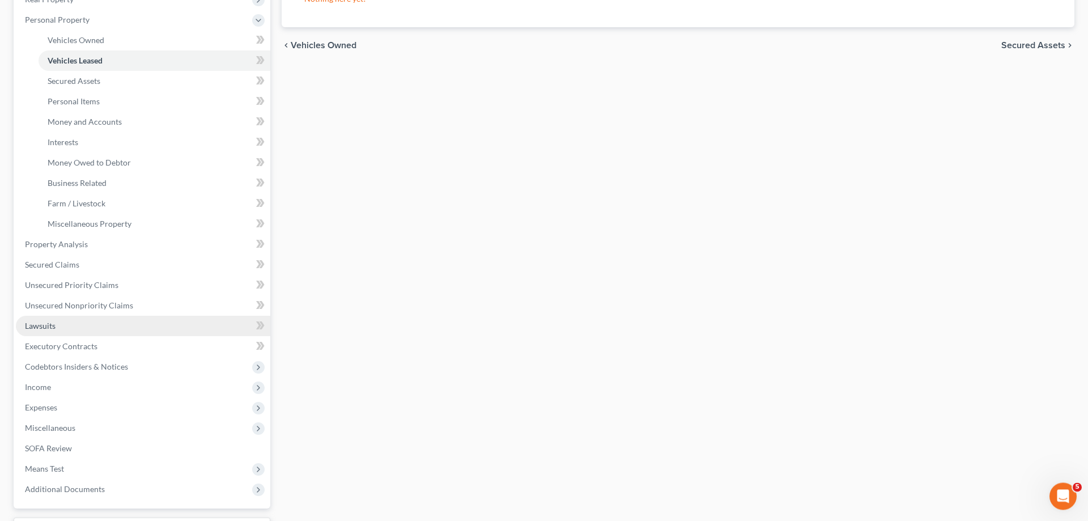
scroll to position [285, 0]
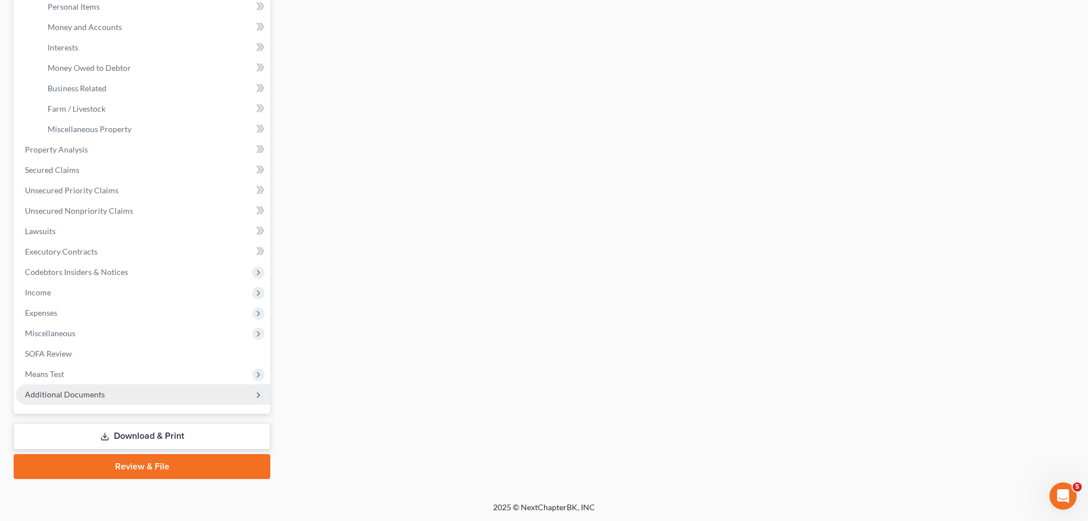
click at [112, 390] on span "Additional Documents" at bounding box center [143, 394] width 254 height 20
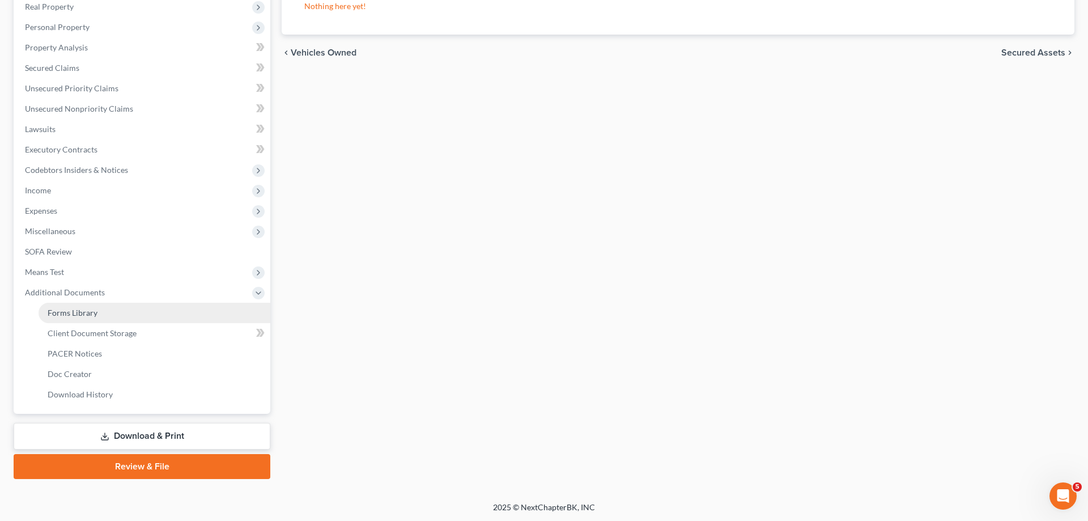
click at [72, 315] on span "Forms Library" at bounding box center [73, 313] width 50 height 10
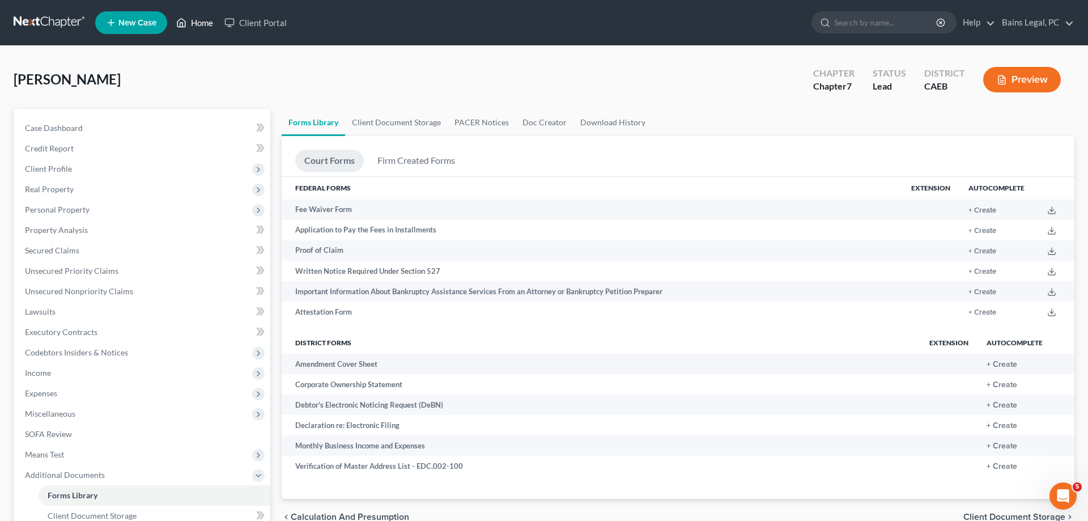
click at [197, 27] on link "Home" at bounding box center [195, 22] width 48 height 20
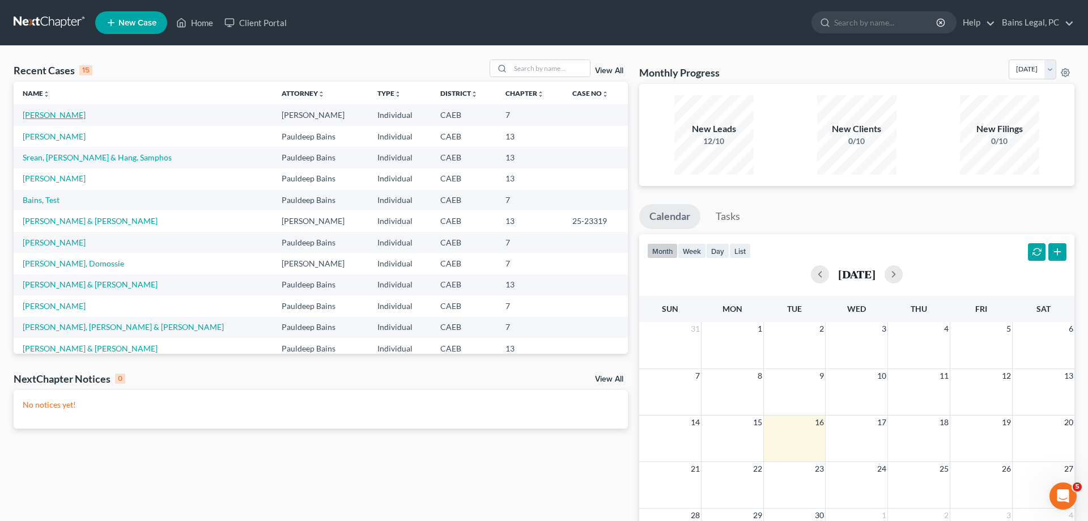
click at [65, 117] on link "[PERSON_NAME]" at bounding box center [54, 115] width 63 height 10
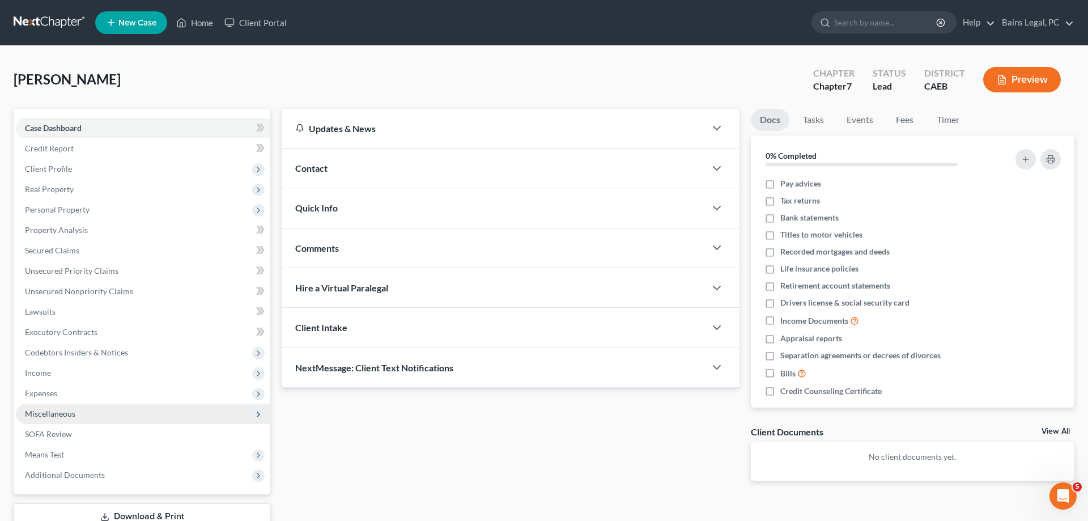
scroll to position [80, 0]
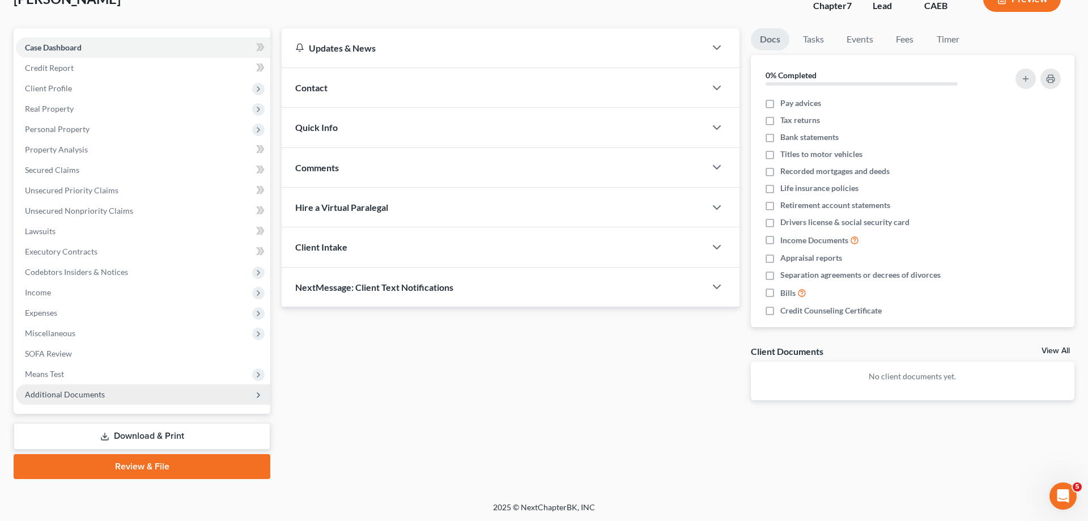
drag, startPoint x: 65, startPoint y: 404, endPoint x: 86, endPoint y: 402, distance: 20.5
click at [67, 404] on div "Case Dashboard Payments Invoices Payments Payments Credit Report Client Profile…" at bounding box center [142, 220] width 257 height 385
click at [83, 397] on span "Additional Documents" at bounding box center [65, 394] width 80 height 10
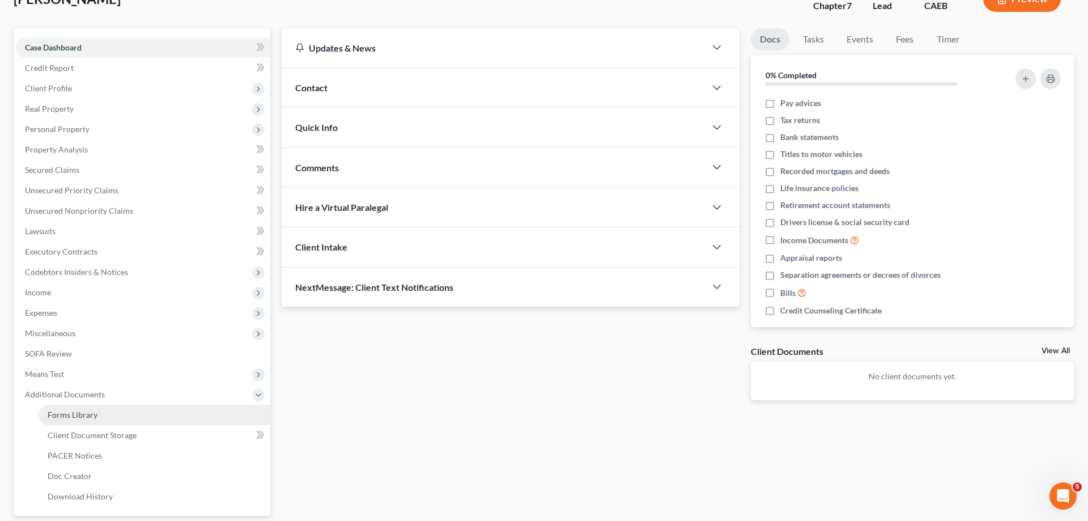
click at [78, 415] on span "Forms Library" at bounding box center [73, 415] width 50 height 10
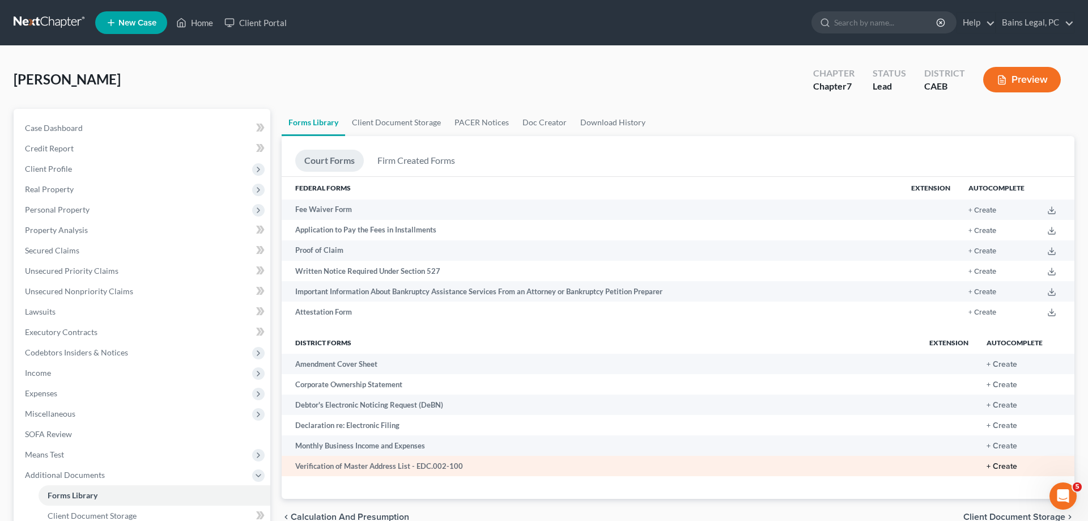
click at [1008, 469] on button "+ Create" at bounding box center [1002, 466] width 31 height 8
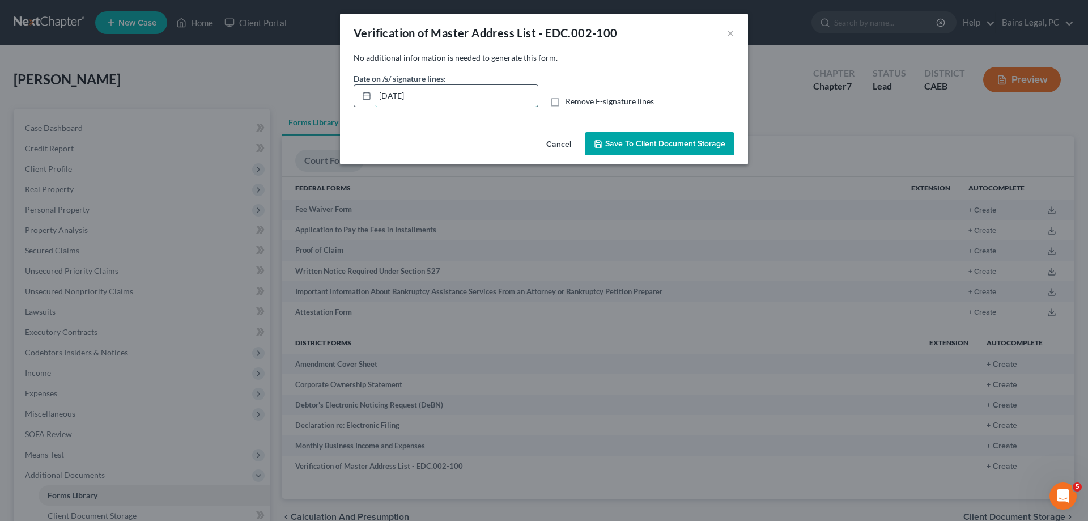
drag, startPoint x: 473, startPoint y: 96, endPoint x: 379, endPoint y: 84, distance: 94.8
click at [375, 85] on input "[DATE]" at bounding box center [456, 96] width 163 height 22
click at [605, 99] on span "Remove E-signature lines" at bounding box center [610, 101] width 88 height 10
click at [578, 99] on input "Remove E-signature lines" at bounding box center [573, 99] width 7 height 7
checkbox input "true"
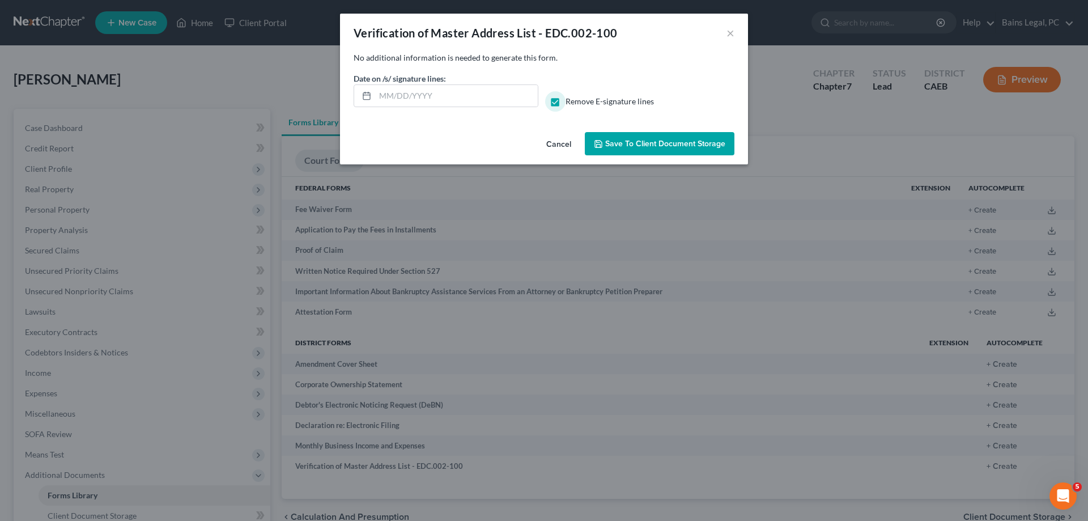
click at [627, 141] on button "Save to Client Document Storage" at bounding box center [660, 144] width 150 height 24
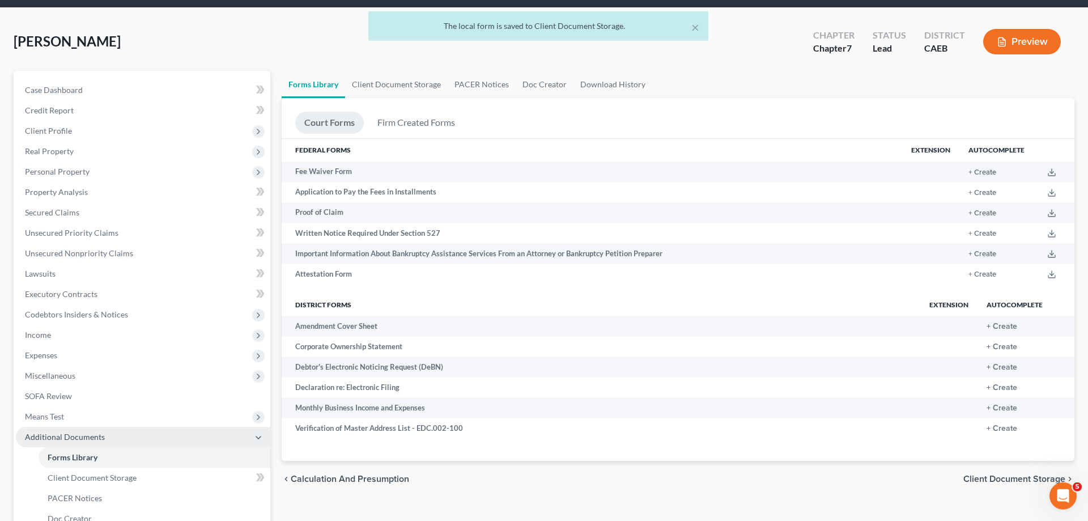
scroll to position [182, 0]
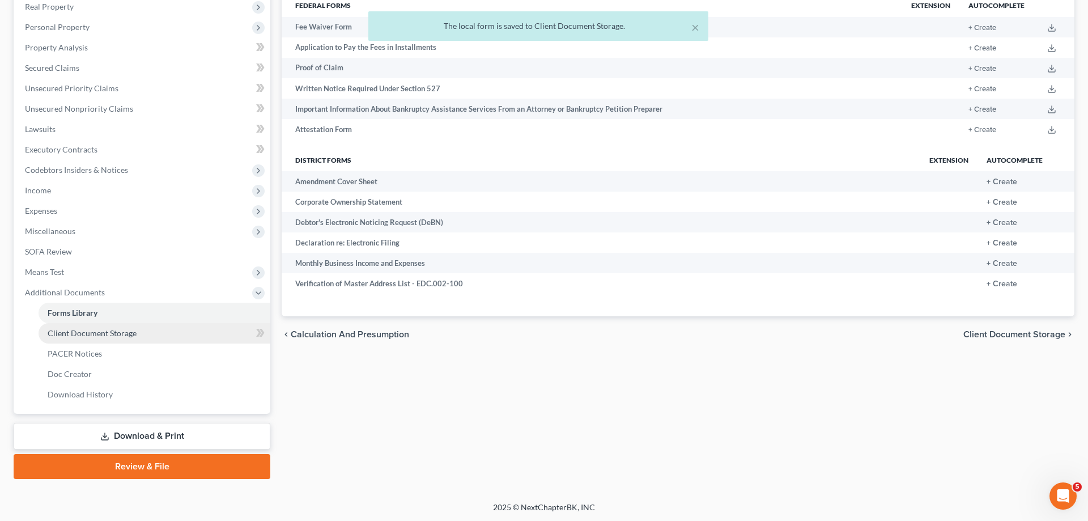
click at [148, 333] on link "Client Document Storage" at bounding box center [155, 333] width 232 height 20
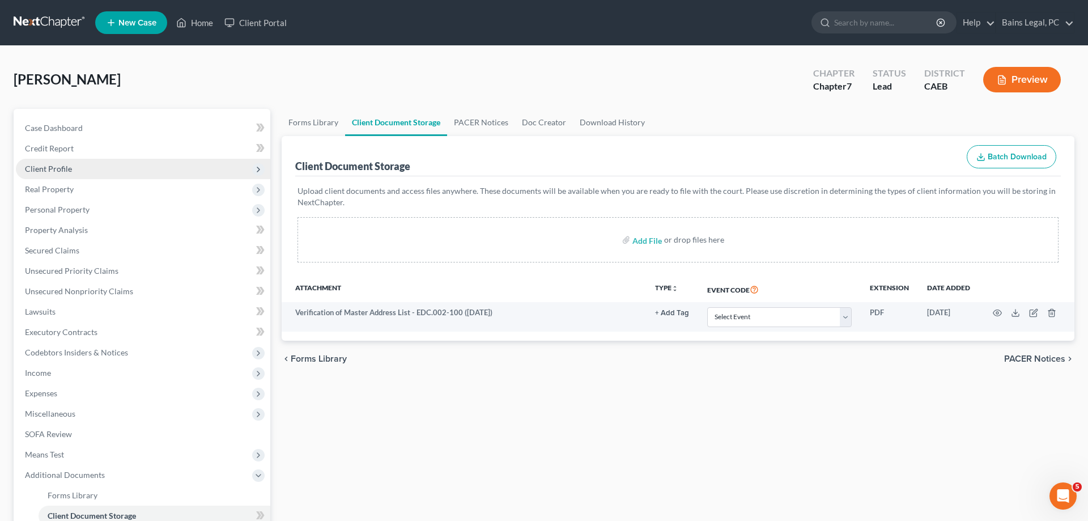
drag, startPoint x: 82, startPoint y: 169, endPoint x: 86, endPoint y: 175, distance: 6.9
click at [83, 168] on span "Client Profile" at bounding box center [143, 169] width 254 height 20
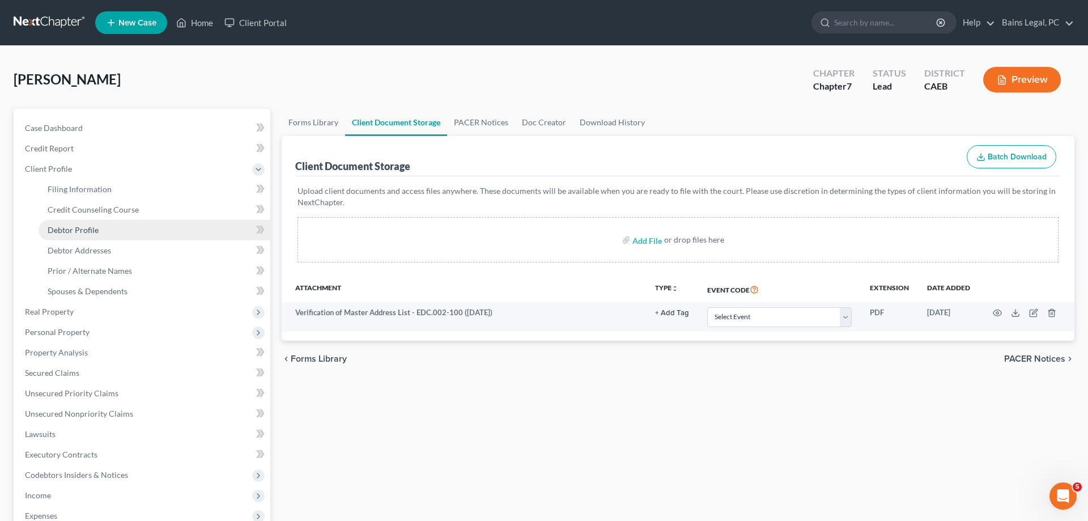
click at [80, 233] on span "Debtor Profile" at bounding box center [73, 230] width 51 height 10
select select "0"
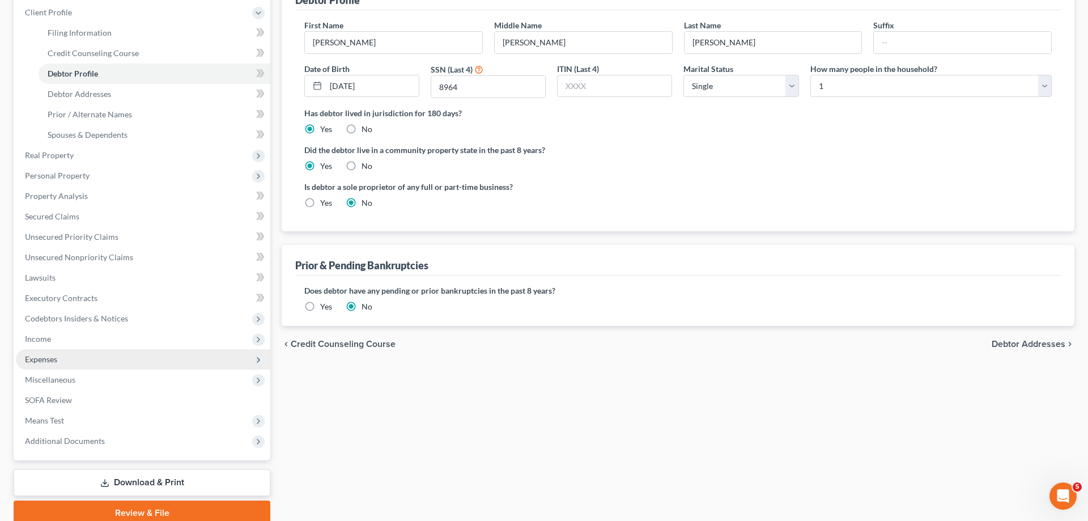
scroll to position [173, 0]
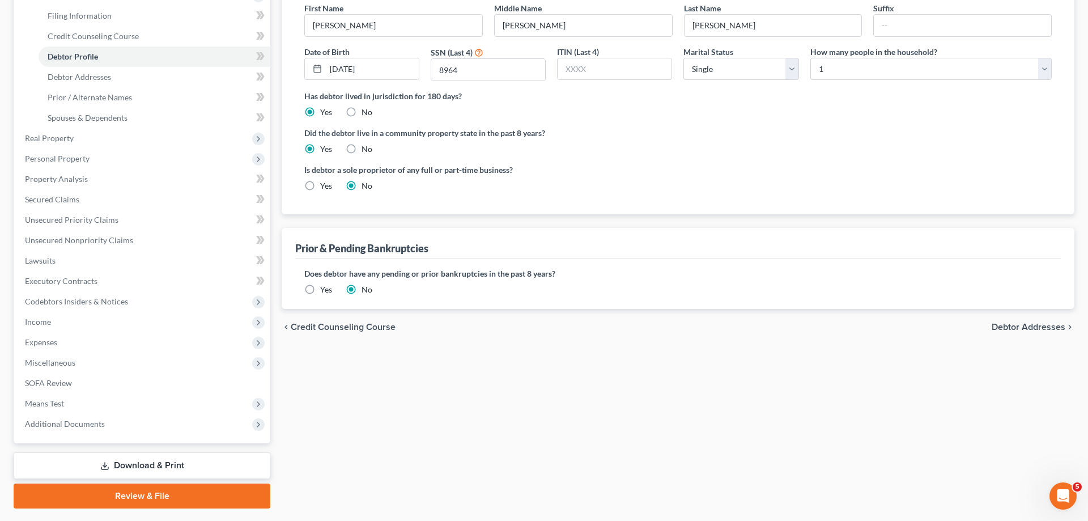
drag, startPoint x: 63, startPoint y: 365, endPoint x: 119, endPoint y: 372, distance: 56.6
click at [63, 365] on span "Miscellaneous" at bounding box center [50, 363] width 50 height 10
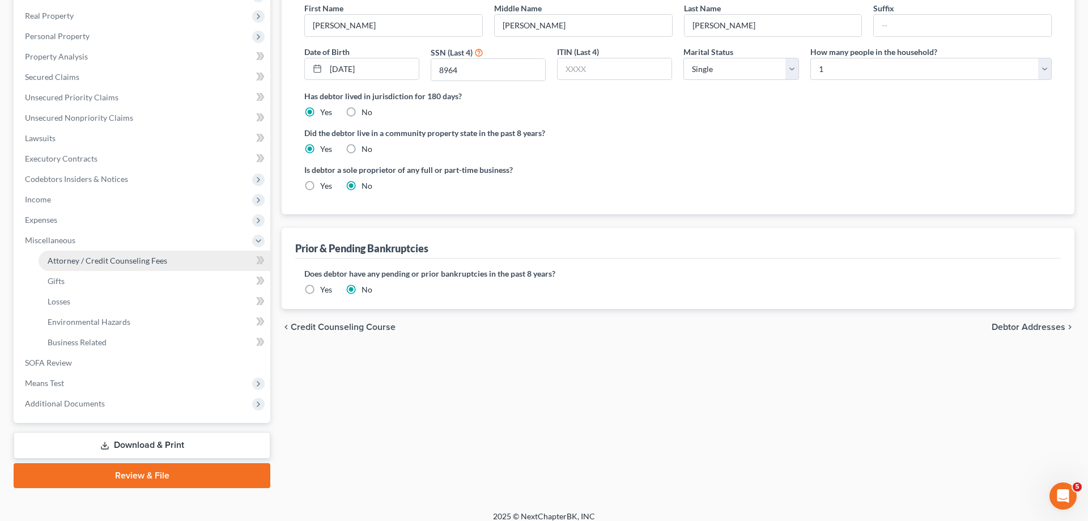
click at [158, 254] on link "Attorney / Credit Counseling Fees" at bounding box center [155, 261] width 232 height 20
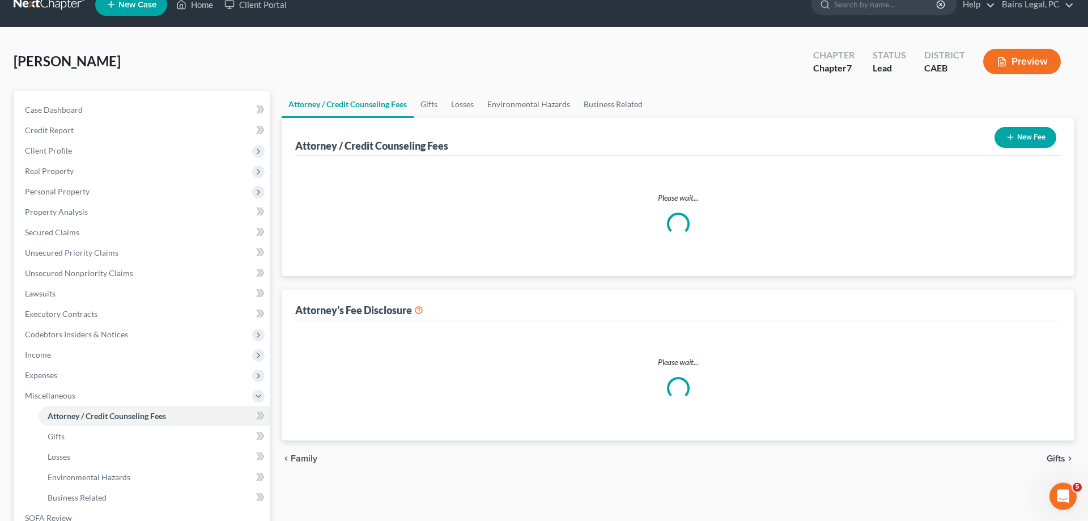
select select "36"
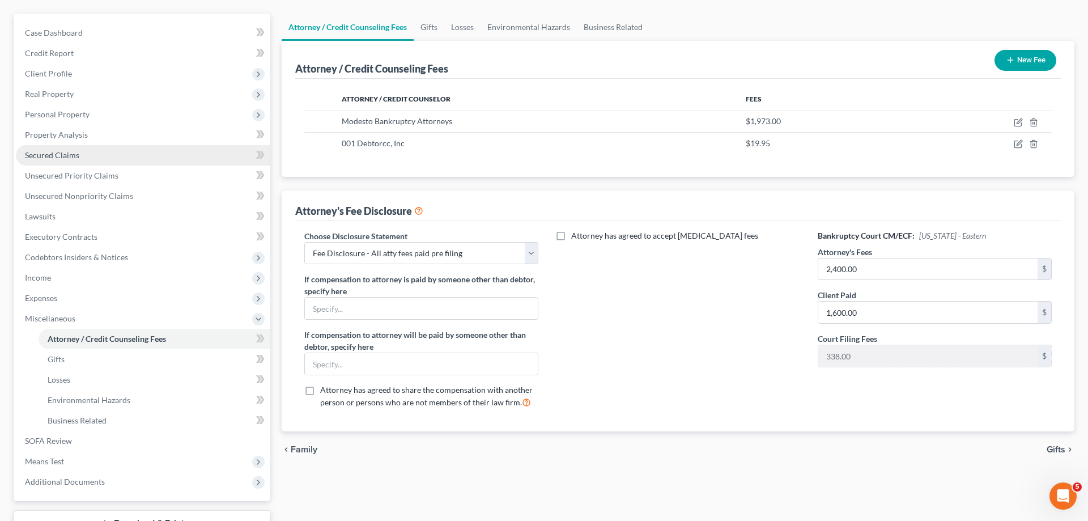
scroll to position [173, 0]
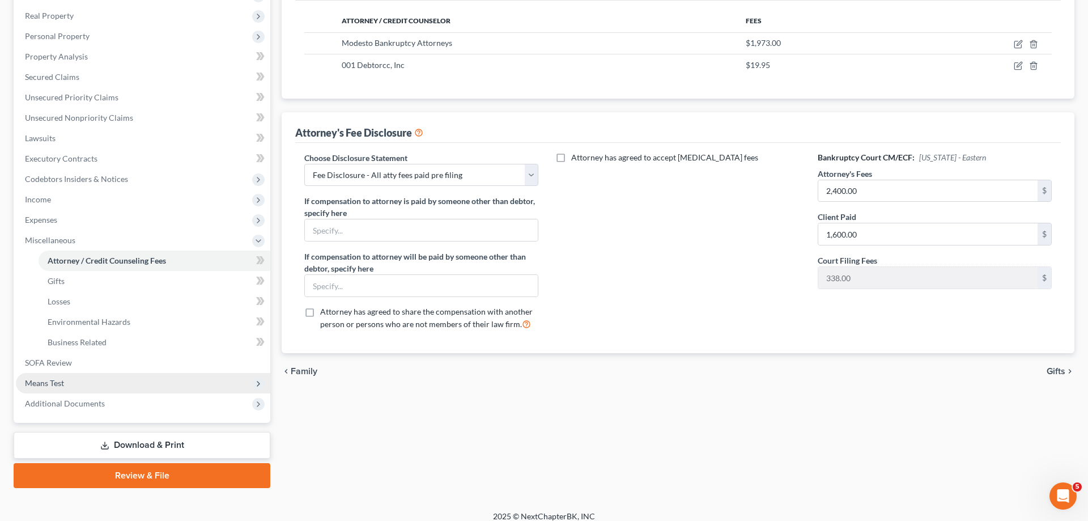
click at [78, 400] on span "Additional Documents" at bounding box center [65, 403] width 80 height 10
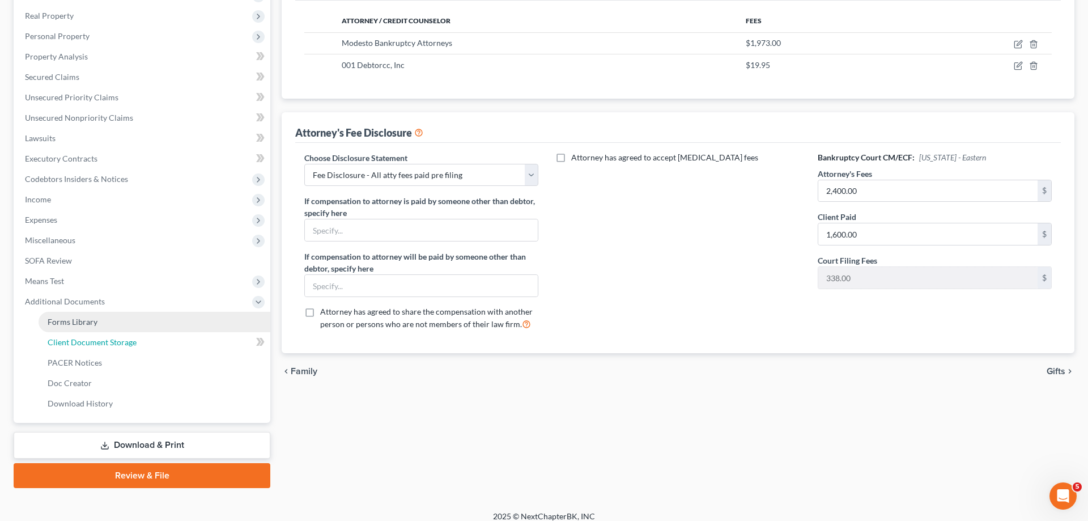
click at [129, 332] on link "Client Document Storage" at bounding box center [155, 342] width 232 height 20
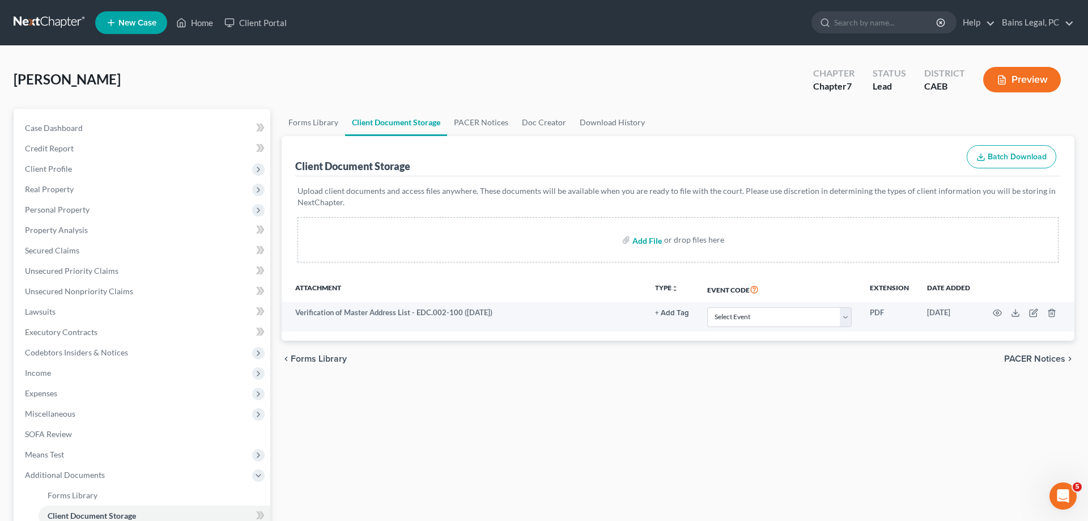
click at [645, 236] on input "file" at bounding box center [646, 240] width 27 height 20
type input "C:\fakepath\15725-CAE-CC-039689523.pdf"
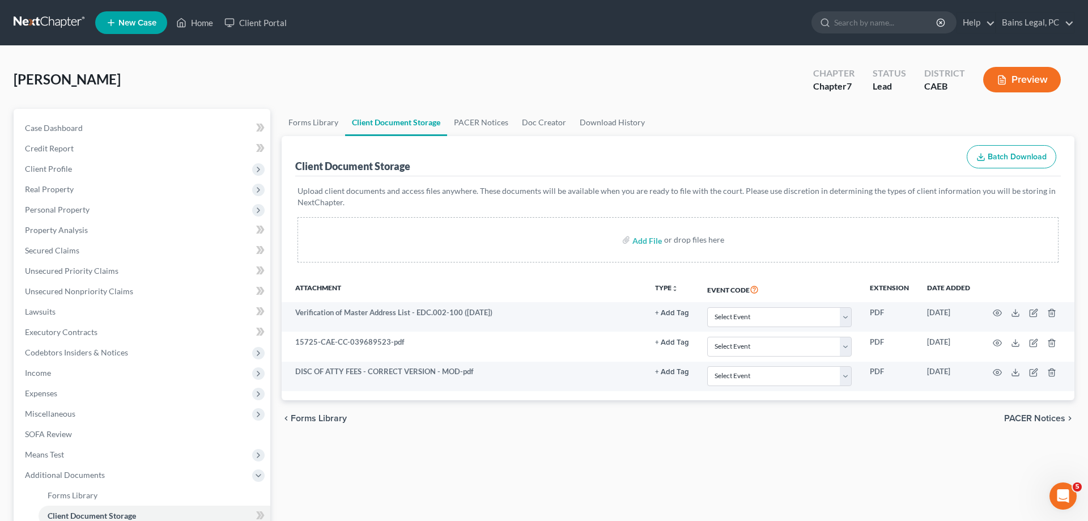
scroll to position [182, 0]
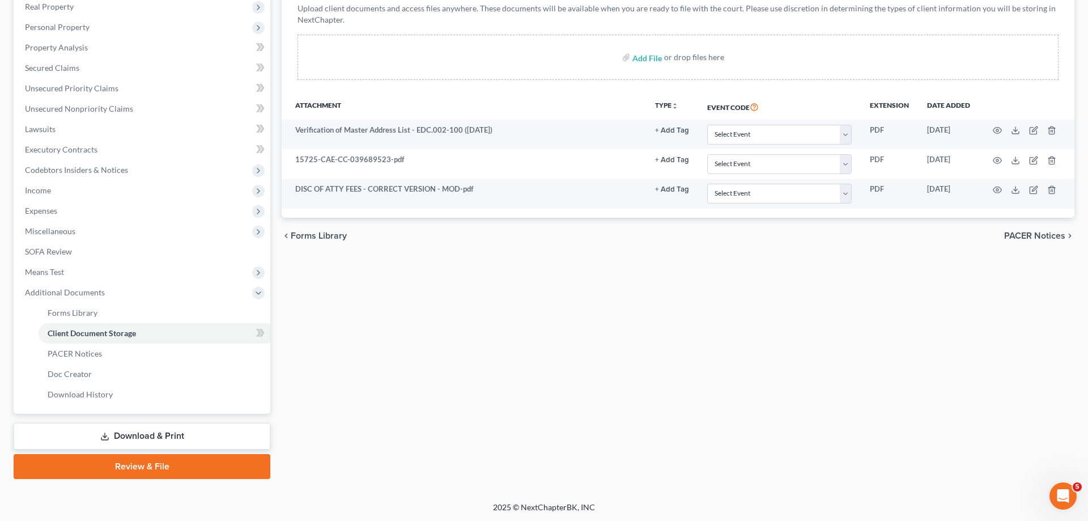
click at [192, 442] on link "Download & Print" at bounding box center [142, 436] width 257 height 27
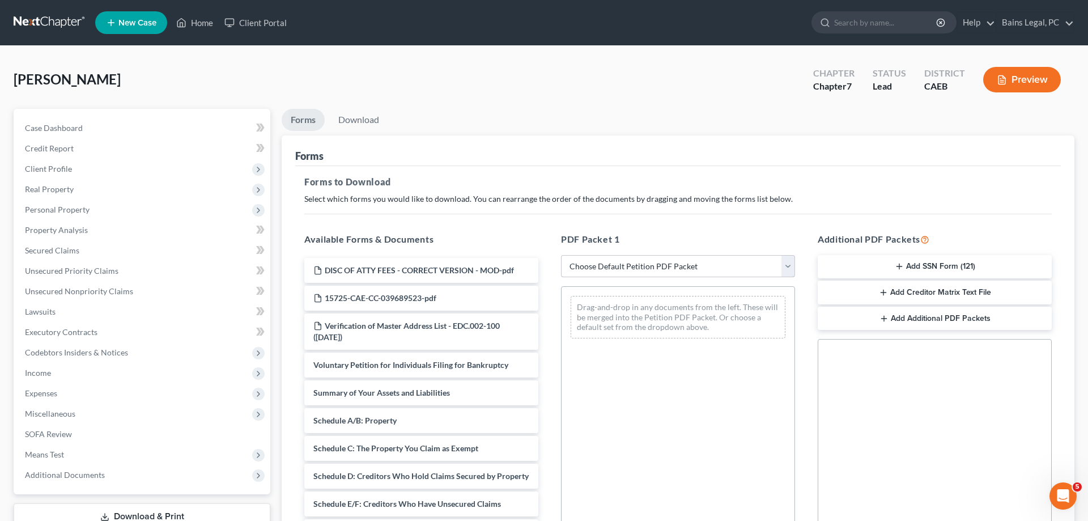
click at [561, 255] on select "Choose Default Petition PDF Packet Complete Bankruptcy Petition (all forms and …" at bounding box center [678, 266] width 234 height 23
select select "0"
click option "Complete Bankruptcy Petition (all forms and schedules)" at bounding box center [0, 0] width 0 height 0
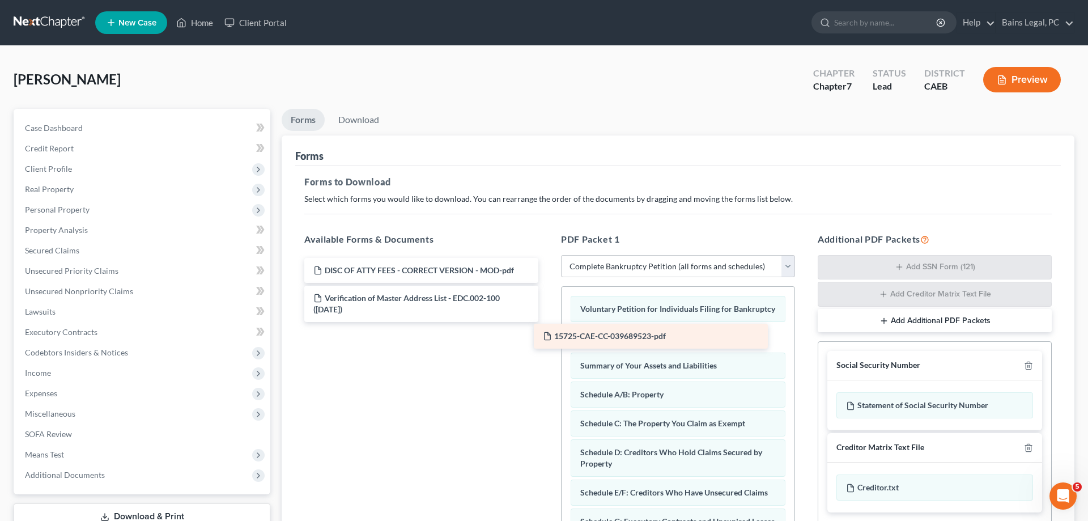
drag, startPoint x: 468, startPoint y: 294, endPoint x: 697, endPoint y: 333, distance: 232.7
click at [547, 322] on div "15725-CAE-CC-039689523-pdf DISC OF ATTY FEES - CORRECT VERSION - MOD-pdf 15725-…" at bounding box center [421, 290] width 252 height 64
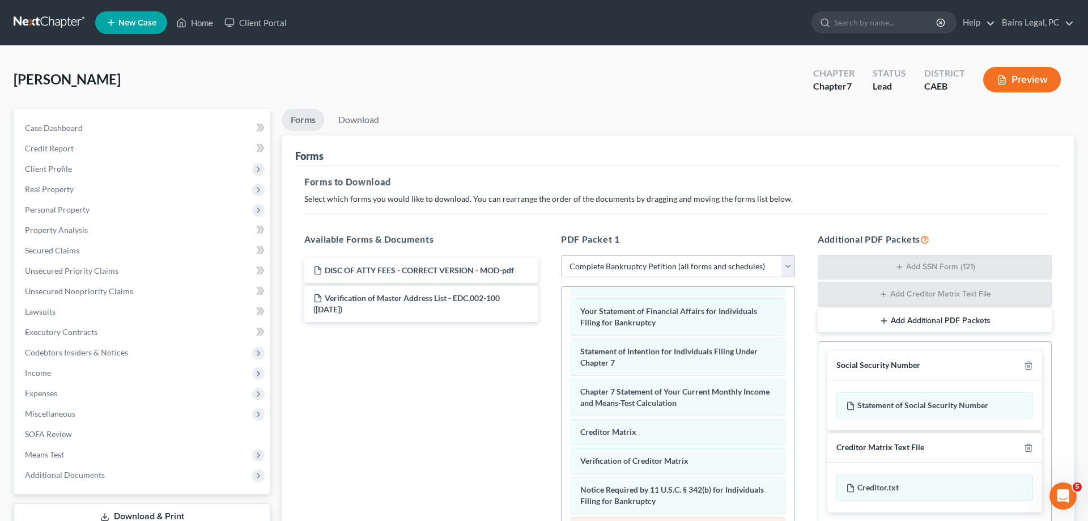
scroll to position [180, 0]
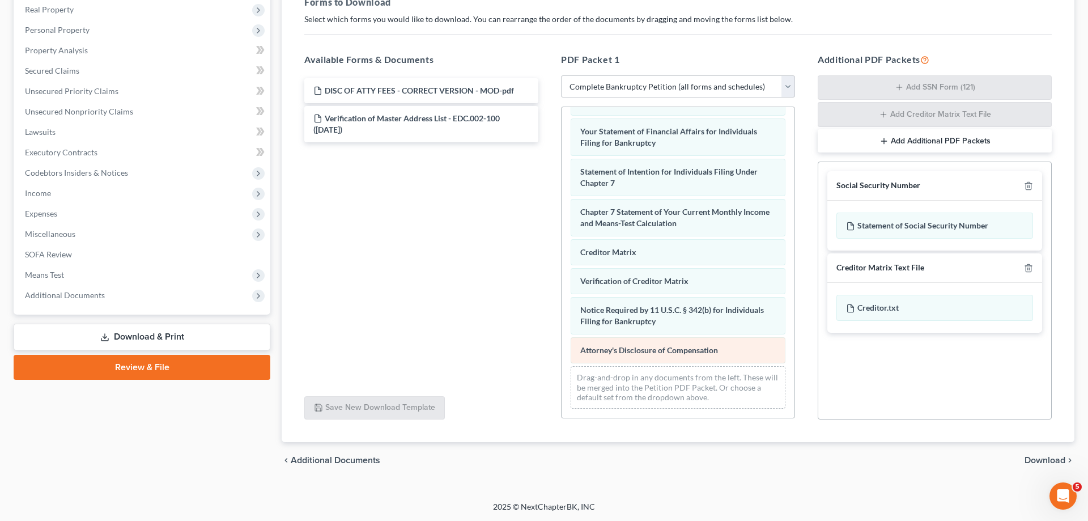
click at [562, 333] on div "Voluntary Petition for Individuals Filing for Bankruptcy 15725-CAE-CC-039689523…" at bounding box center [678, 84] width 233 height 667
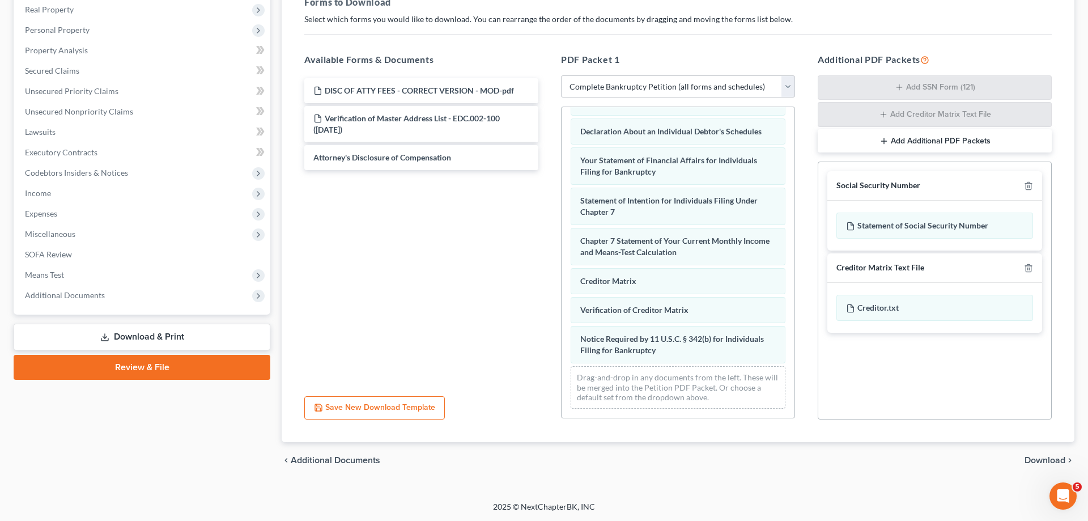
click at [562, 345] on div "Voluntary Petition for Individuals Filing for Bankruptcy 15725-CAE-CC-039689523…" at bounding box center [678, 99] width 233 height 638
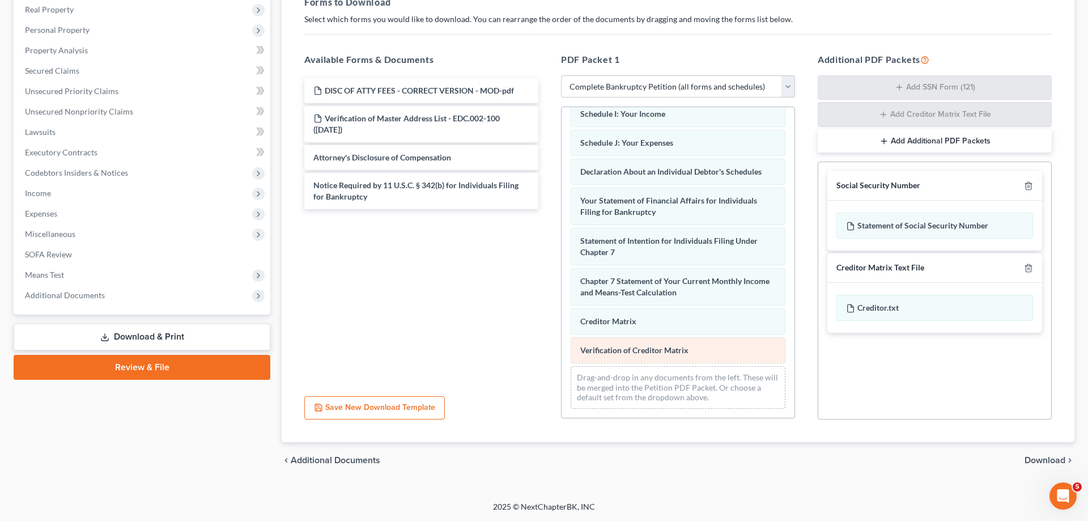
click at [562, 333] on div "Voluntary Petition for Individuals Filing for Bankruptcy 15725-CAE-CC-039689523…" at bounding box center [678, 118] width 233 height 597
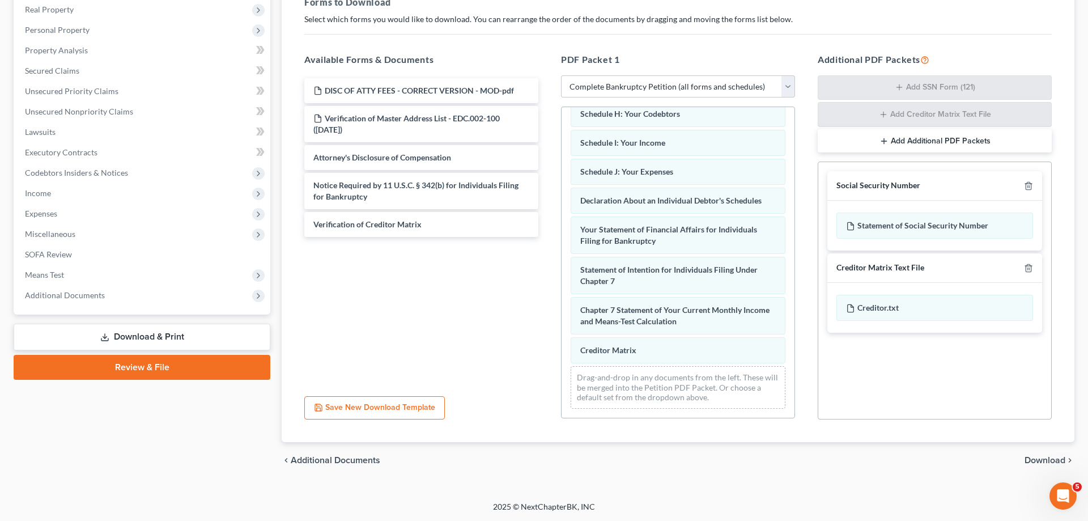
click at [562, 302] on div "Voluntary Petition for Individuals Filing for Bankruptcy 15725-CAE-CC-039689523…" at bounding box center [678, 133] width 233 height 568
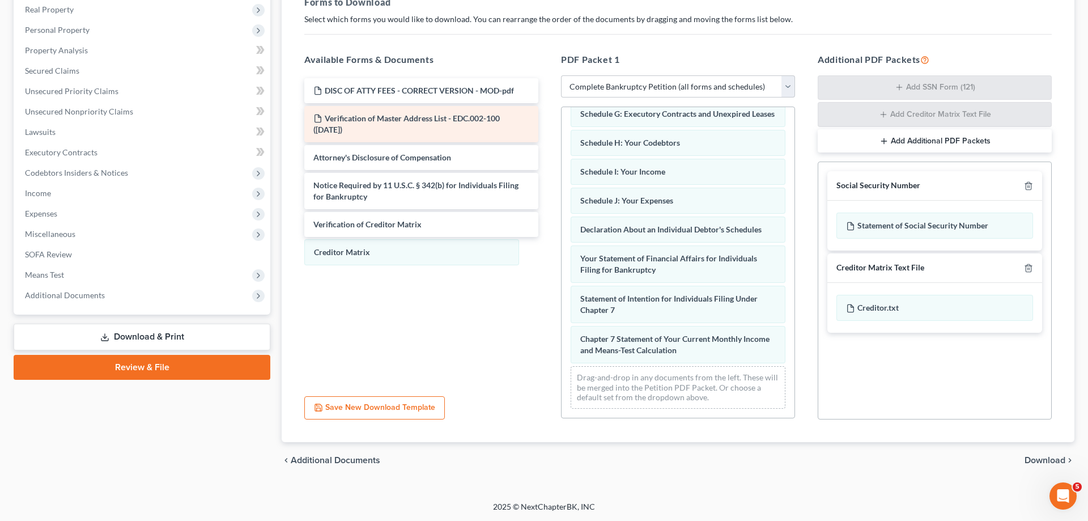
scroll to position [229, 0]
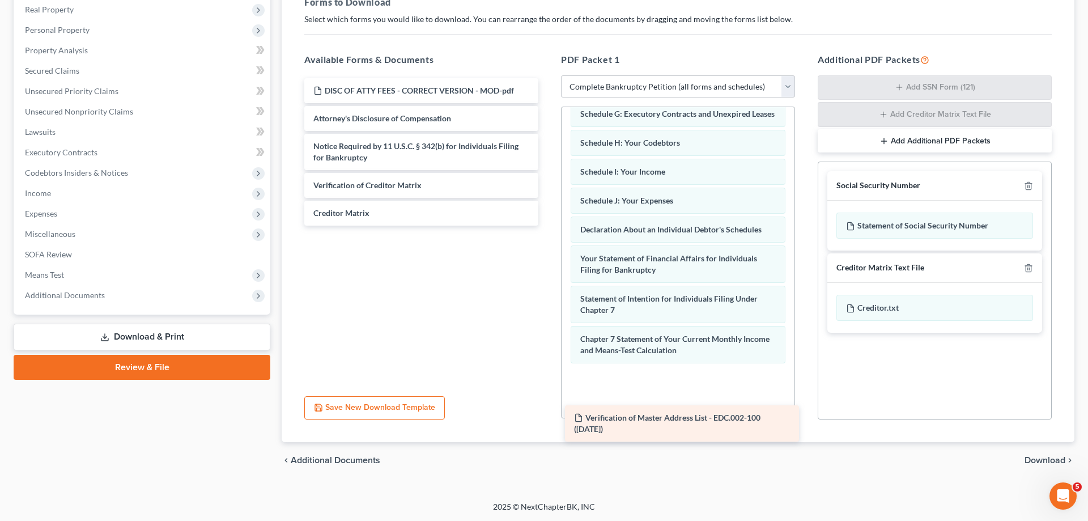
drag, startPoint x: 405, startPoint y: 120, endPoint x: 651, endPoint y: 404, distance: 375.3
click at [547, 226] on div "Verification of Master Address List - EDC.002-100 ([DATE]) DISC OF ATTY FEES - …" at bounding box center [421, 151] width 252 height 147
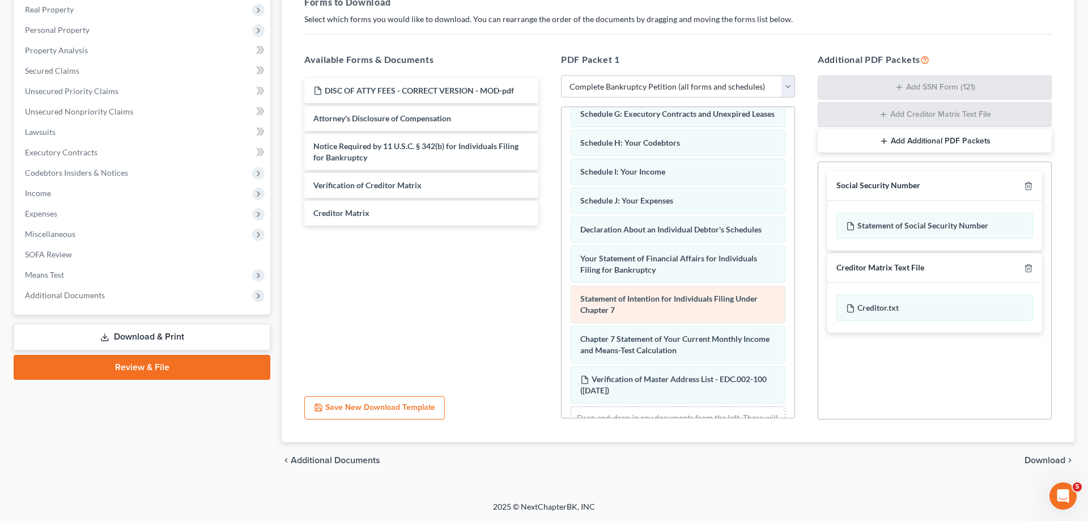
scroll to position [269, 0]
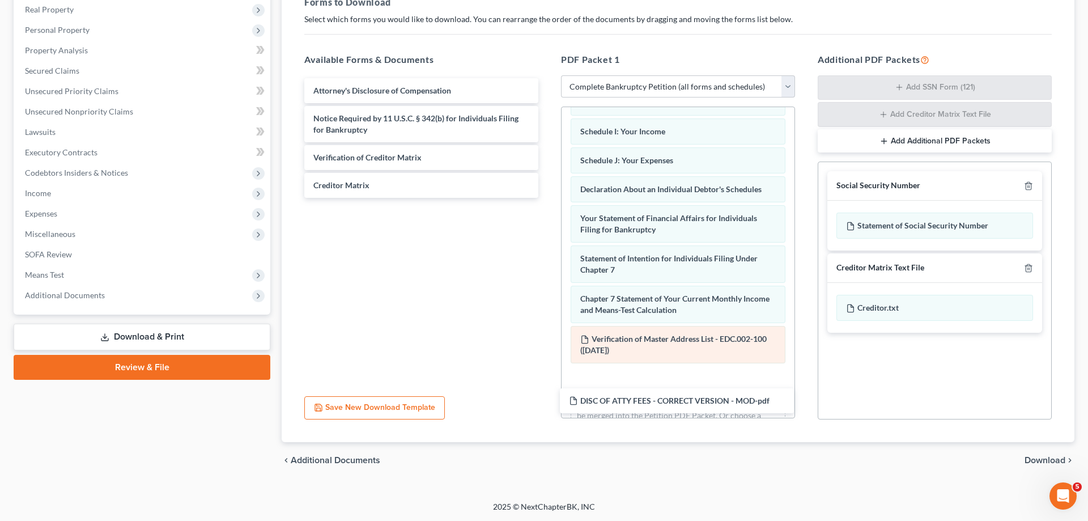
drag, startPoint x: 346, startPoint y: 91, endPoint x: 646, endPoint y: 345, distance: 392.9
click at [547, 198] on div "DISC OF ATTY FEES - CORRECT VERSION - MOD-pdf DISC OF ATTY FEES - CORRECT VERSI…" at bounding box center [421, 138] width 252 height 120
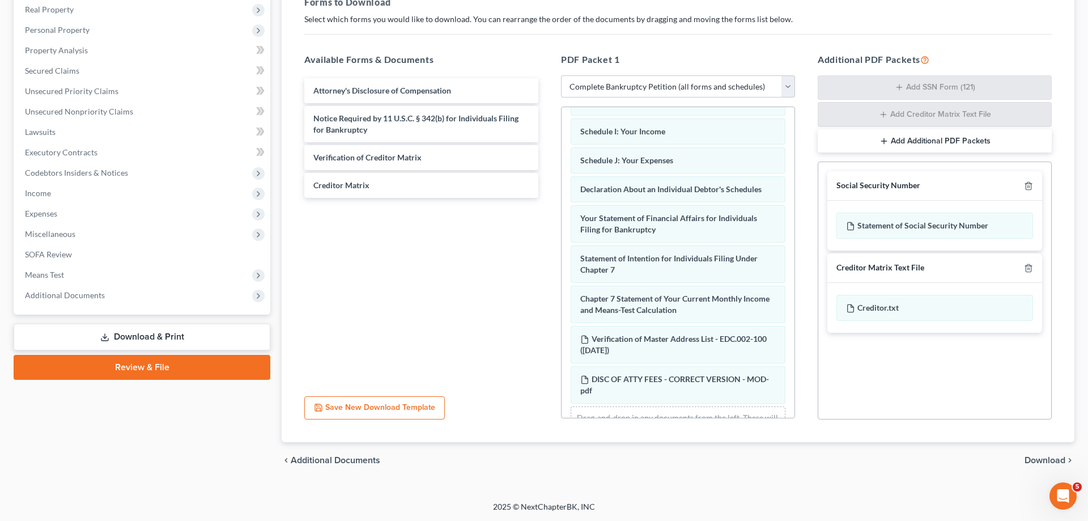
scroll to position [309, 0]
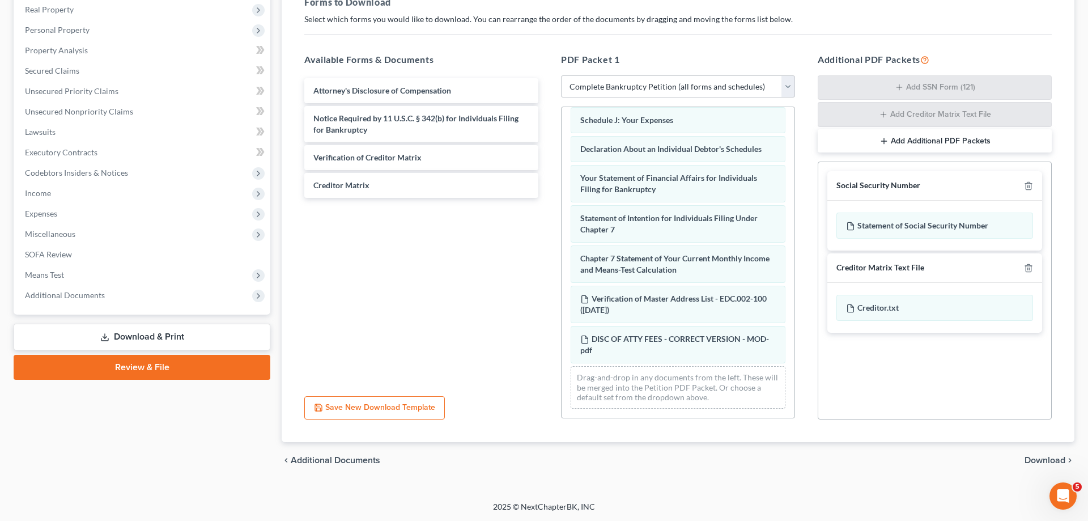
click at [1052, 457] on span "Download" at bounding box center [1045, 460] width 41 height 9
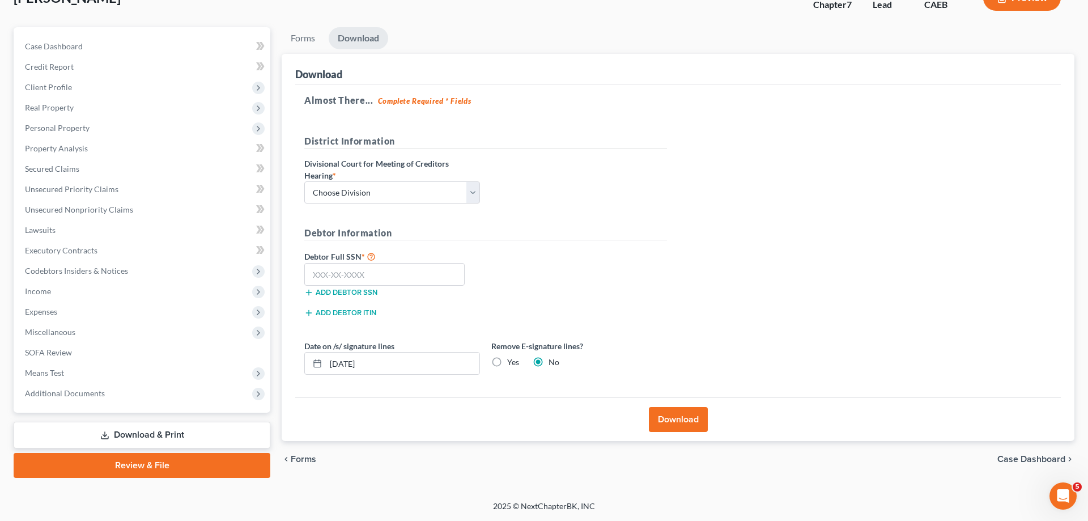
scroll to position [80, 0]
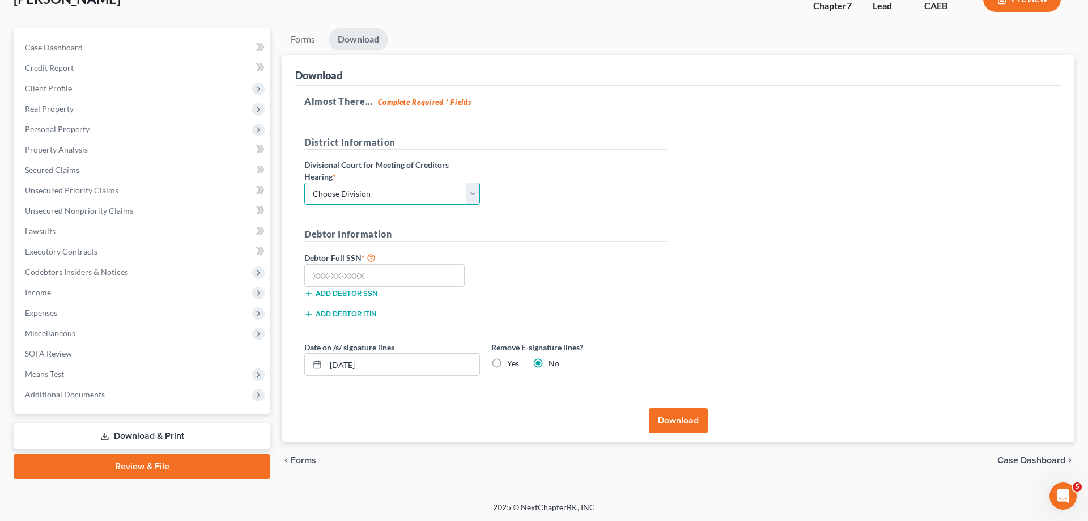
click at [304, 182] on select "Choose Division Fresno Modesto [GEOGRAPHIC_DATA]" at bounding box center [392, 193] width 176 height 23
select select "1"
click option "Modesto" at bounding box center [0, 0] width 0 height 0
drag, startPoint x: 360, startPoint y: 266, endPoint x: 437, endPoint y: 267, distance: 76.5
click at [360, 267] on input "text" at bounding box center [384, 275] width 160 height 23
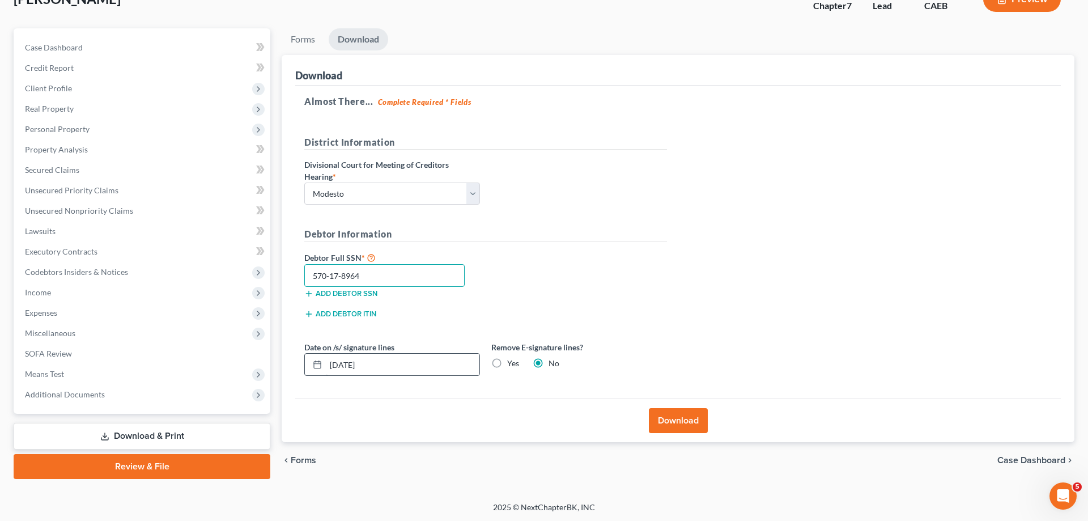
type input "570-17-8964"
drag, startPoint x: 350, startPoint y: 359, endPoint x: 270, endPoint y: 359, distance: 79.3
click at [326, 359] on input "[DATE]" at bounding box center [403, 365] width 154 height 22
drag, startPoint x: 513, startPoint y: 363, endPoint x: 536, endPoint y: 363, distance: 23.2
click at [513, 362] on label "Yes" at bounding box center [513, 363] width 12 height 11
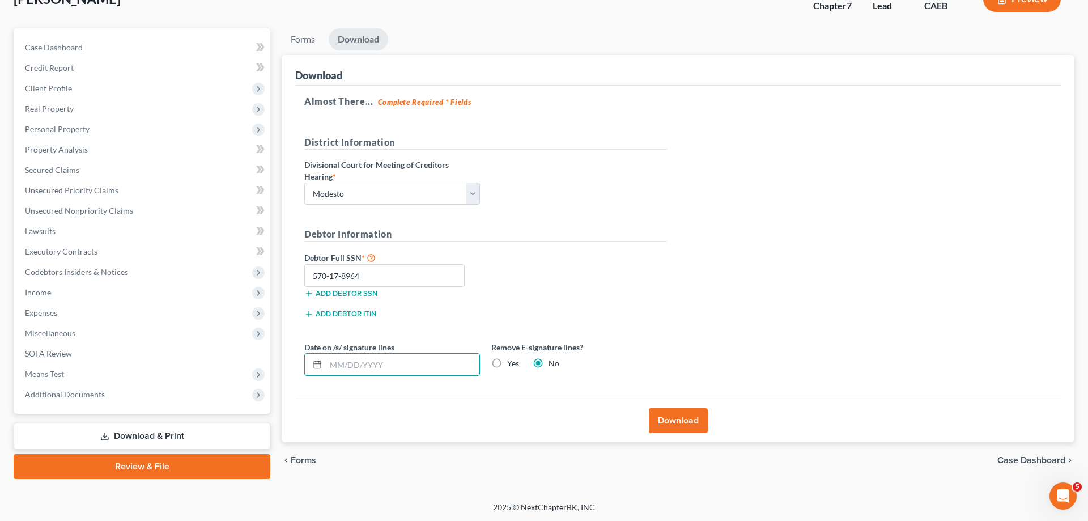
click at [513, 362] on input "Yes" at bounding box center [515, 361] width 7 height 7
radio input "true"
radio input "false"
drag, startPoint x: 686, startPoint y: 417, endPoint x: 968, endPoint y: 275, distance: 315.8
click at [686, 417] on button "Download" at bounding box center [678, 420] width 59 height 25
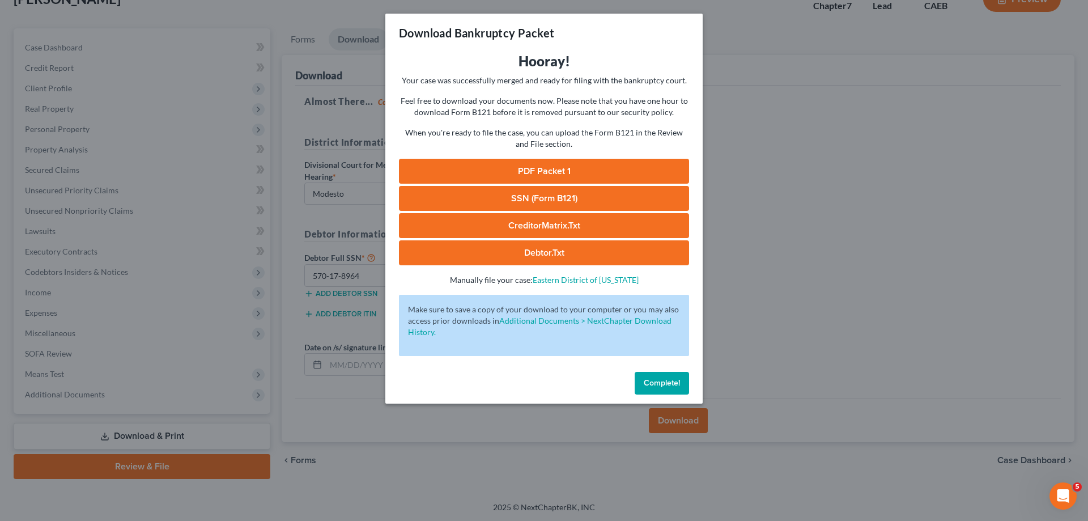
click at [431, 163] on link "PDF Packet 1" at bounding box center [544, 171] width 290 height 25
click at [435, 200] on link "SSN (Form B121)" at bounding box center [544, 198] width 290 height 25
click at [652, 388] on button "Complete!" at bounding box center [662, 383] width 54 height 23
